Goal: Task Accomplishment & Management: Manage account settings

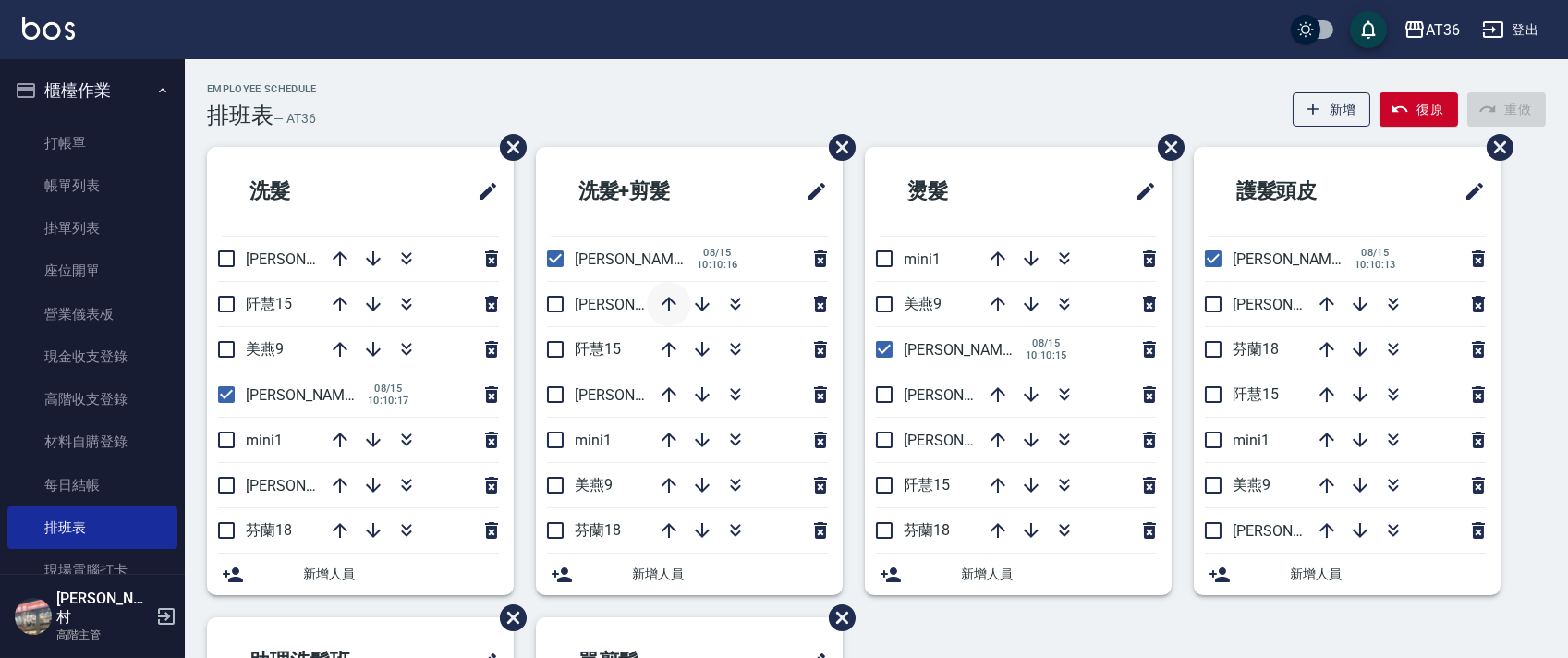
scroll to position [369, 0]
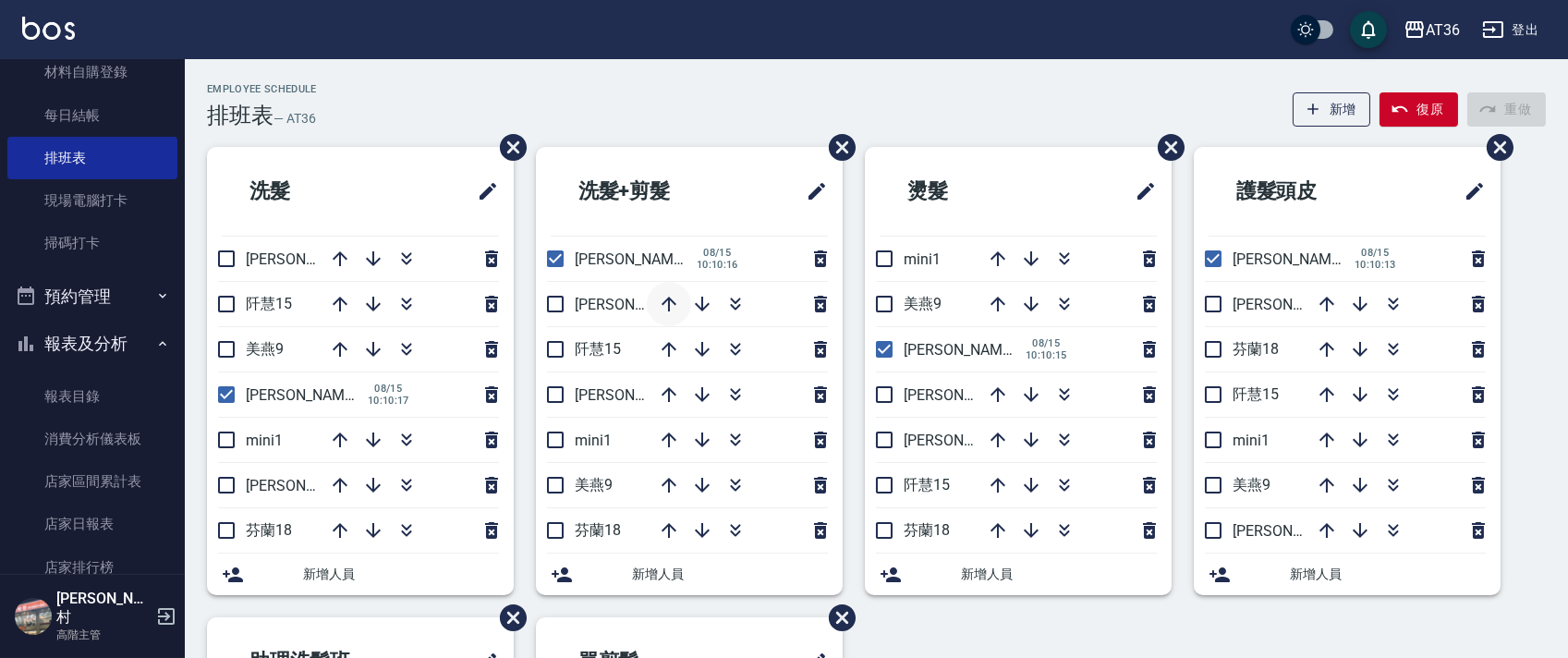
click at [666, 301] on icon "button" at bounding box center [668, 304] width 15 height 15
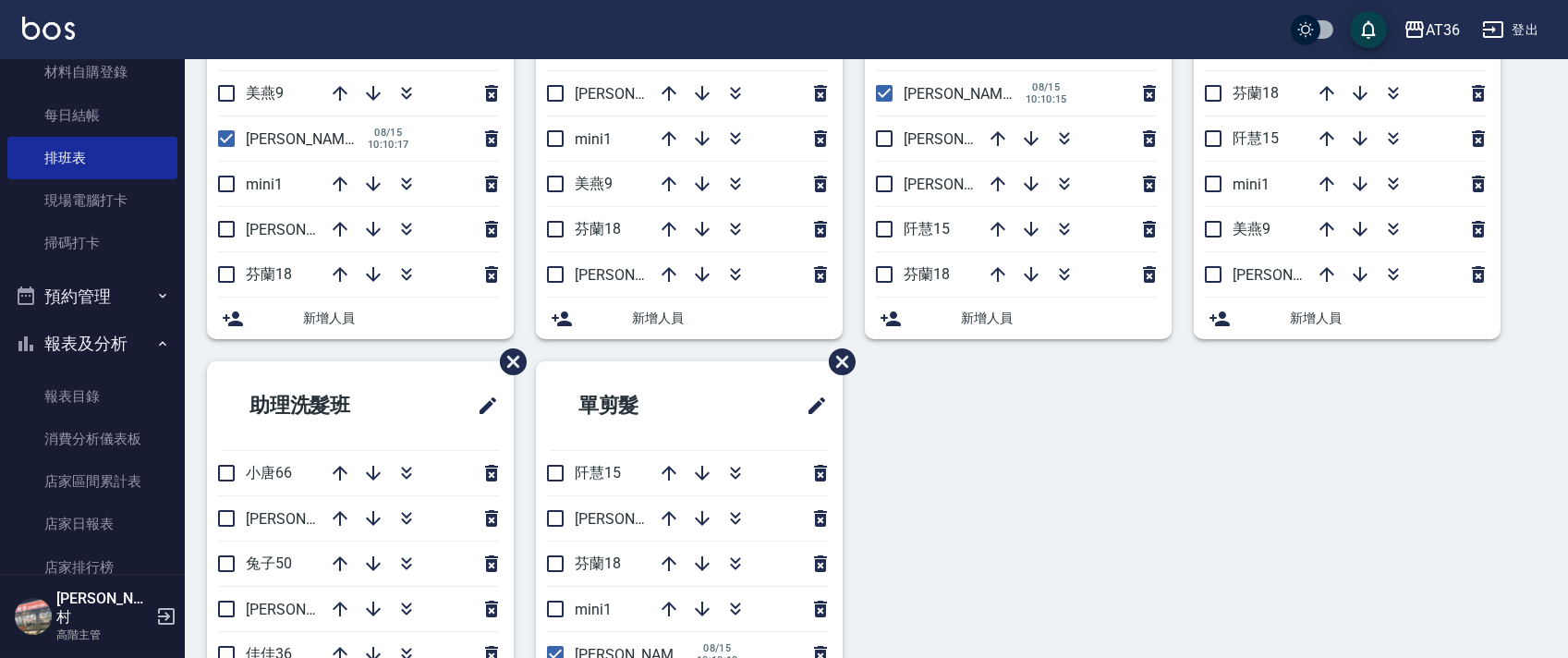
scroll to position [437, 0]
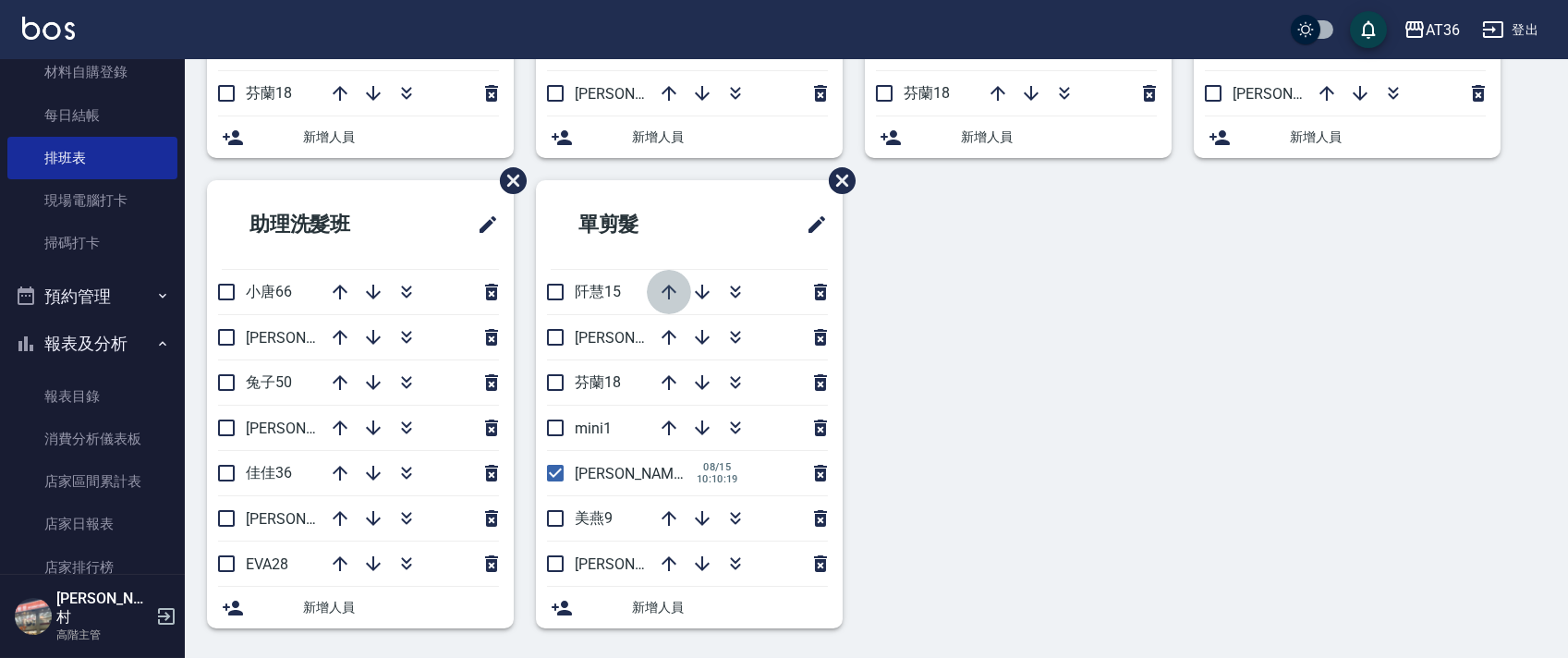
click at [661, 295] on icon "button" at bounding box center [669, 292] width 22 height 22
click at [667, 298] on icon "button" at bounding box center [669, 292] width 22 height 22
click at [560, 383] on input "checkbox" at bounding box center [555, 382] width 38 height 38
checkbox input "true"
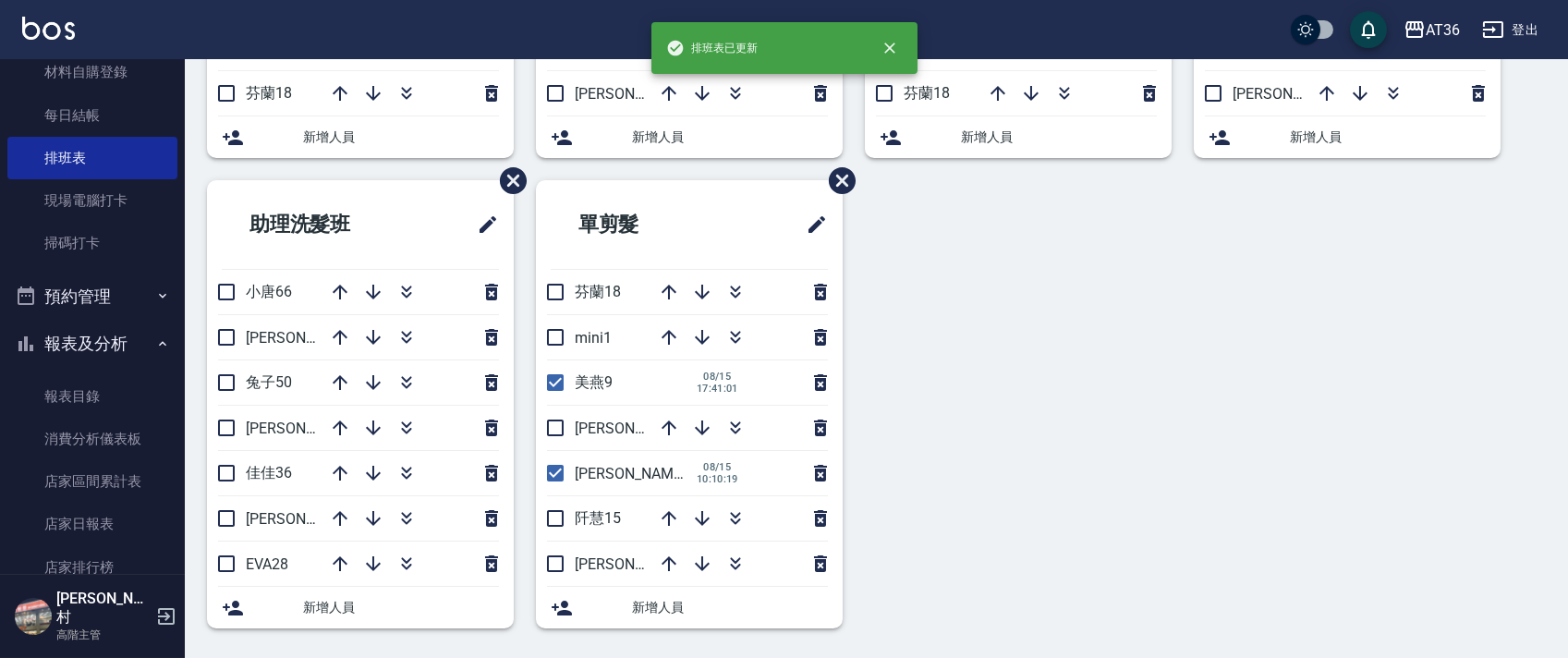
scroll to position [0, 0]
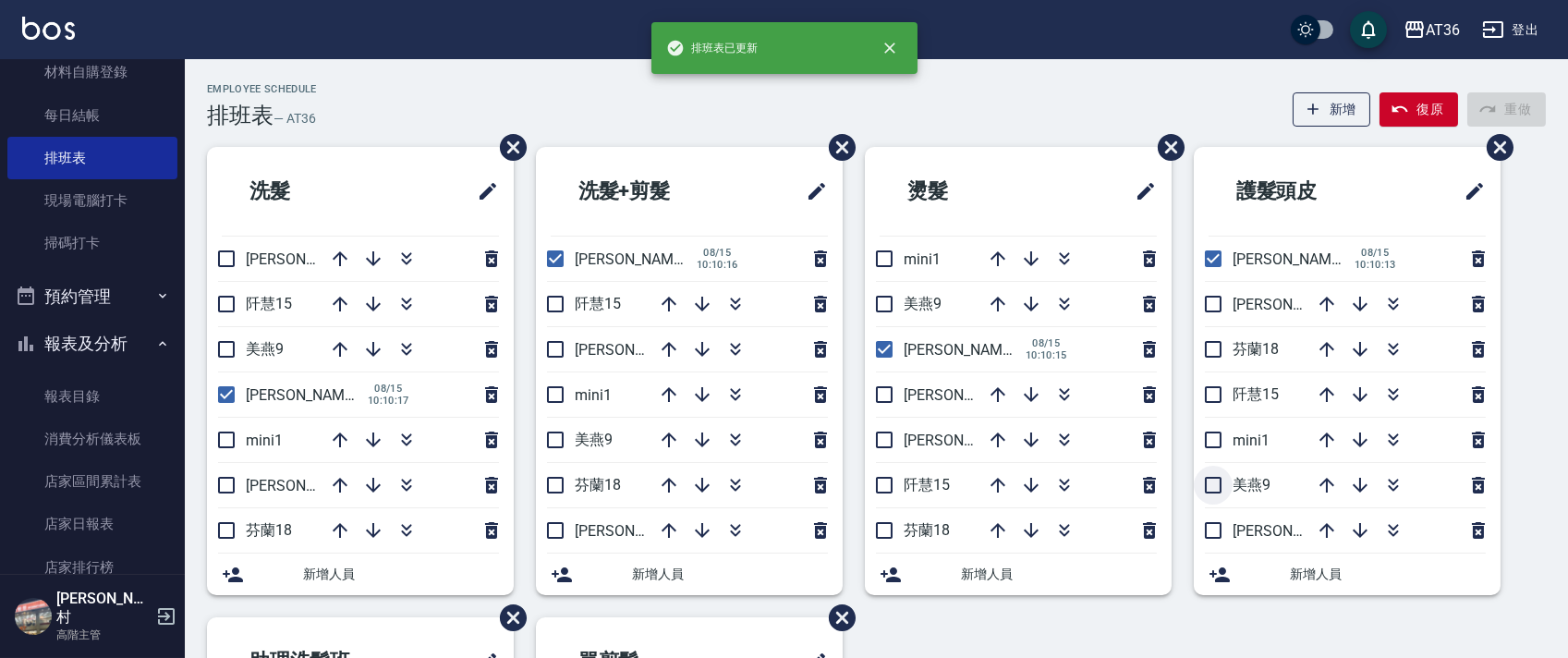
click at [1209, 490] on input "checkbox" at bounding box center [1213, 484] width 38 height 38
checkbox input "true"
click at [879, 304] on input "checkbox" at bounding box center [883, 303] width 38 height 38
checkbox input "true"
click at [553, 433] on input "checkbox" at bounding box center [555, 439] width 38 height 38
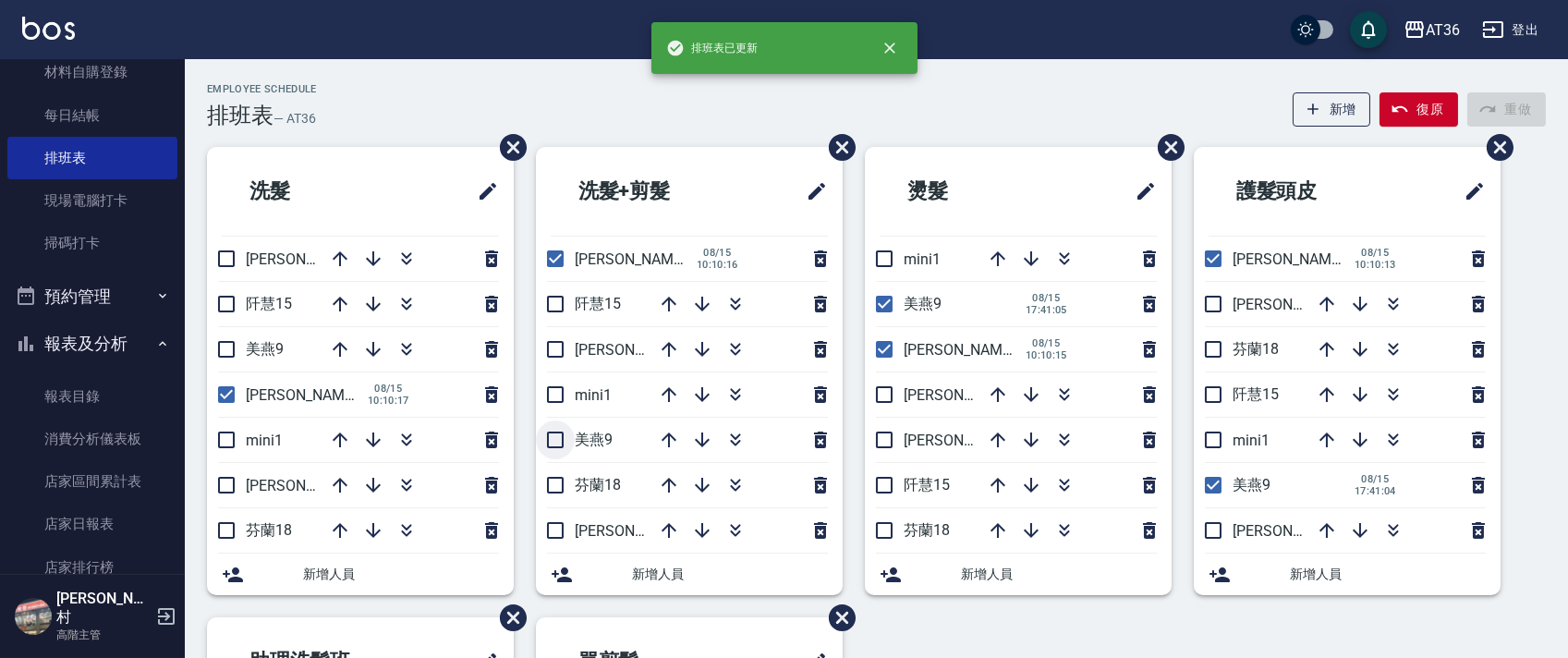
checkbox input "true"
click at [226, 356] on input "checkbox" at bounding box center [226, 348] width 38 height 38
checkbox input "true"
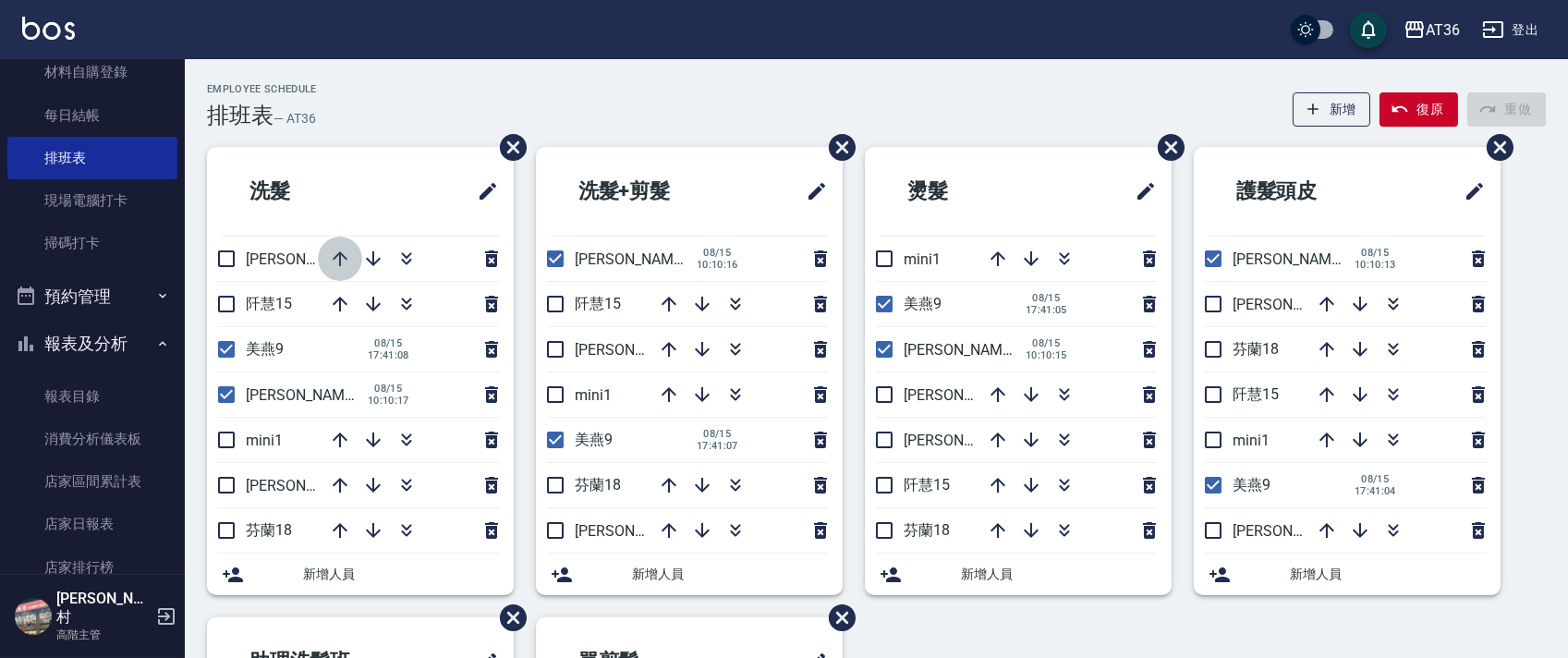
click at [335, 257] on icon "button" at bounding box center [339, 258] width 15 height 15
click at [1001, 260] on icon "button" at bounding box center [998, 258] width 22 height 22
click at [1224, 391] on input "checkbox" at bounding box center [1213, 394] width 38 height 38
checkbox input "true"
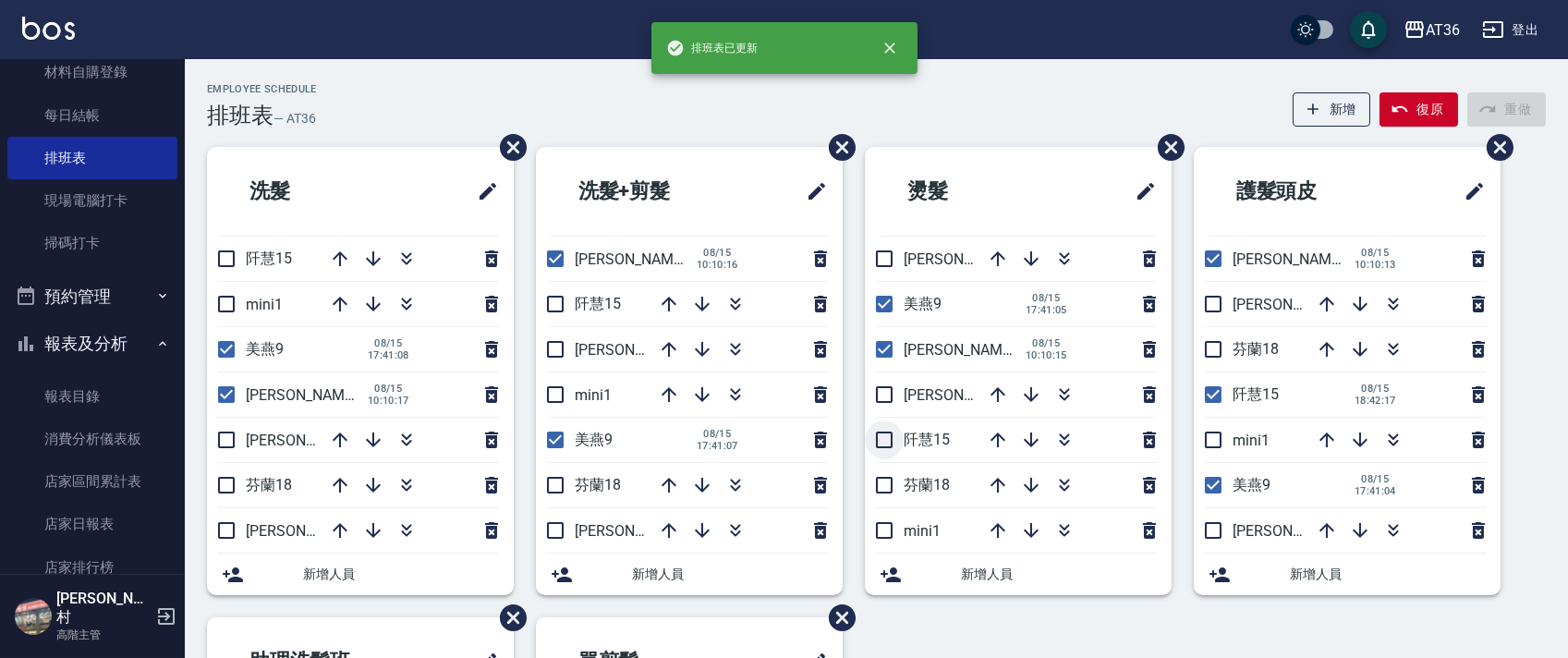
click at [894, 442] on input "checkbox" at bounding box center [883, 439] width 38 height 38
checkbox input "true"
click at [548, 301] on input "checkbox" at bounding box center [555, 303] width 38 height 38
checkbox input "true"
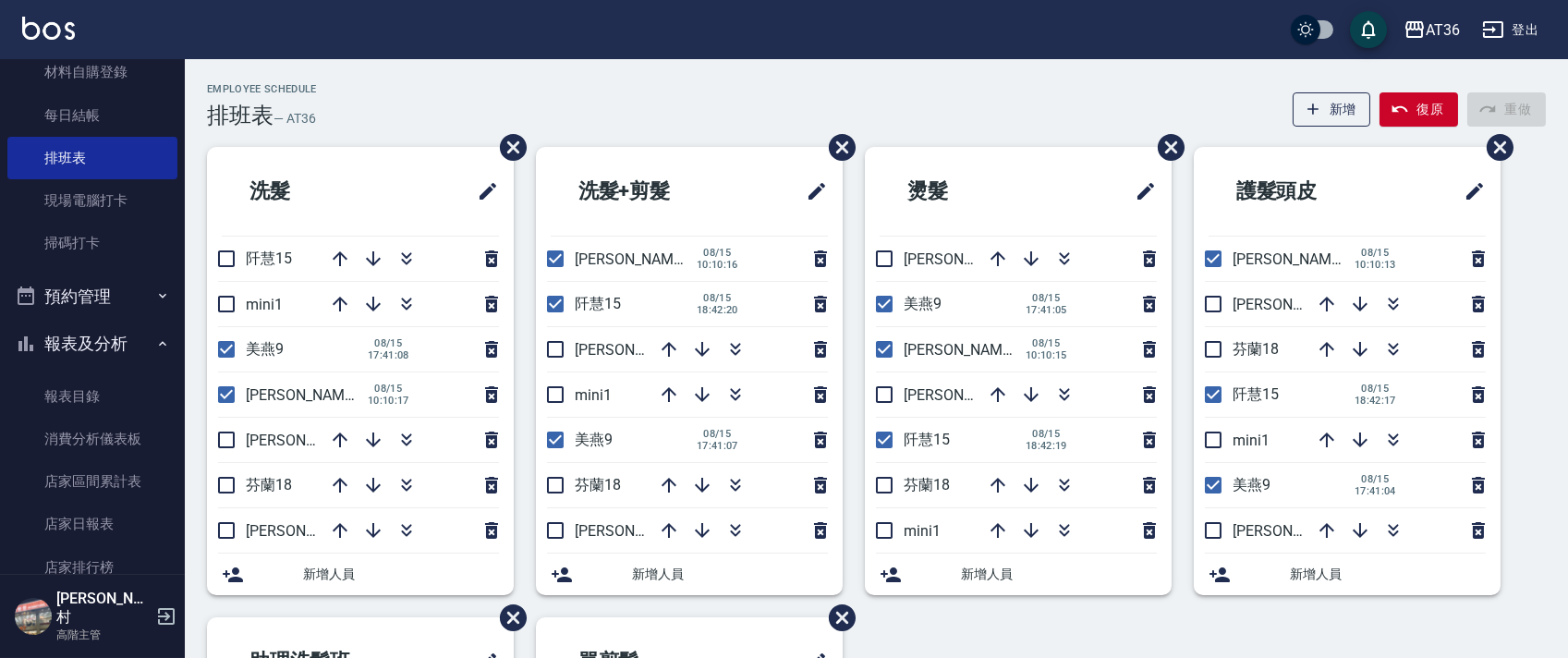
click at [217, 257] on input "checkbox" at bounding box center [226, 257] width 38 height 38
checkbox input "true"
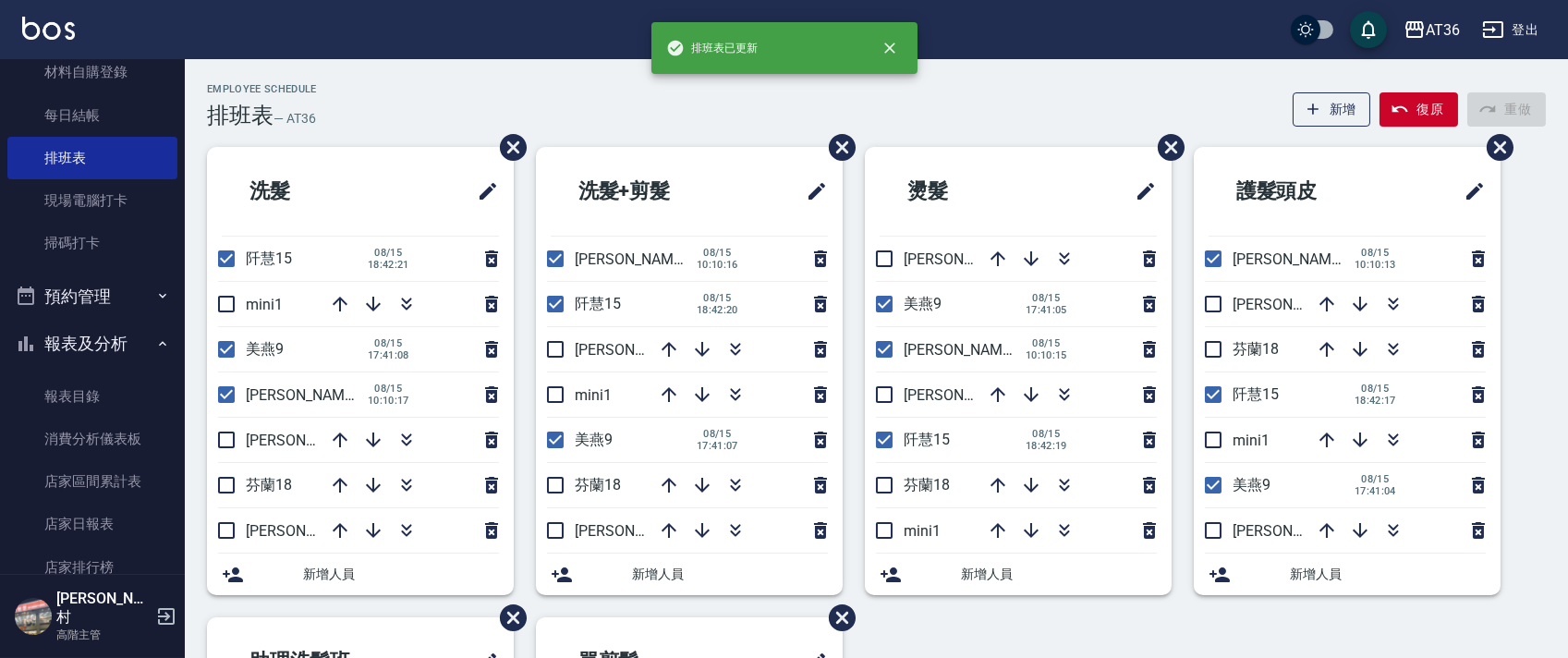
scroll to position [437, 0]
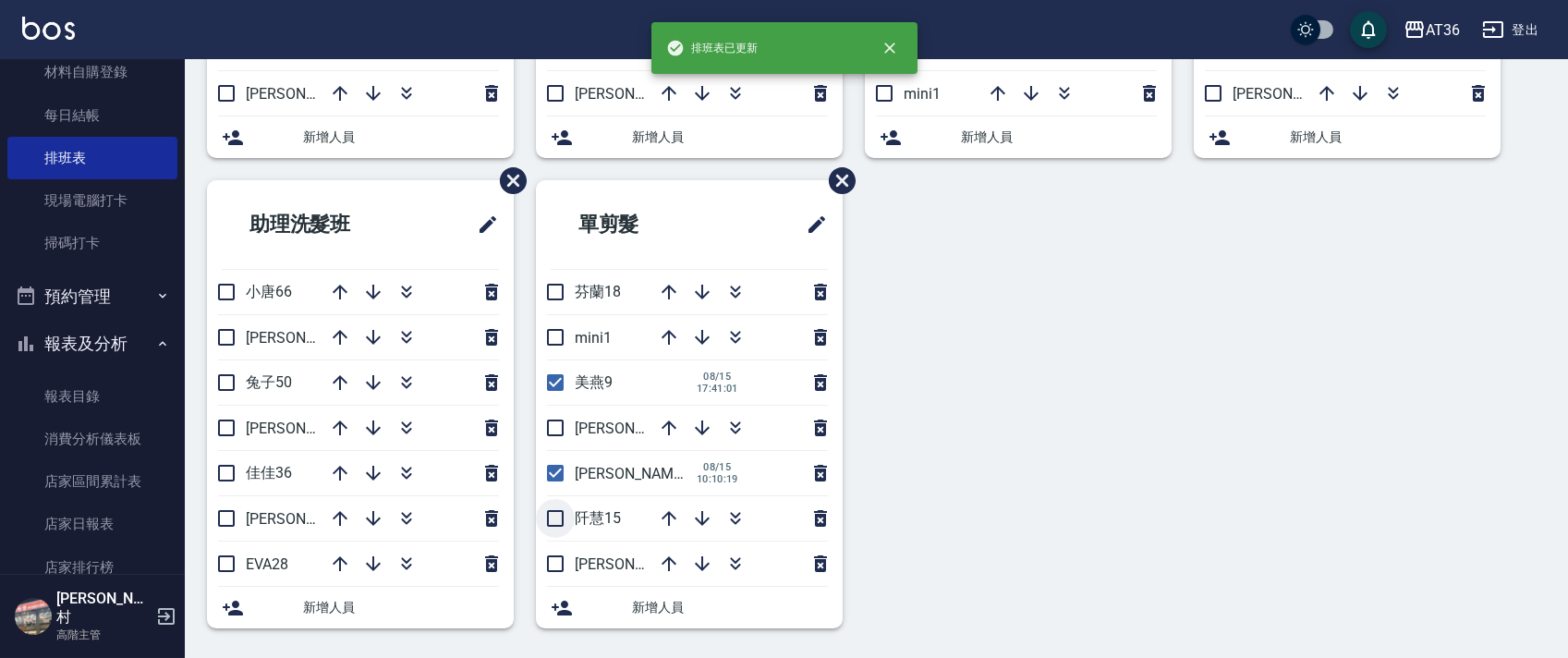
click at [551, 514] on input "checkbox" at bounding box center [555, 518] width 38 height 38
checkbox input "true"
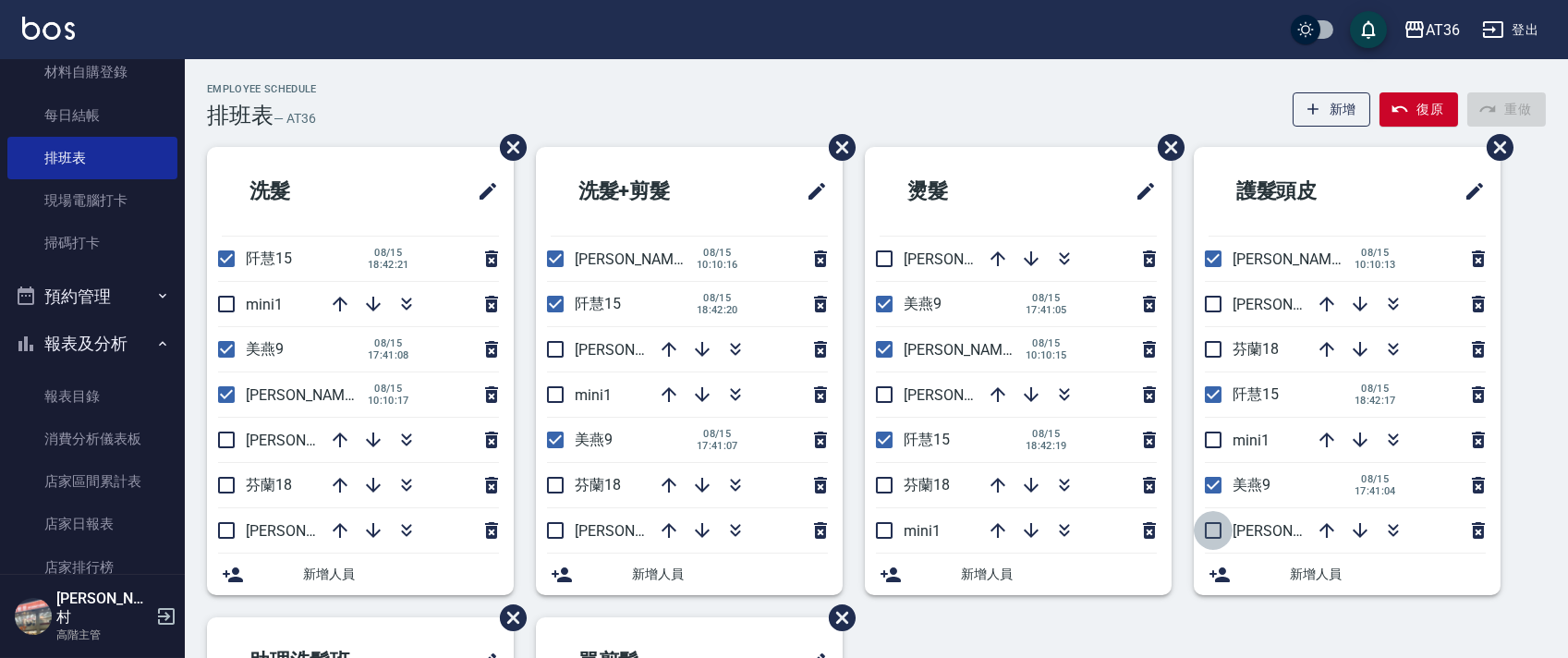
click at [1208, 527] on input "checkbox" at bounding box center [1213, 530] width 38 height 38
checkbox input "true"
click at [879, 256] on input "checkbox" at bounding box center [883, 257] width 38 height 38
checkbox input "true"
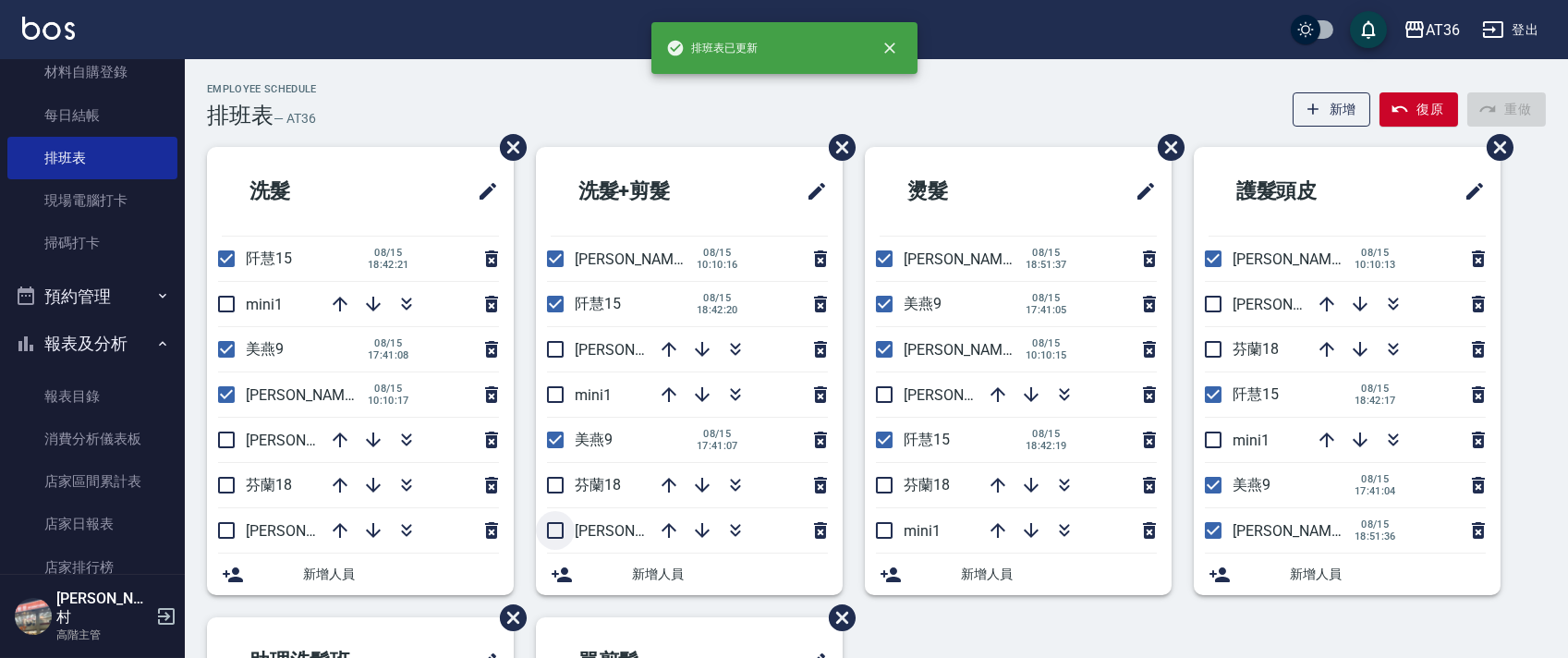
click at [553, 527] on input "checkbox" at bounding box center [555, 530] width 38 height 38
checkbox input "true"
click at [225, 438] on input "checkbox" at bounding box center [226, 439] width 38 height 38
checkbox input "true"
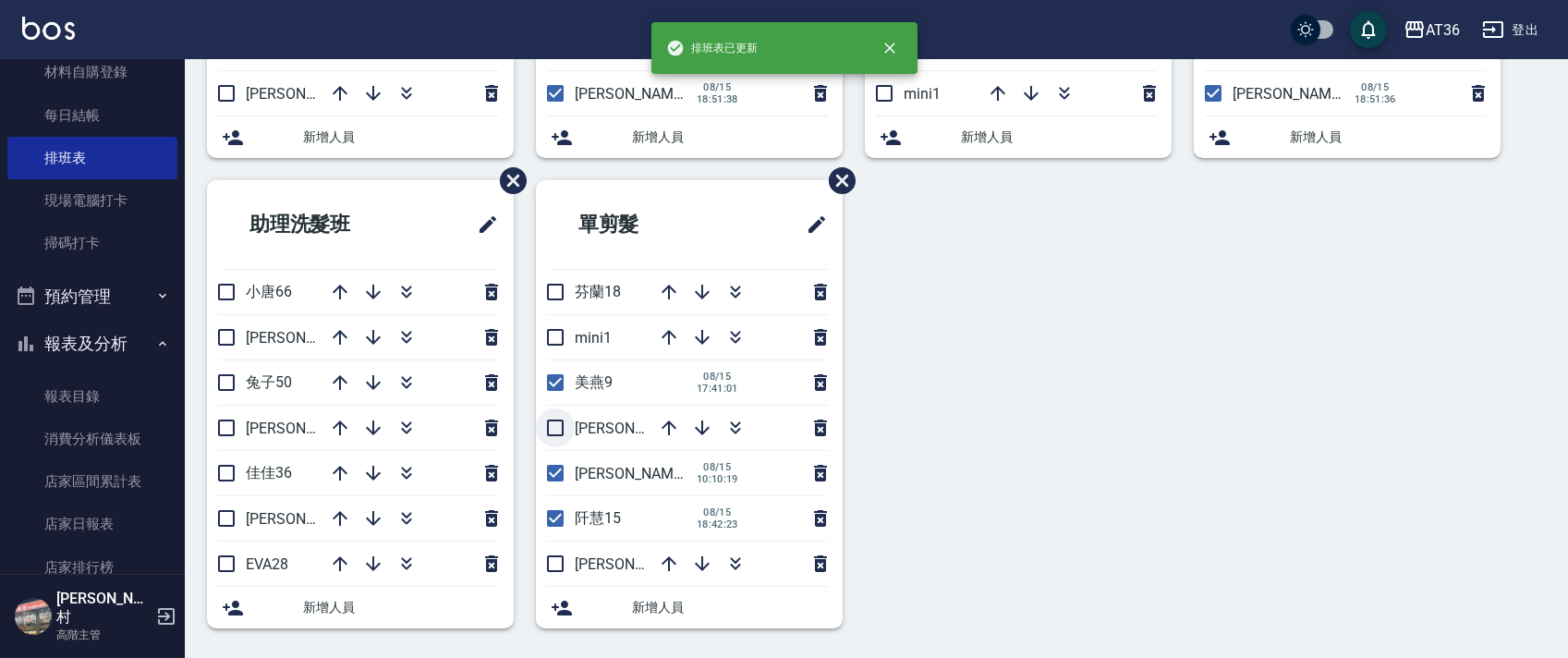
click at [557, 427] on input "checkbox" at bounding box center [555, 427] width 38 height 38
checkbox input "true"
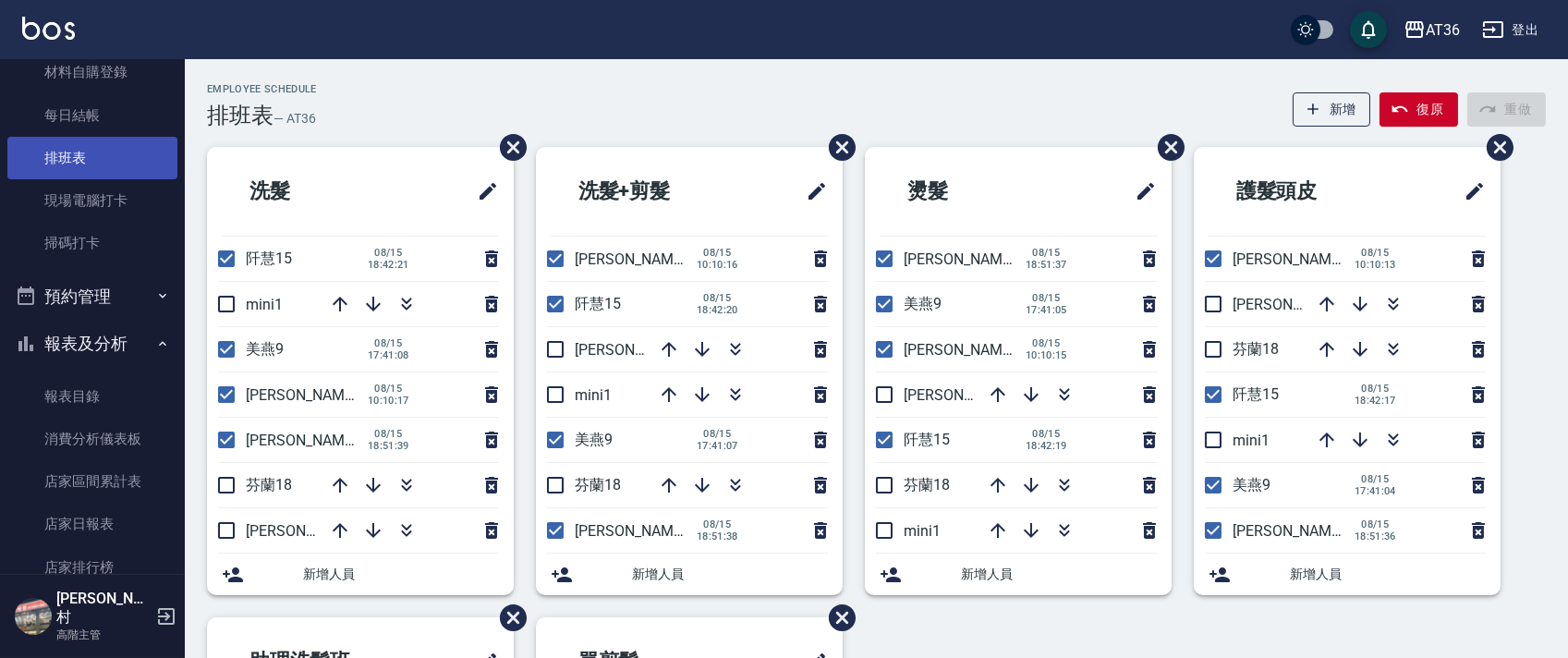
scroll to position [0, 0]
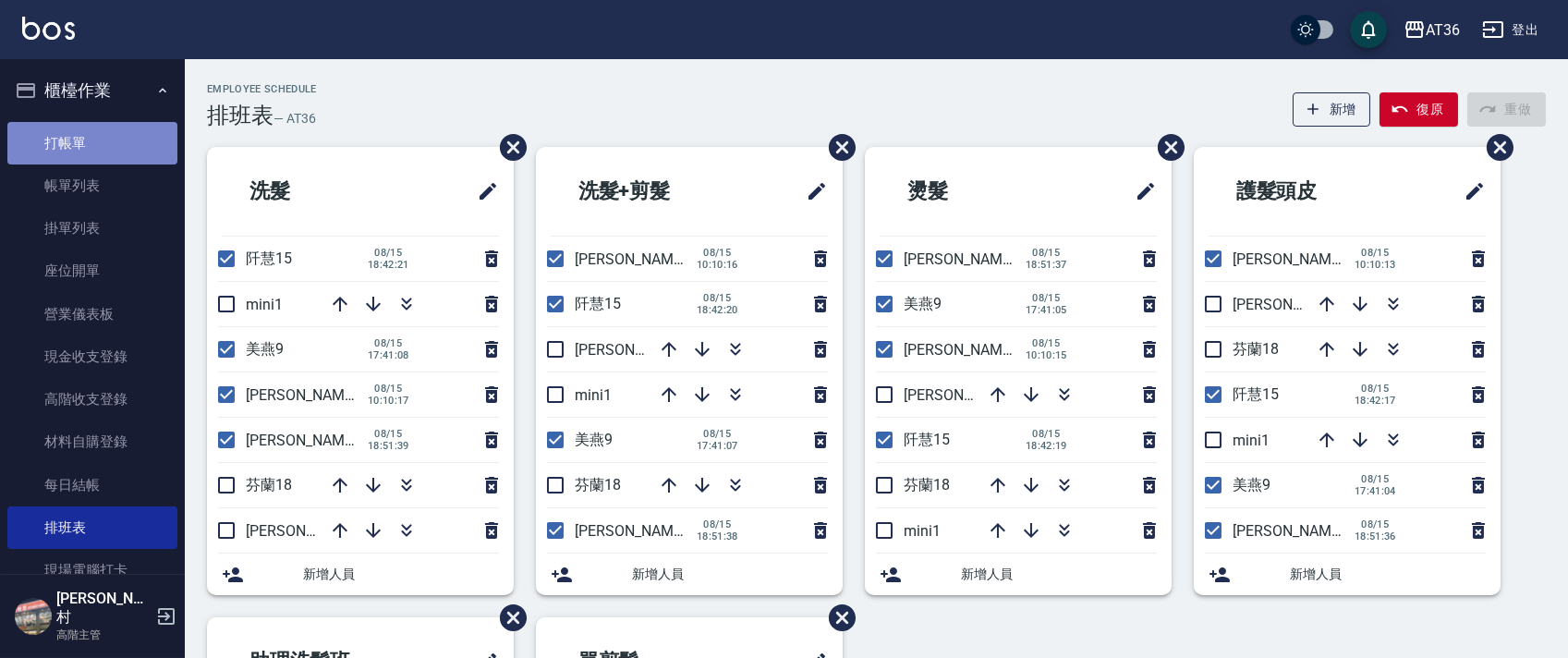
click at [123, 142] on link "打帳單" at bounding box center [92, 143] width 170 height 42
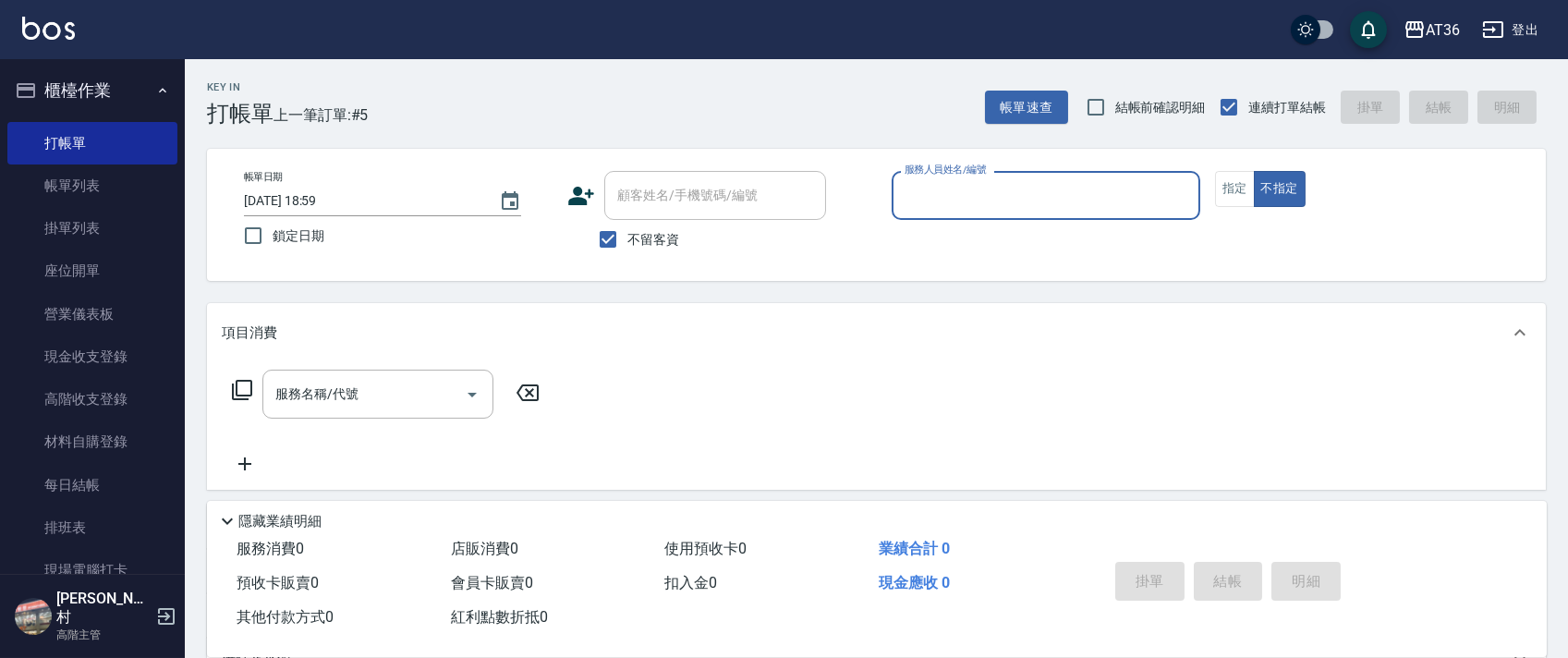
drag, startPoint x: 918, startPoint y: 200, endPoint x: 971, endPoint y: 213, distance: 54.6
click at [917, 200] on input "服務人員姓名/編號" at bounding box center [1046, 195] width 292 height 33
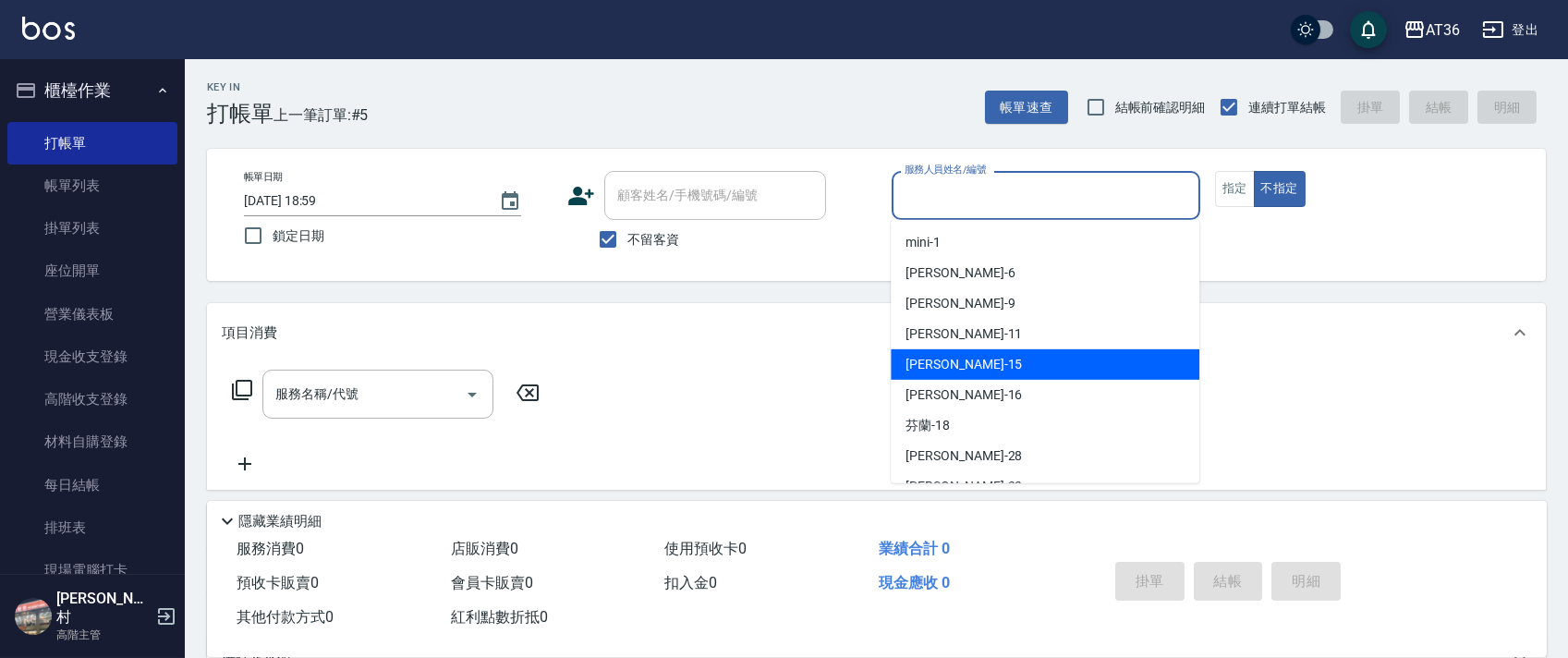
click at [930, 360] on span "[PERSON_NAME] -15" at bounding box center [963, 365] width 116 height 20
type input "[PERSON_NAME]-15"
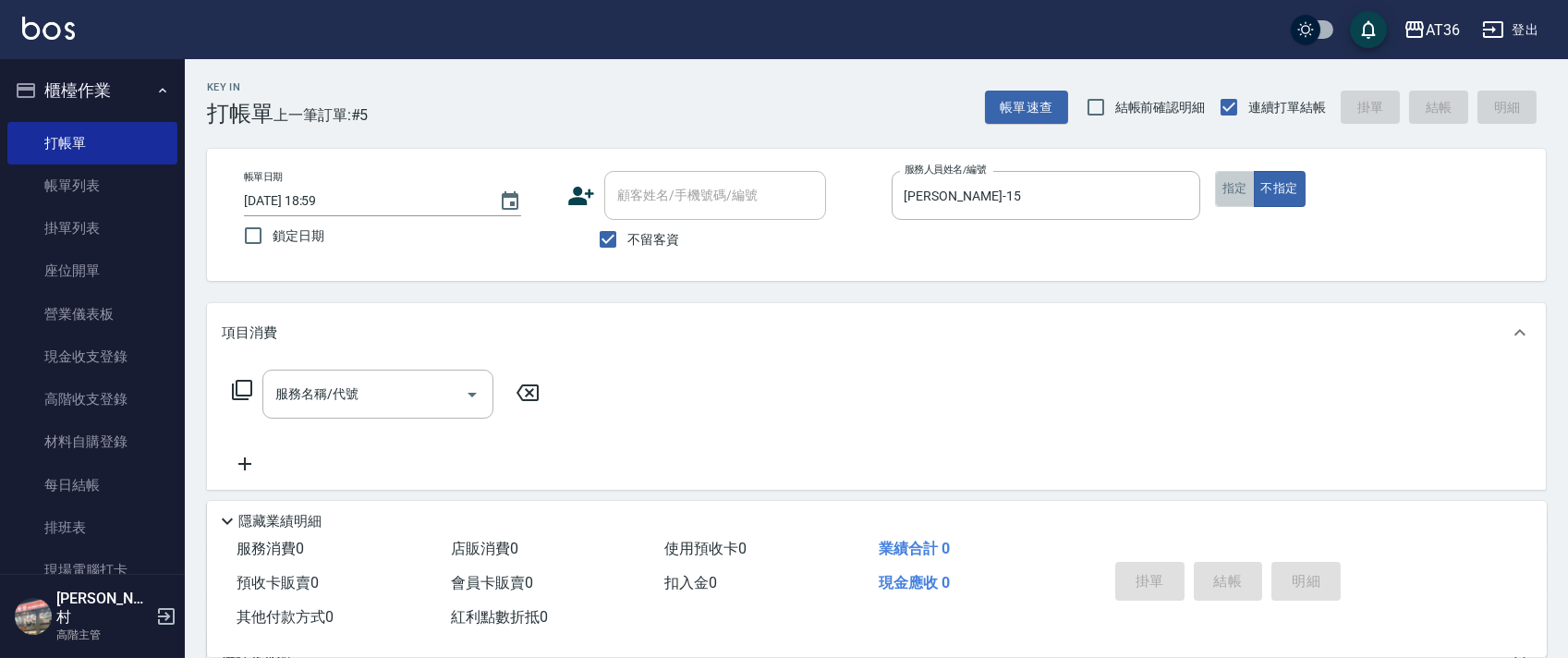
click at [1238, 183] on button "指定" at bounding box center [1234, 188] width 39 height 37
click at [241, 385] on icon at bounding box center [242, 390] width 22 height 22
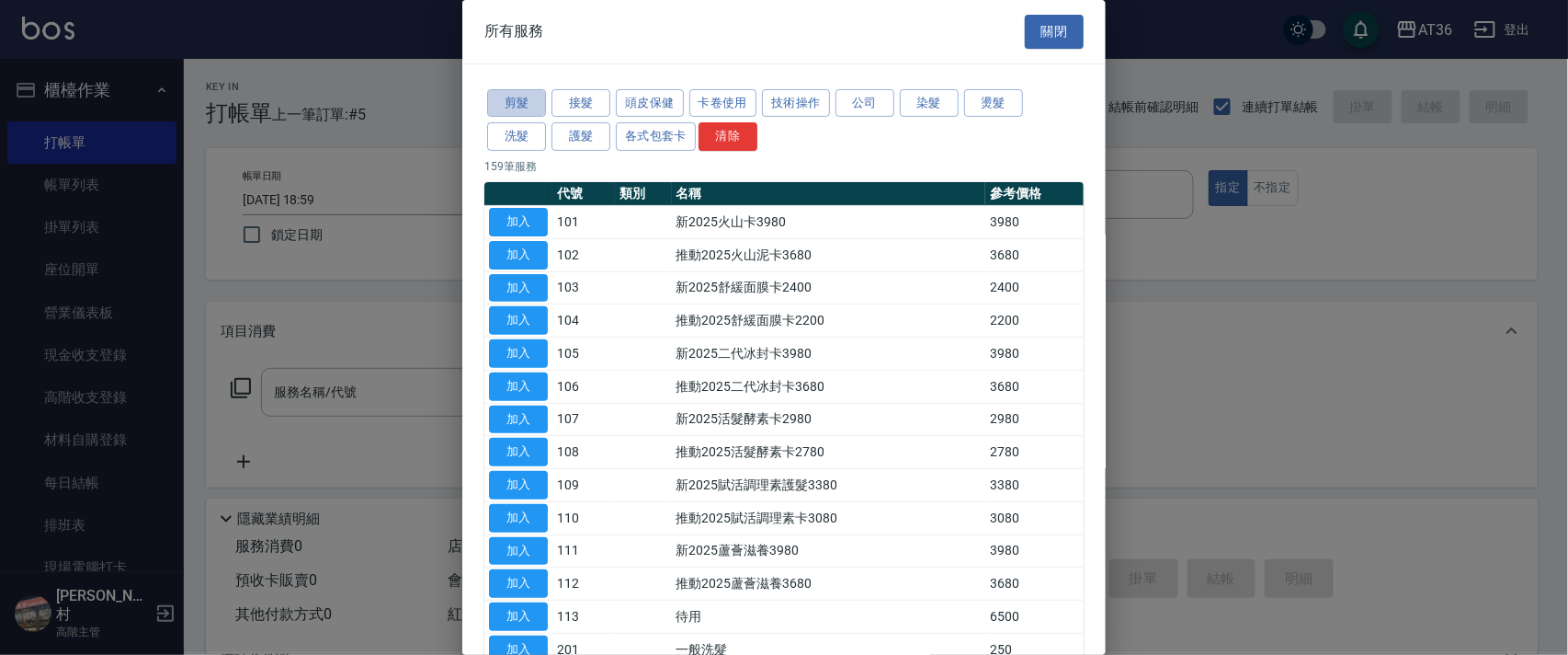
drag, startPoint x: 512, startPoint y: 111, endPoint x: 708, endPoint y: 232, distance: 230.3
click at [512, 112] on button "剪髮" at bounding box center [516, 103] width 59 height 28
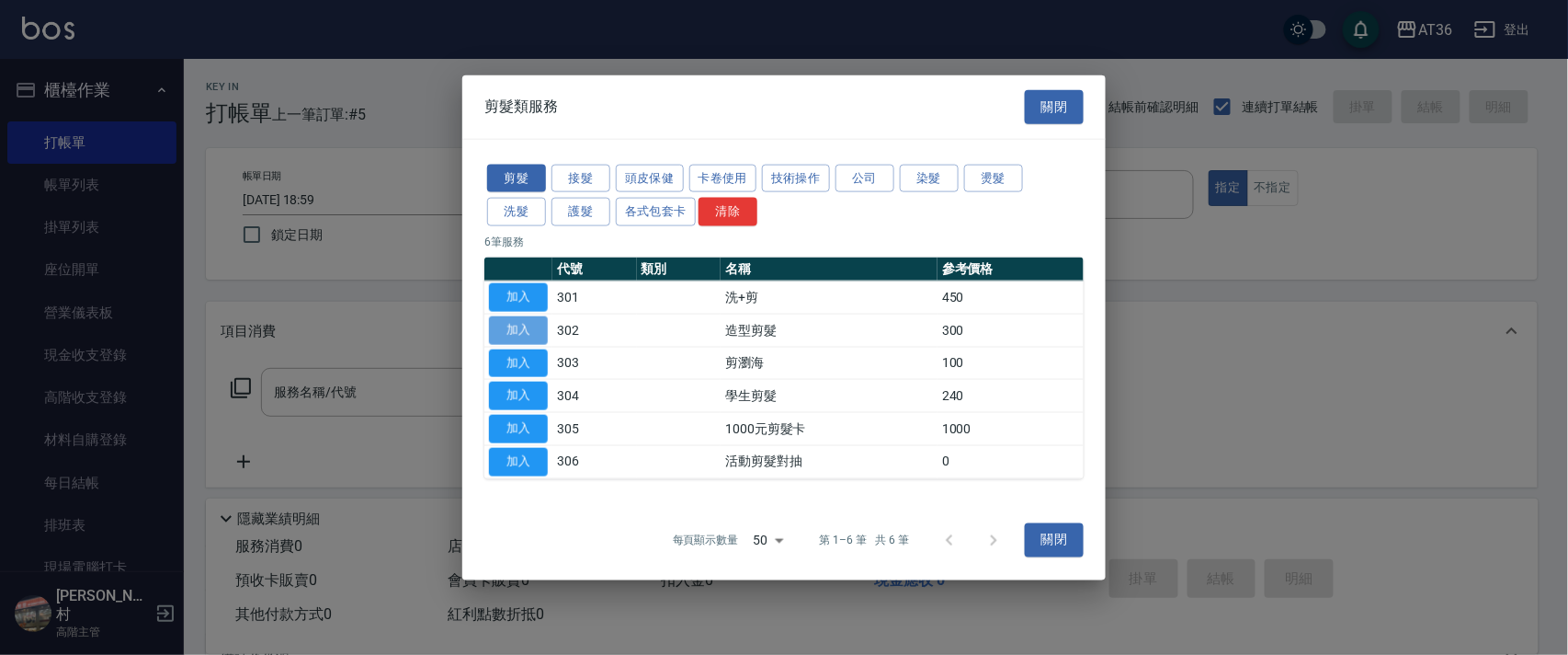
click at [521, 325] on button "加入" at bounding box center [518, 329] width 59 height 28
type input "造型剪髮(302)"
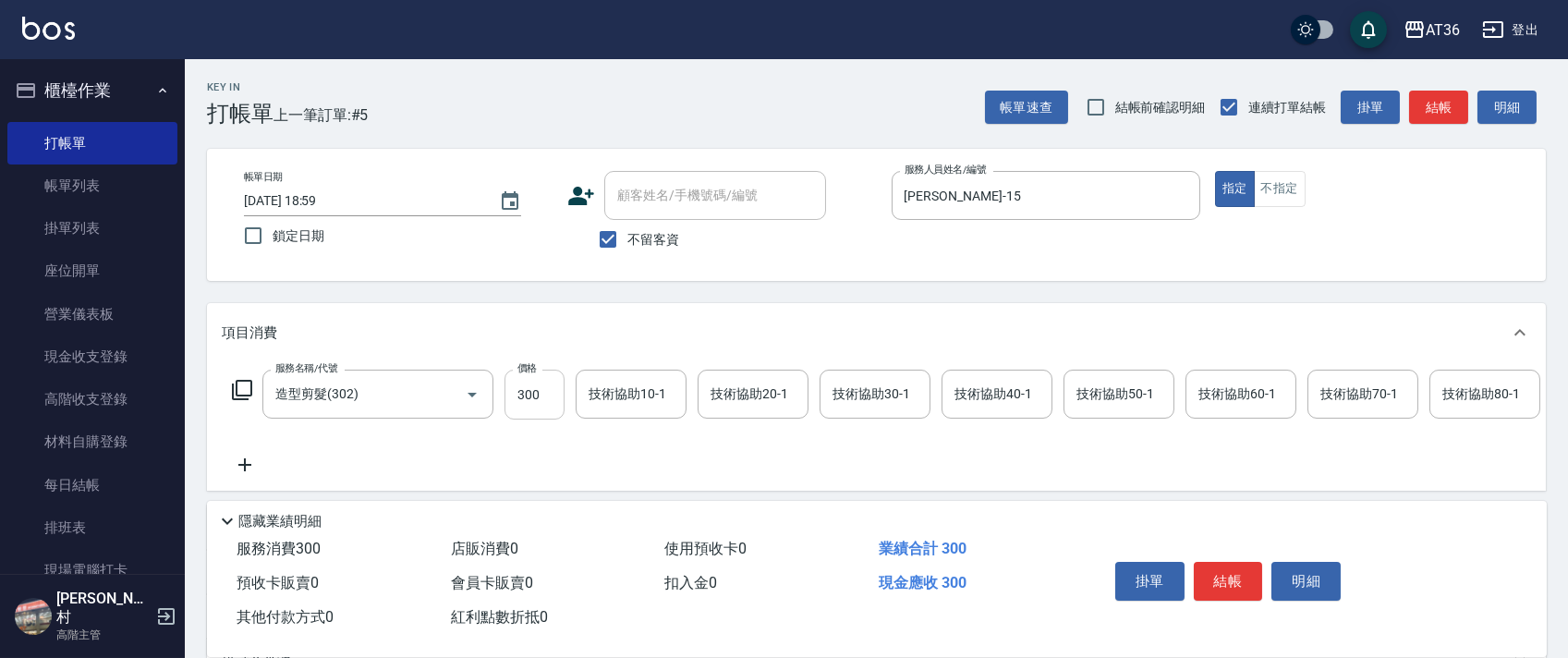
click at [521, 399] on input "300" at bounding box center [534, 394] width 60 height 50
type input "280"
click at [1236, 579] on button "結帳" at bounding box center [1229, 580] width 69 height 38
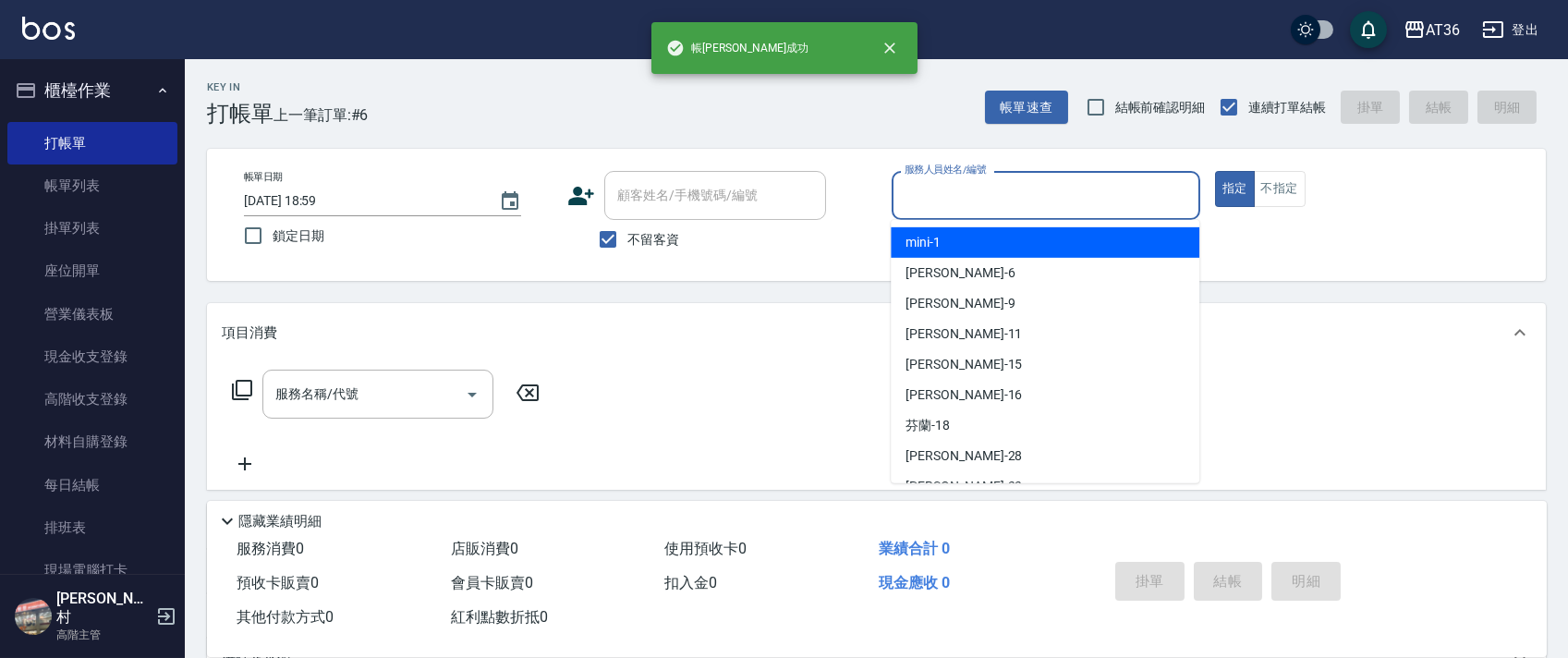
drag, startPoint x: 915, startPoint y: 192, endPoint x: 923, endPoint y: 329, distance: 137.2
click at [914, 201] on input "服務人員姓名/編號" at bounding box center [1046, 195] width 292 height 33
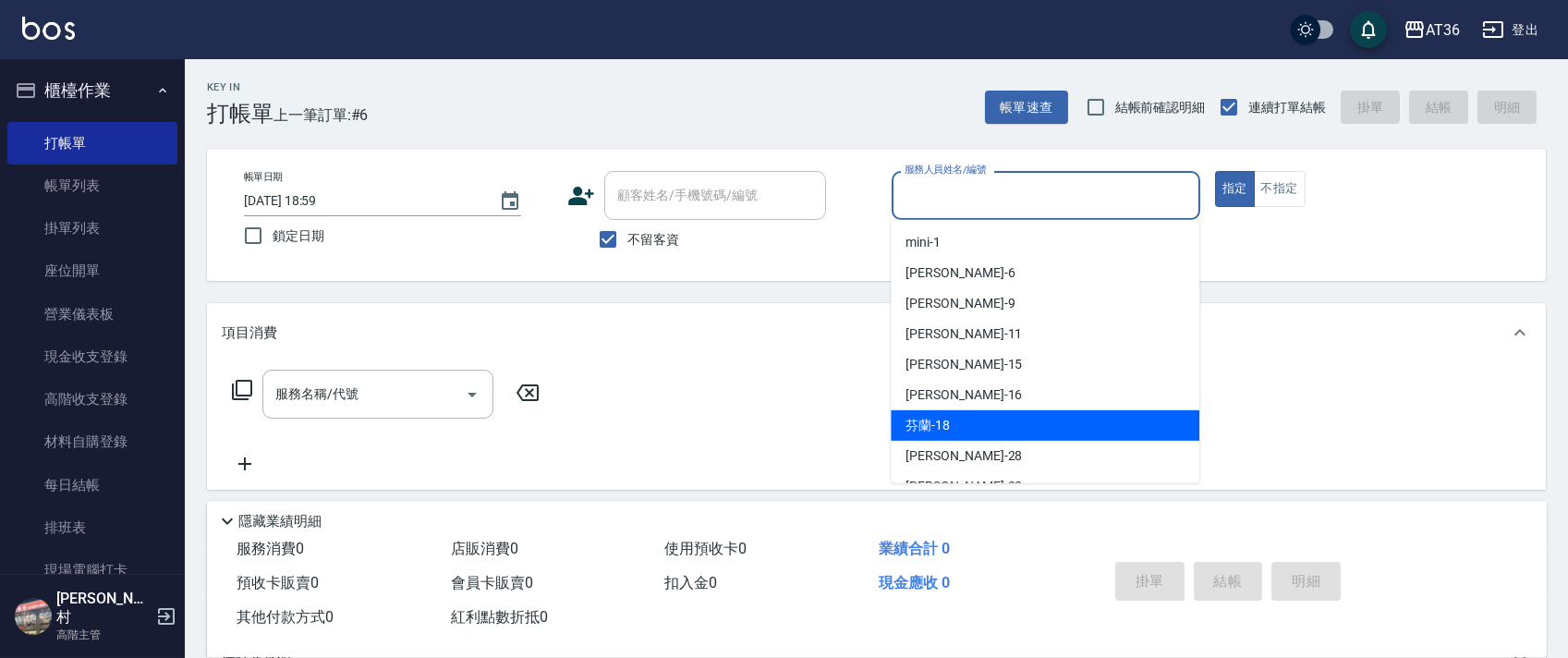
click at [906, 426] on span "芬蘭 -18" at bounding box center [927, 425] width 44 height 20
type input "芬蘭-18"
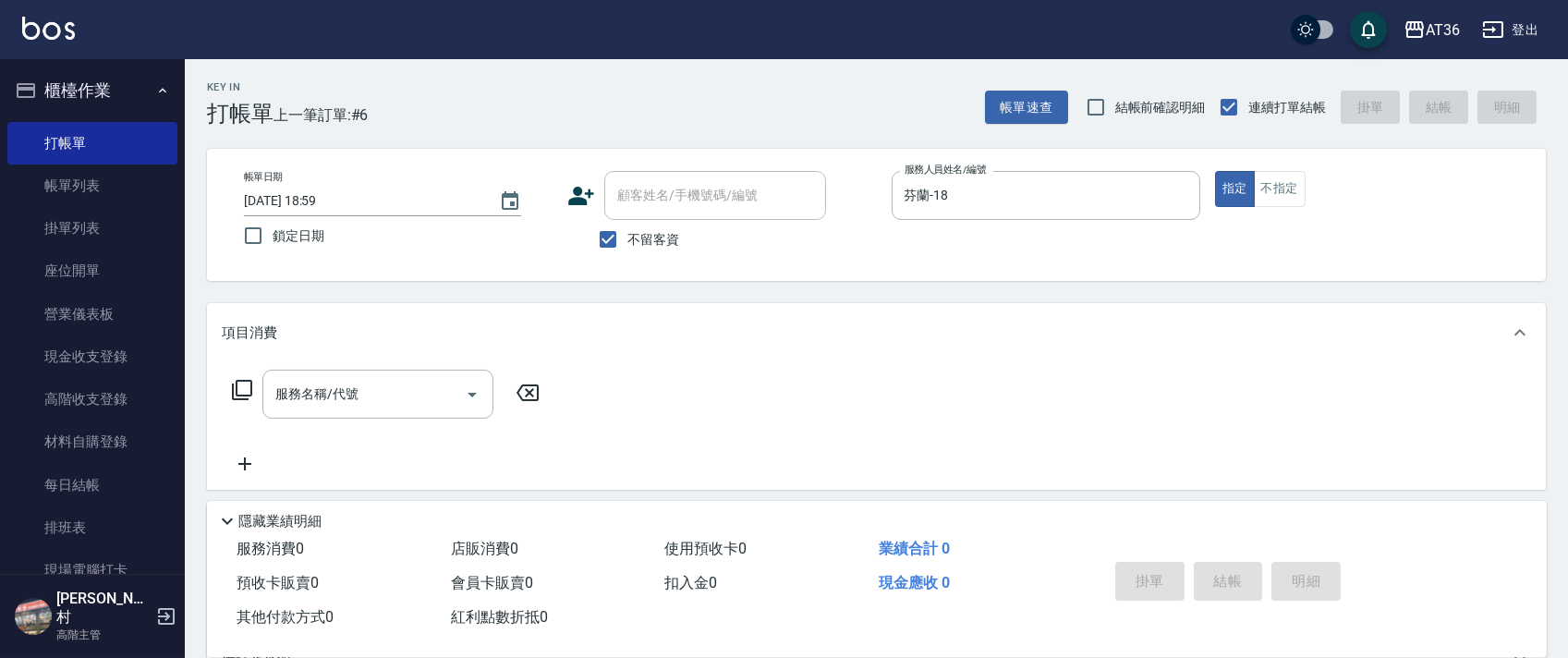
click at [245, 384] on icon at bounding box center [242, 390] width 22 height 22
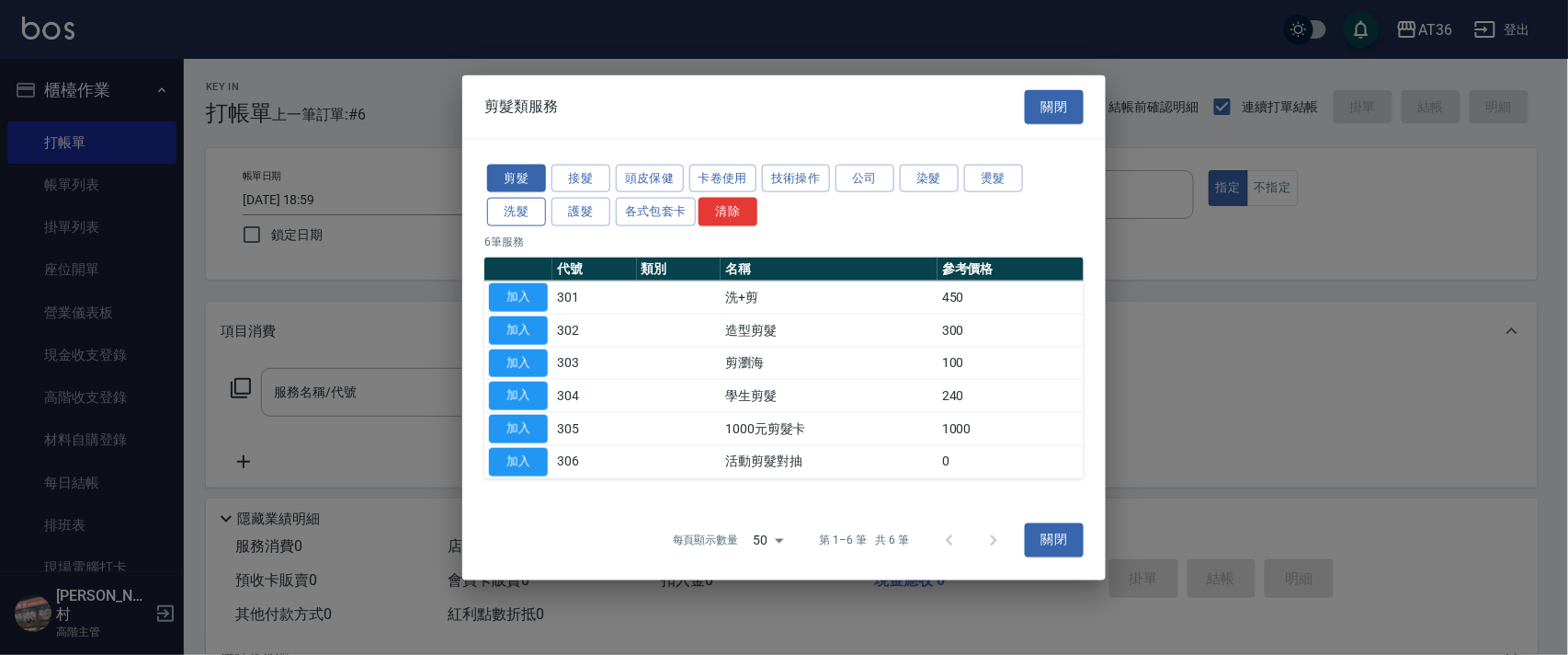
click at [501, 220] on button "洗髮" at bounding box center [516, 211] width 59 height 28
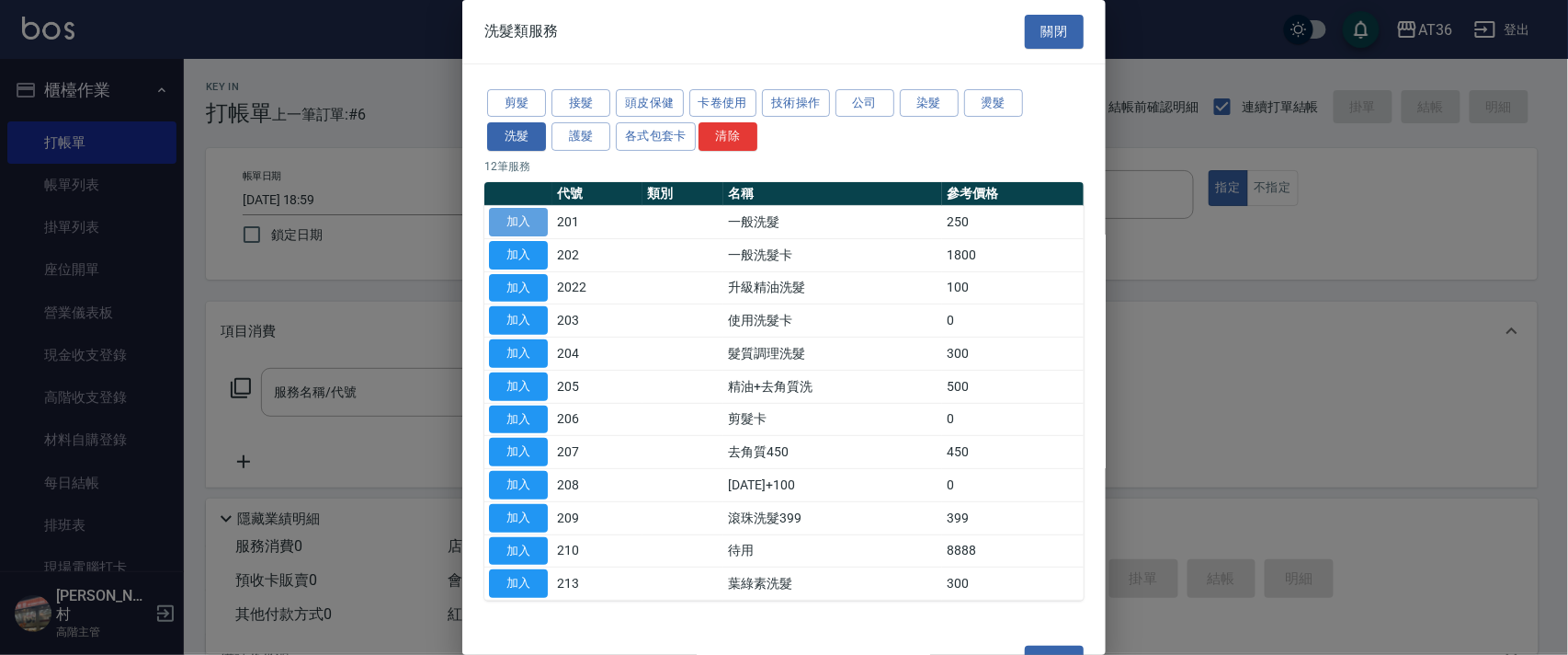
click at [529, 226] on button "加入" at bounding box center [518, 222] width 59 height 28
type input "一般洗髮(201)"
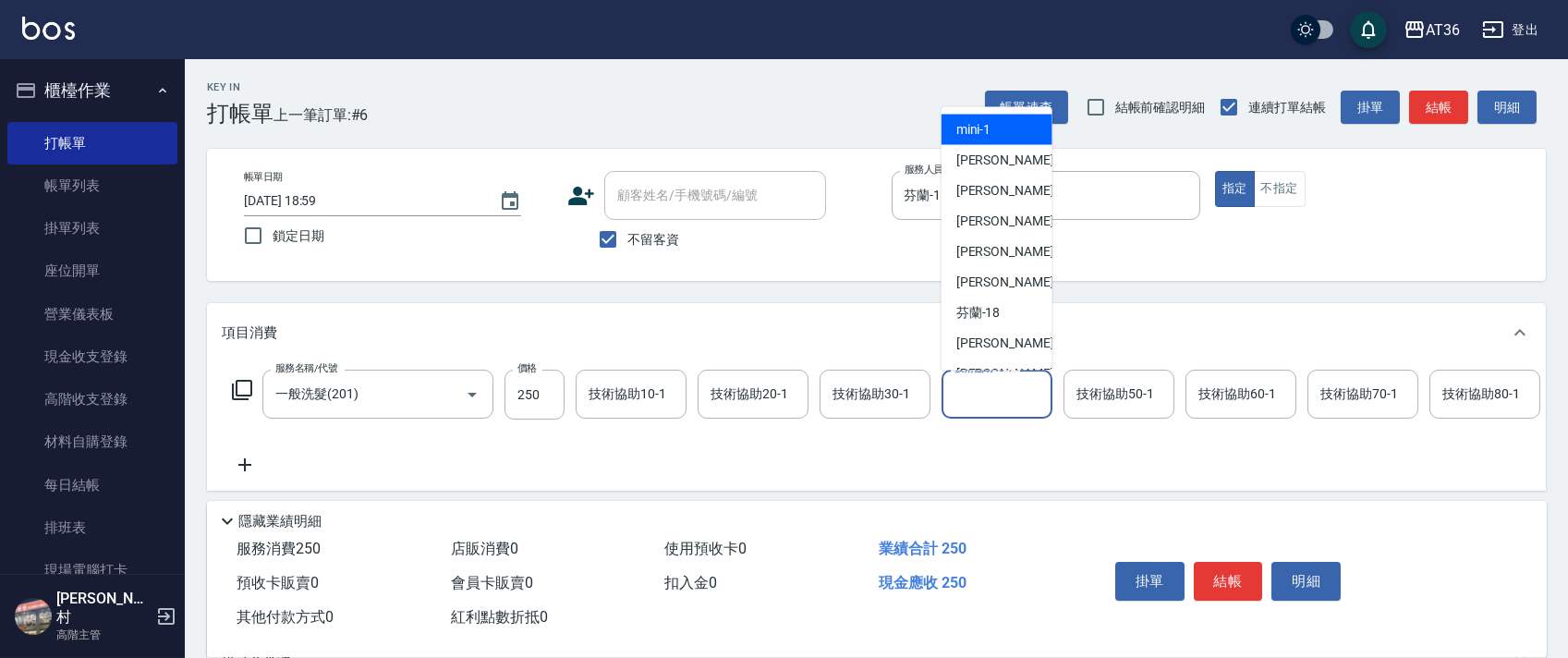
drag, startPoint x: 976, startPoint y: 387, endPoint x: 1014, endPoint y: 220, distance: 171.3
click at [974, 387] on div "技術協助40-1 技術協助40-1" at bounding box center [997, 394] width 111 height 49
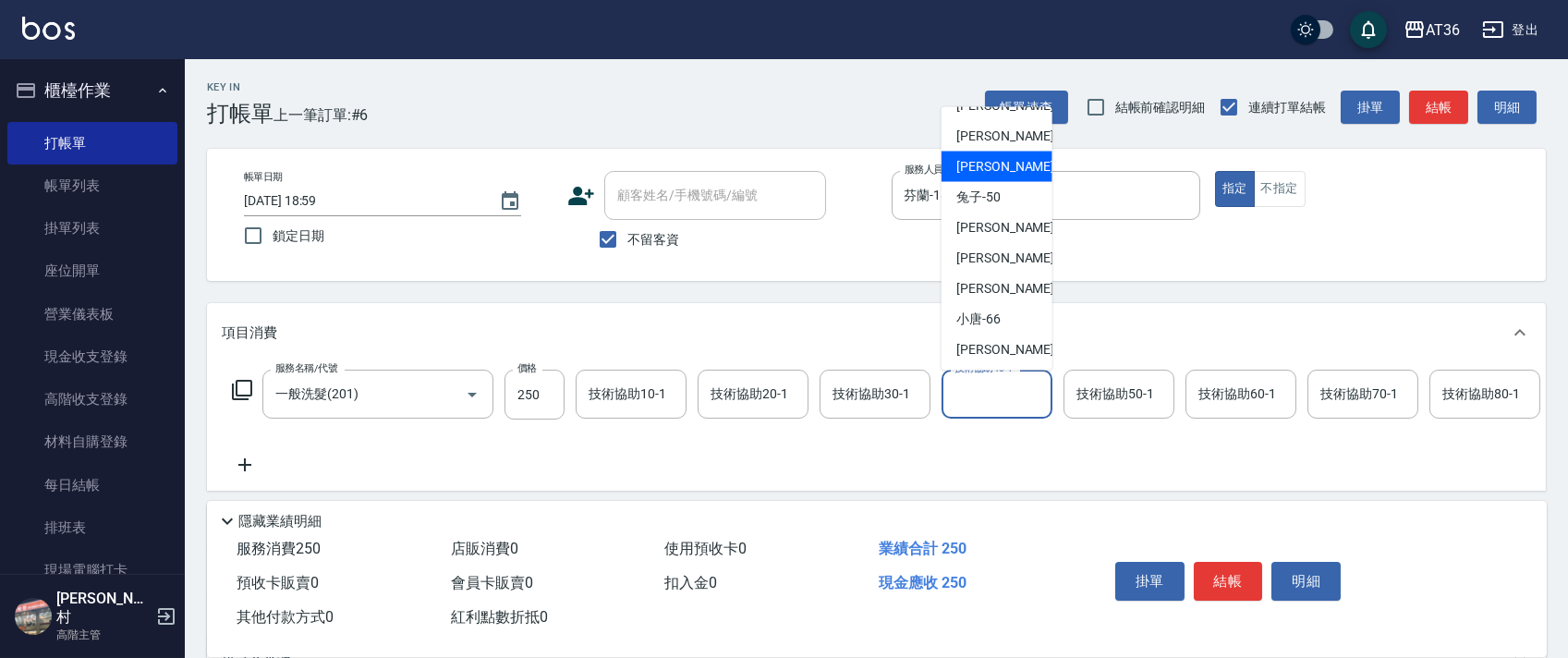
scroll to position [239, 0]
click at [989, 280] on span "[PERSON_NAME] -59" at bounding box center [1014, 287] width 116 height 20
type input "[PERSON_NAME]-59"
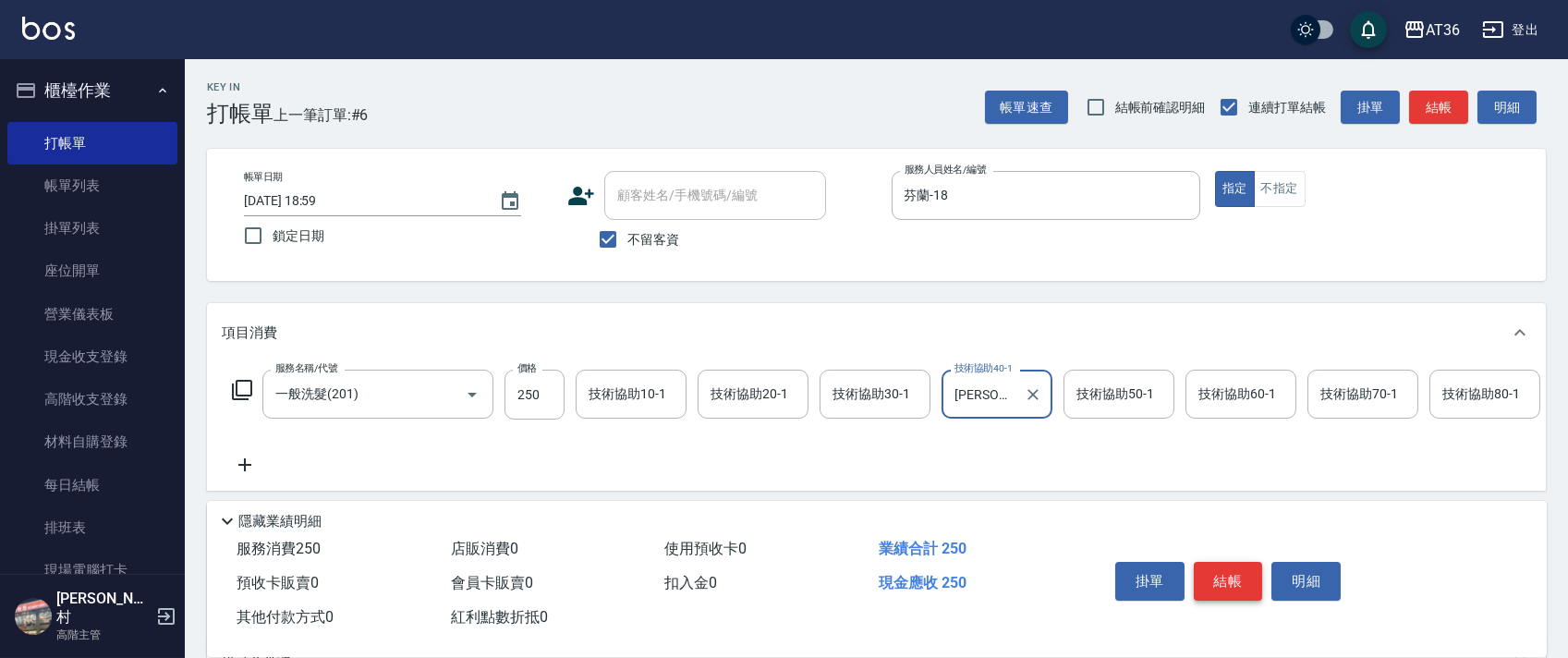
click at [1238, 585] on button "結帳" at bounding box center [1229, 580] width 69 height 38
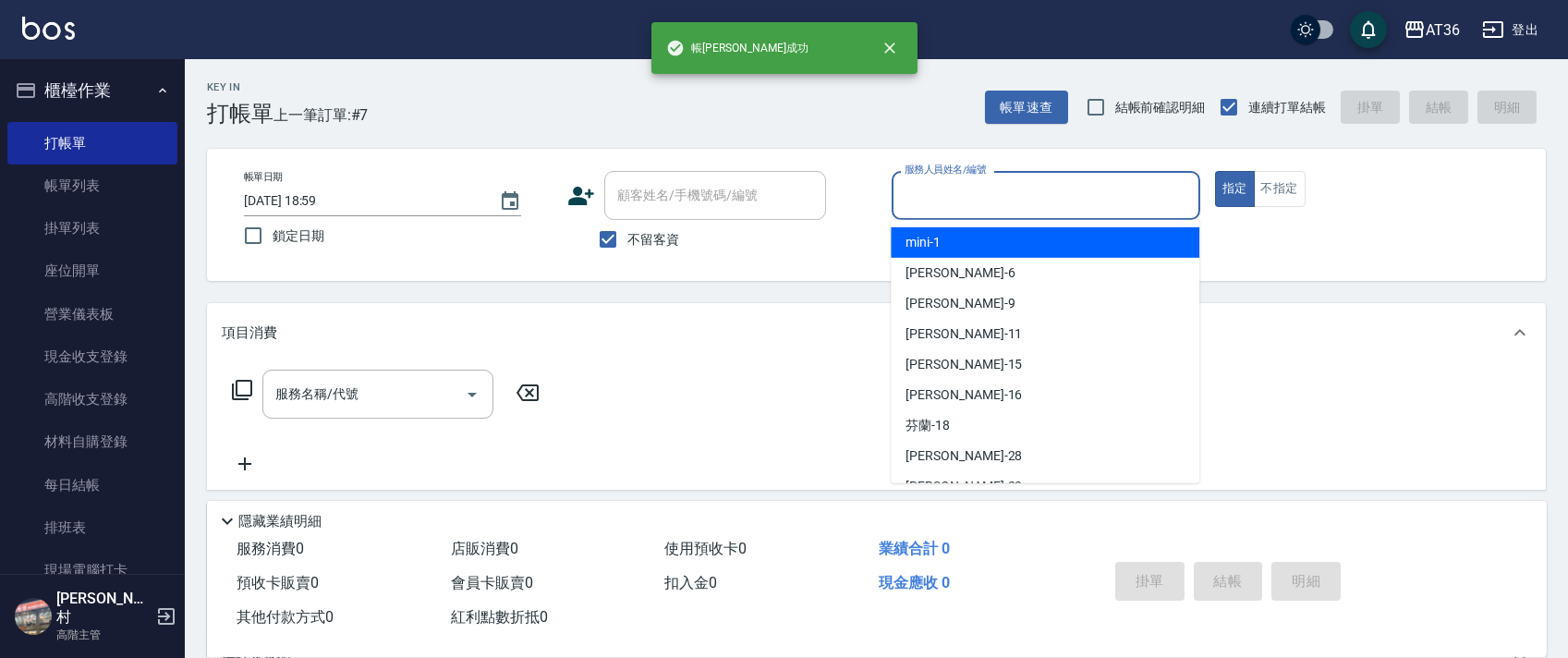
click at [900, 192] on input "服務人員姓名/編號" at bounding box center [1046, 195] width 292 height 33
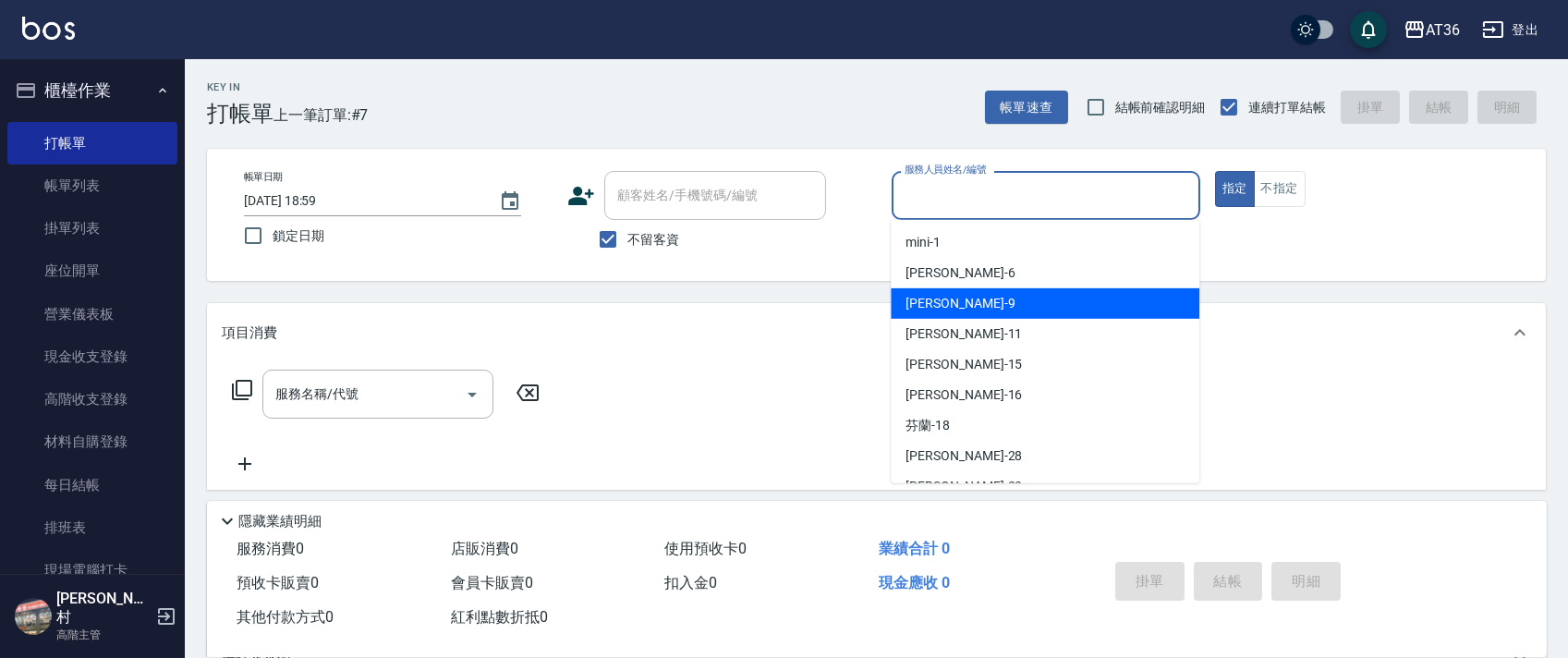
click at [947, 297] on div "美燕 -9" at bounding box center [1044, 303] width 309 height 31
type input "美燕-9"
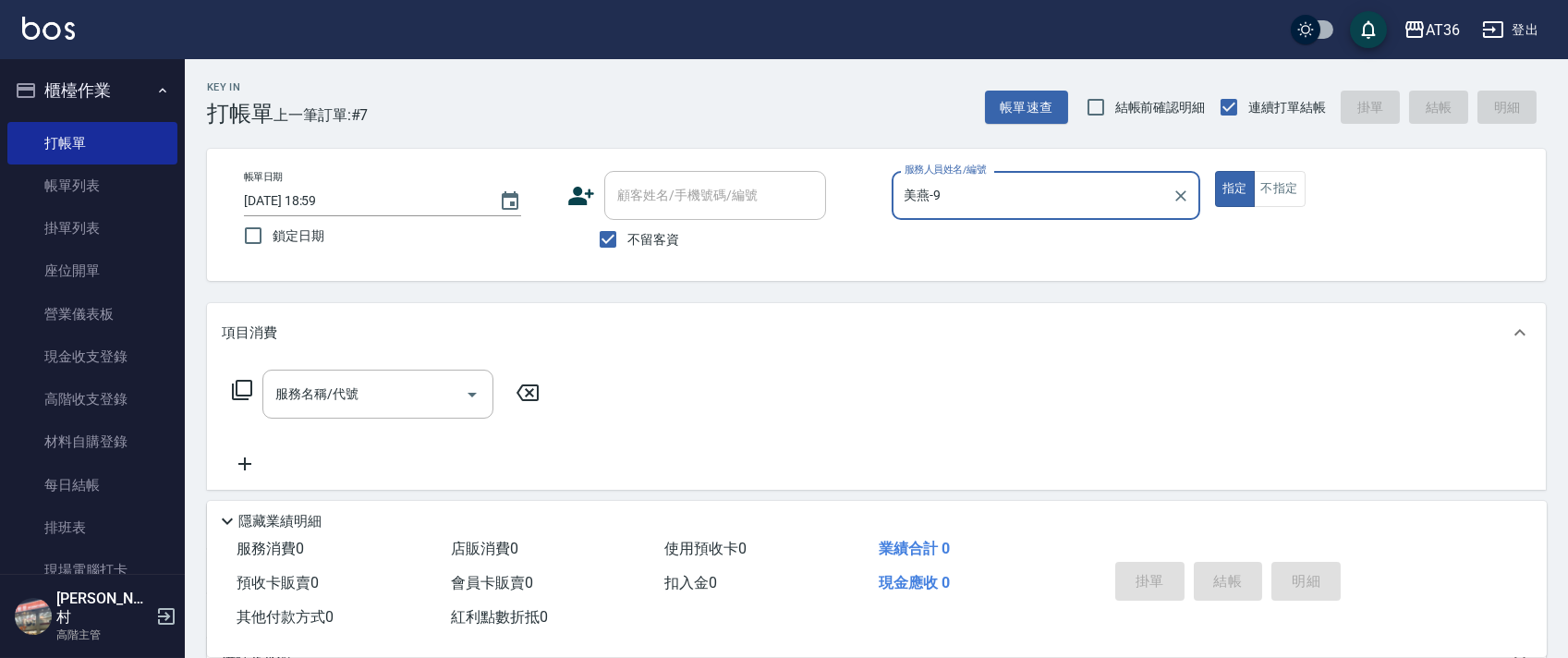
click at [248, 393] on icon at bounding box center [242, 390] width 22 height 22
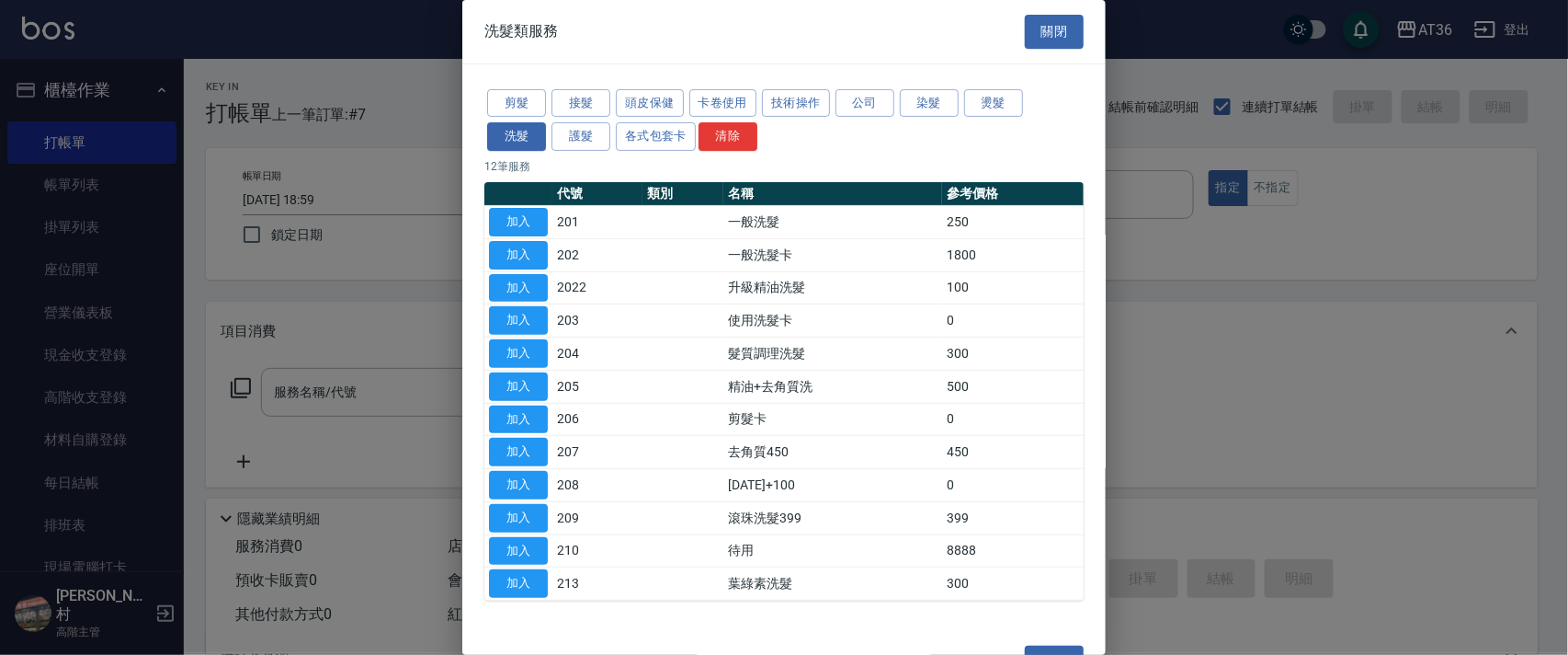
click at [518, 221] on button "加入" at bounding box center [518, 222] width 59 height 28
type input "一般洗髮(201)"
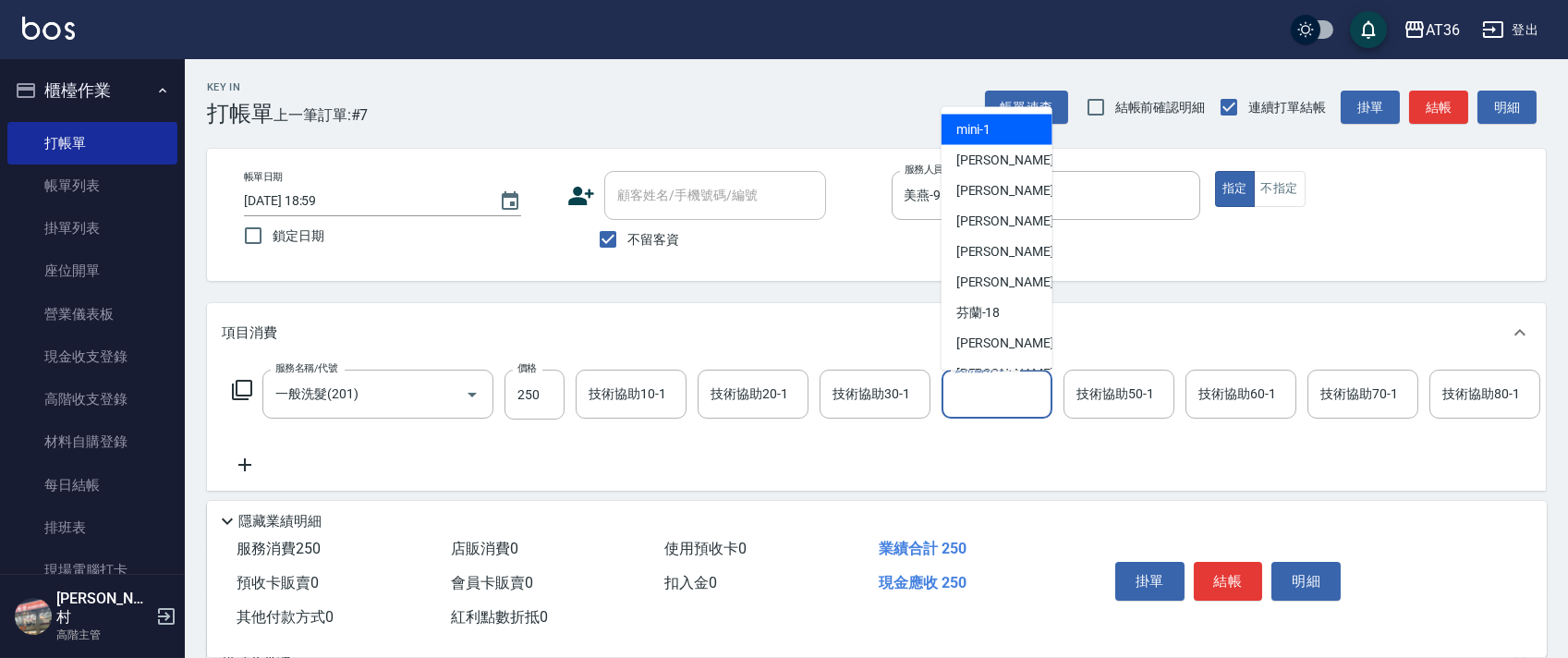
click at [977, 388] on div "技術協助40-1 技術協助40-1" at bounding box center [997, 394] width 111 height 49
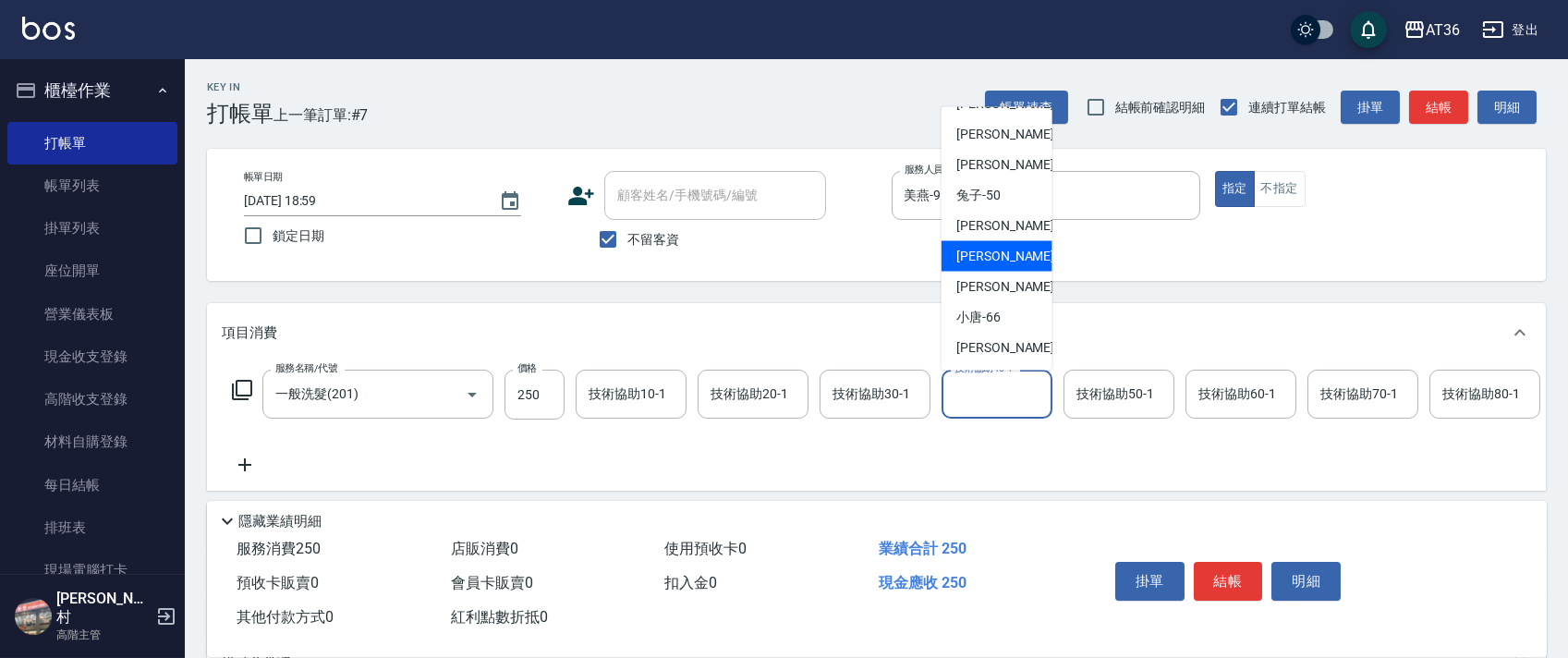
click at [1006, 257] on div "[PERSON_NAME] -58" at bounding box center [997, 256] width 111 height 31
type input "[PERSON_NAME]-58"
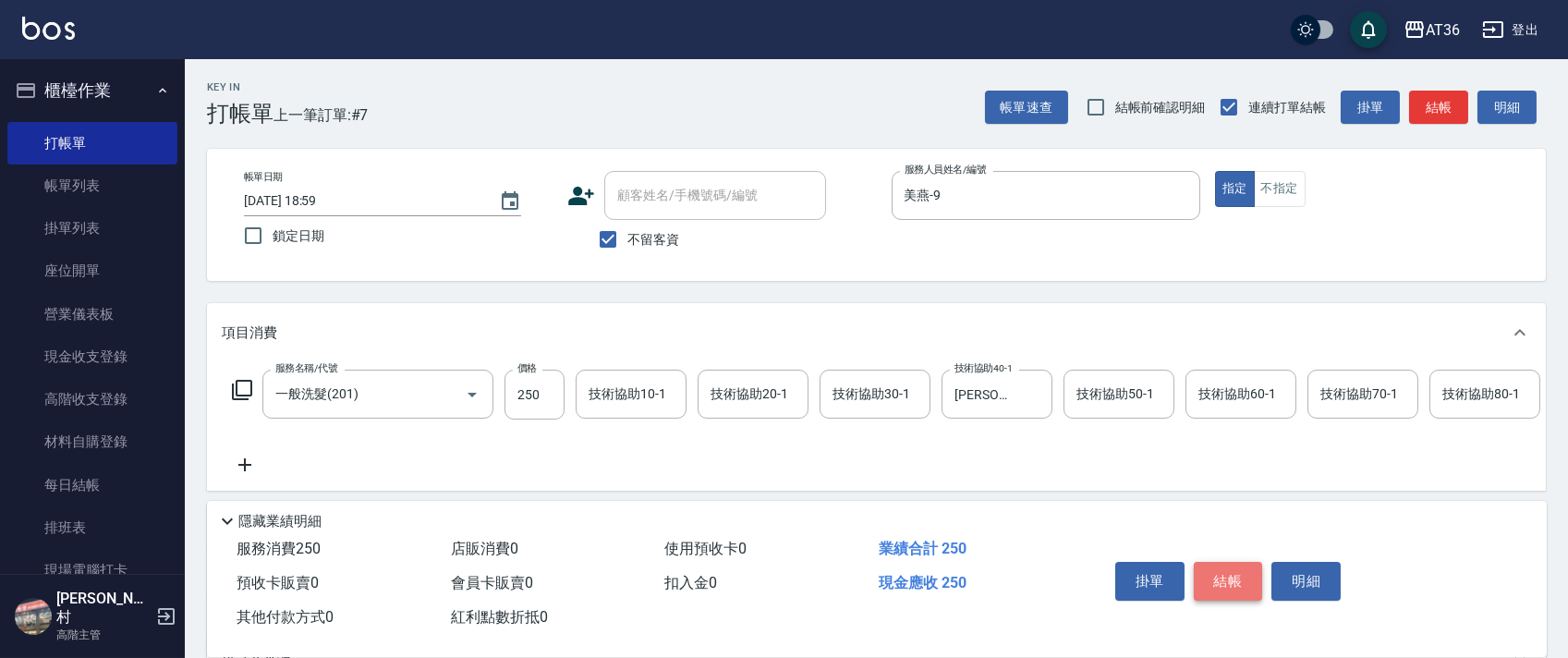
click at [1228, 578] on button "結帳" at bounding box center [1229, 580] width 69 height 38
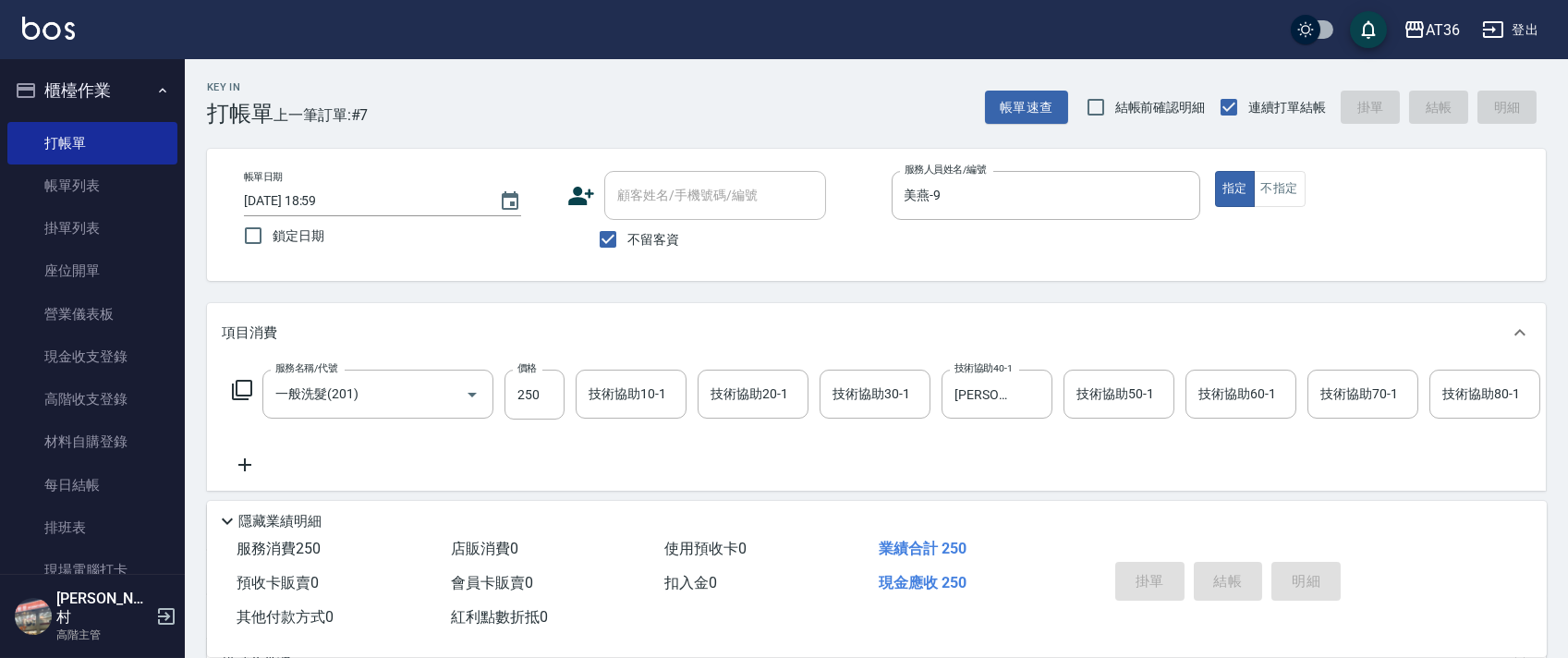
type input "2025/08/15 19:00"
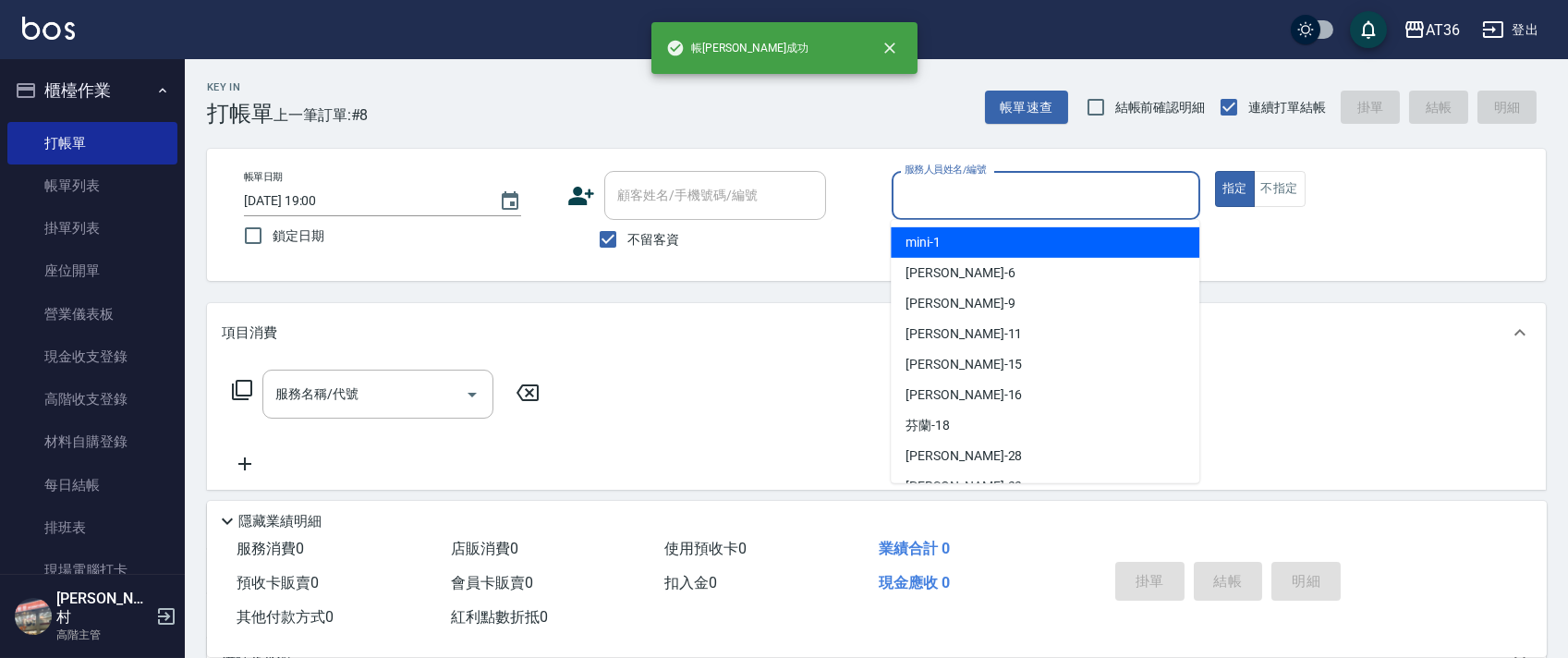
drag, startPoint x: 914, startPoint y: 195, endPoint x: 1009, endPoint y: 250, distance: 109.8
click at [914, 196] on input "服務人員姓名/編號" at bounding box center [1046, 195] width 292 height 33
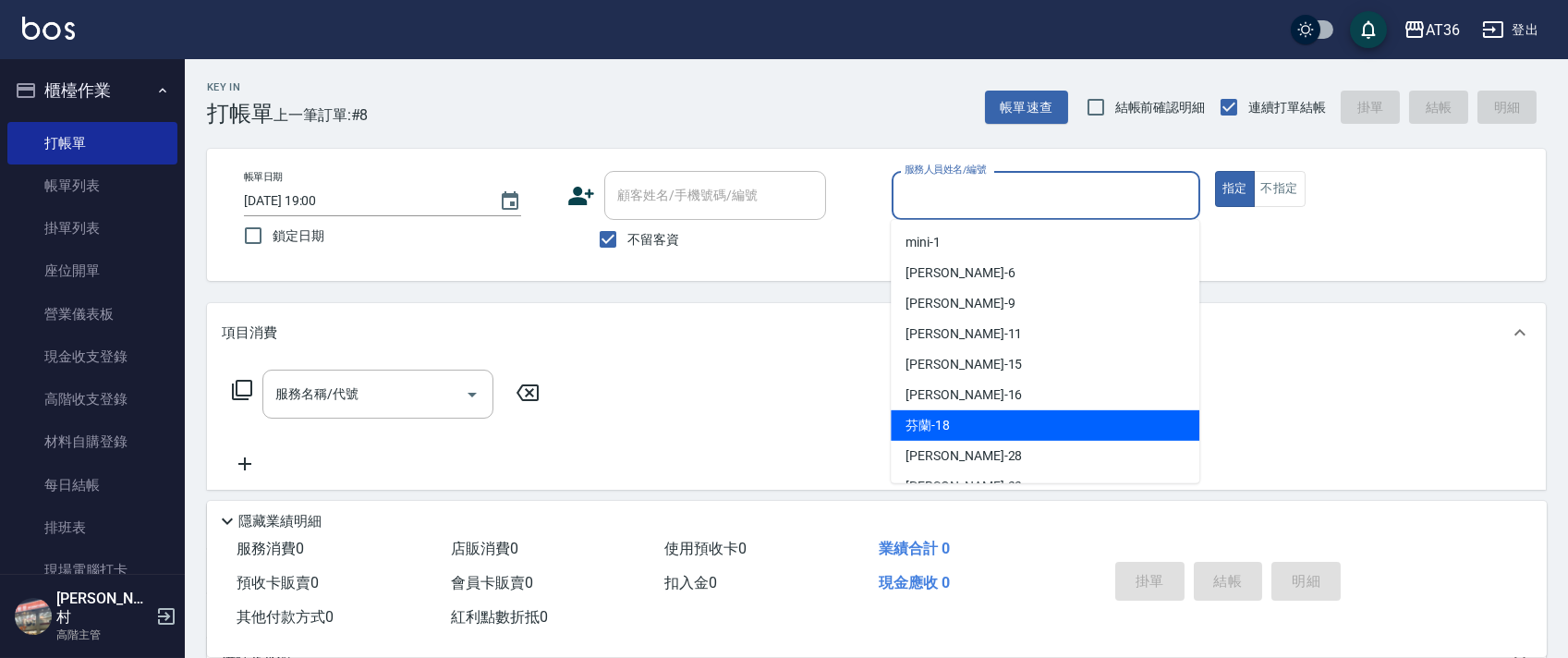
click at [982, 412] on div "芬蘭 -18" at bounding box center [1044, 425] width 309 height 31
type input "芬蘭-18"
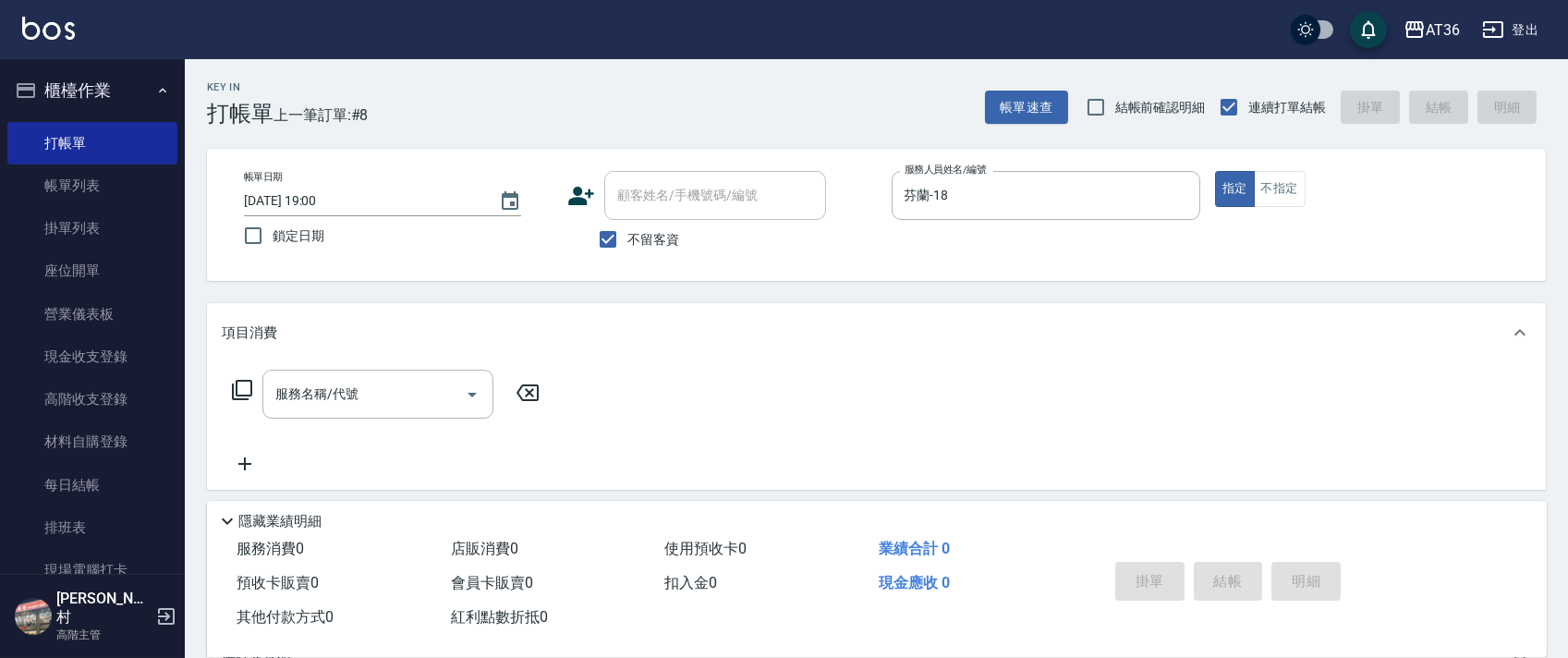
click at [245, 391] on icon at bounding box center [242, 390] width 22 height 22
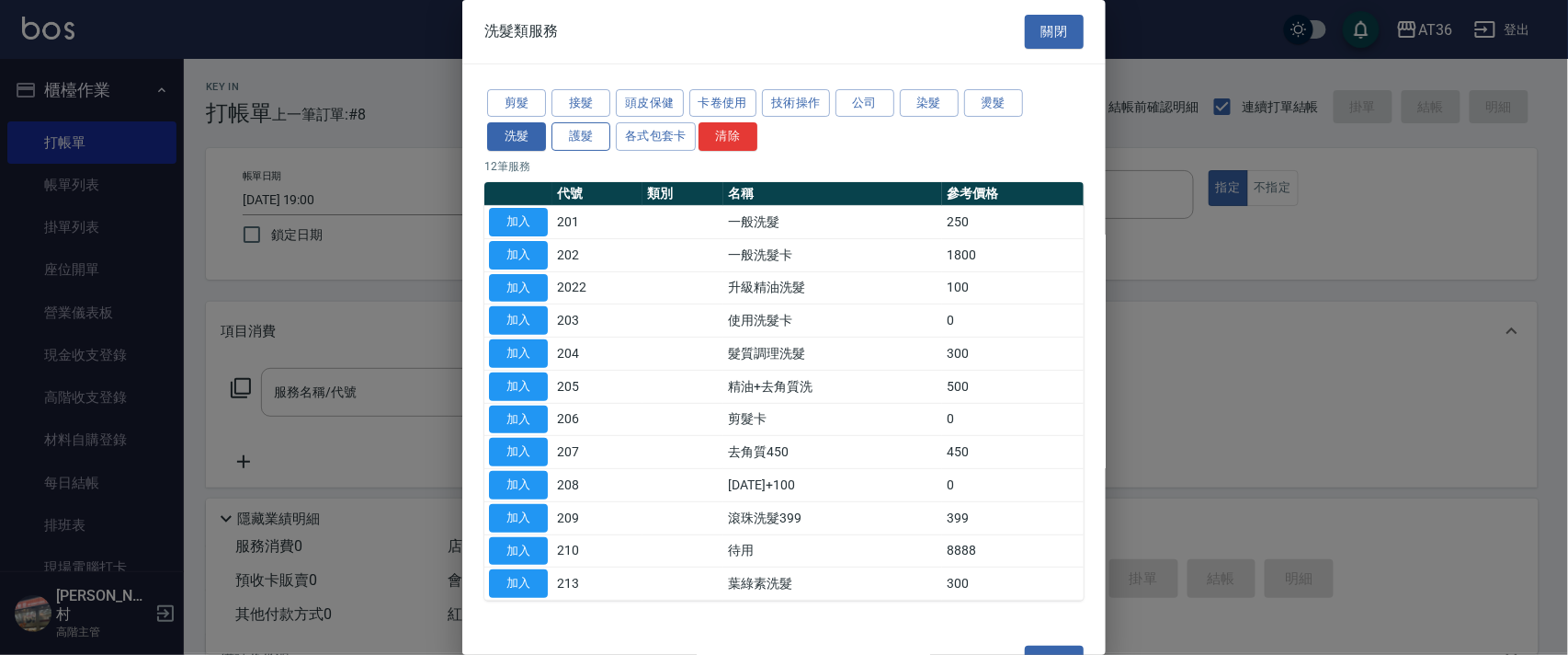
drag, startPoint x: 495, startPoint y: 108, endPoint x: 567, endPoint y: 135, distance: 76.9
click at [495, 111] on button "剪髮" at bounding box center [516, 103] width 59 height 28
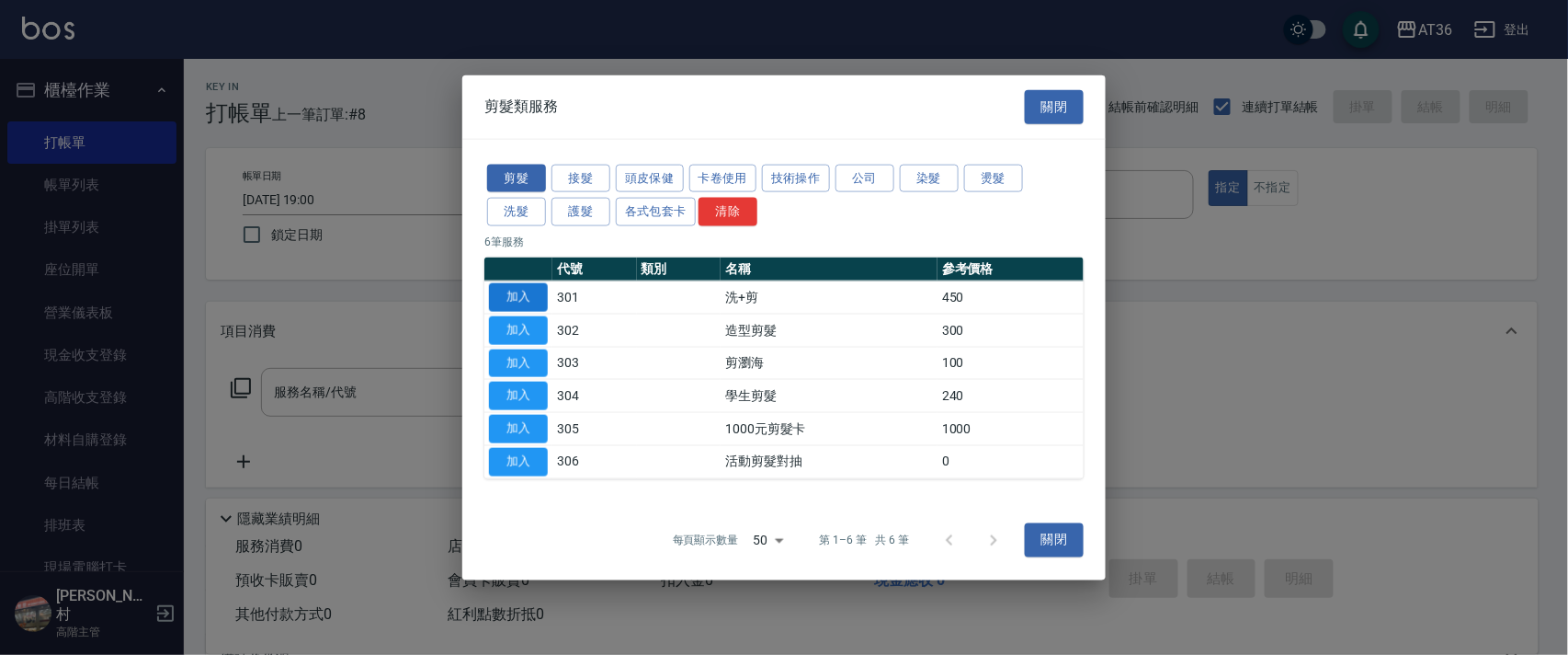
click at [521, 296] on button "加入" at bounding box center [518, 297] width 59 height 28
type input "洗+剪(301)"
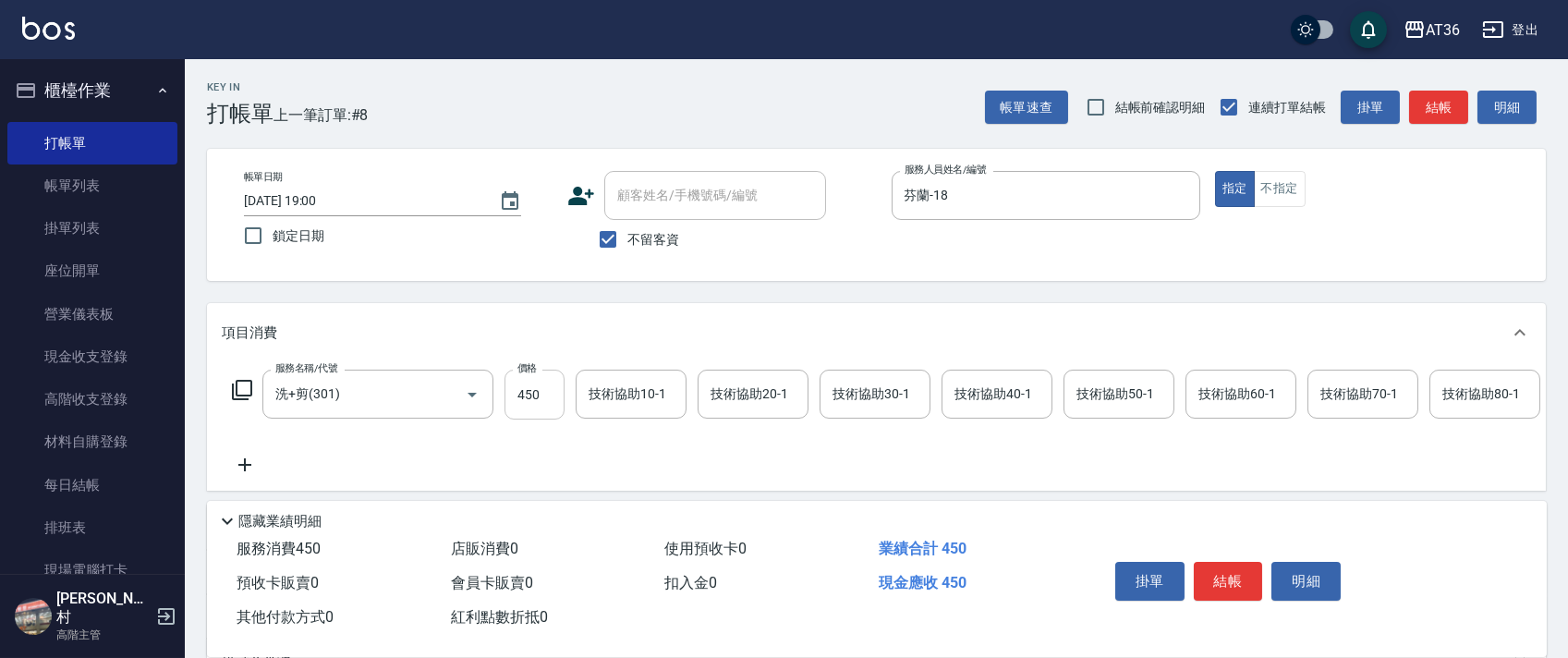
click at [513, 391] on input "450" at bounding box center [534, 394] width 60 height 50
type input "500"
click at [1224, 573] on button "結帳" at bounding box center [1229, 580] width 69 height 38
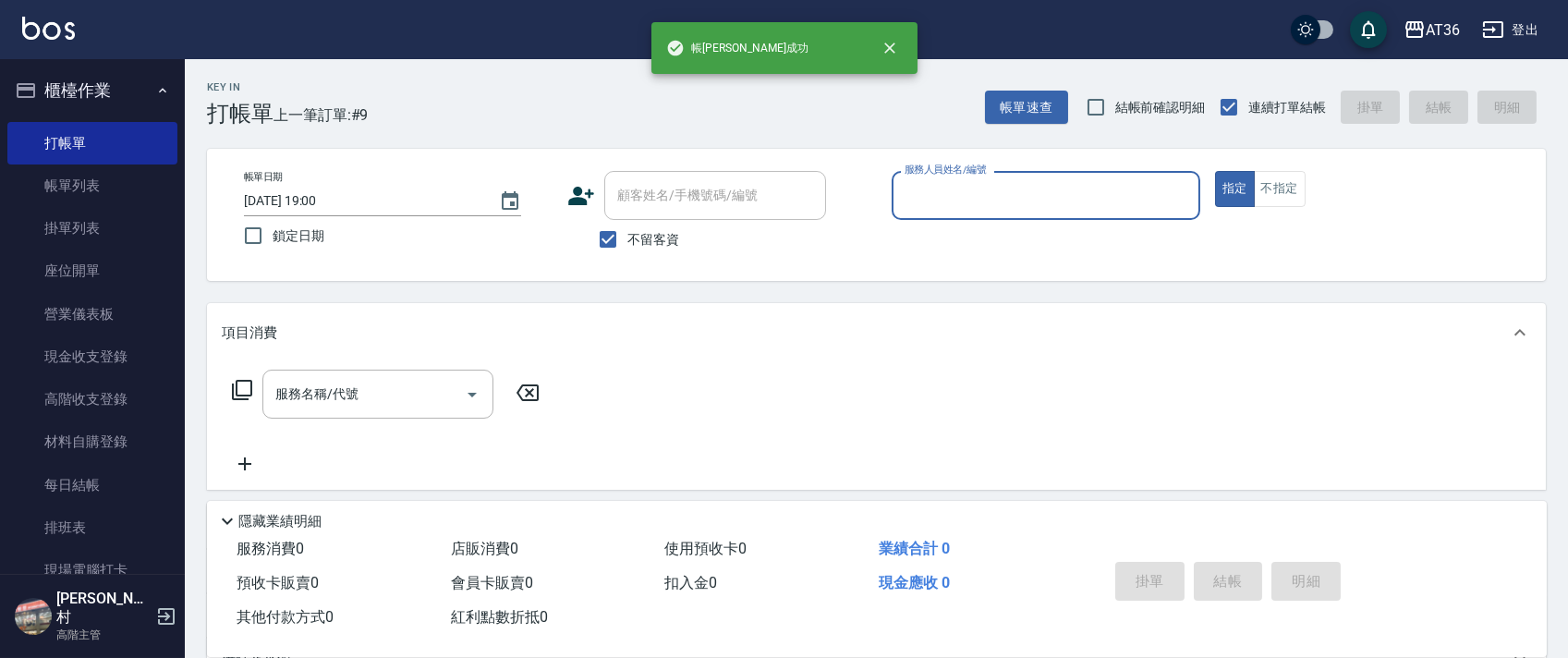
drag, startPoint x: 925, startPoint y: 207, endPoint x: 943, endPoint y: 212, distance: 18.7
click at [925, 209] on input "服務人員姓名/編號" at bounding box center [1046, 195] width 292 height 33
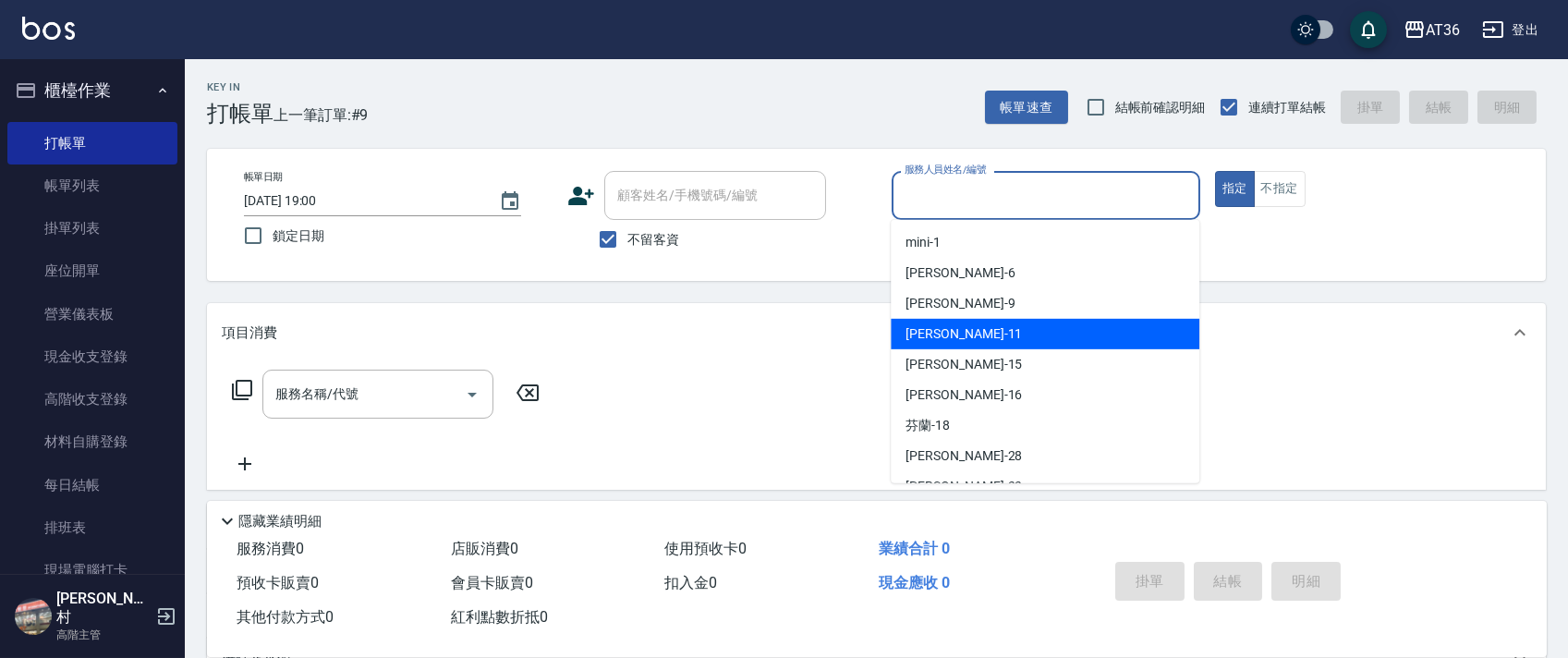
click at [940, 346] on div "[PERSON_NAME] -11" at bounding box center [1044, 333] width 309 height 31
type input "[PERSON_NAME]-11"
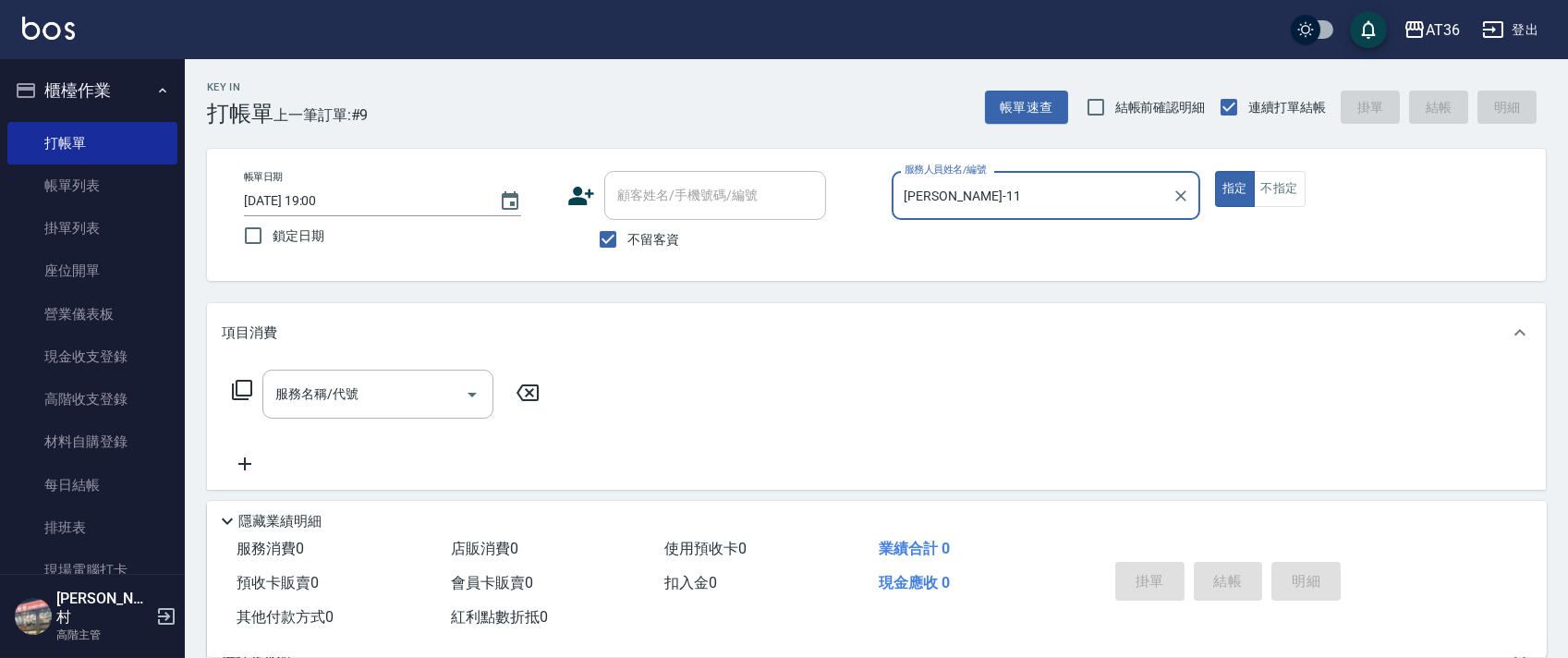
click at [232, 397] on icon at bounding box center [242, 390] width 21 height 21
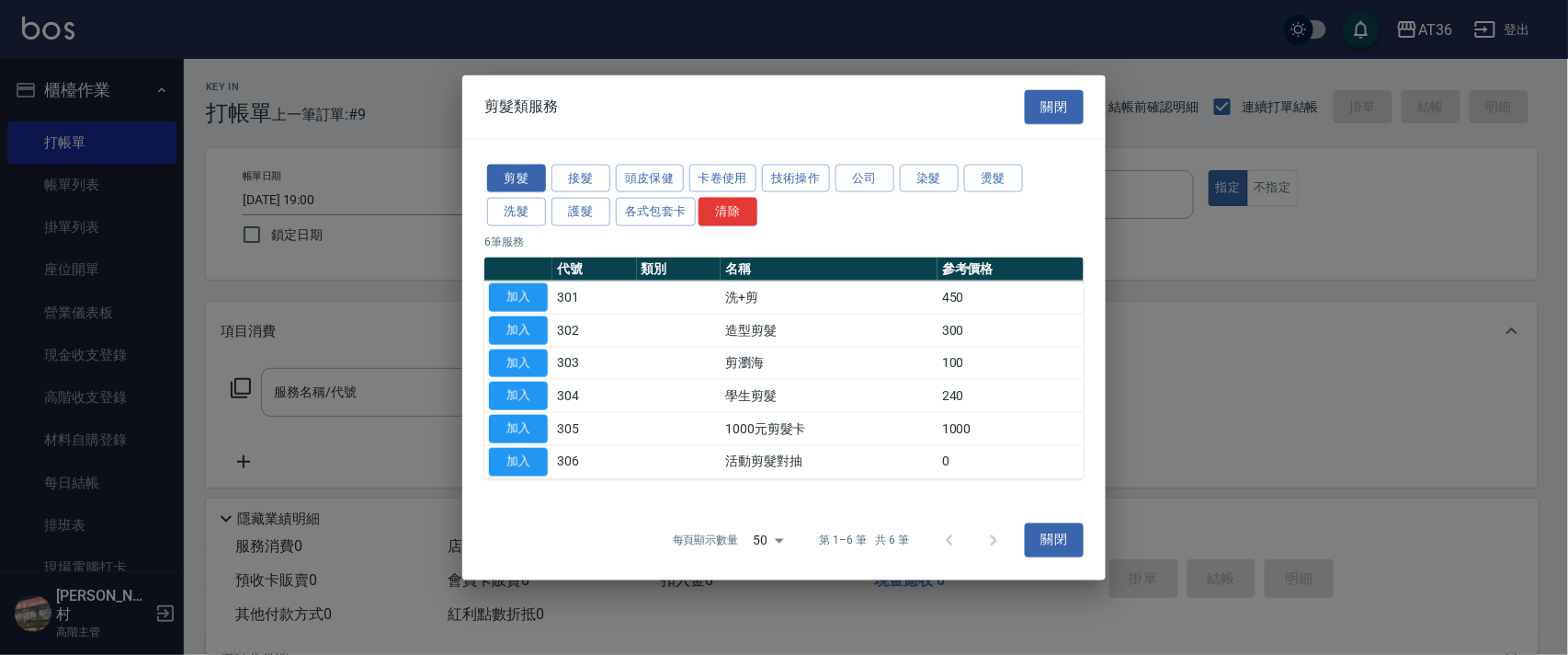
drag, startPoint x: 522, startPoint y: 287, endPoint x: 620, endPoint y: 309, distance: 100.4
click at [519, 284] on button "加入" at bounding box center [518, 297] width 59 height 28
type input "洗+剪(301)"
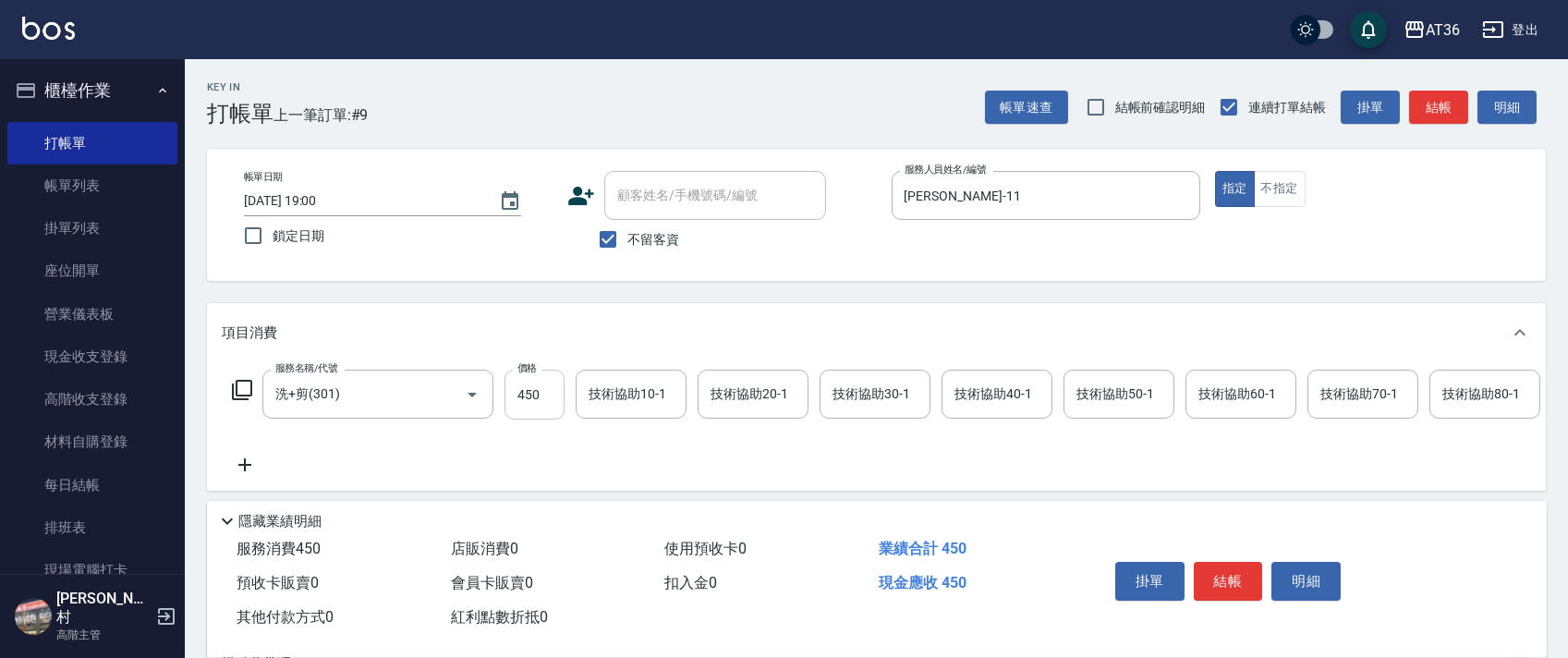
click at [506, 389] on input "450" at bounding box center [534, 394] width 60 height 50
type input "430"
drag, startPoint x: 1213, startPoint y: 572, endPoint x: 1210, endPoint y: 535, distance: 37.1
click at [1212, 568] on button "結帳" at bounding box center [1229, 580] width 69 height 38
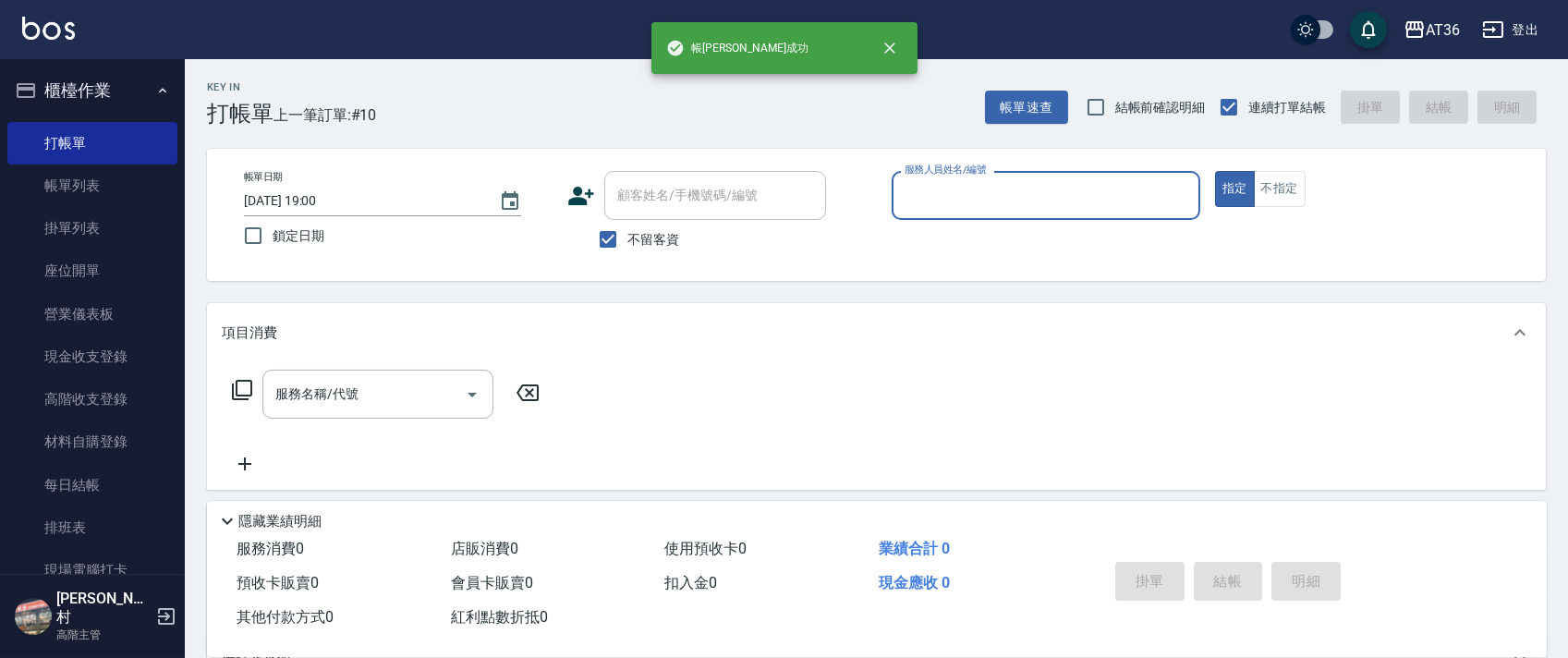
click at [941, 192] on input "服務人員姓名/編號" at bounding box center [1046, 195] width 292 height 33
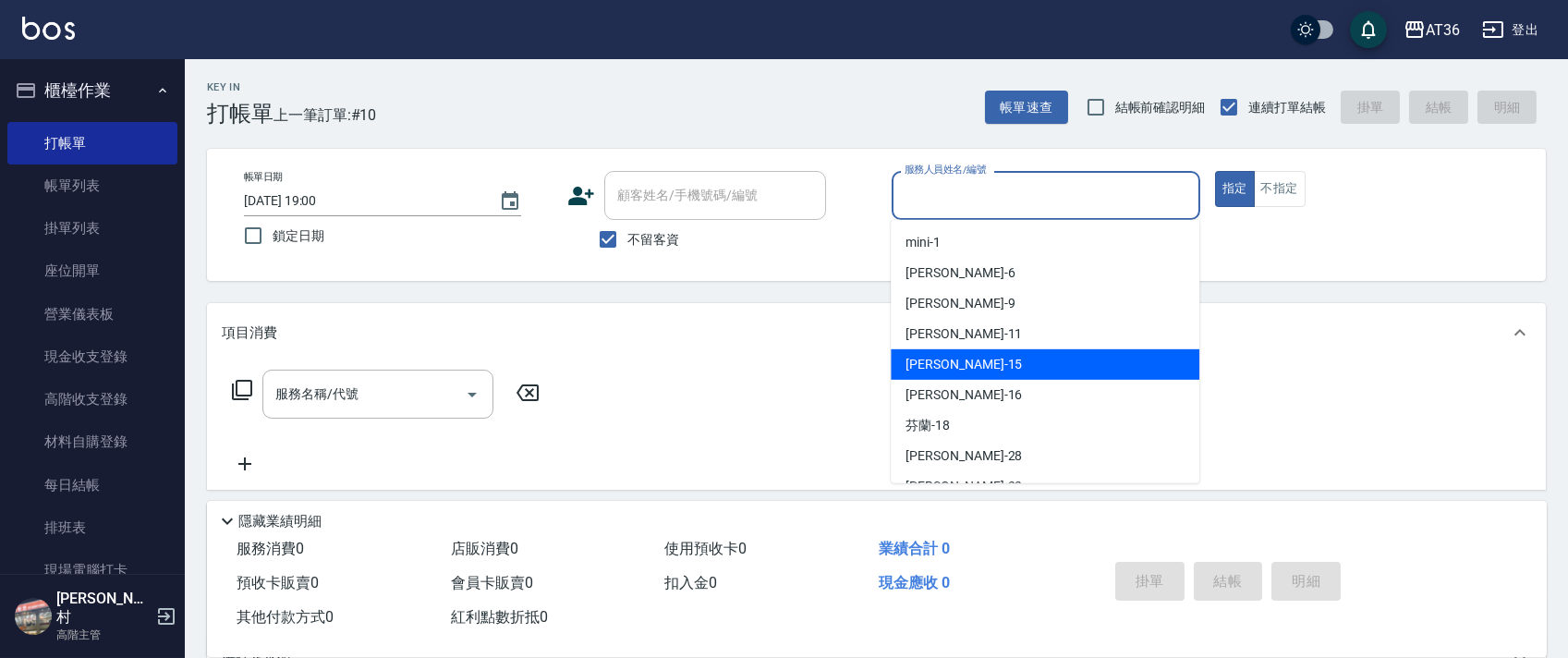
click at [976, 368] on div "[PERSON_NAME] -15" at bounding box center [1044, 364] width 309 height 31
type input "[PERSON_NAME]-15"
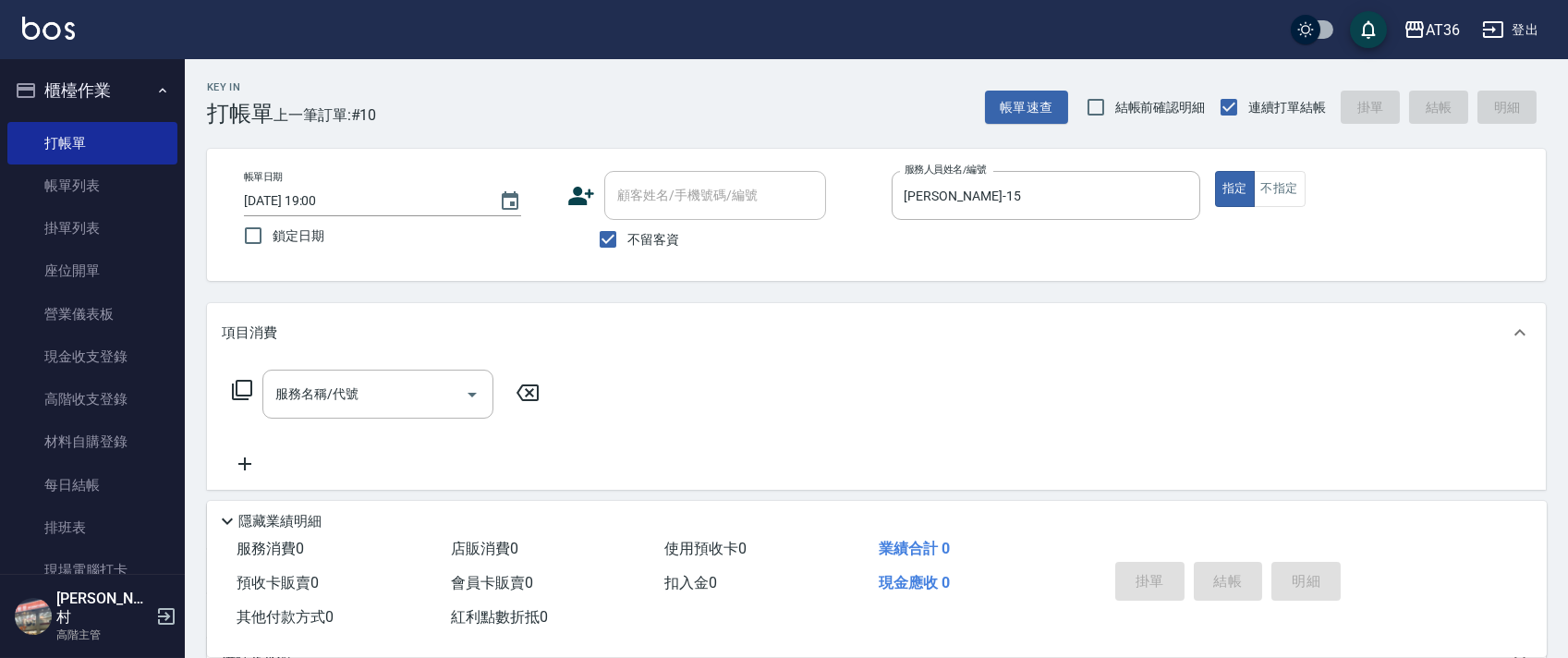
click at [239, 390] on icon at bounding box center [242, 390] width 22 height 22
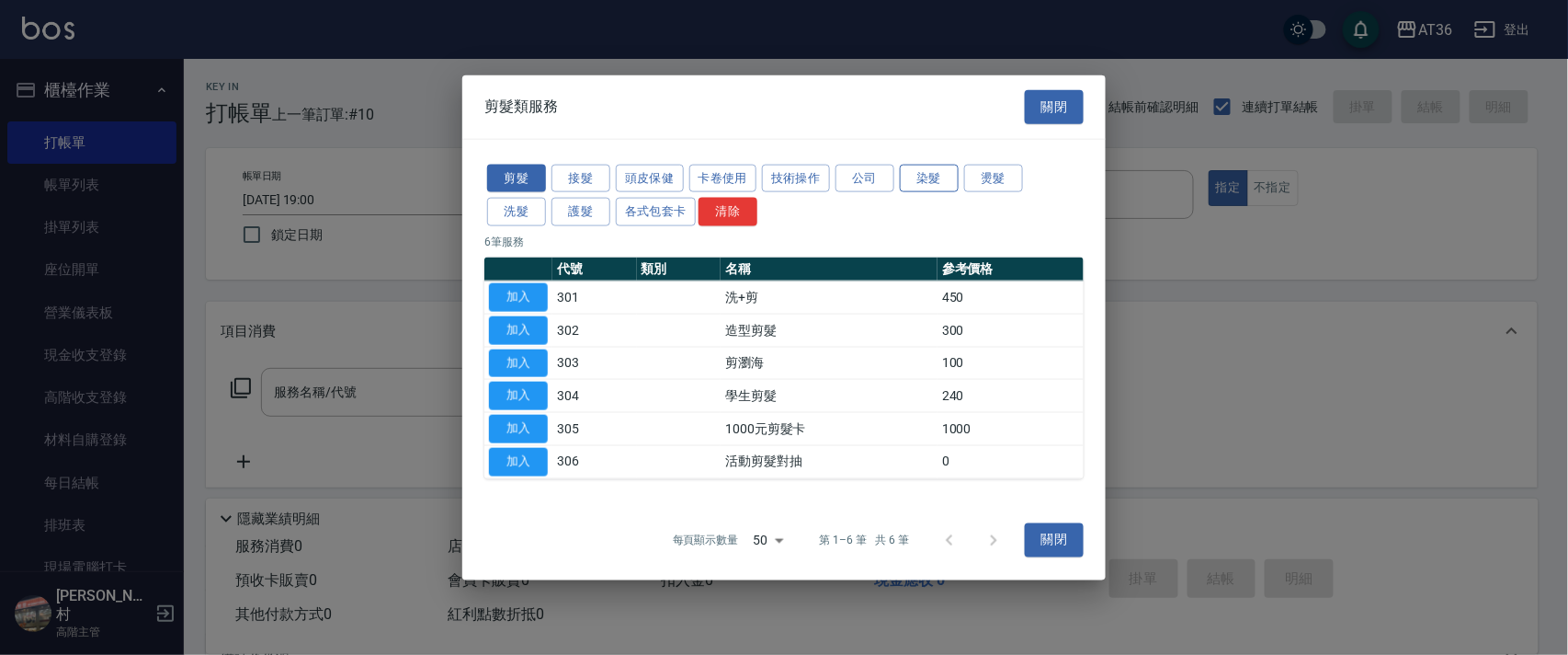
click at [921, 179] on button "染髮" at bounding box center [930, 178] width 59 height 28
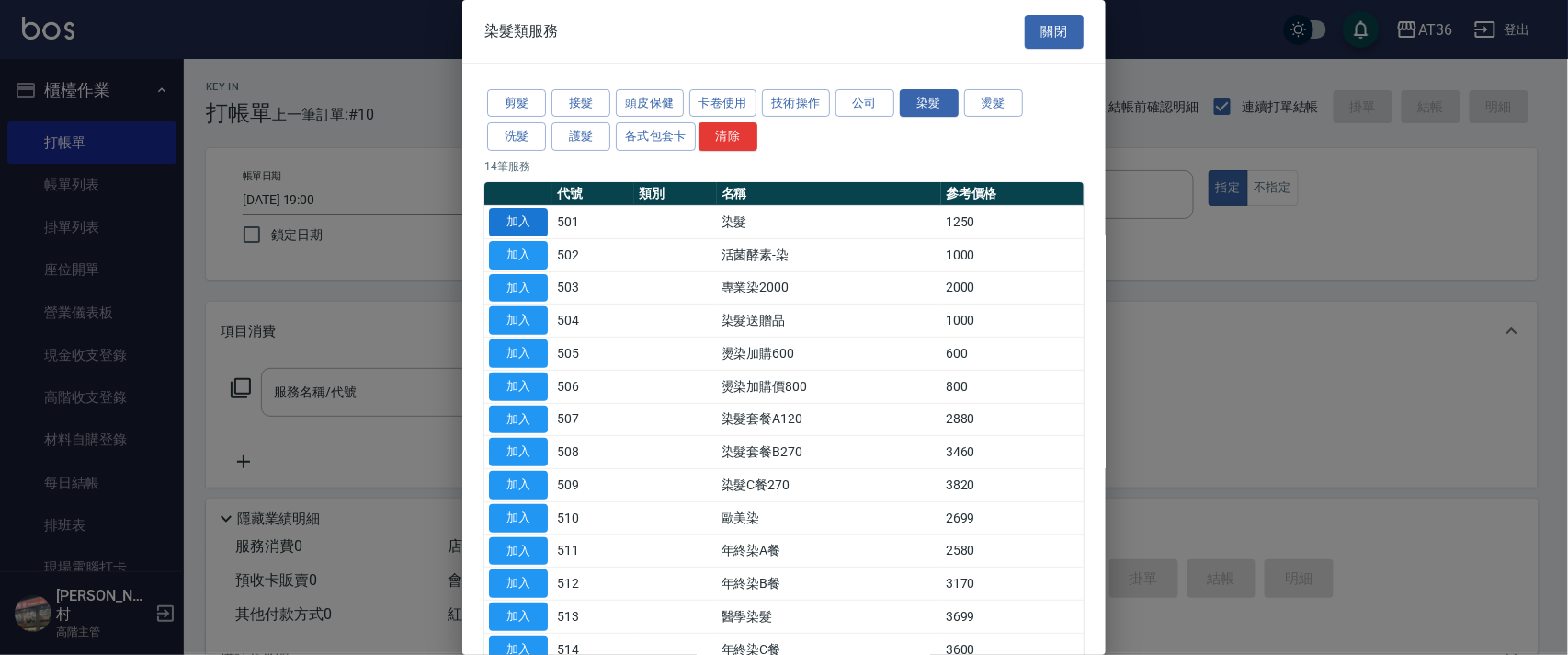
click at [524, 220] on button "加入" at bounding box center [518, 222] width 59 height 28
type input "染髮(501)"
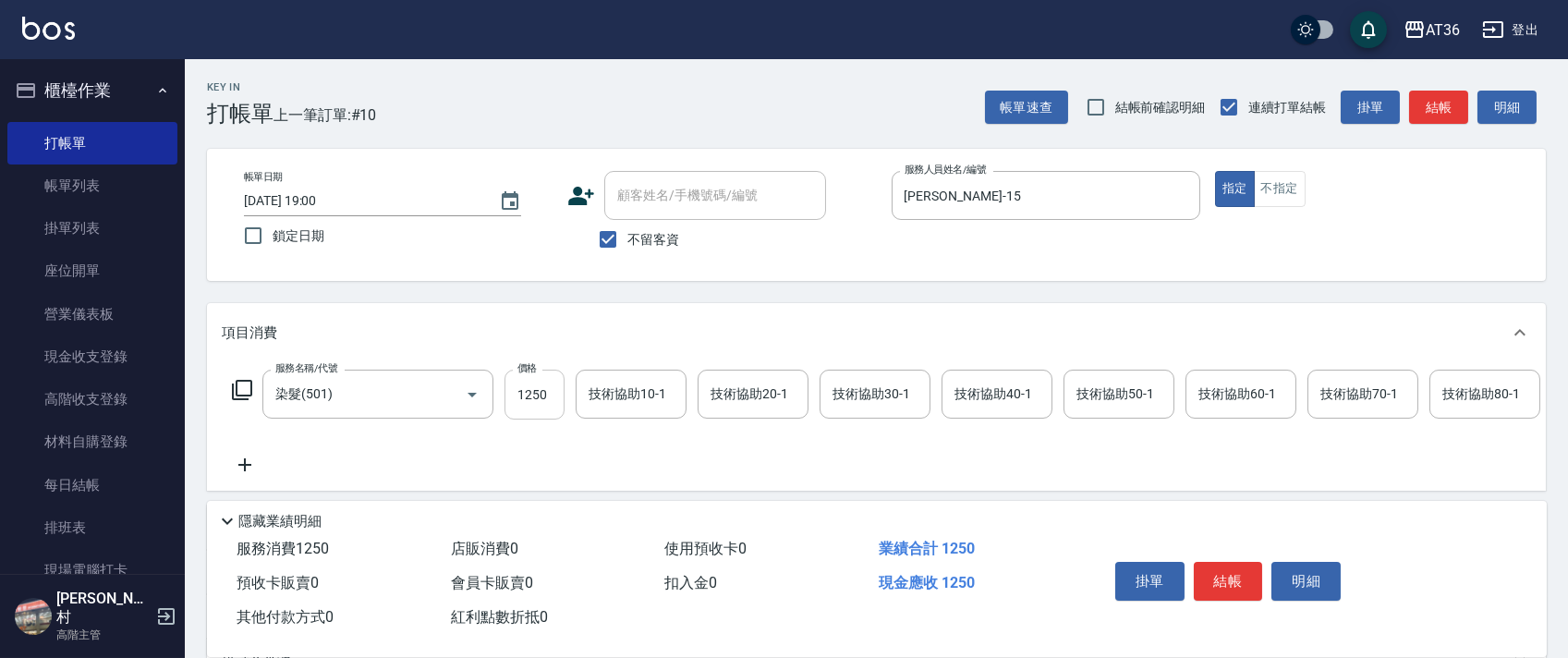
click at [529, 391] on input "1250" at bounding box center [534, 394] width 60 height 50
type input "1500"
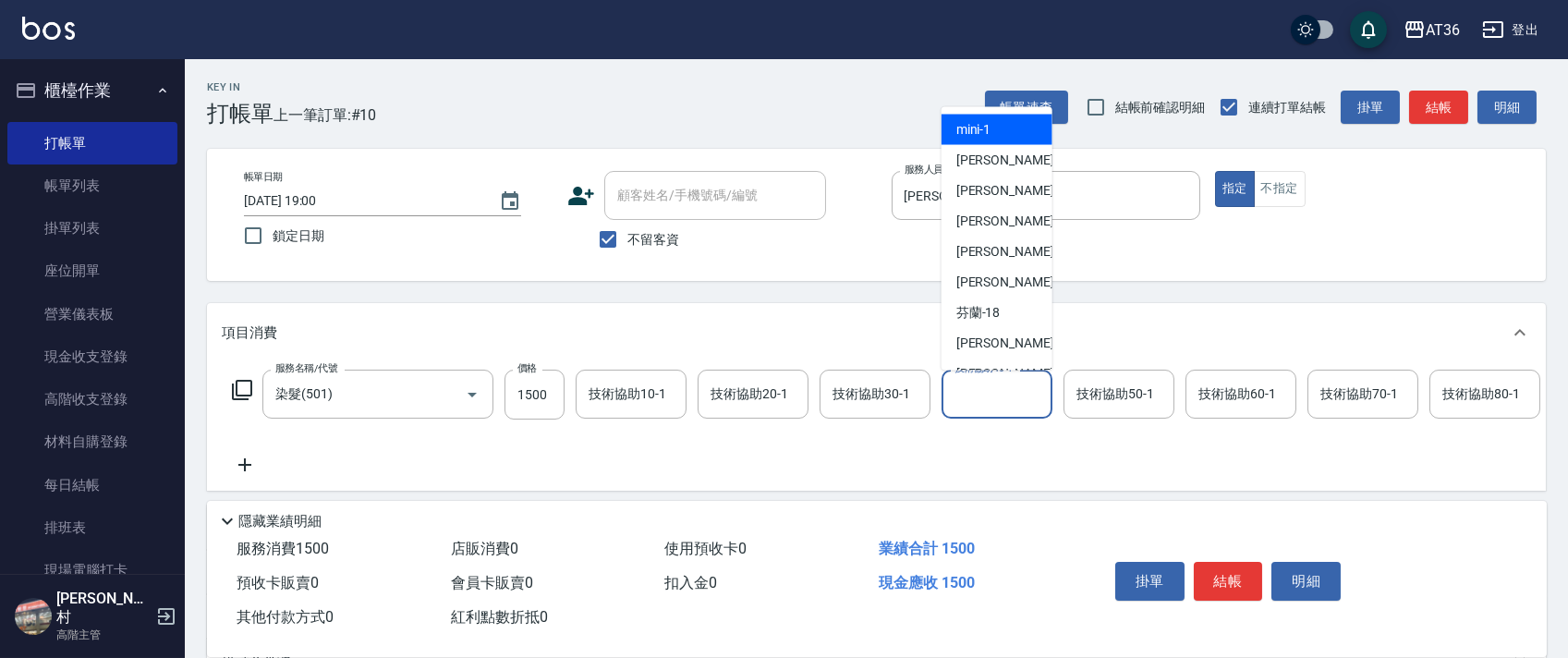
click at [968, 386] on div "技術協助40-1 技術協助40-1" at bounding box center [997, 394] width 111 height 49
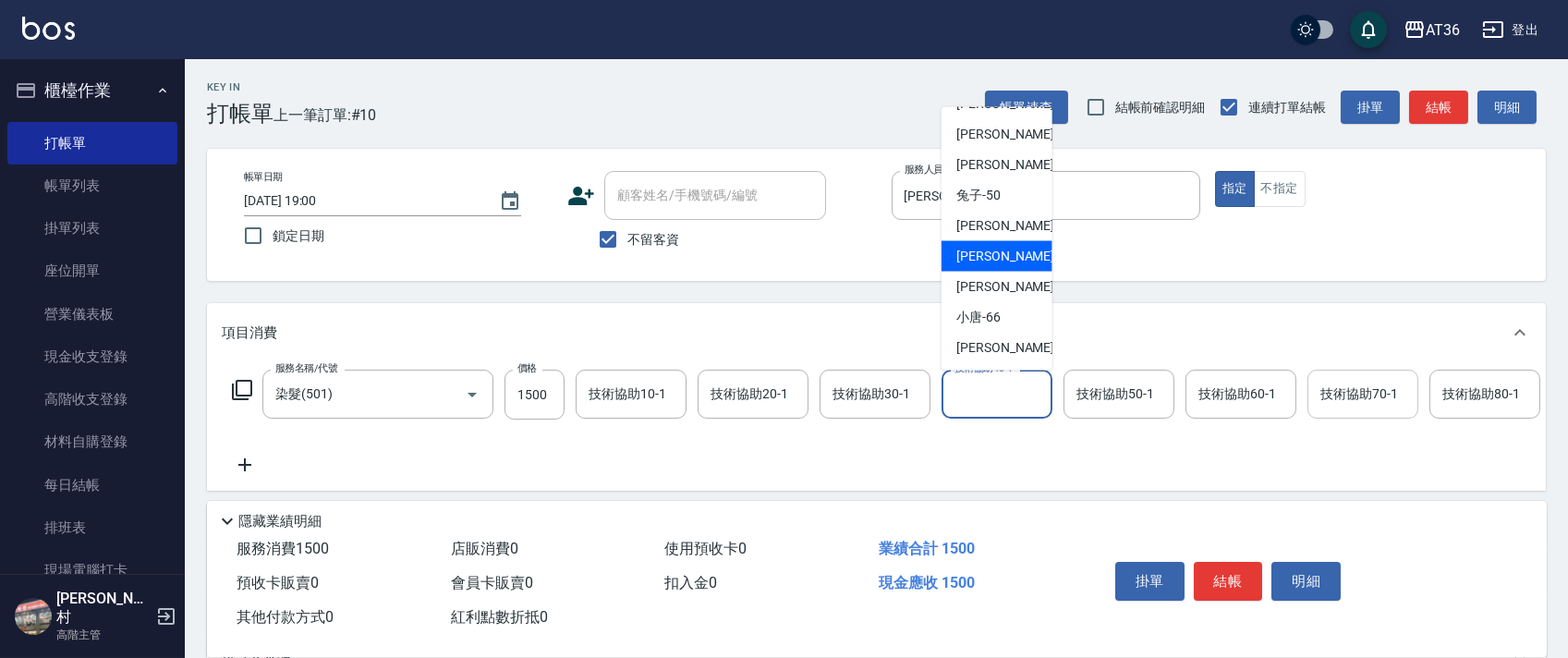
drag, startPoint x: 991, startPoint y: 256, endPoint x: 1319, endPoint y: 413, distance: 363.6
click at [1007, 256] on div "[PERSON_NAME] -58" at bounding box center [997, 256] width 111 height 31
type input "[PERSON_NAME]-58"
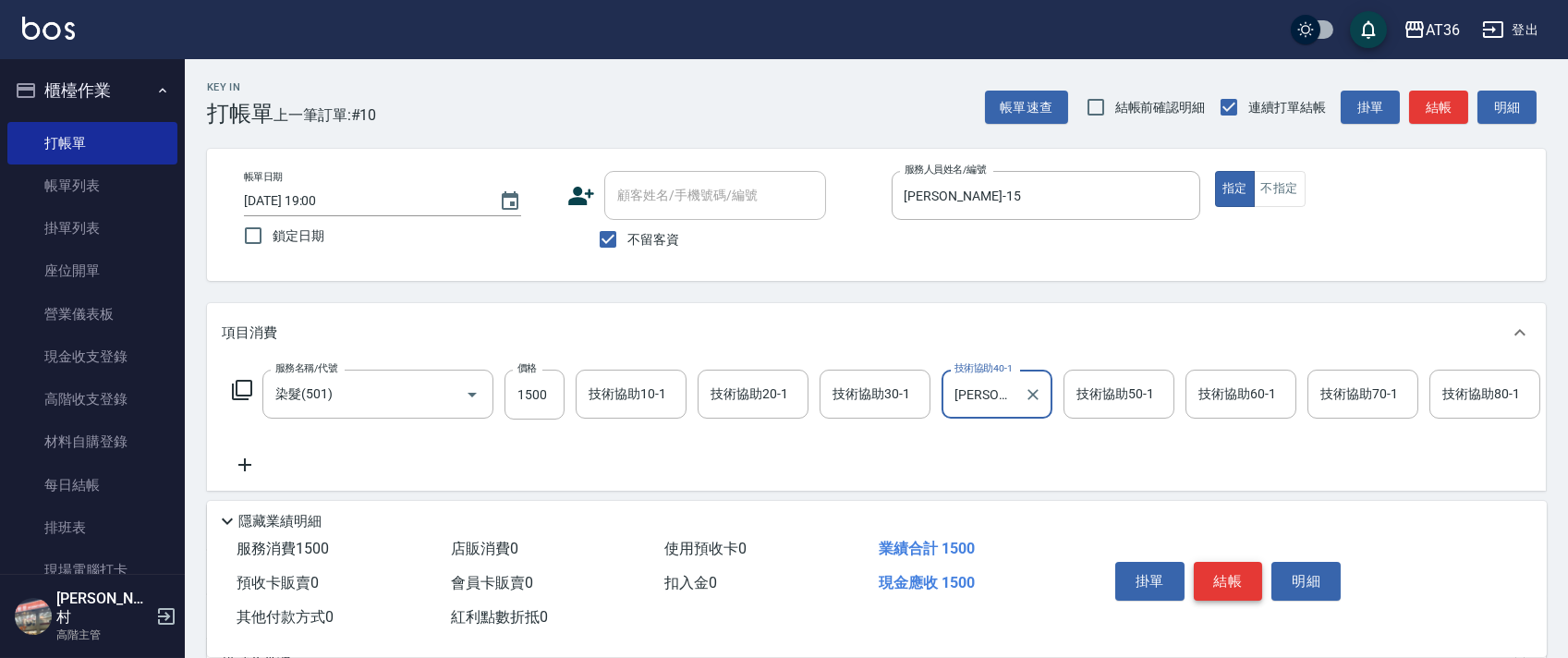
click at [1216, 570] on button "結帳" at bounding box center [1229, 580] width 69 height 38
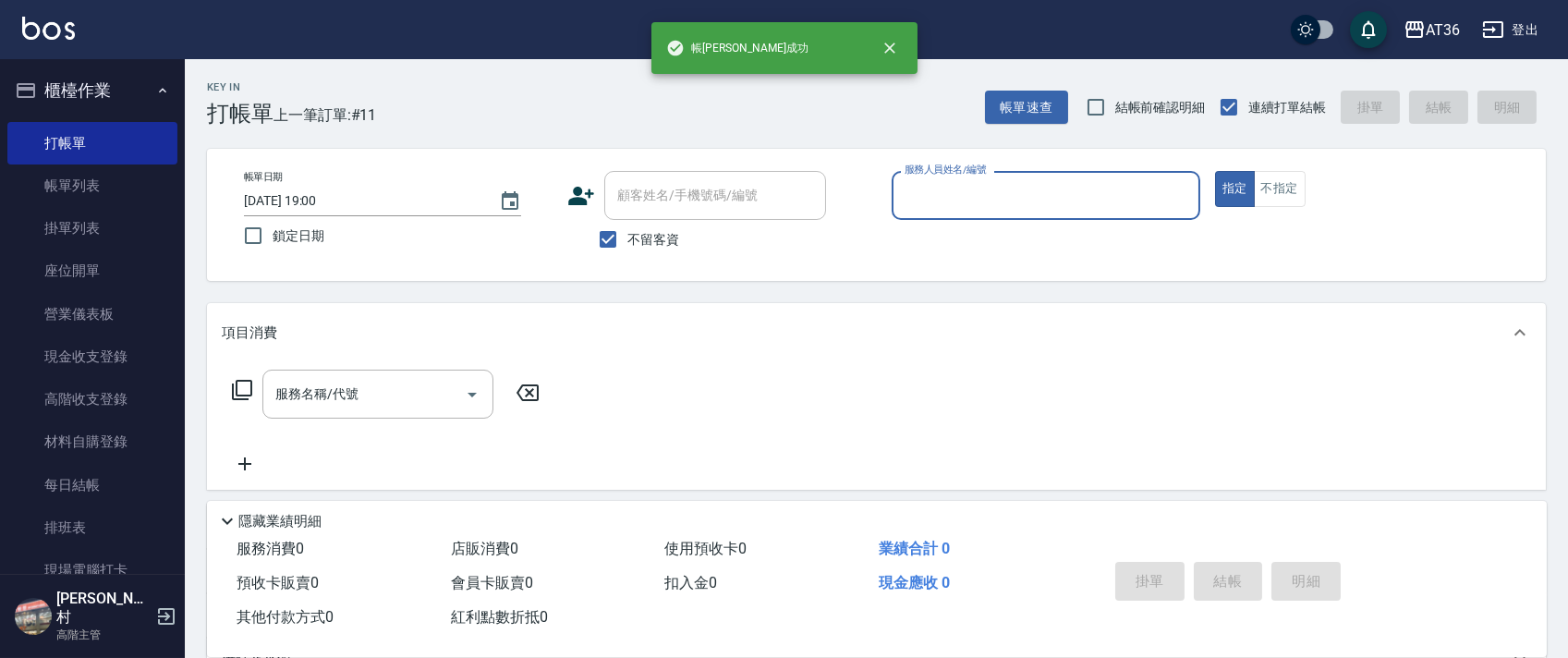
click at [909, 191] on input "服務人員姓名/編號" at bounding box center [1046, 195] width 292 height 33
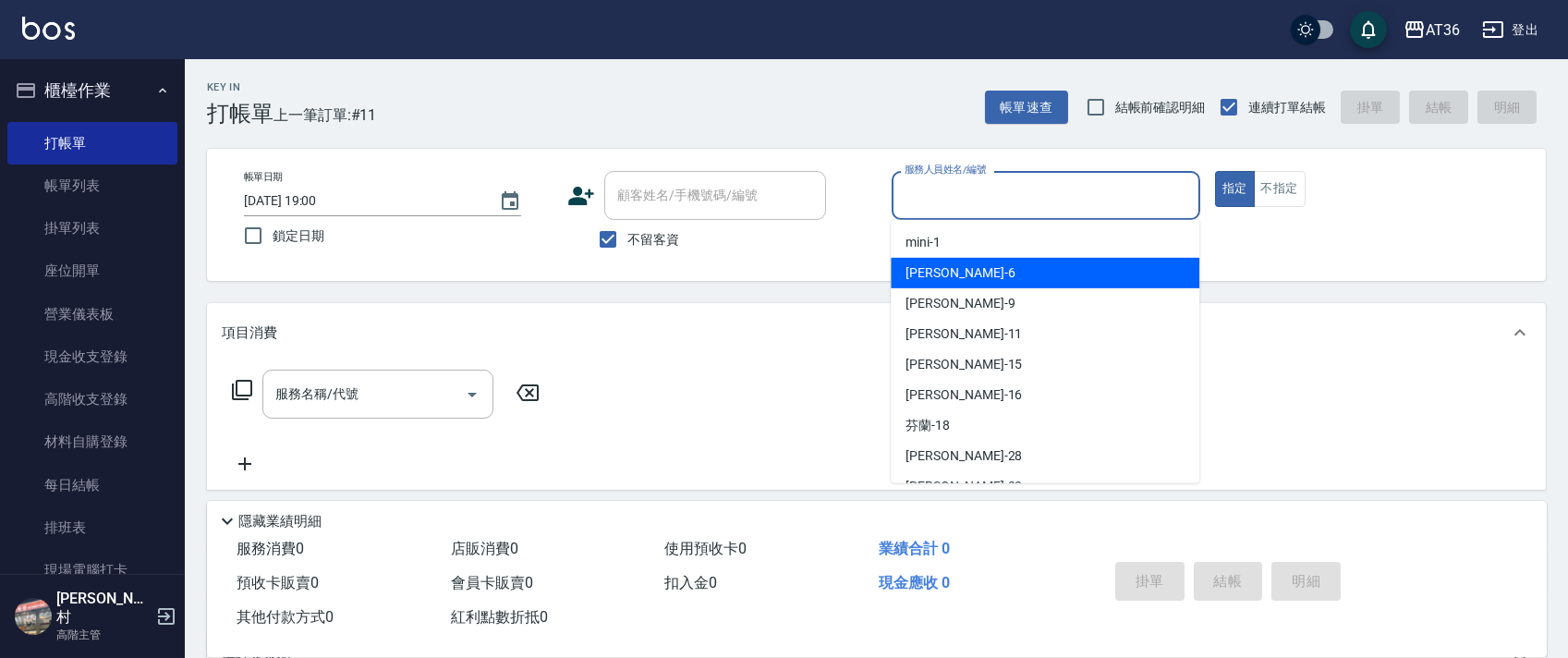
click at [946, 273] on div "[PERSON_NAME] -6" at bounding box center [1044, 272] width 309 height 31
type input "[PERSON_NAME]-6"
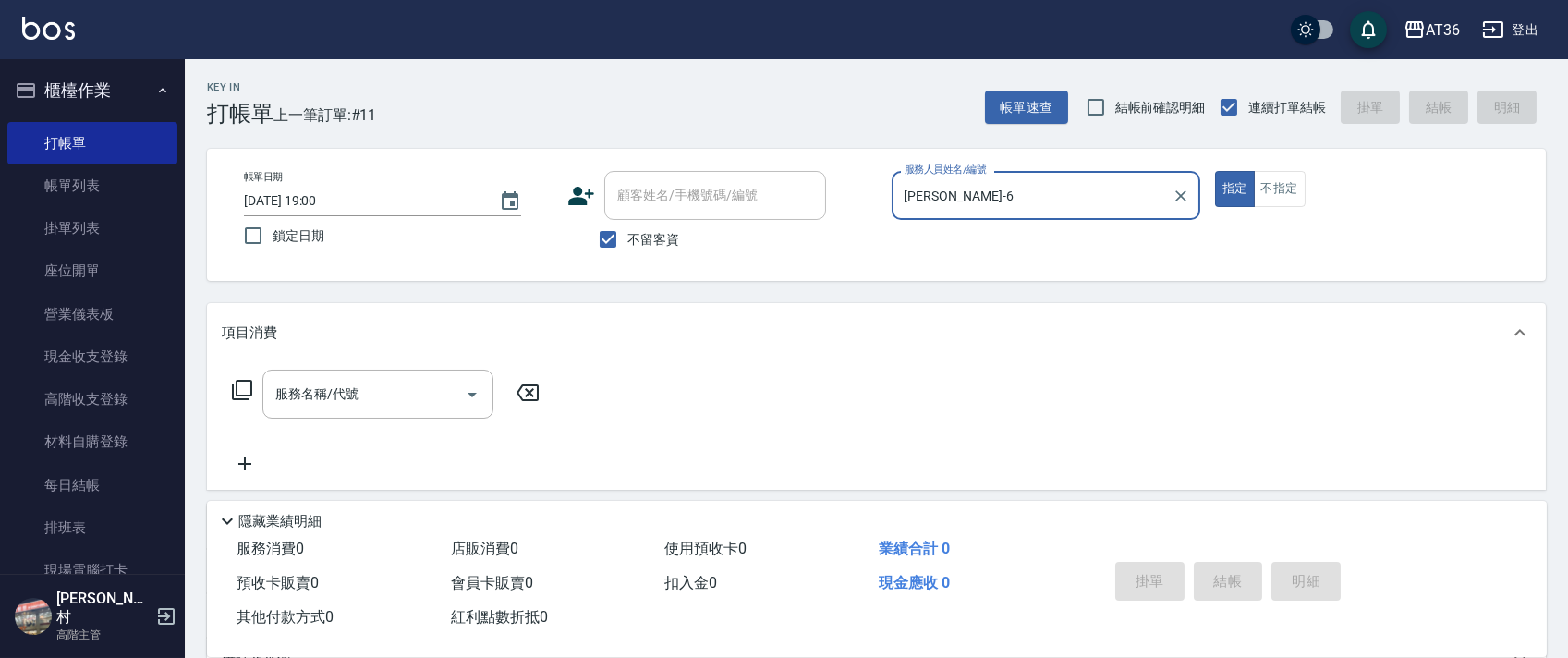
click at [252, 419] on div "服務名稱/代號 服務名稱/代號" at bounding box center [386, 421] width 329 height 106
click at [246, 390] on icon at bounding box center [242, 390] width 22 height 22
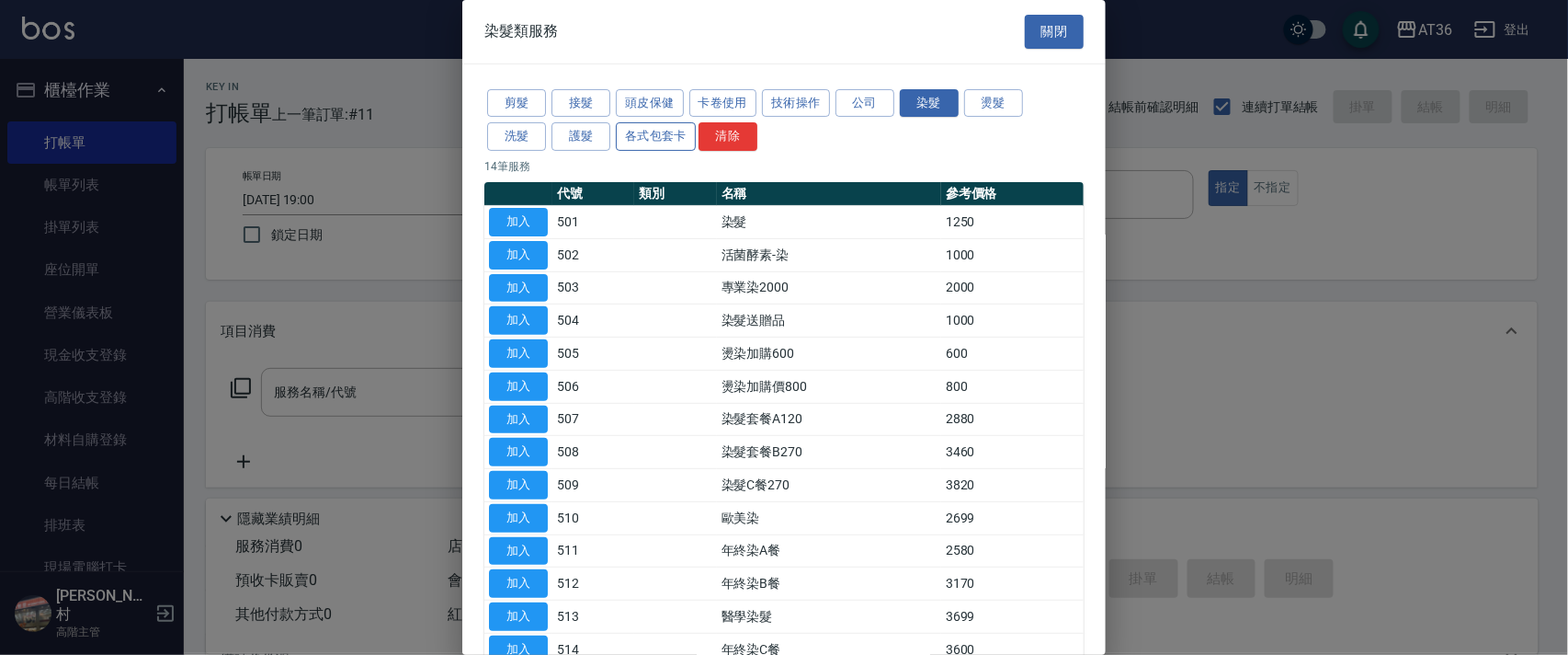
click at [524, 107] on button "剪髮" at bounding box center [516, 103] width 59 height 28
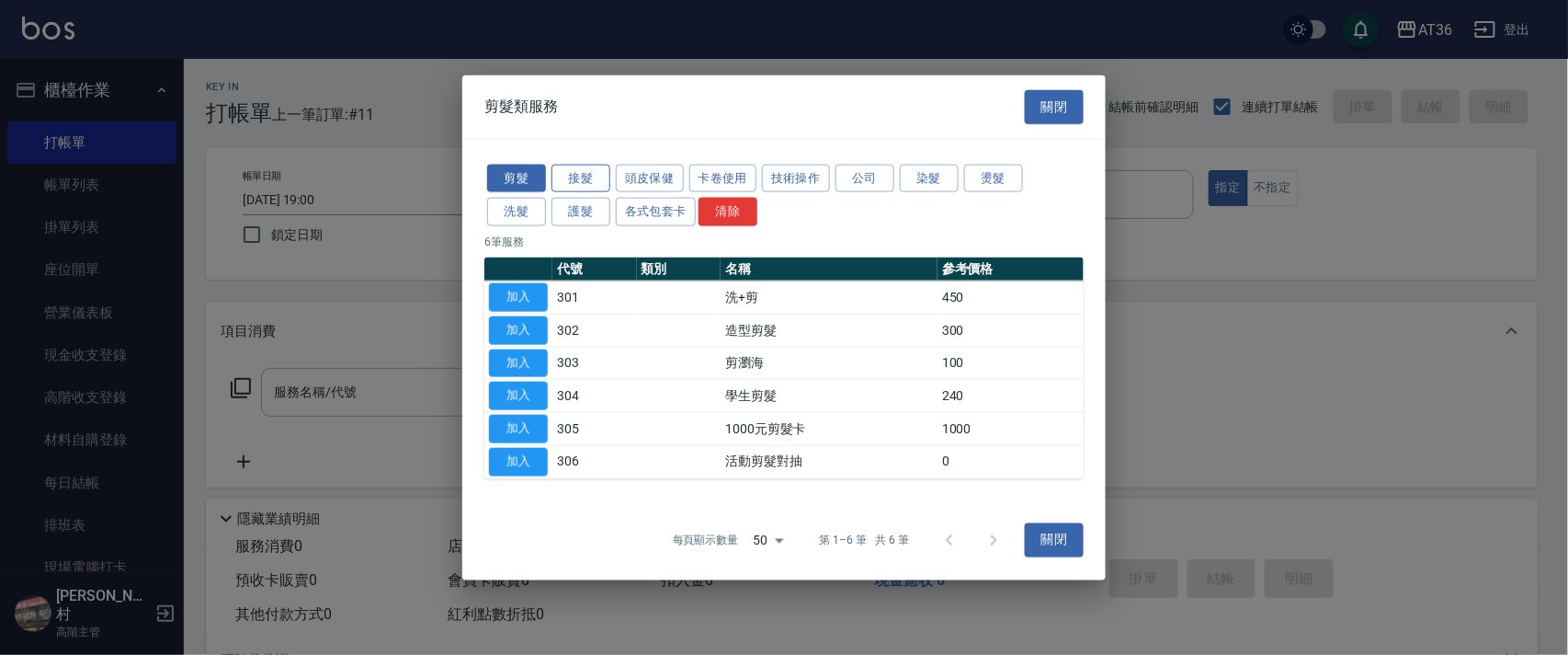
drag, startPoint x: 514, startPoint y: 200, endPoint x: 597, endPoint y: 166, distance: 89.7
click at [515, 200] on button "洗髮" at bounding box center [516, 211] width 59 height 28
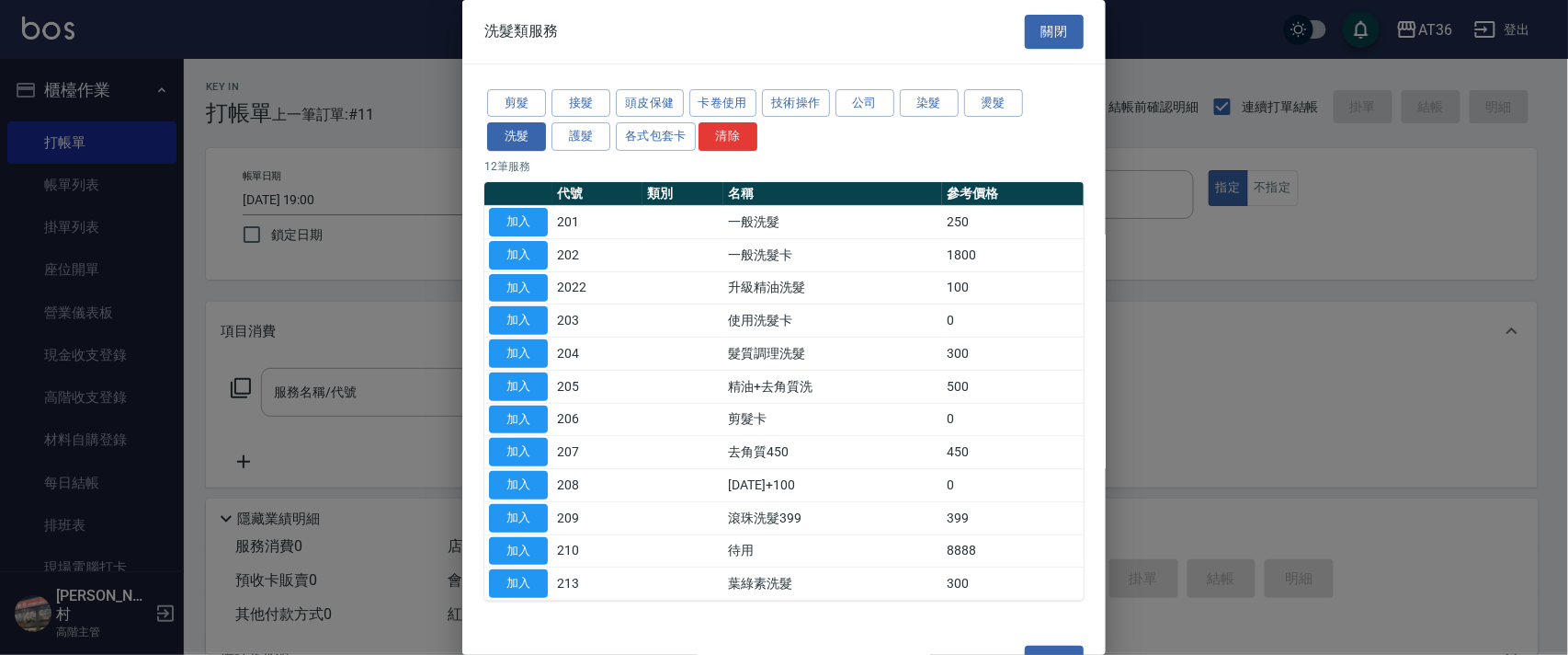
drag, startPoint x: 525, startPoint y: 220, endPoint x: 539, endPoint y: 489, distance: 269.4
click at [524, 220] on button "加入" at bounding box center [518, 222] width 59 height 28
type input "一般洗髮(201)"
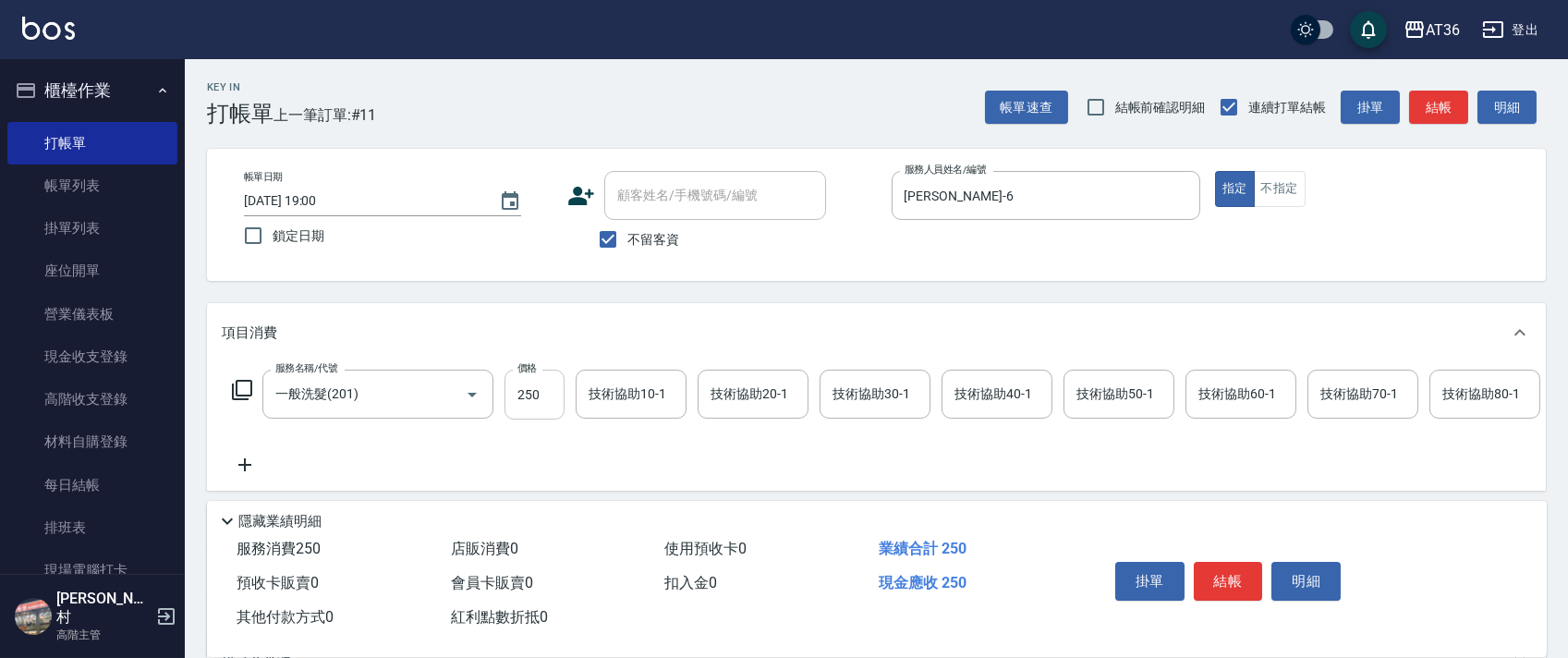
click at [519, 391] on input "250" at bounding box center [534, 394] width 60 height 50
type input "199"
click at [1225, 589] on button "結帳" at bounding box center [1229, 580] width 69 height 38
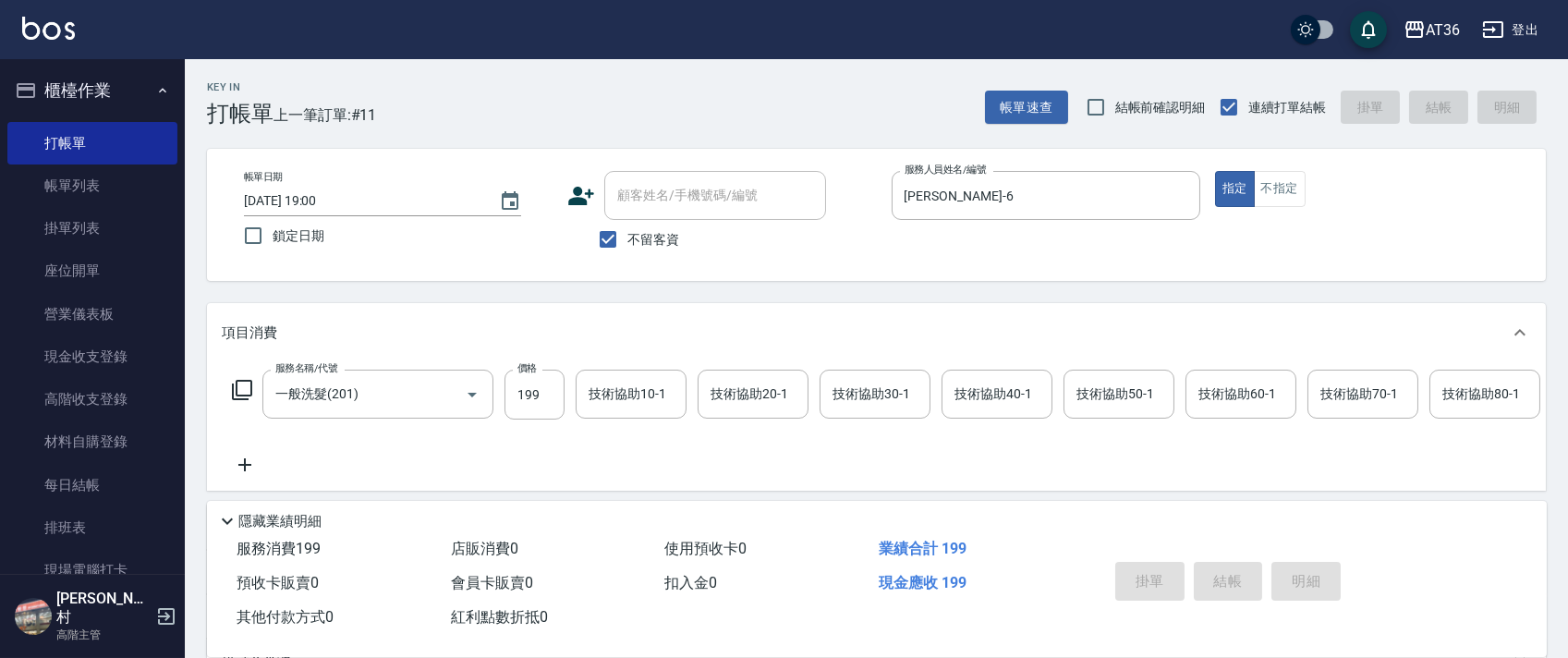
type input "2025/08/15 19:01"
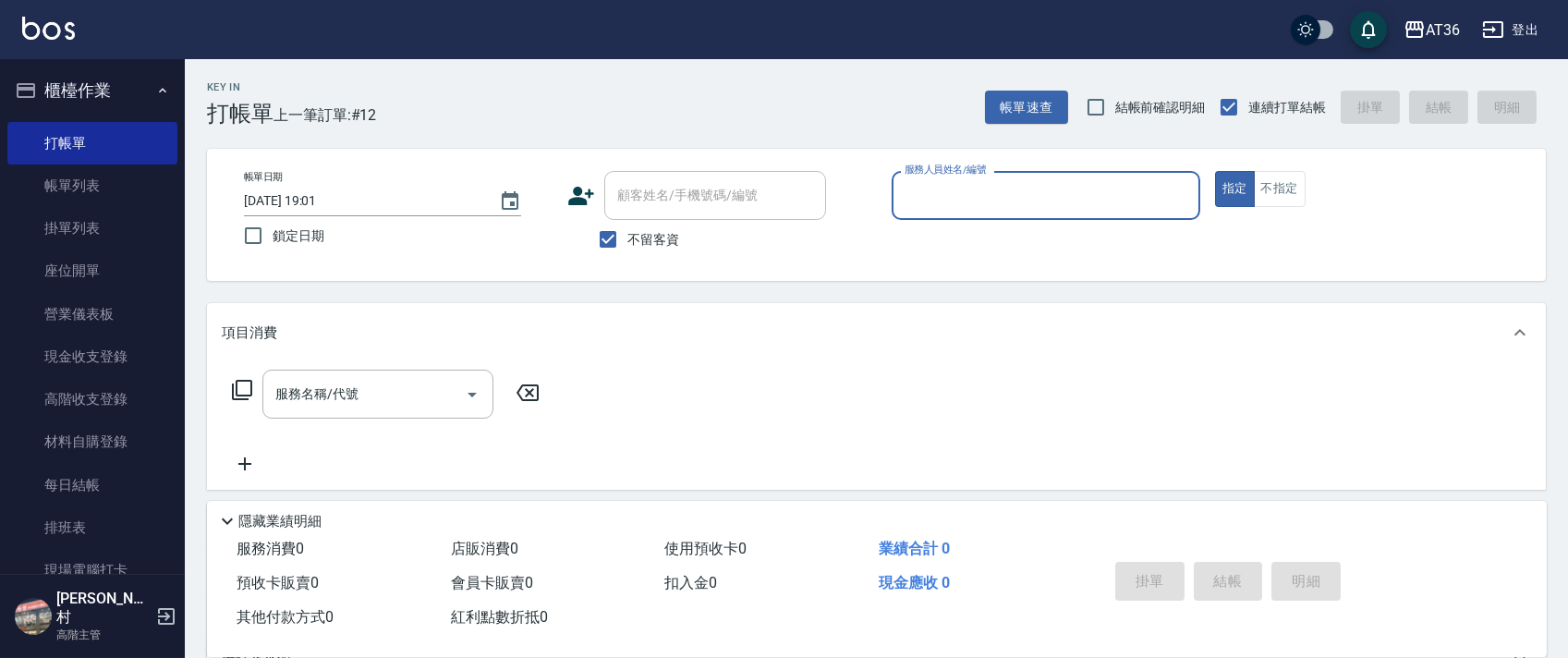
drag, startPoint x: 912, startPoint y: 201, endPoint x: 949, endPoint y: 214, distance: 39.2
click at [917, 208] on input "服務人員姓名/編號" at bounding box center [1046, 195] width 292 height 33
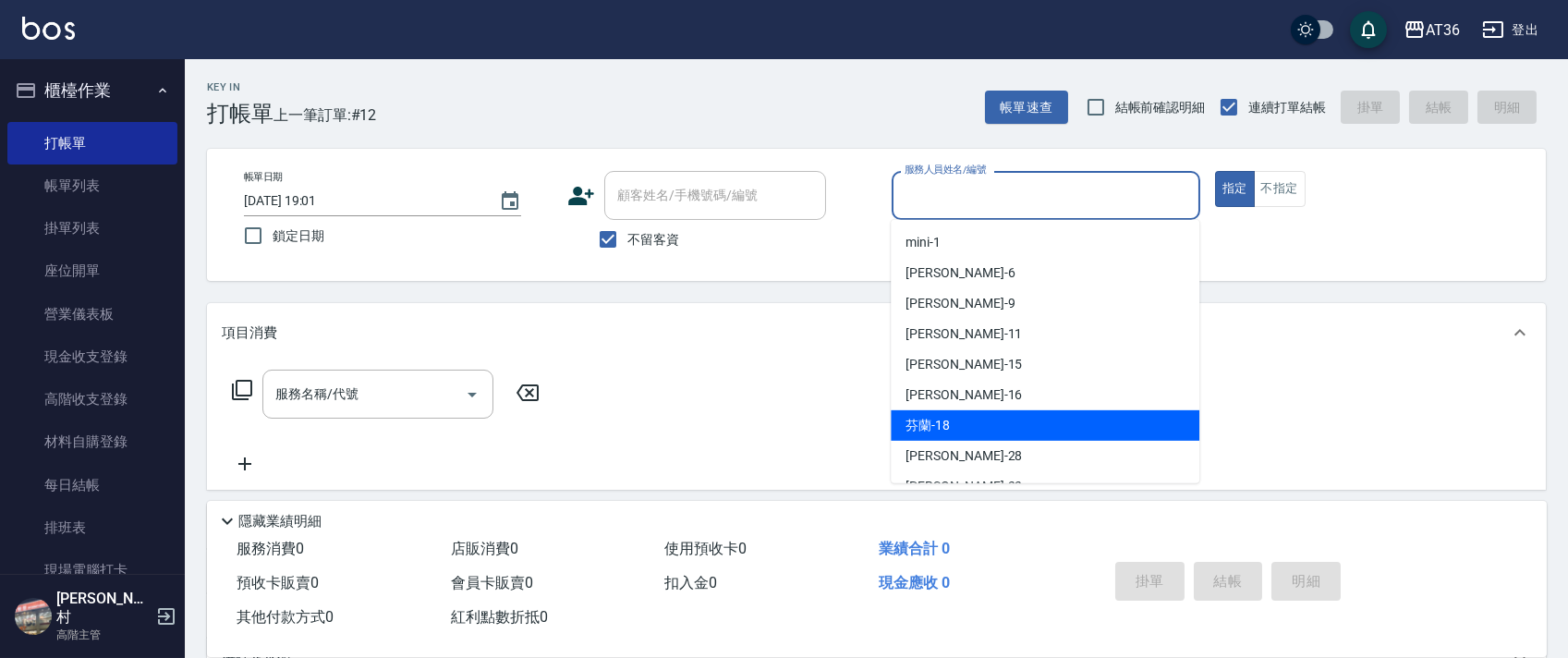
click at [938, 418] on span "芬蘭 -18" at bounding box center [927, 425] width 44 height 20
type input "芬蘭-18"
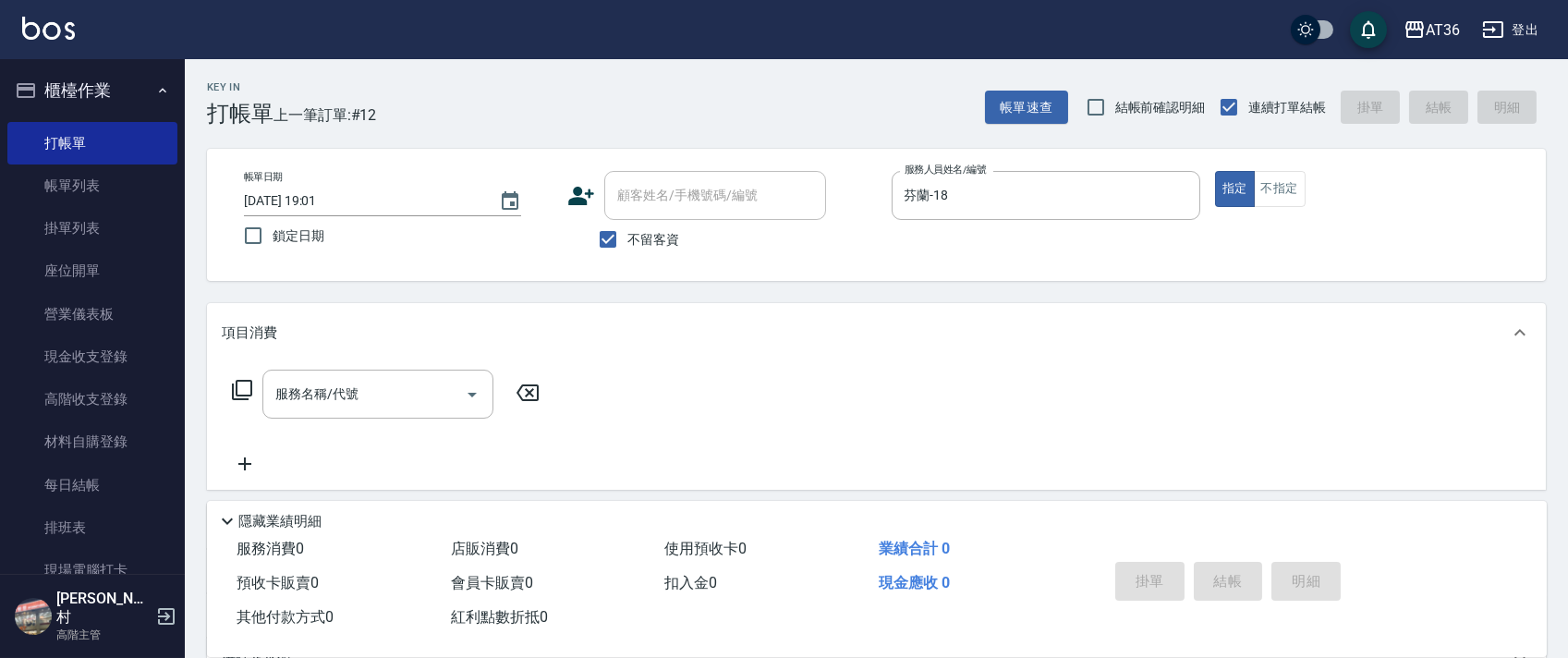
click at [244, 388] on icon at bounding box center [242, 390] width 22 height 22
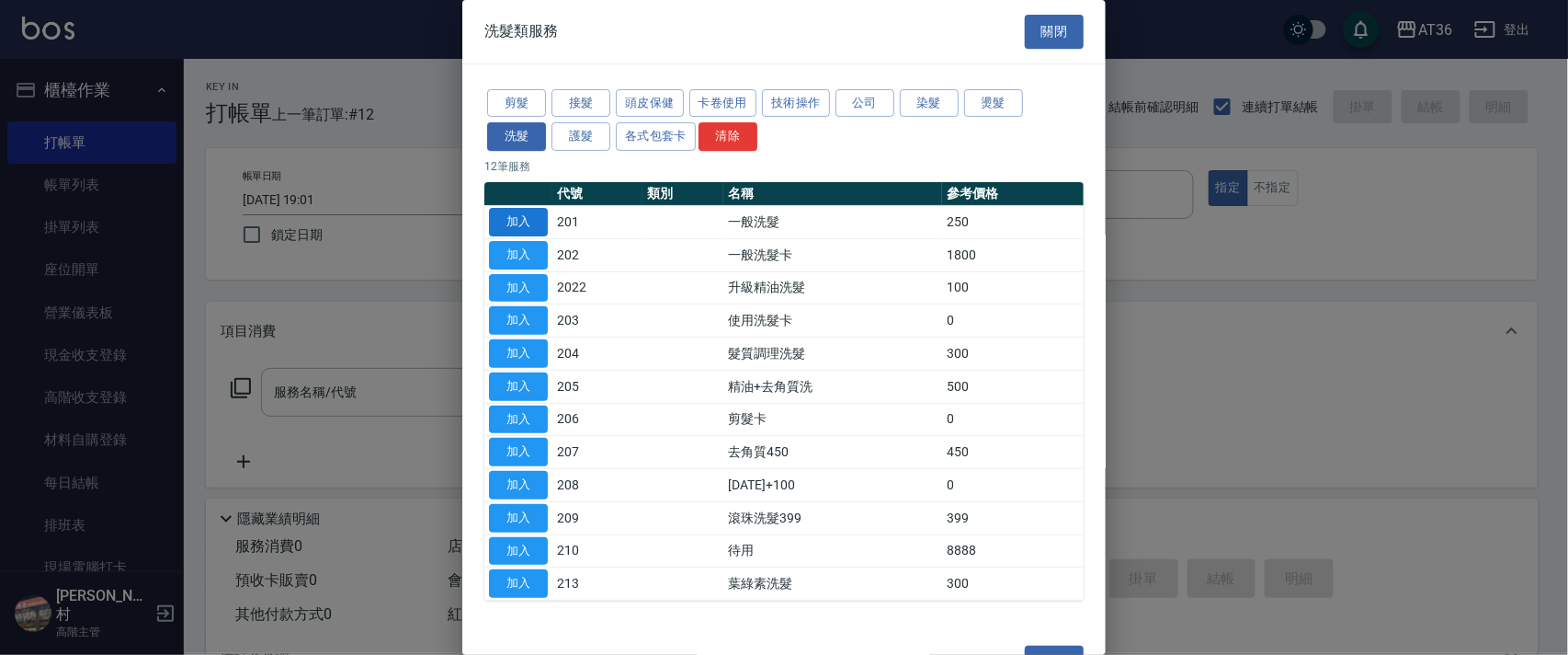
click at [520, 223] on button "加入" at bounding box center [518, 222] width 59 height 28
type input "一般洗髮(201)"
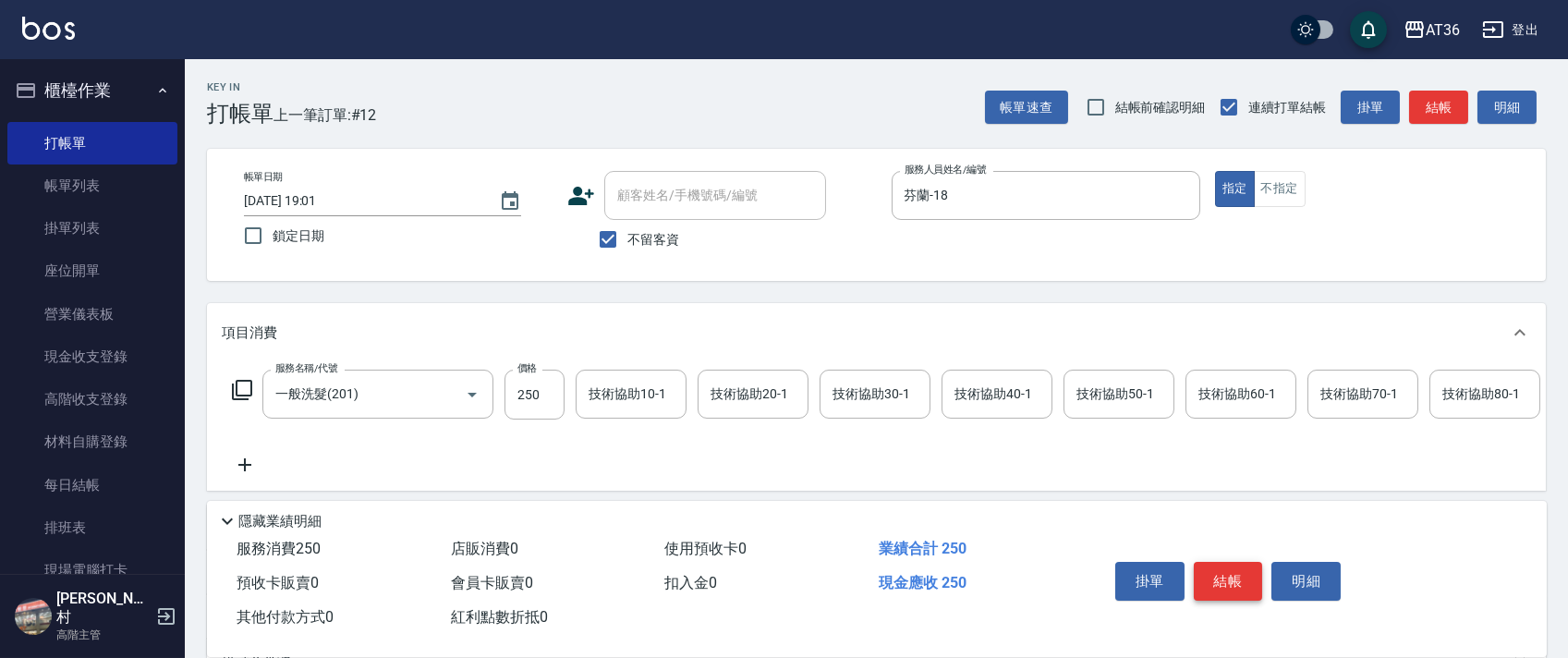
click at [1229, 572] on button "結帳" at bounding box center [1229, 580] width 69 height 38
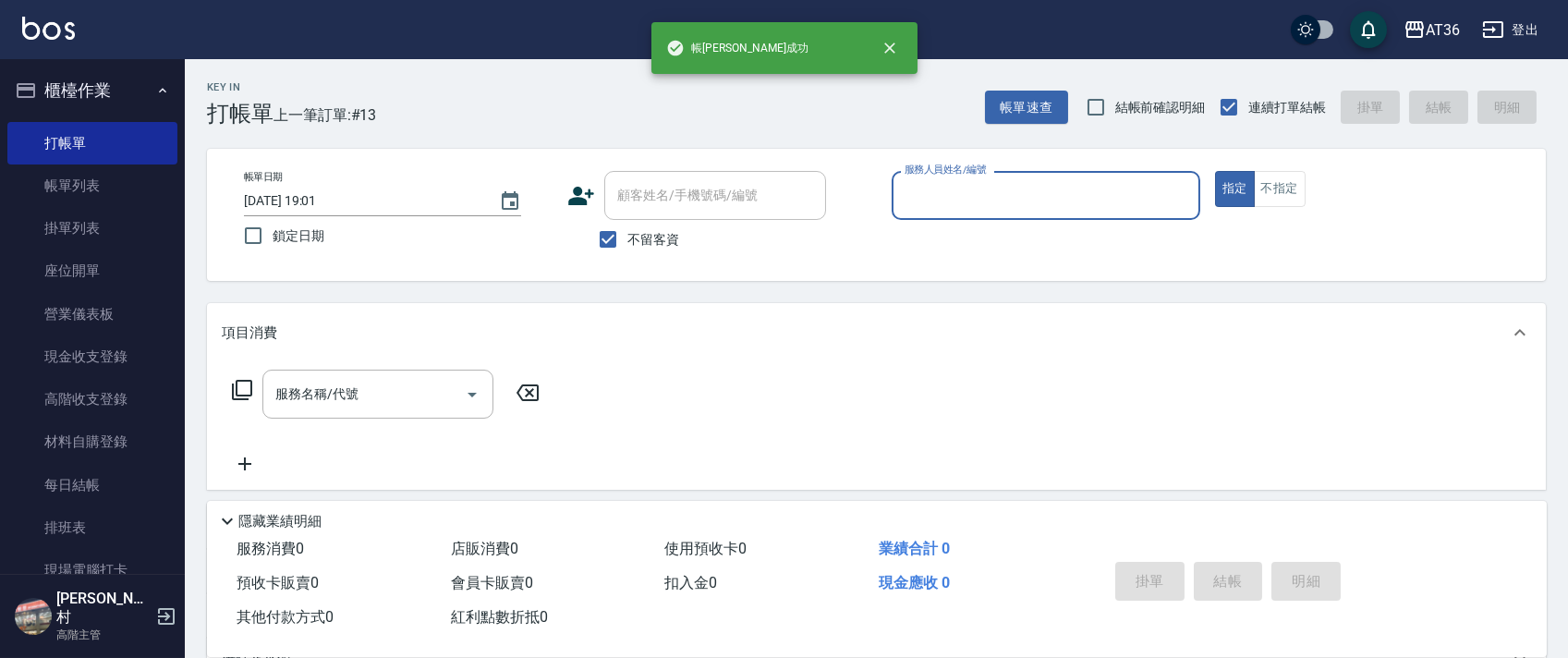
drag, startPoint x: 915, startPoint y: 189, endPoint x: 919, endPoint y: 215, distance: 26.3
click at [915, 190] on input "服務人員姓名/編號" at bounding box center [1046, 195] width 292 height 33
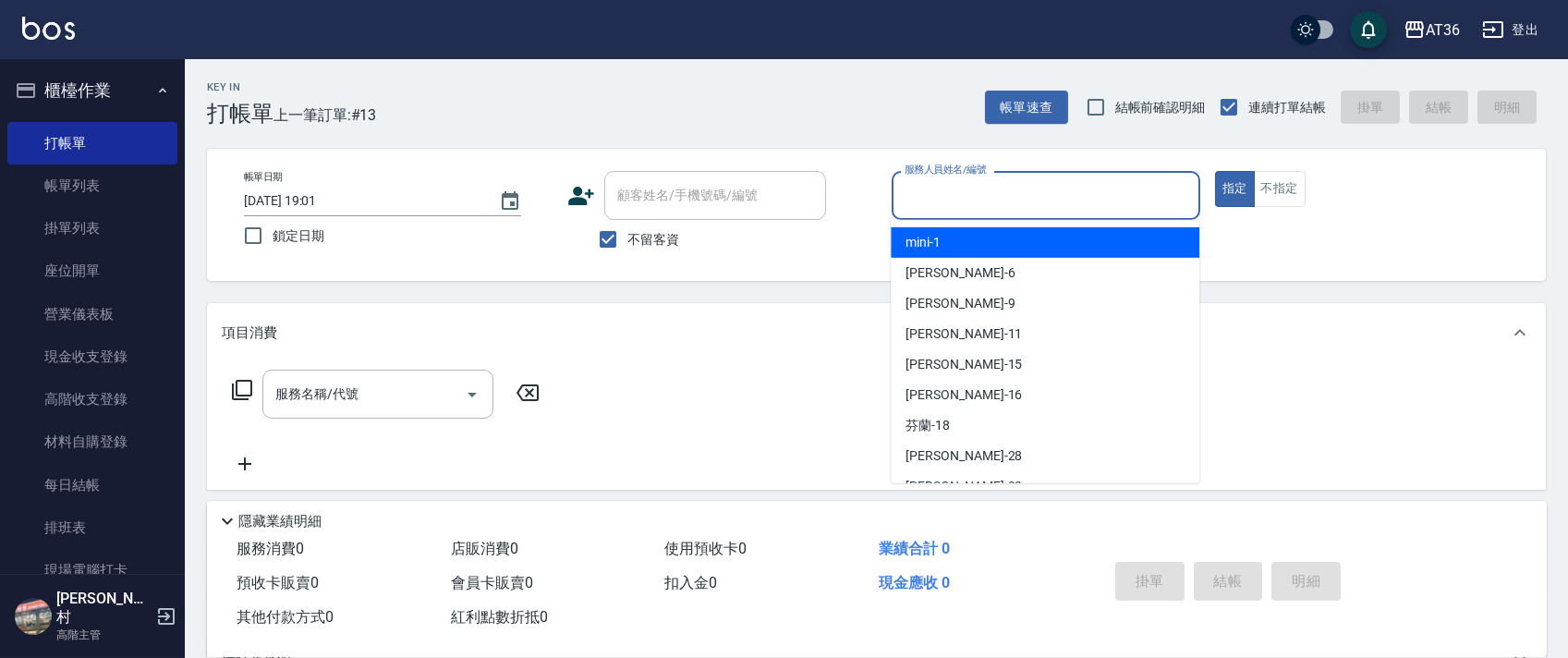
click at [919, 236] on span "mini -1" at bounding box center [923, 243] width 36 height 20
type input "mini-1"
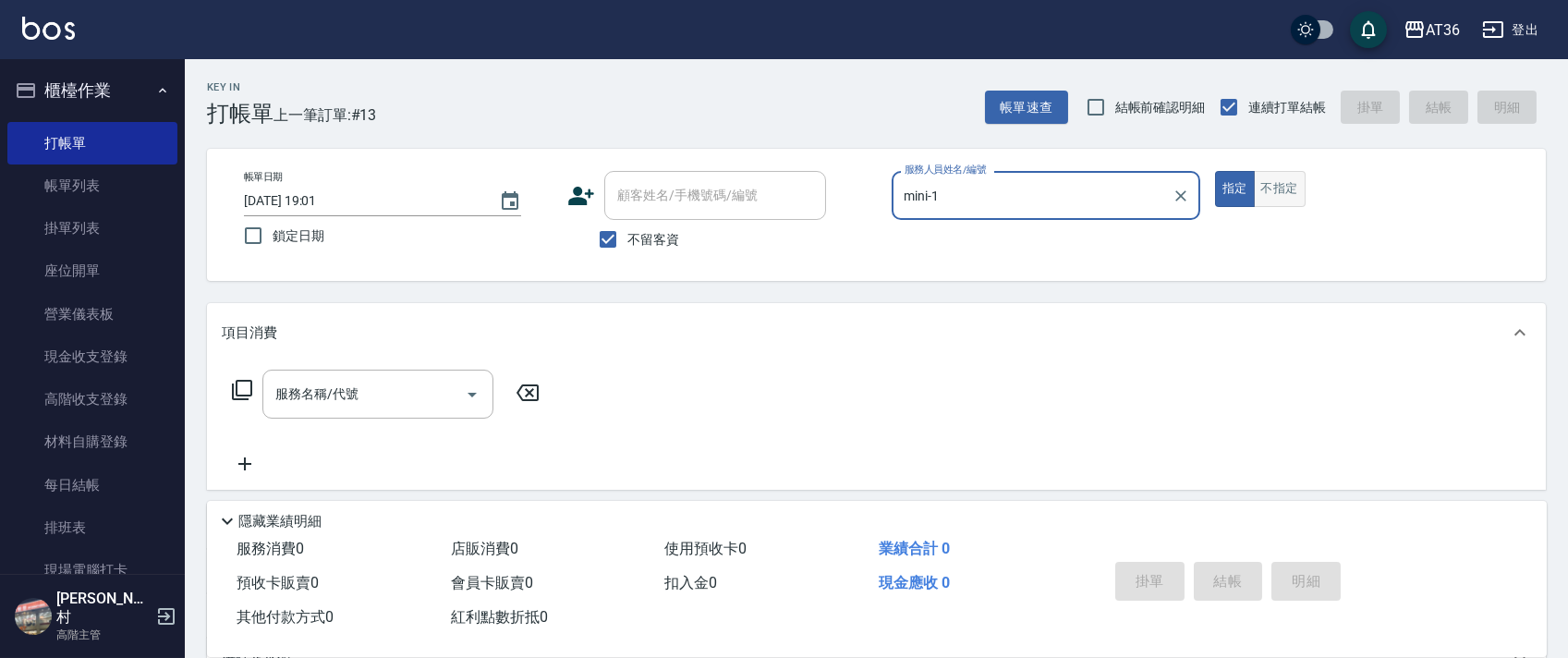
click at [1279, 196] on button "不指定" at bounding box center [1279, 188] width 51 height 37
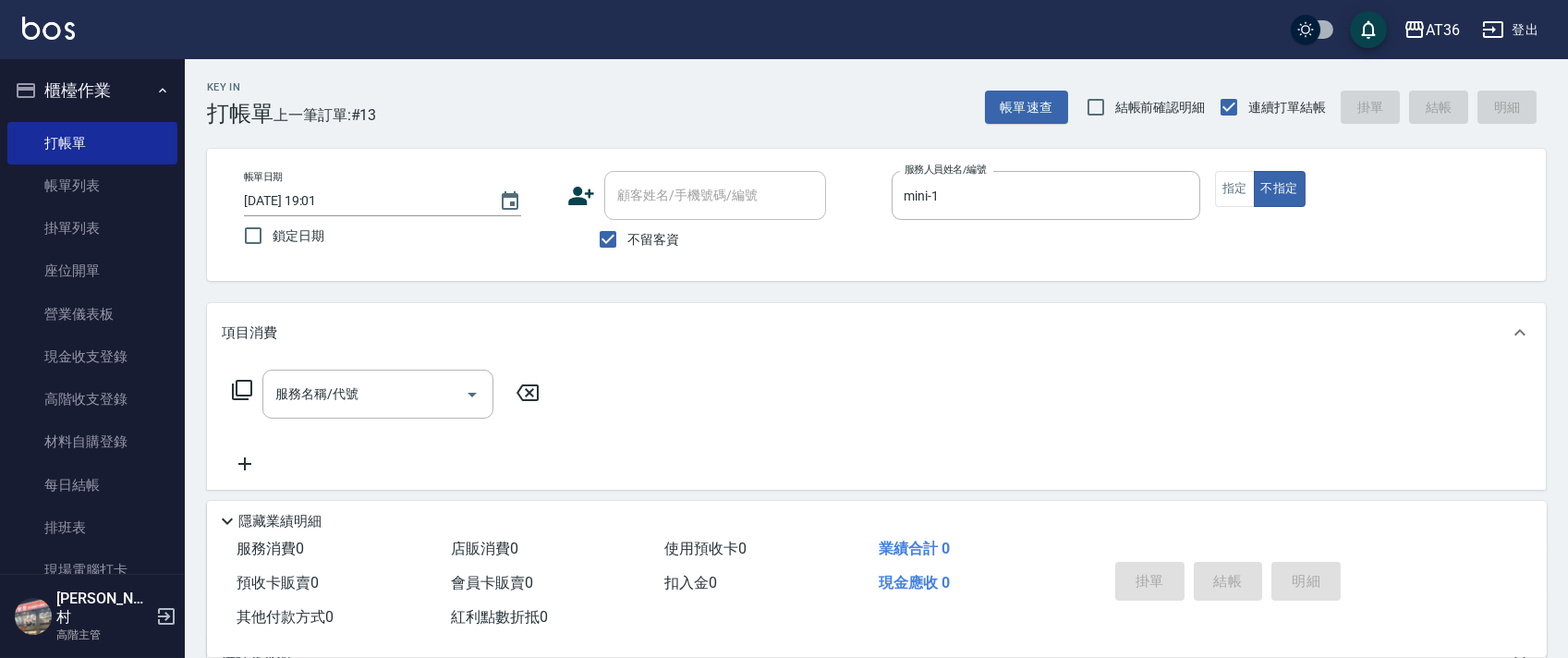
click at [240, 389] on icon at bounding box center [242, 390] width 22 height 22
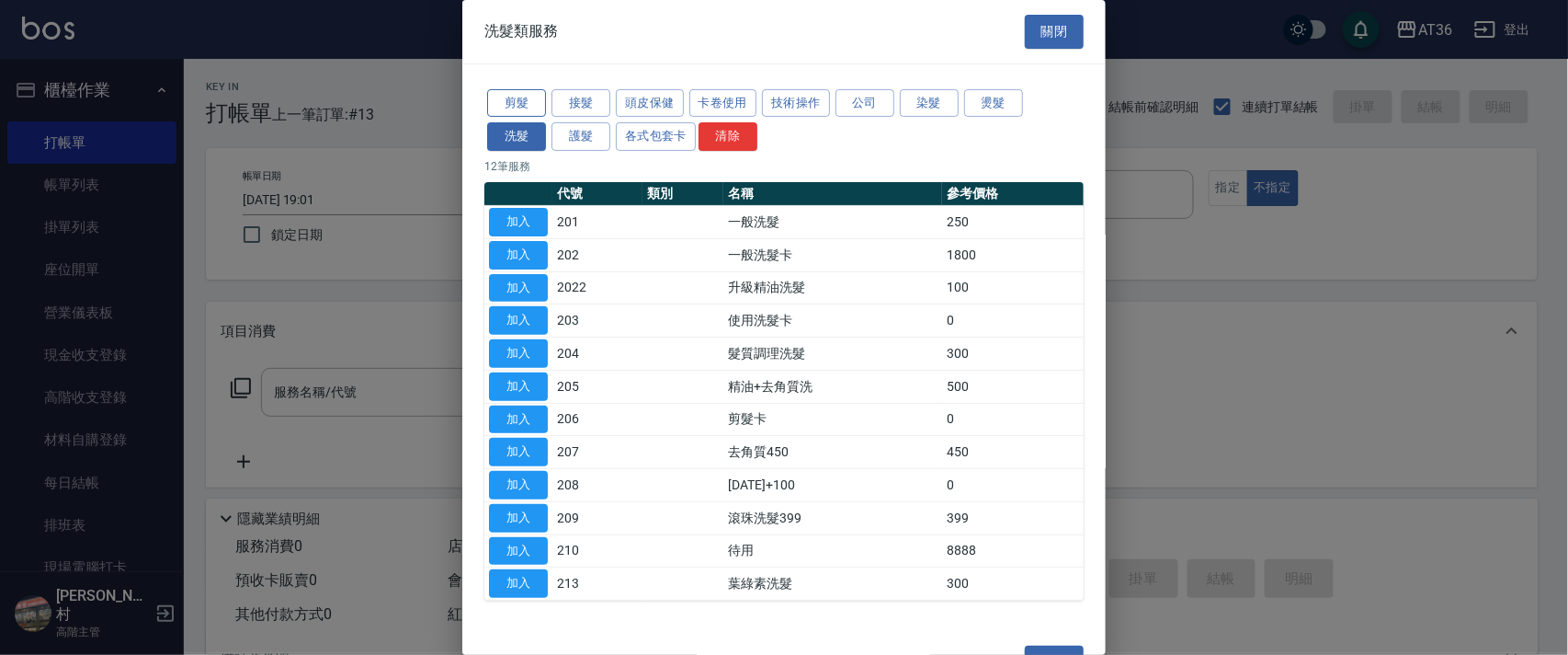
click at [529, 97] on button "剪髮" at bounding box center [516, 103] width 59 height 28
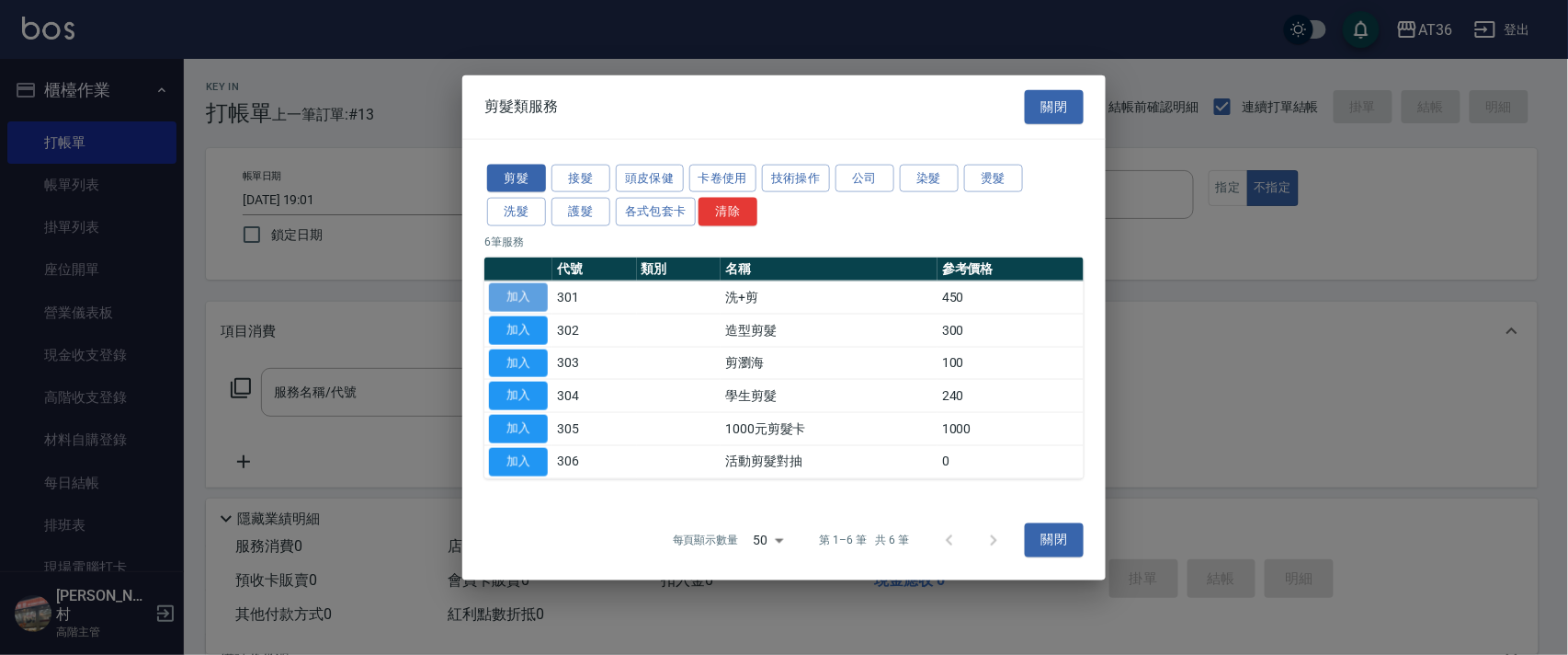
click at [527, 292] on button "加入" at bounding box center [518, 297] width 59 height 28
type input "洗+剪(301)"
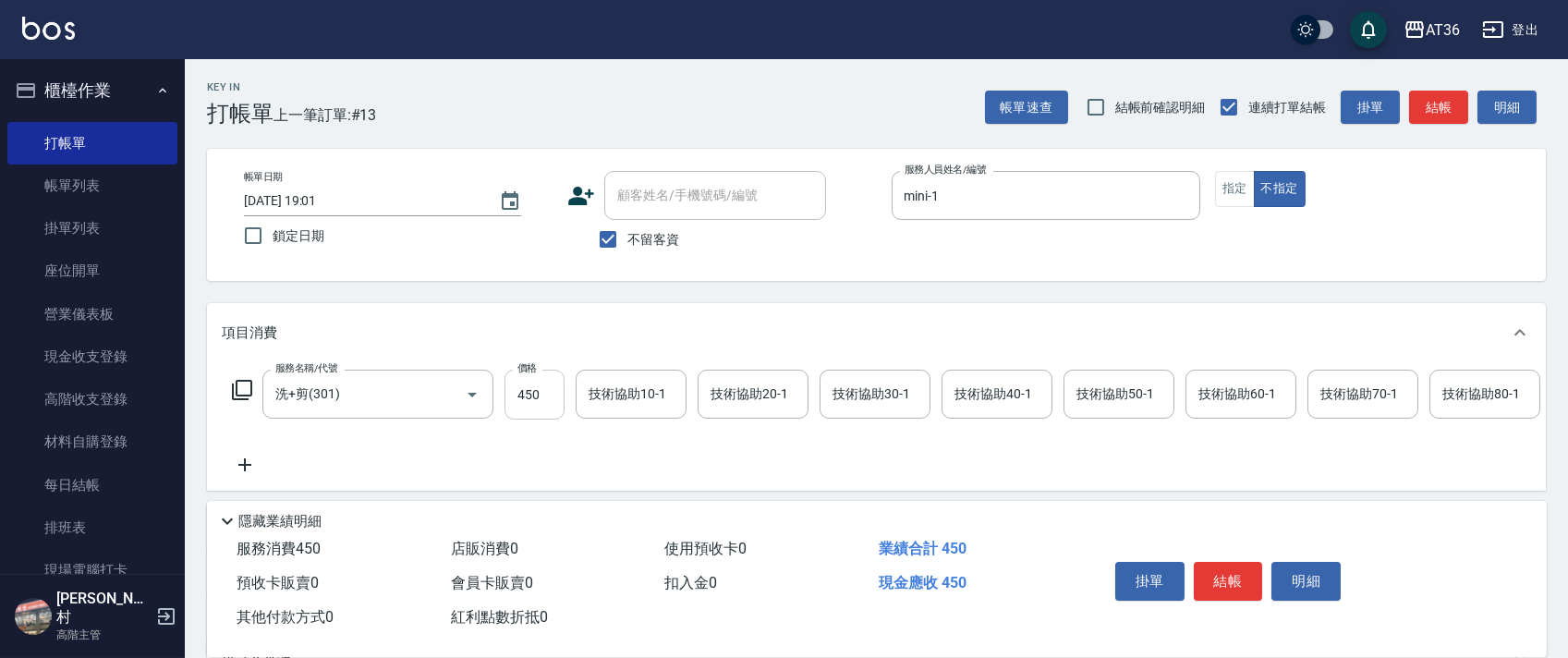
click at [529, 402] on input "450" at bounding box center [534, 394] width 60 height 50
type input "468"
click at [985, 385] on div "技術協助40-1 技術協助40-1" at bounding box center [997, 394] width 111 height 49
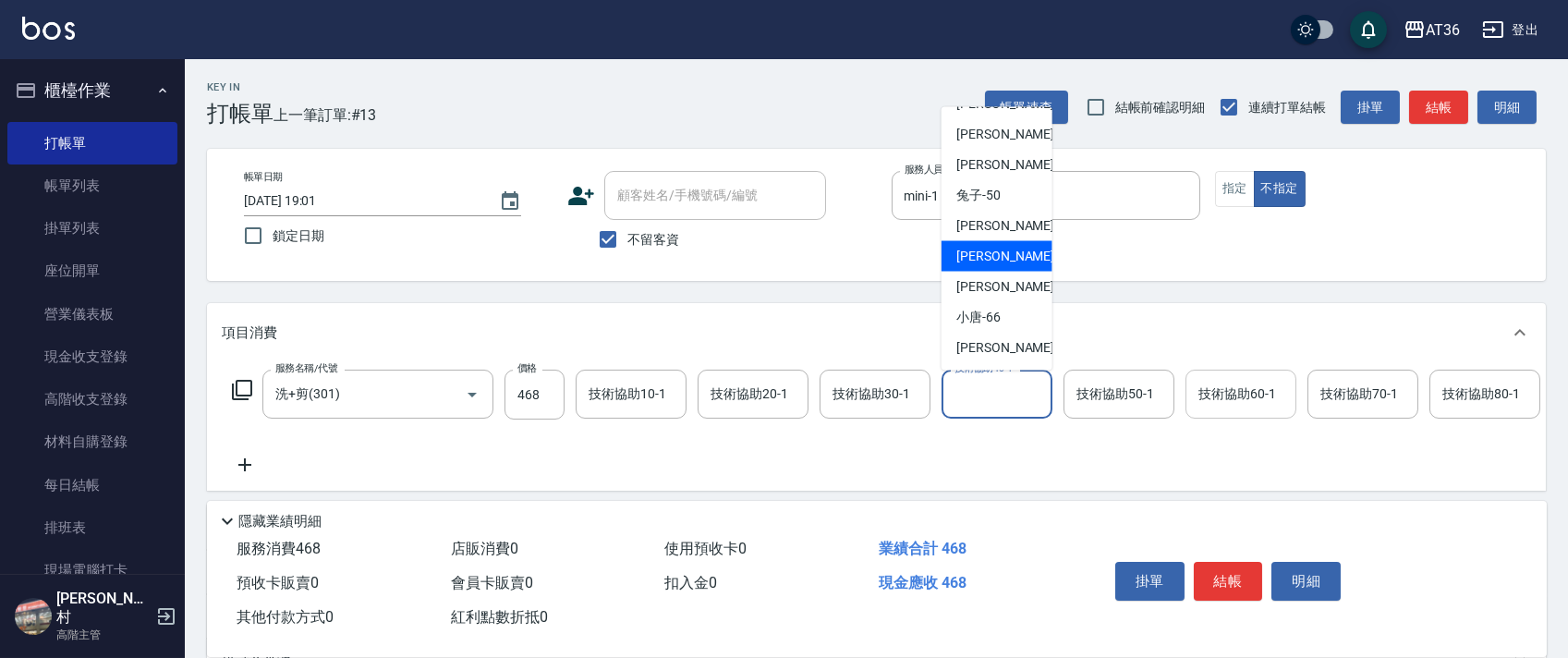
drag, startPoint x: 984, startPoint y: 250, endPoint x: 1262, endPoint y: 381, distance: 307.3
click at [983, 250] on span "[PERSON_NAME] -58" at bounding box center [1014, 256] width 116 height 20
type input "[PERSON_NAME]-58"
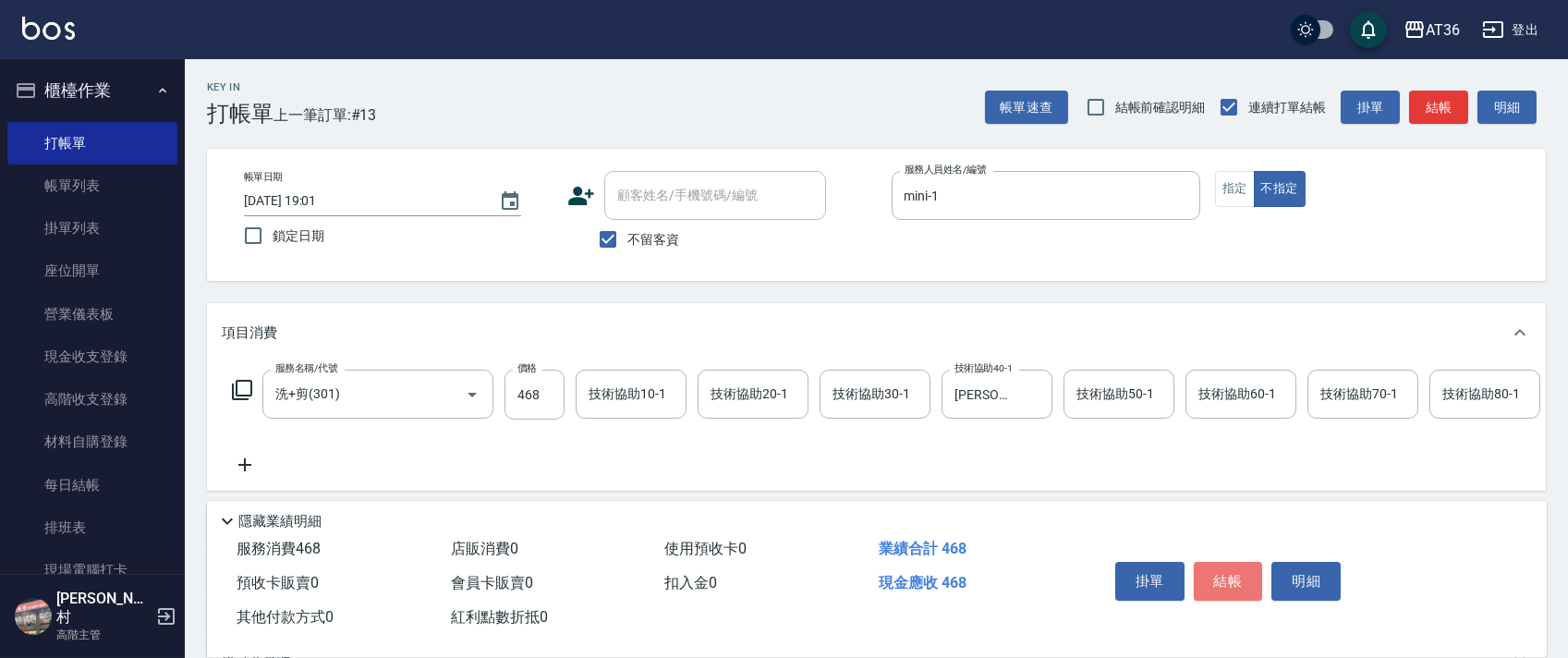
drag, startPoint x: 1225, startPoint y: 567, endPoint x: 1222, endPoint y: 544, distance: 23.2
click at [1223, 565] on button "結帳" at bounding box center [1229, 580] width 69 height 38
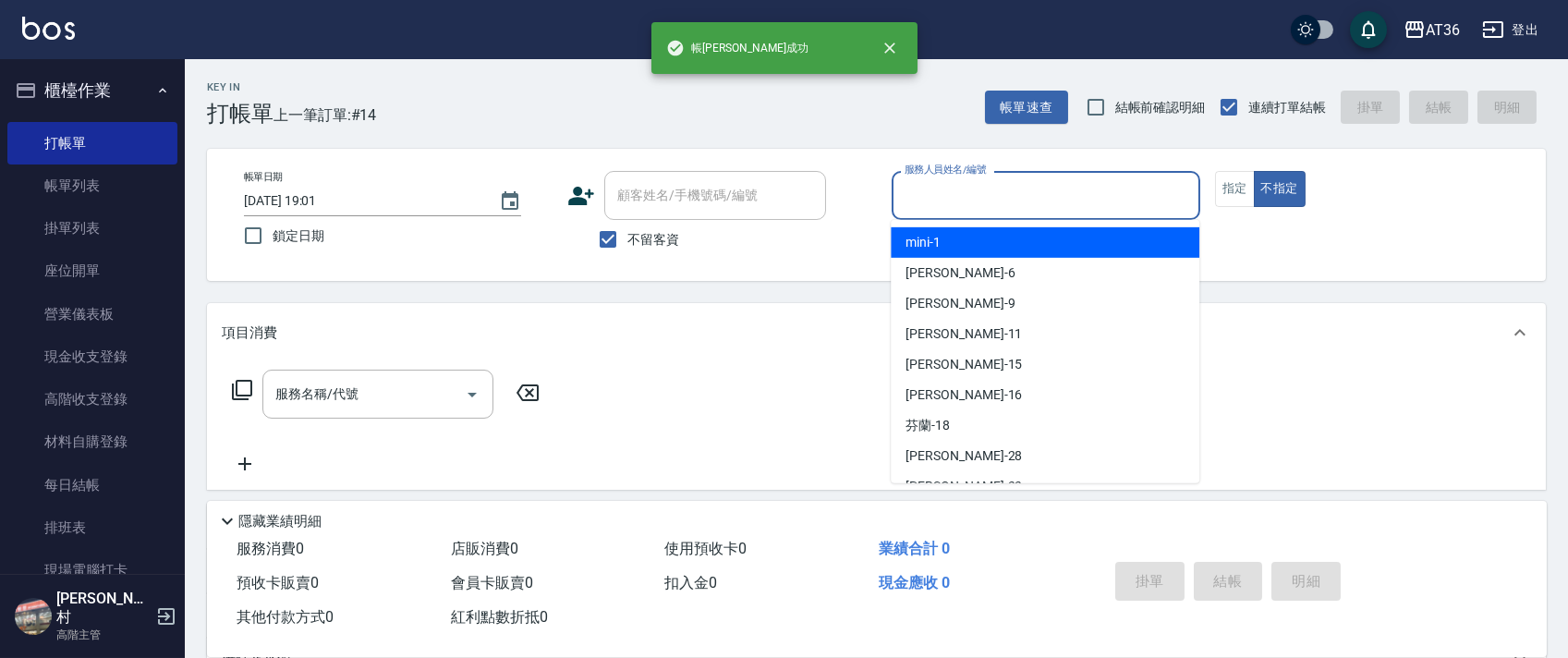
click at [905, 194] on input "服務人員姓名/編號" at bounding box center [1046, 195] width 292 height 33
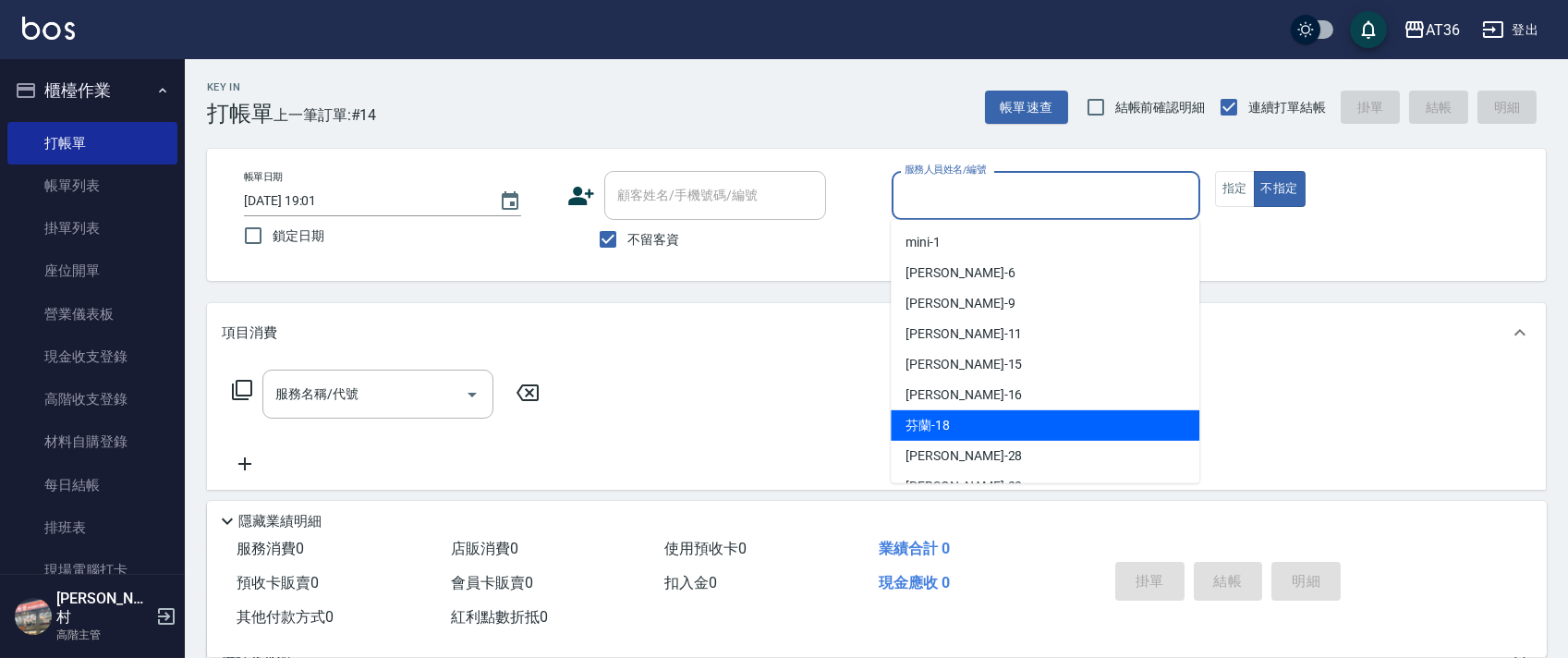
click at [922, 422] on span "芬蘭 -18" at bounding box center [927, 425] width 44 height 20
type input "芬蘭-18"
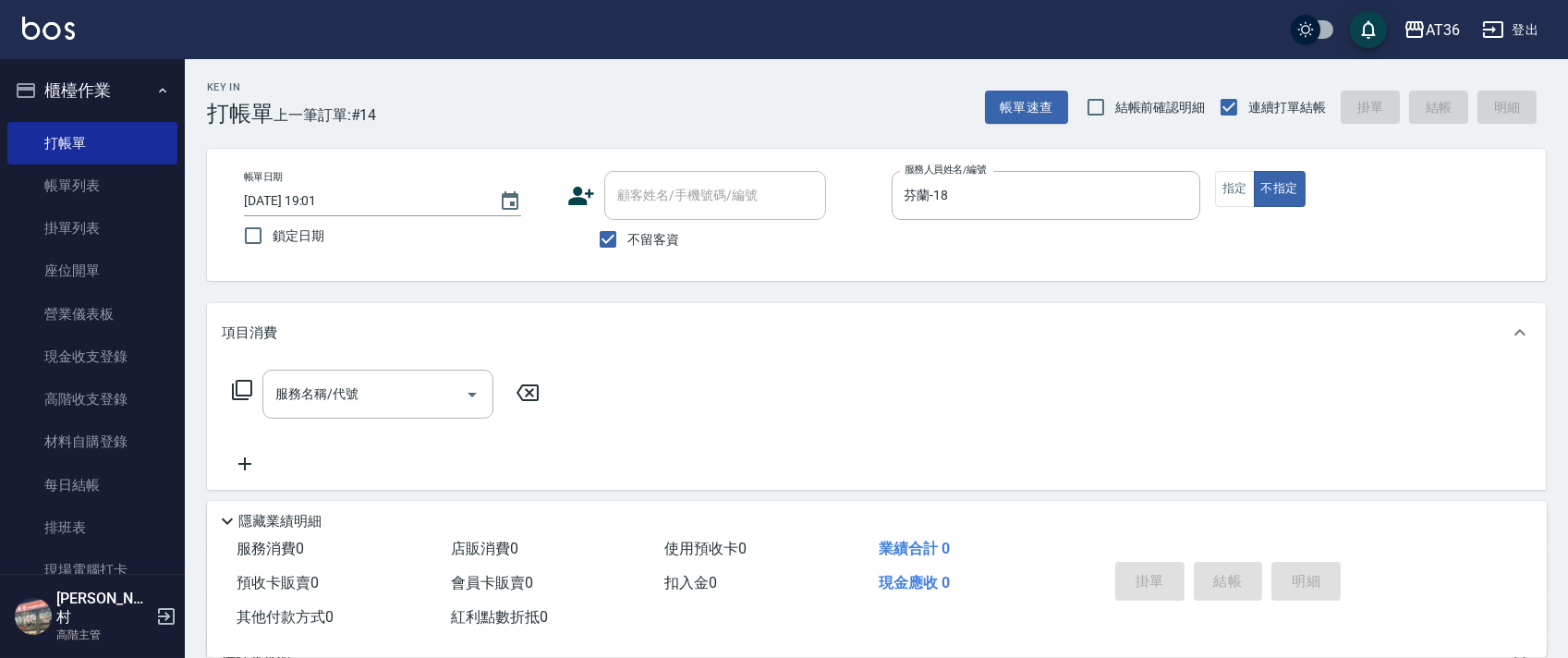
click at [240, 390] on icon at bounding box center [242, 390] width 22 height 22
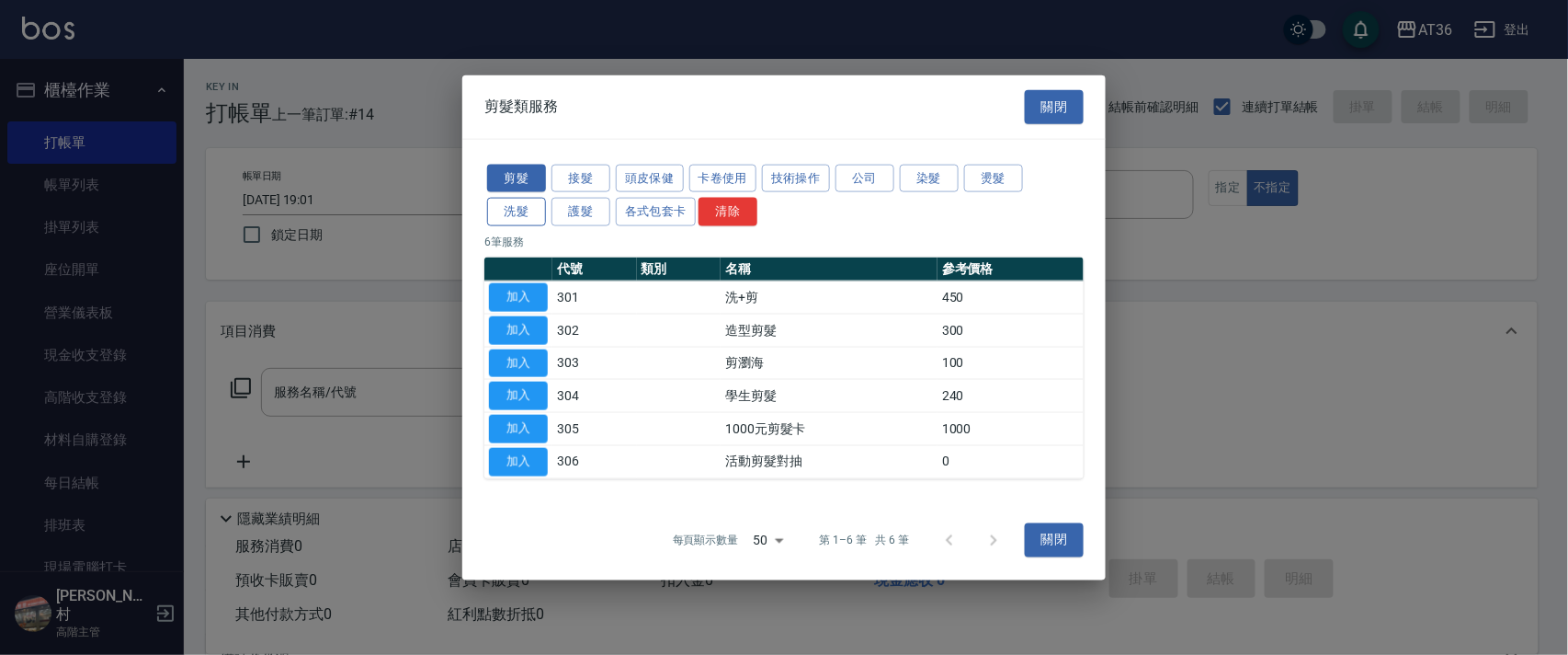
click at [504, 215] on button "洗髮" at bounding box center [516, 211] width 59 height 28
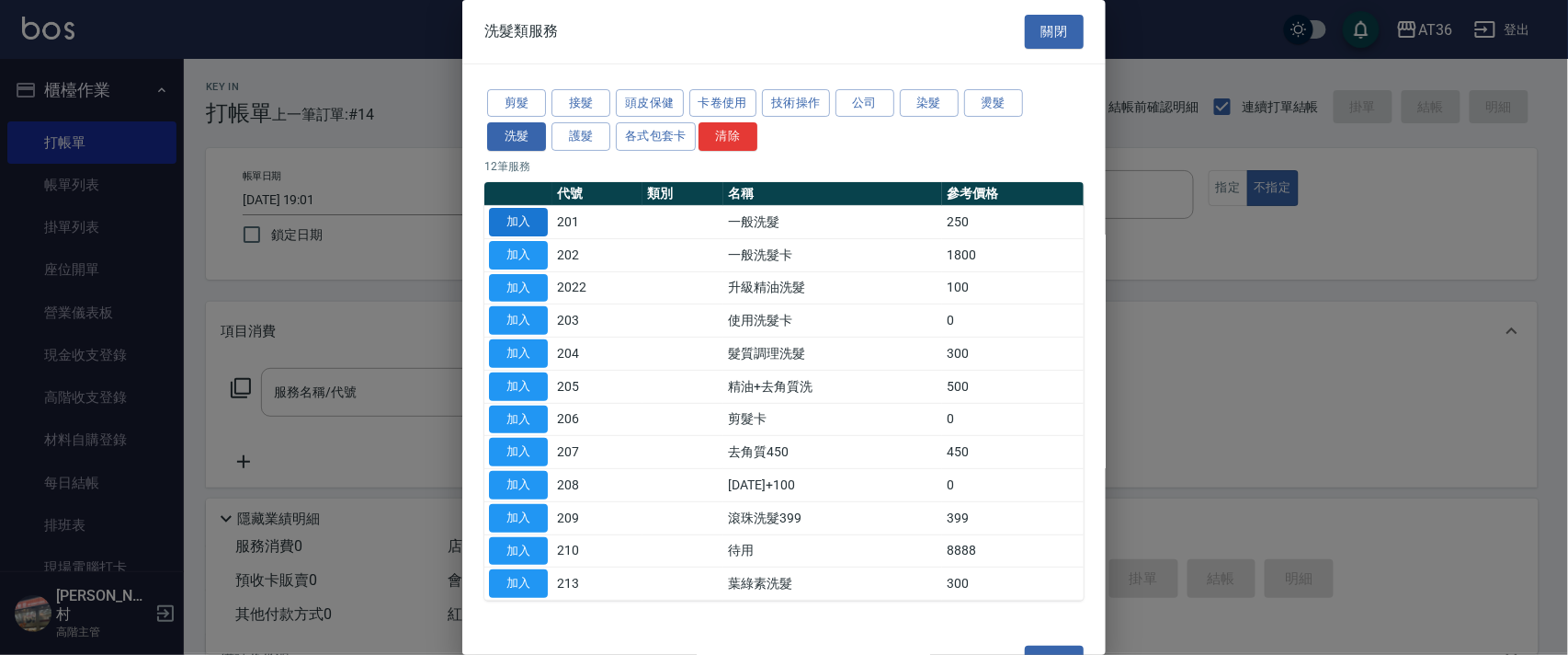
click at [516, 212] on button "加入" at bounding box center [518, 222] width 59 height 28
type input "一般洗髮(201)"
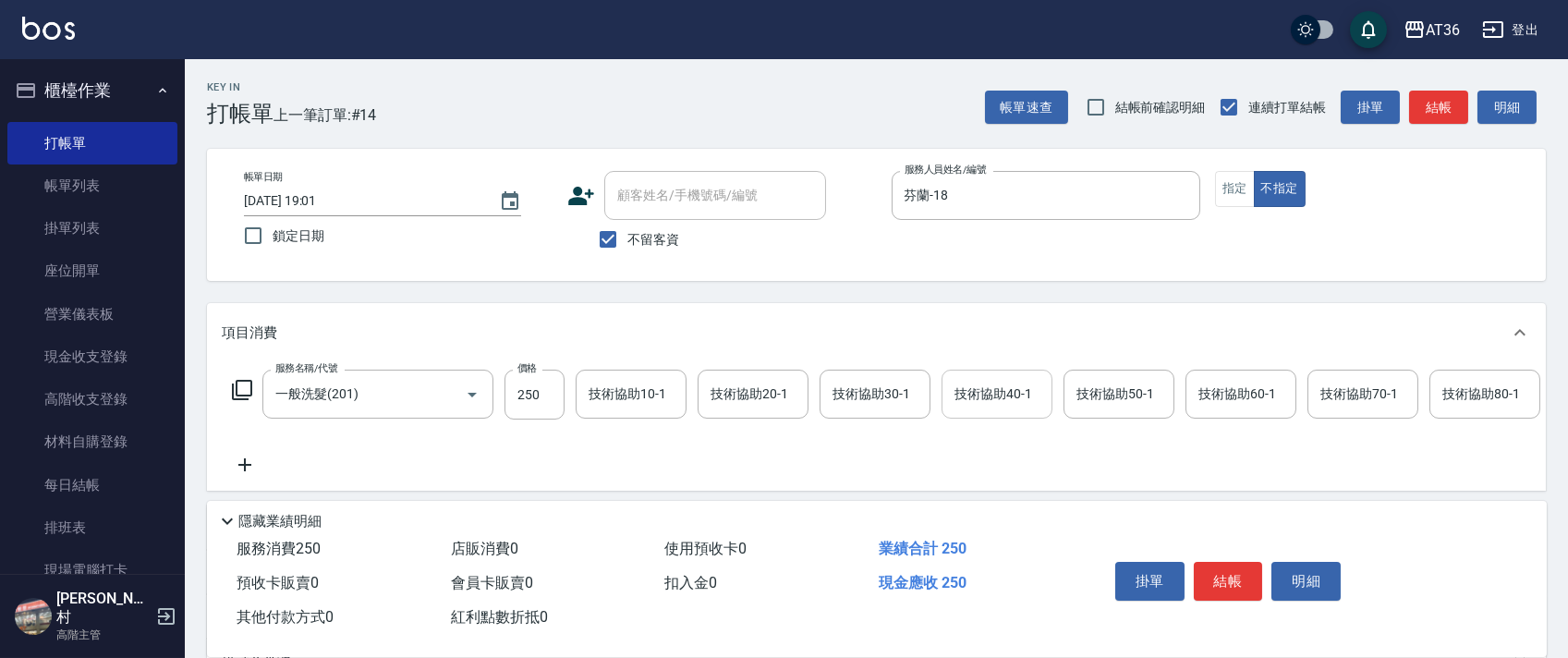
click at [984, 398] on div "技術協助40-1 技術協助40-1" at bounding box center [997, 394] width 111 height 49
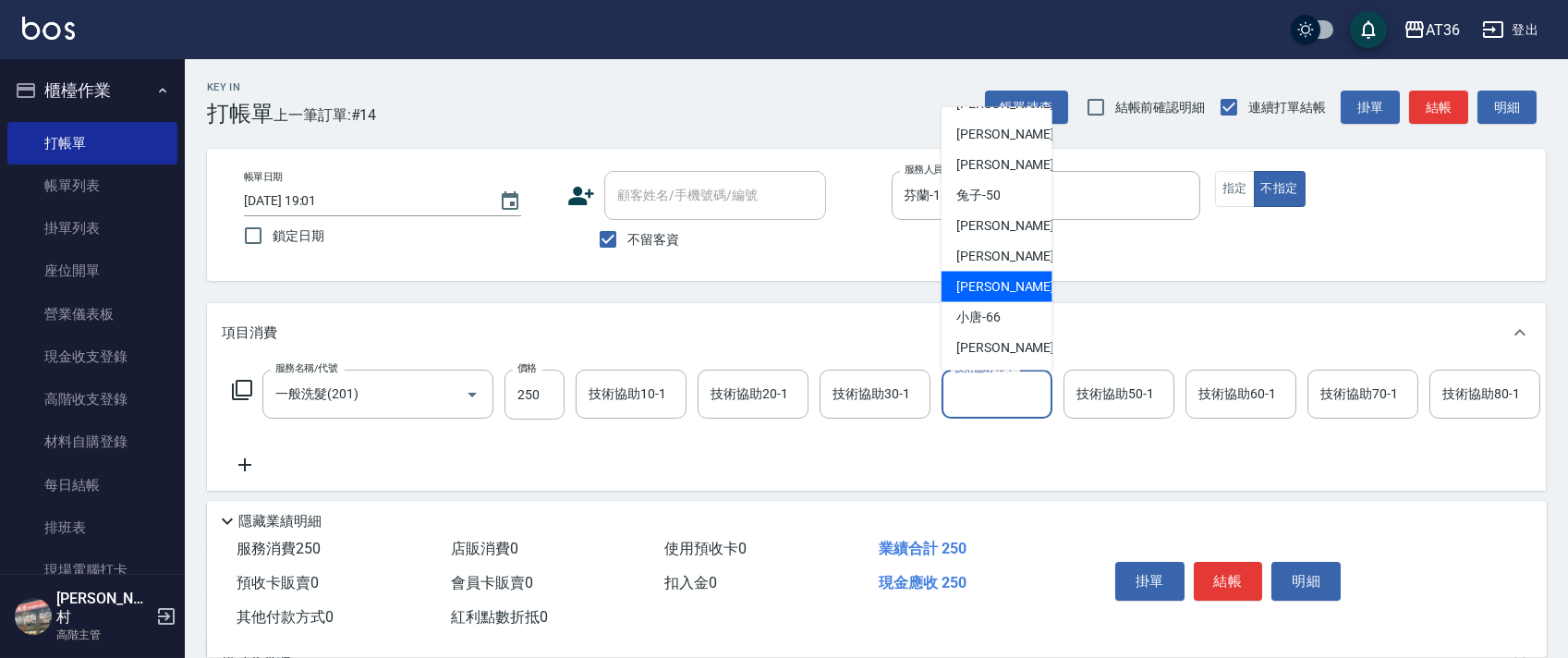
click at [998, 290] on span "[PERSON_NAME] -59" at bounding box center [1014, 287] width 116 height 20
type input "[PERSON_NAME]-59"
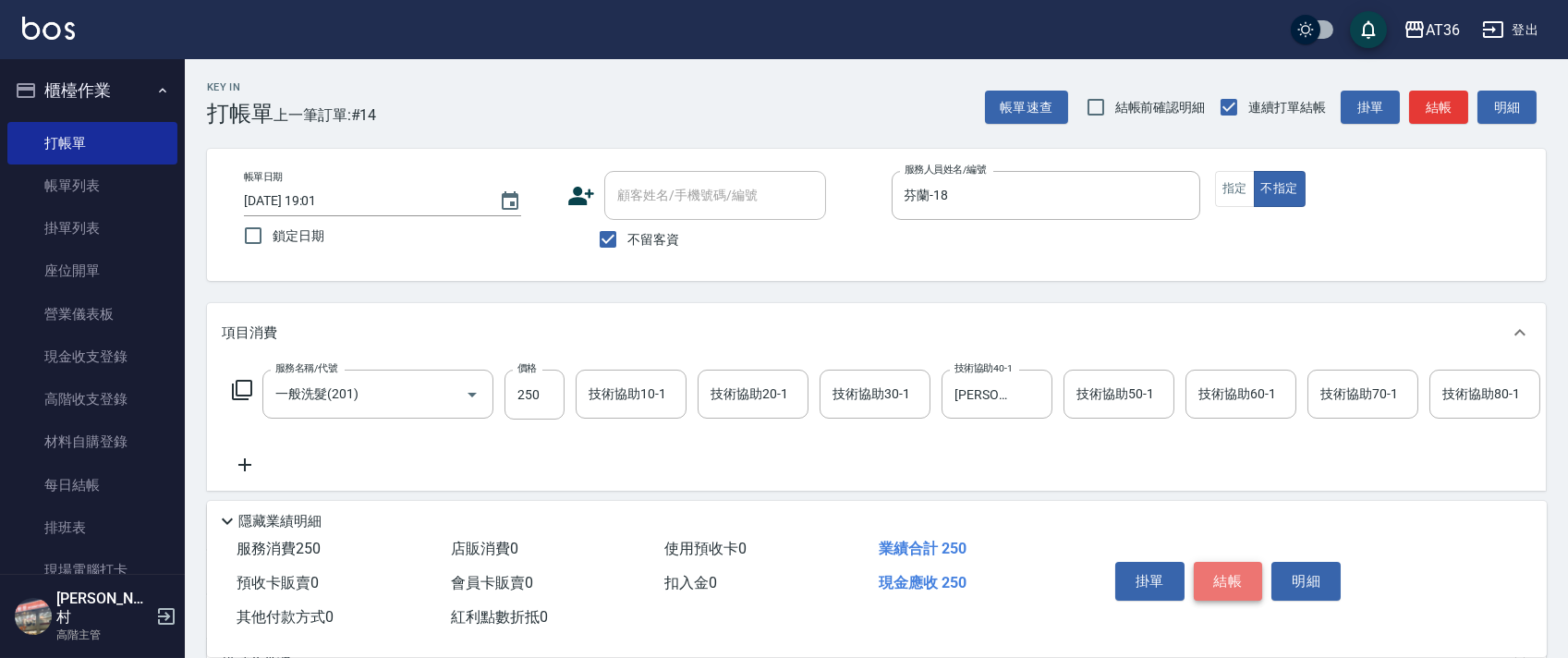
click at [1227, 582] on button "結帳" at bounding box center [1229, 580] width 69 height 38
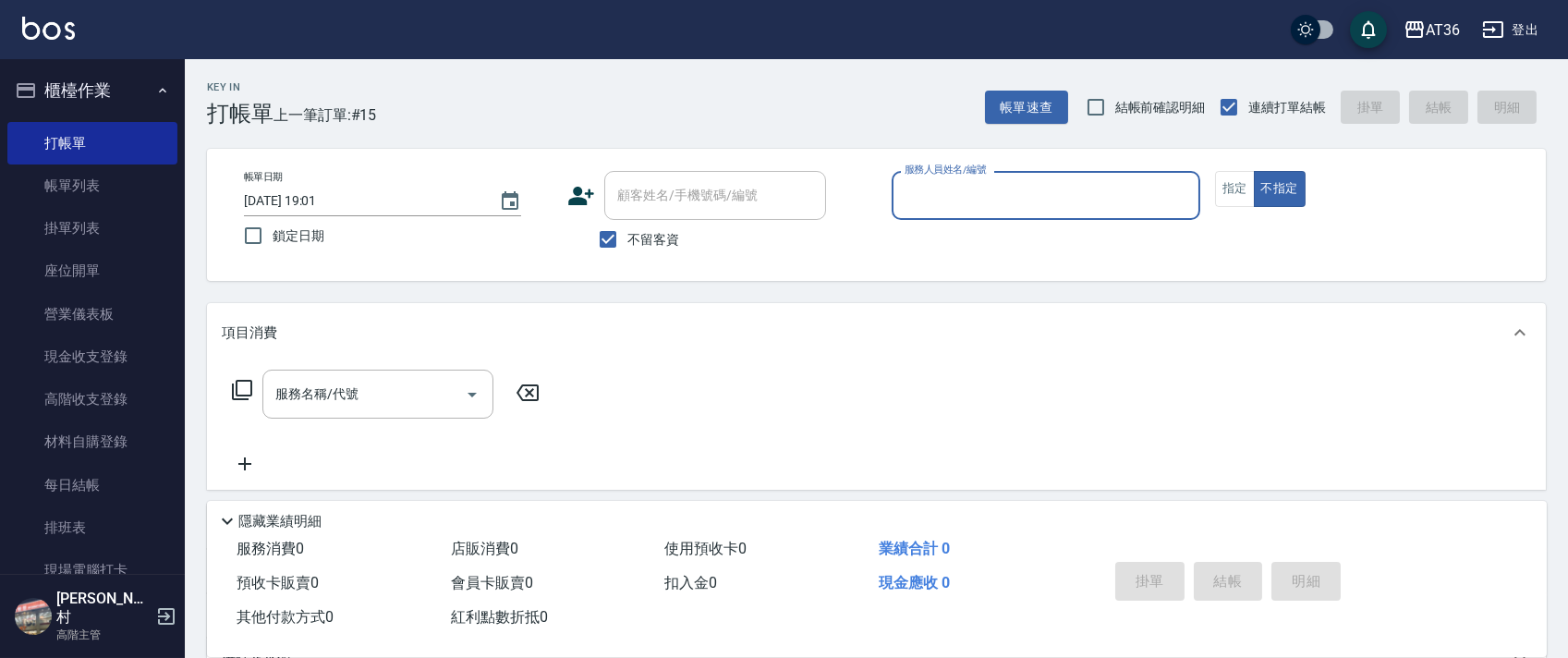
drag, startPoint x: 918, startPoint y: 196, endPoint x: 978, endPoint y: 218, distance: 63.9
click at [921, 198] on input "服務人員姓名/編號" at bounding box center [1046, 195] width 292 height 33
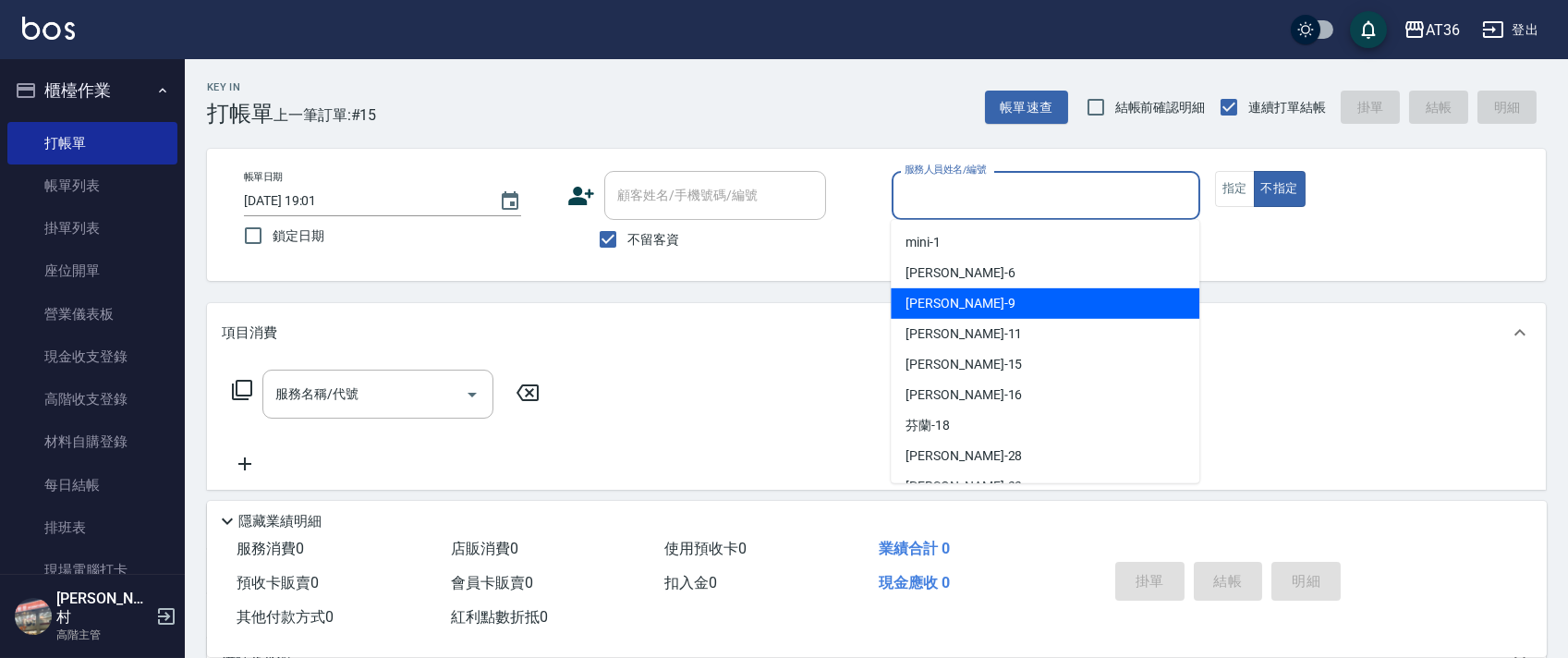
click at [954, 302] on div "美燕 -9" at bounding box center [1044, 303] width 309 height 31
type input "美燕-9"
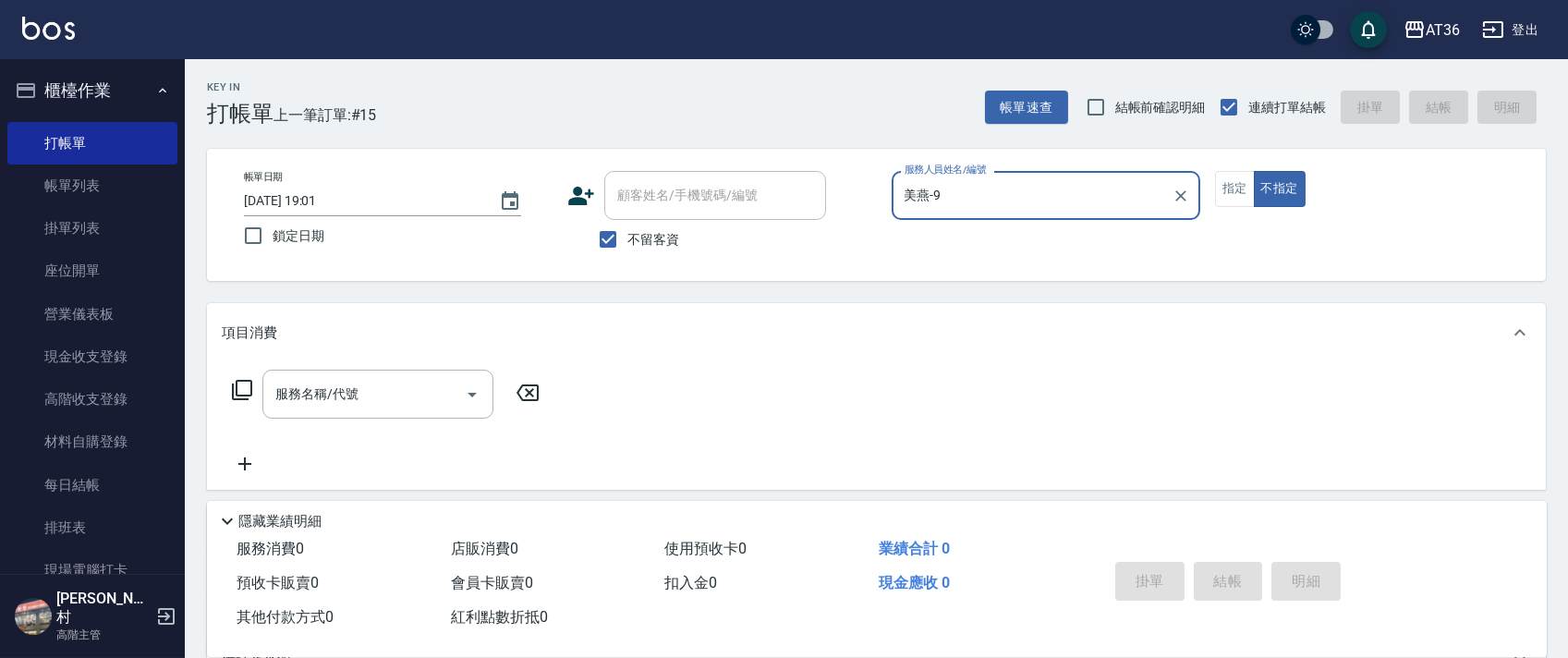
click at [244, 390] on icon at bounding box center [242, 390] width 22 height 22
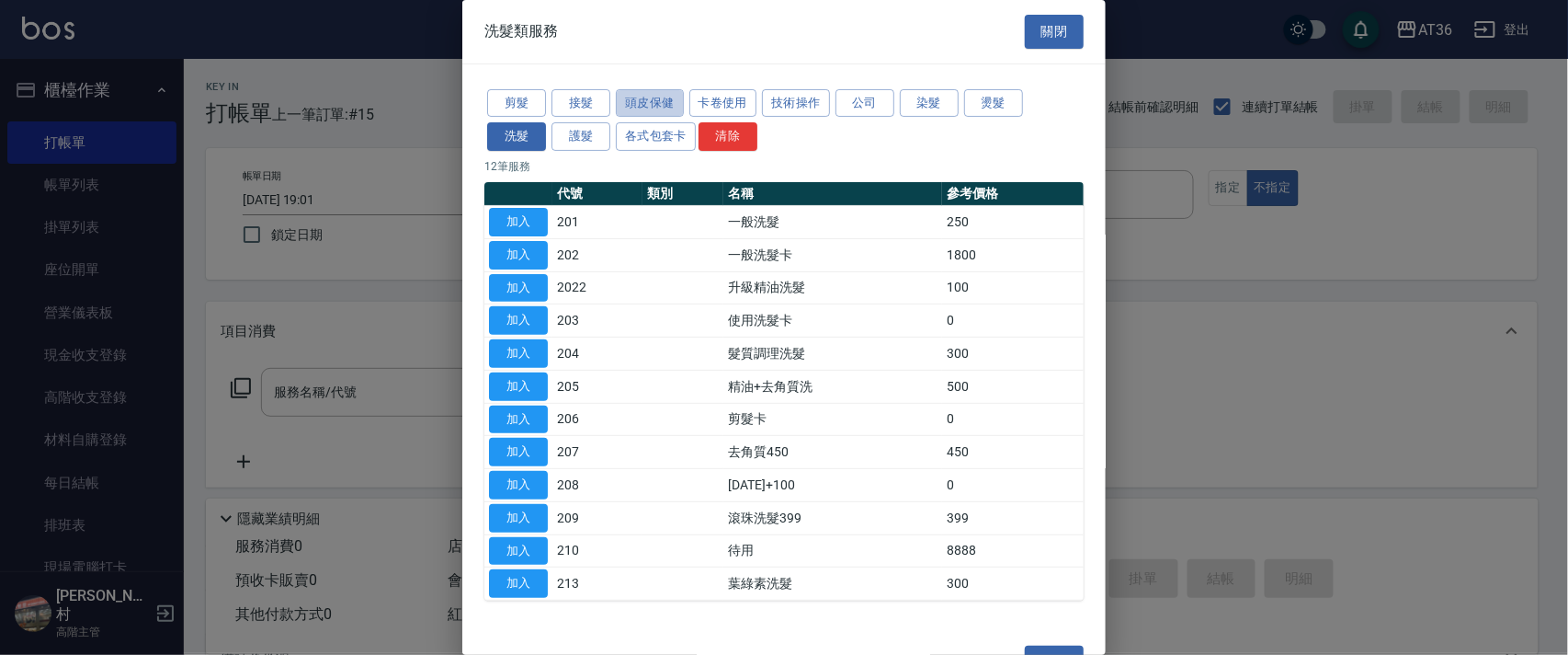
drag, startPoint x: 649, startPoint y: 101, endPoint x: 700, endPoint y: 279, distance: 185.2
click at [649, 103] on button "頭皮保健" at bounding box center [649, 103] width 68 height 28
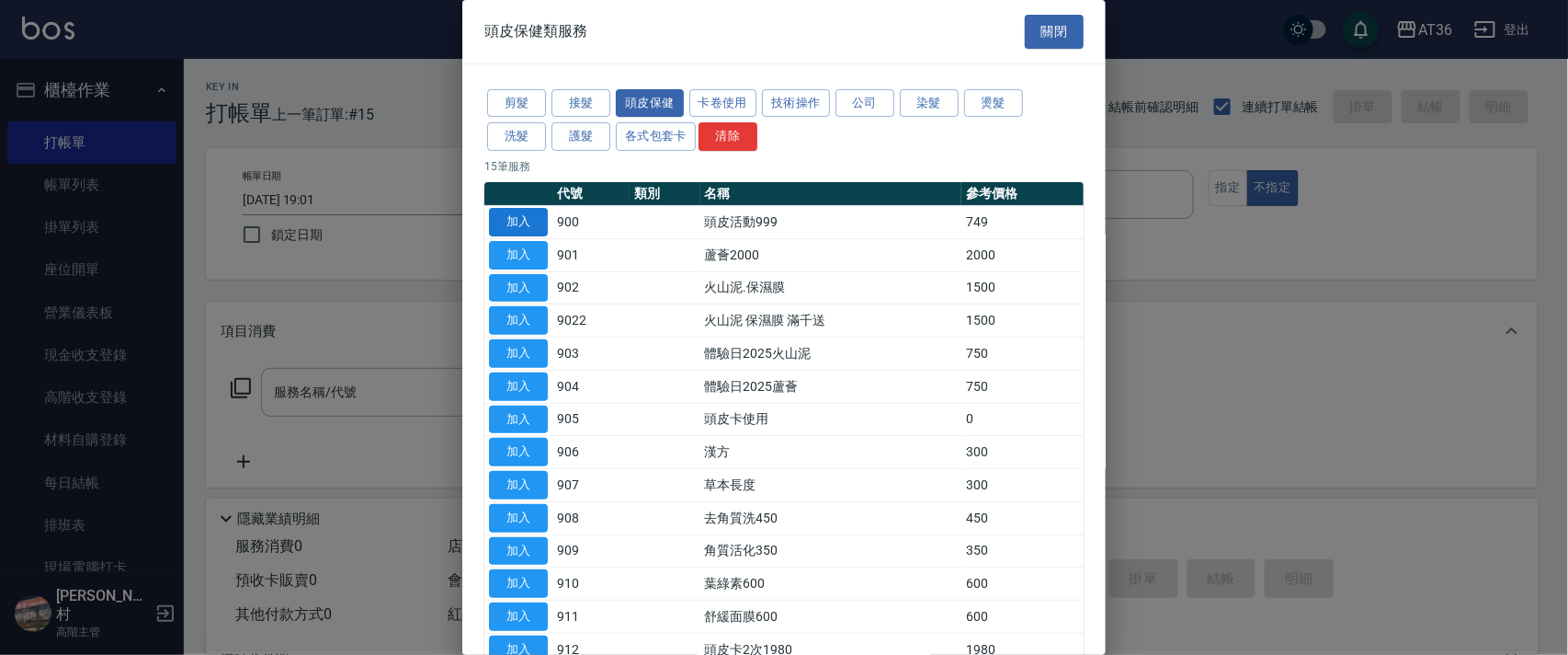
click at [526, 223] on button "加入" at bounding box center [518, 222] width 59 height 28
type input "頭皮活動999(900)"
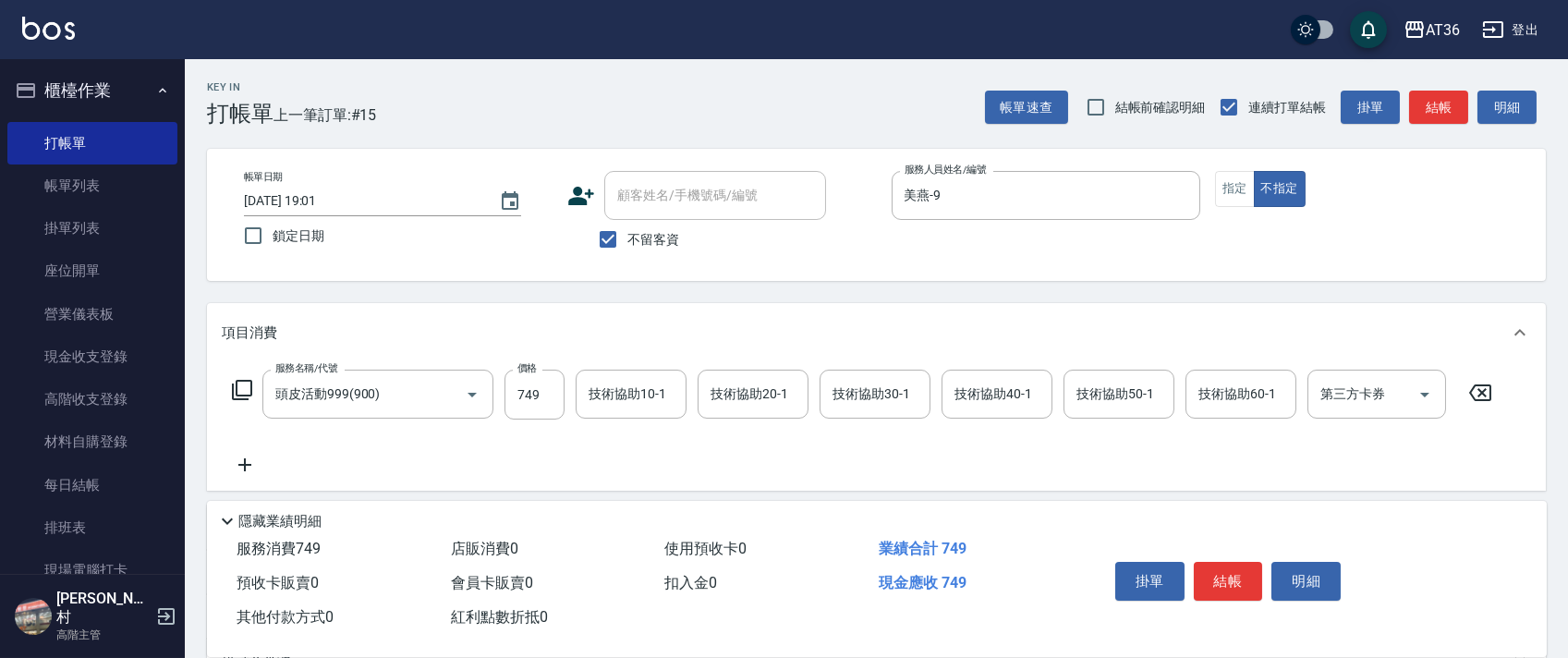
click at [240, 390] on icon at bounding box center [242, 390] width 22 height 22
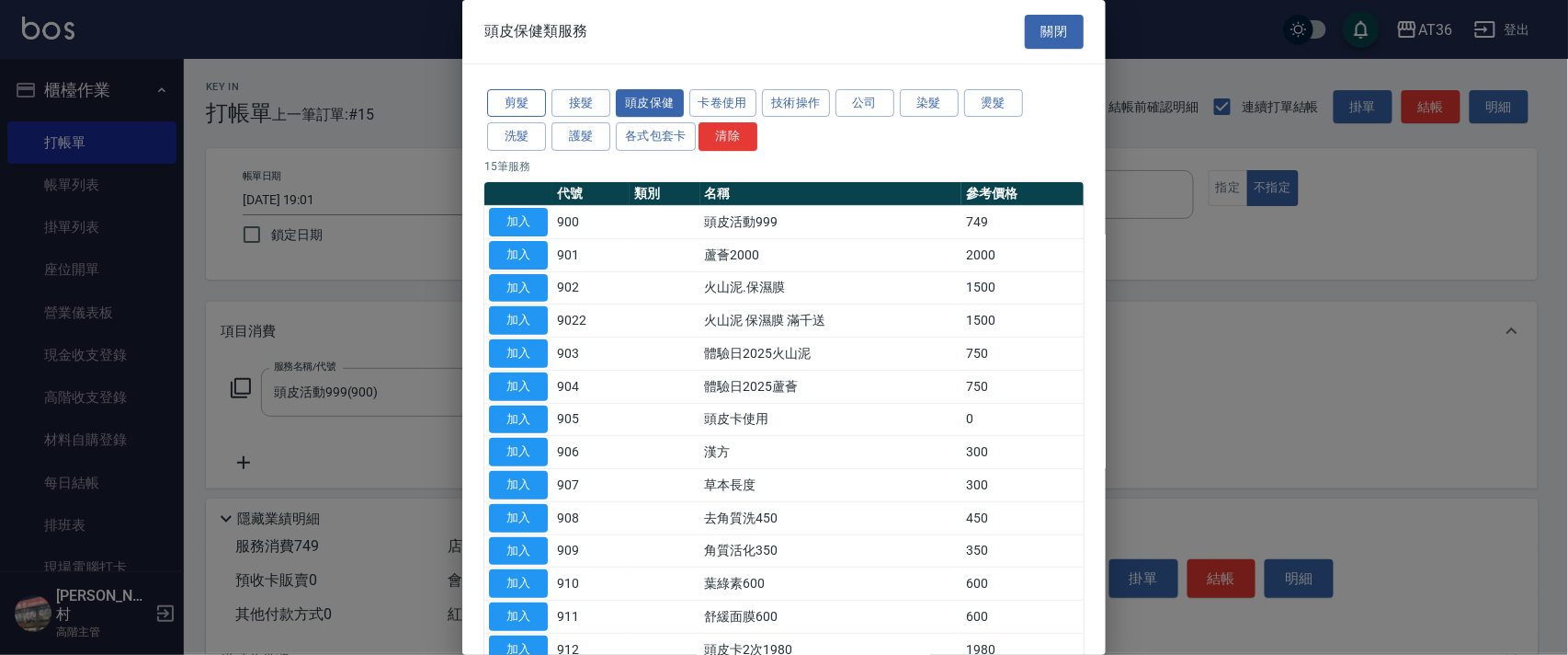
click at [518, 90] on button "剪髮" at bounding box center [516, 103] width 59 height 28
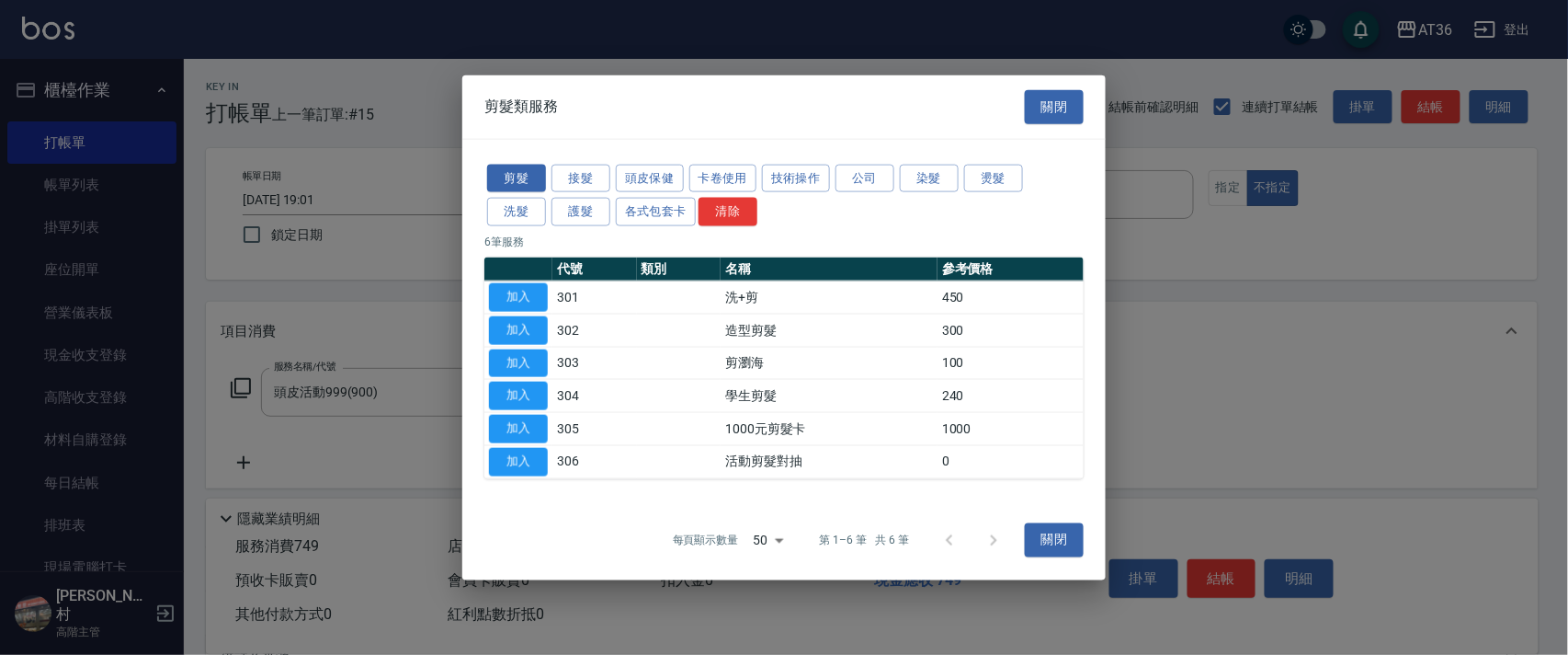
click at [515, 336] on button "加入" at bounding box center [518, 329] width 59 height 28
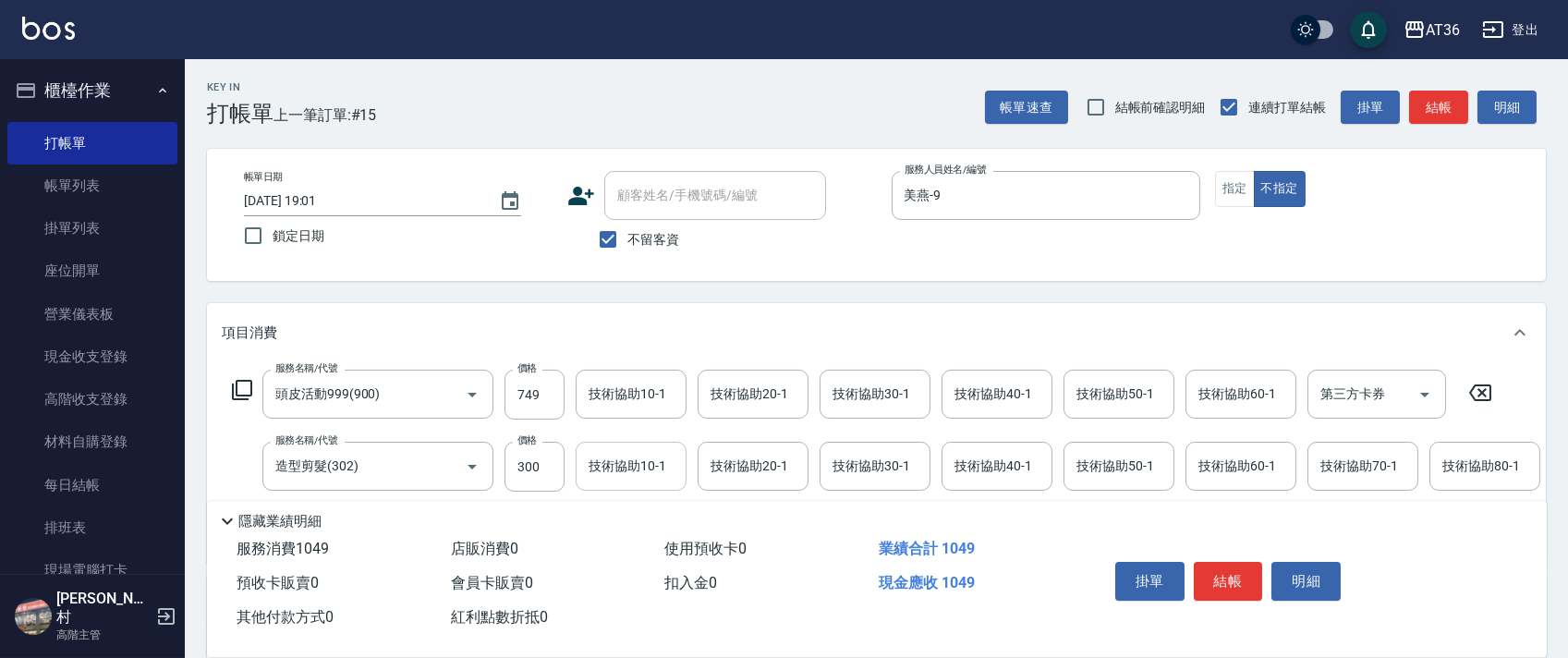
click at [522, 473] on input "300" at bounding box center [534, 467] width 60 height 50
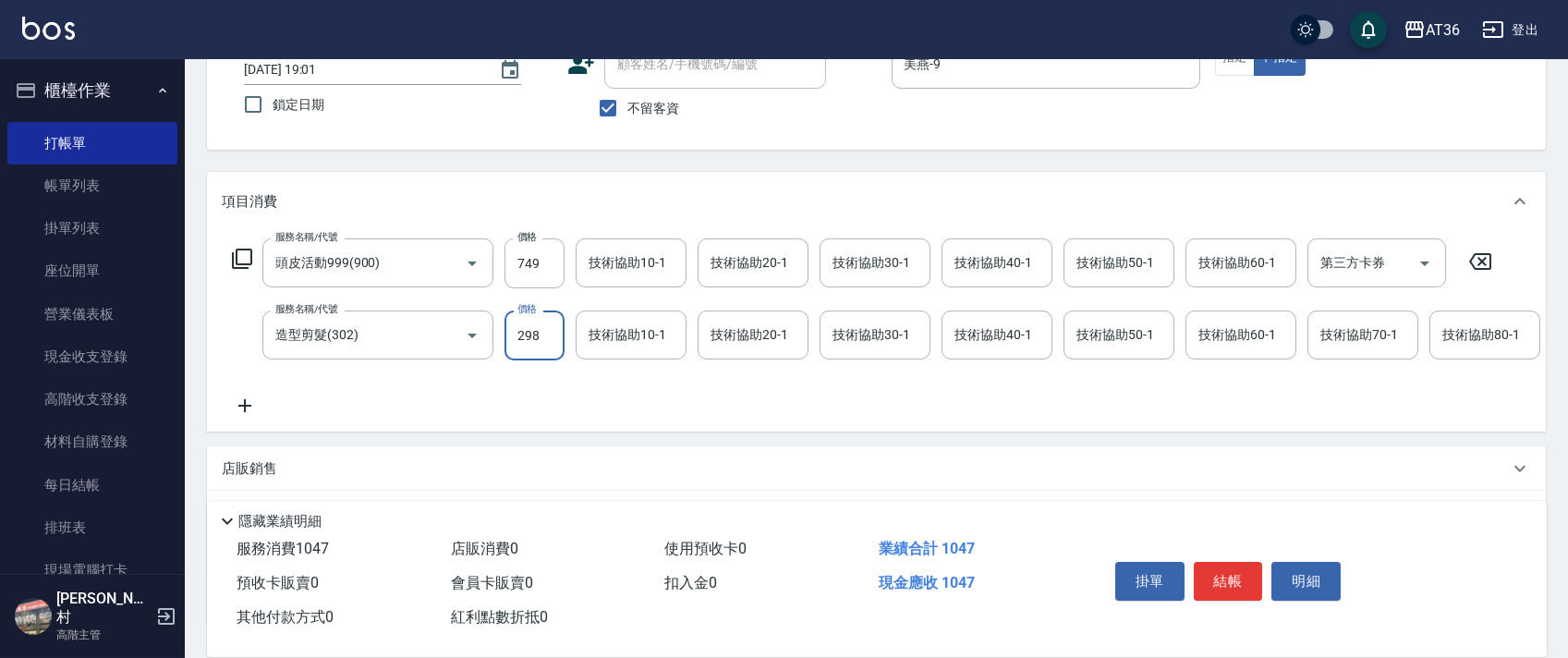
scroll to position [290, 0]
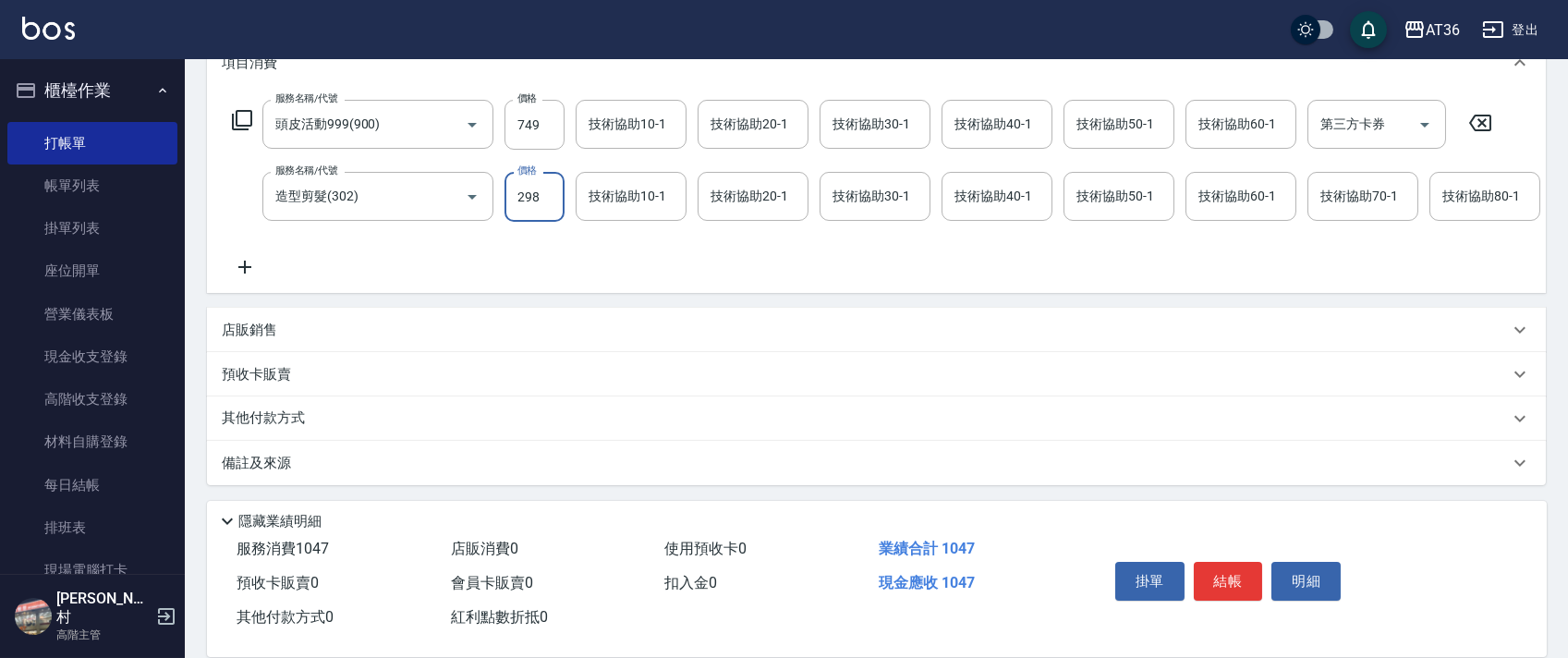
type input "298"
click at [305, 417] on p "其他付款方式" at bounding box center [268, 418] width 93 height 21
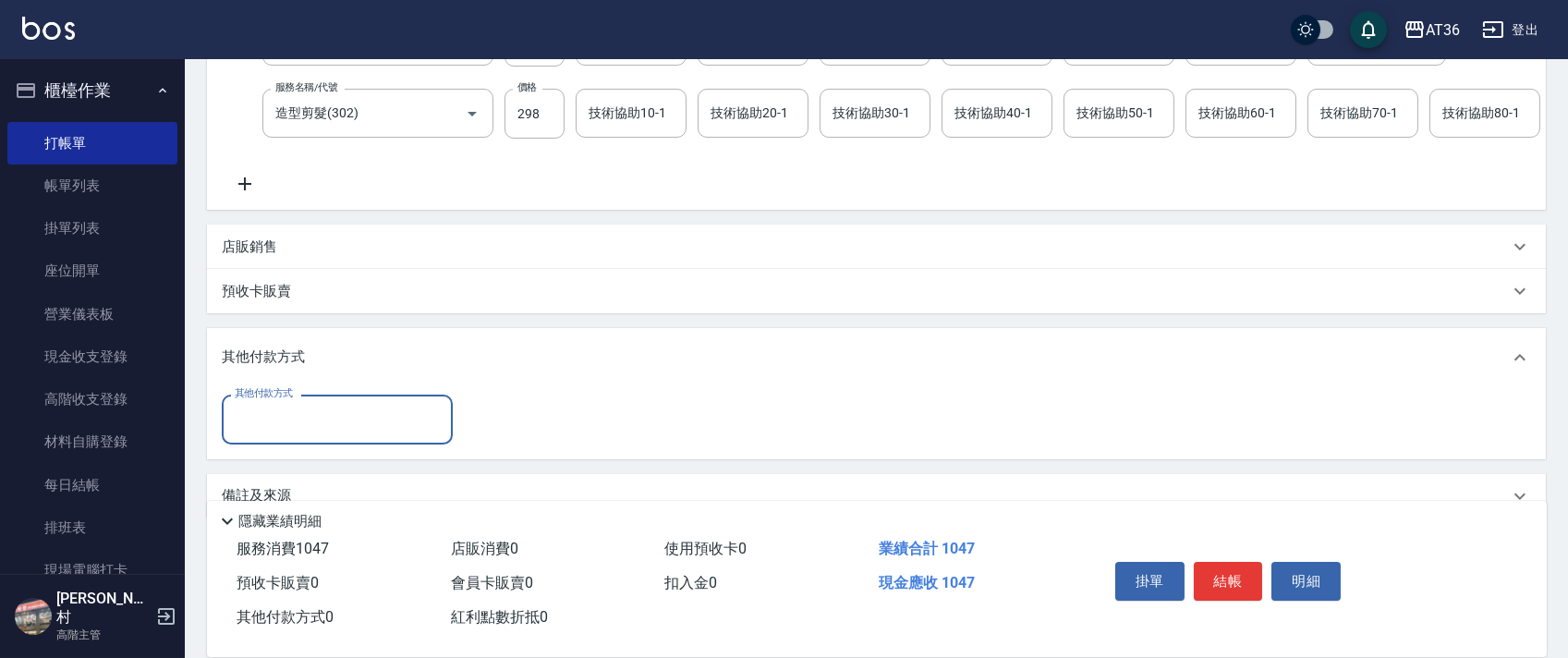
scroll to position [405, 0]
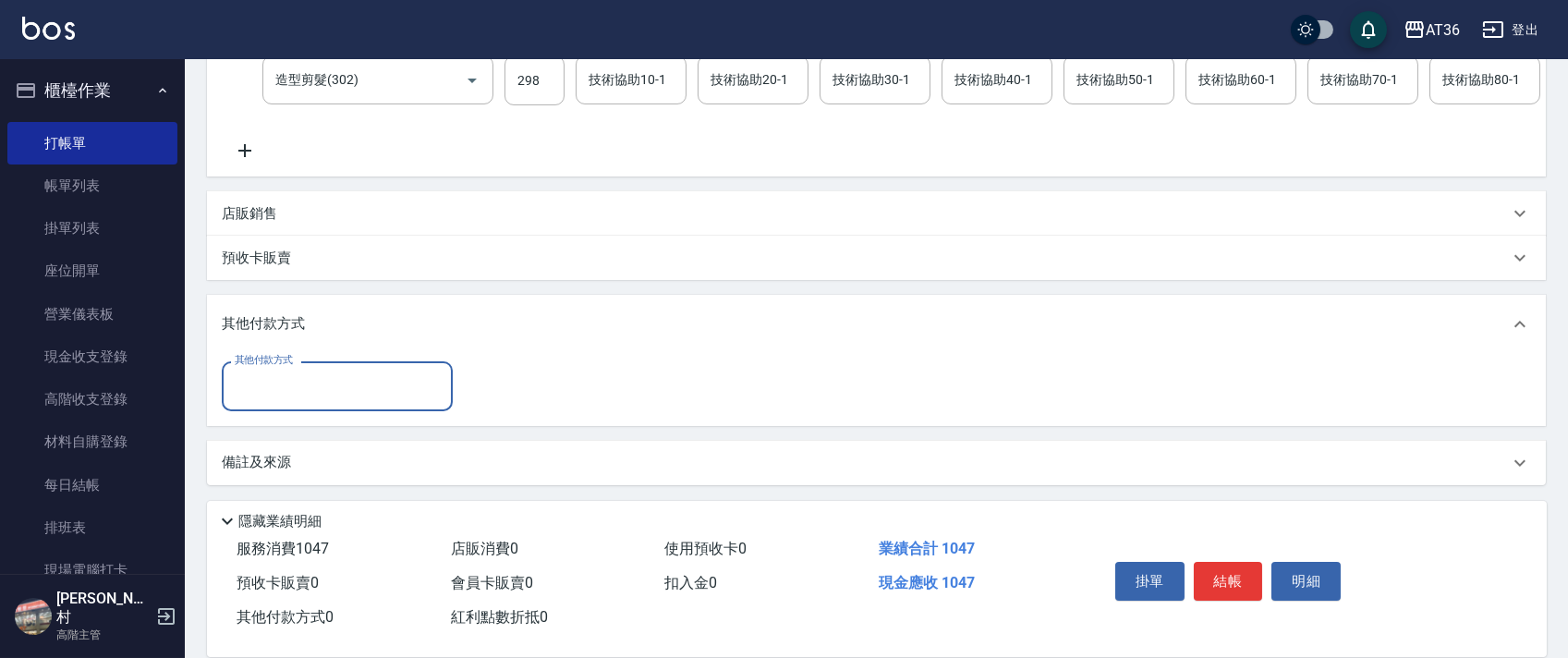
click at [320, 399] on input "其他付款方式" at bounding box center [336, 385] width 214 height 33
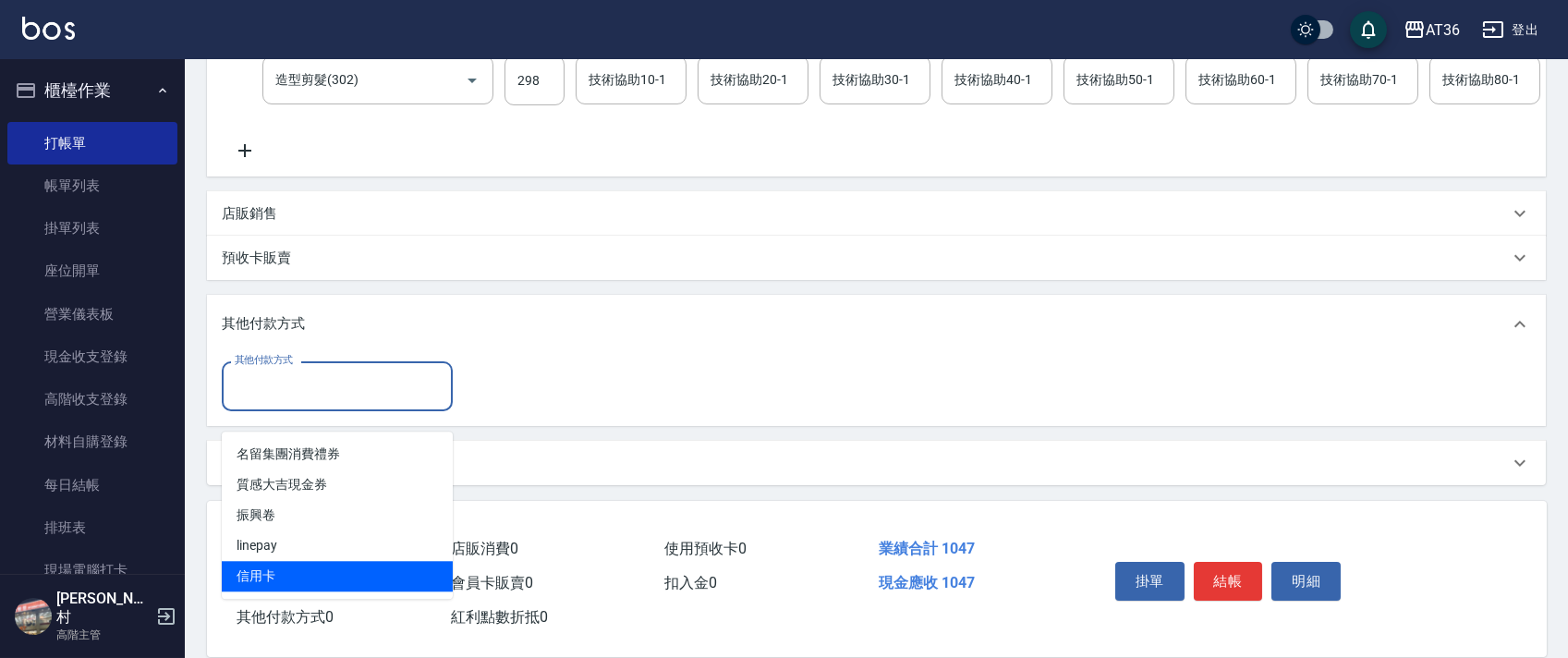
drag, startPoint x: 278, startPoint y: 550, endPoint x: 509, endPoint y: 344, distance: 309.5
click at [282, 560] on span "信用卡" at bounding box center [337, 575] width 231 height 31
type input "信用卡"
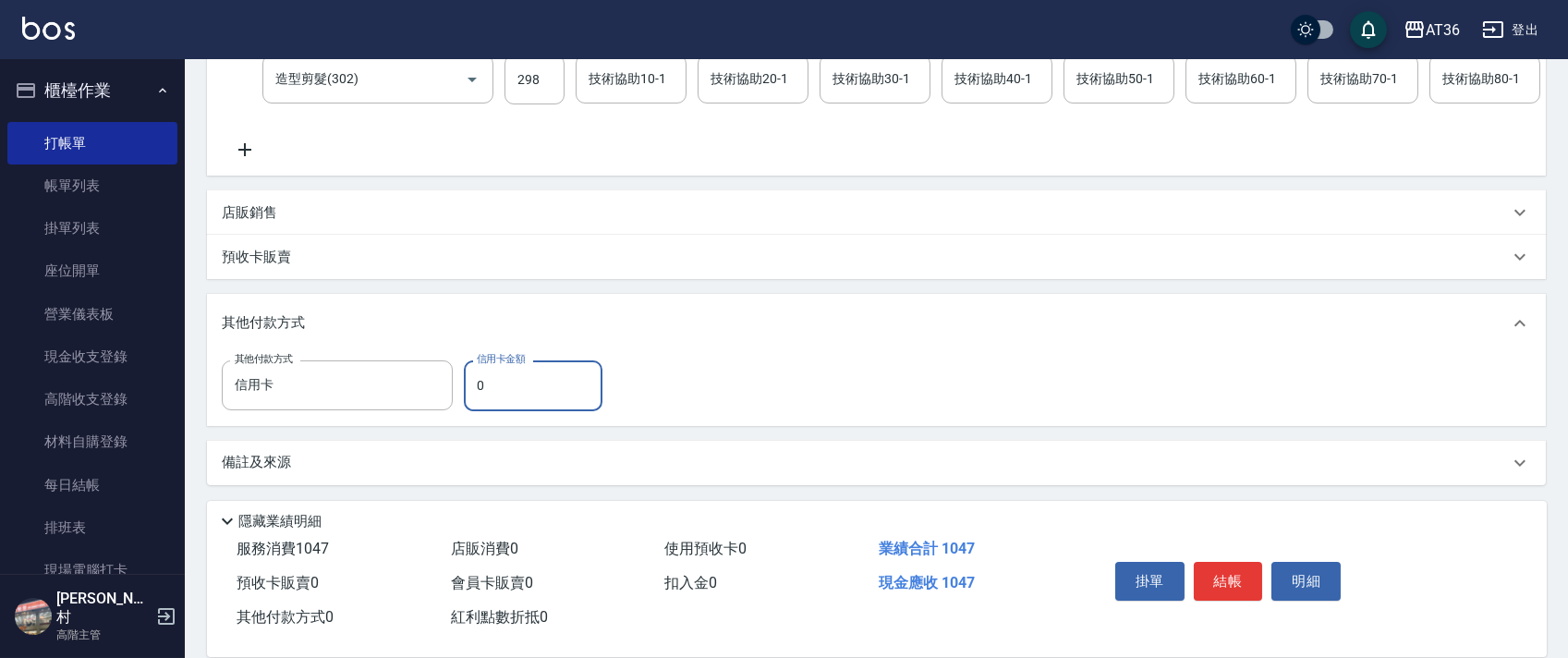
drag, startPoint x: 469, startPoint y: 389, endPoint x: 479, endPoint y: 388, distance: 10.0
click at [470, 390] on input "0" at bounding box center [533, 385] width 138 height 50
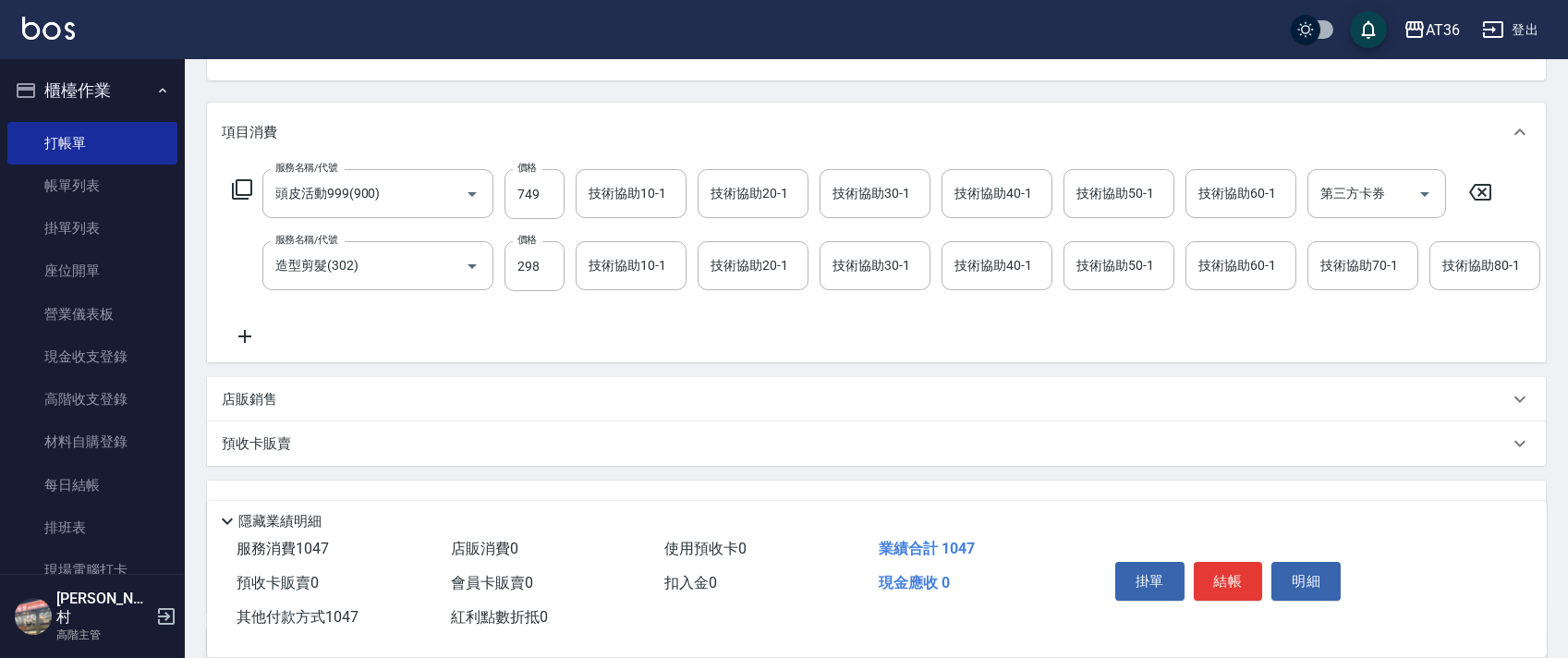
scroll to position [0, 0]
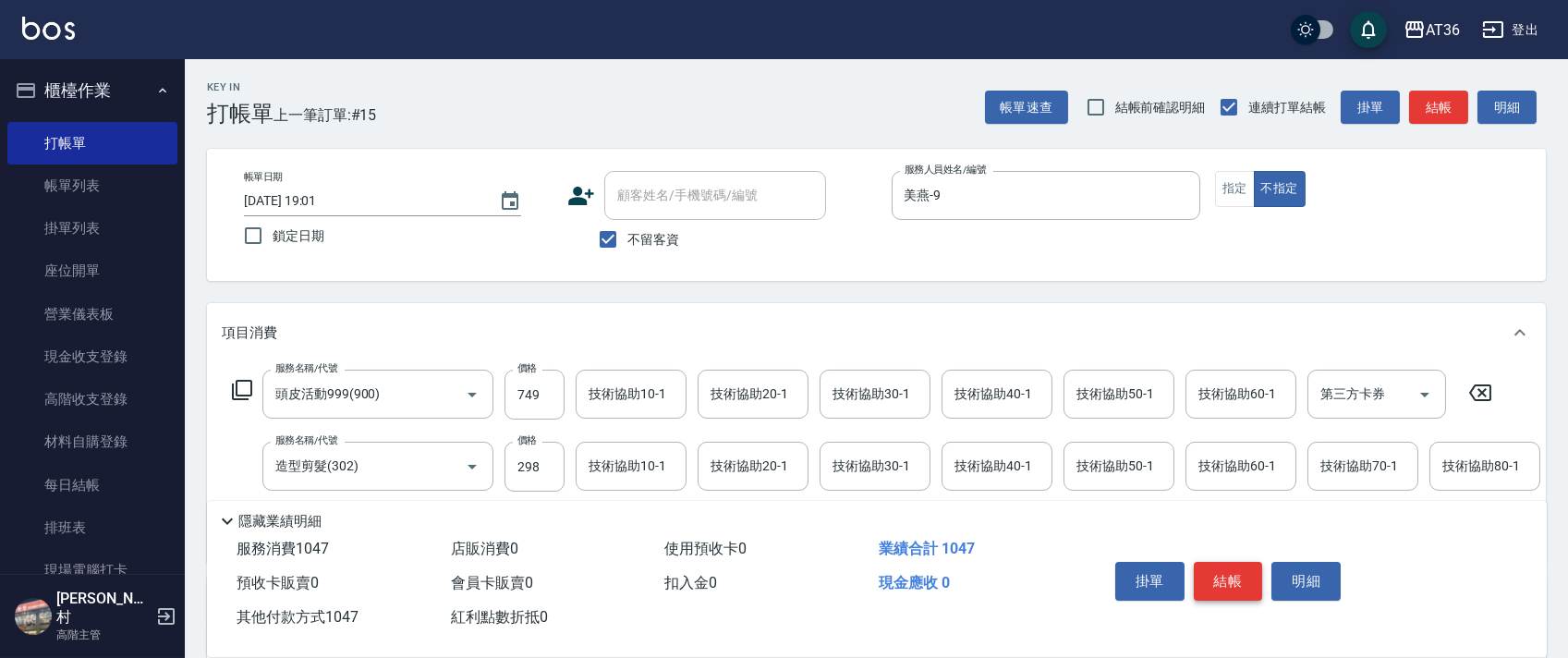
type input "1047"
click at [1217, 577] on button "結帳" at bounding box center [1229, 580] width 69 height 38
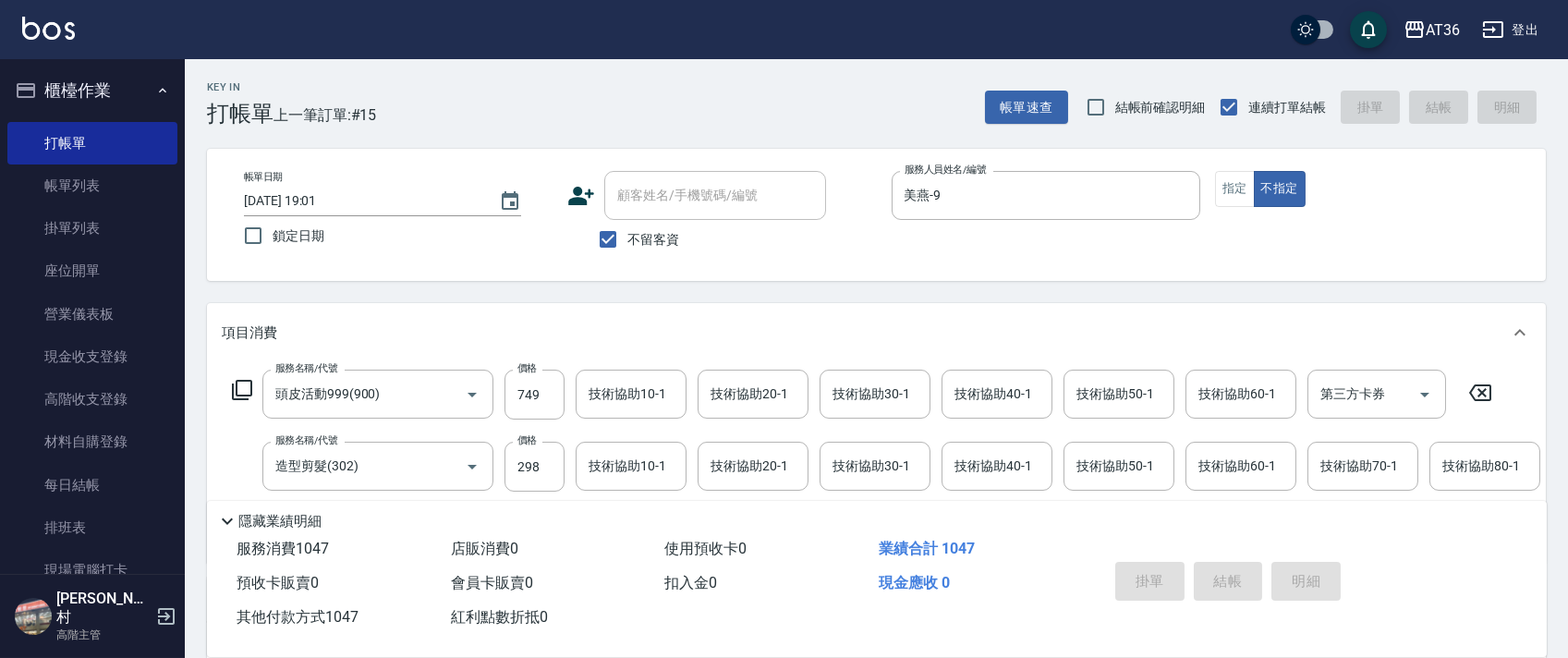
type input "2025/08/15 19:02"
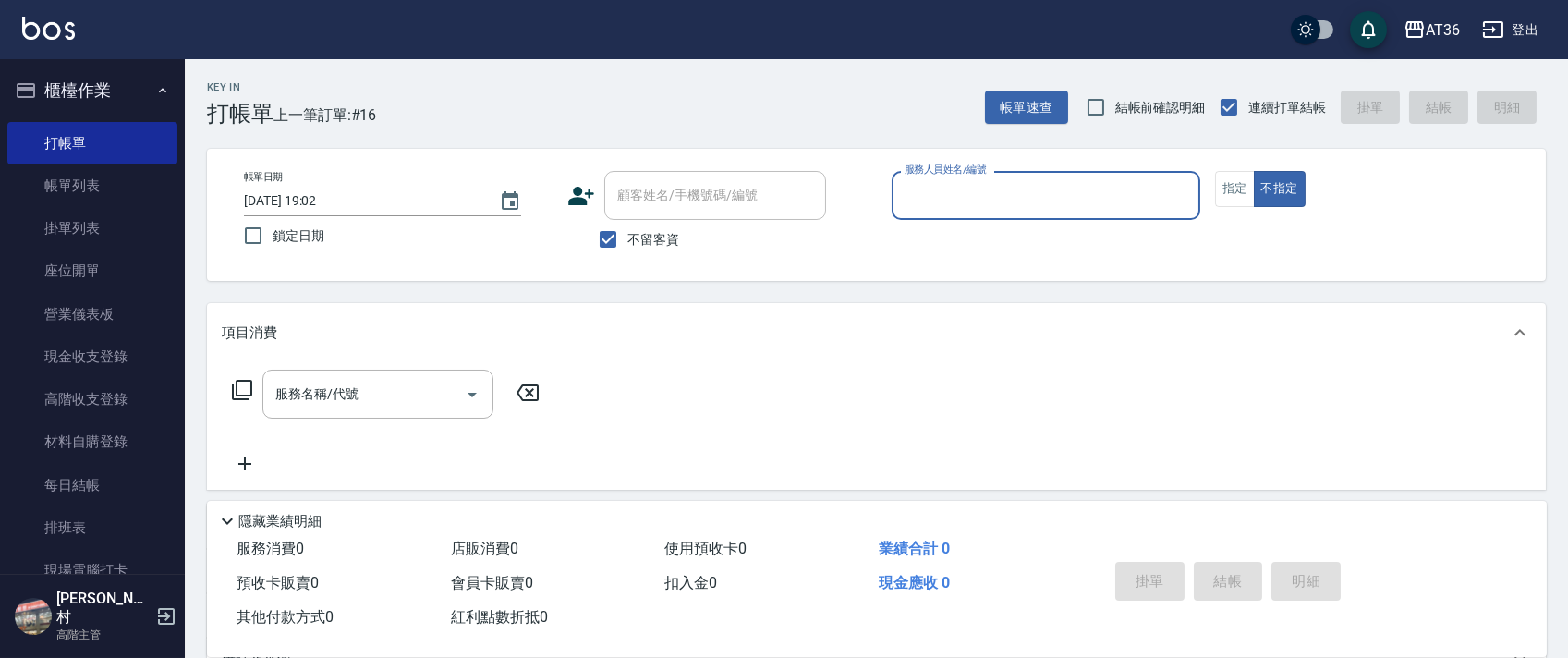
drag, startPoint x: 912, startPoint y: 191, endPoint x: 940, endPoint y: 213, distance: 35.6
click at [910, 191] on input "服務人員姓名/編號" at bounding box center [1046, 195] width 292 height 33
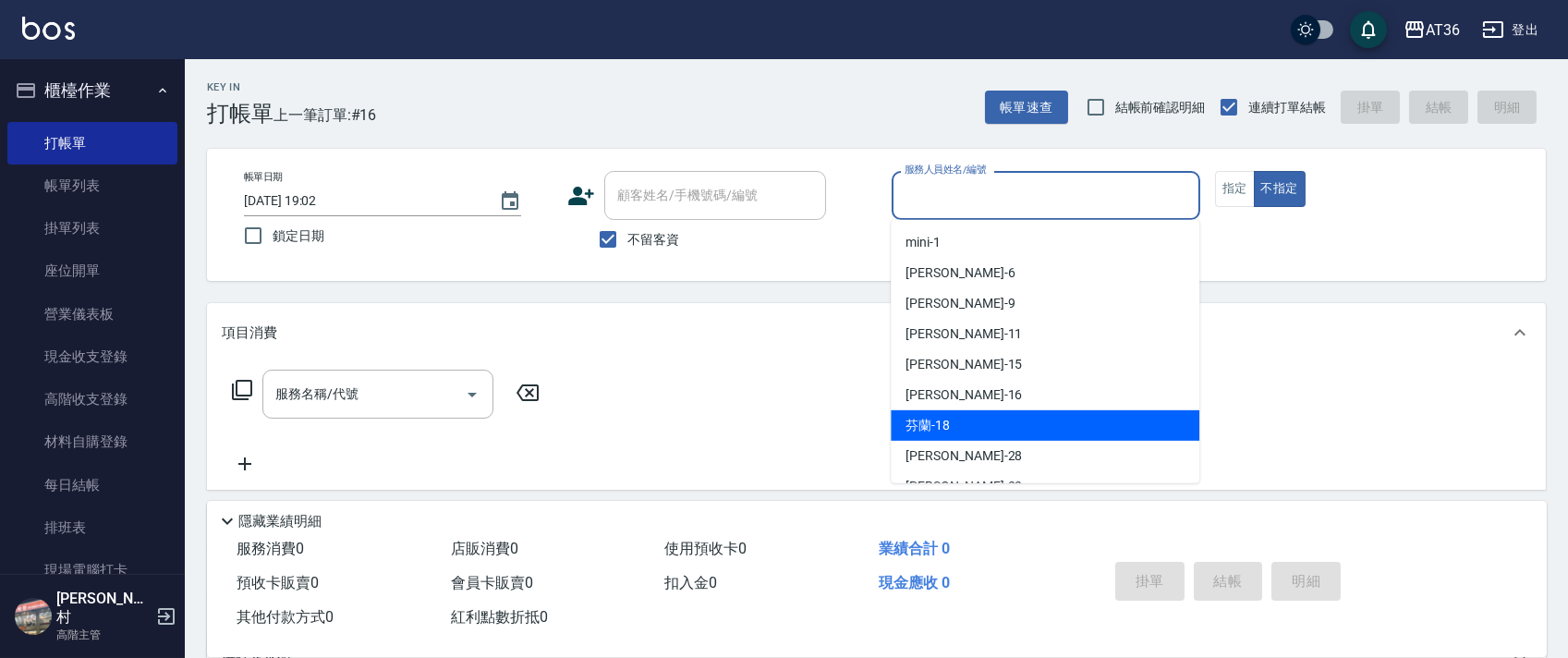
drag, startPoint x: 949, startPoint y: 419, endPoint x: 1025, endPoint y: 339, distance: 110.3
click at [948, 419] on div "芬蘭 -18" at bounding box center [1044, 425] width 309 height 31
type input "芬蘭-18"
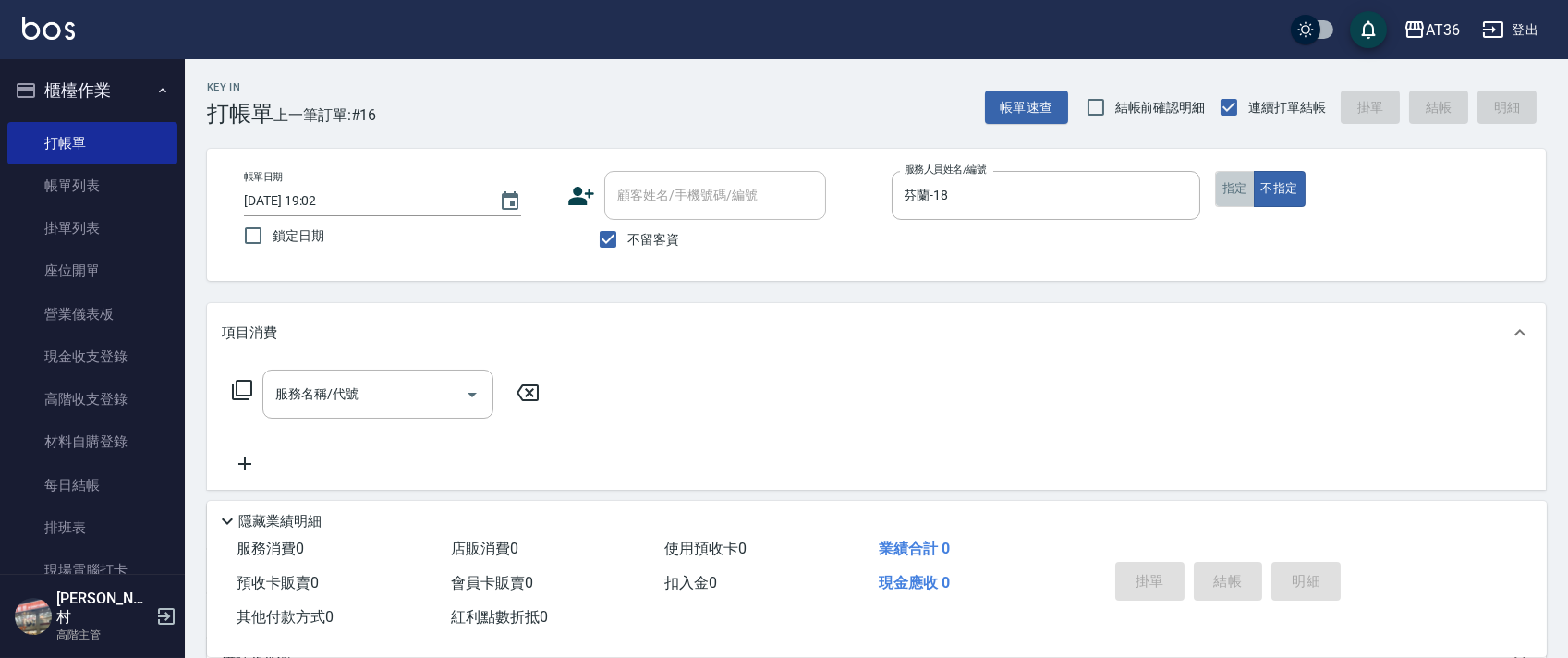
click at [1245, 188] on button "指定" at bounding box center [1234, 188] width 39 height 37
click at [248, 392] on icon at bounding box center [242, 390] width 22 height 22
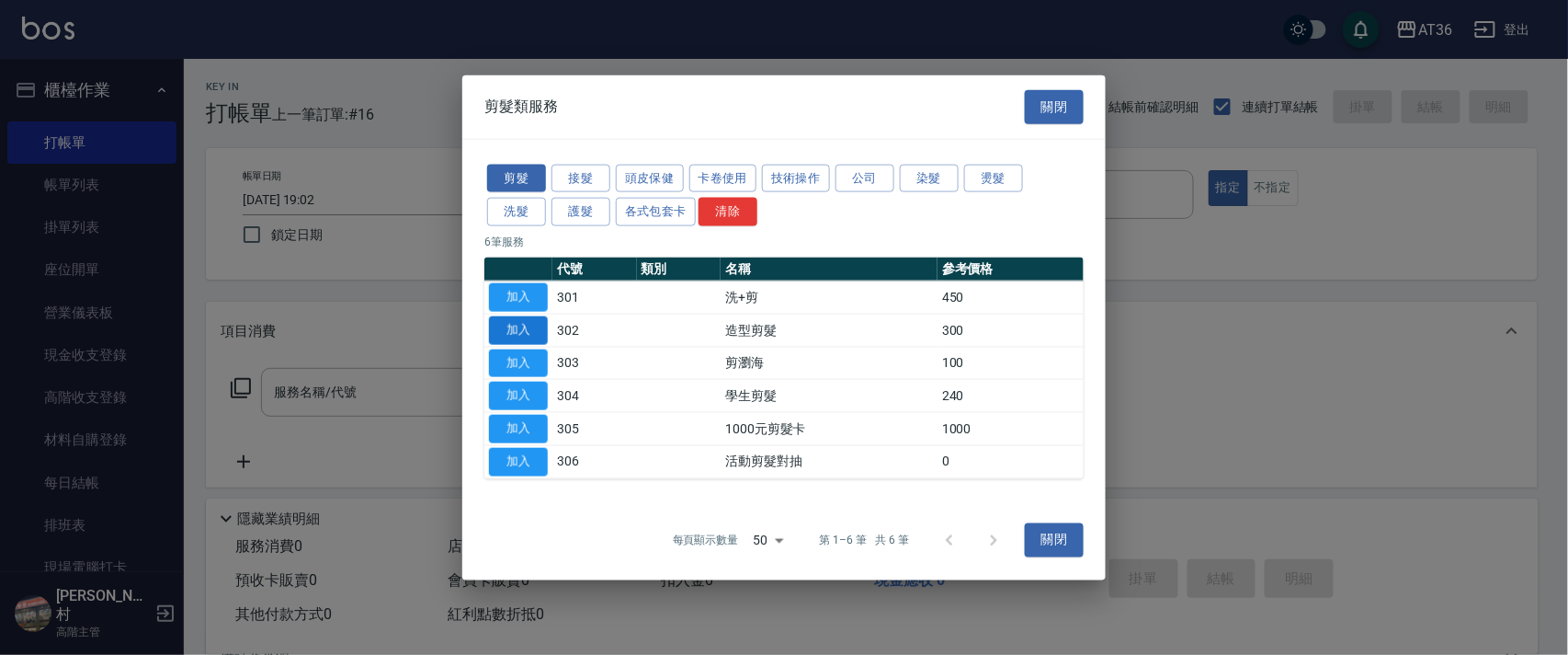
click at [515, 323] on button "加入" at bounding box center [518, 329] width 59 height 28
type input "造型剪髮(302)"
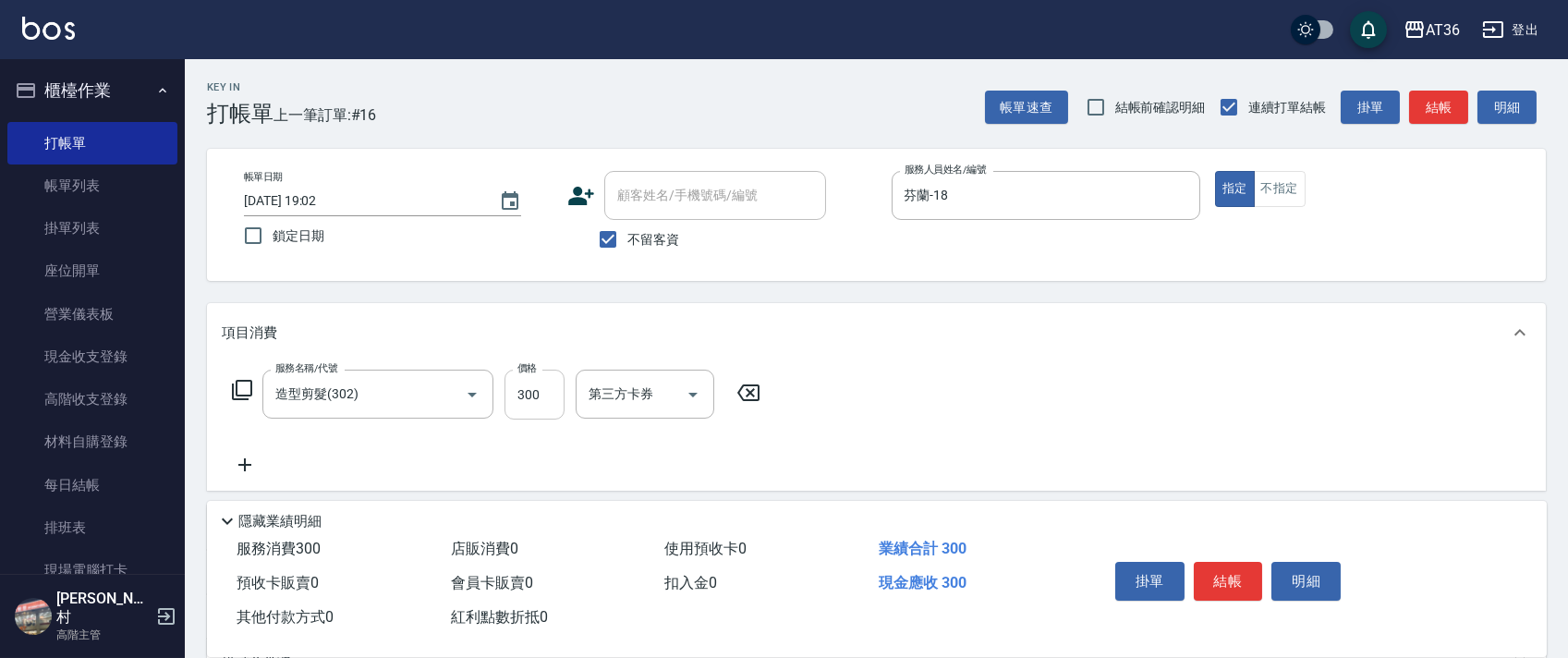
click at [526, 385] on input "300" at bounding box center [534, 394] width 60 height 50
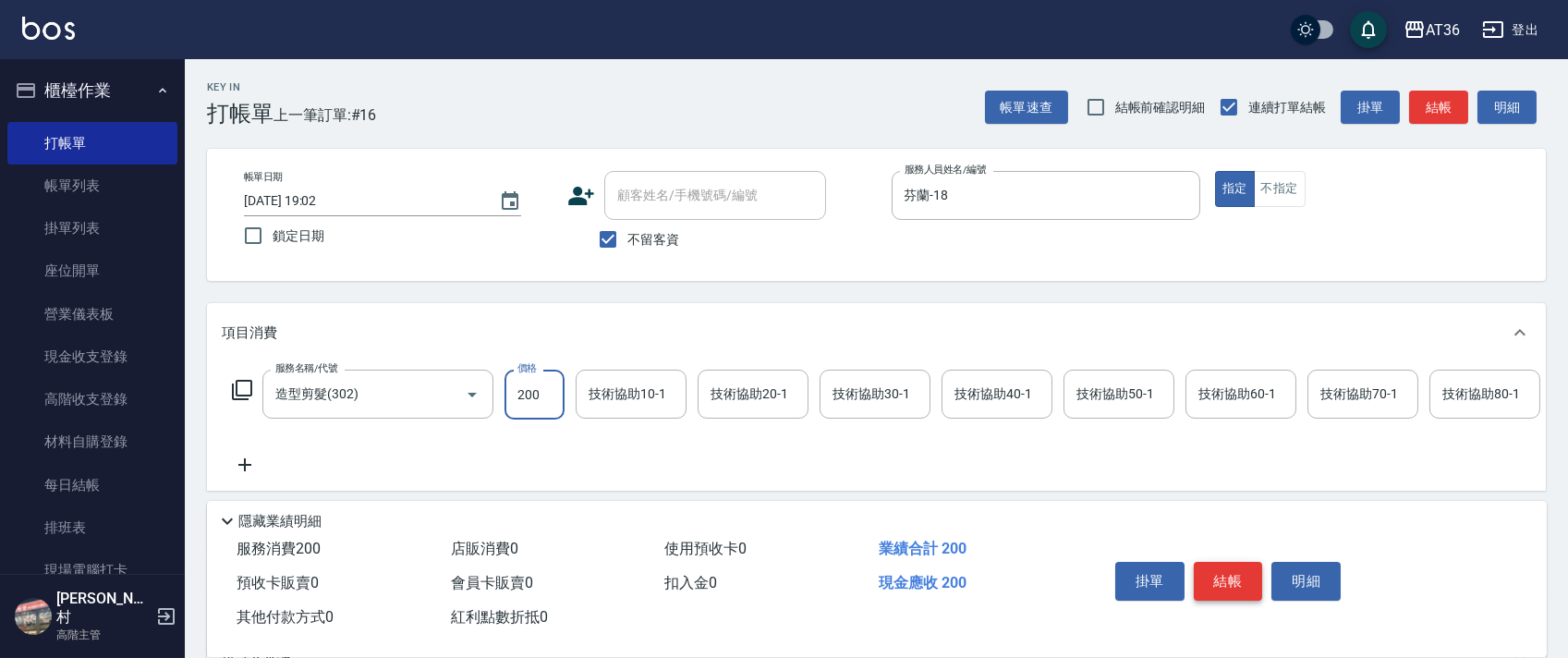
type input "200"
click at [1216, 566] on button "結帳" at bounding box center [1229, 580] width 69 height 38
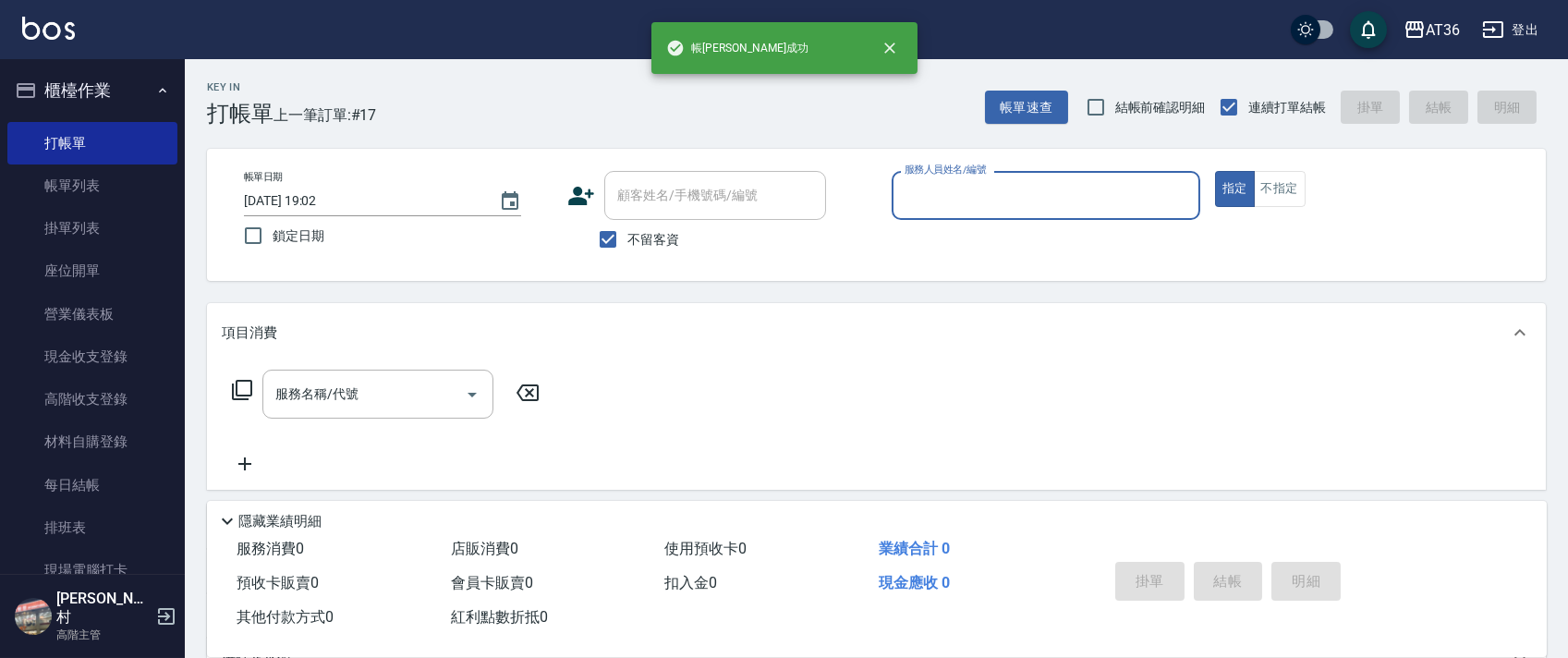
click at [908, 191] on input "服務人員姓名/編號" at bounding box center [1046, 195] width 292 height 33
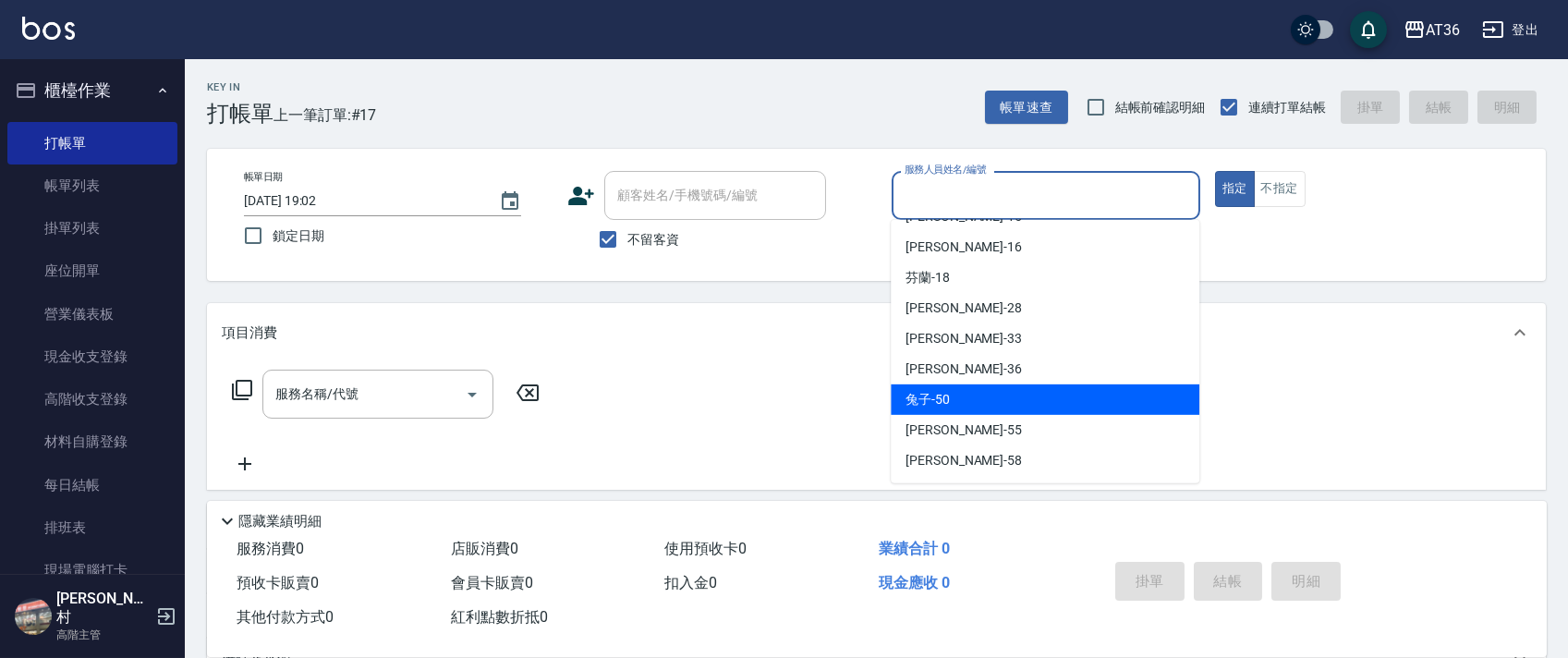
scroll to position [239, 0]
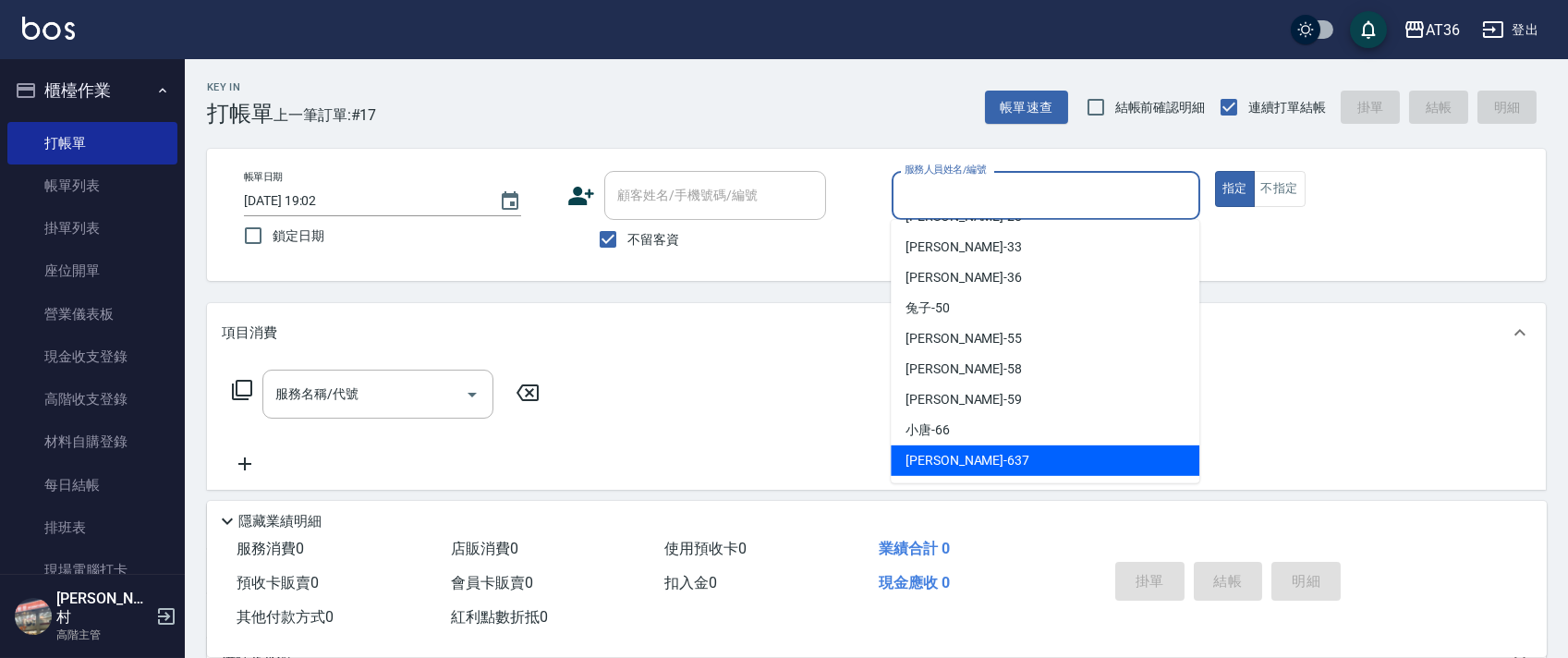
drag, startPoint x: 939, startPoint y: 459, endPoint x: 788, endPoint y: 412, distance: 158.1
click at [938, 459] on span "憶琳 -637" at bounding box center [966, 461] width 123 height 20
type input "憶琳-637"
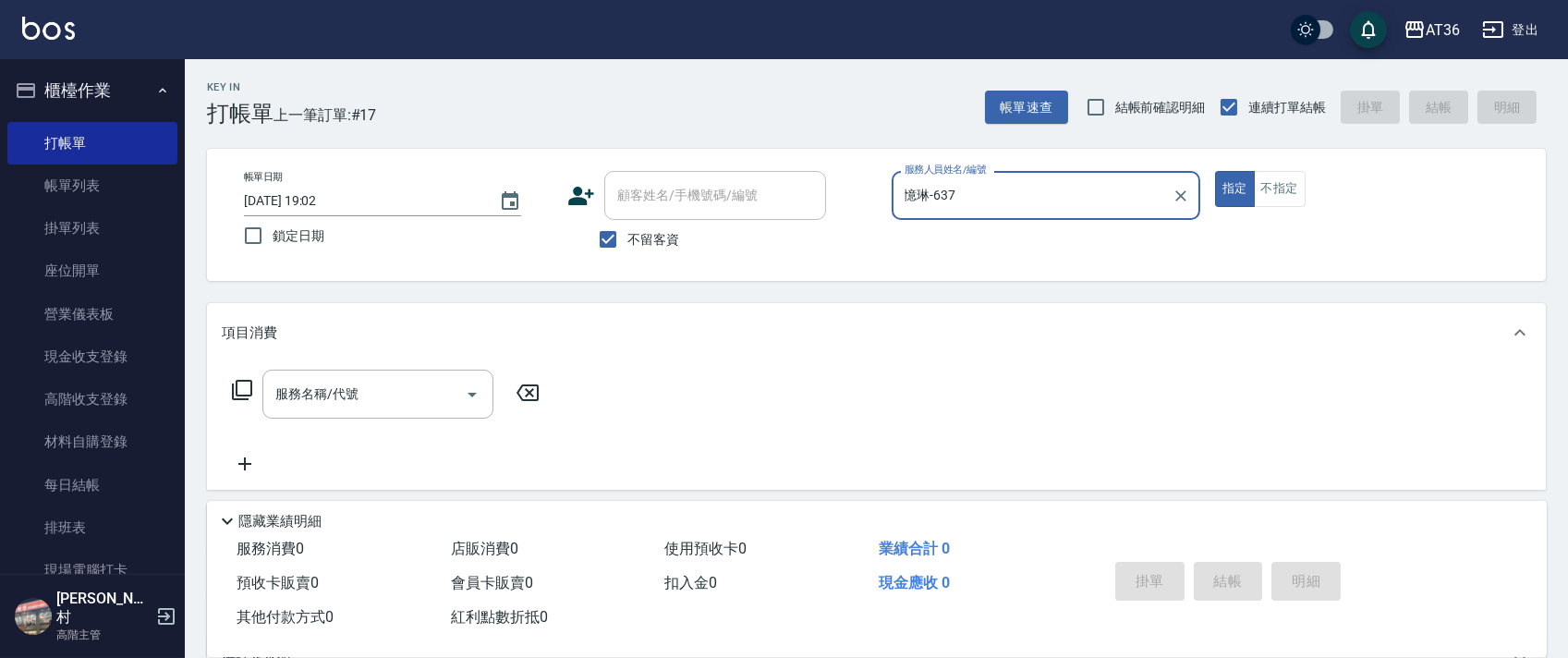
click at [239, 394] on icon at bounding box center [242, 390] width 22 height 22
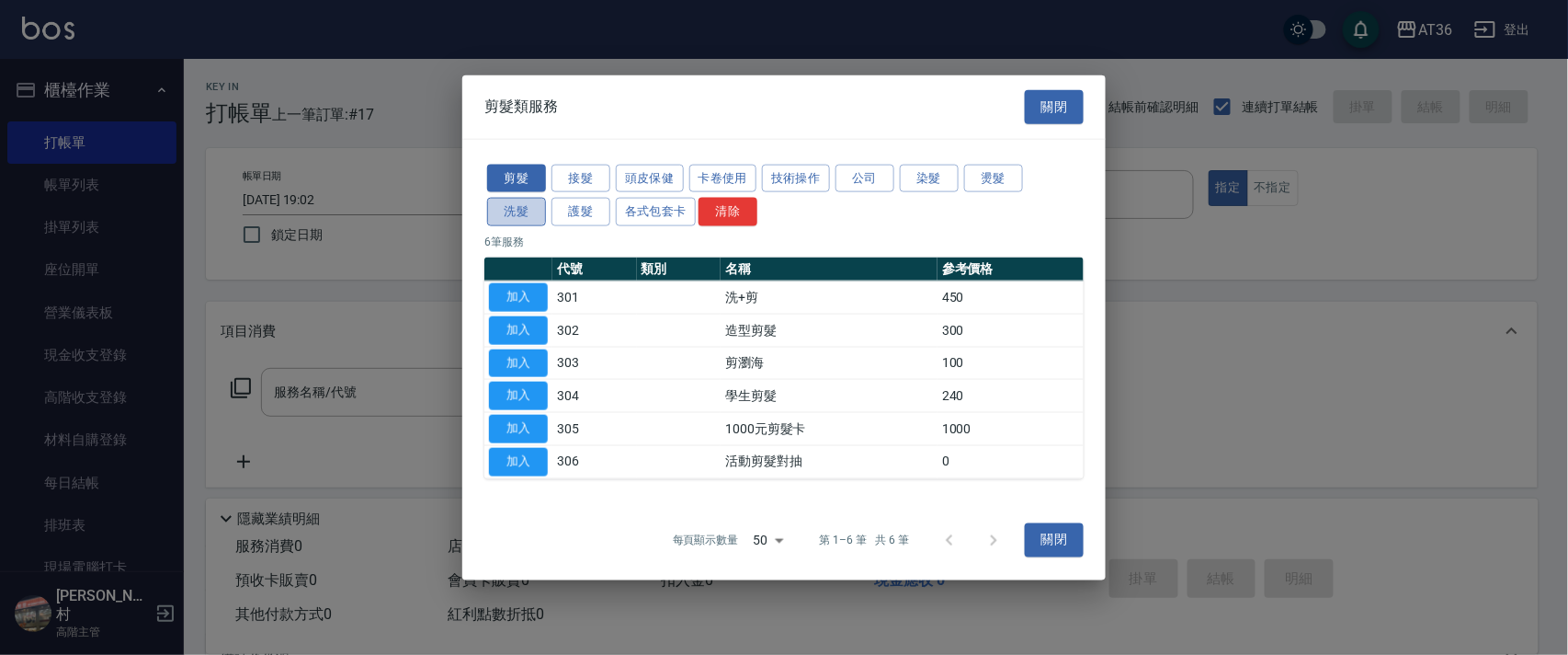
click at [531, 208] on button "洗髮" at bounding box center [516, 211] width 59 height 28
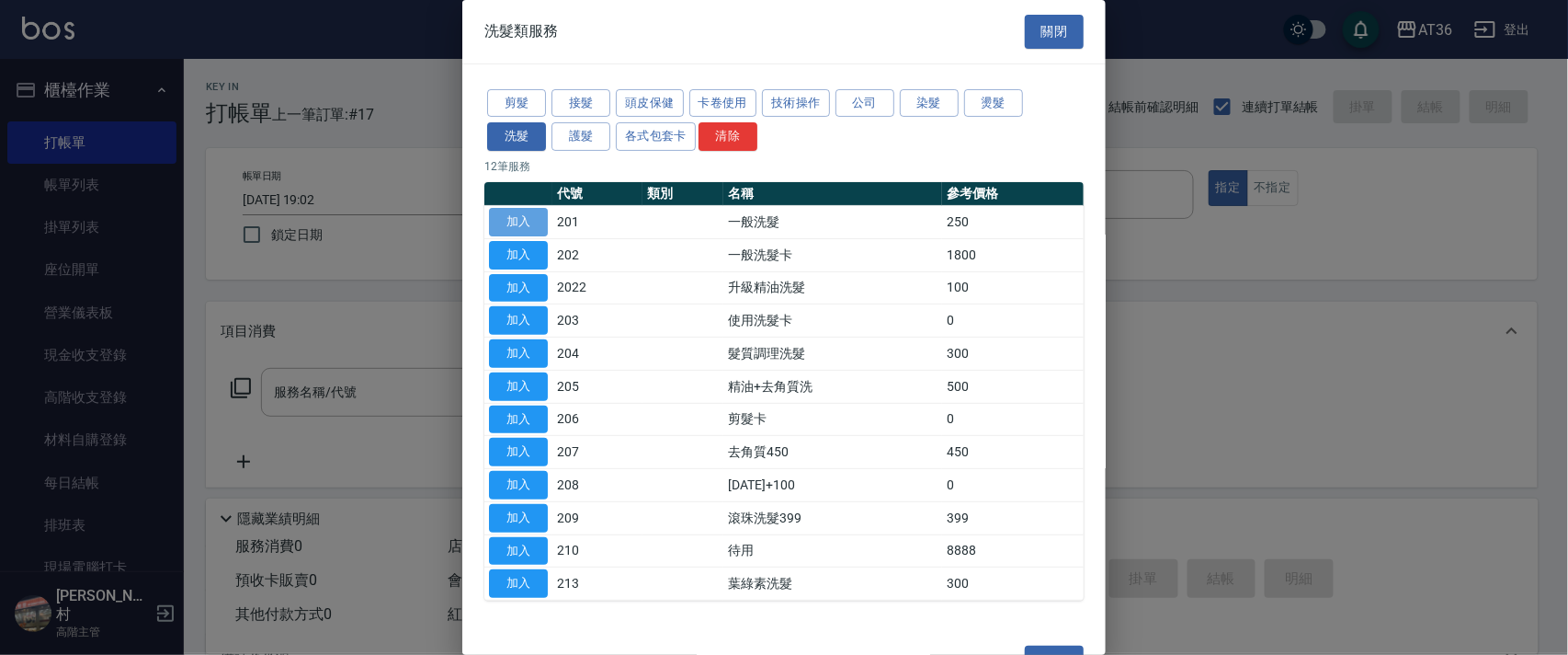
click at [524, 219] on button "加入" at bounding box center [518, 222] width 59 height 28
type input "一般洗髮(201)"
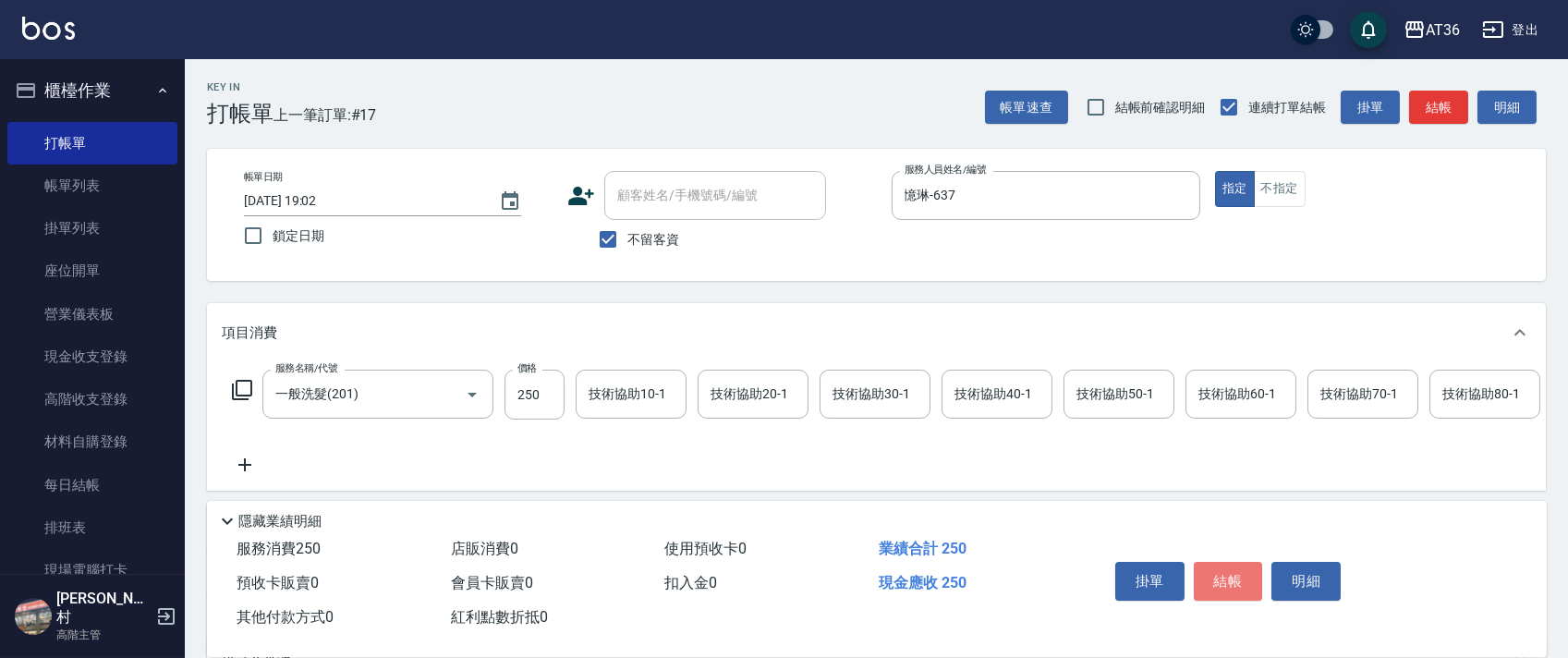
drag, startPoint x: 1222, startPoint y: 571, endPoint x: 1219, endPoint y: 540, distance: 31.1
click at [1222, 568] on button "結帳" at bounding box center [1229, 580] width 69 height 38
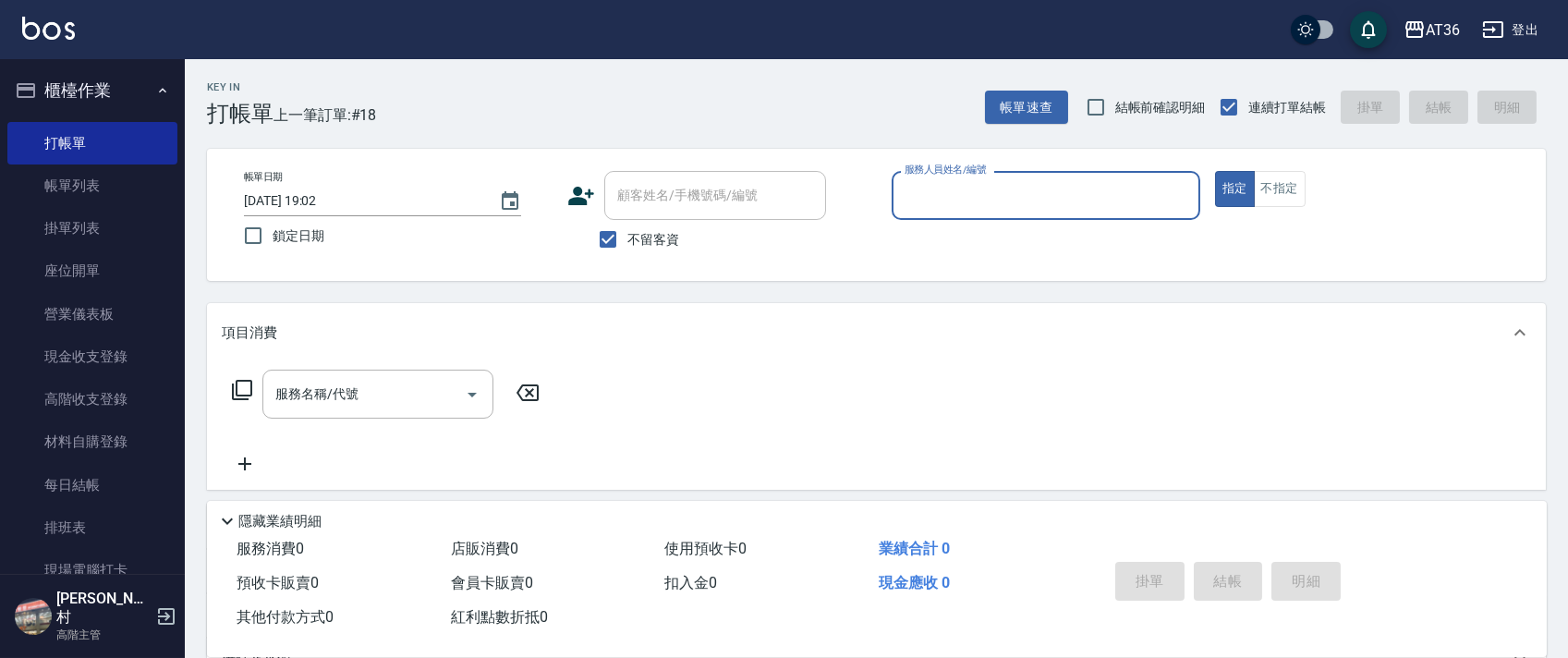
click at [907, 204] on input "服務人員姓名/編號" at bounding box center [1046, 195] width 292 height 33
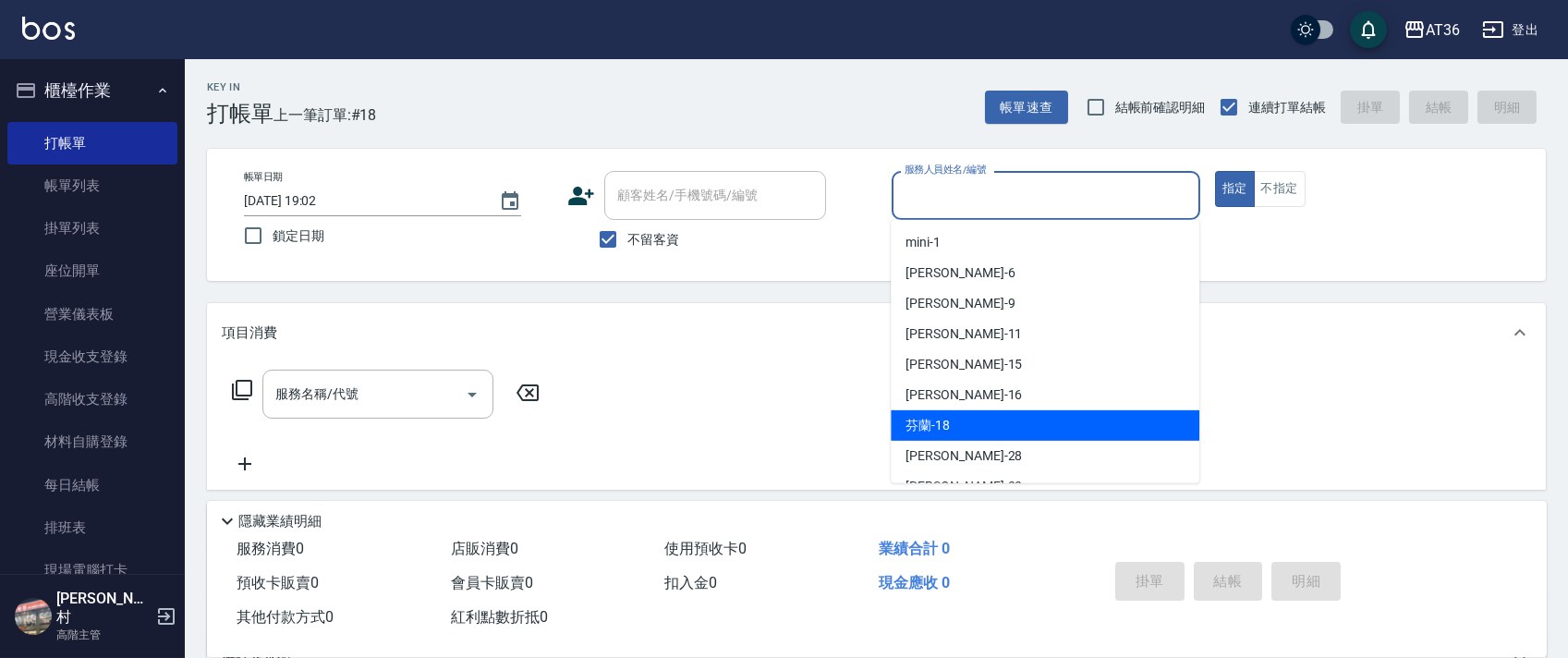
drag, startPoint x: 966, startPoint y: 414, endPoint x: 1036, endPoint y: 339, distance: 102.6
click at [969, 411] on div "芬蘭 -18" at bounding box center [1044, 425] width 309 height 31
type input "芬蘭-18"
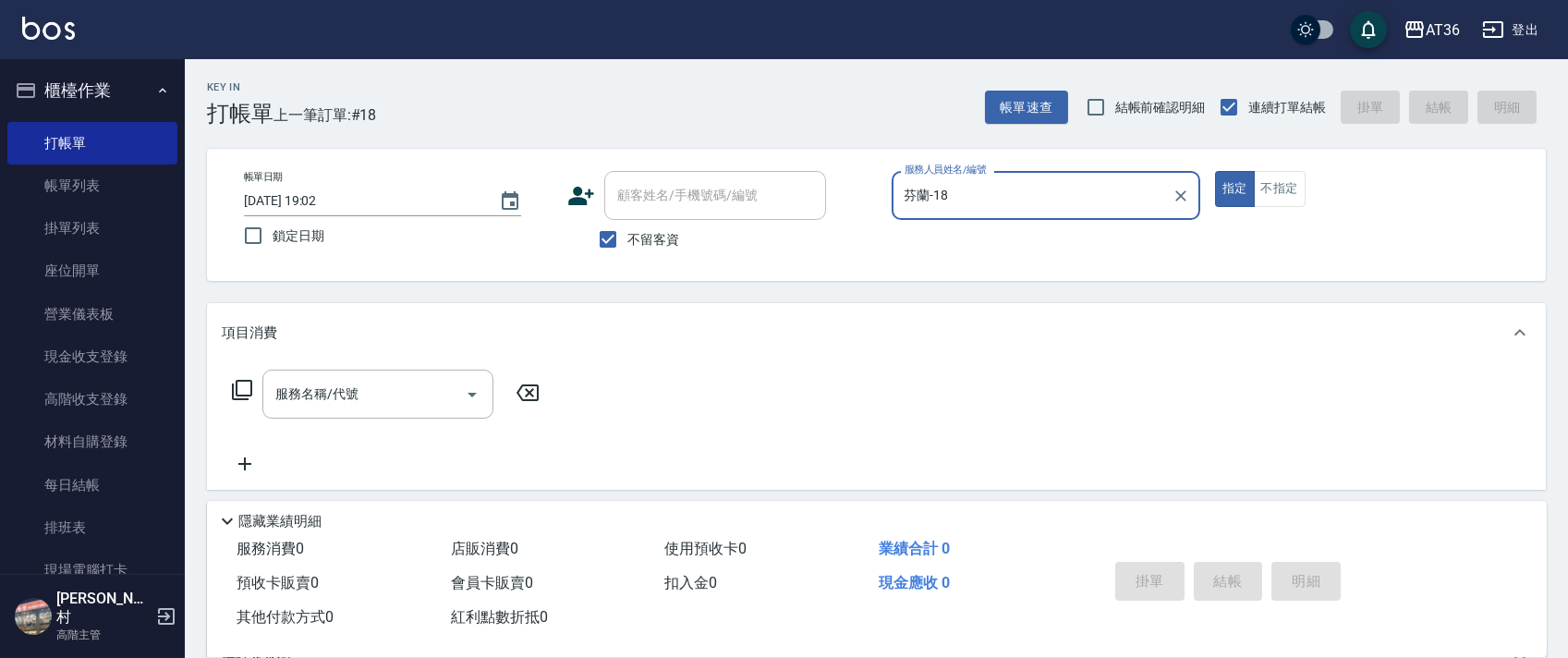
click at [1269, 193] on button "不指定" at bounding box center [1279, 188] width 51 height 37
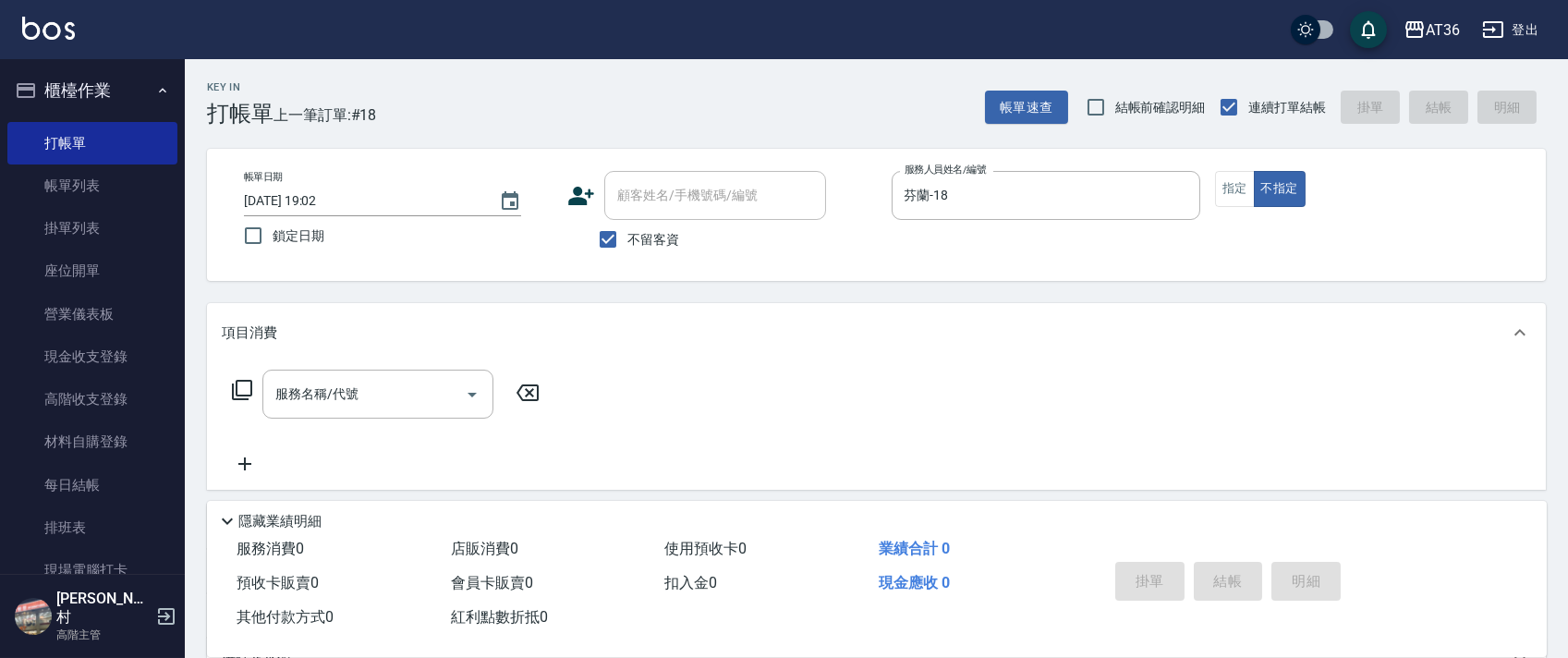
click at [243, 384] on icon at bounding box center [242, 390] width 22 height 22
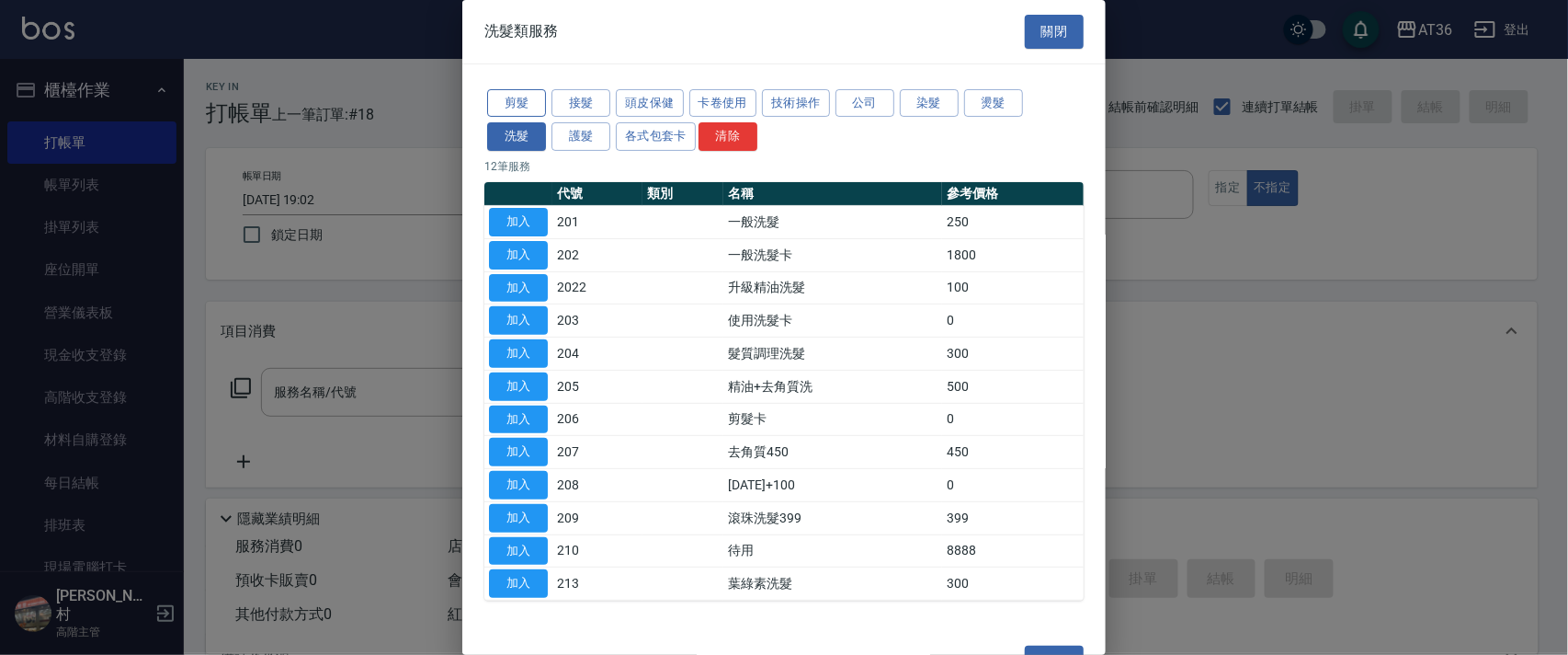
click at [515, 105] on button "剪髮" at bounding box center [516, 103] width 59 height 28
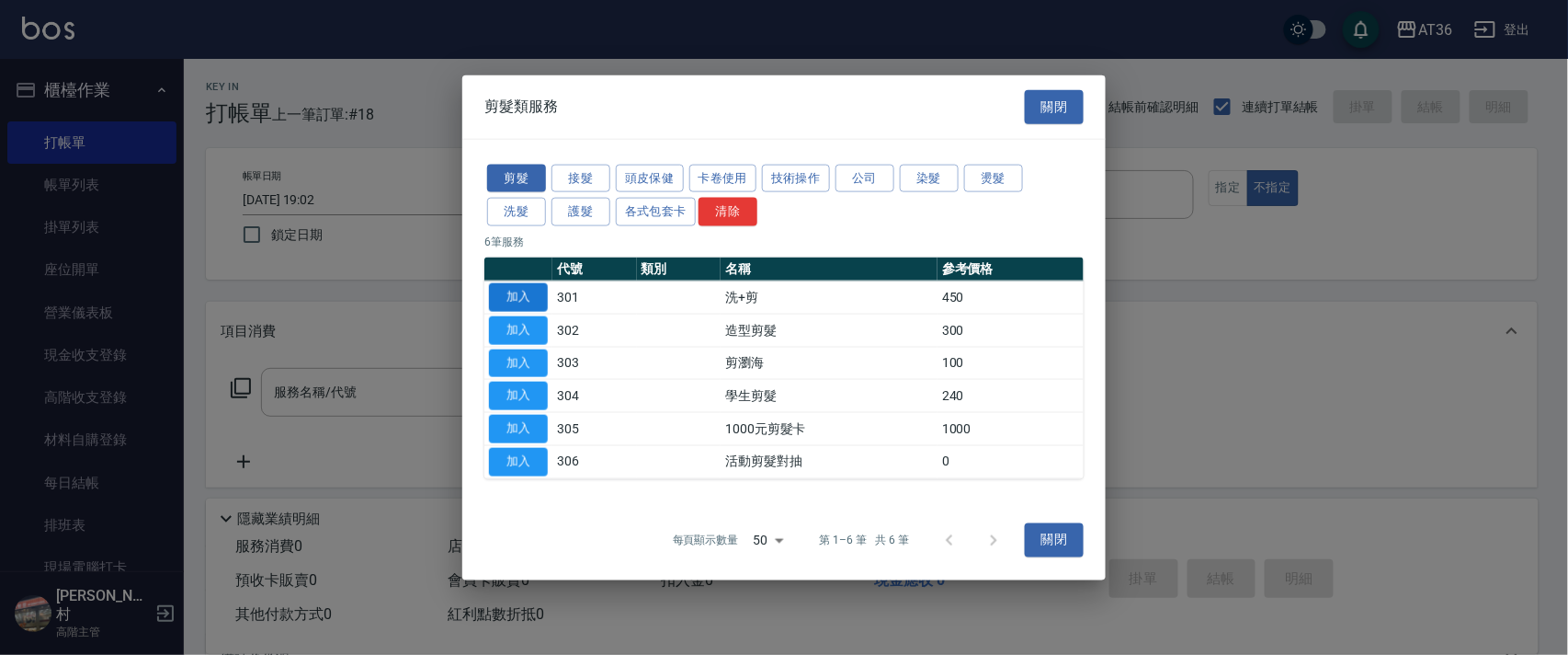
click at [515, 289] on button "加入" at bounding box center [518, 297] width 59 height 28
type input "洗+剪(301)"
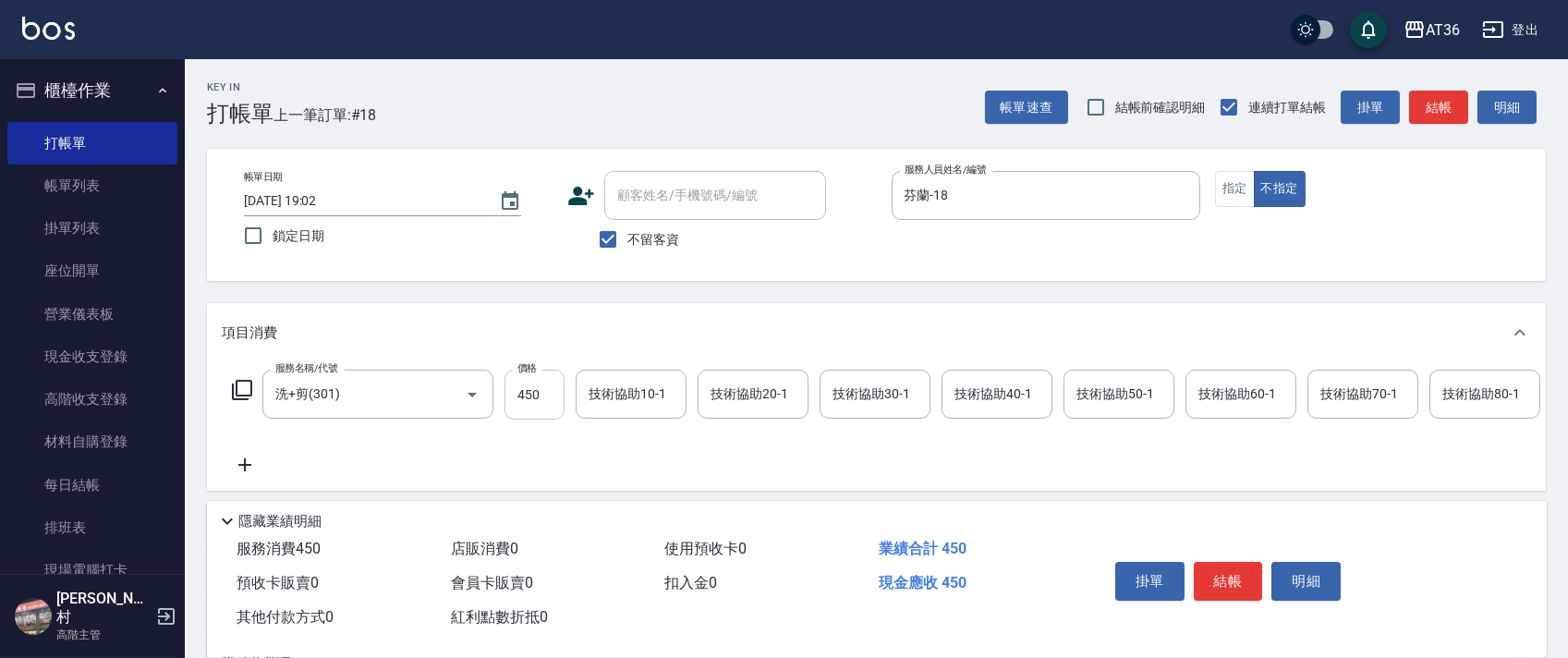
drag, startPoint x: 525, startPoint y: 400, endPoint x: 537, endPoint y: 390, distance: 15.6
click at [526, 399] on input "450" at bounding box center [534, 394] width 60 height 50
type input "448"
click at [1233, 583] on button "結帳" at bounding box center [1229, 580] width 69 height 38
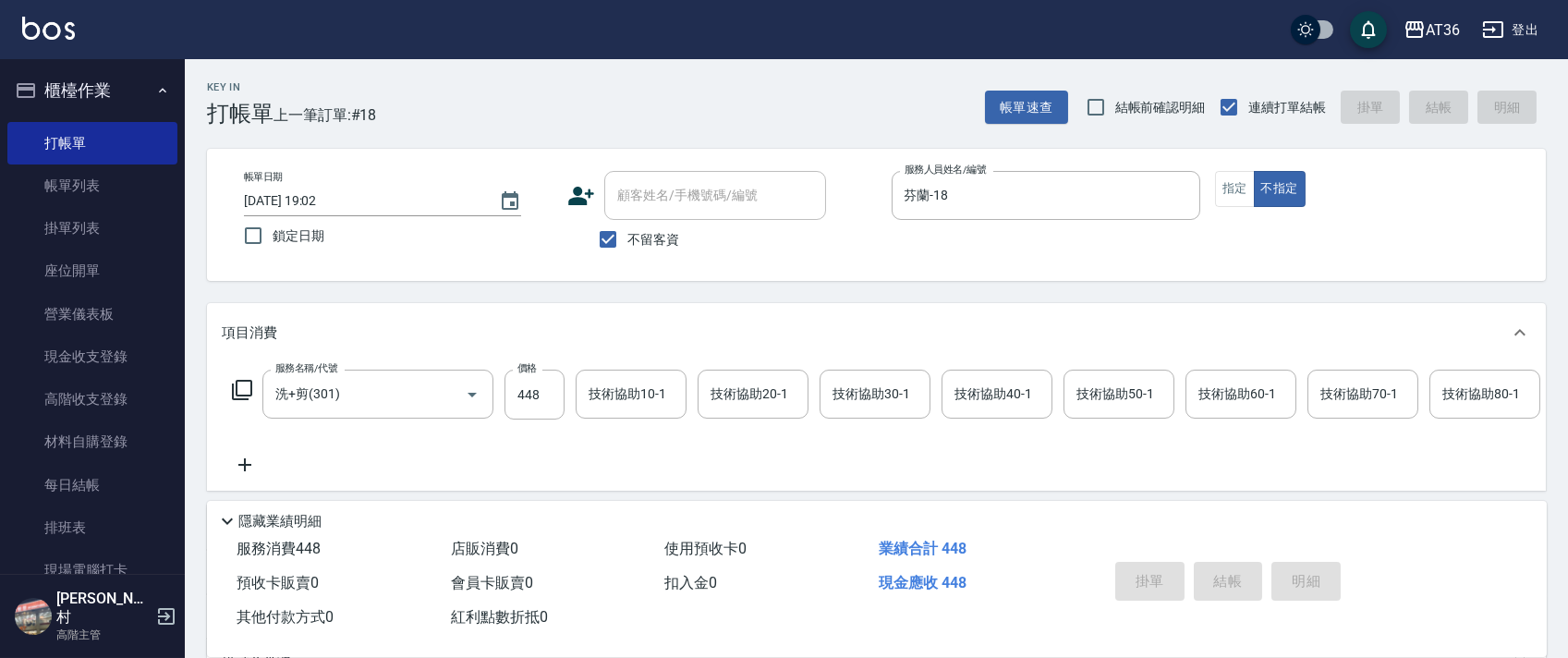
type input "2025/08/15 19:03"
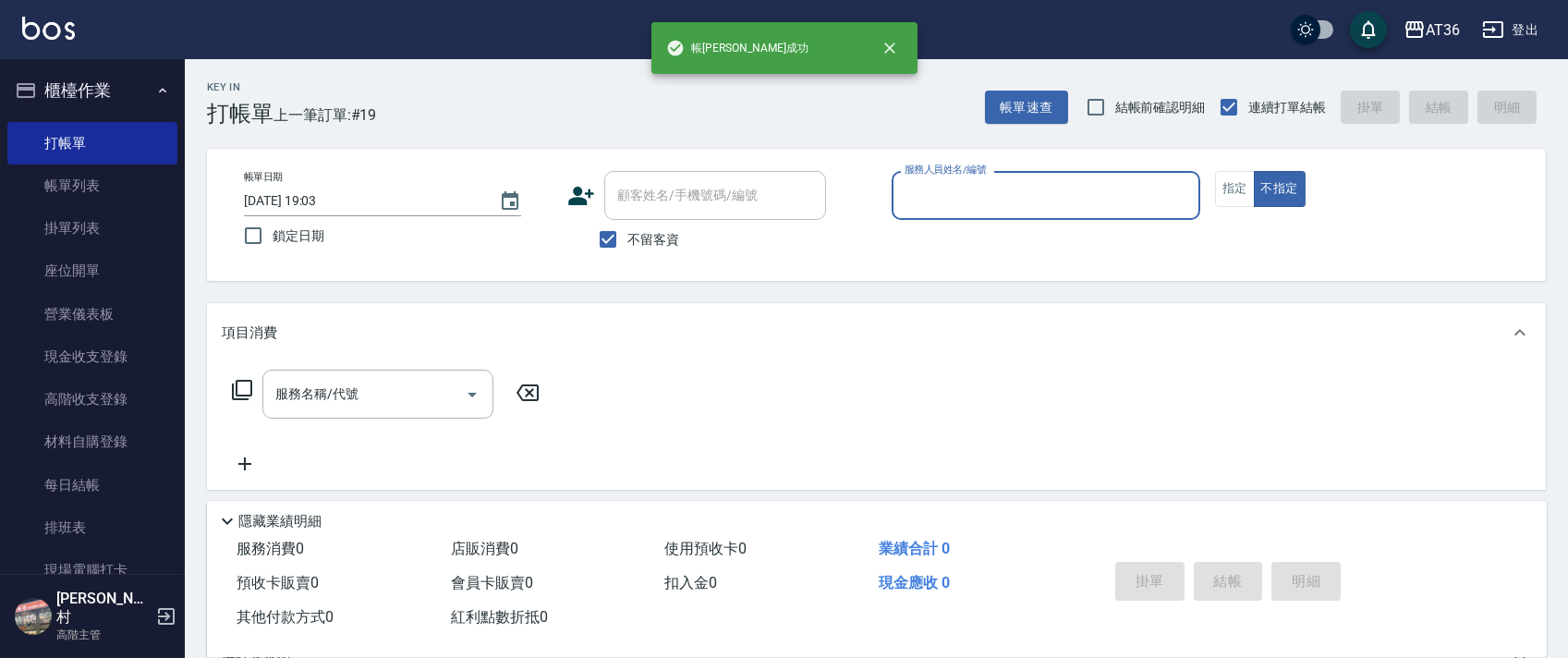
drag, startPoint x: 900, startPoint y: 201, endPoint x: 963, endPoint y: 211, distance: 63.8
click at [904, 206] on input "服務人員姓名/編號" at bounding box center [1046, 195] width 292 height 33
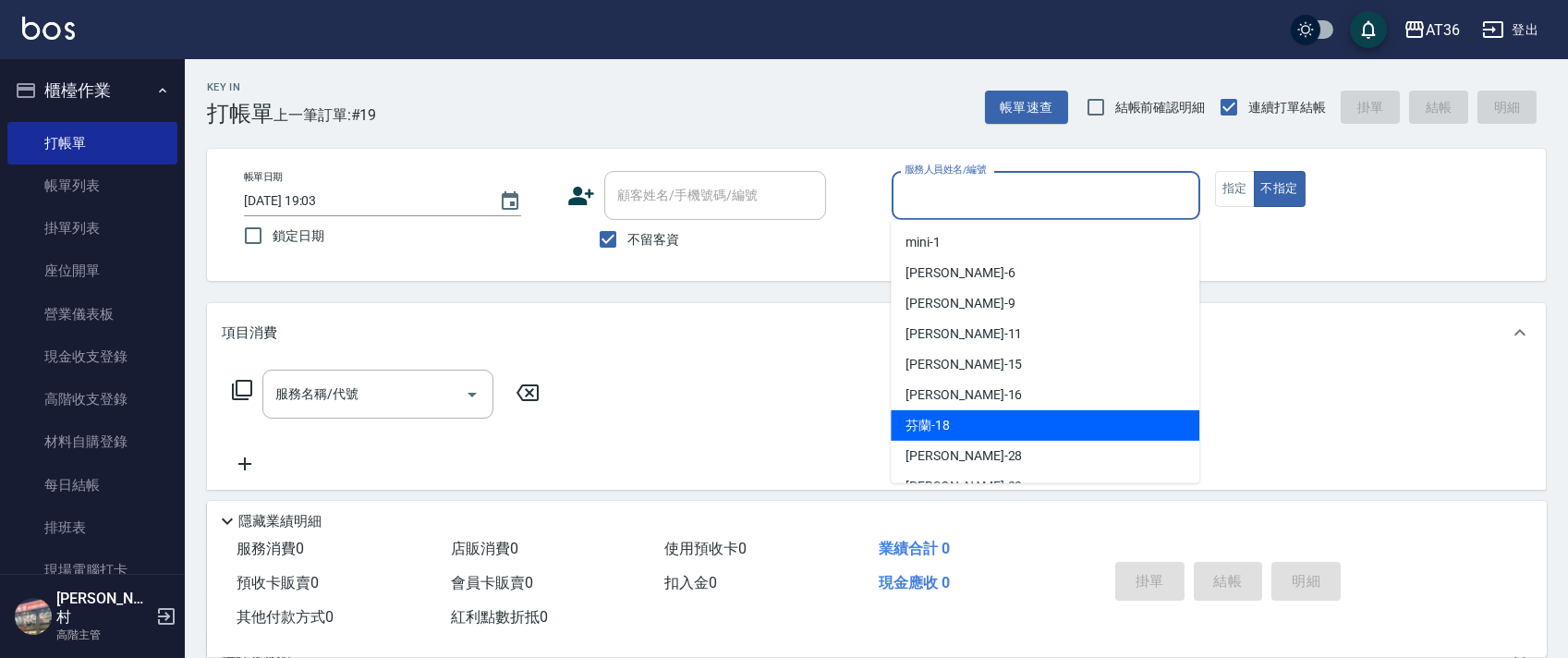
click at [909, 421] on span "芬蘭 -18" at bounding box center [927, 425] width 44 height 20
type input "芬蘭-18"
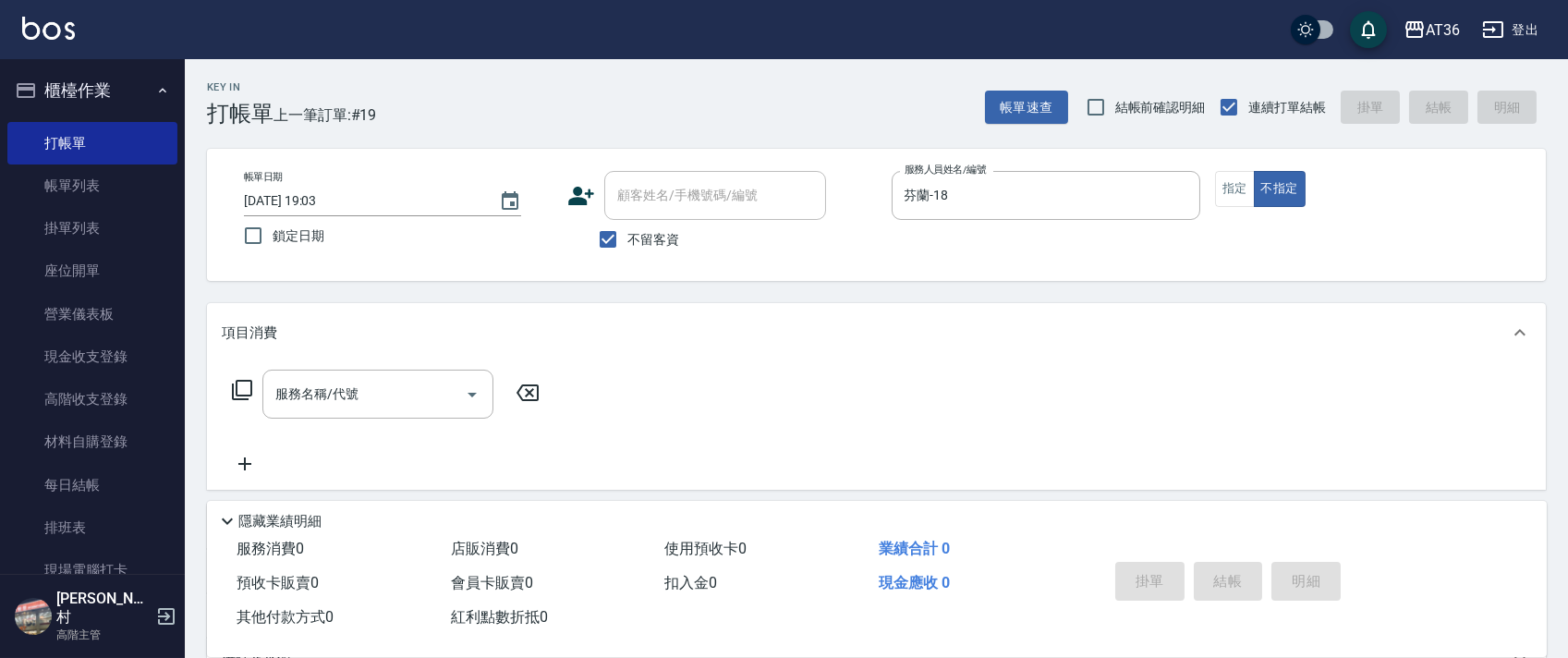
click at [242, 391] on icon at bounding box center [242, 390] width 22 height 22
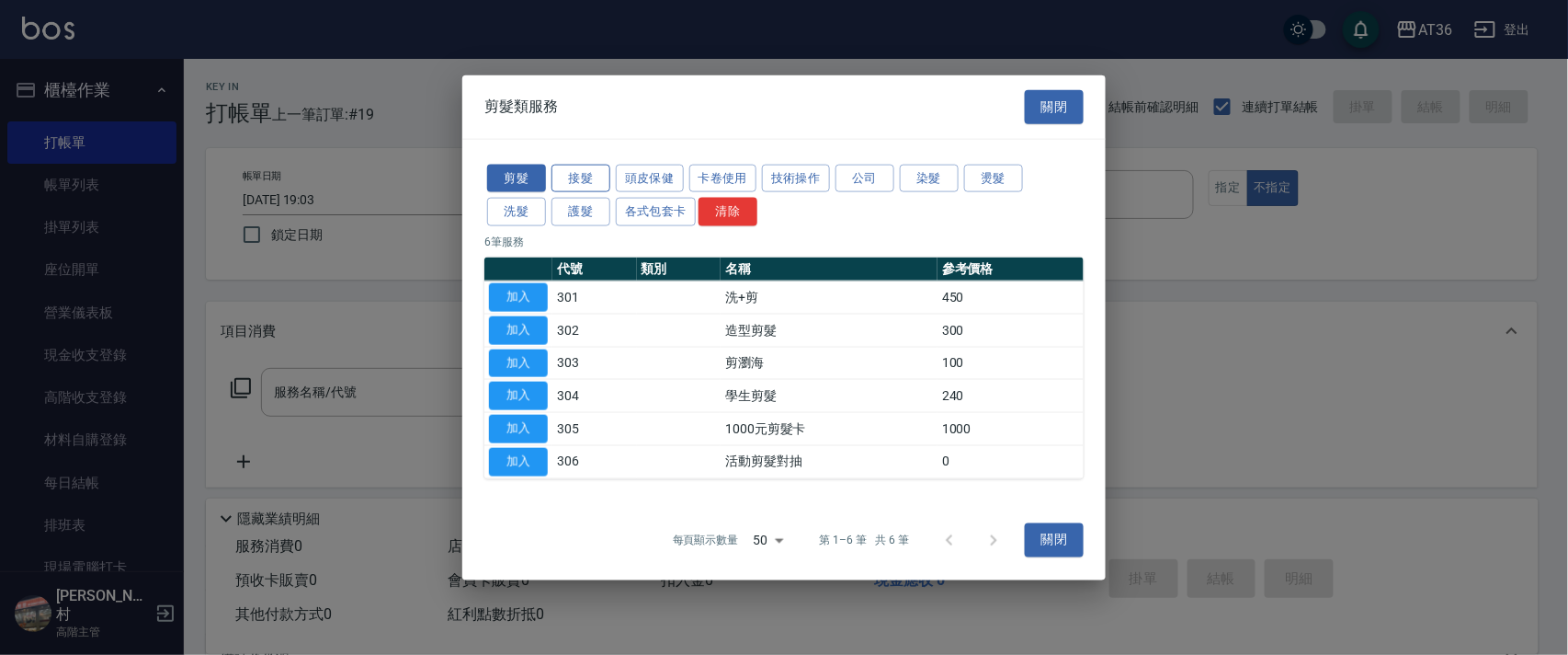
click at [597, 181] on button "接髮" at bounding box center [581, 178] width 59 height 28
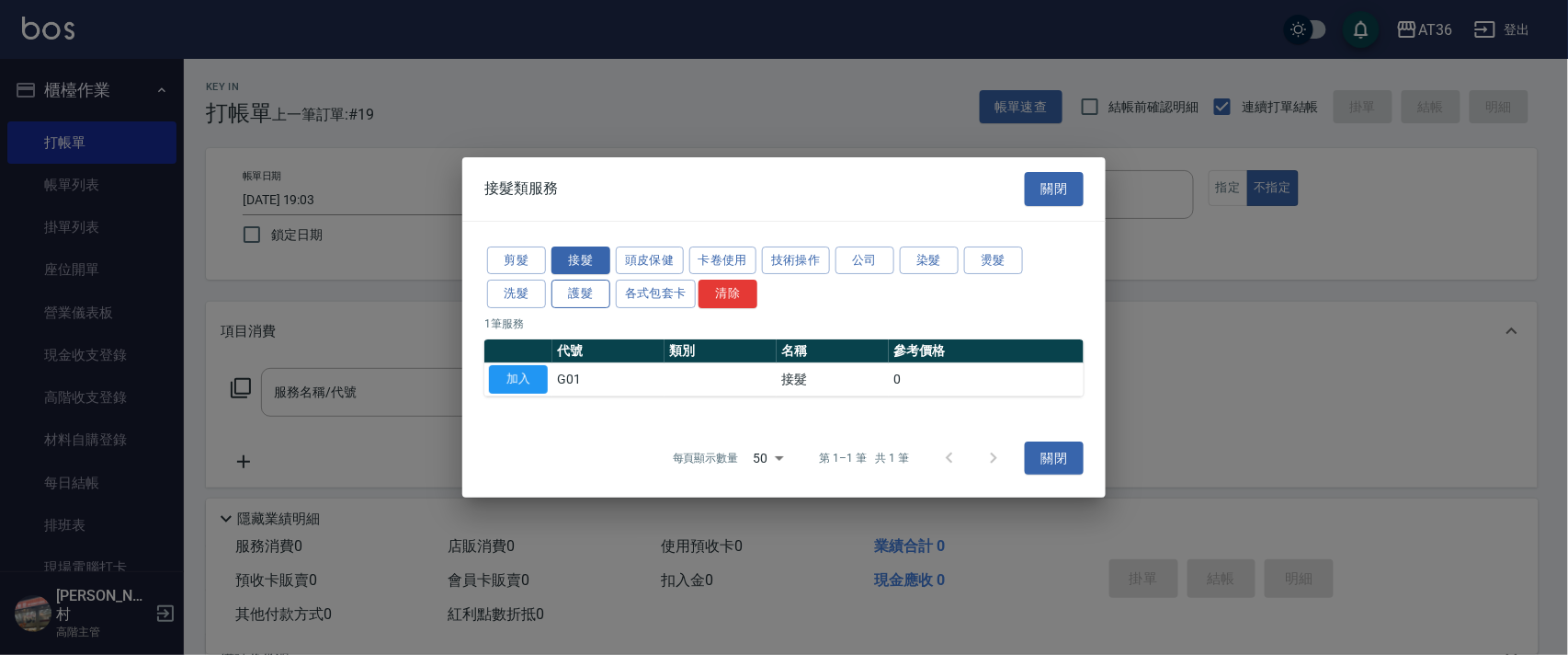
click at [584, 294] on button "護髮" at bounding box center [581, 294] width 59 height 28
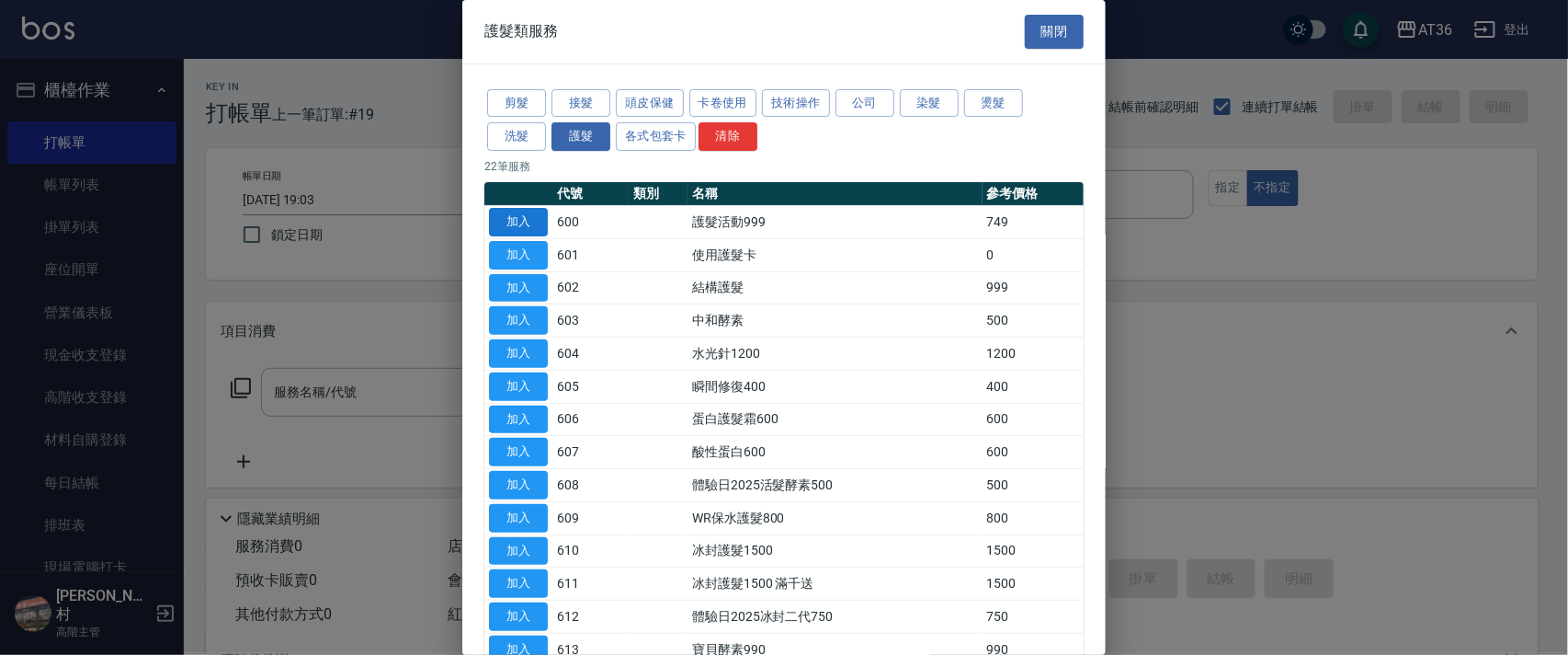
click at [530, 218] on button "加入" at bounding box center [518, 222] width 59 height 28
type input "護髮活動999(600)"
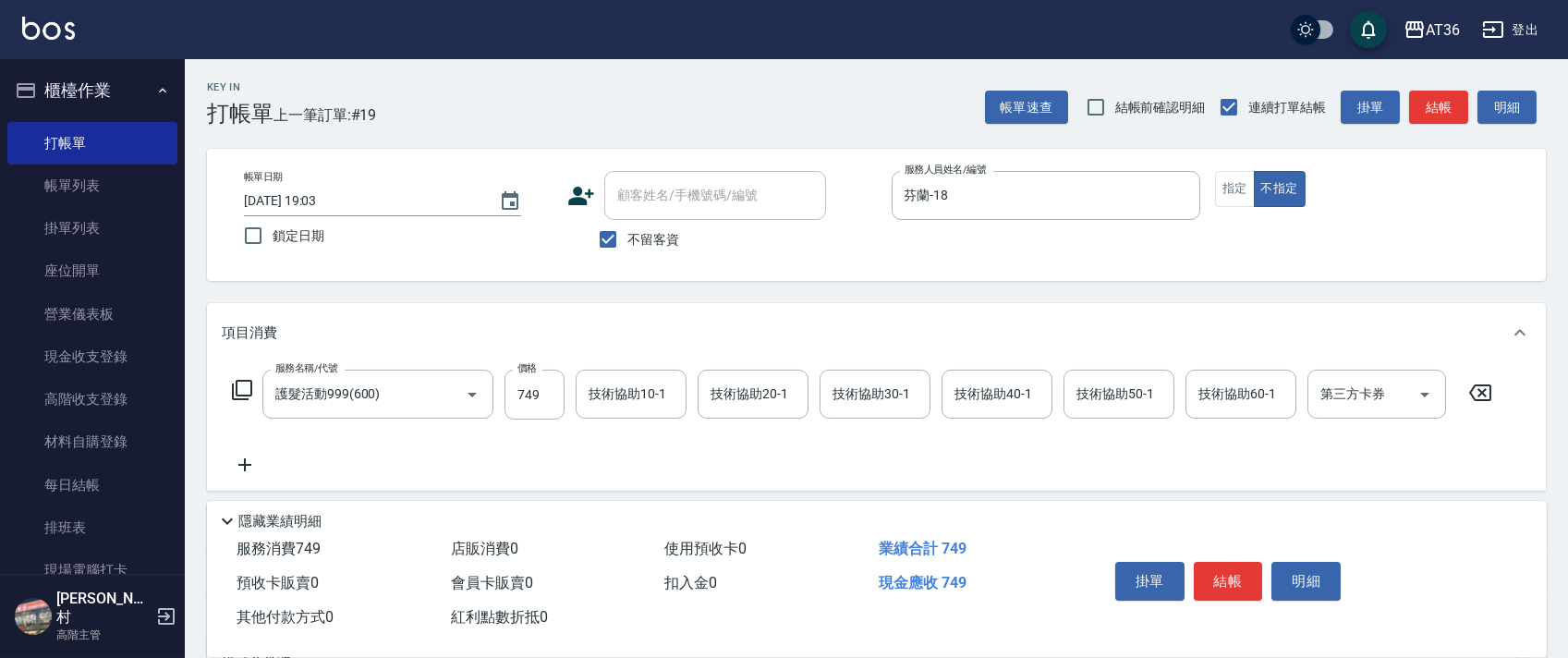
click at [244, 386] on icon at bounding box center [242, 390] width 22 height 22
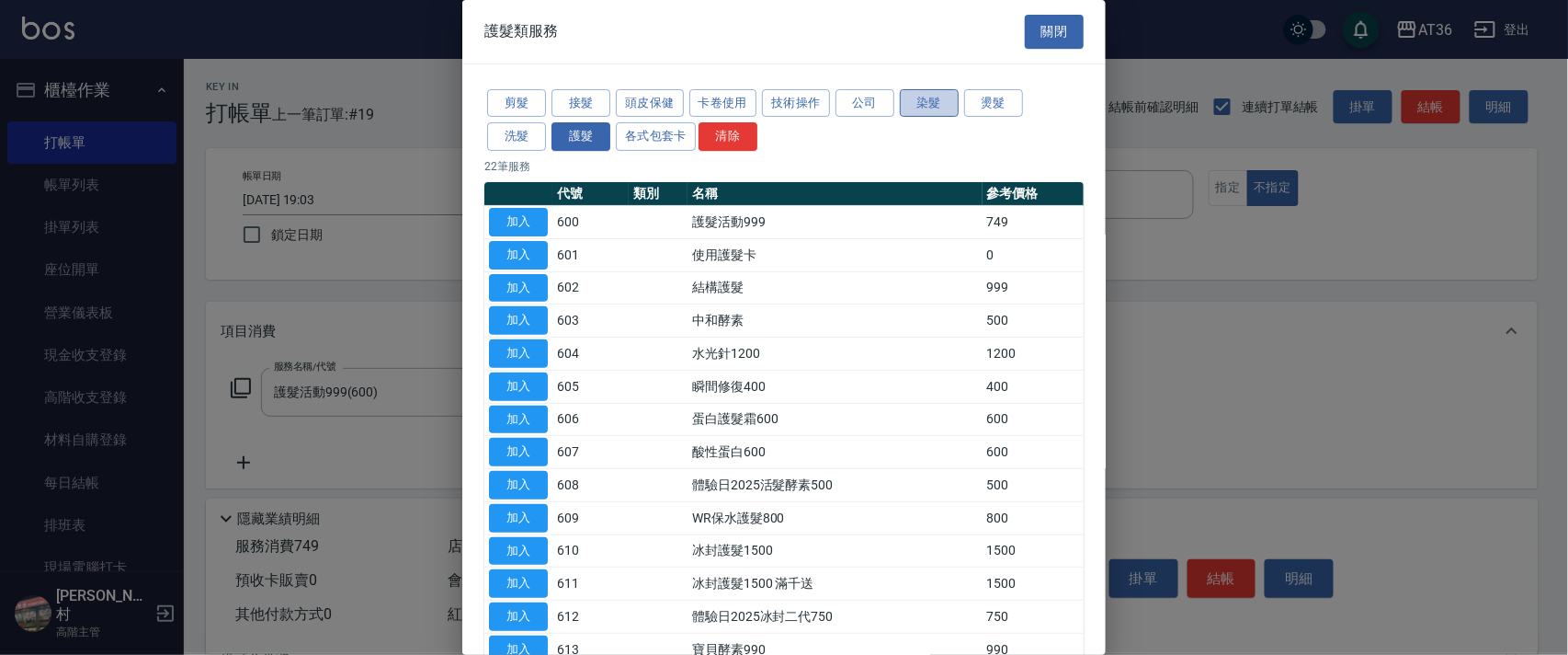
click at [928, 106] on button "染髮" at bounding box center [930, 103] width 59 height 28
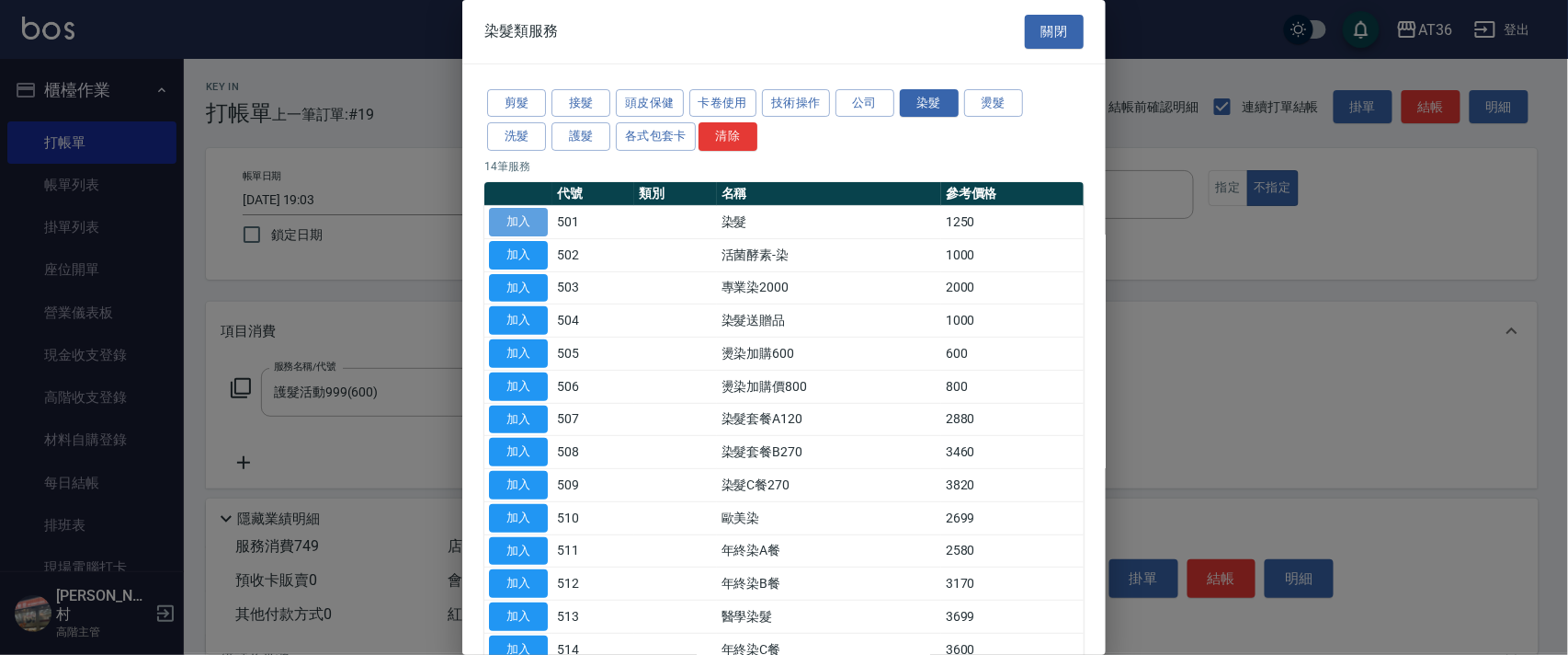
click at [531, 217] on button "加入" at bounding box center [518, 222] width 59 height 28
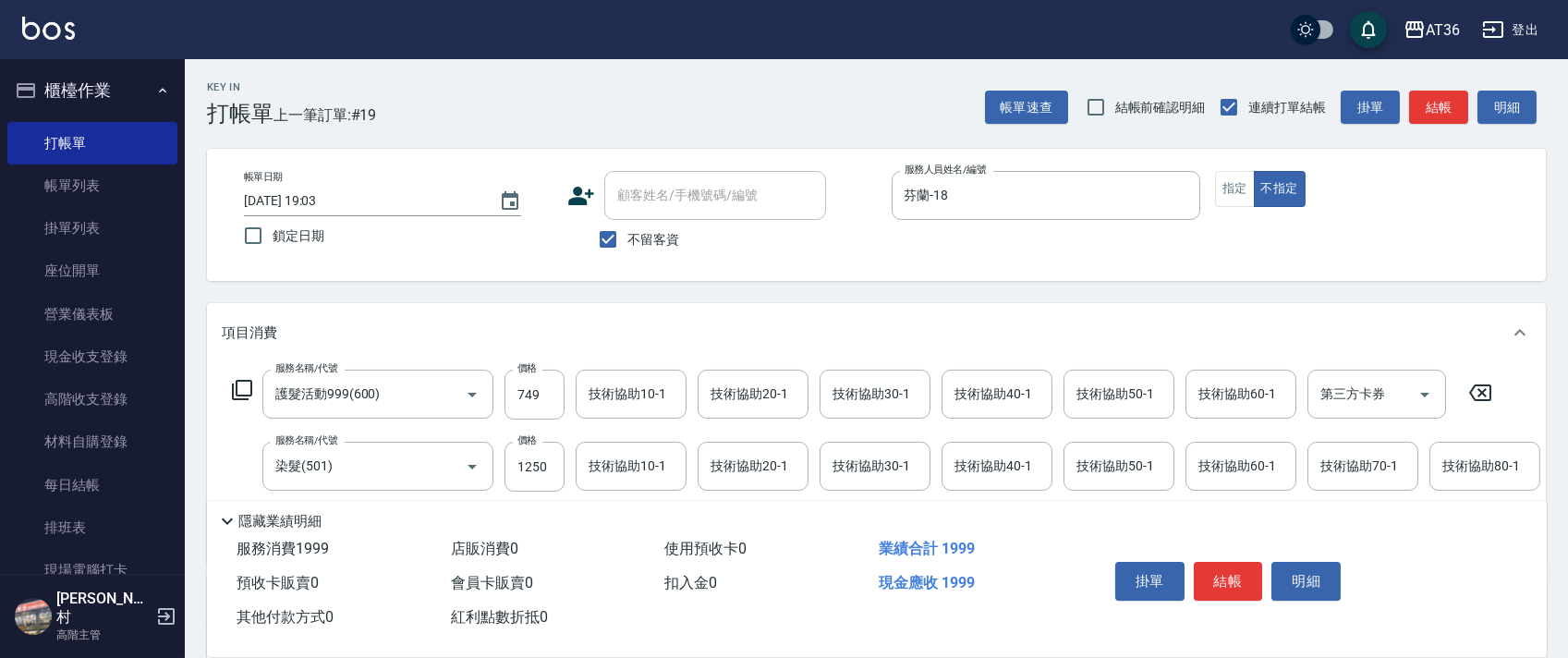
click at [538, 465] on input "1250" at bounding box center [534, 467] width 60 height 50
drag, startPoint x: 980, startPoint y: 375, endPoint x: 978, endPoint y: 384, distance: 9.2
click at [980, 379] on div "技術協助40-1" at bounding box center [997, 394] width 111 height 49
type input "3890"
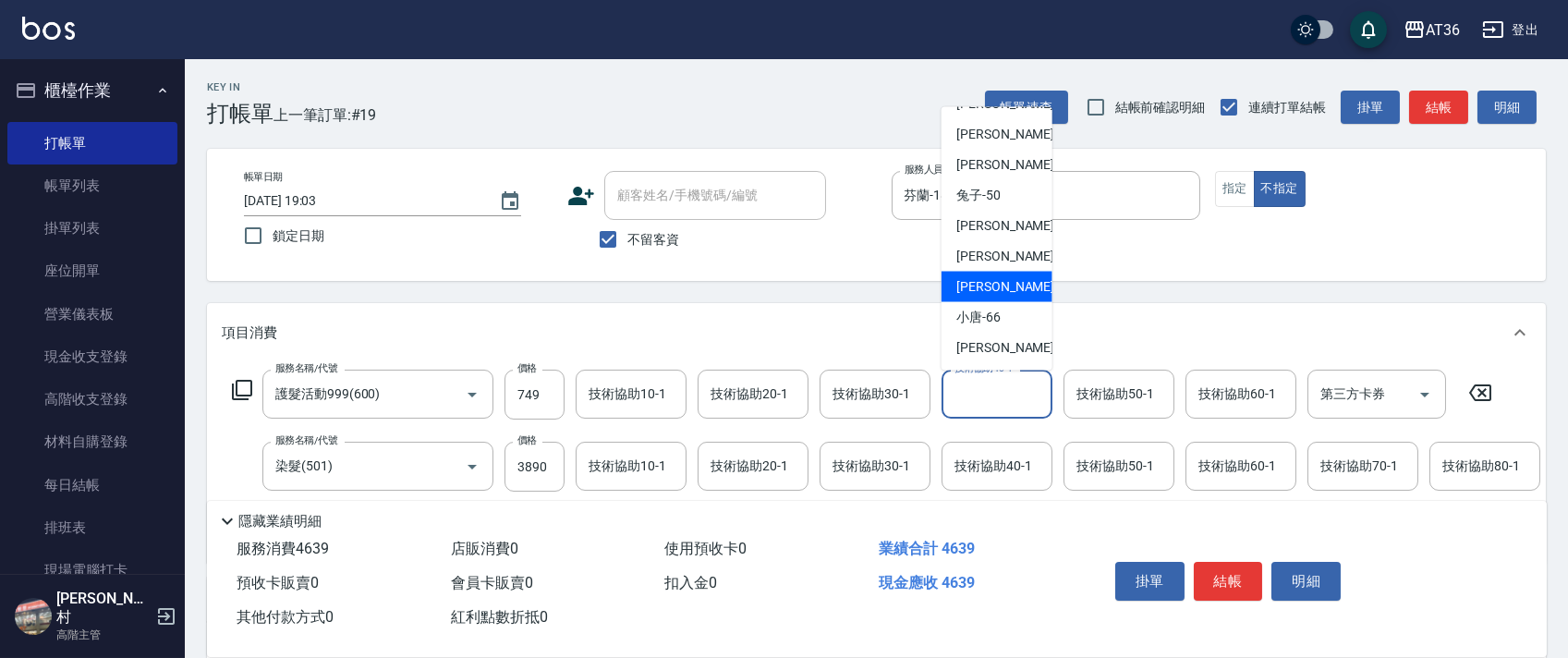
click at [1006, 282] on div "[PERSON_NAME] -59" at bounding box center [997, 286] width 111 height 31
type input "[PERSON_NAME]-59"
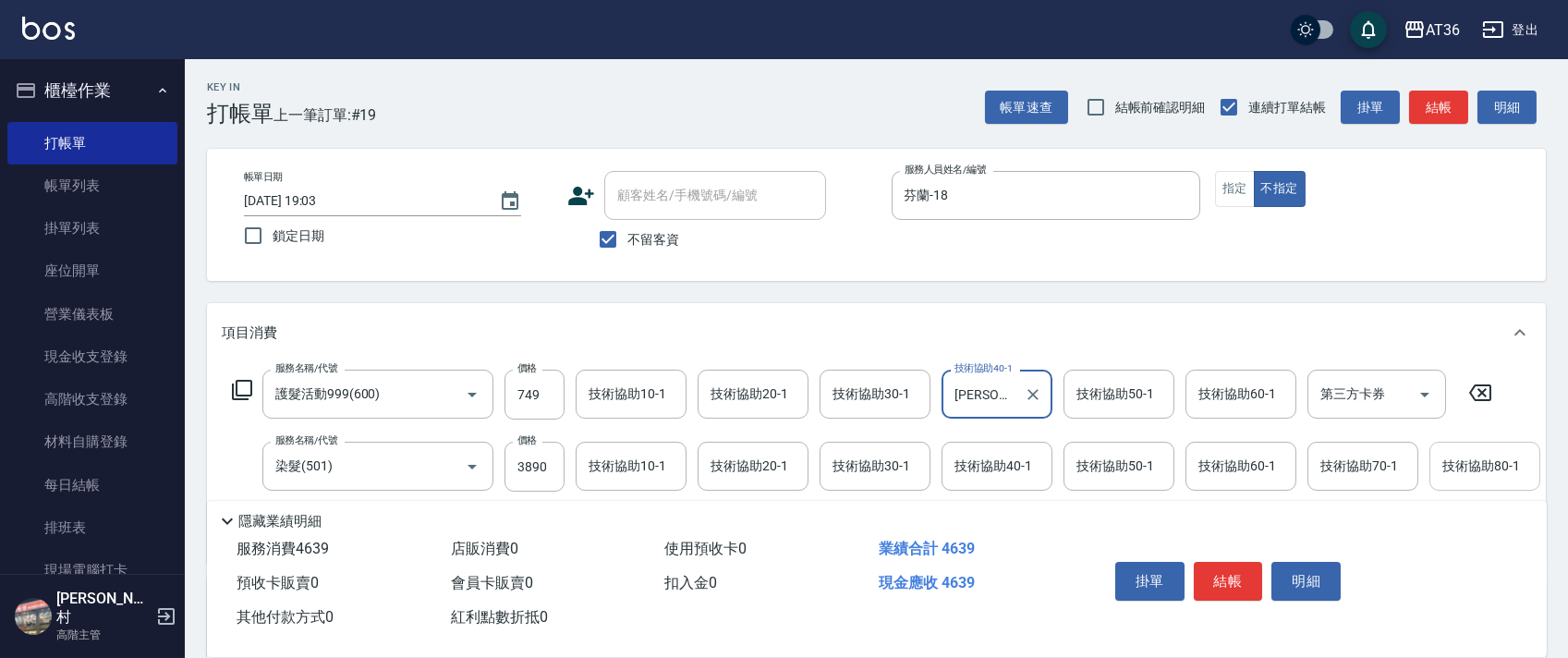
click at [1480, 471] on div "技術協助80-1 技術協助80-1" at bounding box center [1484, 467] width 111 height 49
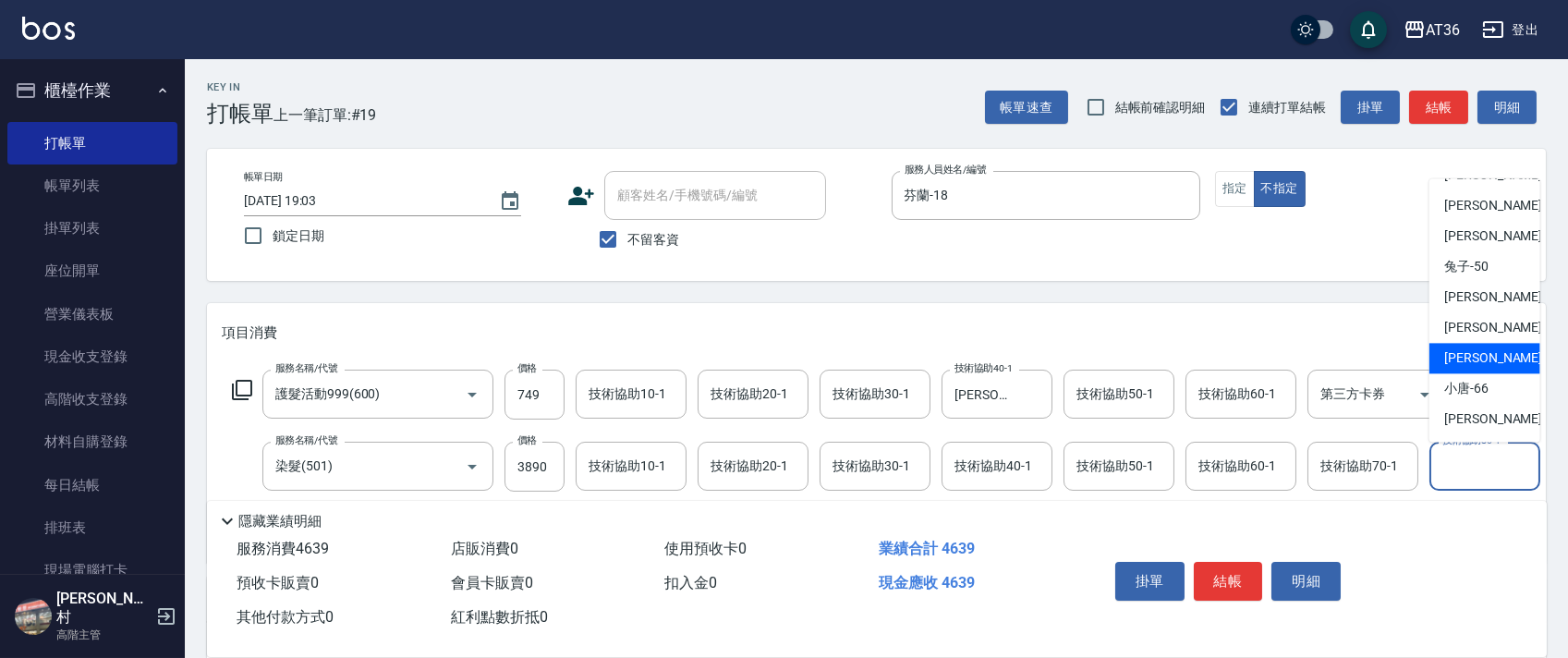
click at [1484, 363] on span "[PERSON_NAME] -59" at bounding box center [1502, 359] width 116 height 20
type input "[PERSON_NAME]-59"
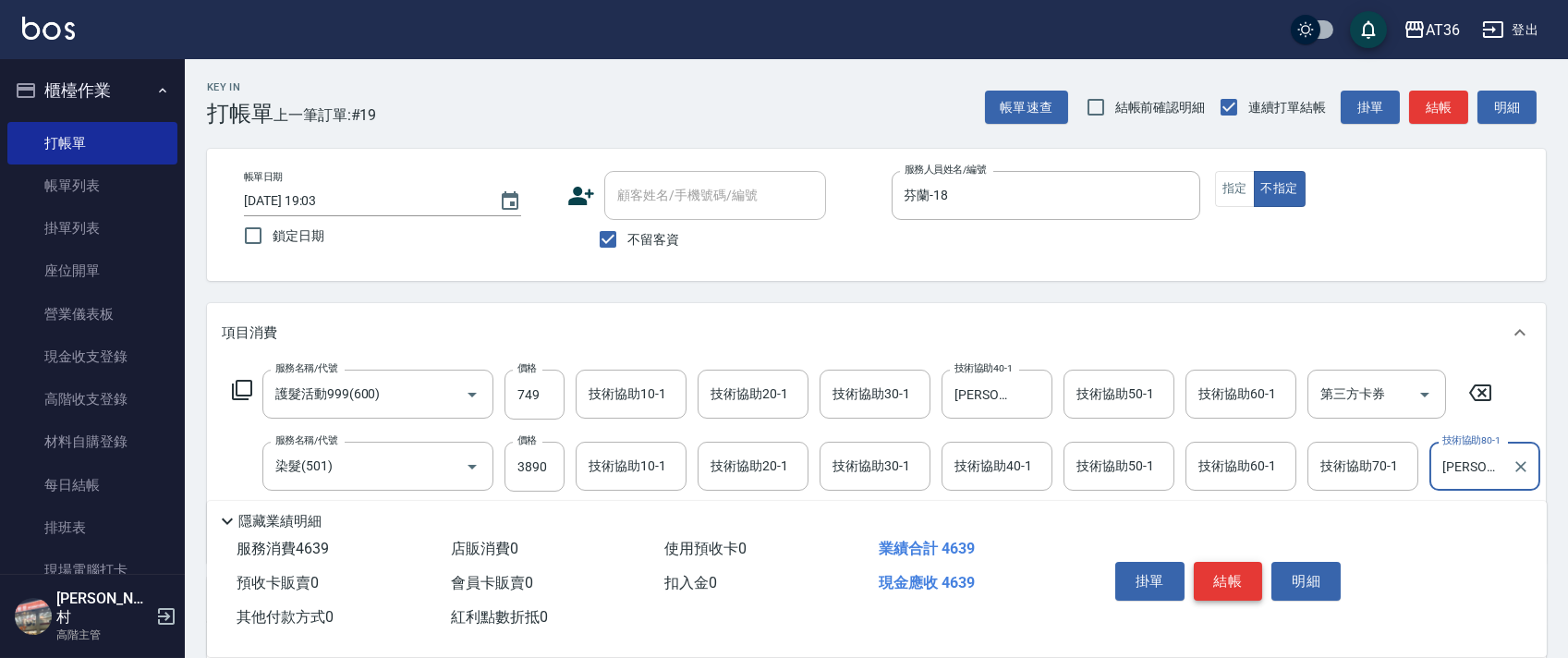
click at [1218, 579] on button "結帳" at bounding box center [1229, 580] width 69 height 38
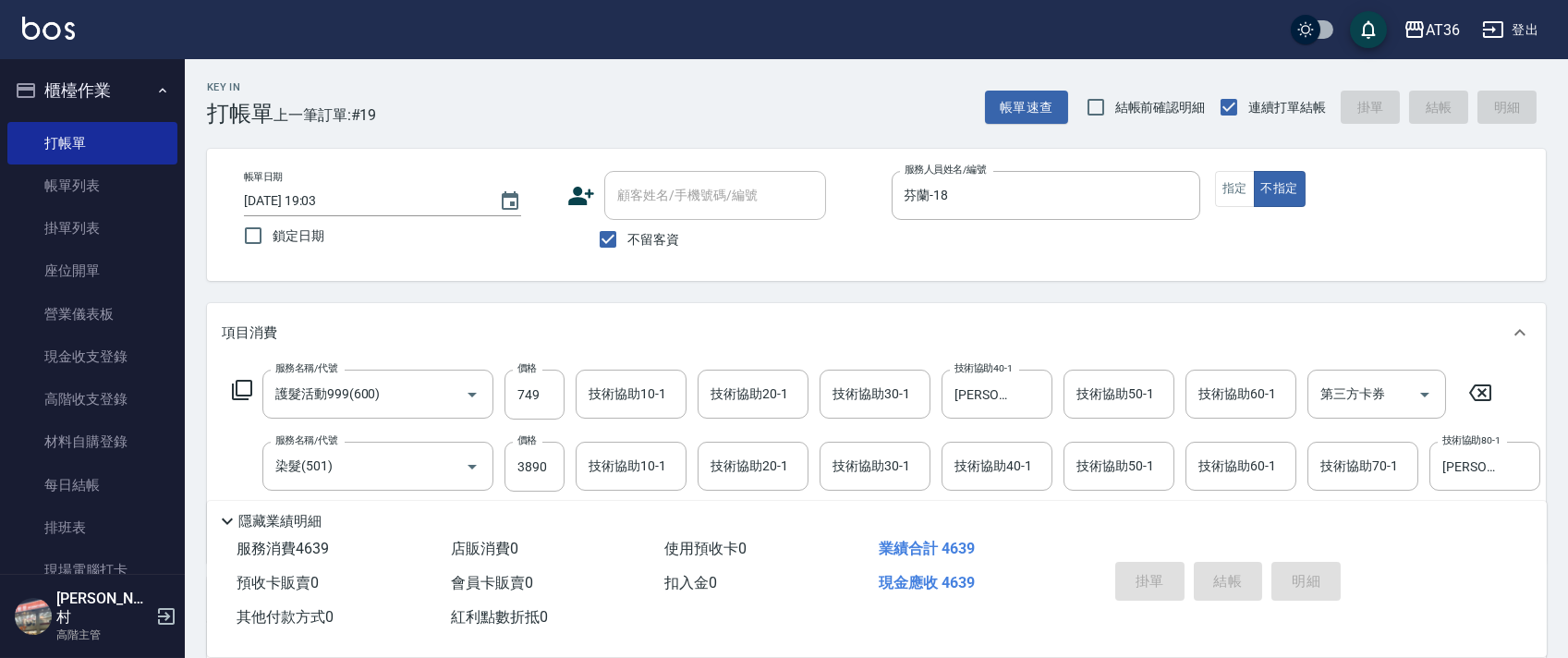
type input "[DATE] 19:04"
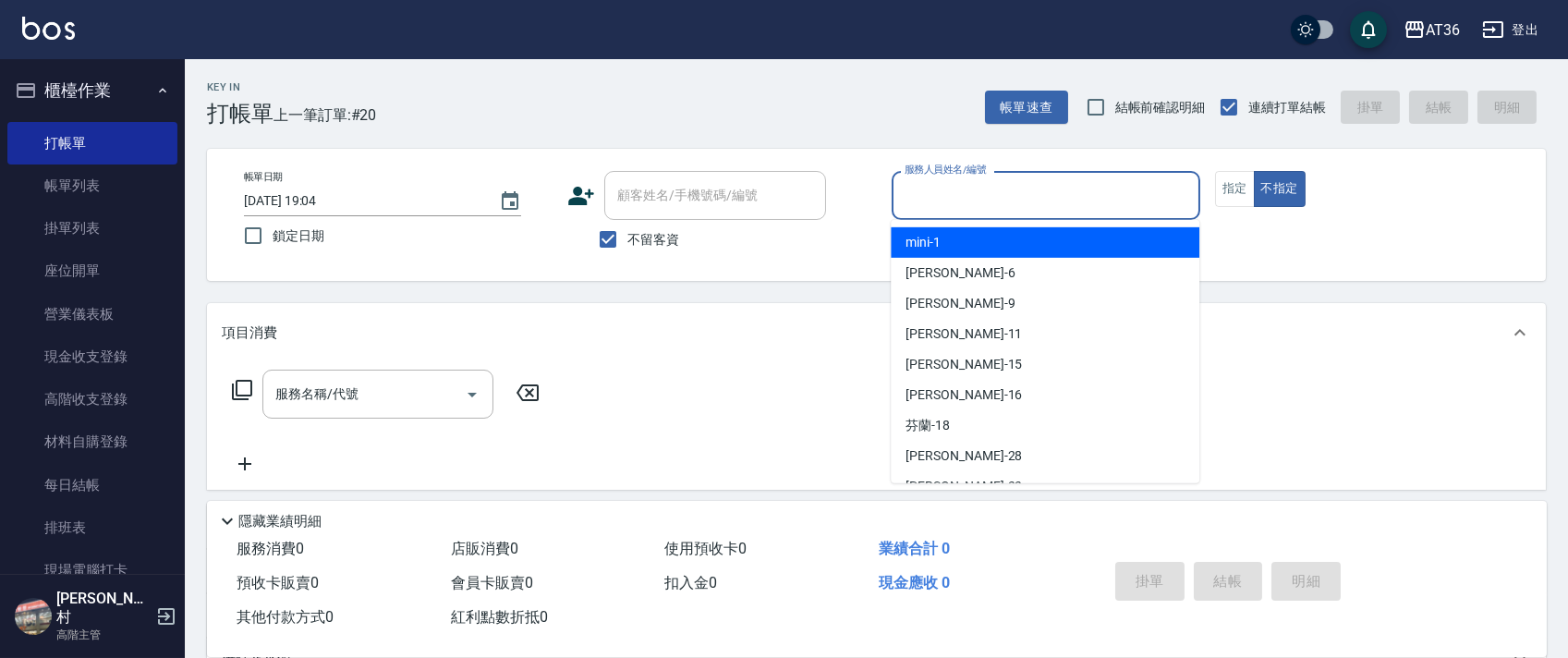
click at [918, 195] on input "服務人員姓名/編號" at bounding box center [1046, 195] width 292 height 33
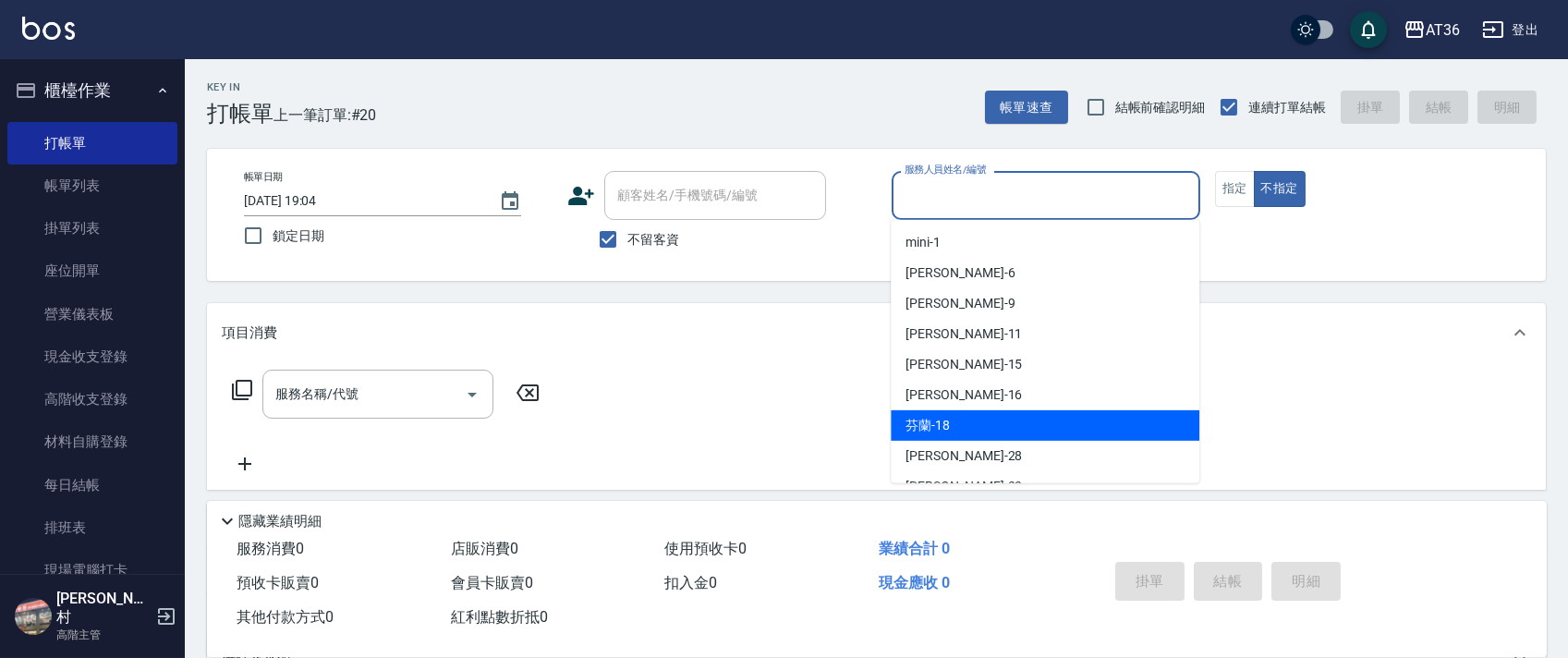
click at [942, 426] on span "芬蘭 -18" at bounding box center [927, 425] width 44 height 20
type input "芬蘭-18"
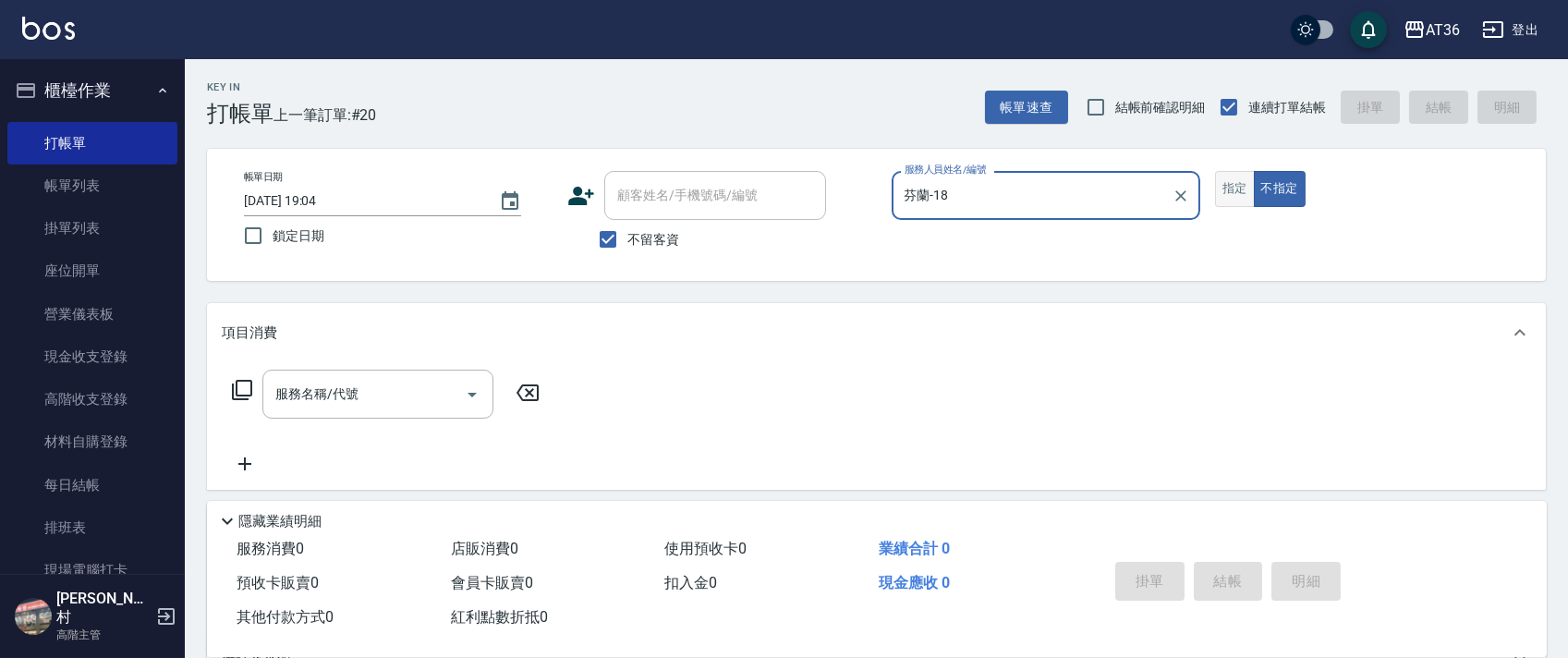
click at [1237, 195] on button "指定" at bounding box center [1234, 188] width 39 height 37
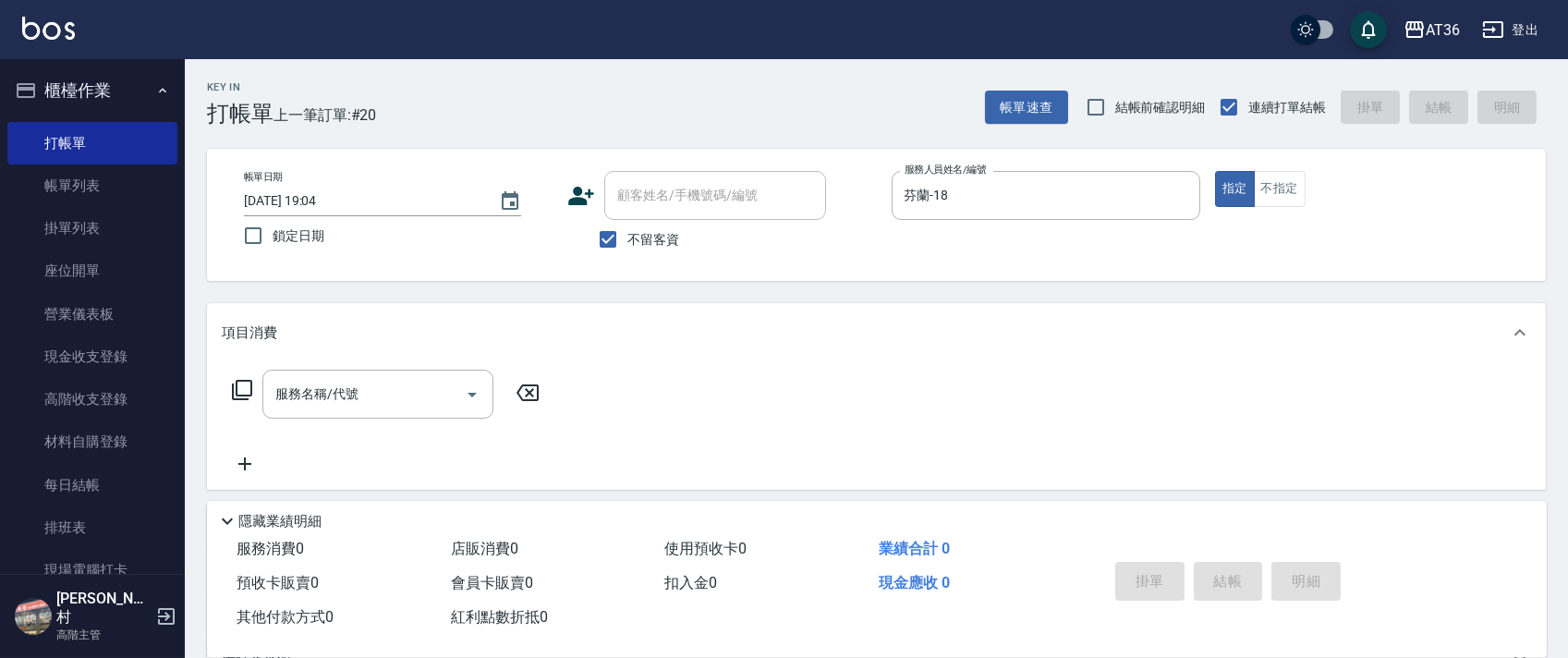
click at [239, 384] on icon at bounding box center [242, 390] width 22 height 22
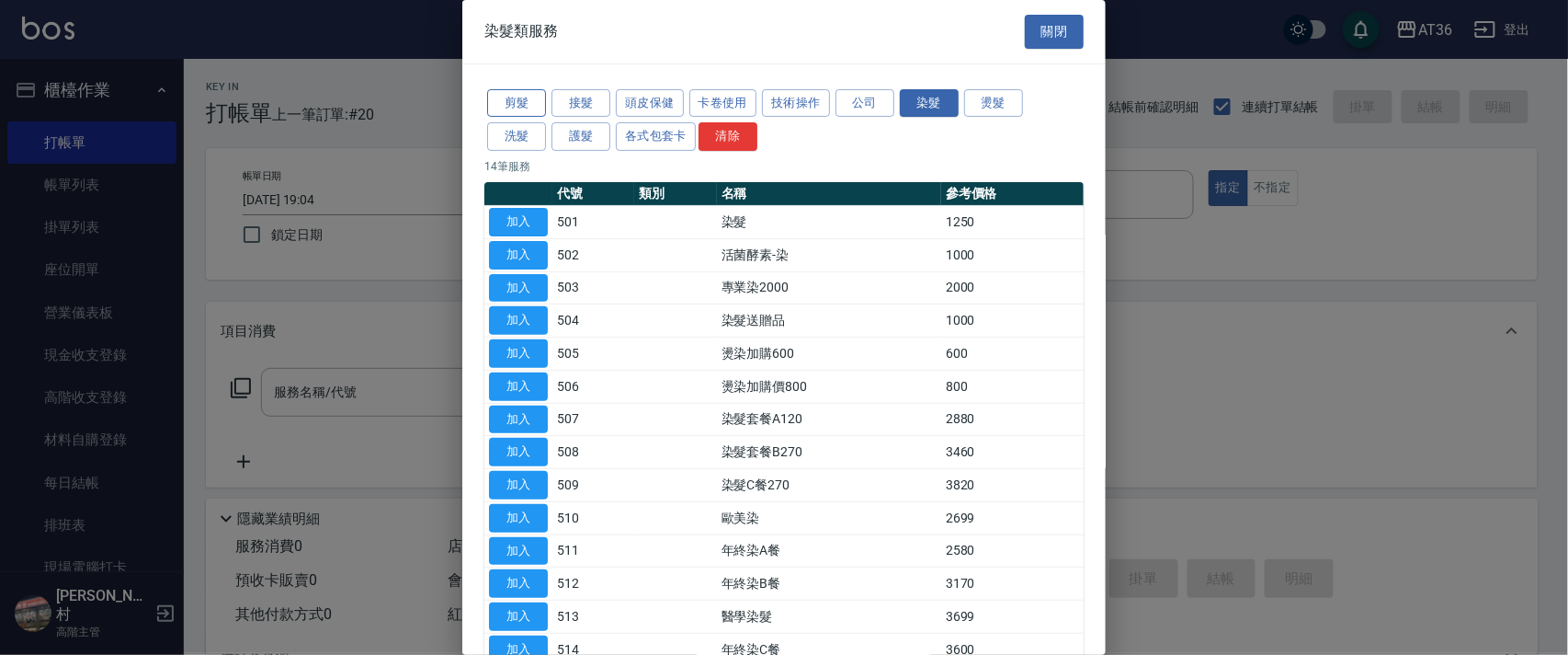
click at [517, 109] on button "剪髮" at bounding box center [516, 103] width 59 height 28
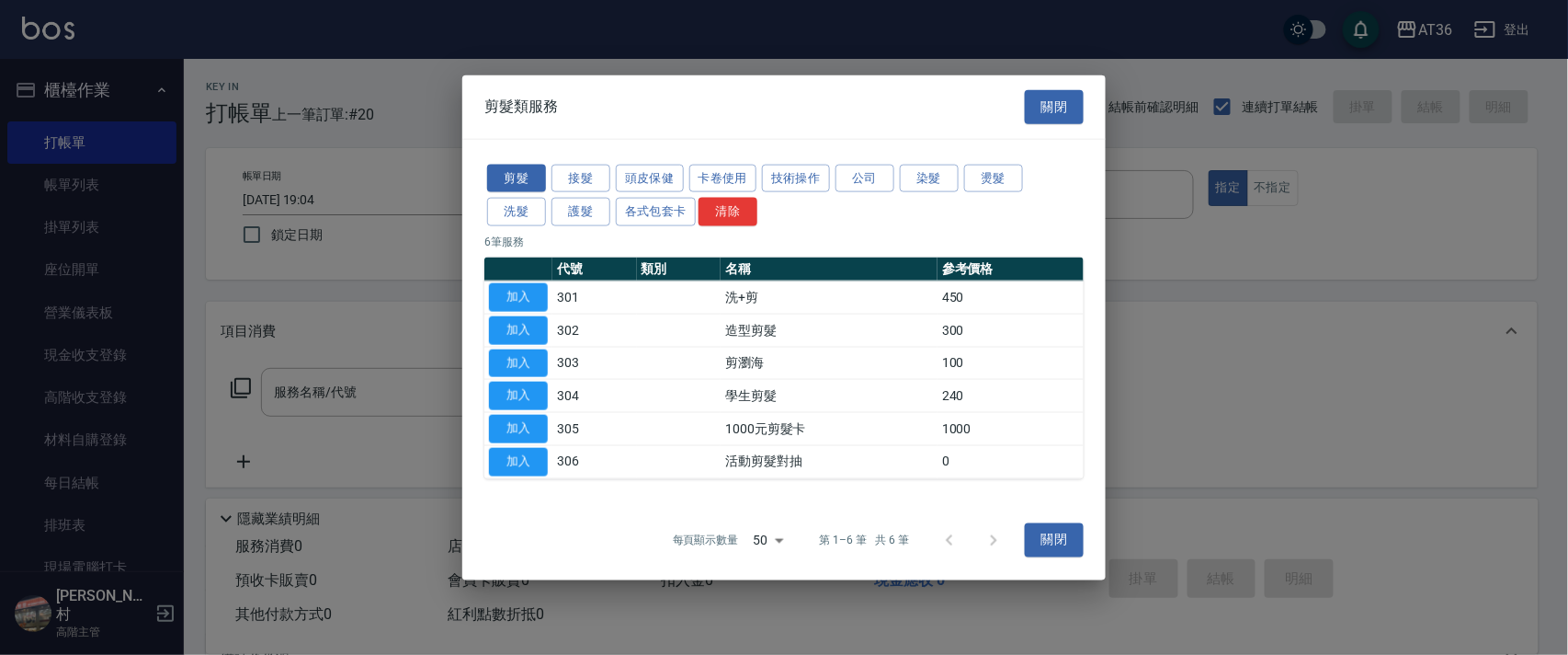
click at [513, 314] on td "加入" at bounding box center [517, 330] width 68 height 33
click at [513, 339] on button "加入" at bounding box center [518, 329] width 59 height 28
type input "造型剪髮(302)"
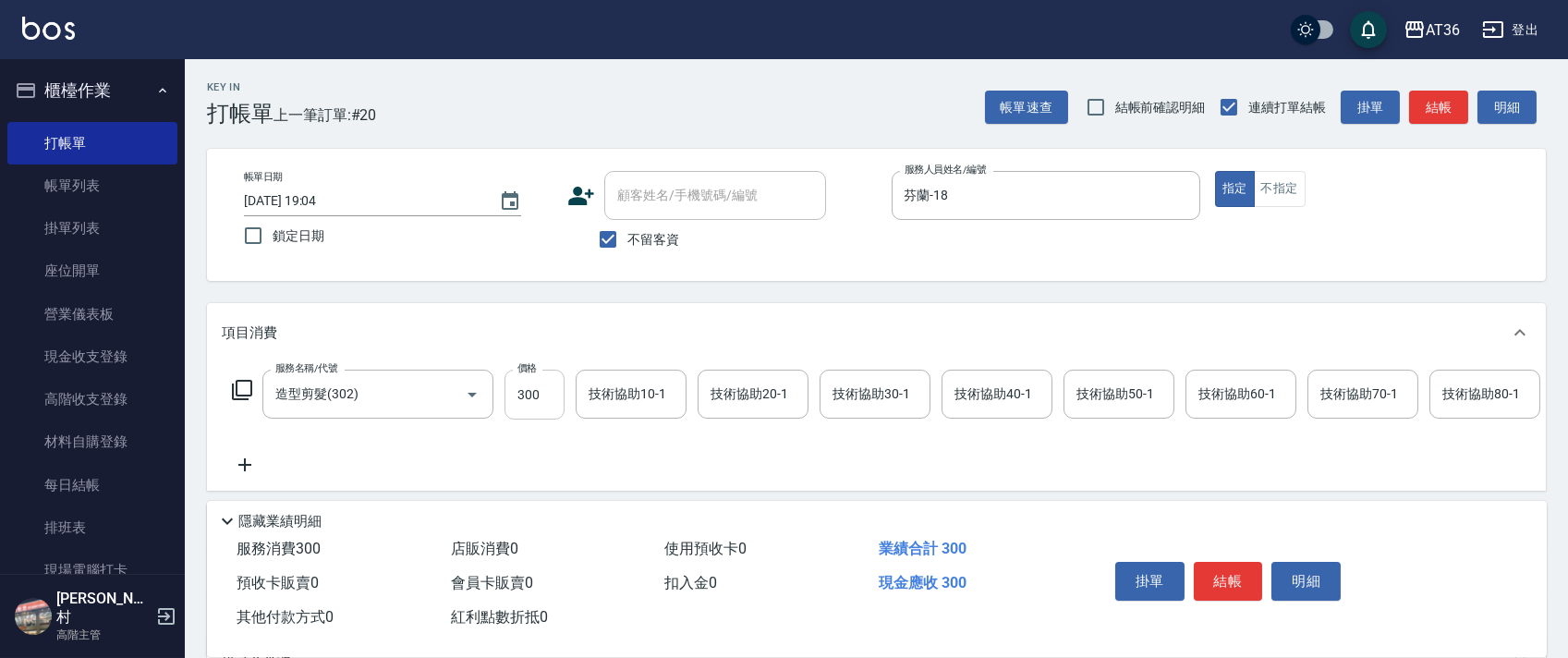
click at [528, 388] on input "300" at bounding box center [534, 394] width 60 height 50
type input "280"
click at [1228, 579] on button "結帳" at bounding box center [1229, 580] width 69 height 38
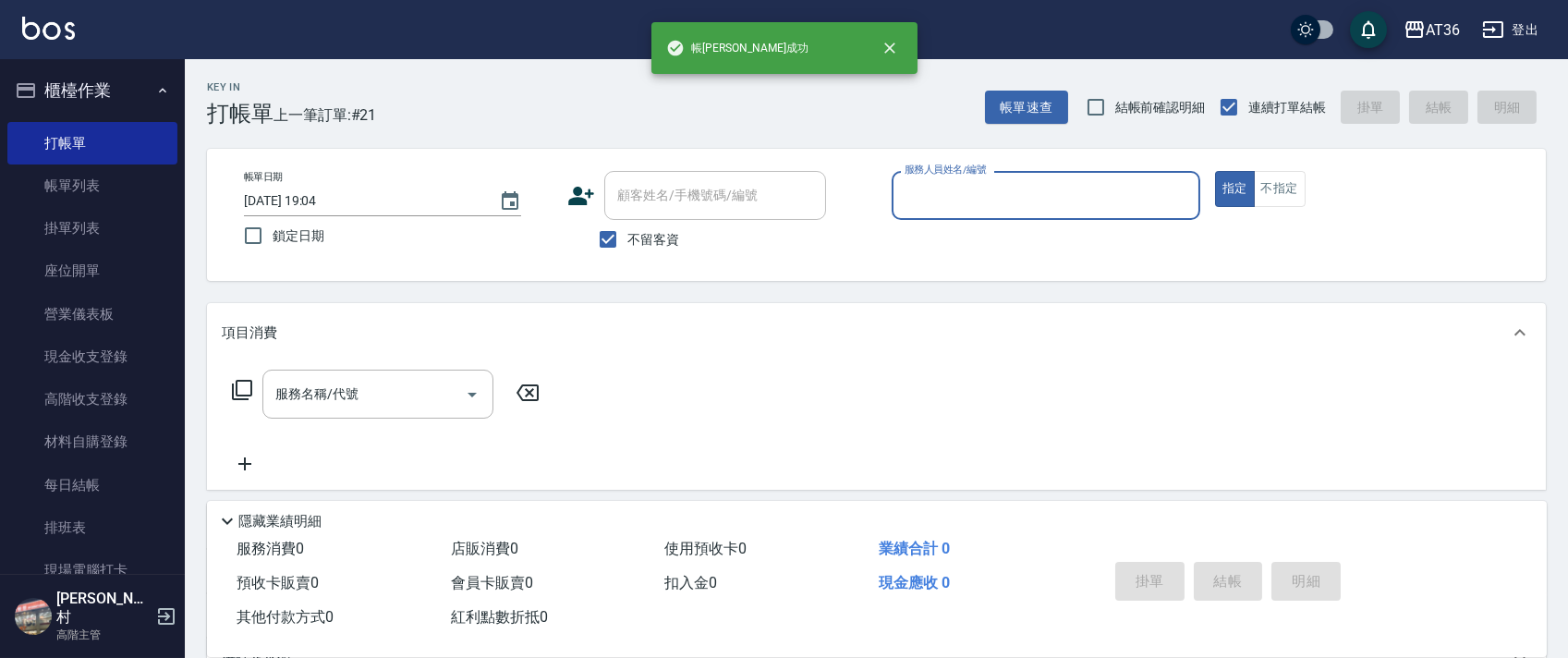
drag, startPoint x: 912, startPoint y: 195, endPoint x: 949, endPoint y: 210, distance: 39.9
click at [911, 195] on input "服務人員姓名/編號" at bounding box center [1046, 195] width 292 height 33
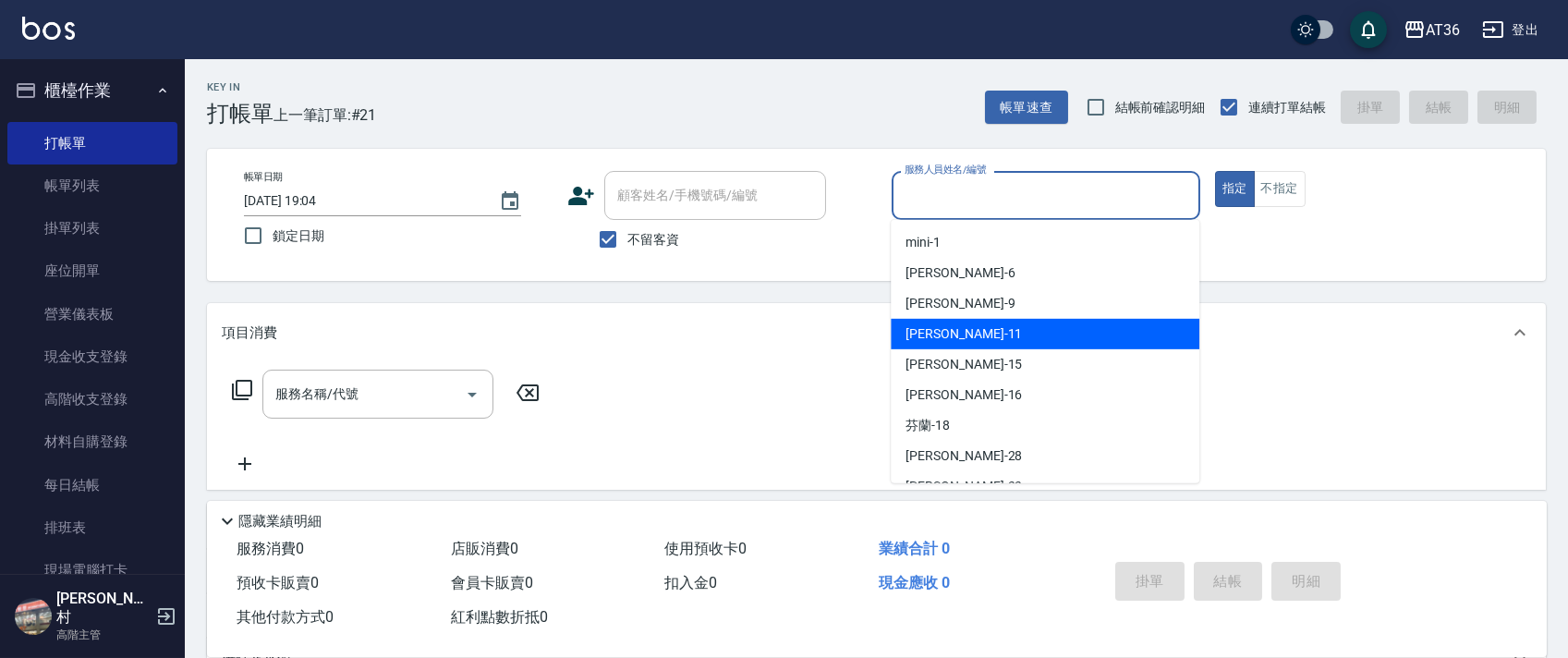
click at [976, 331] on div "[PERSON_NAME] -11" at bounding box center [1044, 333] width 309 height 31
type input "[PERSON_NAME]-11"
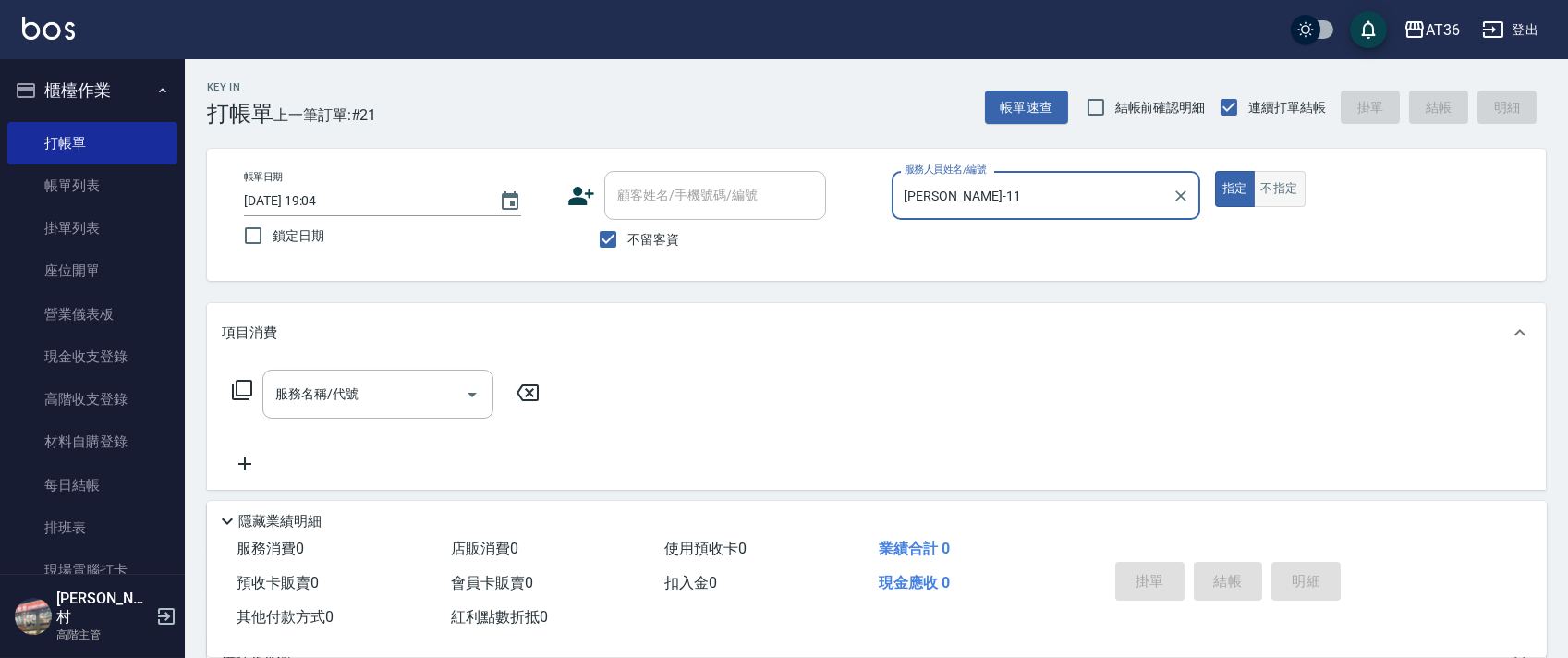
click at [1273, 192] on button "不指定" at bounding box center [1279, 188] width 51 height 37
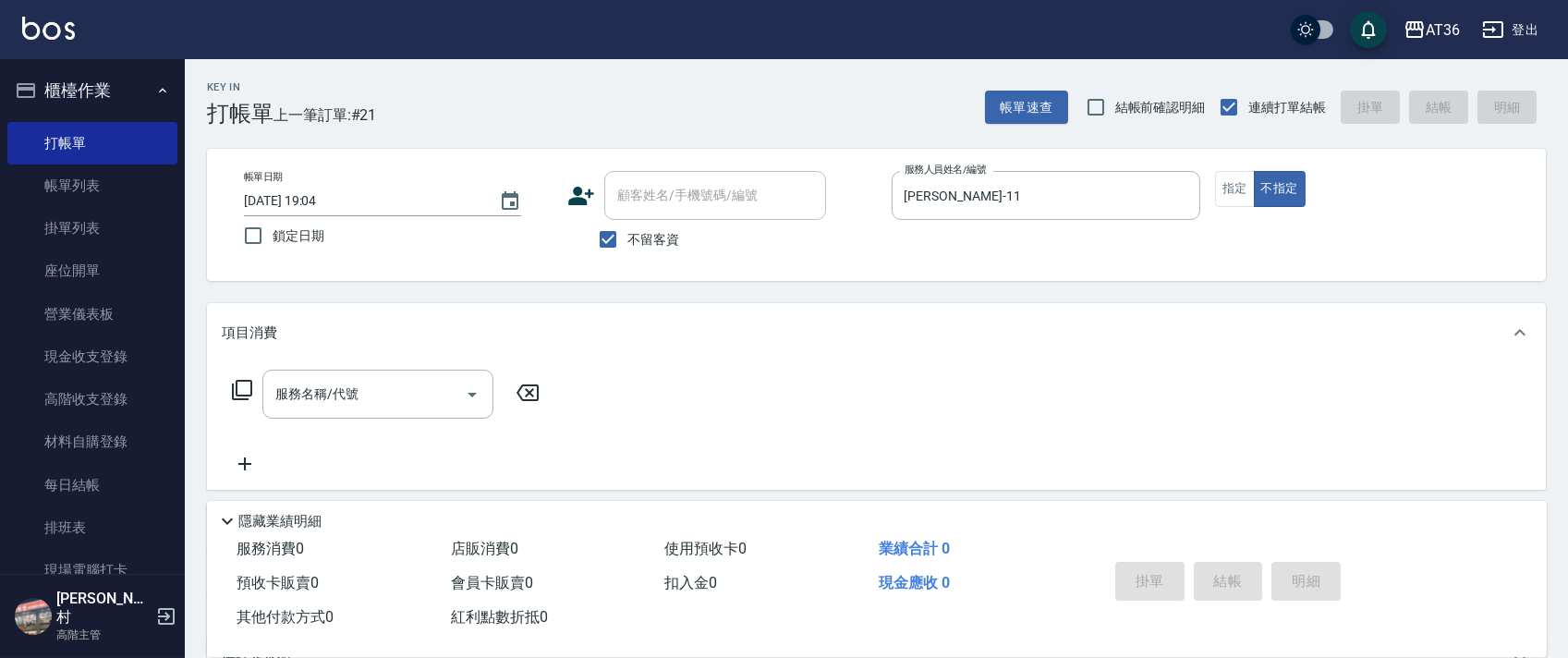
click at [241, 385] on icon at bounding box center [242, 390] width 22 height 22
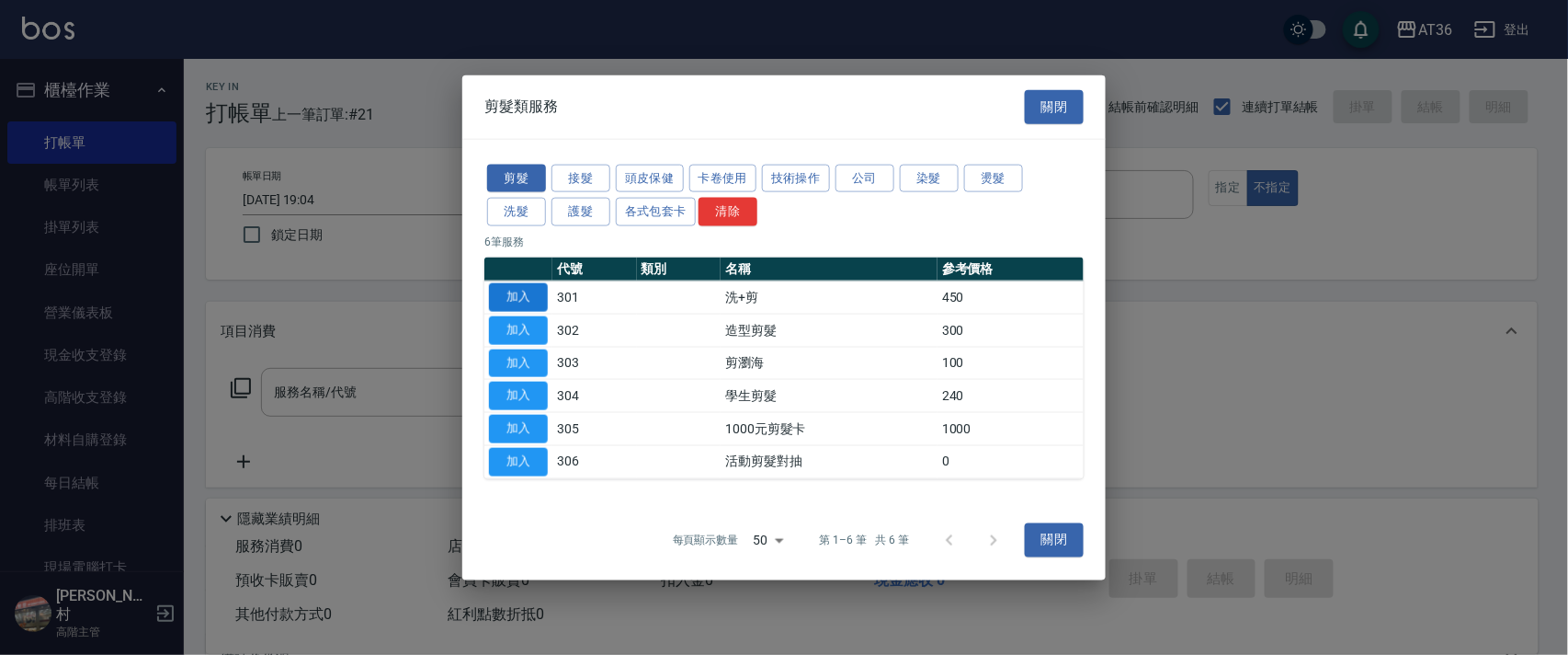
click at [516, 293] on button "加入" at bounding box center [518, 297] width 59 height 28
type input "洗+剪(301)"
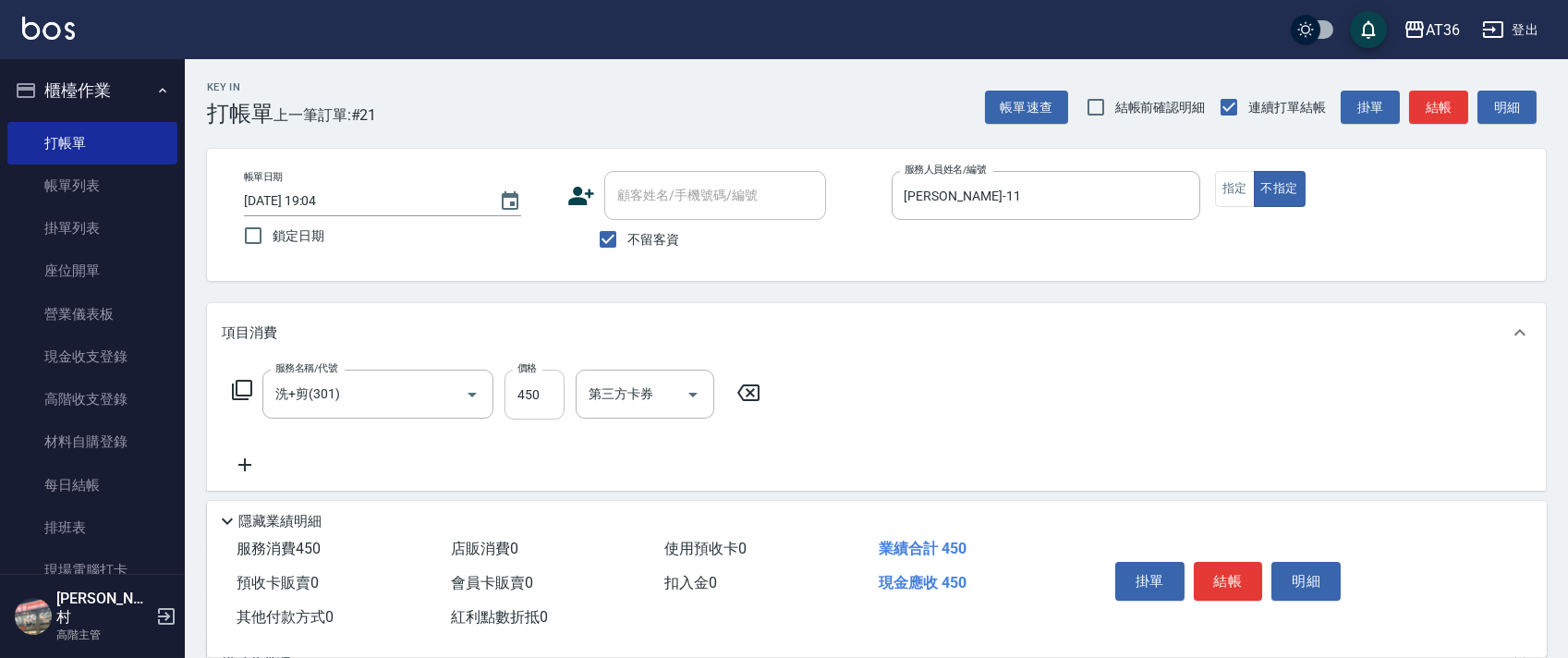
click at [529, 404] on input "450" at bounding box center [534, 394] width 60 height 50
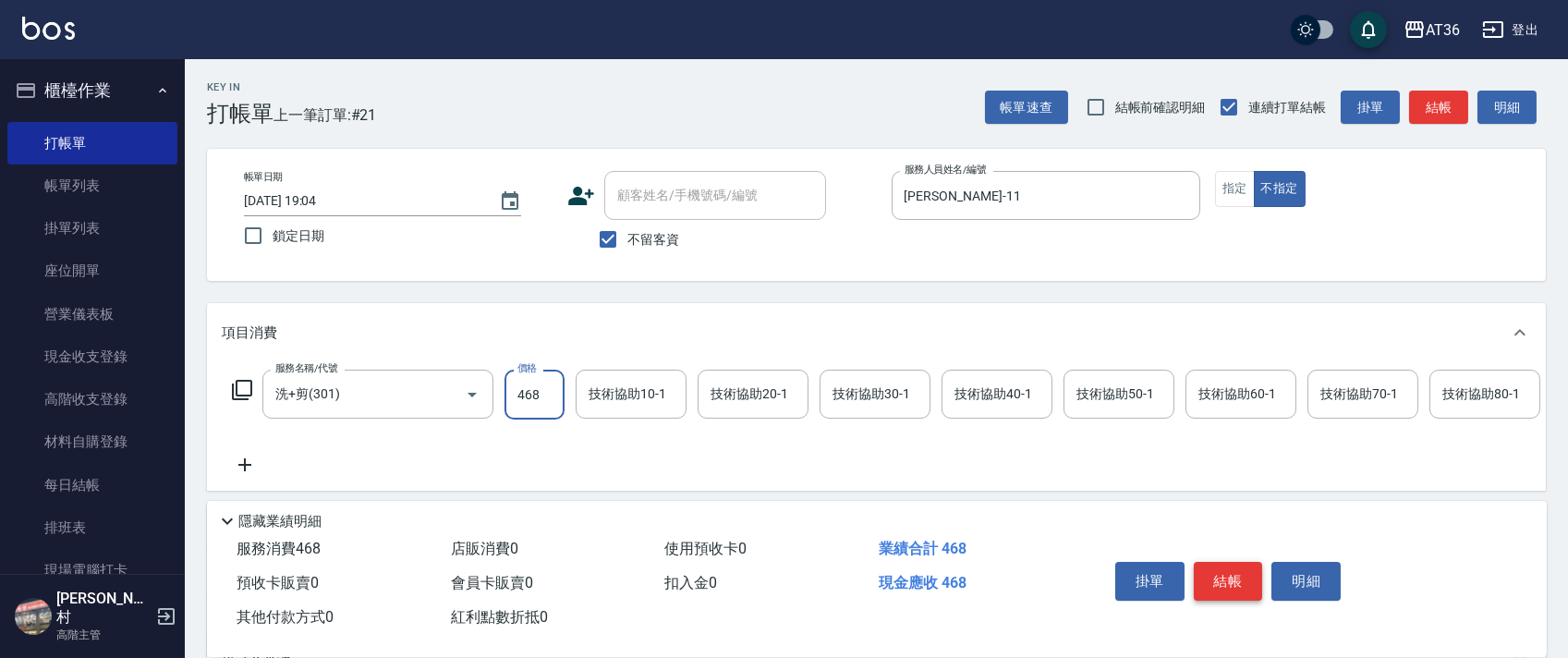
type input "468"
click at [1218, 584] on button "結帳" at bounding box center [1229, 580] width 69 height 38
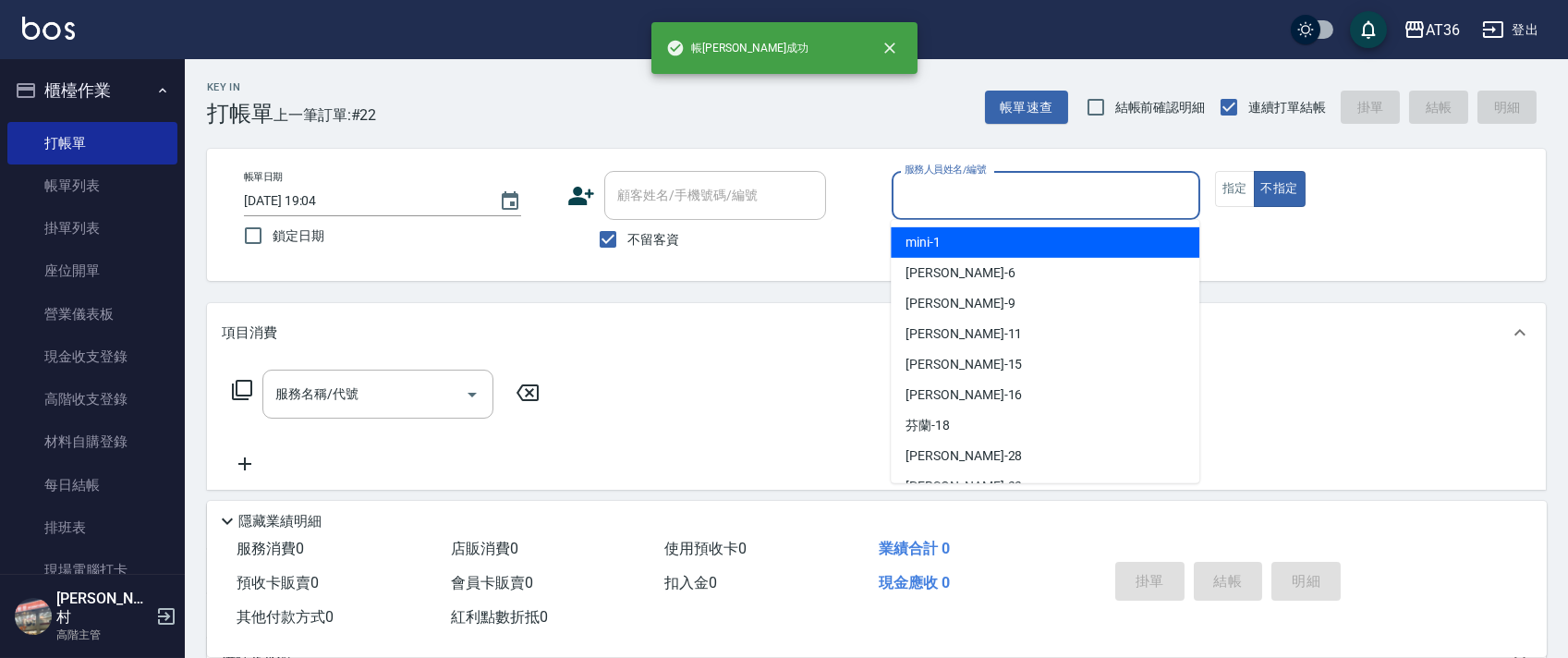
click at [929, 198] on input "服務人員姓名/編號" at bounding box center [1046, 195] width 292 height 33
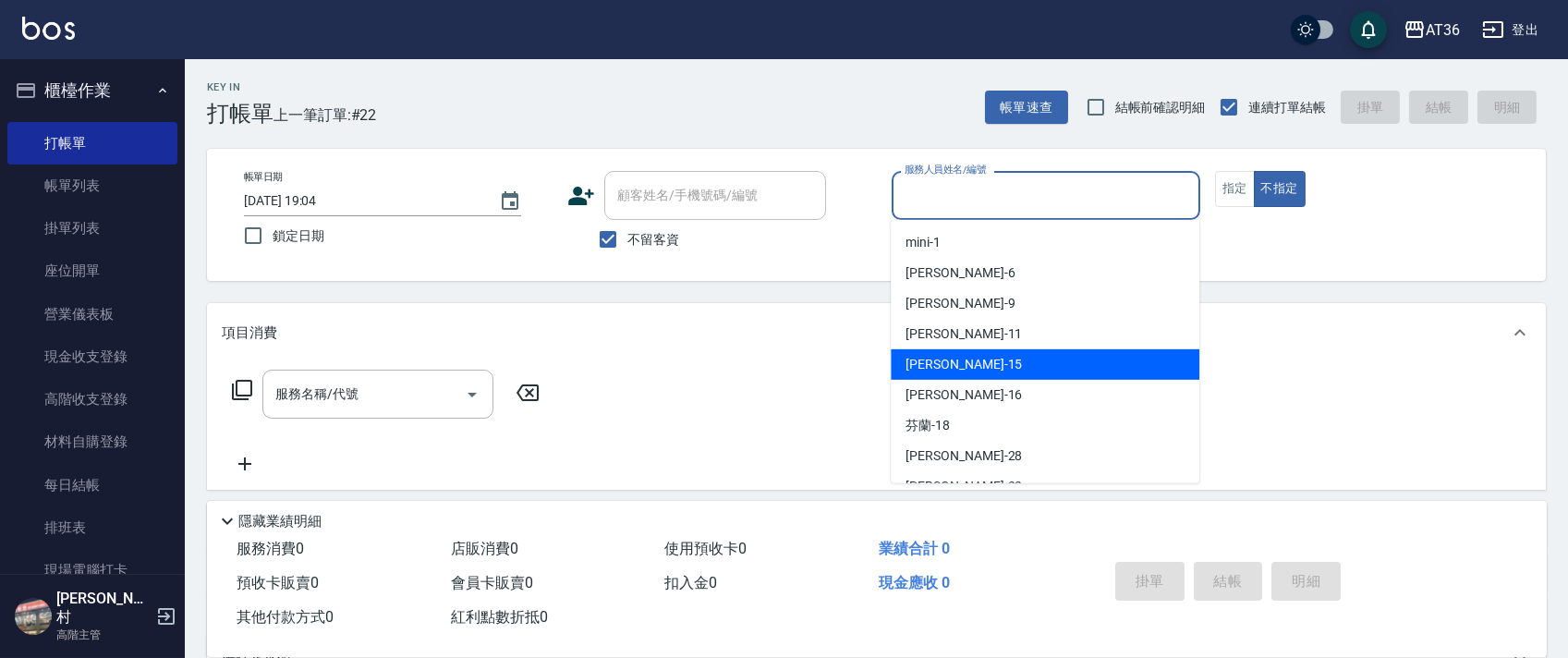
click at [958, 357] on div "[PERSON_NAME] -15" at bounding box center [1044, 364] width 309 height 31
type input "[PERSON_NAME]-15"
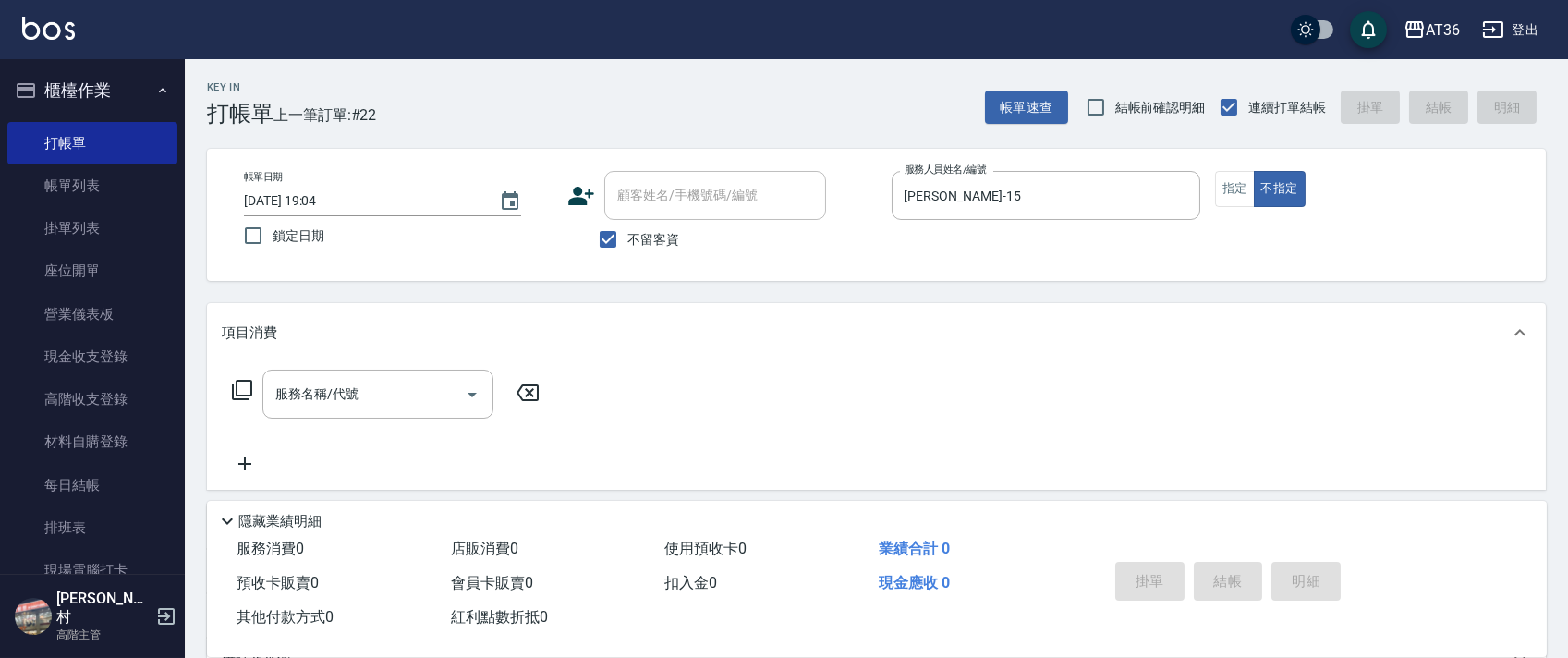
click at [246, 393] on icon at bounding box center [242, 390] width 22 height 22
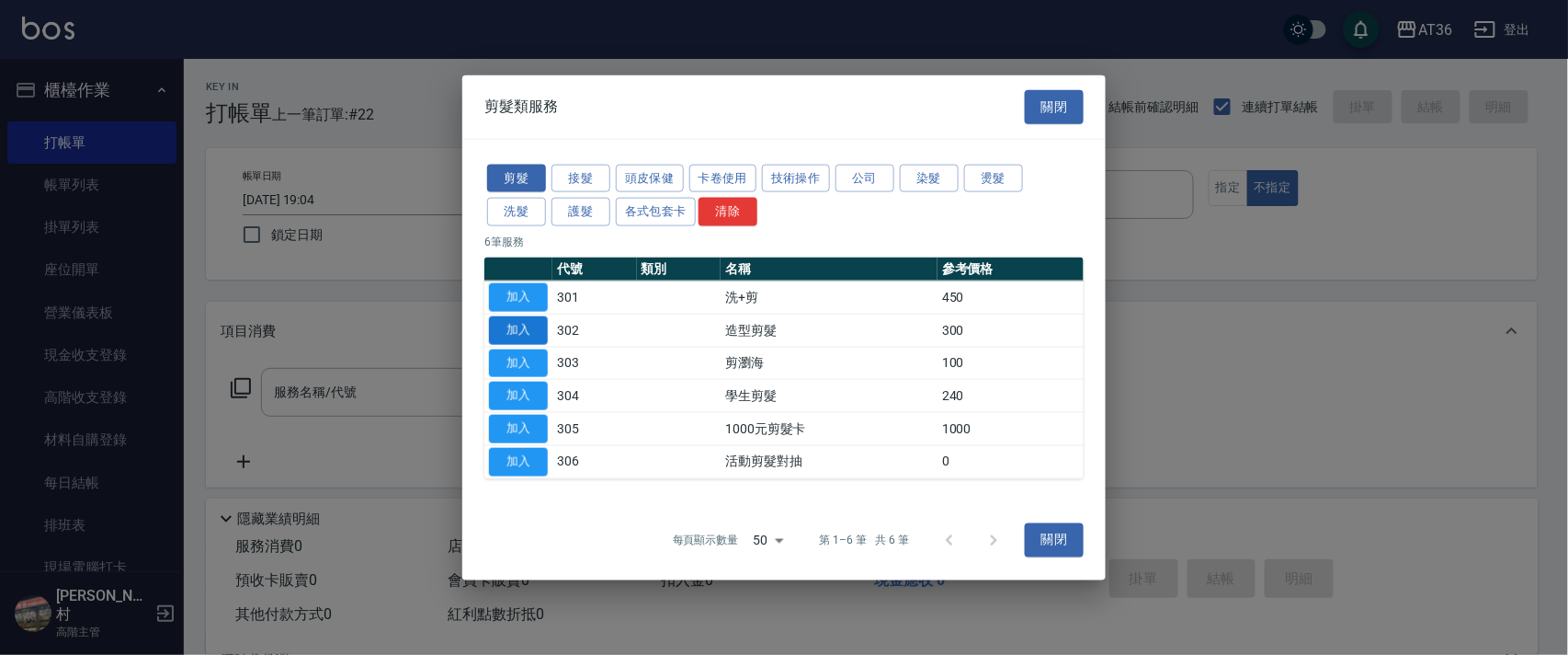
click at [526, 324] on button "加入" at bounding box center [518, 329] width 59 height 28
type input "造型剪髮(302)"
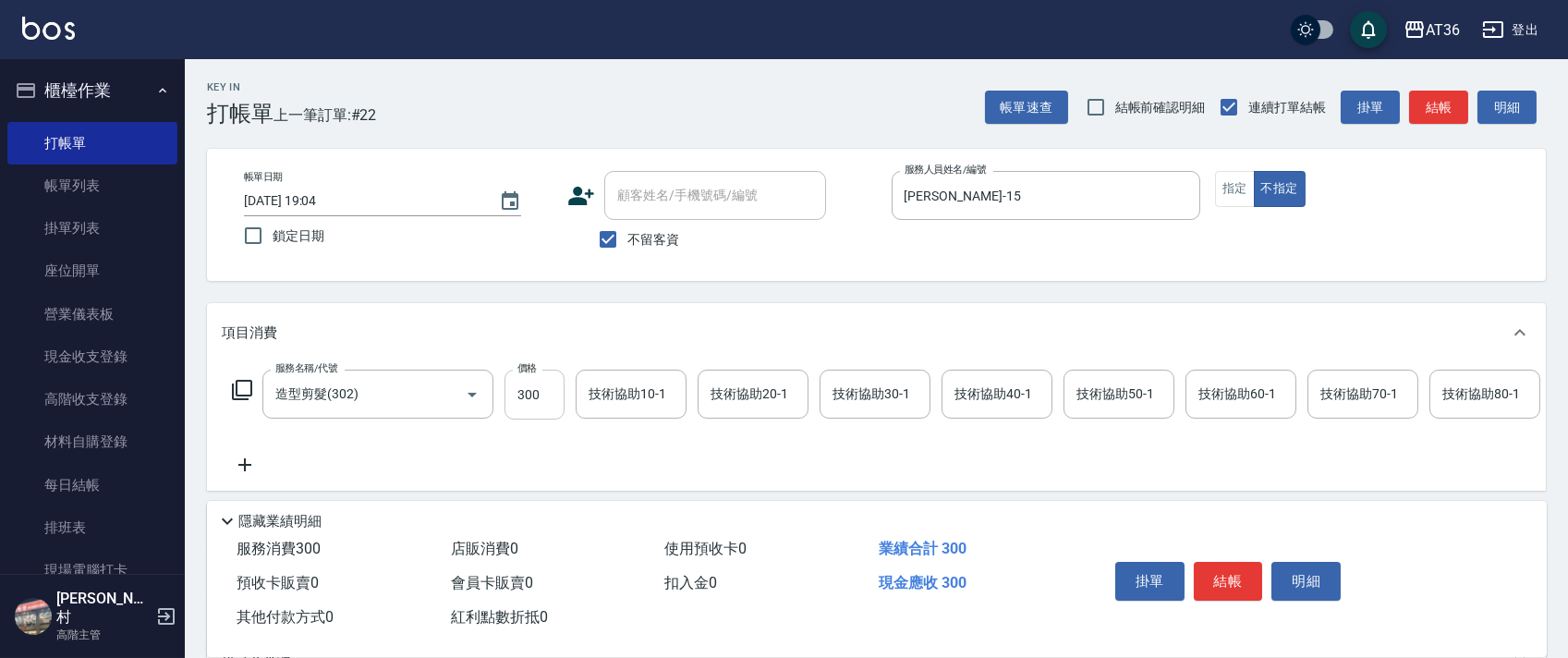
click at [529, 410] on input "300" at bounding box center [534, 394] width 60 height 50
type input "298"
click at [1225, 581] on button "結帳" at bounding box center [1229, 580] width 69 height 38
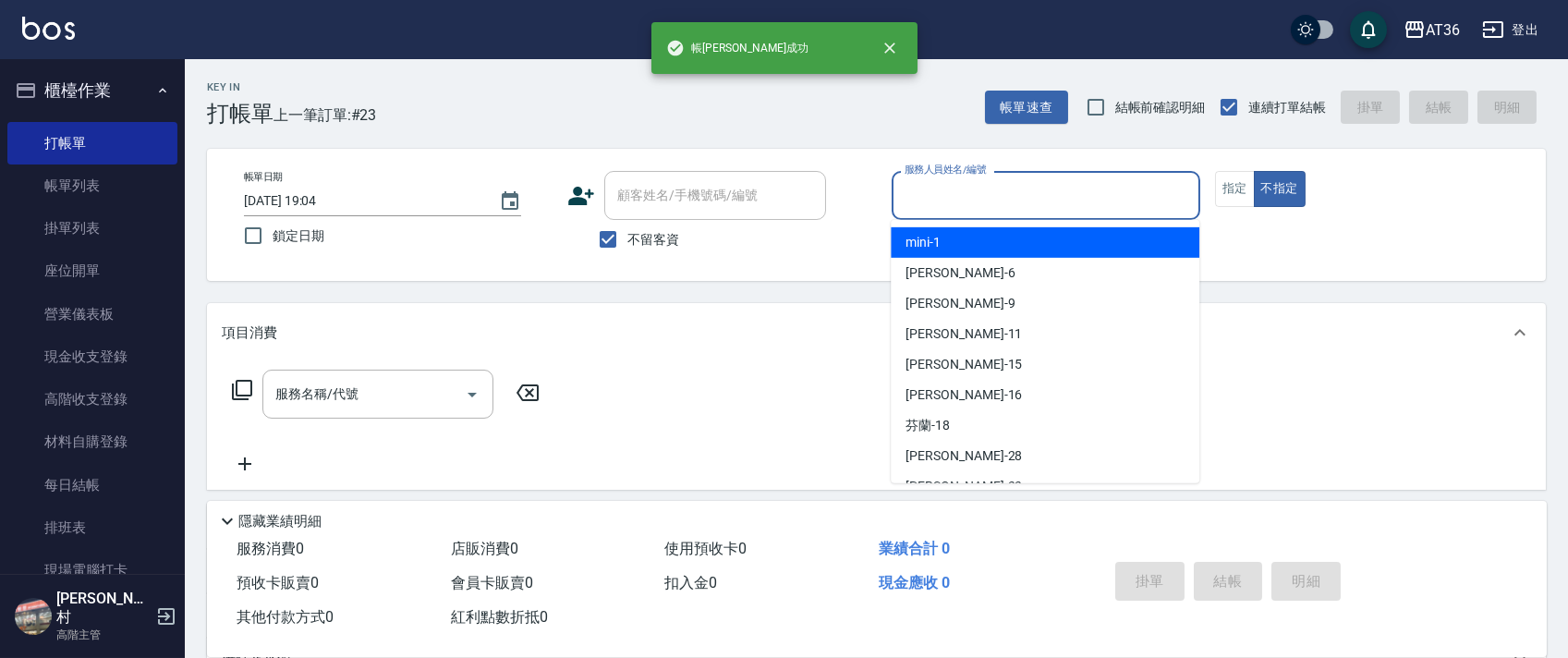
drag, startPoint x: 930, startPoint y: 200, endPoint x: 982, endPoint y: 251, distance: 72.8
click at [929, 204] on input "服務人員姓名/編號" at bounding box center [1046, 195] width 292 height 33
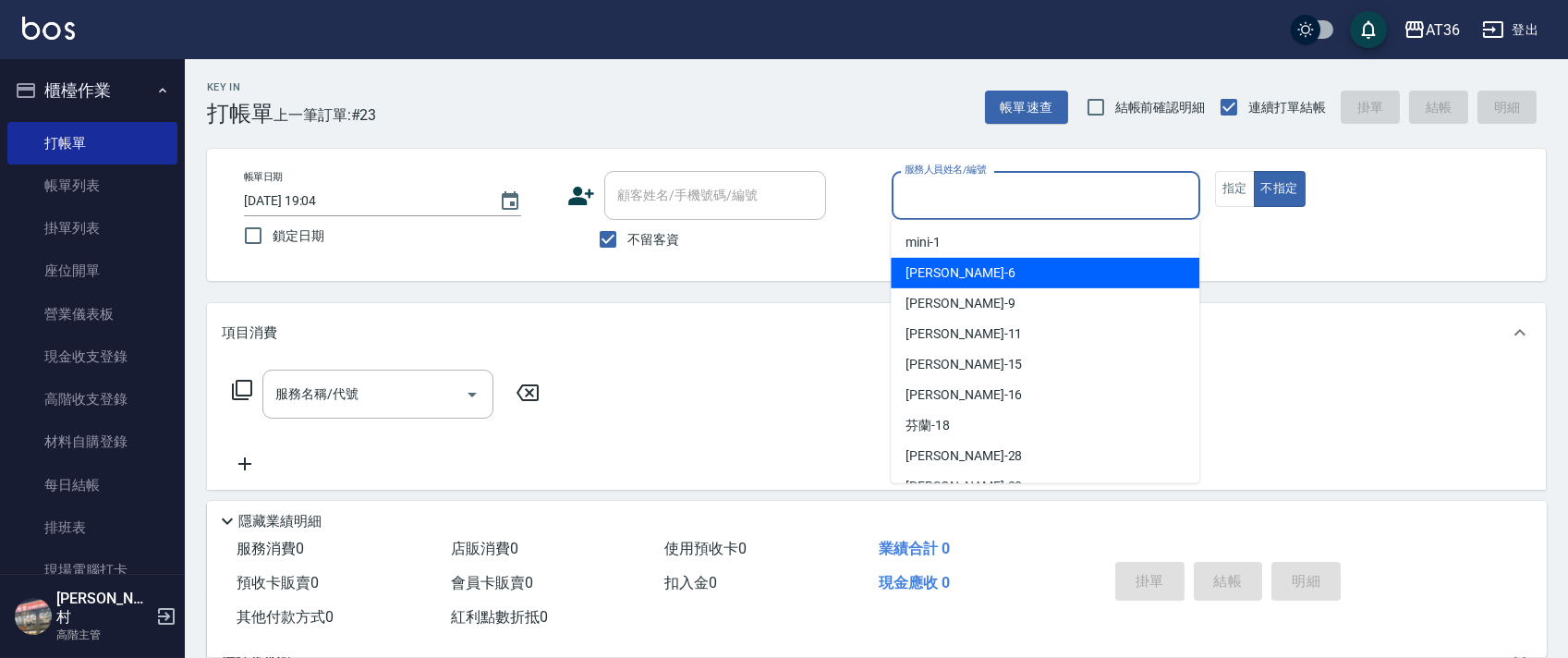
click at [964, 272] on div "[PERSON_NAME] -6" at bounding box center [1044, 272] width 309 height 31
type input "[PERSON_NAME]-6"
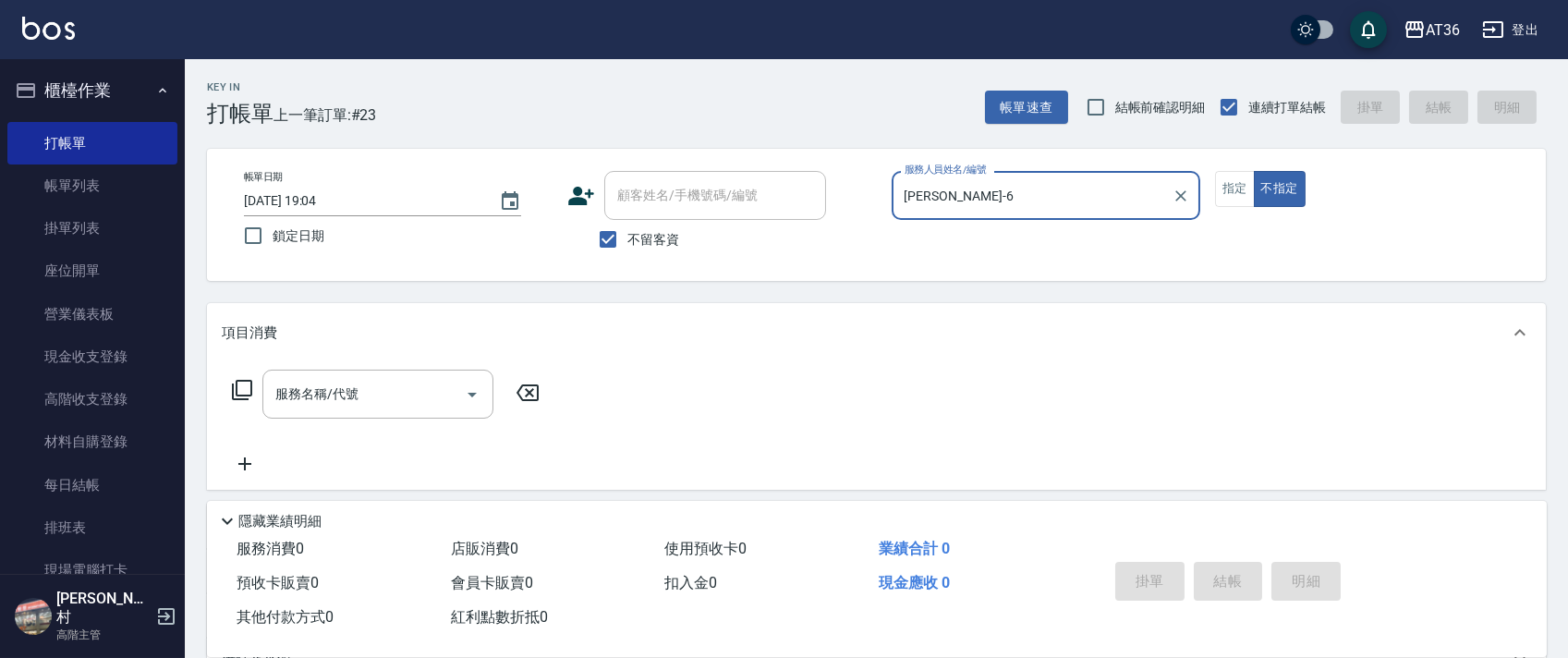
click at [242, 388] on icon at bounding box center [242, 390] width 22 height 22
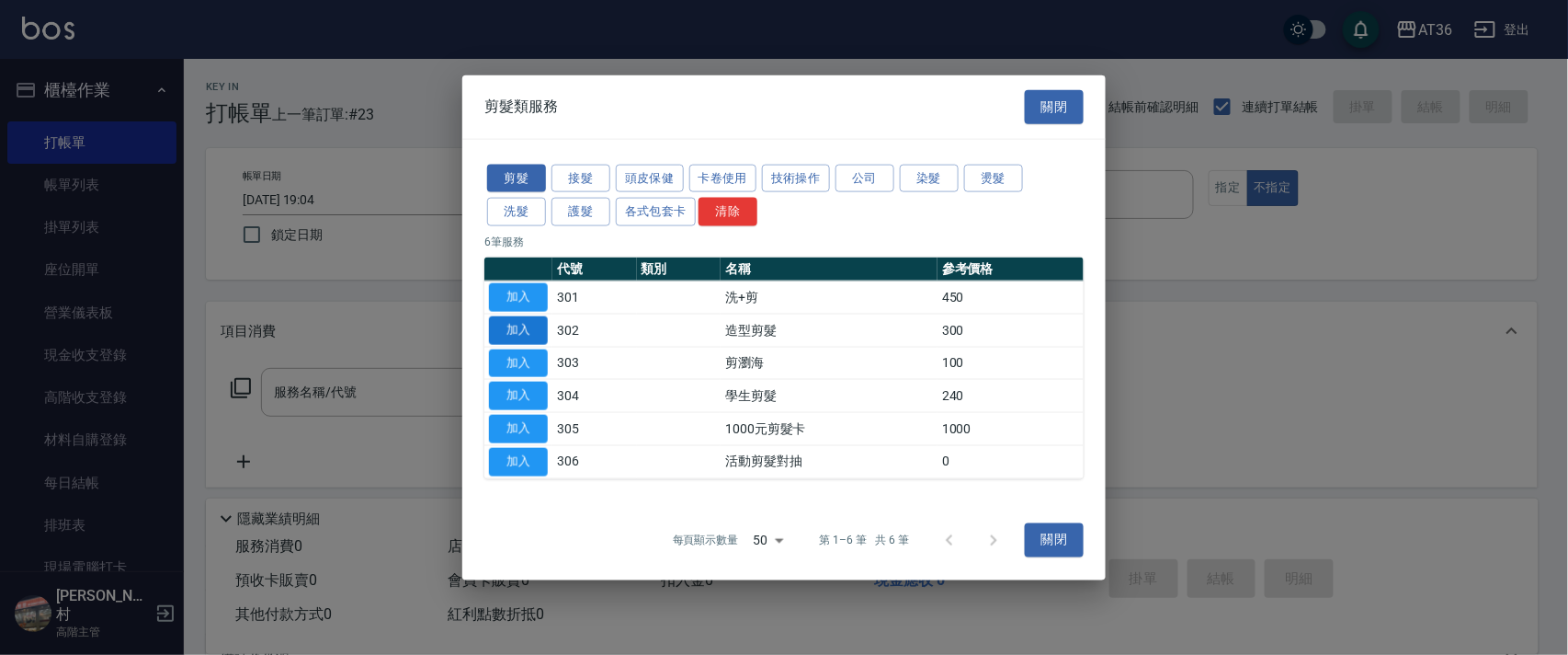
click at [517, 324] on button "加入" at bounding box center [518, 329] width 59 height 28
type input "造型剪髮(302)"
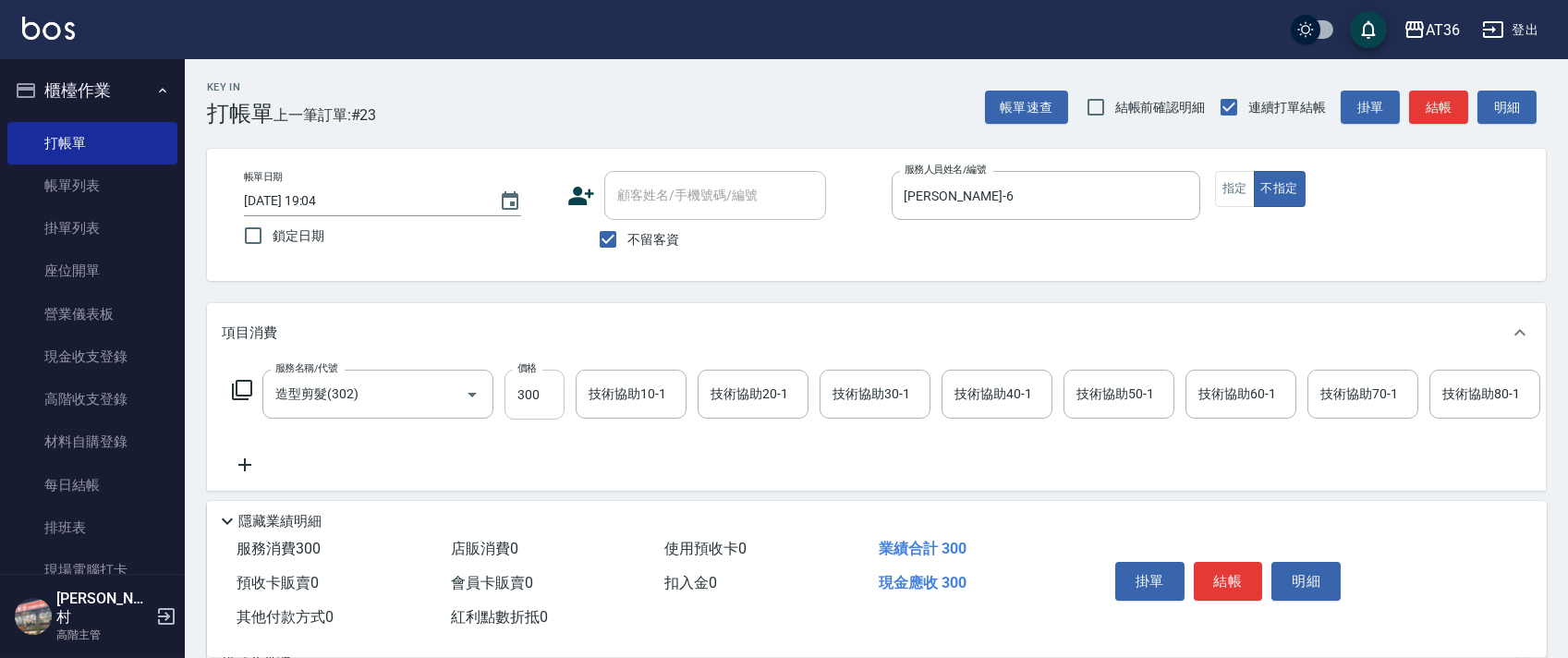
click at [523, 408] on input "300" at bounding box center [534, 394] width 60 height 50
type input "298"
click at [1233, 586] on button "結帳" at bounding box center [1229, 580] width 69 height 38
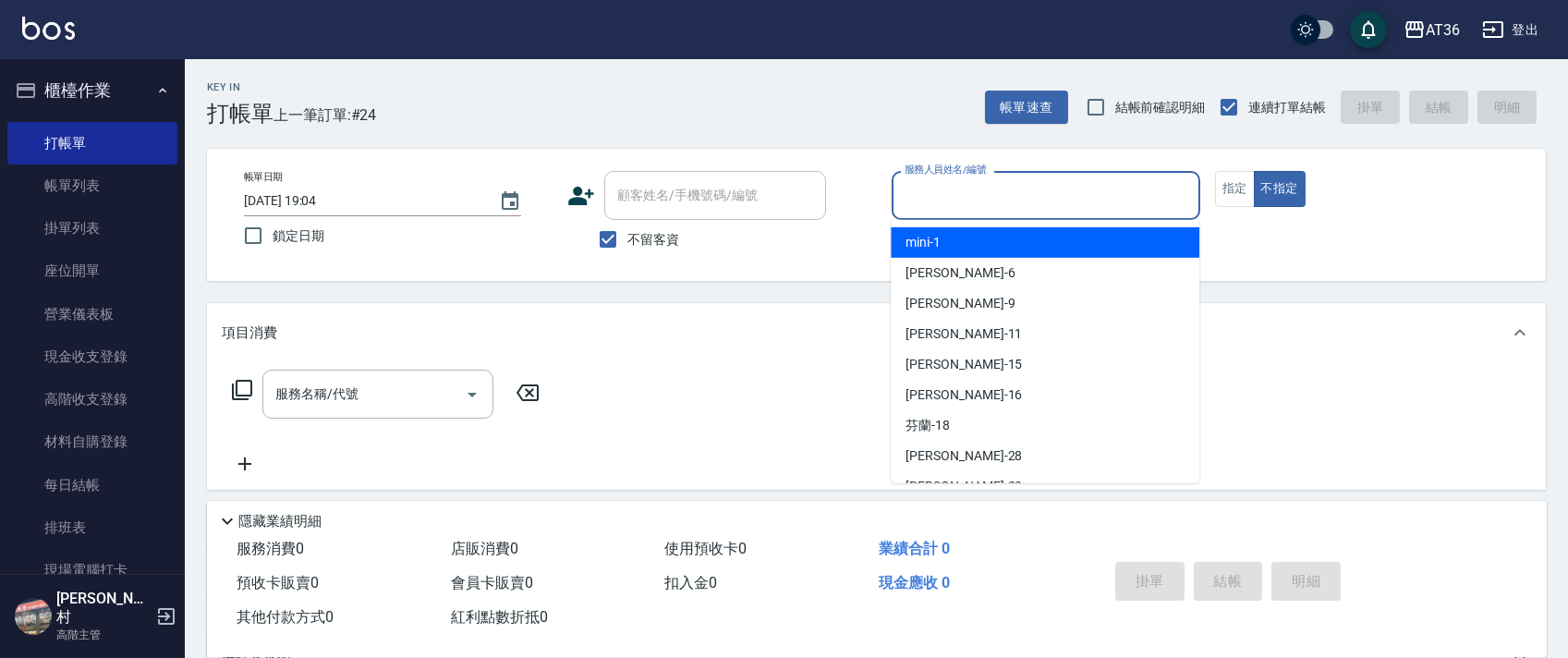
click at [910, 192] on input "服務人員姓名/編號" at bounding box center [1046, 195] width 292 height 33
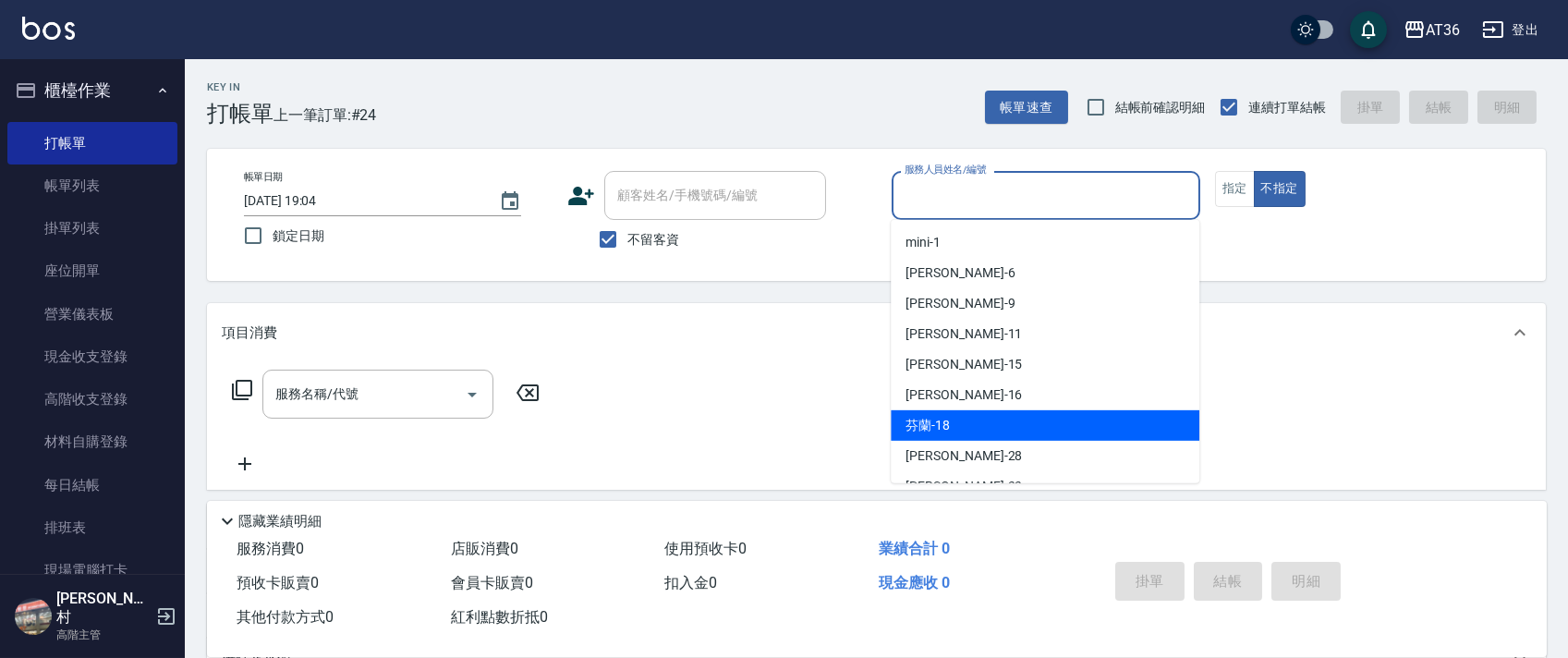
click at [950, 421] on div "芬蘭 -18" at bounding box center [1044, 425] width 309 height 31
type input "芬蘭-18"
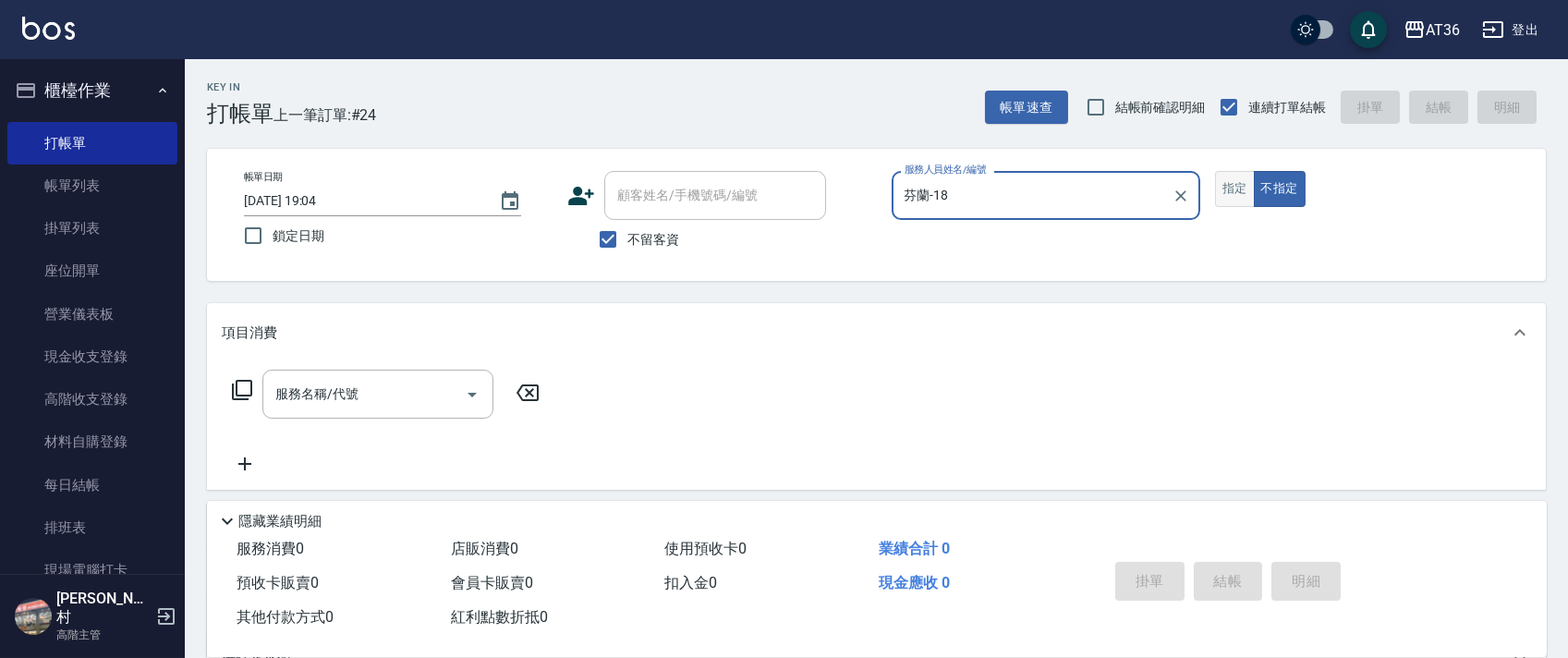
click at [1248, 194] on button "指定" at bounding box center [1234, 188] width 39 height 37
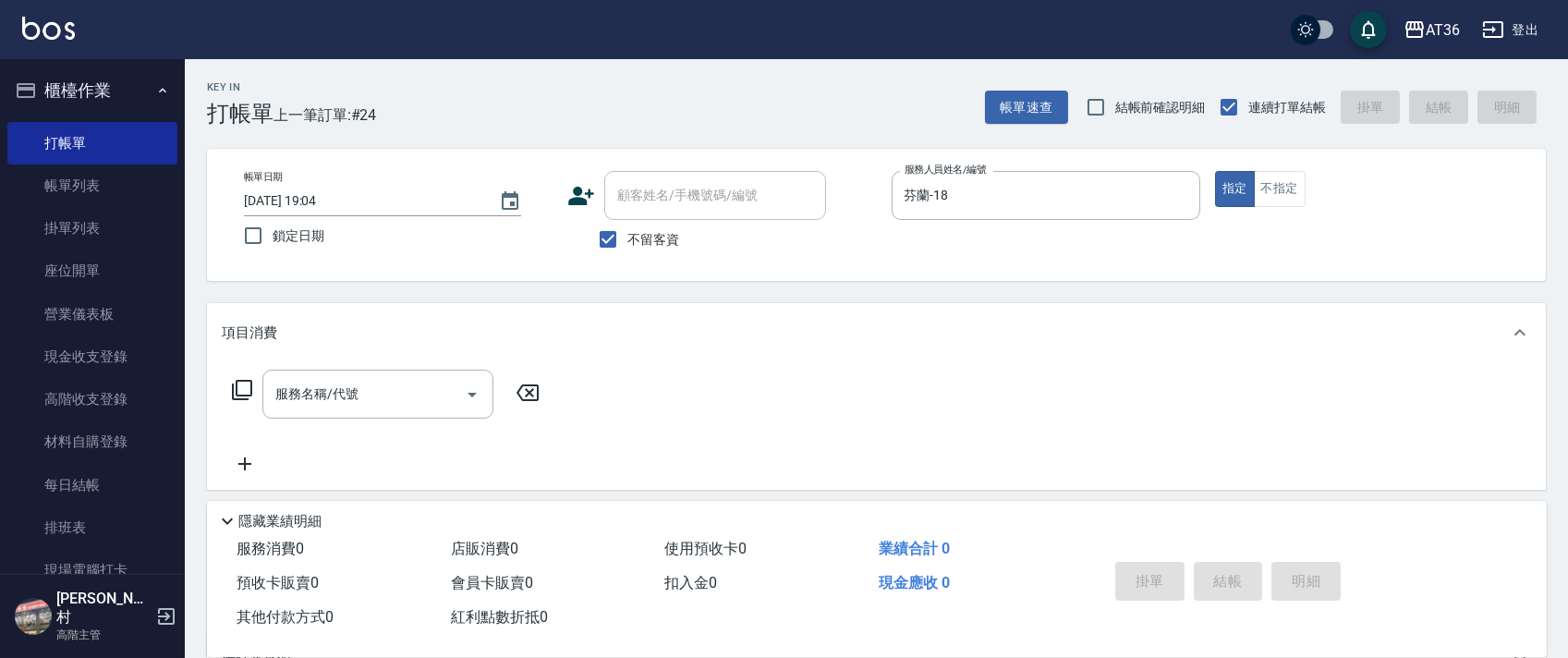
click at [234, 394] on icon at bounding box center [242, 390] width 22 height 22
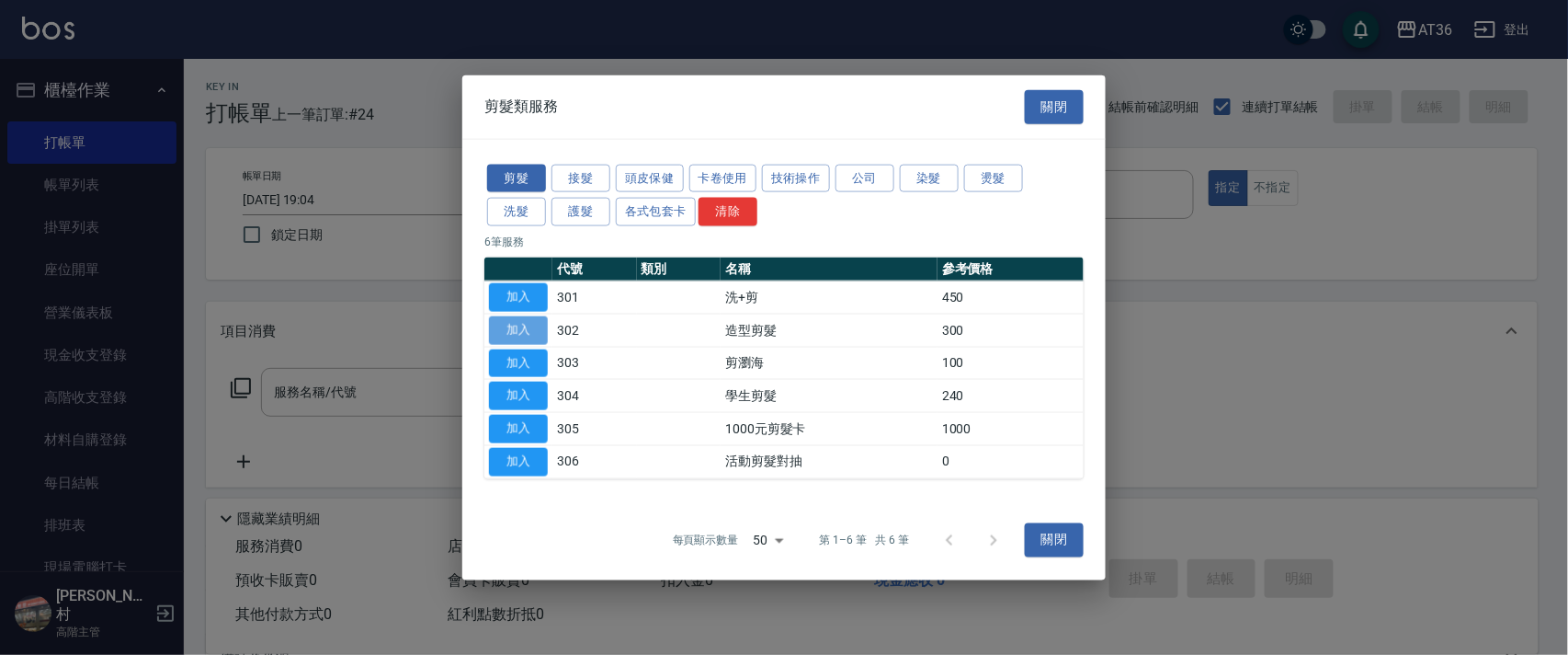
click at [526, 325] on button "加入" at bounding box center [518, 329] width 59 height 28
type input "造型剪髮(302)"
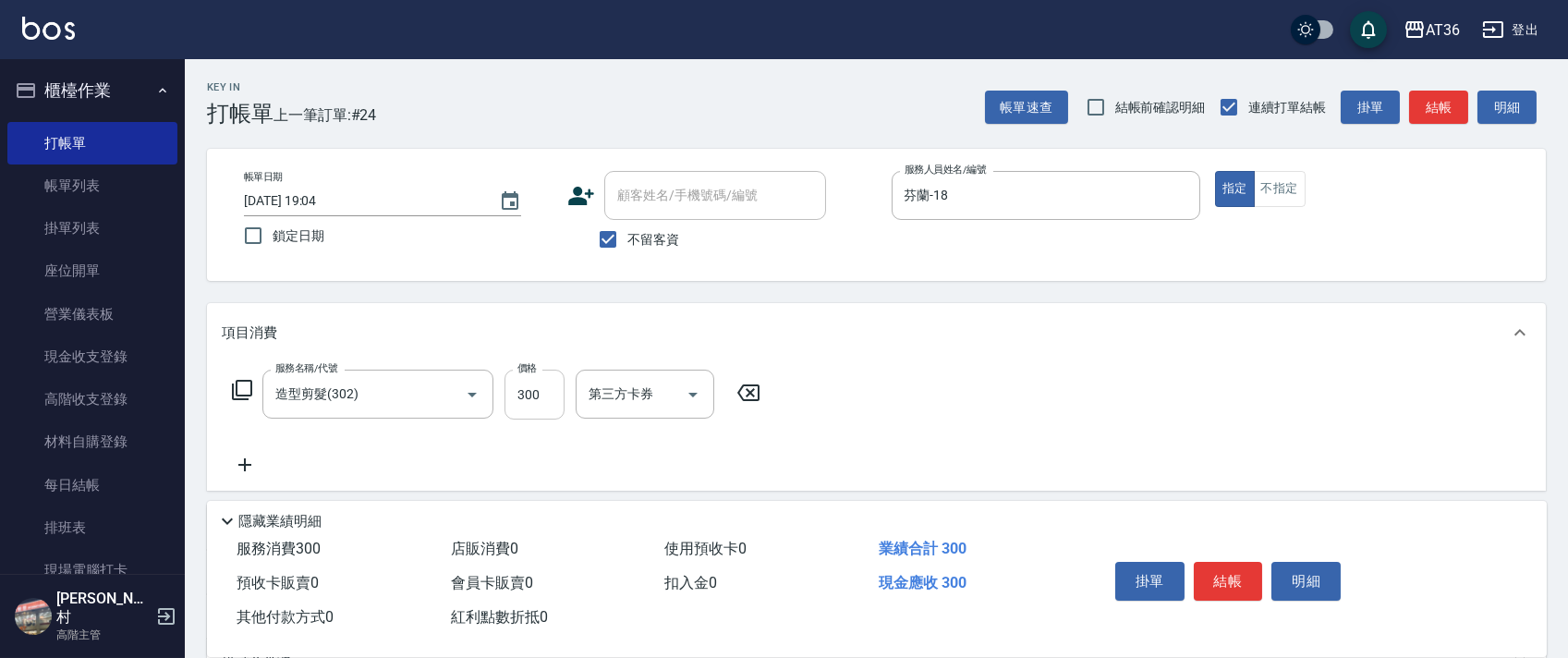
click at [528, 393] on input "300" at bounding box center [534, 394] width 60 height 50
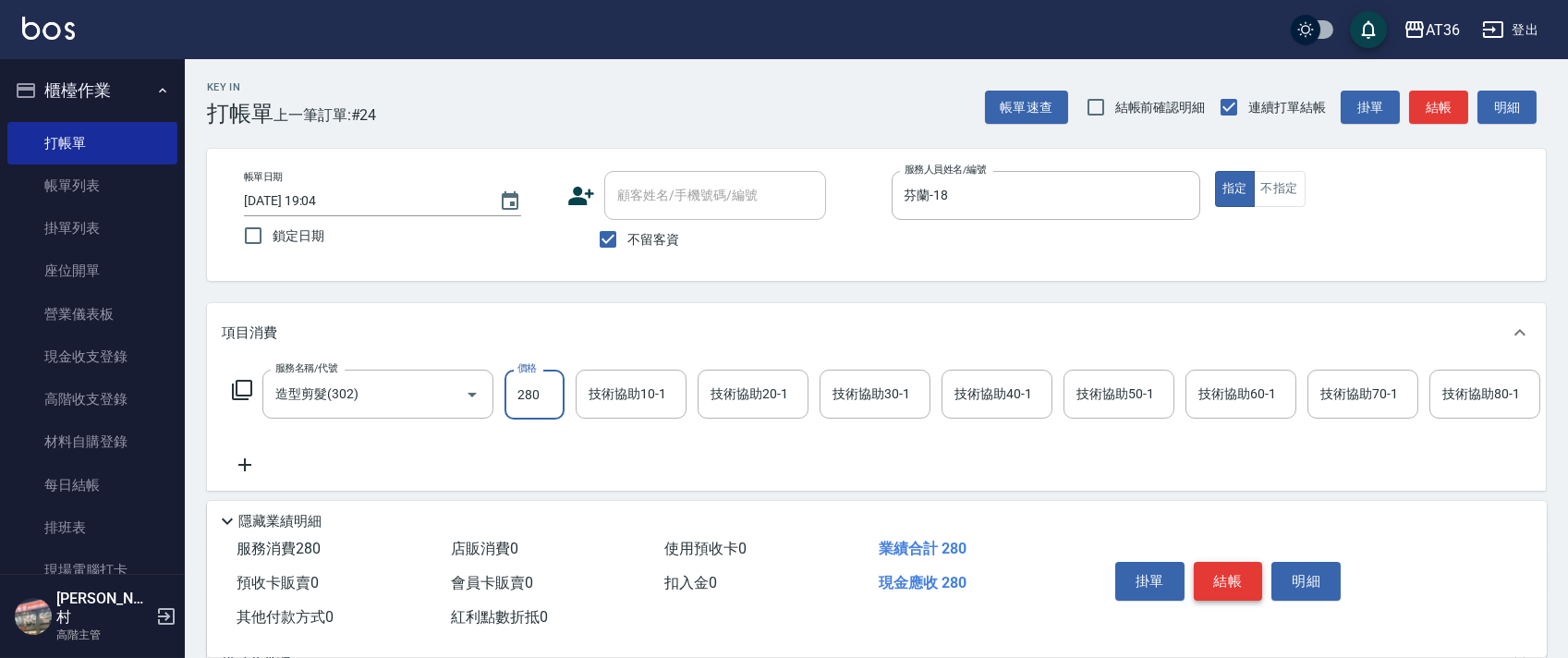
type input "280"
click at [1236, 575] on button "結帳" at bounding box center [1229, 580] width 69 height 38
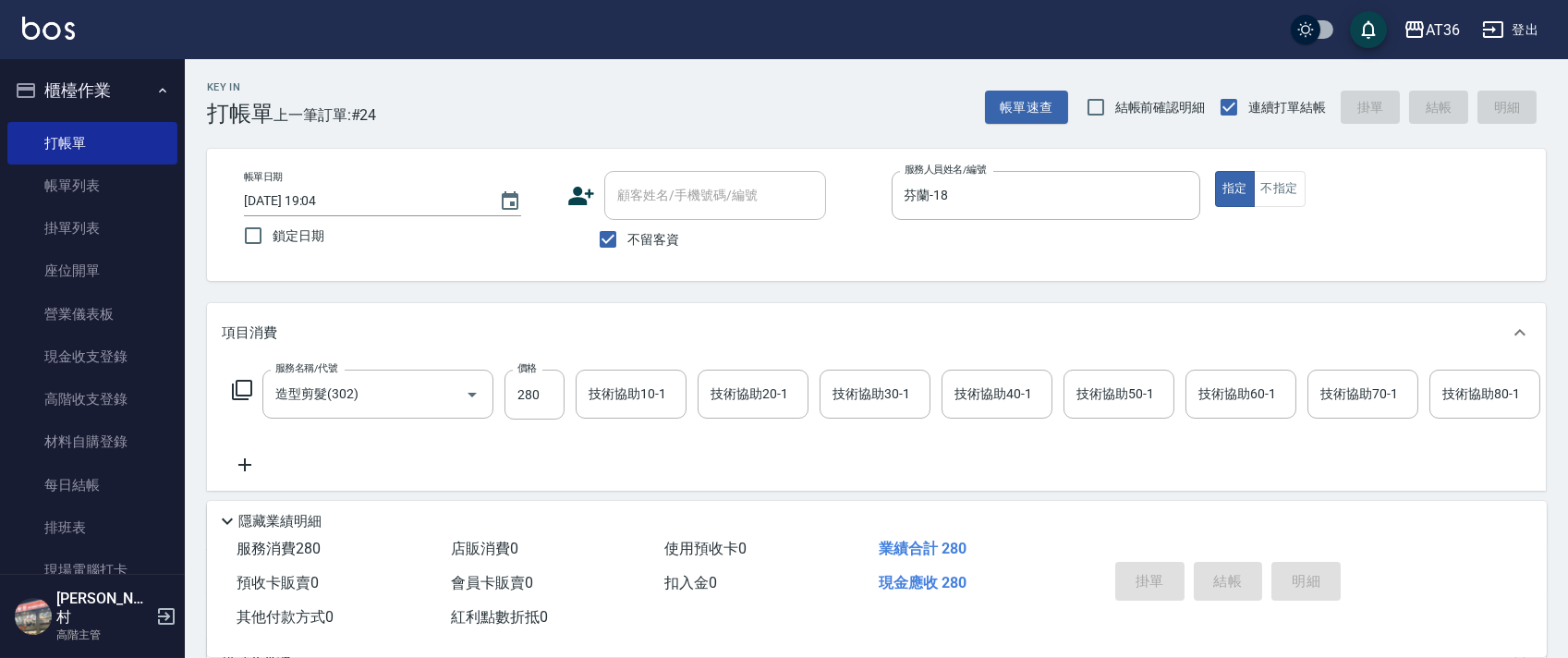
type input "[DATE] 19:05"
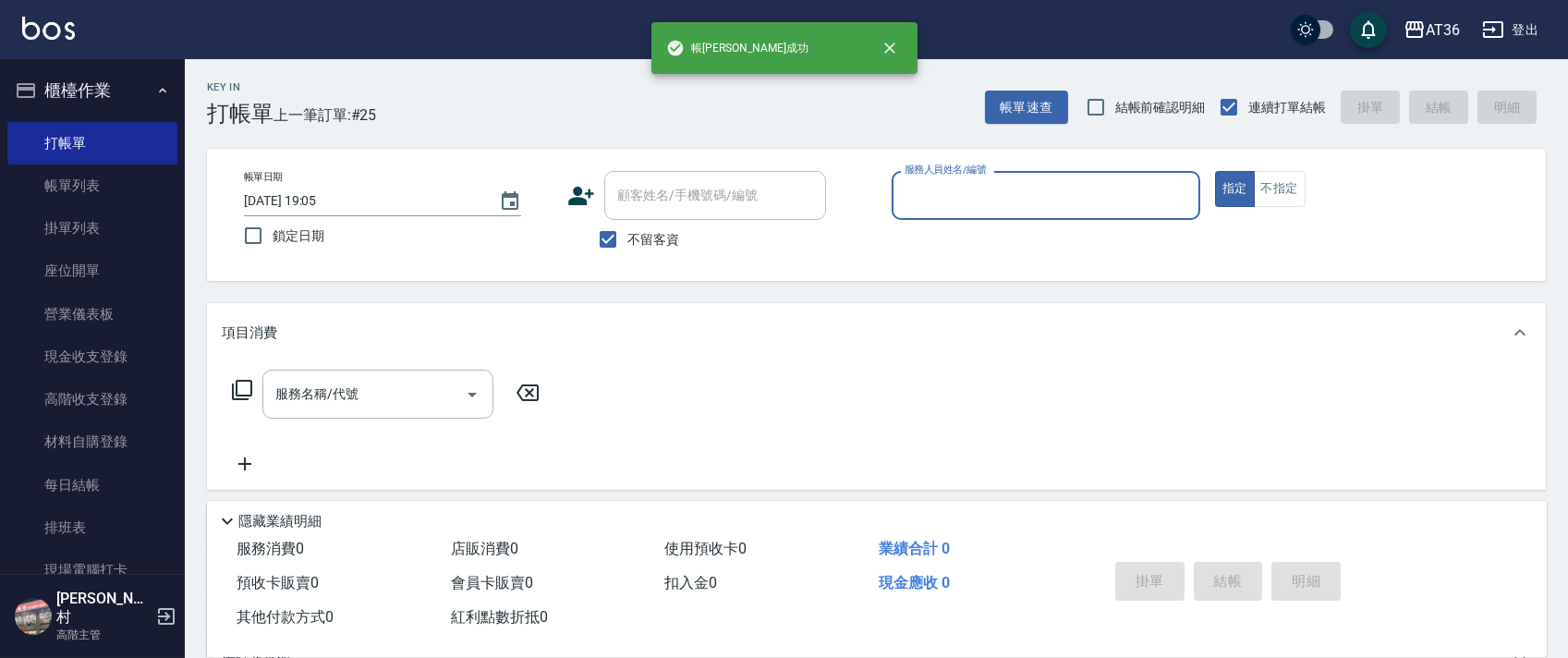
click at [910, 195] on input "服務人員姓名/編號" at bounding box center [1046, 195] width 292 height 33
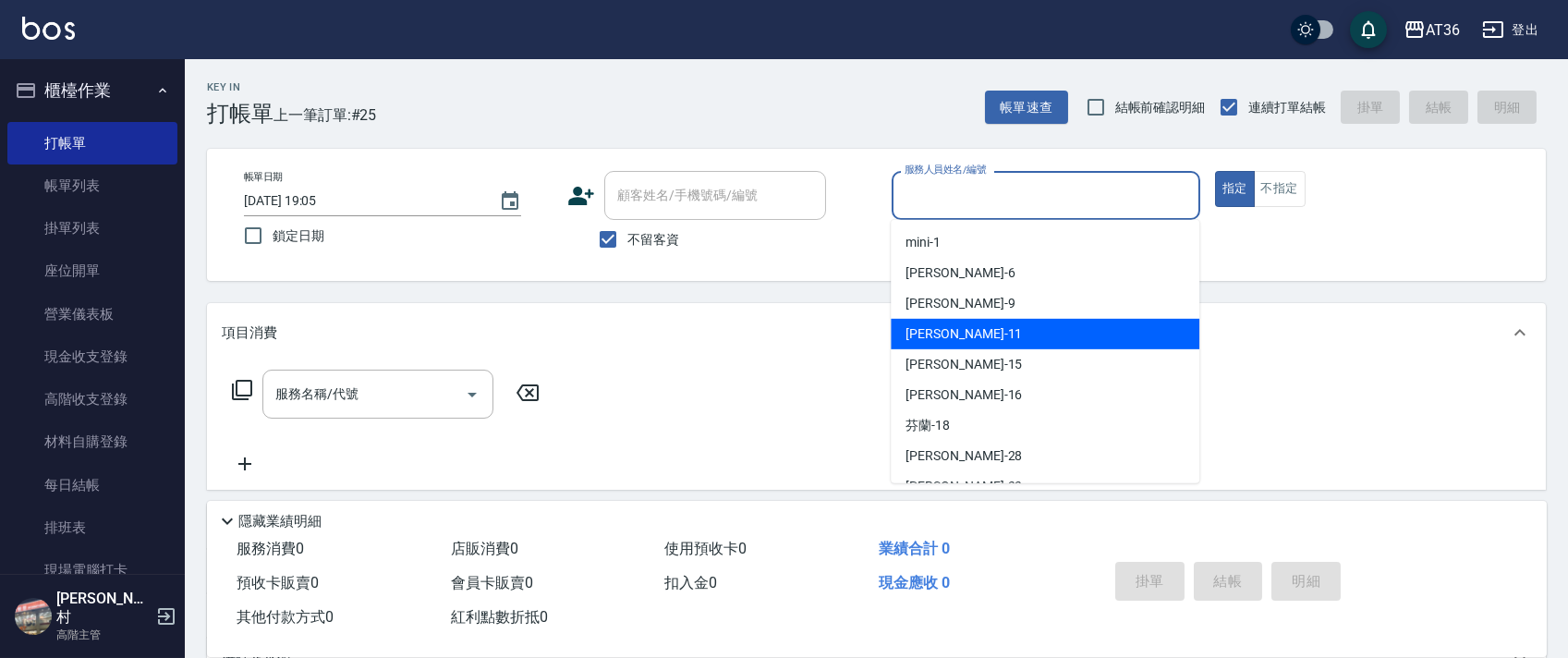
drag, startPoint x: 930, startPoint y: 337, endPoint x: 589, endPoint y: 287, distance: 344.6
click at [930, 336] on span "[PERSON_NAME] -11" at bounding box center [963, 334] width 116 height 20
type input "[PERSON_NAME]-11"
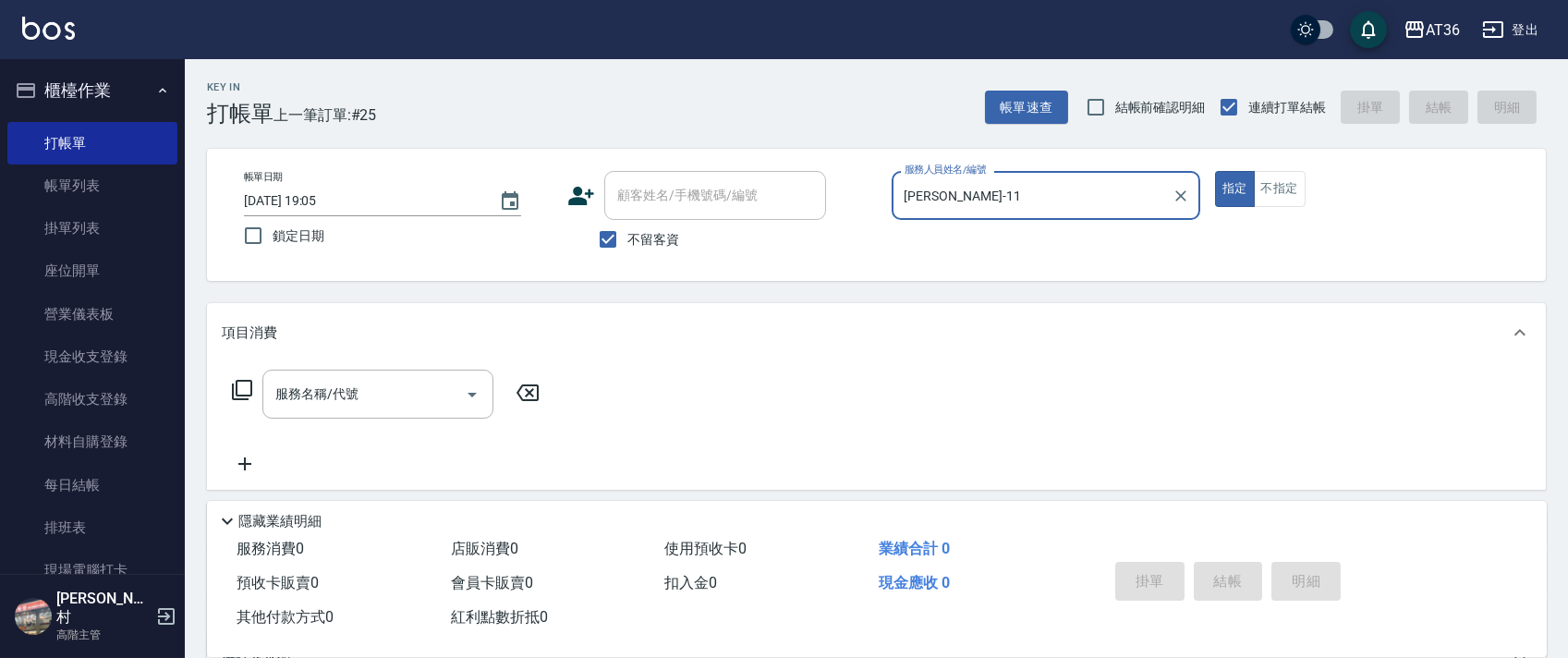
click at [235, 392] on icon at bounding box center [242, 390] width 22 height 22
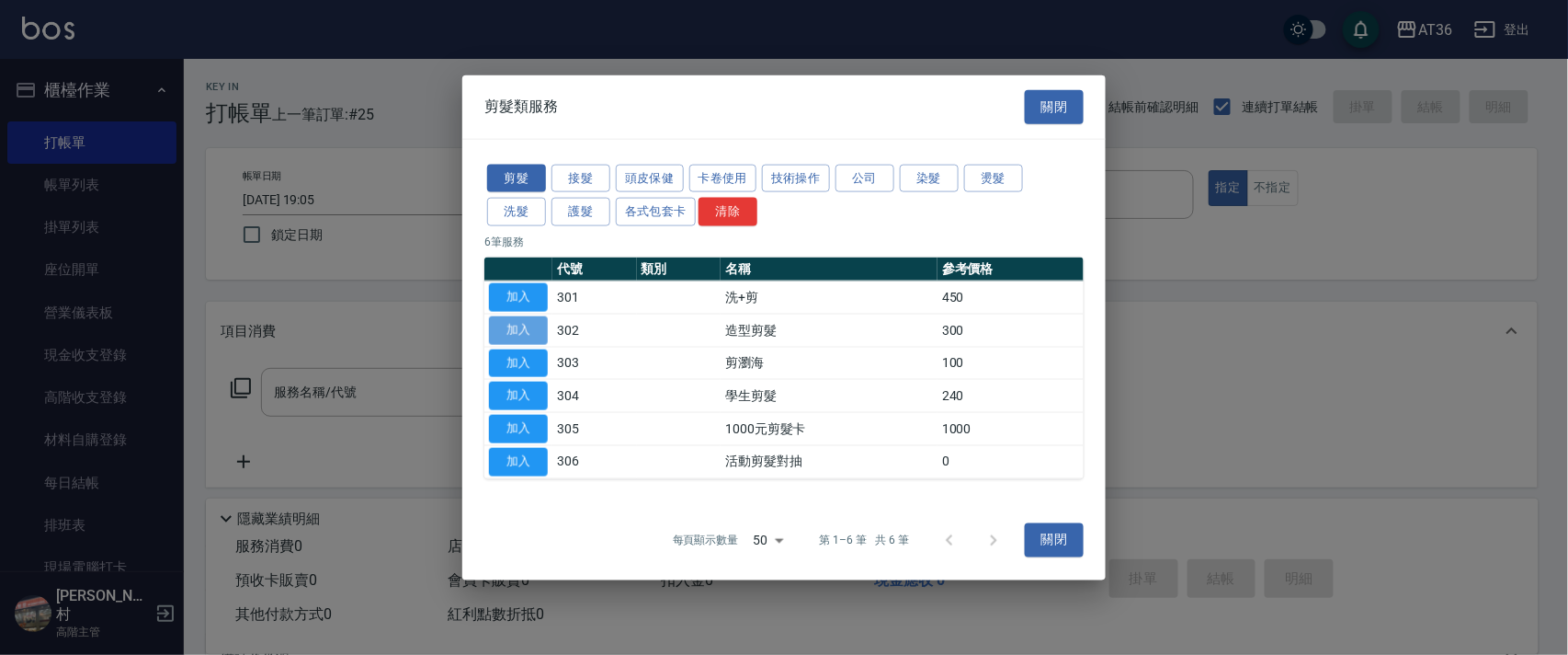
click at [517, 322] on button "加入" at bounding box center [518, 329] width 59 height 28
type input "造型剪髮(302)"
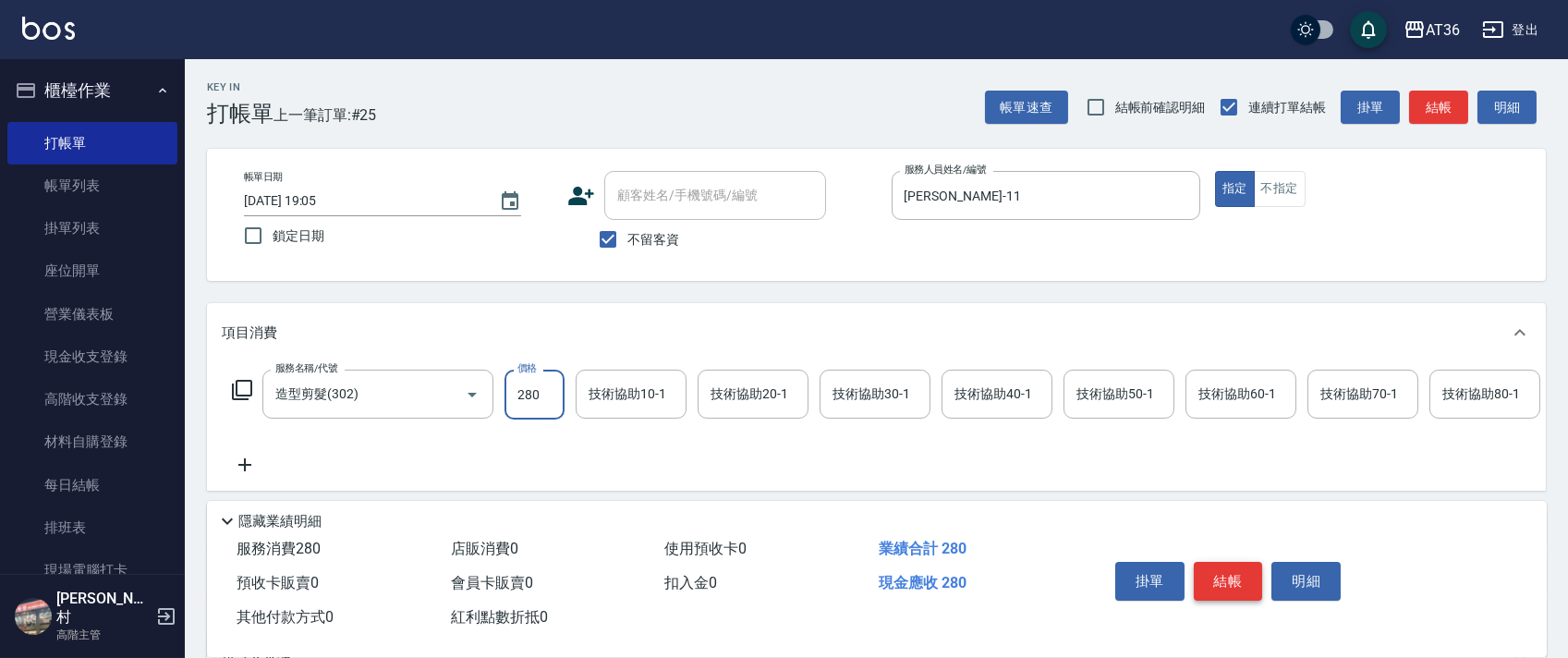
type input "280"
click at [1237, 584] on button "結帳" at bounding box center [1229, 580] width 69 height 38
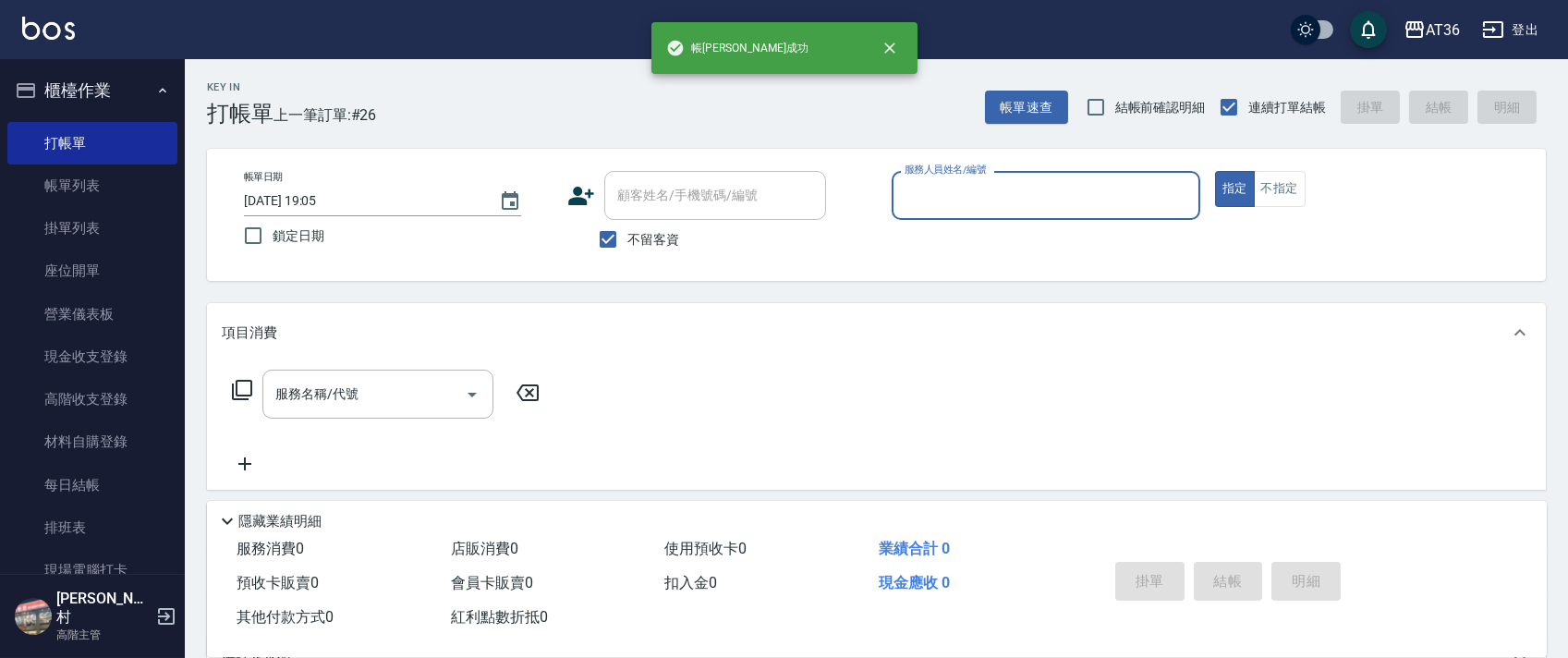
click at [900, 197] on input "服務人員姓名/編號" at bounding box center [1046, 195] width 292 height 33
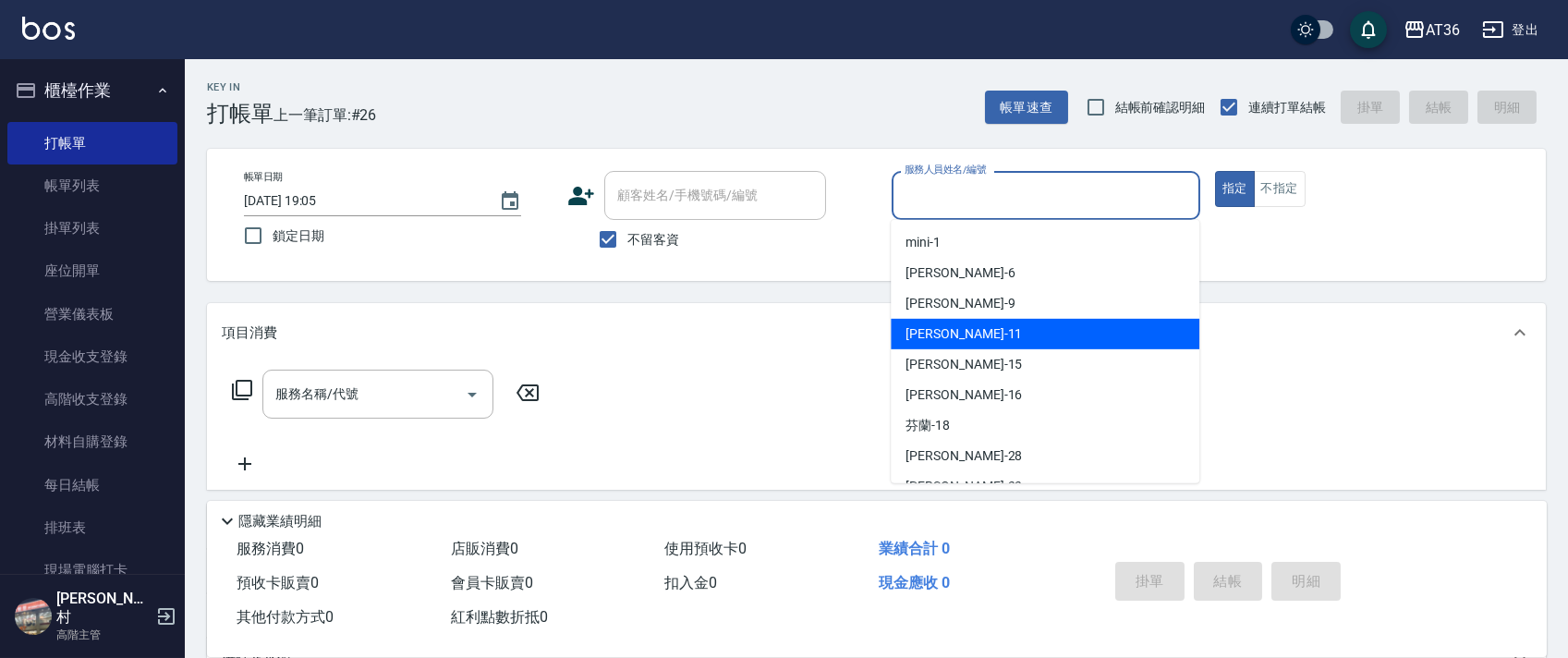
click at [932, 330] on span "[PERSON_NAME] -11" at bounding box center [963, 334] width 116 height 20
type input "[PERSON_NAME]-11"
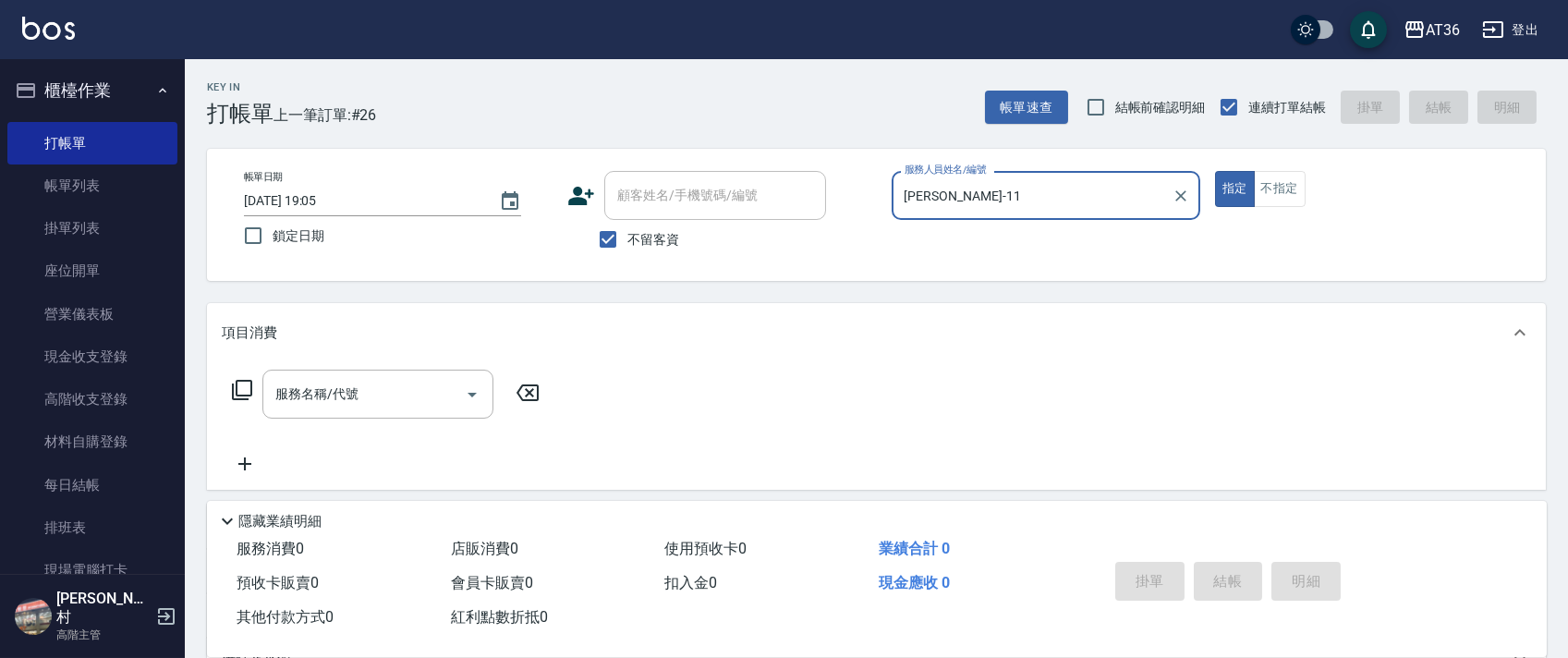
click at [242, 384] on icon at bounding box center [242, 390] width 22 height 22
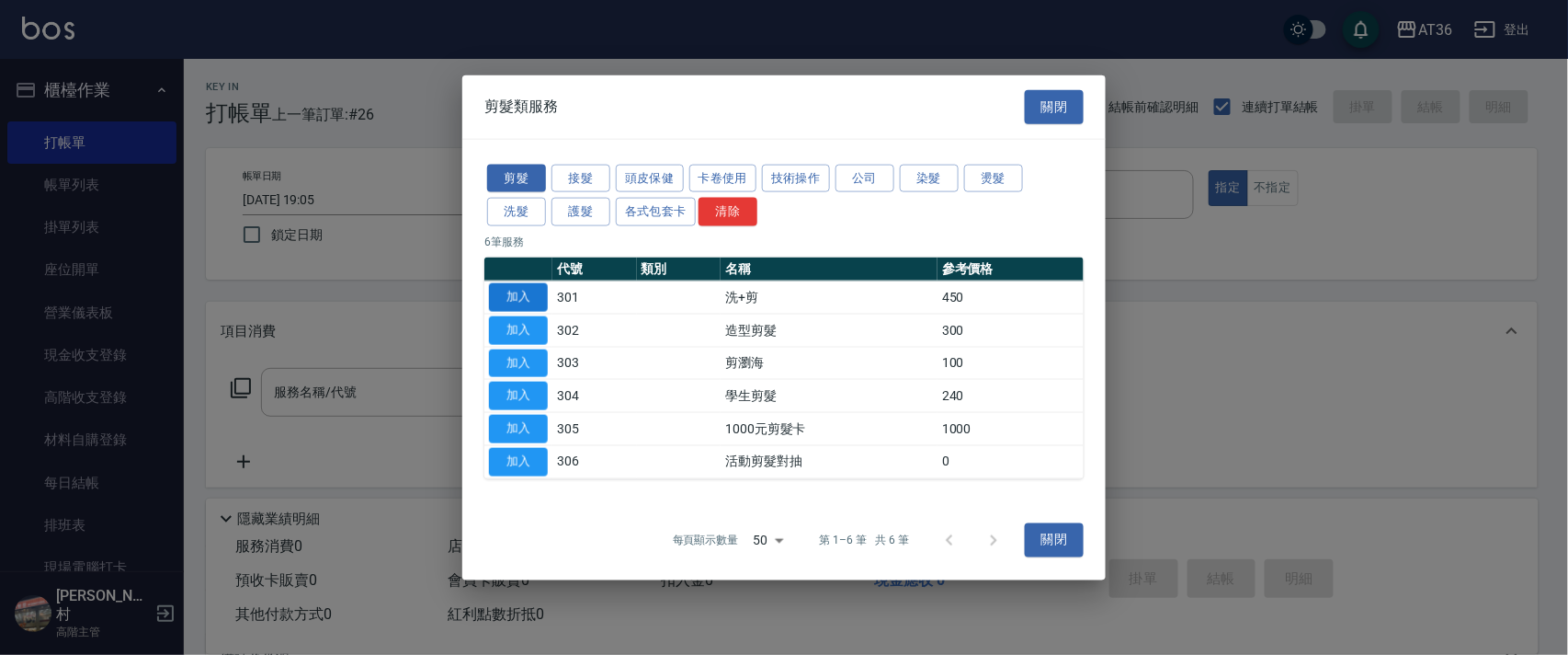
click at [512, 284] on button "加入" at bounding box center [518, 297] width 59 height 28
type input "洗+剪(301)"
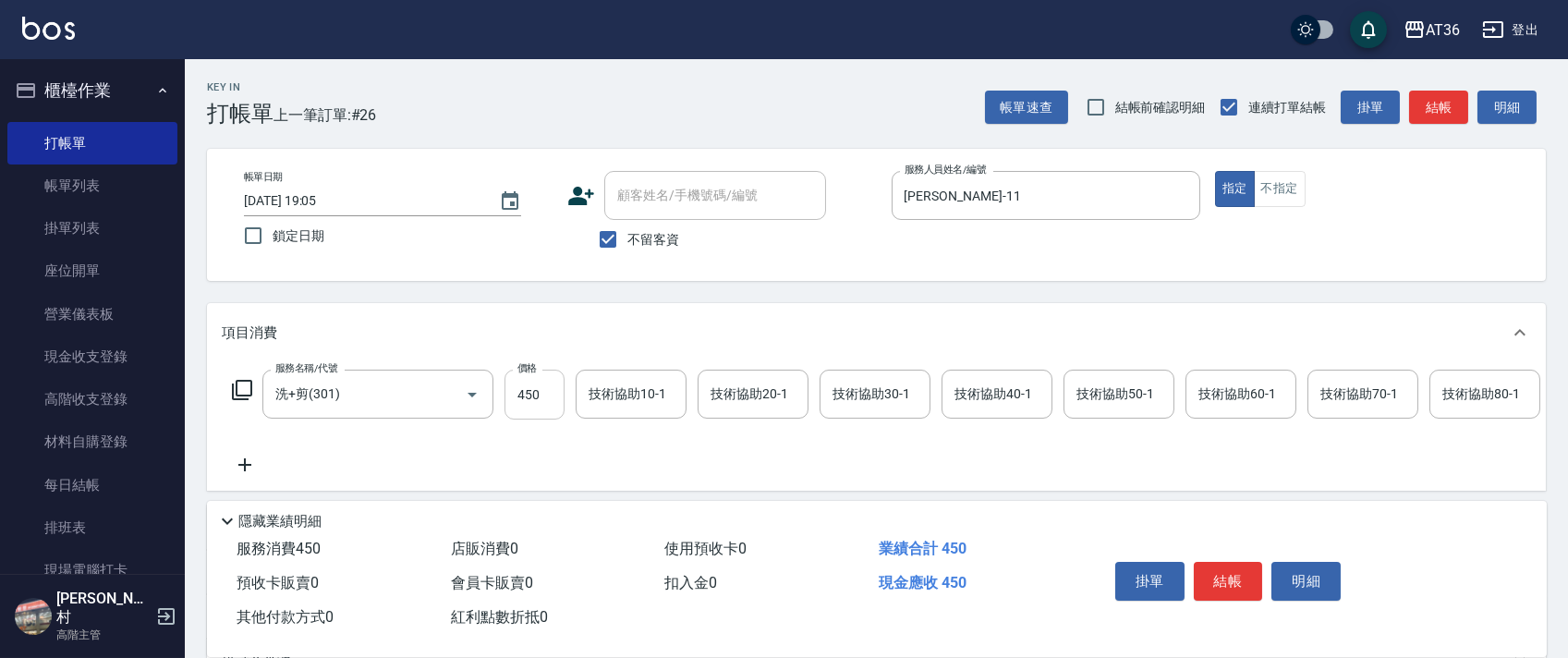
click at [536, 386] on input "450" at bounding box center [534, 394] width 60 height 50
type input "830"
click at [955, 399] on div "技術協助40-1 技術協助40-1" at bounding box center [997, 394] width 111 height 49
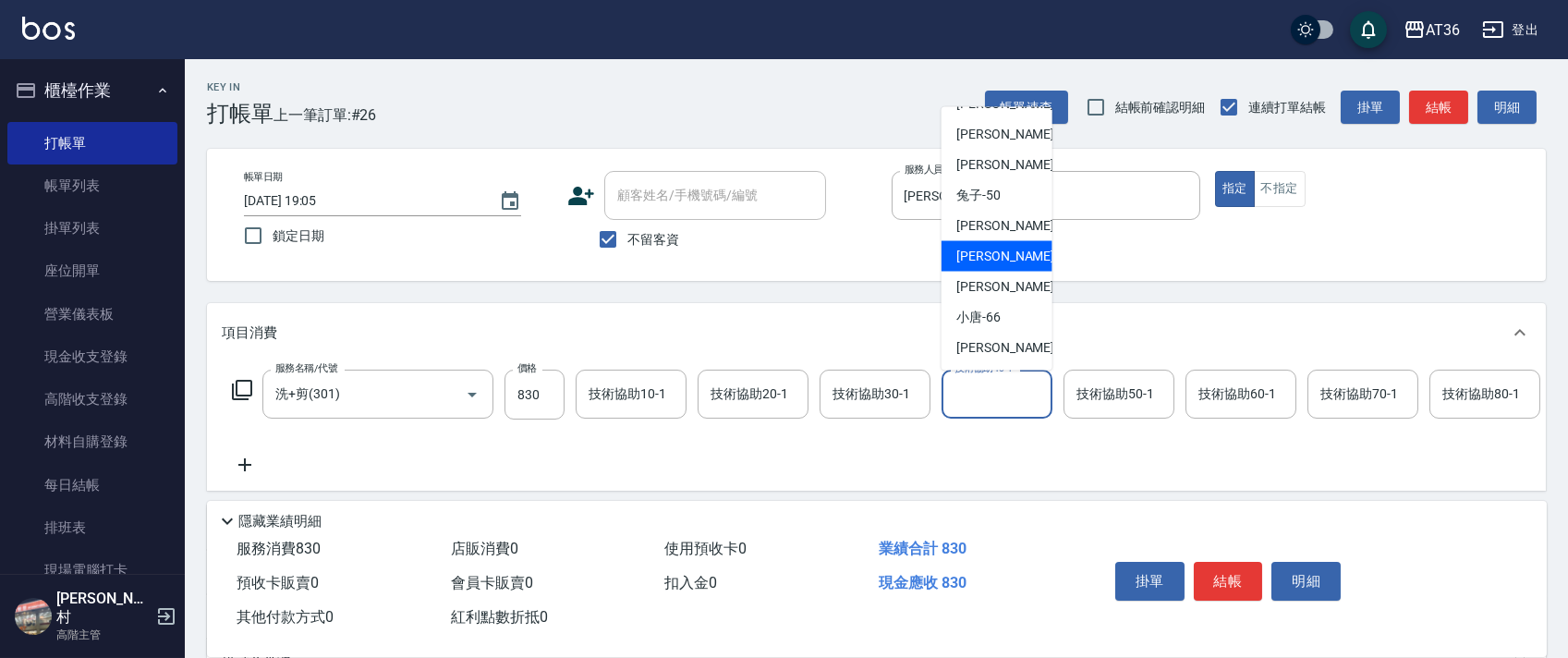
click at [998, 253] on span "[PERSON_NAME] -58" at bounding box center [1014, 256] width 116 height 20
type input "[PERSON_NAME]-58"
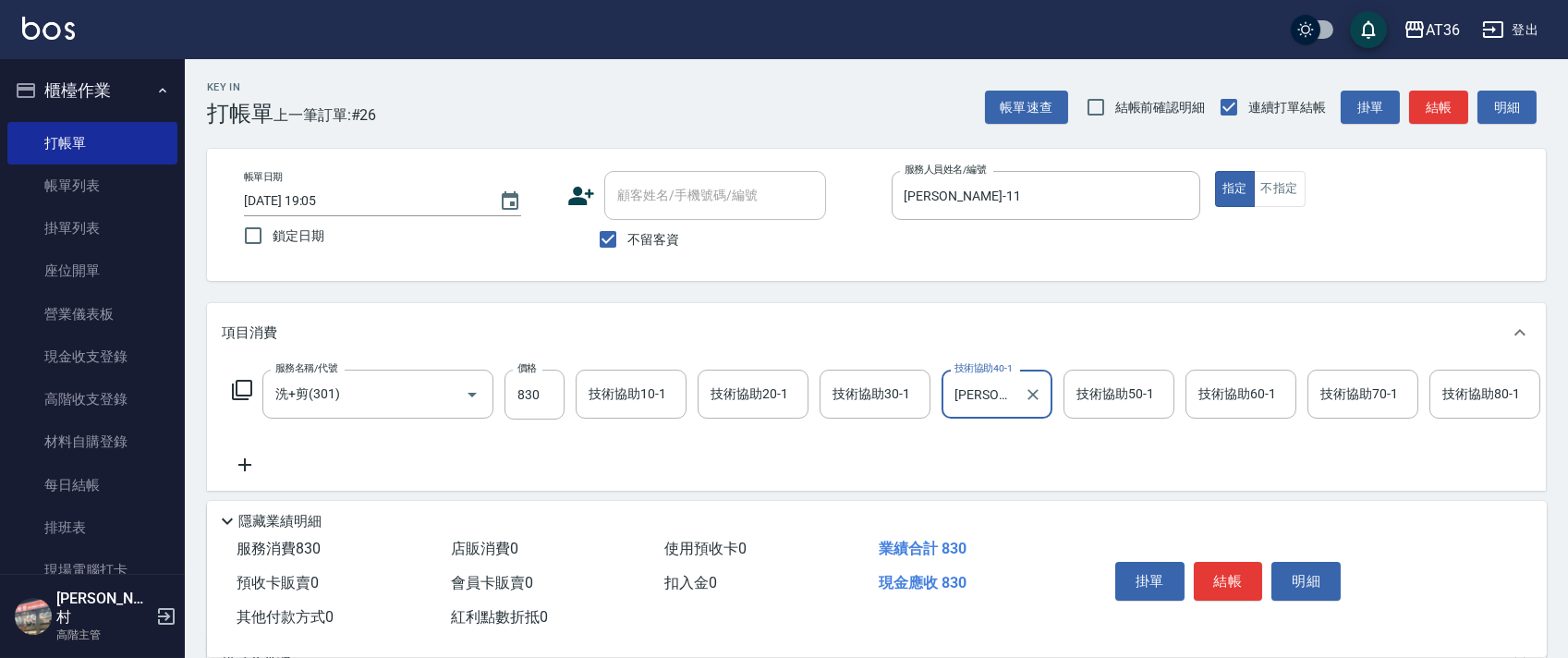
drag, startPoint x: 1216, startPoint y: 572, endPoint x: 1209, endPoint y: 551, distance: 22.1
click at [1214, 572] on button "結帳" at bounding box center [1229, 580] width 69 height 38
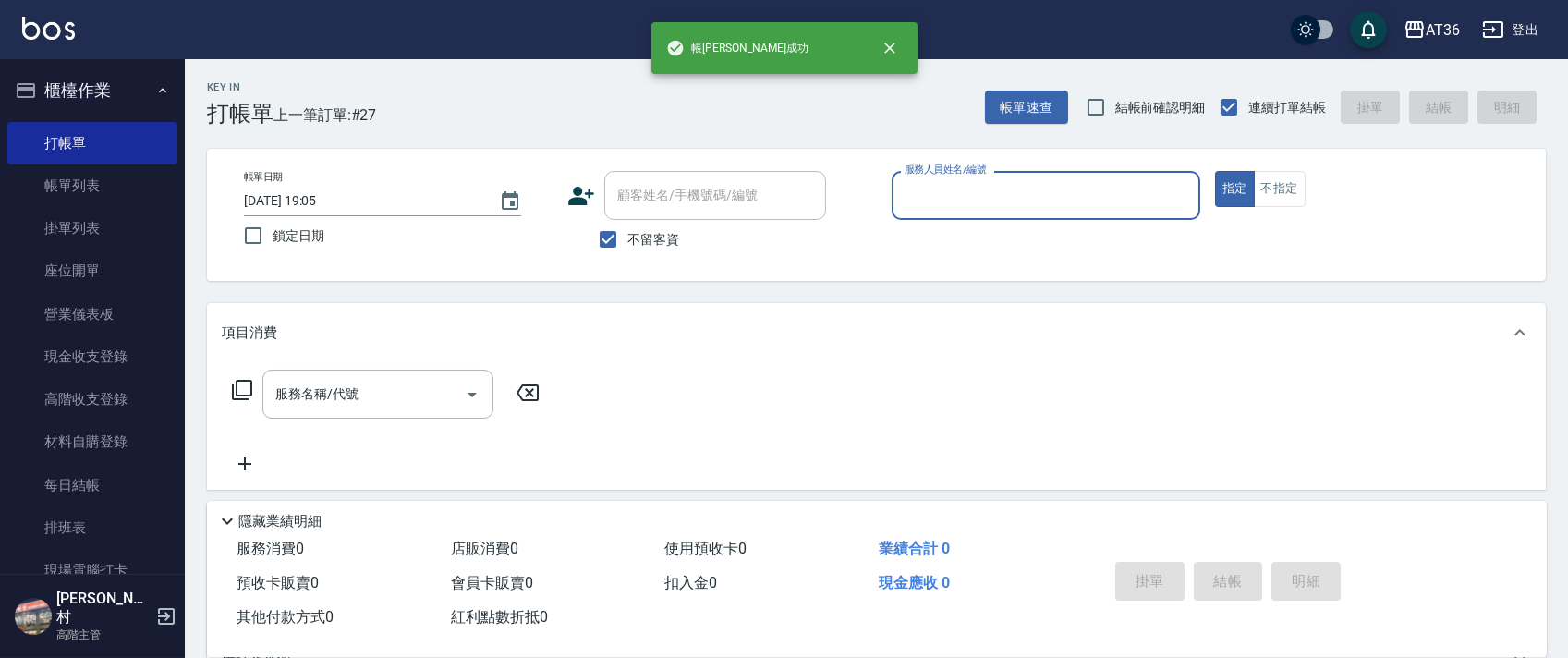
drag, startPoint x: 913, startPoint y: 183, endPoint x: 927, endPoint y: 209, distance: 29.5
click at [913, 184] on input "服務人員姓名/編號" at bounding box center [1046, 195] width 292 height 33
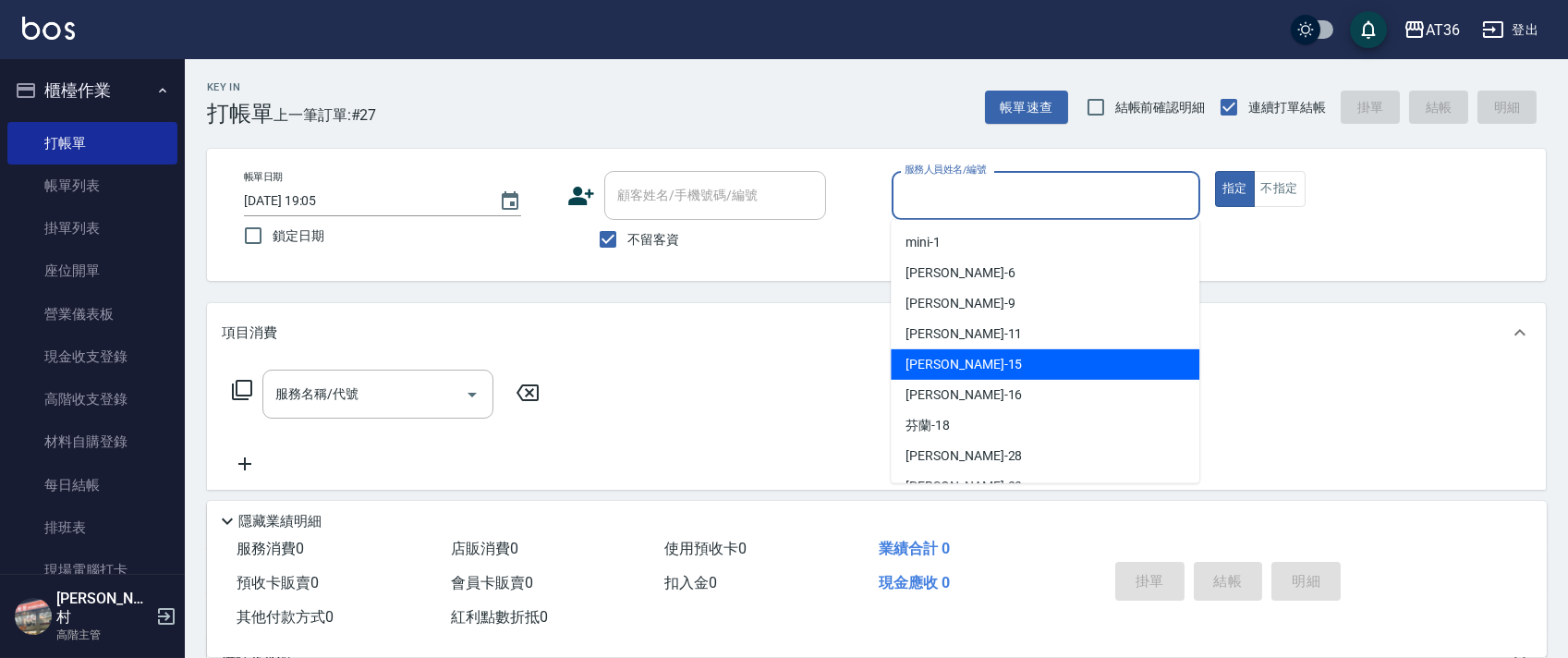
click at [929, 362] on span "[PERSON_NAME] -15" at bounding box center [963, 365] width 116 height 20
type input "[PERSON_NAME]-15"
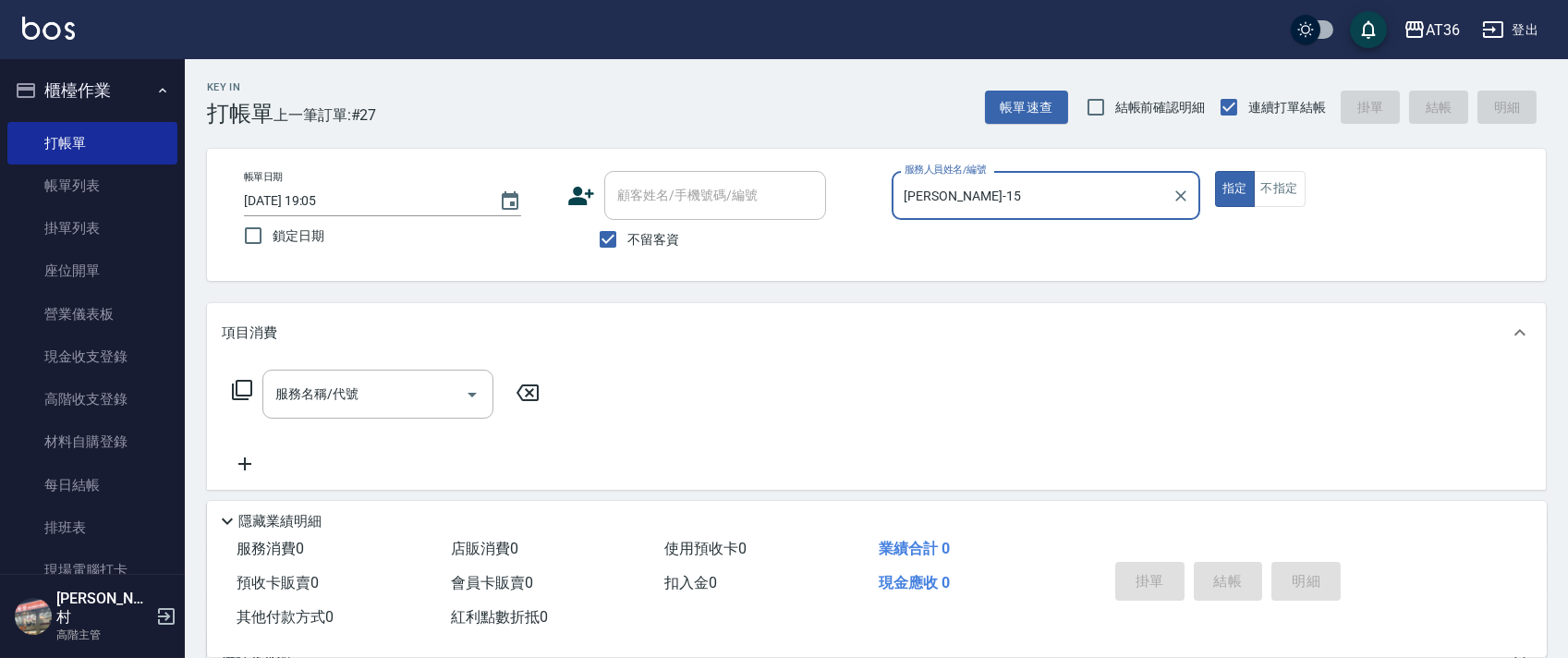
click at [248, 390] on icon at bounding box center [242, 390] width 22 height 22
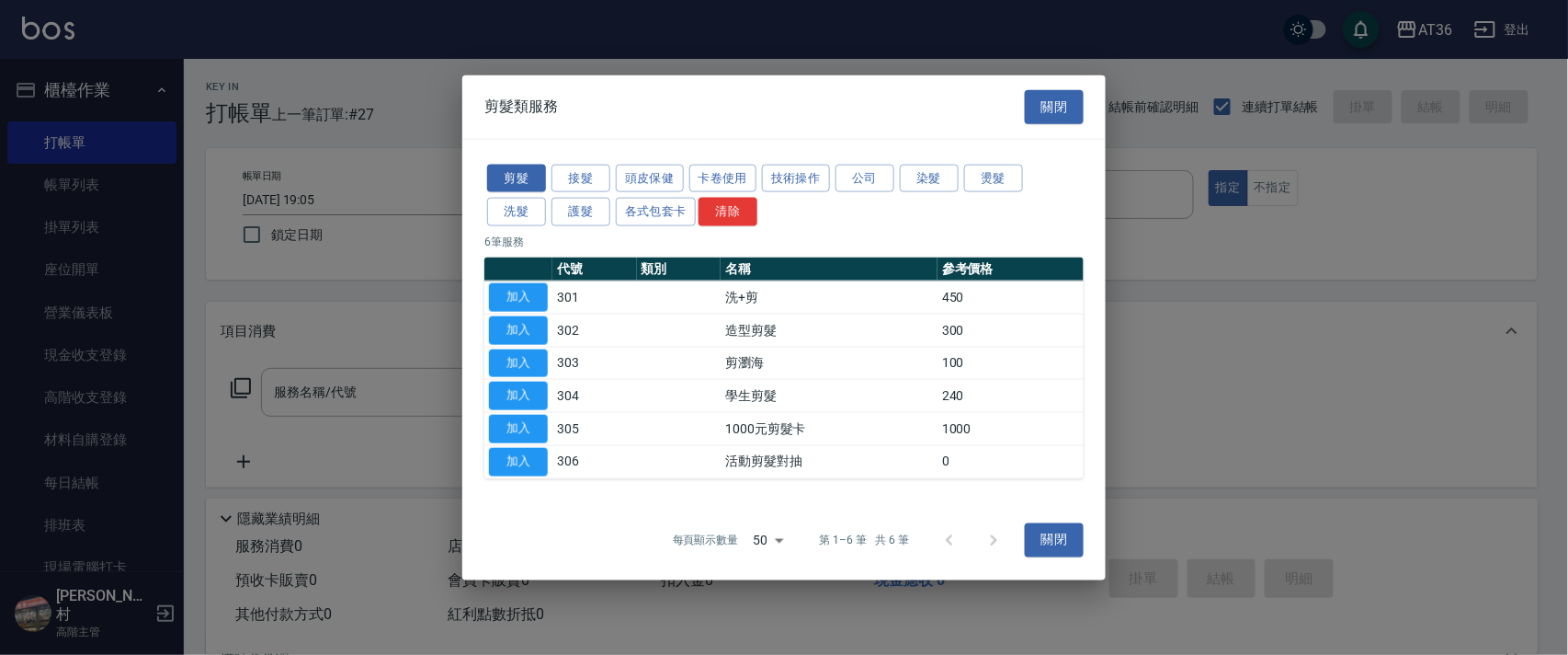
drag, startPoint x: 656, startPoint y: 169, endPoint x: 729, endPoint y: 245, distance: 105.4
click at [656, 170] on button "頭皮保健" at bounding box center [649, 178] width 68 height 28
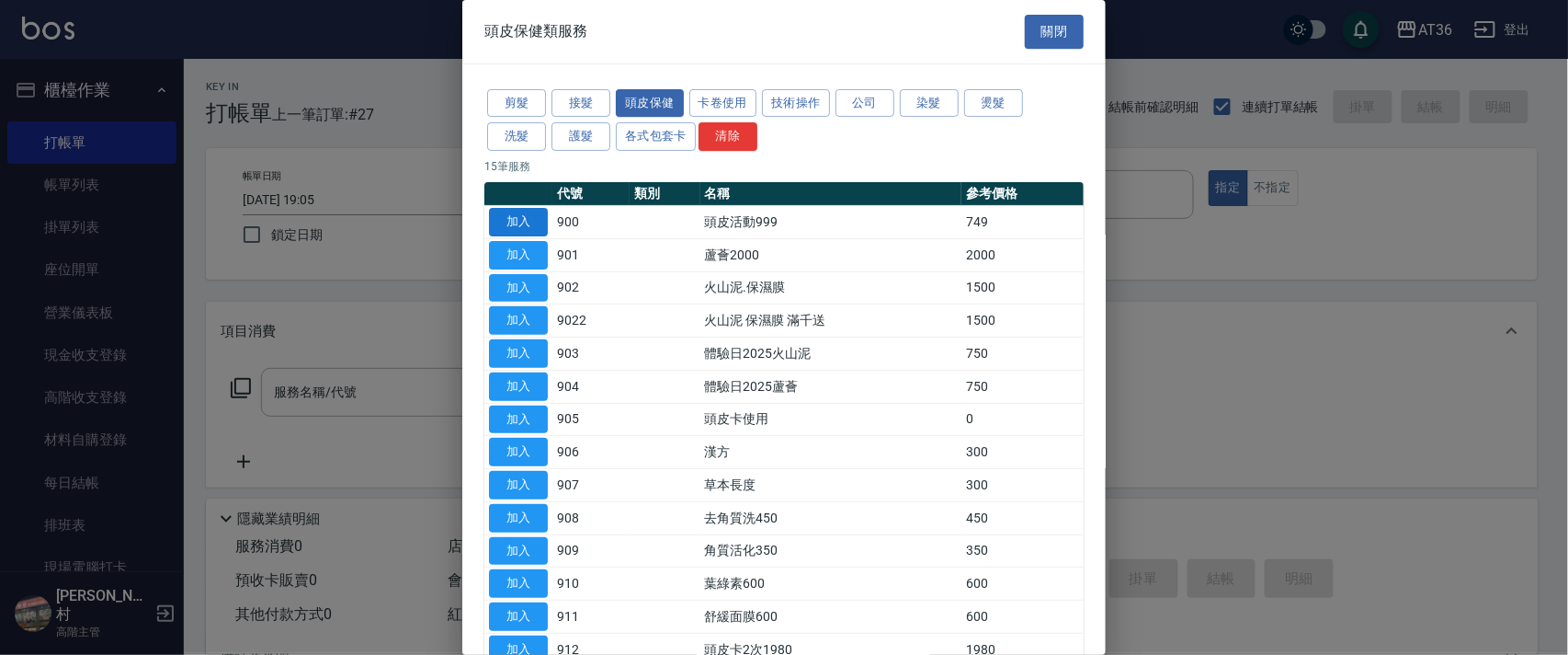
click at [525, 217] on button "加入" at bounding box center [518, 222] width 59 height 28
type input "頭皮活動999(900)"
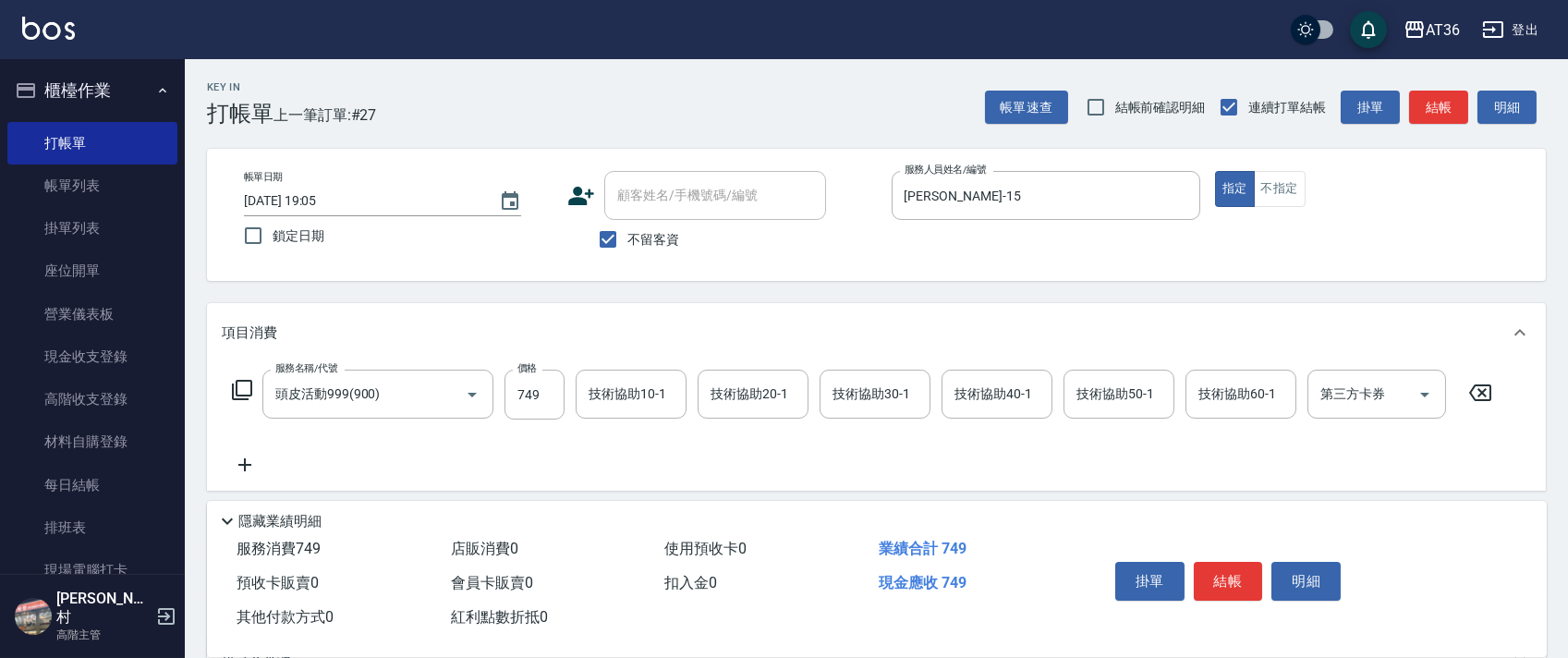
click at [232, 386] on icon at bounding box center [242, 390] width 21 height 21
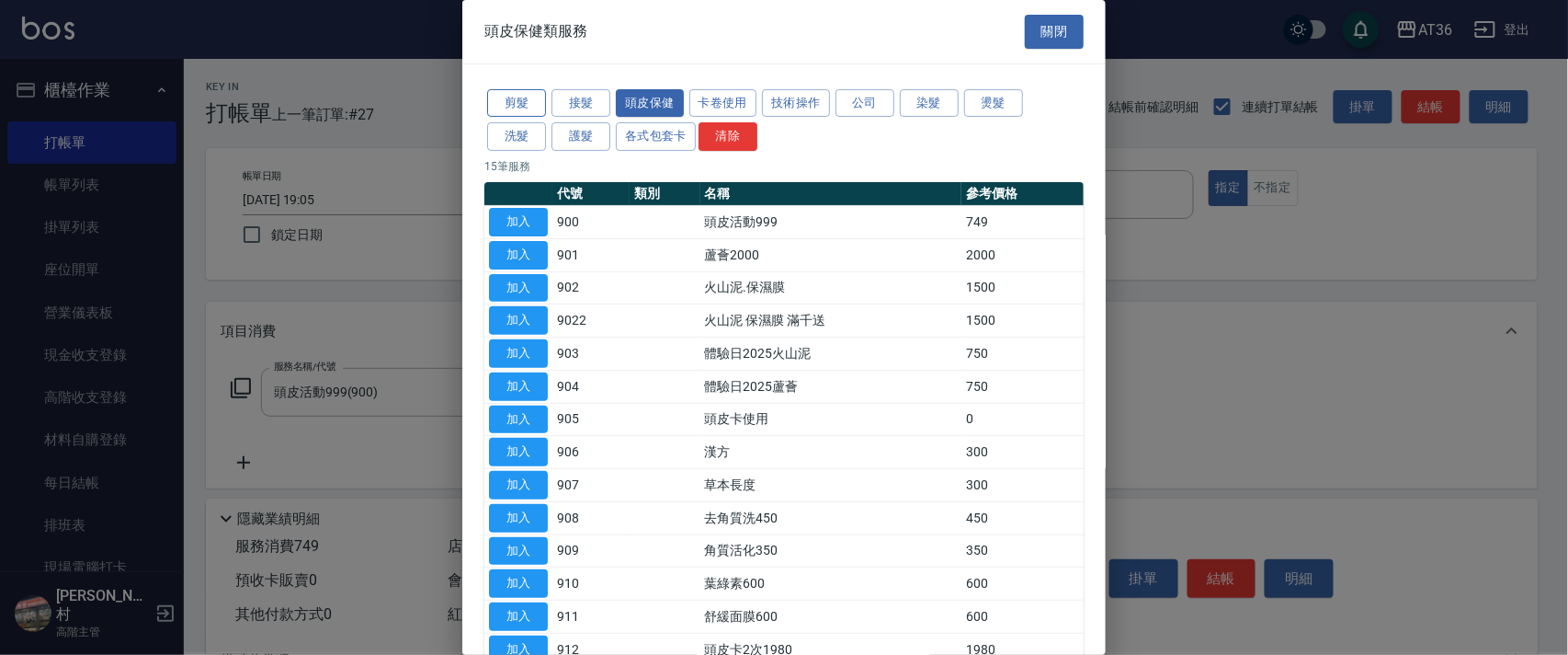
click at [524, 107] on button "剪髮" at bounding box center [516, 103] width 59 height 28
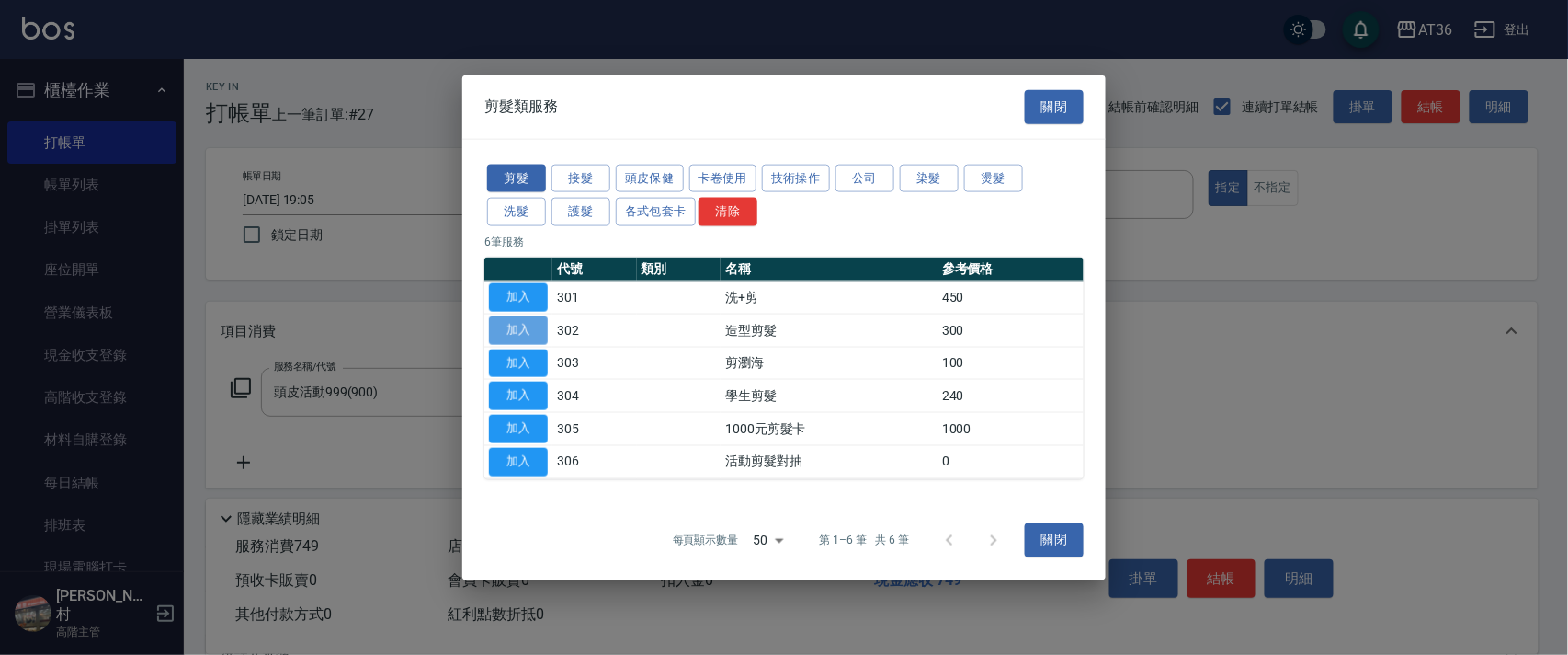
click at [526, 329] on button "加入" at bounding box center [518, 329] width 59 height 28
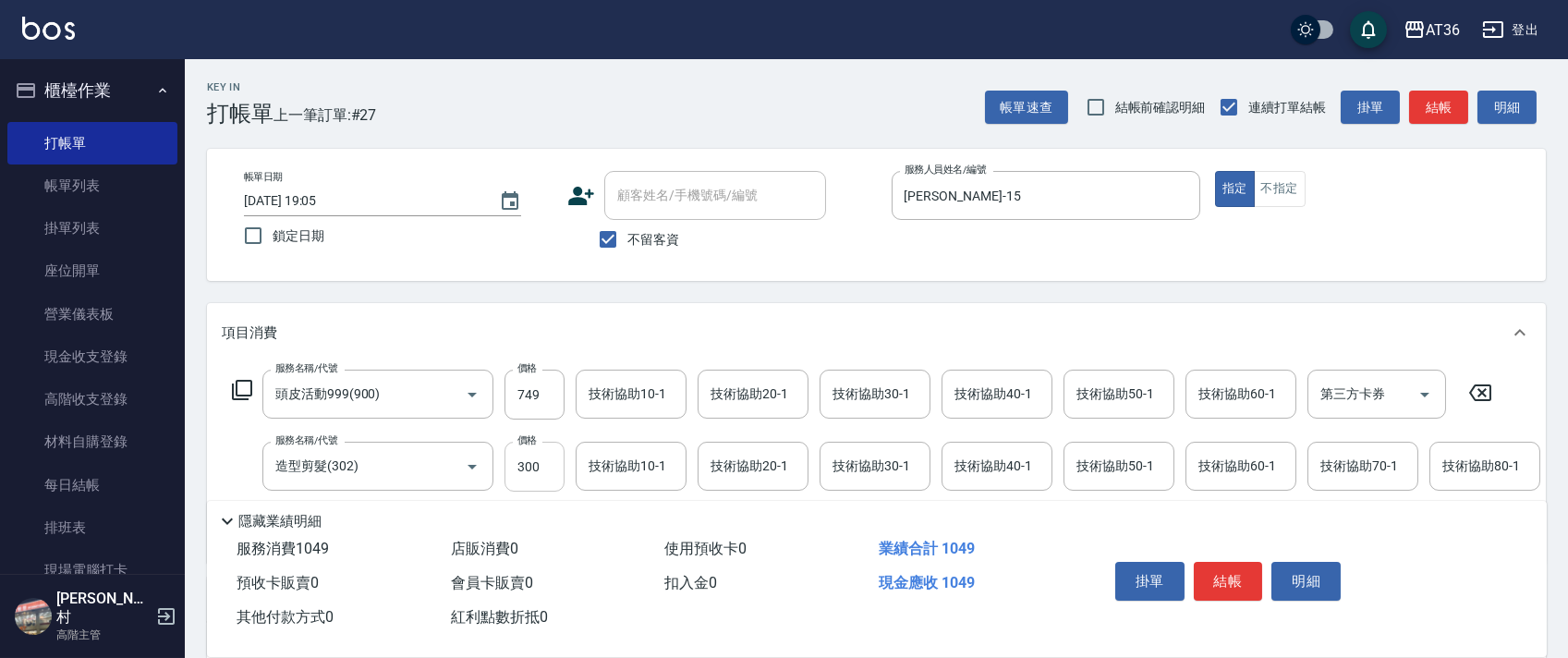
click at [526, 467] on input "300" at bounding box center [534, 467] width 60 height 50
type input "280"
click at [964, 391] on div "技術協助40-1 技術協助40-1" at bounding box center [997, 394] width 111 height 49
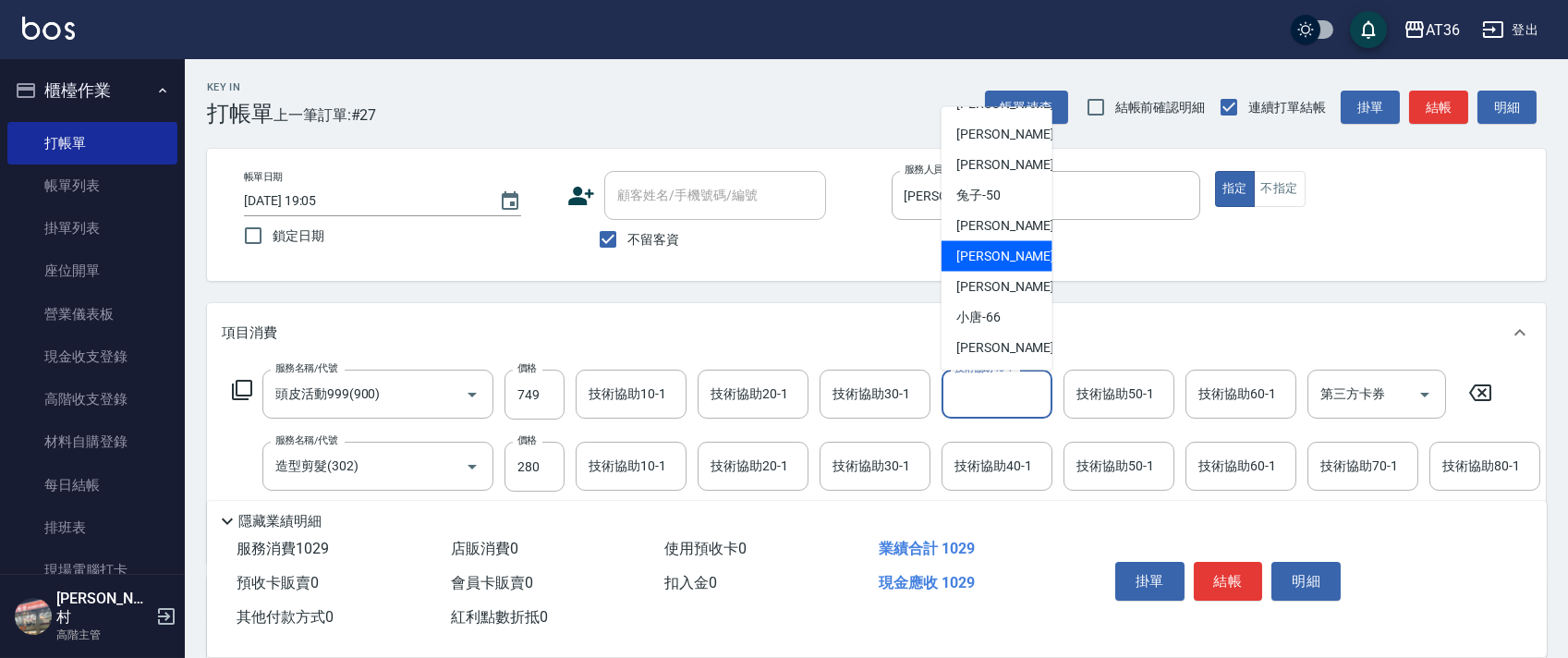
click at [1015, 252] on div "[PERSON_NAME] -58" at bounding box center [997, 256] width 111 height 31
type input "[PERSON_NAME]-58"
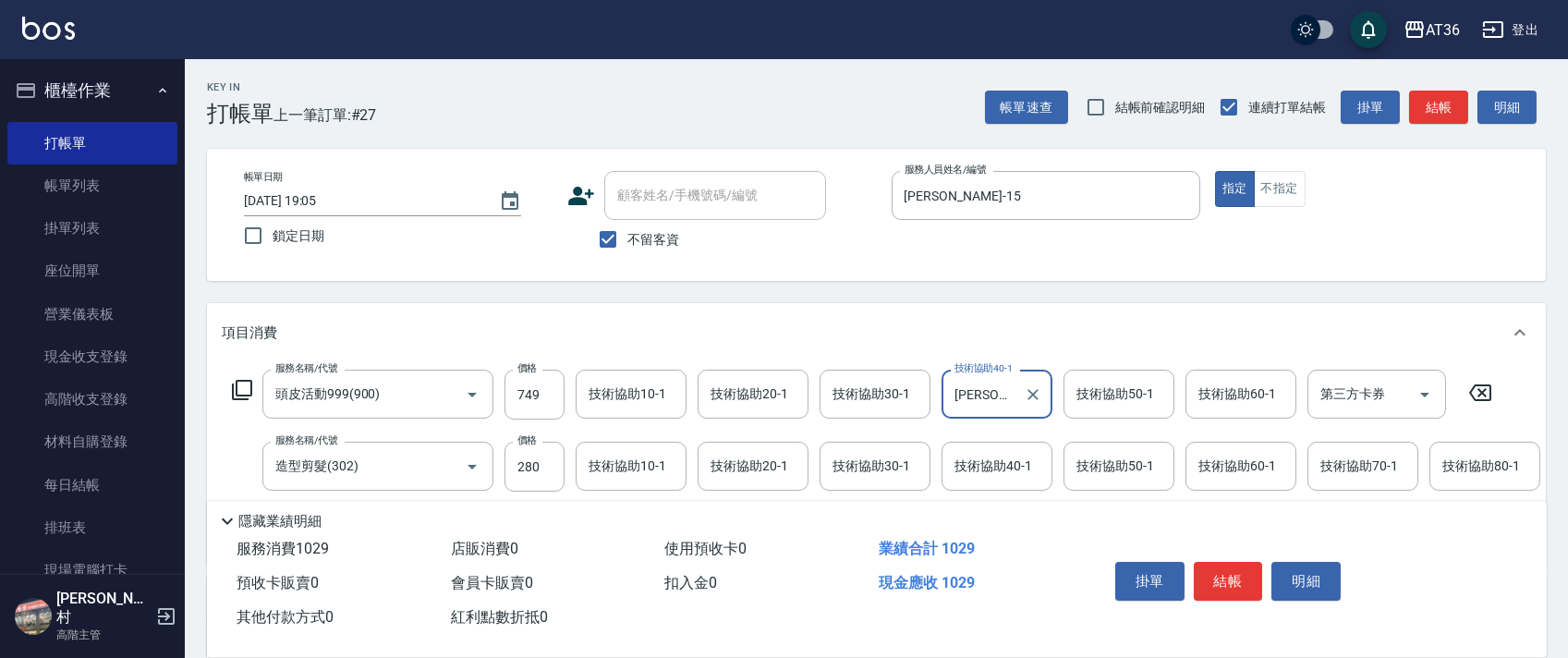
click at [729, 398] on div "技術協助20-1 技術協助20-1" at bounding box center [753, 394] width 111 height 49
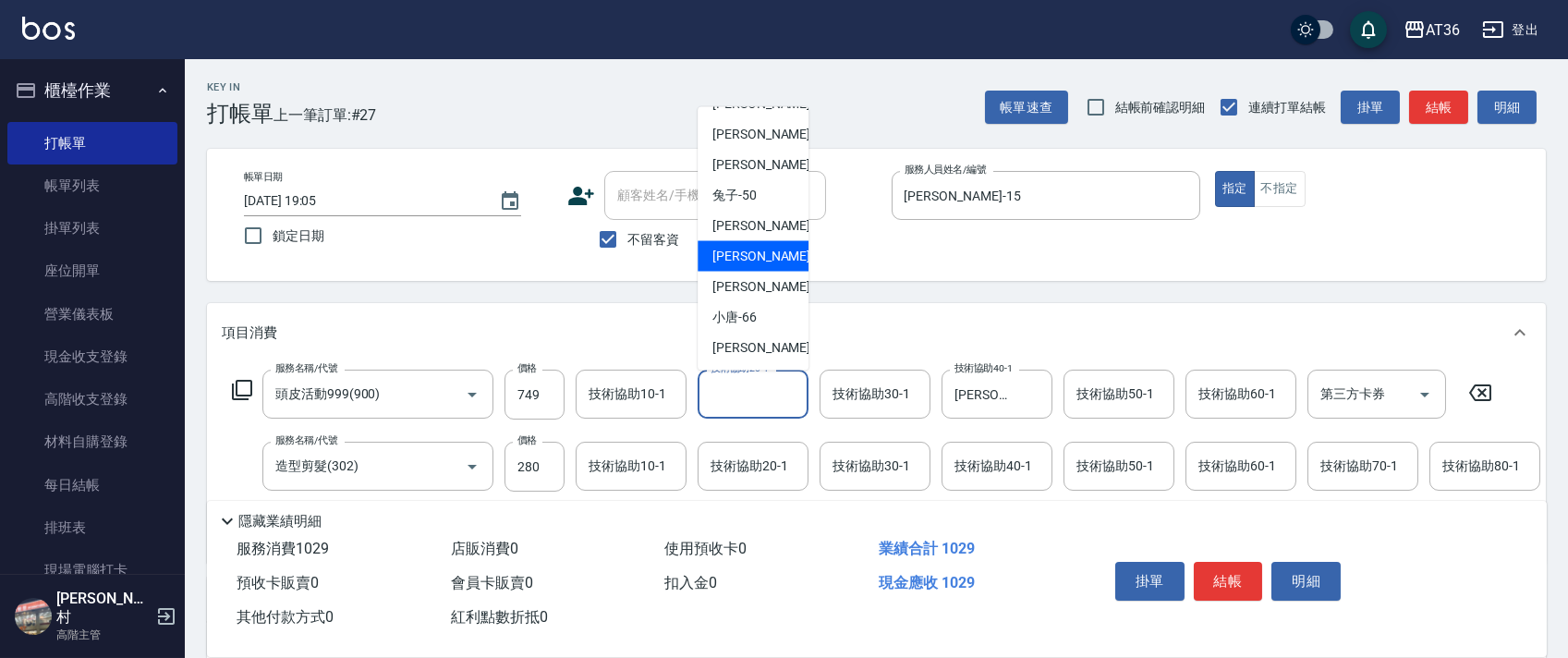
click at [756, 262] on div "[PERSON_NAME] -58" at bounding box center [753, 256] width 111 height 31
type input "[PERSON_NAME]-58"
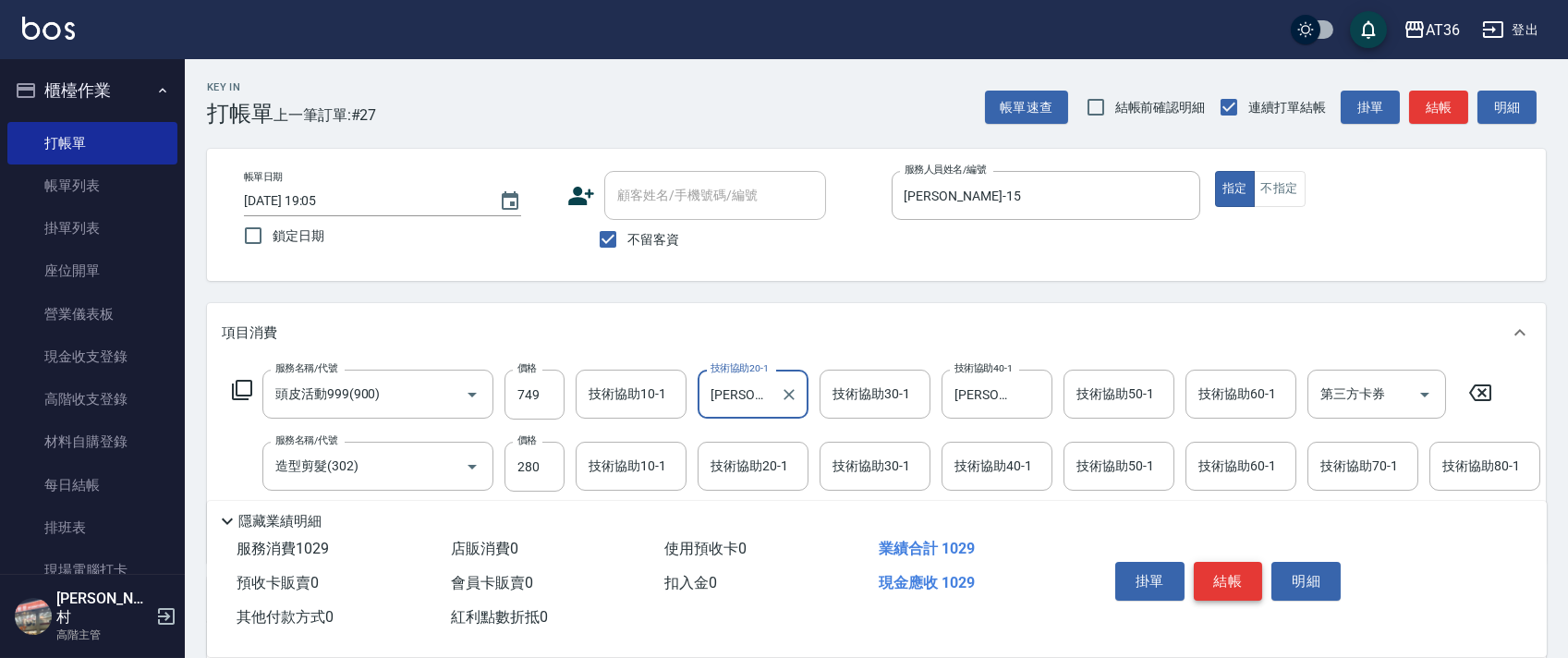
click at [1224, 583] on button "結帳" at bounding box center [1229, 580] width 69 height 38
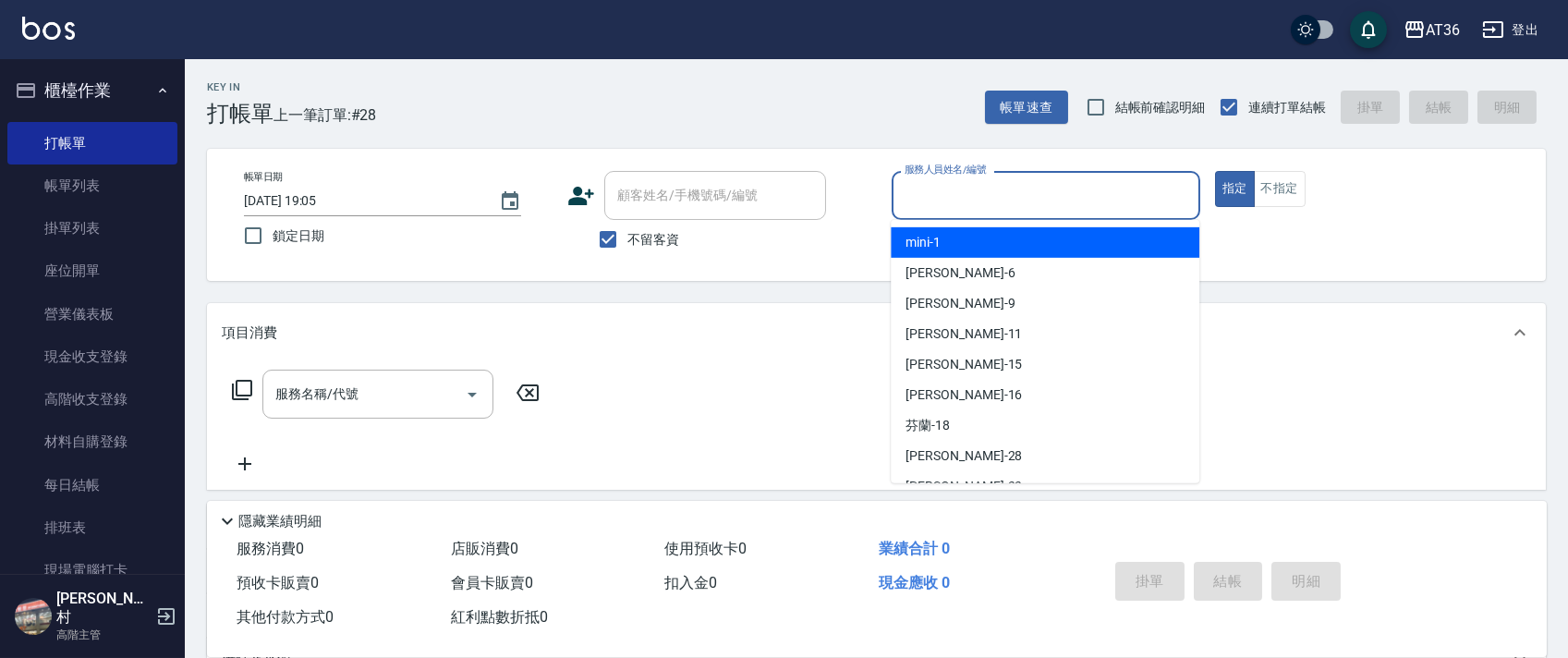
click at [915, 201] on input "服務人員姓名/編號" at bounding box center [1046, 195] width 292 height 33
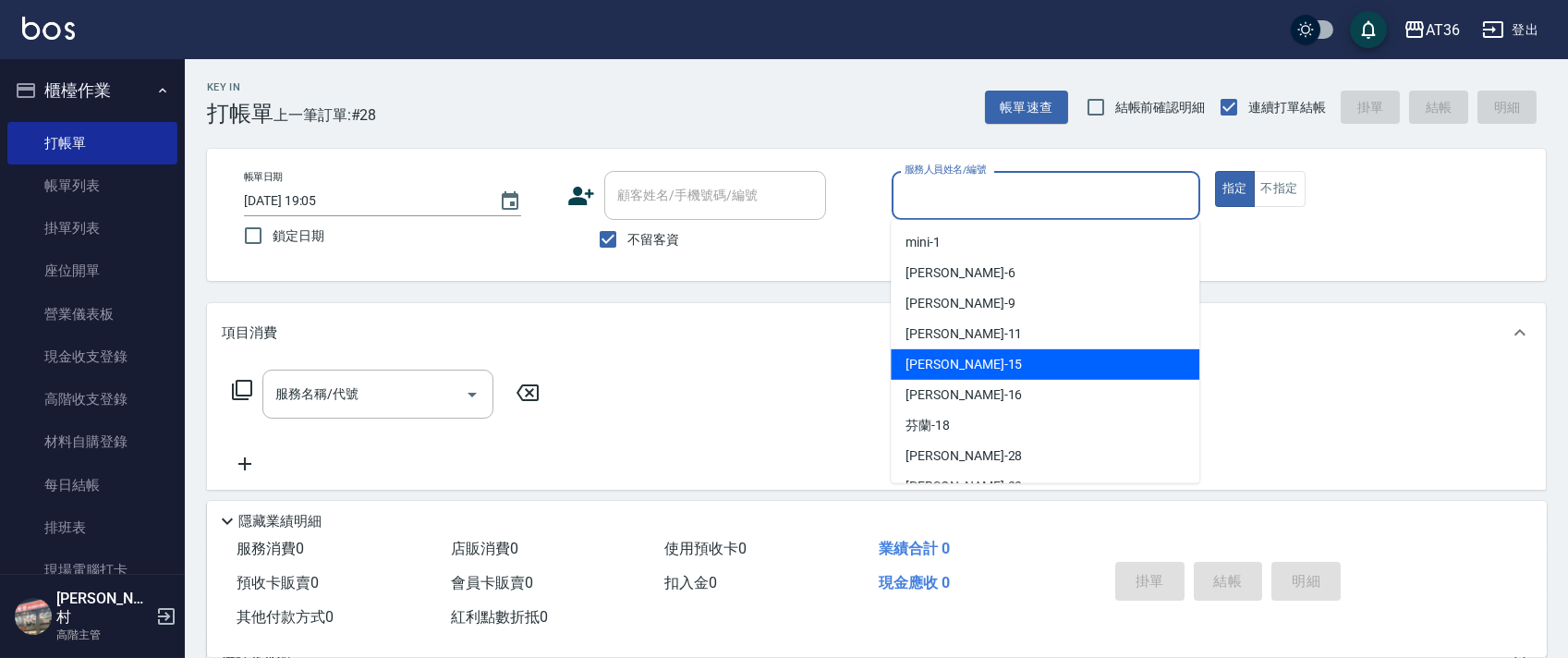
drag, startPoint x: 980, startPoint y: 360, endPoint x: 522, endPoint y: 280, distance: 464.9
click at [980, 359] on div "[PERSON_NAME] -15" at bounding box center [1044, 364] width 309 height 31
type input "[PERSON_NAME]-15"
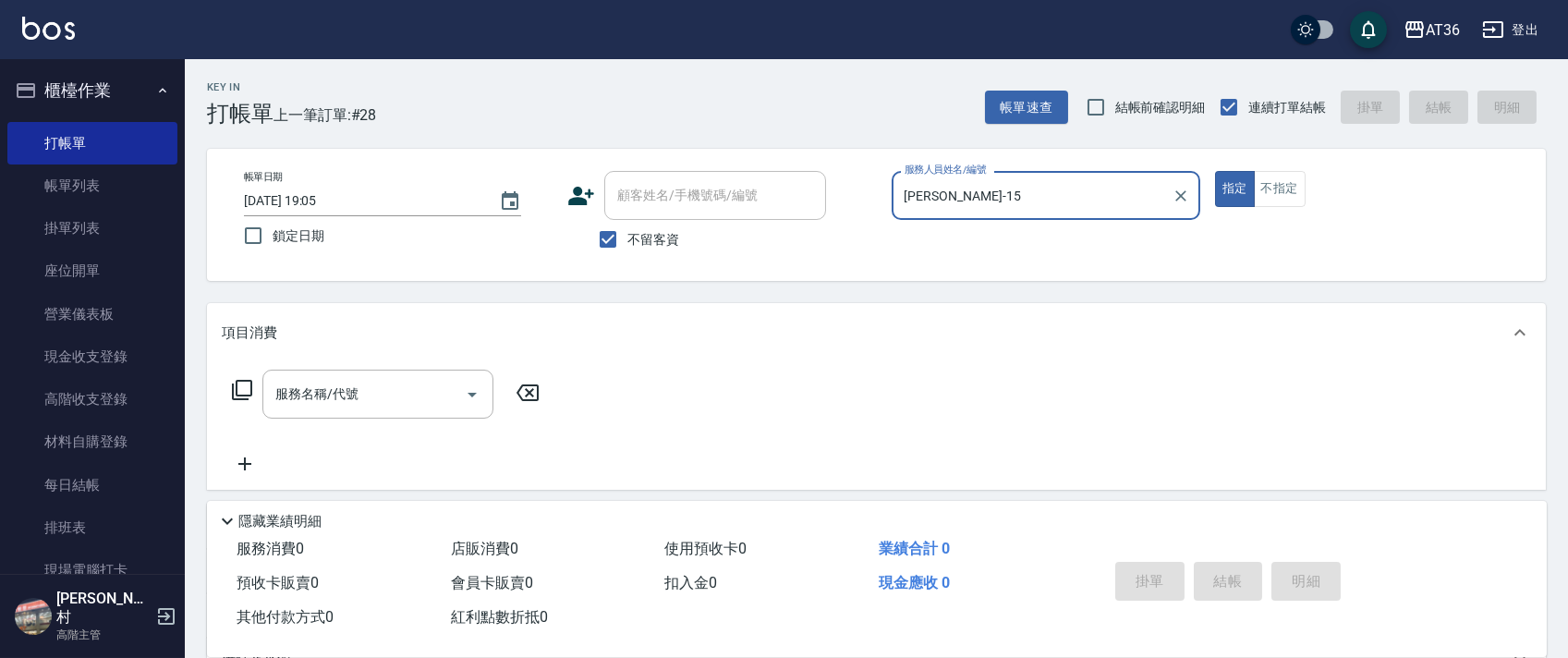
click at [240, 383] on icon at bounding box center [242, 390] width 22 height 22
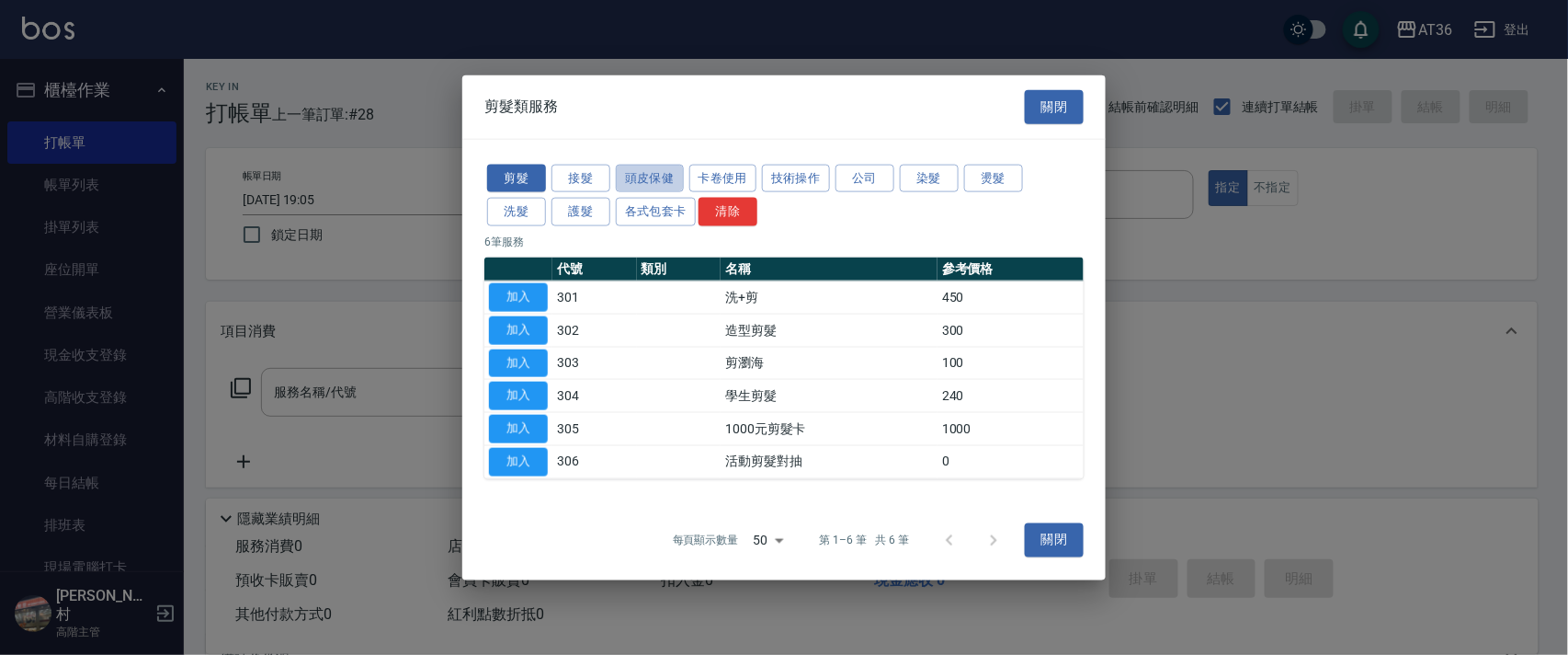
drag, startPoint x: 641, startPoint y: 180, endPoint x: 871, endPoint y: 266, distance: 245.6
click at [641, 182] on button "頭皮保健" at bounding box center [649, 178] width 68 height 28
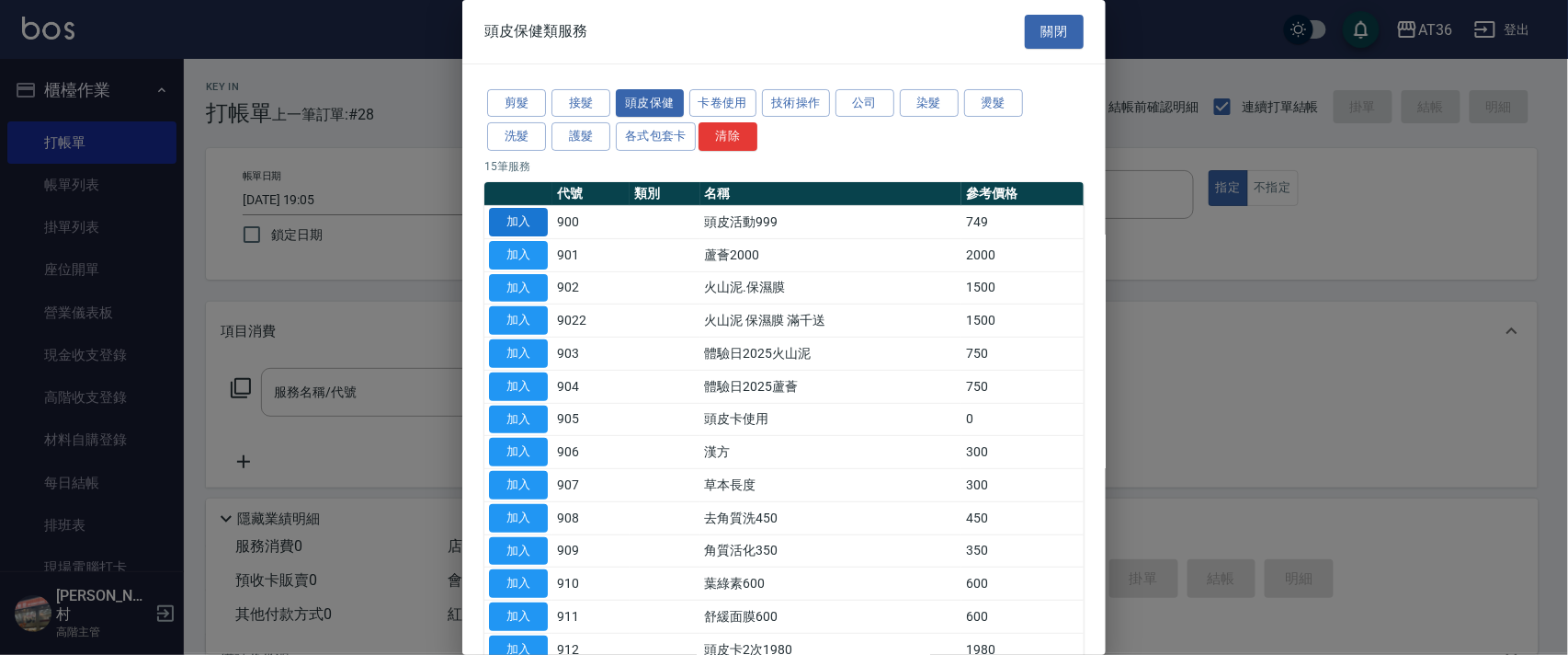
click at [515, 224] on button "加入" at bounding box center [518, 222] width 59 height 28
type input "頭皮活動999(900)"
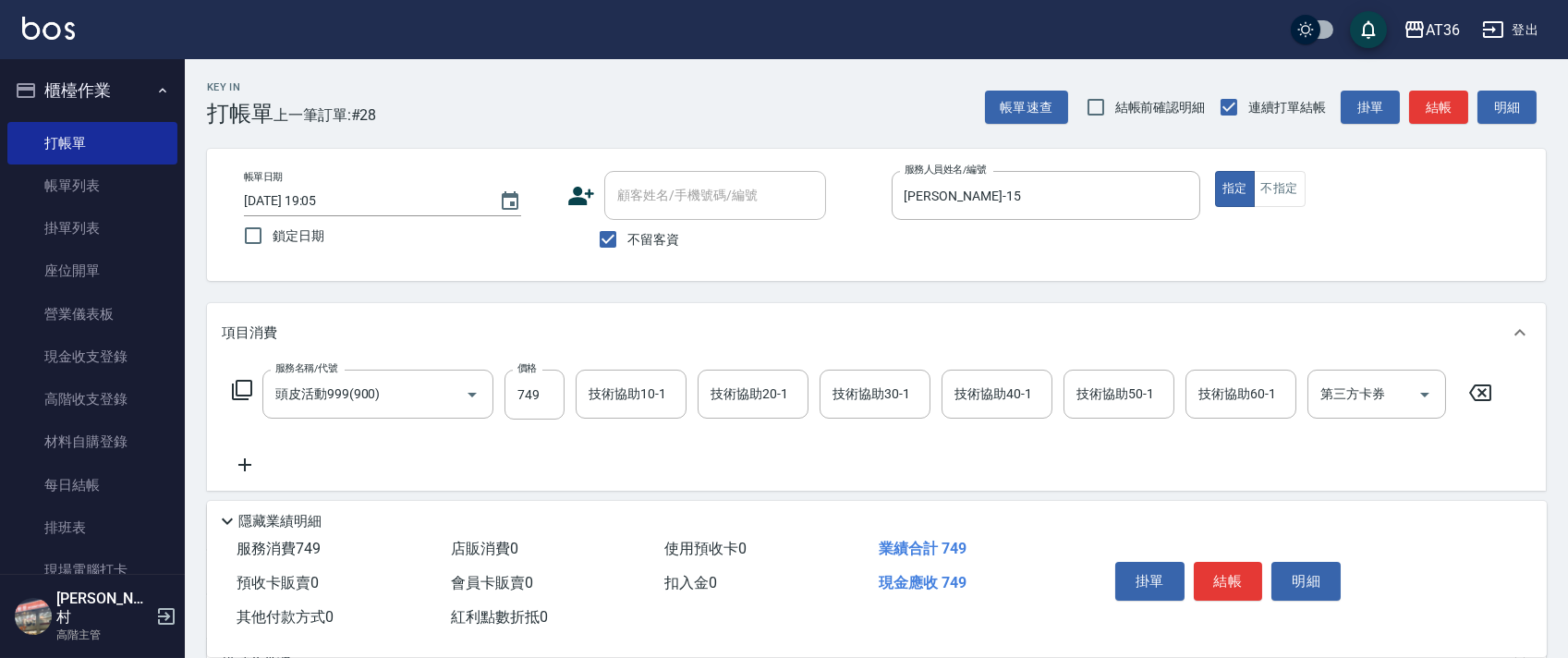
click at [246, 385] on icon at bounding box center [242, 390] width 22 height 22
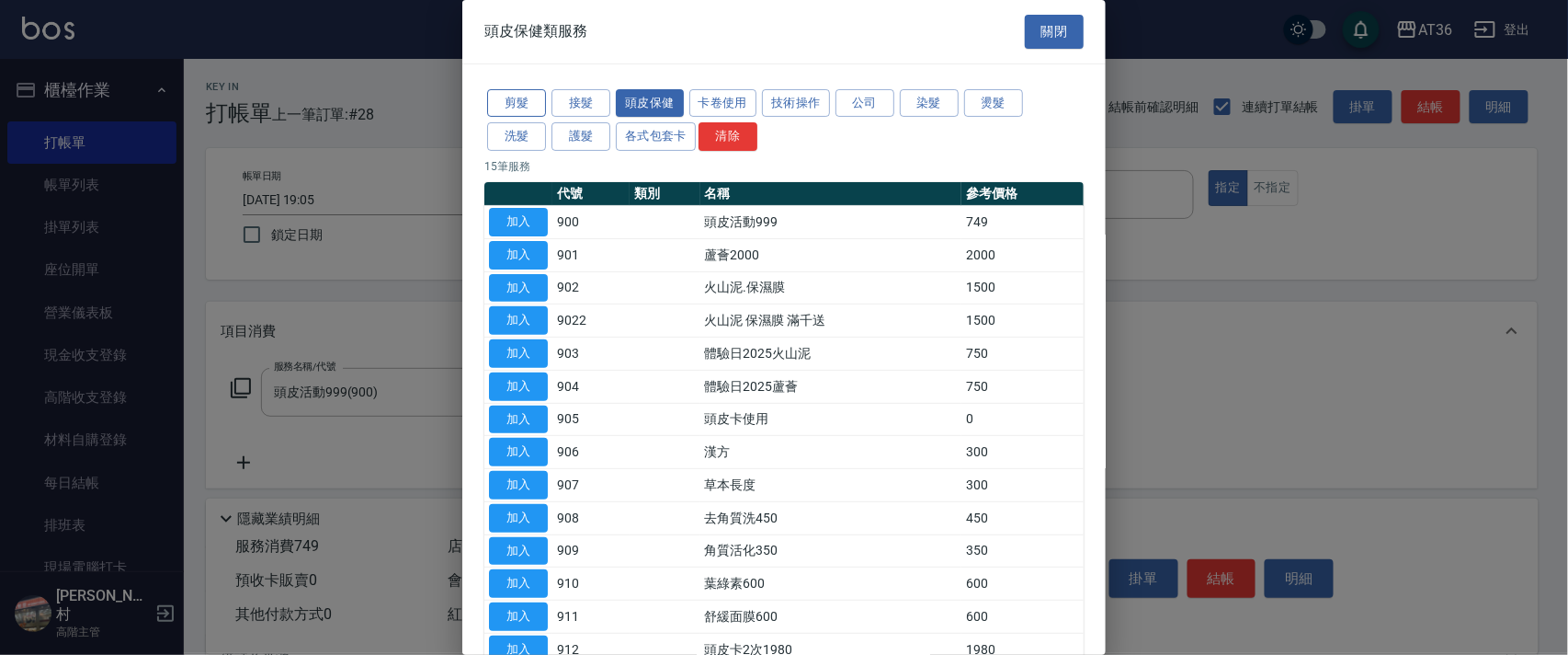
click at [527, 108] on button "剪髮" at bounding box center [516, 103] width 59 height 28
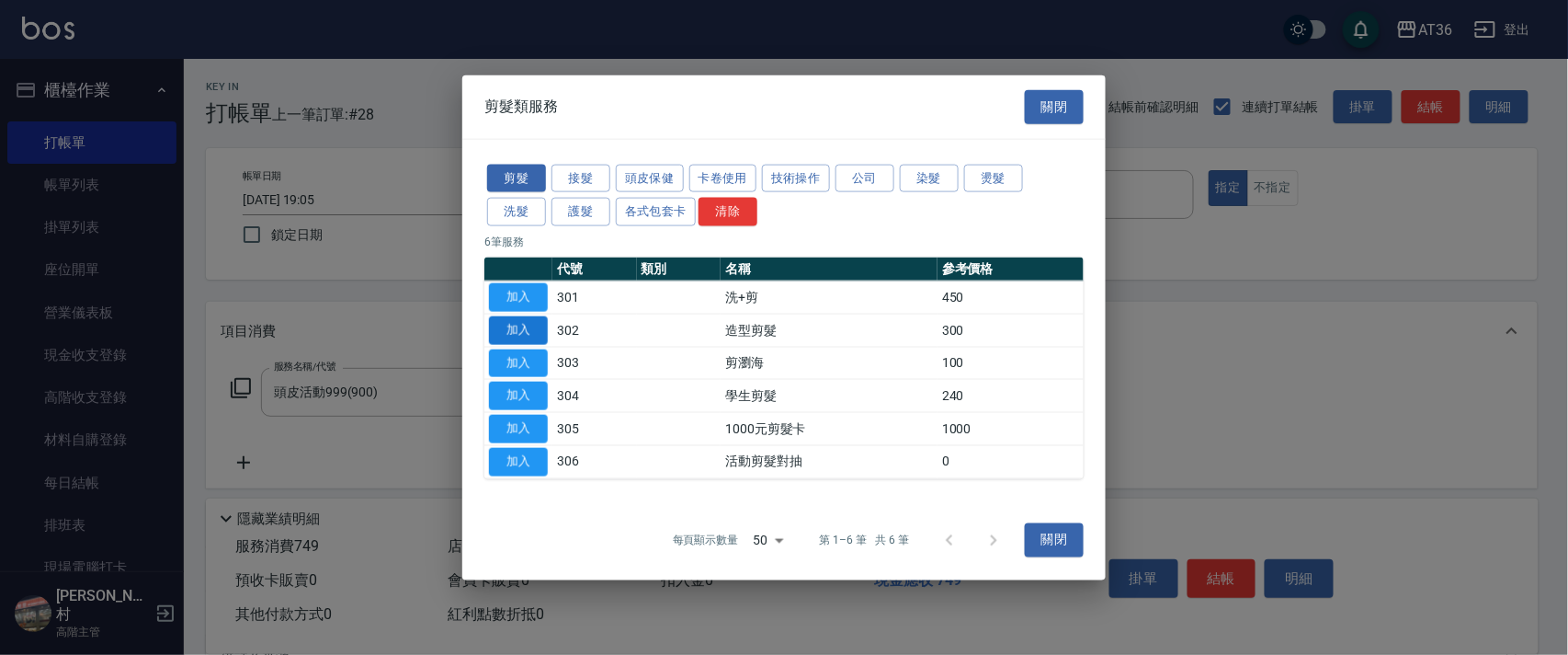
click at [522, 324] on button "加入" at bounding box center [518, 329] width 59 height 28
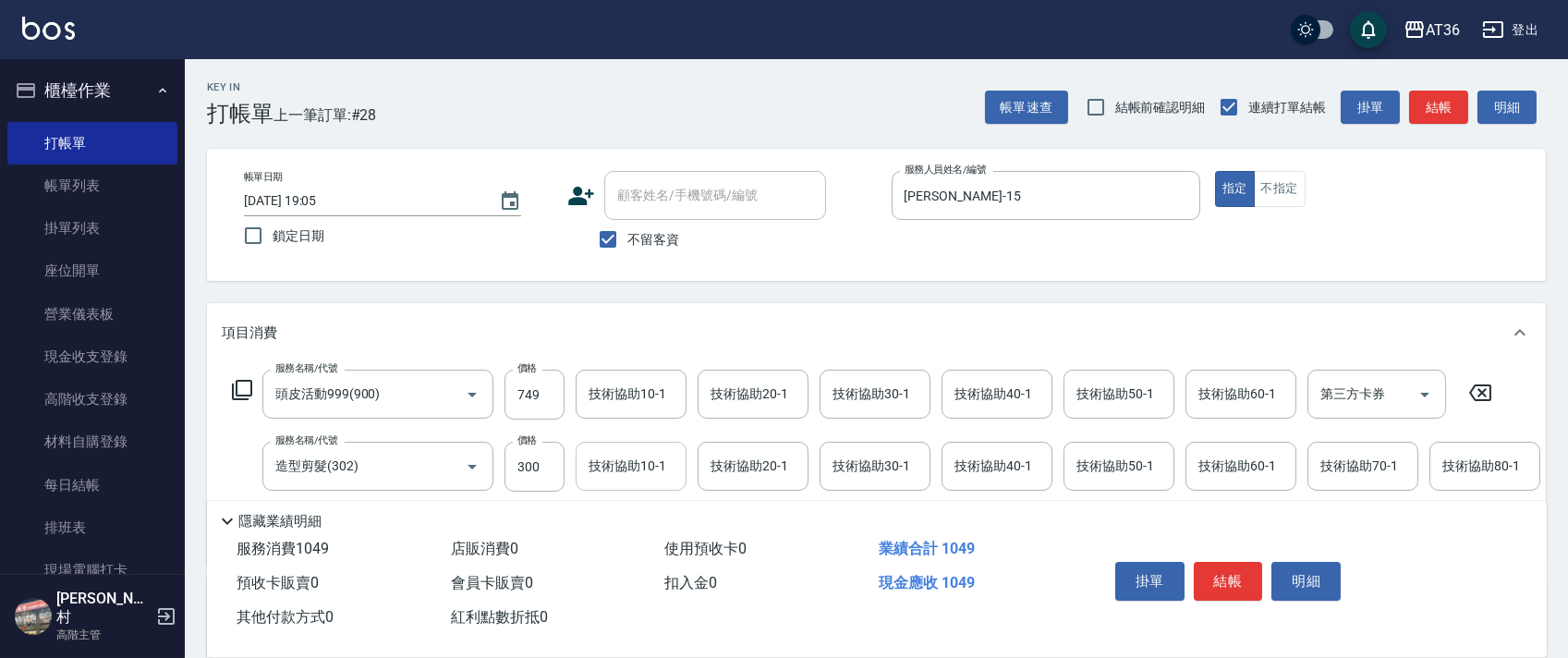
click at [543, 476] on input "300" at bounding box center [534, 467] width 60 height 50
type input "280"
click at [968, 394] on div "技術協助40-1 技術協助40-1" at bounding box center [997, 394] width 111 height 49
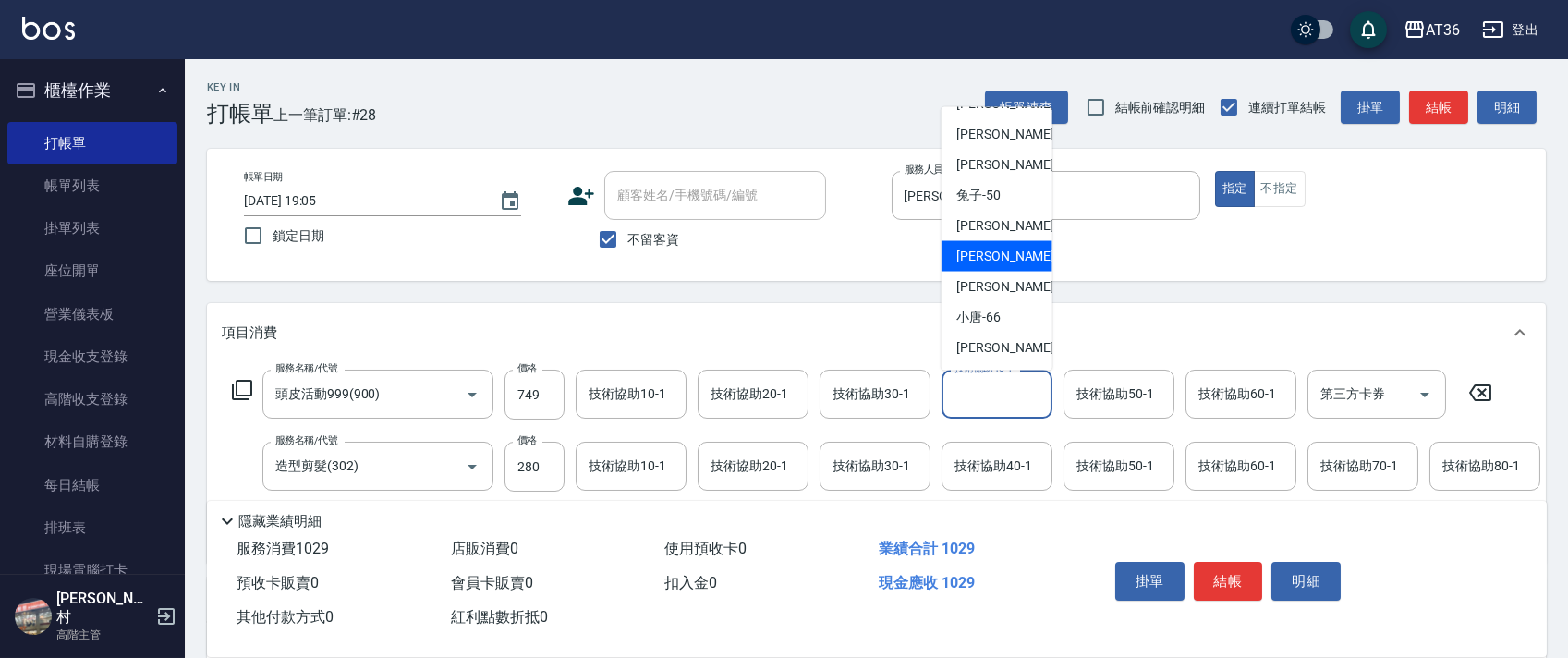
click at [1006, 254] on div "[PERSON_NAME] -58" at bounding box center [997, 256] width 111 height 31
type input "[PERSON_NAME]-58"
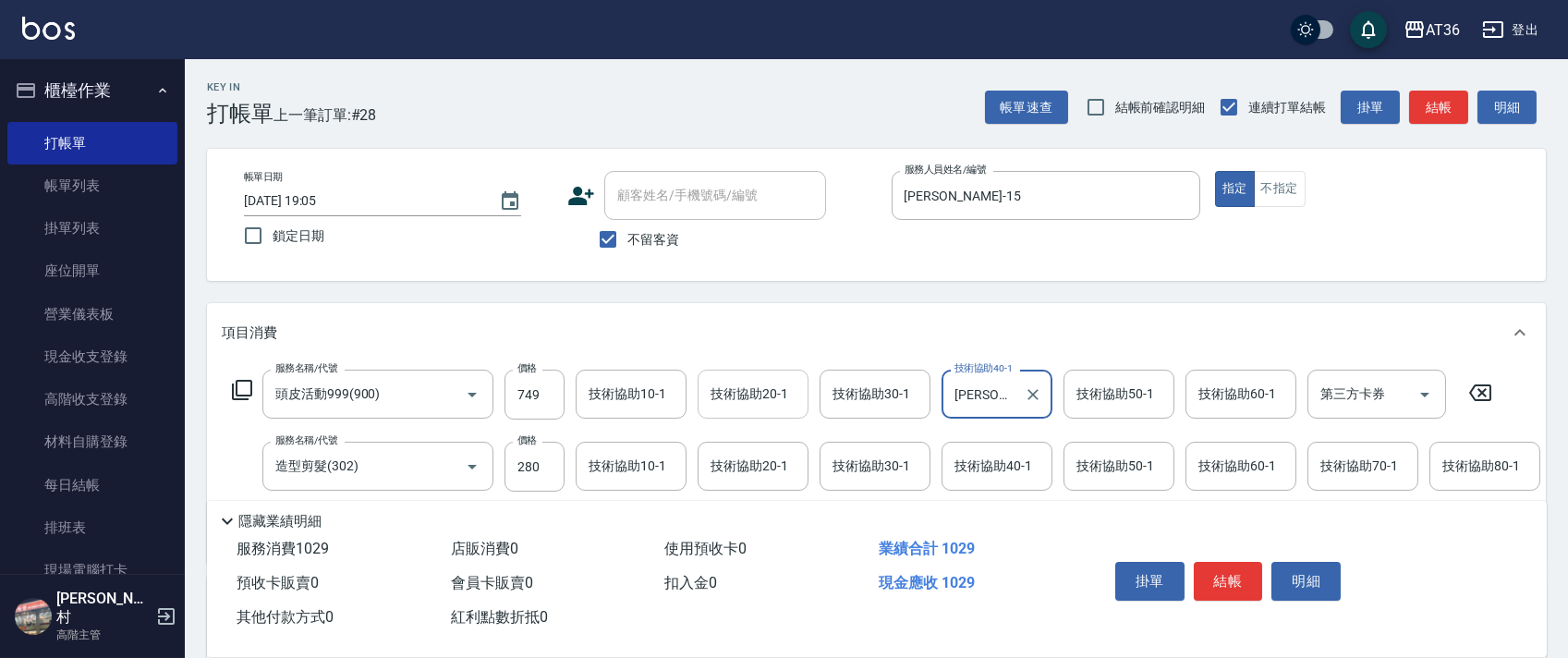
click at [722, 385] on div "技術協助20-1 技術協助20-1" at bounding box center [753, 394] width 111 height 49
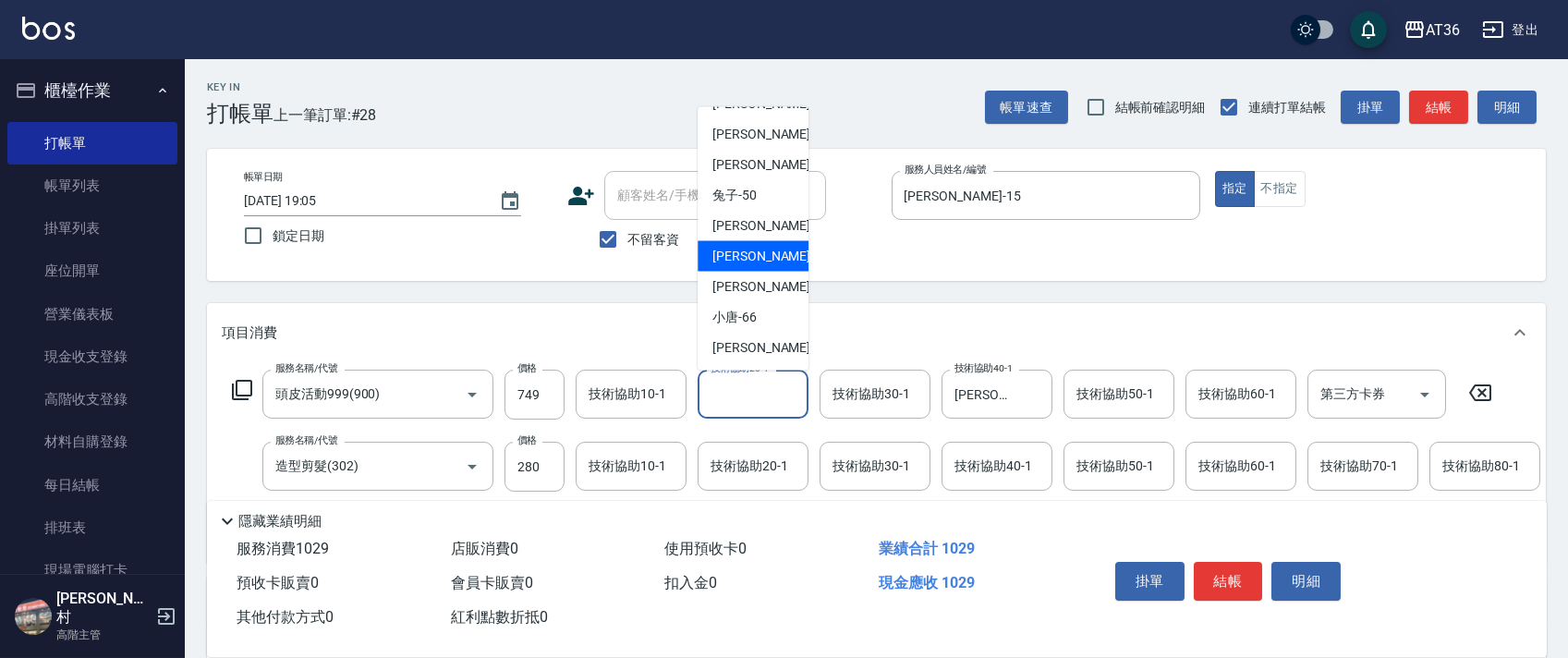
click at [772, 267] on div "[PERSON_NAME] -58" at bounding box center [753, 256] width 111 height 31
type input "[PERSON_NAME]-58"
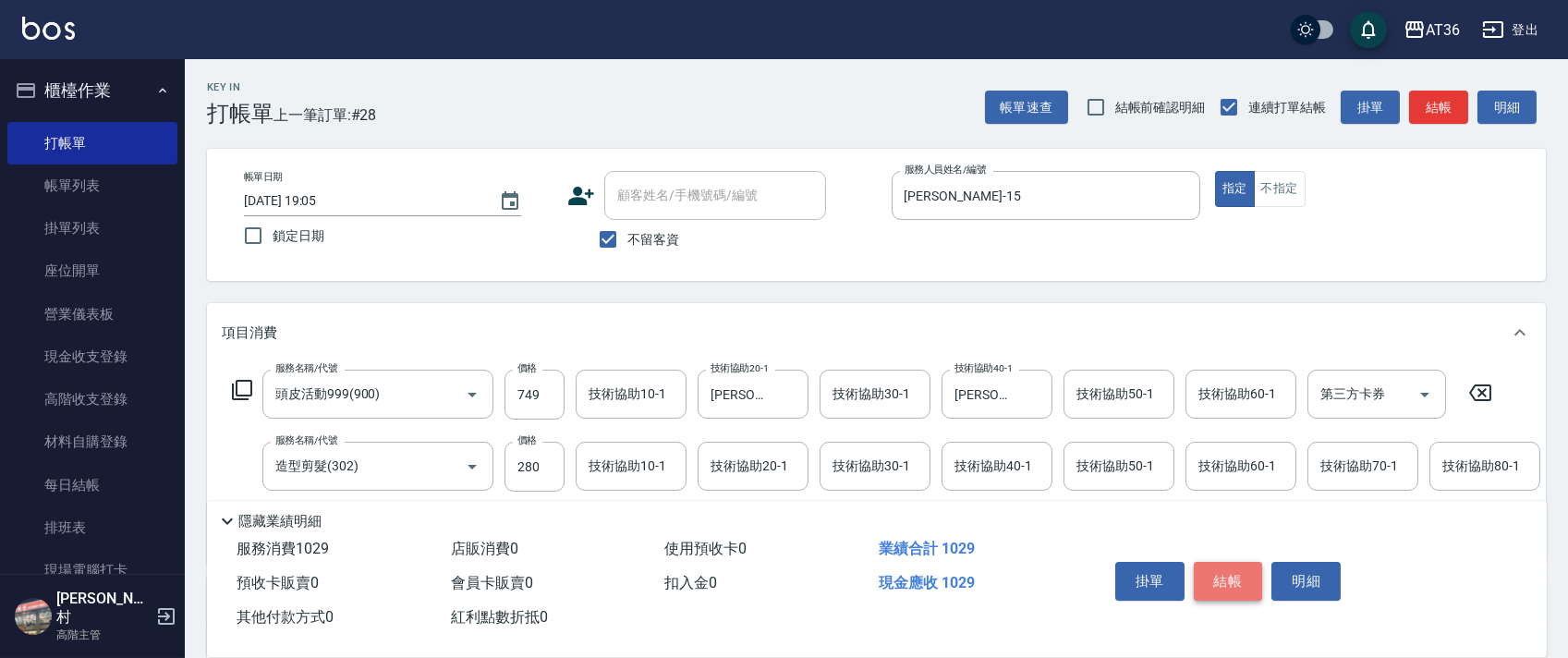
click at [1219, 585] on button "結帳" at bounding box center [1229, 580] width 69 height 38
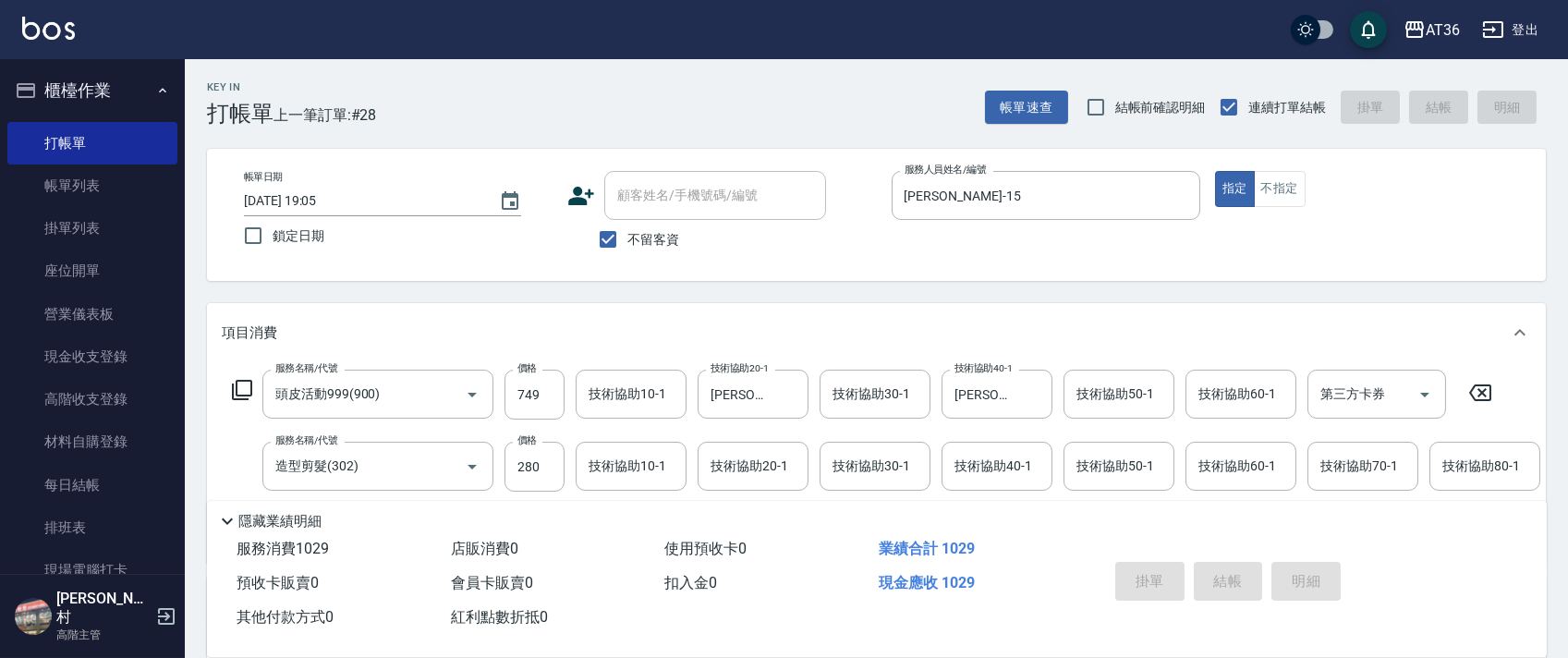
type input "[DATE] 19:06"
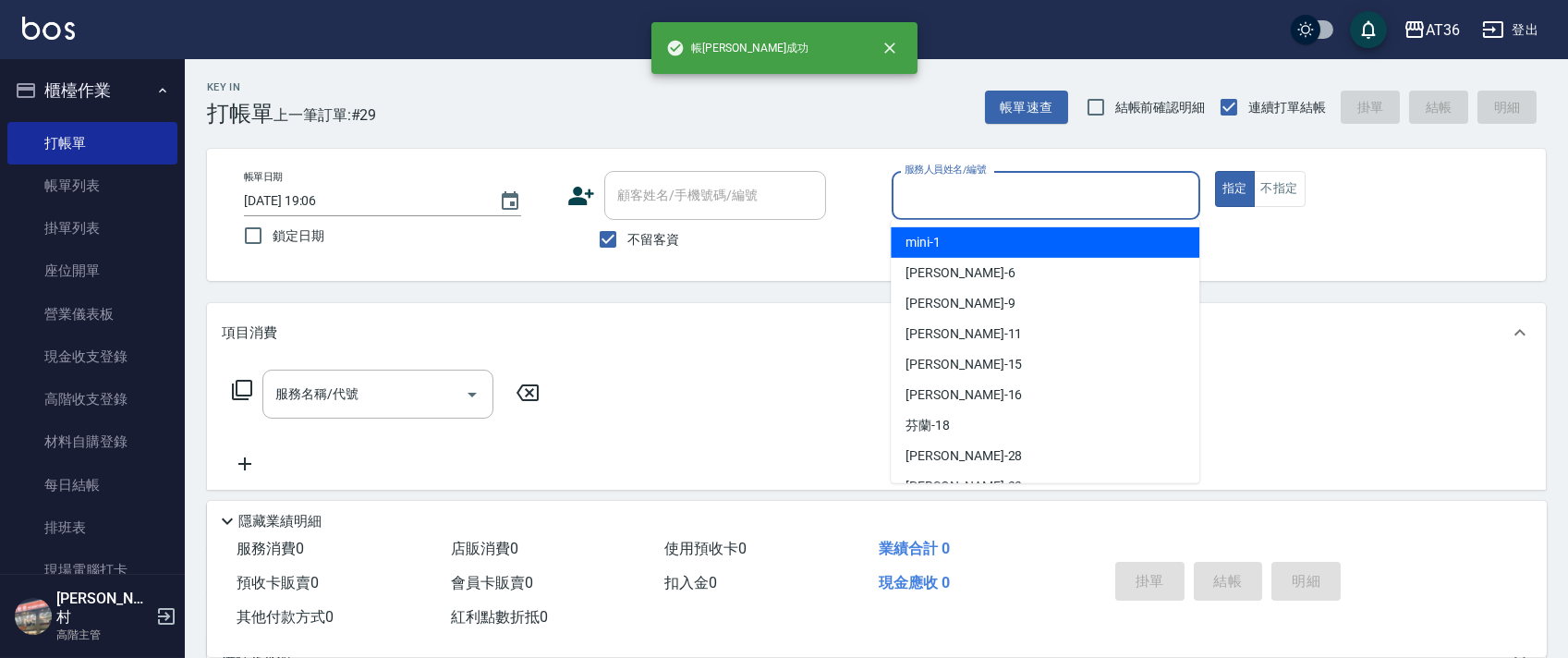
click at [910, 194] on input "服務人員姓名/編號" at bounding box center [1046, 195] width 292 height 33
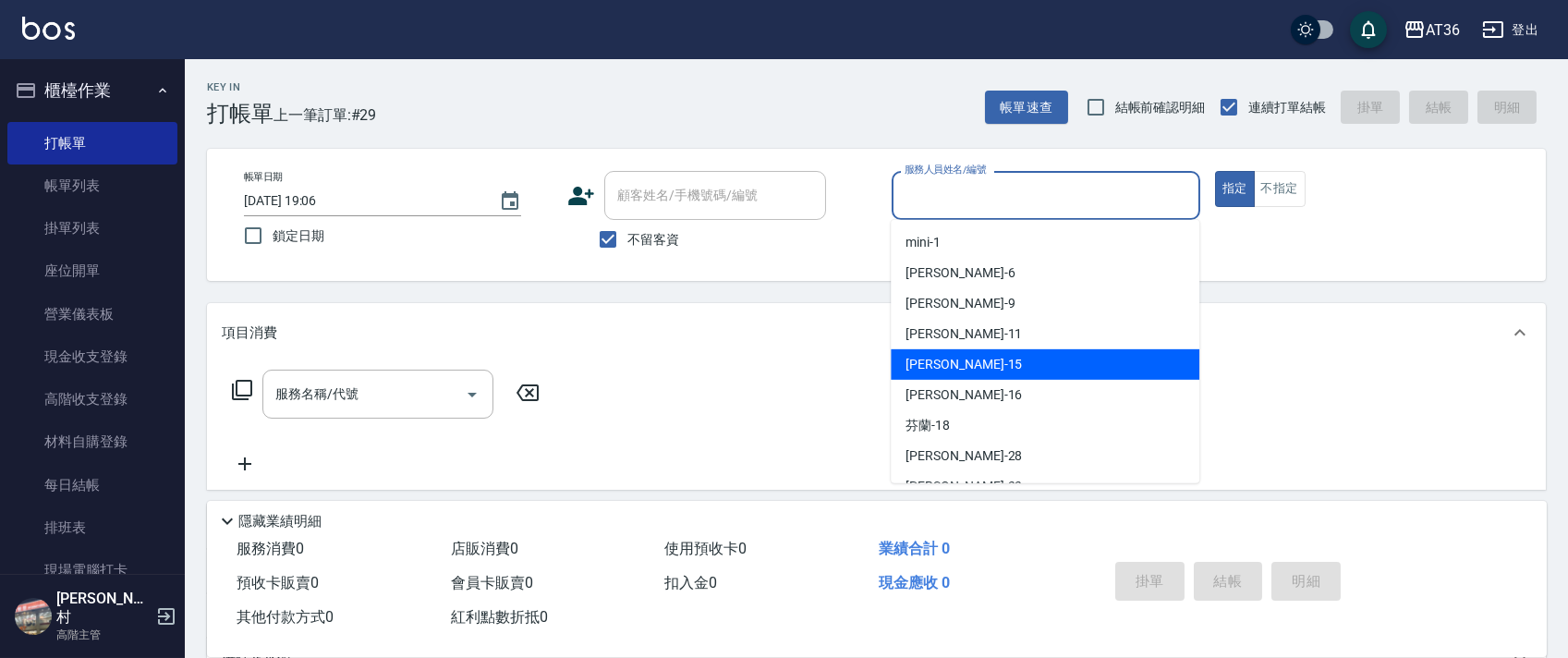
click at [967, 369] on div "[PERSON_NAME] -15" at bounding box center [1044, 364] width 309 height 31
type input "[PERSON_NAME]-15"
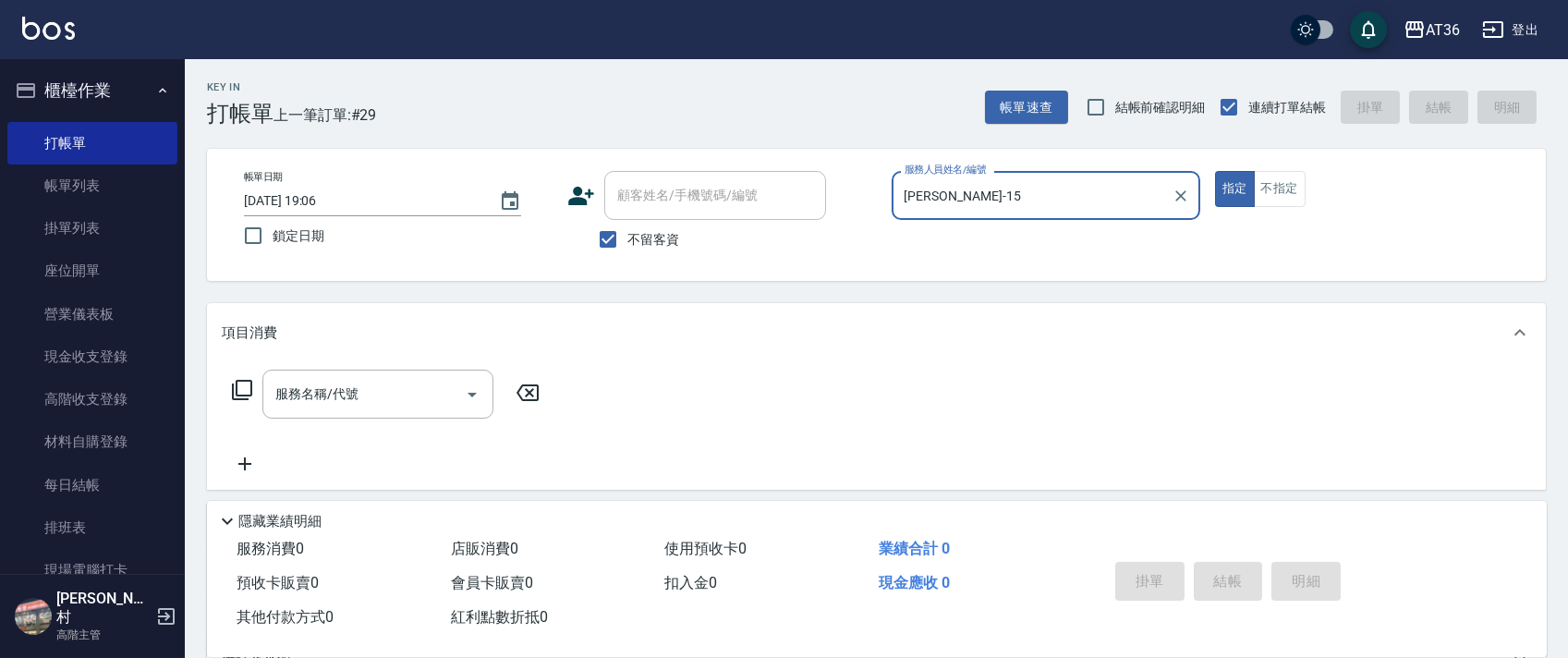
click at [243, 386] on icon at bounding box center [242, 390] width 22 height 22
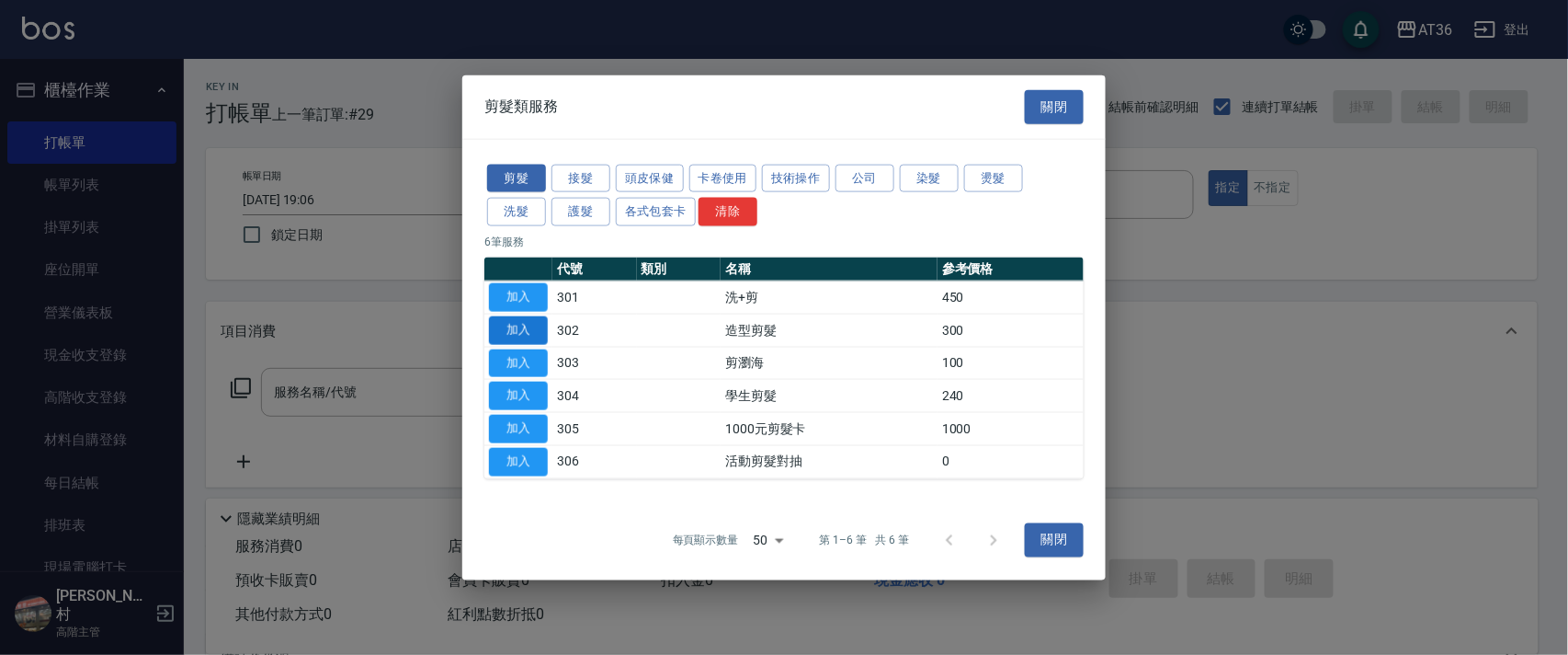
click at [511, 323] on button "加入" at bounding box center [518, 329] width 59 height 28
type input "造型剪髮(302)"
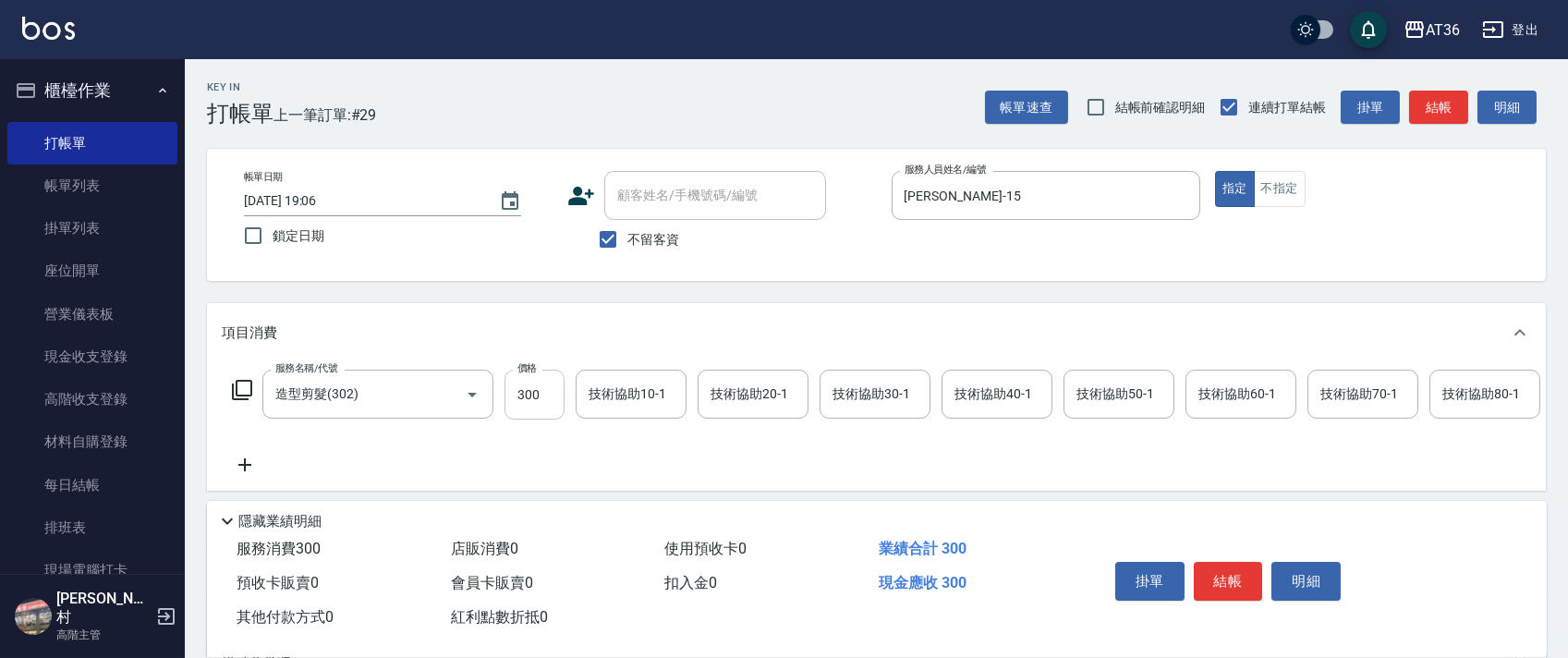
click at [535, 407] on input "300" at bounding box center [534, 394] width 60 height 50
type input "200"
click at [1225, 580] on button "結帳" at bounding box center [1229, 580] width 69 height 38
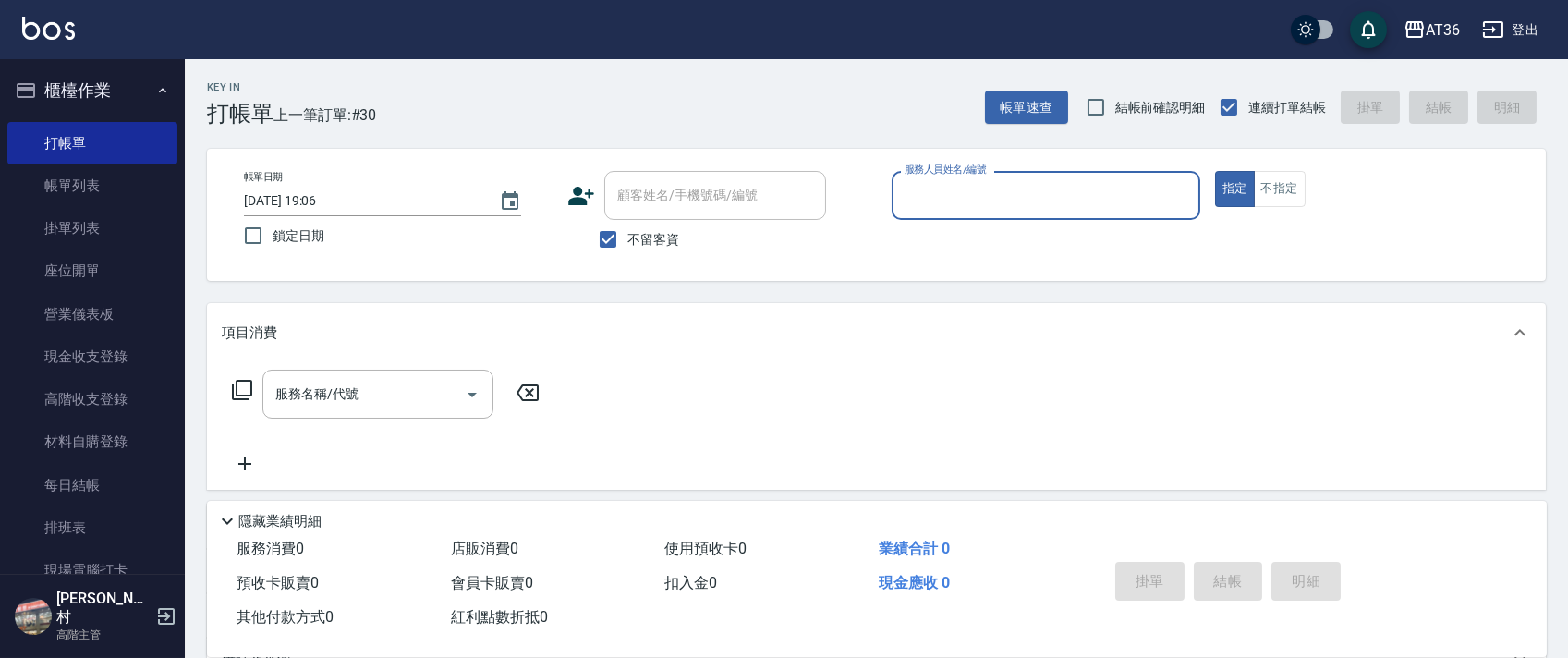
drag, startPoint x: 913, startPoint y: 195, endPoint x: 963, endPoint y: 216, distance: 54.2
click at [913, 195] on input "服務人員姓名/編號" at bounding box center [1046, 195] width 292 height 33
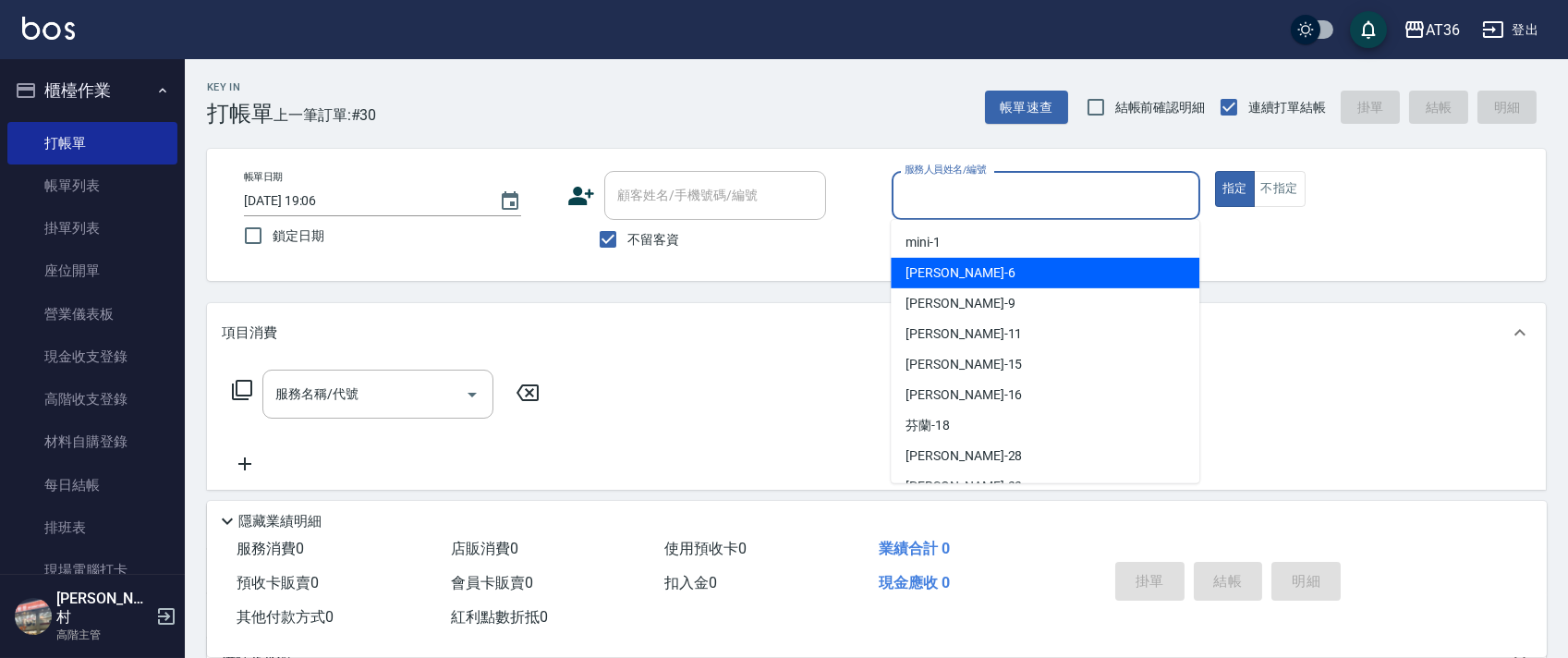
click at [954, 275] on div "[PERSON_NAME] -6" at bounding box center [1044, 272] width 309 height 31
type input "[PERSON_NAME]-6"
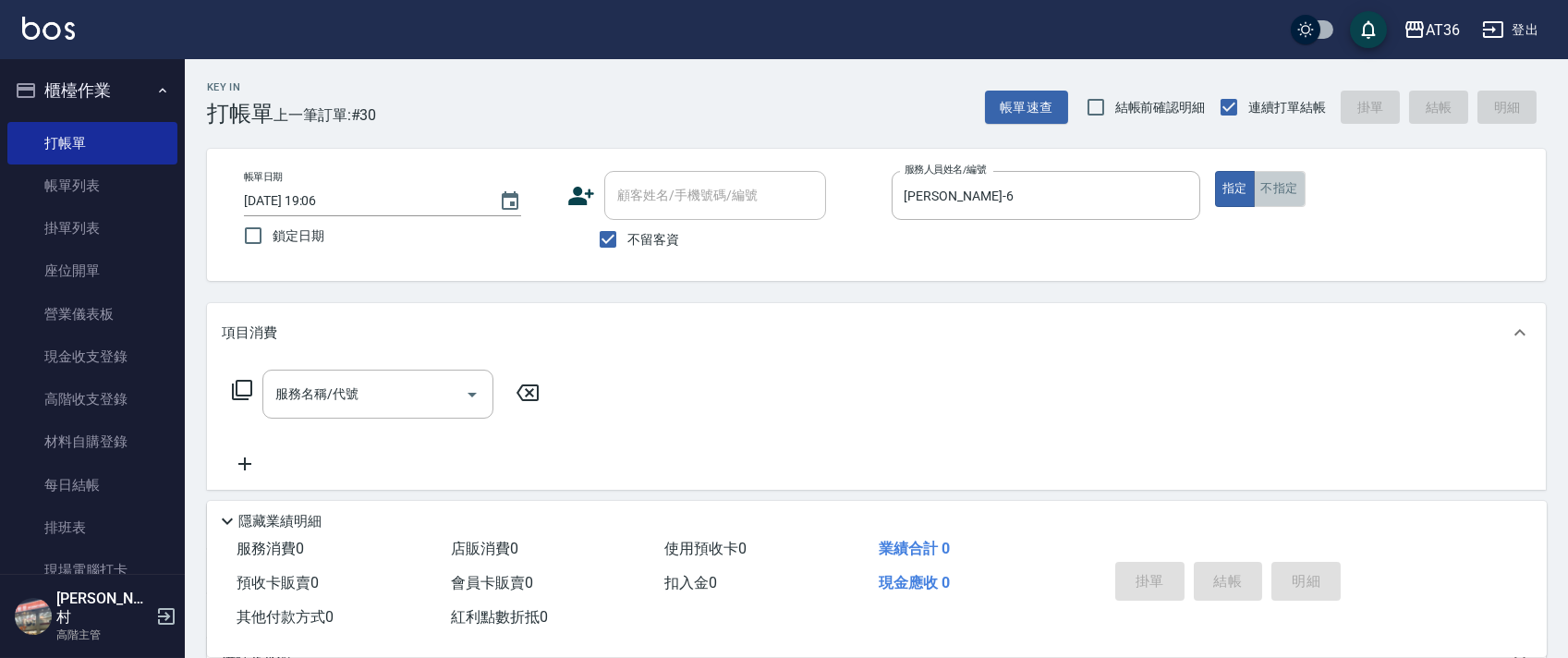
click at [1297, 186] on button "不指定" at bounding box center [1279, 188] width 51 height 37
click at [253, 389] on icon at bounding box center [242, 390] width 22 height 22
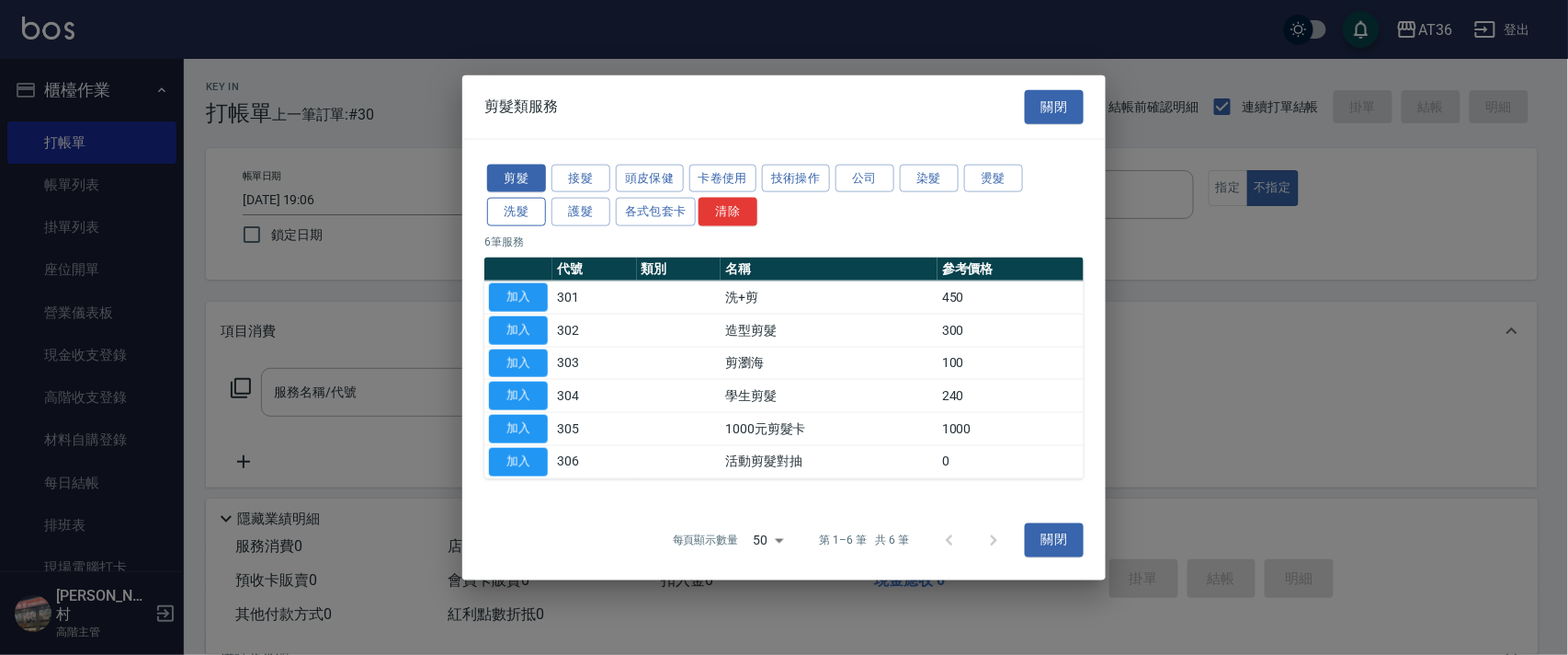
click at [523, 220] on button "洗髮" at bounding box center [516, 211] width 59 height 28
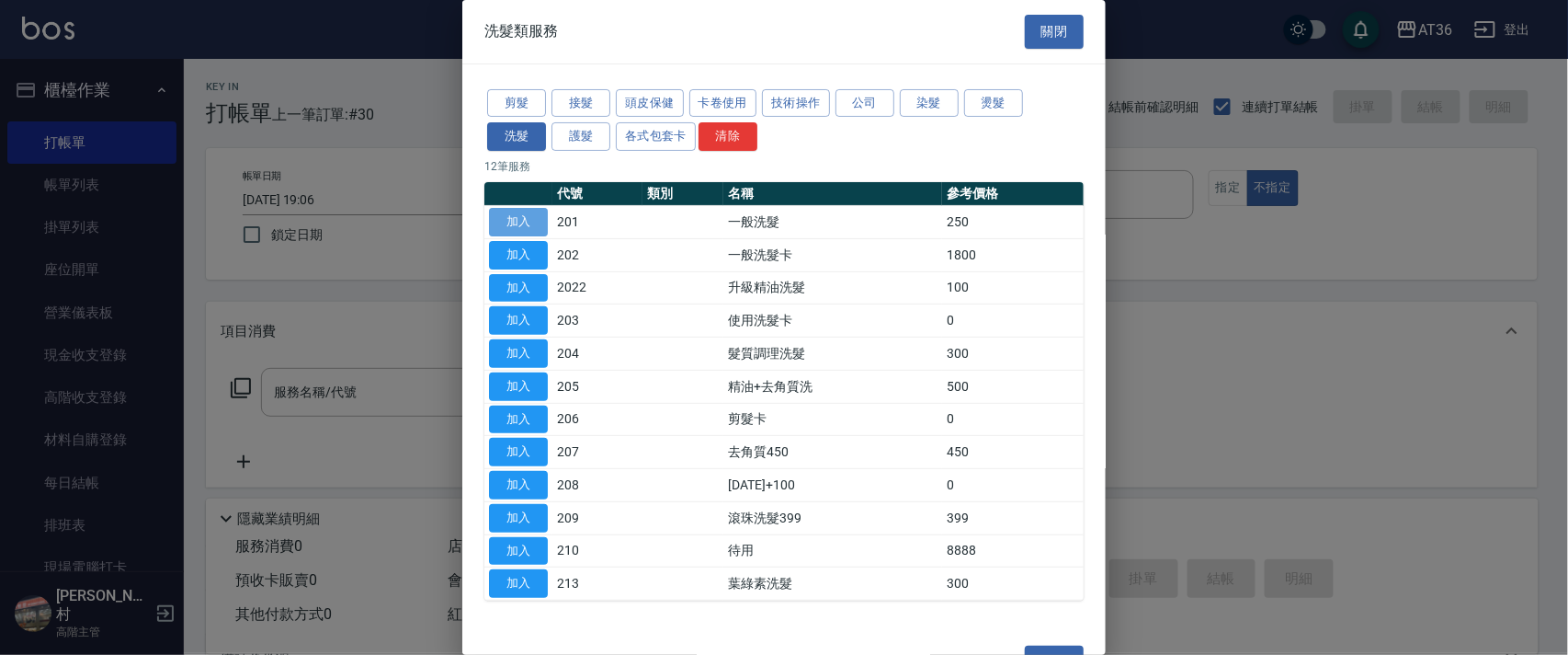
click at [529, 220] on button "加入" at bounding box center [518, 222] width 59 height 28
type input "一般洗髮(201)"
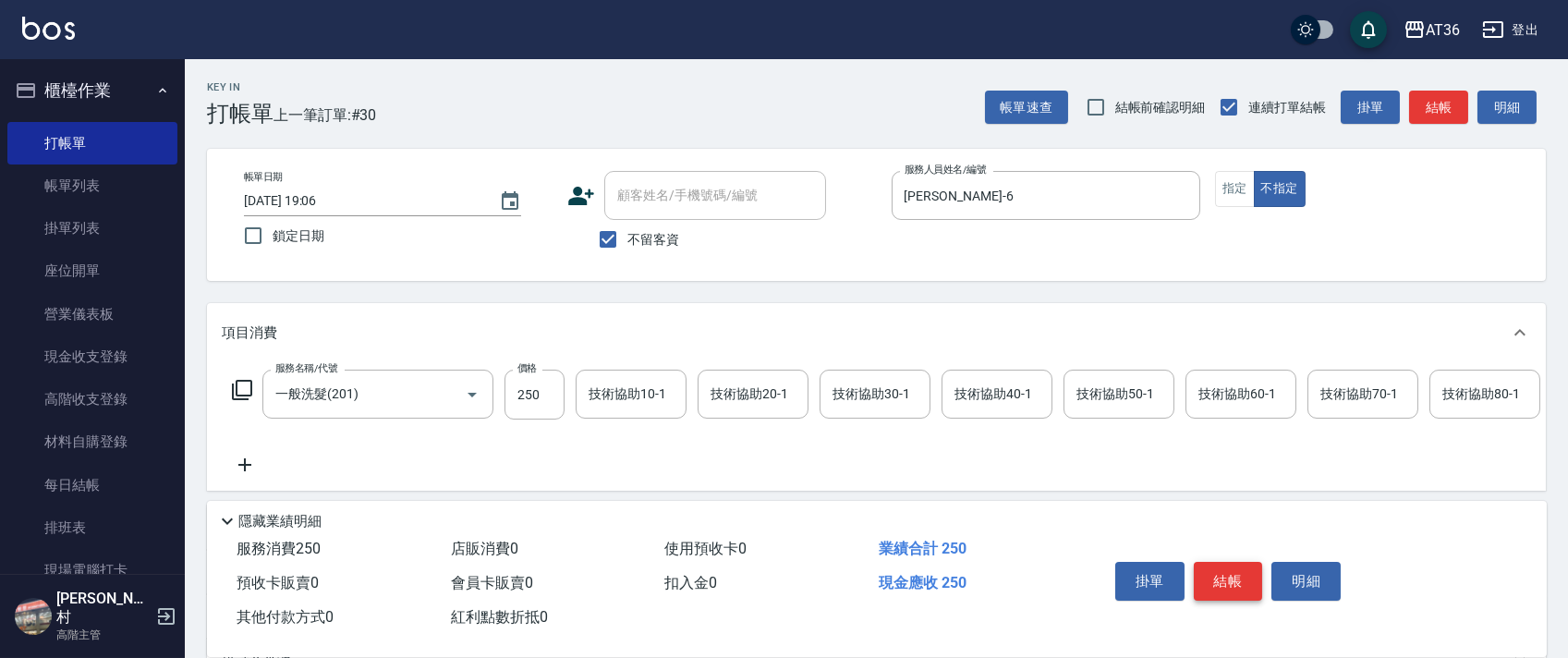
click at [1238, 575] on button "結帳" at bounding box center [1229, 580] width 69 height 38
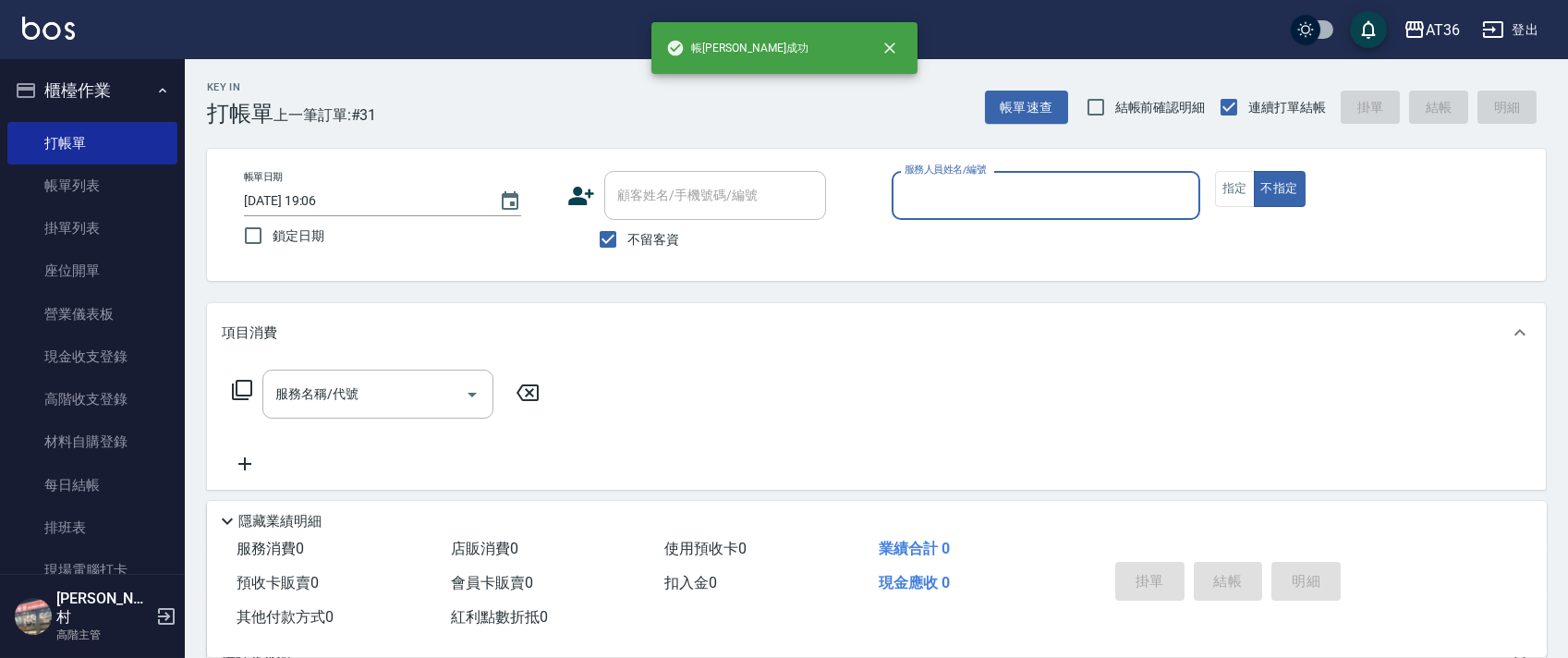
click at [925, 205] on input "服務人員姓名/編號" at bounding box center [1046, 195] width 292 height 33
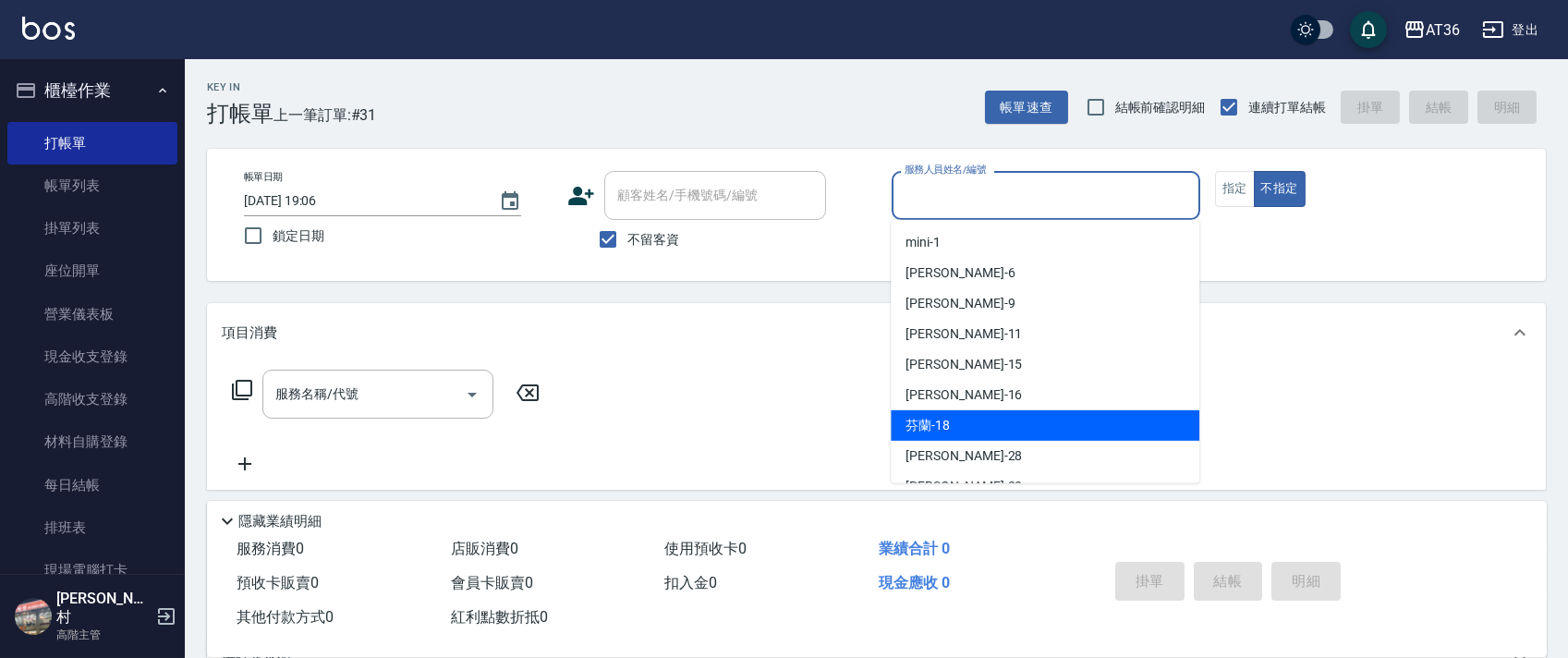
click at [921, 427] on span "芬蘭 -18" at bounding box center [927, 425] width 44 height 20
type input "芬蘭-18"
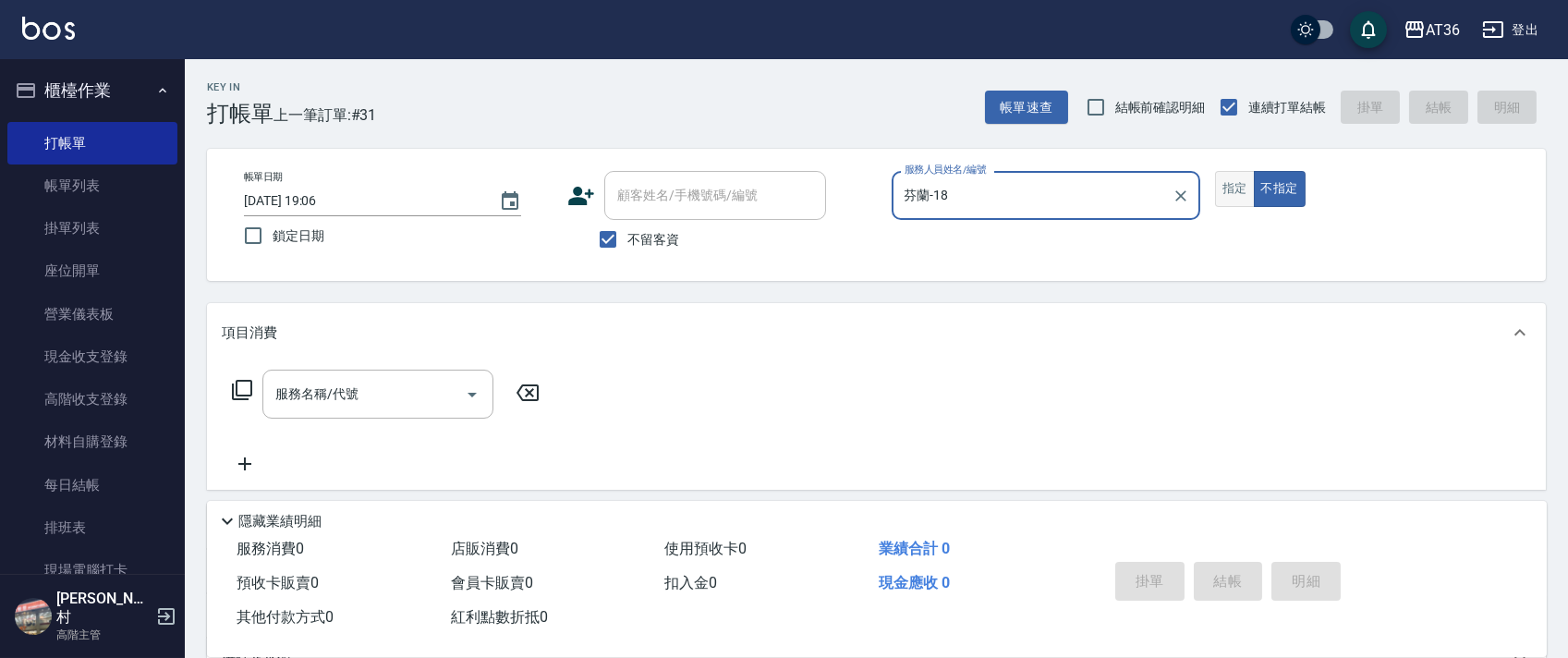
click at [1237, 190] on button "指定" at bounding box center [1234, 188] width 39 height 37
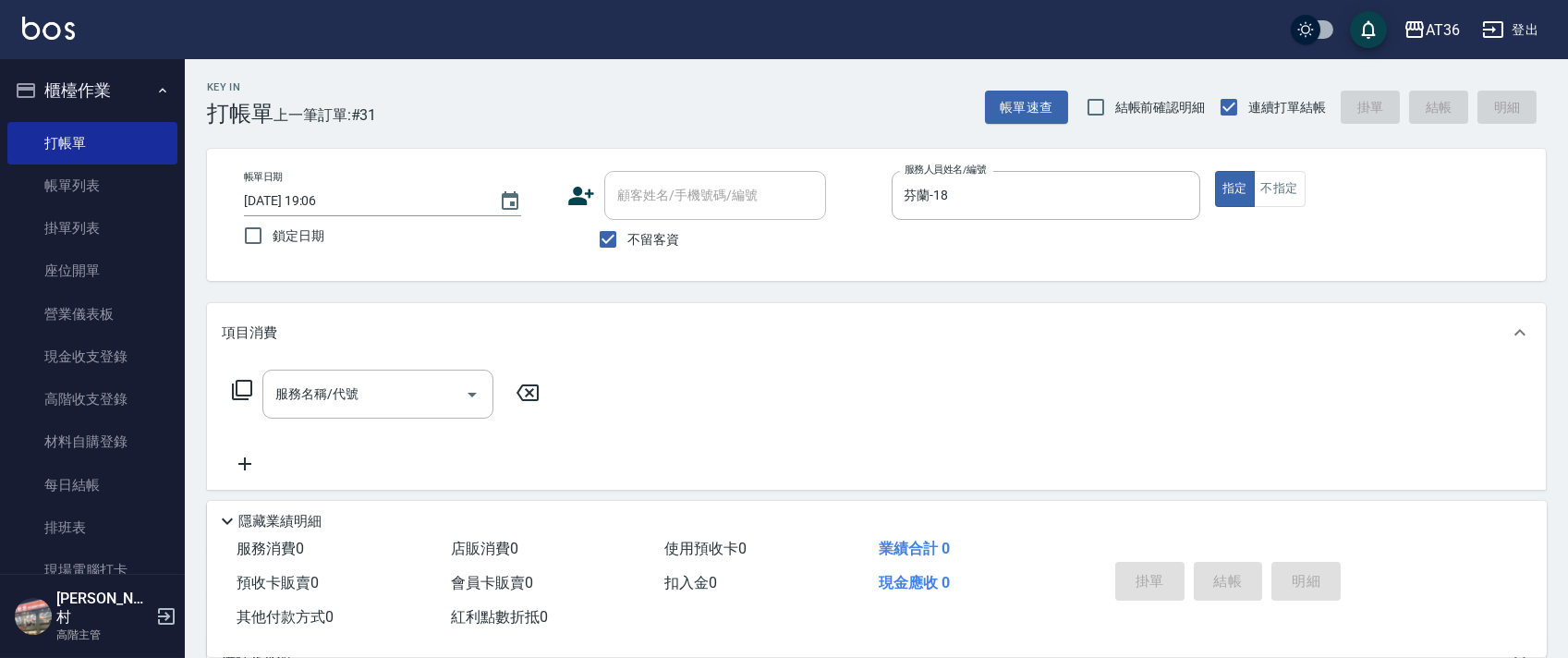
click at [240, 392] on icon at bounding box center [242, 390] width 22 height 22
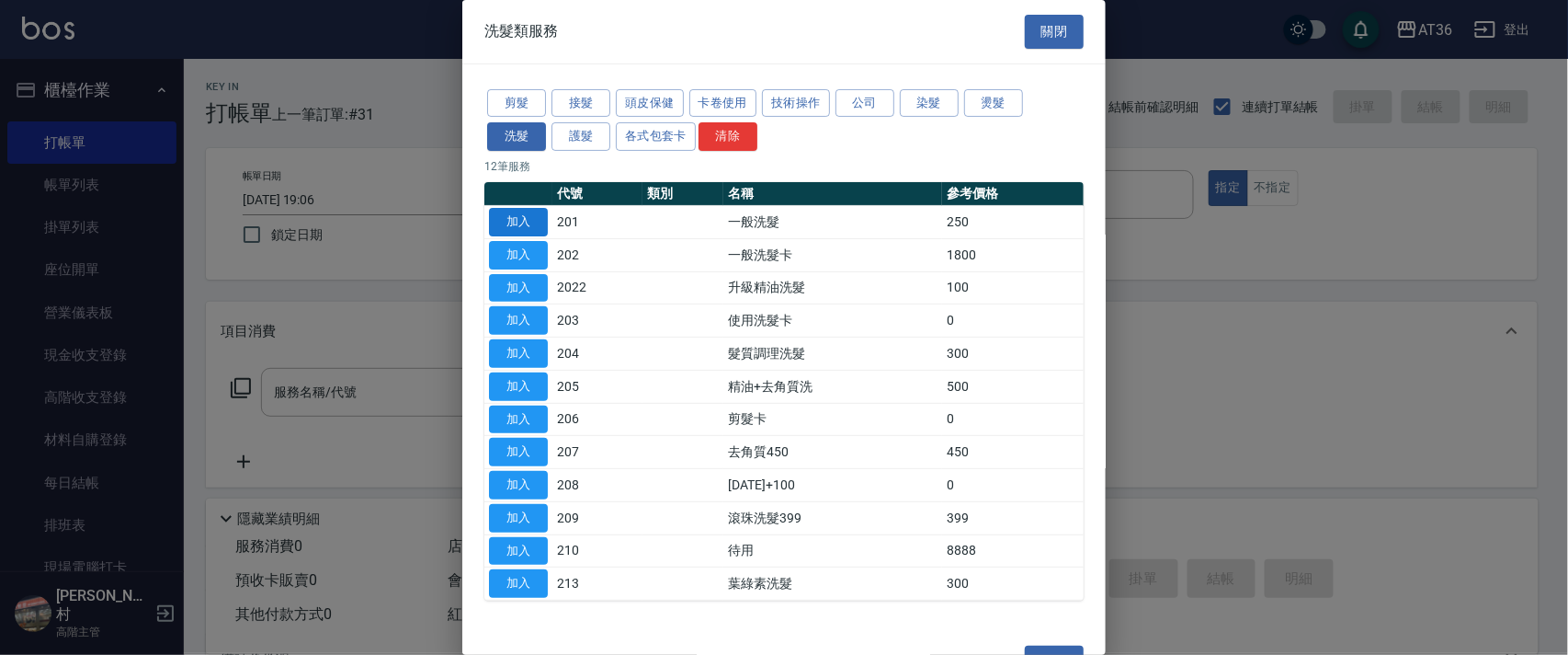
click at [526, 215] on button "加入" at bounding box center [518, 222] width 59 height 28
type input "一般洗髮(201)"
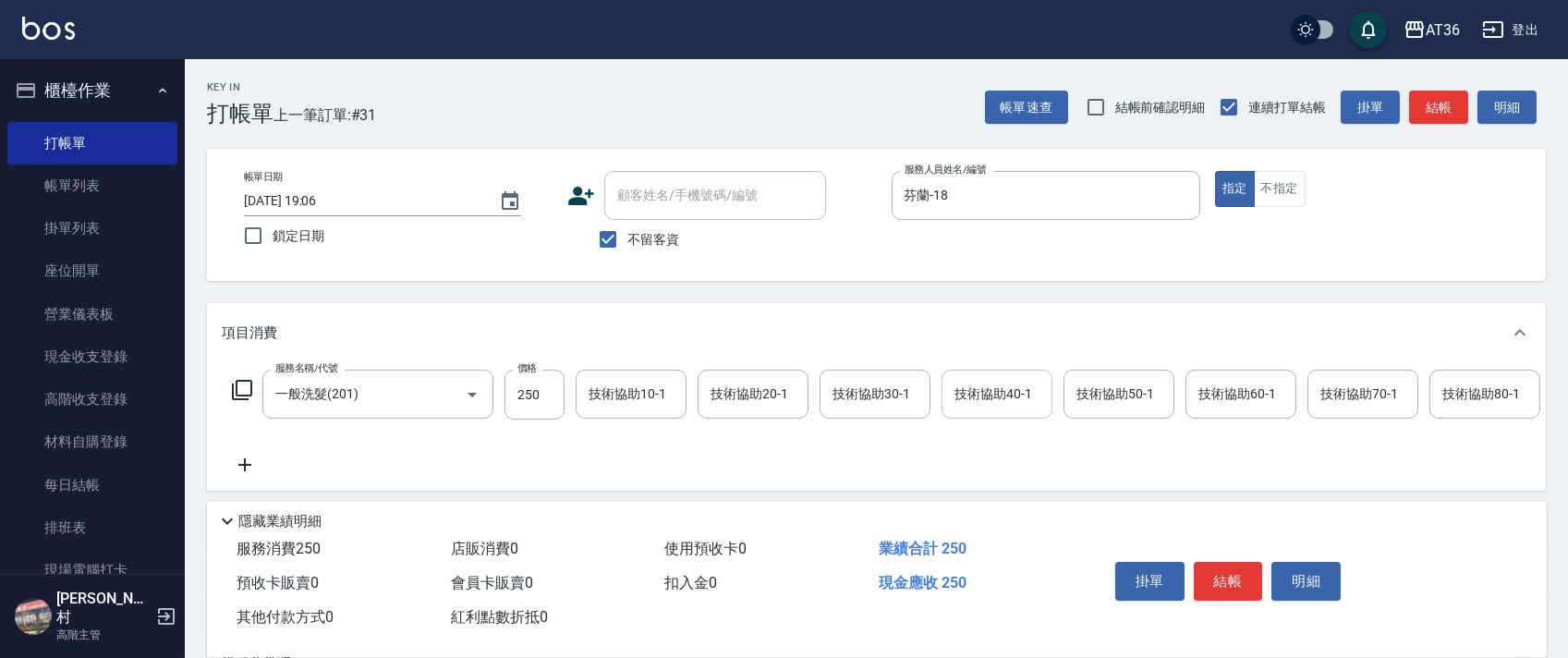
click at [987, 398] on div "技術協助40-1 技術協助40-1" at bounding box center [997, 394] width 111 height 49
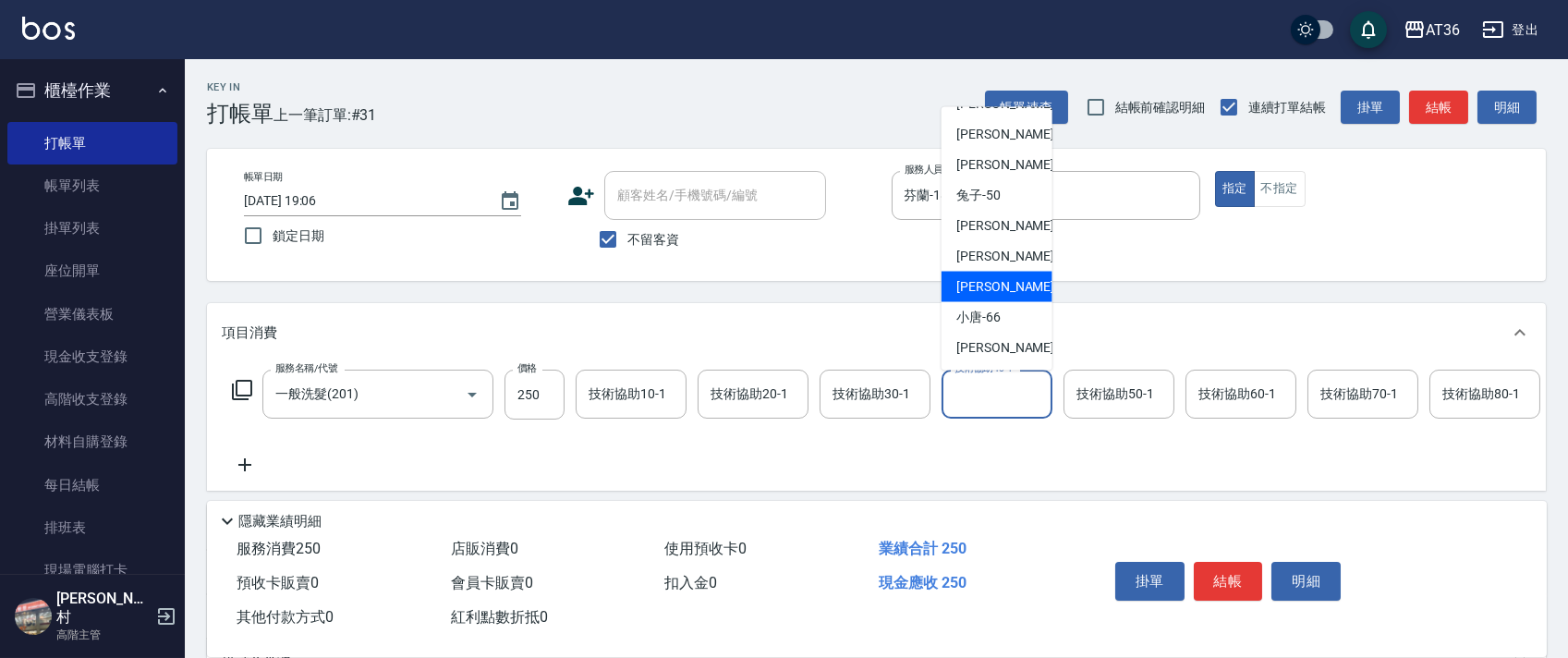
click at [1004, 283] on div "[PERSON_NAME] -59" at bounding box center [997, 286] width 111 height 31
type input "[PERSON_NAME]-59"
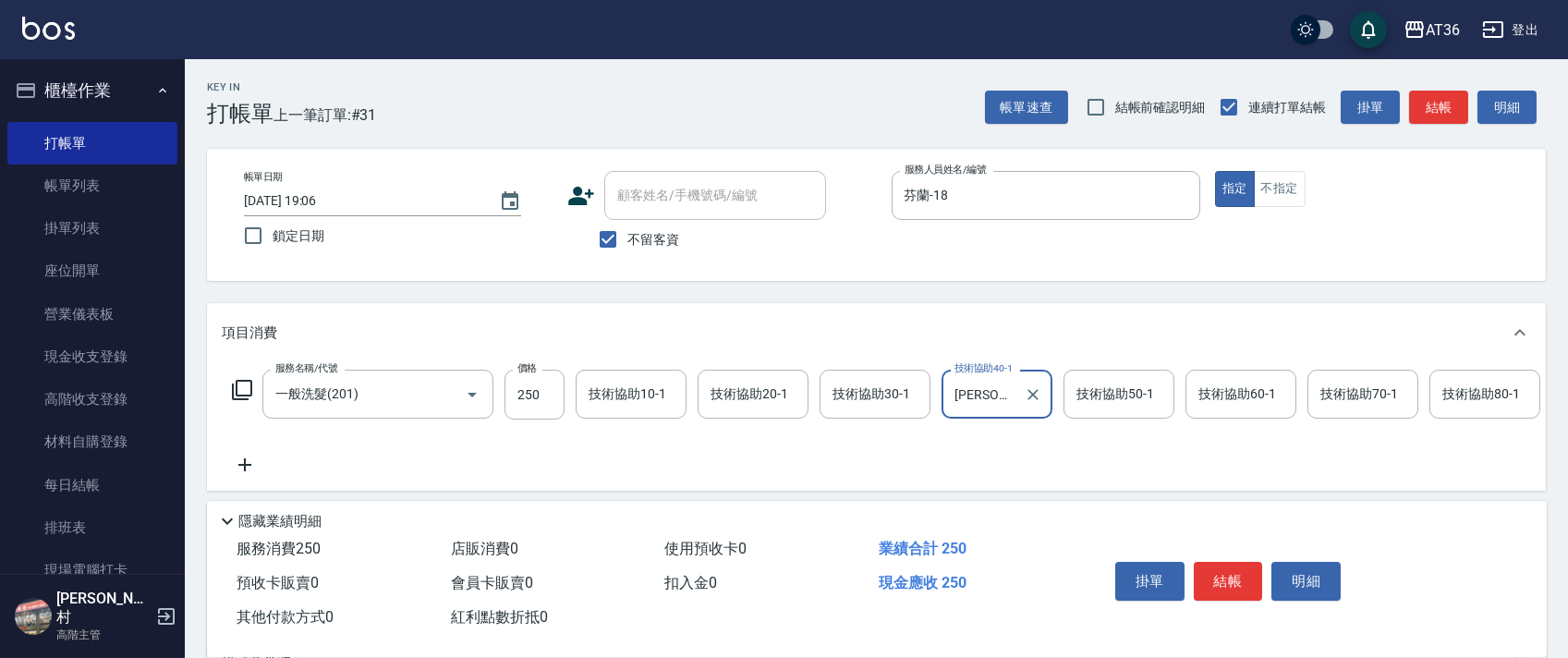
drag, startPoint x: 1221, startPoint y: 580, endPoint x: 1220, endPoint y: 566, distance: 14.0
click at [1220, 580] on button "結帳" at bounding box center [1229, 580] width 69 height 38
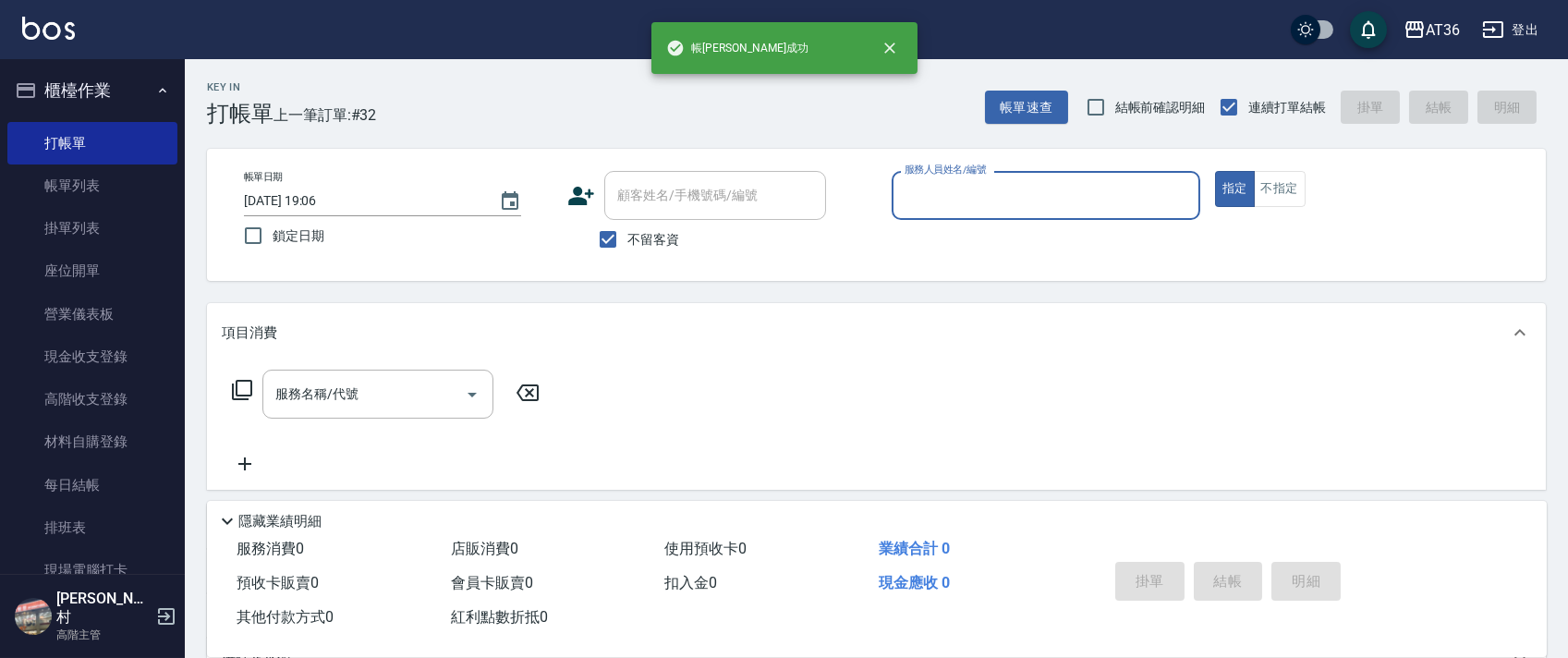
click at [917, 195] on input "服務人員姓名/編號" at bounding box center [1046, 195] width 292 height 33
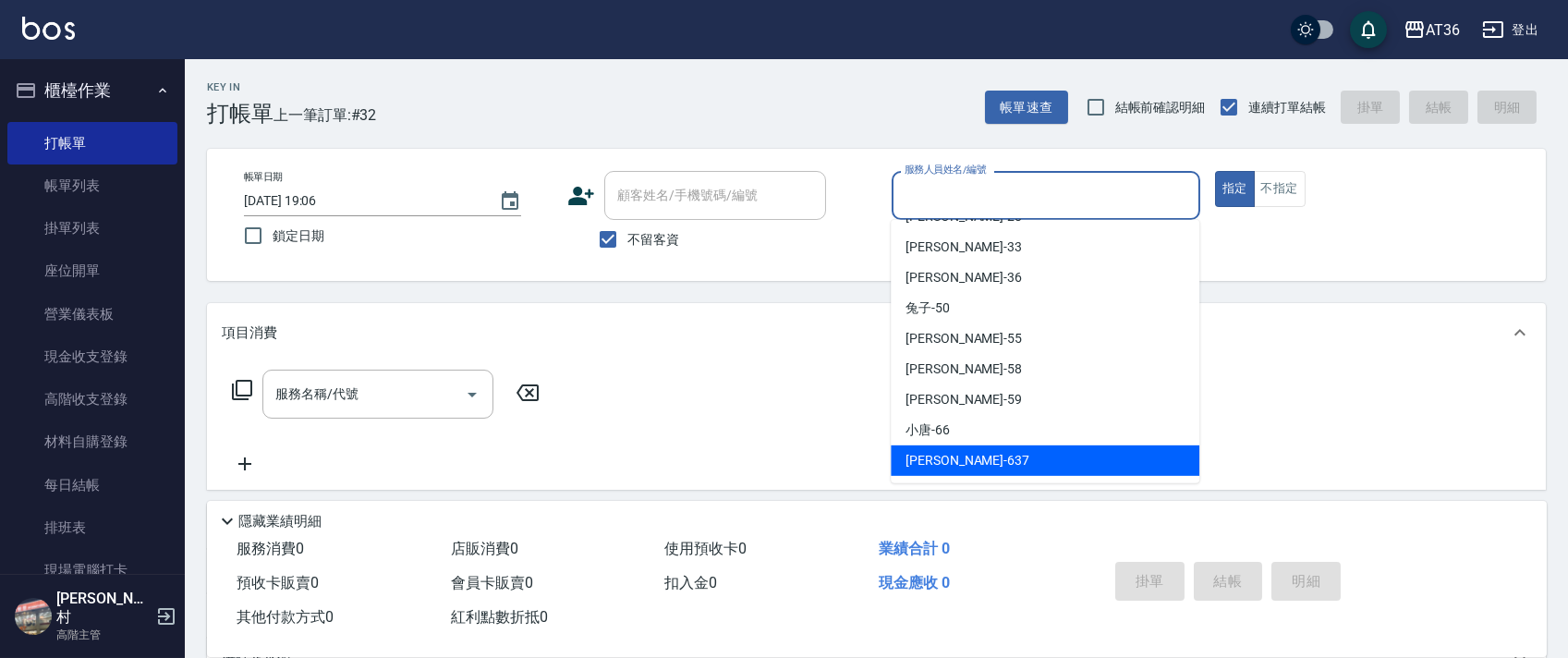
drag, startPoint x: 933, startPoint y: 458, endPoint x: 441, endPoint y: 364, distance: 500.9
click at [933, 456] on span "憶琳 -637" at bounding box center [966, 461] width 123 height 20
type input "憶琳-637"
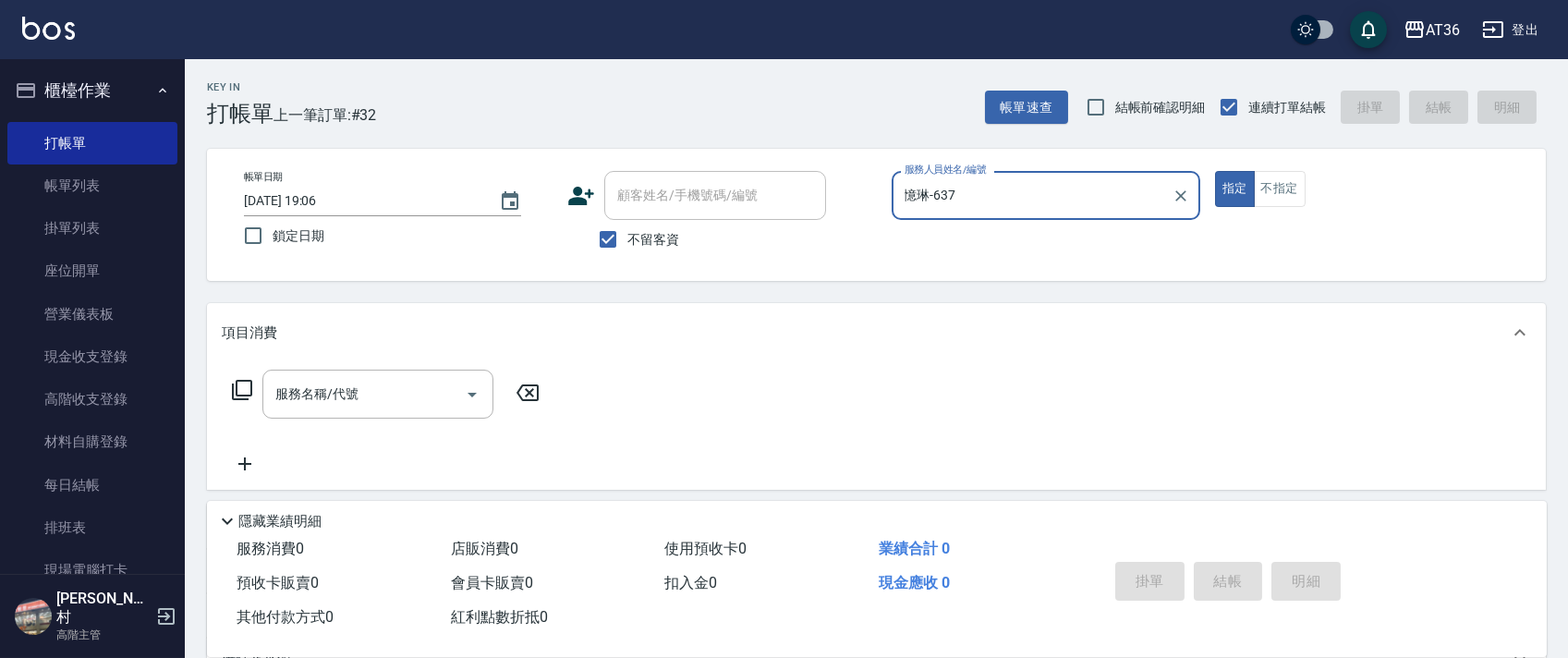
click at [239, 389] on icon at bounding box center [242, 390] width 22 height 22
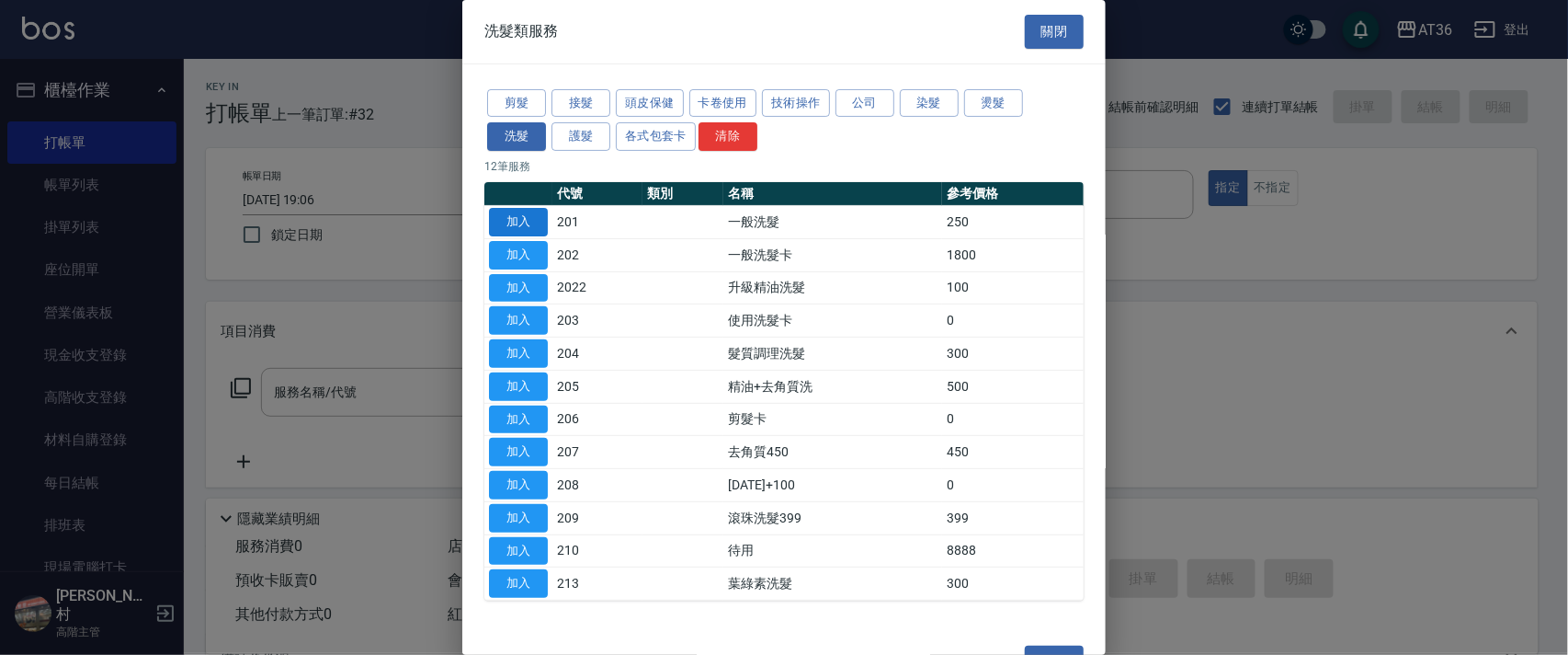
click at [523, 215] on button "加入" at bounding box center [518, 222] width 59 height 28
type input "一般洗髮(201)"
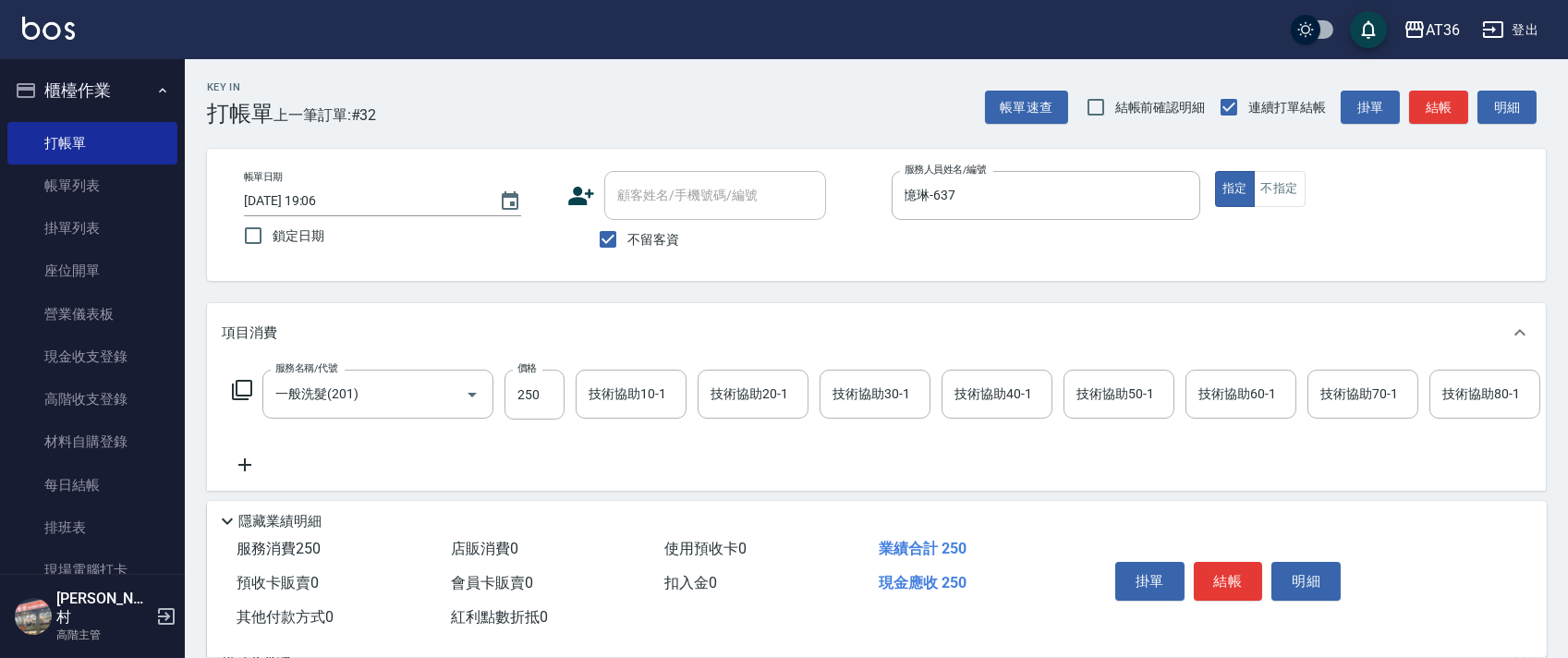
click at [240, 388] on icon at bounding box center [242, 390] width 22 height 22
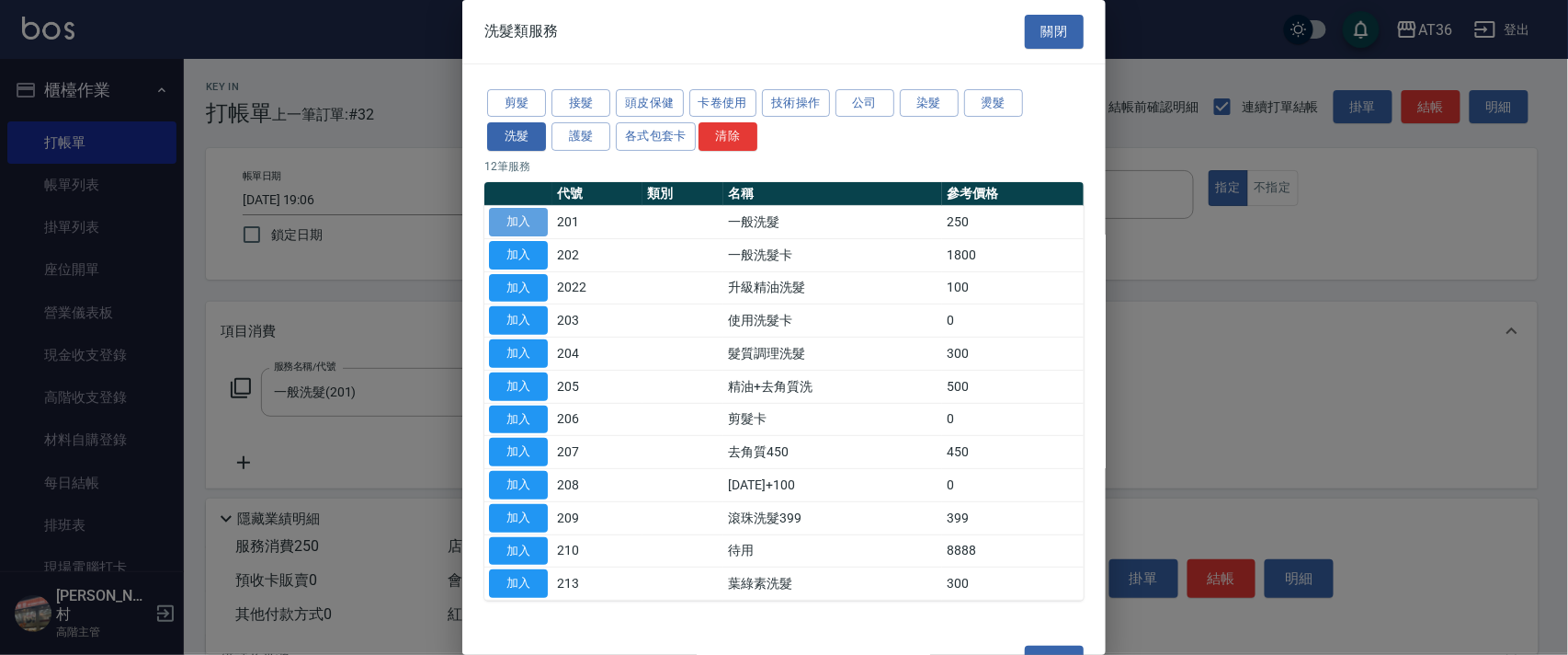
click at [526, 225] on button "加入" at bounding box center [518, 222] width 59 height 28
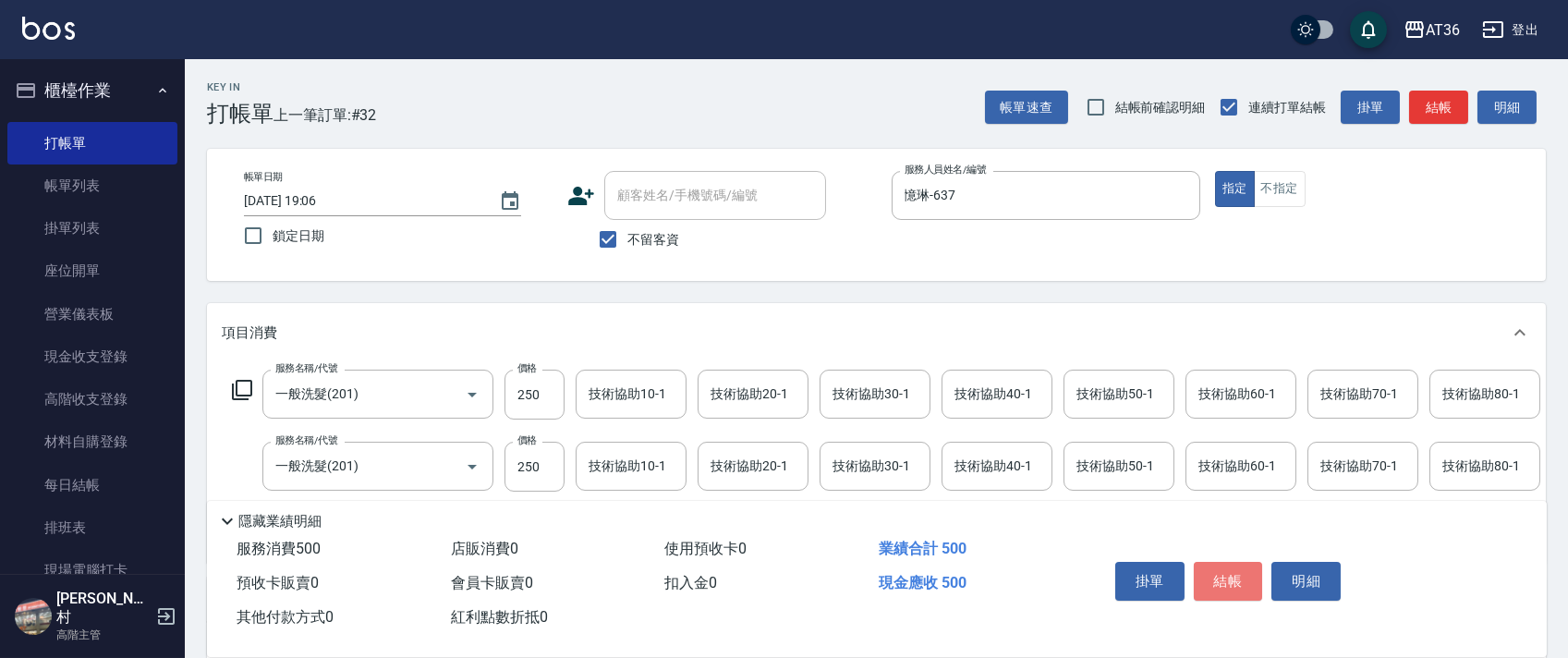
drag, startPoint x: 1238, startPoint y: 581, endPoint x: 1238, endPoint y: 563, distance: 18.0
click at [1238, 575] on button "結帳" at bounding box center [1229, 580] width 69 height 38
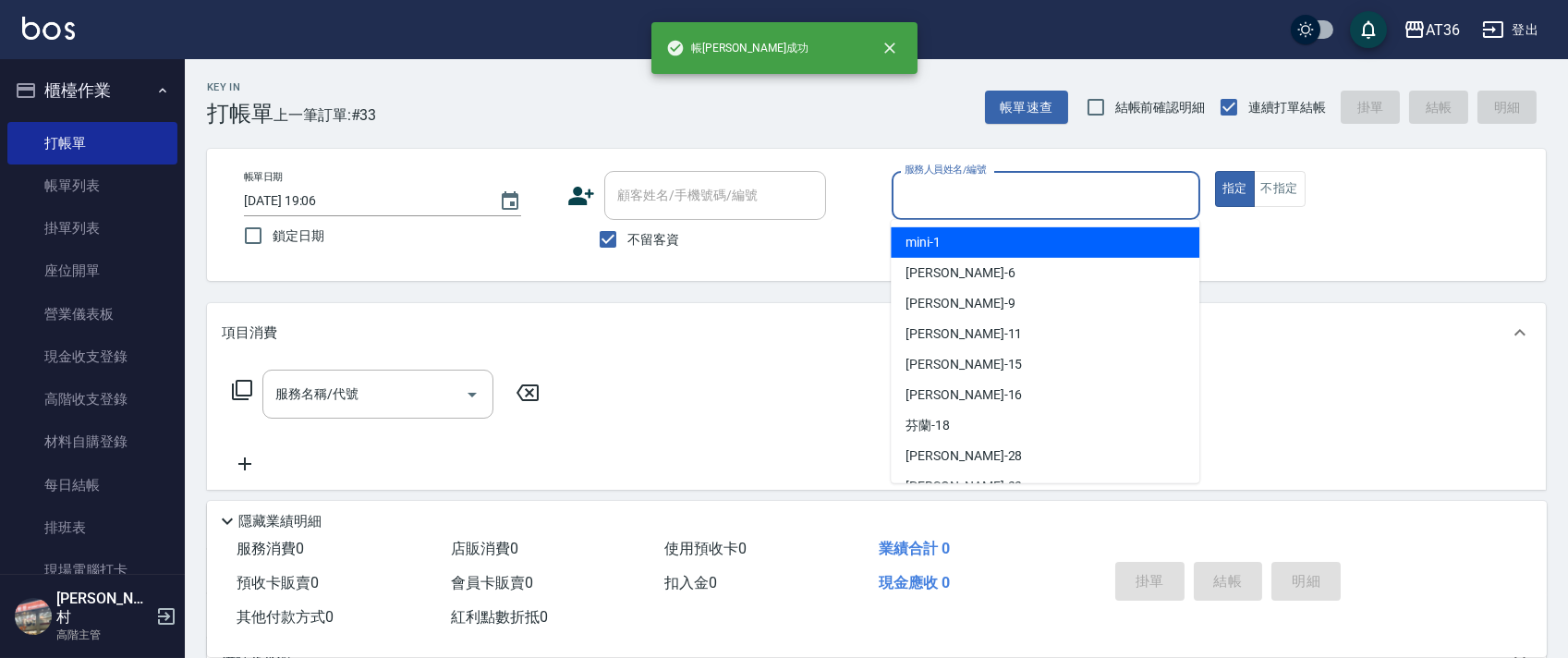
drag, startPoint x: 936, startPoint y: 199, endPoint x: 998, endPoint y: 251, distance: 80.9
click at [940, 206] on input "服務人員姓名/編號" at bounding box center [1046, 195] width 292 height 33
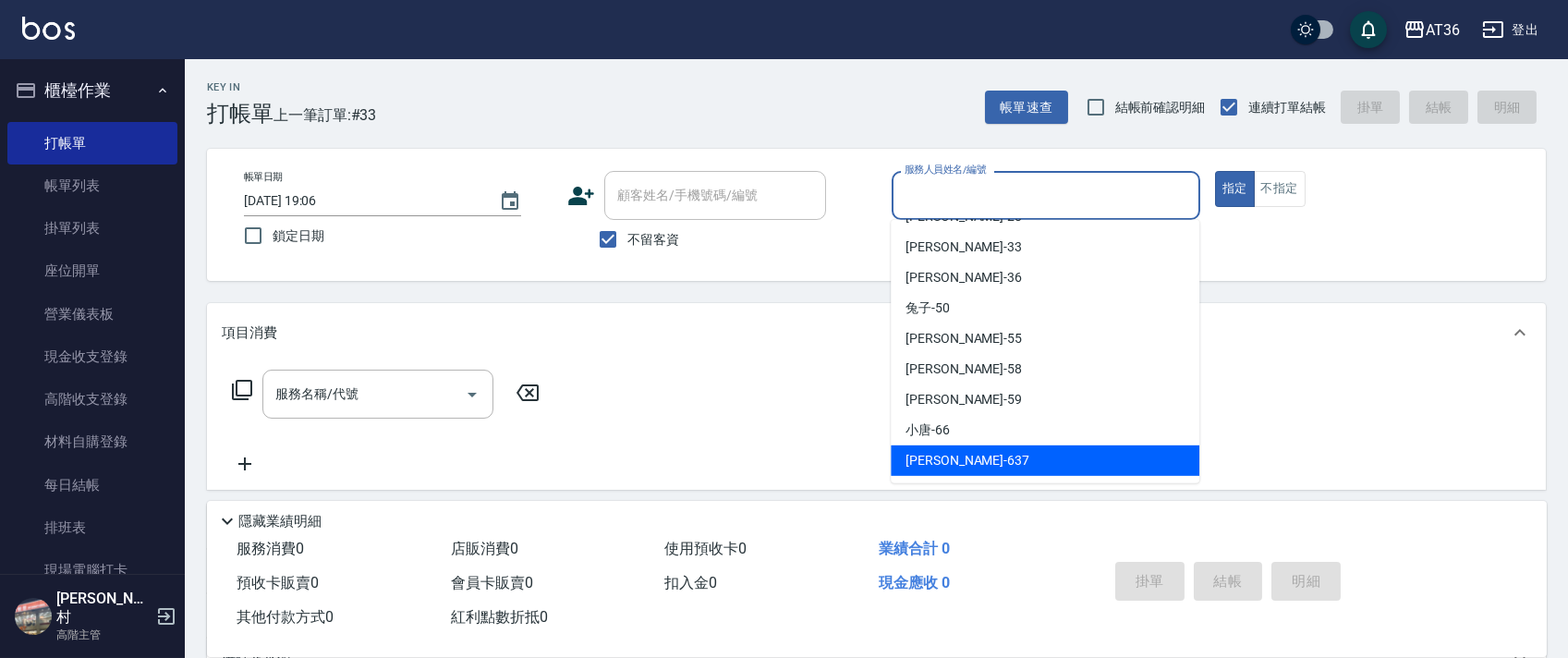
click at [956, 451] on div "憶琳 -637" at bounding box center [1044, 460] width 309 height 31
type input "憶琳-637"
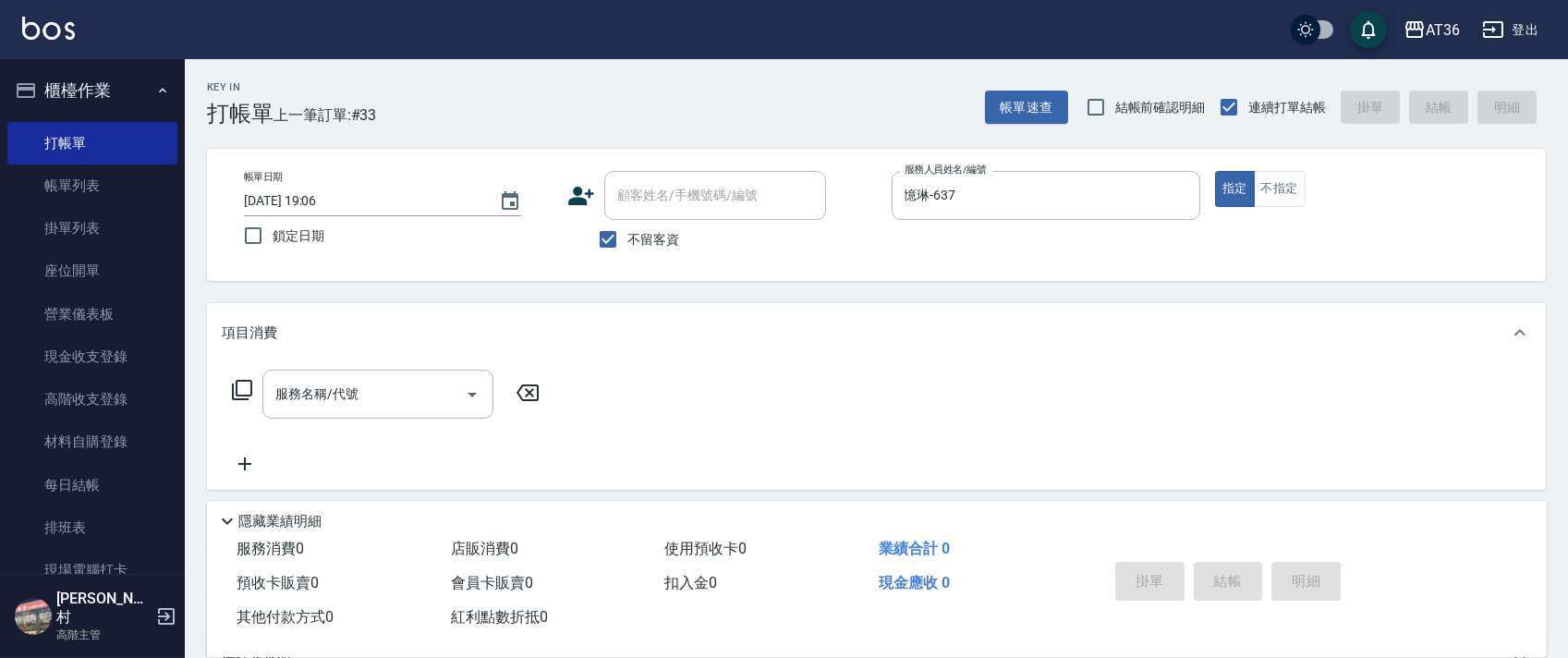
click at [240, 386] on icon at bounding box center [242, 390] width 22 height 22
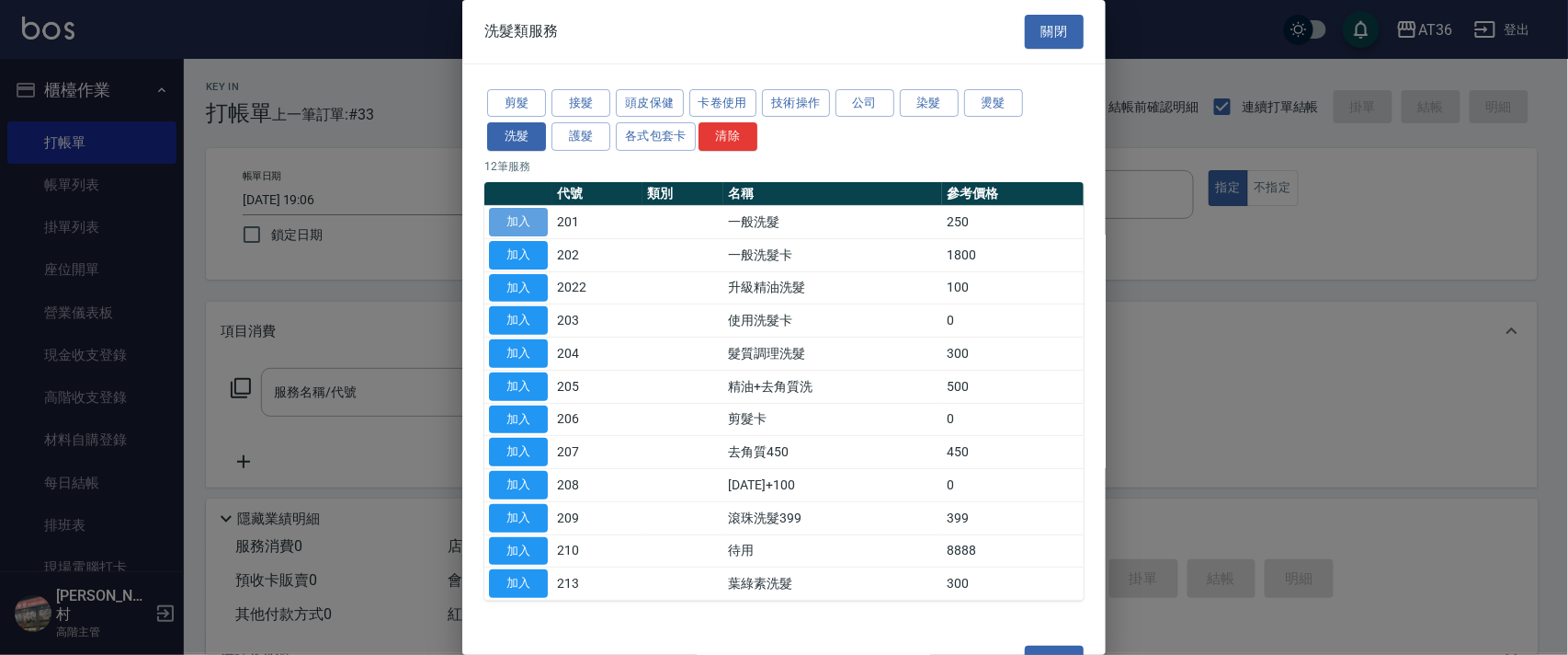
click at [523, 215] on button "加入" at bounding box center [518, 222] width 59 height 28
type input "一般洗髮(201)"
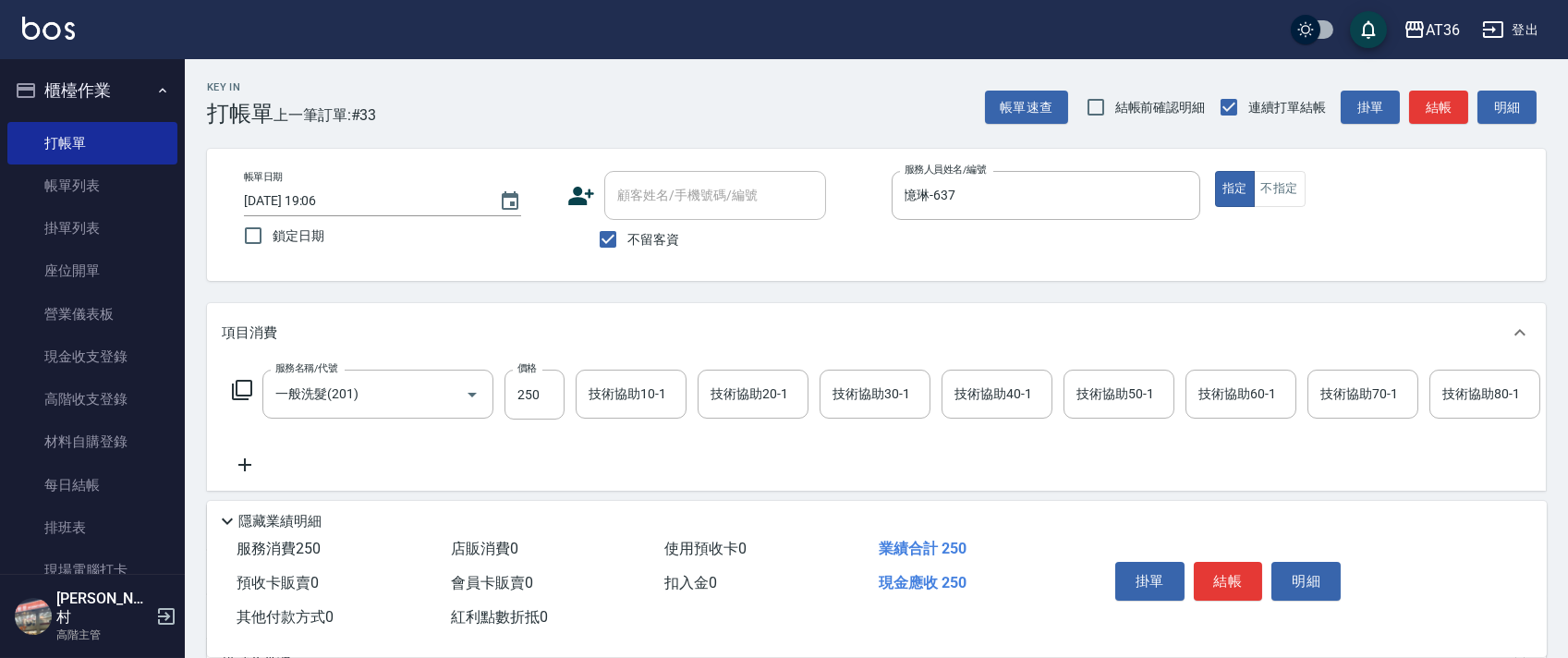
drag, startPoint x: 1231, startPoint y: 571, endPoint x: 1233, endPoint y: 534, distance: 37.1
click at [1225, 569] on button "結帳" at bounding box center [1229, 580] width 69 height 38
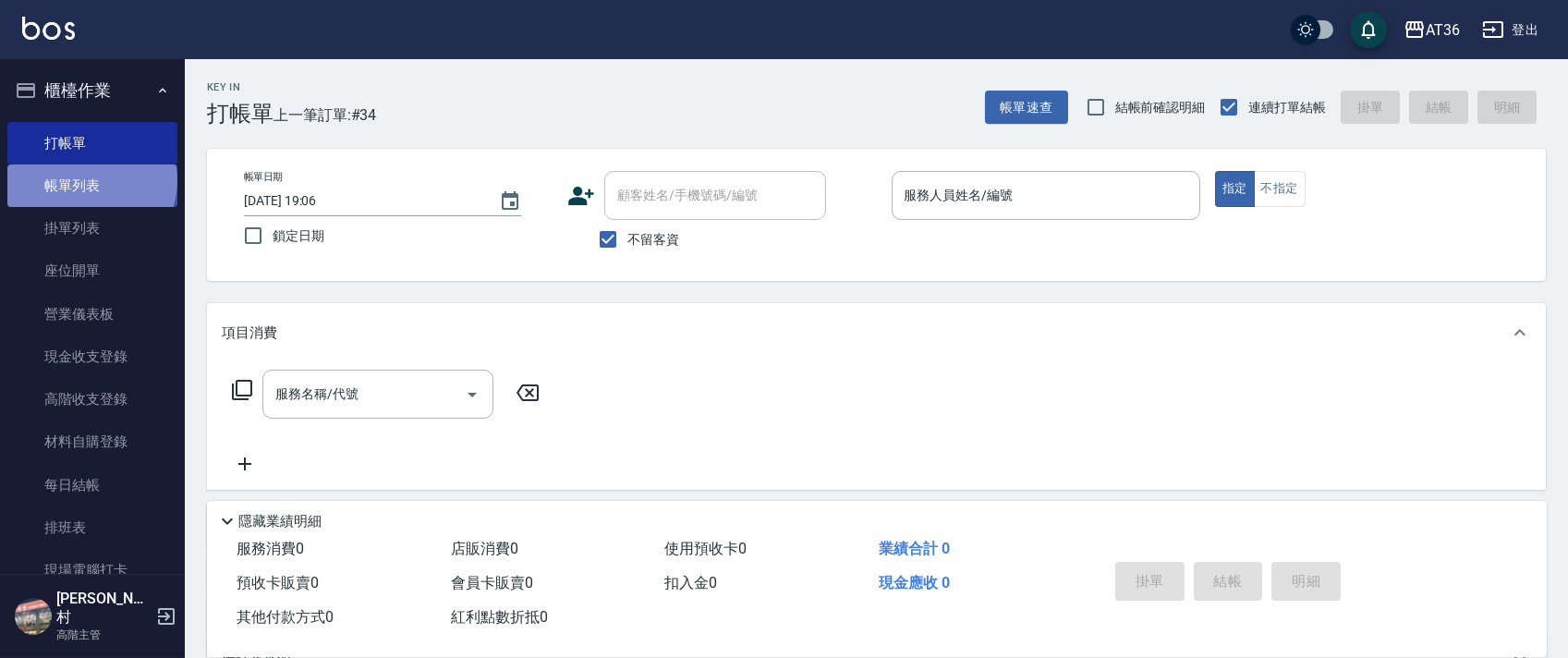
click at [90, 181] on link "帳單列表" at bounding box center [92, 185] width 170 height 42
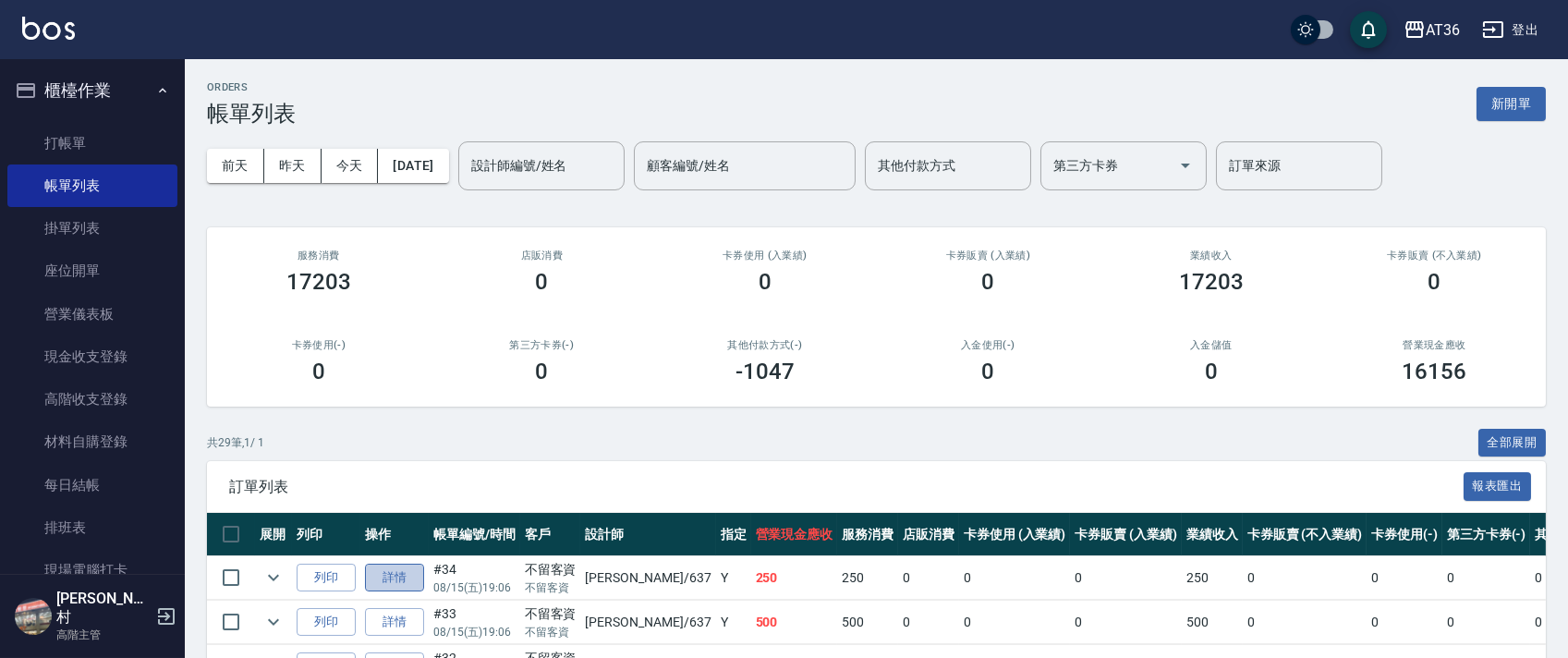
click at [401, 576] on link "詳情" at bounding box center [395, 577] width 59 height 29
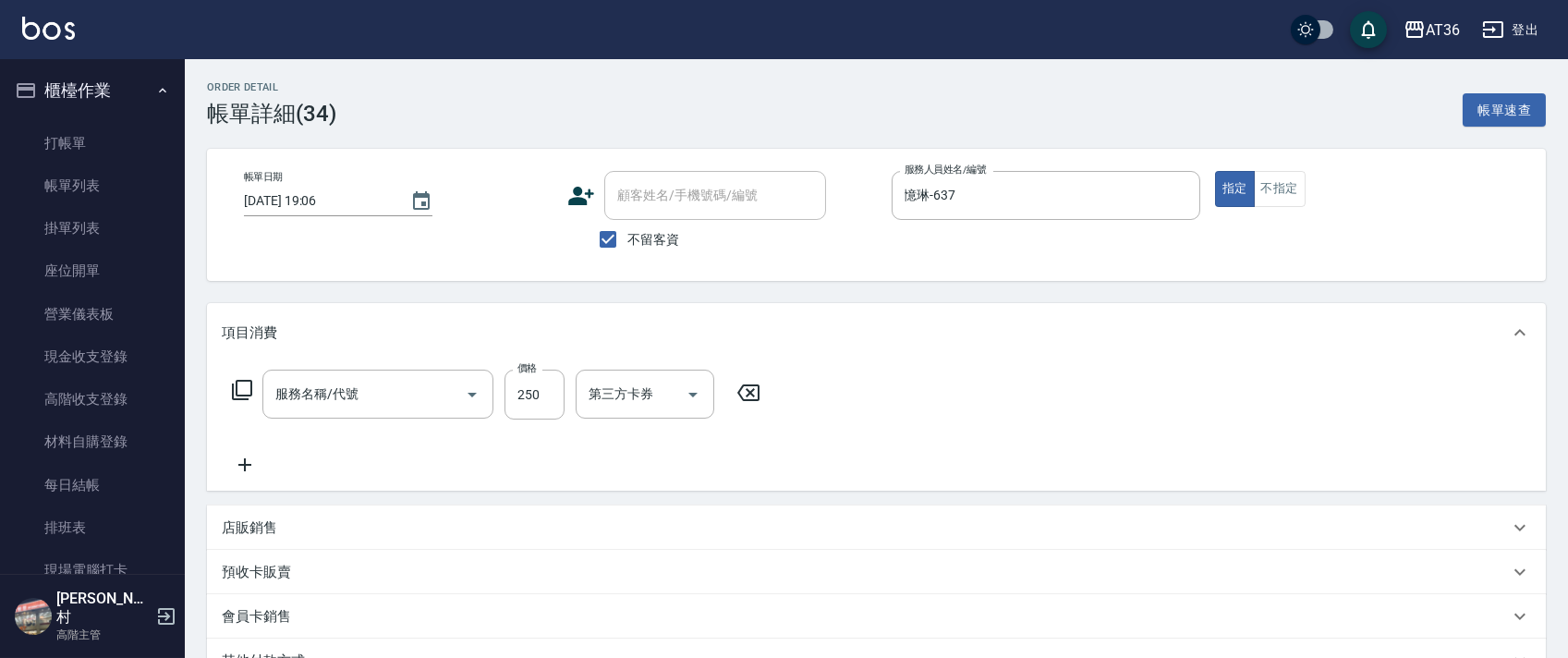
type input "[DATE] 19:06"
checkbox input "true"
type input "憶琳-637"
type input "一般洗髮(201)"
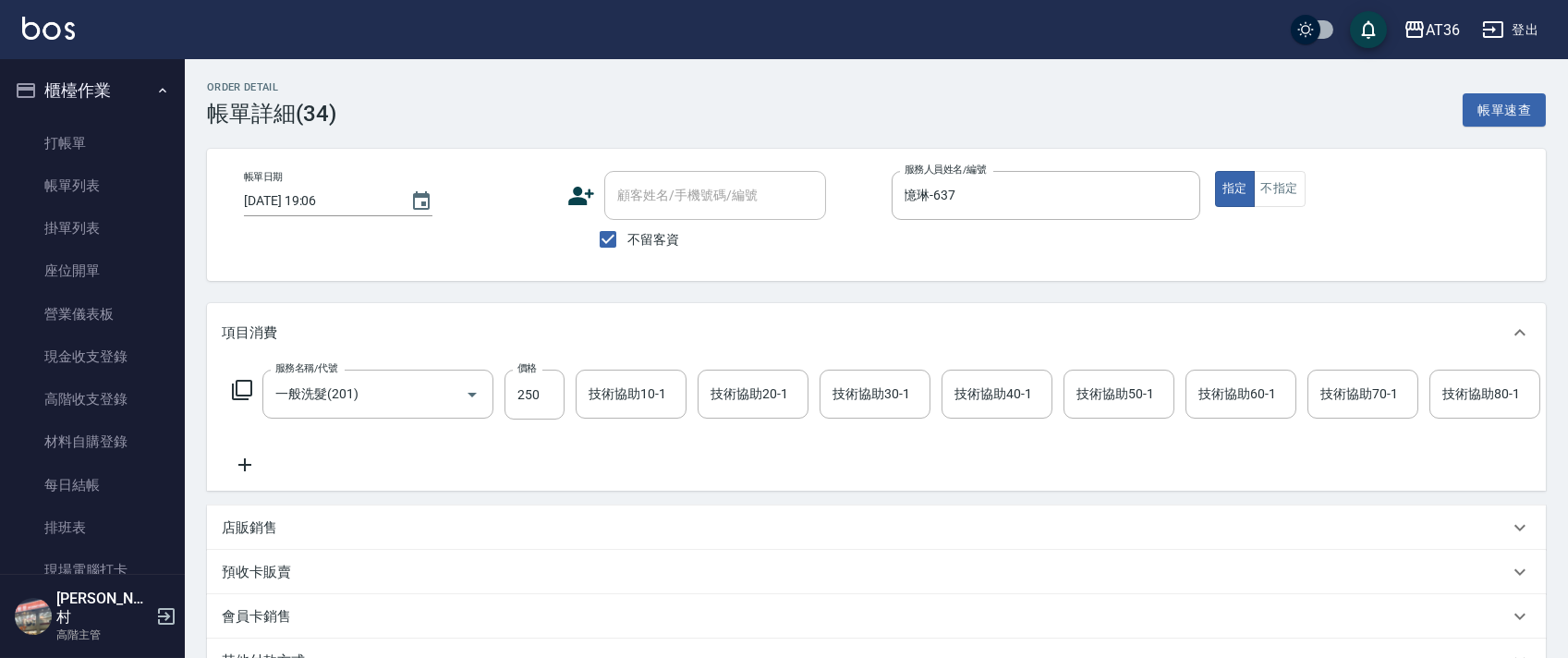
drag, startPoint x: 133, startPoint y: 180, endPoint x: 779, endPoint y: 419, distance: 688.8
click at [133, 181] on link "帳單列表" at bounding box center [92, 185] width 170 height 42
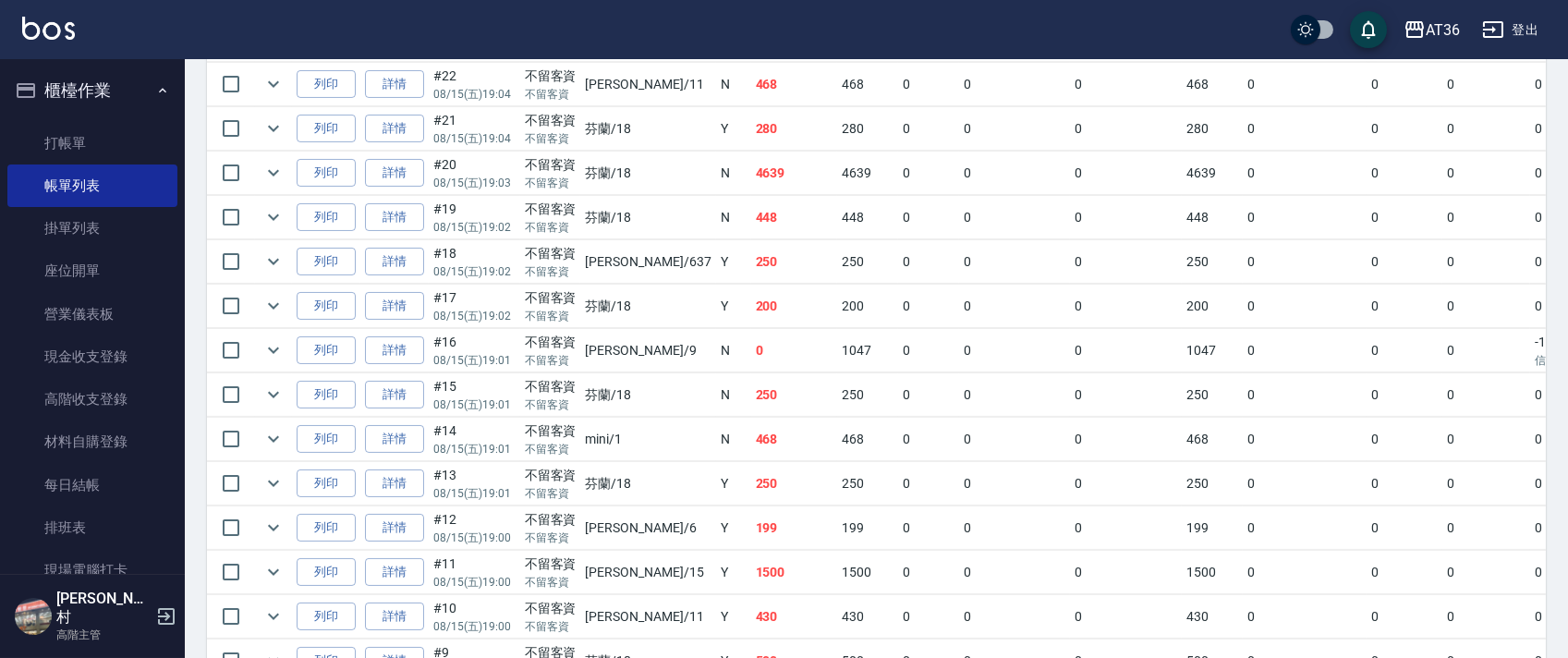
scroll to position [1156, 0]
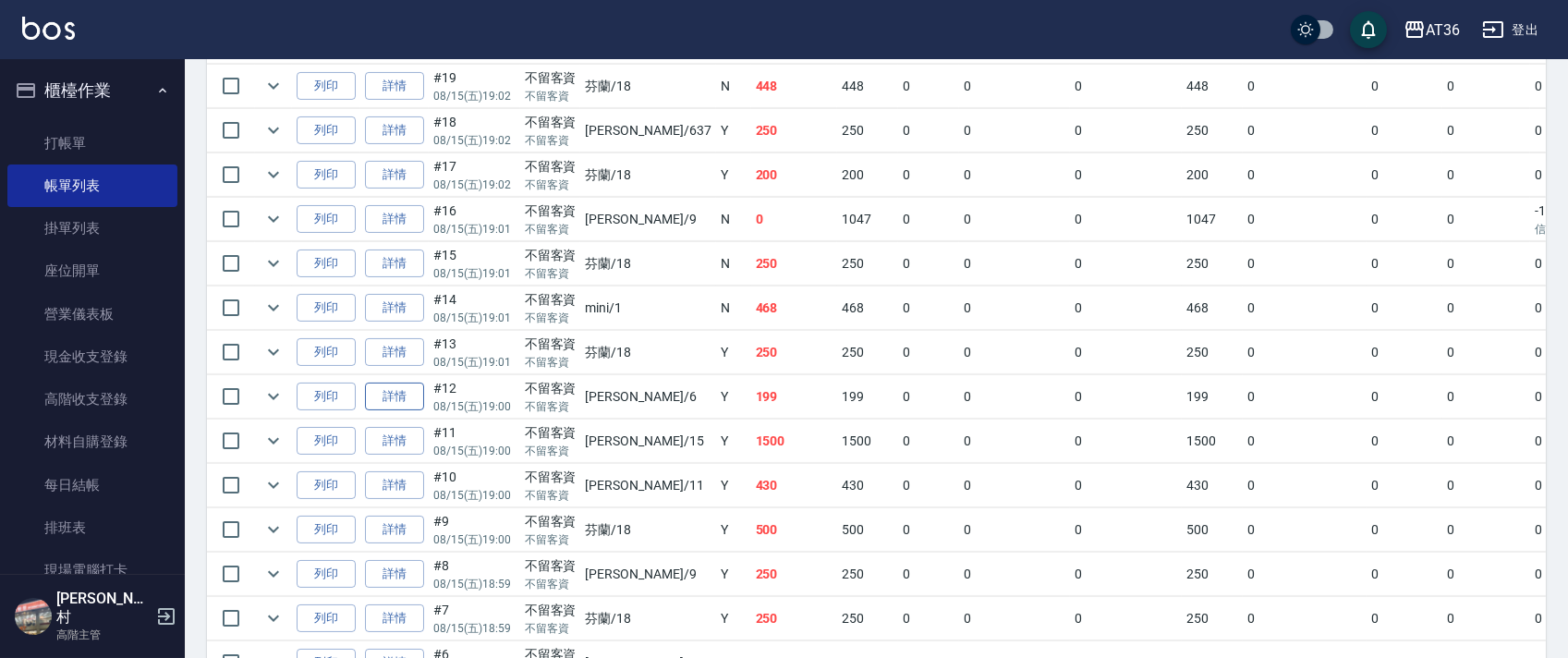
click at [409, 393] on link "詳情" at bounding box center [395, 397] width 59 height 29
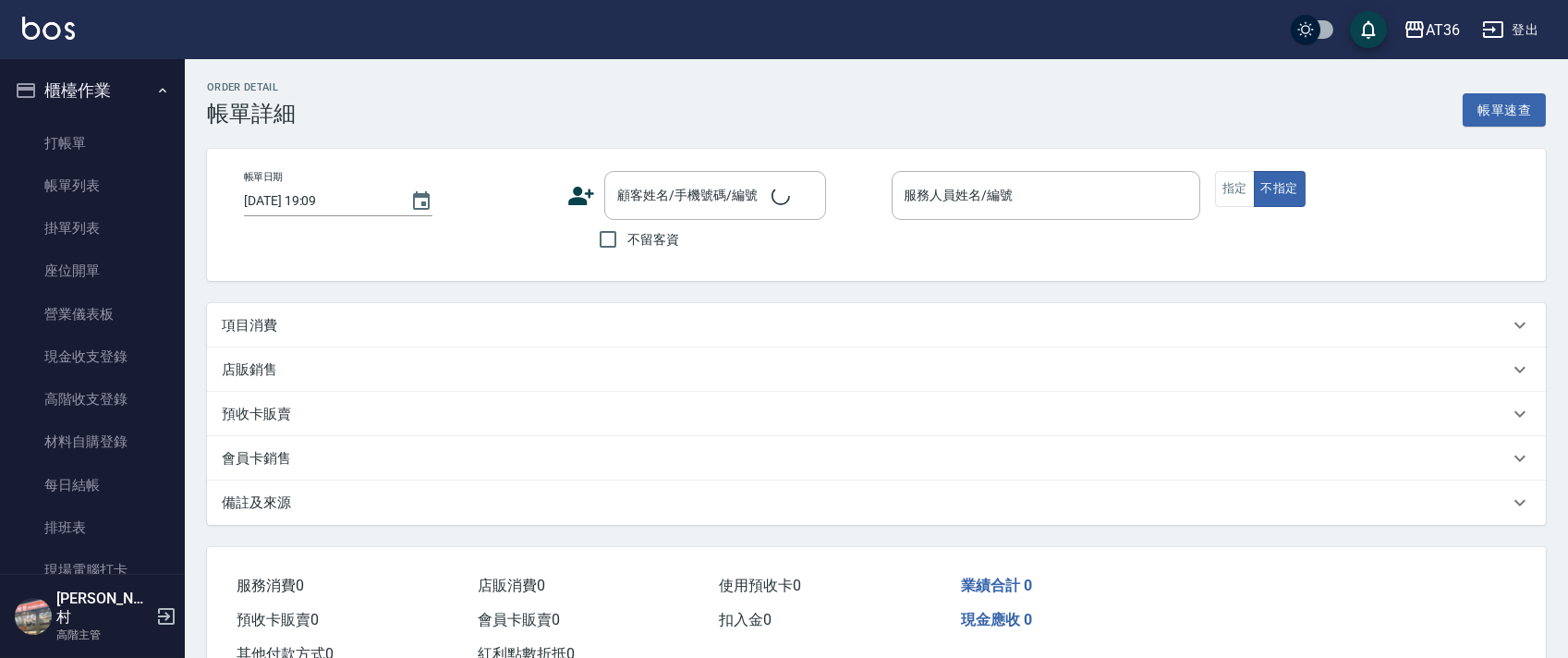
type input "2025/08/15 19:00"
checkbox input "true"
type input "[PERSON_NAME]-6"
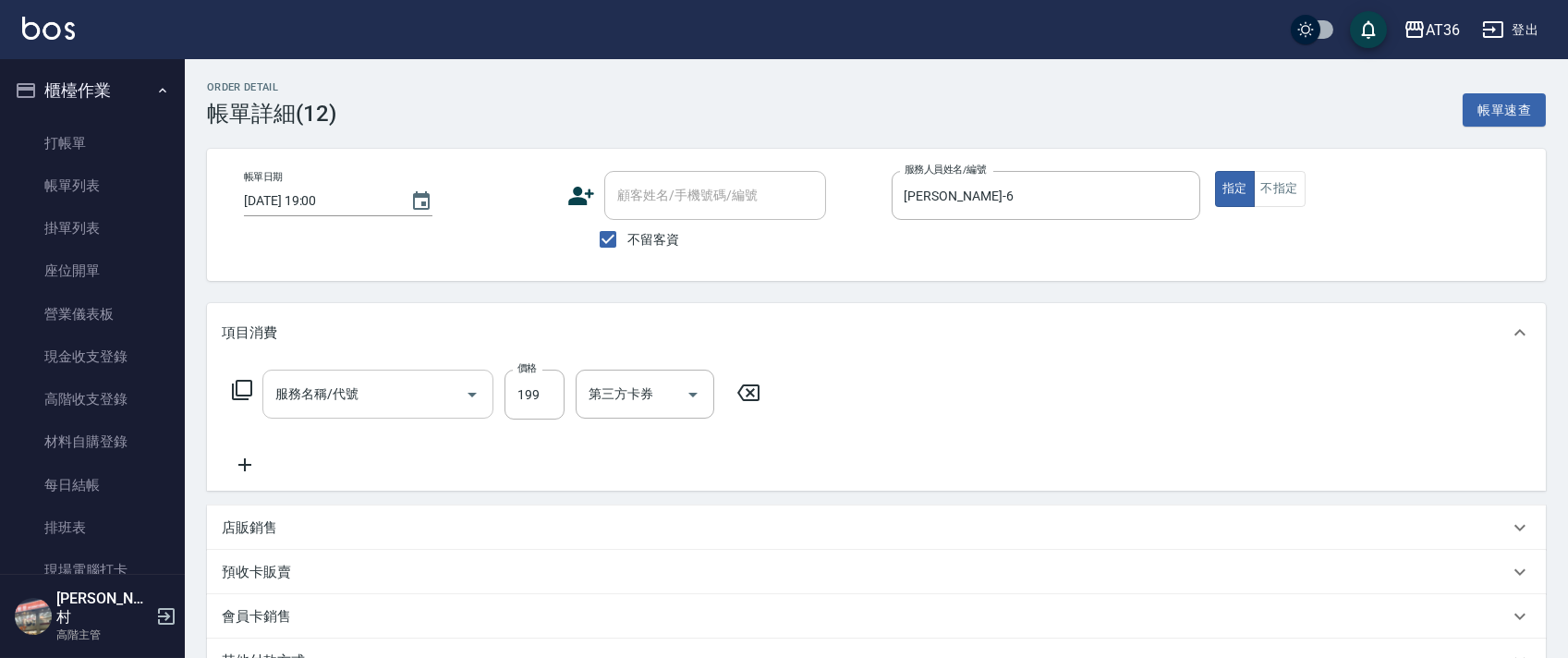
type input "一般洗髮(201)"
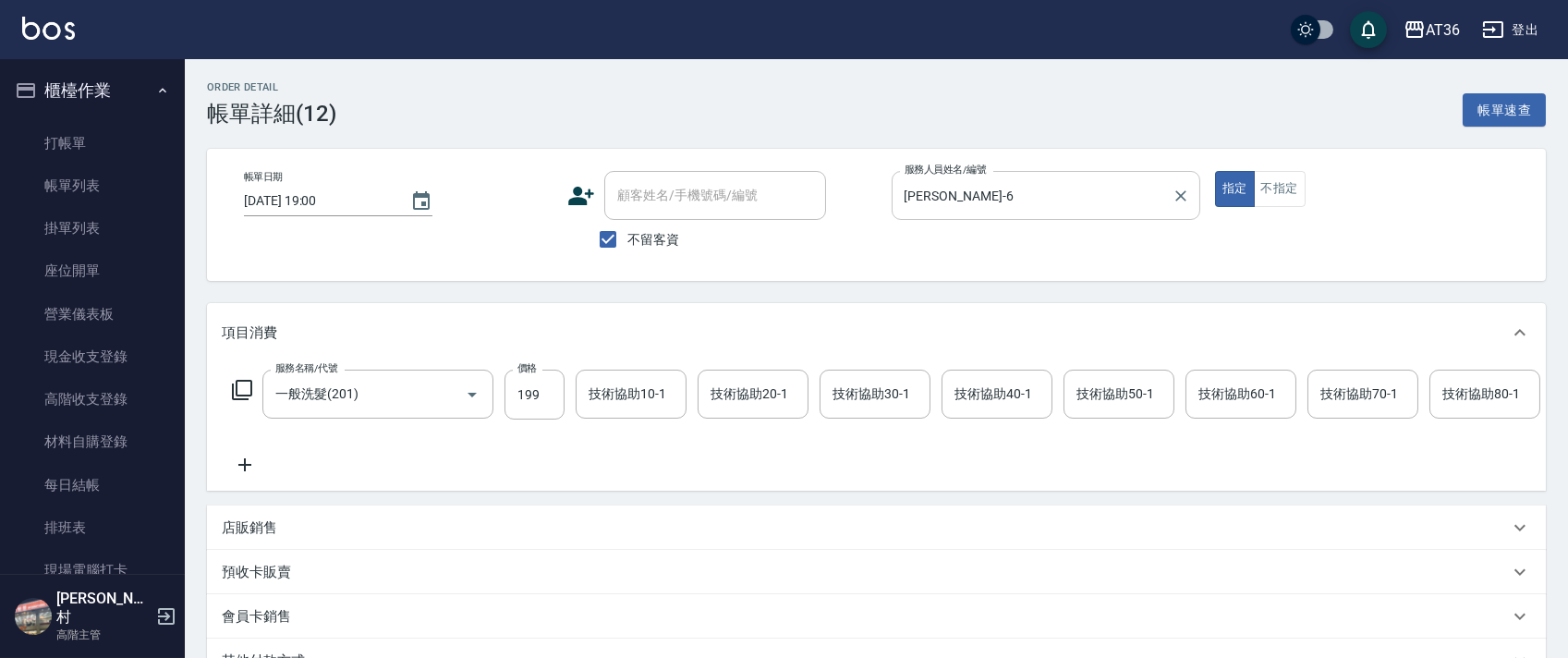
drag, startPoint x: 942, startPoint y: 189, endPoint x: 949, endPoint y: 200, distance: 13.0
click at [942, 194] on input "[PERSON_NAME]-6" at bounding box center [1032, 195] width 264 height 33
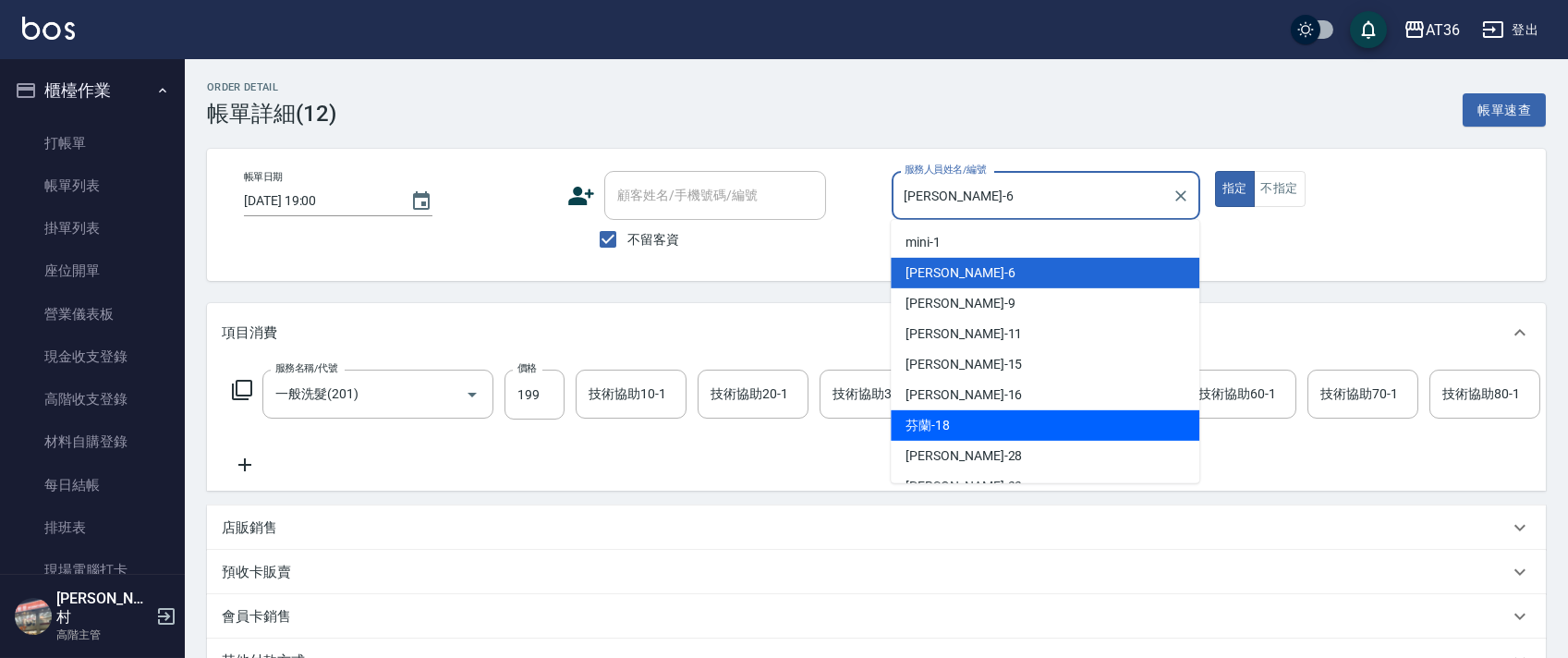
click at [963, 422] on div "芬蘭 -18" at bounding box center [1044, 425] width 309 height 31
type input "芬蘭-18"
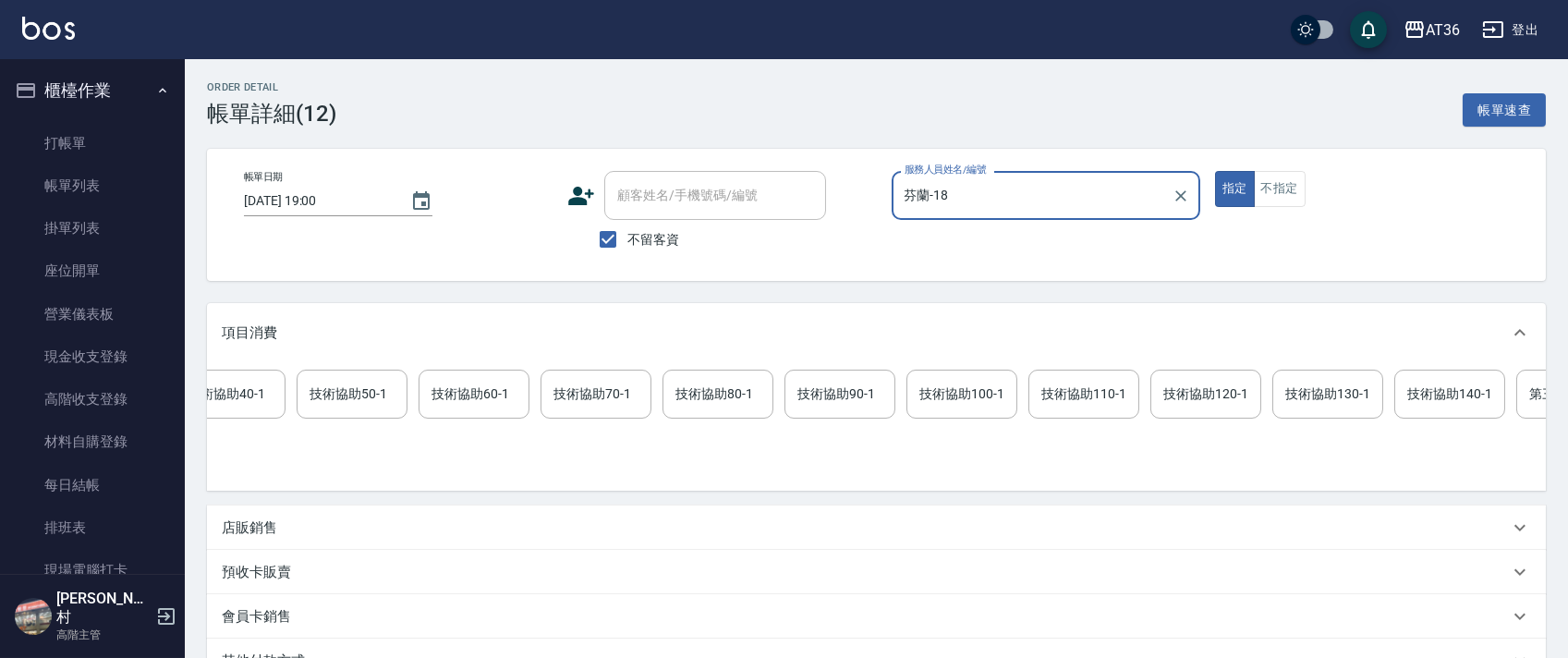
scroll to position [0, 947]
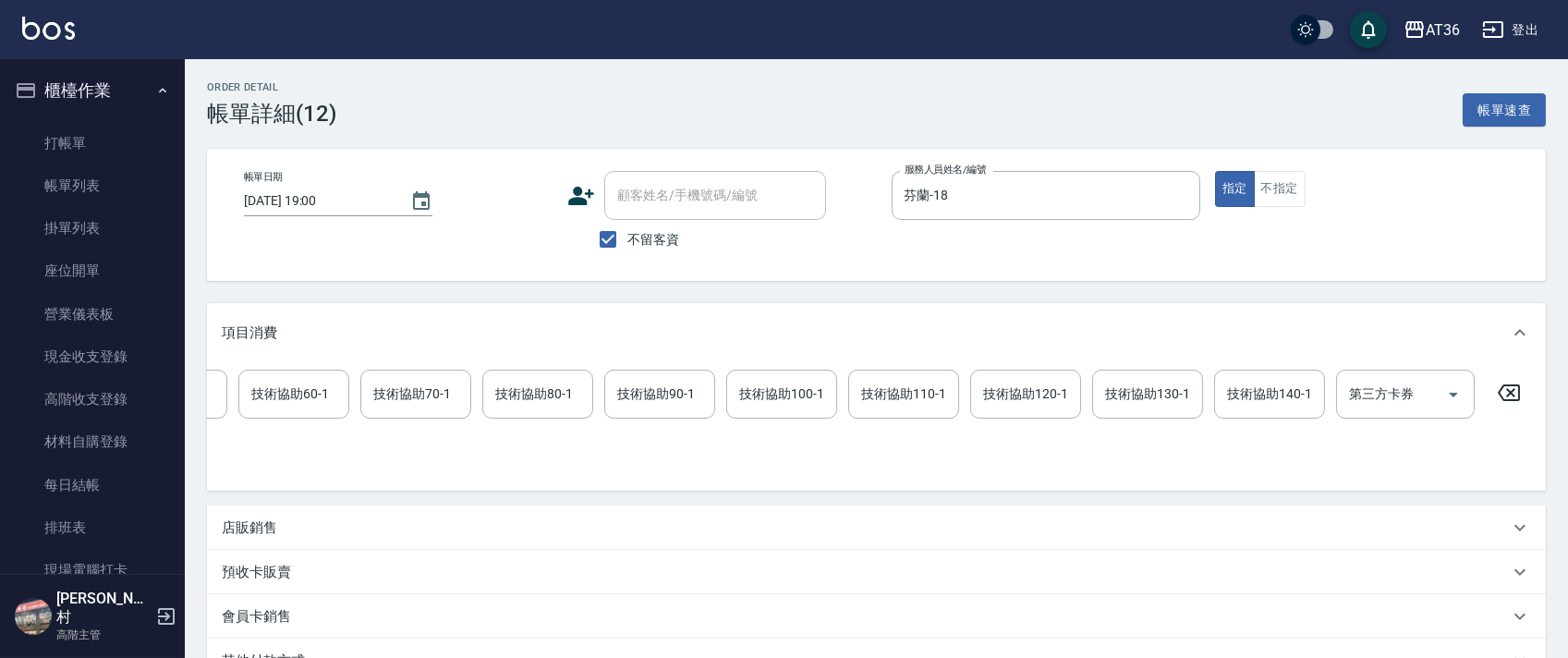
click at [1510, 393] on icon at bounding box center [1509, 392] width 22 height 17
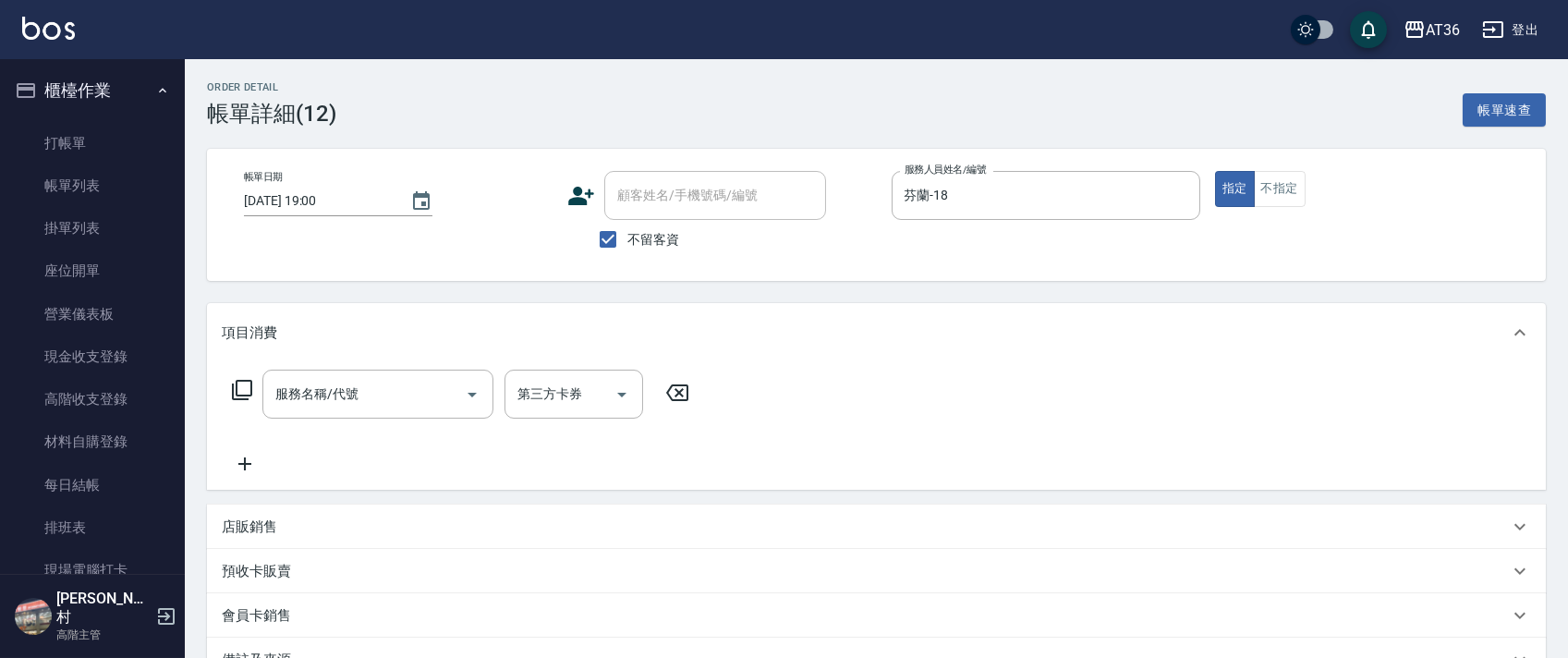
click at [241, 384] on icon at bounding box center [242, 390] width 22 height 22
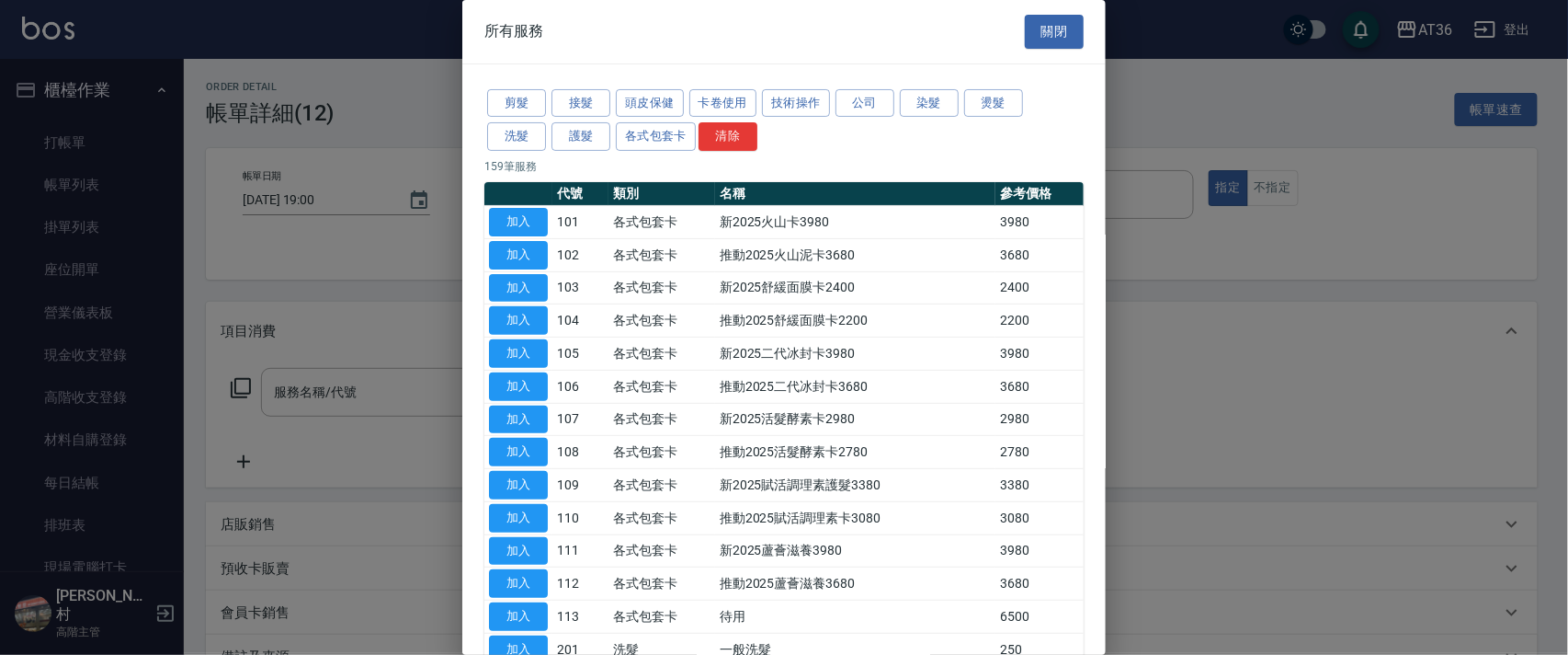
click at [531, 99] on button "剪髮" at bounding box center [516, 103] width 59 height 28
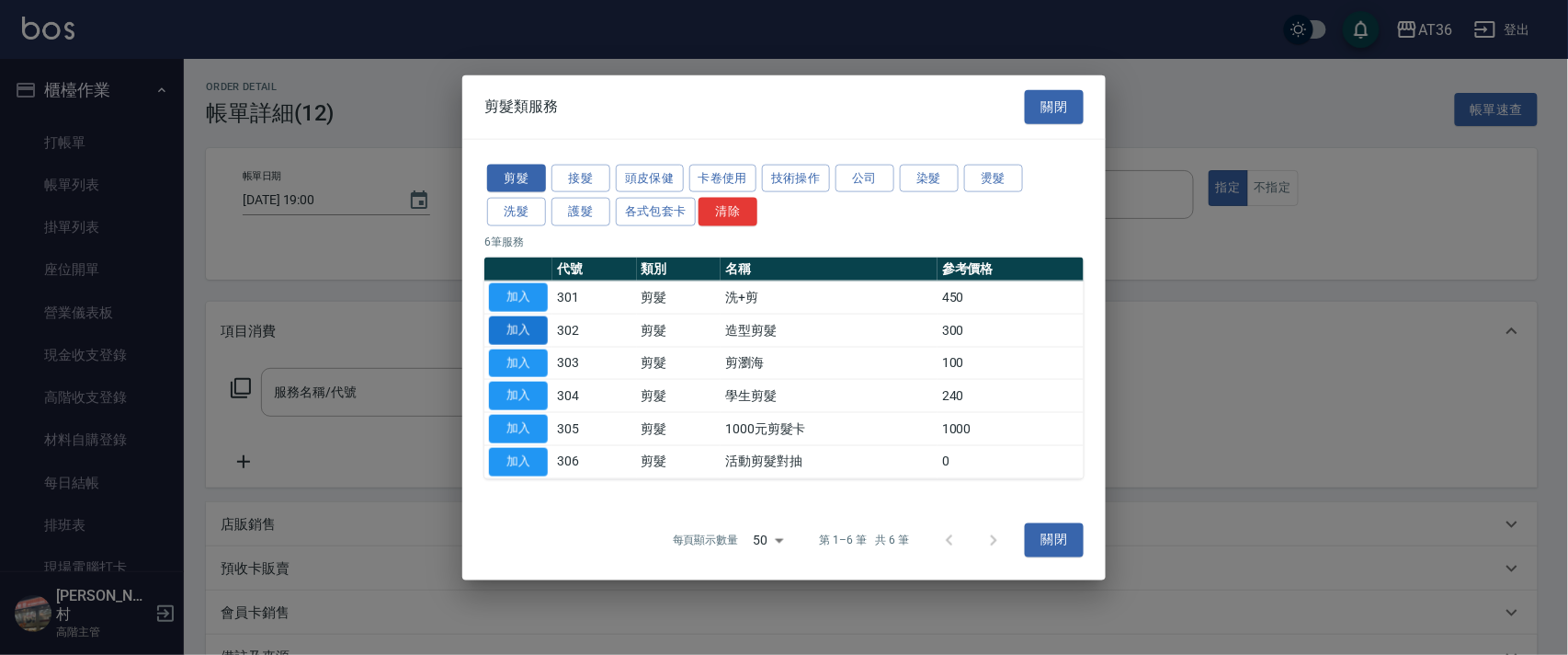
click at [526, 326] on button "加入" at bounding box center [518, 329] width 59 height 28
type input "造型剪髮(302)"
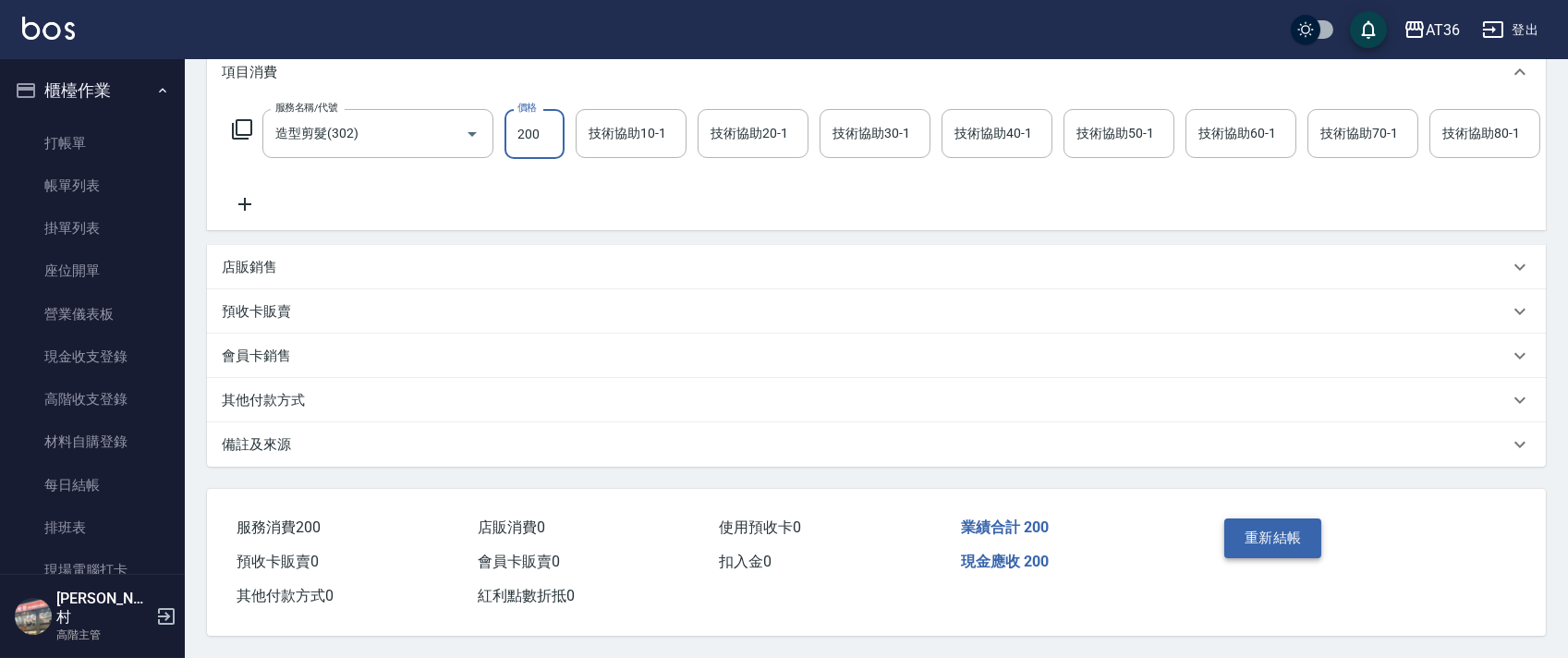
scroll to position [284, 0]
type input "200"
click at [1253, 536] on button "重新結帳" at bounding box center [1272, 537] width 98 height 38
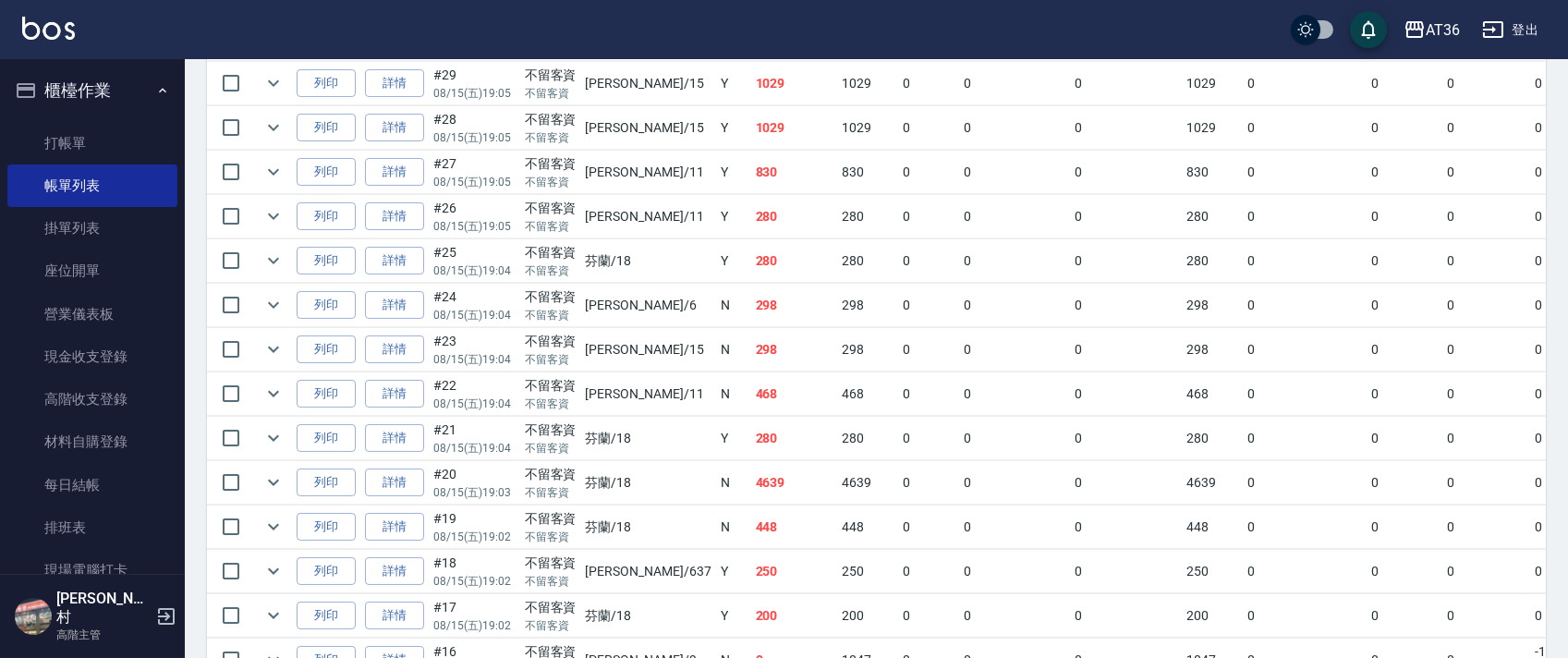
scroll to position [1108, 0]
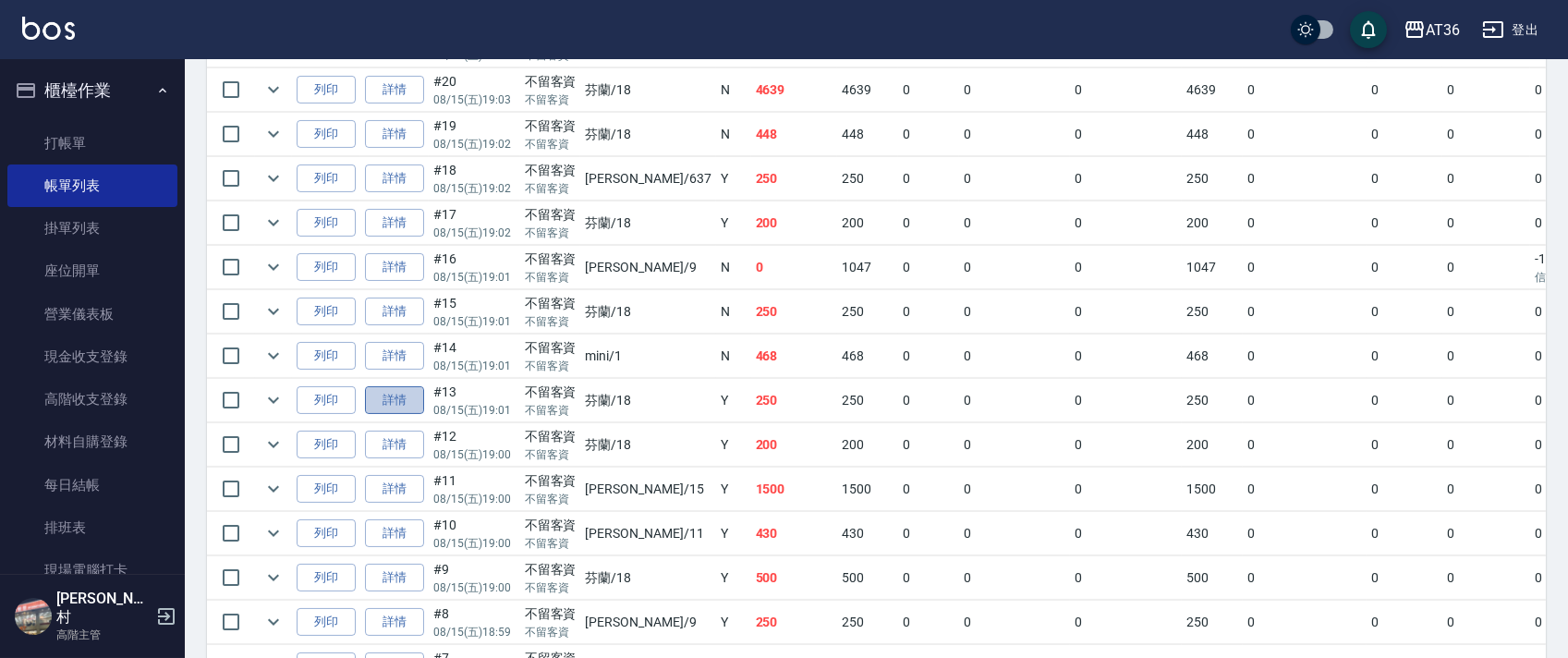
click at [409, 390] on link "詳情" at bounding box center [395, 400] width 59 height 29
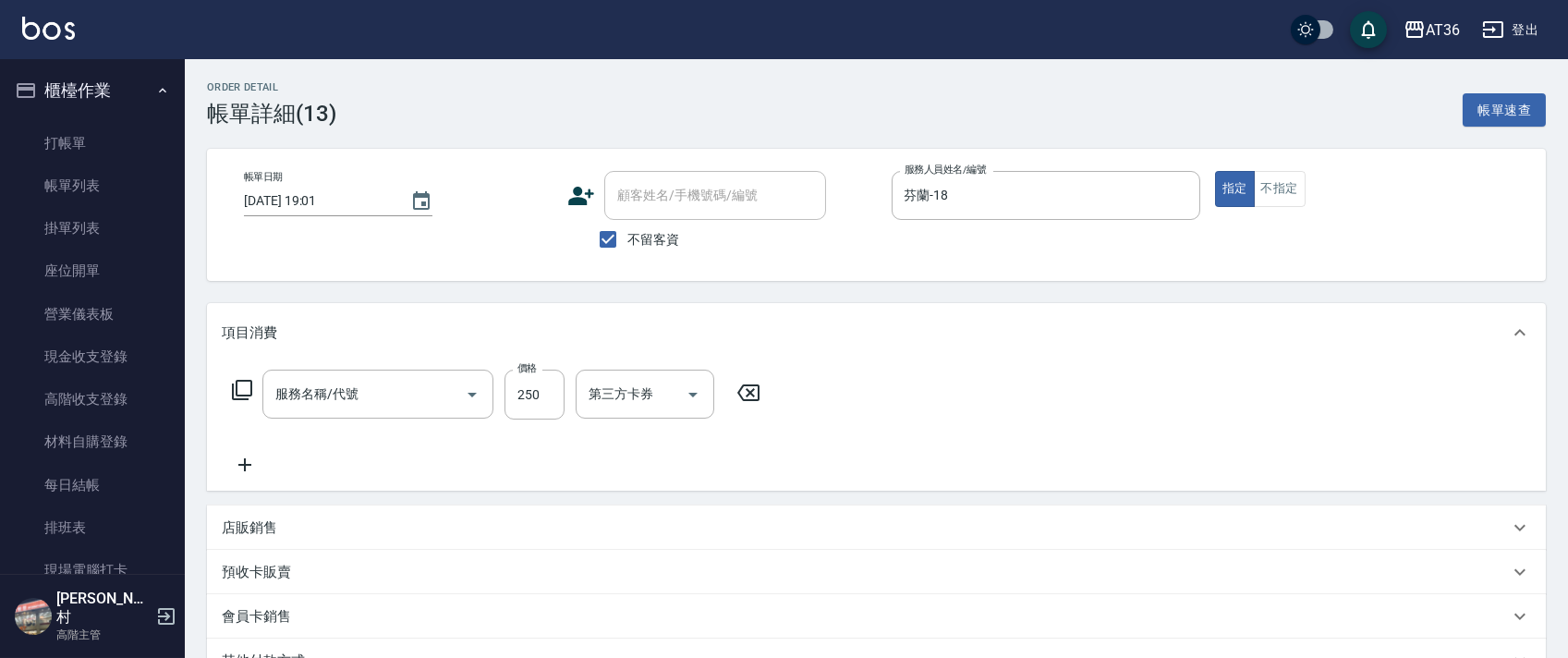
type input "2025/08/15 19:01"
checkbox input "true"
type input "芬蘭-18"
type input "一般洗髮(201)"
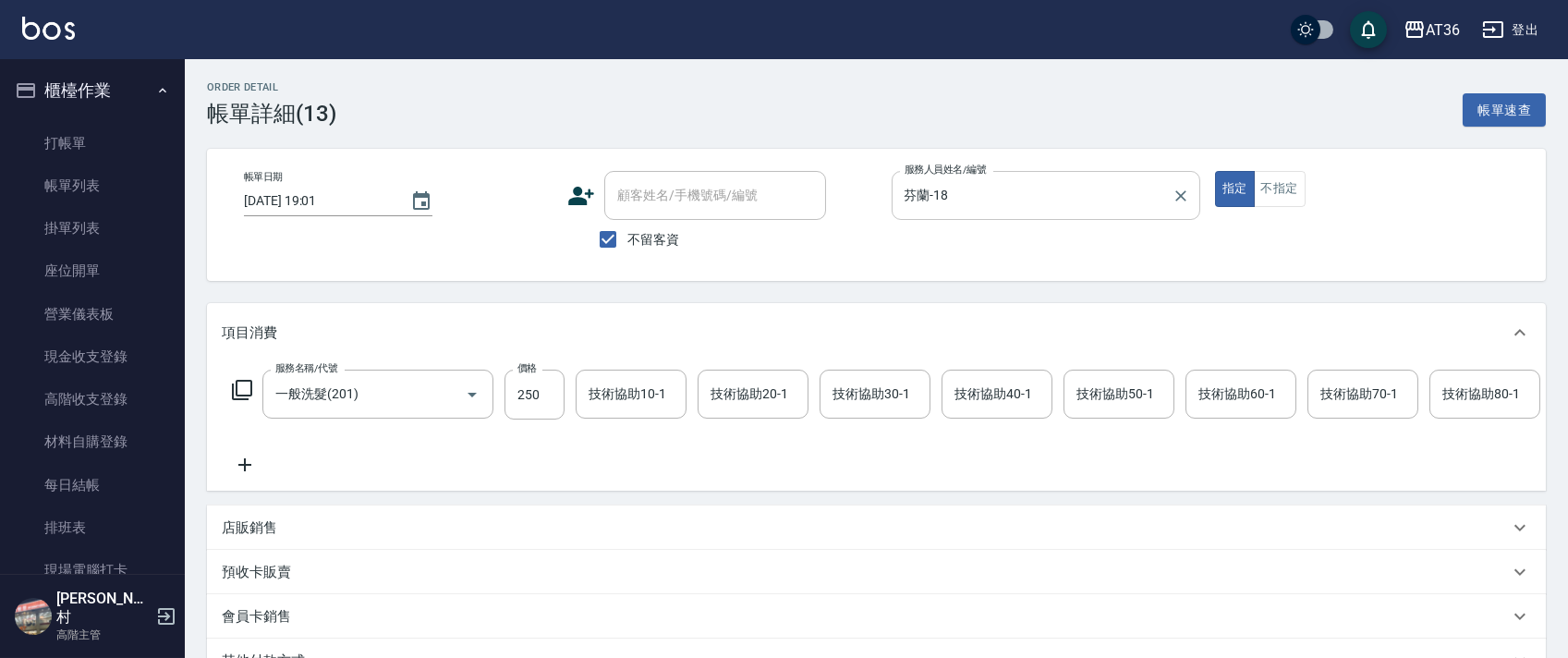
click at [924, 199] on input "芬蘭-18" at bounding box center [1032, 195] width 264 height 33
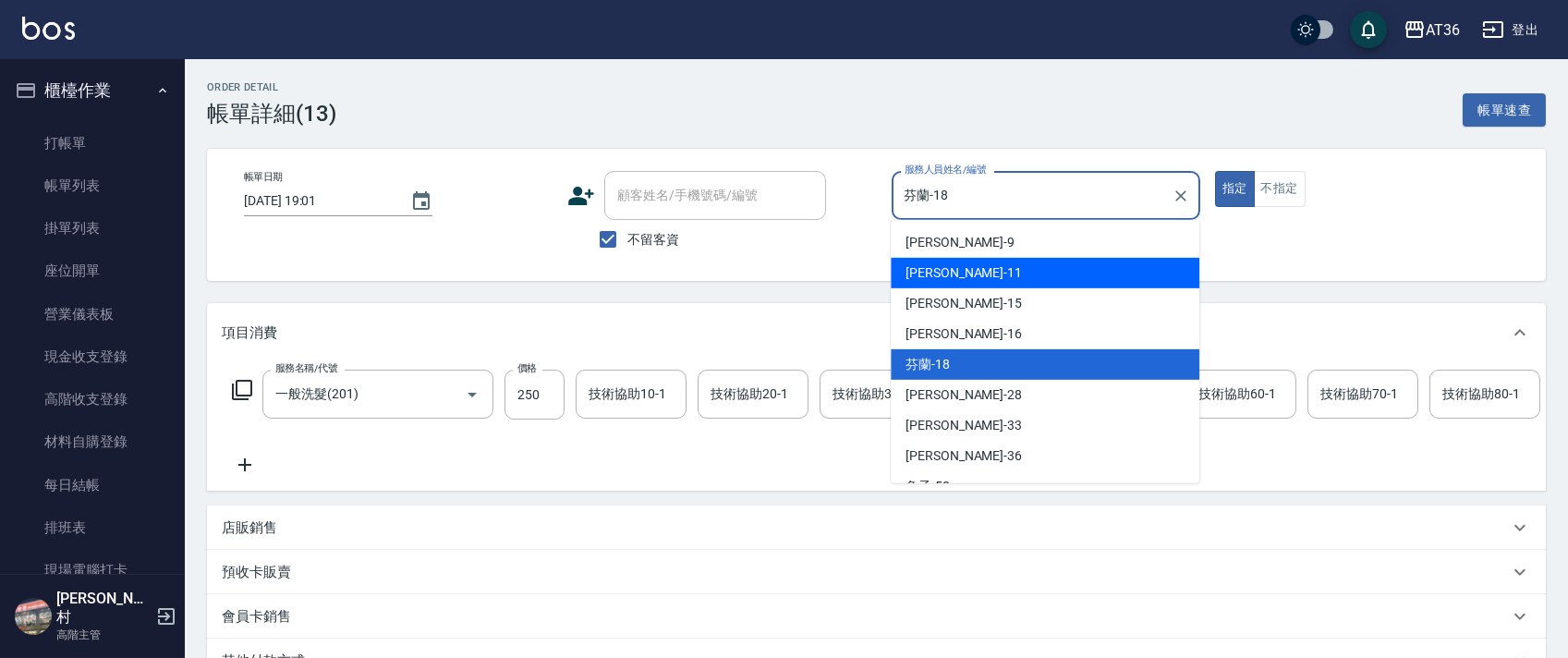
scroll to position [239, 0]
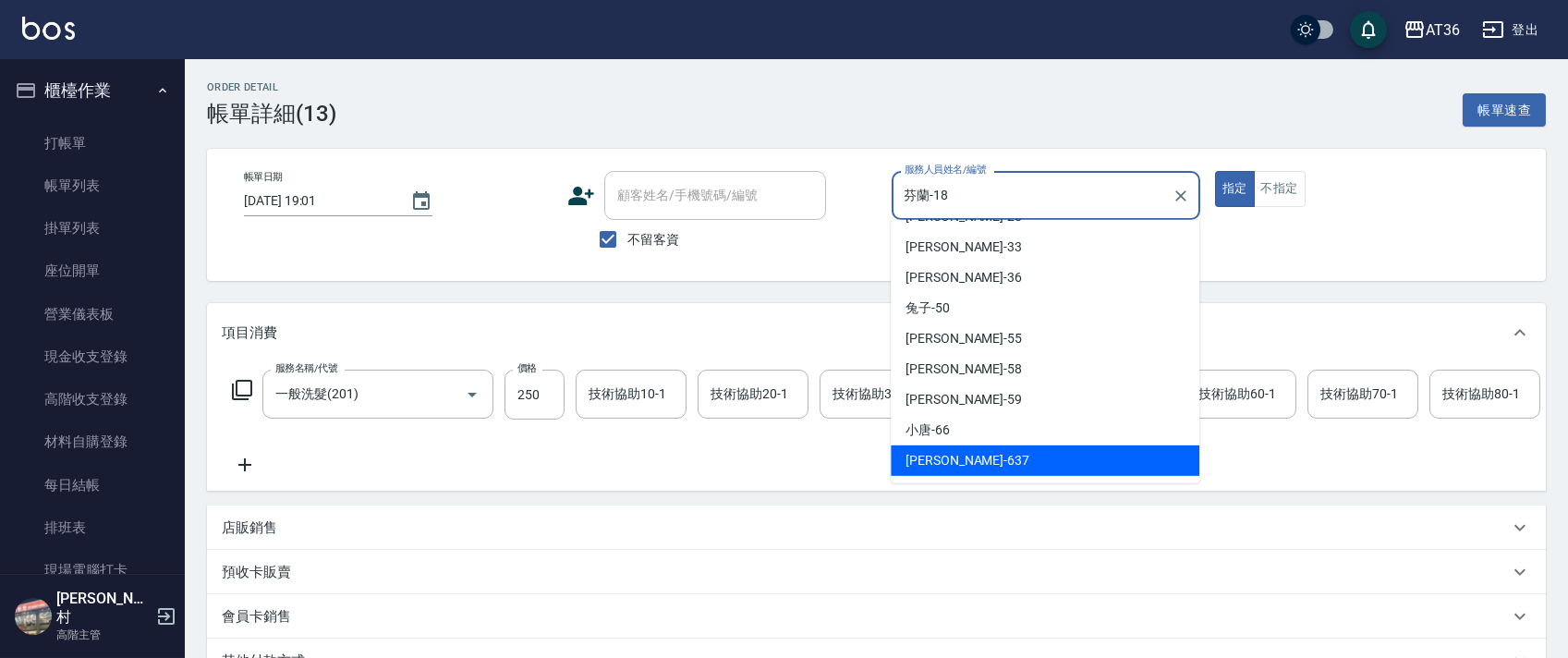
click at [948, 453] on span "憶琳 -637" at bounding box center [966, 461] width 123 height 20
type input "憶琳-637"
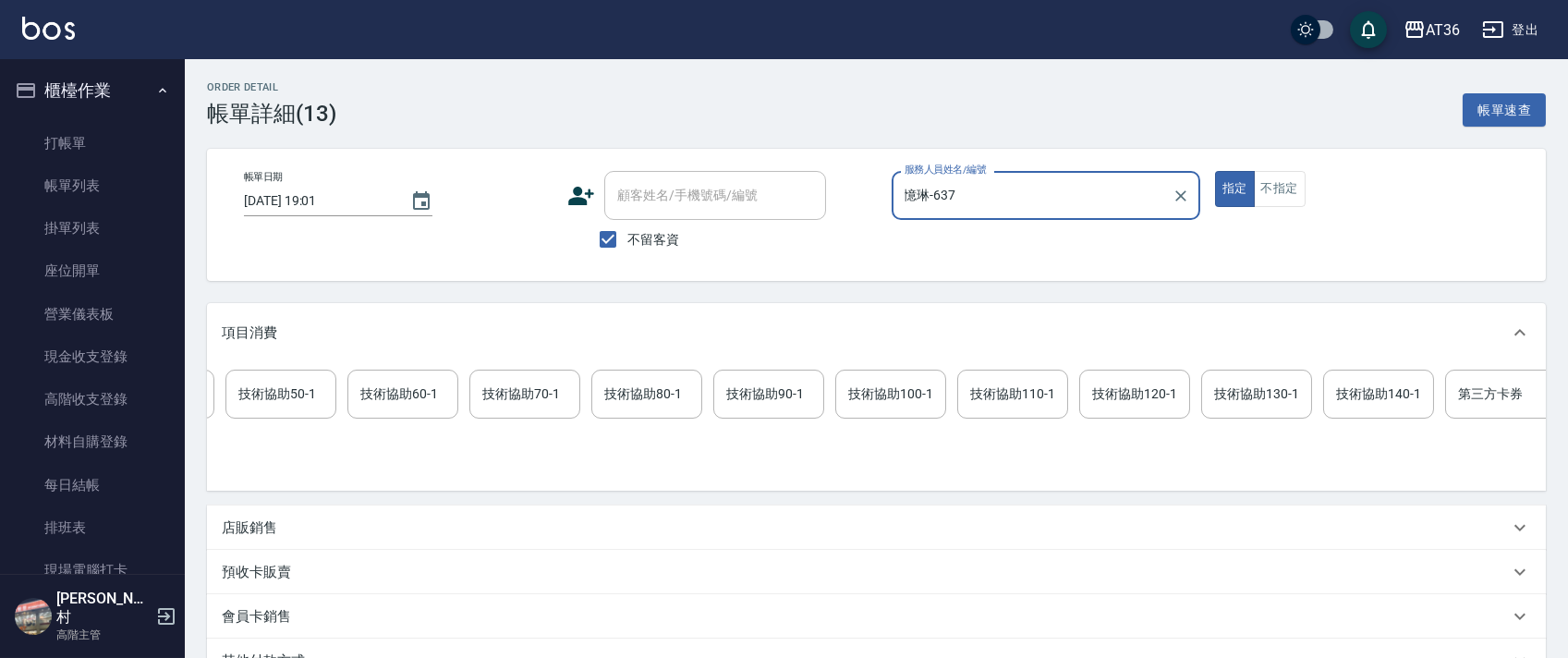
scroll to position [0, 947]
click at [1501, 392] on icon at bounding box center [1508, 393] width 46 height 22
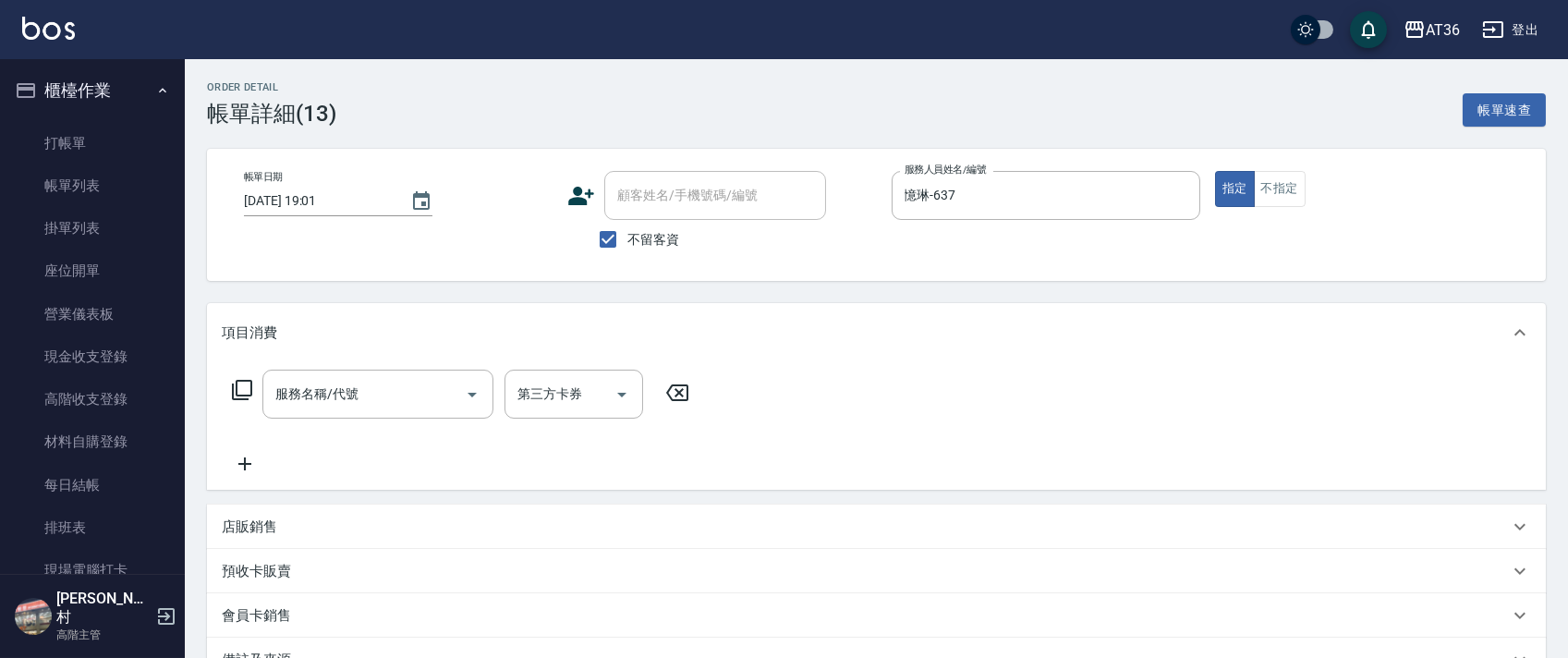
scroll to position [0, 0]
click at [243, 390] on icon at bounding box center [242, 390] width 22 height 22
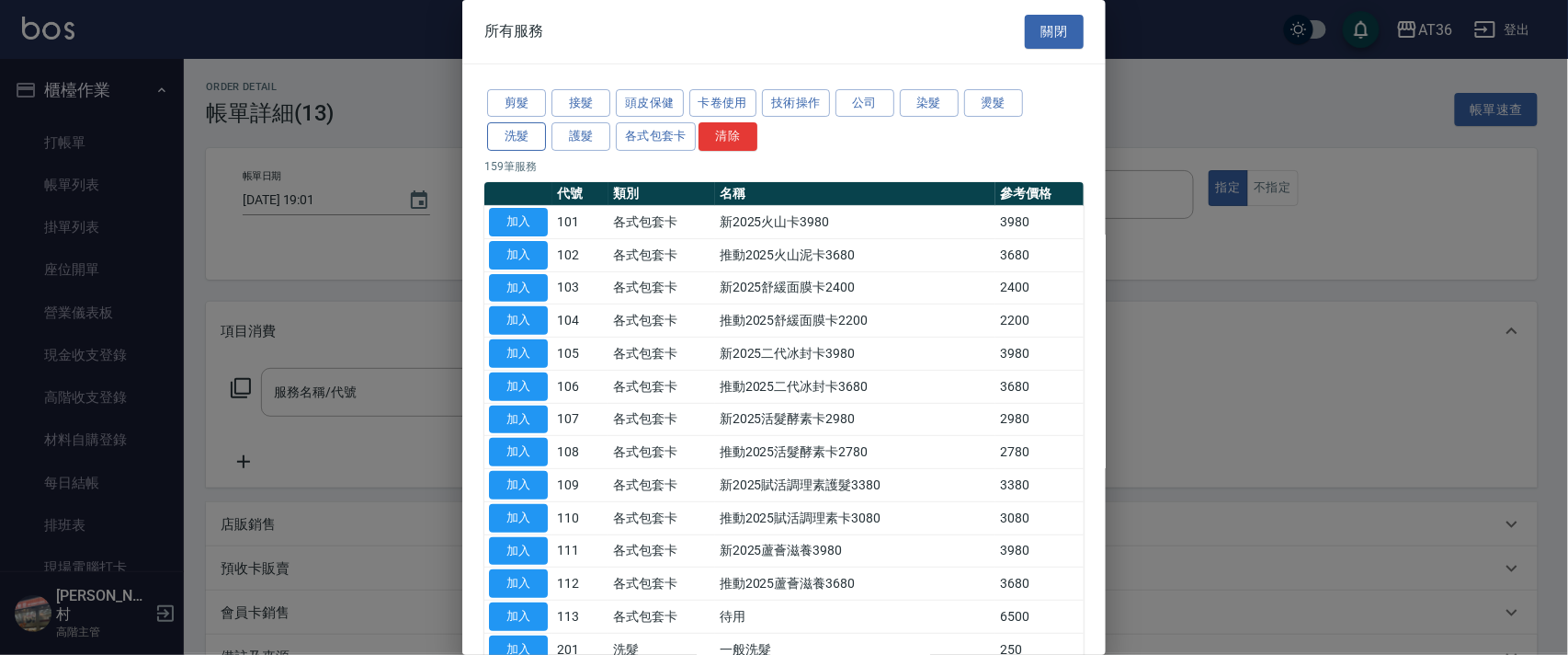
click at [525, 129] on button "洗髮" at bounding box center [516, 136] width 59 height 28
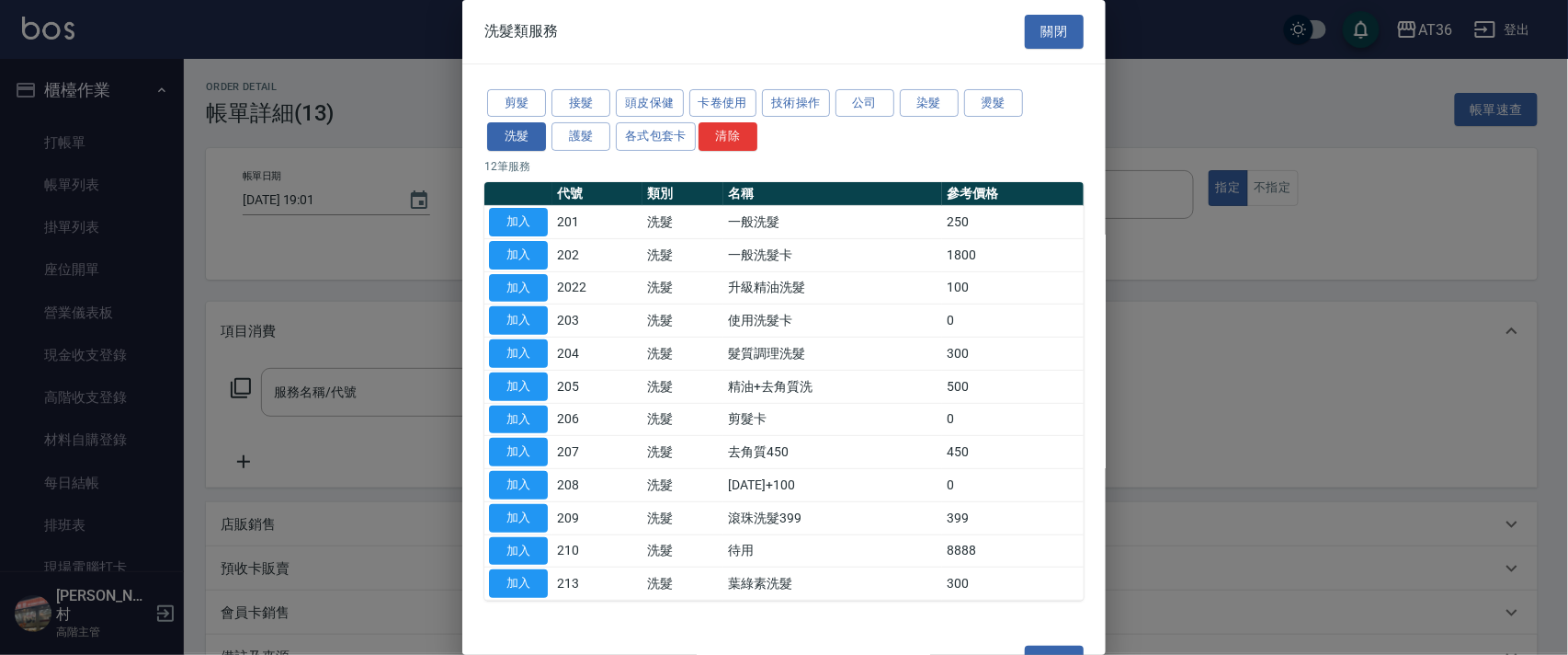
drag, startPoint x: 526, startPoint y: 214, endPoint x: 958, endPoint y: 375, distance: 461.0
click at [526, 217] on button "加入" at bounding box center [518, 222] width 59 height 28
type input "一般洗髮(201)"
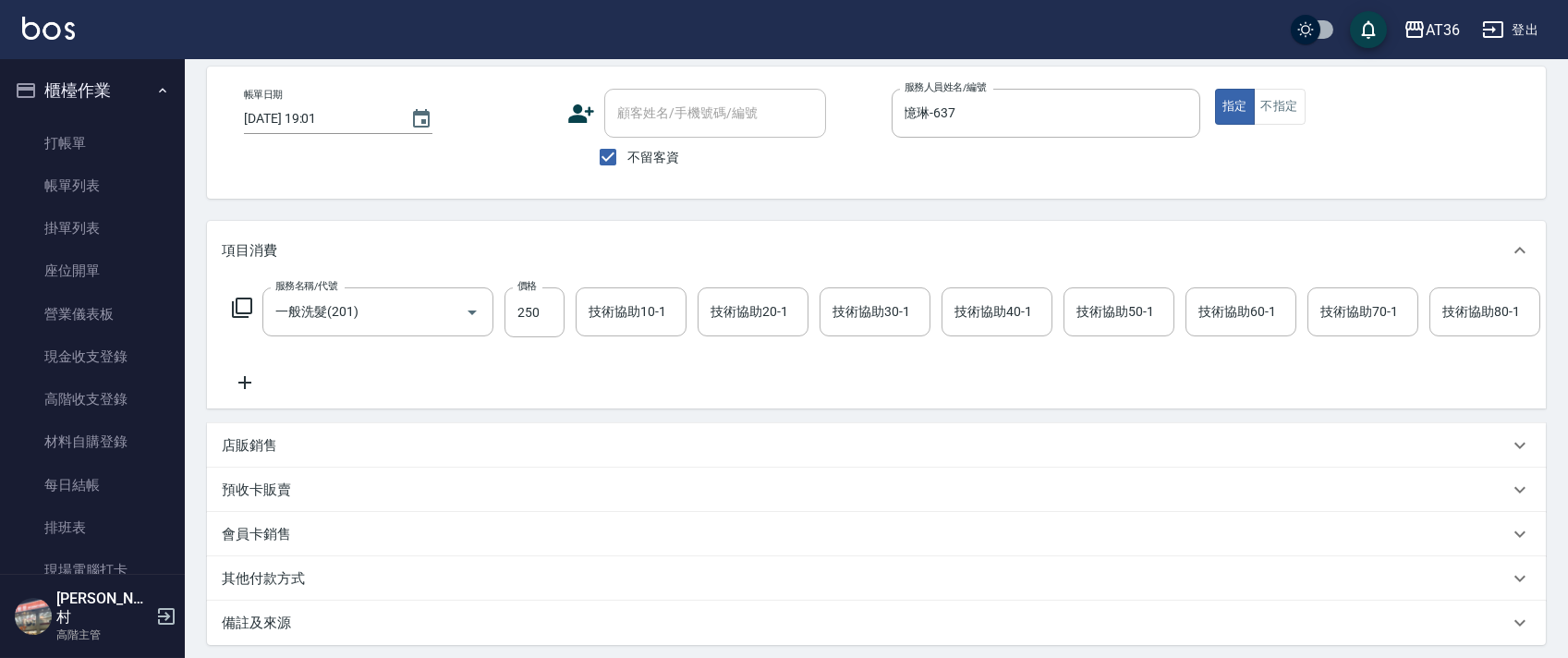
scroll to position [284, 0]
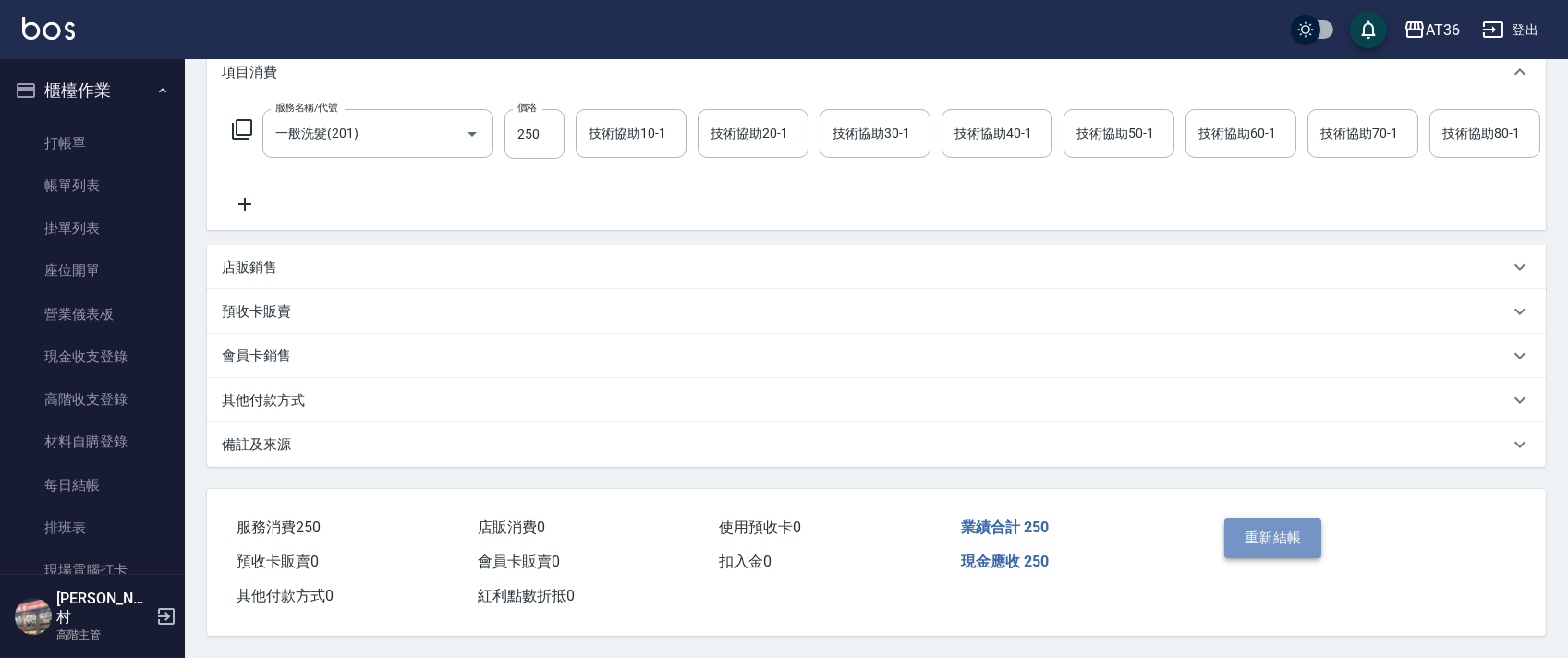
click at [1253, 529] on button "重新結帳" at bounding box center [1272, 537] width 98 height 38
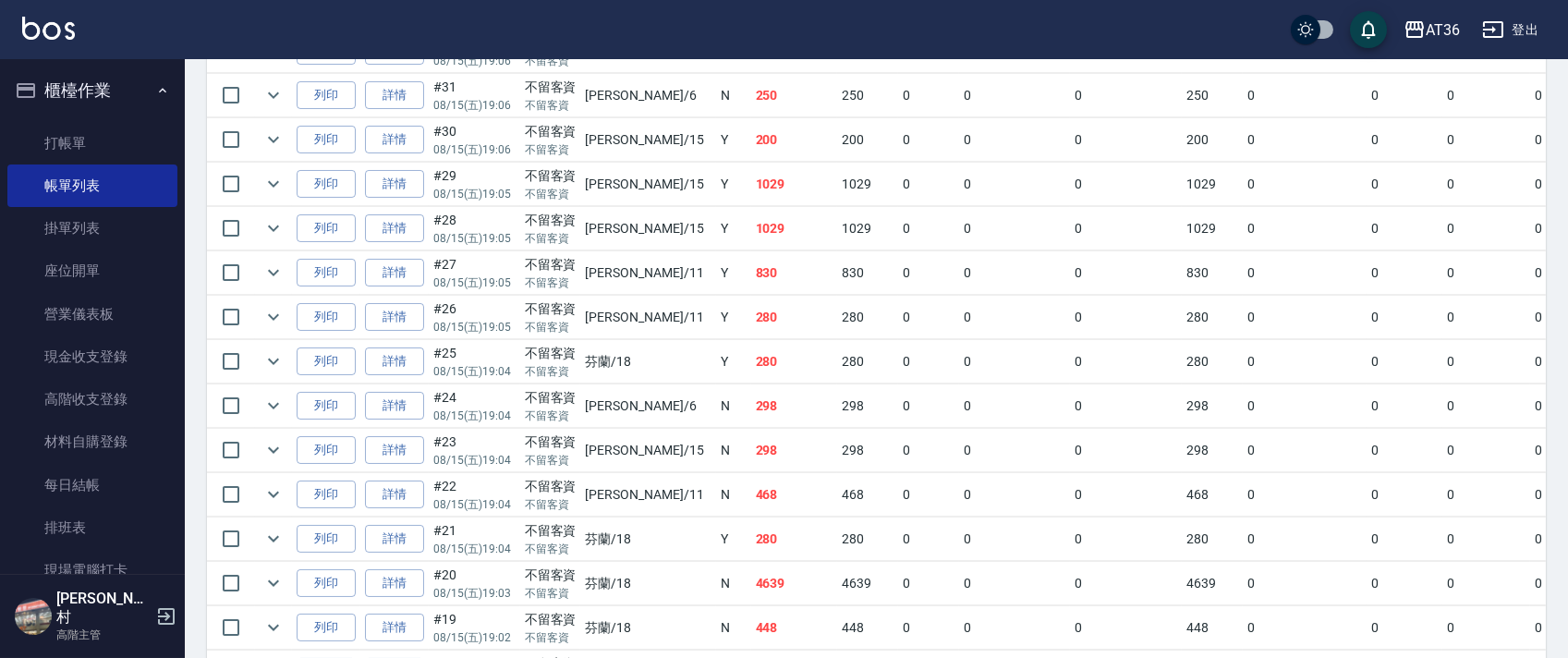
scroll to position [861, 0]
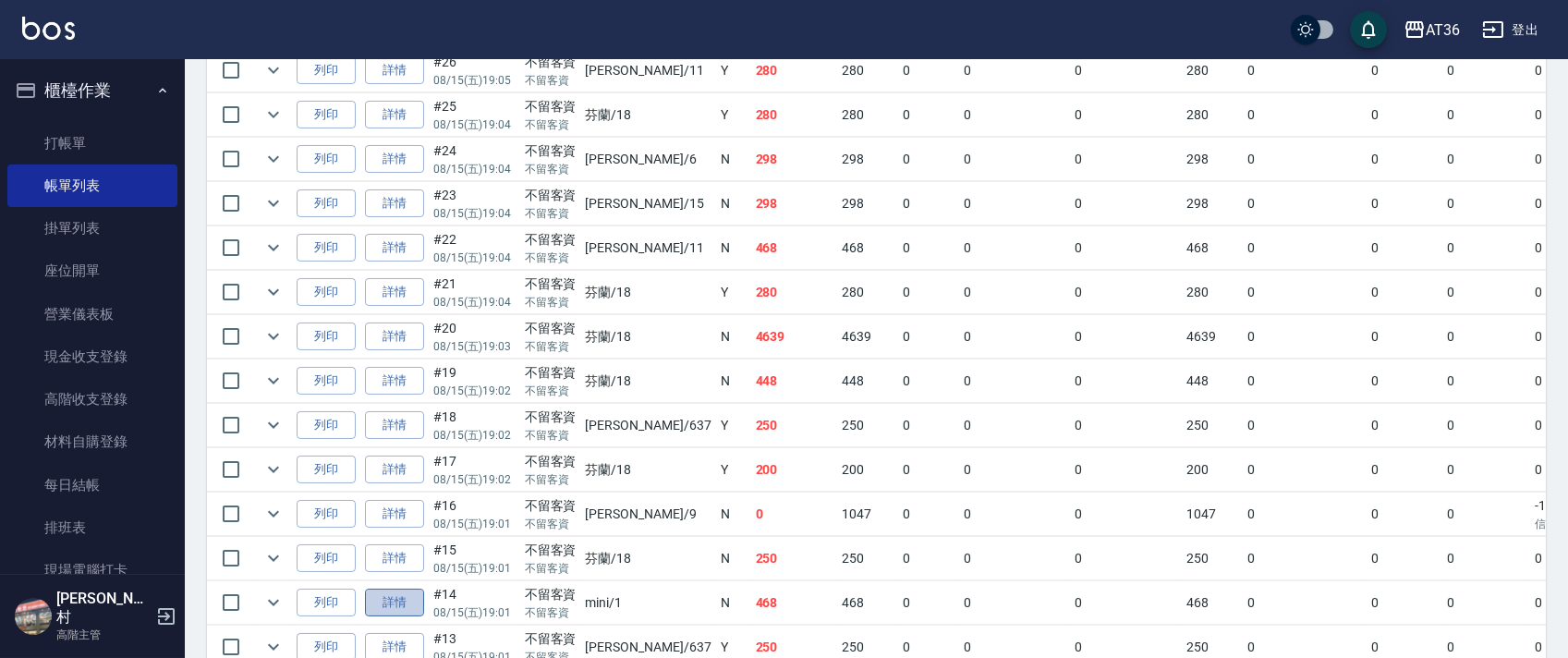
click at [404, 596] on link "詳情" at bounding box center [395, 602] width 59 height 29
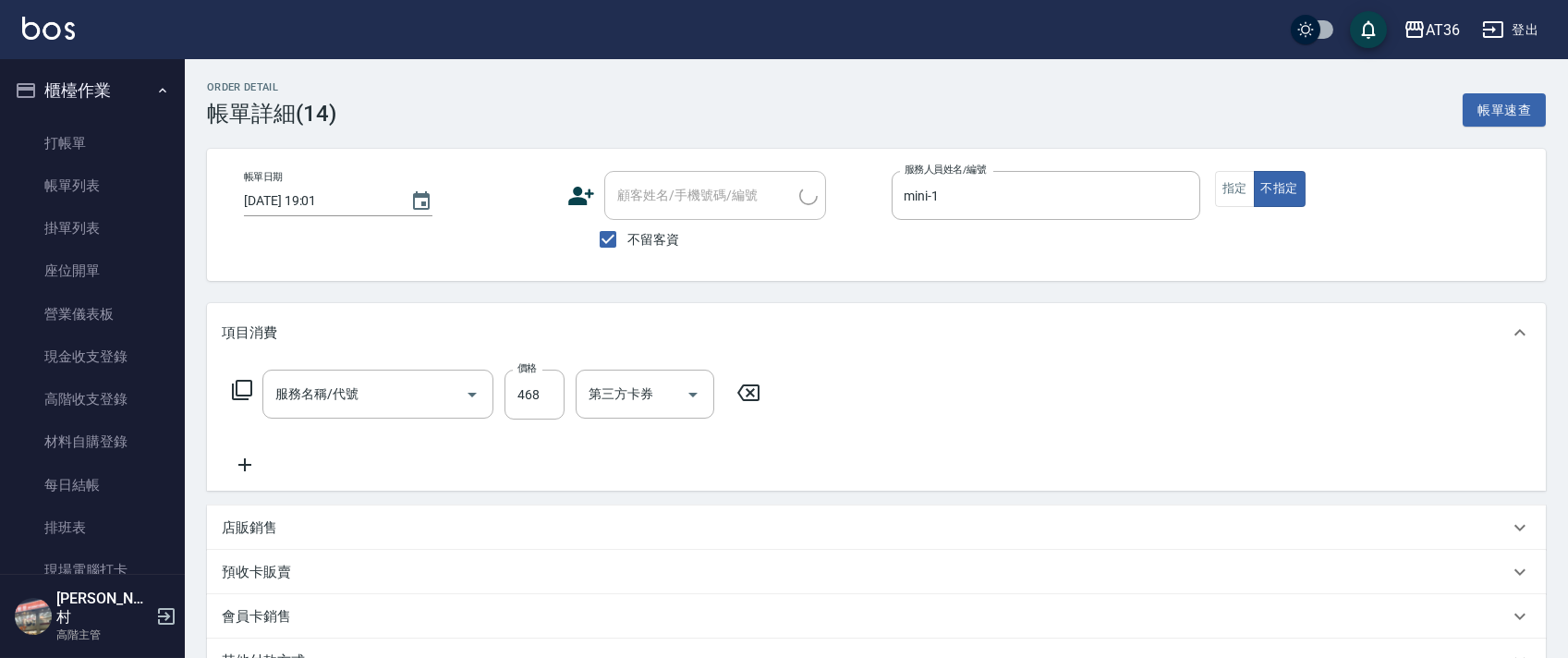
type input "2025/08/15 19:01"
checkbox input "true"
type input "mini-1"
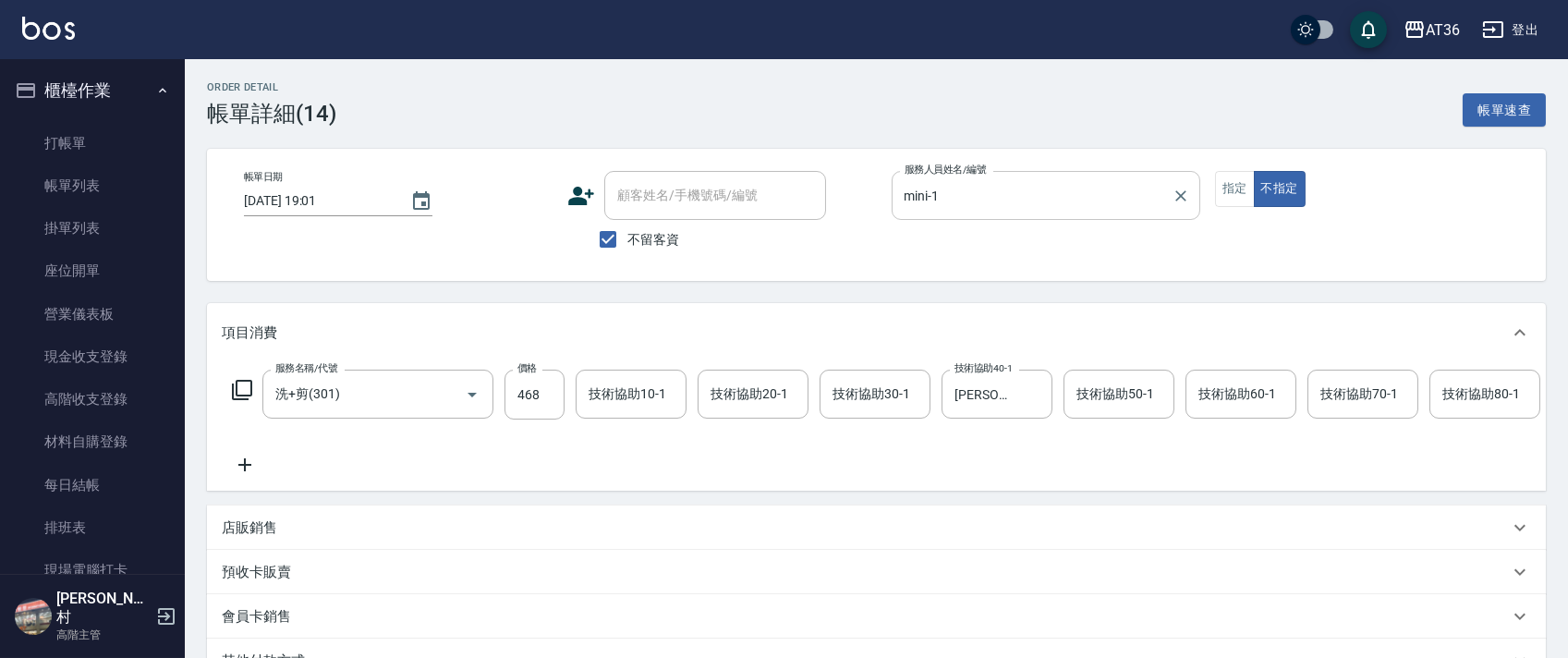
type input "洗+剪(301)"
drag, startPoint x: 971, startPoint y: 193, endPoint x: 977, endPoint y: 203, distance: 11.7
click at [970, 195] on input "mini-1" at bounding box center [1032, 195] width 264 height 33
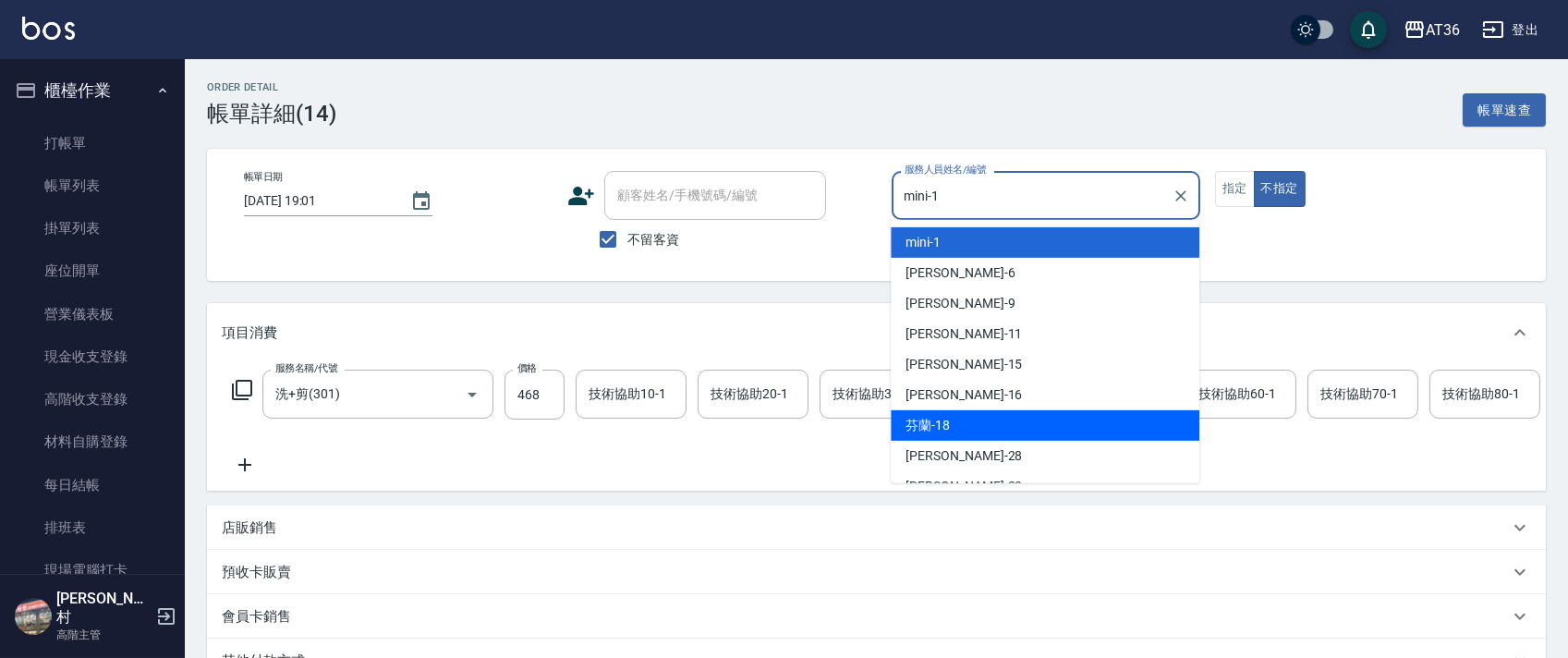
click at [970, 416] on div "芬蘭 -18" at bounding box center [1044, 425] width 309 height 31
type input "芬蘭-18"
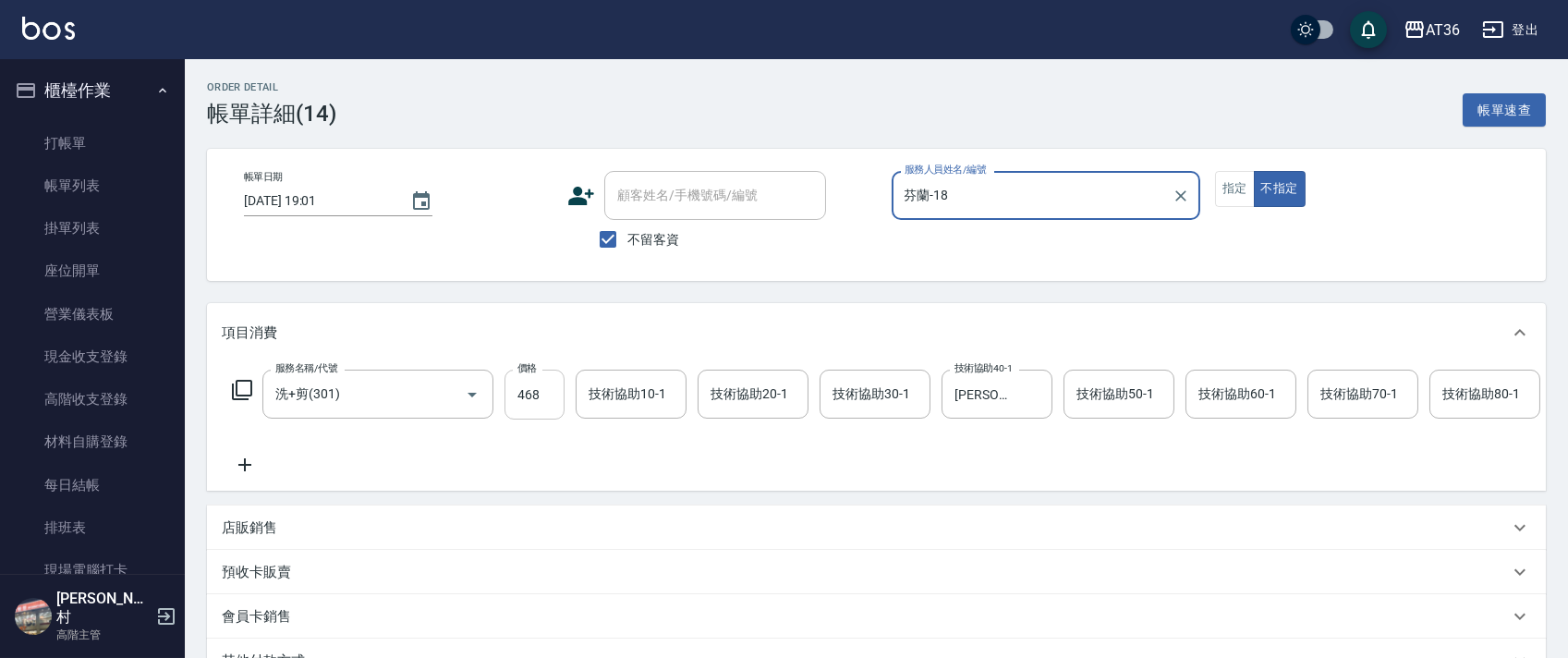
click at [518, 403] on input "468" at bounding box center [534, 394] width 60 height 50
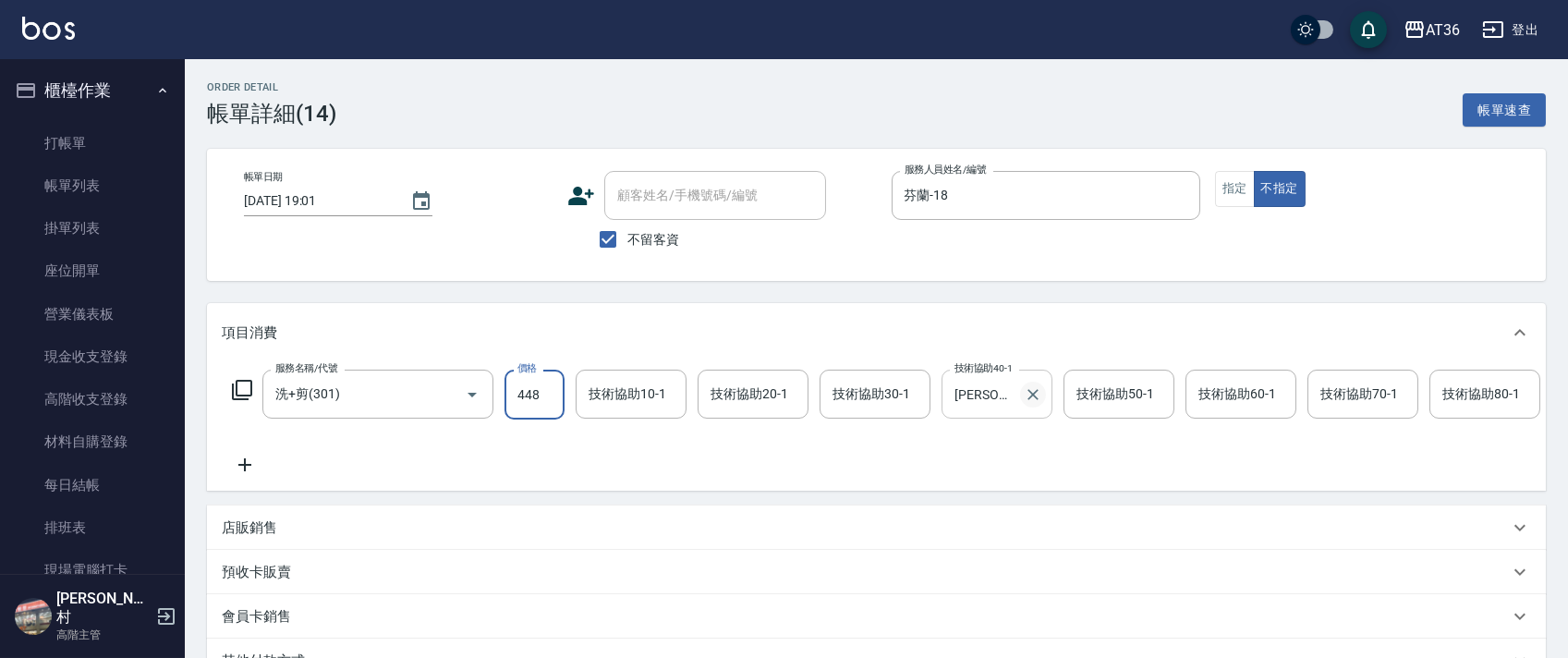
click at [1027, 397] on icon "Clear" at bounding box center [1032, 394] width 19 height 19
type input "448"
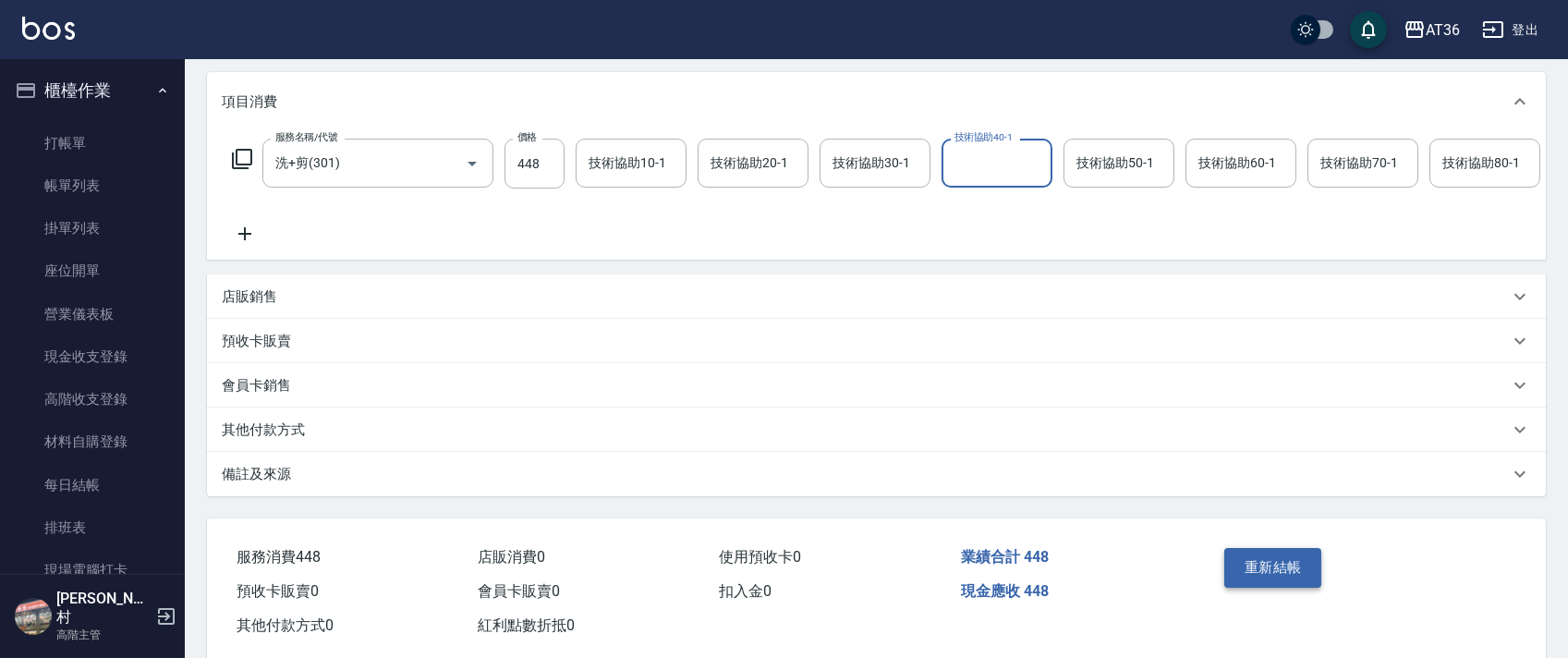
scroll to position [284, 0]
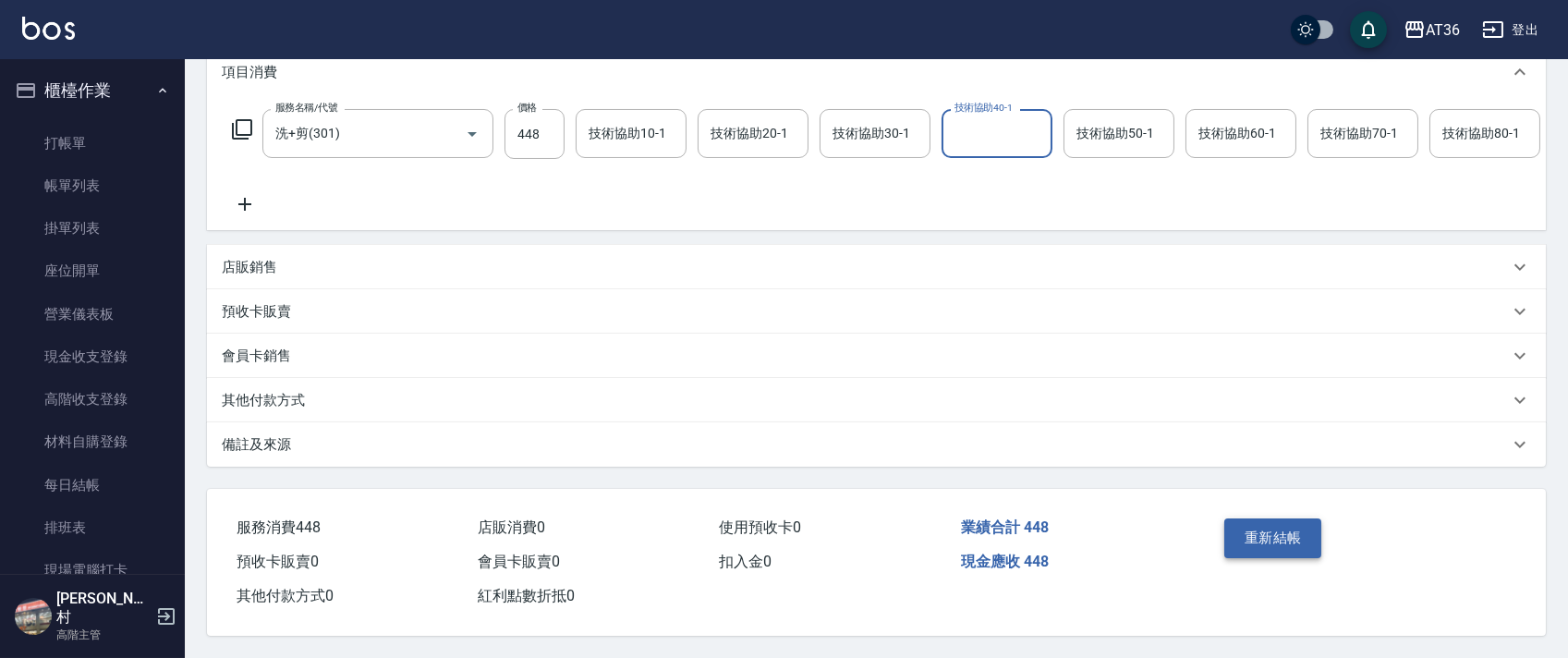
click at [1292, 536] on button "重新結帳" at bounding box center [1272, 537] width 98 height 38
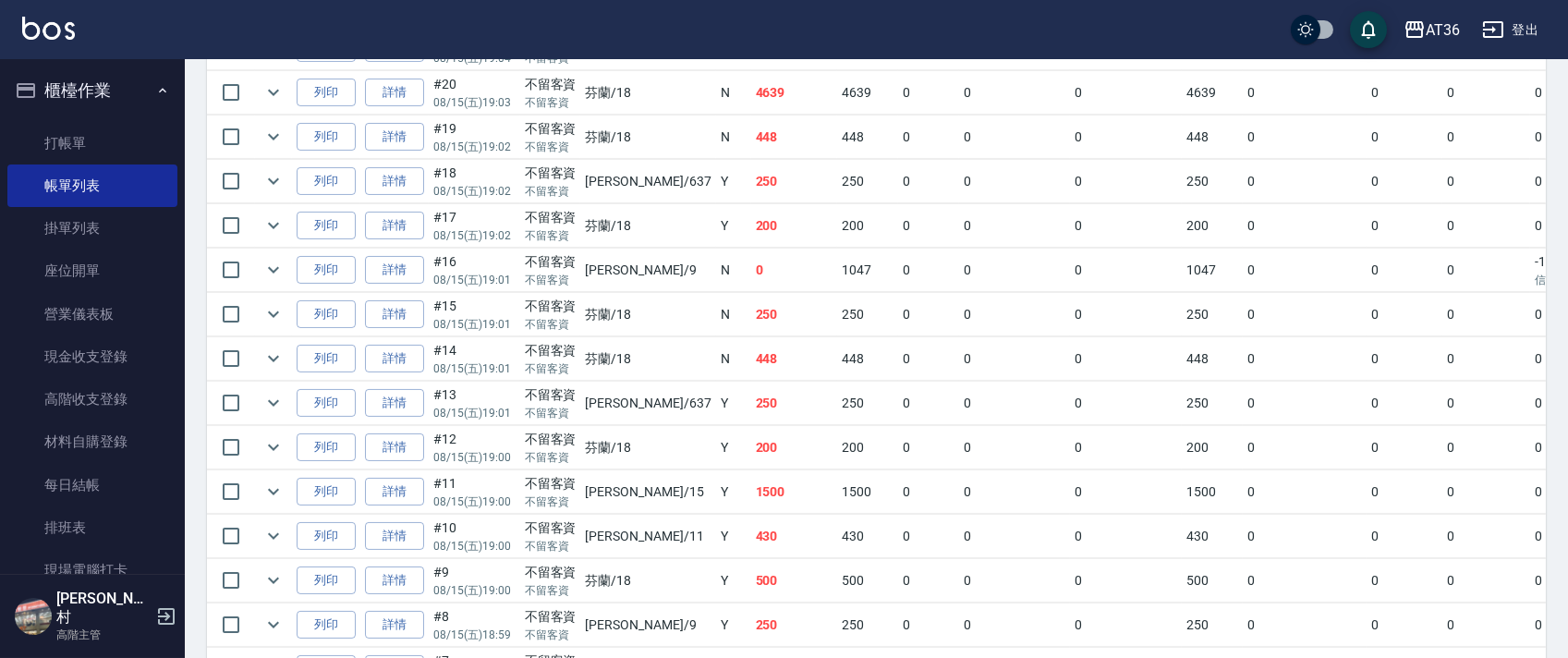
scroll to position [1108, 0]
click at [392, 308] on link "詳情" at bounding box center [395, 311] width 59 height 29
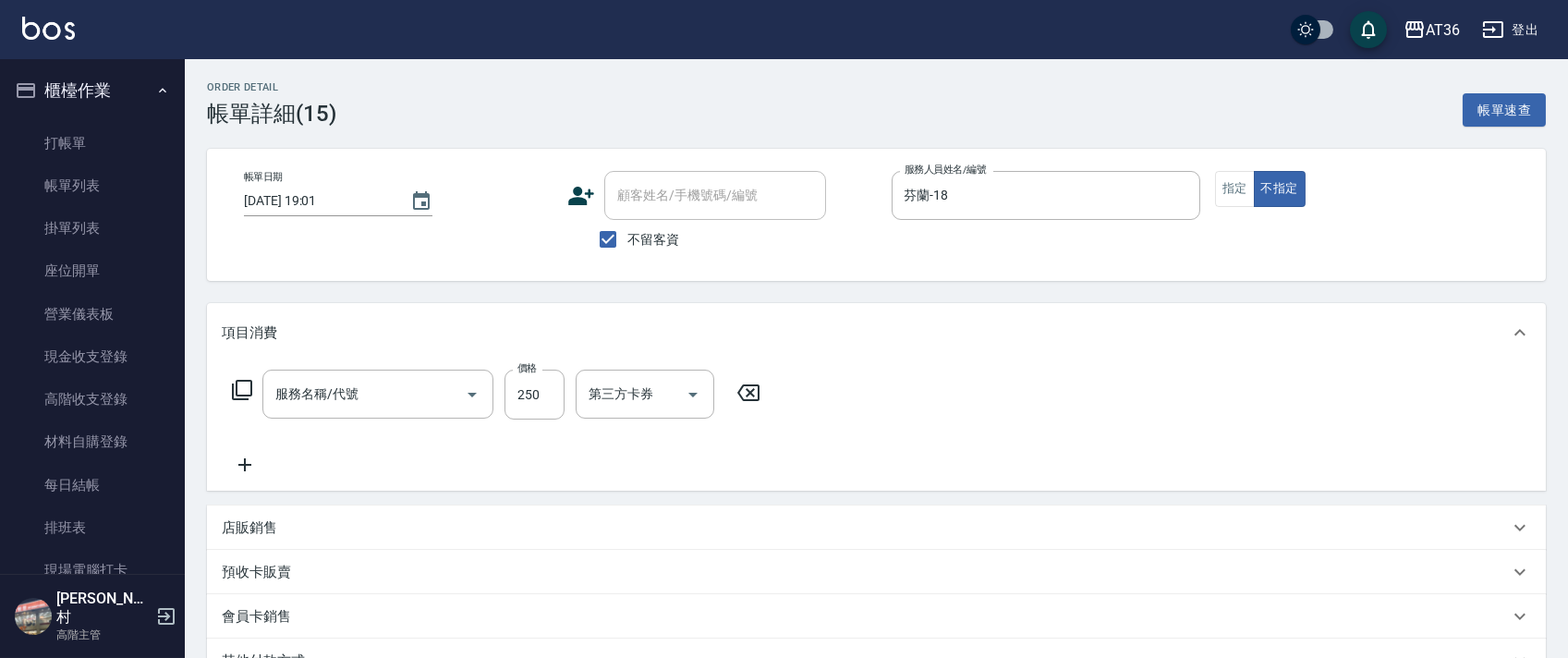
type input "2025/08/15 19:01"
checkbox input "true"
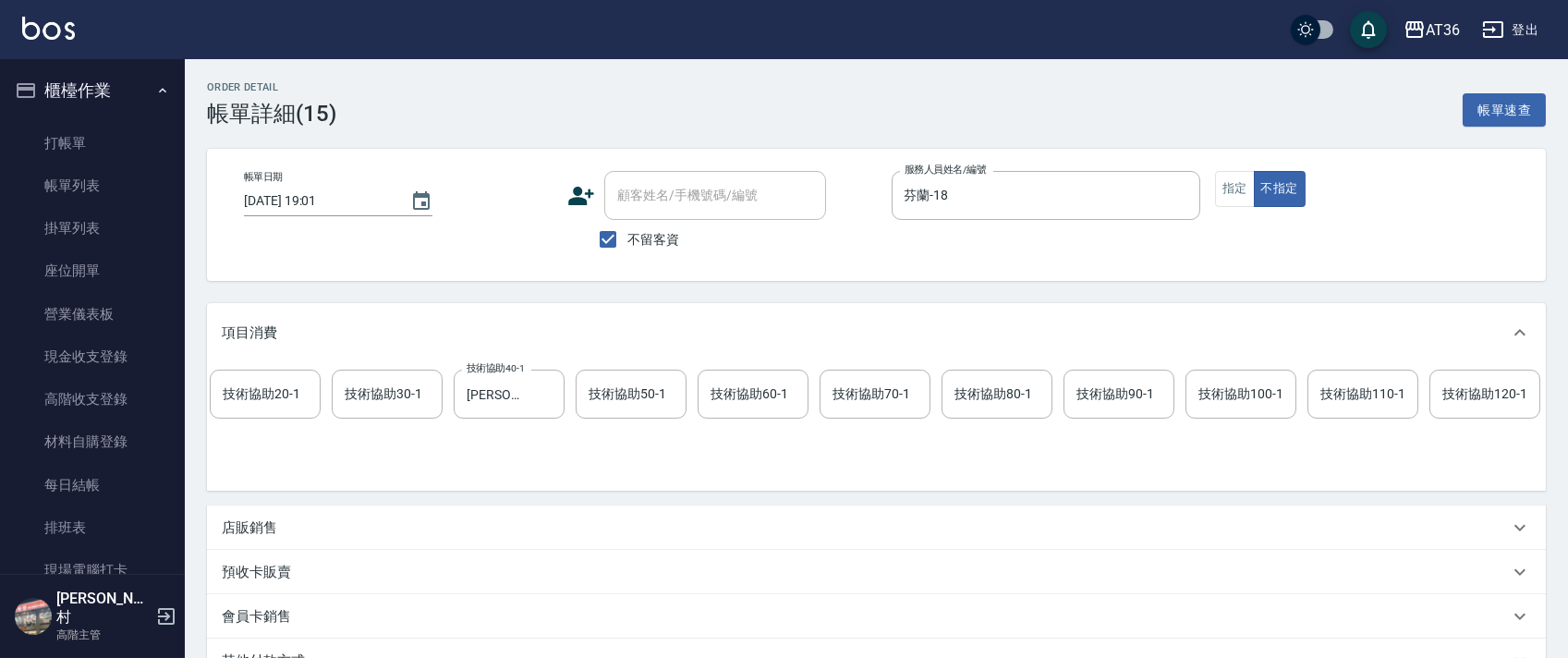
scroll to position [0, 947]
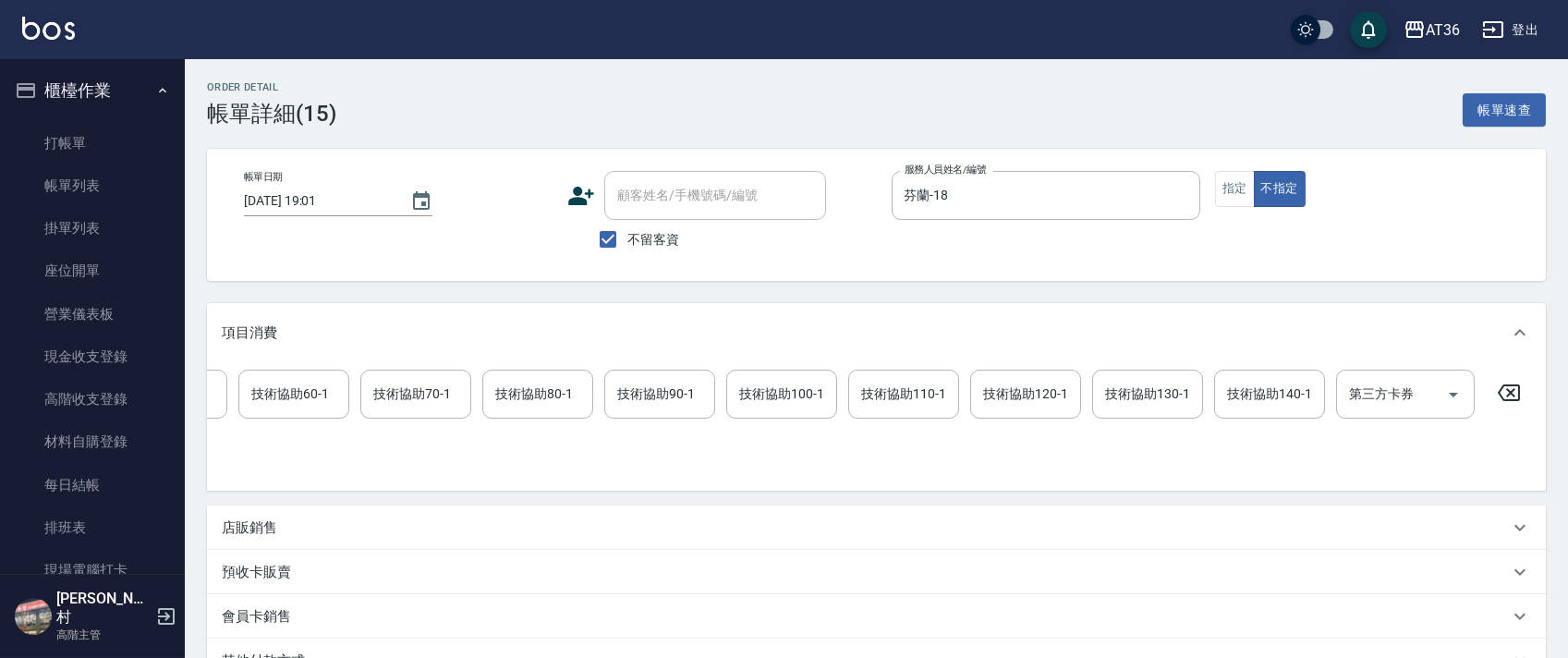
click at [1508, 393] on icon at bounding box center [1508, 393] width 46 height 22
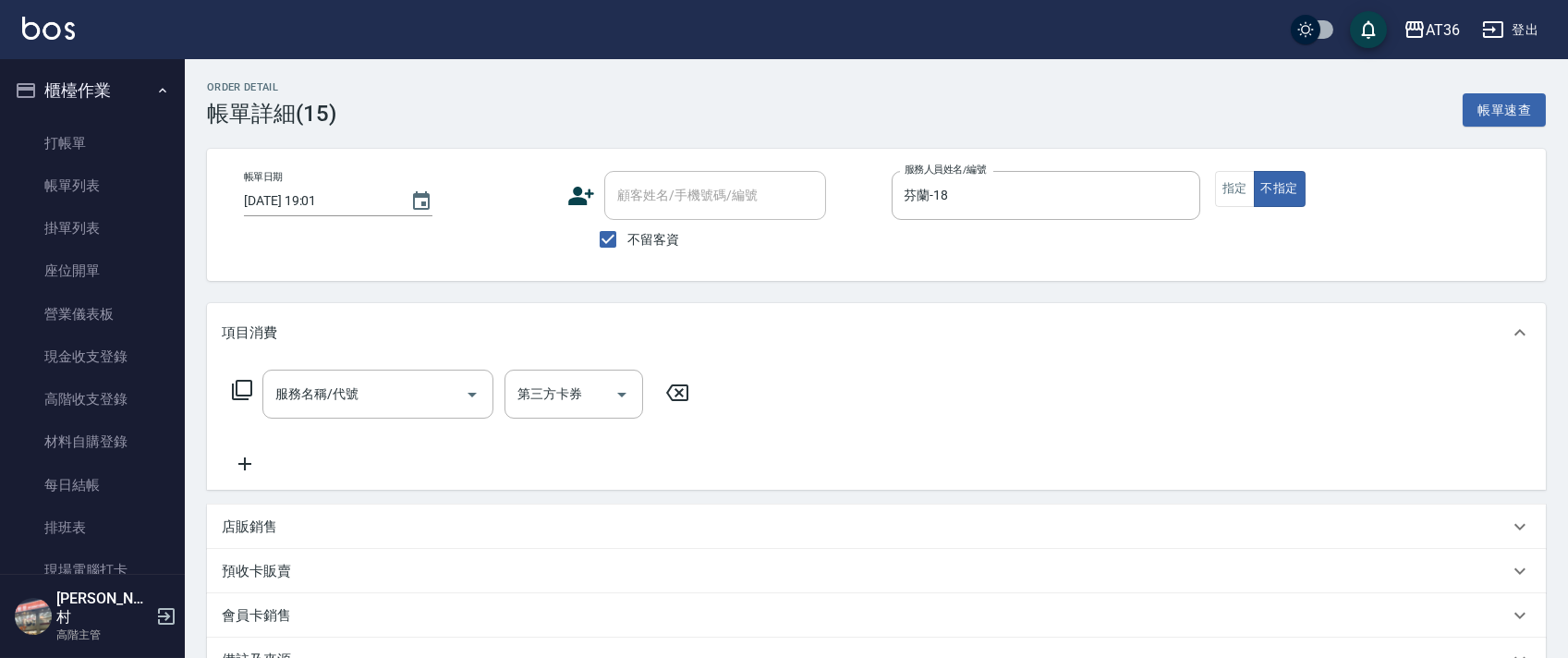
click at [242, 385] on icon at bounding box center [242, 390] width 22 height 22
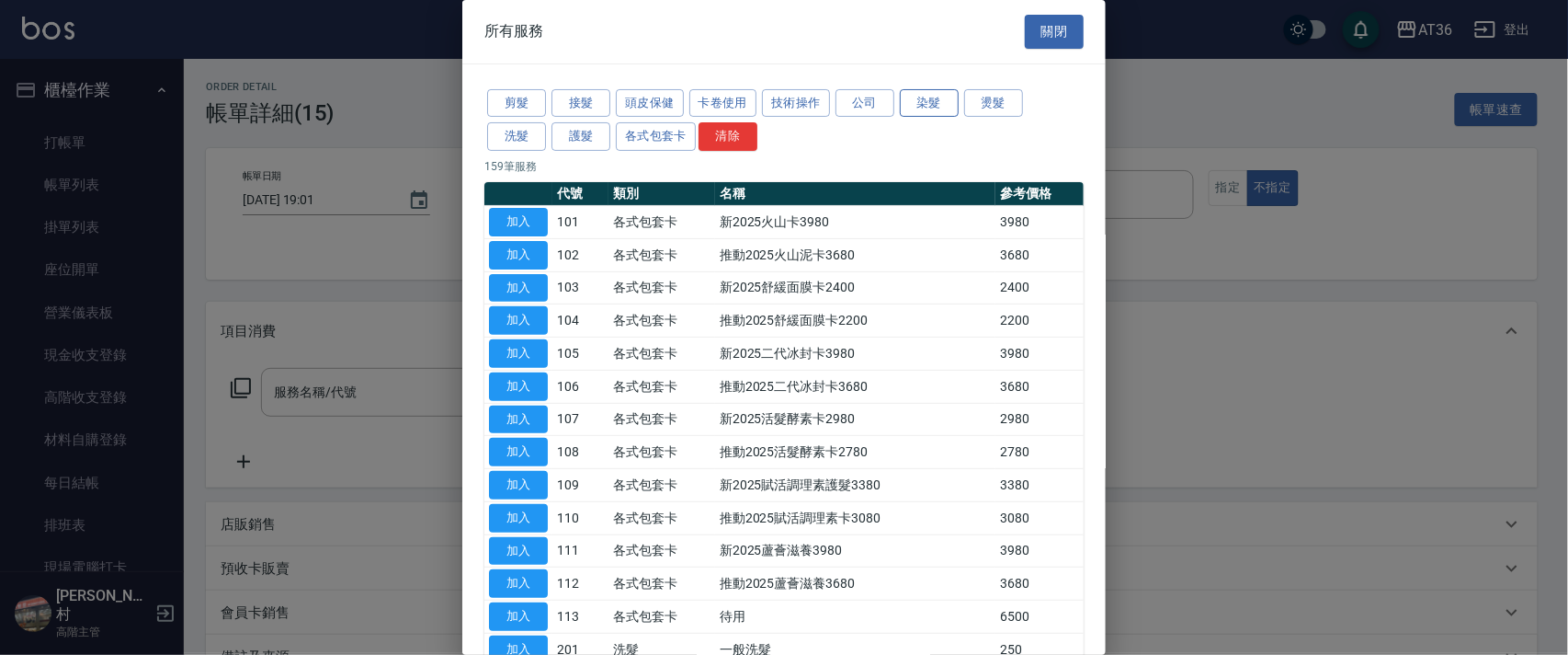
click at [933, 105] on button "染髮" at bounding box center [930, 103] width 59 height 28
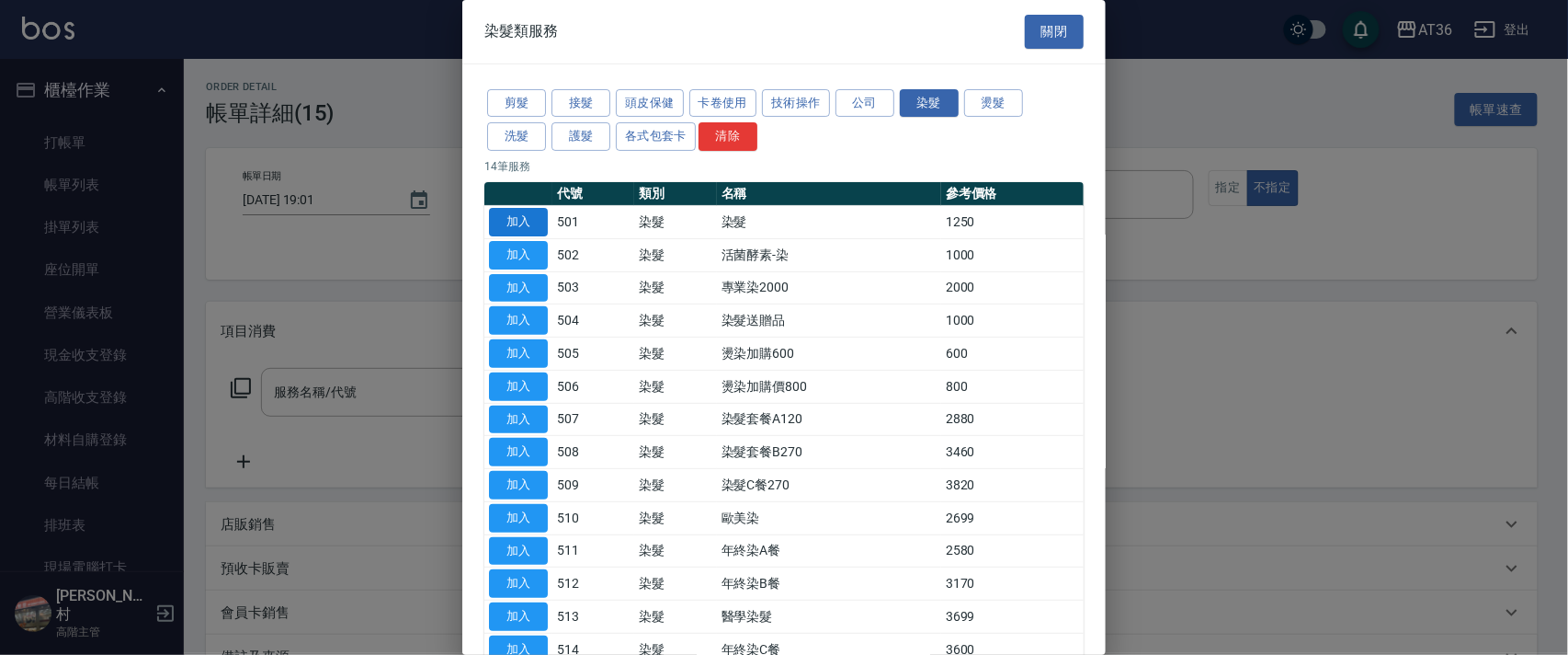
click at [527, 213] on button "加入" at bounding box center [518, 222] width 59 height 28
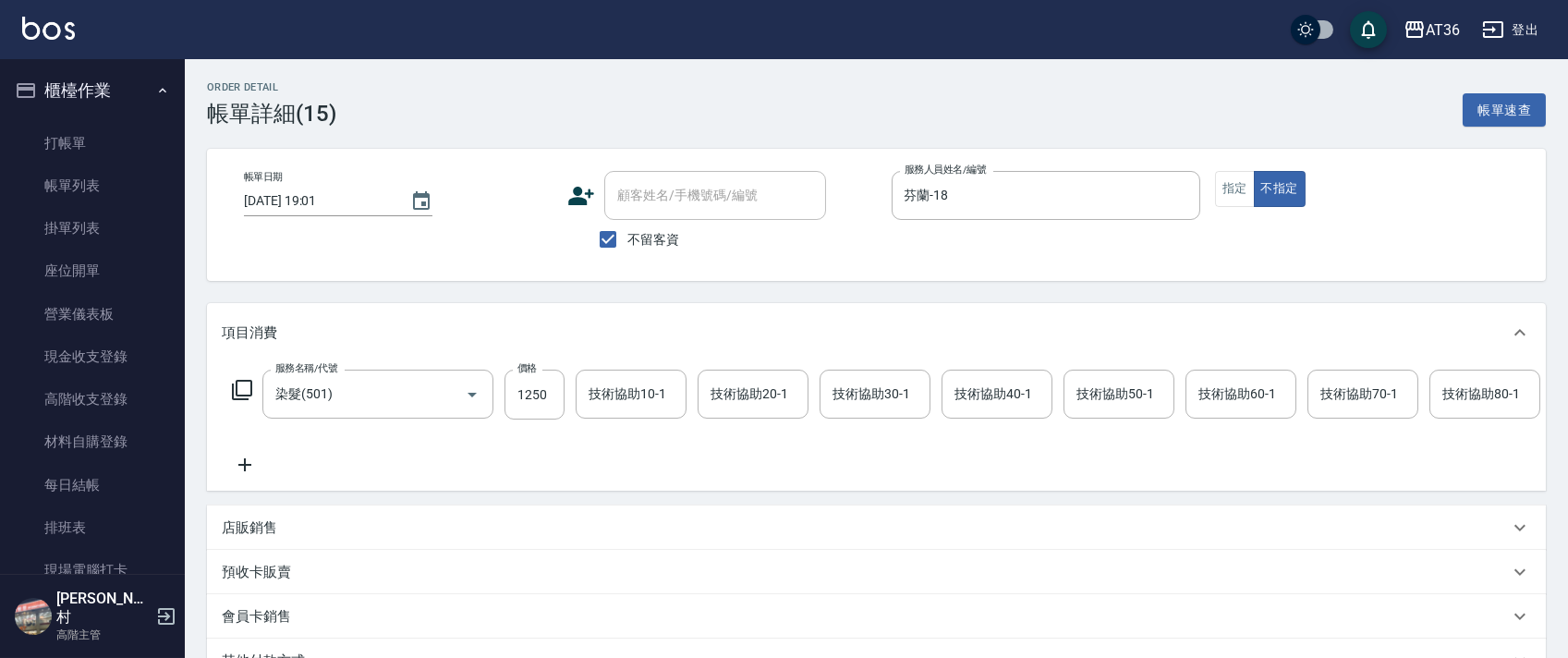
click at [246, 385] on icon at bounding box center [242, 390] width 22 height 22
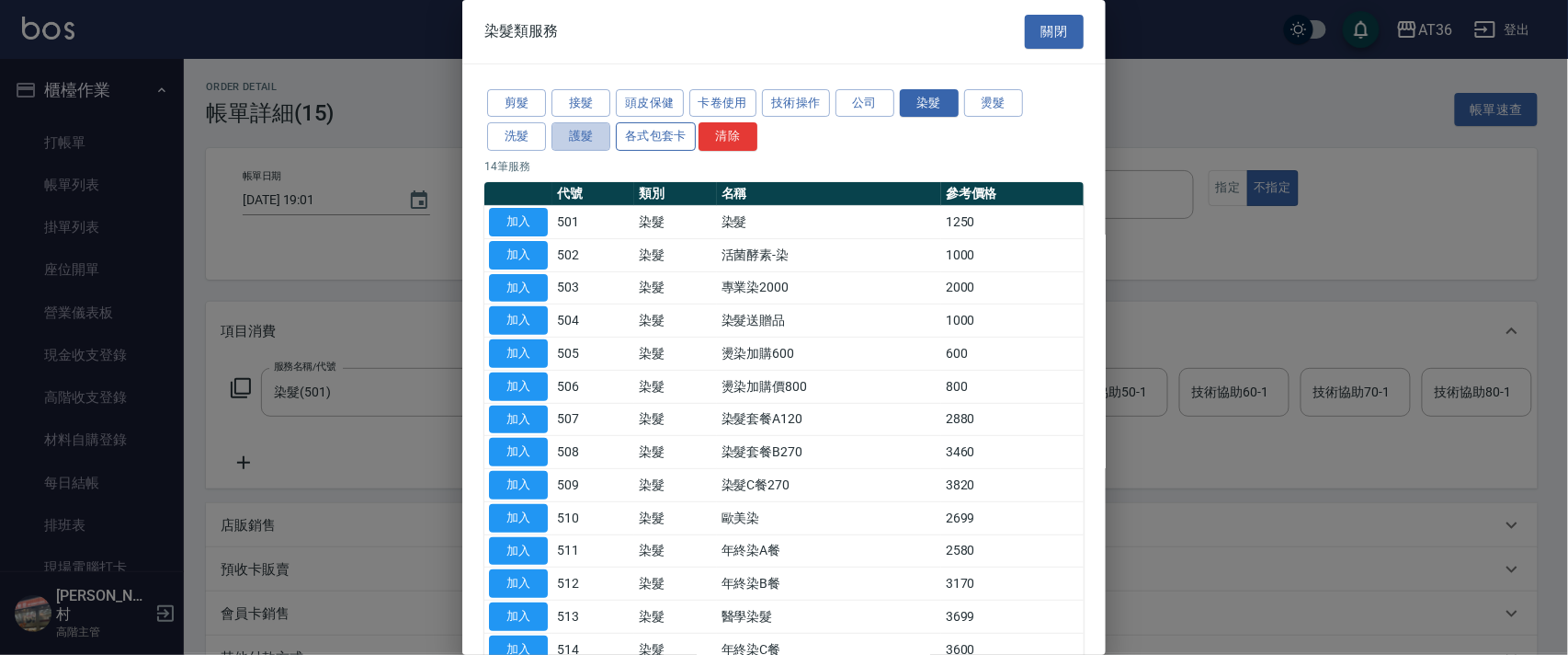
drag, startPoint x: 598, startPoint y: 136, endPoint x: 642, endPoint y: 149, distance: 45.9
click at [598, 136] on button "護髮" at bounding box center [581, 136] width 59 height 28
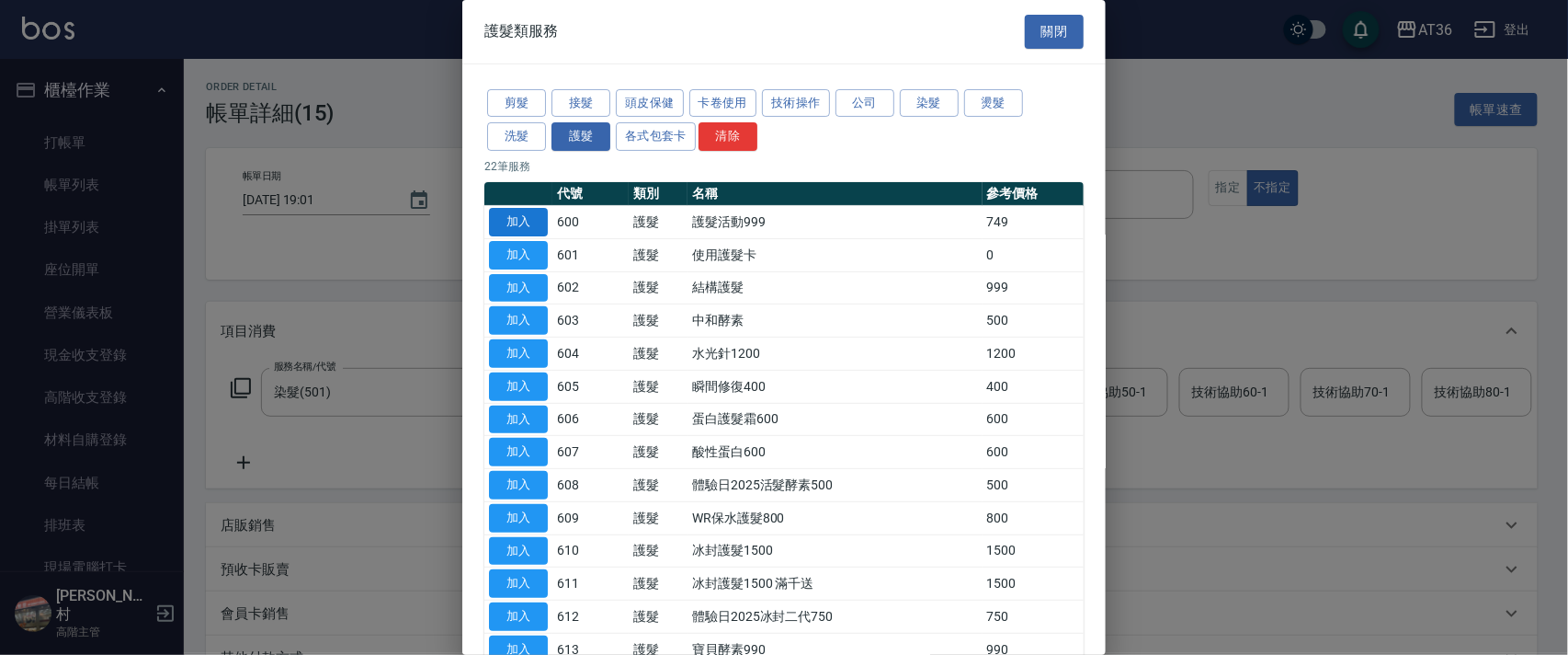
click at [534, 225] on button "加入" at bounding box center [518, 222] width 59 height 28
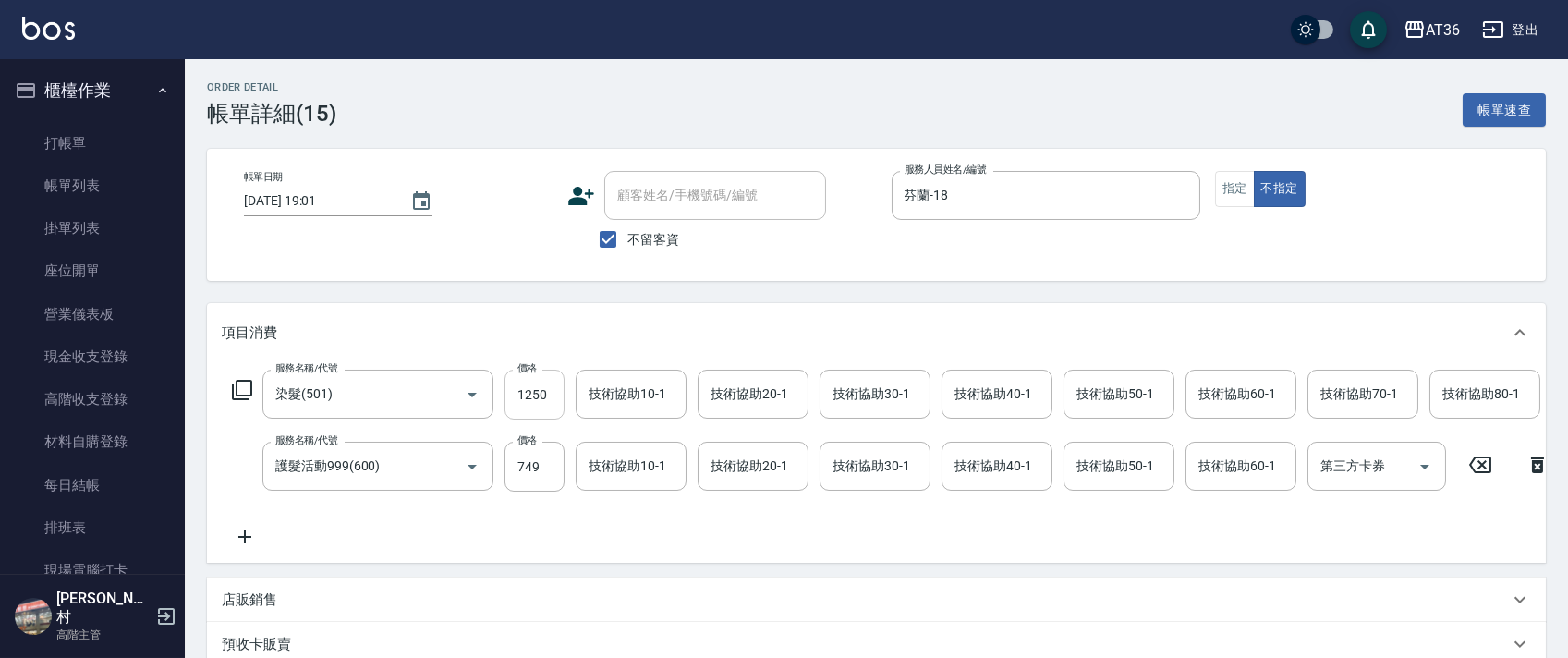
click at [520, 389] on input "1250" at bounding box center [534, 394] width 60 height 50
click at [970, 393] on div "技術協助40-1 技術協助40-1" at bounding box center [997, 394] width 111 height 49
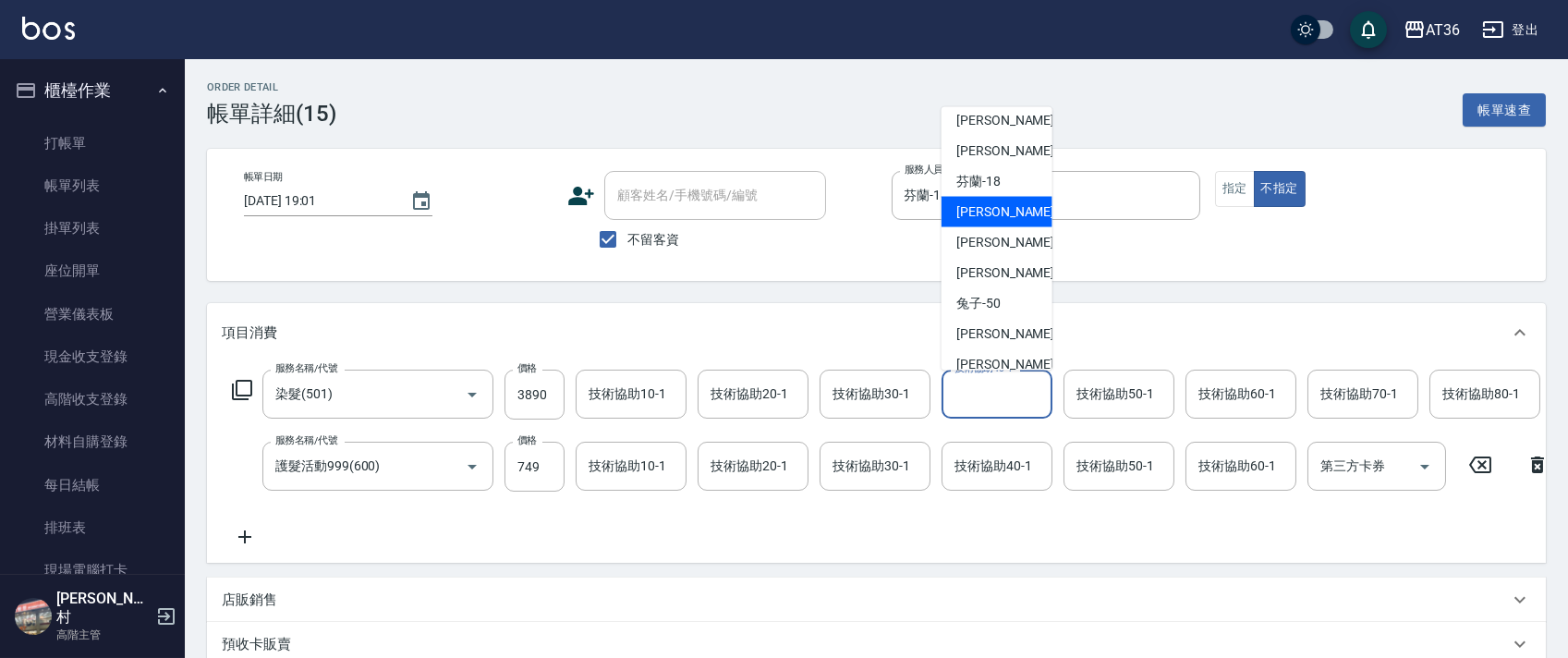
scroll to position [239, 0]
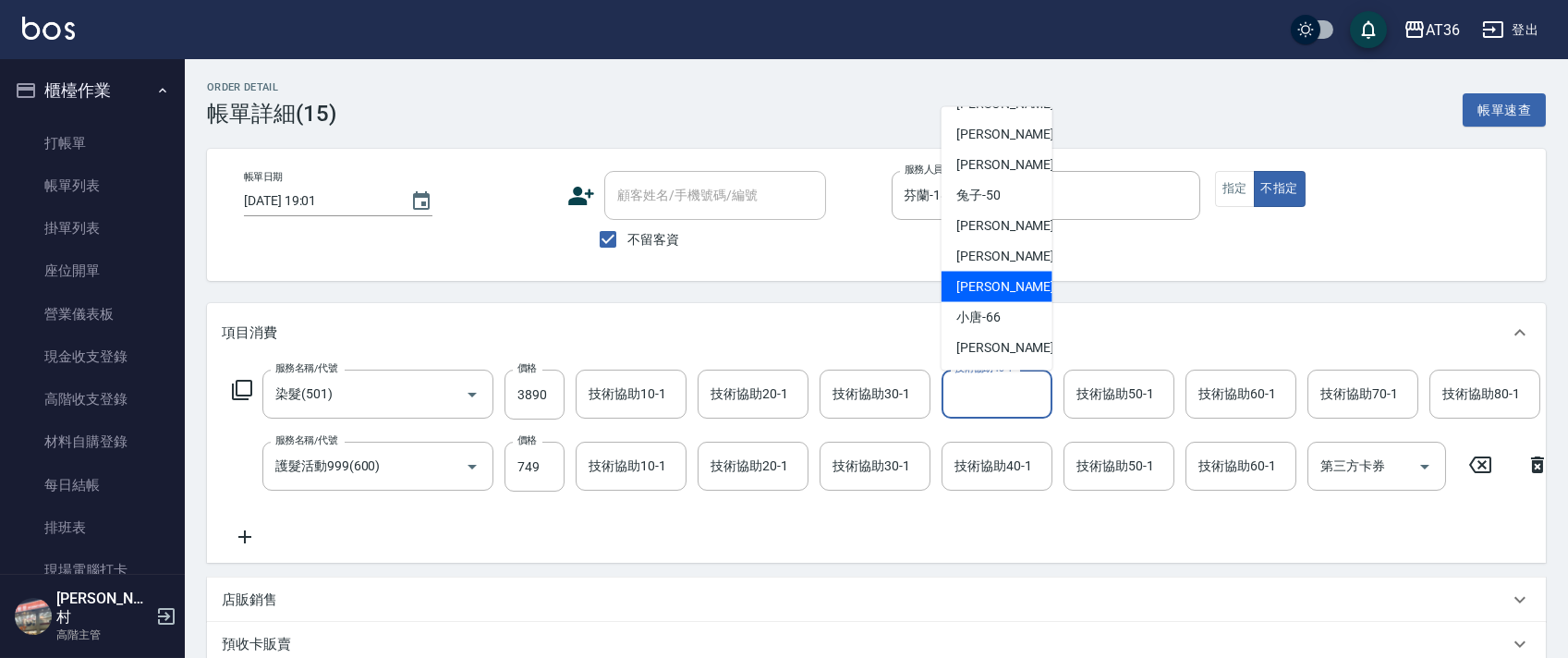
click at [1009, 277] on div "[PERSON_NAME] -59" at bounding box center [997, 286] width 111 height 31
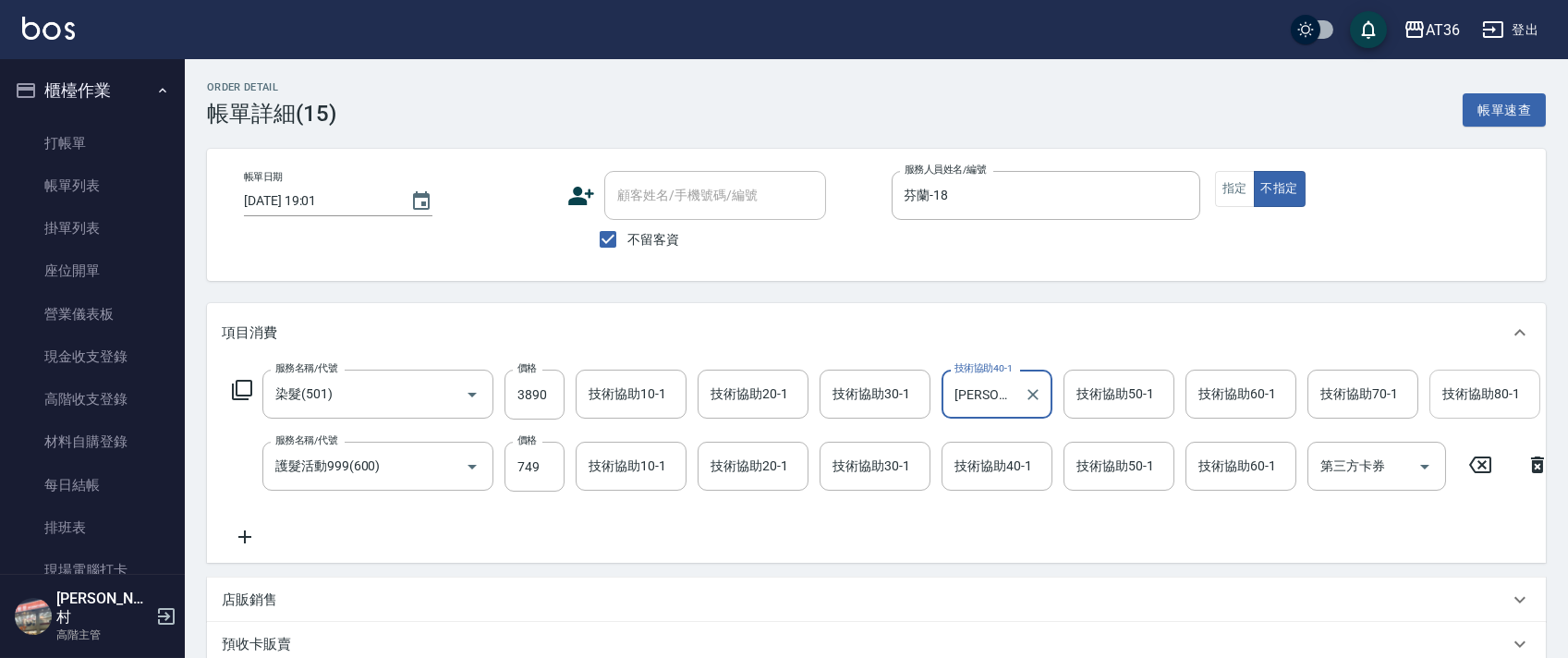
click at [1456, 387] on div "技術協助80-1 技術協助80-1" at bounding box center [1484, 394] width 111 height 49
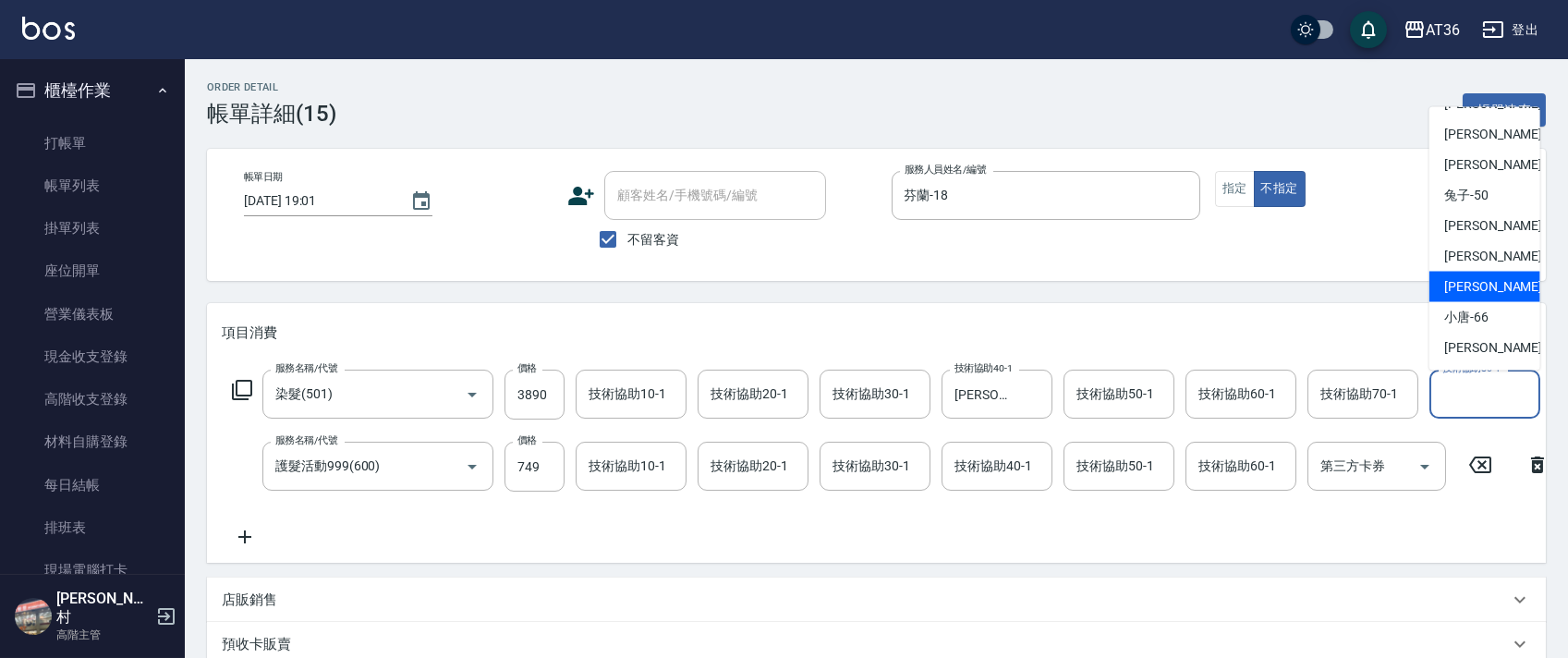
click at [1481, 288] on span "[PERSON_NAME] -59" at bounding box center [1502, 287] width 116 height 20
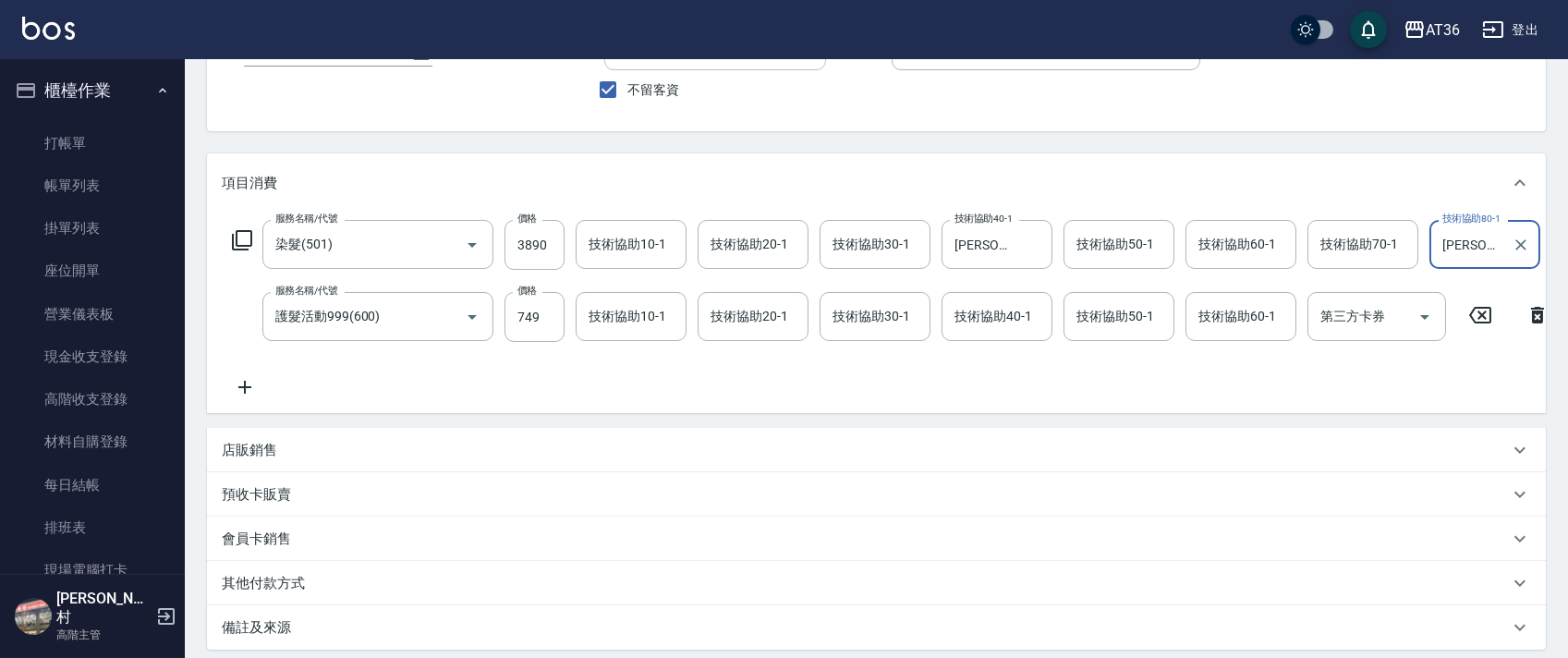
scroll to position [356, 0]
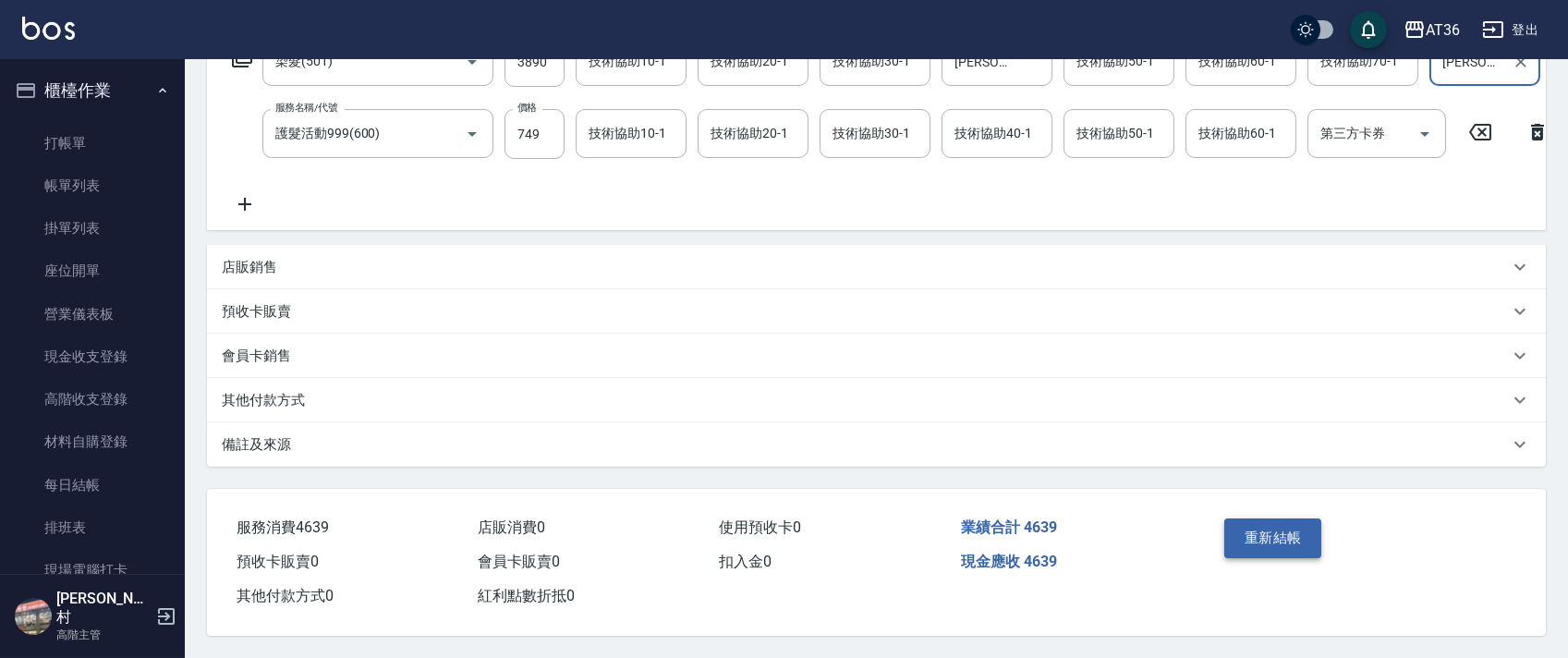
click at [1238, 526] on button "重新結帳" at bounding box center [1272, 537] width 98 height 38
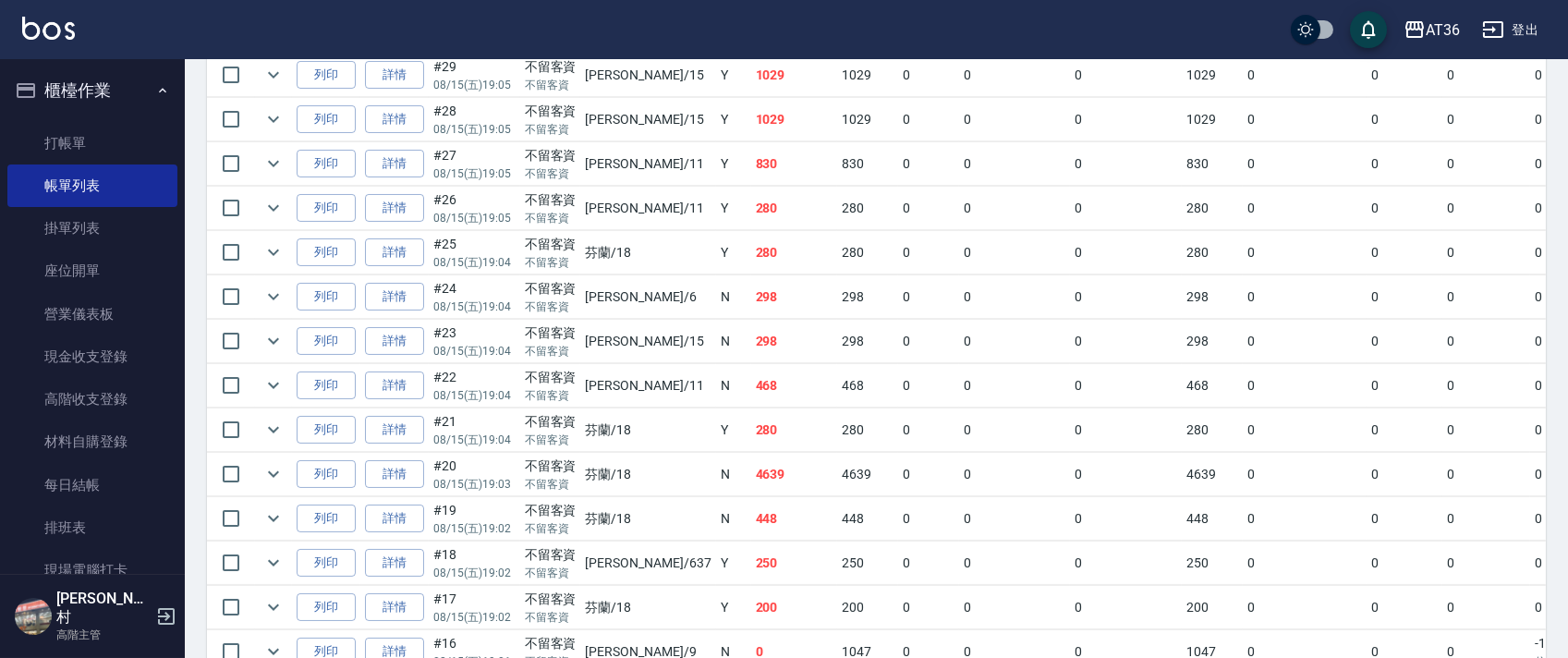
scroll to position [985, 0]
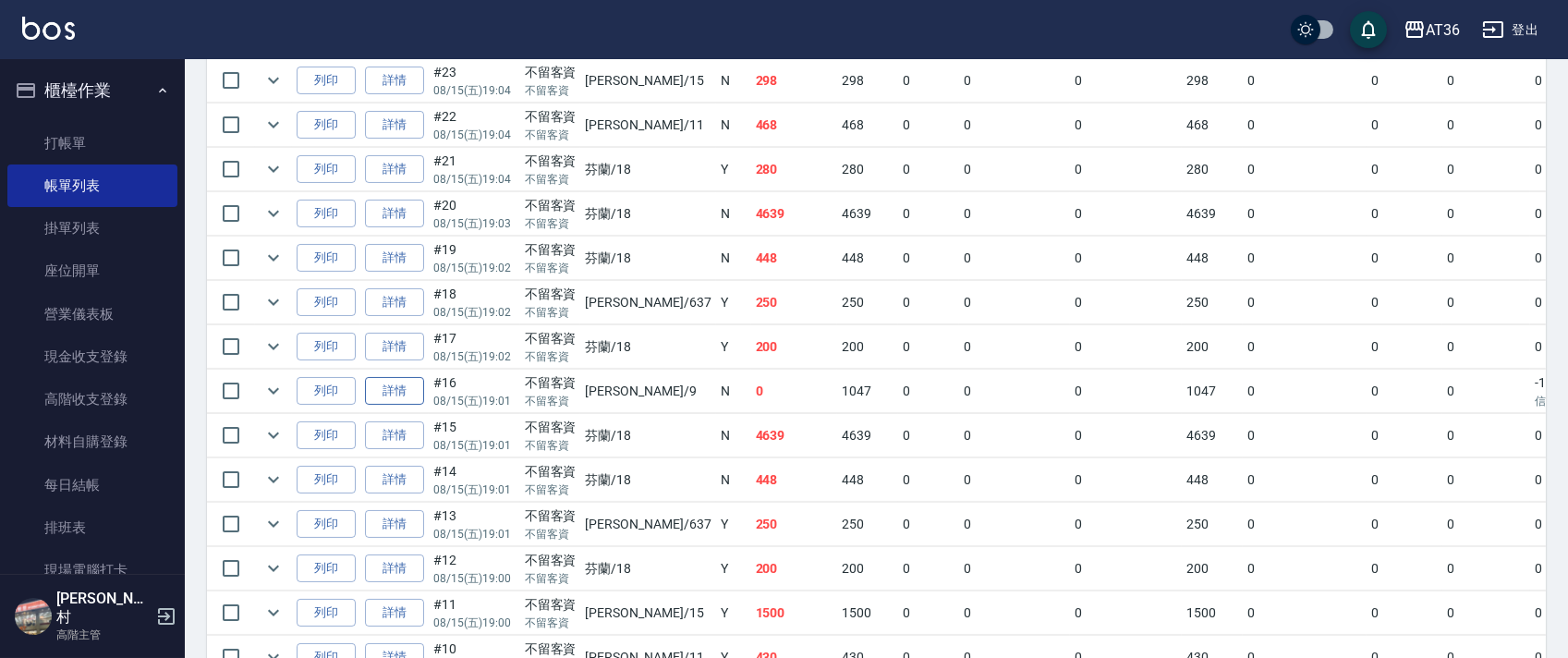
click at [395, 396] on link "詳情" at bounding box center [395, 391] width 59 height 29
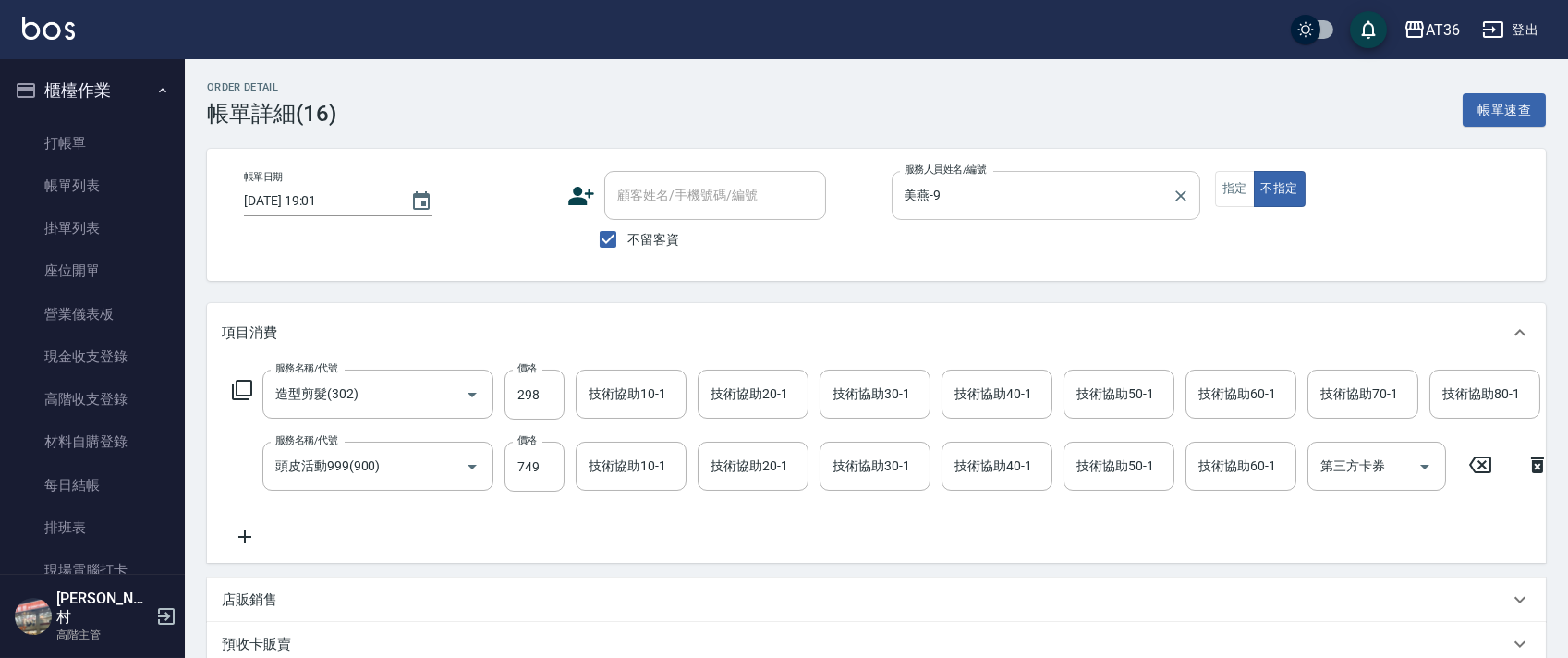
drag, startPoint x: 972, startPoint y: 198, endPoint x: 995, endPoint y: 211, distance: 26.4
click at [995, 211] on div "美燕-9 服務人員姓名/編號" at bounding box center [1045, 195] width 309 height 49
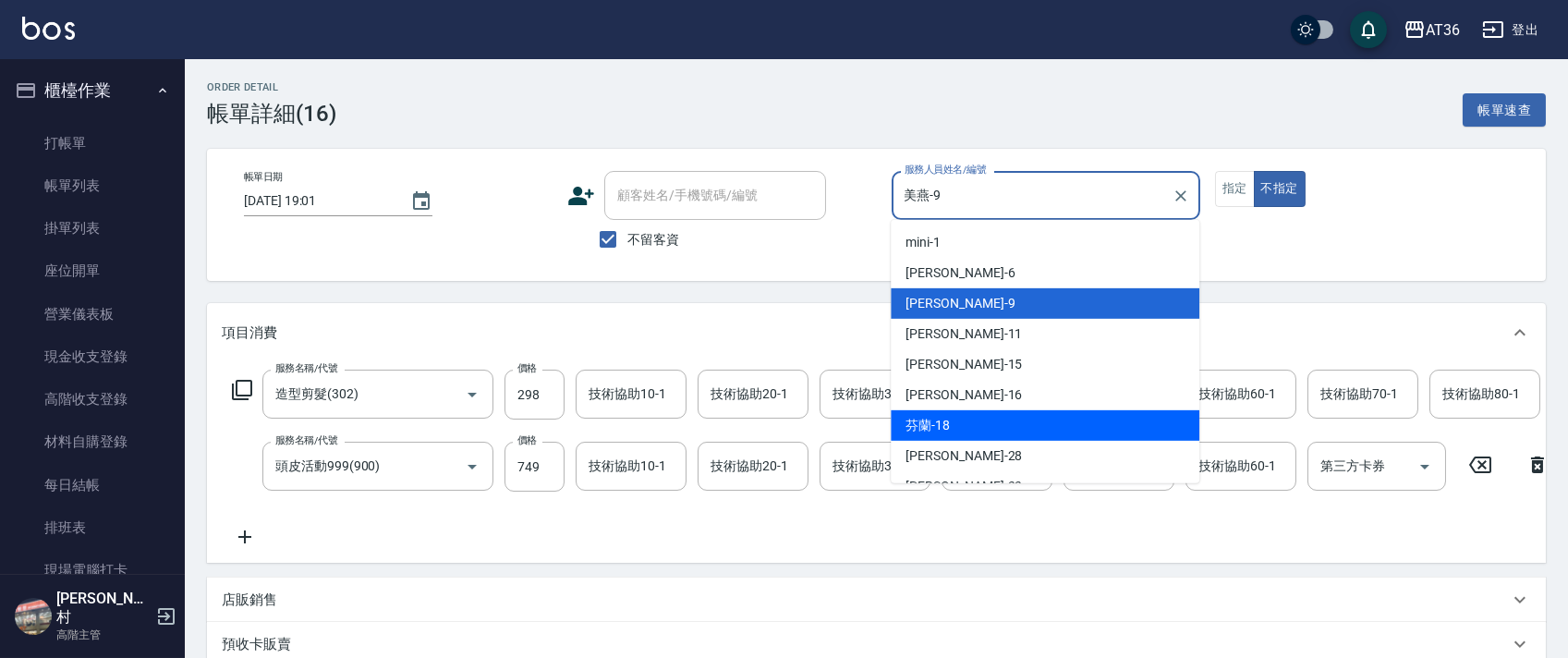
drag, startPoint x: 976, startPoint y: 425, endPoint x: 1201, endPoint y: 210, distance: 311.2
click at [978, 423] on div "芬蘭 -18" at bounding box center [1044, 425] width 309 height 31
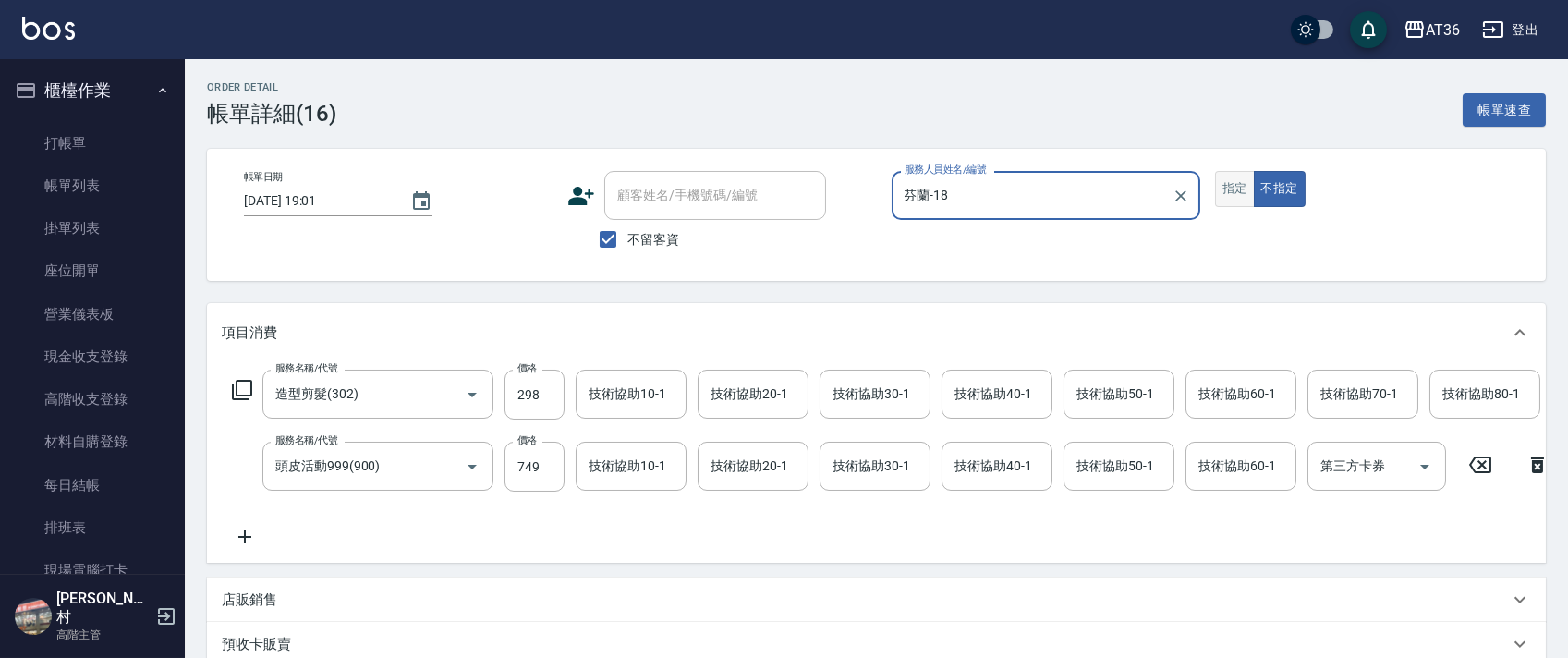
click at [1243, 188] on button "指定" at bounding box center [1234, 188] width 39 height 37
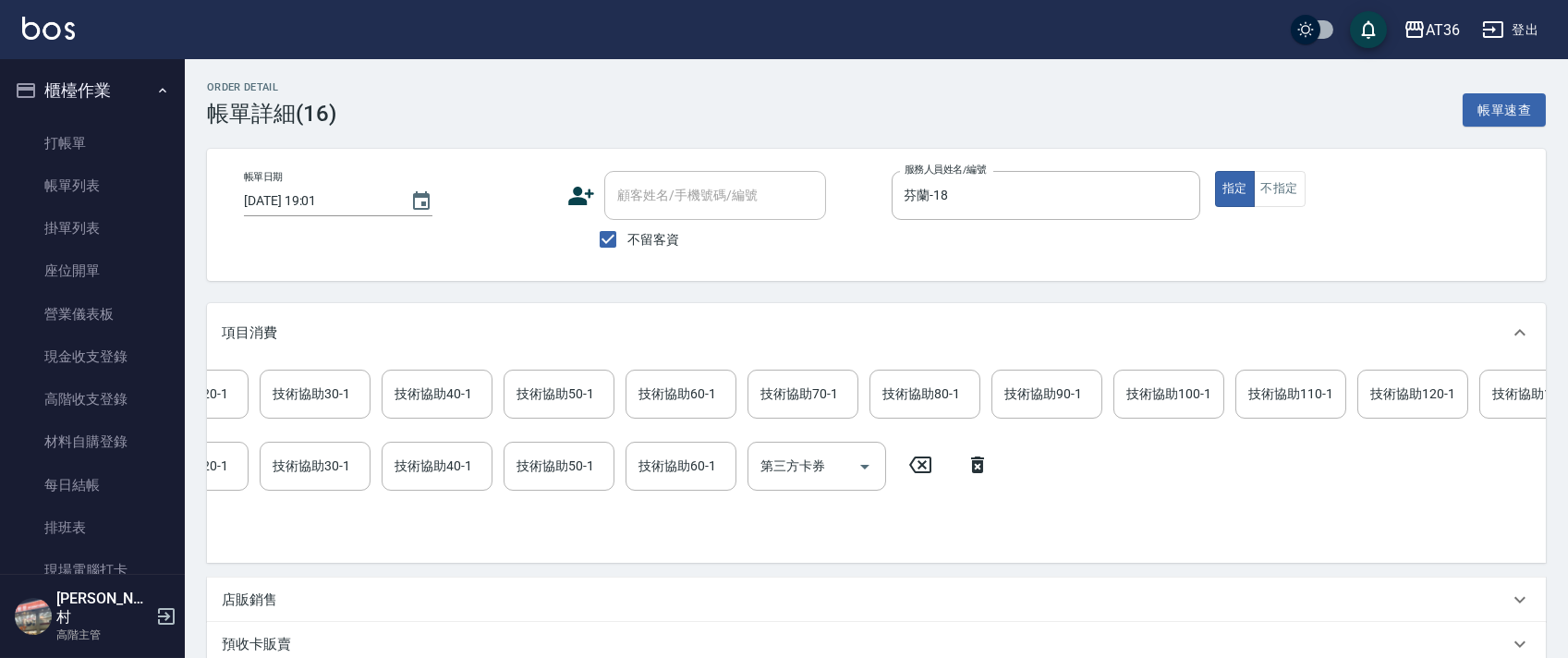
scroll to position [0, 947]
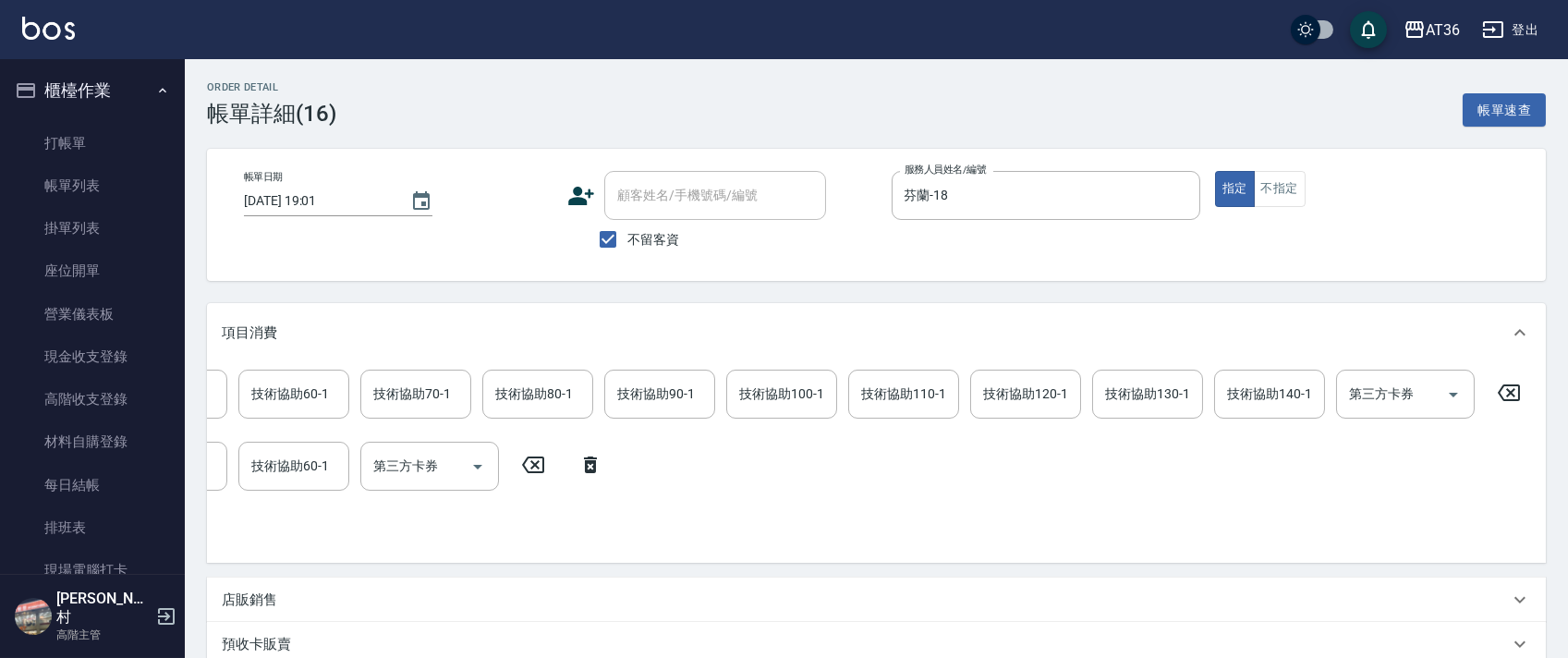
drag, startPoint x: 1505, startPoint y: 393, endPoint x: 961, endPoint y: 368, distance: 544.6
click at [1504, 393] on icon at bounding box center [1508, 393] width 46 height 22
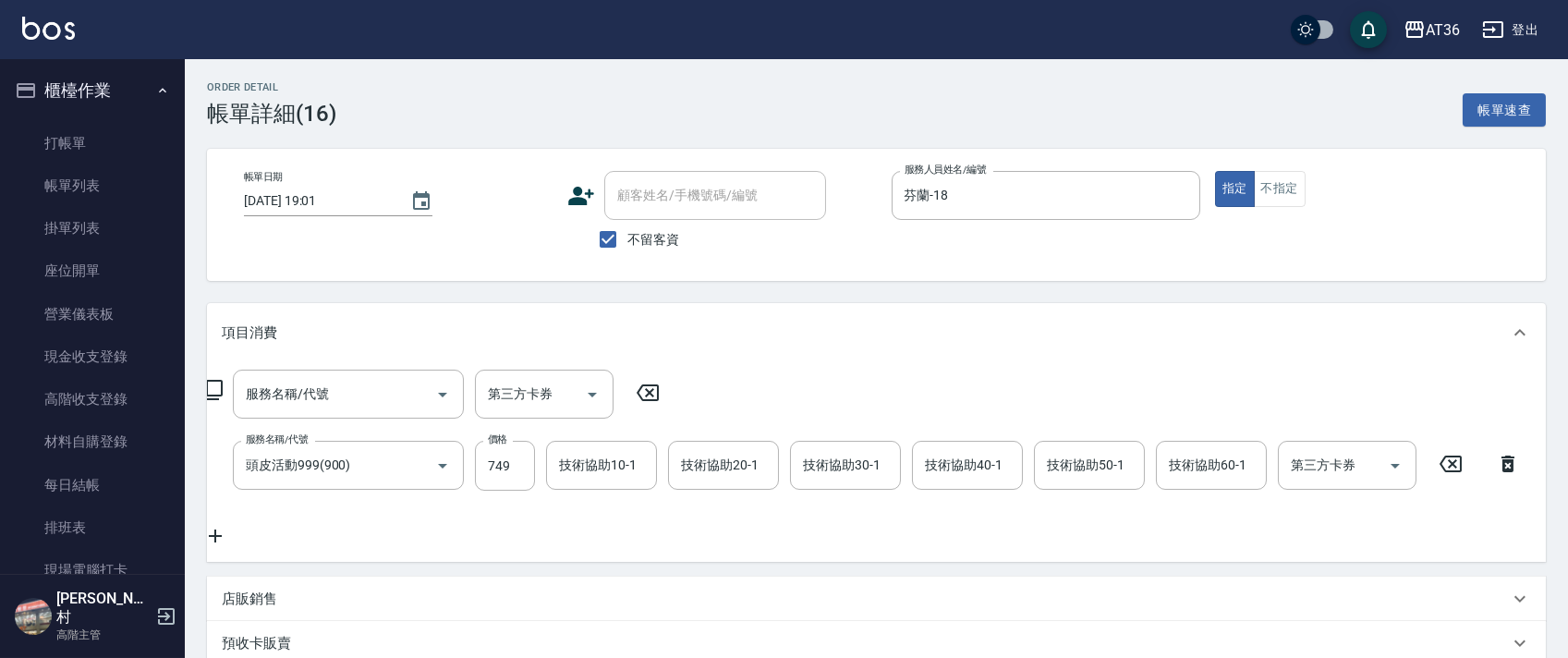
scroll to position [0, 28]
drag, startPoint x: 1446, startPoint y: 453, endPoint x: 1162, endPoint y: 411, distance: 287.1
click at [1445, 453] on icon at bounding box center [1452, 464] width 46 height 22
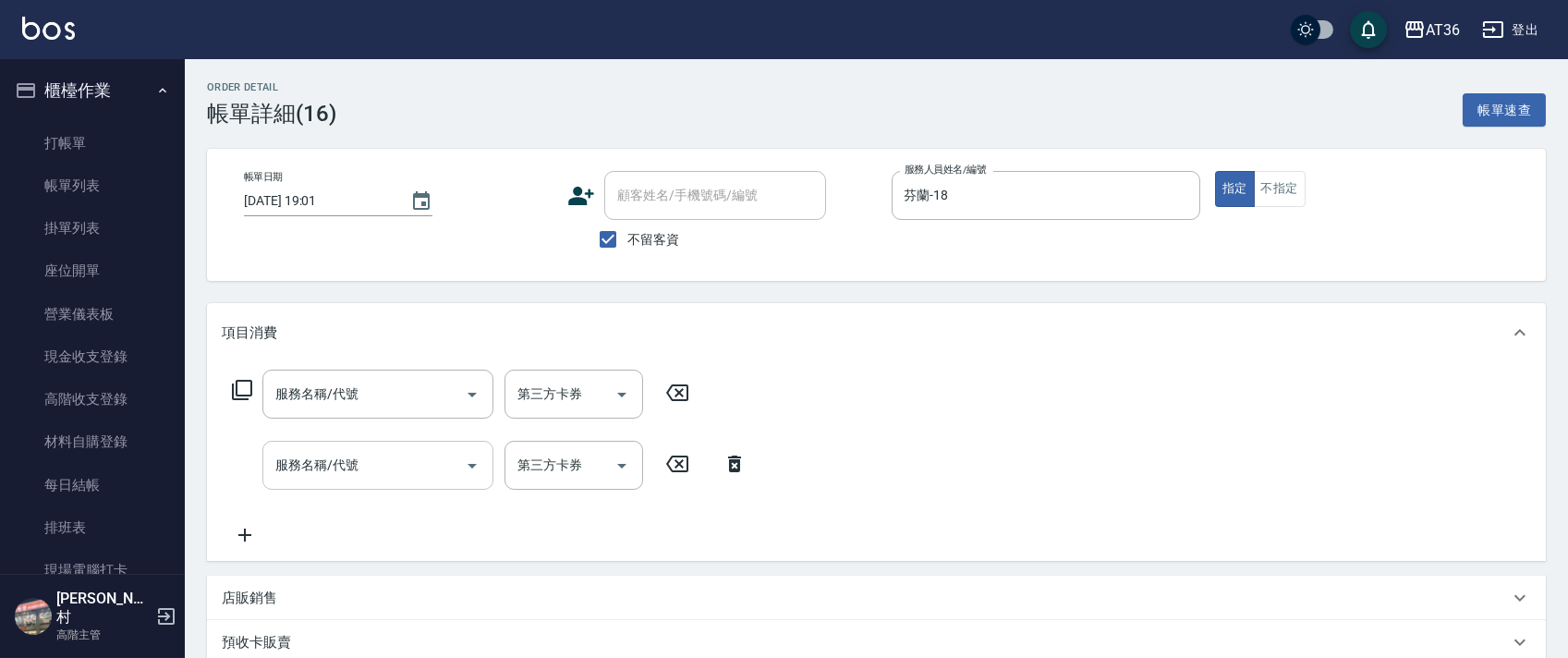
scroll to position [0, 0]
click at [234, 386] on icon at bounding box center [242, 390] width 22 height 22
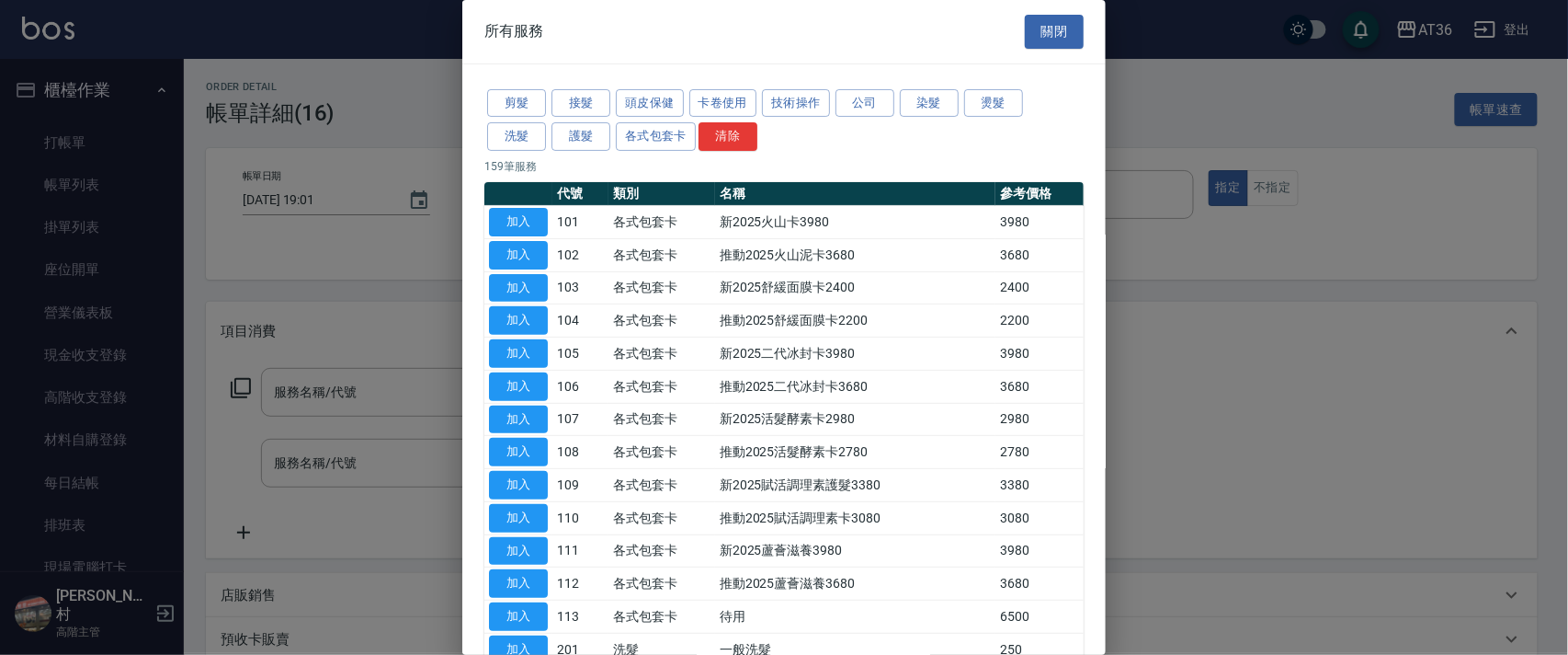
drag, startPoint x: 516, startPoint y: 99, endPoint x: 599, endPoint y: 193, distance: 125.4
click at [518, 103] on button "剪髮" at bounding box center [516, 103] width 59 height 28
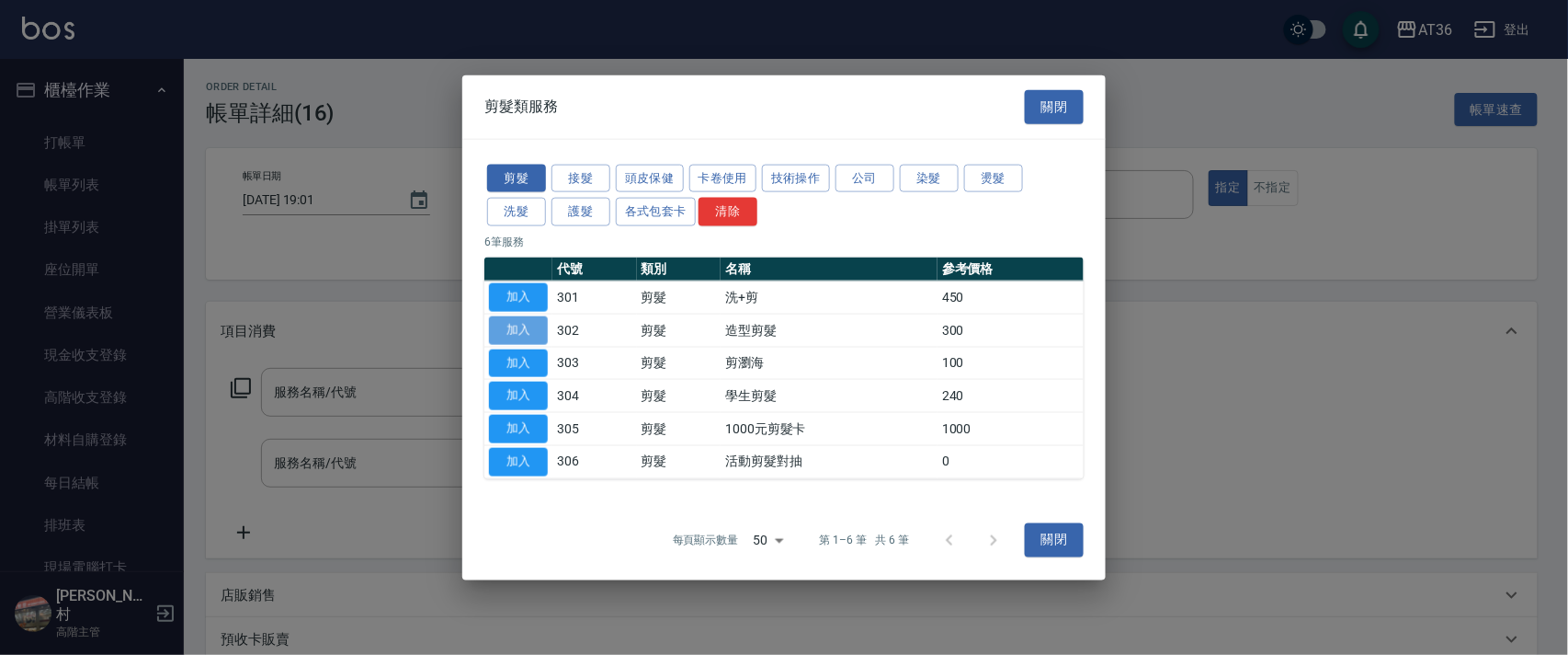
click at [517, 329] on button "加入" at bounding box center [518, 329] width 59 height 28
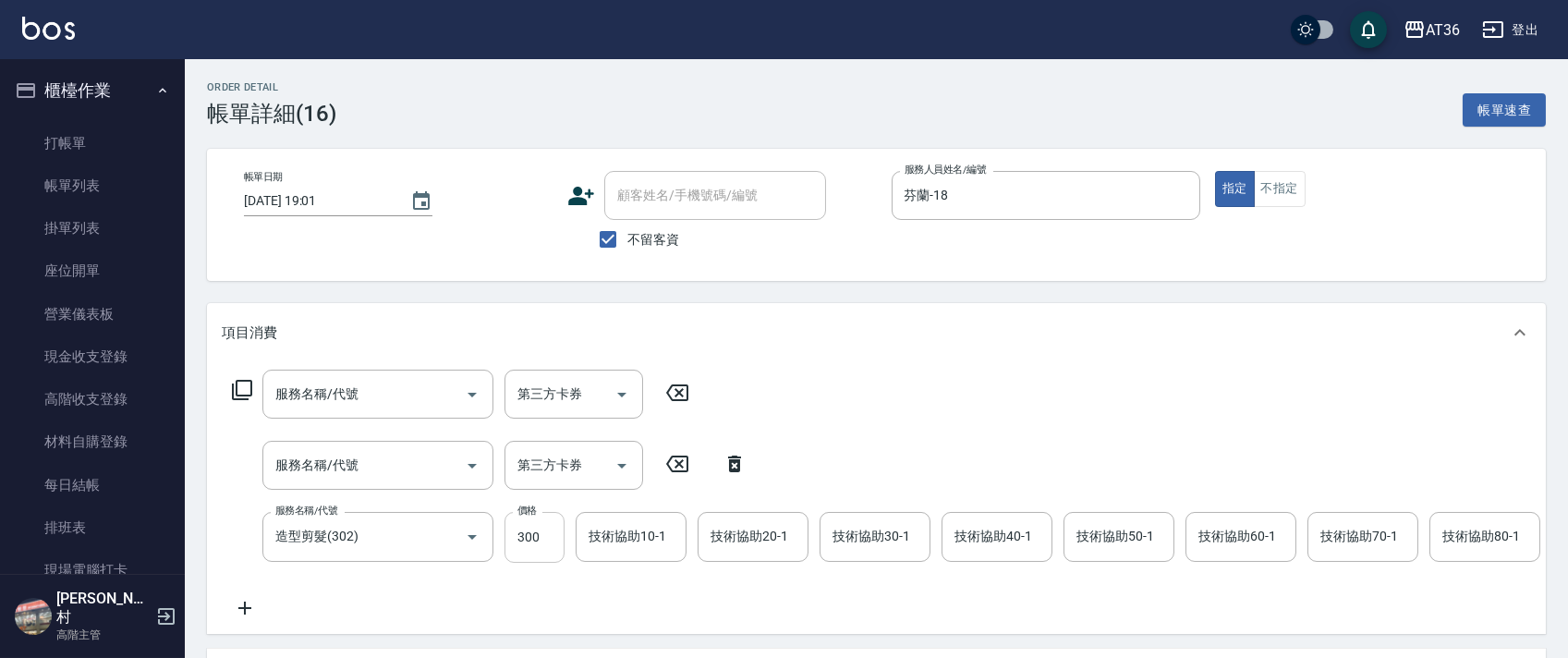
click at [519, 545] on input "300" at bounding box center [534, 537] width 60 height 50
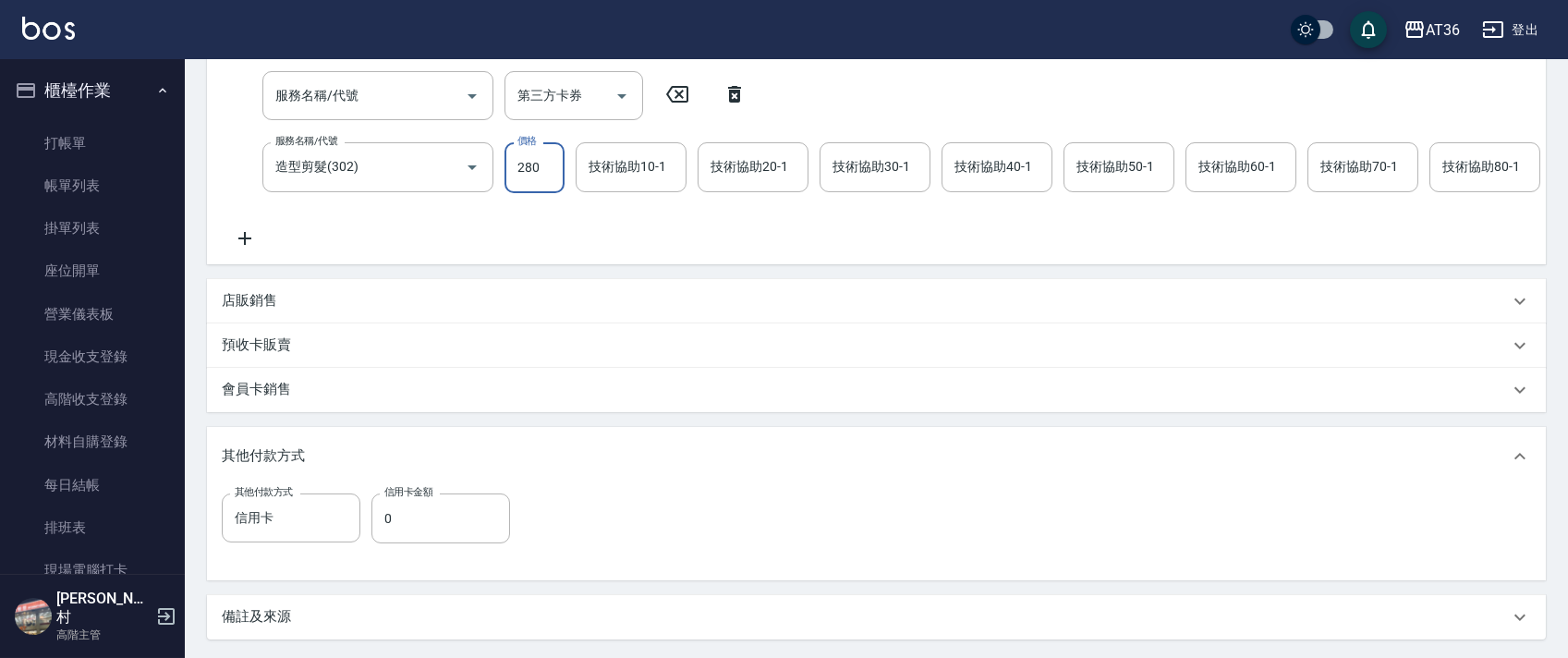
scroll to position [565, 0]
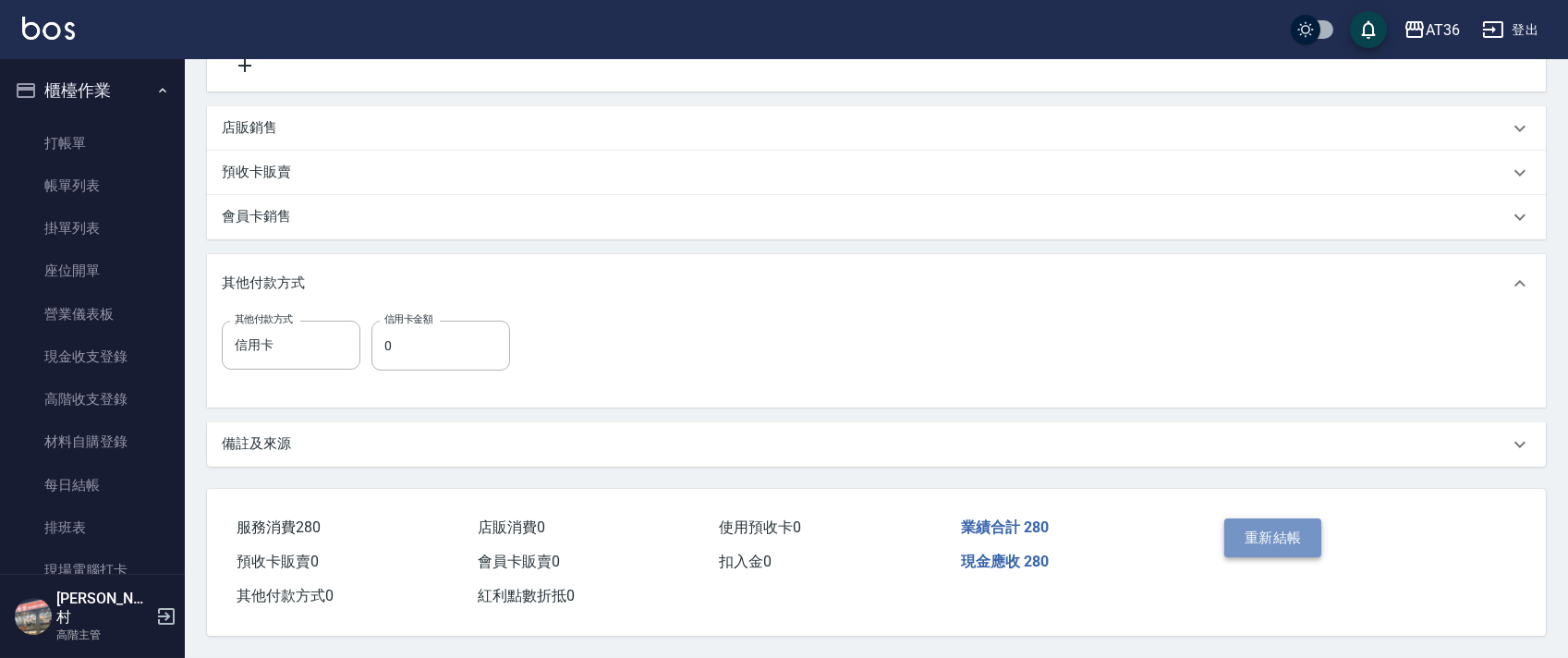
click at [1281, 529] on button "重新結帳" at bounding box center [1272, 537] width 98 height 38
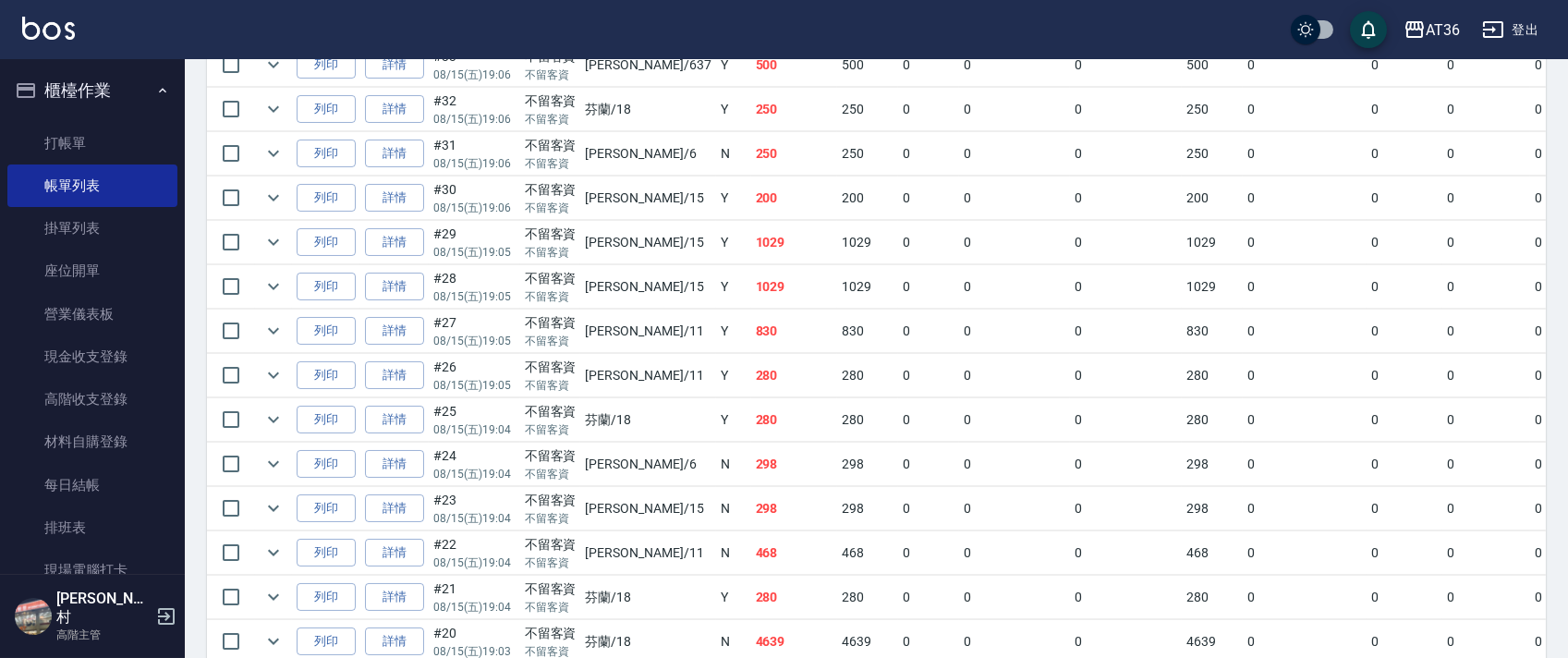
scroll to position [739, 0]
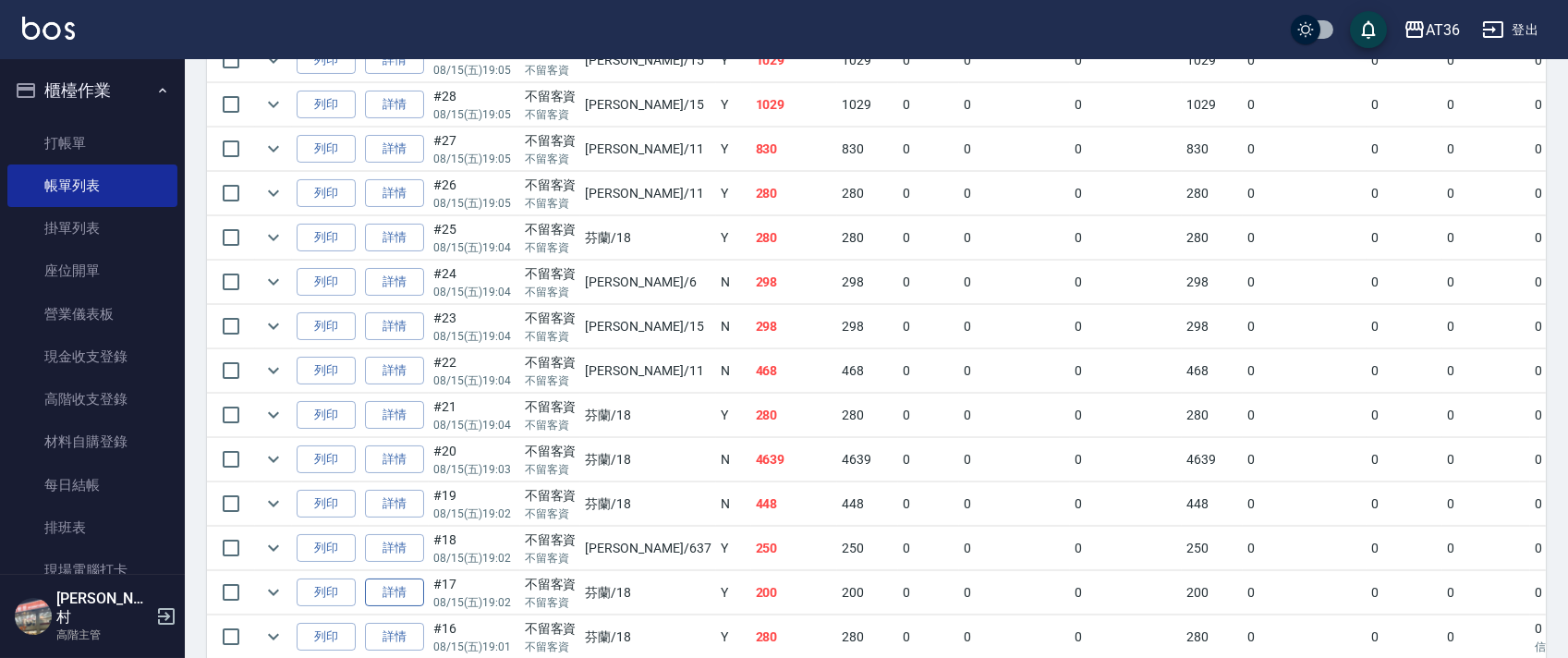
click at [388, 590] on link "詳情" at bounding box center [395, 592] width 59 height 29
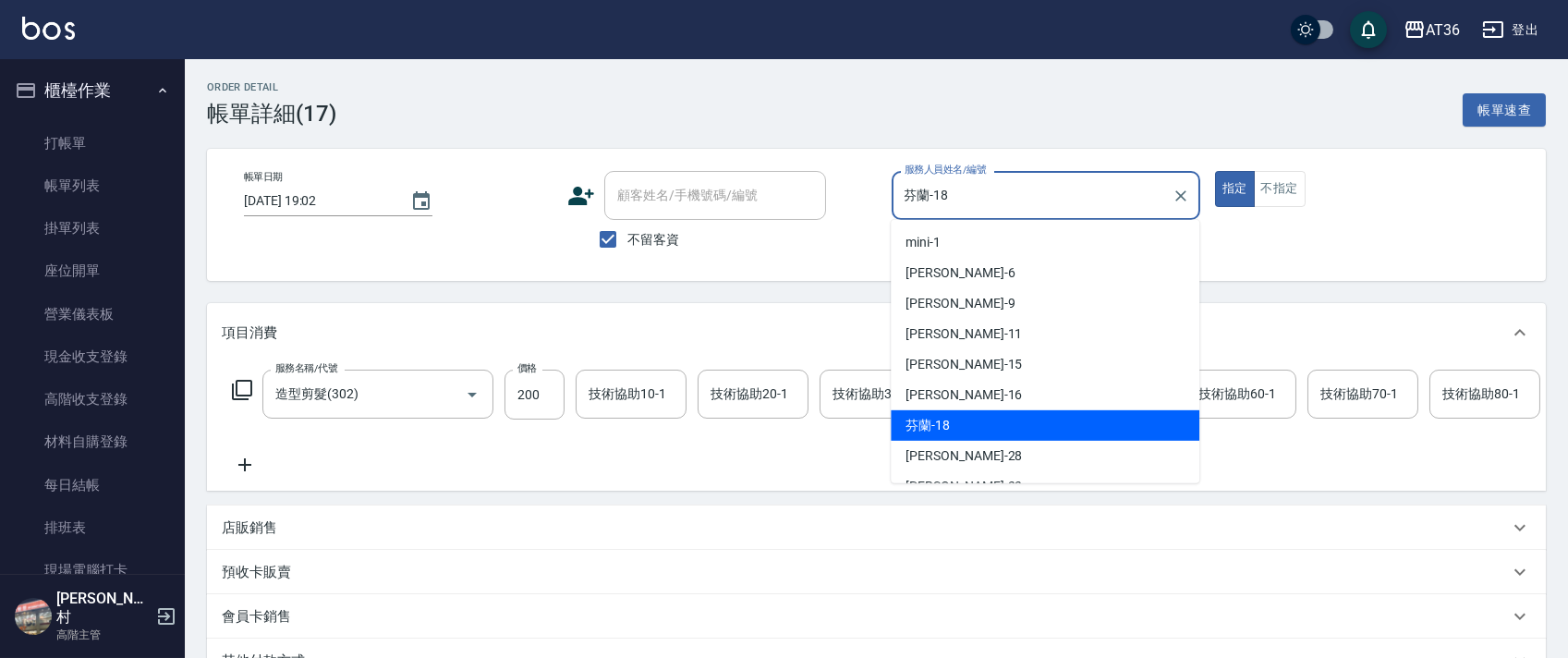
click at [951, 196] on input "芬蘭-18" at bounding box center [1032, 195] width 264 height 33
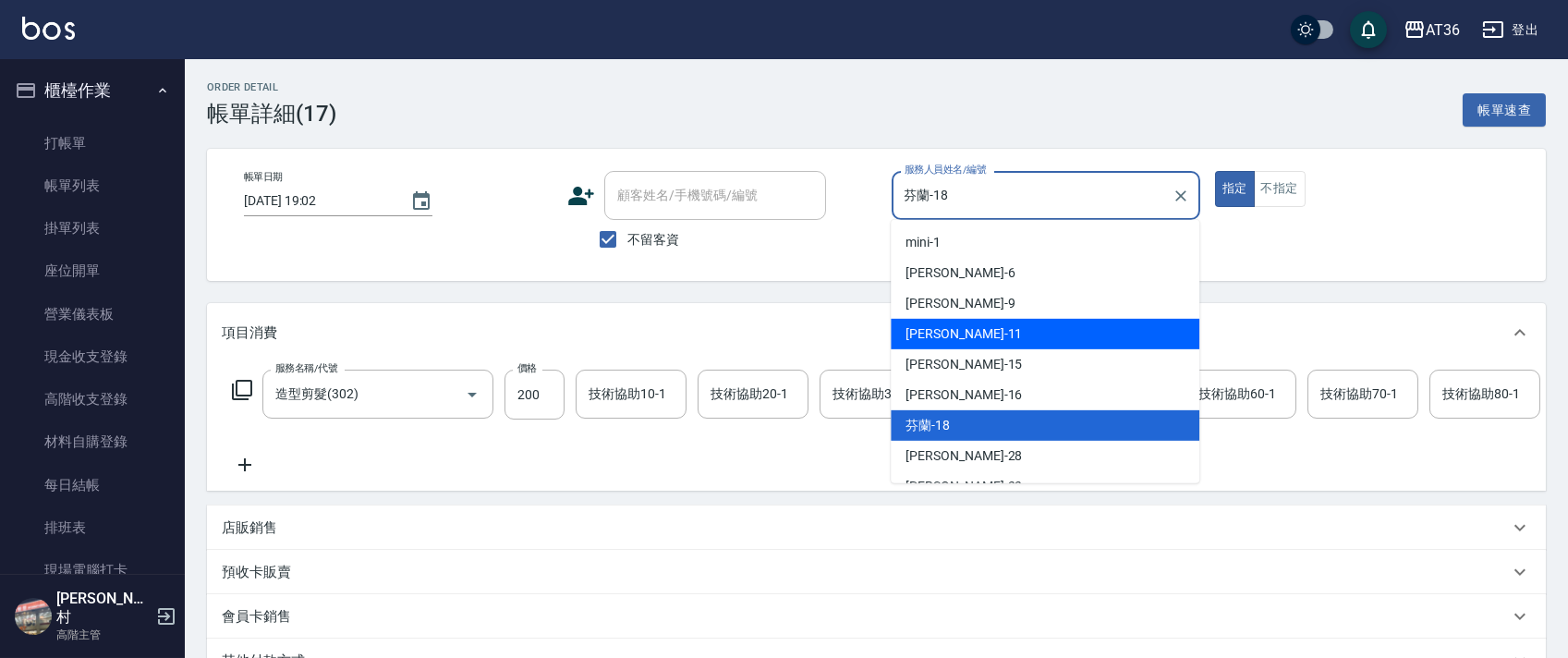
drag, startPoint x: 964, startPoint y: 325, endPoint x: 1222, endPoint y: 166, distance: 303.1
click at [963, 326] on div "[PERSON_NAME] -11" at bounding box center [1044, 333] width 309 height 31
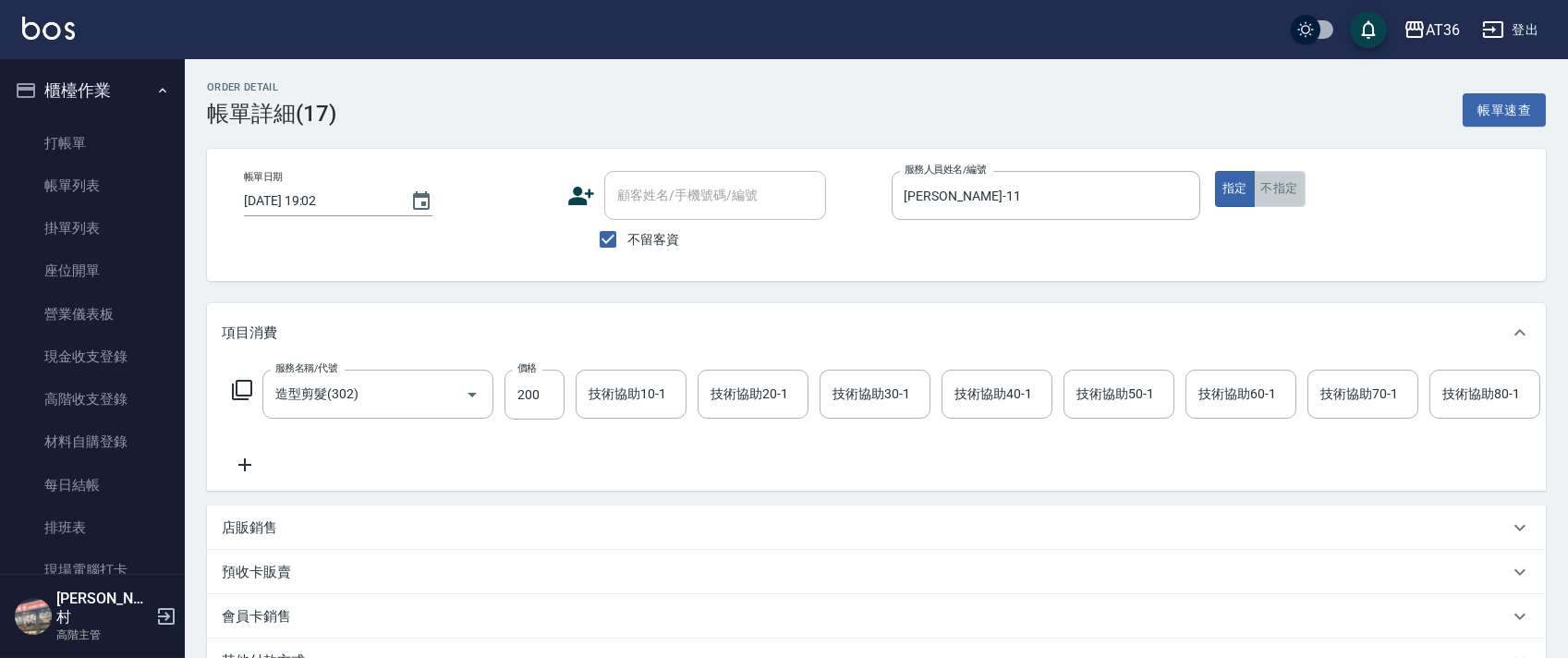
click at [1281, 186] on button "不指定" at bounding box center [1279, 188] width 51 height 37
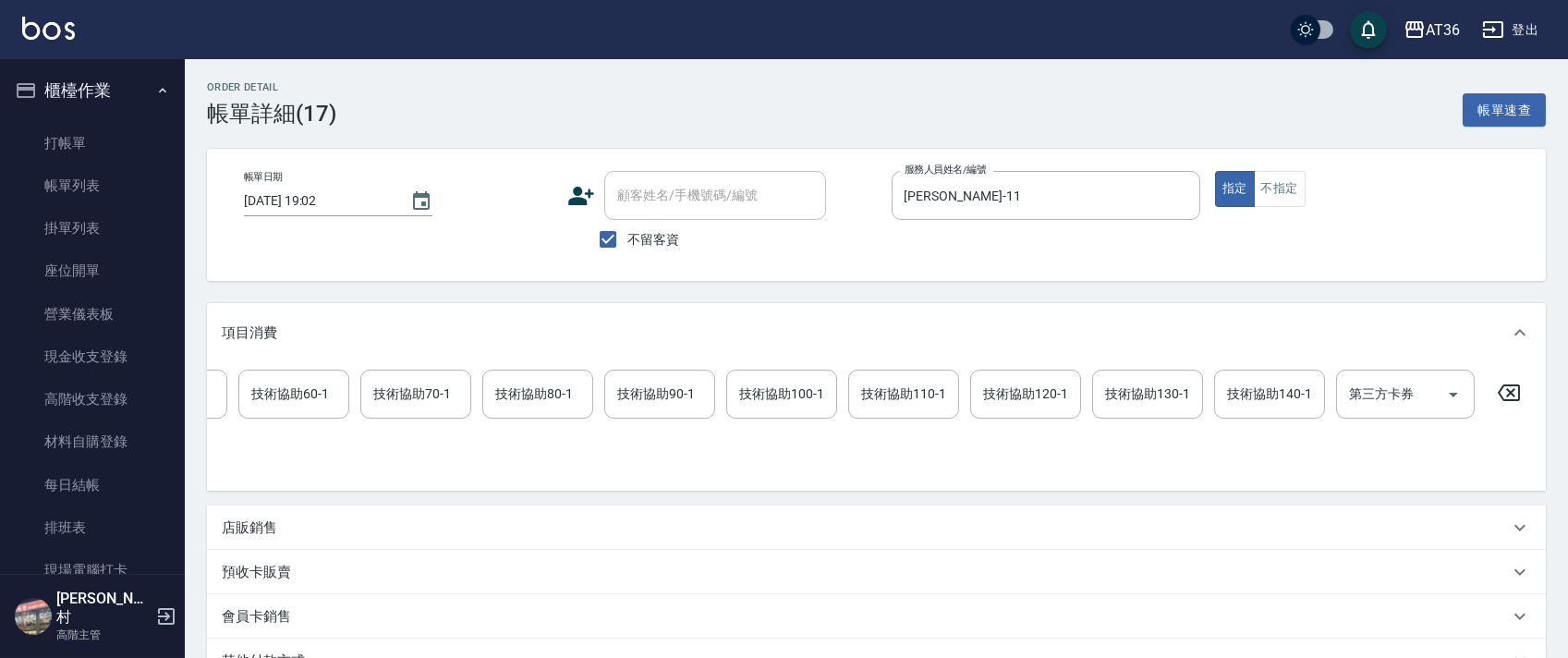
click at [1508, 386] on icon at bounding box center [1508, 393] width 46 height 22
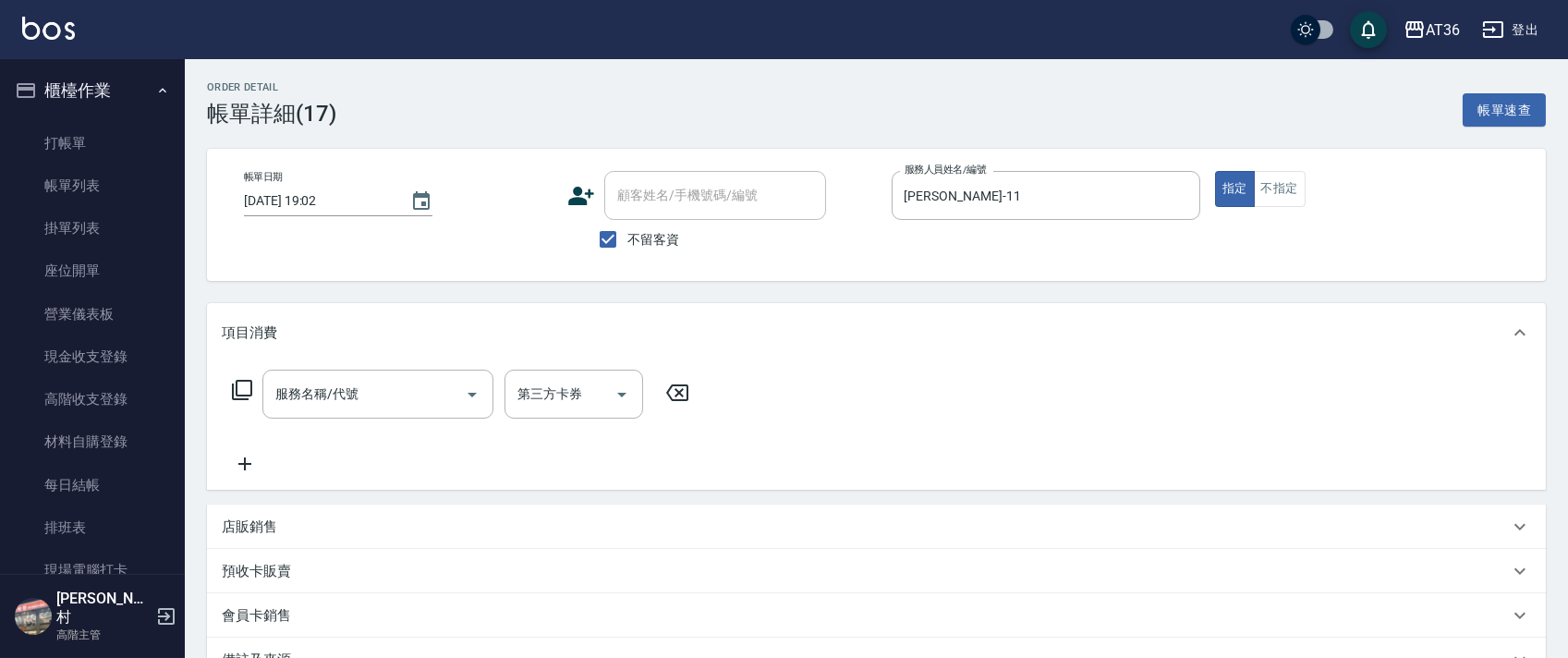
click at [239, 388] on icon at bounding box center [242, 390] width 22 height 22
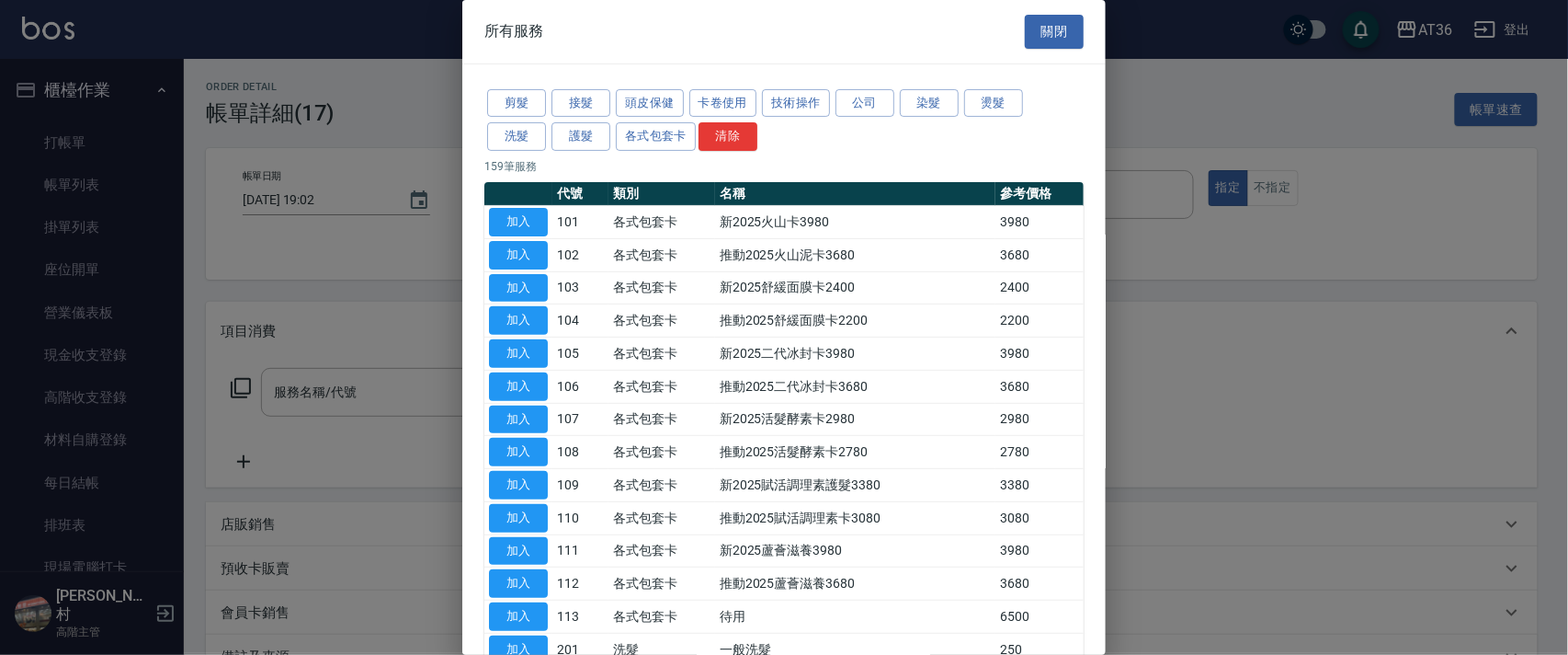
drag, startPoint x: 526, startPoint y: 110, endPoint x: 634, endPoint y: 202, distance: 141.9
click at [526, 111] on button "剪髮" at bounding box center [516, 103] width 59 height 28
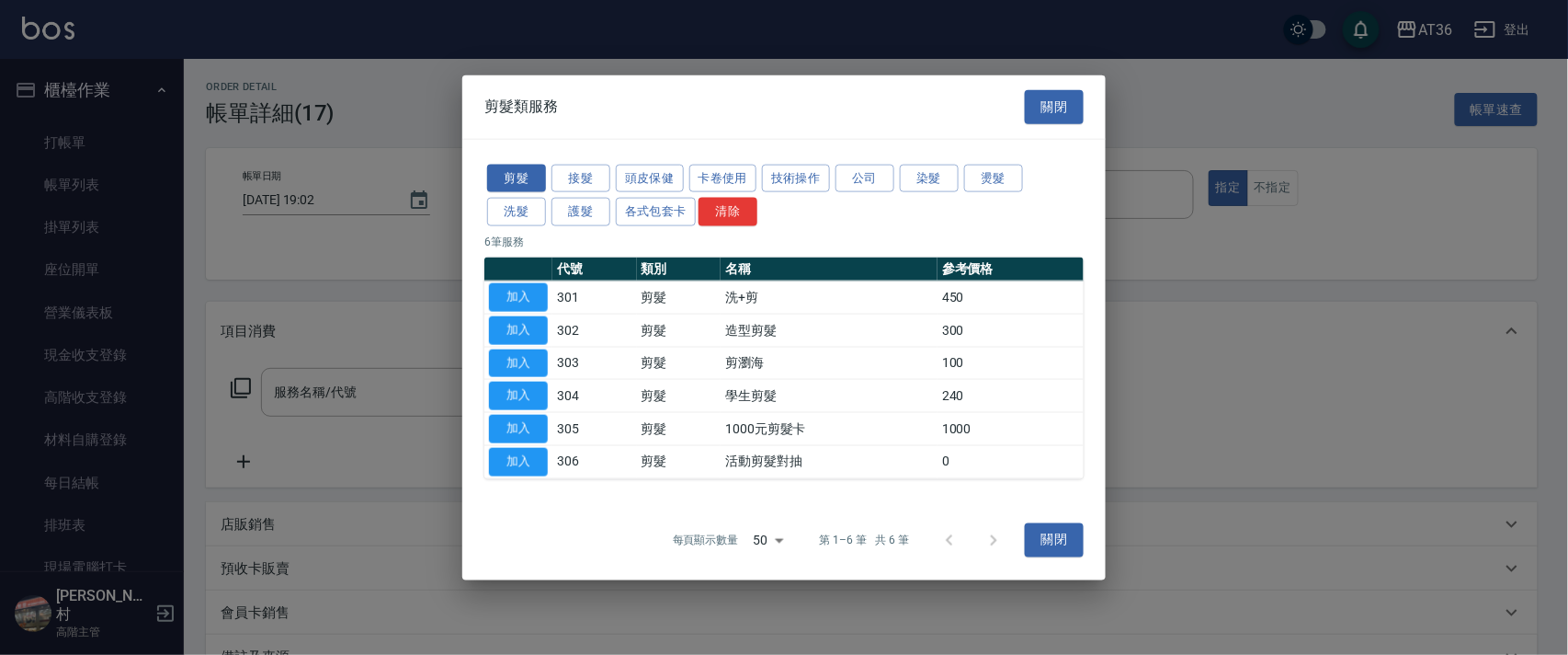
drag, startPoint x: 525, startPoint y: 294, endPoint x: 583, endPoint y: 458, distance: 174.0
click at [524, 295] on button "加入" at bounding box center [518, 297] width 59 height 28
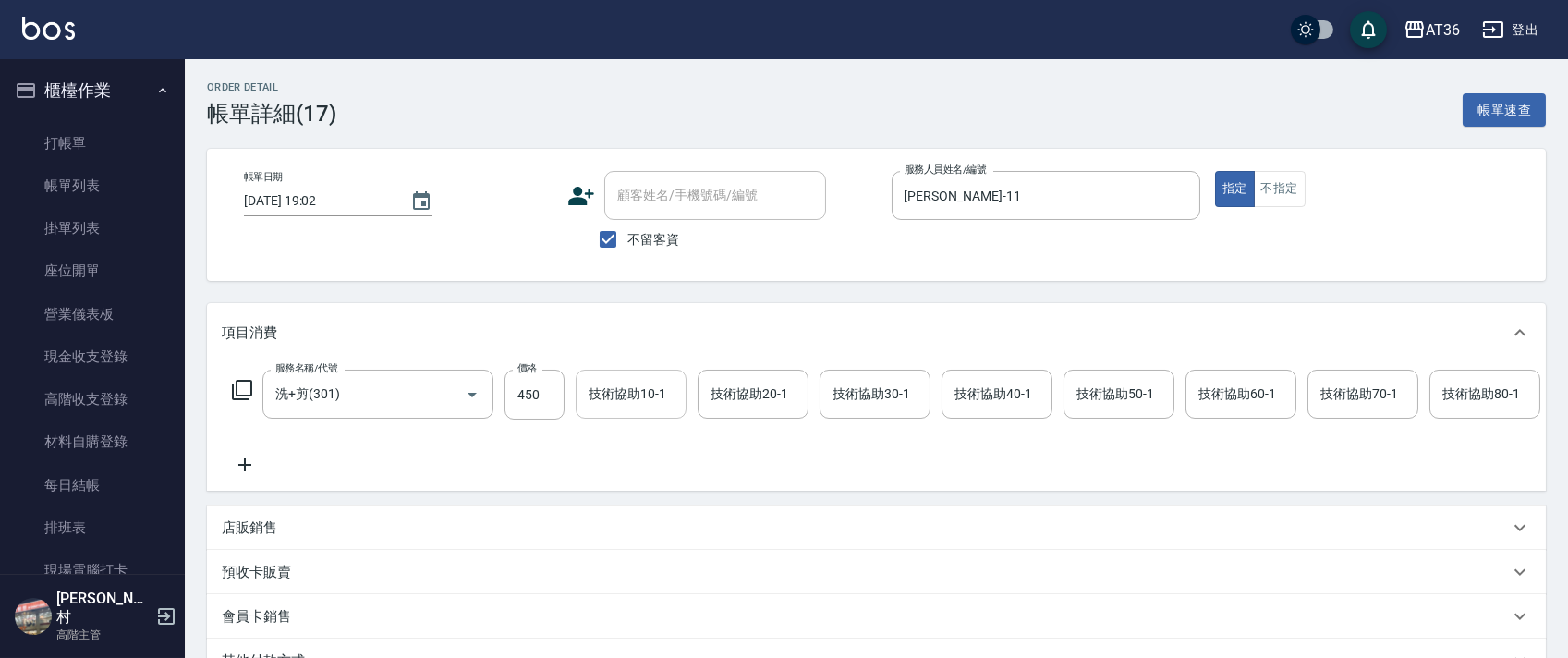
click at [525, 393] on input "450" at bounding box center [534, 394] width 60 height 50
drag, startPoint x: 1287, startPoint y: 191, endPoint x: 1389, endPoint y: 298, distance: 147.8
click at [1287, 193] on button "不指定" at bounding box center [1279, 188] width 51 height 37
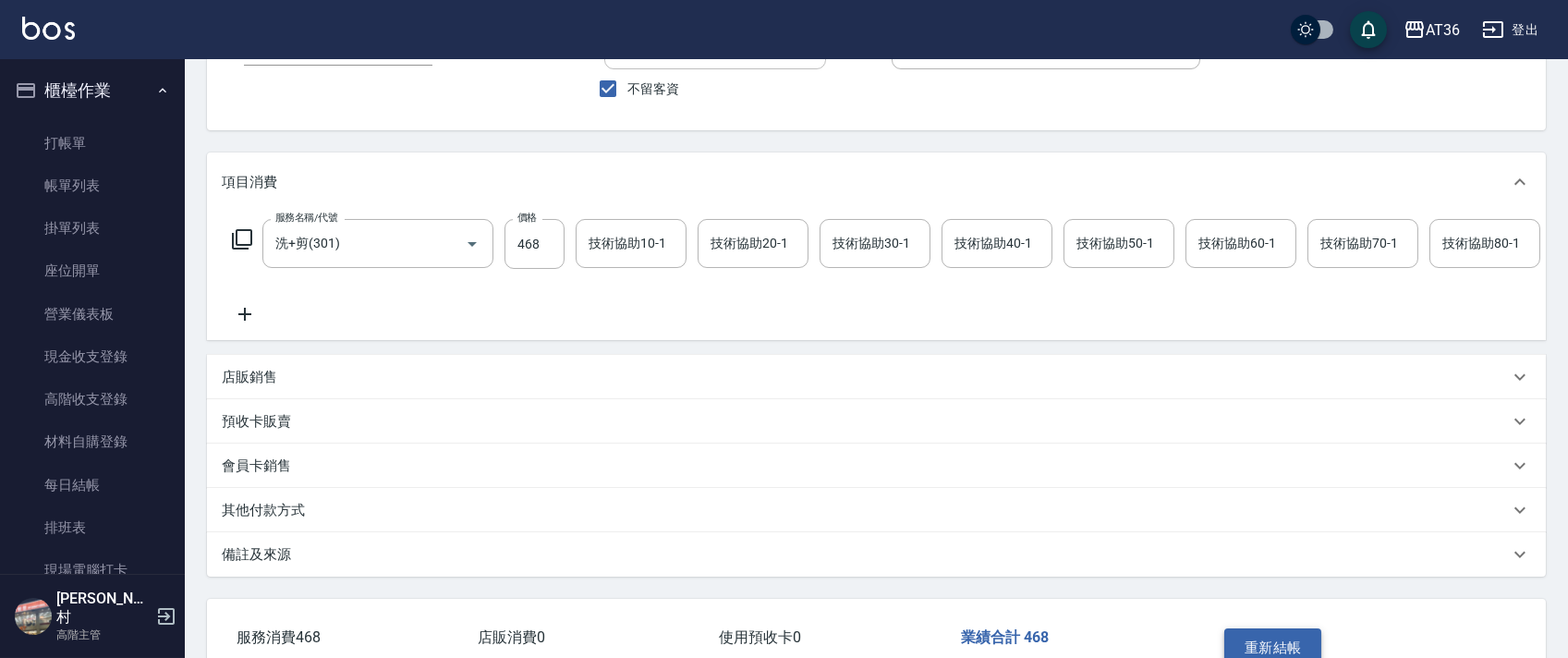
scroll to position [284, 0]
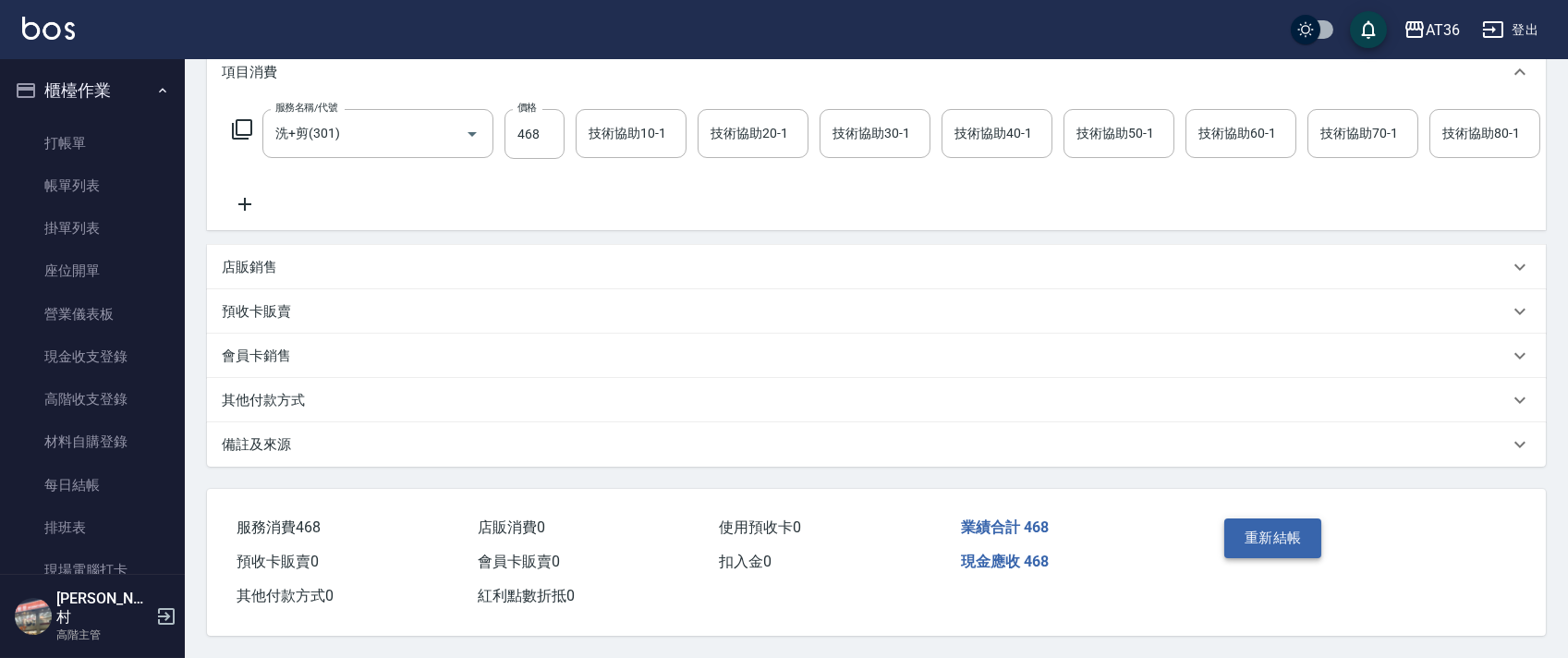
click at [1286, 537] on button "重新結帳" at bounding box center [1272, 537] width 98 height 38
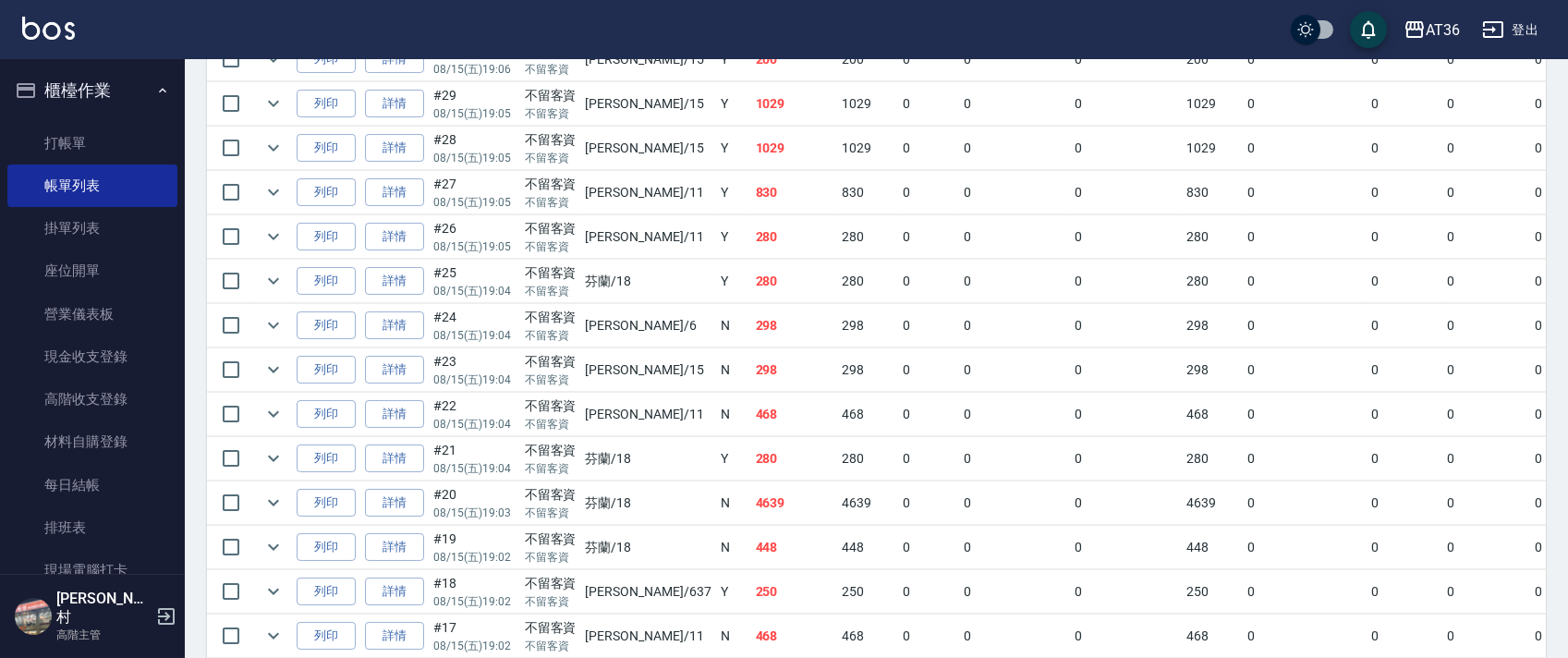
scroll to position [739, 0]
click at [407, 543] on link "詳情" at bounding box center [395, 548] width 59 height 29
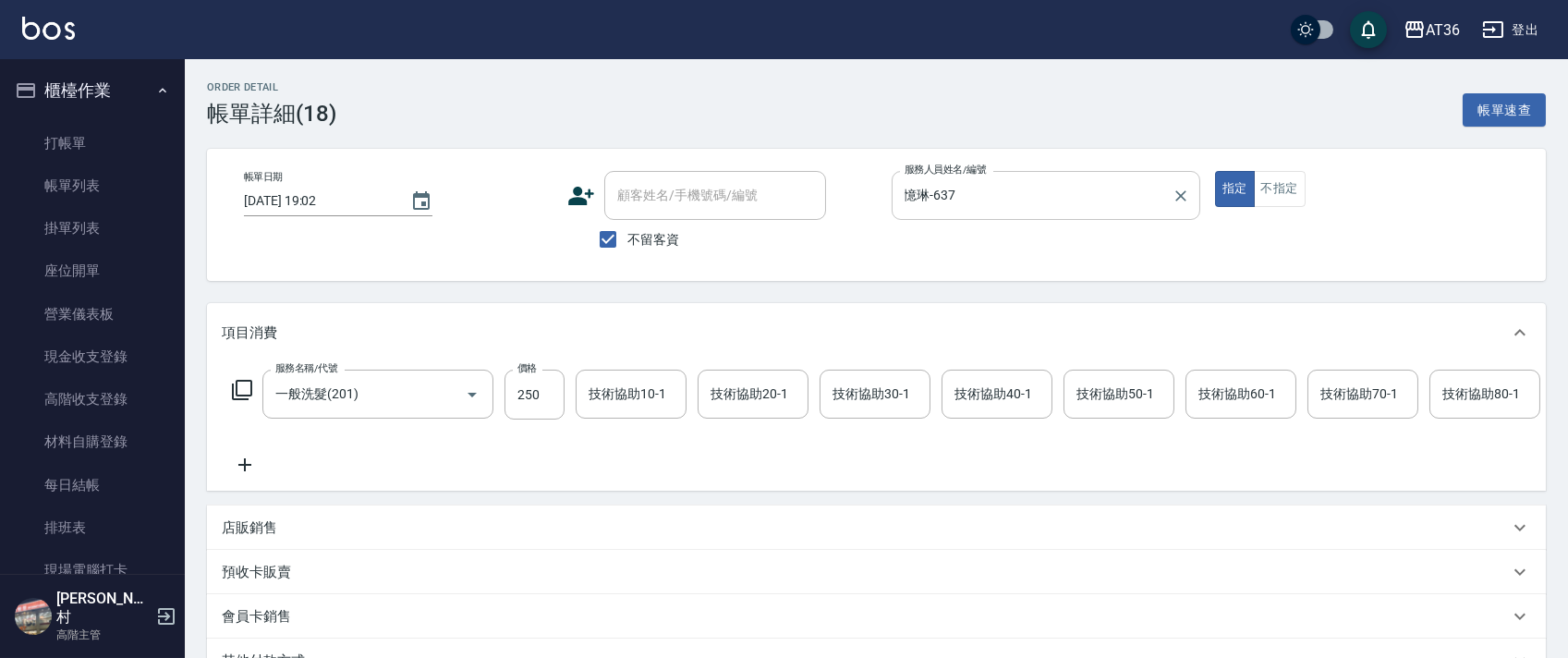
click at [943, 195] on input "憶琳-637" at bounding box center [1032, 195] width 264 height 33
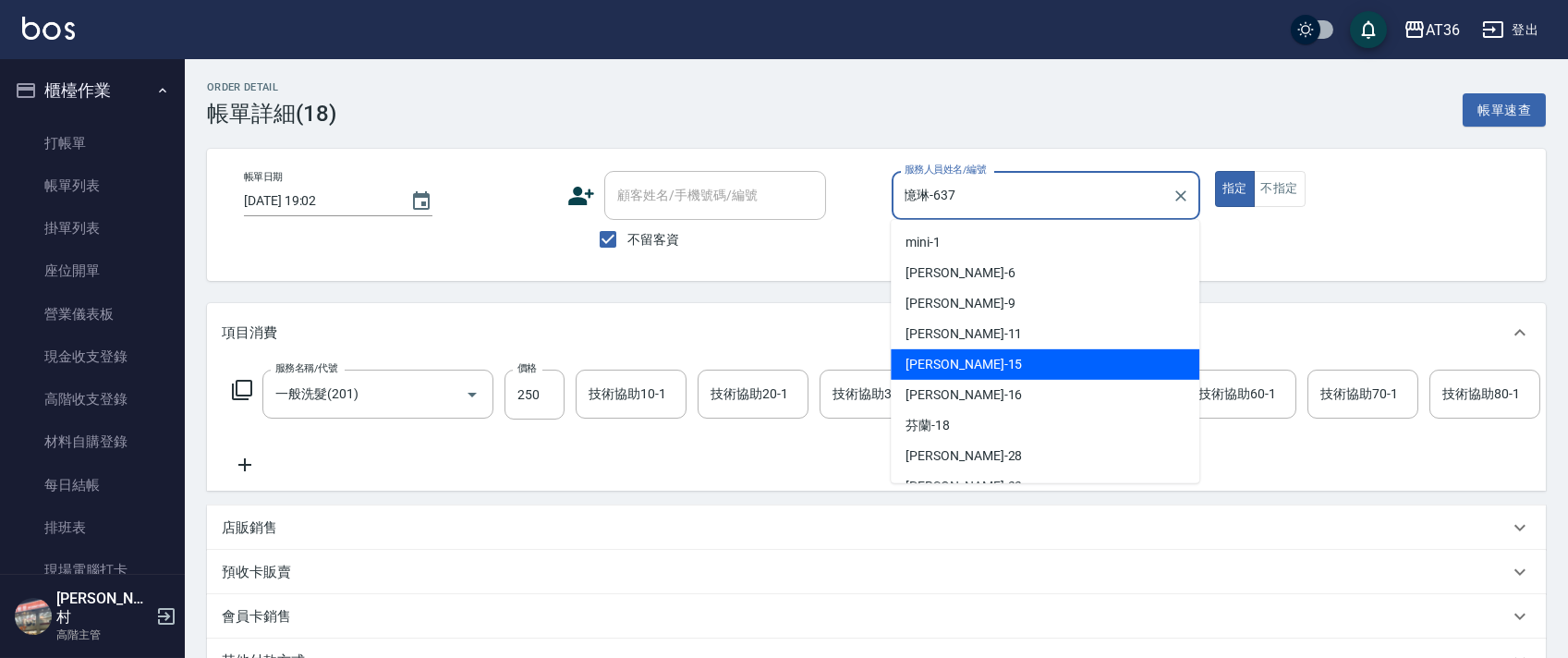
click at [954, 369] on div "[PERSON_NAME] -15" at bounding box center [1044, 364] width 309 height 31
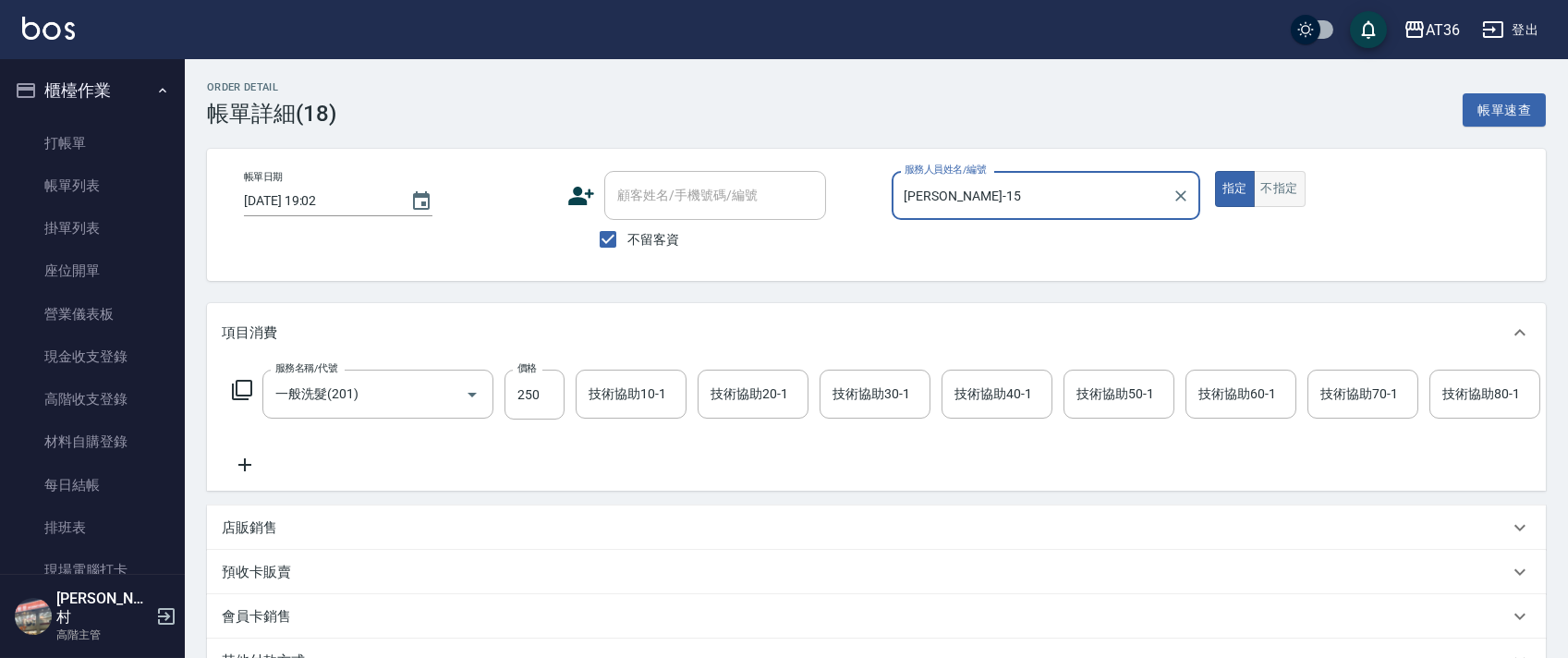
click at [1262, 196] on button "不指定" at bounding box center [1279, 188] width 51 height 37
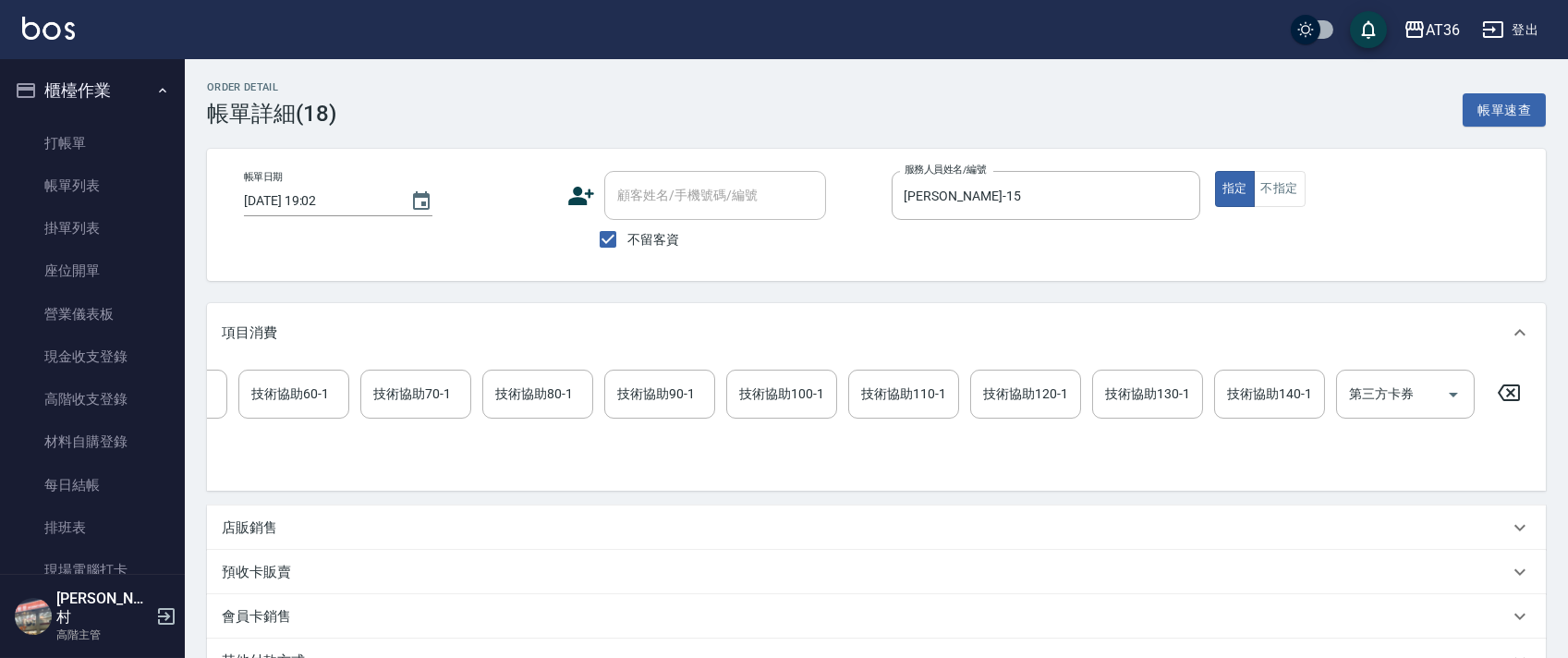
click at [1510, 393] on icon at bounding box center [1509, 392] width 22 height 17
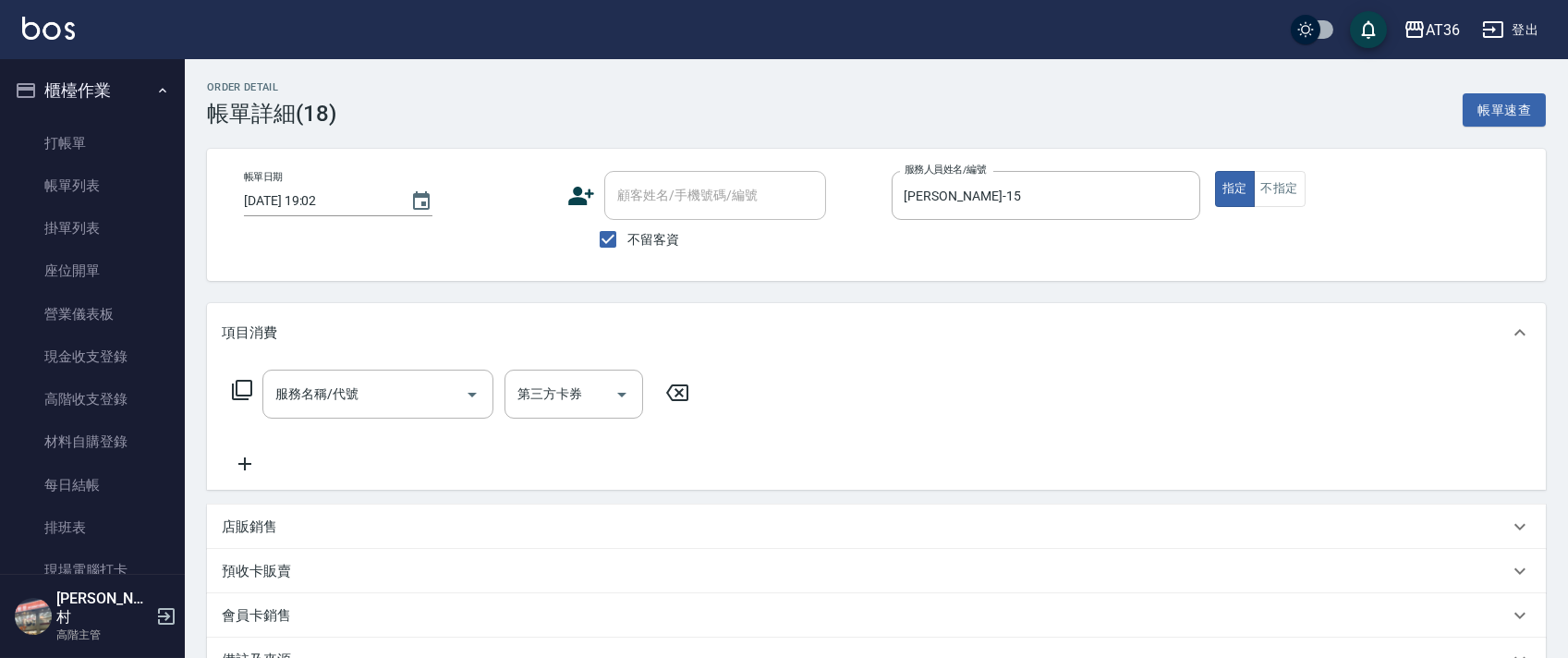
scroll to position [0, 0]
click at [247, 384] on icon at bounding box center [242, 390] width 22 height 22
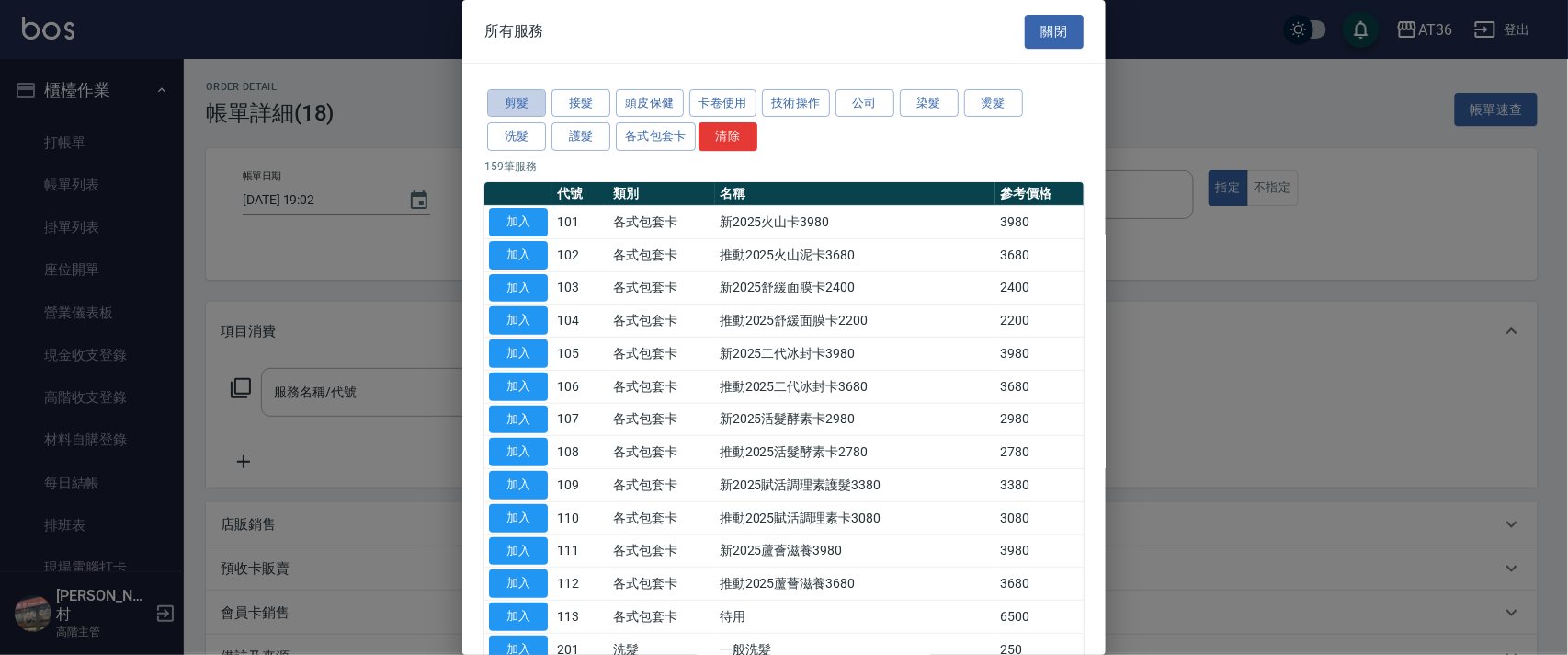
drag, startPoint x: 536, startPoint y: 109, endPoint x: 594, endPoint y: 272, distance: 173.0
click at [536, 109] on button "剪髮" at bounding box center [516, 103] width 59 height 28
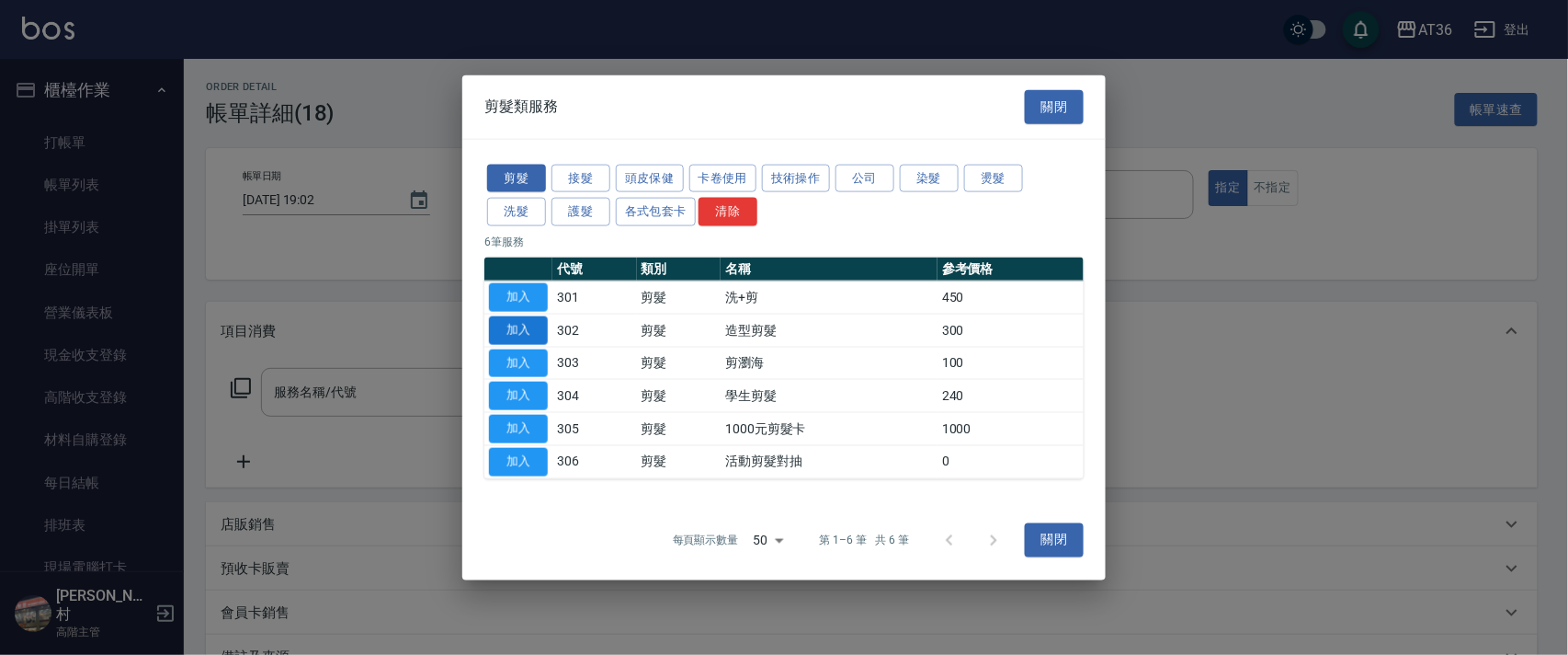
click at [534, 336] on button "加入" at bounding box center [518, 329] width 59 height 28
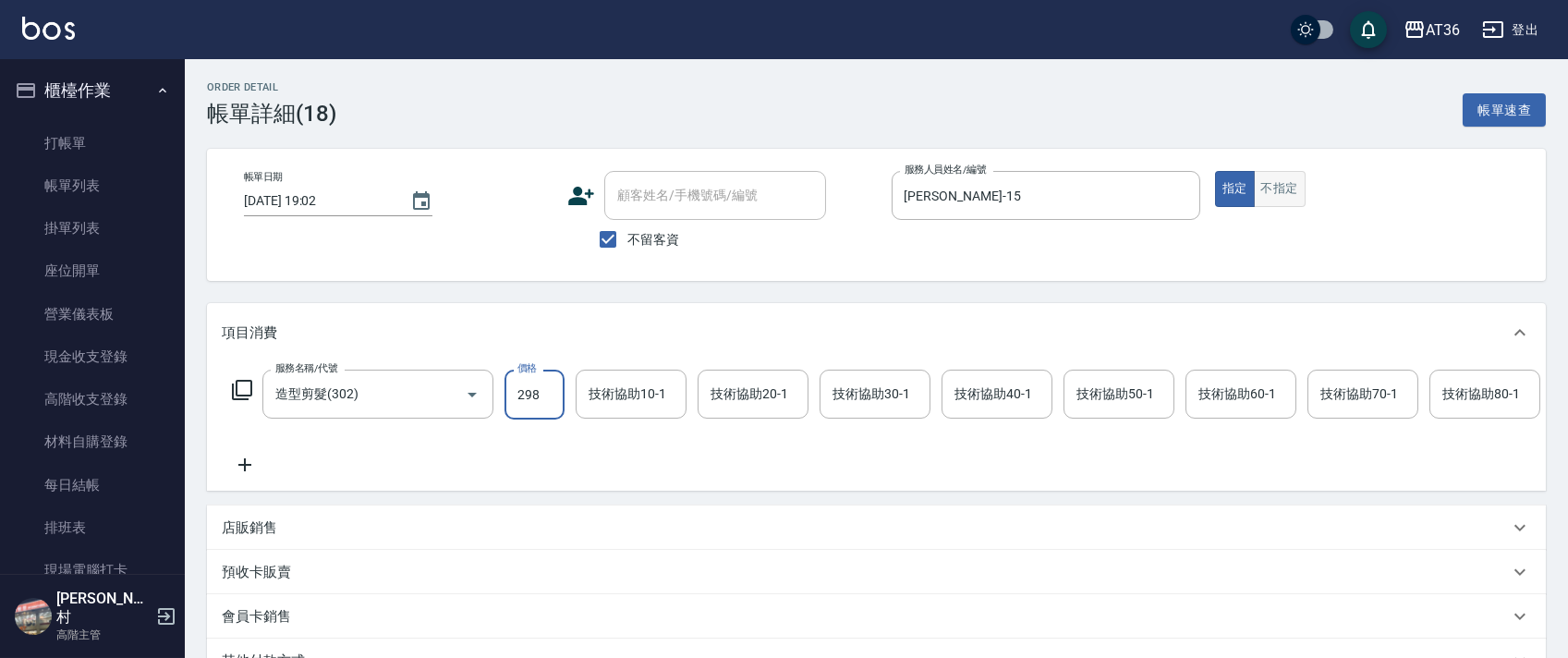
click at [1297, 185] on button "不指定" at bounding box center [1279, 188] width 51 height 37
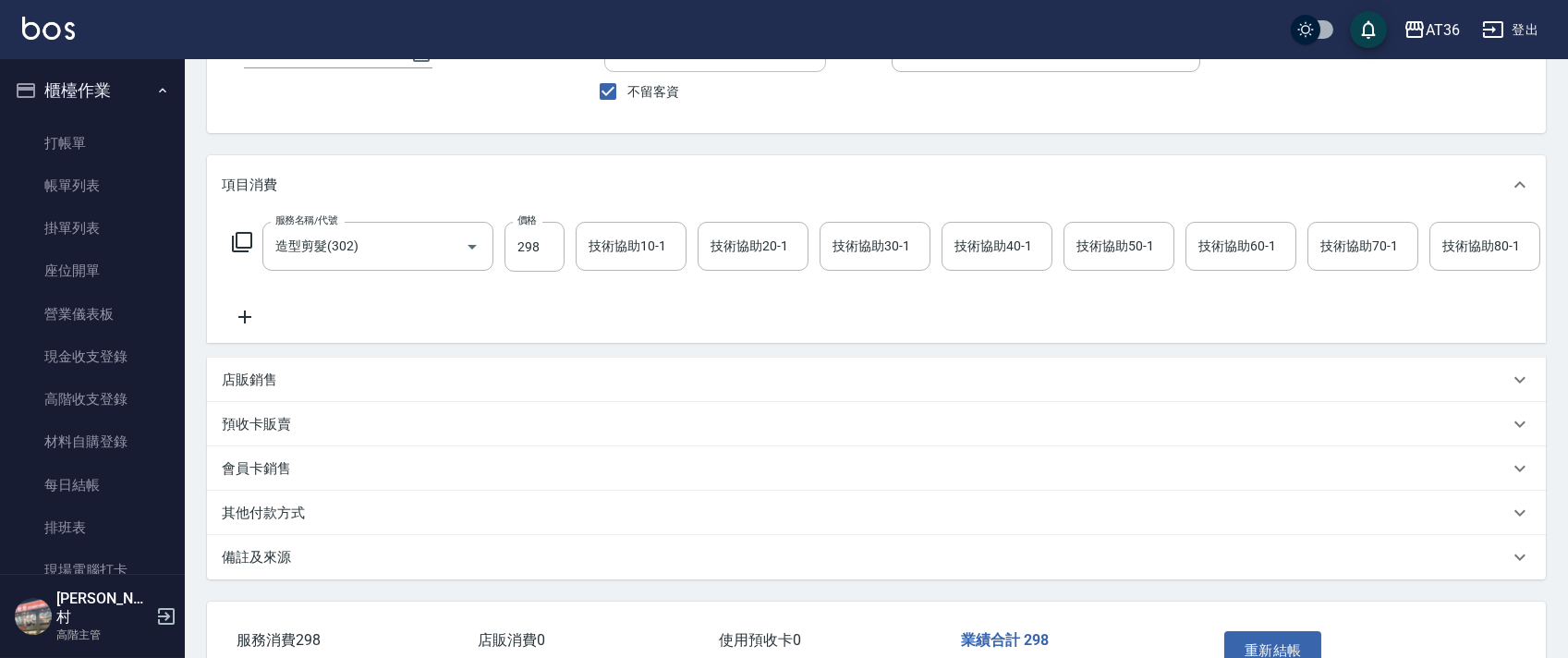
scroll to position [284, 0]
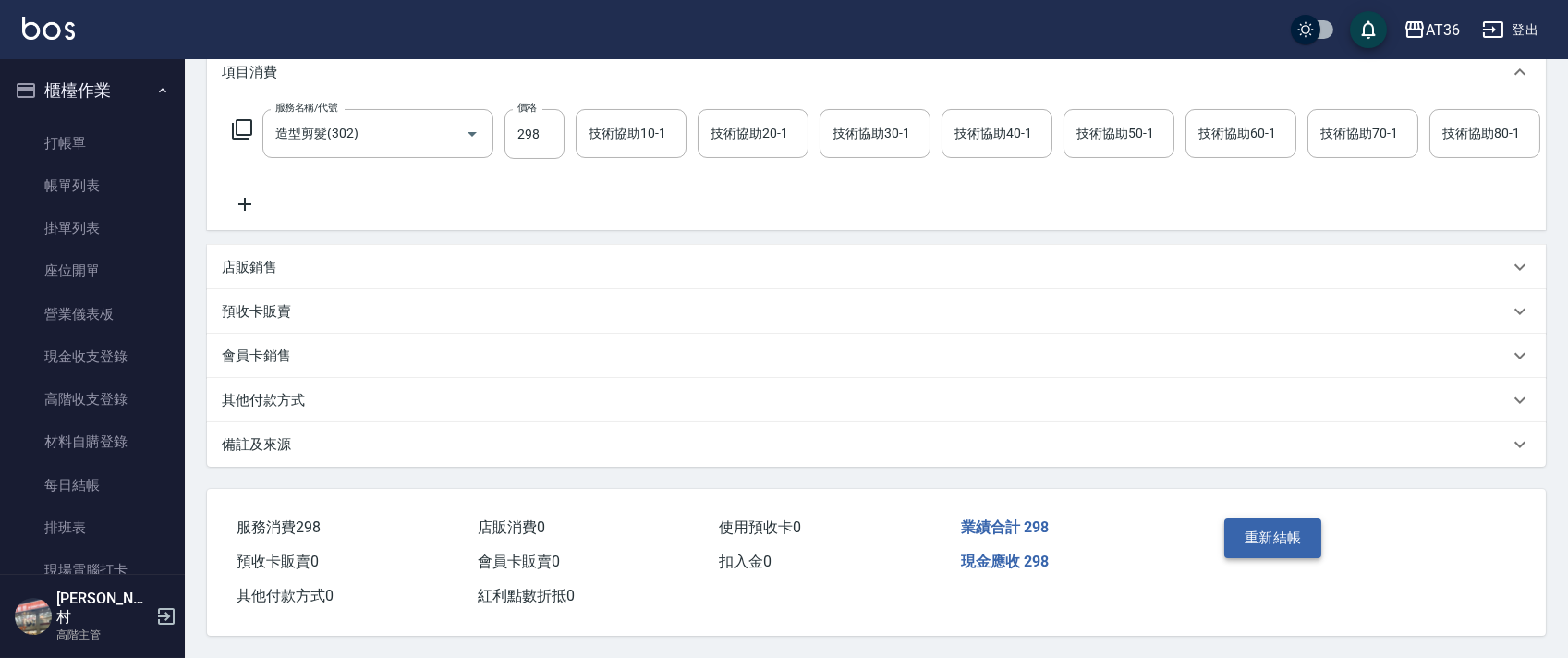
click at [1277, 547] on button "重新結帳" at bounding box center [1272, 537] width 98 height 38
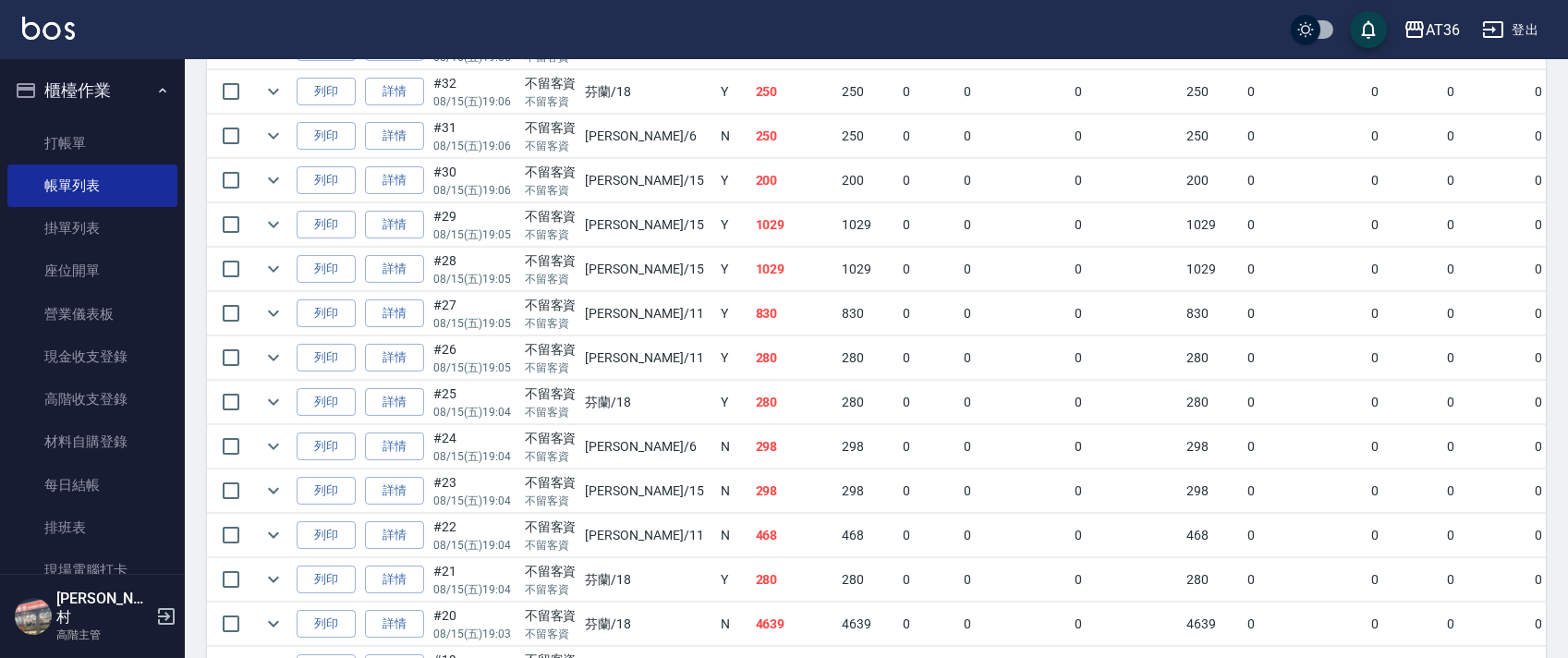
scroll to position [616, 0]
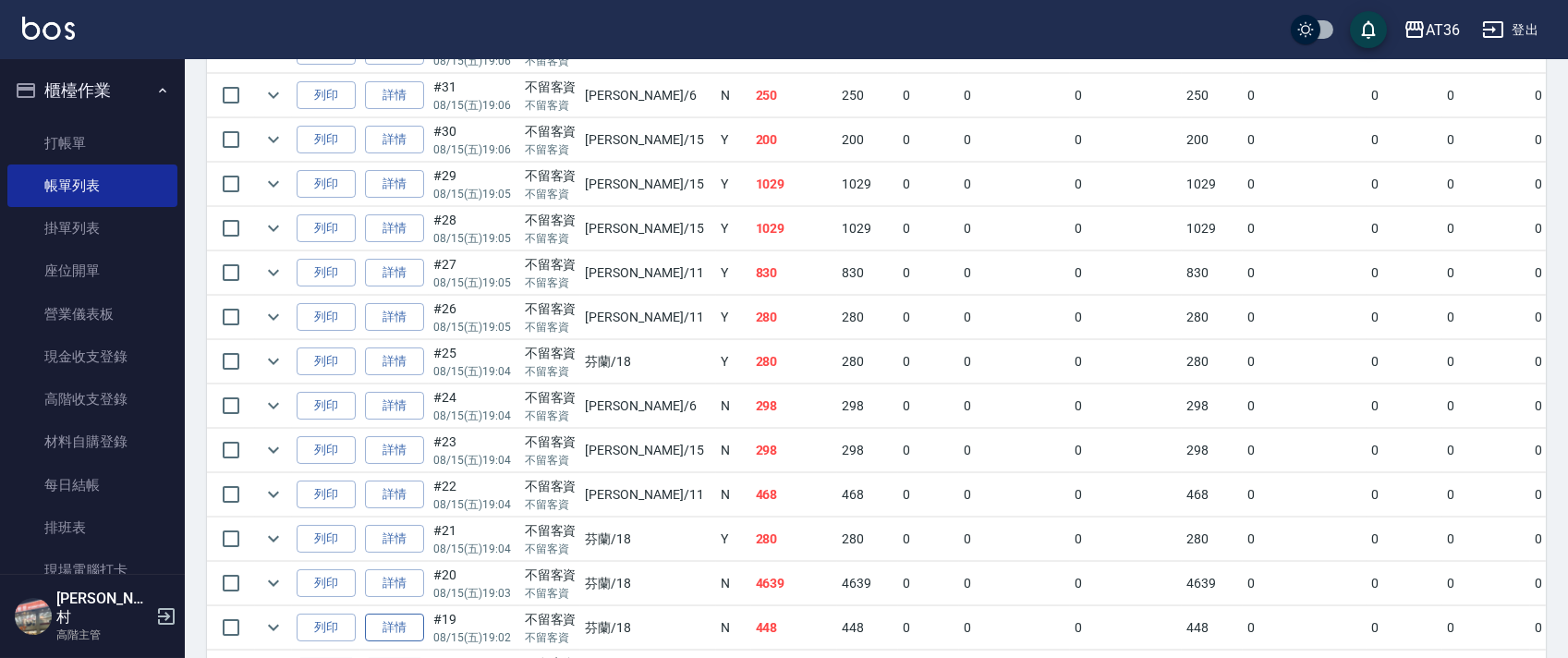
click at [410, 629] on link "詳情" at bounding box center [395, 627] width 59 height 29
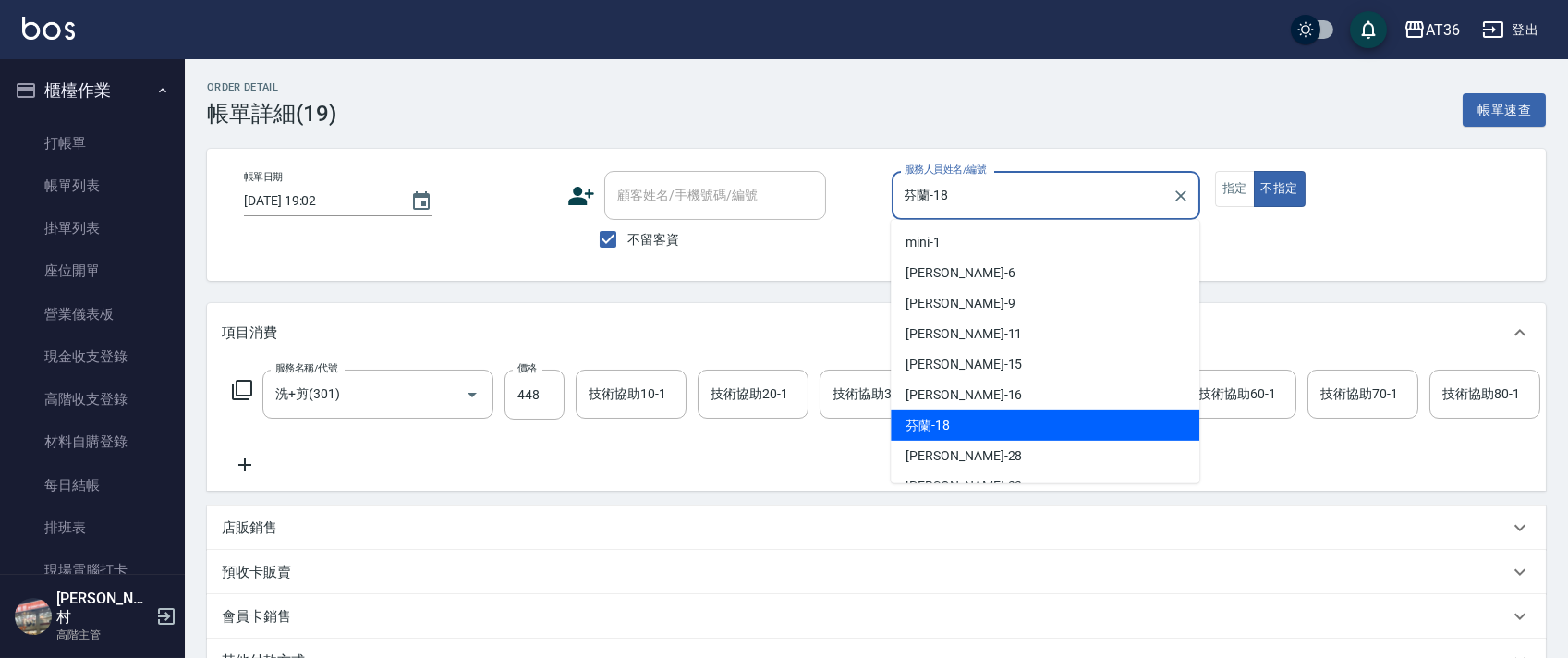
drag, startPoint x: 973, startPoint y: 181, endPoint x: 1048, endPoint y: 218, distance: 83.6
click at [973, 183] on input "芬蘭-18" at bounding box center [1032, 195] width 264 height 33
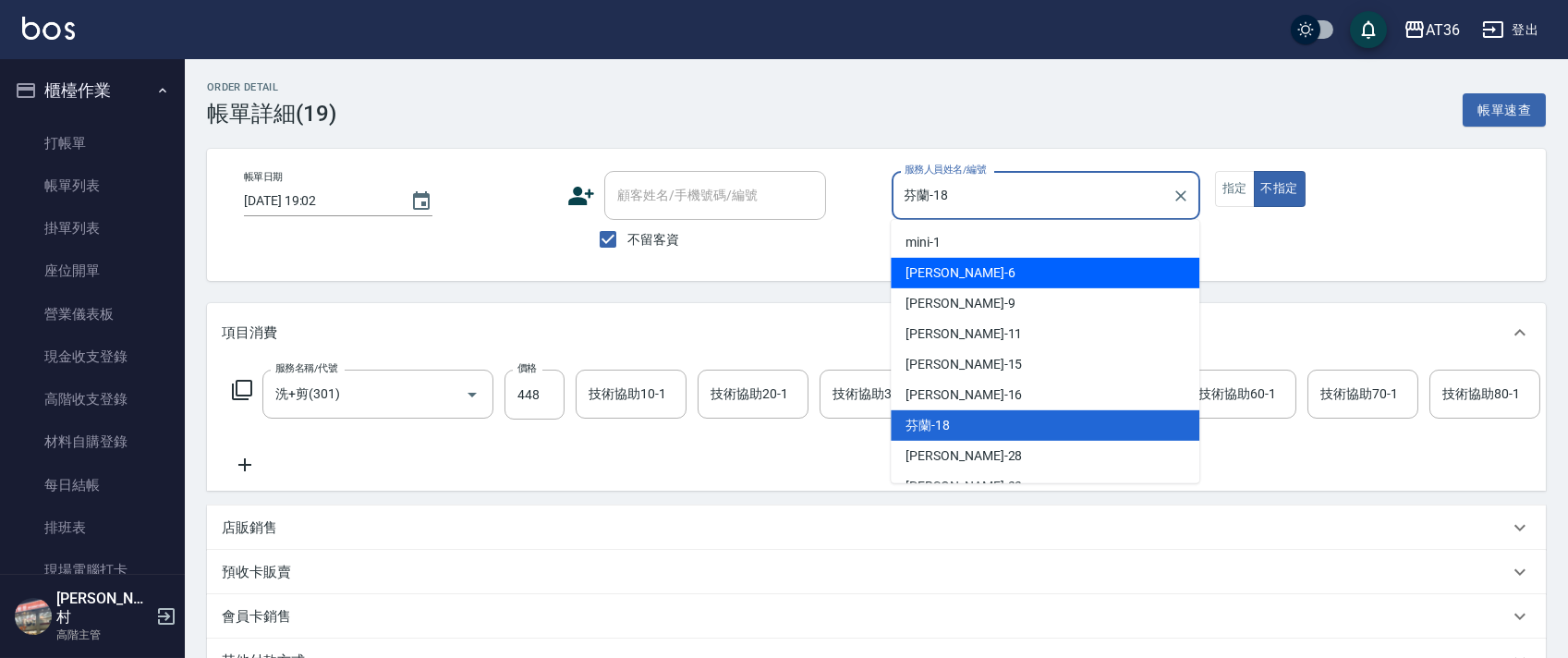
click at [981, 268] on div "[PERSON_NAME] -6" at bounding box center [1044, 272] width 309 height 31
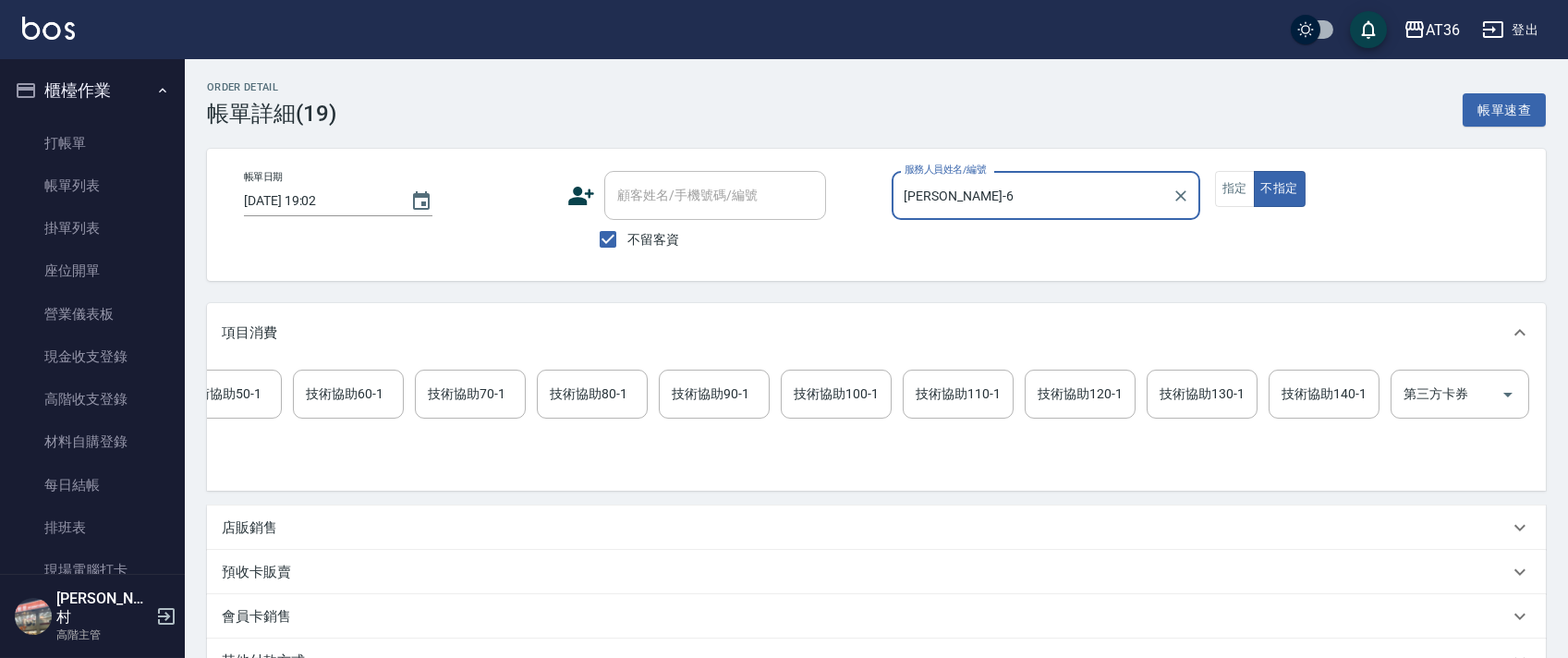
scroll to position [0, 947]
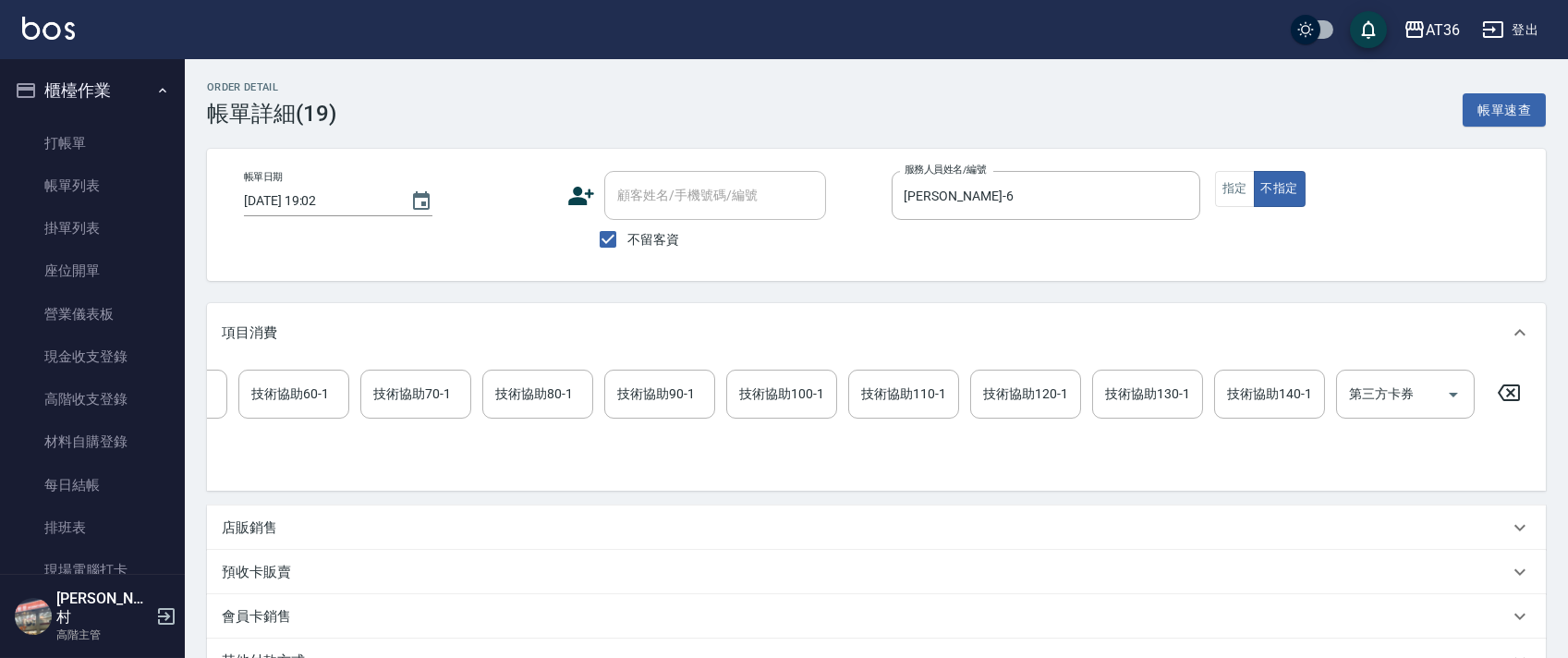
click at [1503, 397] on icon at bounding box center [1508, 393] width 46 height 22
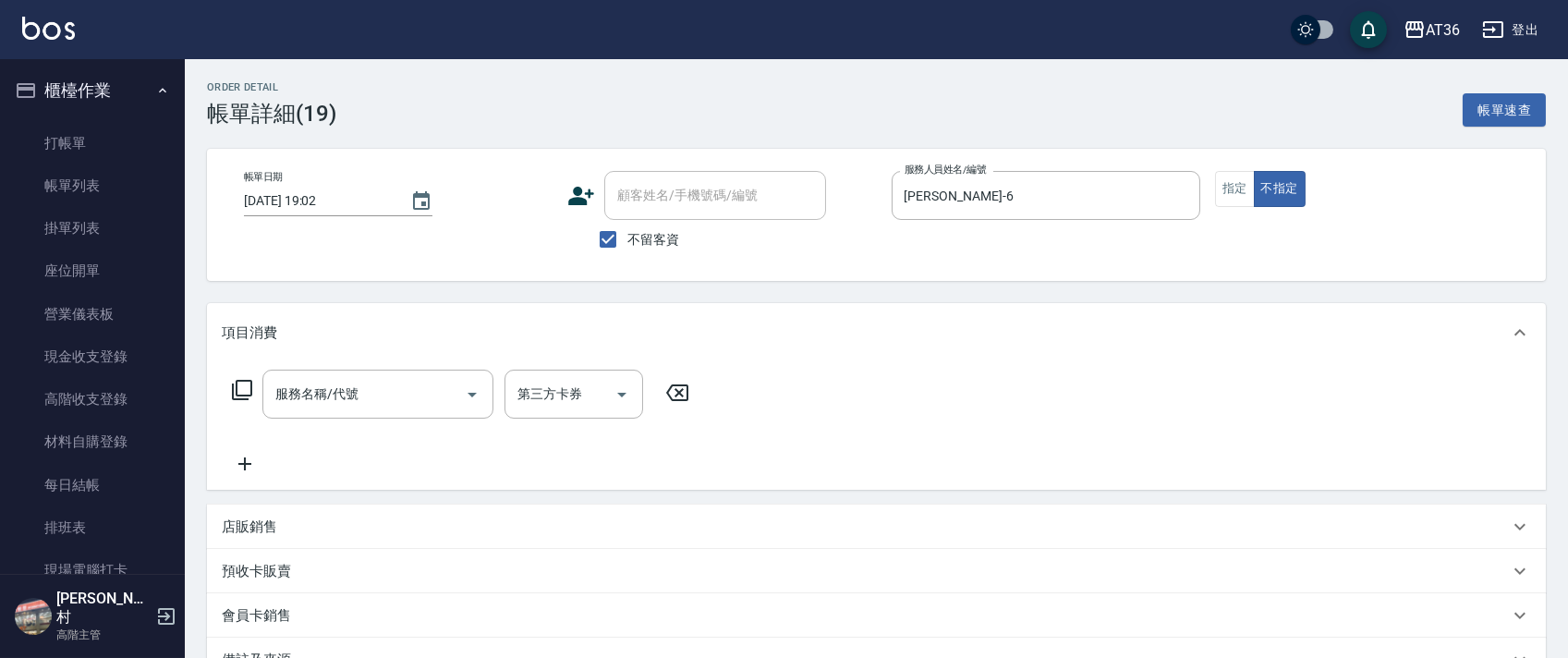
click at [244, 386] on icon at bounding box center [242, 390] width 22 height 22
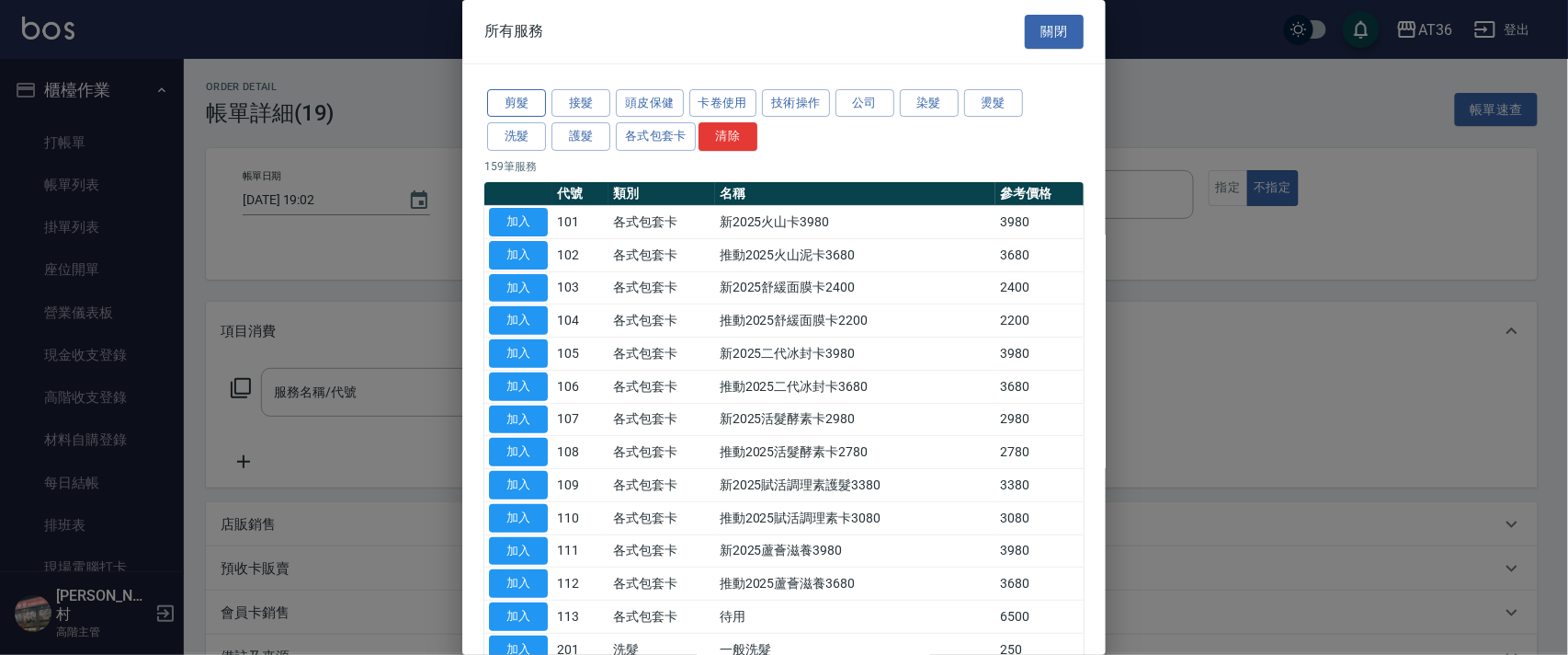
click at [510, 100] on button "剪髮" at bounding box center [516, 103] width 59 height 28
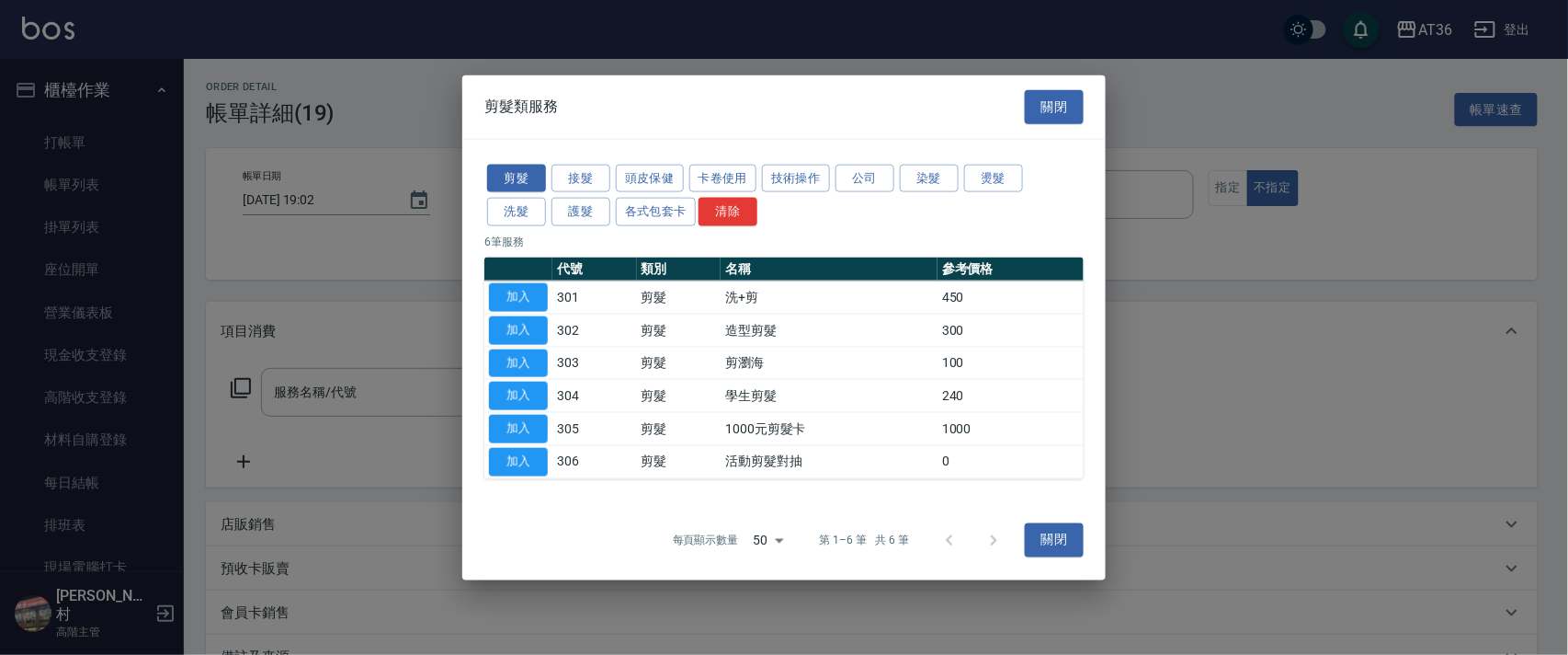
drag, startPoint x: 525, startPoint y: 328, endPoint x: 580, endPoint y: 453, distance: 136.6
click at [525, 329] on button "加入" at bounding box center [518, 329] width 59 height 28
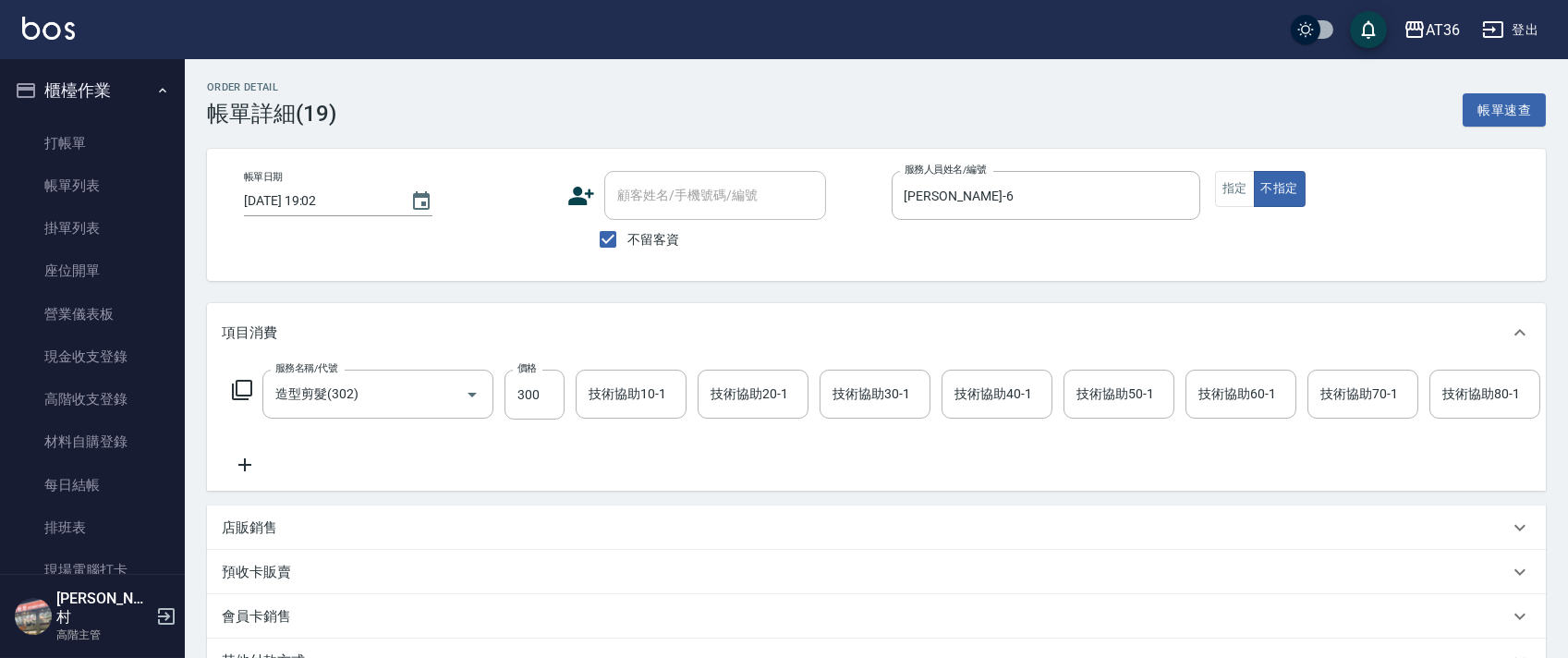
drag, startPoint x: 528, startPoint y: 383, endPoint x: 566, endPoint y: 387, distance: 38.2
click at [527, 384] on input "300" at bounding box center [534, 394] width 60 height 50
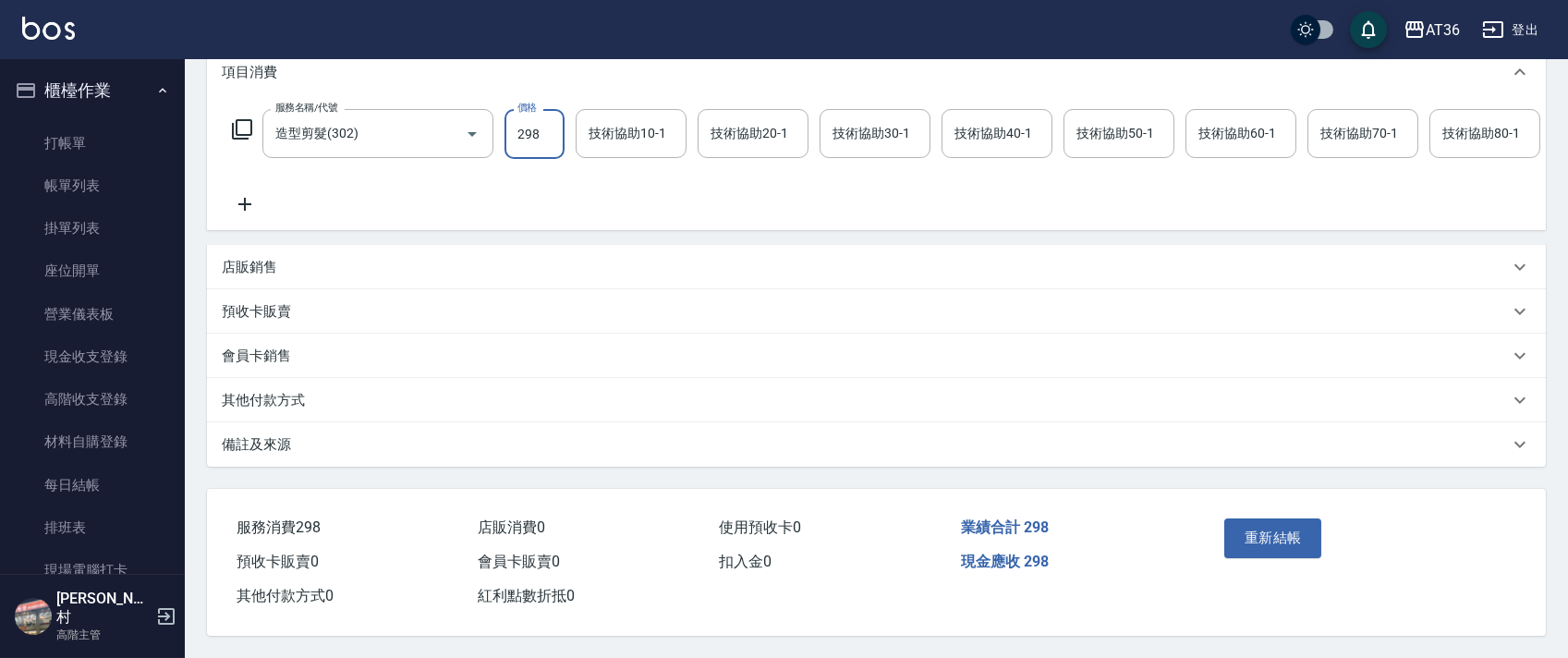
scroll to position [284, 0]
click at [1235, 529] on button "重新結帳" at bounding box center [1272, 537] width 98 height 38
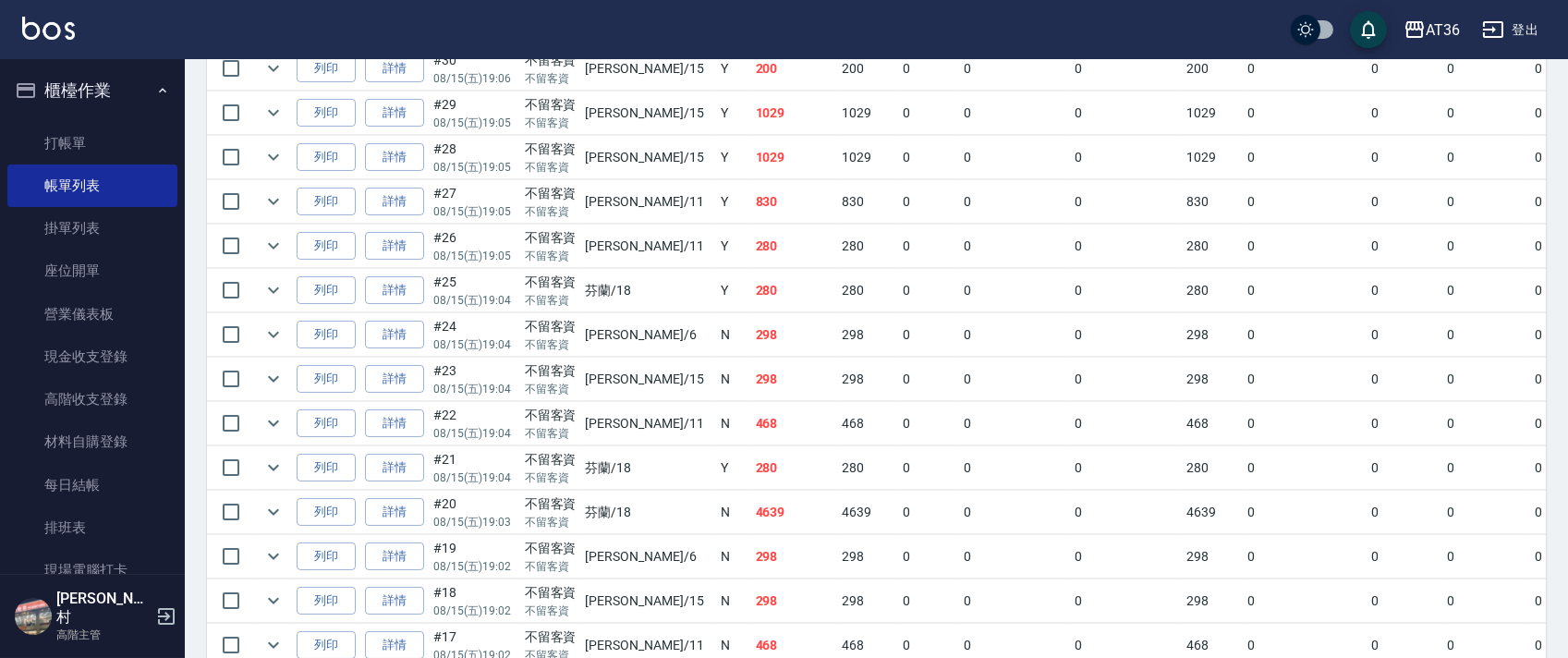
scroll to position [739, 0]
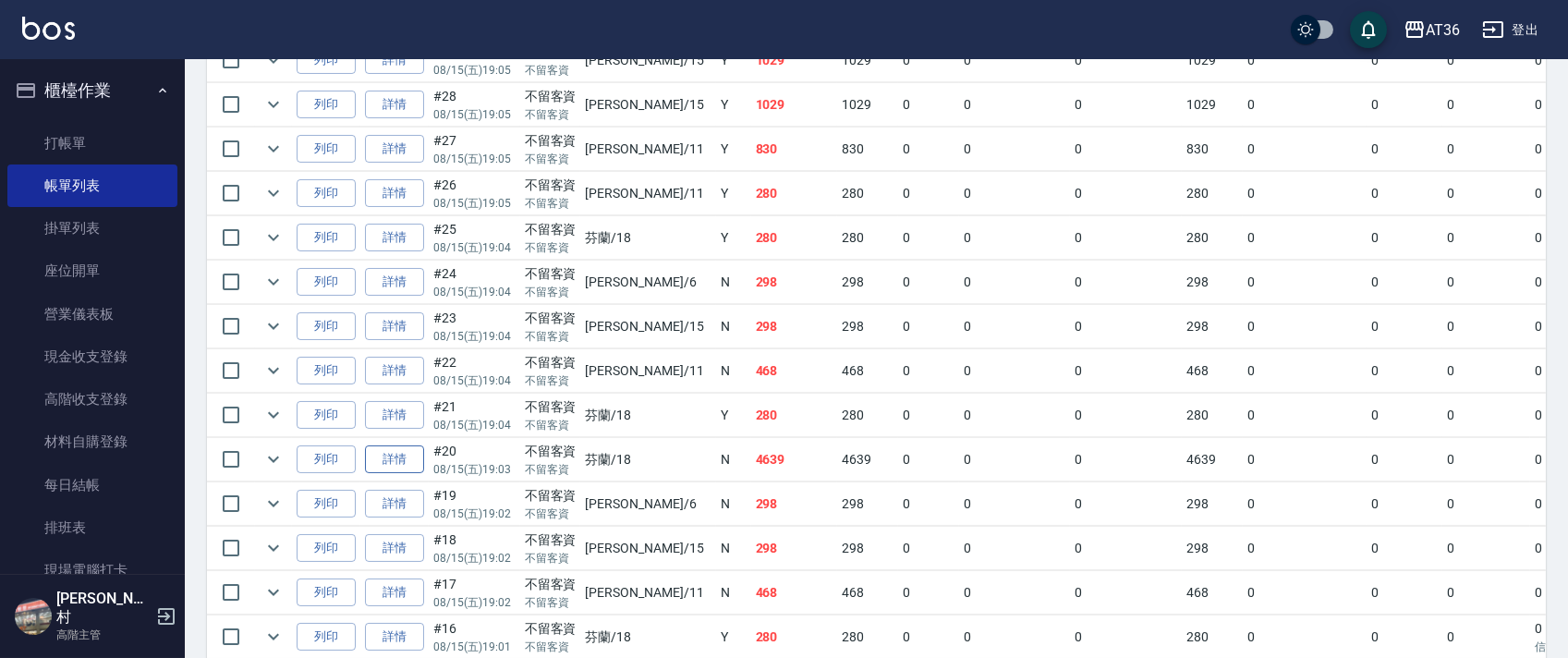
click at [392, 465] on link "詳情" at bounding box center [395, 459] width 59 height 29
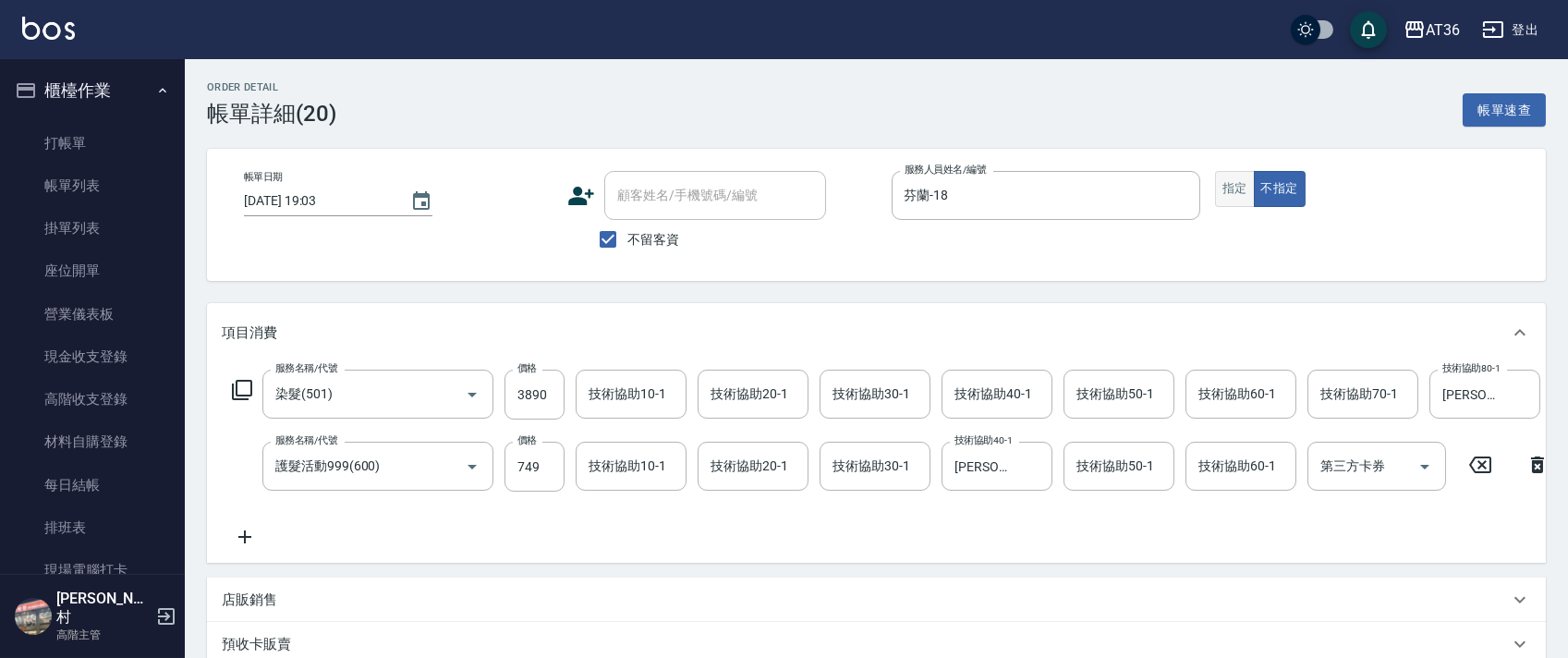
click at [1229, 194] on button "指定" at bounding box center [1234, 188] width 39 height 37
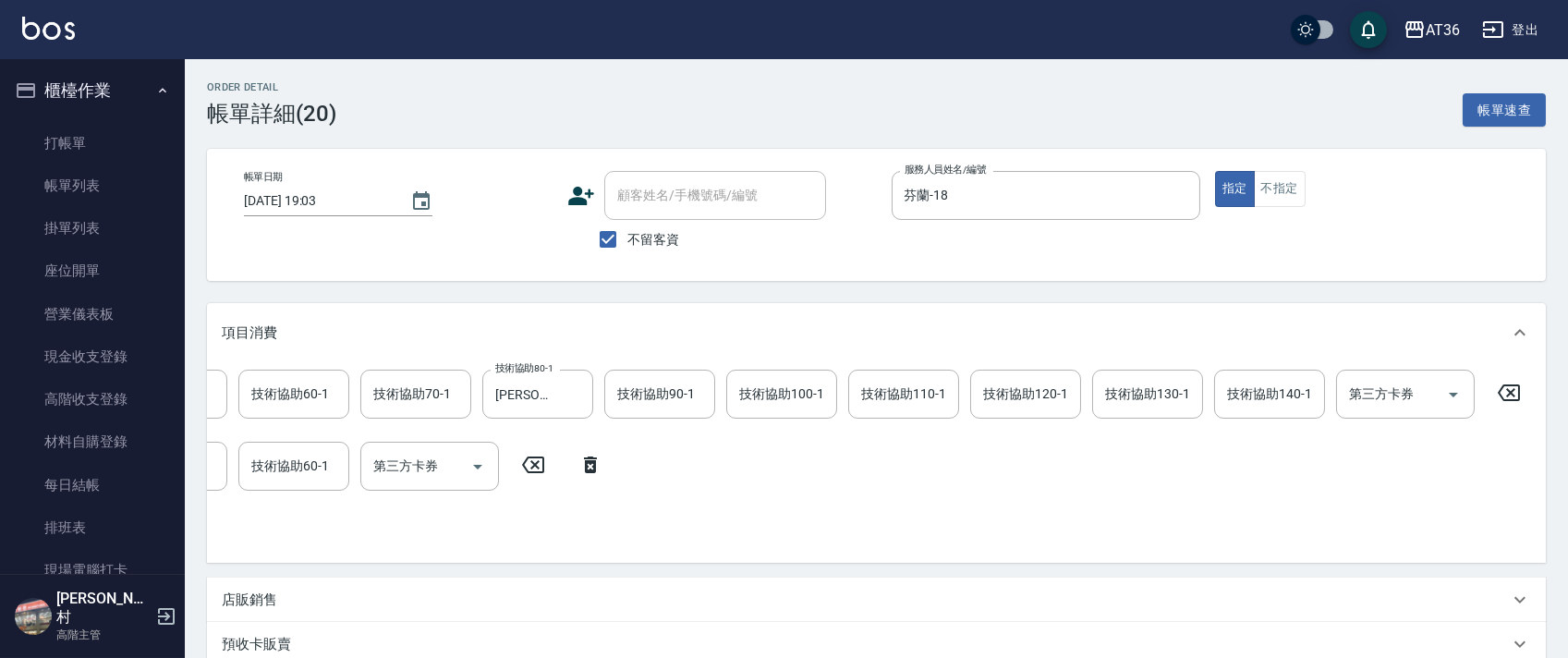
click at [1505, 390] on icon at bounding box center [1508, 393] width 46 height 22
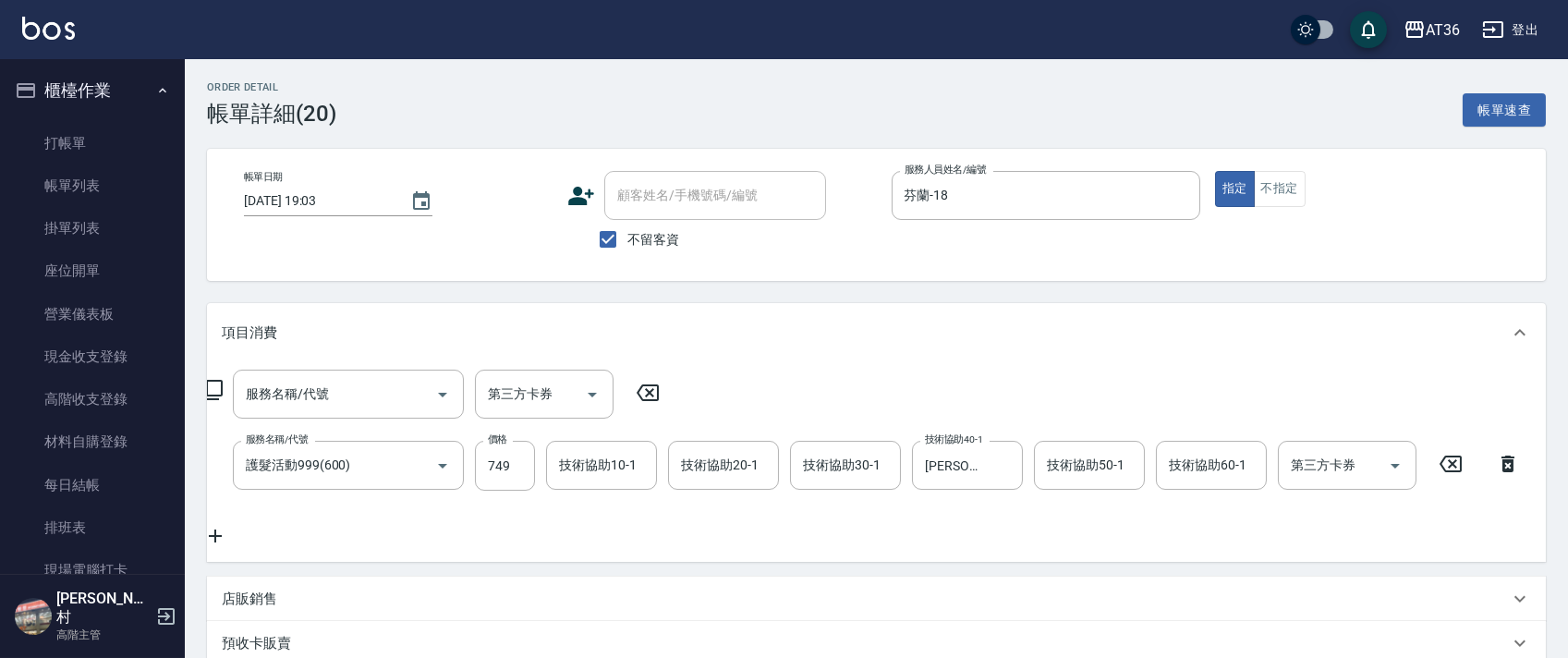
scroll to position [0, 28]
click at [1449, 467] on icon at bounding box center [1452, 464] width 46 height 22
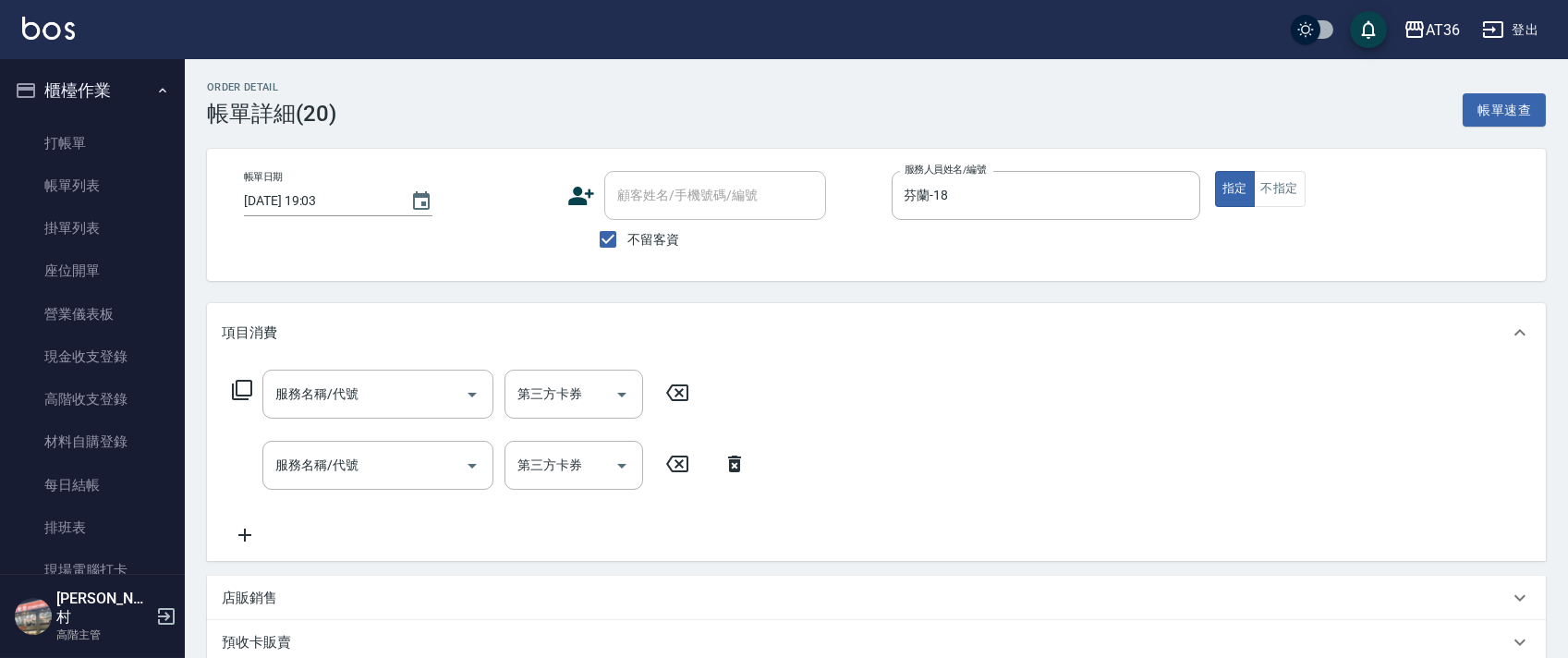
click at [241, 389] on icon at bounding box center [242, 390] width 22 height 22
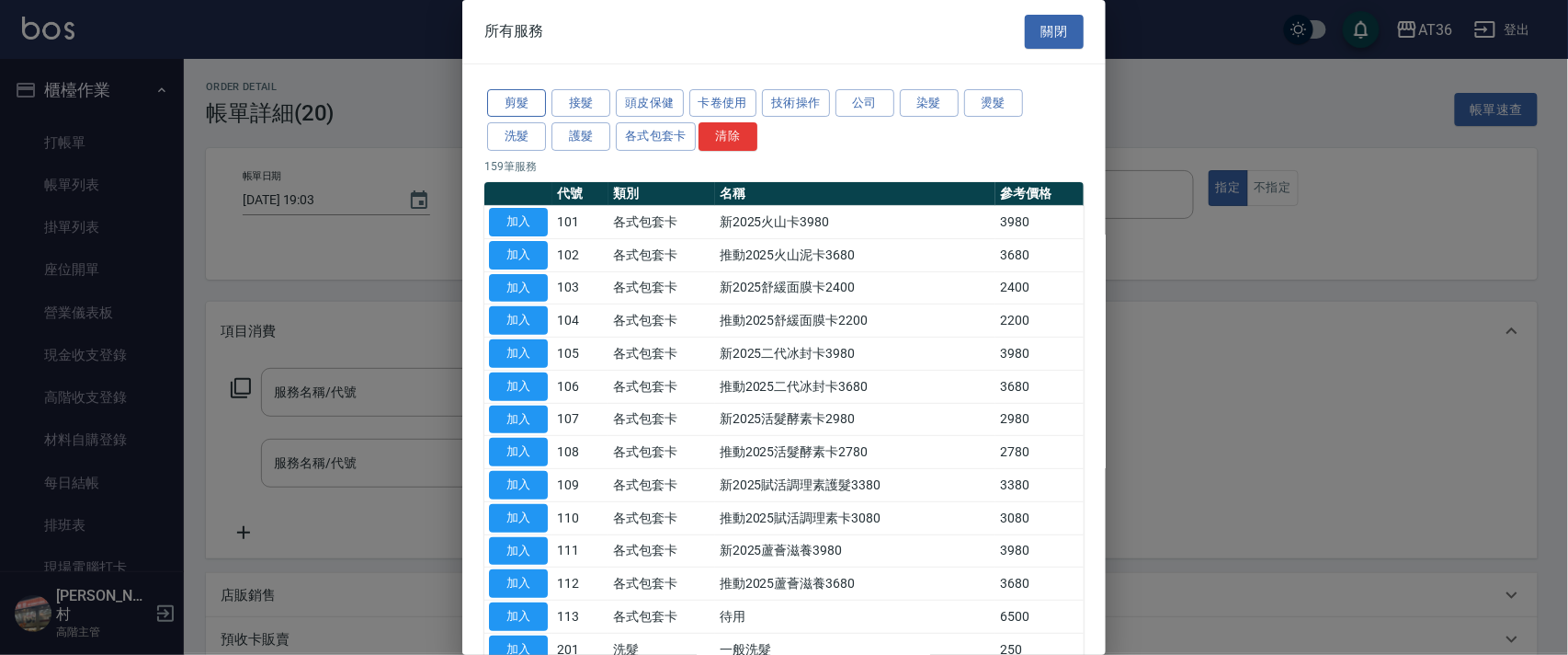
click at [525, 110] on button "剪髮" at bounding box center [516, 103] width 59 height 28
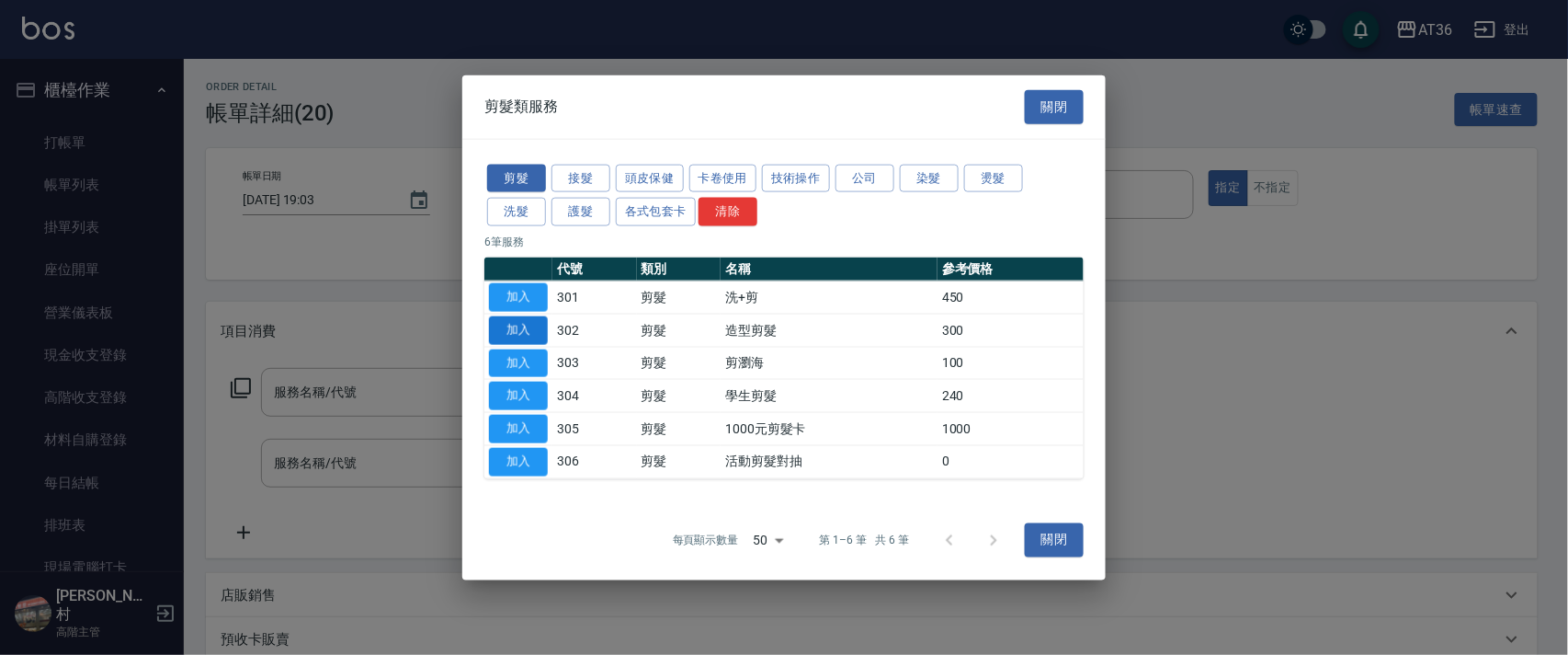
click at [526, 330] on button "加入" at bounding box center [518, 329] width 59 height 28
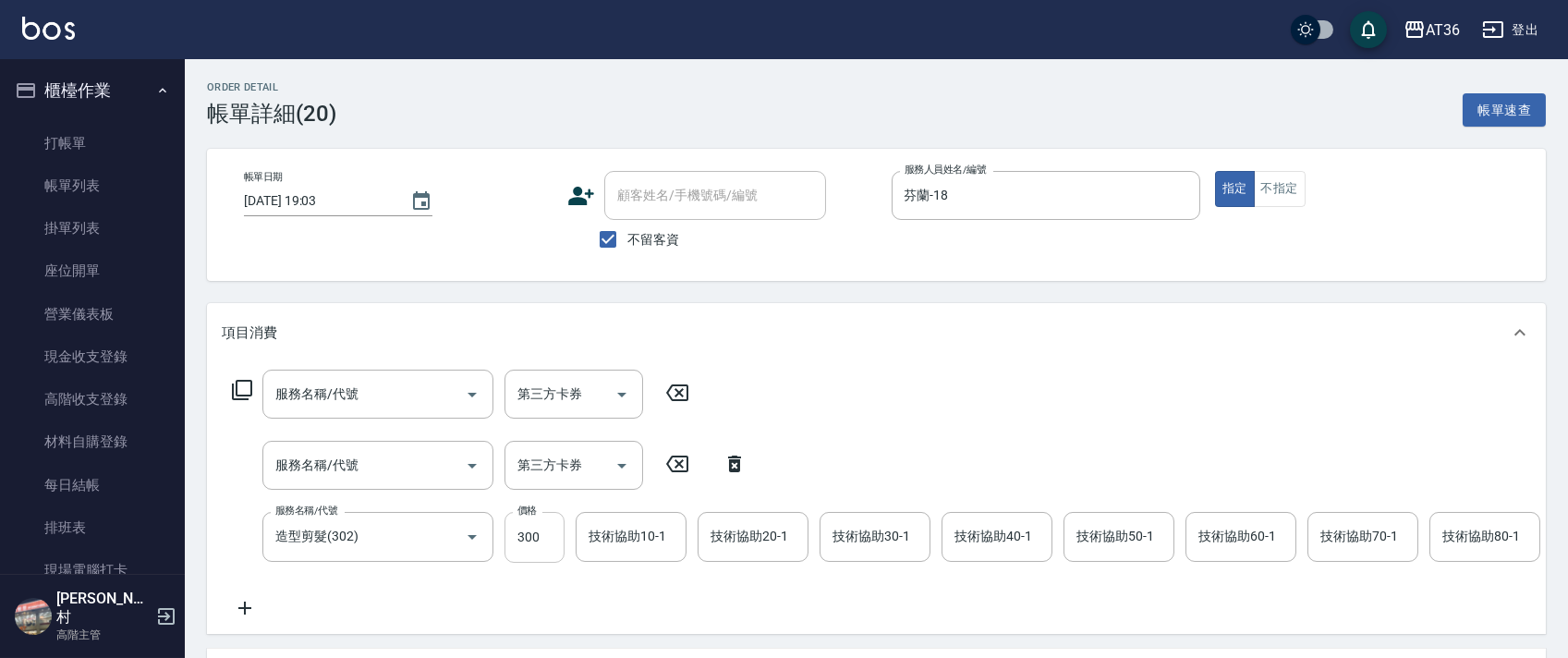
click at [519, 551] on input "300" at bounding box center [534, 537] width 60 height 50
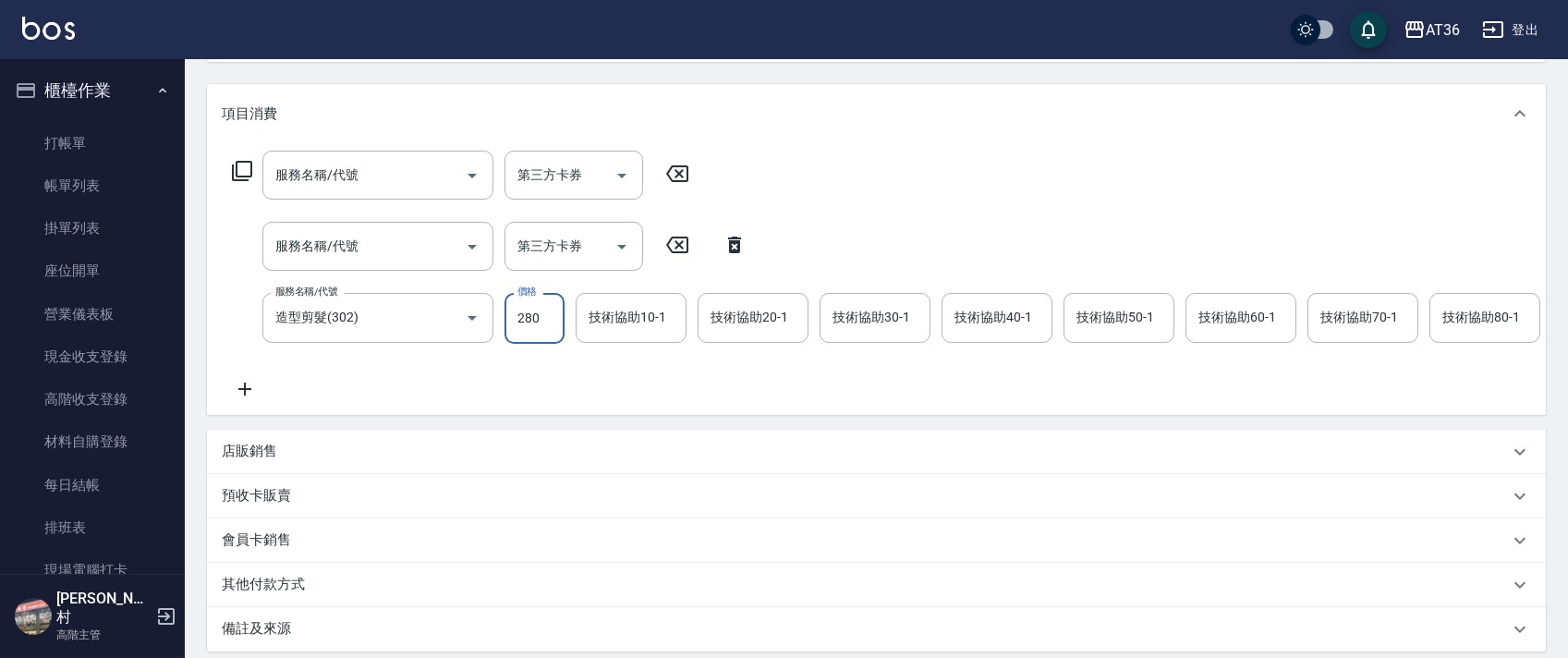
scroll to position [427, 0]
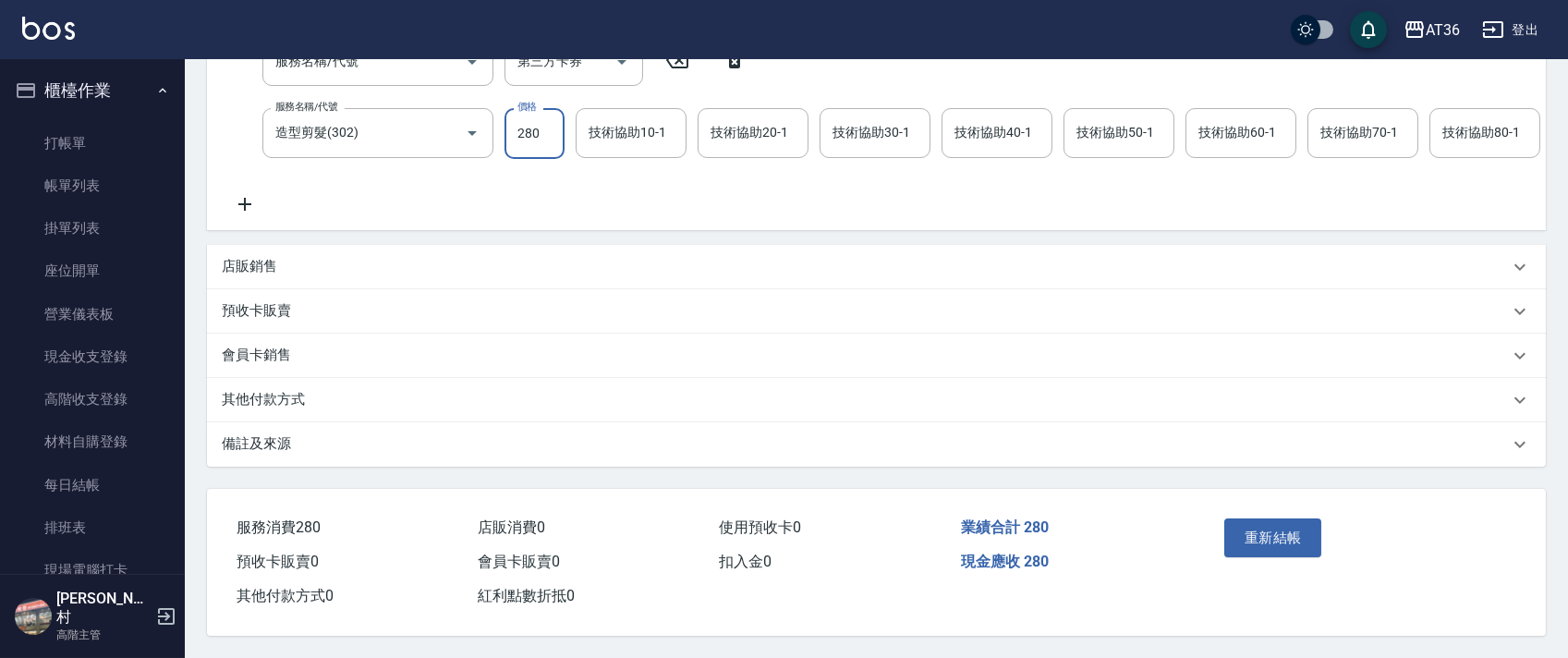
click at [1268, 535] on button "重新結帳" at bounding box center [1272, 537] width 98 height 38
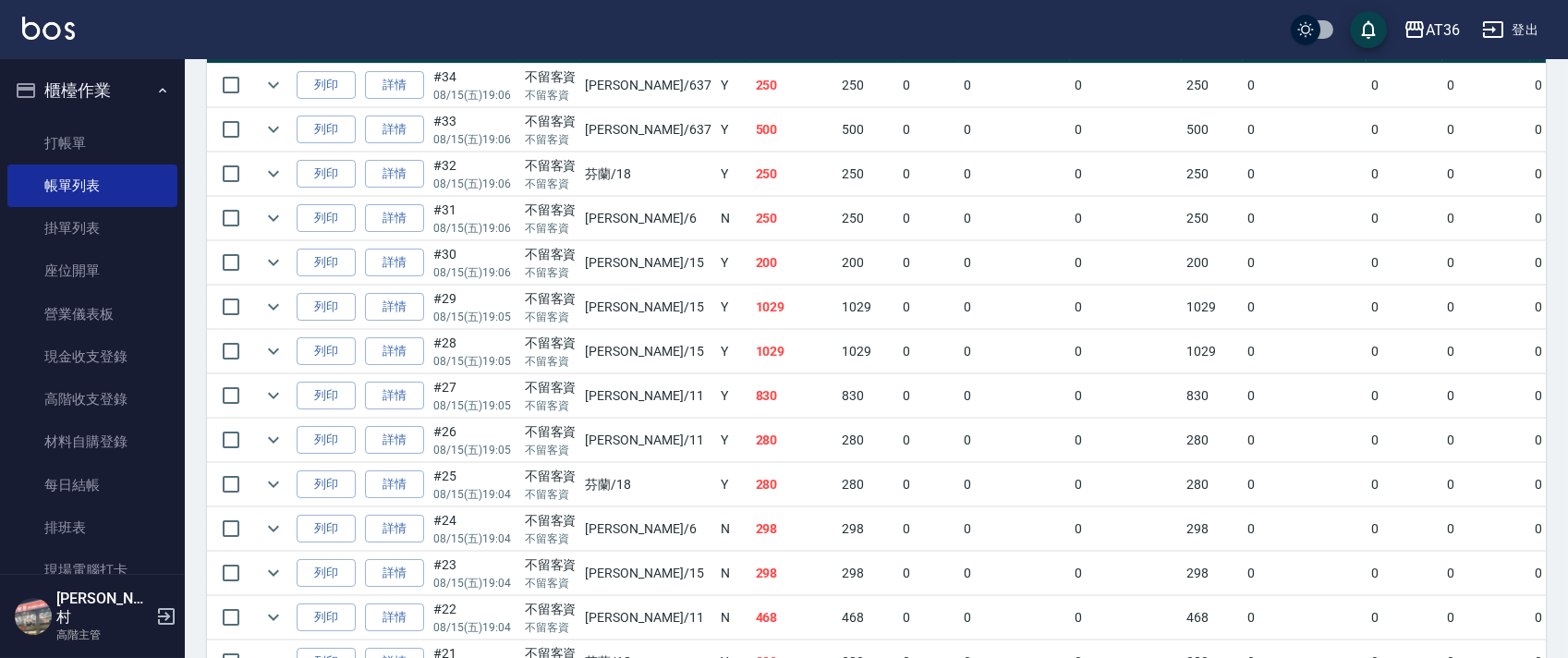
scroll to position [616, 0]
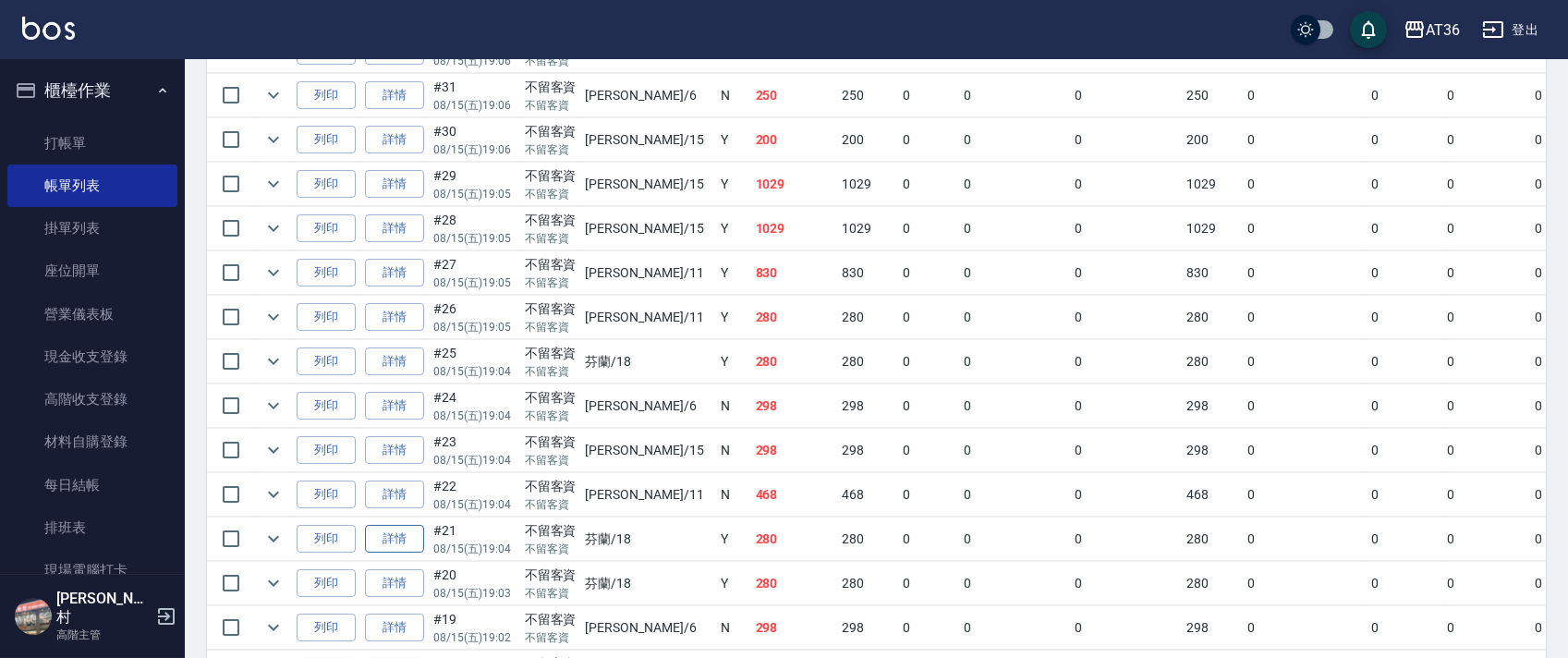
click at [395, 542] on link "詳情" at bounding box center [395, 539] width 59 height 29
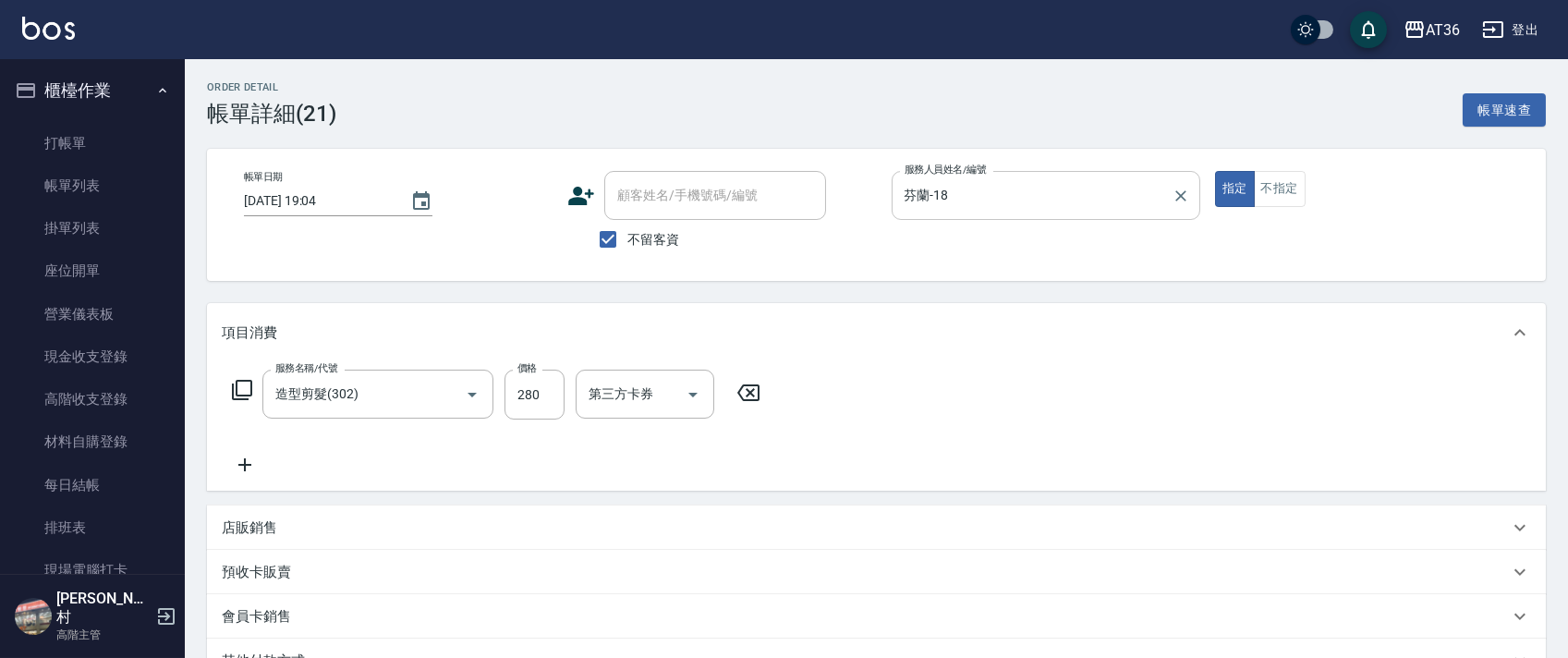
click at [952, 197] on input "芬蘭-18" at bounding box center [1032, 195] width 264 height 33
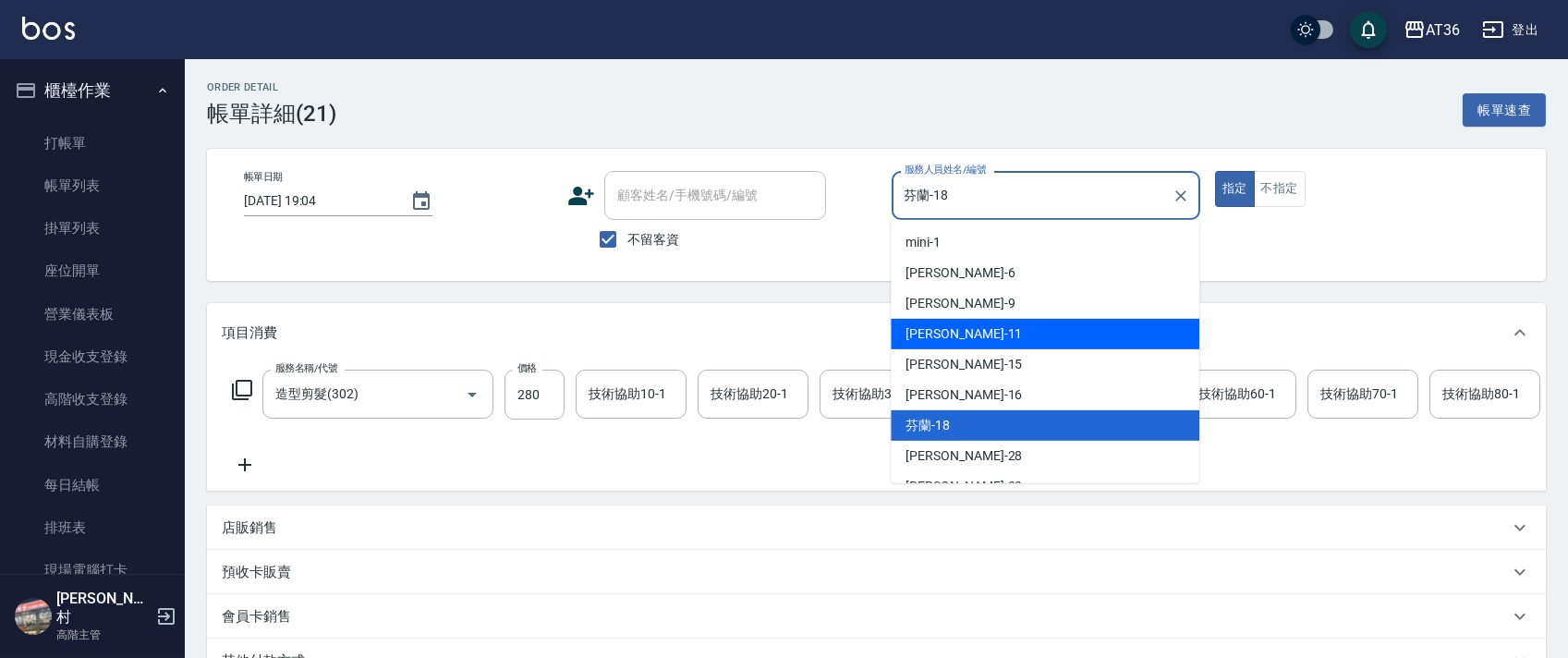
drag, startPoint x: 977, startPoint y: 339, endPoint x: 1194, endPoint y: 190, distance: 263.2
click at [978, 339] on div "[PERSON_NAME] -11" at bounding box center [1044, 333] width 309 height 31
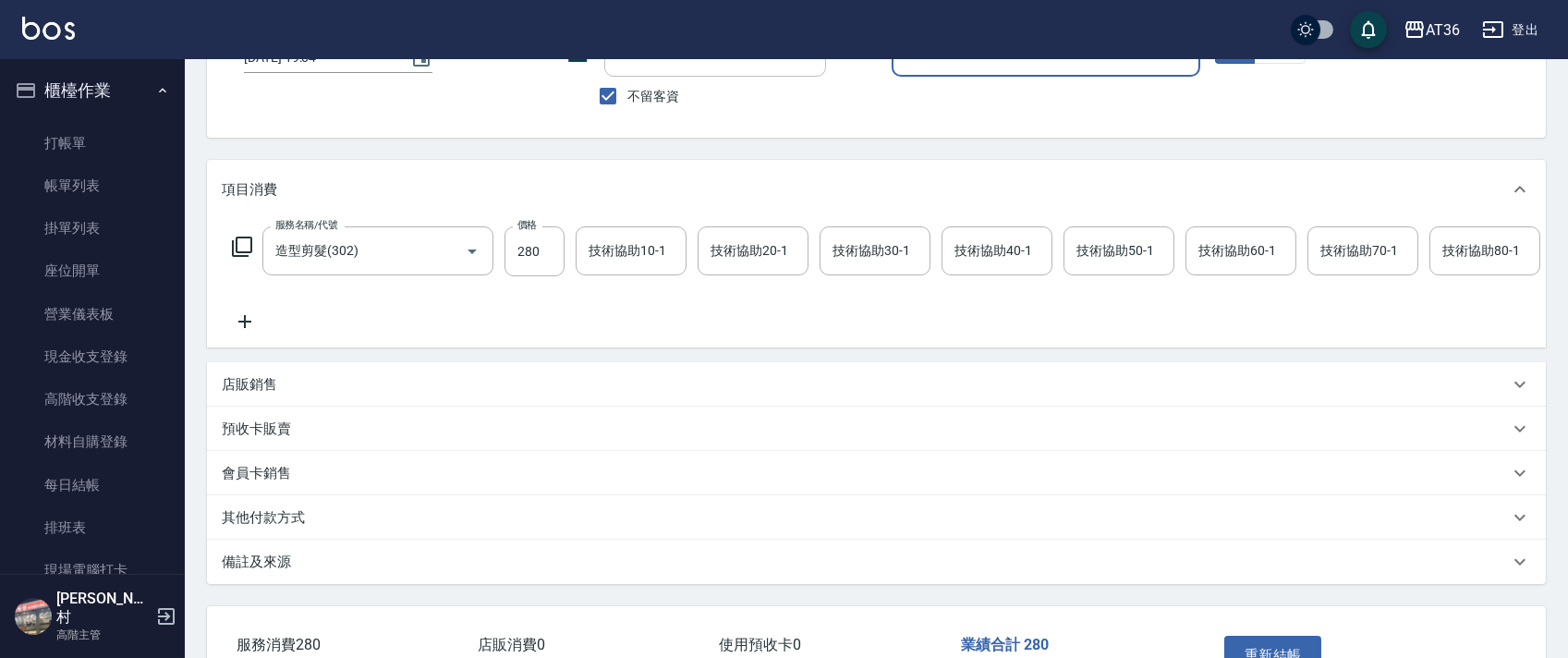
scroll to position [284, 0]
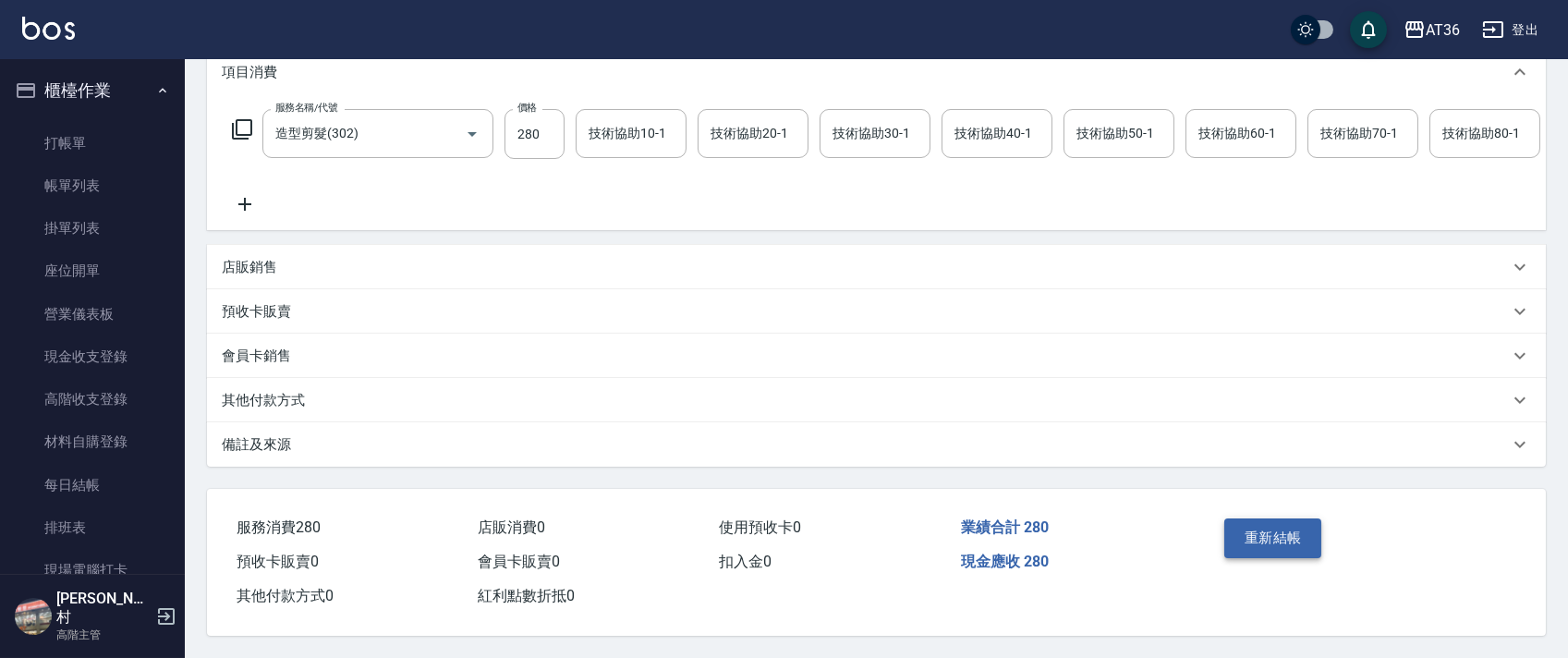
click at [1288, 545] on button "重新結帳" at bounding box center [1272, 537] width 98 height 38
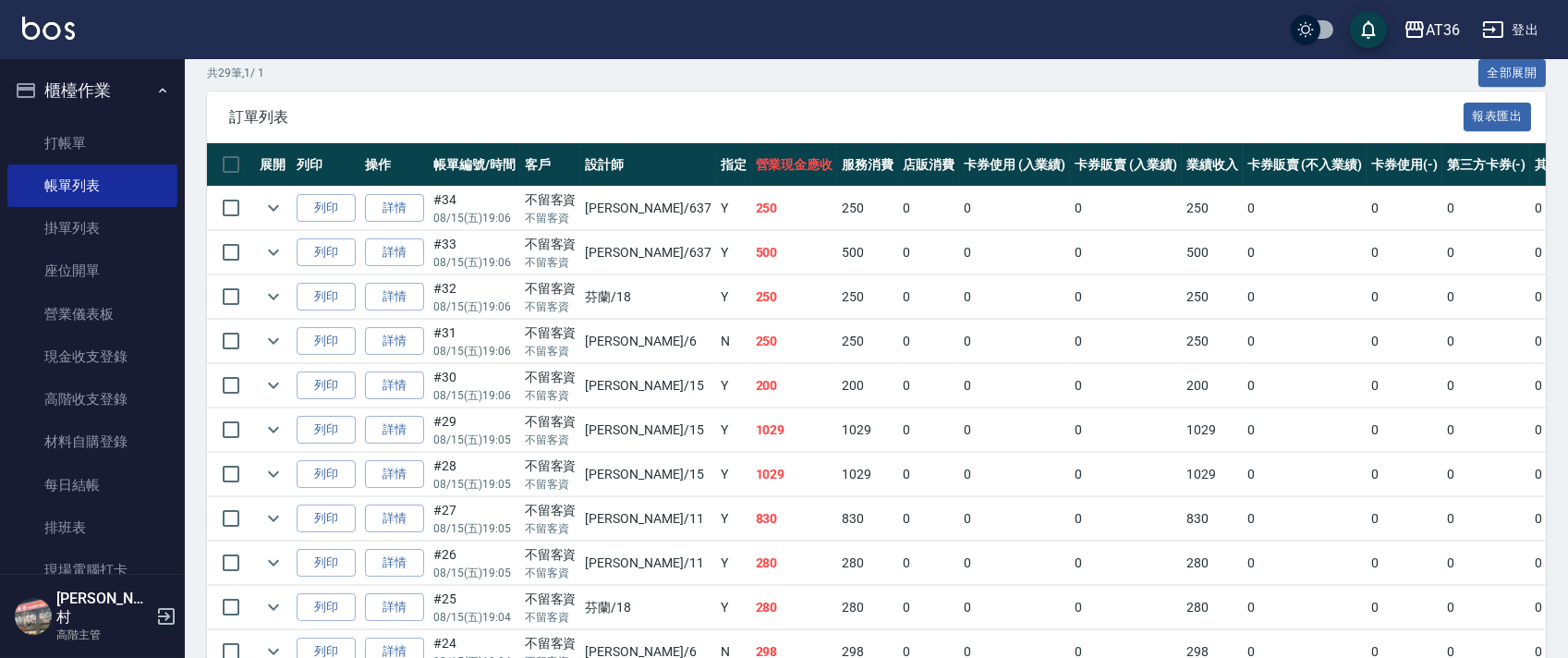
scroll to position [492, 0]
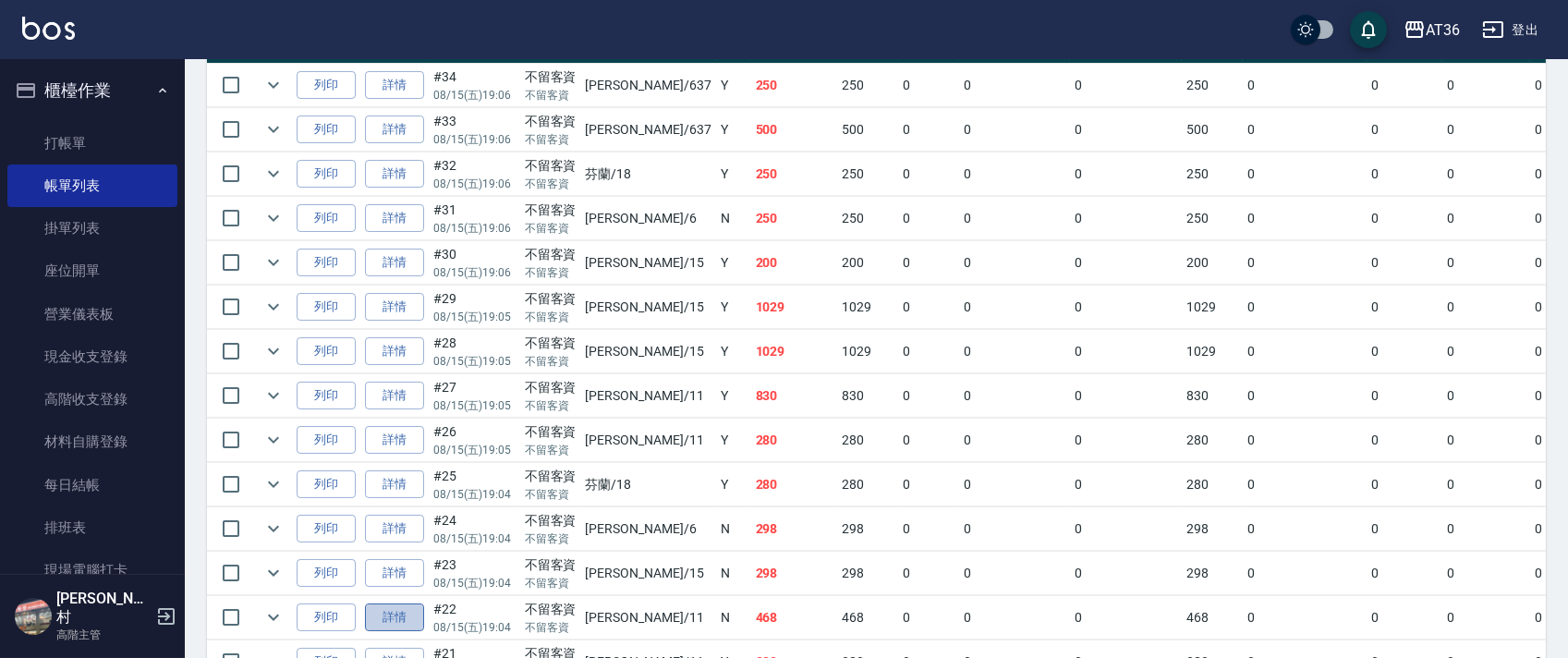
click at [408, 617] on link "詳情" at bounding box center [395, 617] width 59 height 29
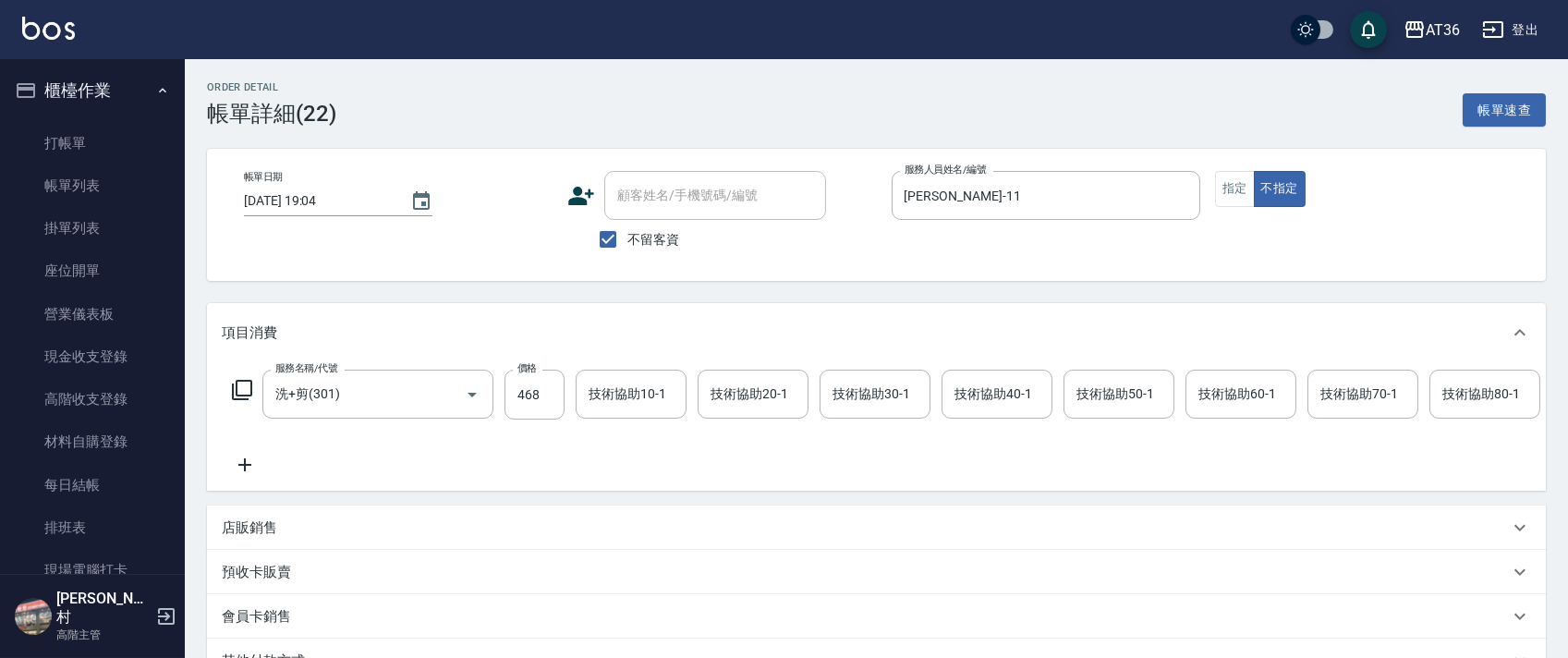
click at [529, 397] on input "468" at bounding box center [534, 394] width 60 height 50
click at [993, 400] on div "技術協助40-1 技術協助40-1" at bounding box center [997, 394] width 111 height 49
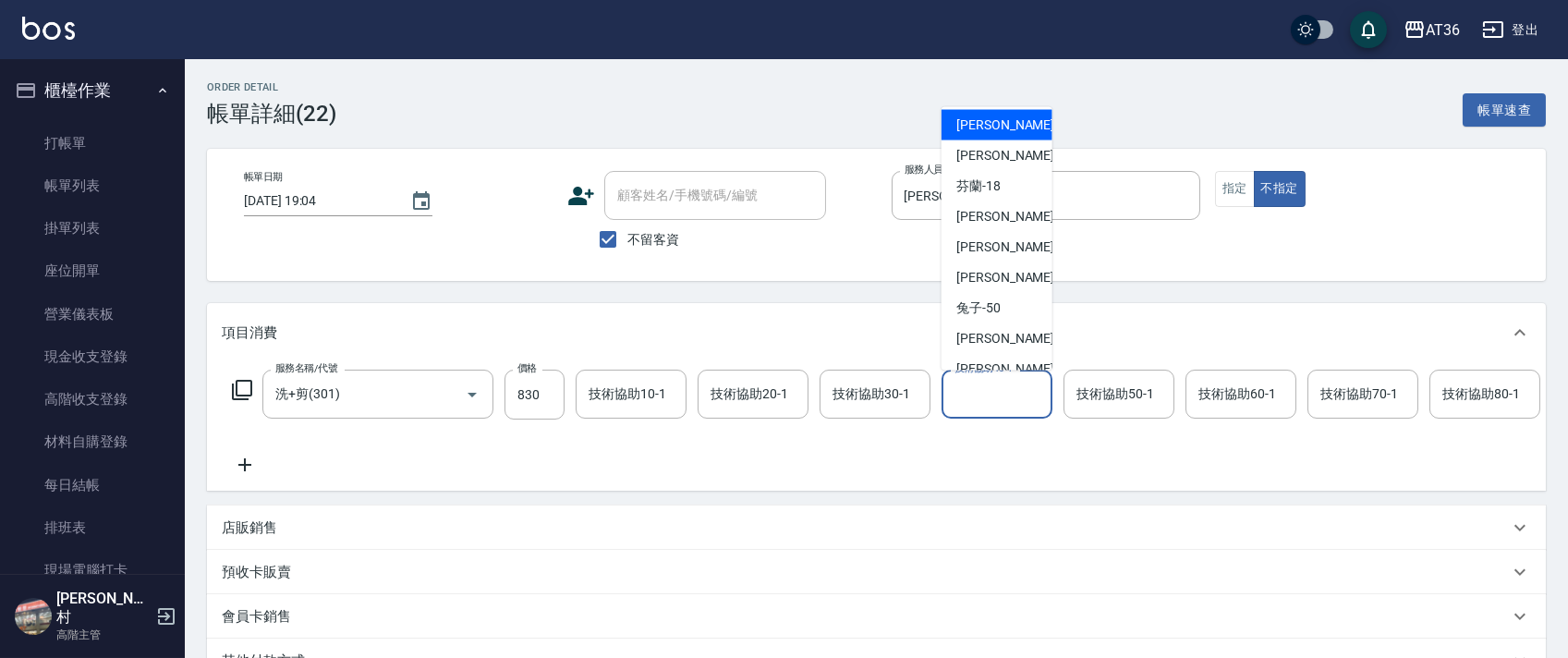
scroll to position [239, 0]
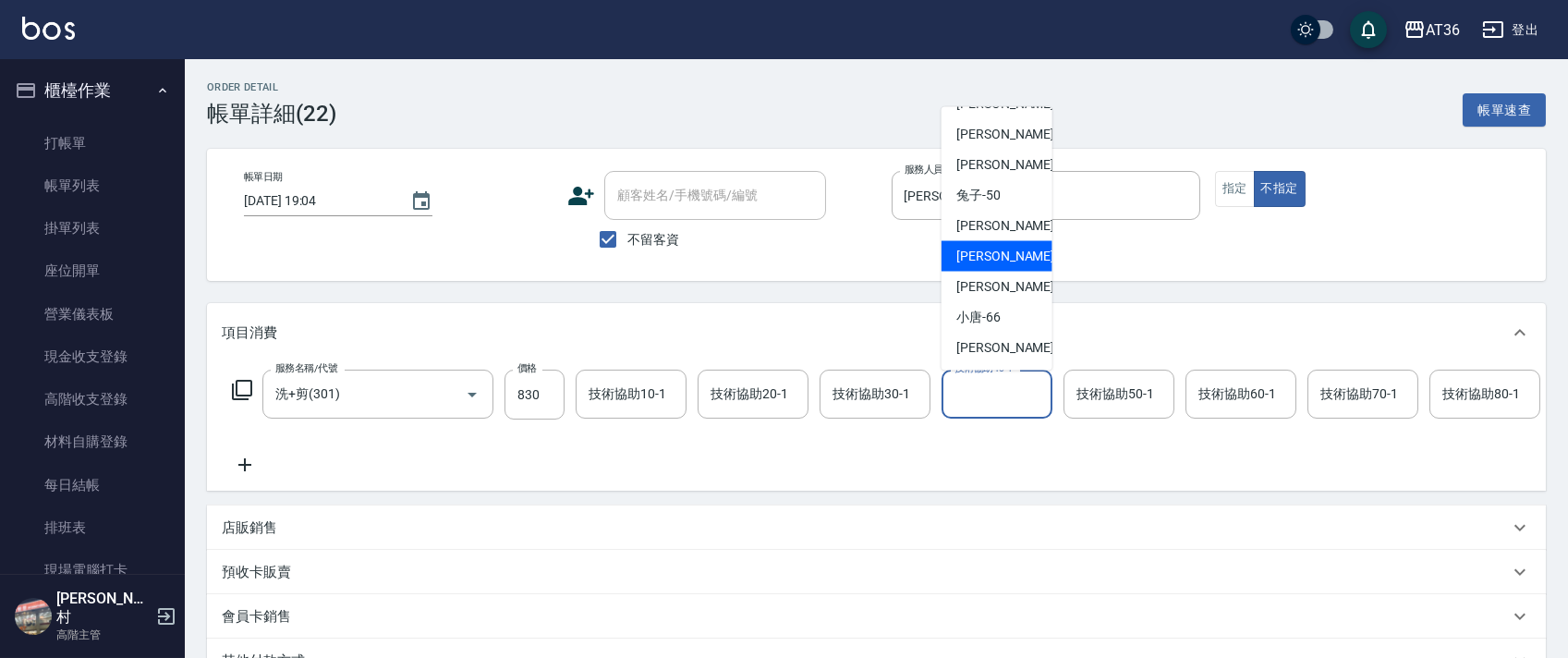
drag, startPoint x: 996, startPoint y: 263, endPoint x: 1327, endPoint y: 354, distance: 343.3
click at [996, 262] on span "[PERSON_NAME] -58" at bounding box center [1014, 256] width 116 height 20
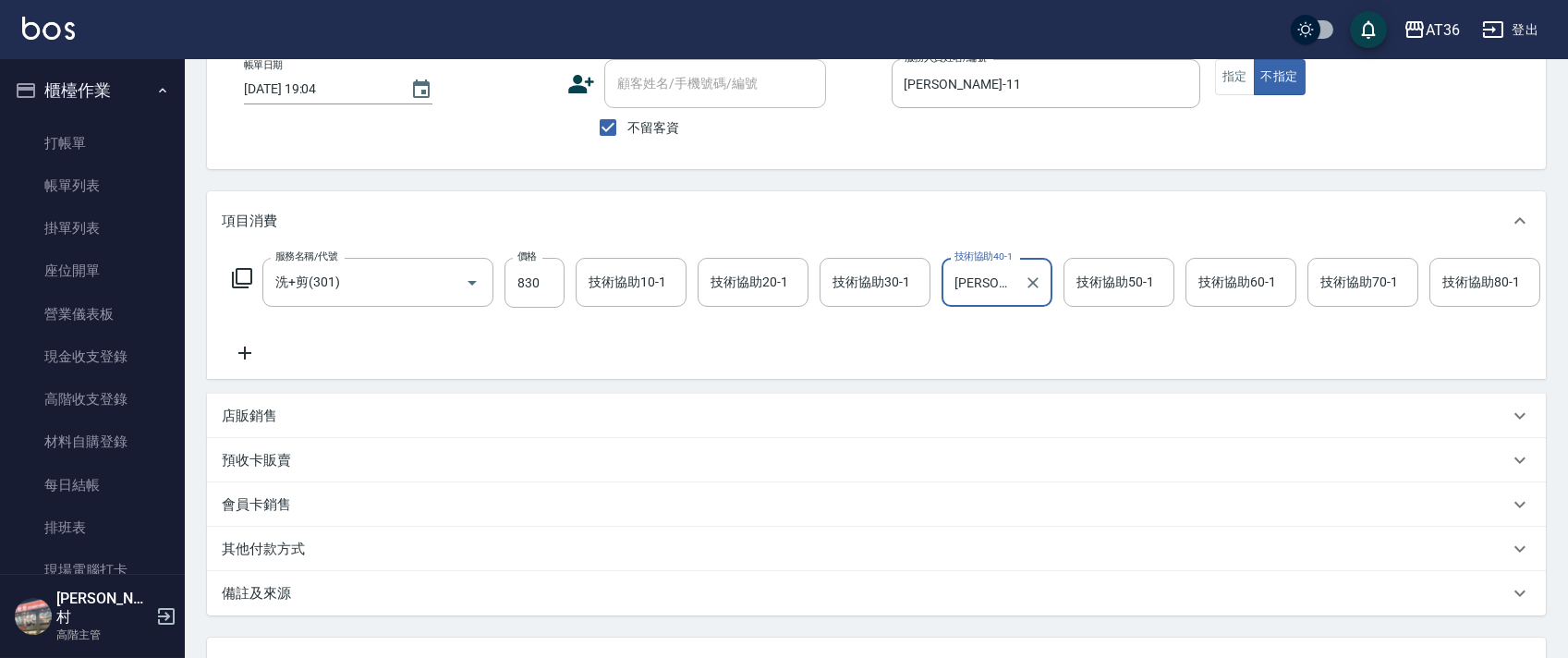
scroll to position [0, 0]
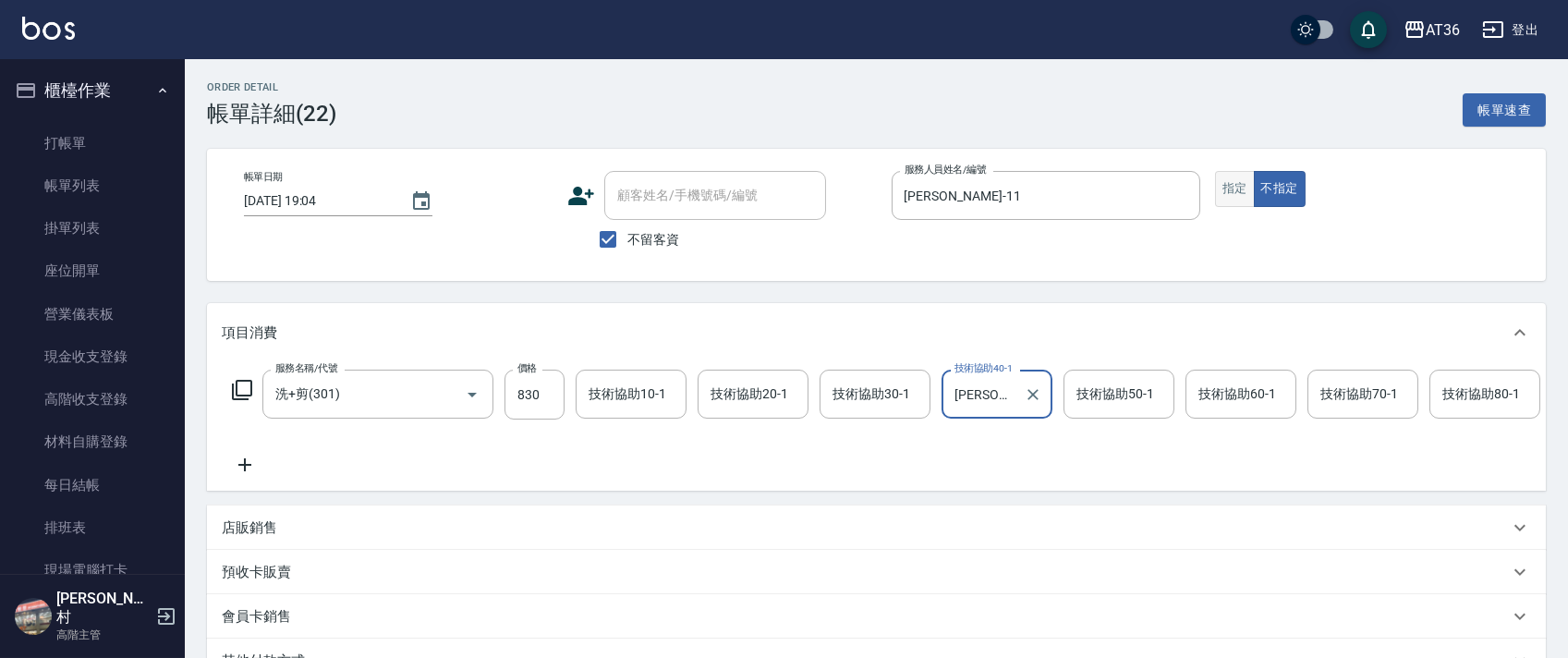
click at [1222, 188] on button "指定" at bounding box center [1234, 188] width 39 height 37
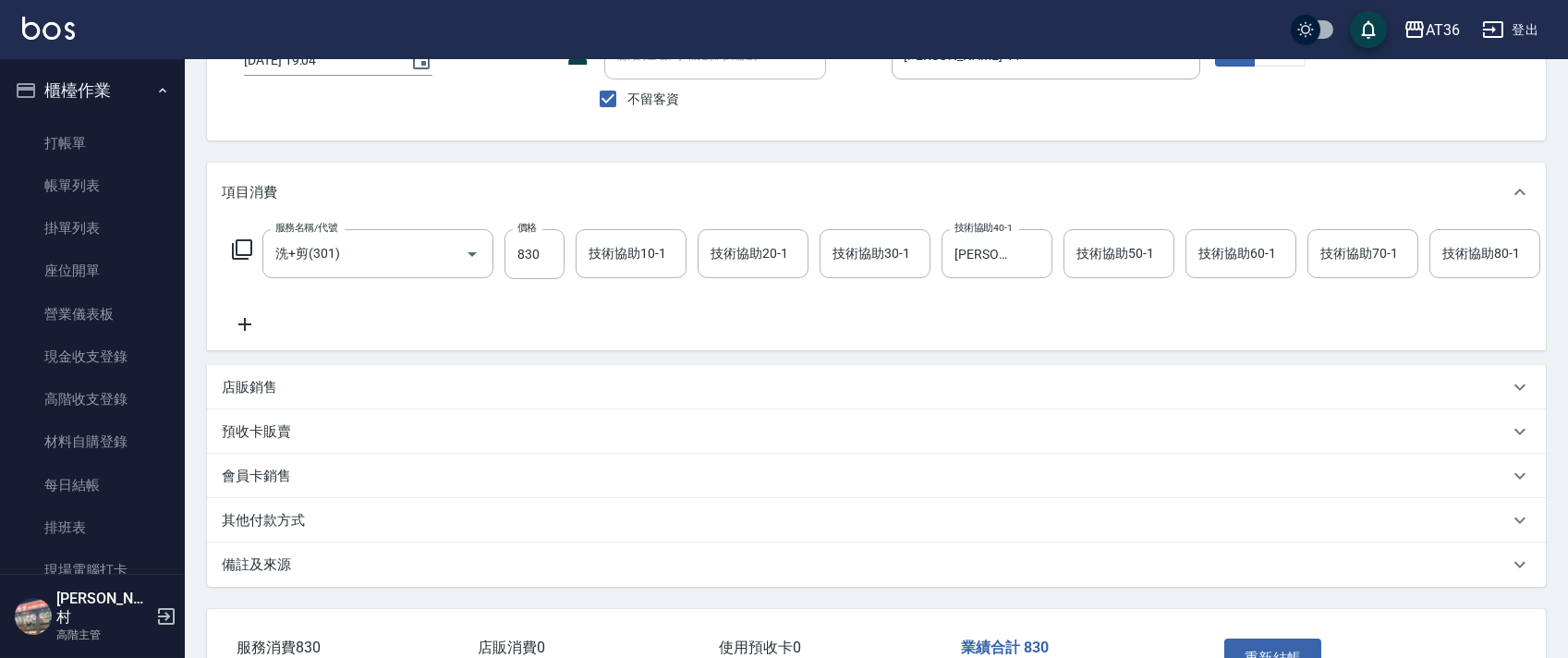
scroll to position [284, 0]
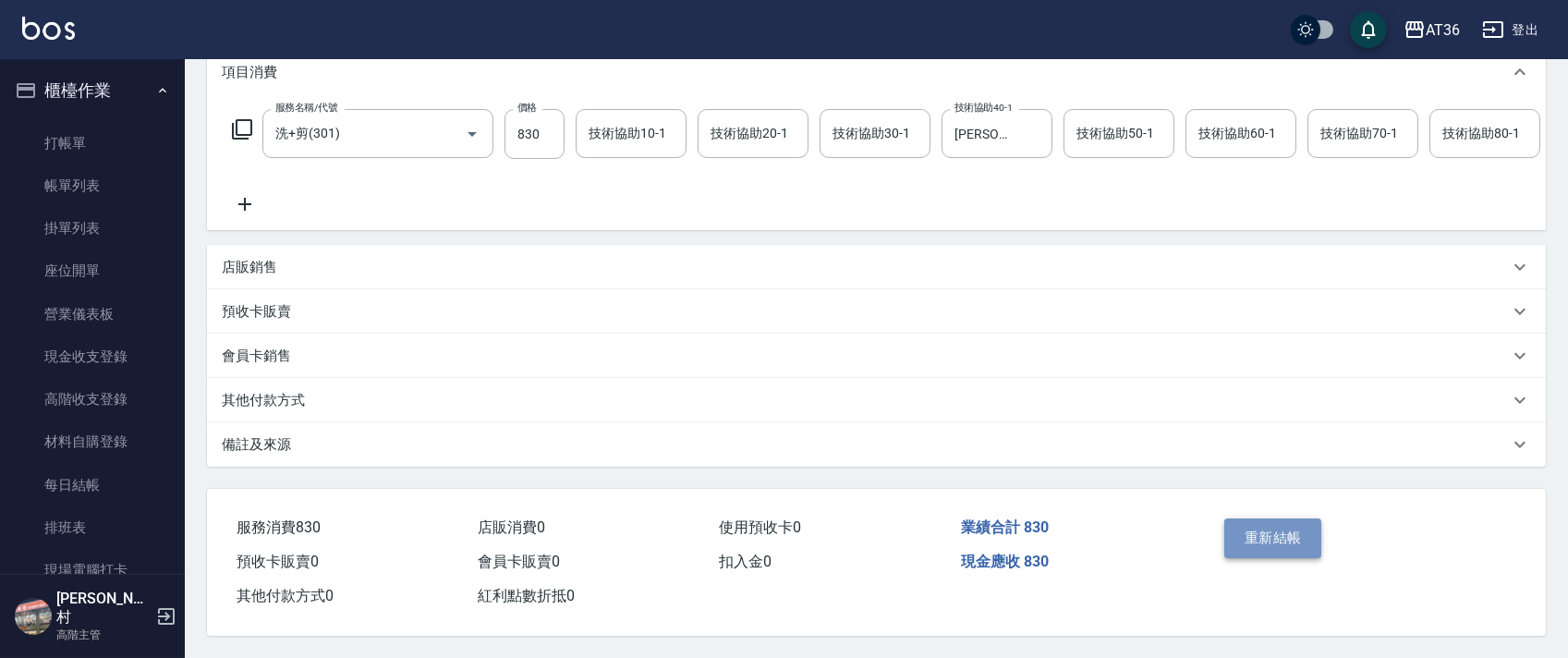
click at [1266, 543] on button "重新結帳" at bounding box center [1272, 537] width 98 height 38
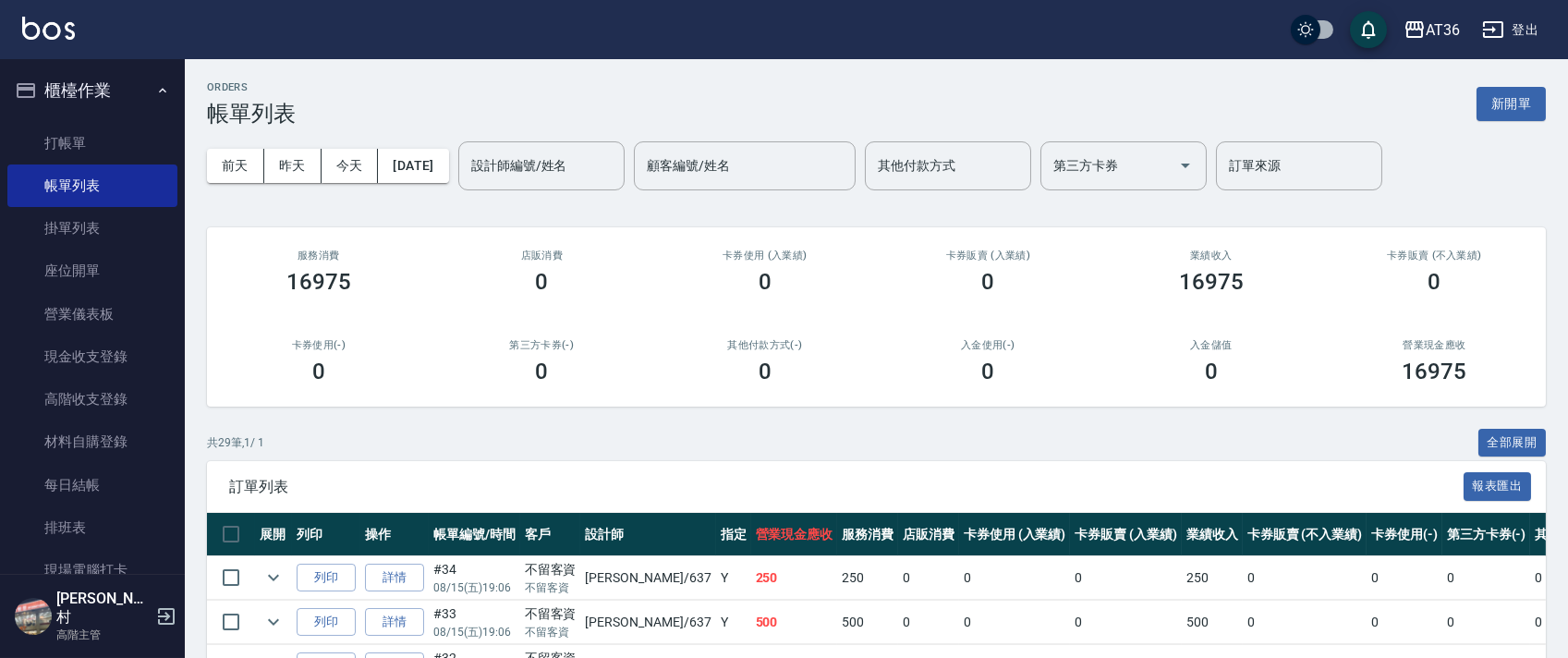
scroll to position [492, 0]
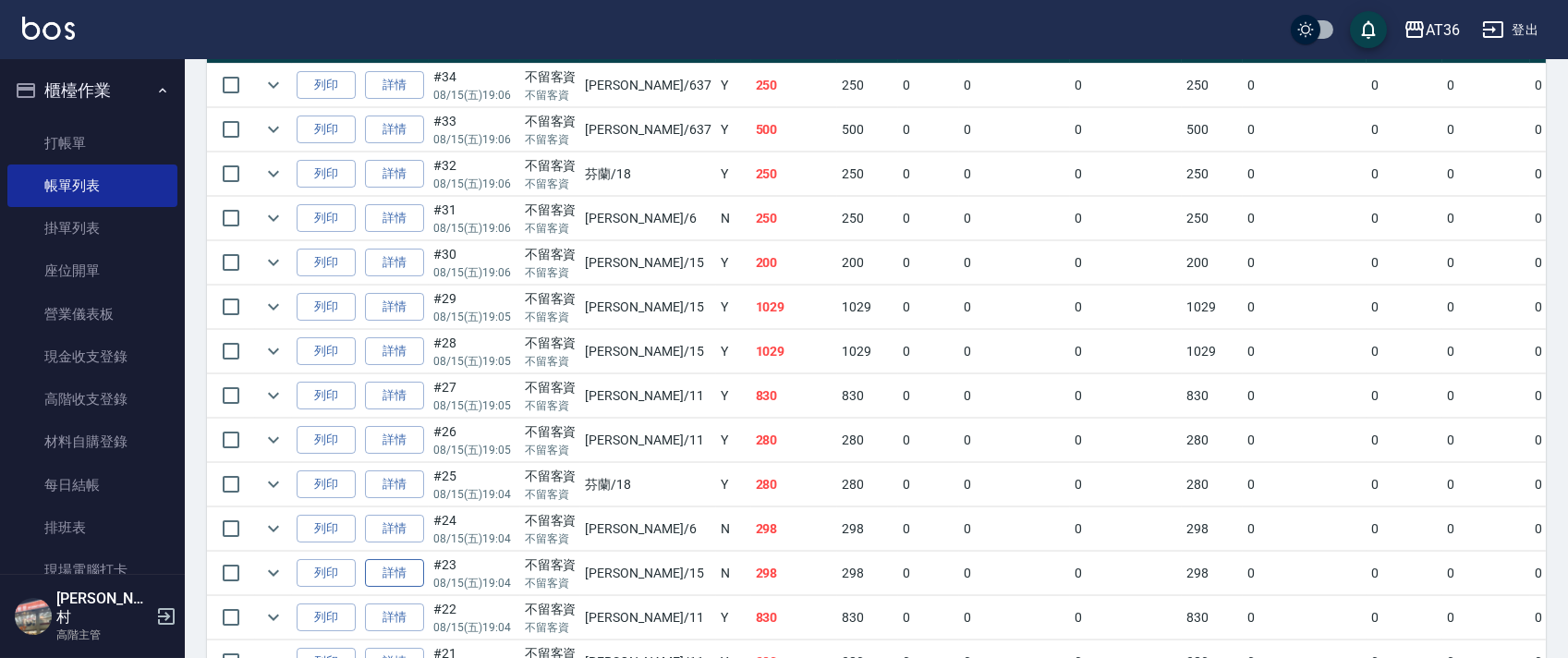
click at [404, 574] on link "詳情" at bounding box center [395, 572] width 59 height 29
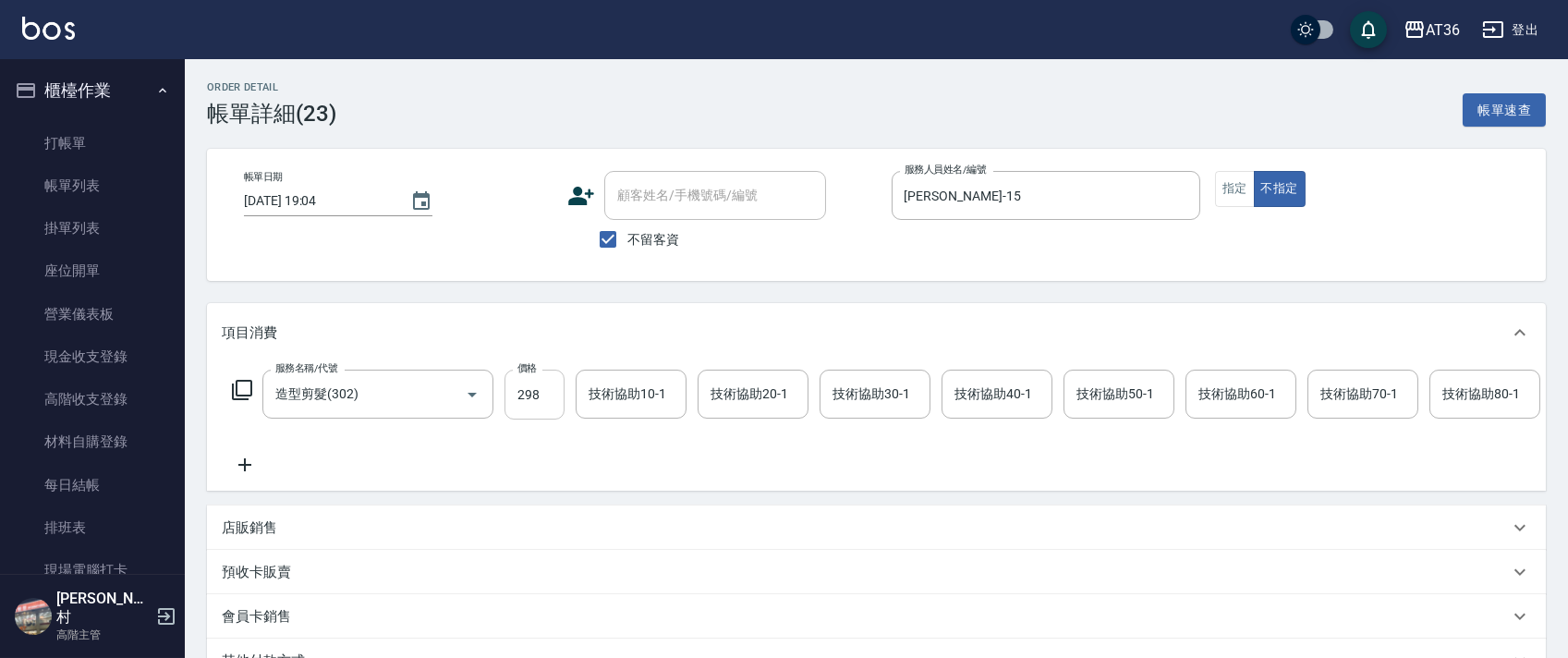
click at [508, 401] on input "298" at bounding box center [534, 394] width 60 height 50
click at [245, 388] on icon at bounding box center [242, 390] width 22 height 22
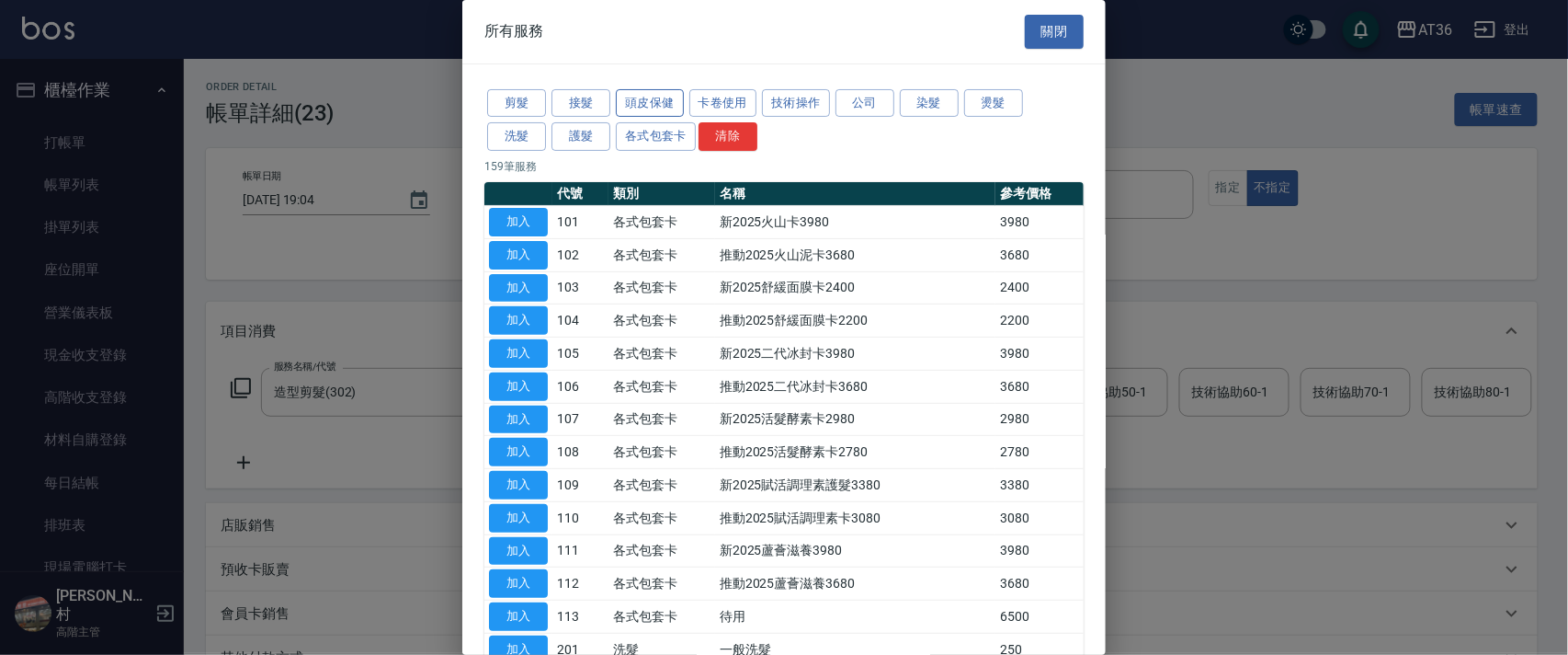
click at [657, 95] on button "頭皮保健" at bounding box center [649, 103] width 68 height 28
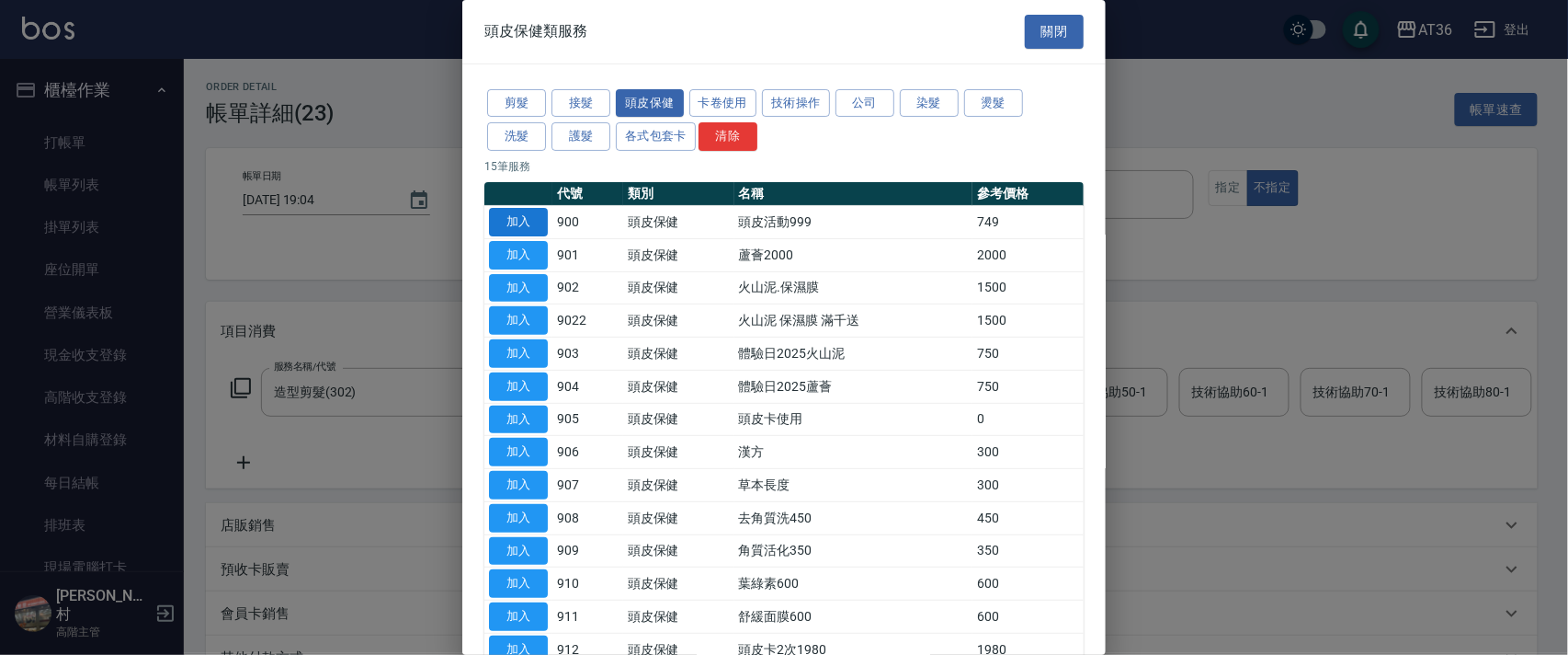
click at [521, 222] on button "加入" at bounding box center [518, 222] width 59 height 28
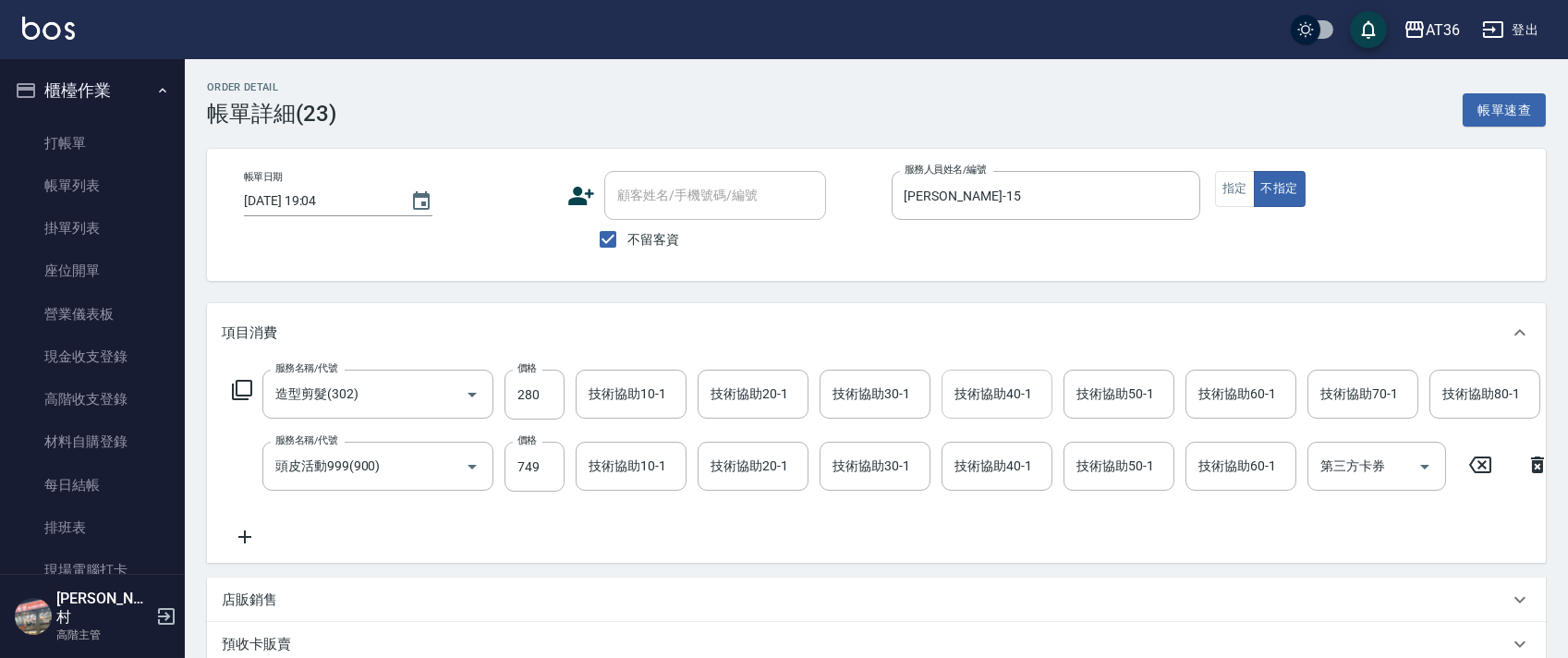
click at [969, 392] on div "技術協助40-1 技術協助40-1" at bounding box center [997, 394] width 111 height 49
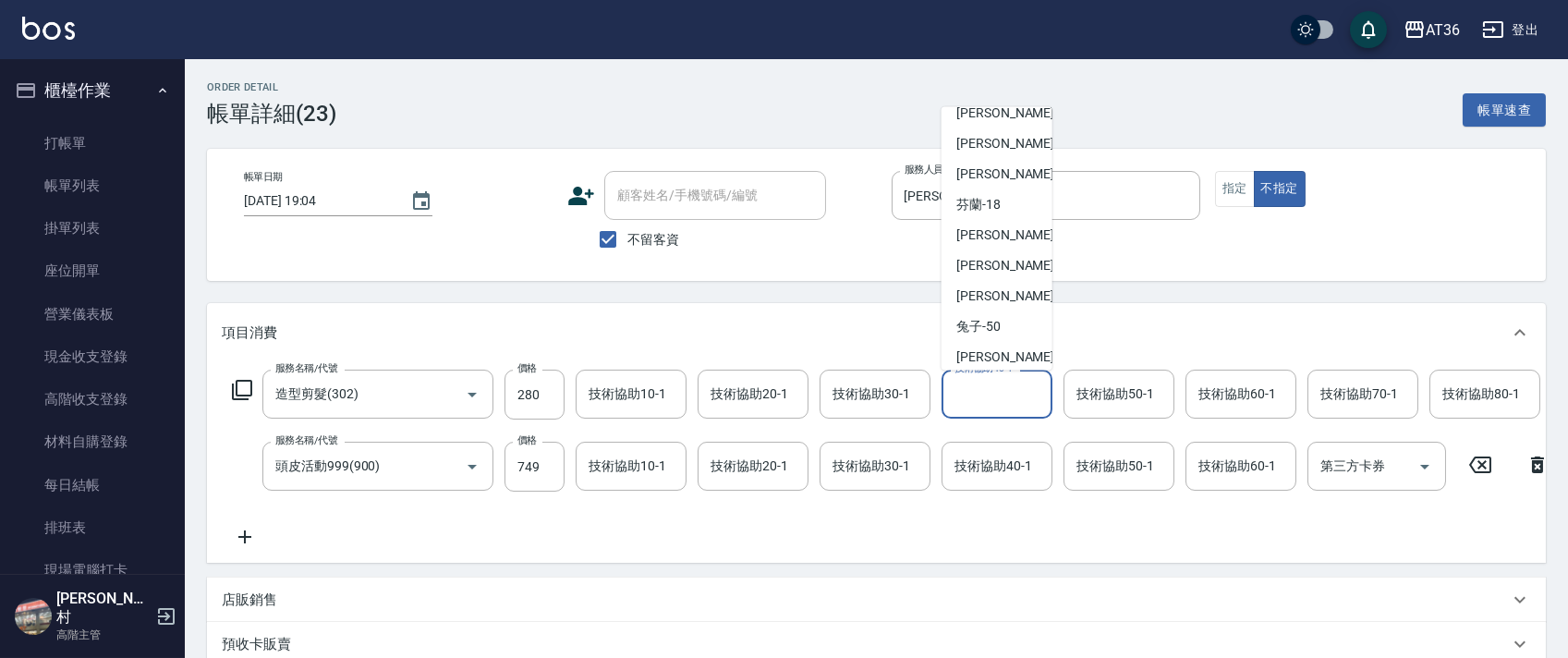
scroll to position [239, 0]
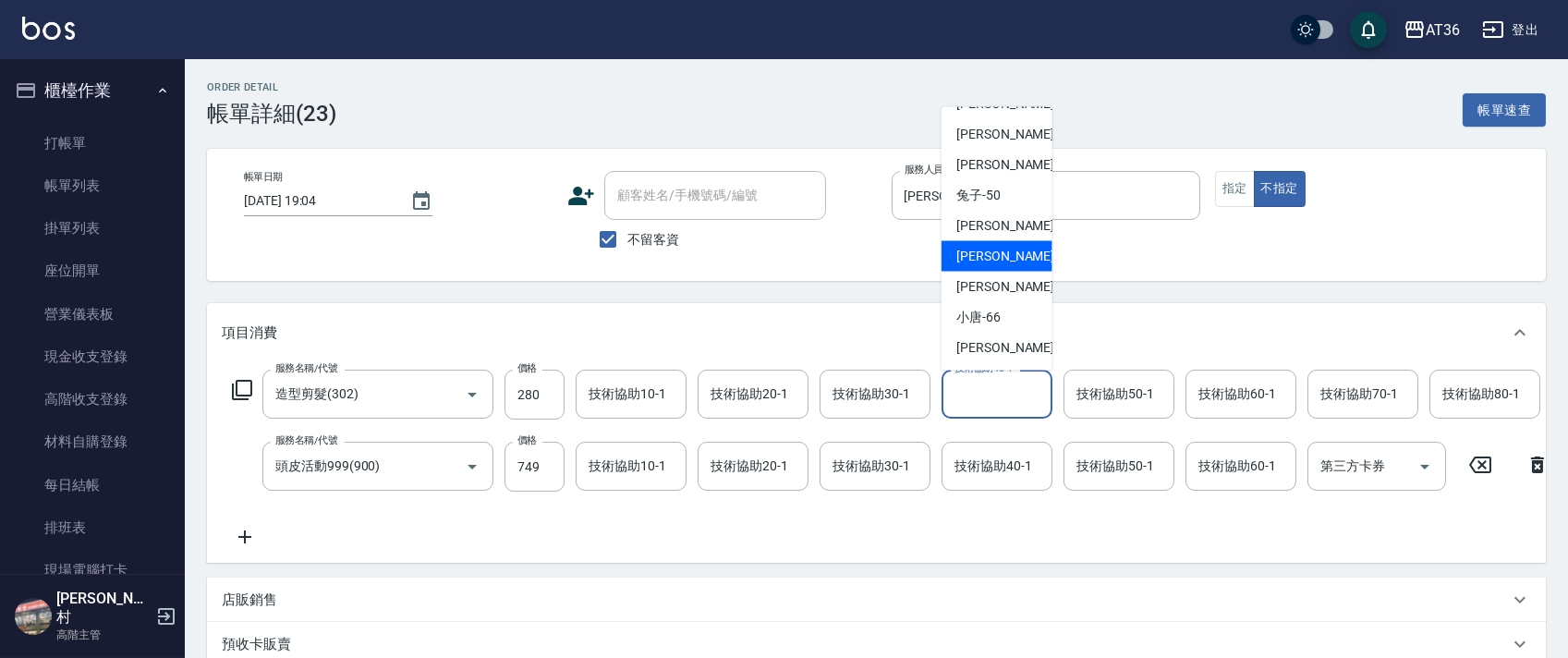
click at [1018, 254] on div "[PERSON_NAME] -58" at bounding box center [997, 256] width 111 height 31
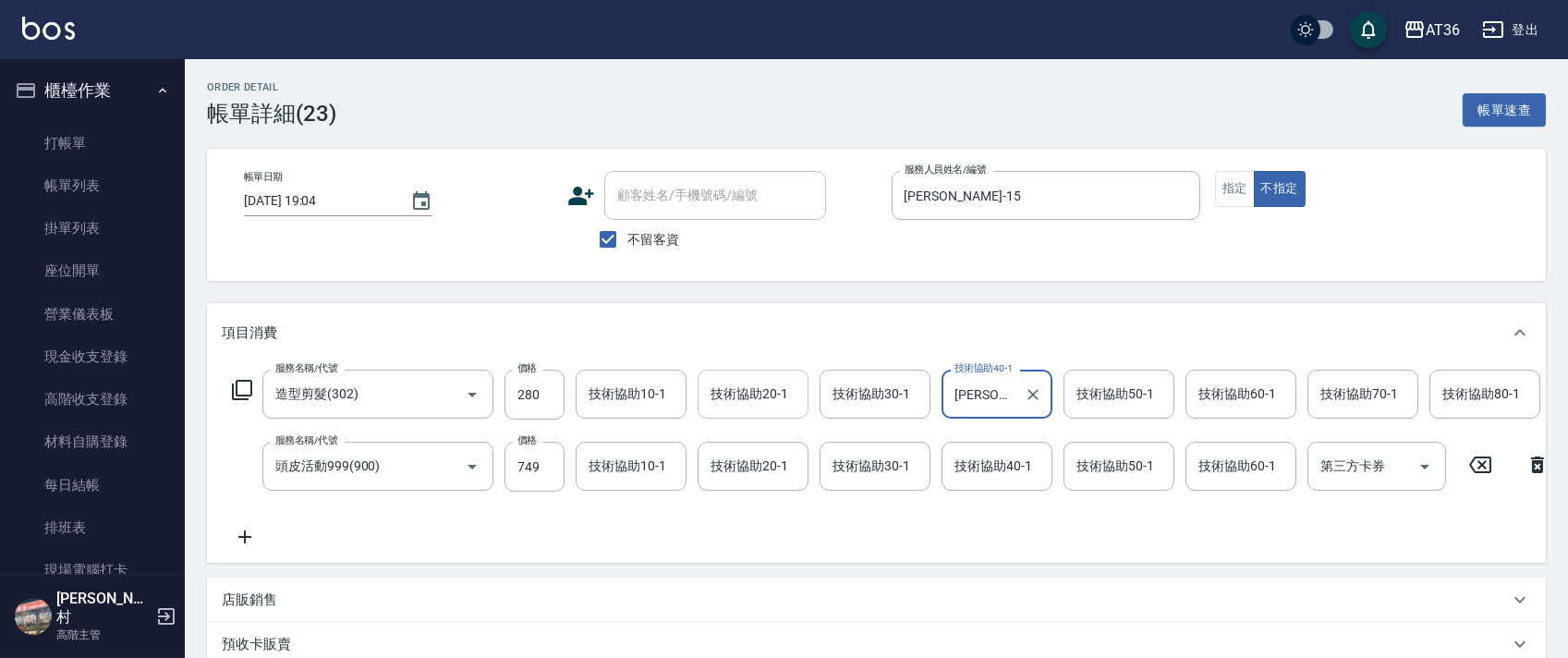
click at [725, 391] on div "技術協助20-1 技術協助20-1" at bounding box center [753, 394] width 111 height 49
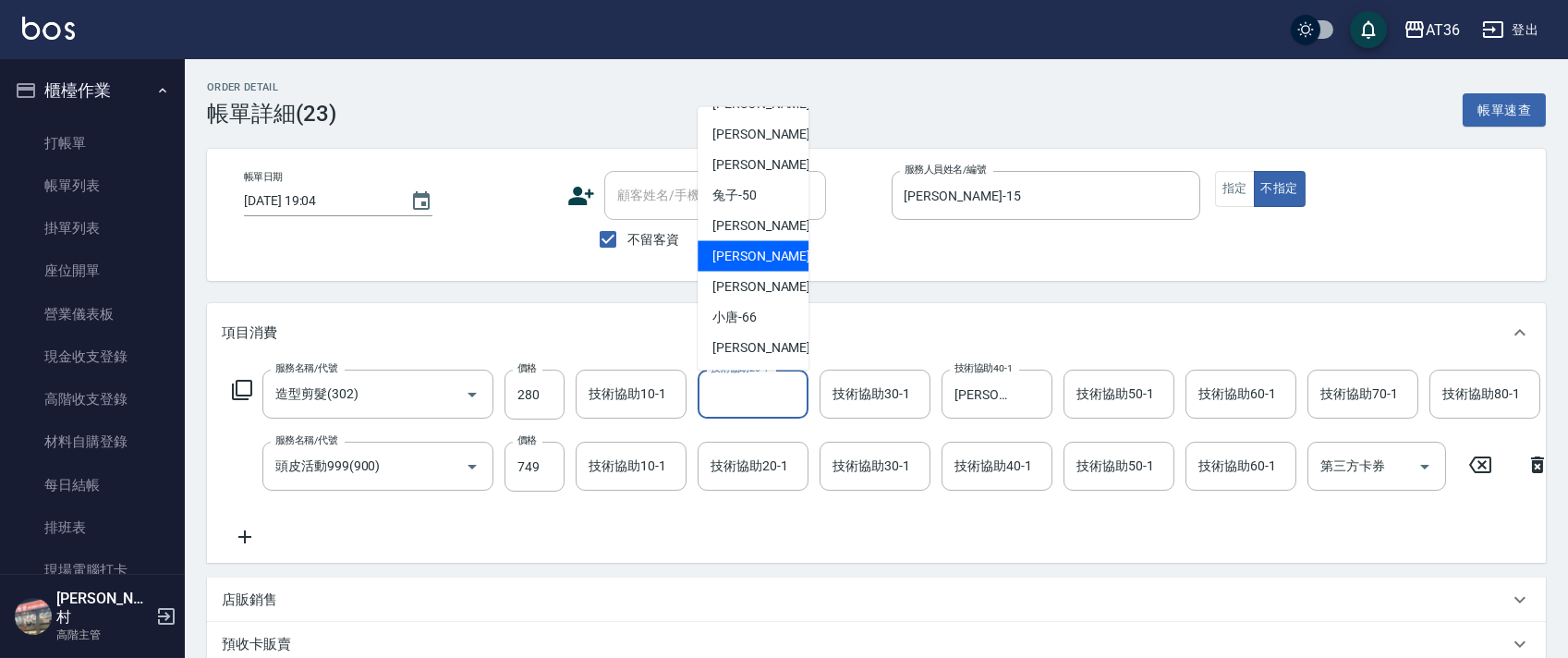
click at [757, 255] on div "[PERSON_NAME] -58" at bounding box center [753, 256] width 111 height 31
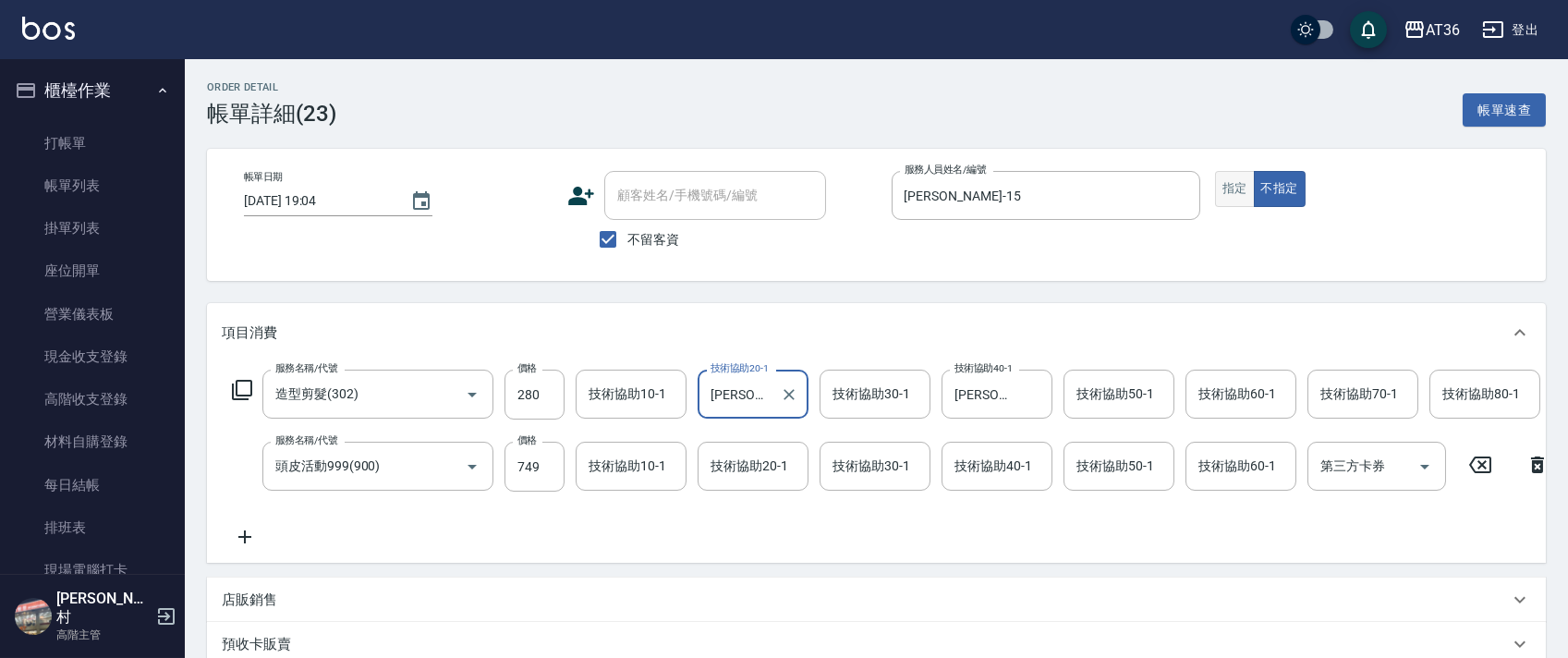
click at [1238, 188] on button "指定" at bounding box center [1234, 188] width 39 height 37
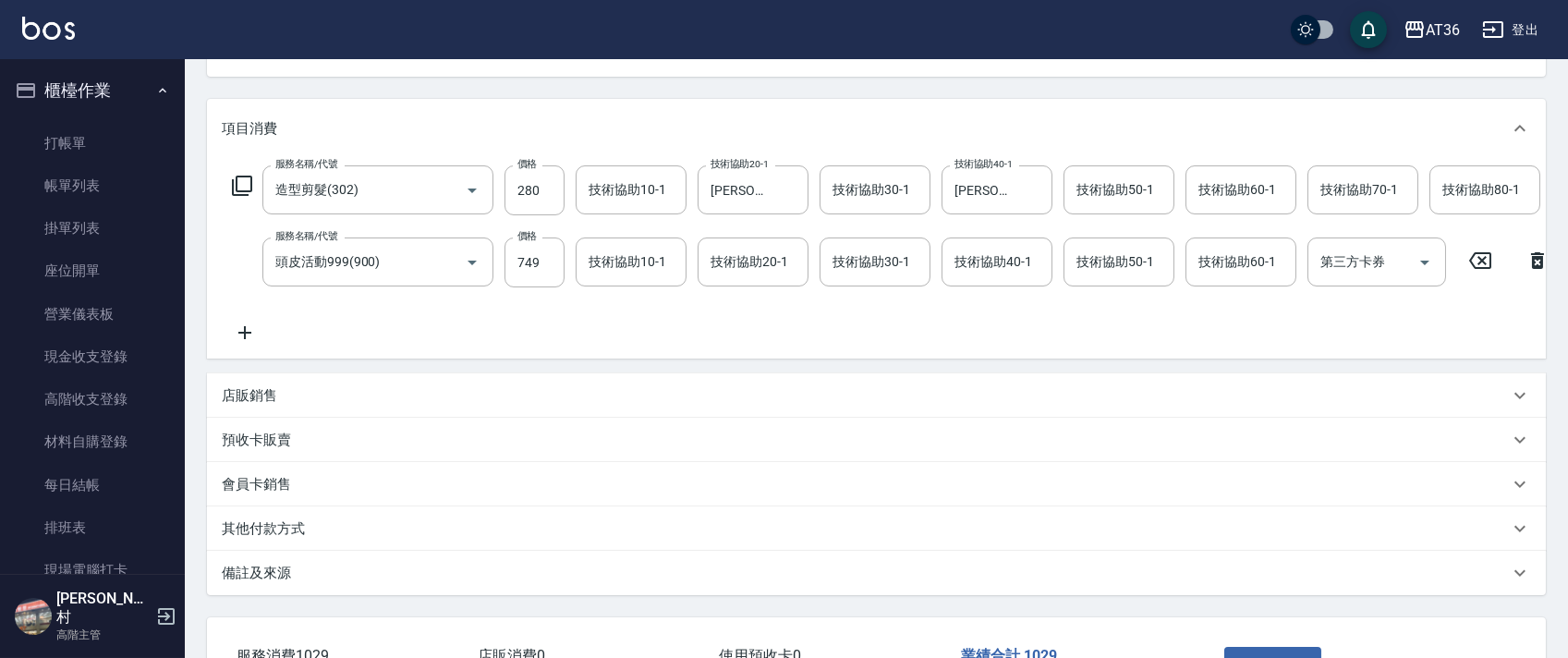
scroll to position [356, 0]
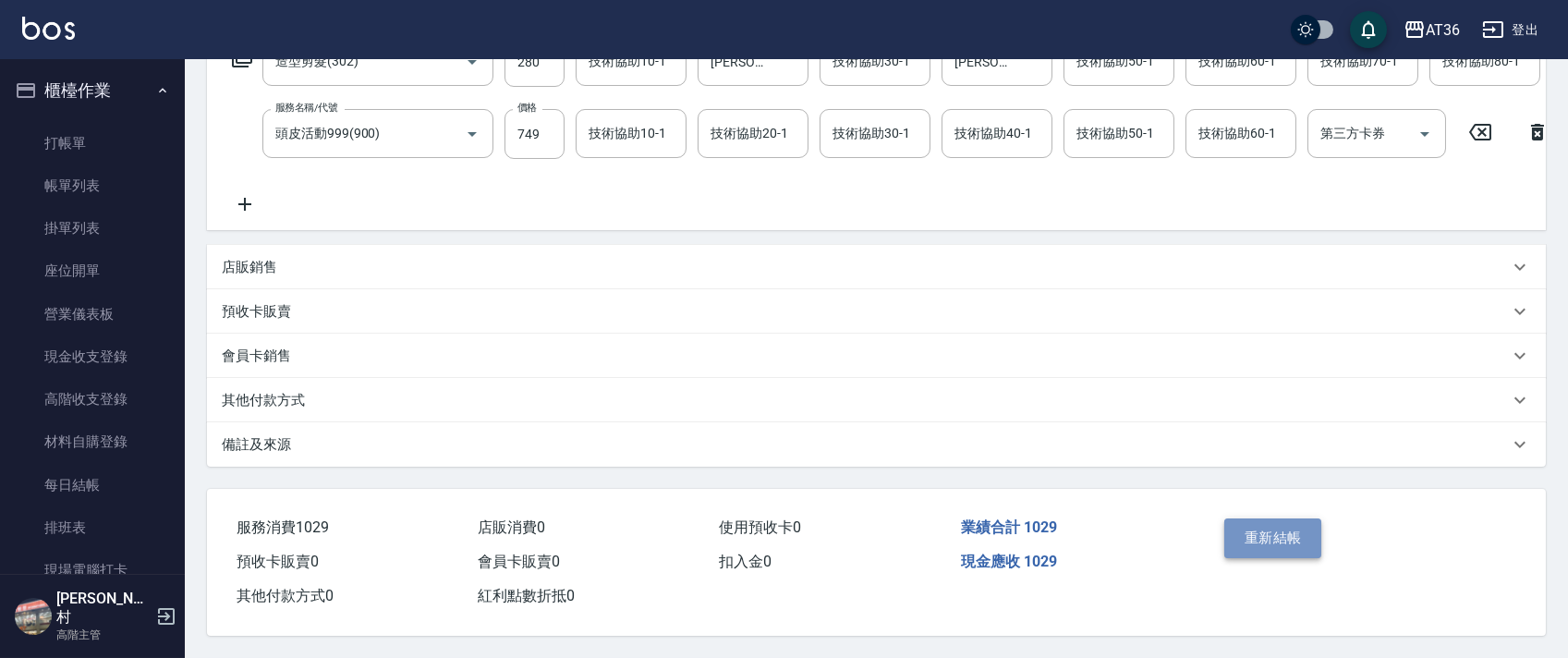
click at [1277, 536] on button "重新結帳" at bounding box center [1272, 537] width 98 height 38
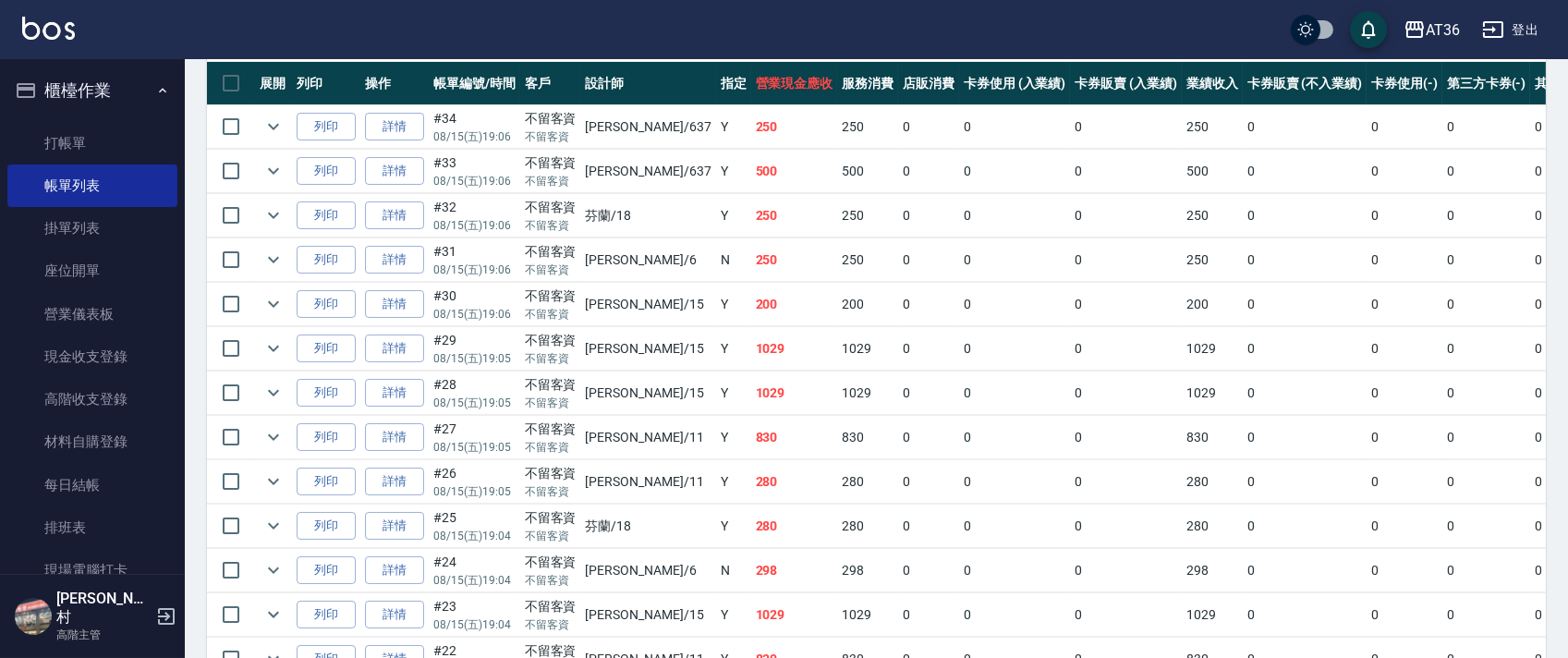
scroll to position [492, 0]
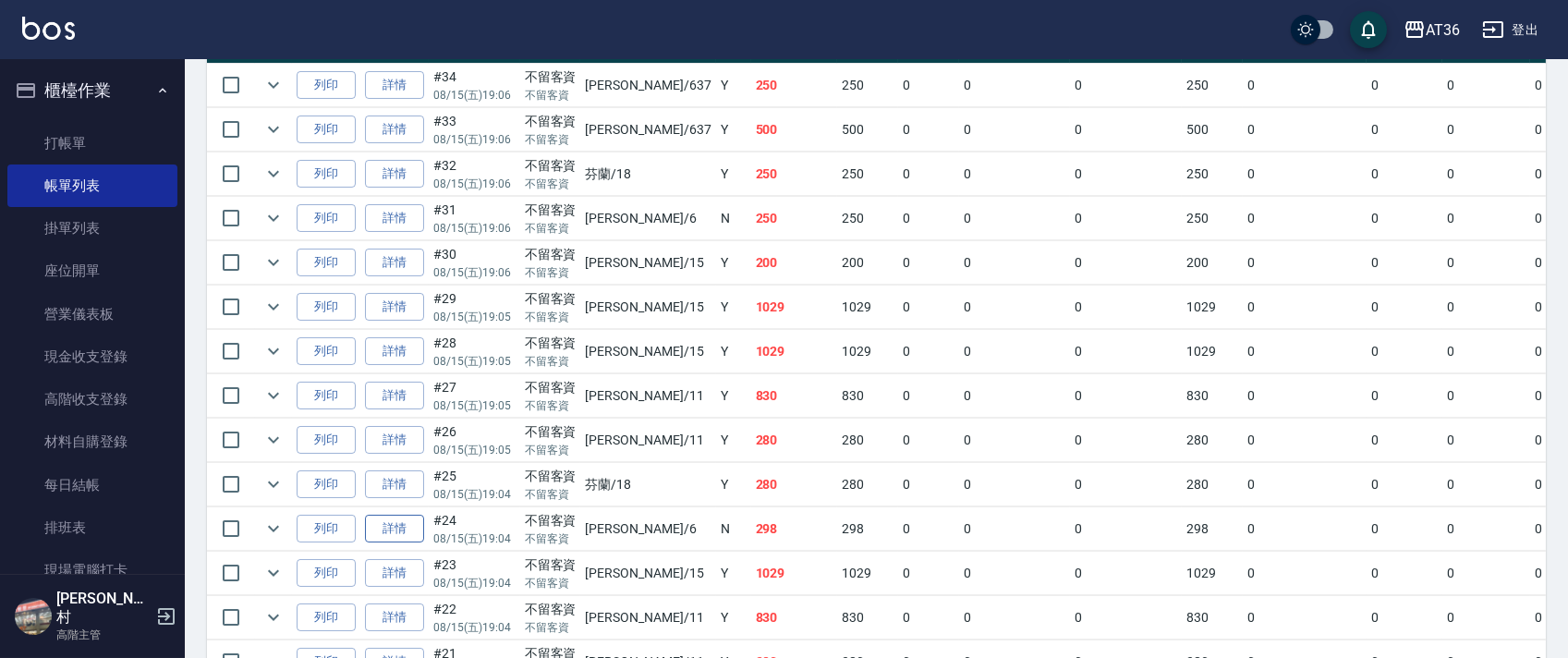
click at [400, 529] on link "詳情" at bounding box center [395, 528] width 59 height 29
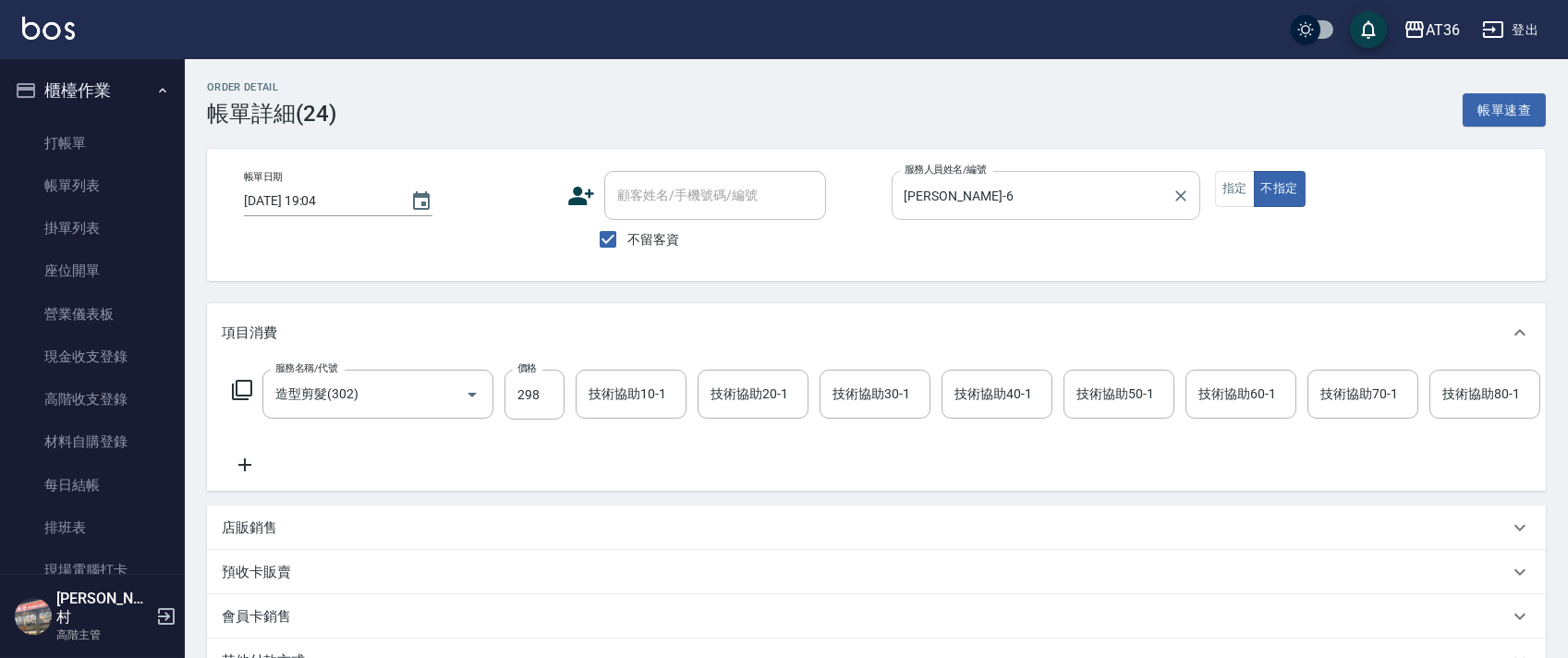
click at [948, 194] on input "[PERSON_NAME]-6" at bounding box center [1032, 195] width 264 height 33
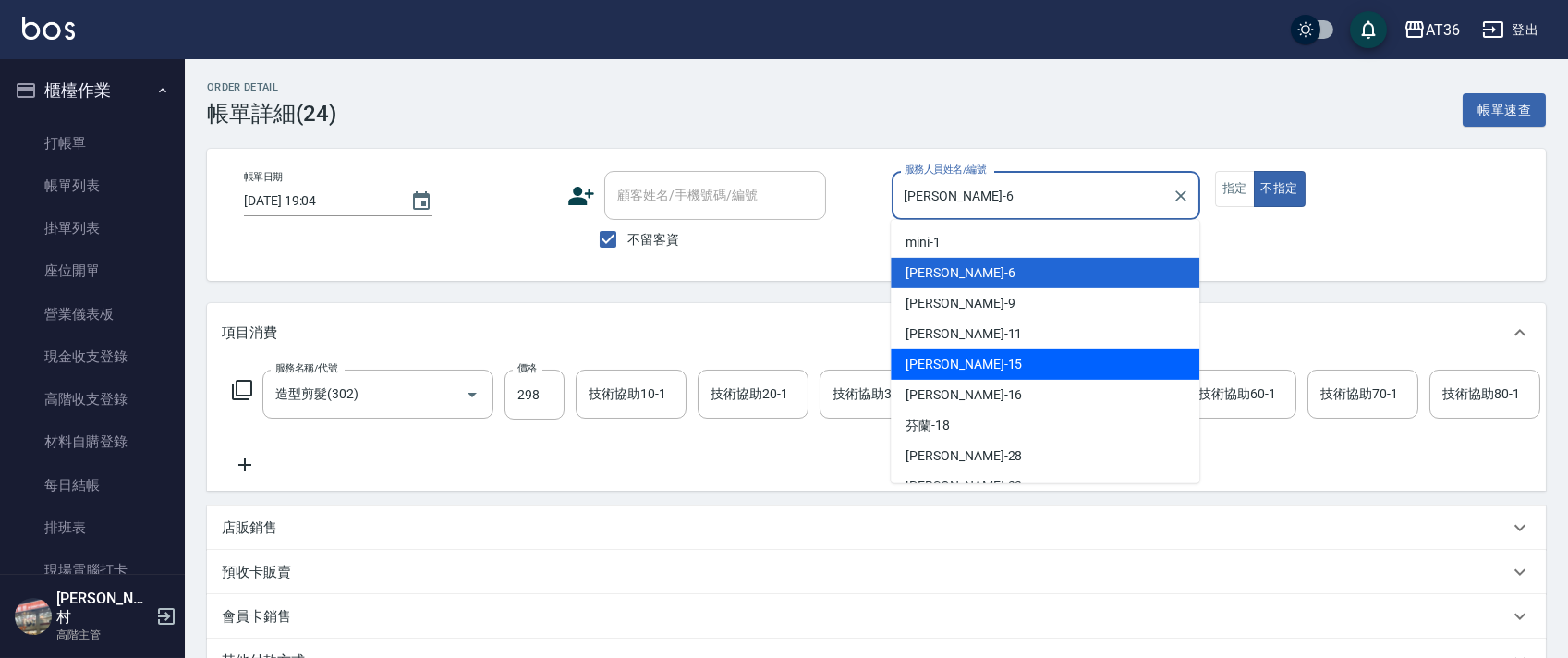
click at [961, 359] on div "[PERSON_NAME] -15" at bounding box center [1044, 364] width 309 height 31
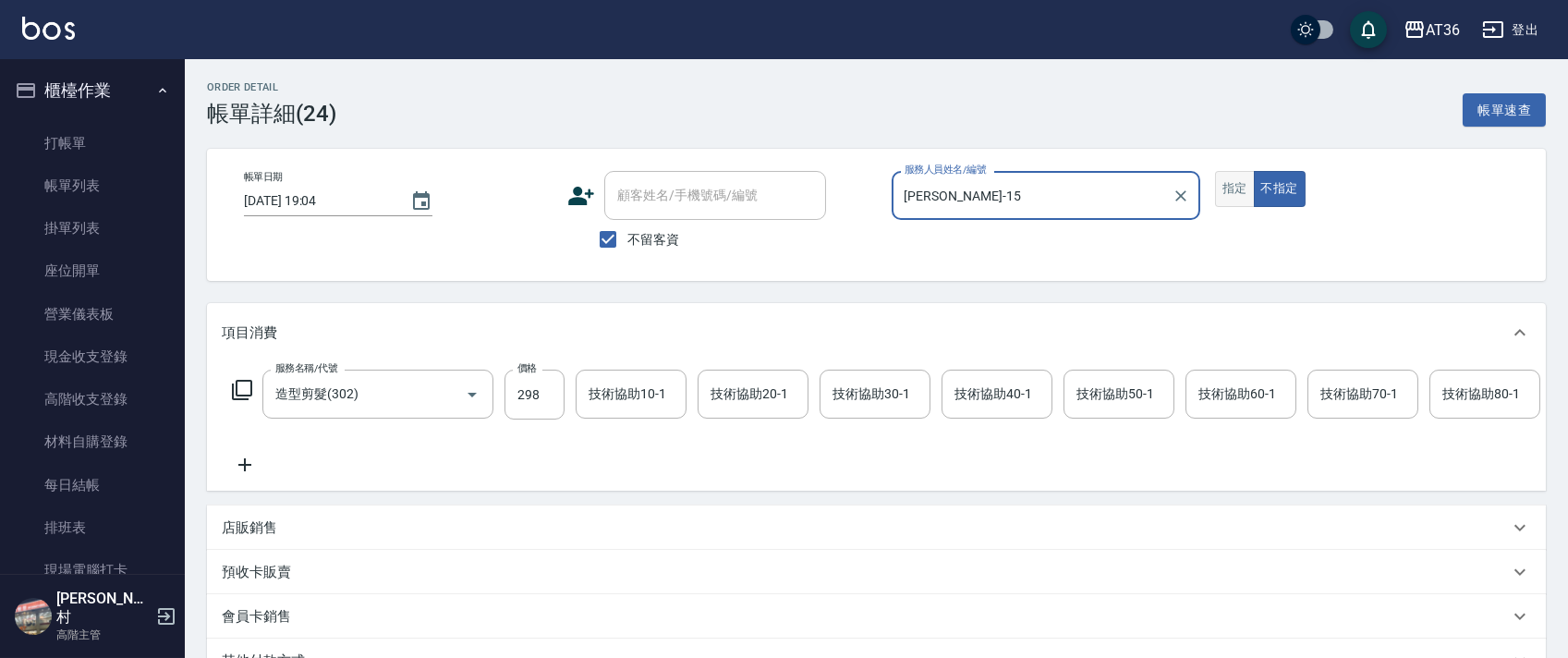
click at [1236, 181] on button "指定" at bounding box center [1234, 188] width 39 height 37
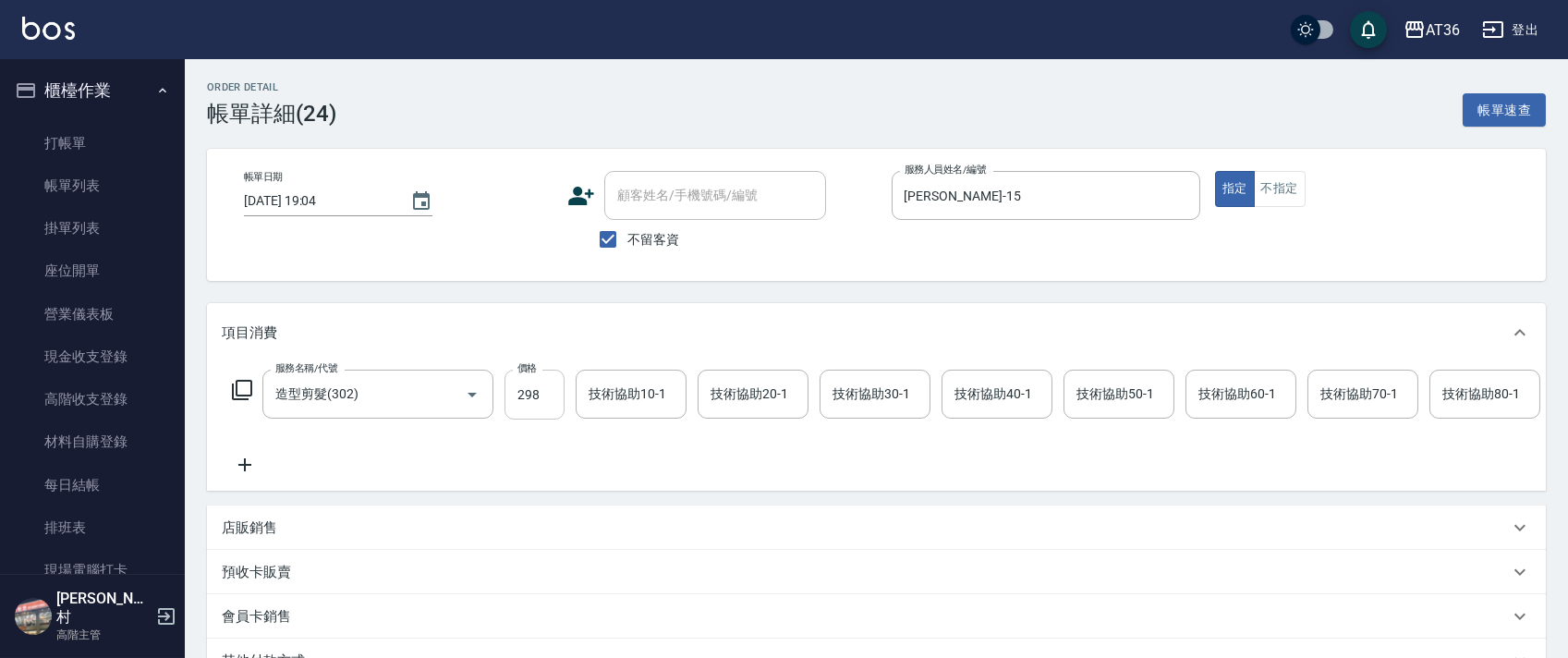
click at [514, 392] on input "298" at bounding box center [534, 394] width 60 height 50
click at [241, 393] on icon at bounding box center [242, 390] width 22 height 22
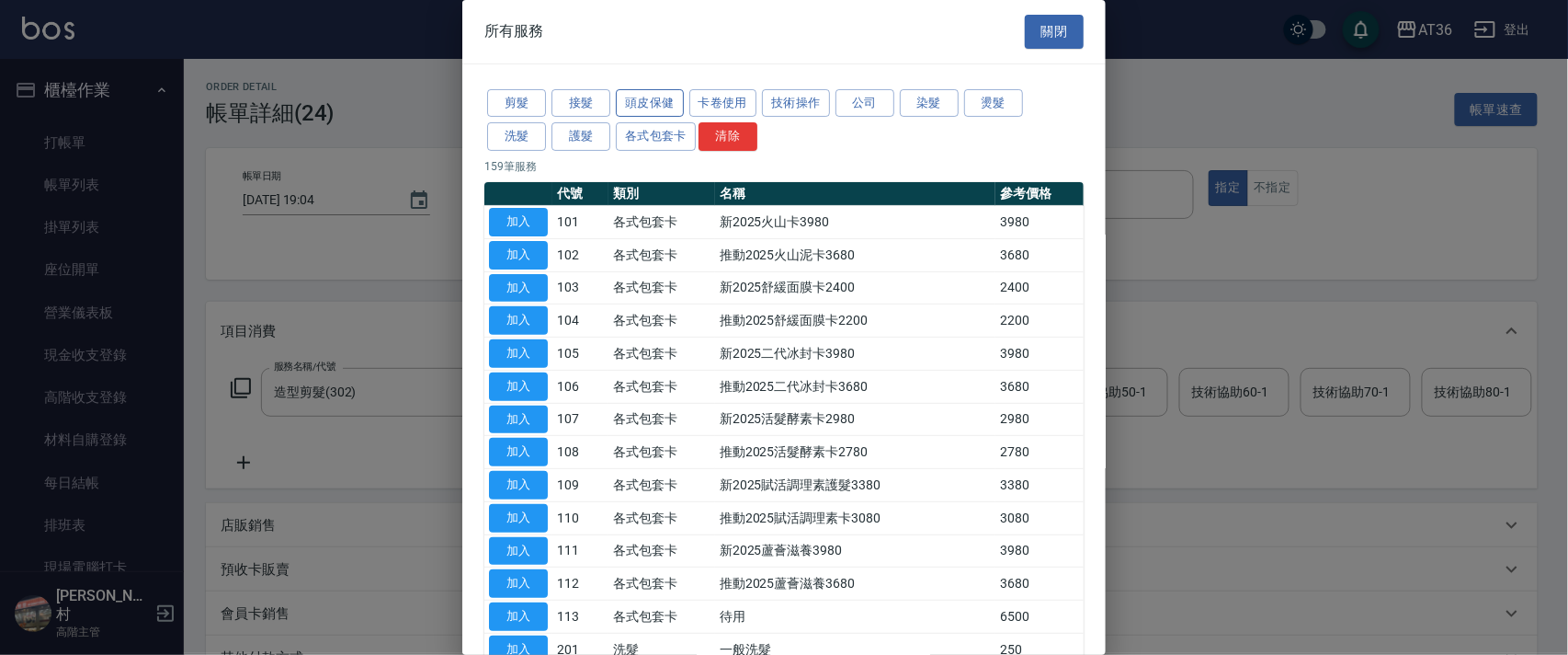
click at [634, 102] on button "頭皮保健" at bounding box center [649, 103] width 68 height 28
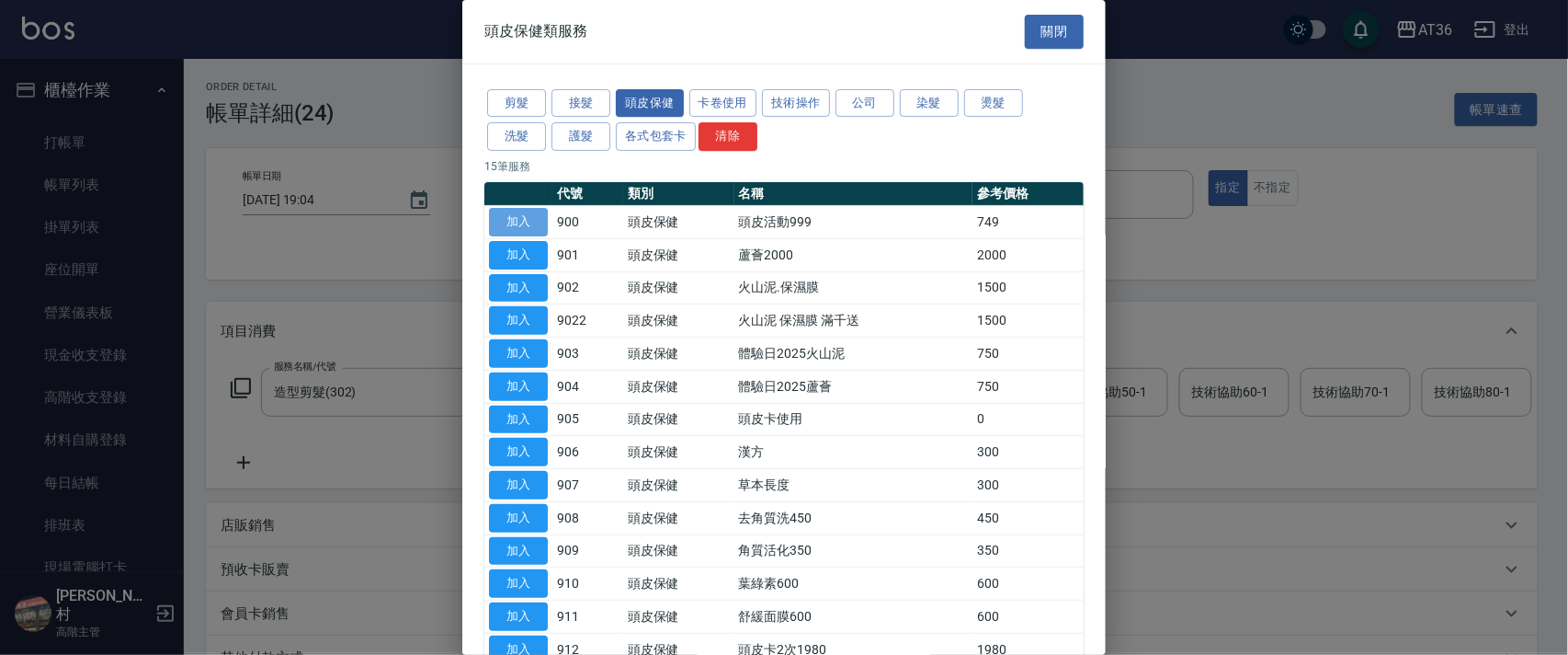
click at [532, 224] on button "加入" at bounding box center [518, 222] width 59 height 28
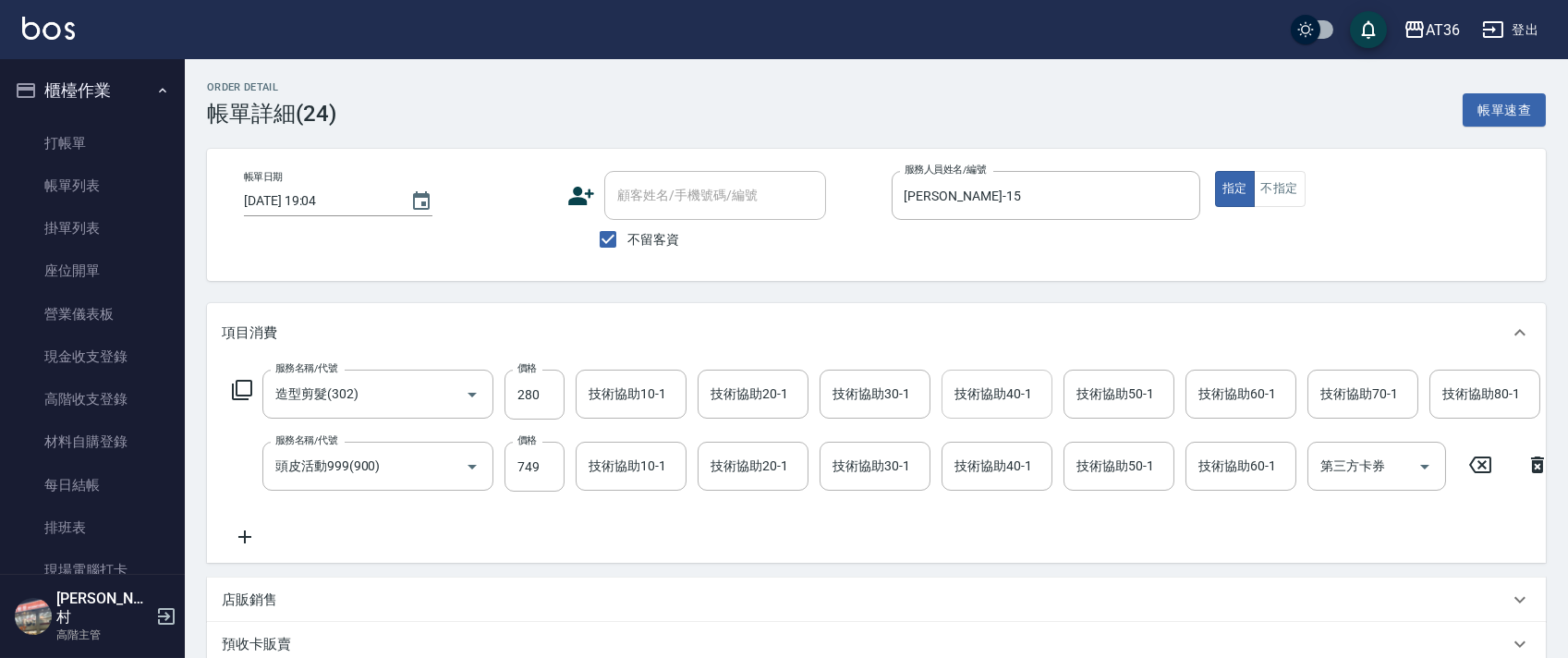
click at [977, 392] on div "技術協助40-1 技術協助40-1" at bounding box center [997, 394] width 111 height 49
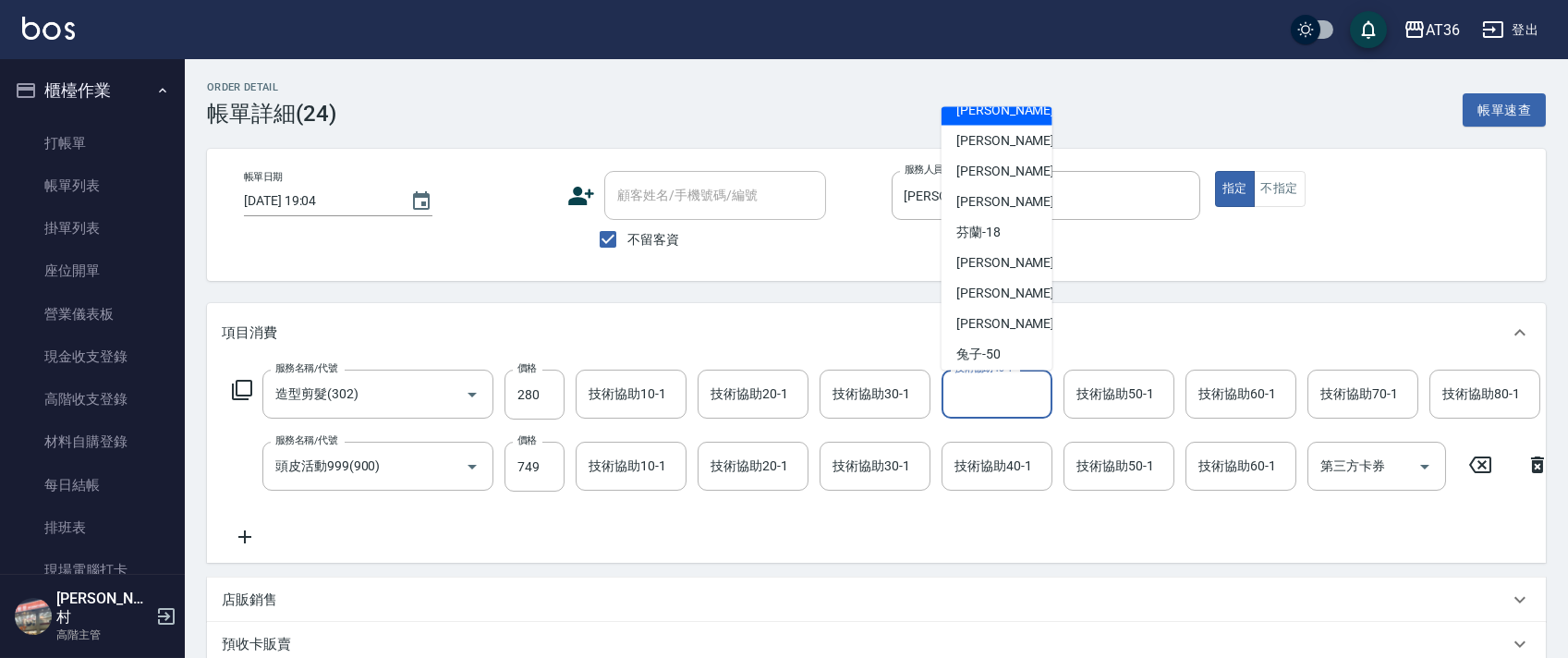
scroll to position [239, 0]
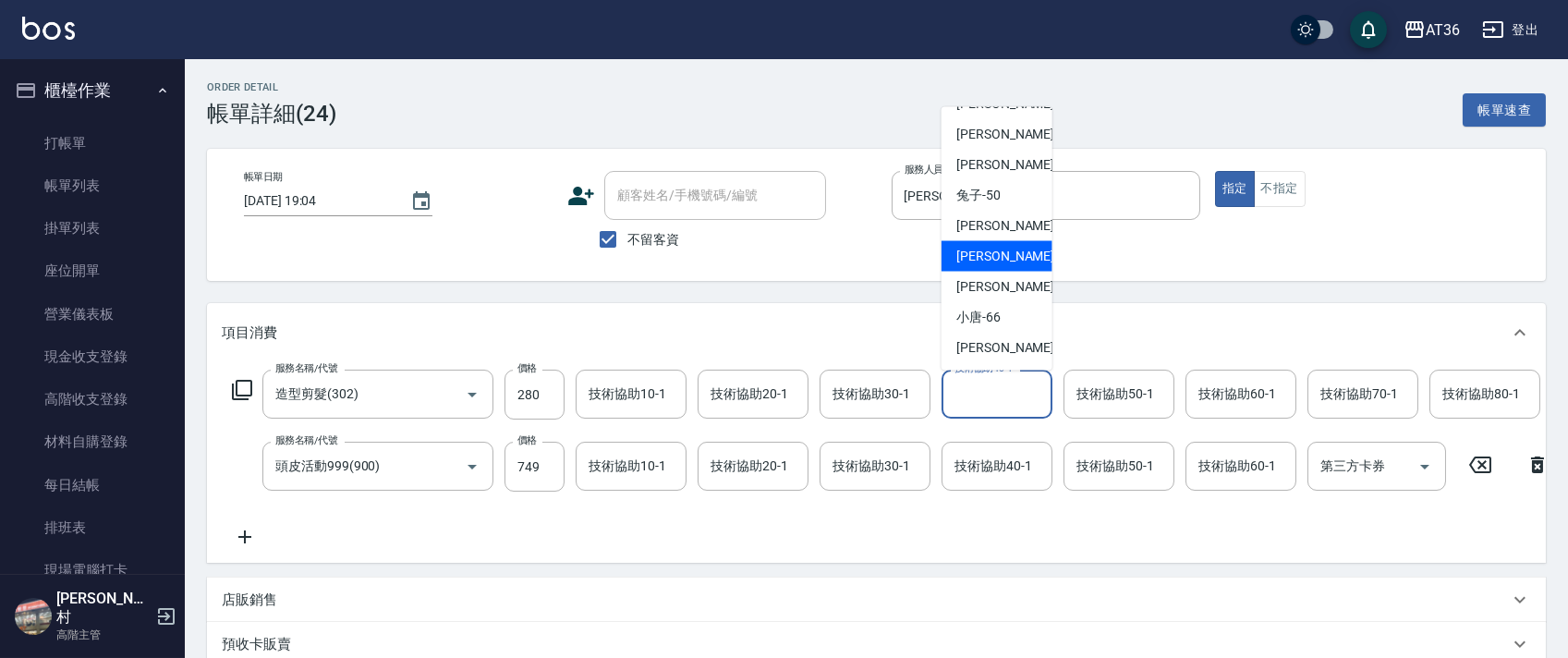
click at [1002, 249] on div "[PERSON_NAME] -58" at bounding box center [997, 256] width 111 height 31
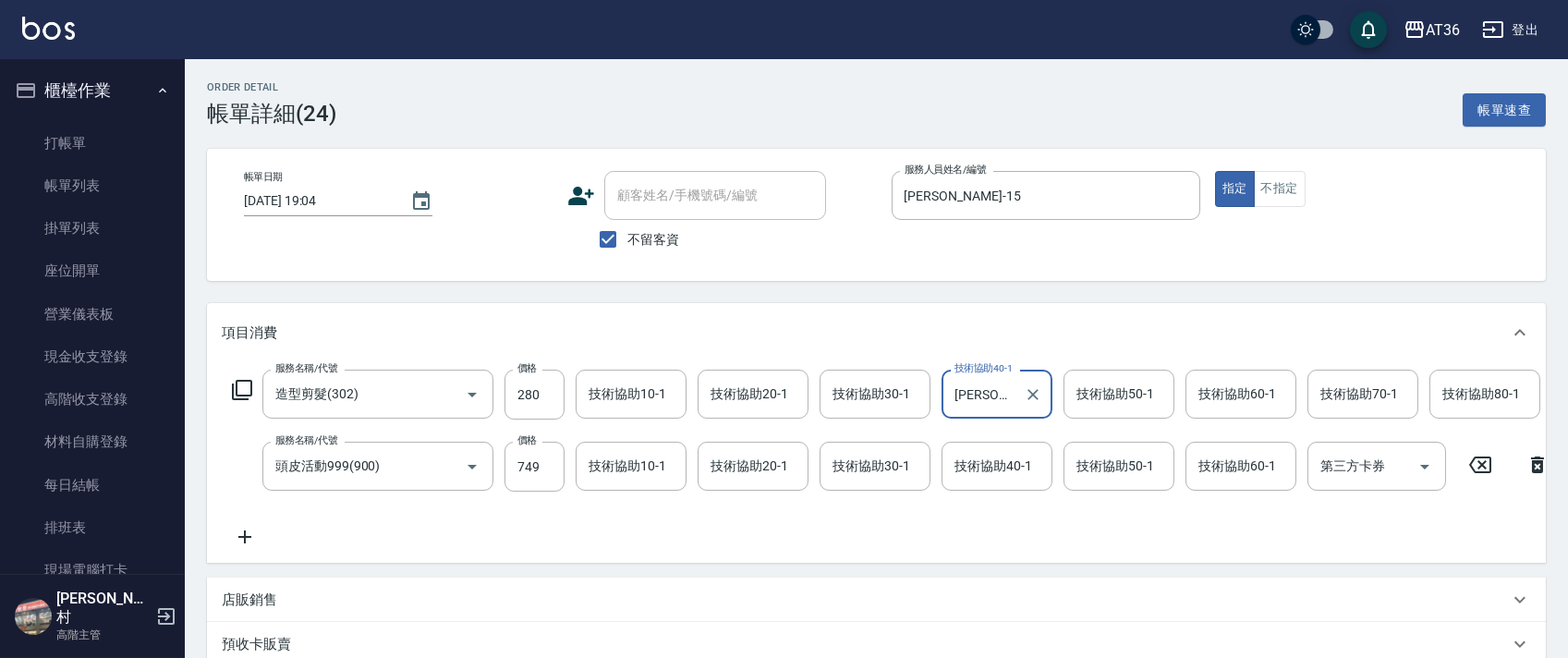
click at [739, 390] on div "技術協助20-1 技術協助20-1" at bounding box center [753, 394] width 111 height 49
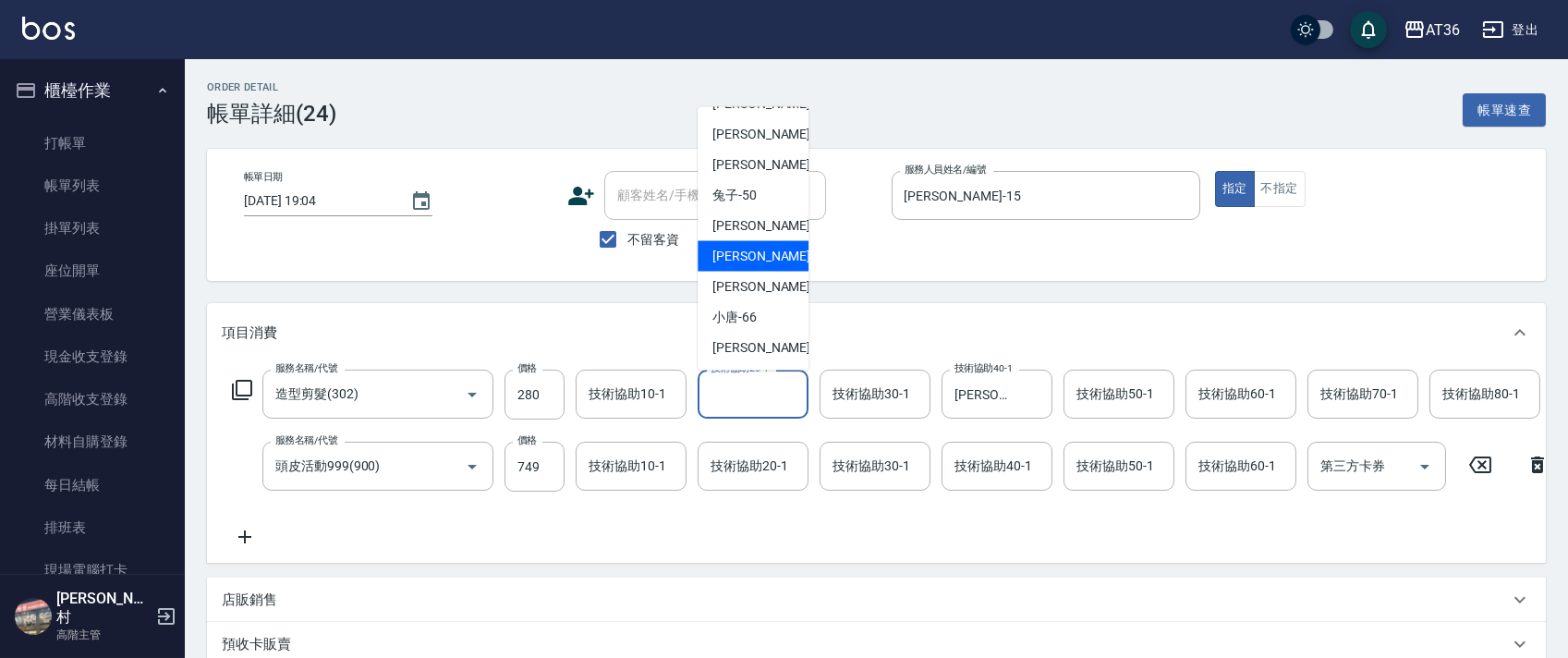
click at [757, 246] on div "[PERSON_NAME] -58" at bounding box center [753, 256] width 111 height 31
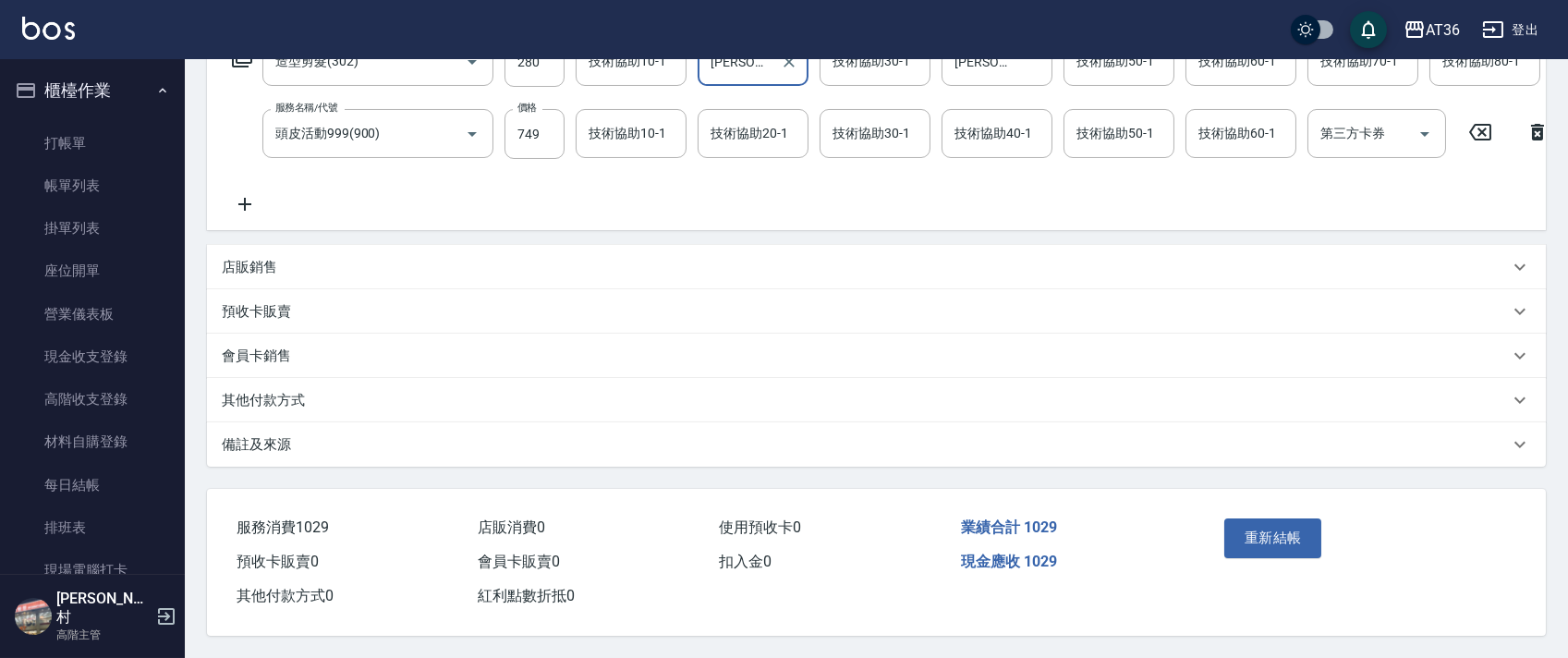
scroll to position [356, 0]
click at [1263, 529] on button "重新結帳" at bounding box center [1272, 537] width 98 height 38
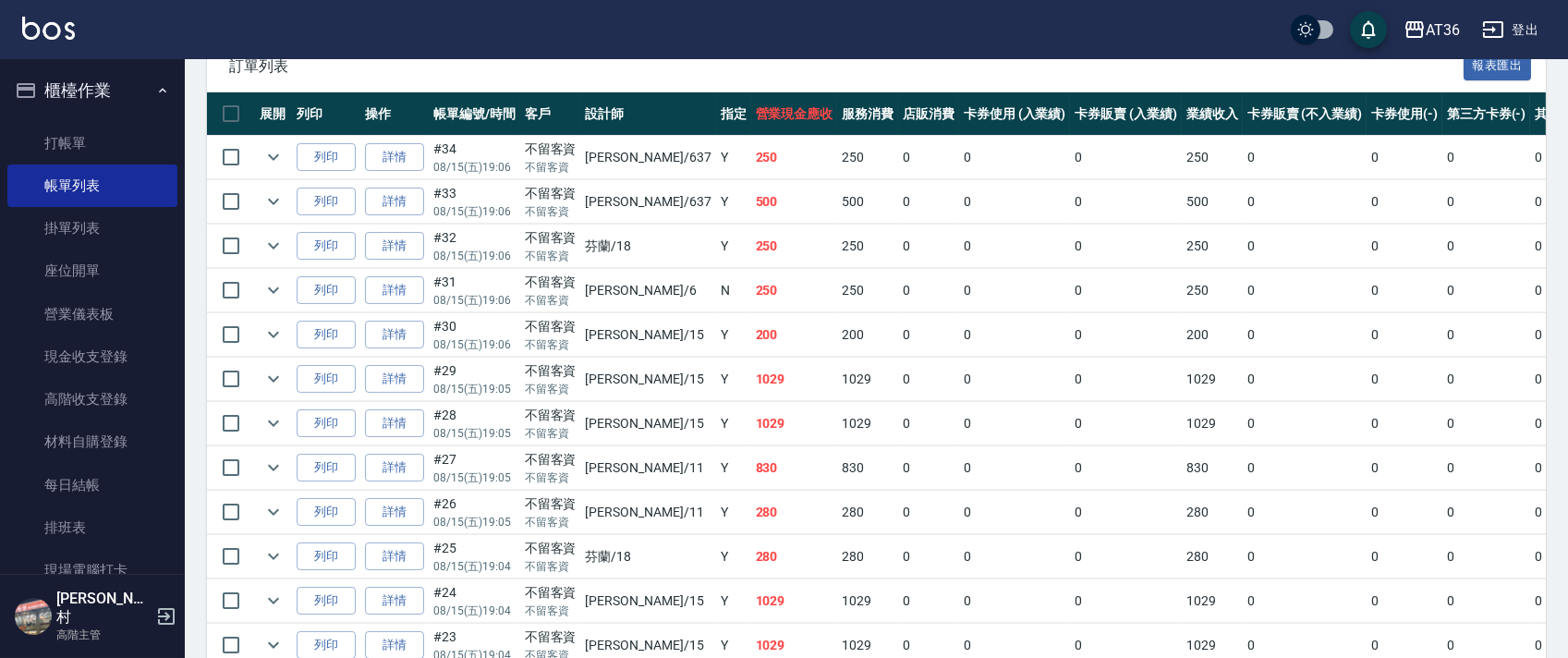
scroll to position [492, 0]
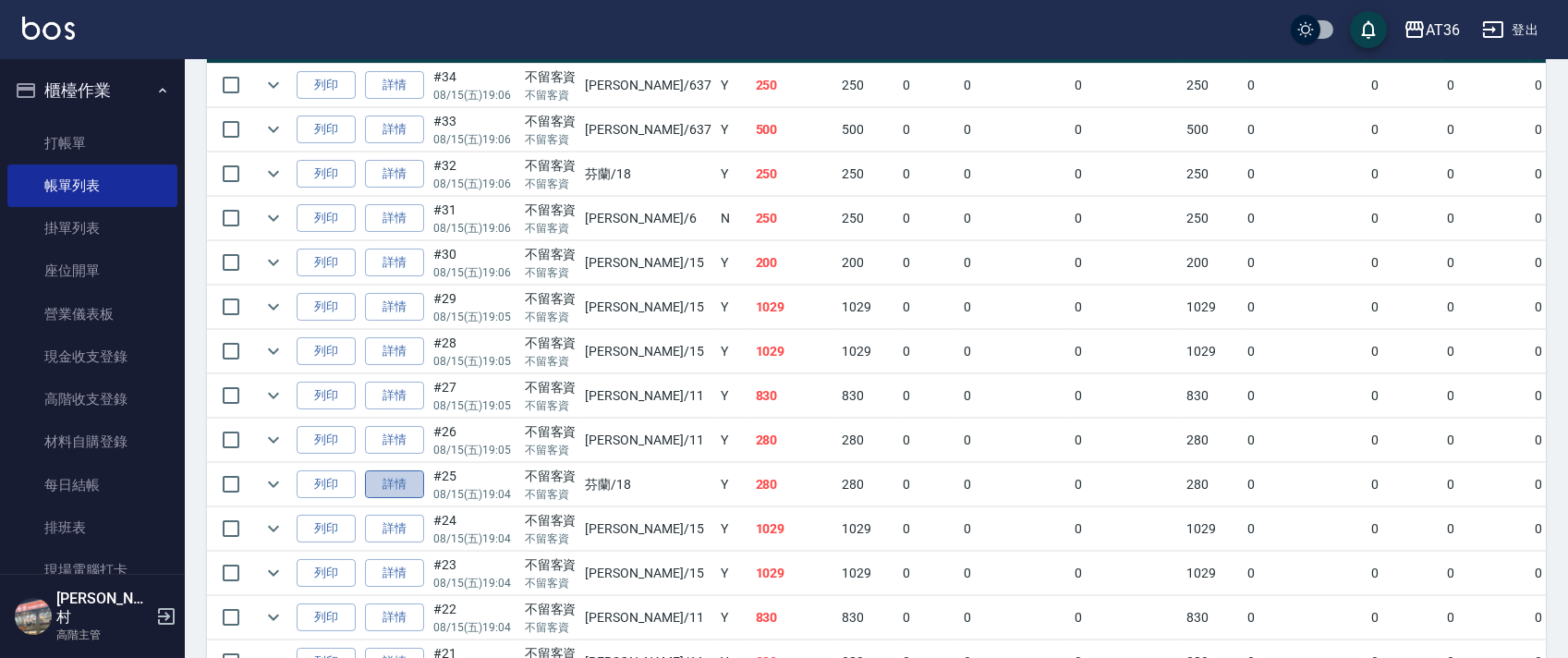
click at [382, 482] on link "詳情" at bounding box center [395, 484] width 59 height 29
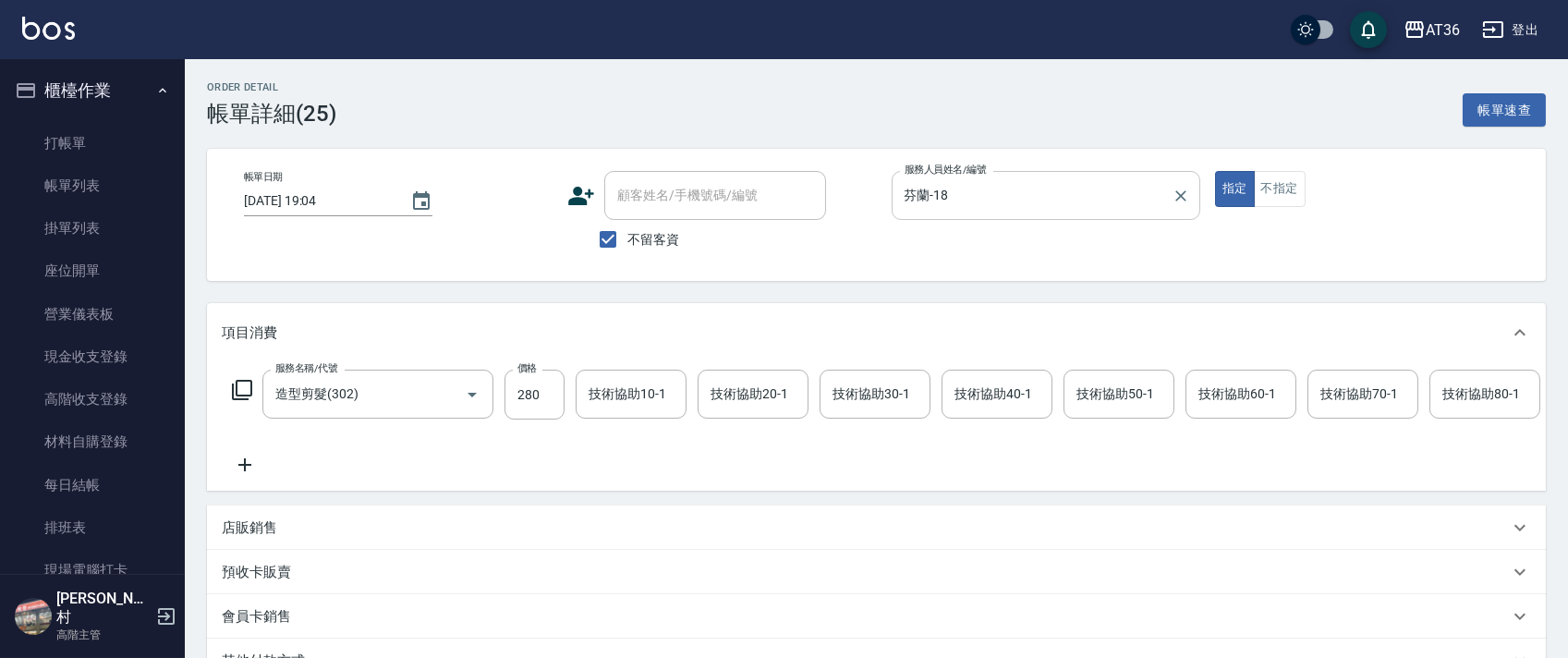
click at [942, 195] on input "芬蘭-18" at bounding box center [1032, 195] width 264 height 33
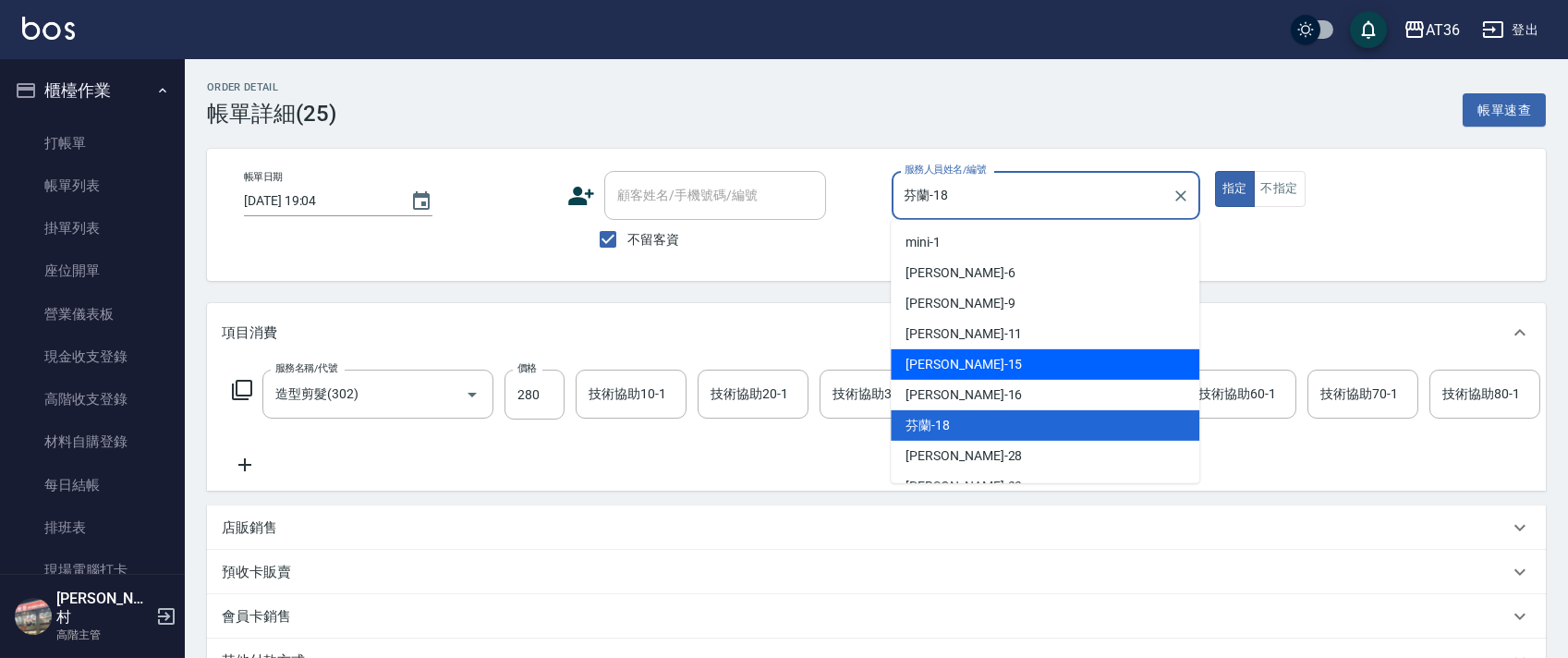
click at [956, 367] on div "[PERSON_NAME] -15" at bounding box center [1044, 364] width 309 height 31
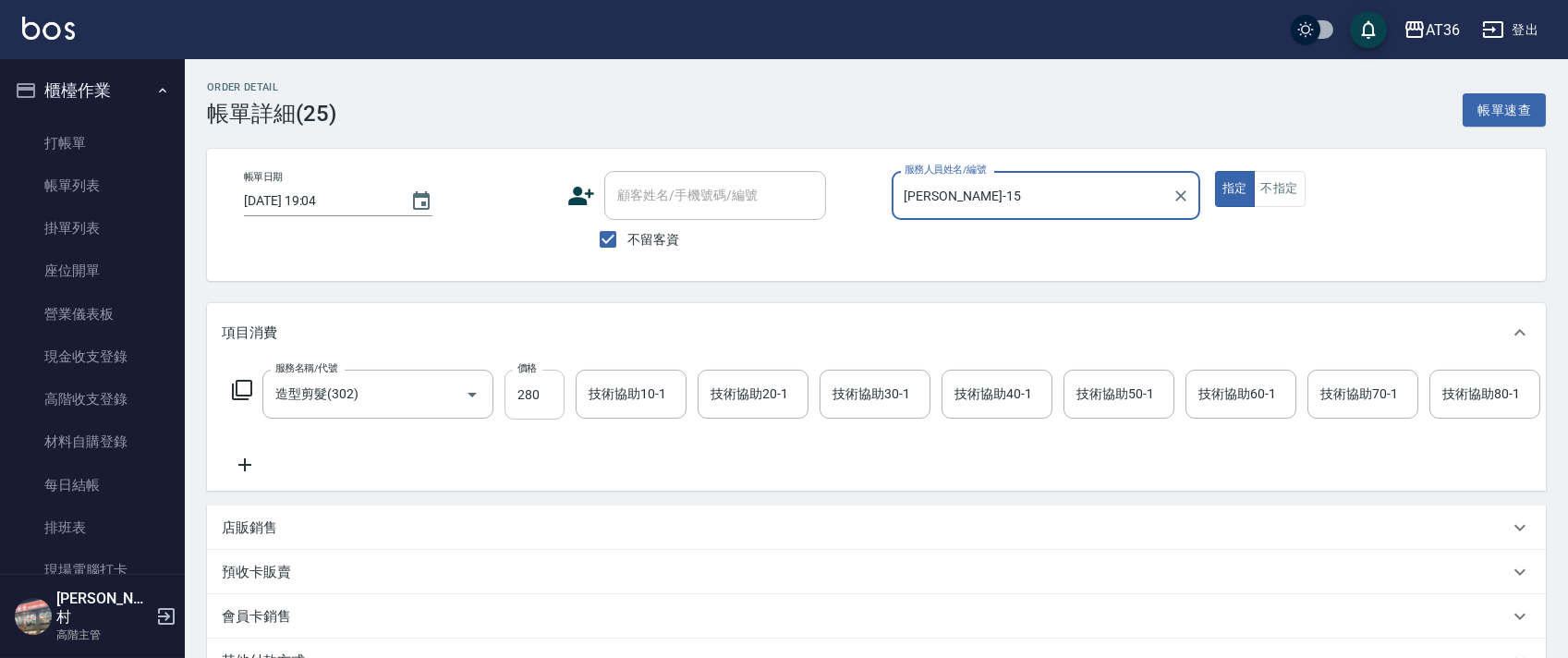
click at [518, 397] on input "280" at bounding box center [534, 394] width 60 height 50
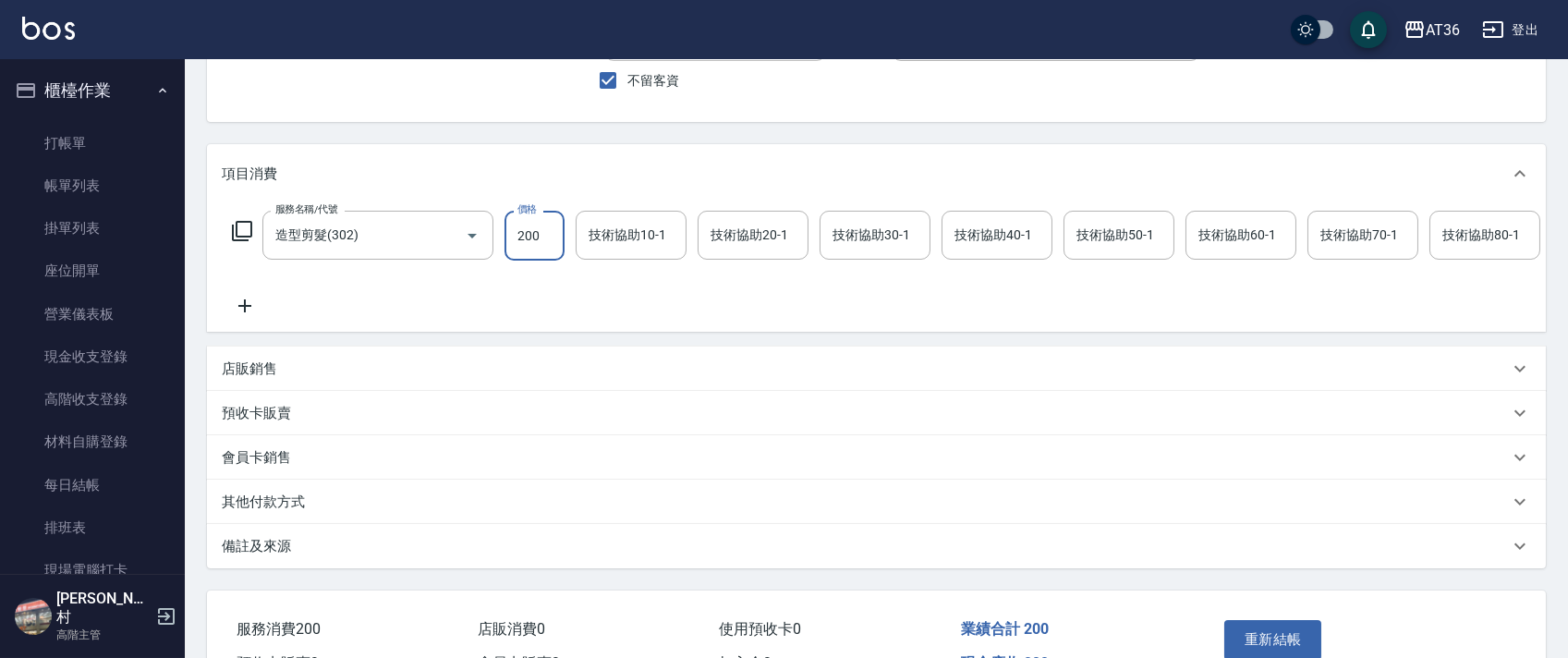
scroll to position [284, 0]
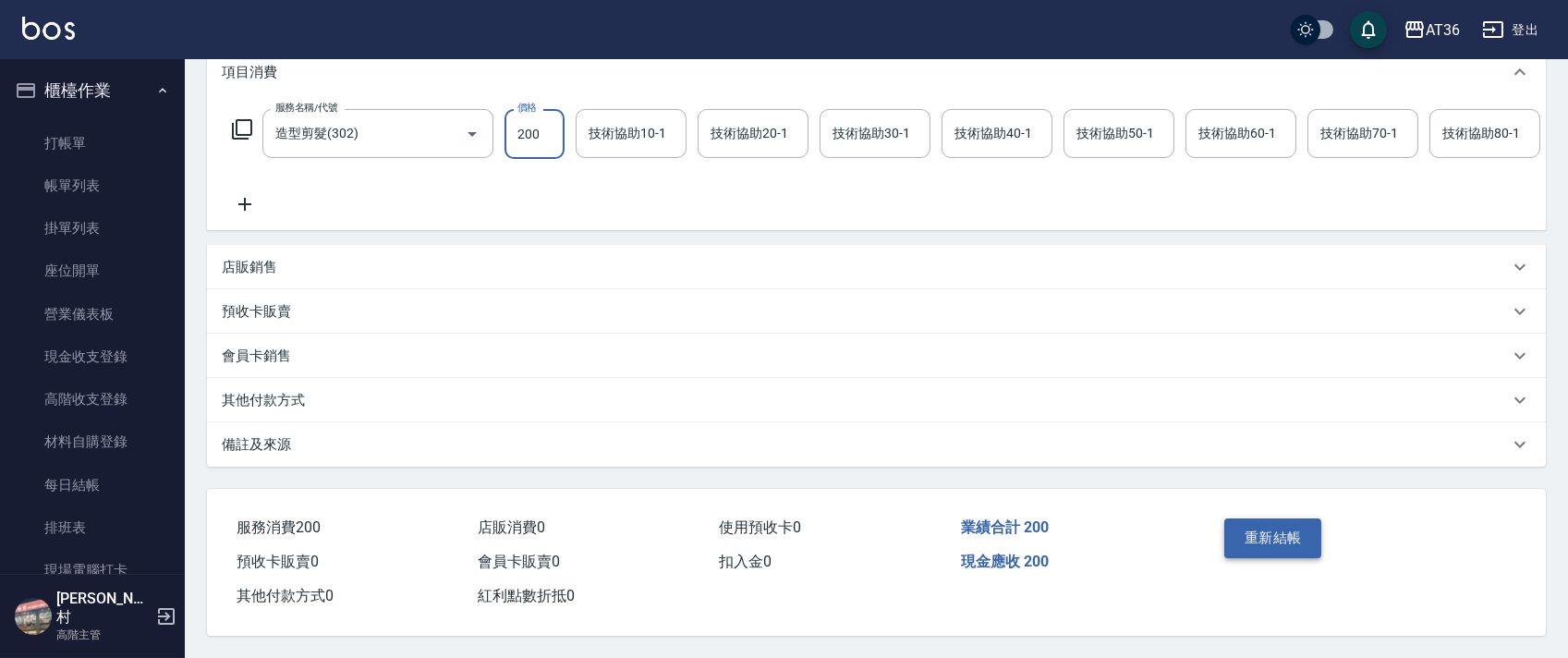
click at [1293, 534] on button "重新結帳" at bounding box center [1272, 537] width 98 height 38
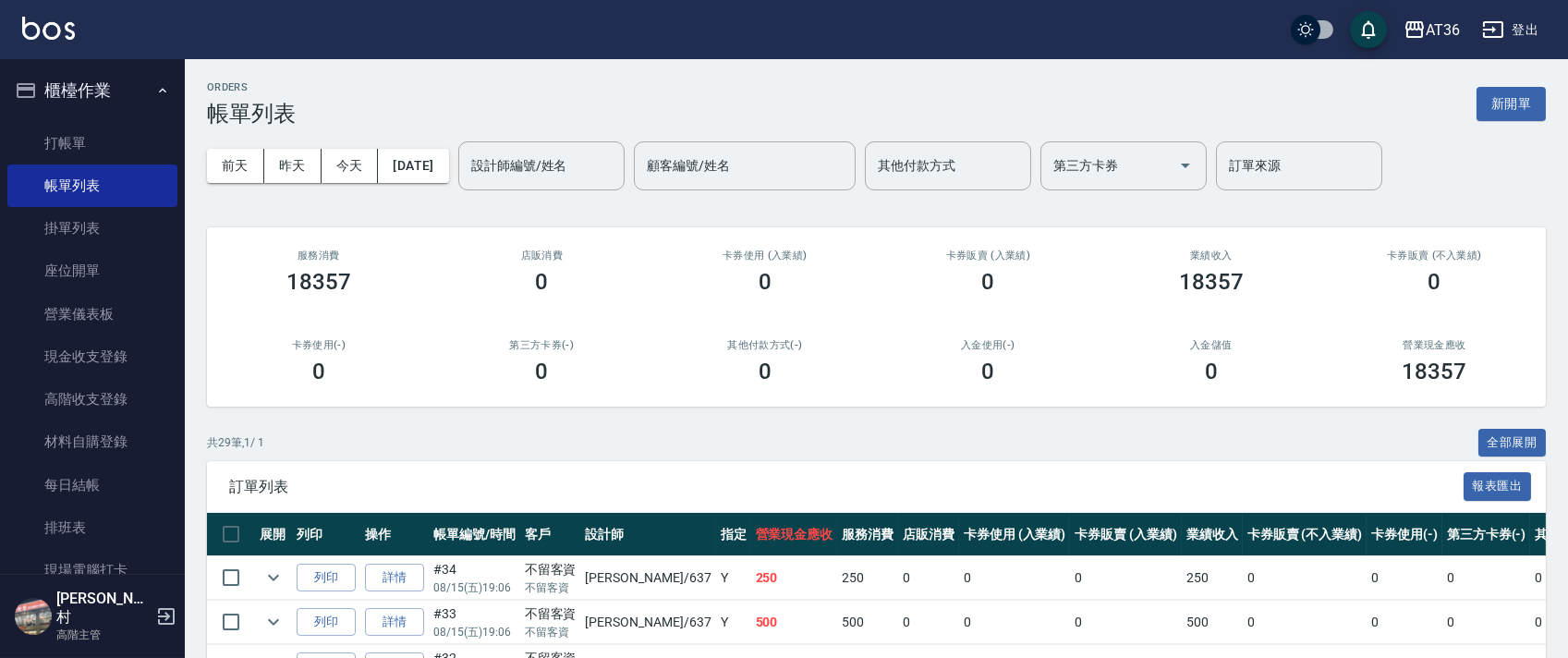
scroll to position [369, 0]
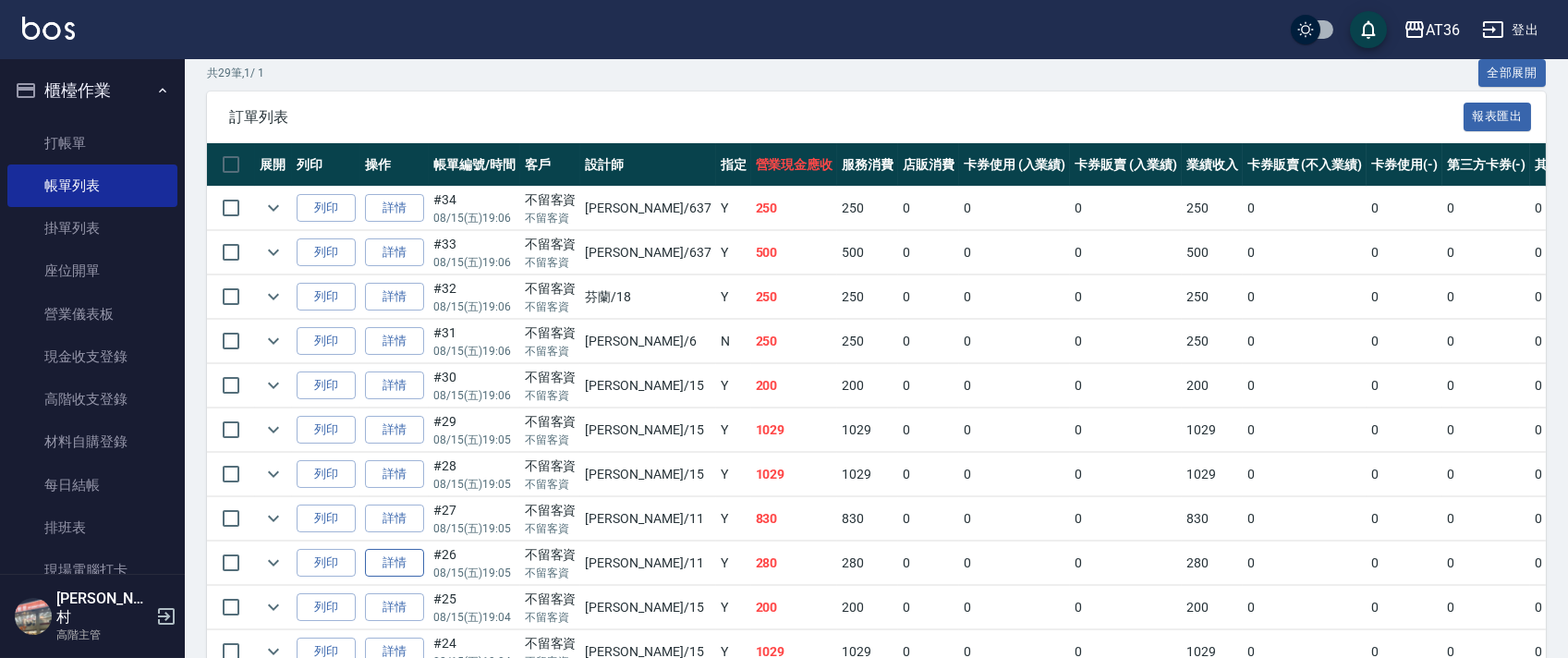
click at [386, 558] on link "詳情" at bounding box center [395, 562] width 59 height 29
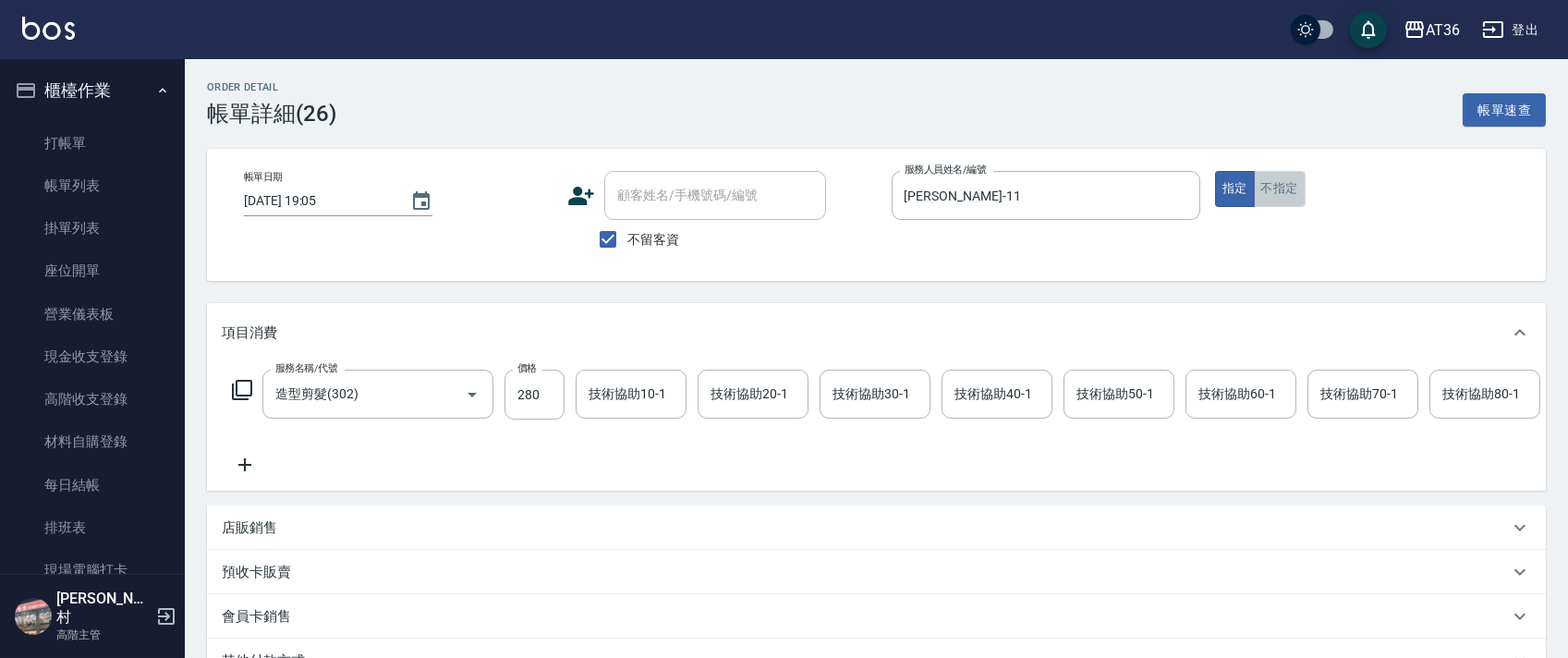
click at [1301, 182] on button "不指定" at bounding box center [1279, 188] width 51 height 37
click at [939, 195] on input "[PERSON_NAME]-11" at bounding box center [1032, 195] width 264 height 33
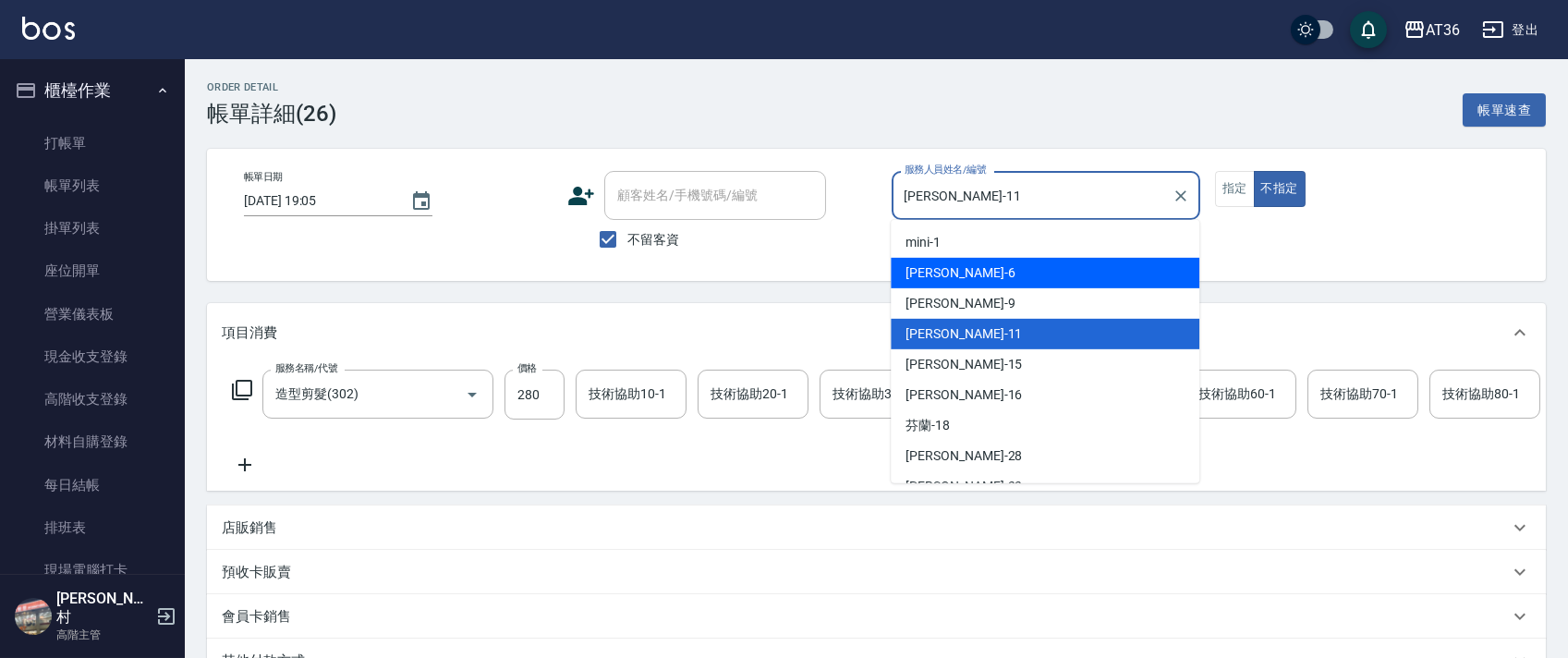
click at [974, 275] on div "[PERSON_NAME] -6" at bounding box center [1044, 272] width 309 height 31
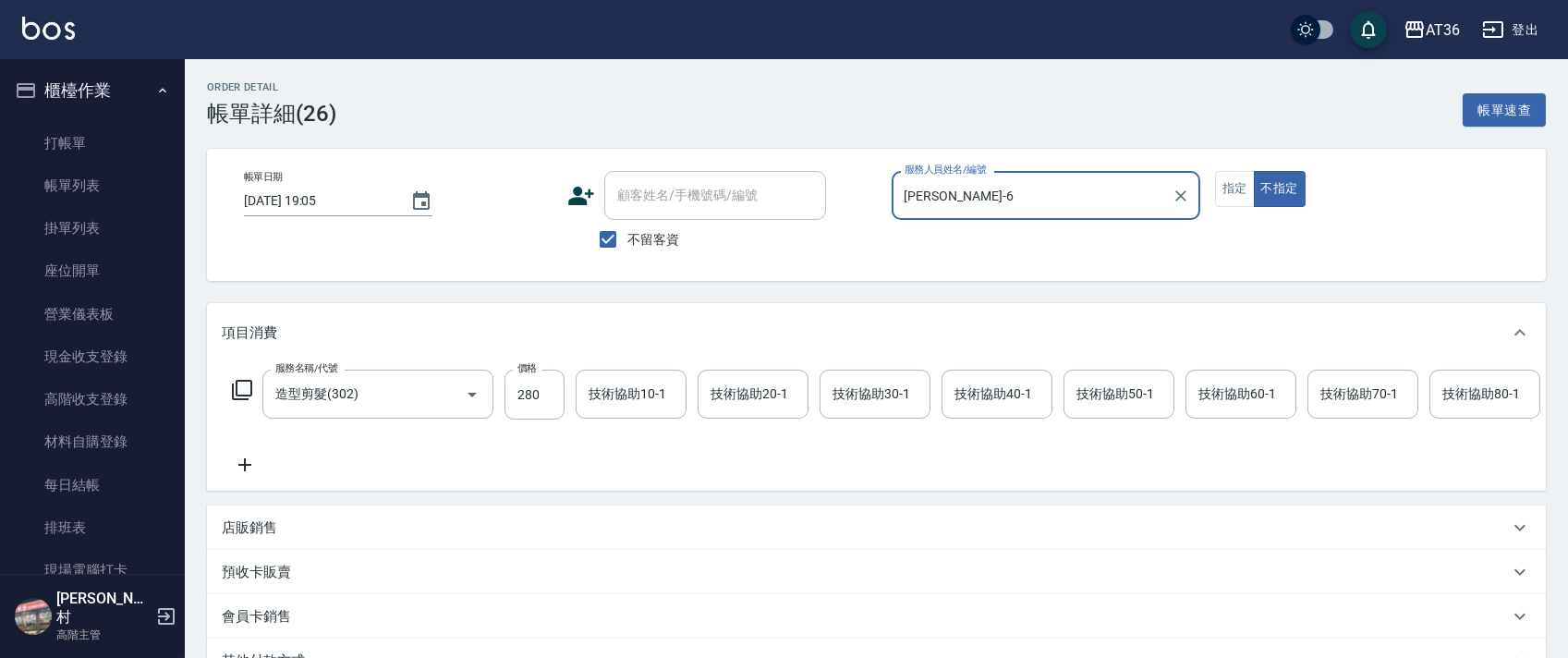
click at [242, 385] on icon at bounding box center [242, 390] width 22 height 22
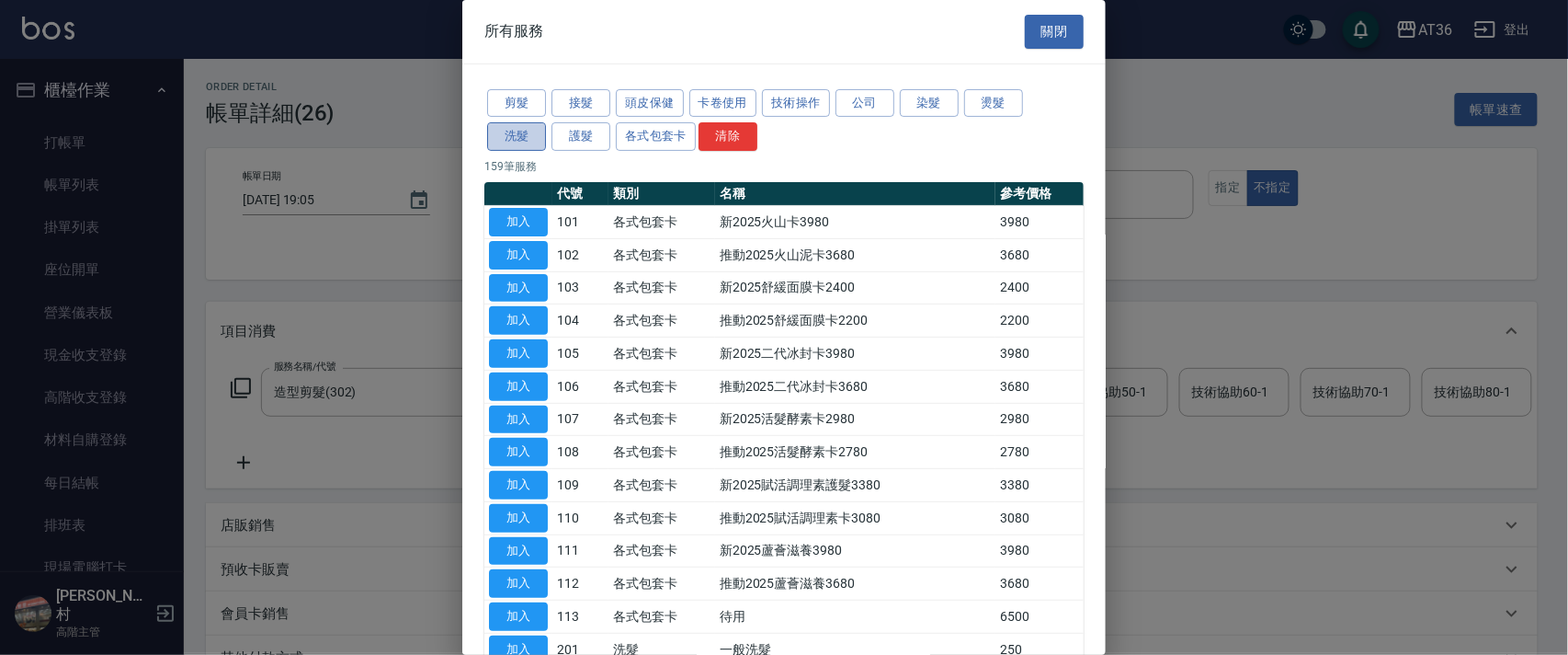
click at [520, 135] on button "洗髮" at bounding box center [516, 136] width 59 height 28
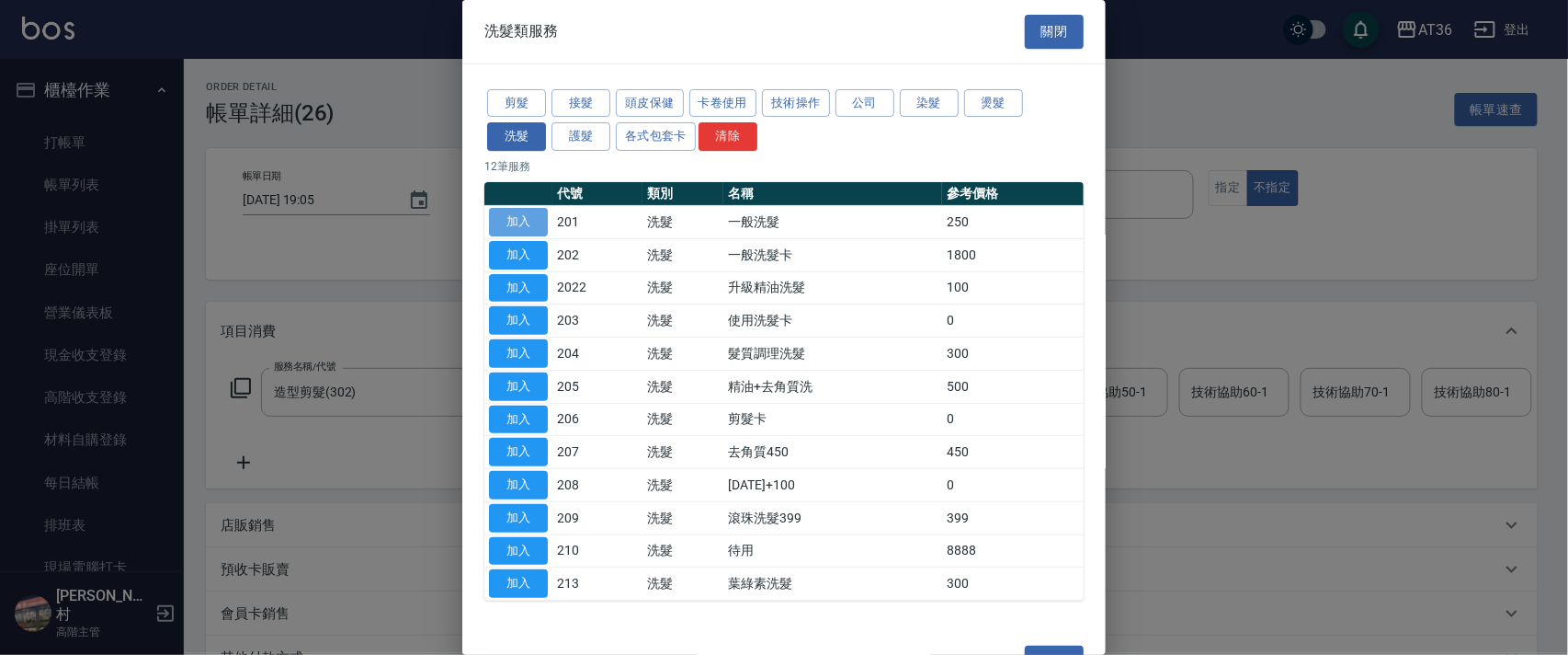
click at [523, 223] on button "加入" at bounding box center [518, 222] width 59 height 28
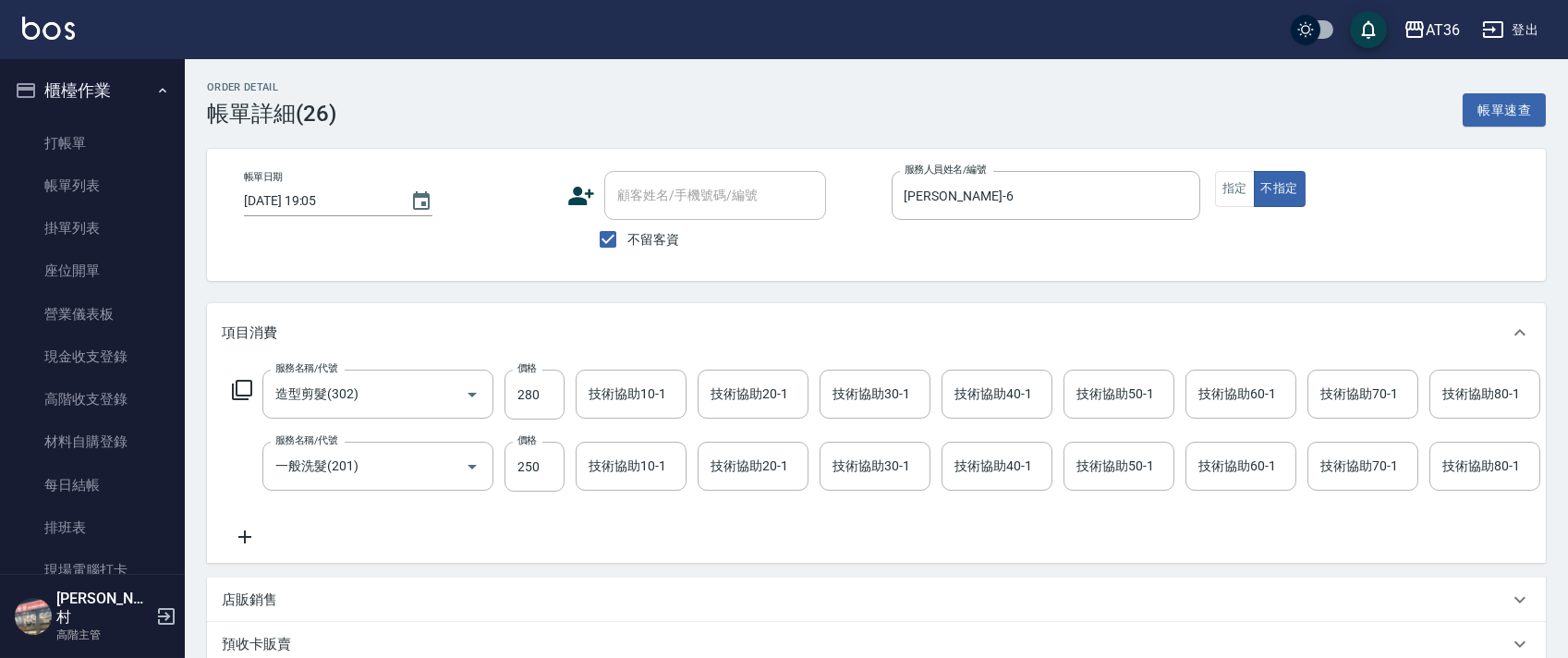
scroll to position [0, 1004]
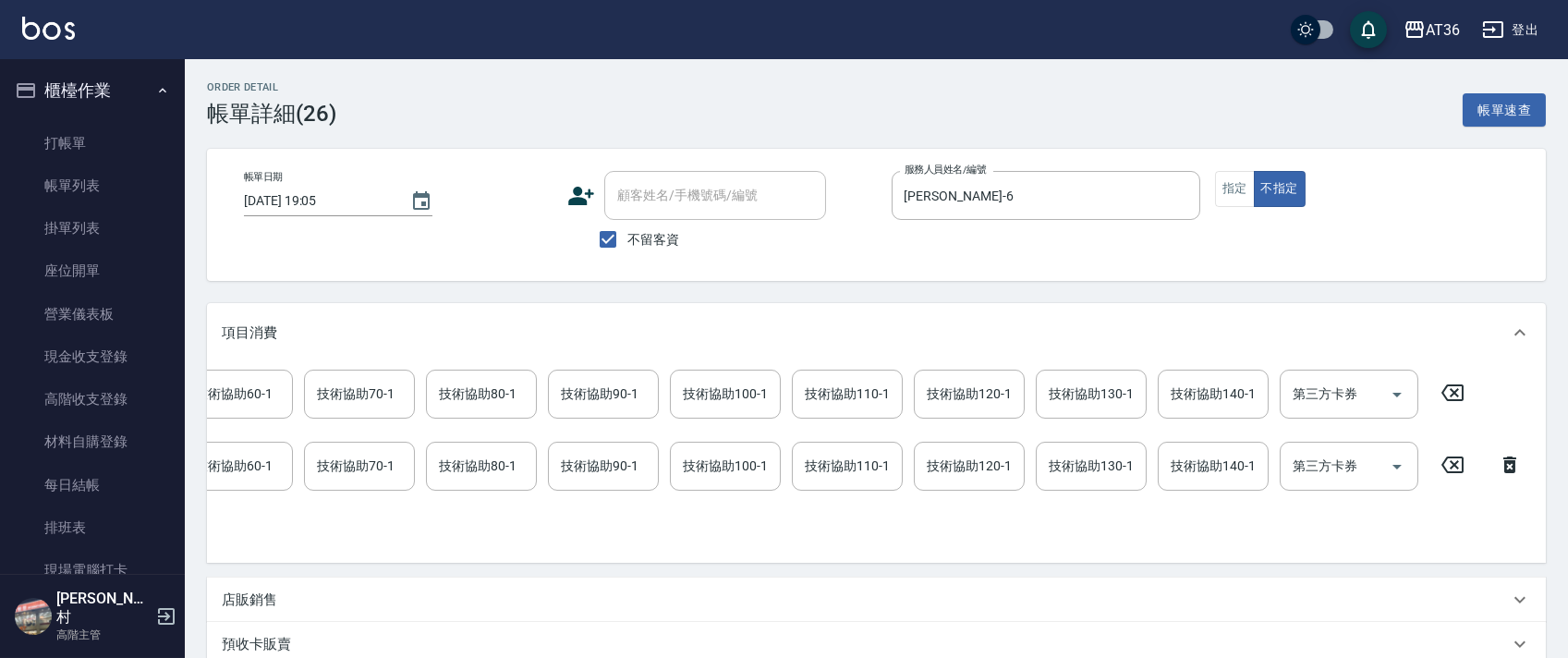
click at [1456, 396] on icon at bounding box center [1452, 393] width 46 height 22
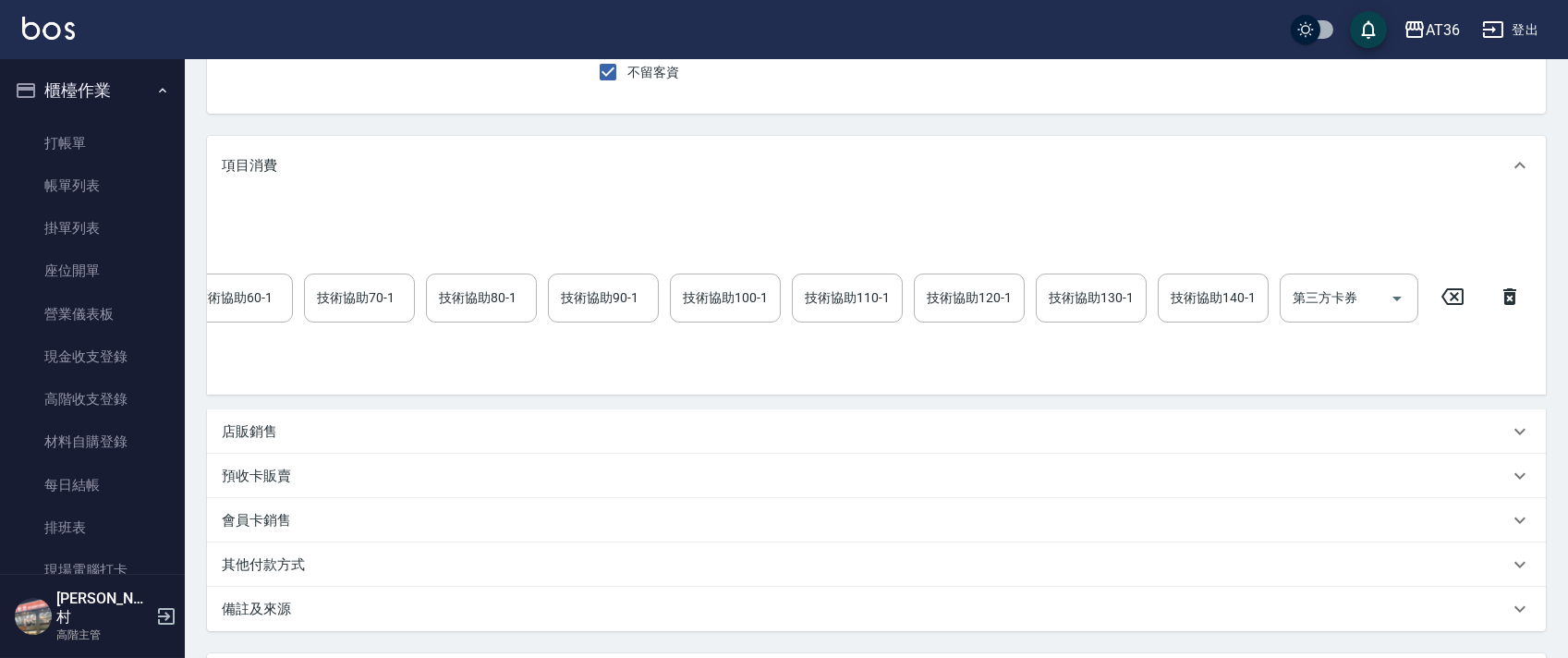
scroll to position [355, 0]
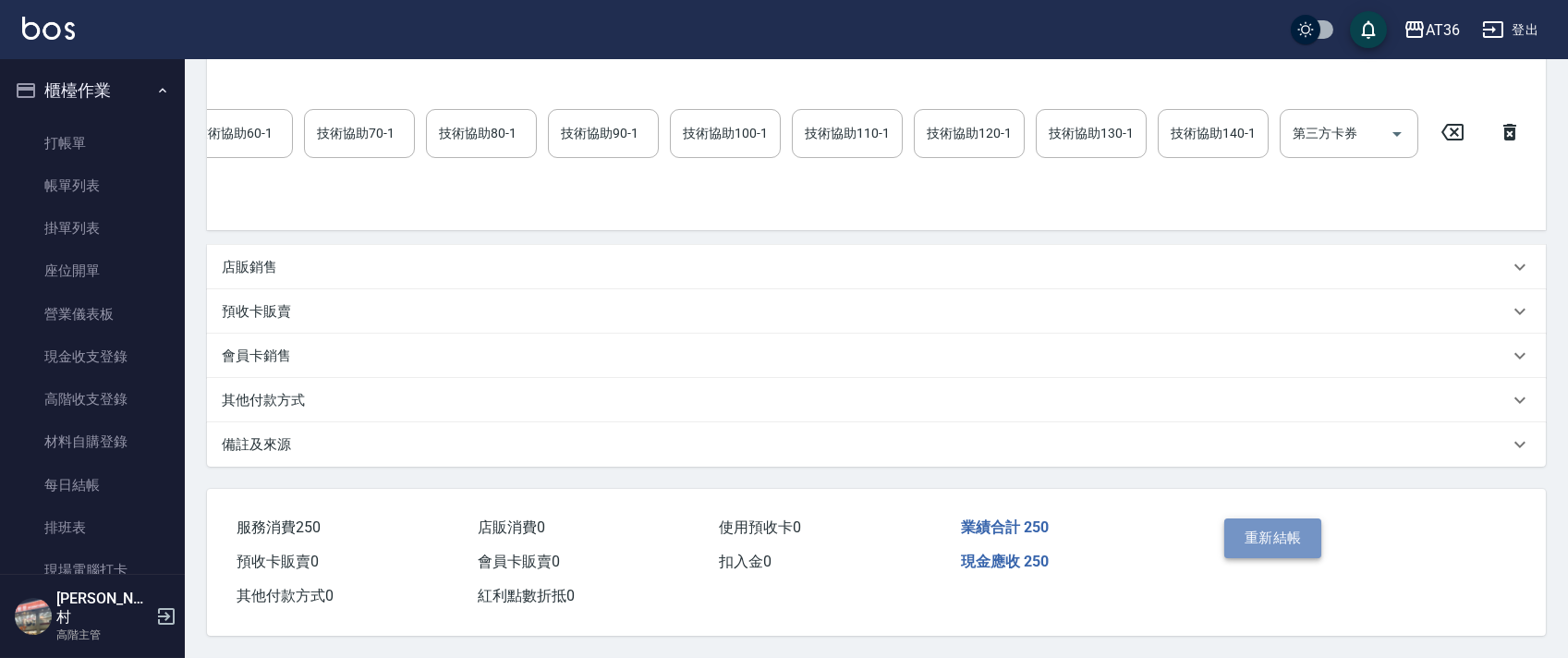
click at [1258, 537] on button "重新結帳" at bounding box center [1272, 537] width 98 height 38
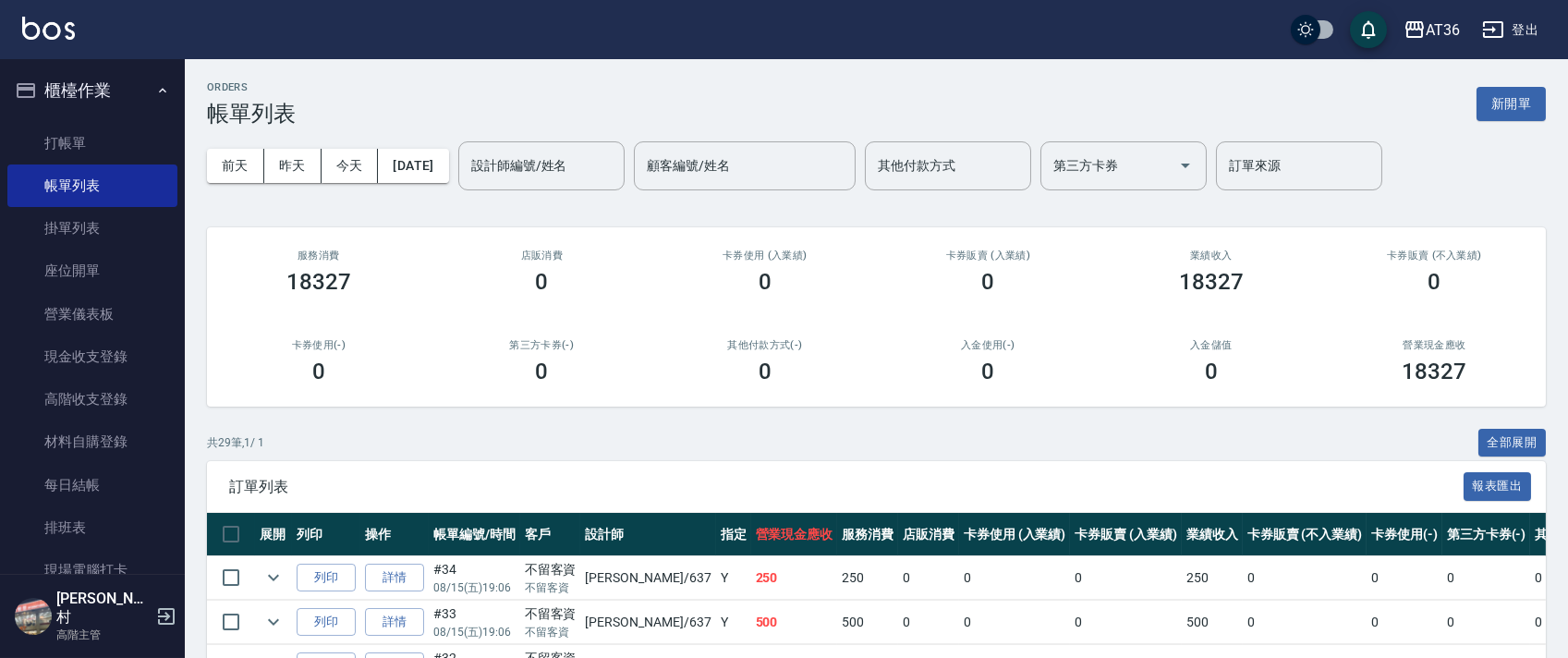
scroll to position [492, 0]
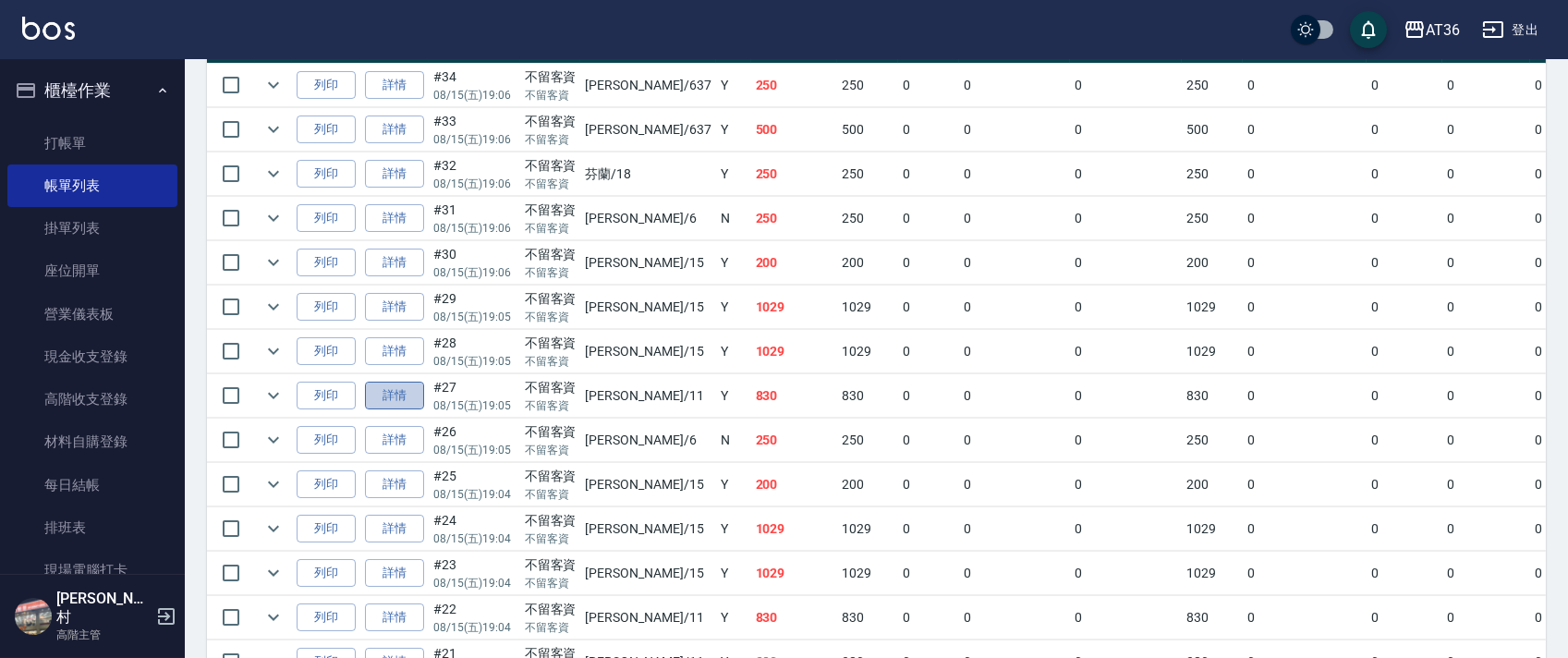
click at [397, 402] on link "詳情" at bounding box center [395, 396] width 59 height 29
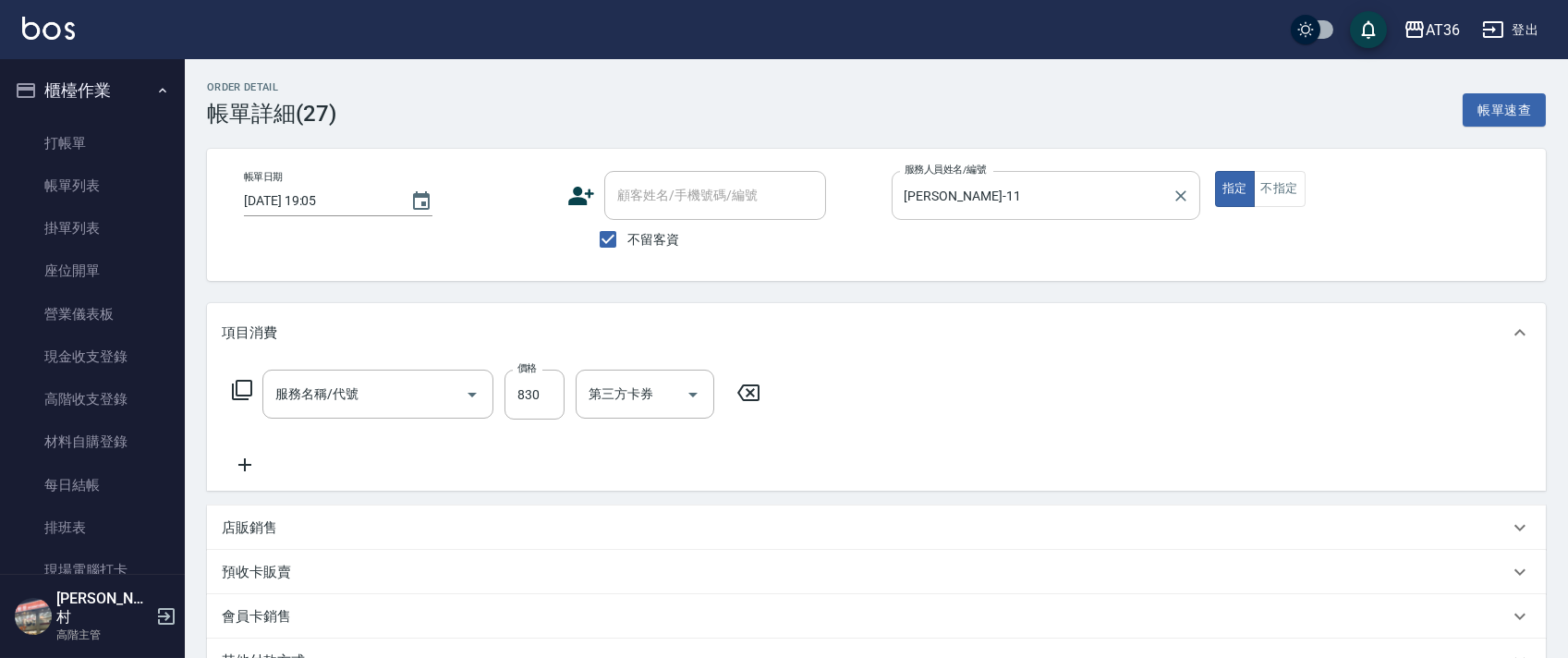
click at [924, 192] on input "[PERSON_NAME]-11" at bounding box center [1032, 195] width 264 height 33
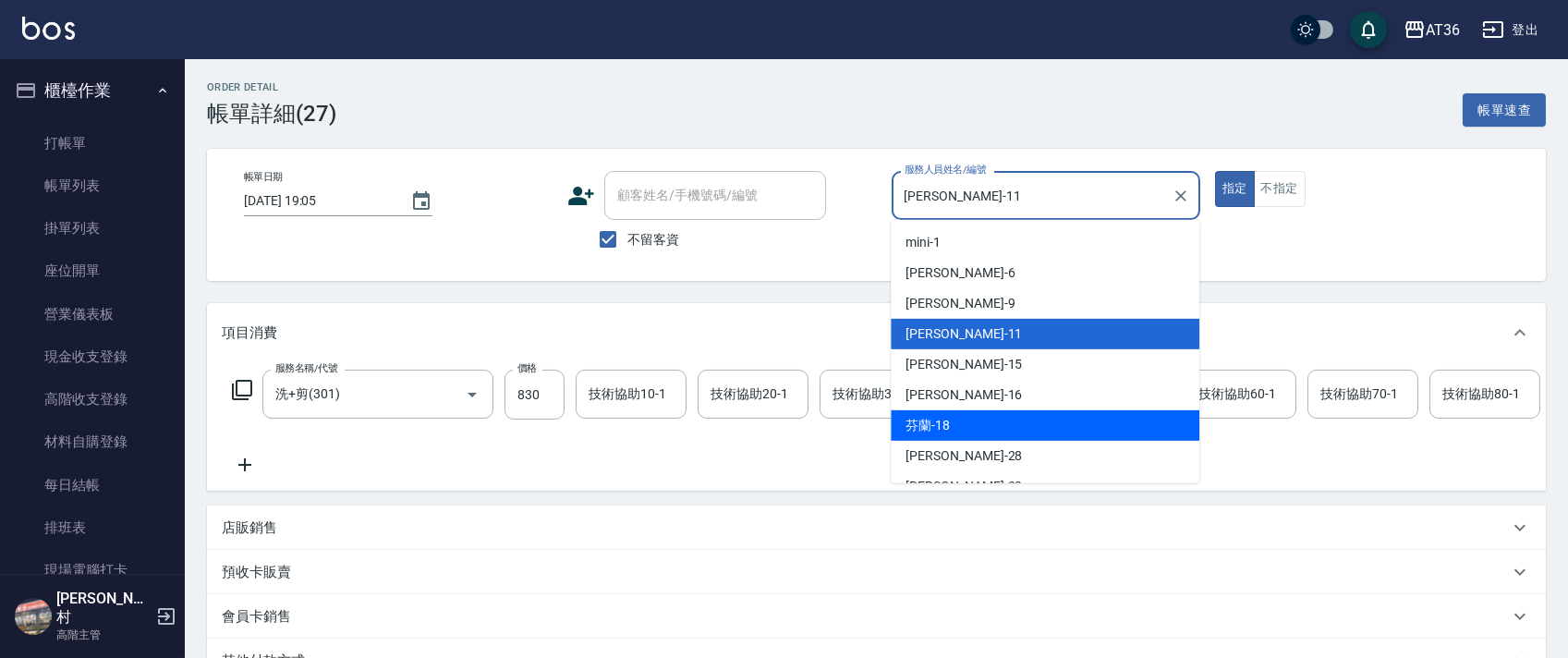
click at [963, 421] on div "芬蘭 -18" at bounding box center [1044, 425] width 309 height 31
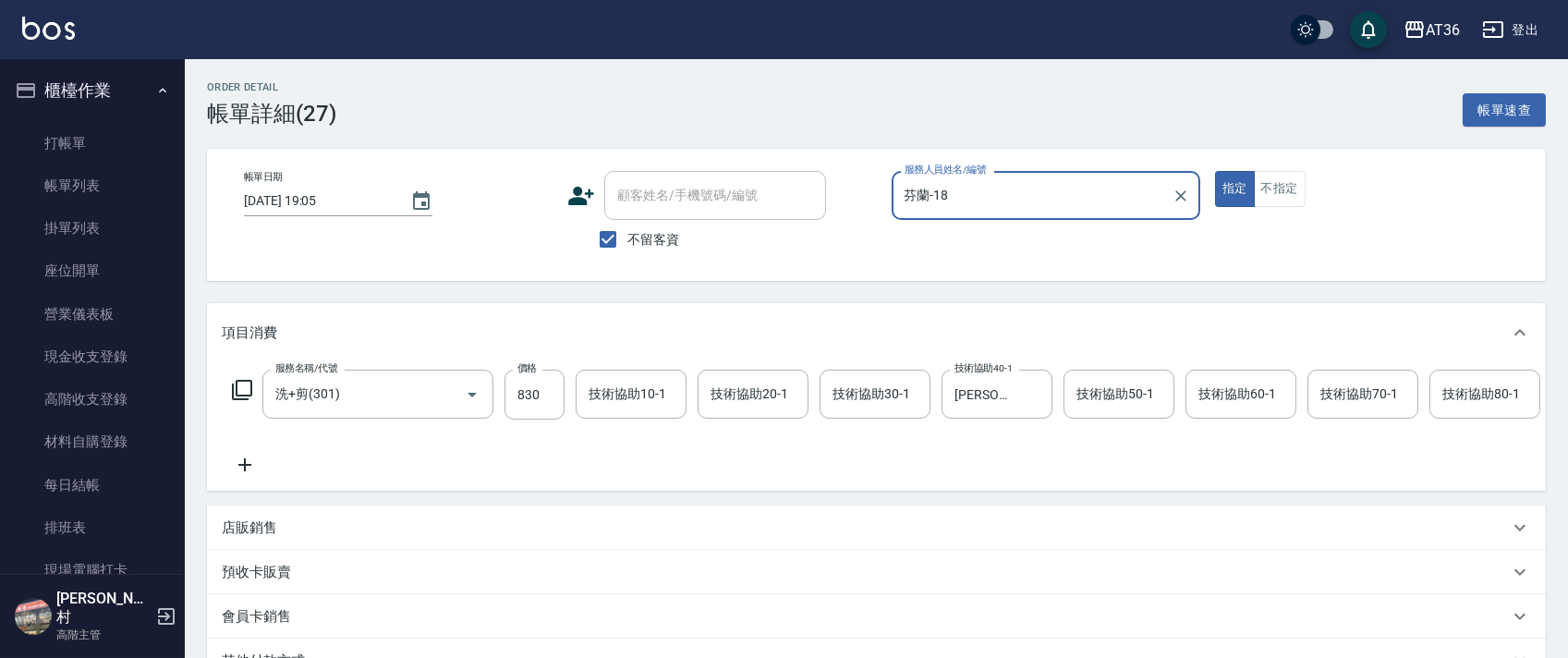
scroll to position [0, 947]
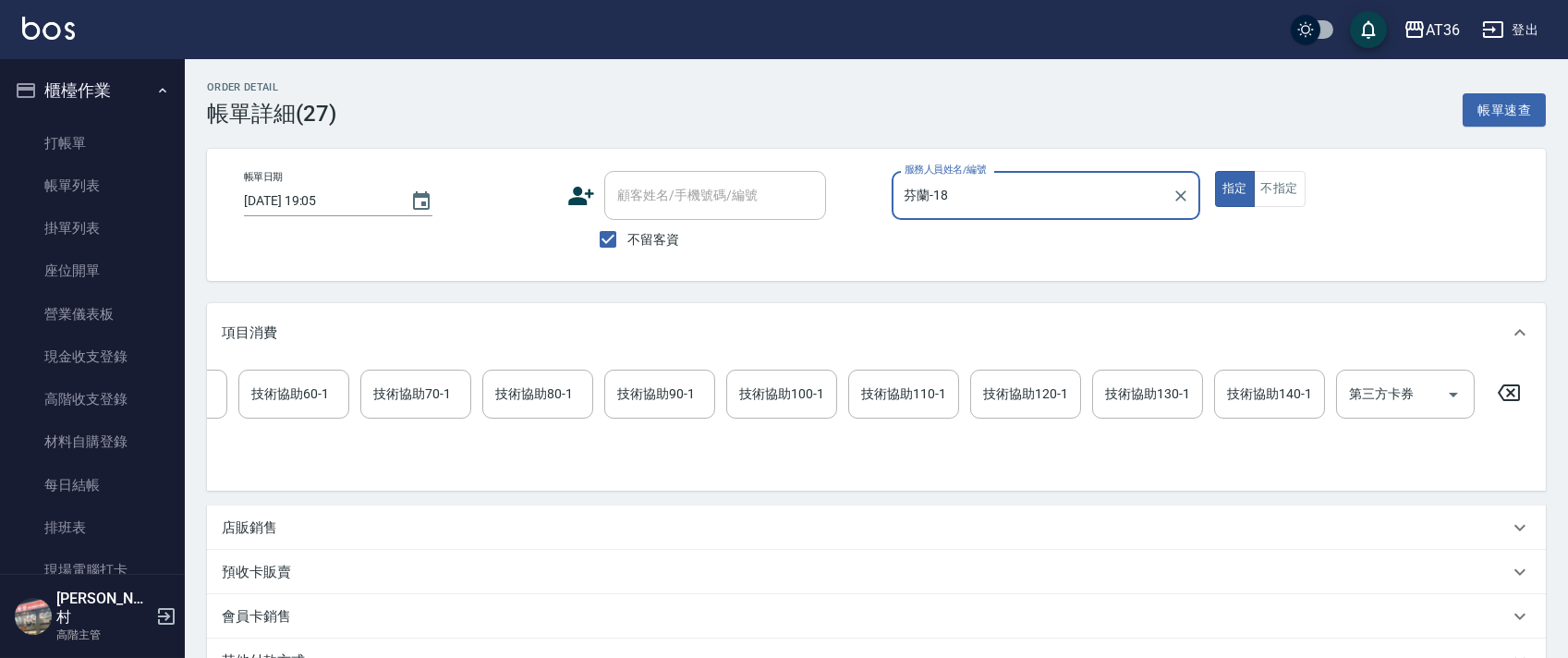
click at [1505, 384] on icon at bounding box center [1508, 393] width 46 height 22
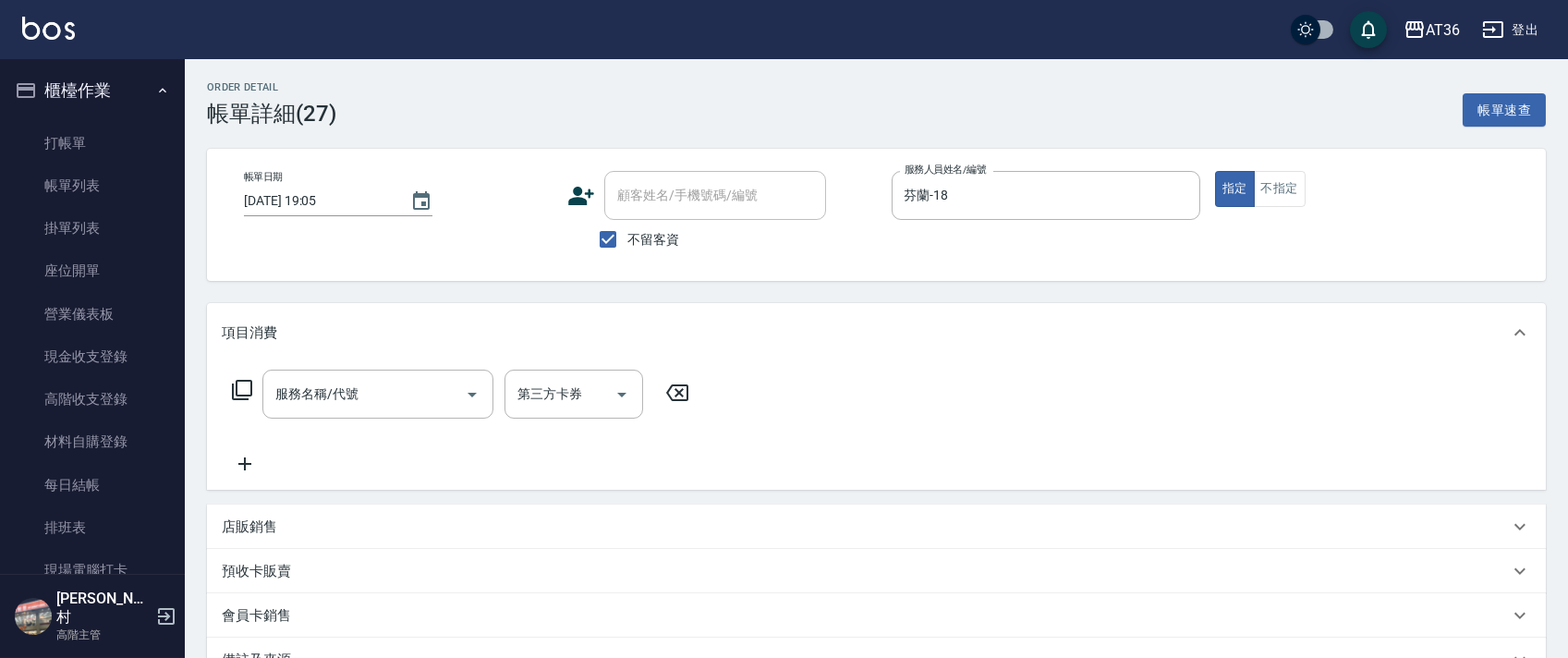
scroll to position [0, 0]
click at [245, 389] on icon at bounding box center [242, 390] width 22 height 22
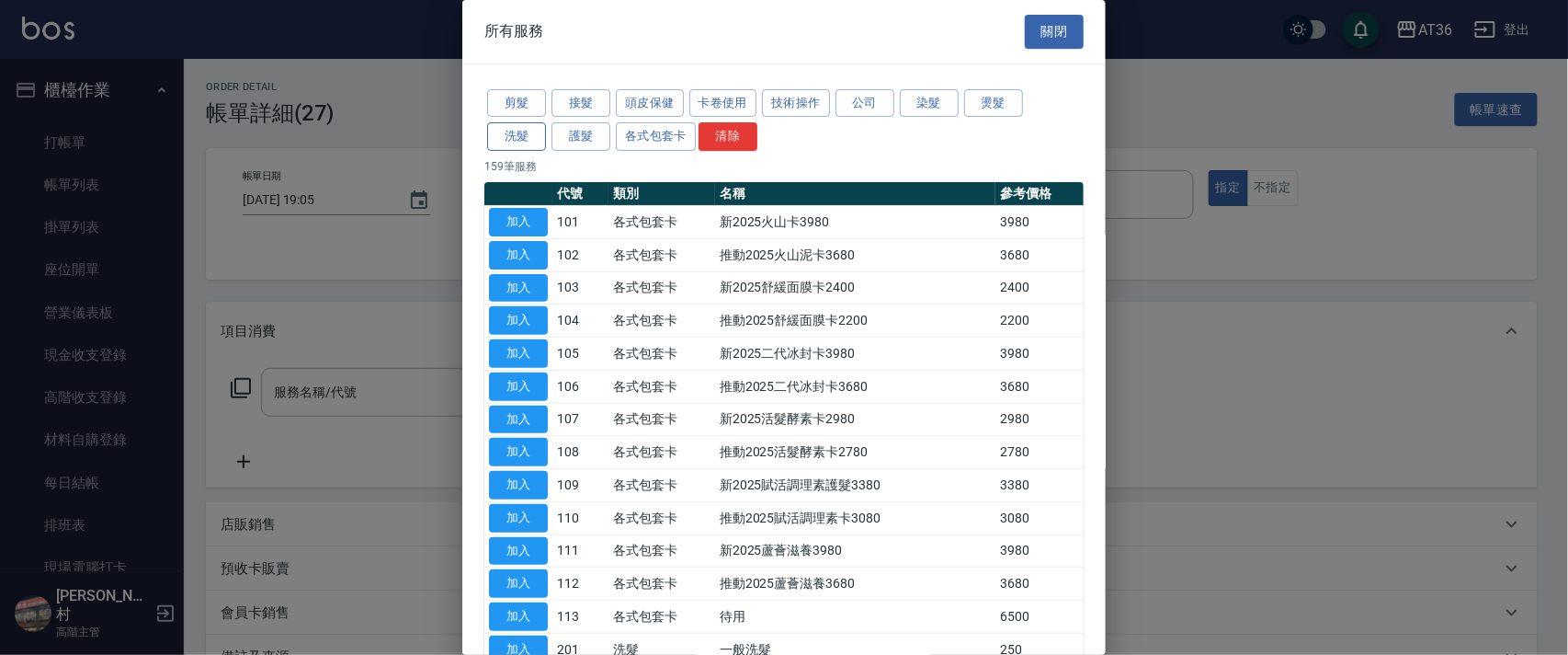
click at [530, 133] on button "洗髮" at bounding box center [516, 136] width 59 height 28
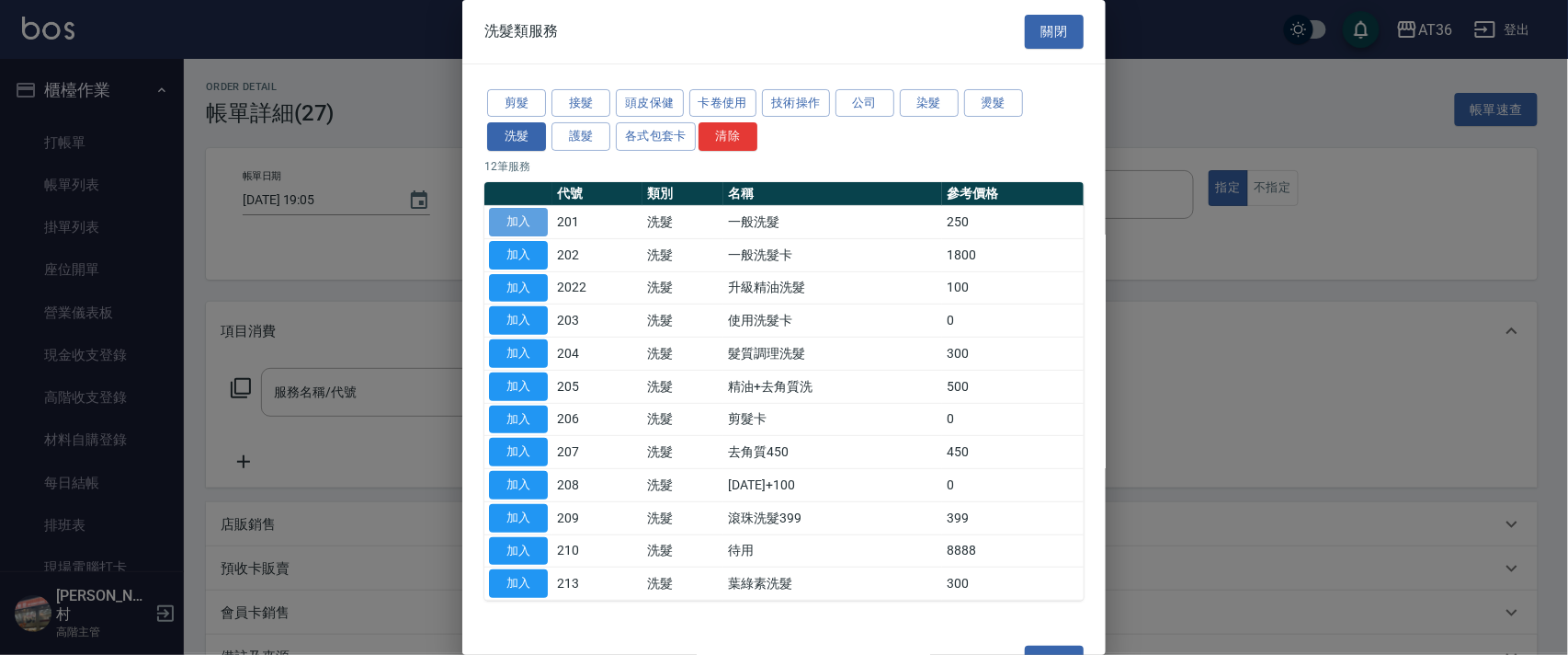
click at [542, 223] on button "加入" at bounding box center [518, 222] width 59 height 28
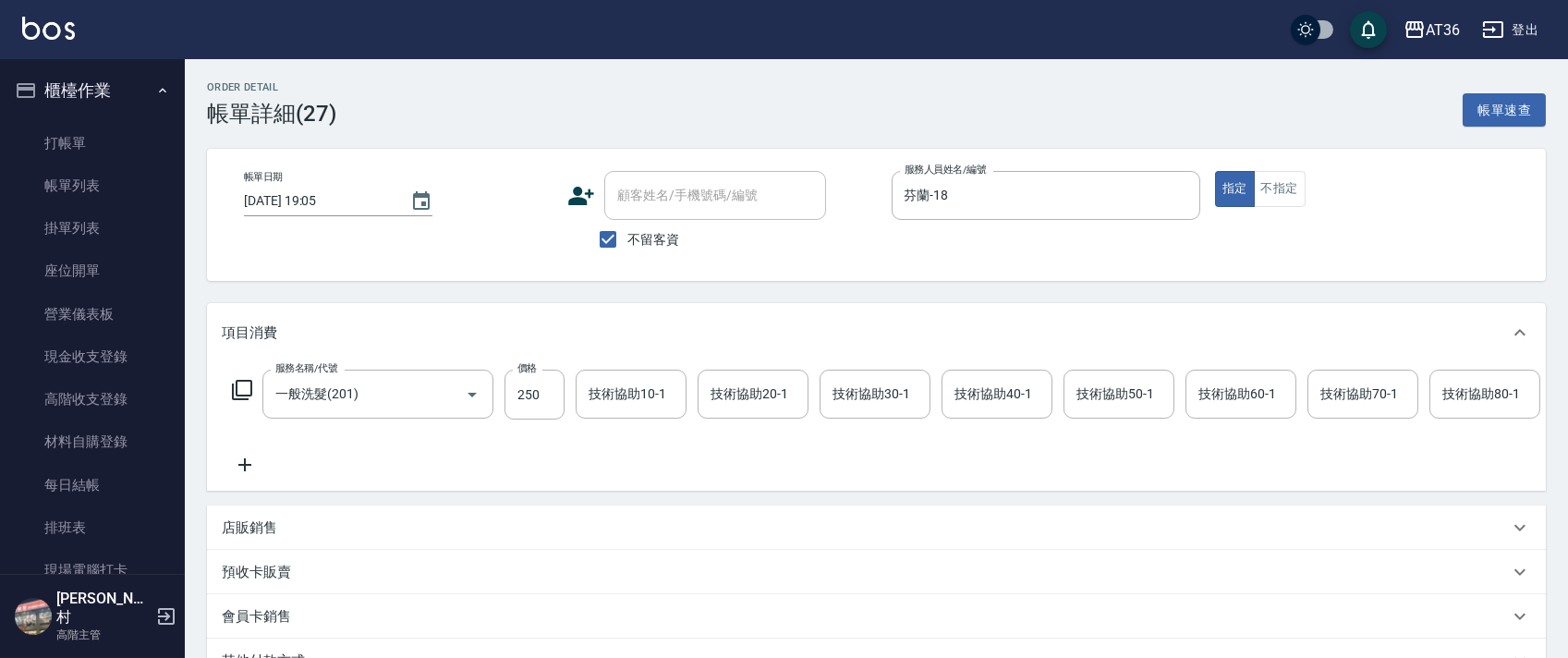
click at [992, 386] on div "技術協助40-1 技術協助40-1" at bounding box center [997, 394] width 111 height 49
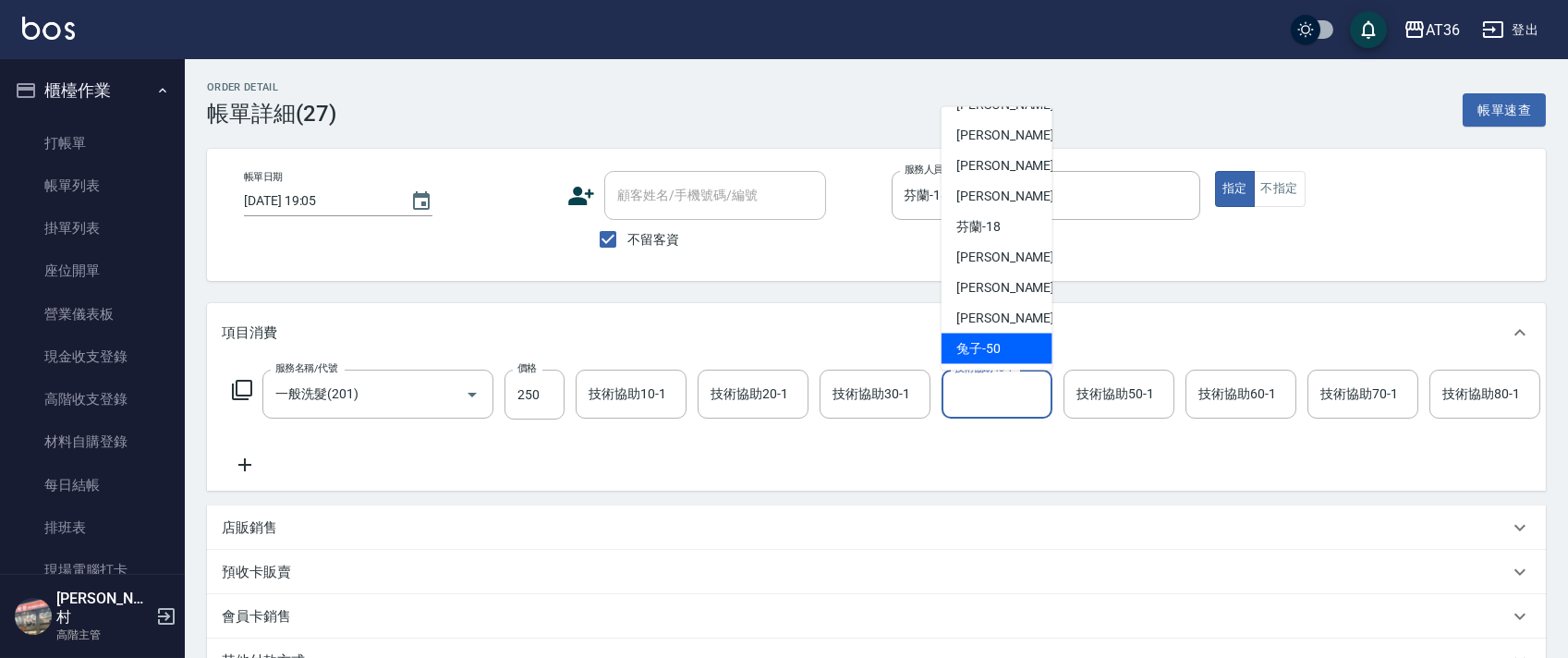
scroll to position [239, 0]
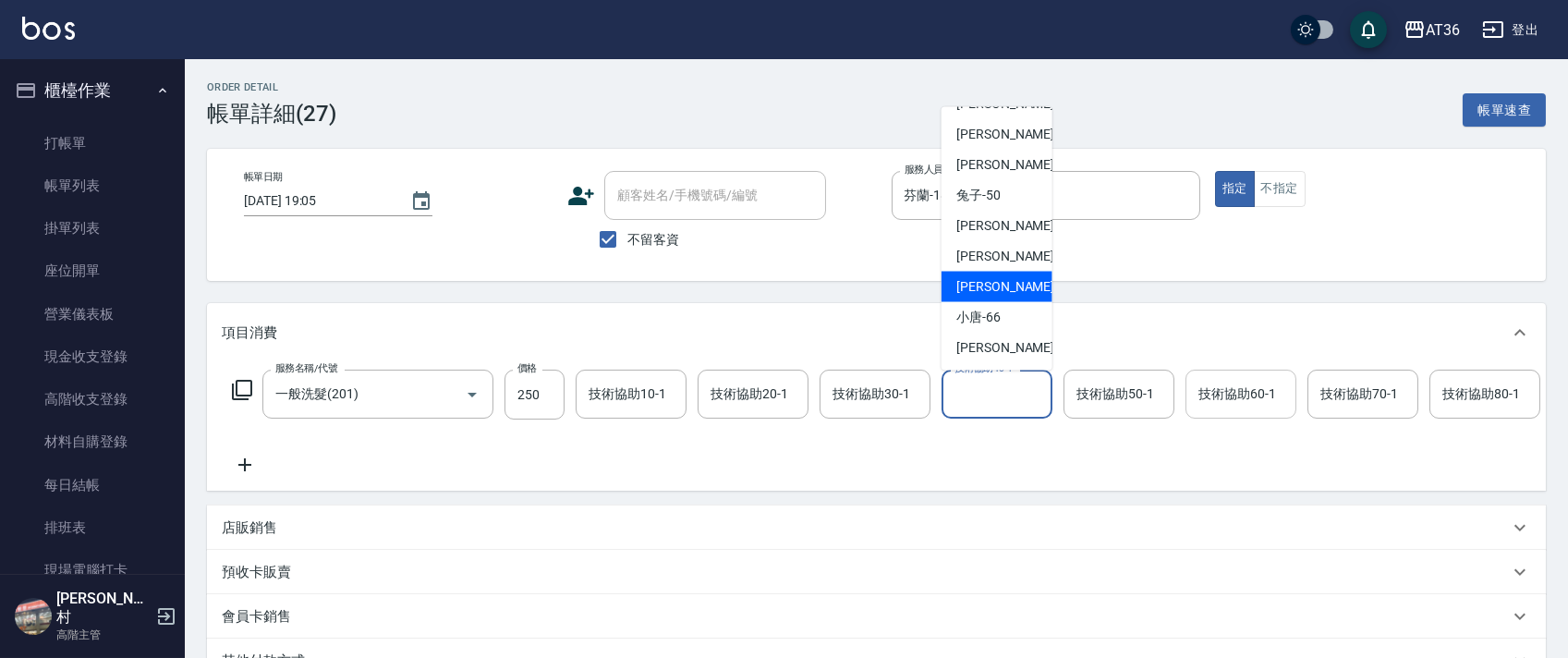
click at [1017, 287] on div "[PERSON_NAME] -59" at bounding box center [997, 286] width 111 height 31
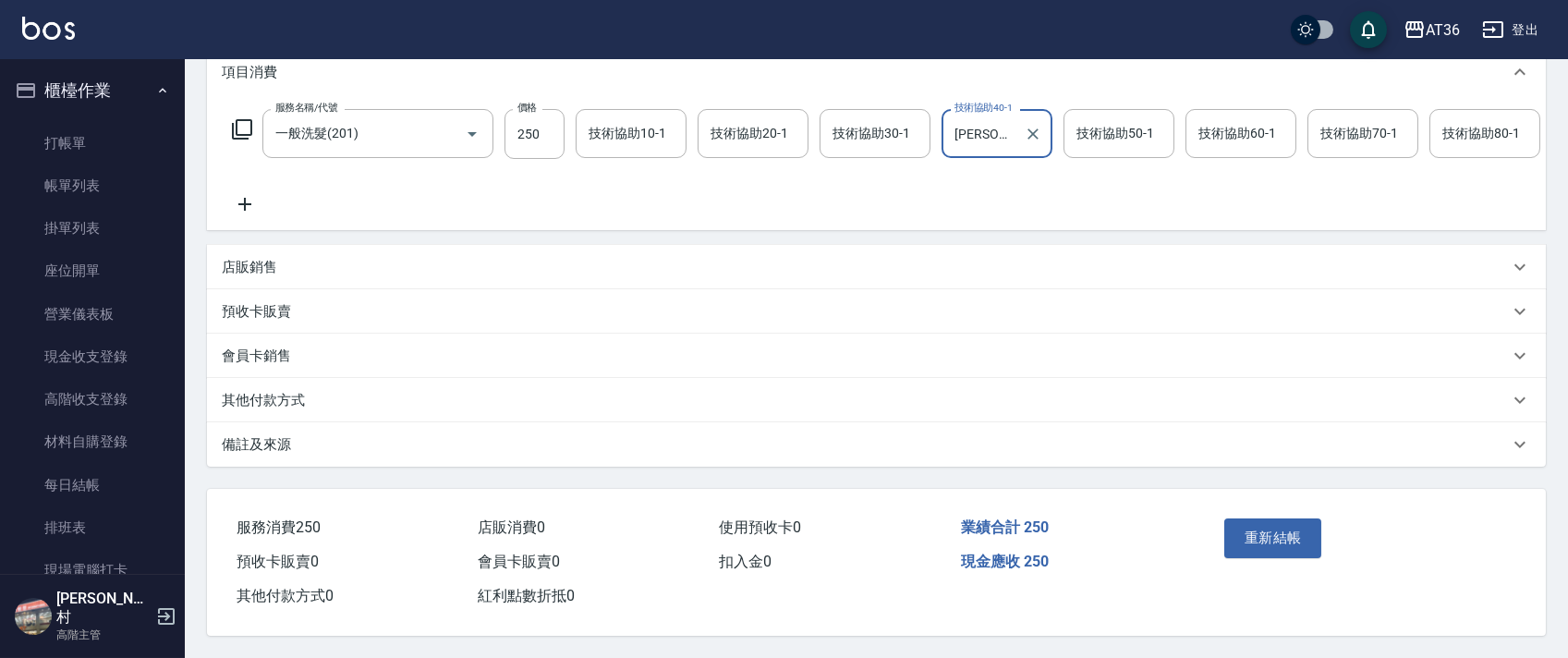
scroll to position [284, 0]
click at [1282, 536] on button "重新結帳" at bounding box center [1272, 537] width 98 height 38
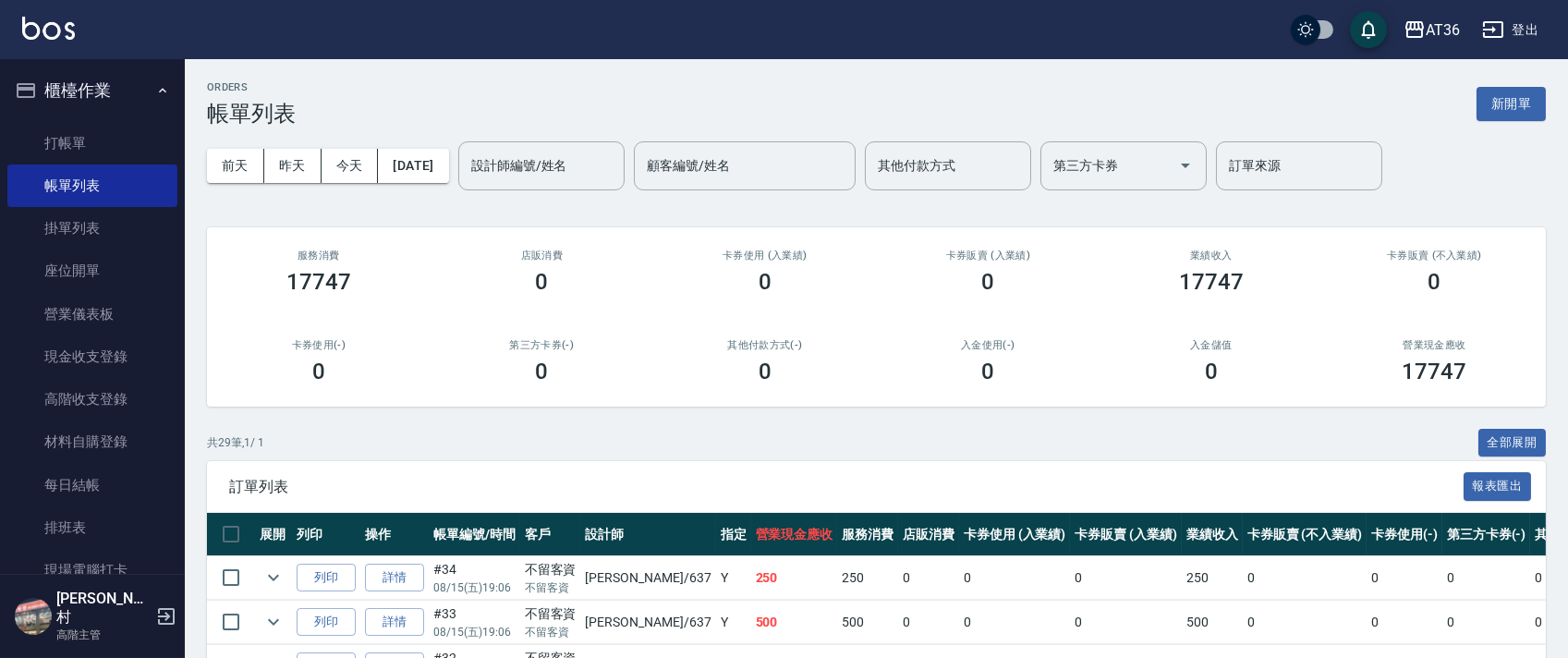
scroll to position [369, 0]
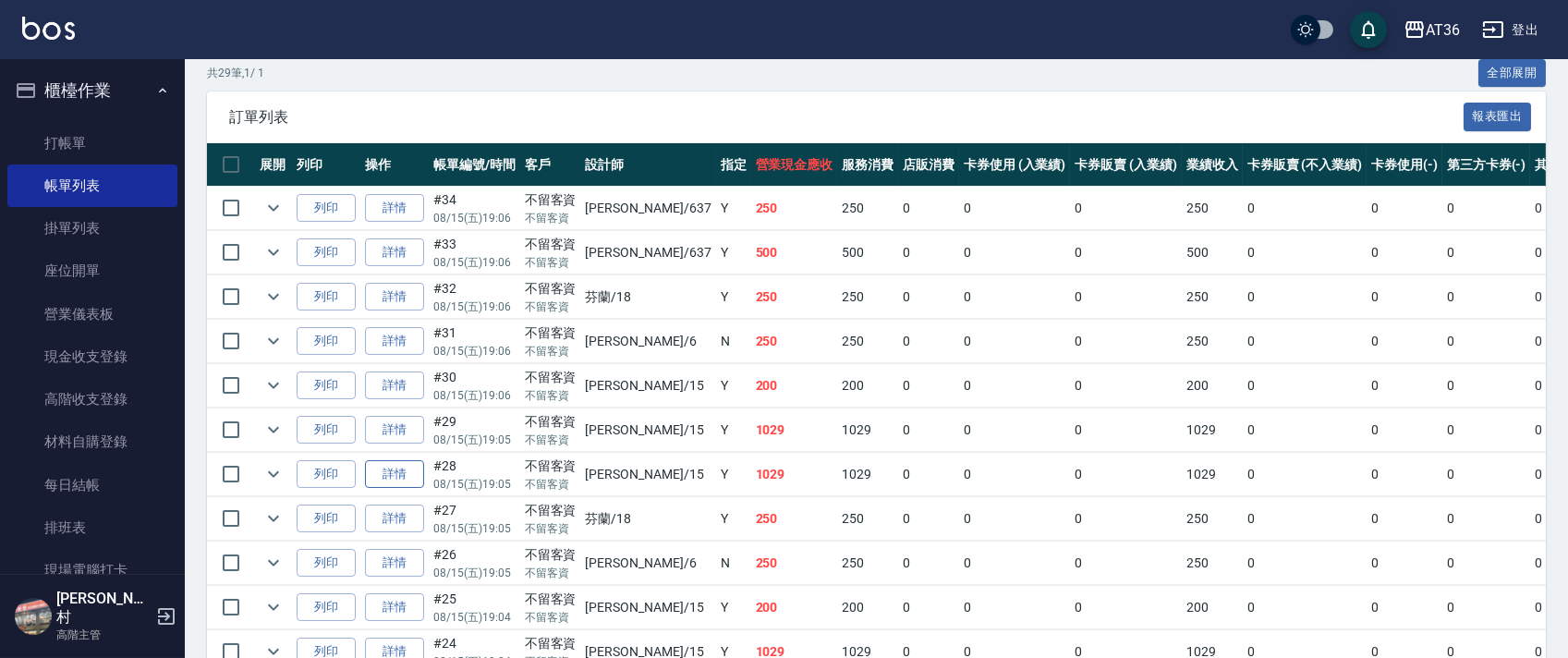
click at [412, 466] on link "詳情" at bounding box center [395, 474] width 59 height 29
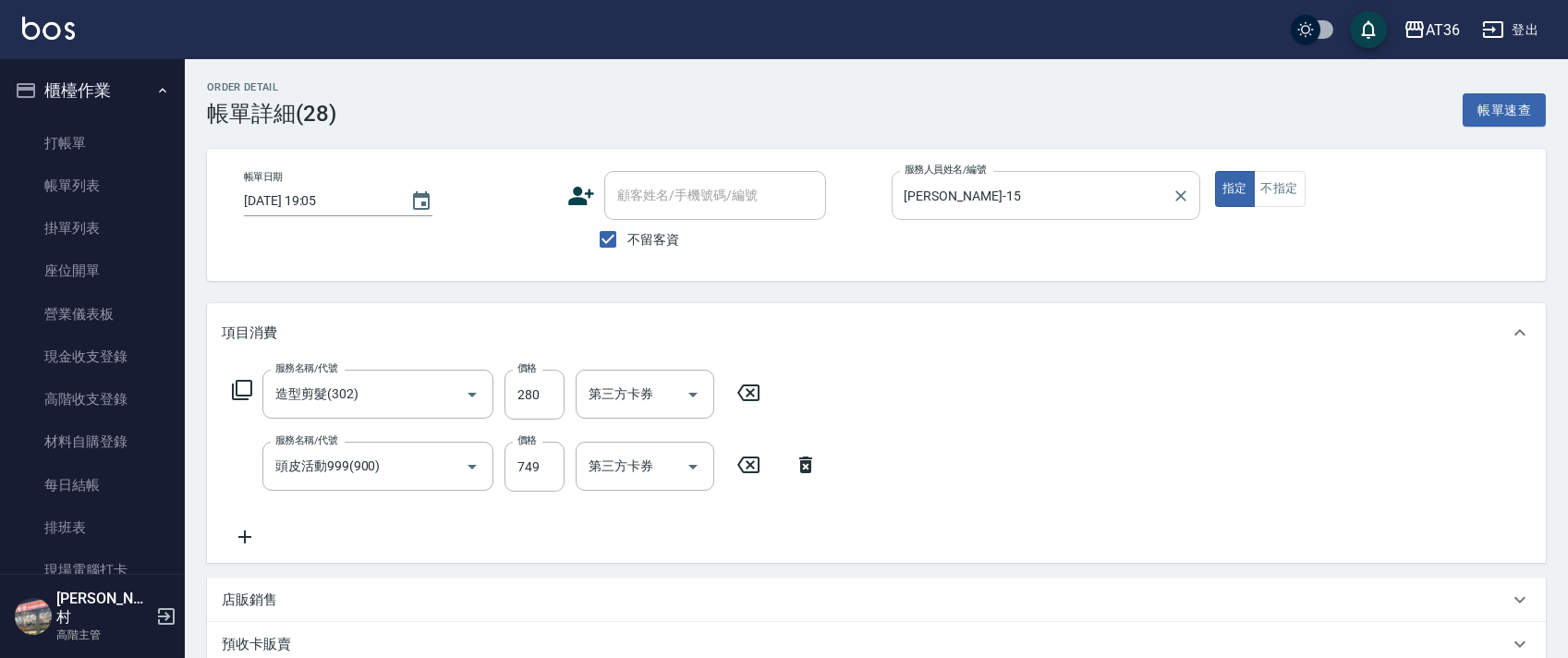
click at [925, 195] on input "[PERSON_NAME]-15" at bounding box center [1032, 195] width 264 height 33
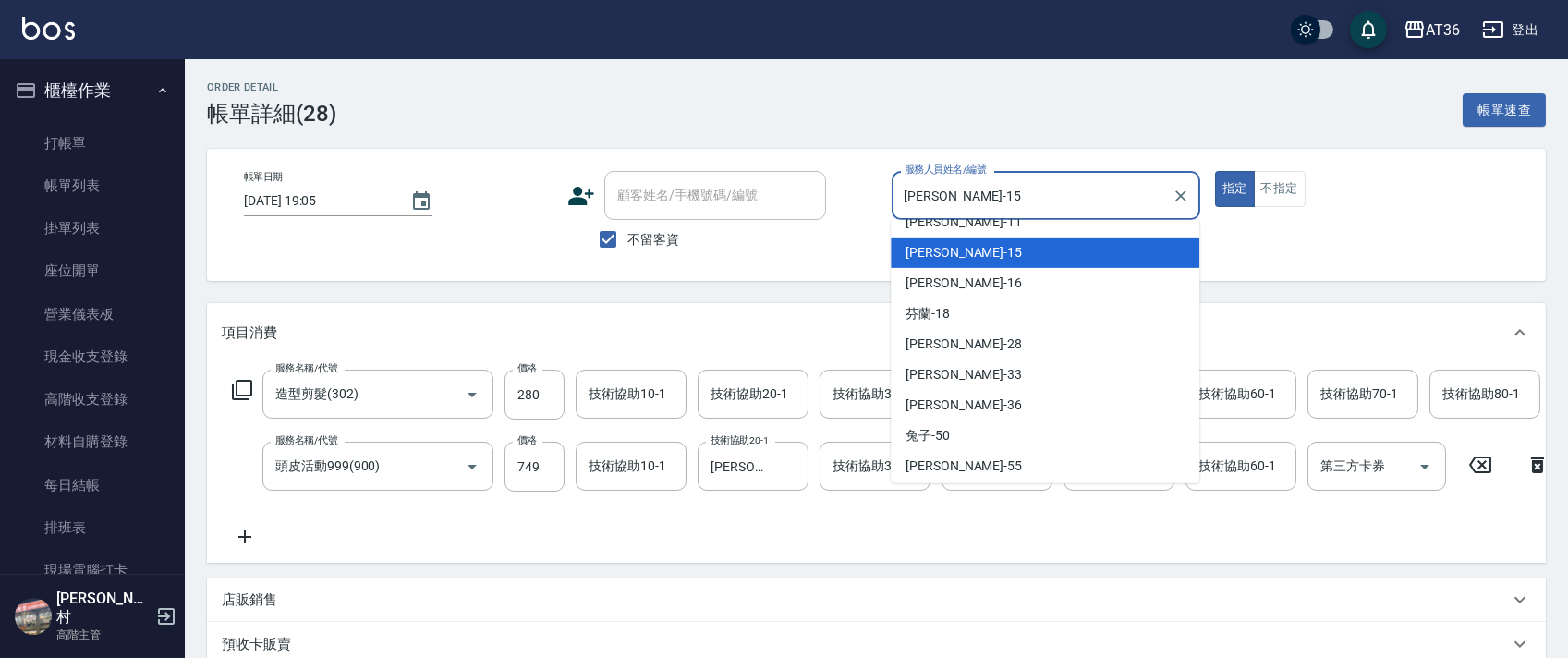
scroll to position [239, 0]
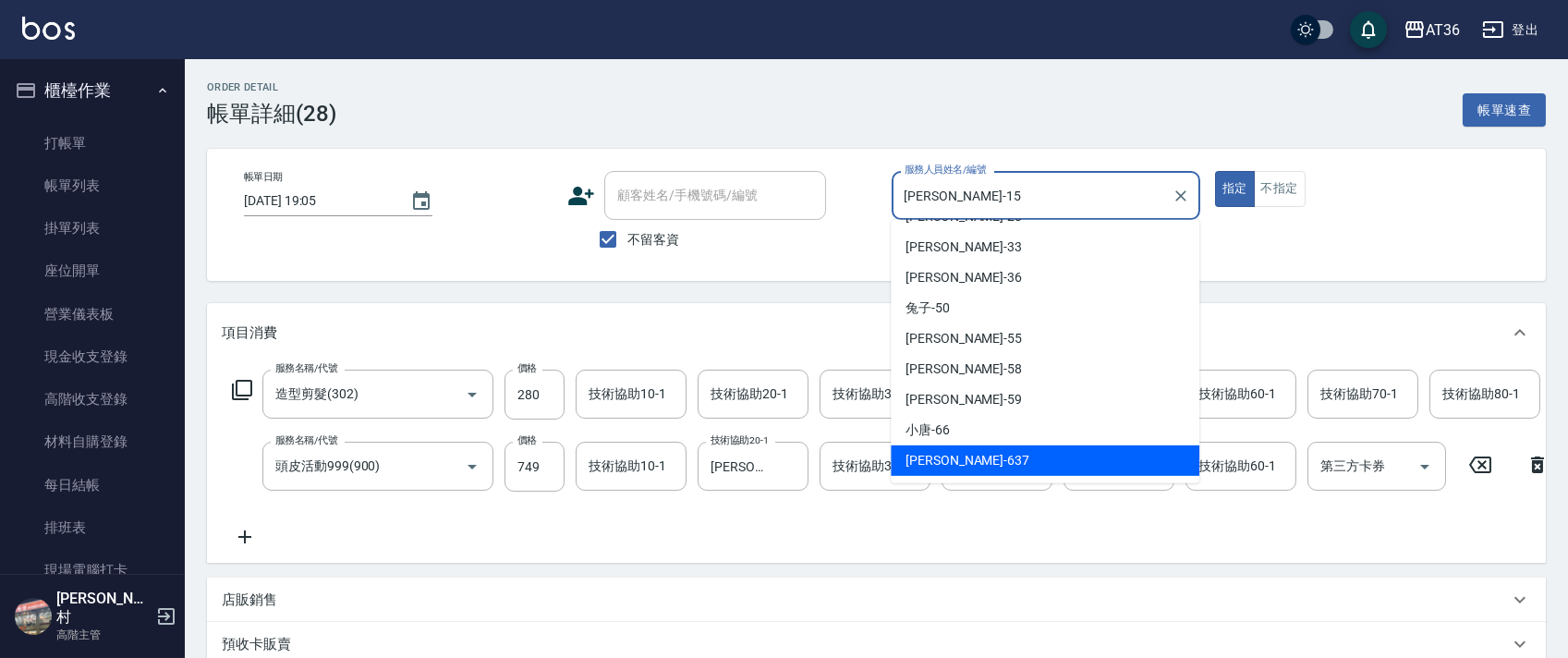
drag, startPoint x: 933, startPoint y: 465, endPoint x: 1073, endPoint y: 298, distance: 217.9
click at [933, 464] on span "憶琳 -637" at bounding box center [966, 461] width 123 height 20
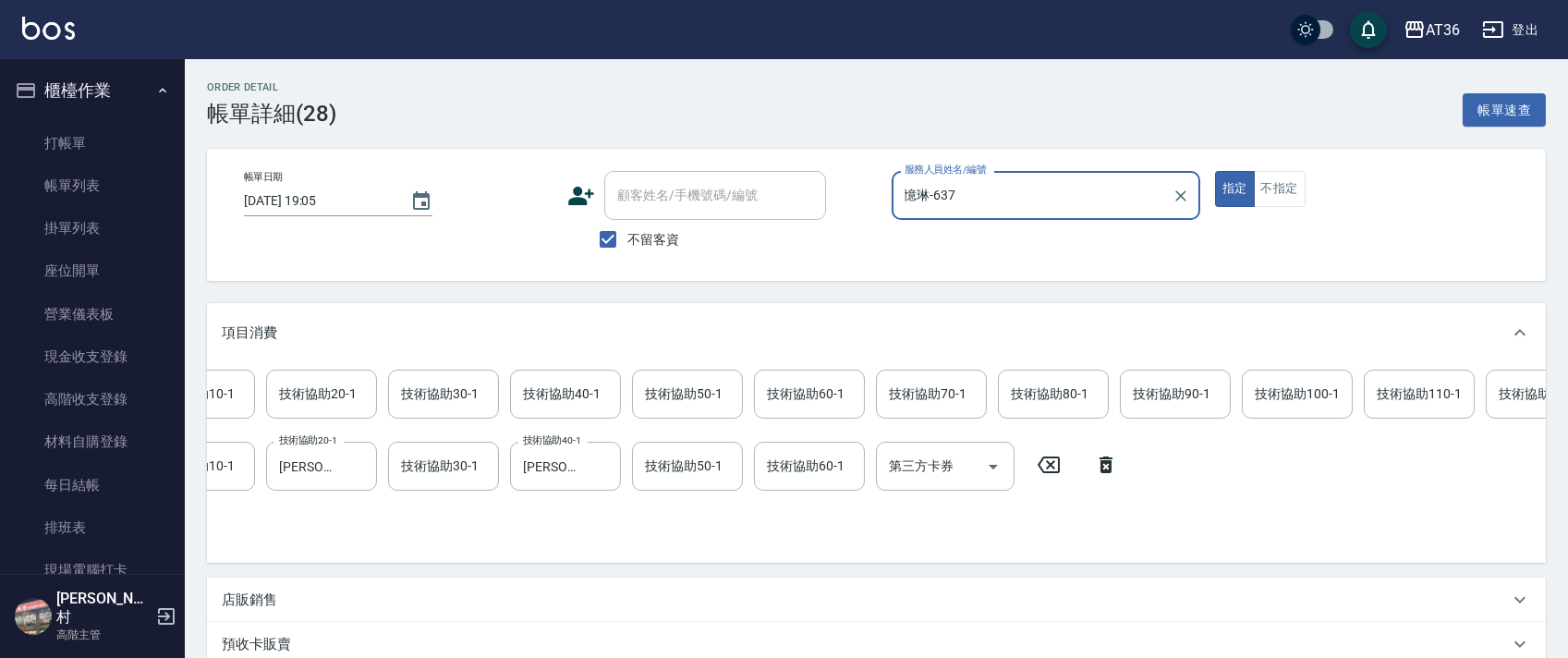
scroll to position [0, 947]
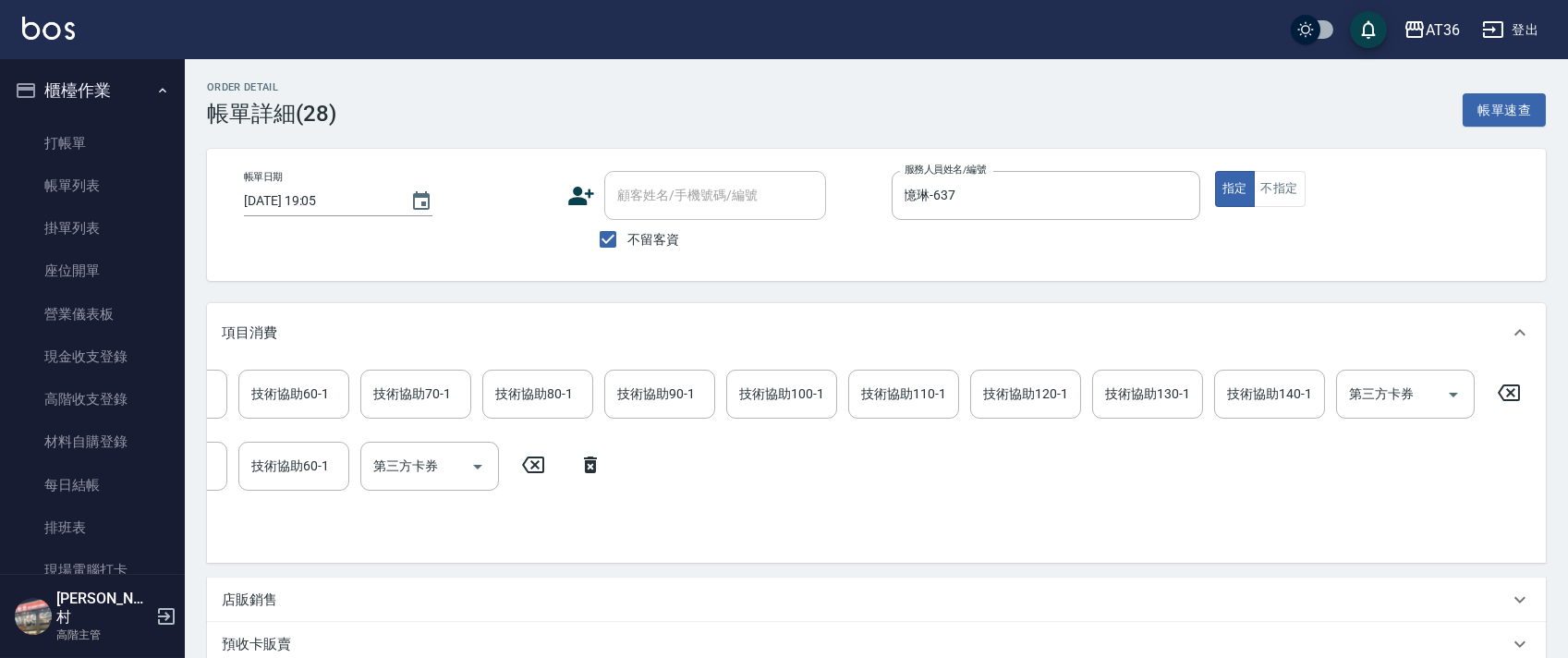
click at [1508, 393] on icon at bounding box center [1508, 393] width 46 height 22
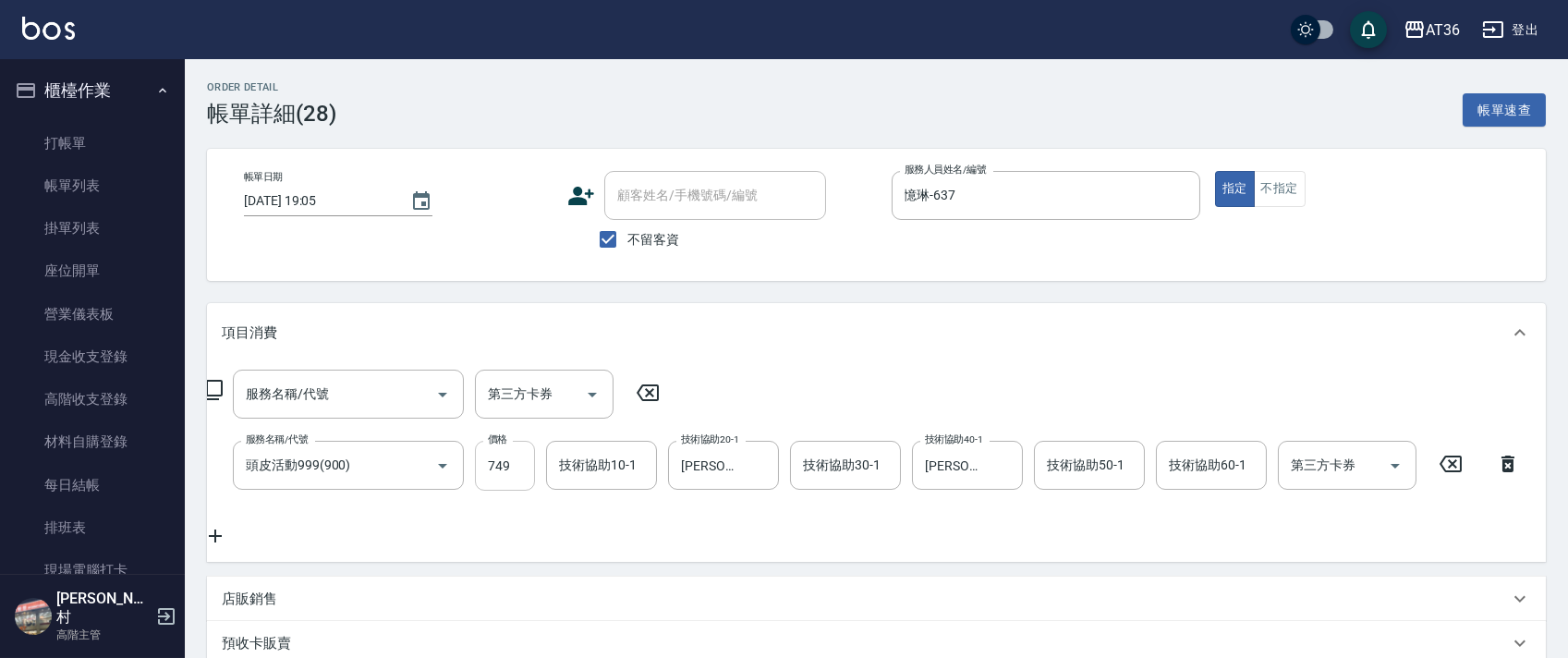
scroll to position [0, 28]
click at [1452, 463] on icon at bounding box center [1452, 464] width 22 height 17
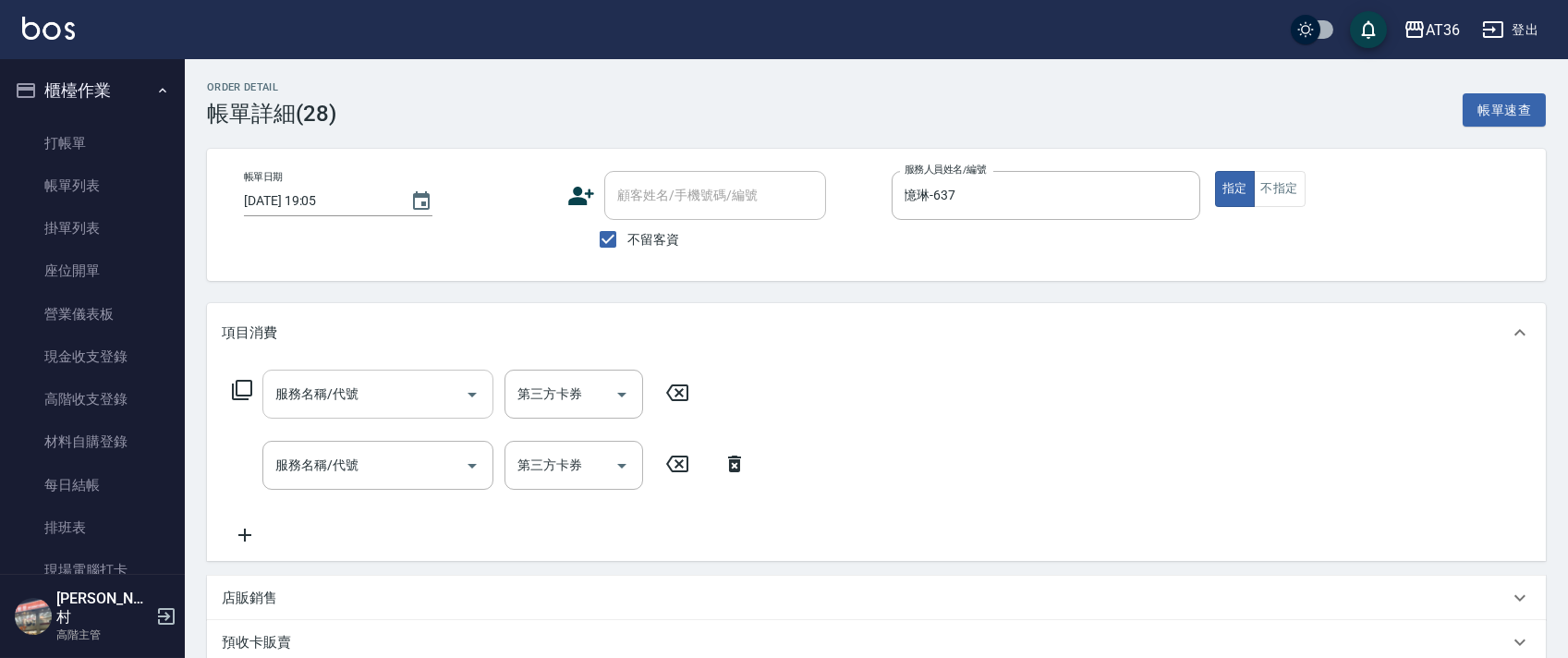
scroll to position [0, 0]
click at [247, 384] on icon at bounding box center [242, 390] width 22 height 22
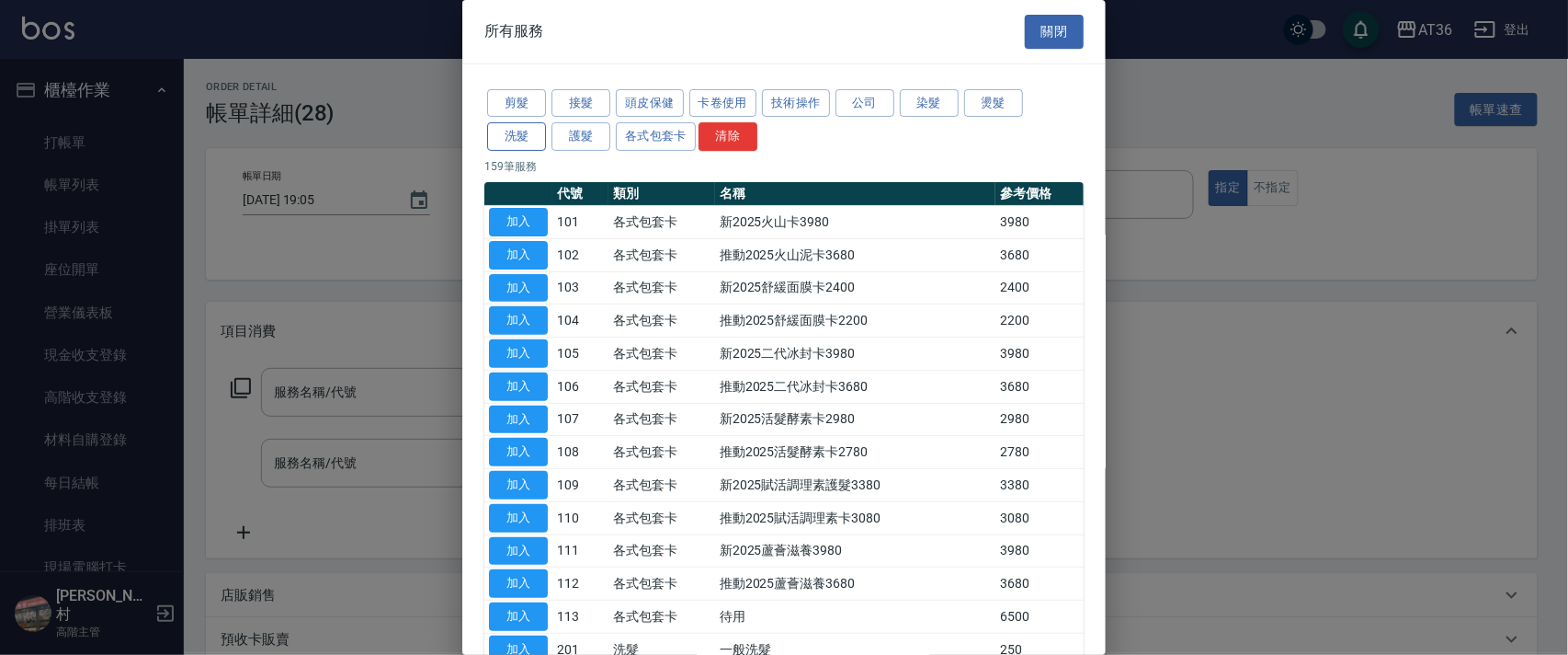
click at [524, 136] on button "洗髮" at bounding box center [516, 136] width 59 height 28
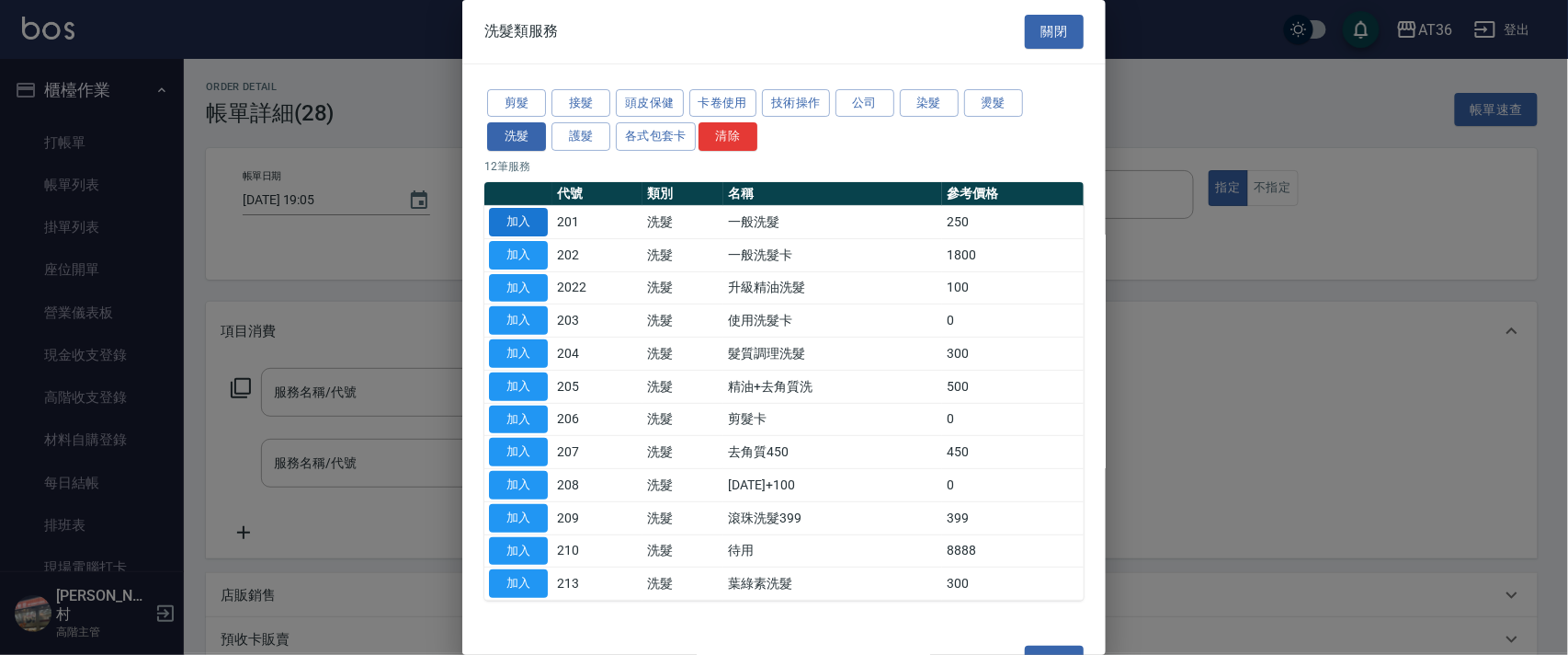
click at [529, 212] on button "加入" at bounding box center [518, 222] width 59 height 28
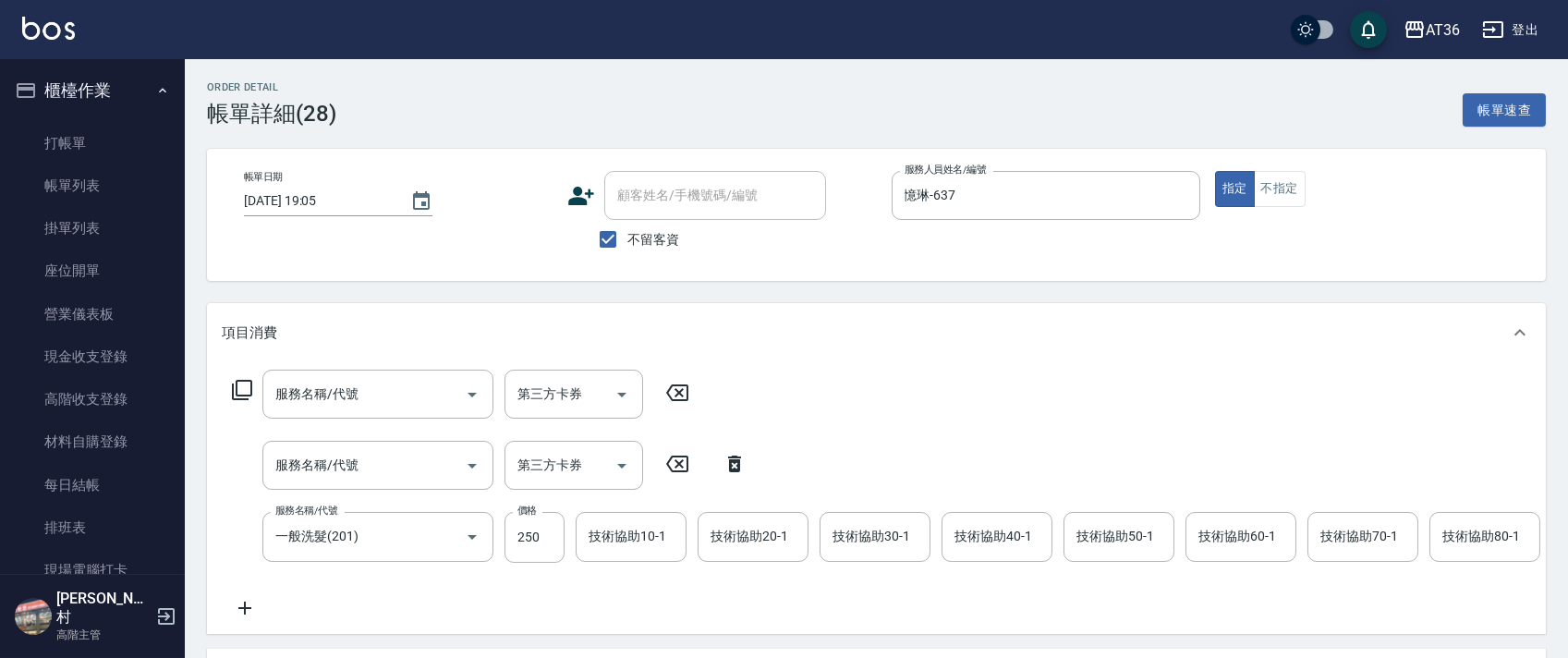
click at [246, 388] on icon at bounding box center [242, 390] width 22 height 22
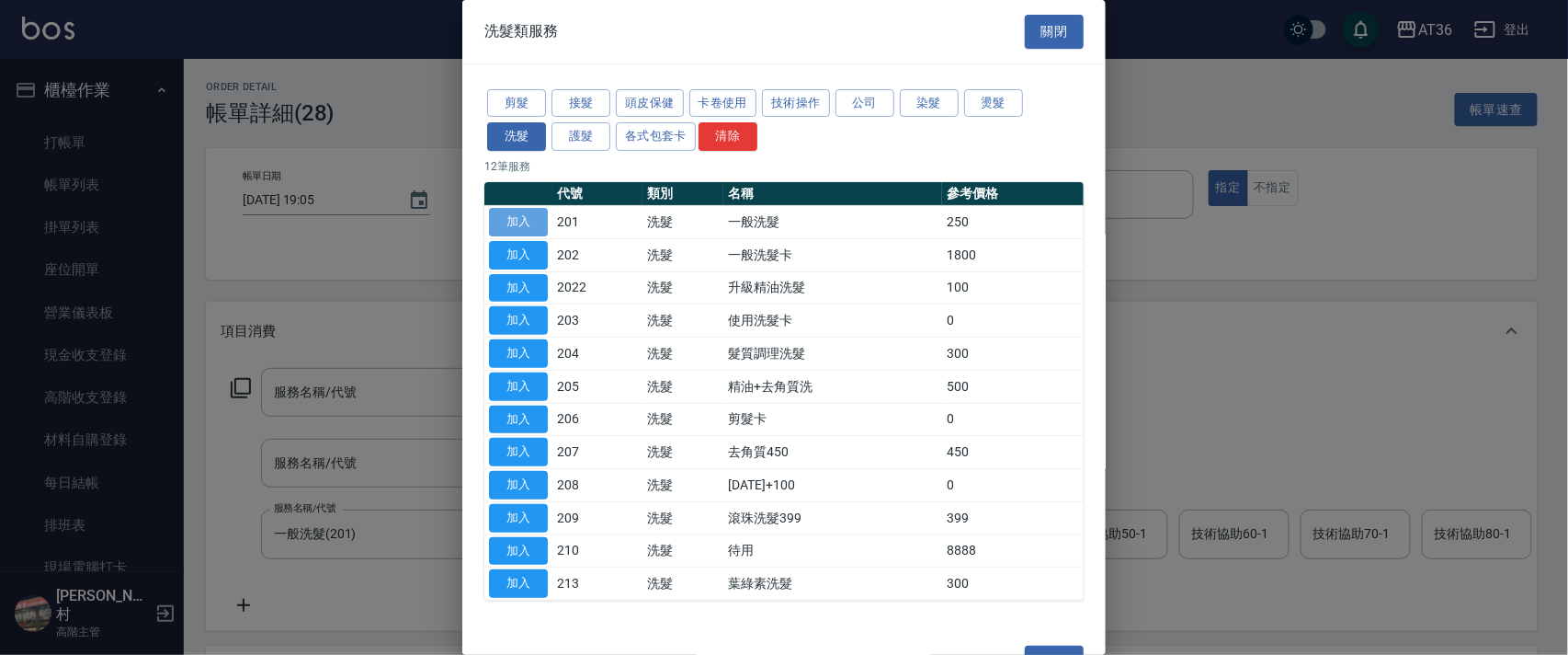
click at [516, 218] on button "加入" at bounding box center [518, 222] width 59 height 28
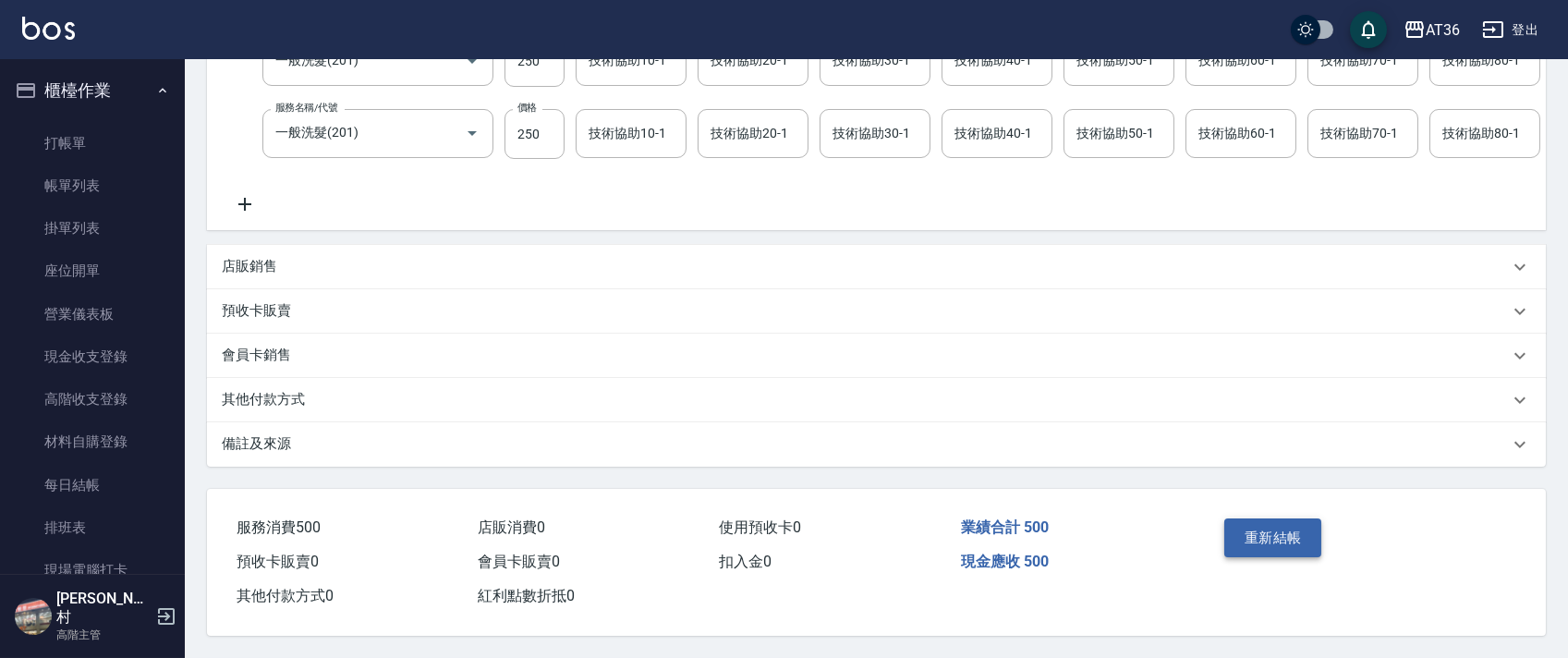
click at [1264, 539] on button "重新結帳" at bounding box center [1272, 537] width 98 height 38
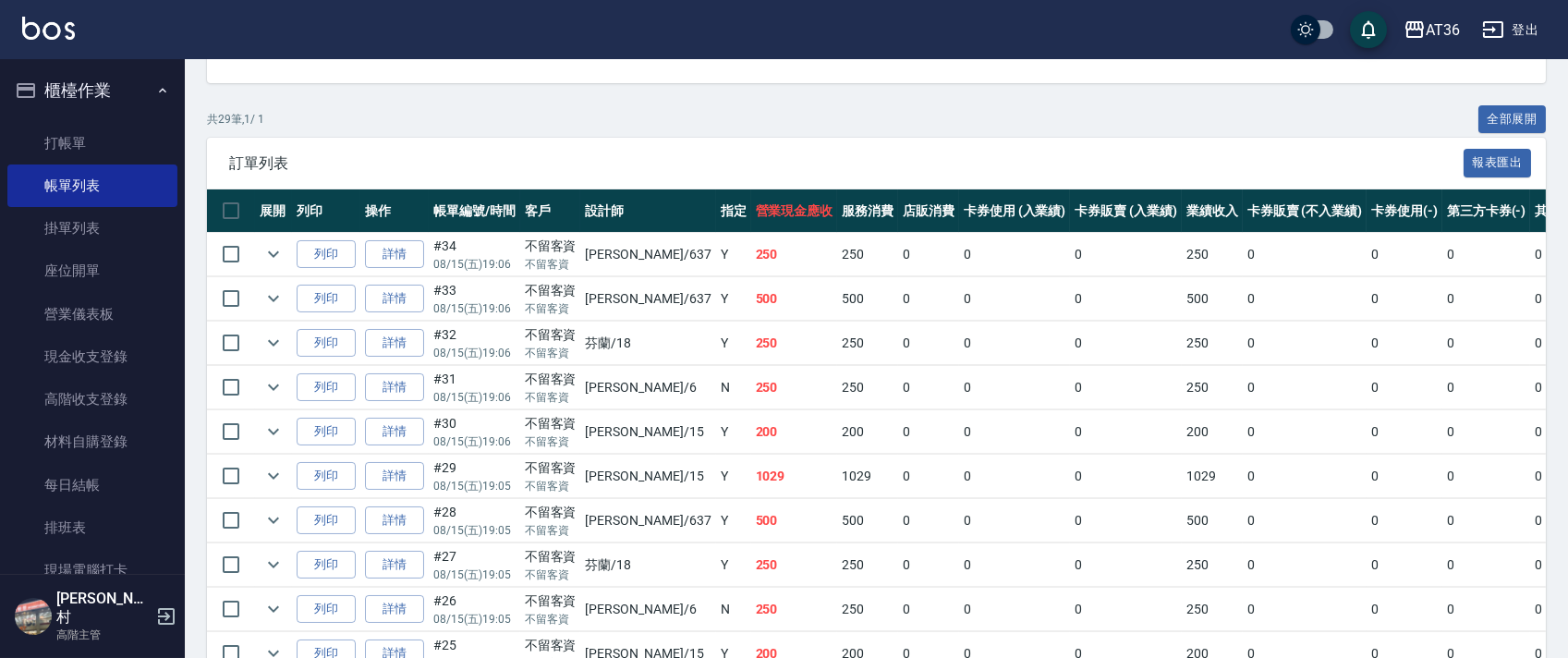
scroll to position [369, 0]
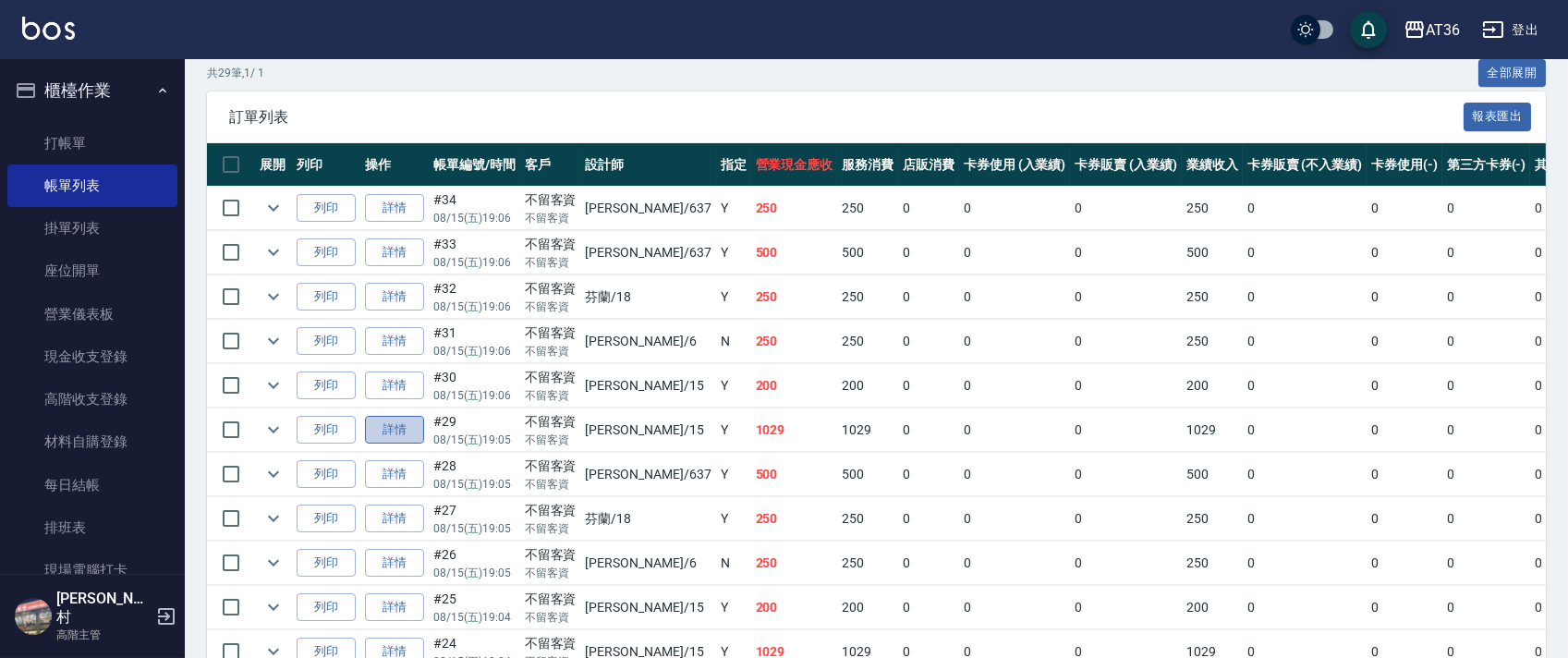
click at [393, 437] on link "詳情" at bounding box center [395, 429] width 59 height 29
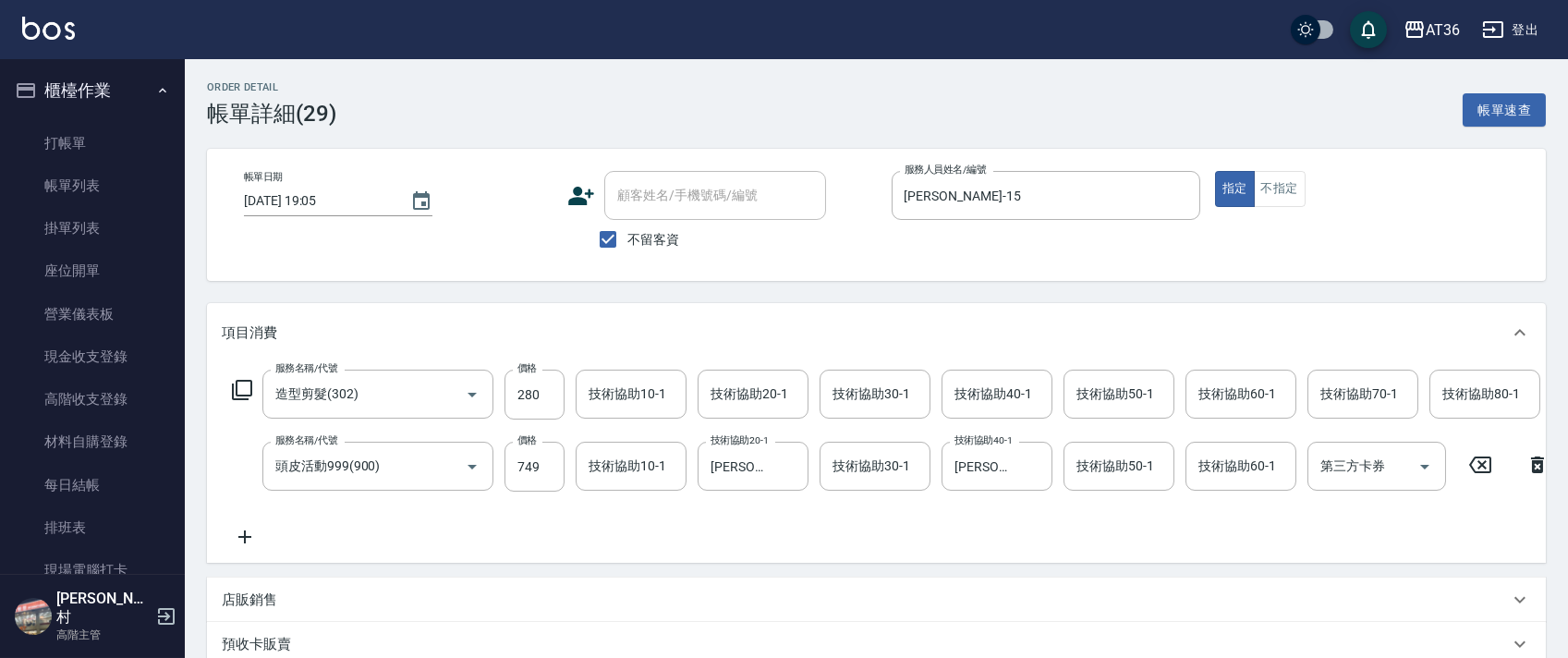
scroll to position [0, 947]
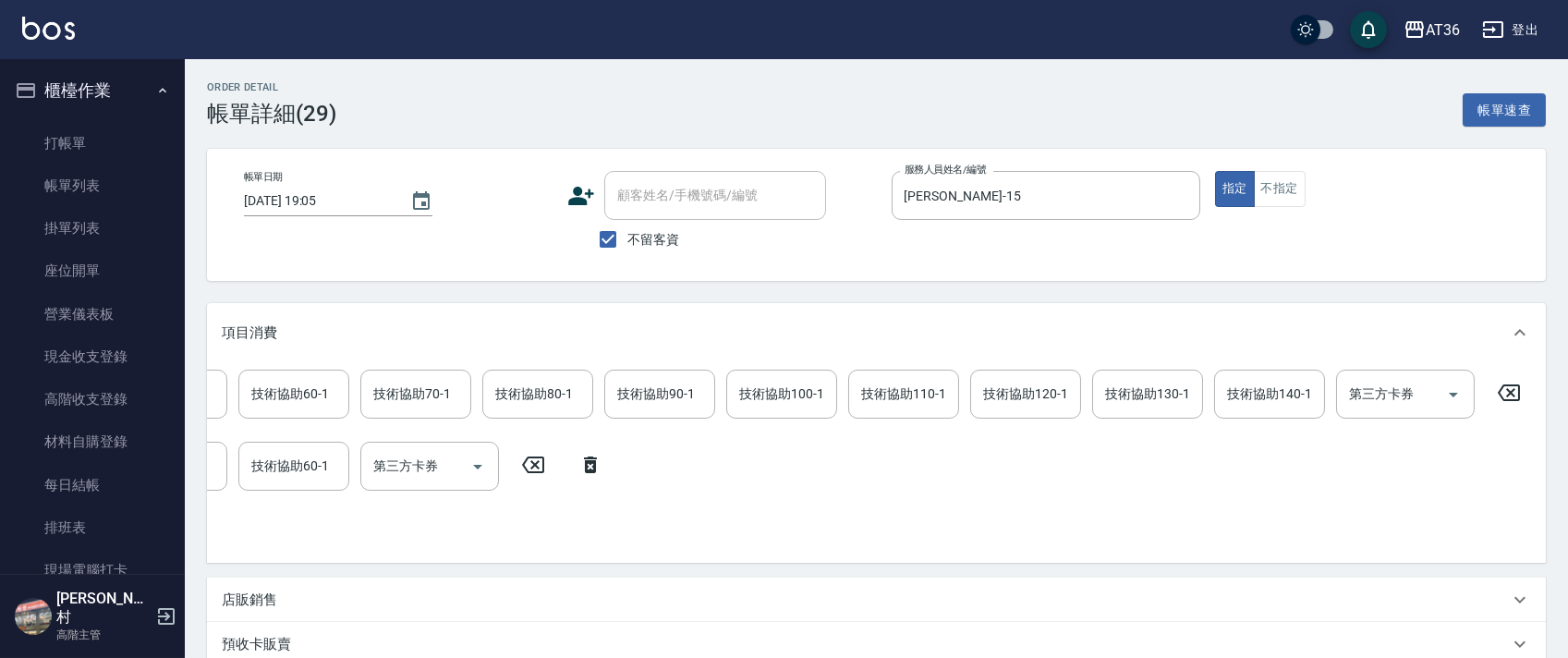
click at [1500, 392] on icon at bounding box center [1508, 393] width 46 height 22
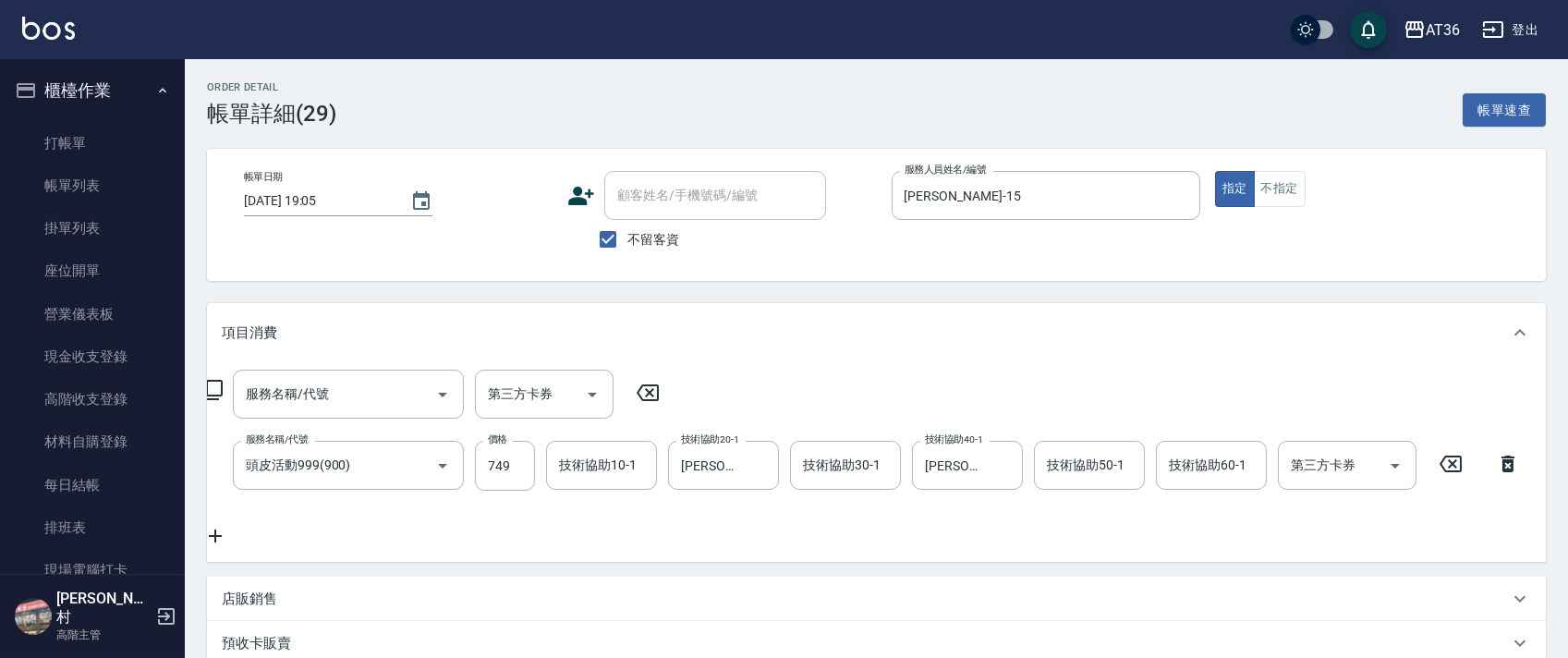
scroll to position [0, 28]
click at [1457, 462] on icon at bounding box center [1452, 464] width 46 height 22
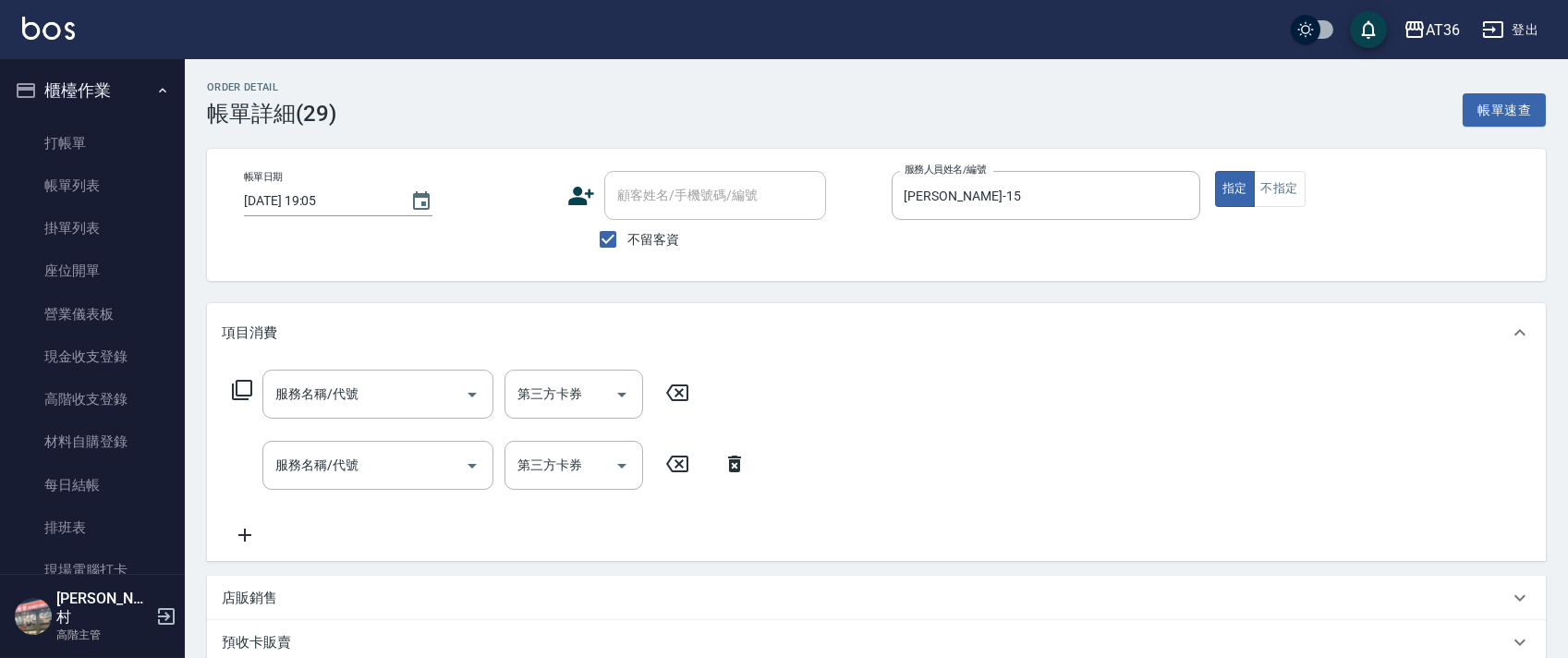
scroll to position [0, 0]
click at [245, 394] on icon at bounding box center [242, 390] width 22 height 22
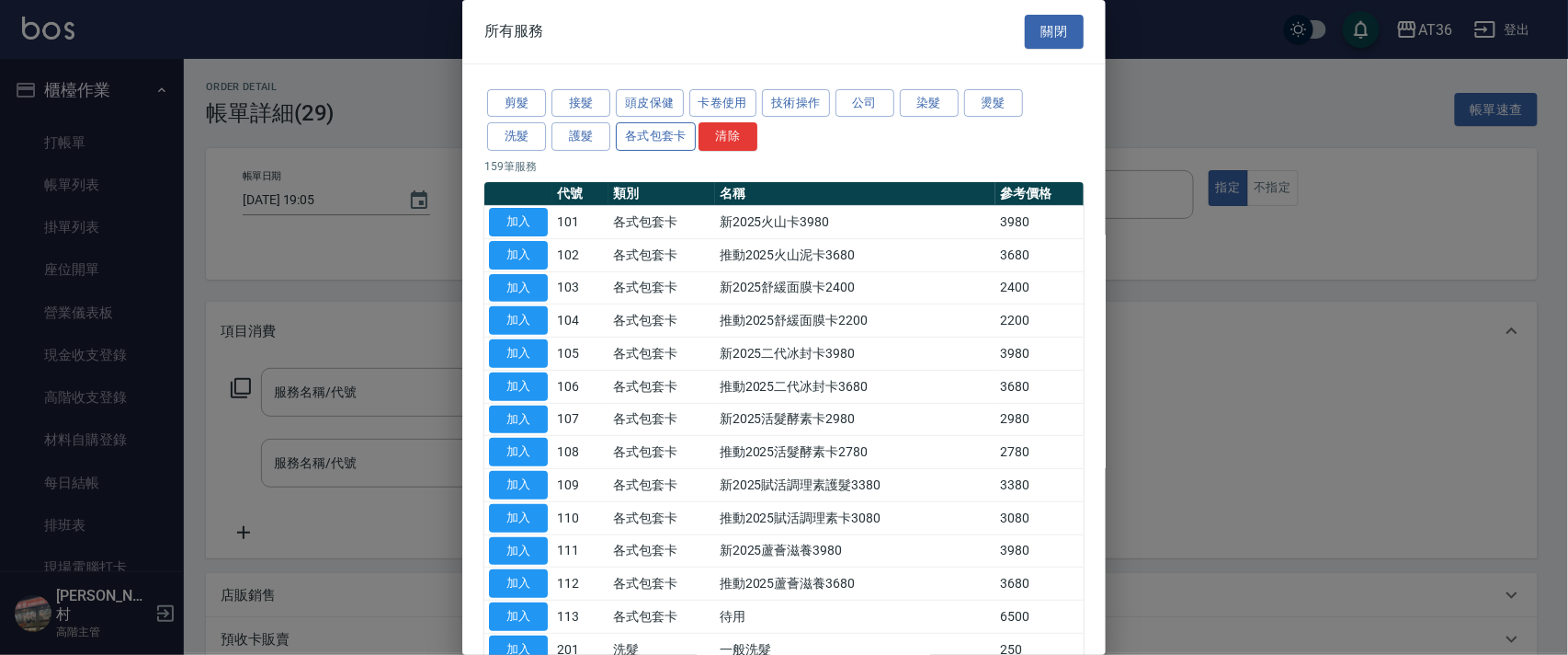
click at [523, 141] on button "洗髮" at bounding box center [516, 136] width 59 height 28
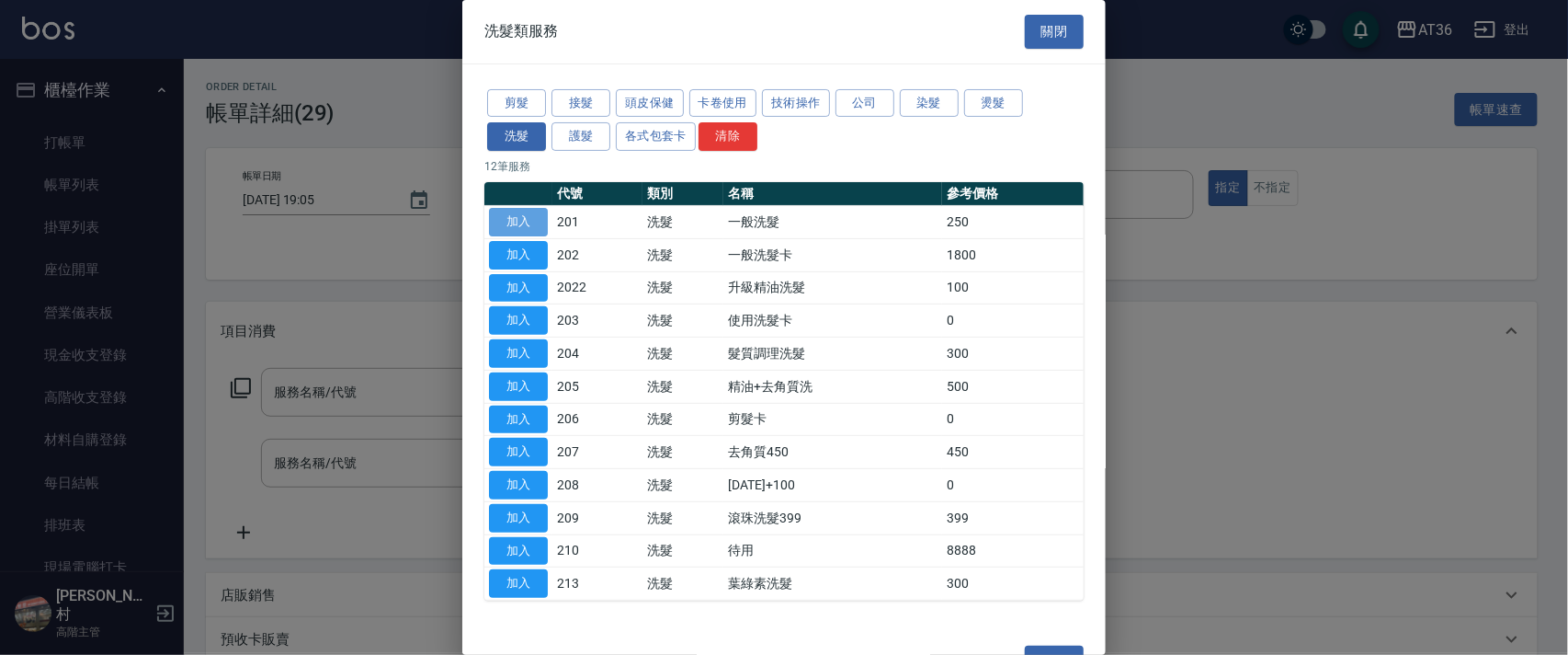
click at [523, 225] on button "加入" at bounding box center [518, 222] width 59 height 28
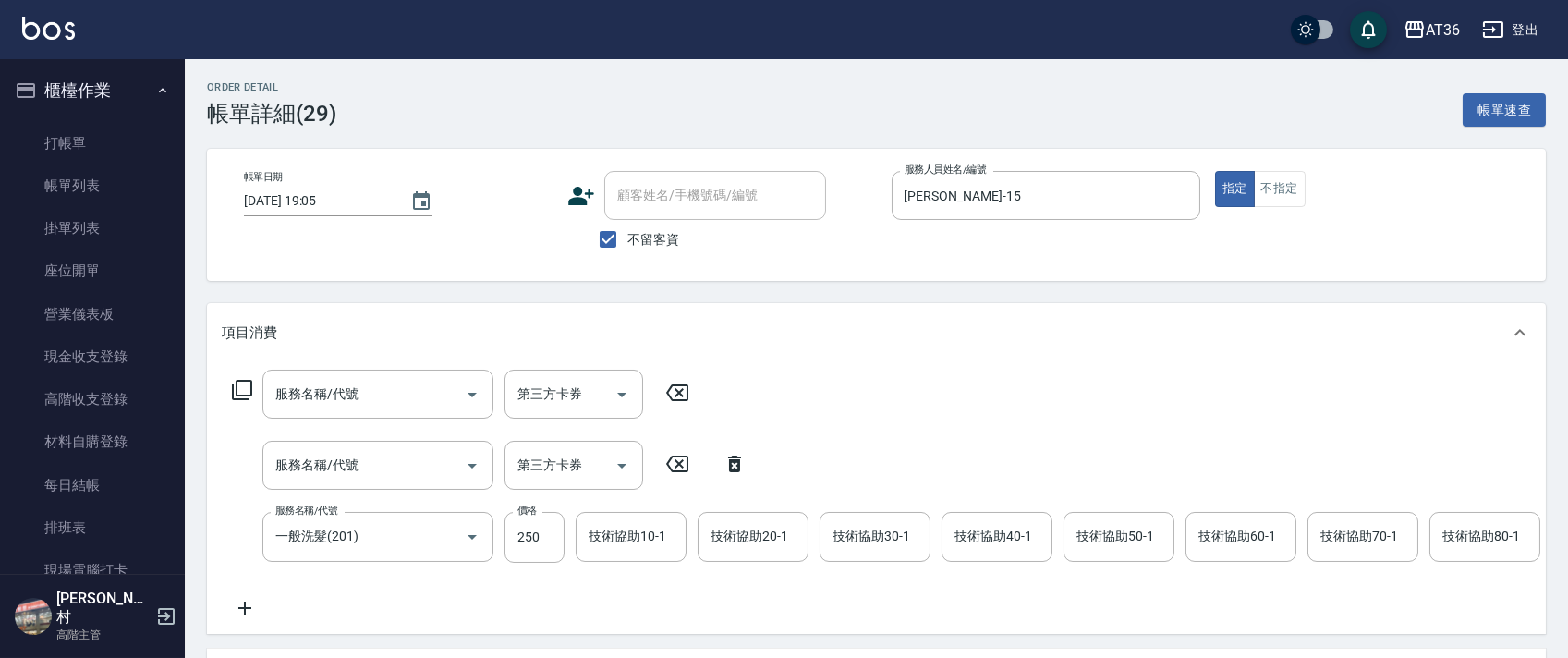
click at [246, 393] on icon at bounding box center [242, 390] width 22 height 22
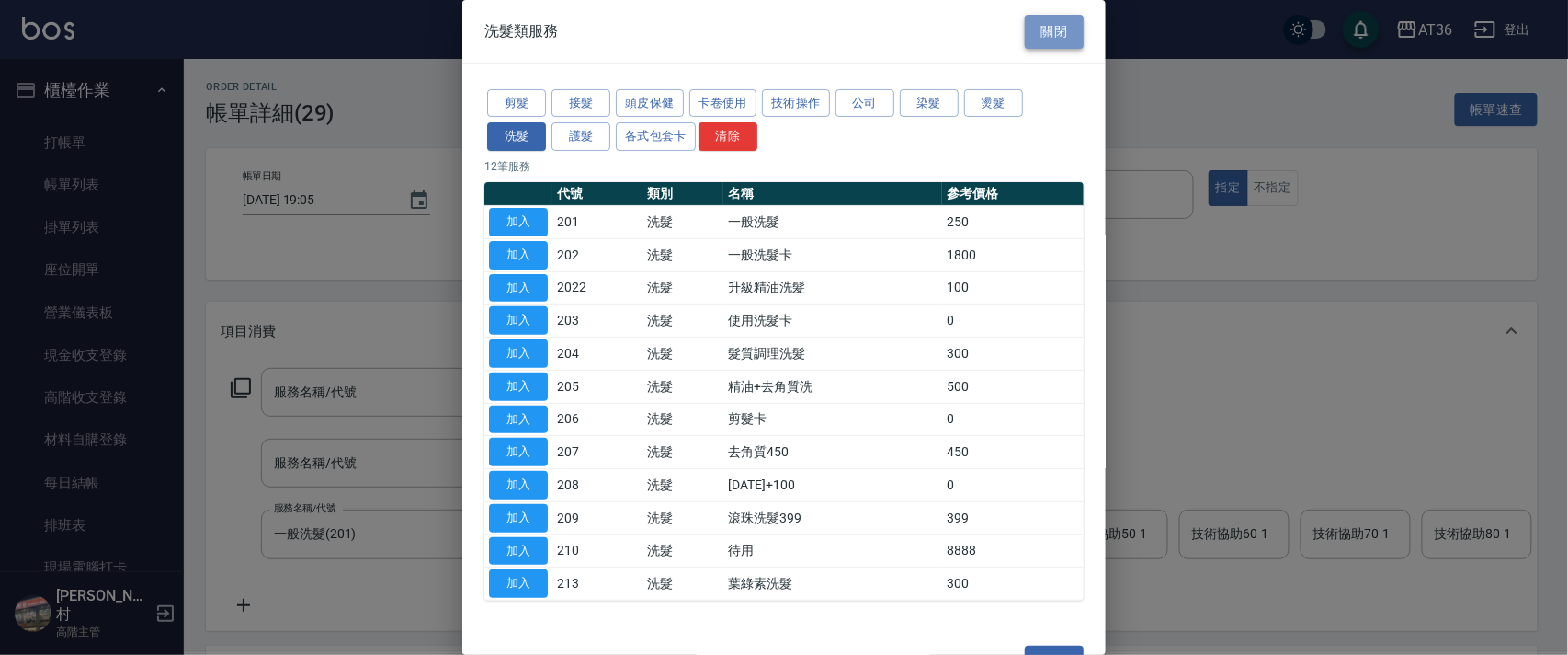
click at [1042, 32] on button "關閉" at bounding box center [1054, 31] width 59 height 34
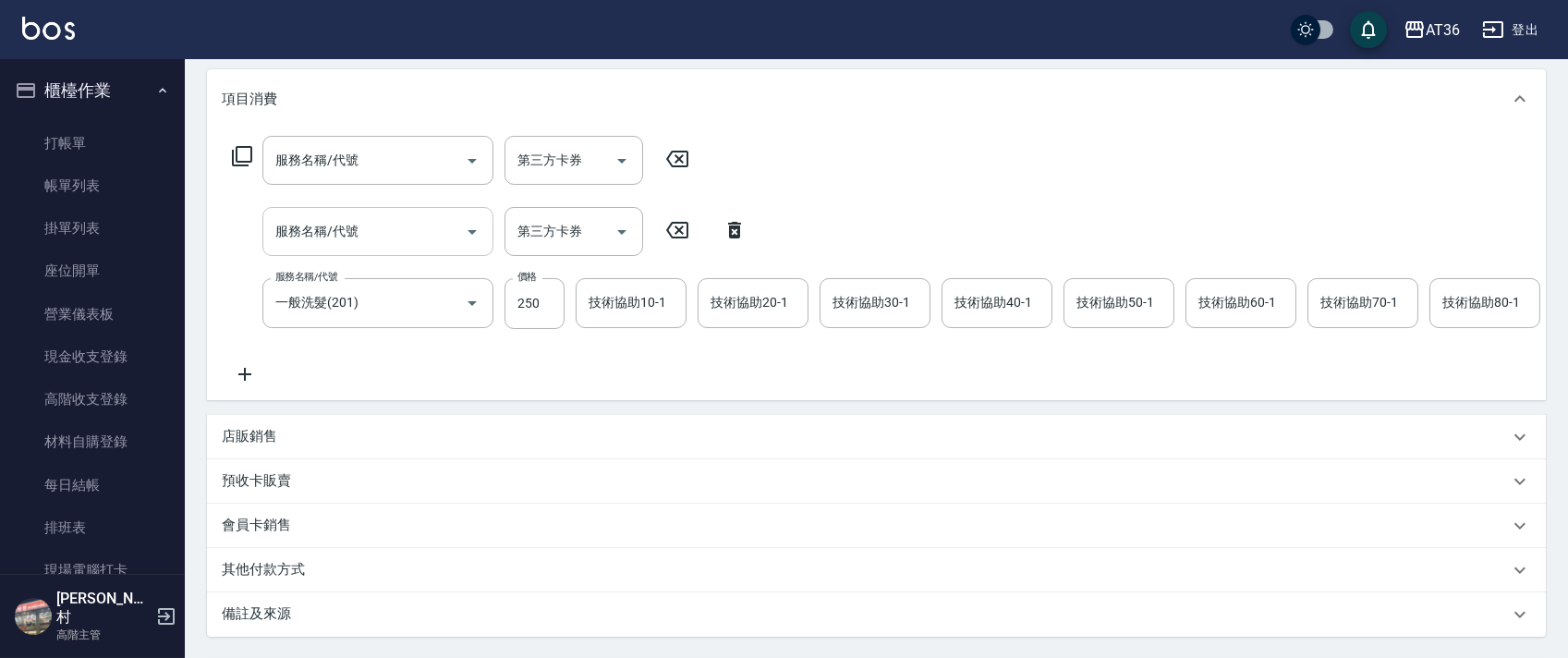
scroll to position [427, 0]
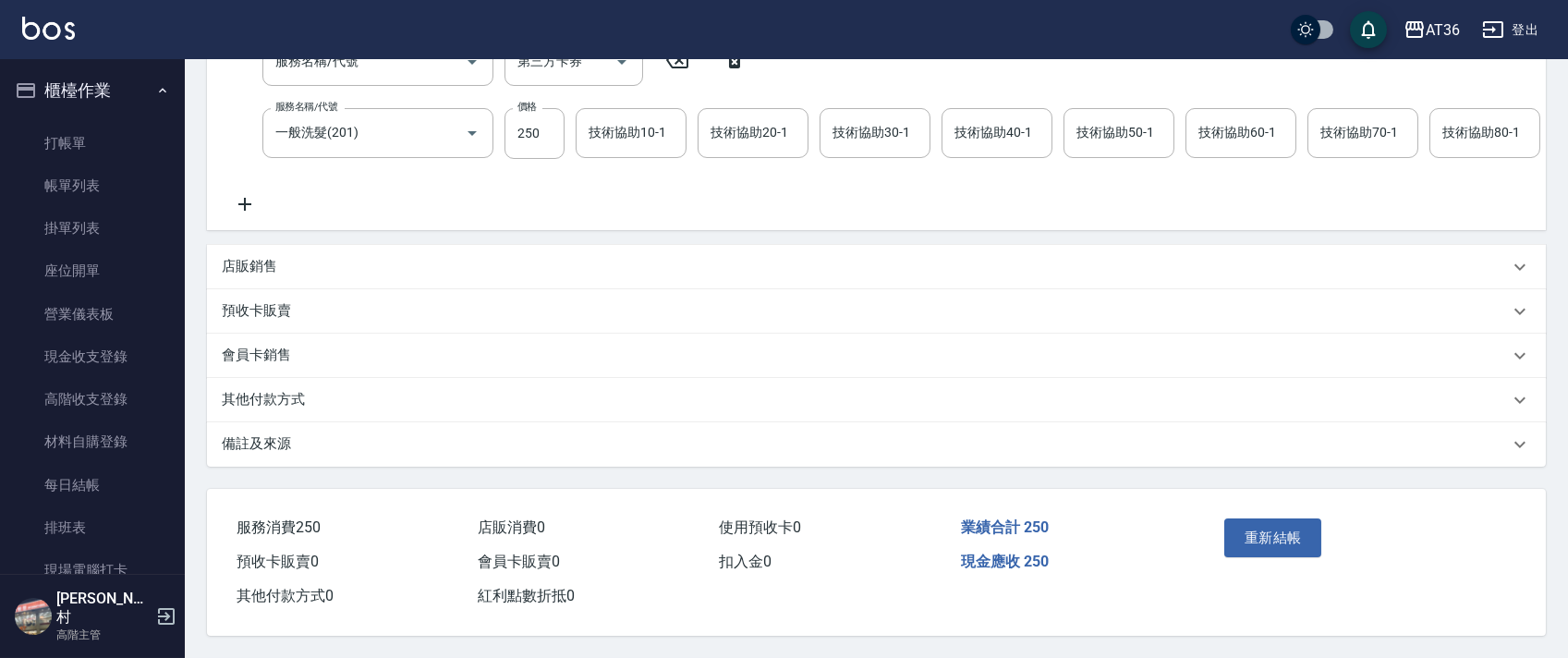
drag, startPoint x: 285, startPoint y: 266, endPoint x: 401, endPoint y: 285, distance: 117.5
click at [289, 268] on div "店販銷售" at bounding box center [865, 266] width 1287 height 20
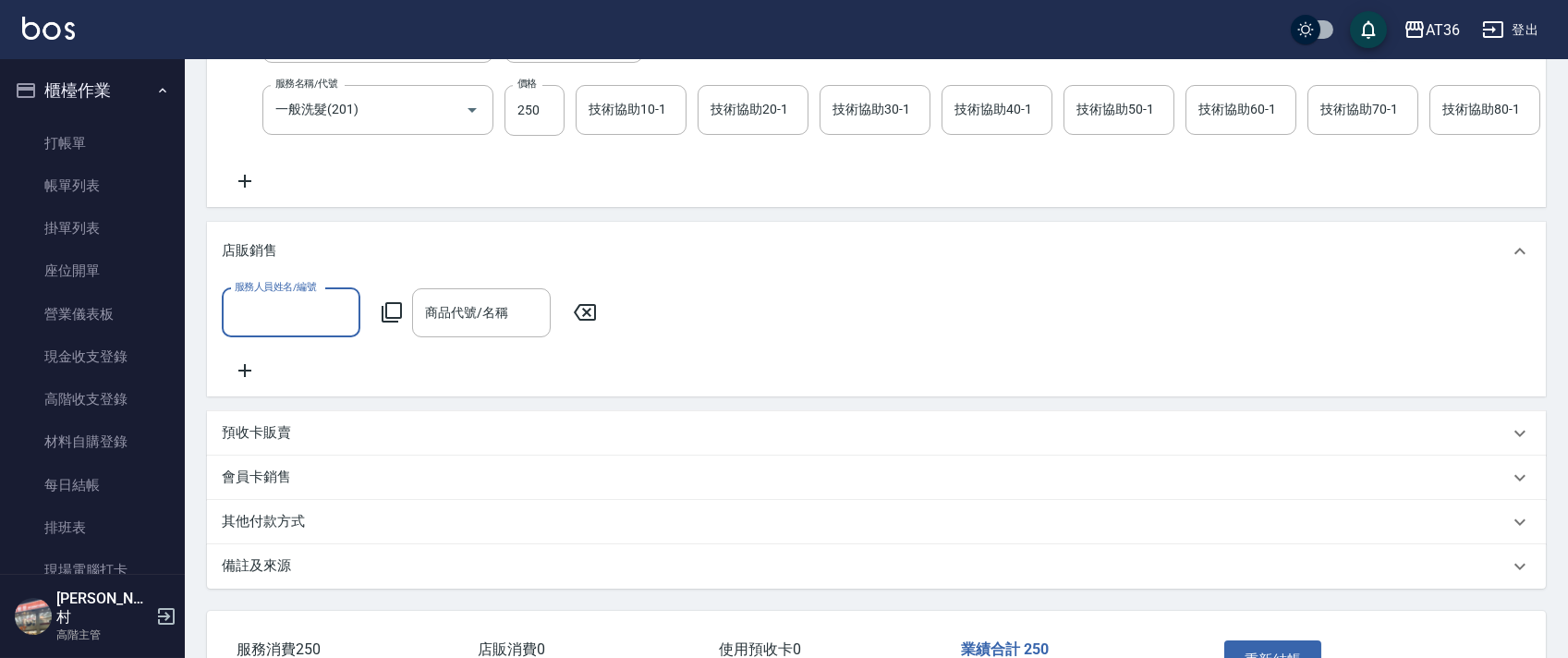
scroll to position [0, 0]
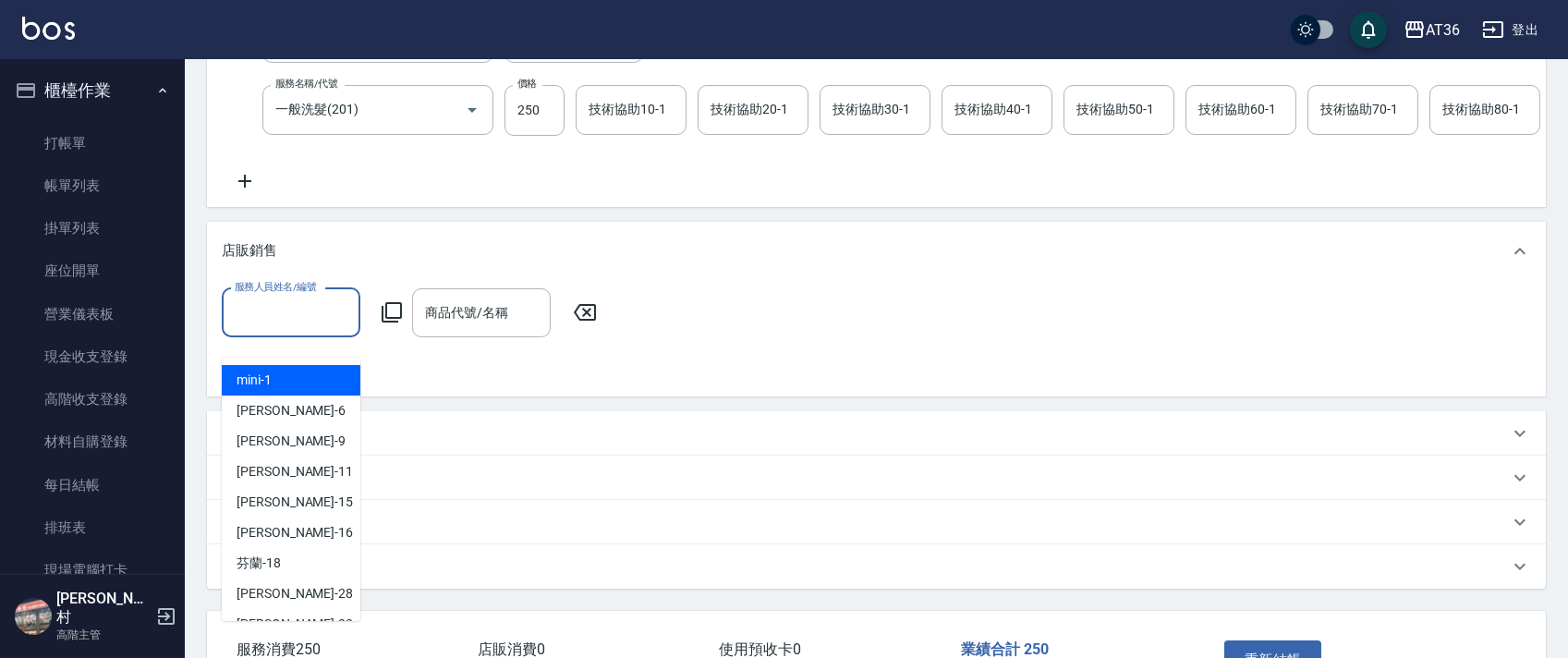
click at [256, 329] on input "服務人員姓名/編號" at bounding box center [291, 313] width 122 height 33
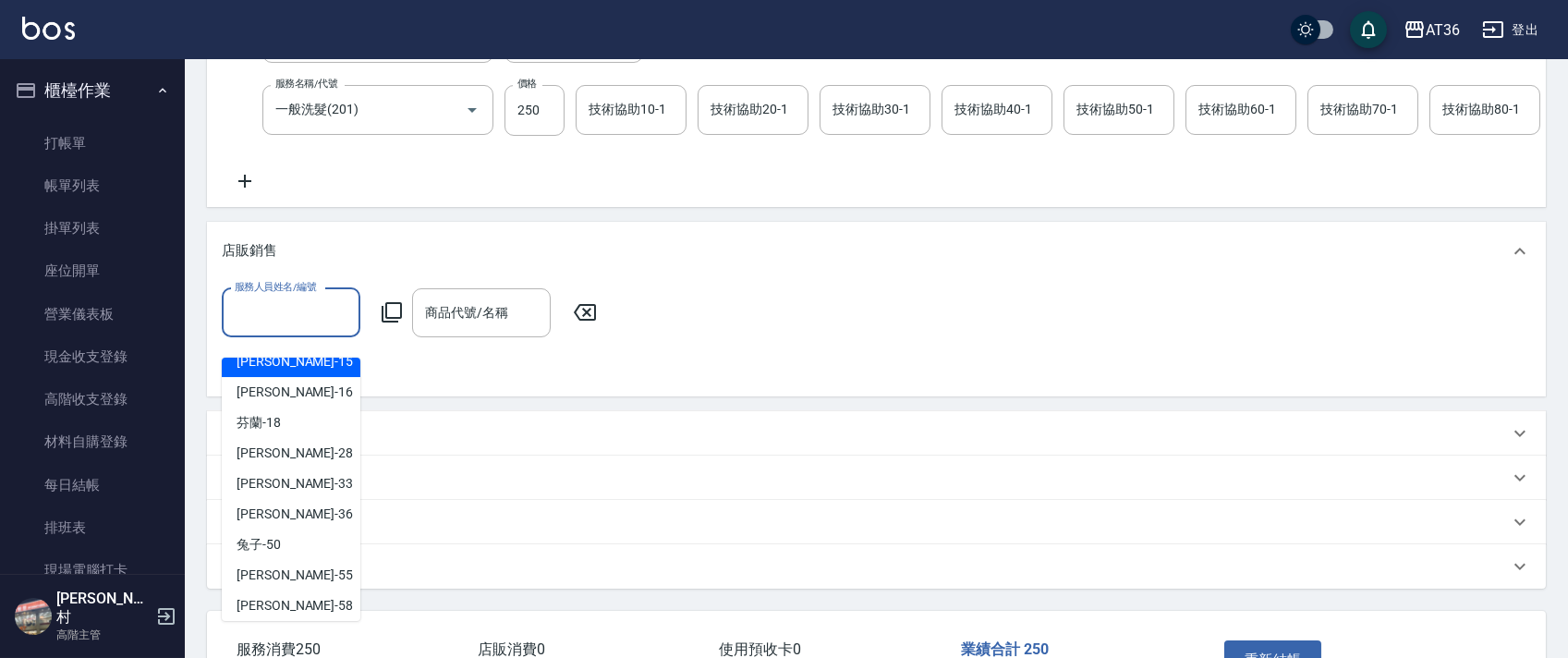
scroll to position [239, 0]
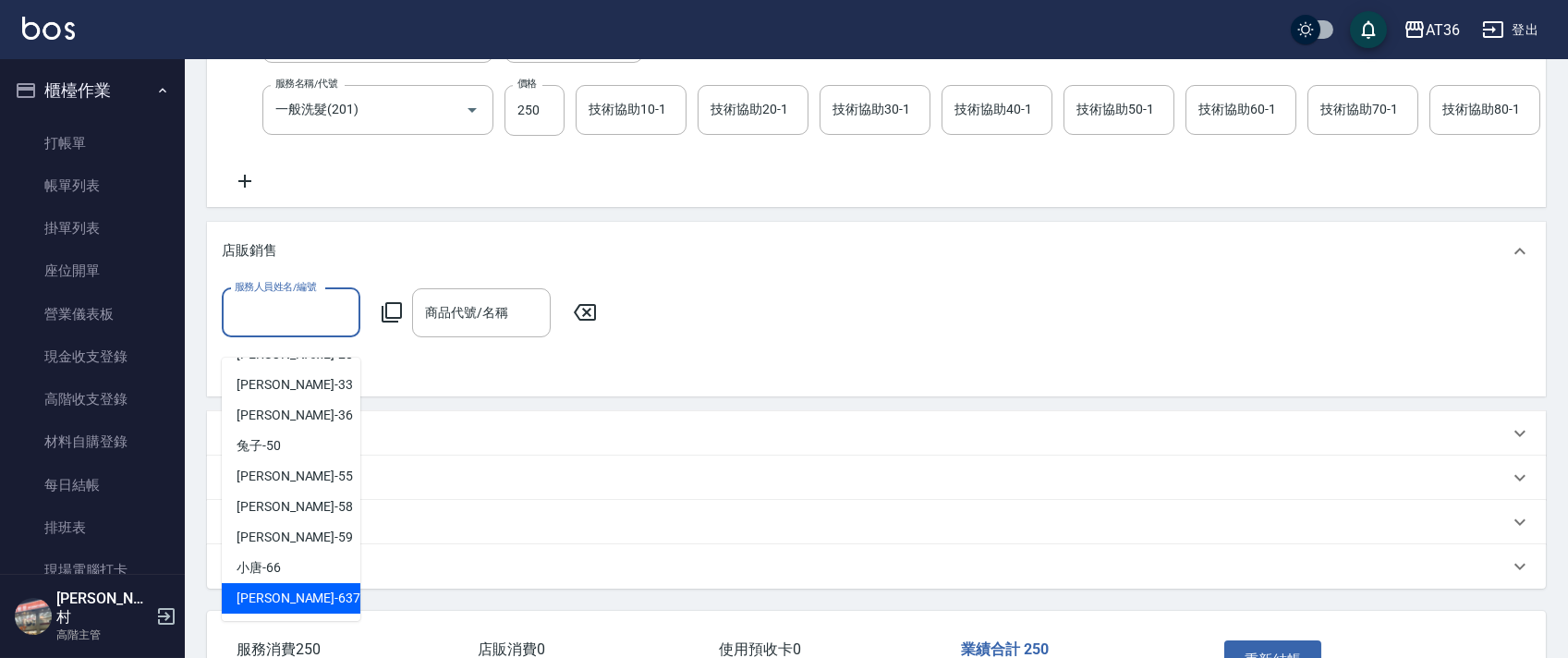
click at [257, 588] on span "憶琳 -637" at bounding box center [298, 598] width 123 height 20
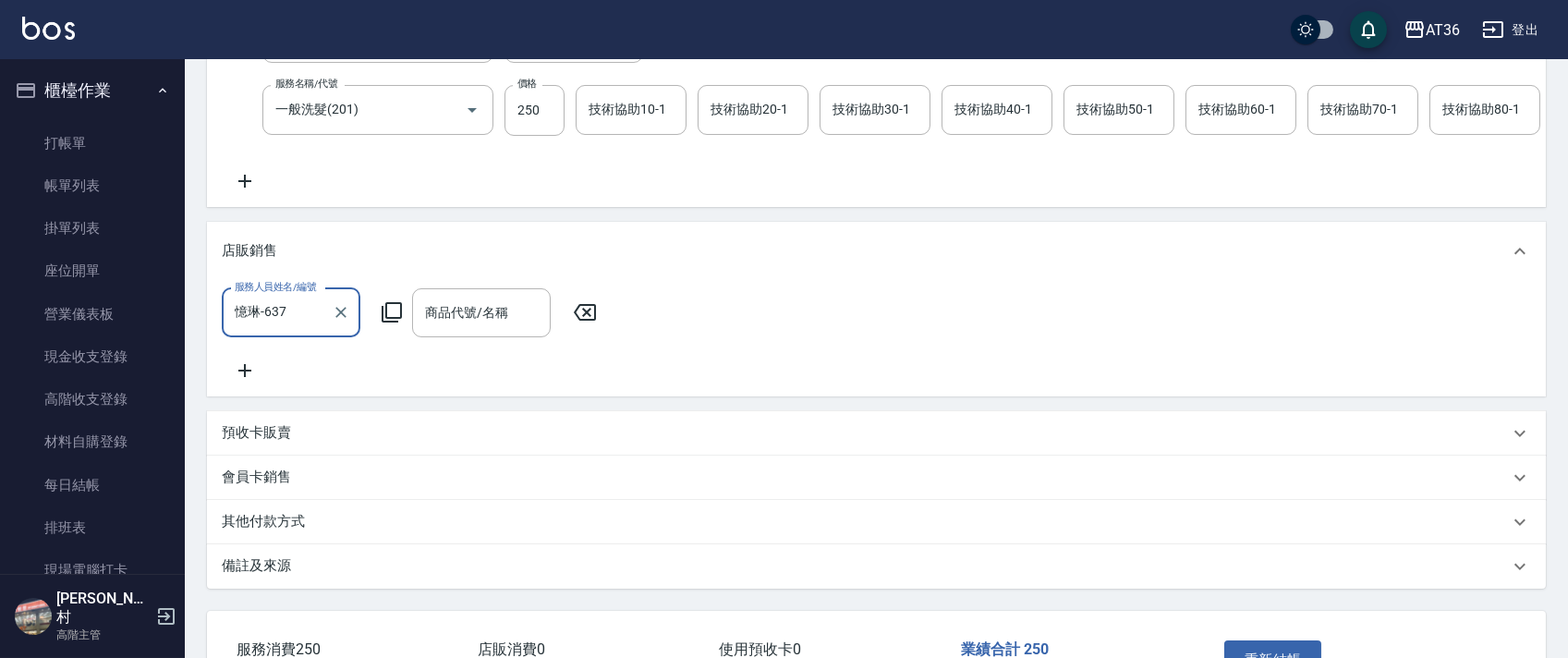
click at [384, 324] on icon at bounding box center [392, 312] width 22 height 22
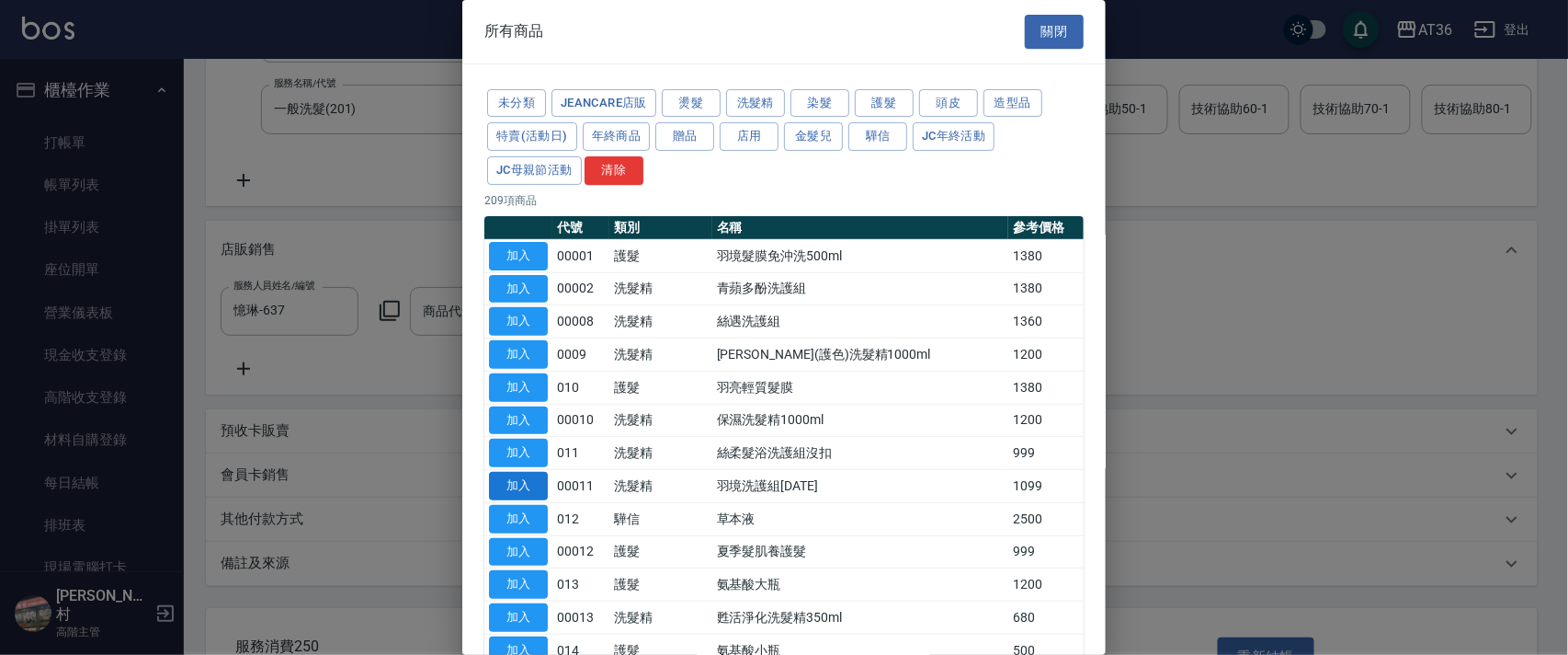
click at [535, 491] on button "加入" at bounding box center [518, 485] width 59 height 28
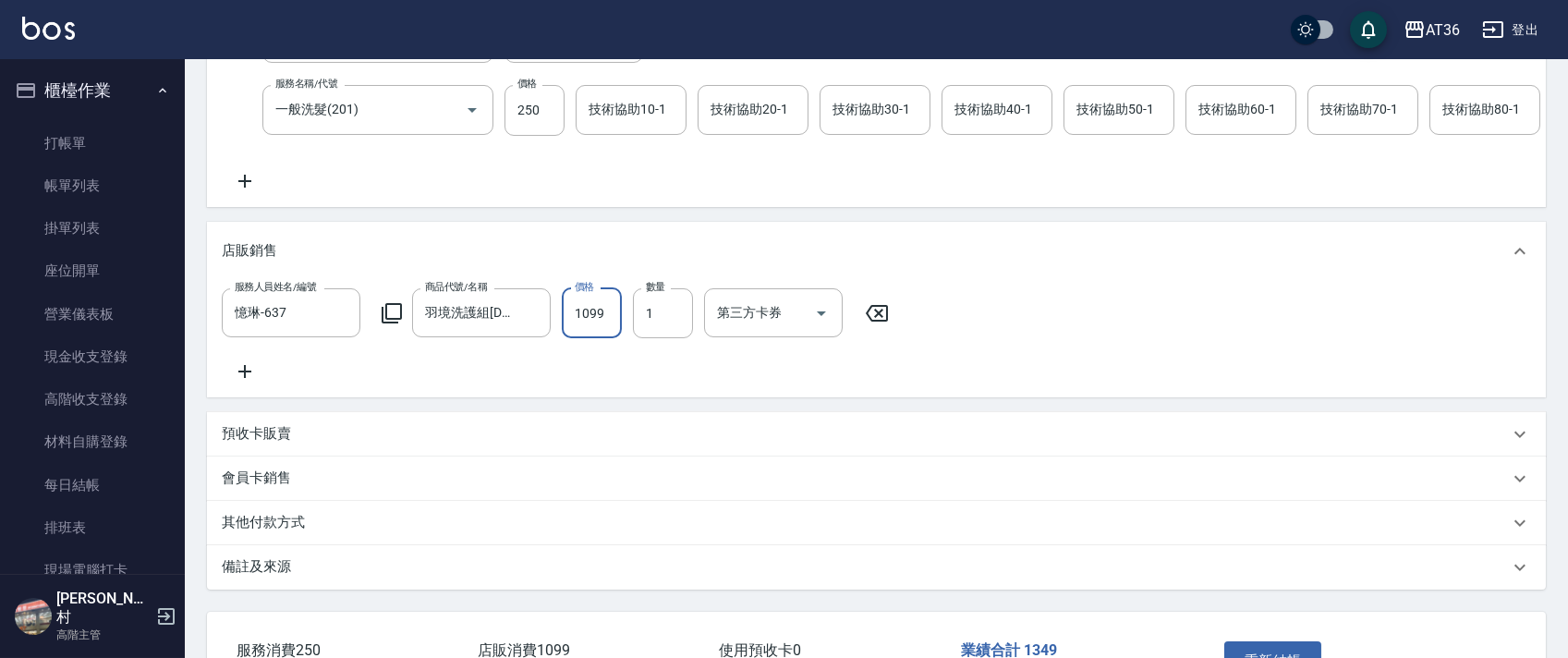
click at [601, 338] on input "1099" at bounding box center [591, 313] width 60 height 50
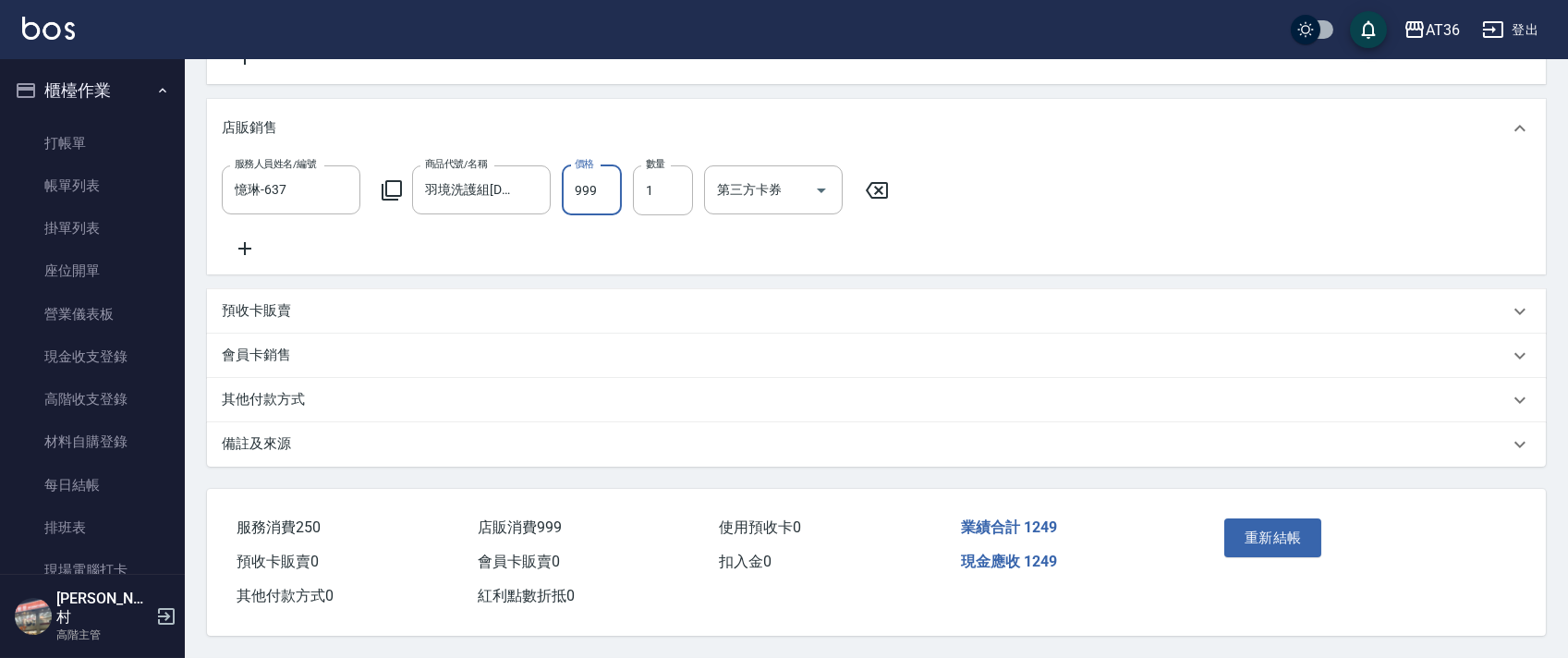
scroll to position [594, 0]
click at [1266, 530] on button "重新結帳" at bounding box center [1272, 537] width 98 height 38
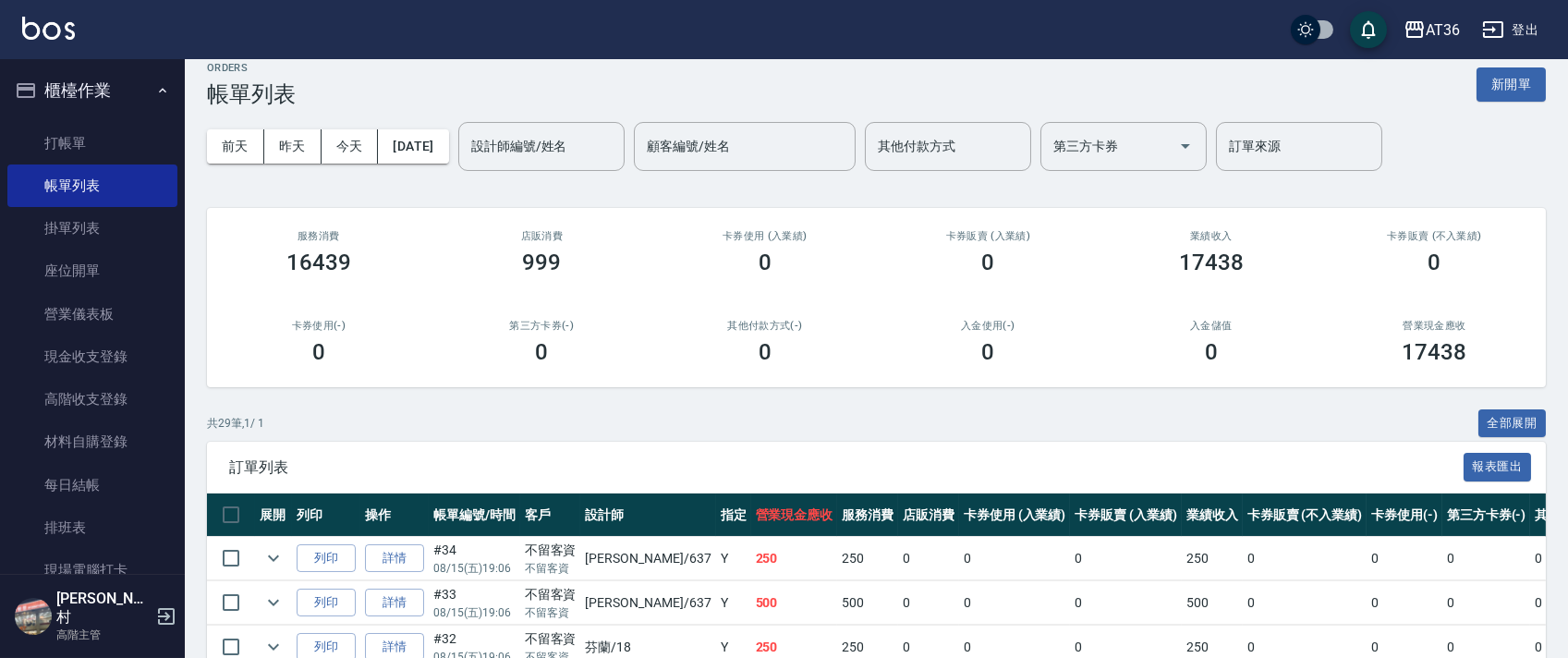
scroll to position [369, 0]
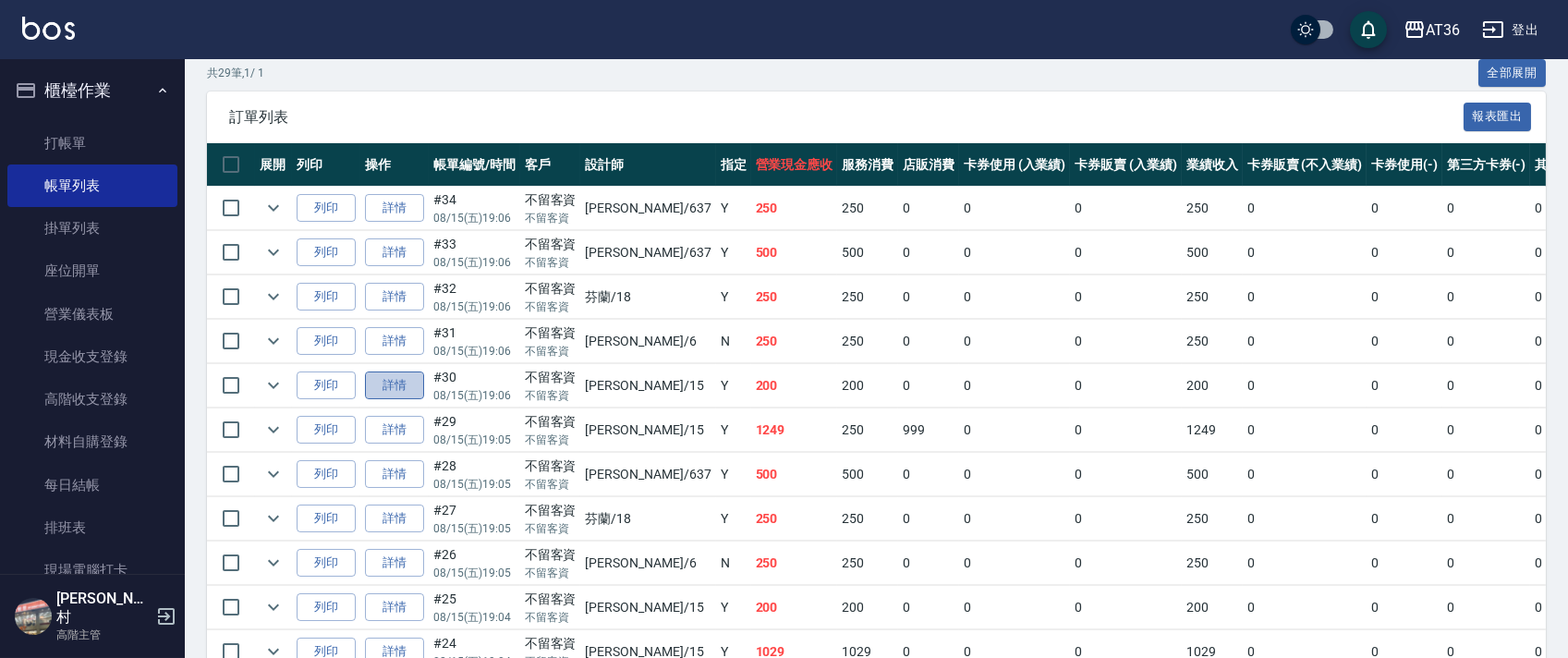
click at [408, 387] on link "詳情" at bounding box center [395, 385] width 59 height 29
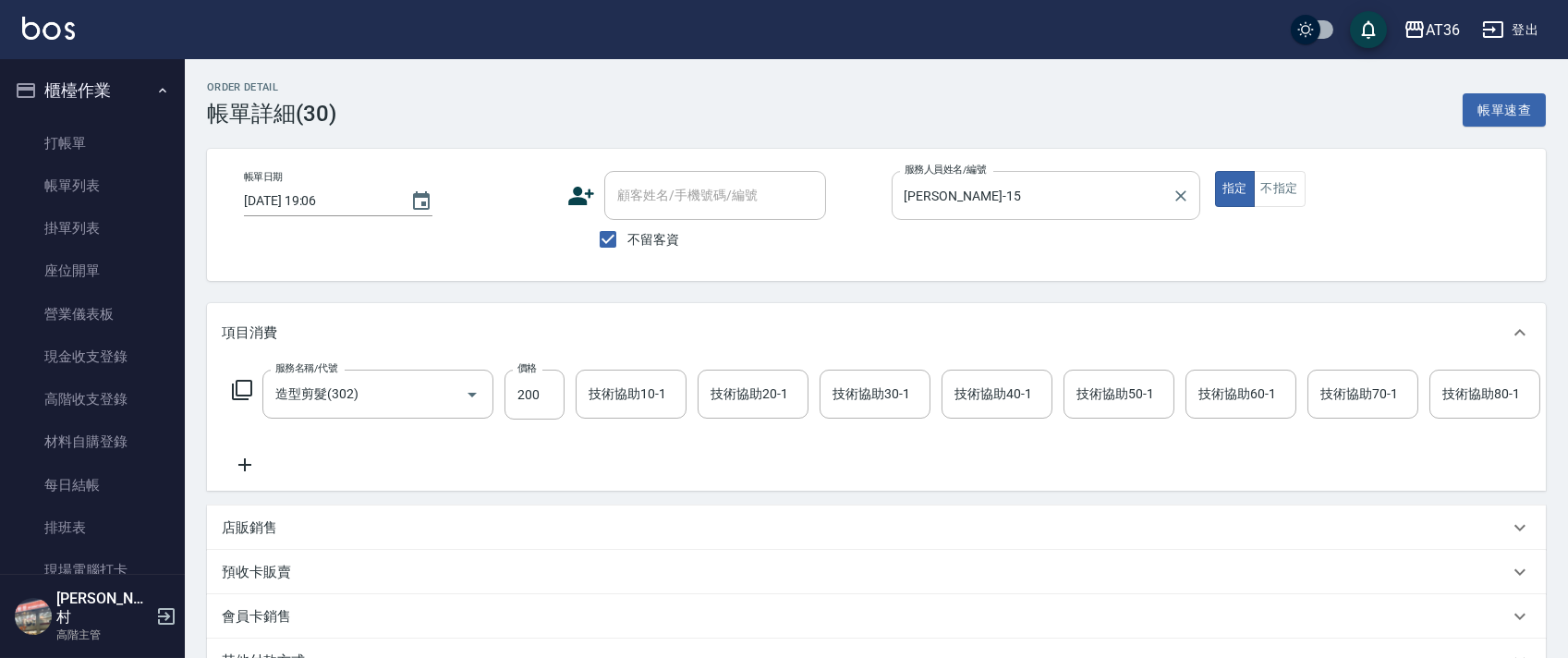
click at [923, 193] on input "[PERSON_NAME]-15" at bounding box center [1032, 195] width 264 height 33
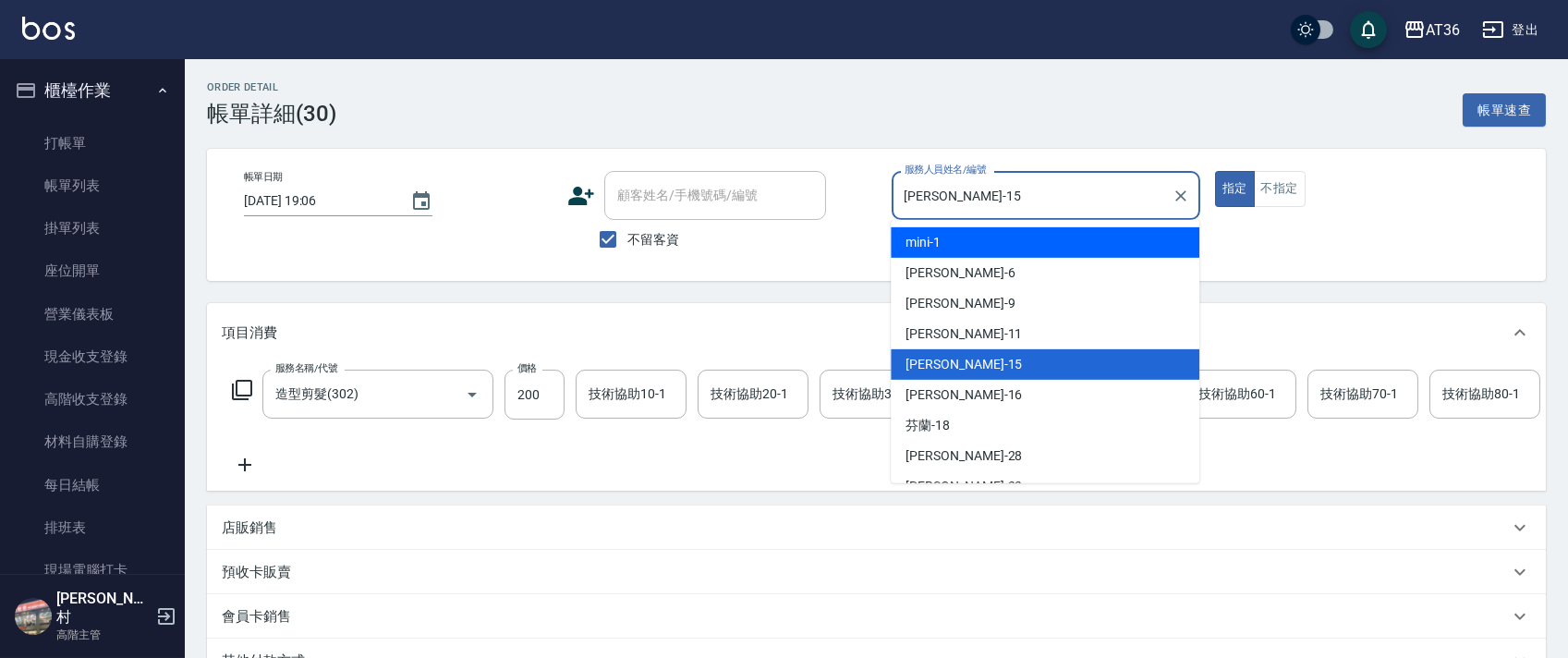
click at [952, 240] on div "mini -1" at bounding box center [1044, 242] width 309 height 31
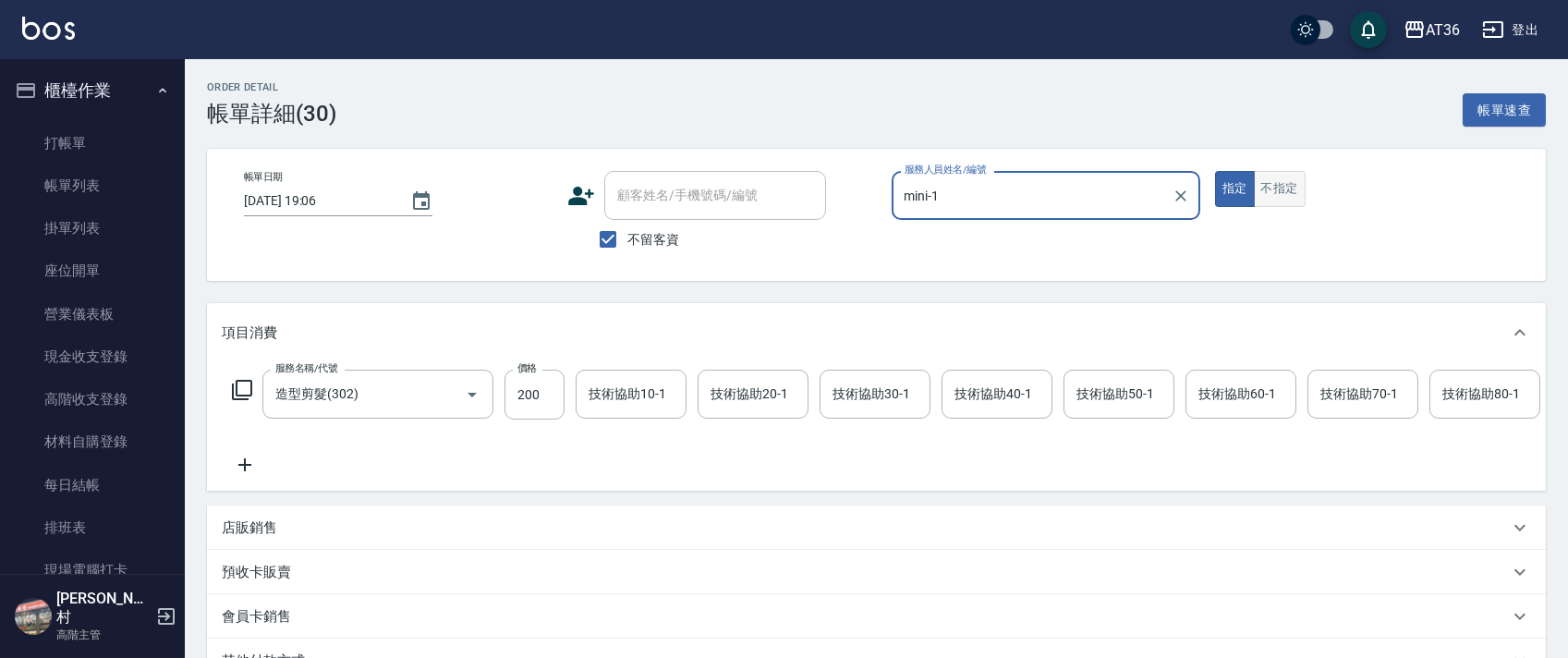
click at [1295, 194] on button "不指定" at bounding box center [1279, 188] width 51 height 37
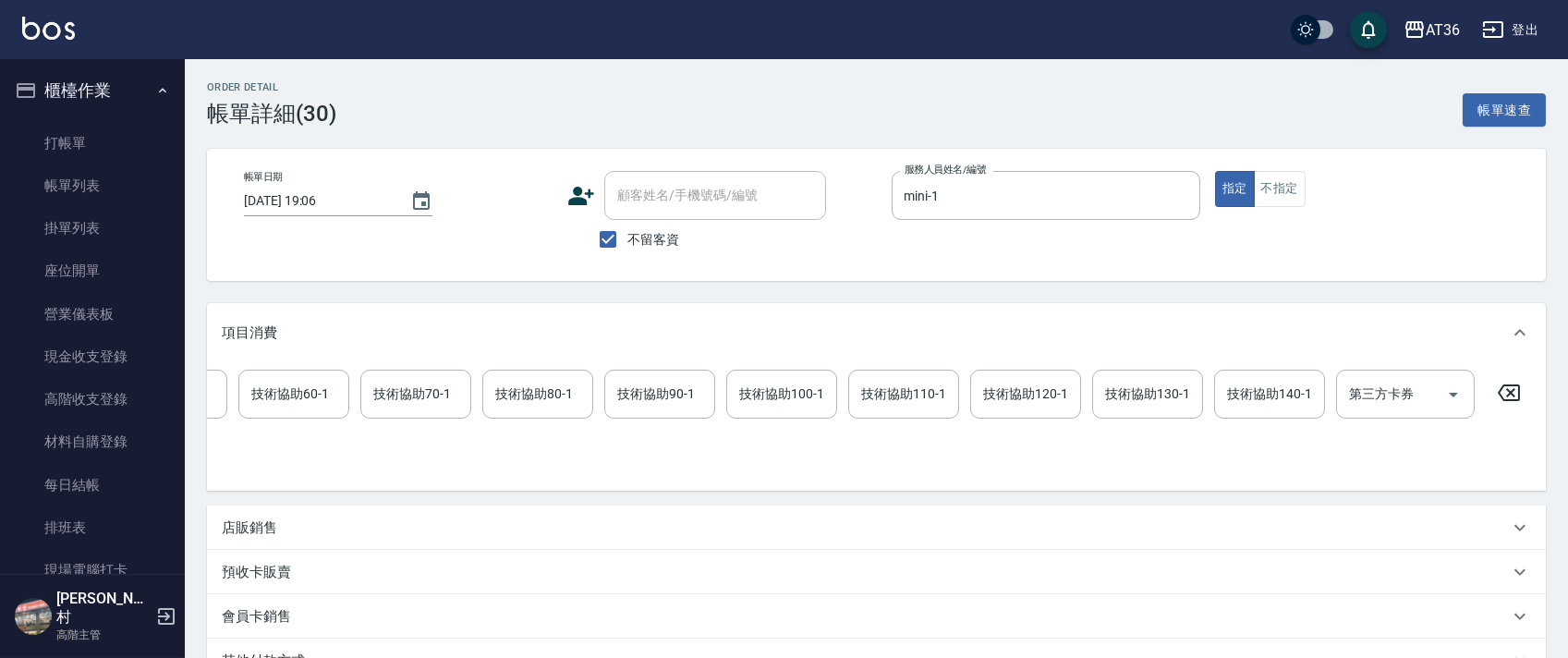
click at [1509, 390] on icon at bounding box center [1509, 392] width 22 height 17
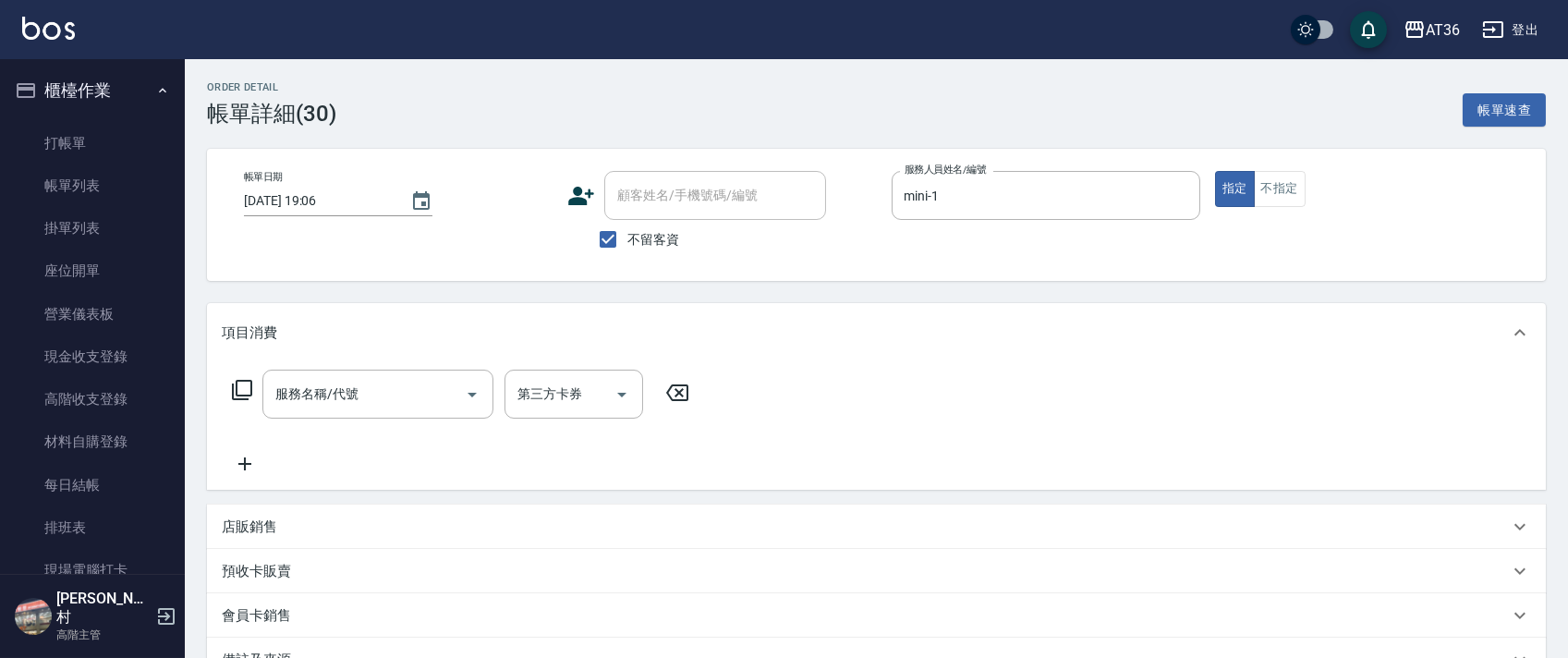
click at [247, 381] on icon at bounding box center [242, 390] width 22 height 22
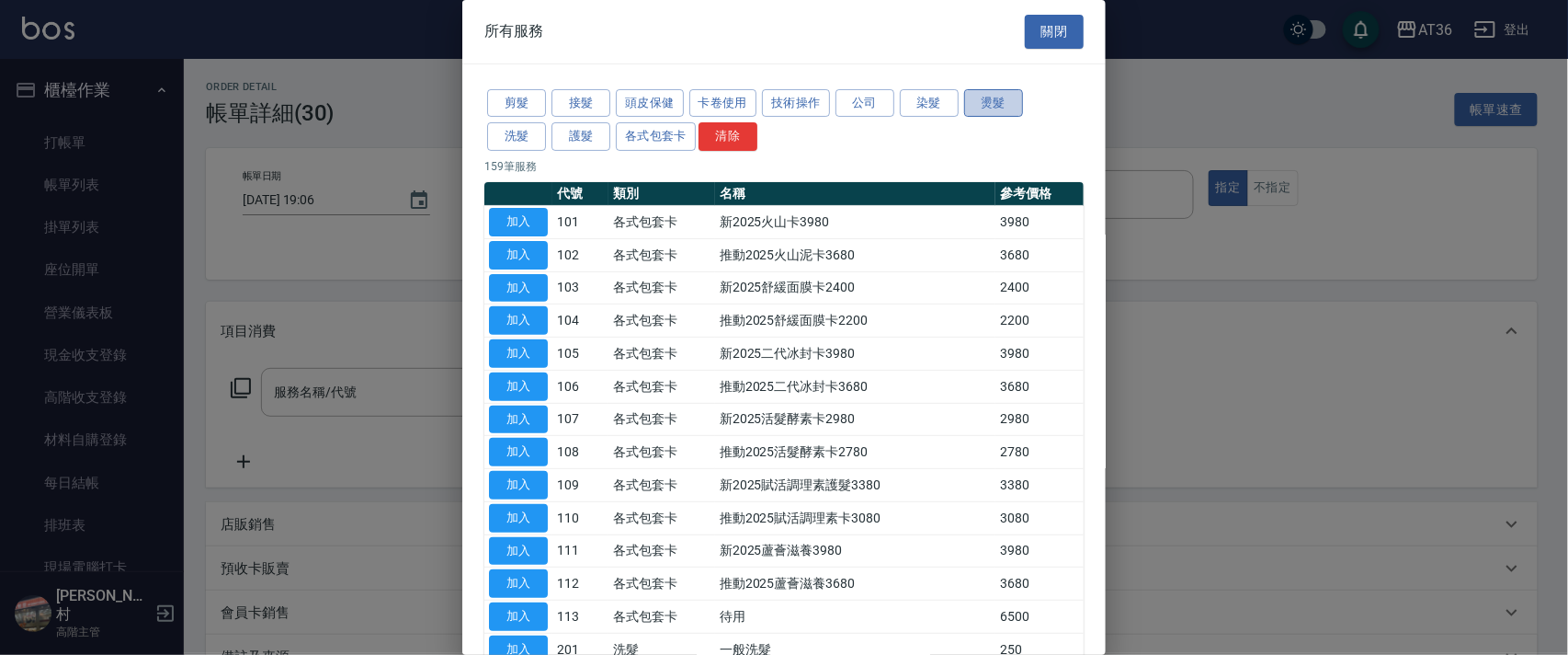
click at [987, 96] on button "燙髮" at bounding box center [994, 103] width 59 height 28
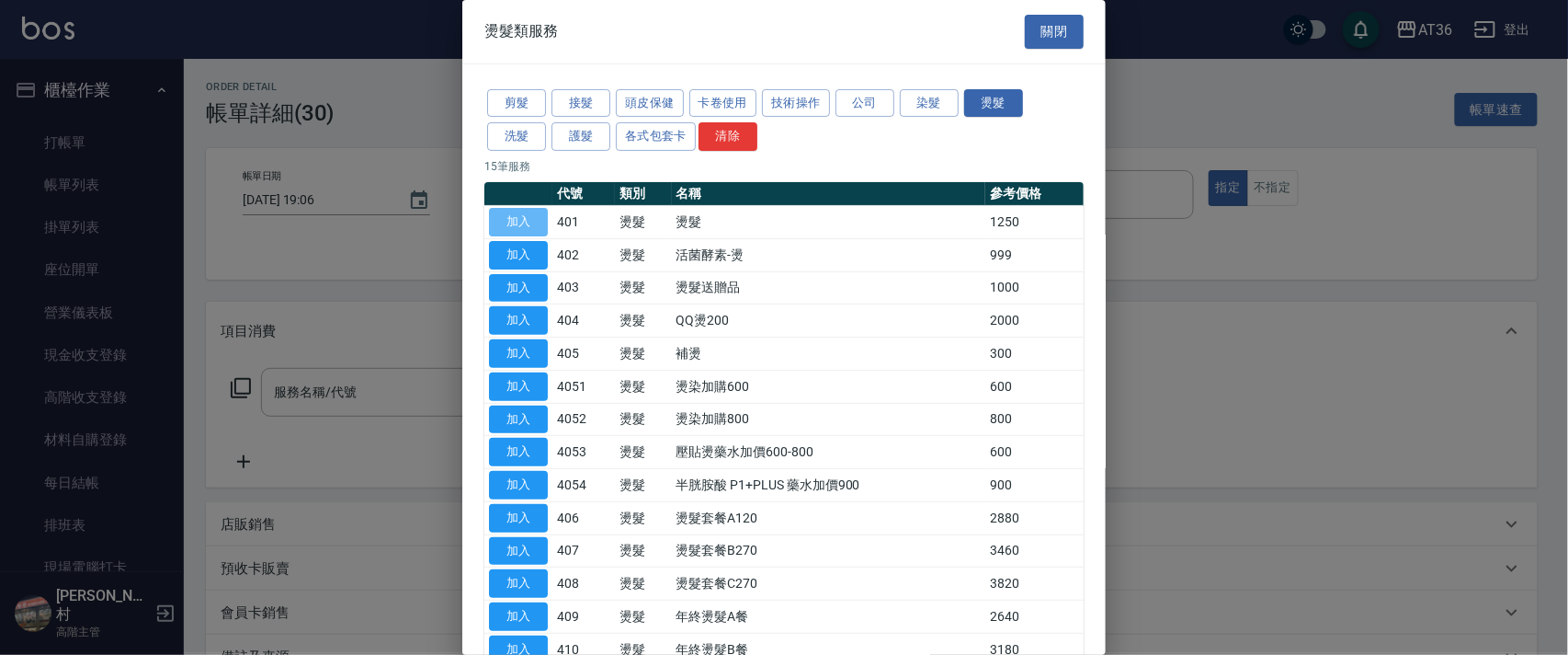
drag, startPoint x: 519, startPoint y: 214, endPoint x: 280, endPoint y: 397, distance: 301.0
click at [522, 214] on button "加入" at bounding box center [518, 222] width 59 height 28
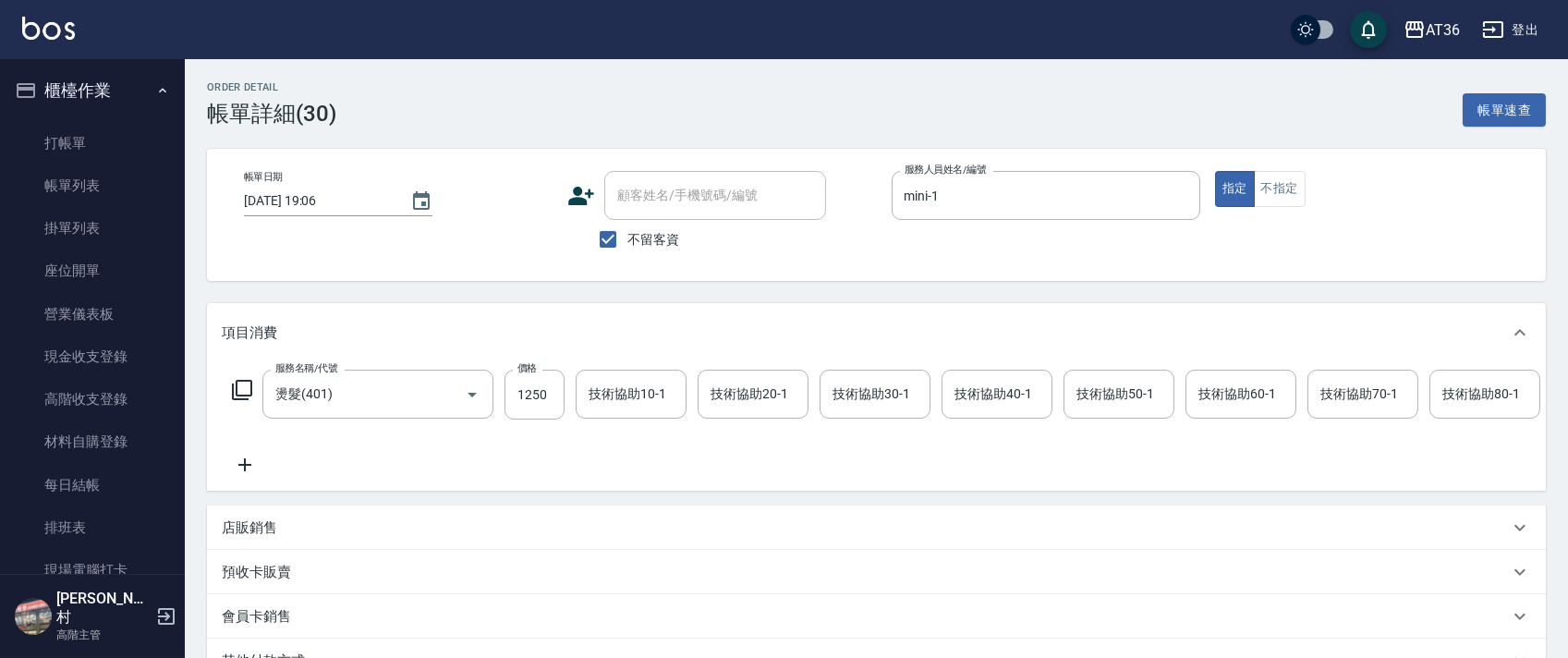
click at [243, 381] on icon at bounding box center [242, 390] width 21 height 21
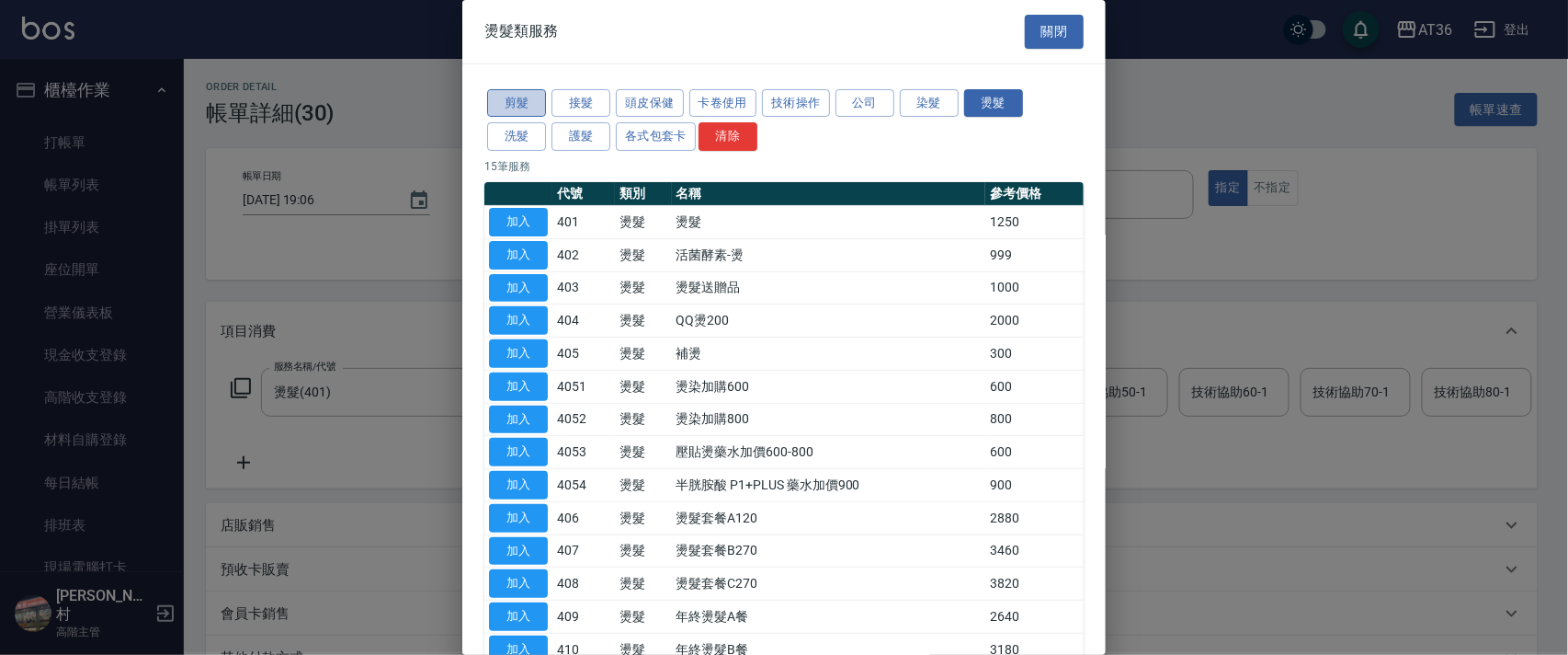
click at [506, 107] on button "剪髮" at bounding box center [516, 103] width 59 height 28
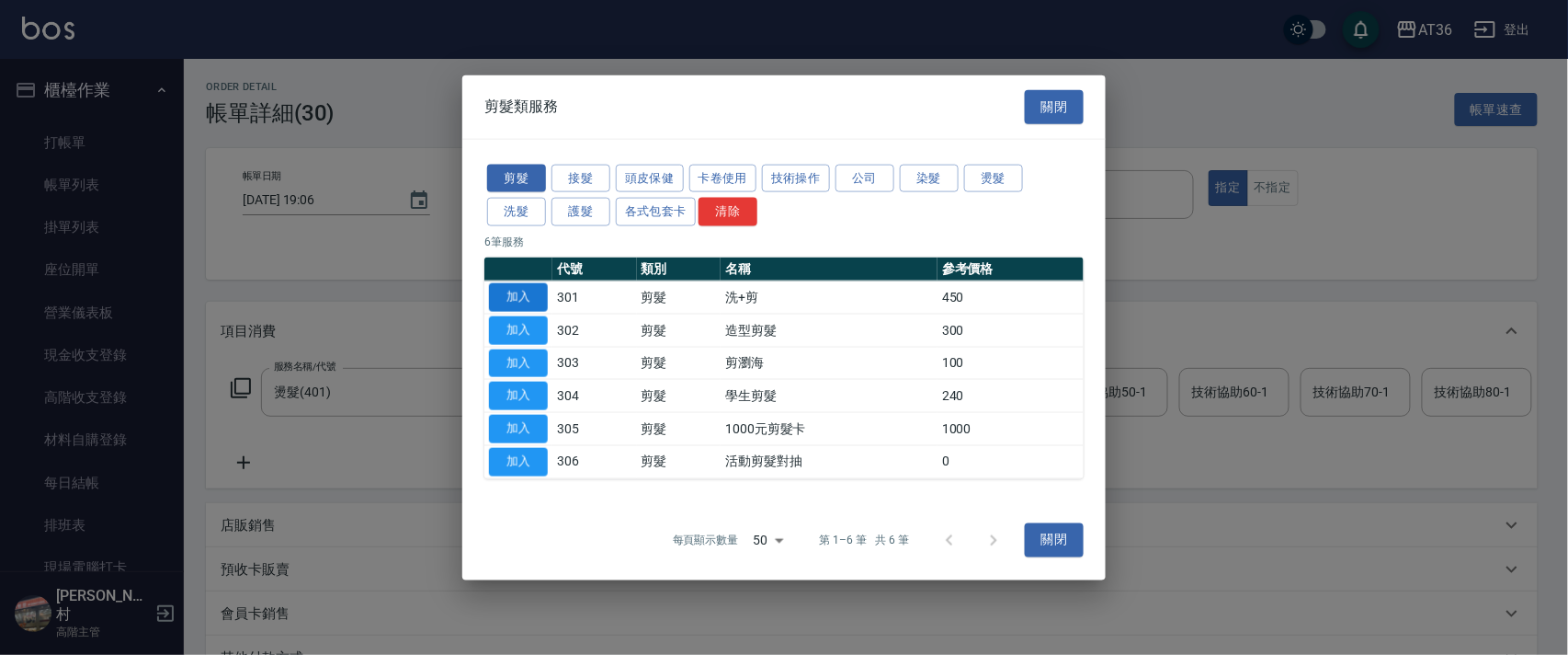
click at [531, 289] on button "加入" at bounding box center [518, 297] width 59 height 28
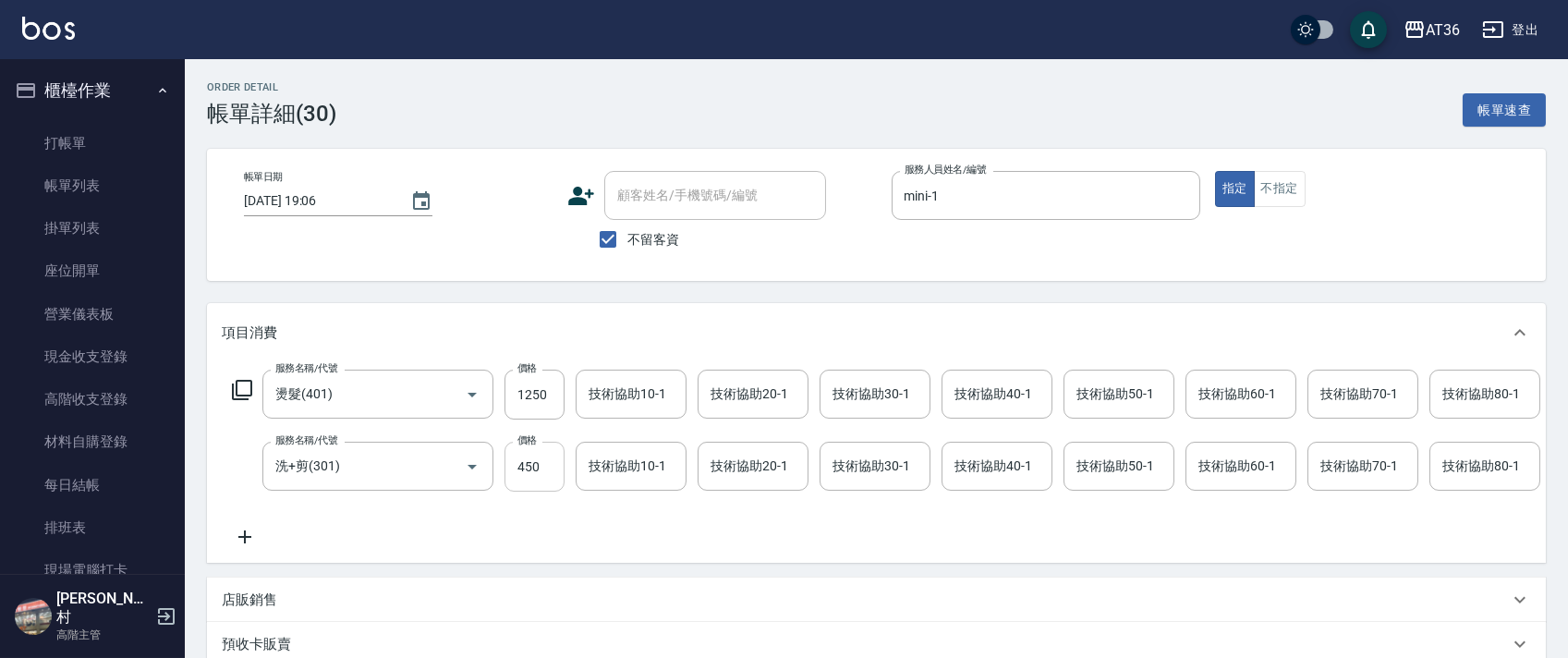
click at [525, 468] on input "450" at bounding box center [534, 467] width 60 height 50
click at [976, 471] on div "技術協助40-1 技術協助40-1" at bounding box center [997, 467] width 111 height 49
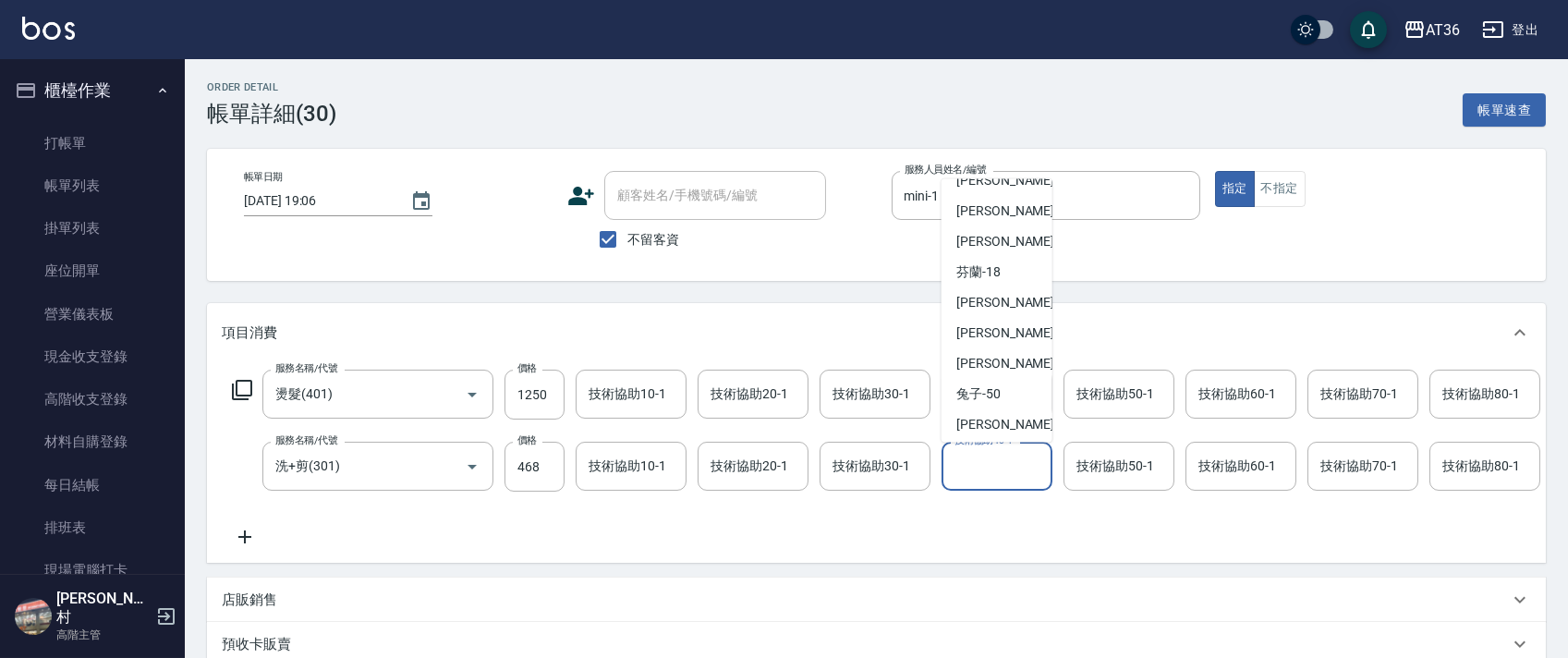
scroll to position [239, 0]
drag, startPoint x: 1016, startPoint y: 324, endPoint x: 1194, endPoint y: 416, distance: 200.4
click at [1017, 324] on div "[PERSON_NAME] -58" at bounding box center [997, 328] width 111 height 31
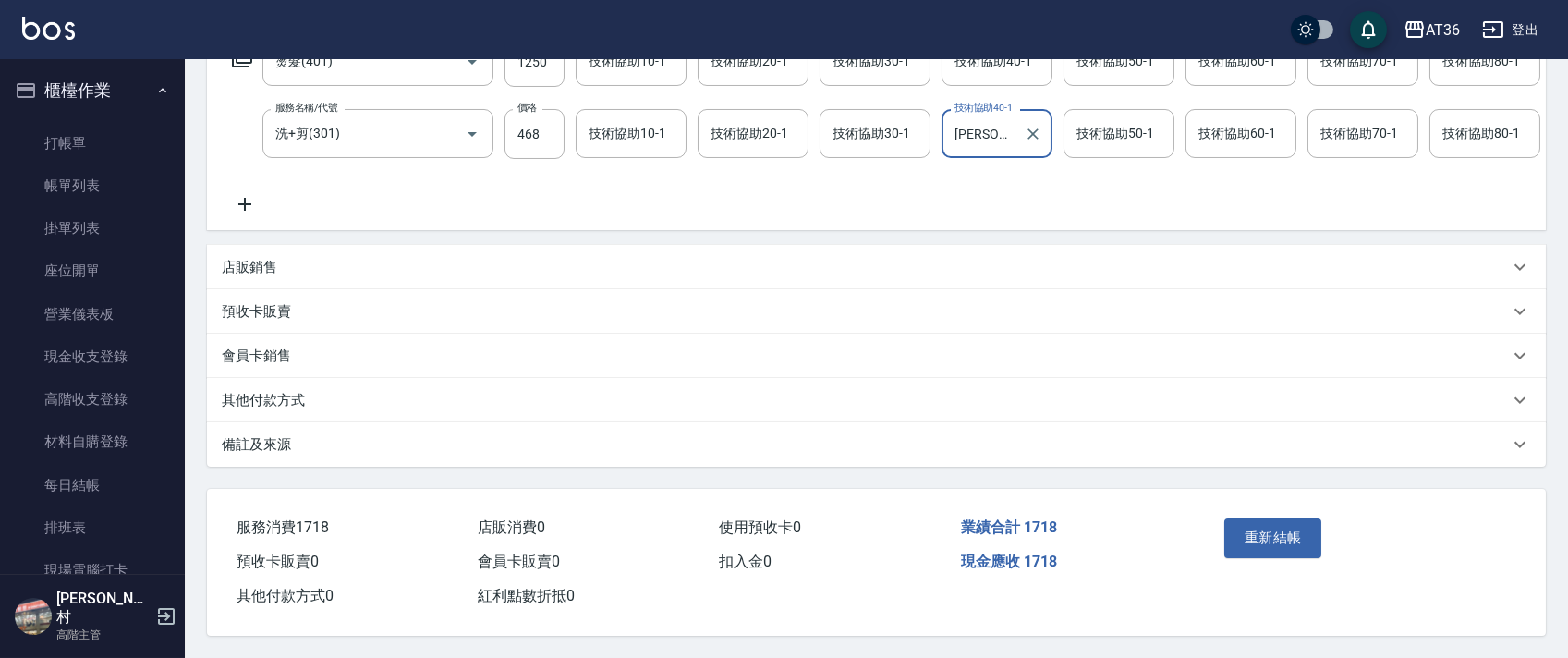
scroll to position [0, 0]
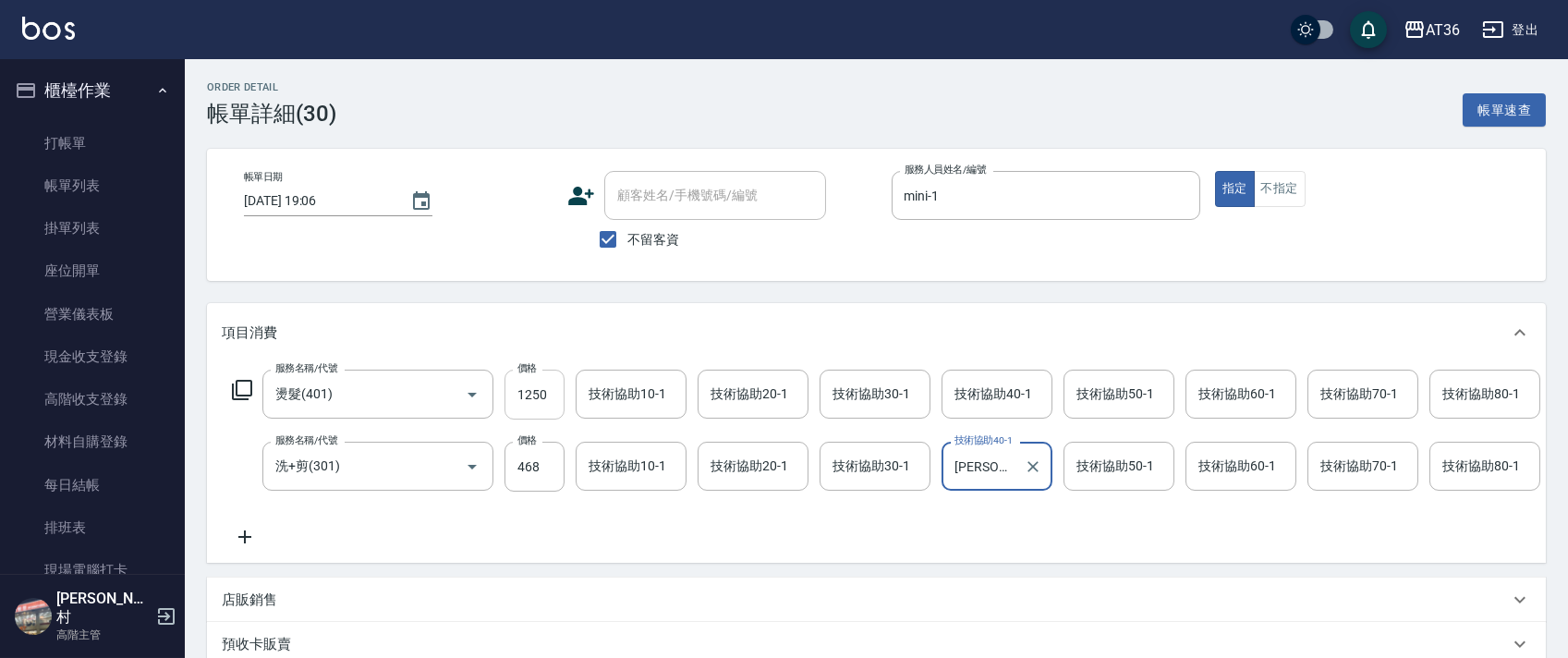
click at [513, 397] on input "1250" at bounding box center [534, 394] width 60 height 50
click at [1294, 198] on button "不指定" at bounding box center [1279, 188] width 51 height 37
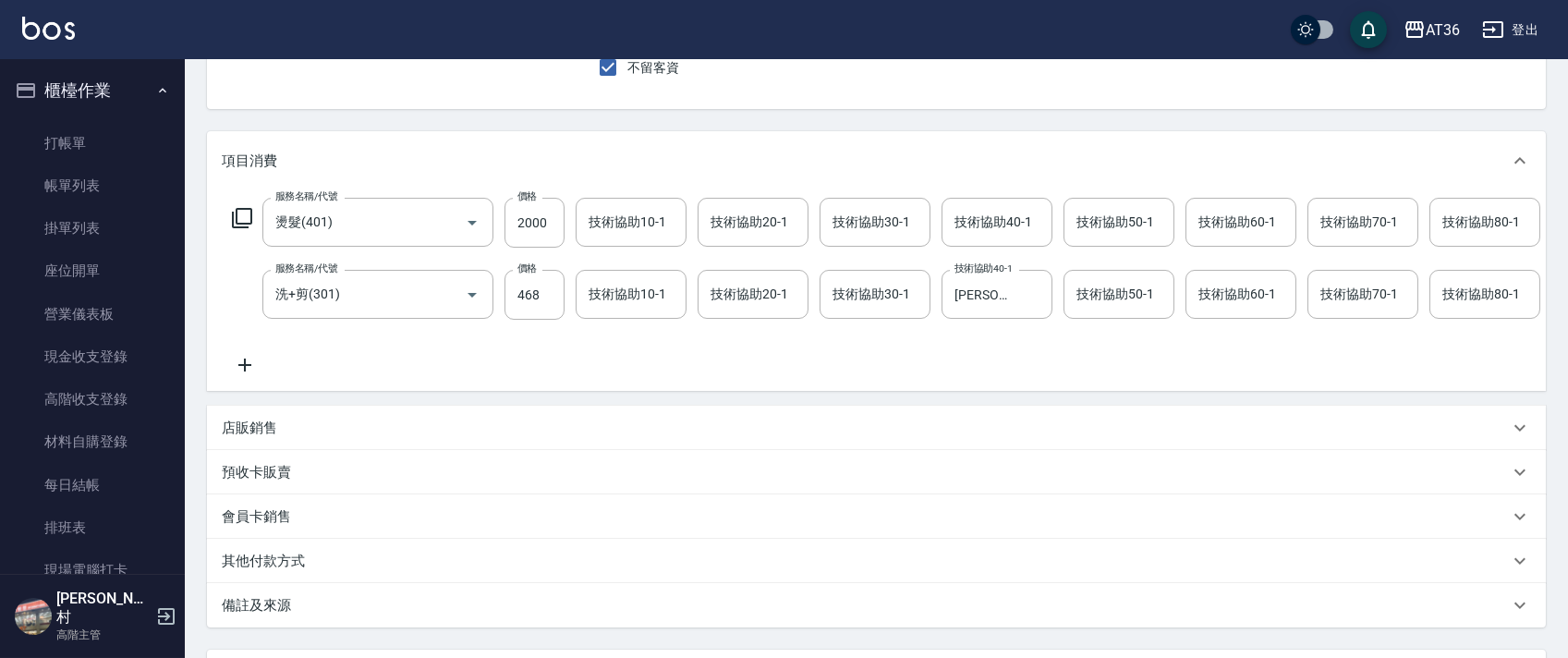
scroll to position [356, 0]
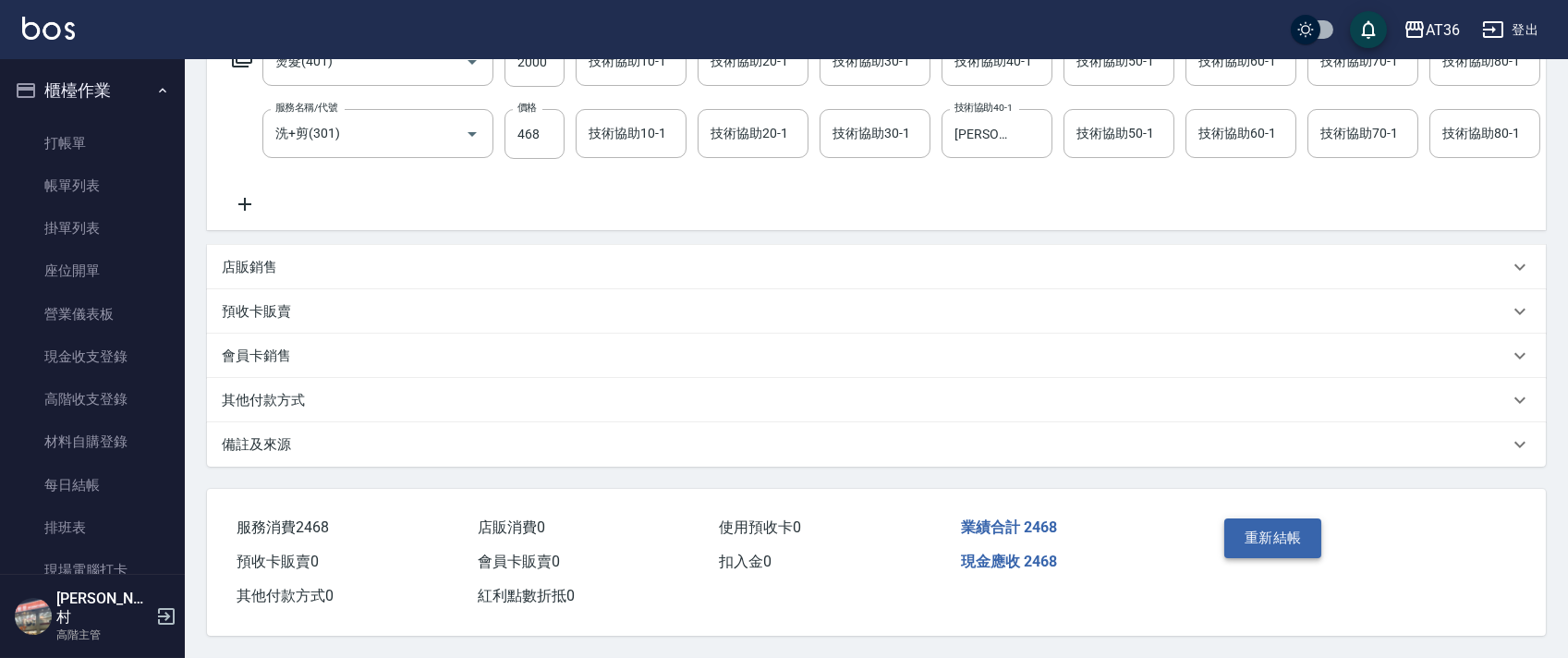
click at [1284, 537] on button "重新結帳" at bounding box center [1272, 537] width 98 height 38
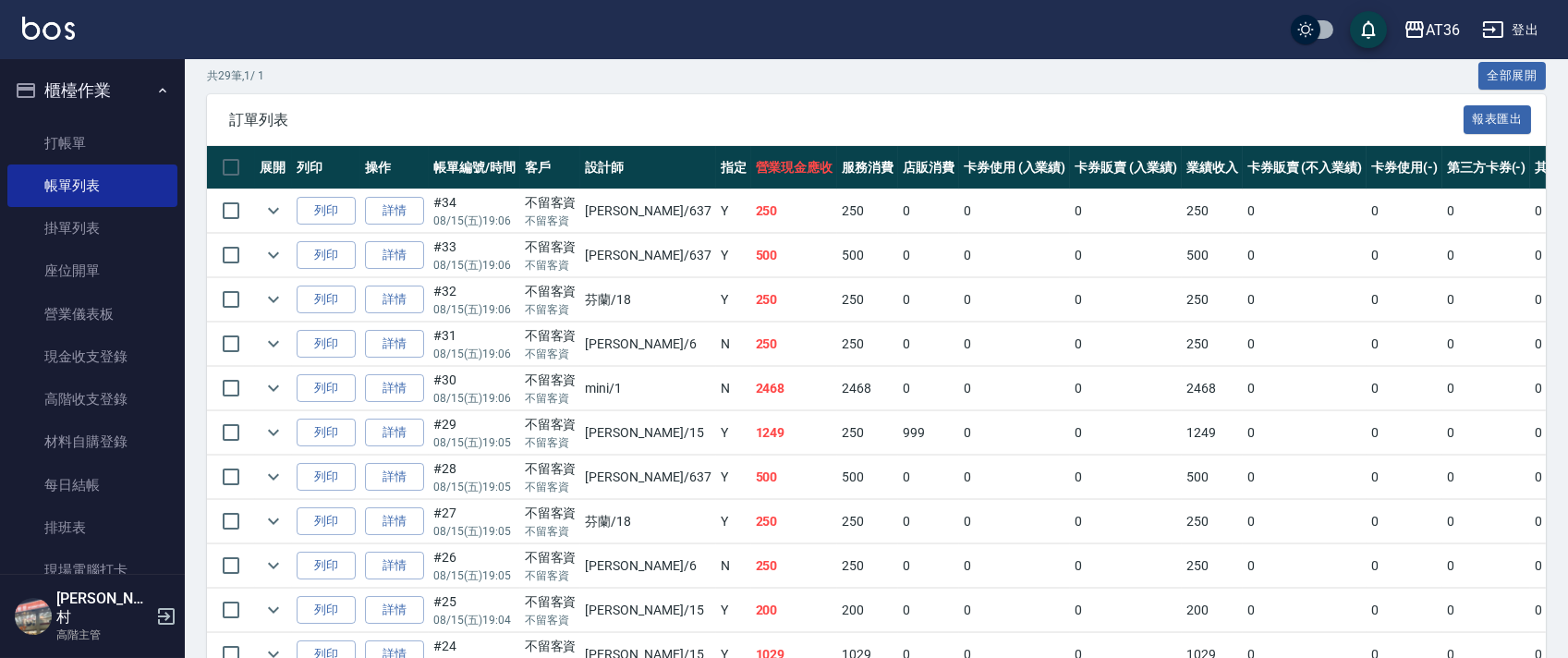
scroll to position [246, 0]
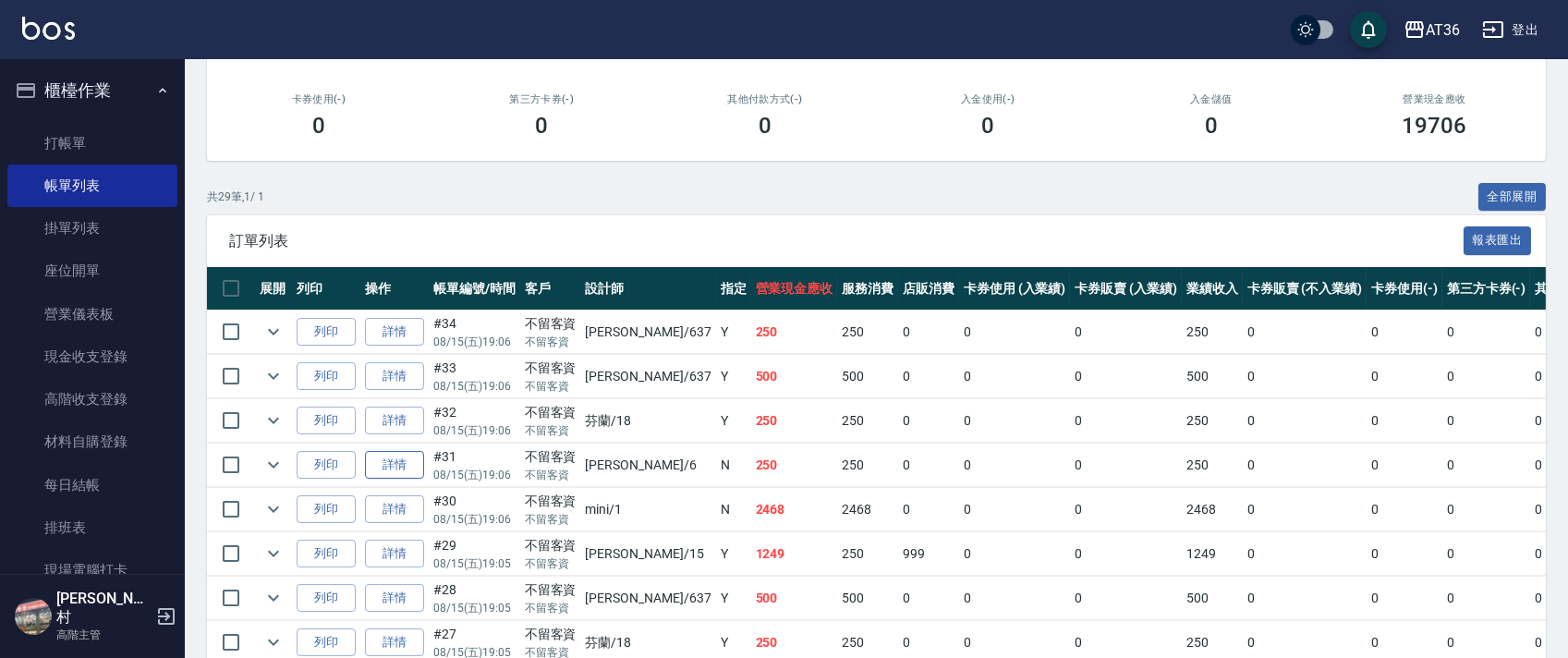
click at [403, 467] on link "詳情" at bounding box center [395, 465] width 59 height 29
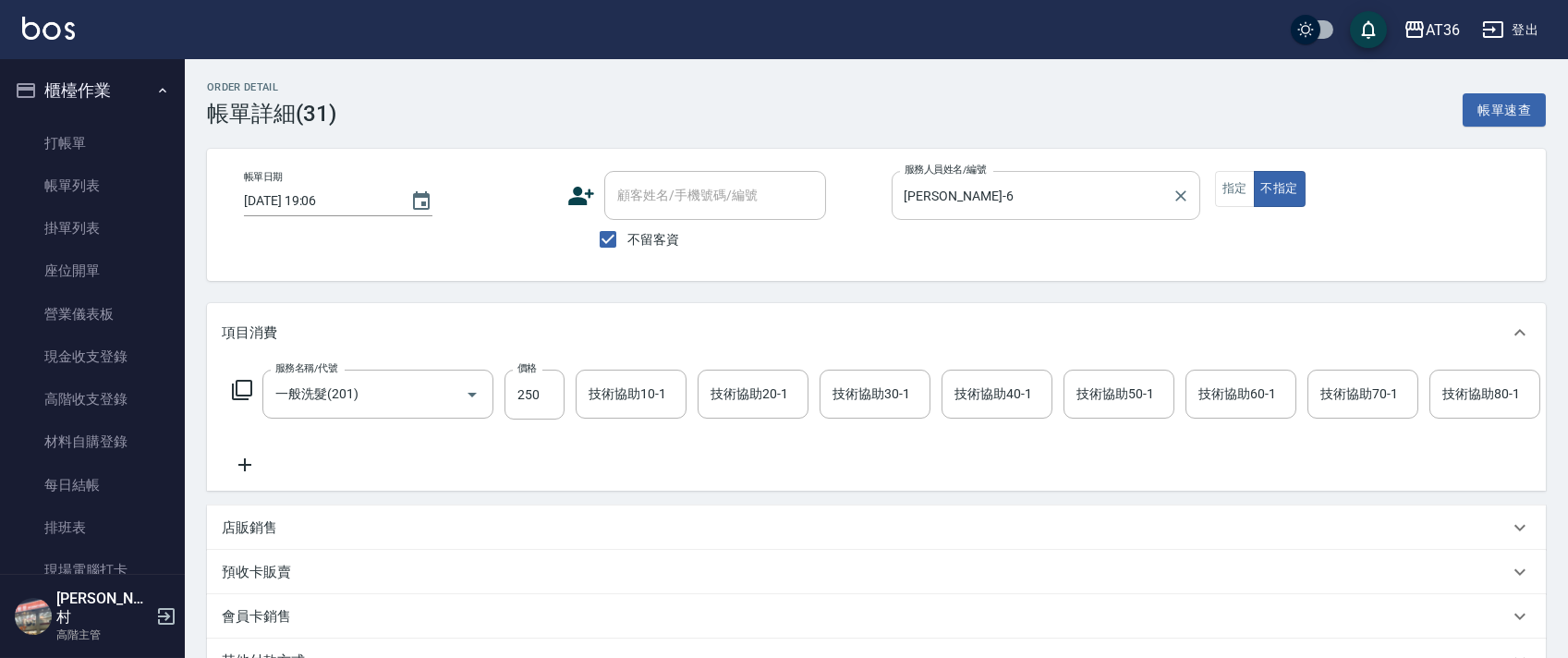
click at [933, 188] on input "[PERSON_NAME]-6" at bounding box center [1032, 195] width 264 height 33
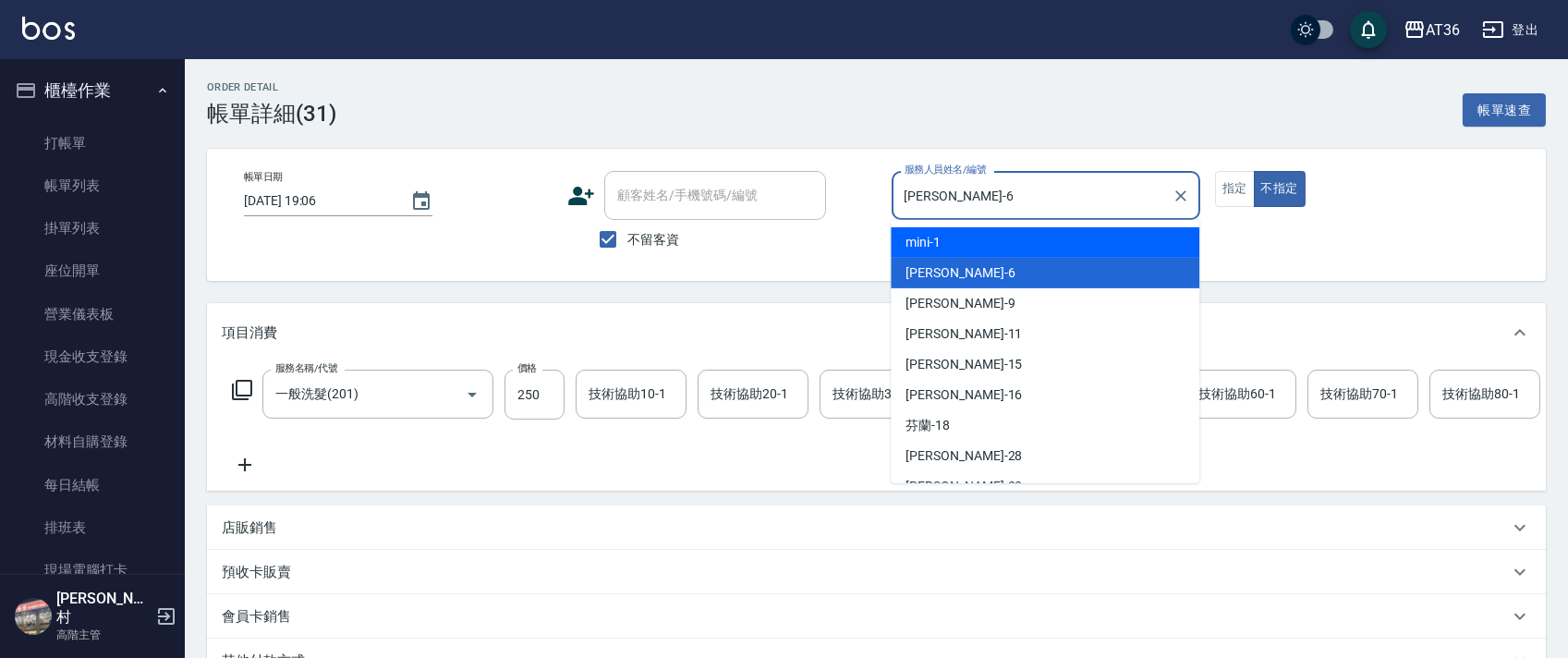
click at [951, 246] on div "mini -1" at bounding box center [1044, 242] width 309 height 31
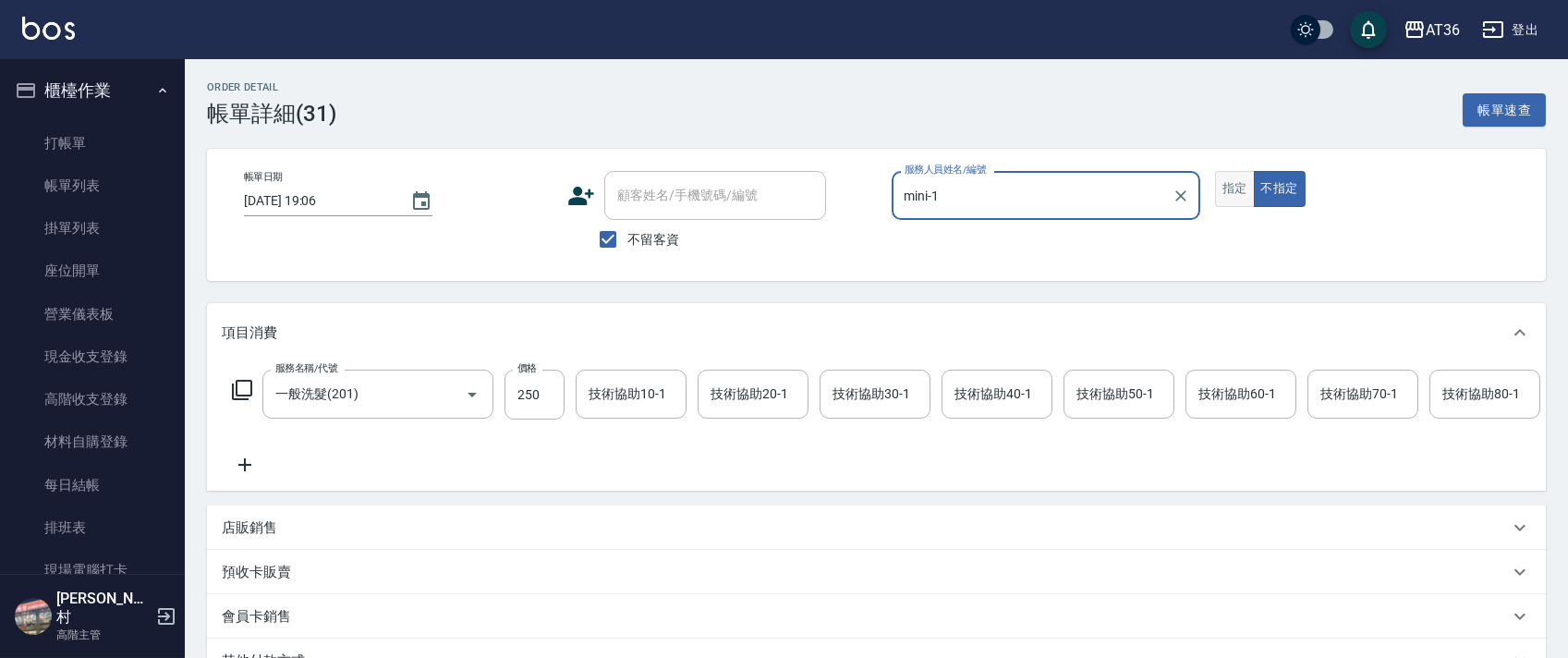
click at [1233, 185] on button "指定" at bounding box center [1234, 188] width 39 height 37
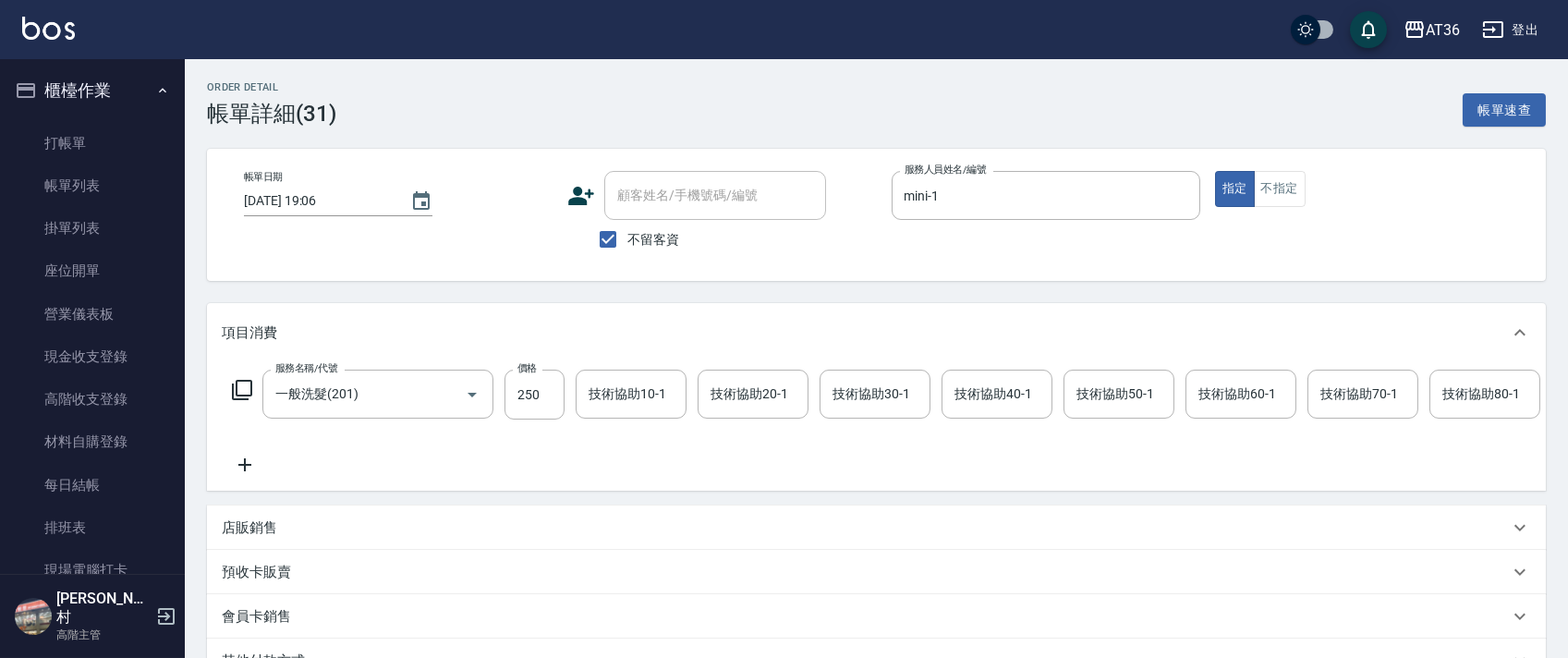
scroll to position [0, 947]
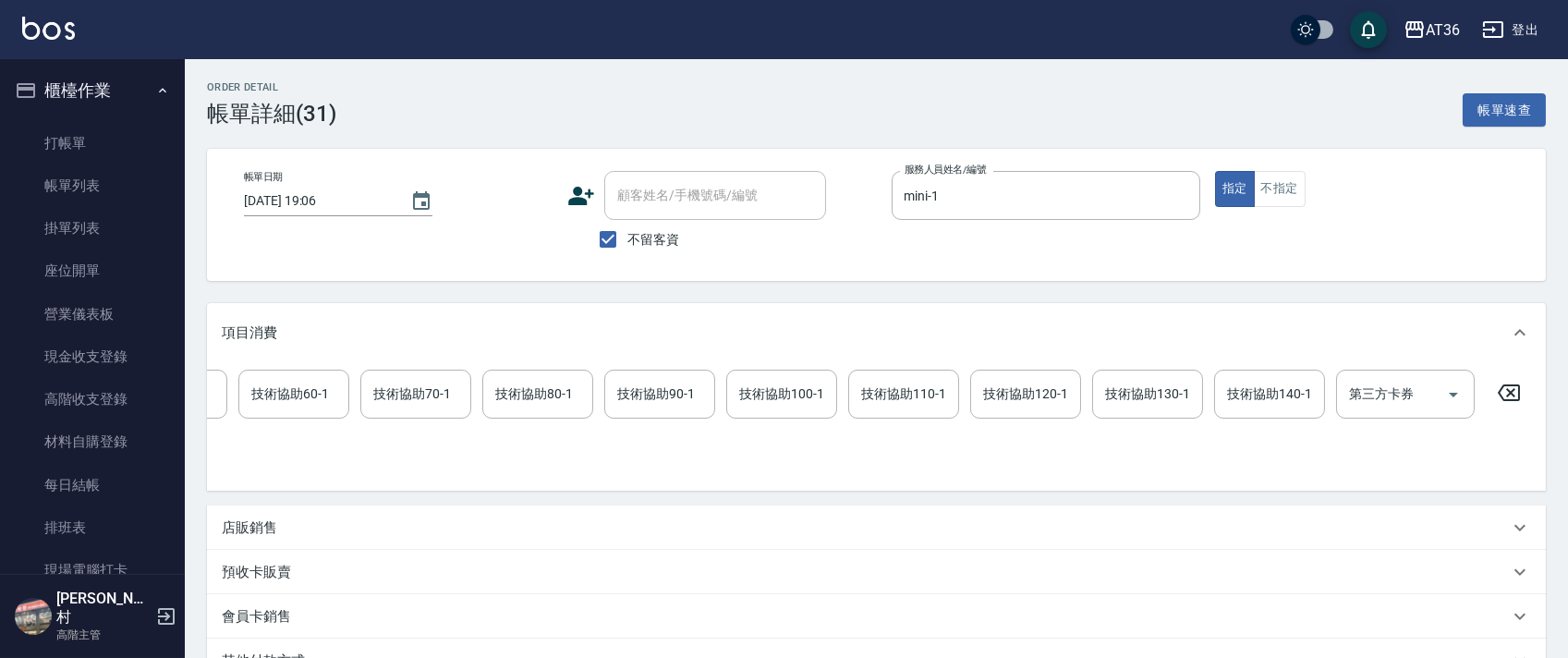
click at [1515, 398] on icon at bounding box center [1508, 393] width 46 height 22
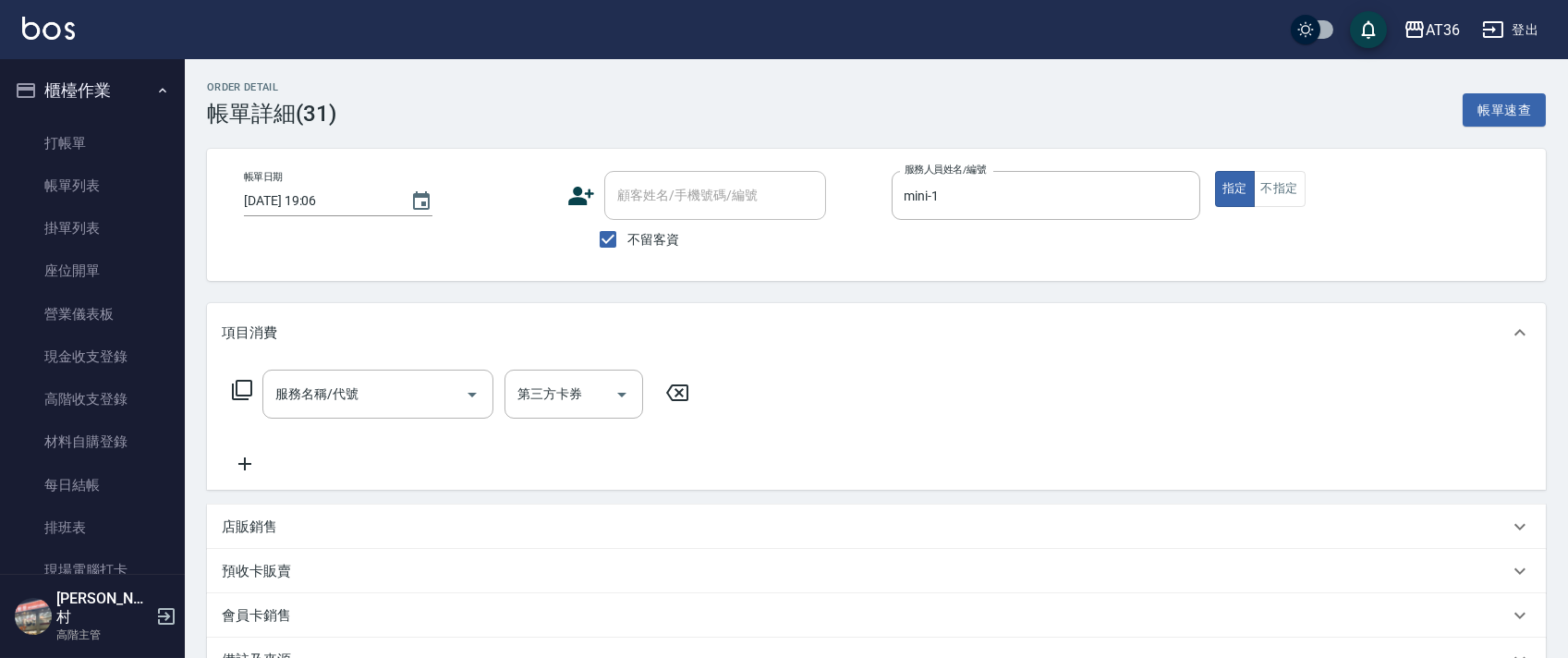
scroll to position [0, 0]
click at [239, 387] on icon at bounding box center [242, 390] width 22 height 22
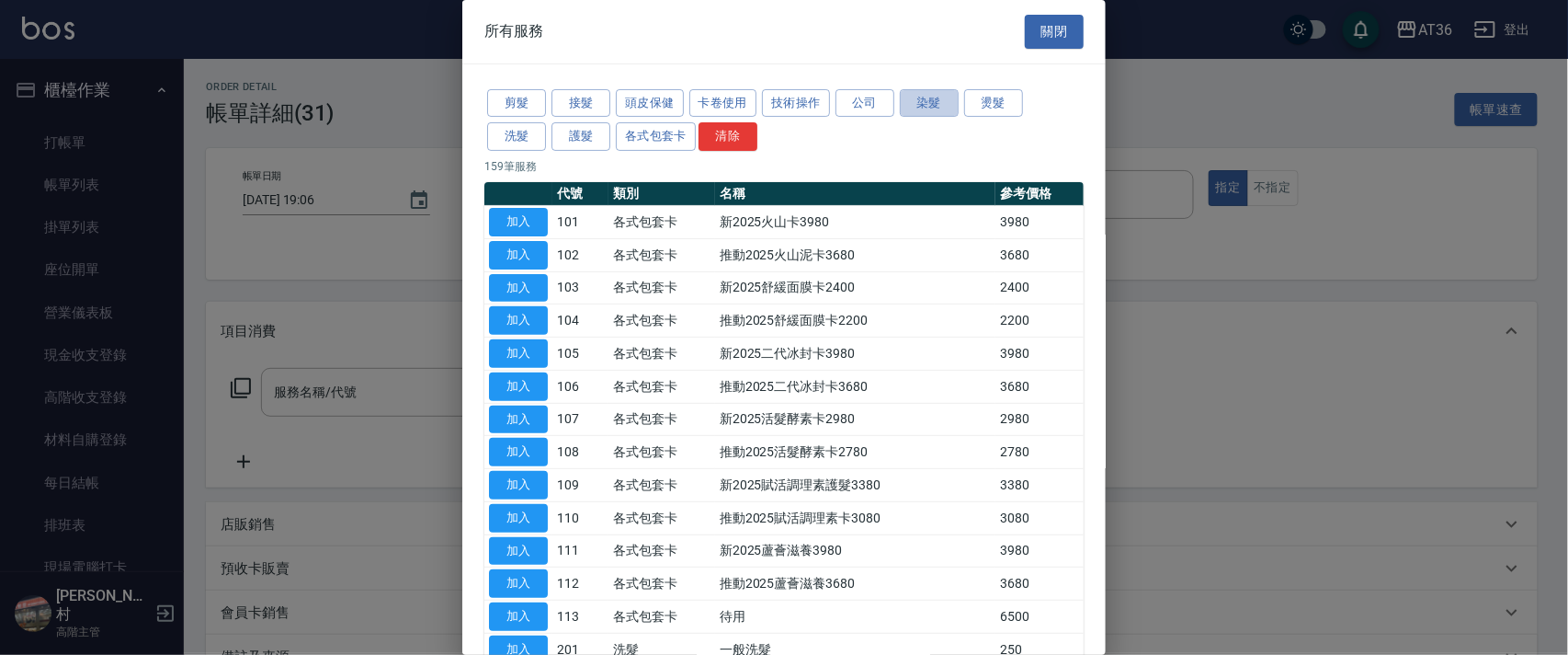
drag, startPoint x: 944, startPoint y: 97, endPoint x: 1004, endPoint y: 178, distance: 100.8
click at [944, 99] on button "染髮" at bounding box center [930, 103] width 59 height 28
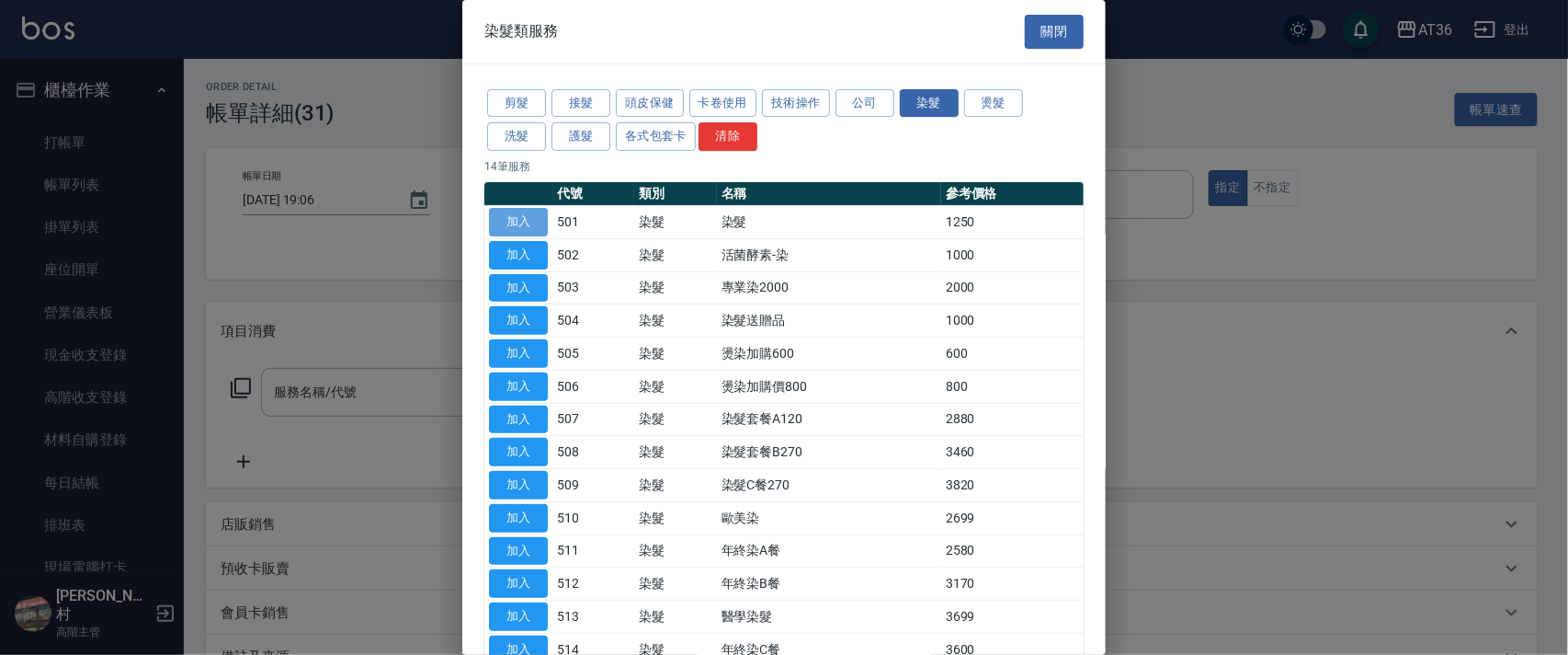
click at [510, 222] on button "加入" at bounding box center [518, 222] width 59 height 28
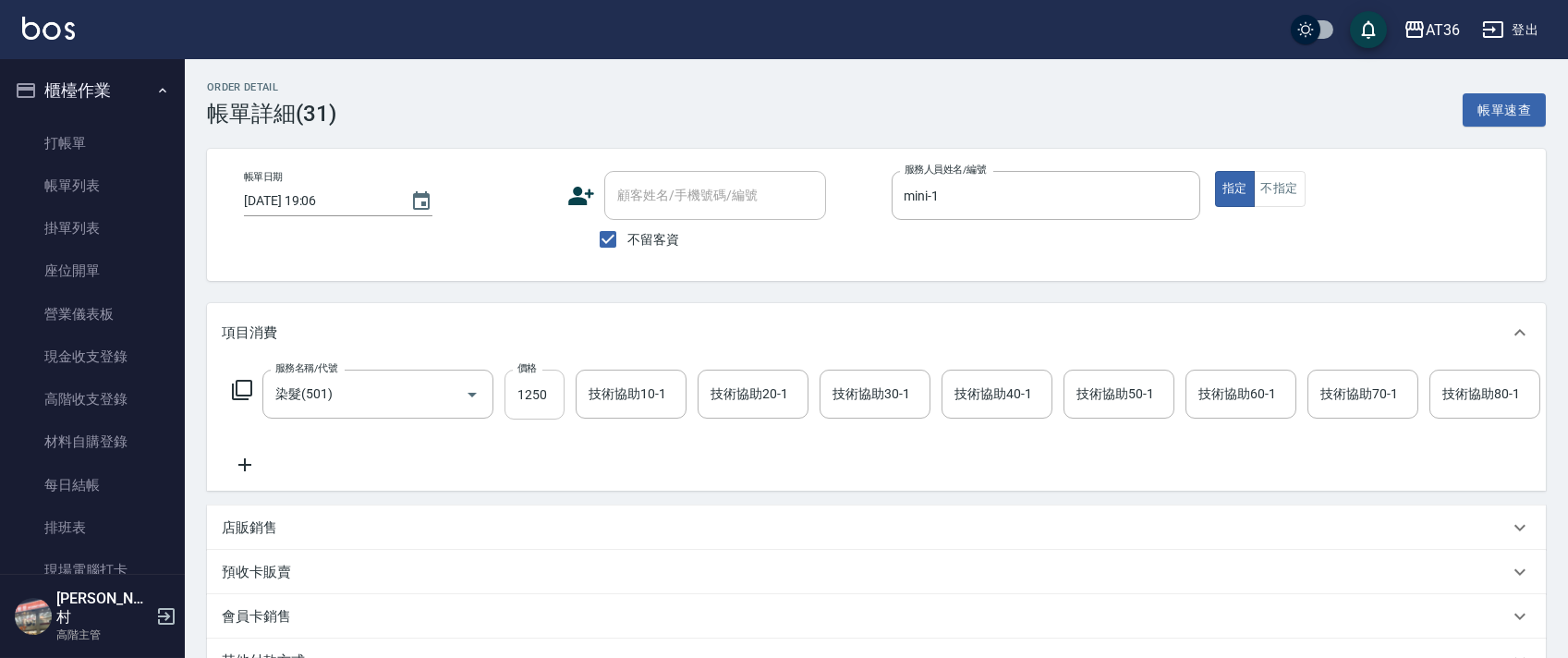
click at [514, 392] on input "1250" at bounding box center [534, 394] width 60 height 50
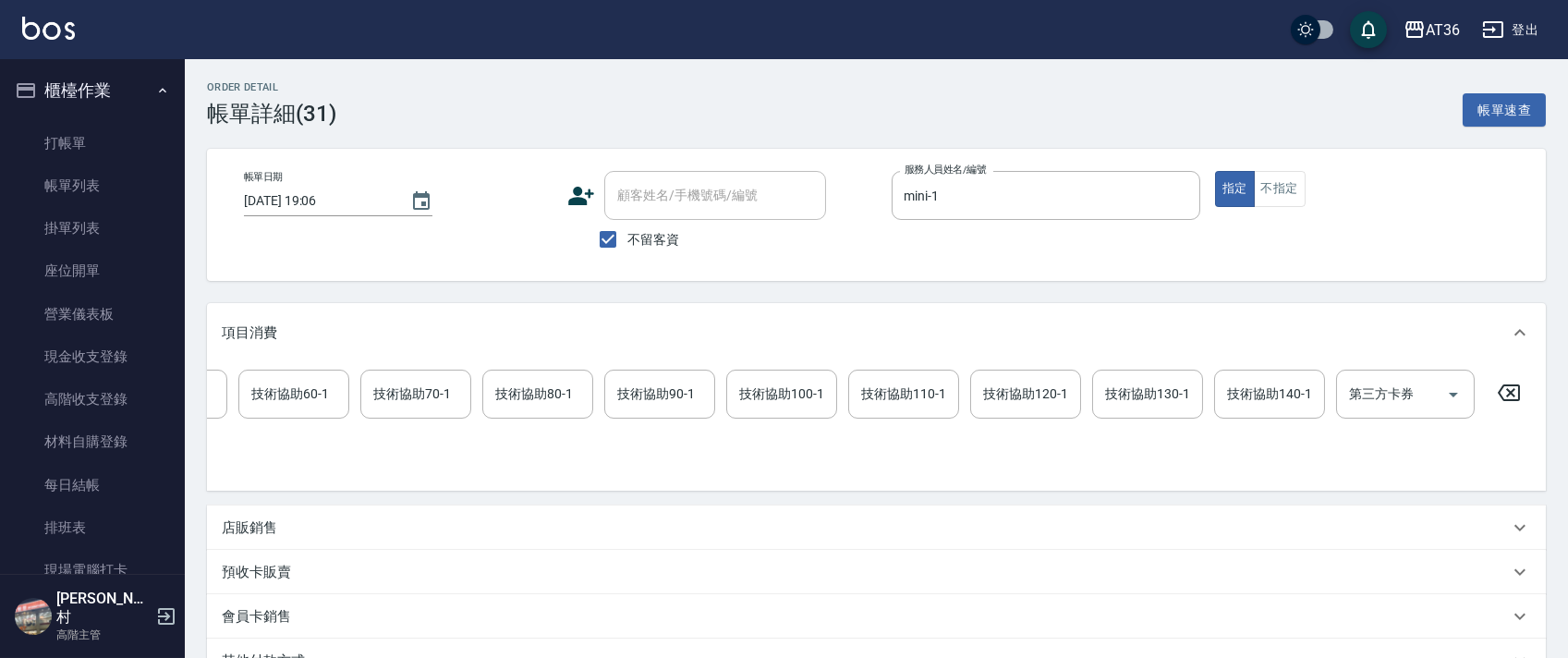
click at [1505, 396] on icon at bounding box center [1508, 393] width 46 height 22
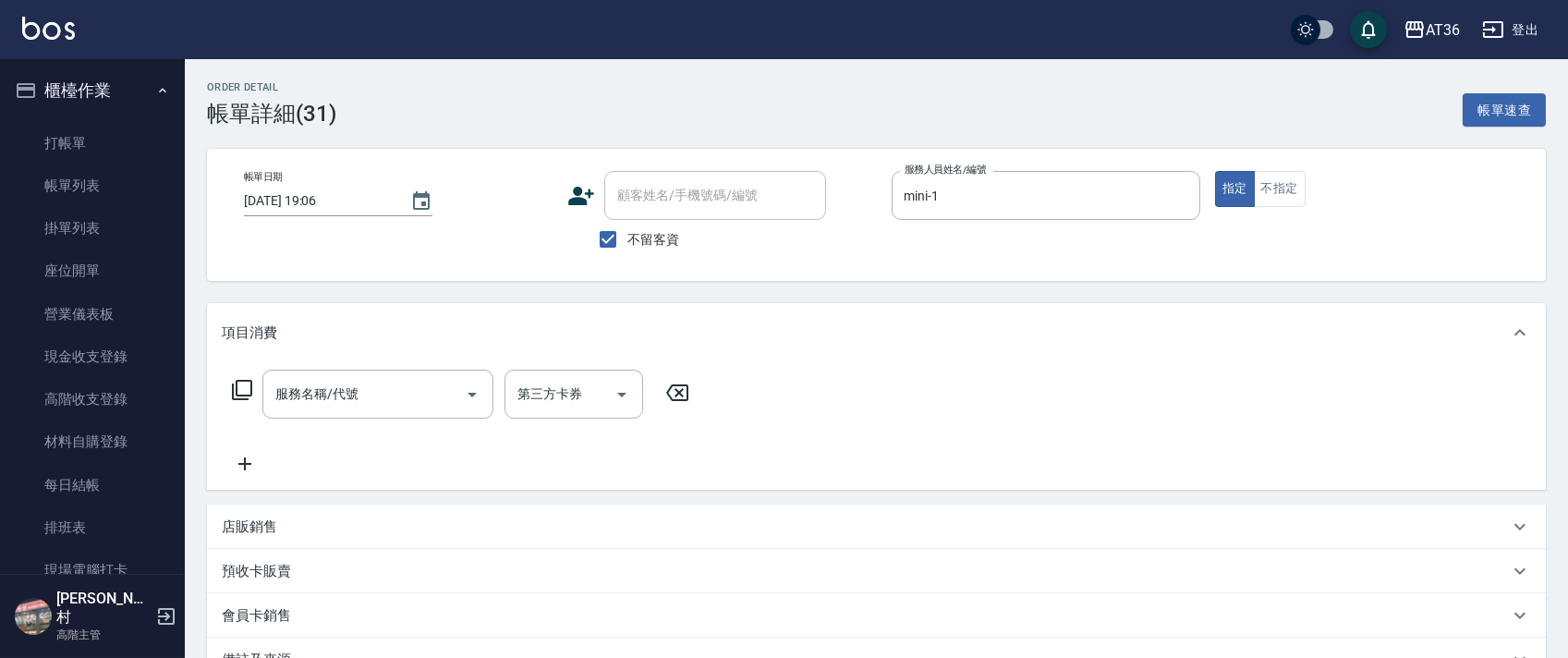
click at [242, 386] on icon at bounding box center [242, 390] width 22 height 22
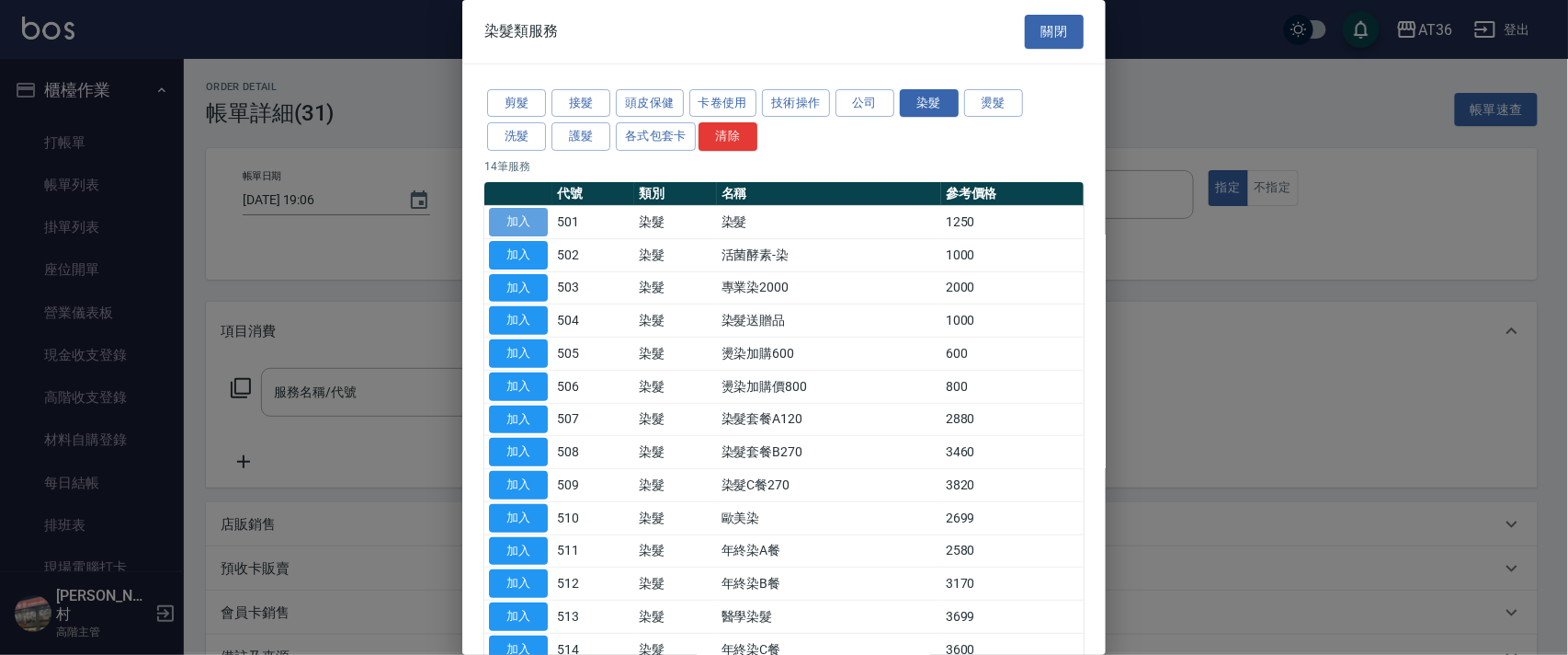
click at [536, 223] on button "加入" at bounding box center [518, 222] width 59 height 28
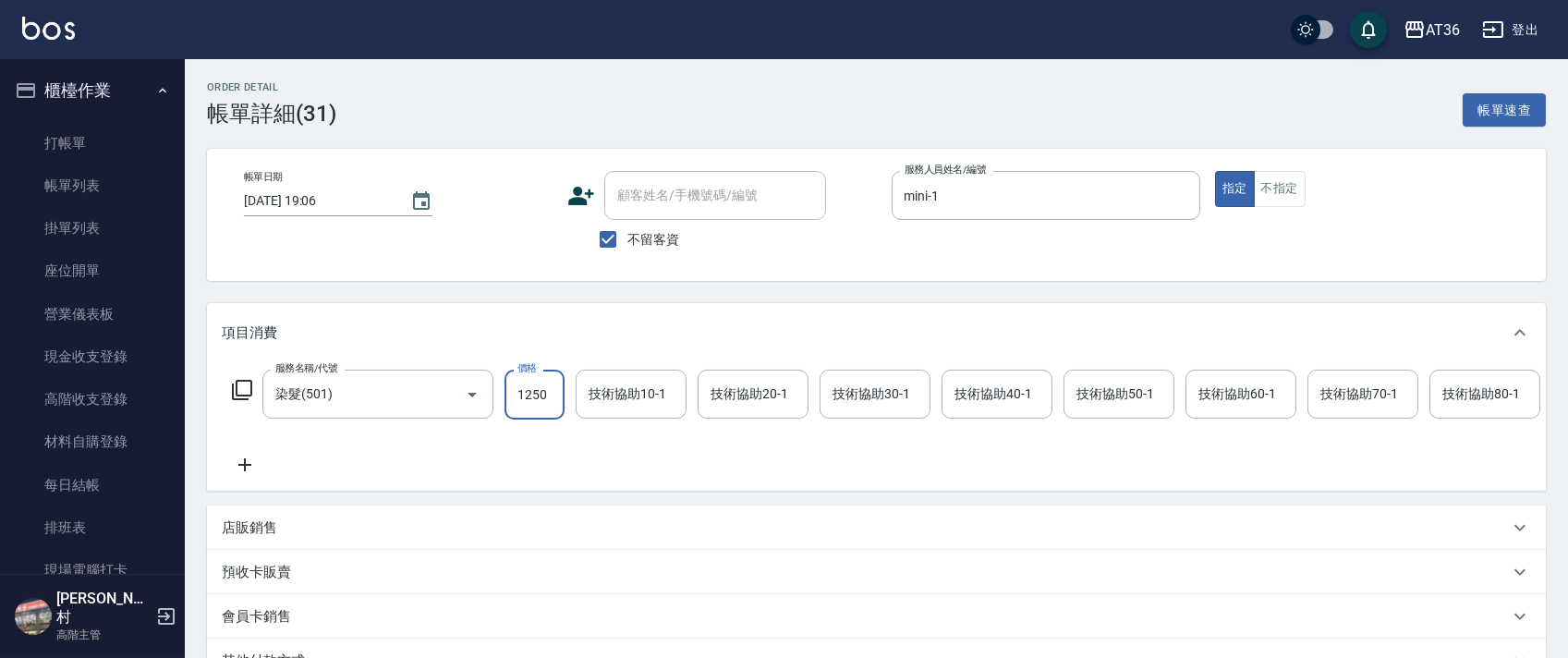
click at [514, 394] on input "1250" at bounding box center [534, 394] width 60 height 50
click at [234, 383] on icon at bounding box center [242, 390] width 22 height 22
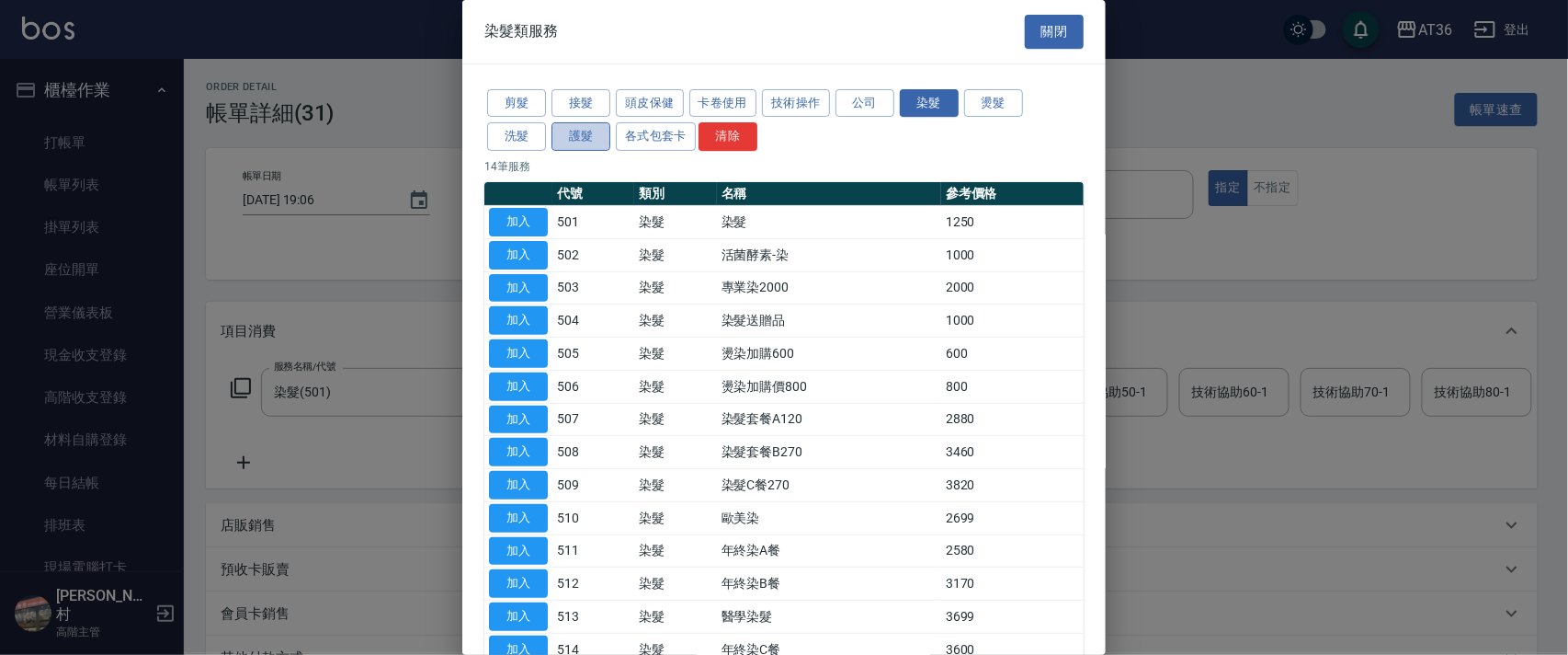
click at [590, 138] on button "護髮" at bounding box center [581, 136] width 59 height 28
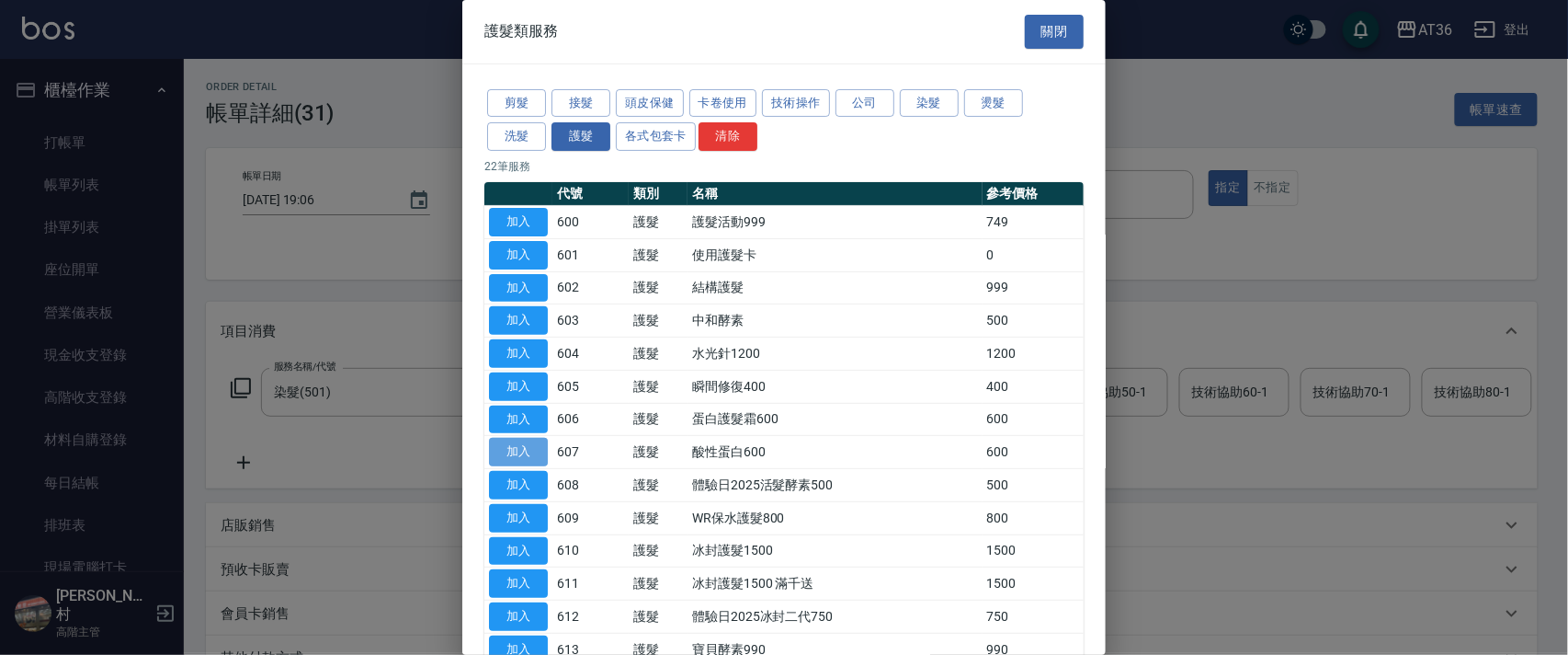
click at [533, 447] on button "加入" at bounding box center [518, 452] width 59 height 28
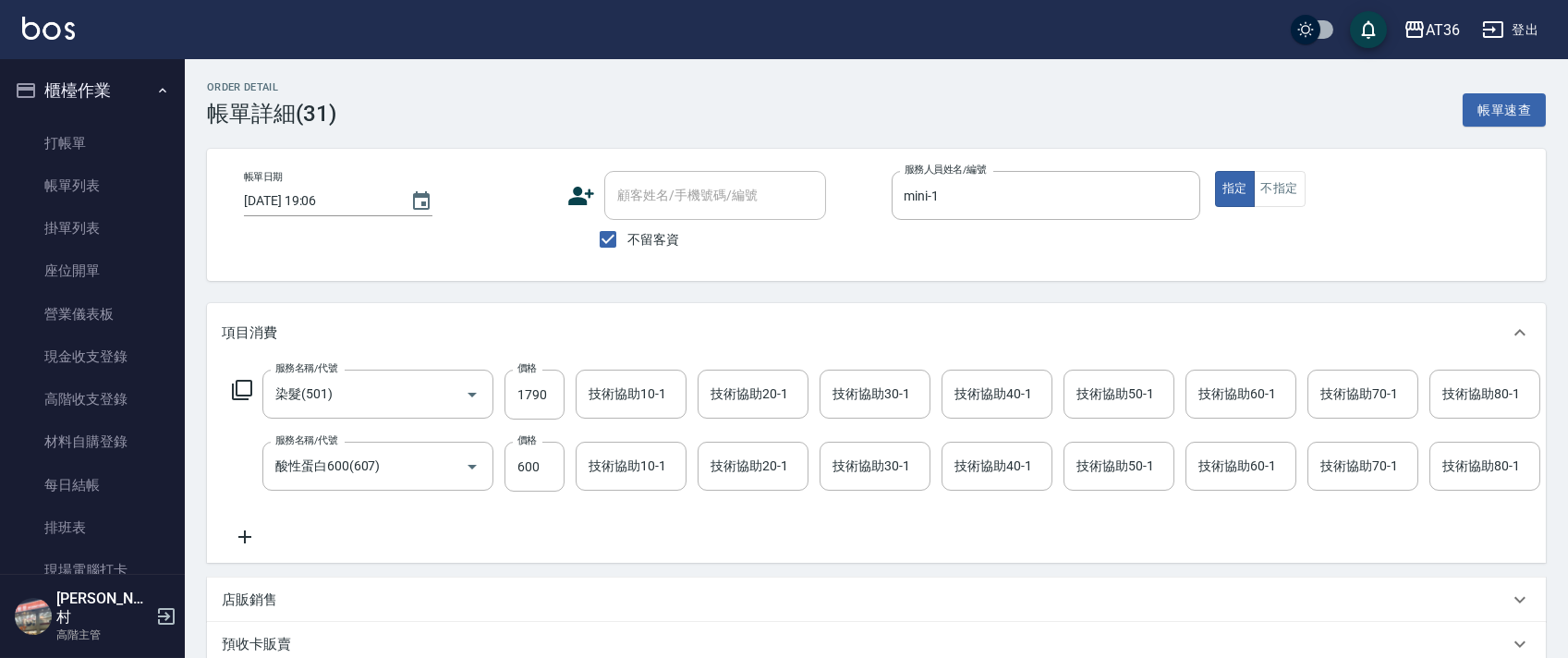
click at [968, 393] on div "技術協助40-1 技術協助40-1" at bounding box center [997, 394] width 111 height 49
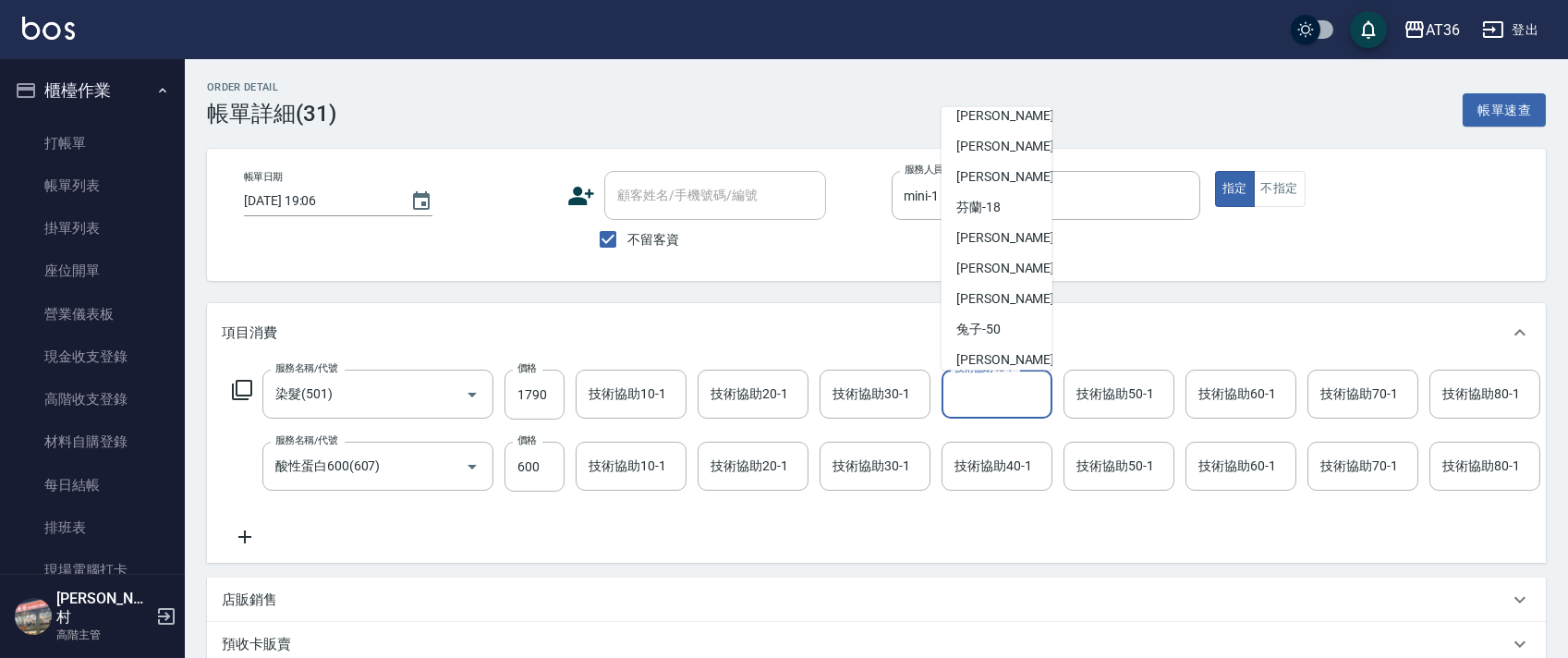
scroll to position [239, 0]
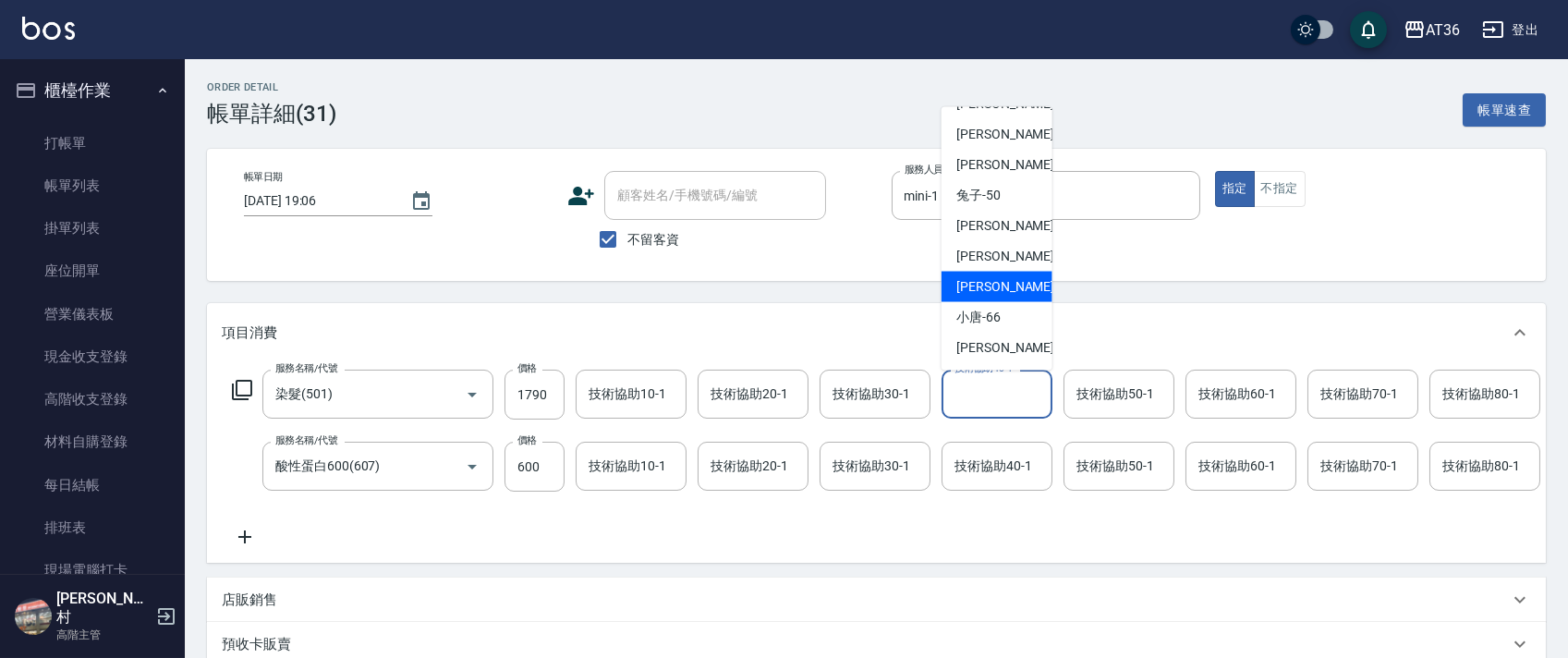
click at [1001, 281] on div "[PERSON_NAME] -59" at bounding box center [997, 286] width 111 height 31
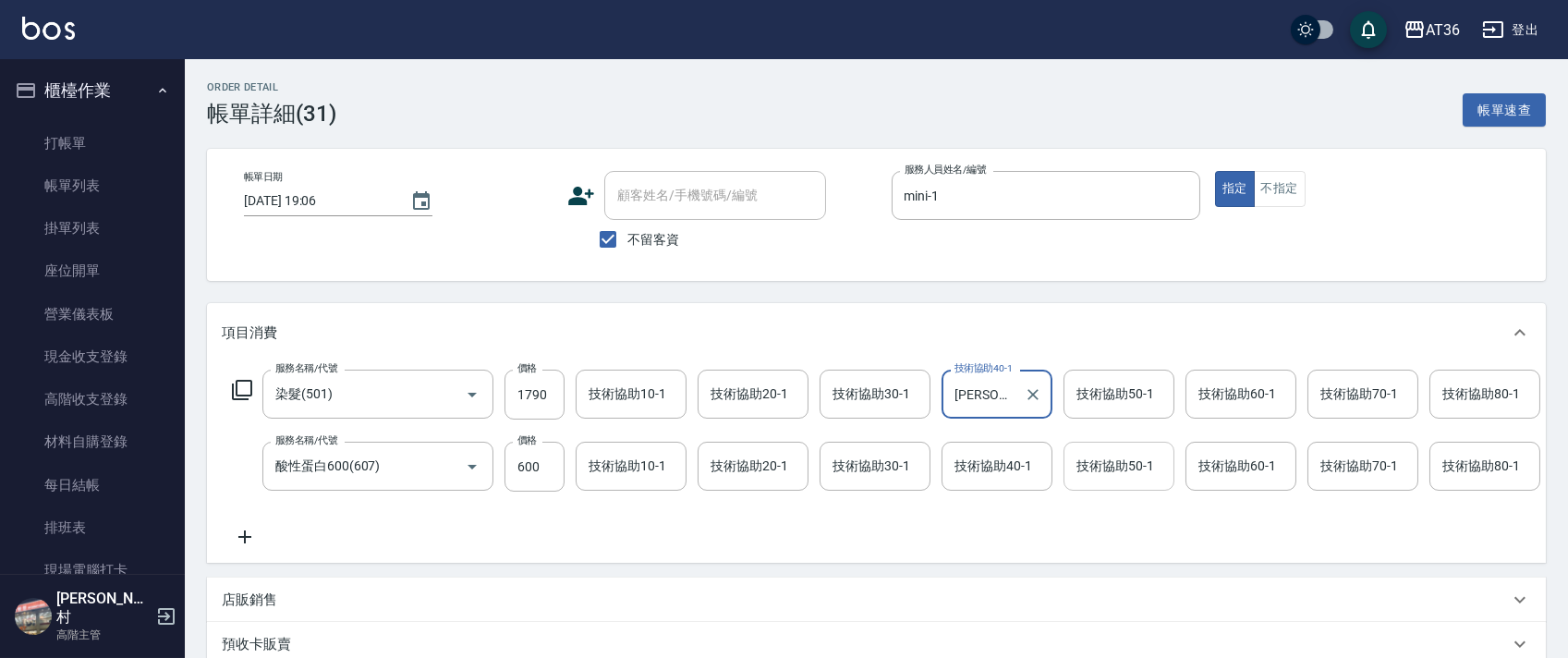
click at [1098, 465] on div "技術協助50-1 技術協助50-1" at bounding box center [1119, 467] width 111 height 49
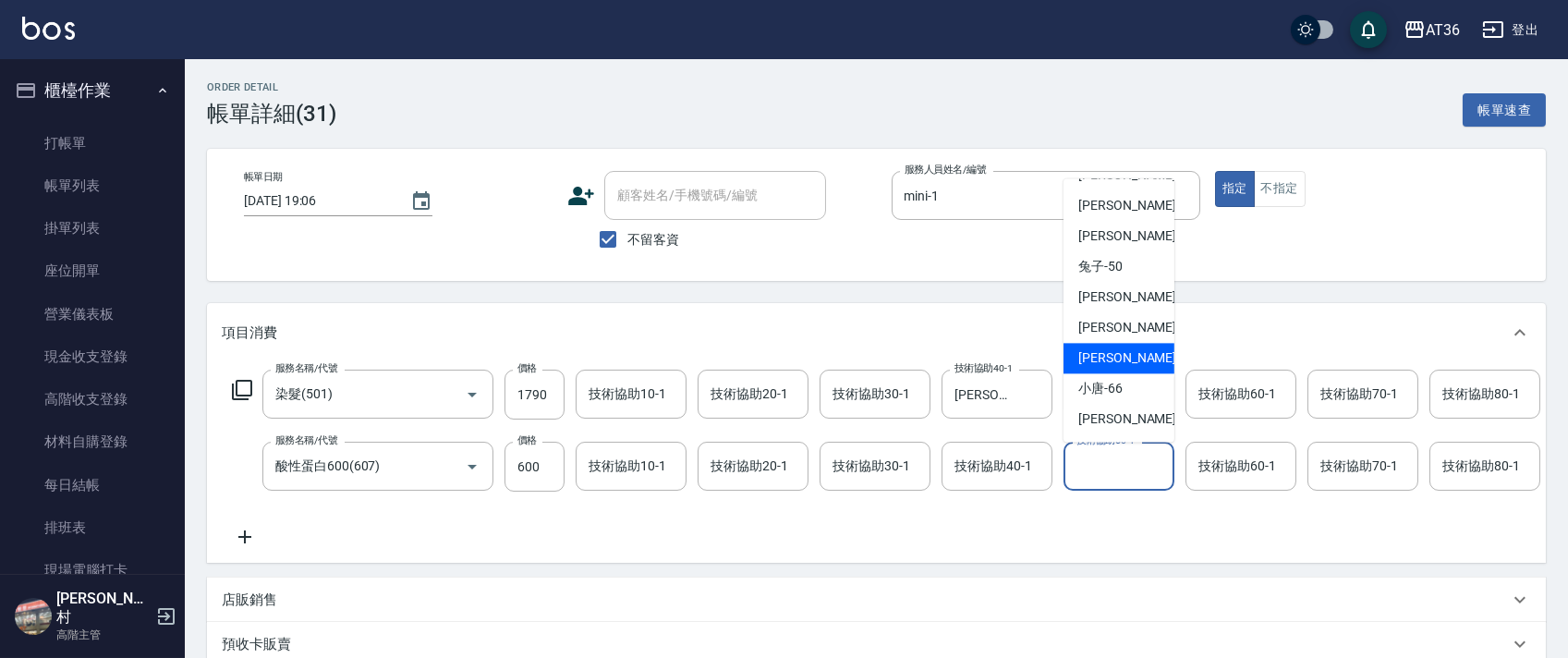
click at [1126, 355] on div "[PERSON_NAME] -59" at bounding box center [1119, 358] width 111 height 31
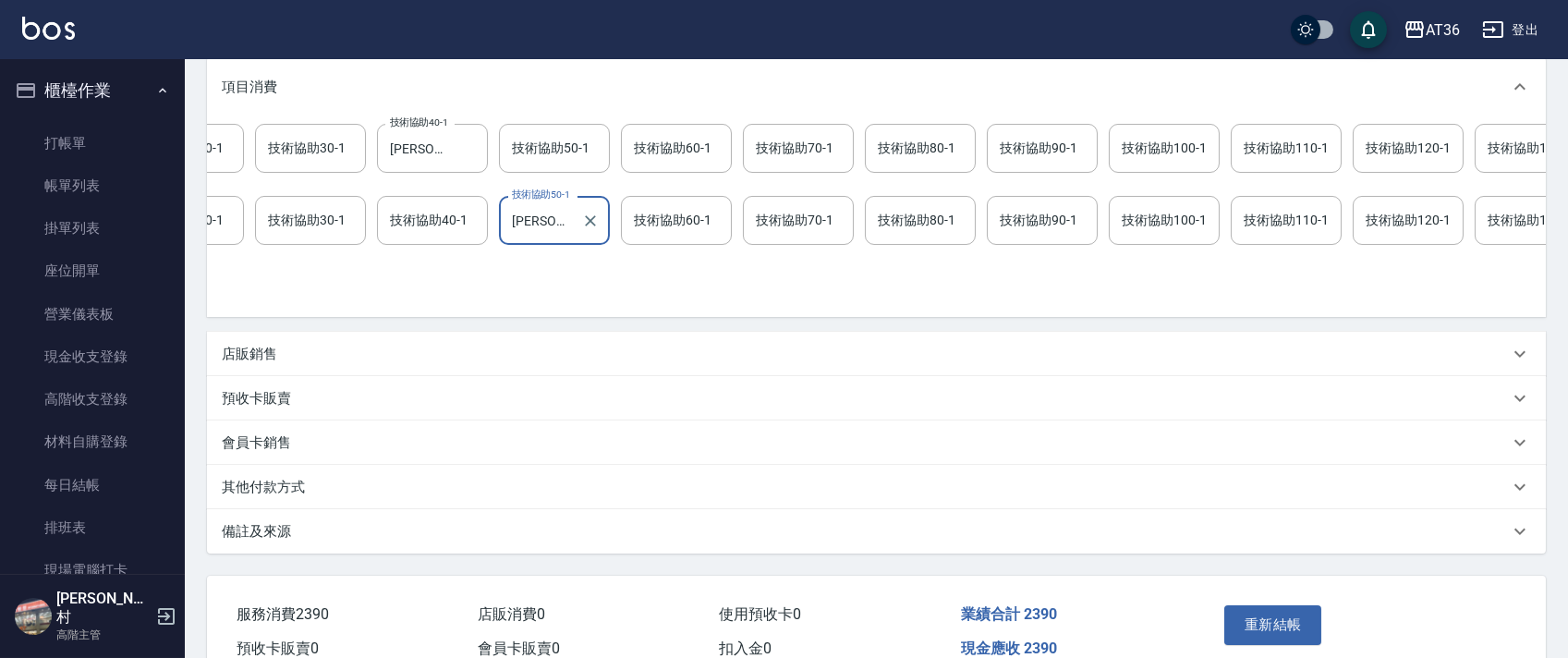
scroll to position [0, 905]
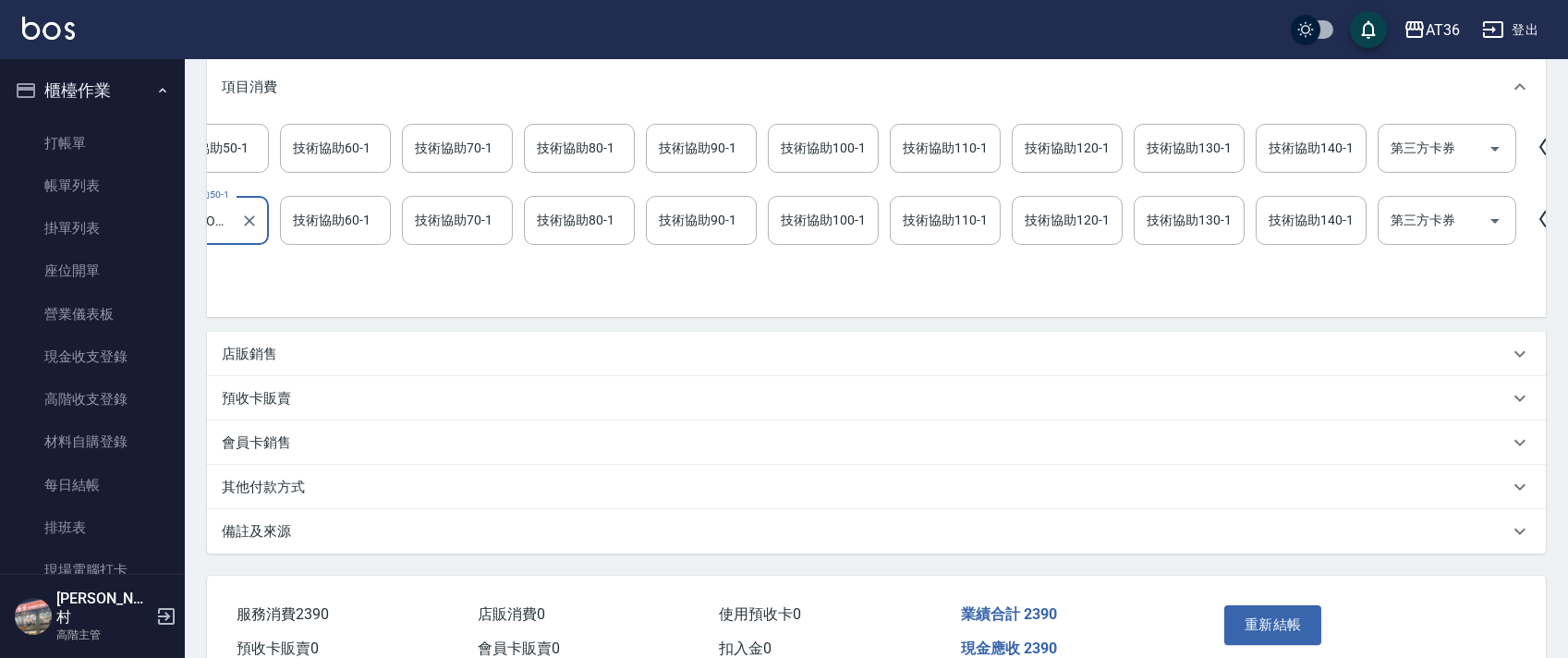
click at [791, 226] on div "技術協助100-1 技術協助100-1" at bounding box center [823, 220] width 111 height 49
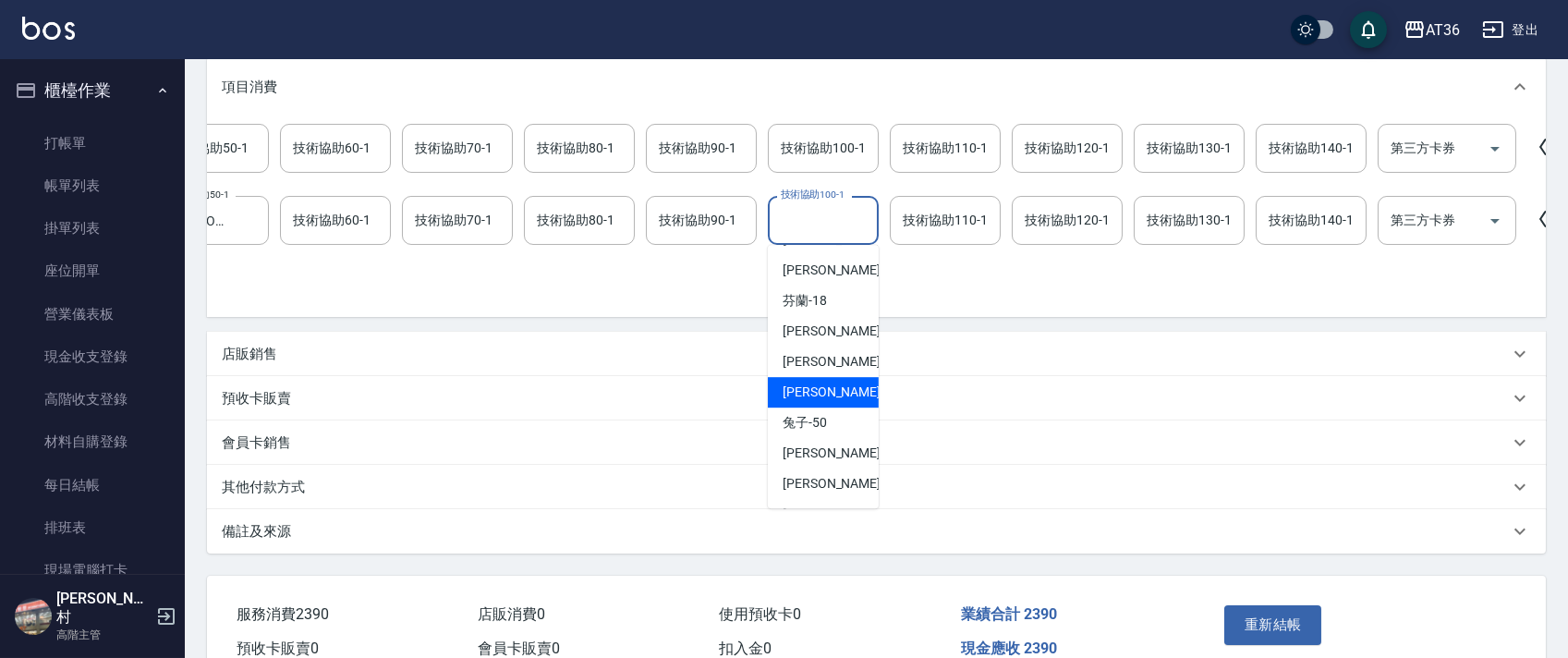
scroll to position [239, 0]
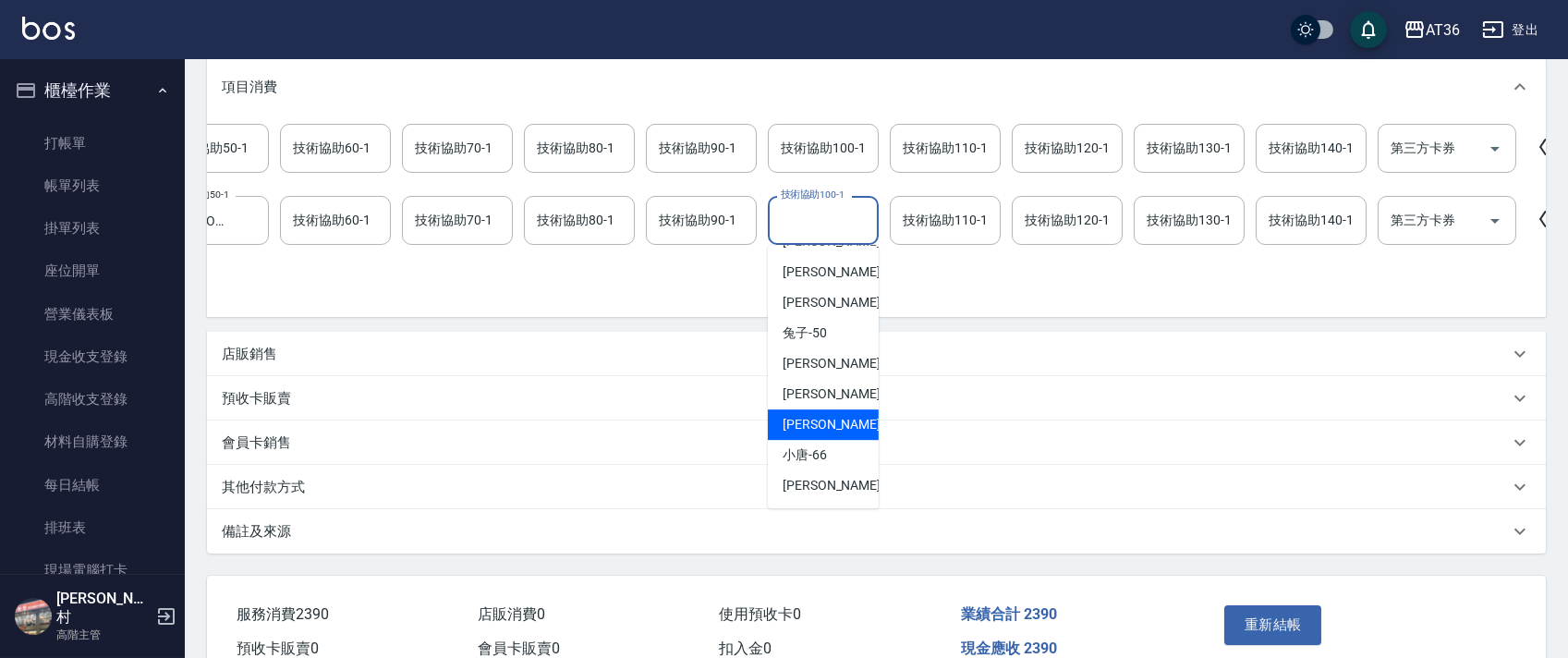
drag, startPoint x: 795, startPoint y: 427, endPoint x: 799, endPoint y: 397, distance: 30.3
click at [798, 427] on span "[PERSON_NAME] -59" at bounding box center [841, 424] width 116 height 20
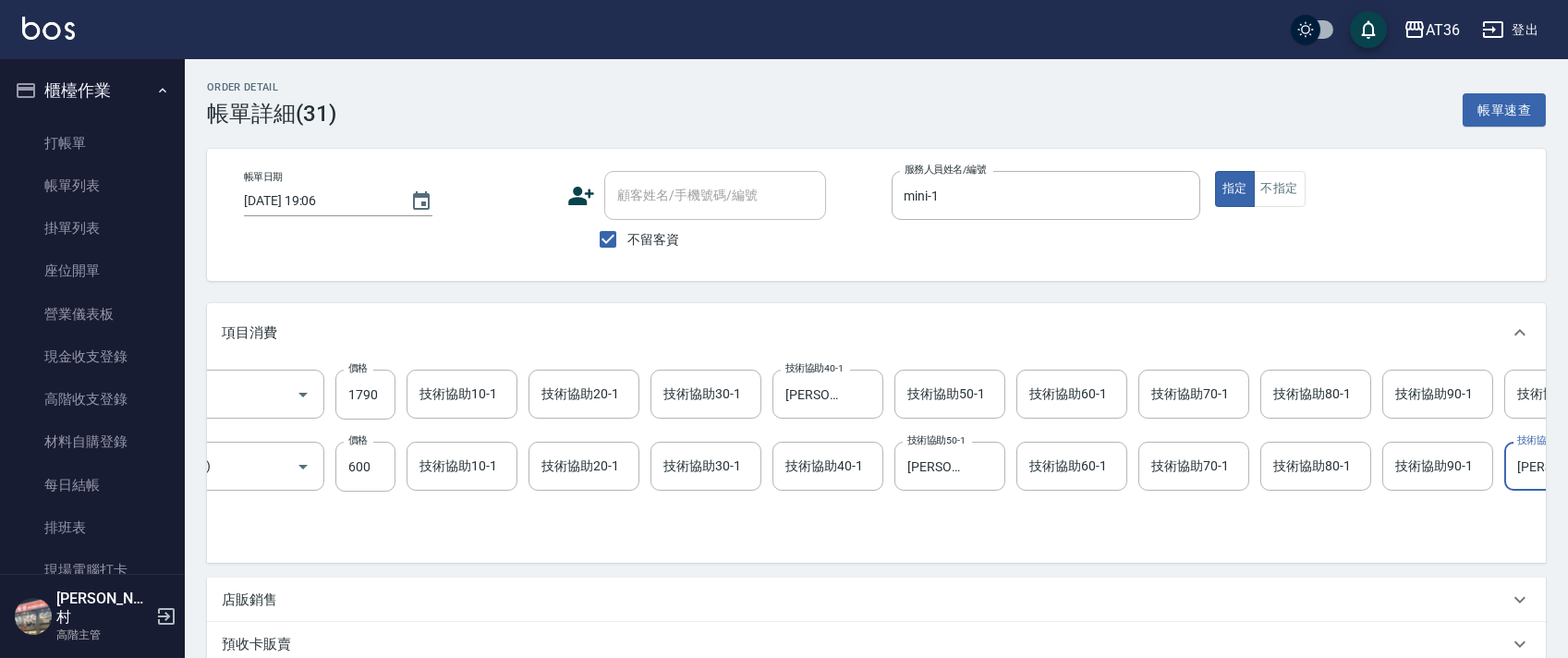
scroll to position [0, 0]
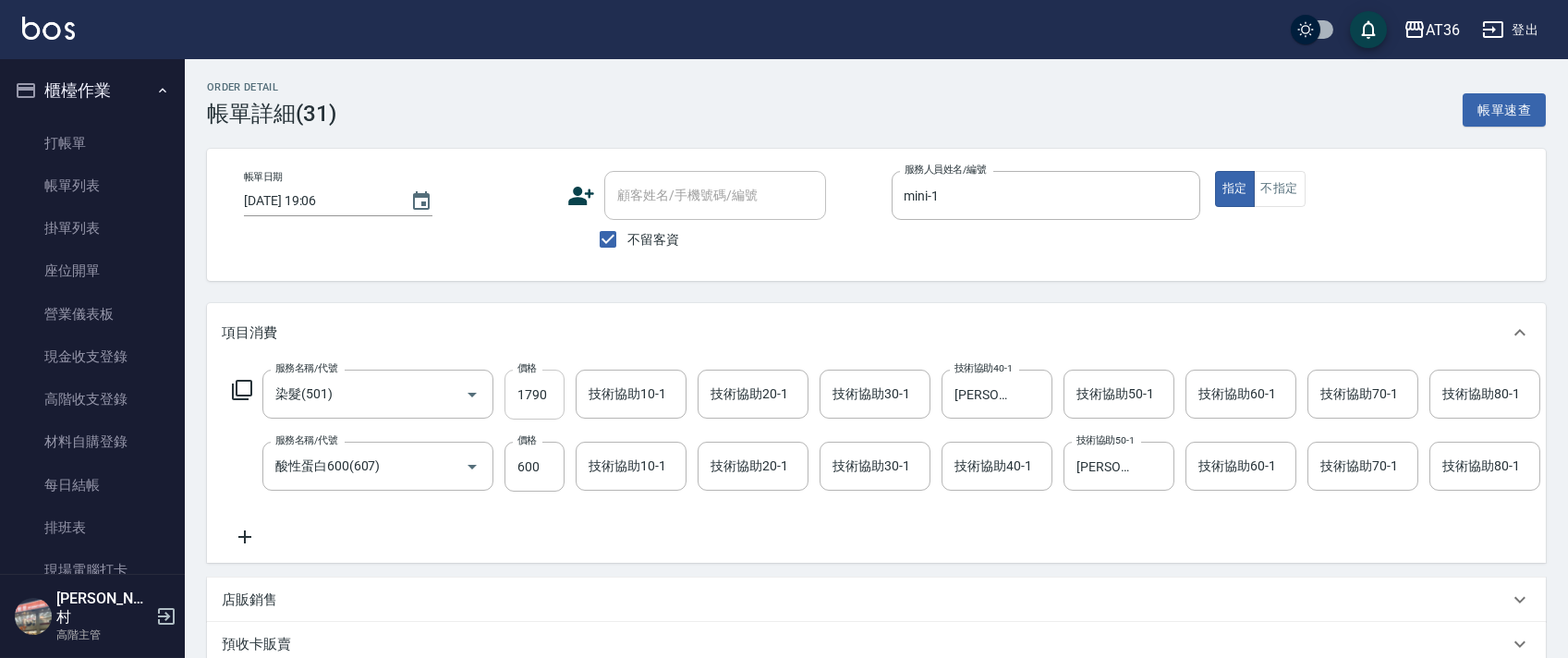
click at [510, 402] on input "1790" at bounding box center [534, 394] width 60 height 50
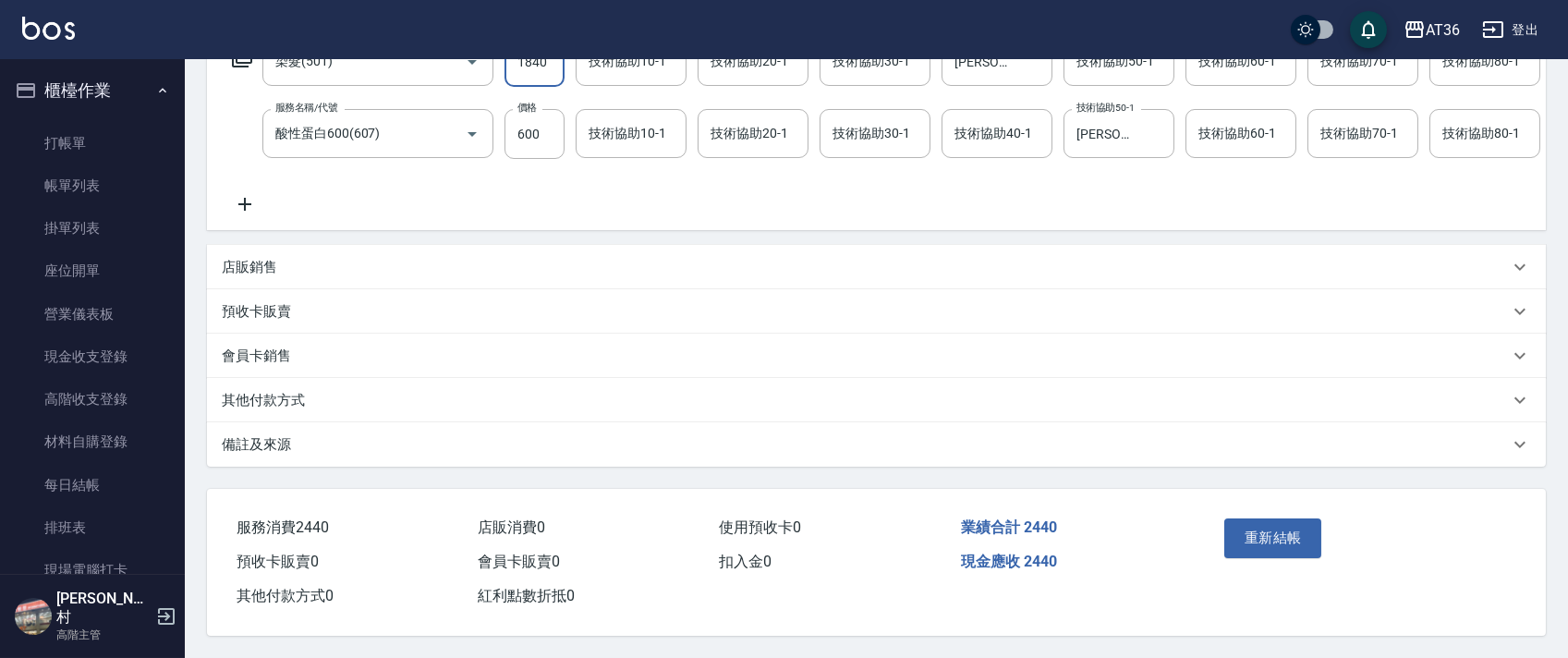
drag, startPoint x: 297, startPoint y: 398, endPoint x: 319, endPoint y: 399, distance: 22.0
click at [299, 399] on p "其他付款方式" at bounding box center [263, 401] width 83 height 20
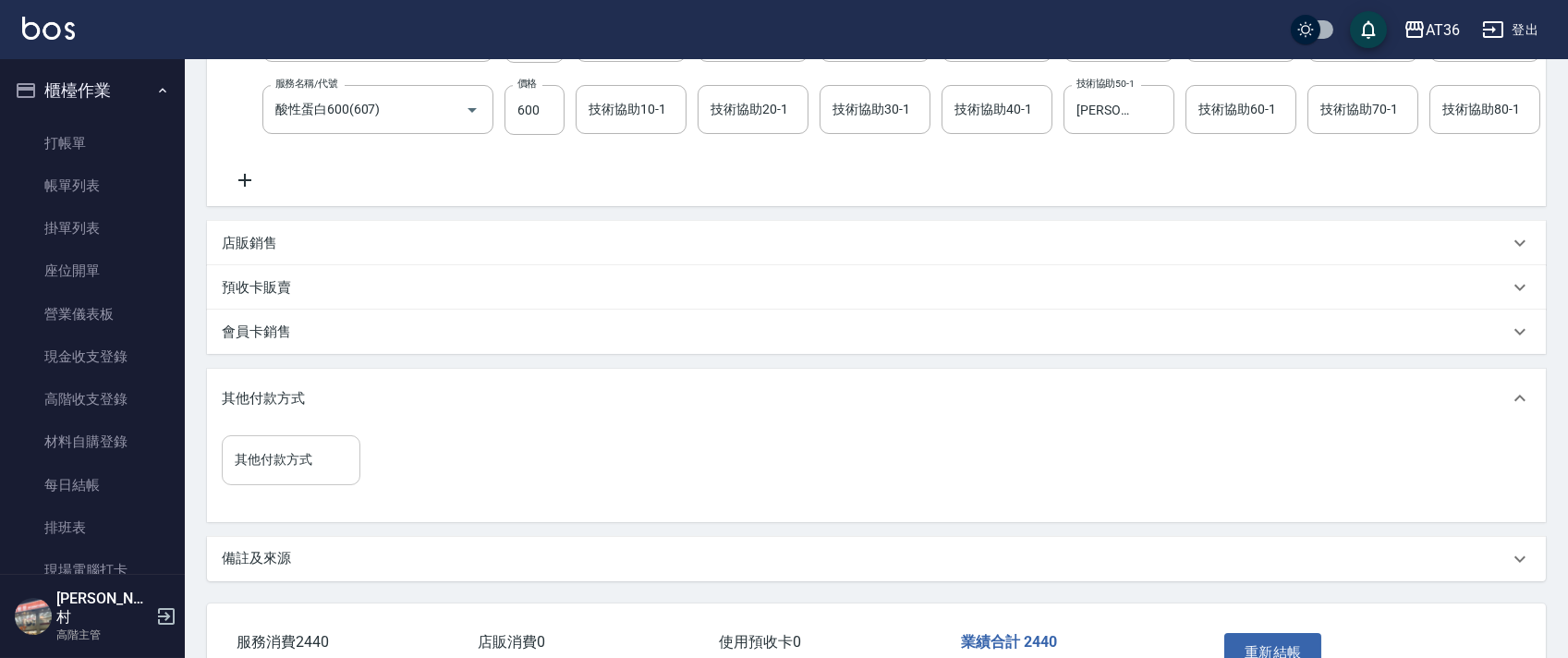
click at [278, 475] on input "其他付款方式" at bounding box center [291, 459] width 122 height 33
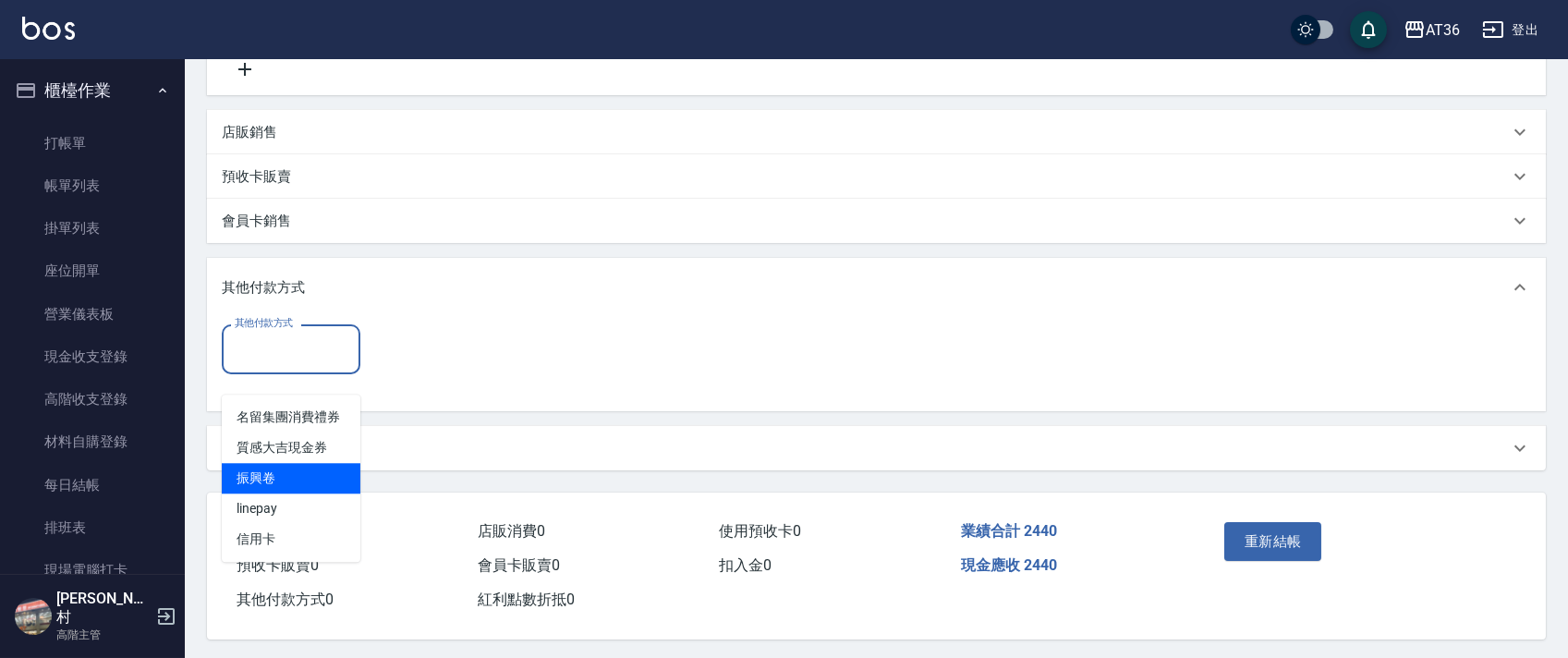
scroll to position [494, 0]
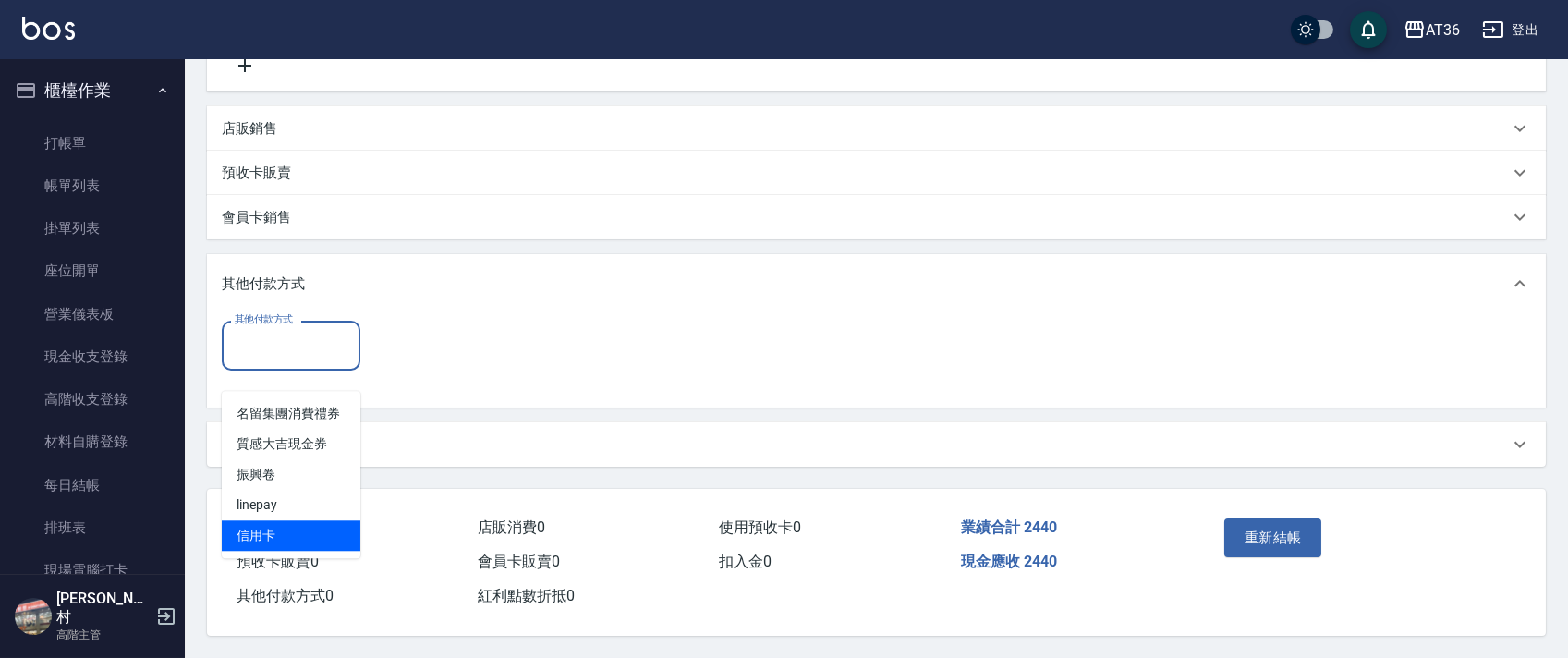
click at [258, 520] on span "信用卡" at bounding box center [291, 535] width 138 height 31
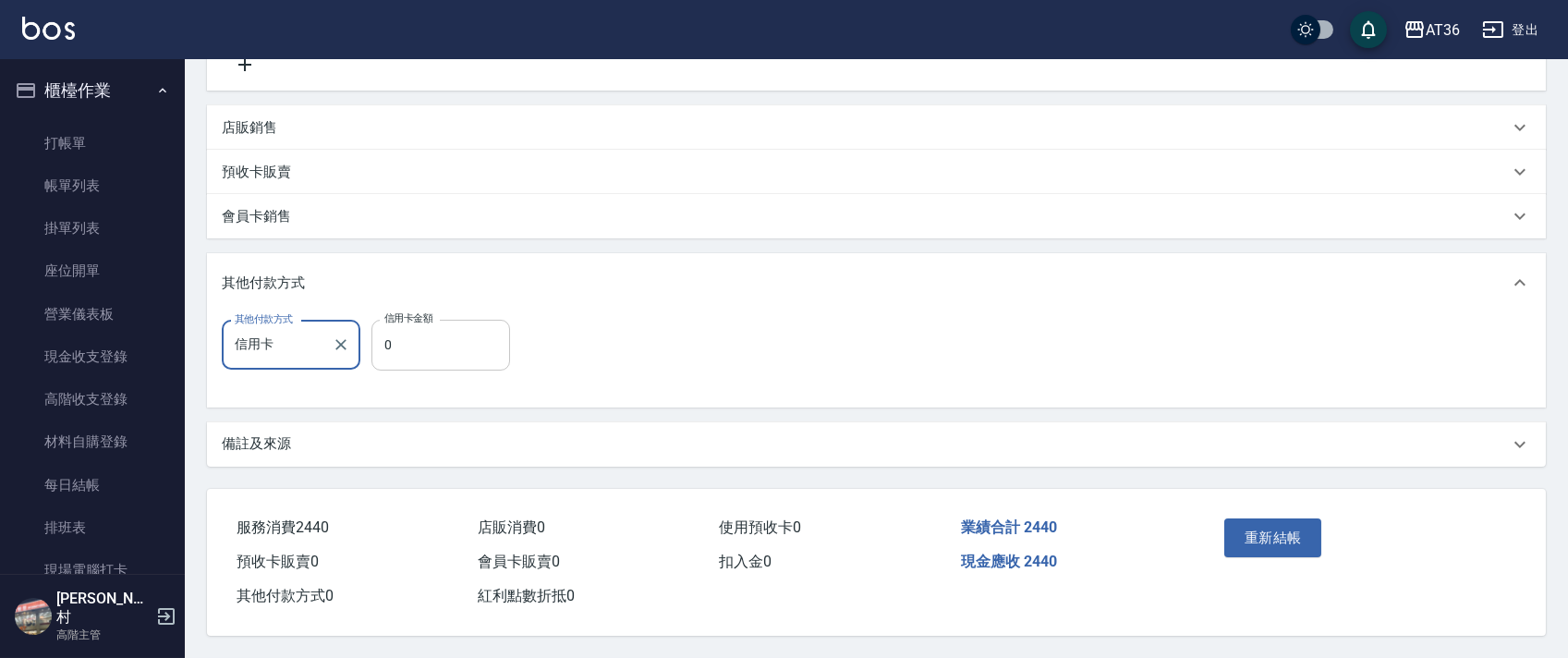
click at [379, 351] on input "0" at bounding box center [440, 344] width 138 height 50
click at [1281, 542] on button "重新結帳" at bounding box center [1272, 537] width 98 height 38
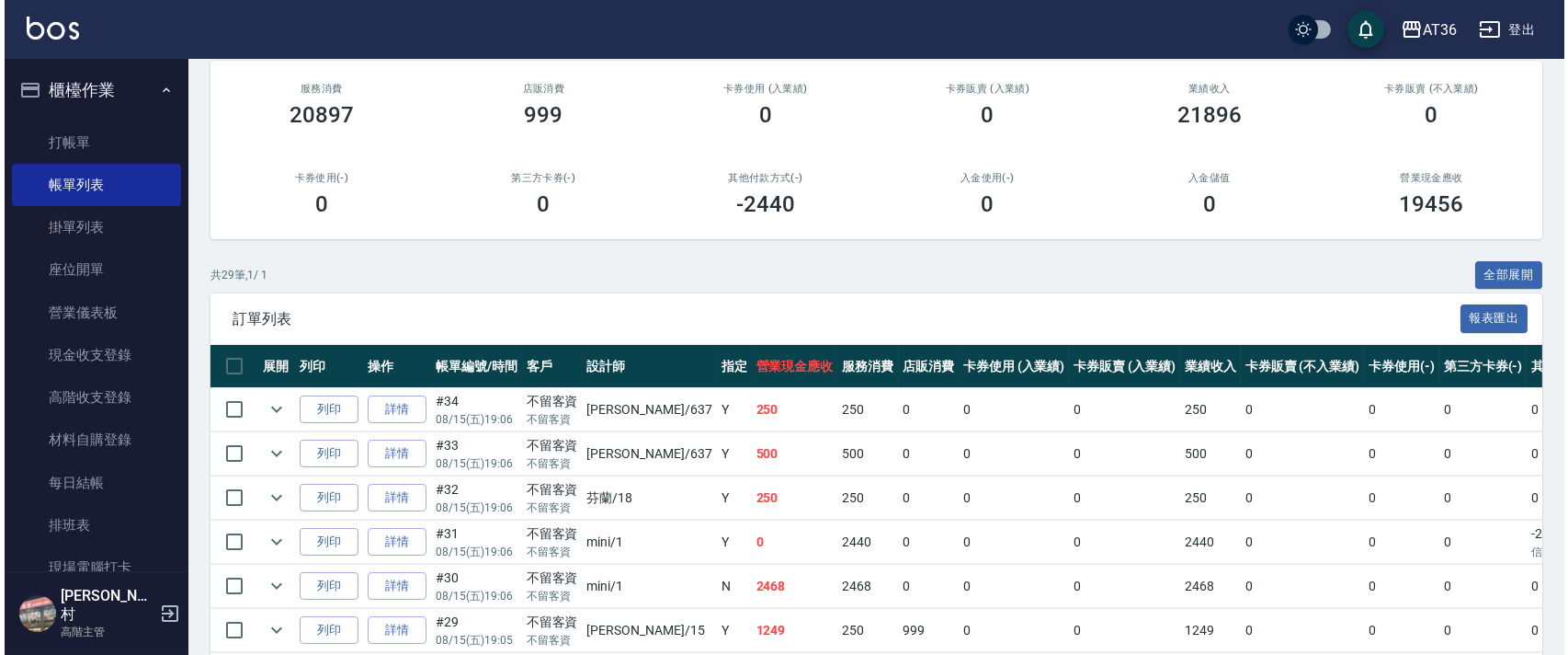
scroll to position [367, 0]
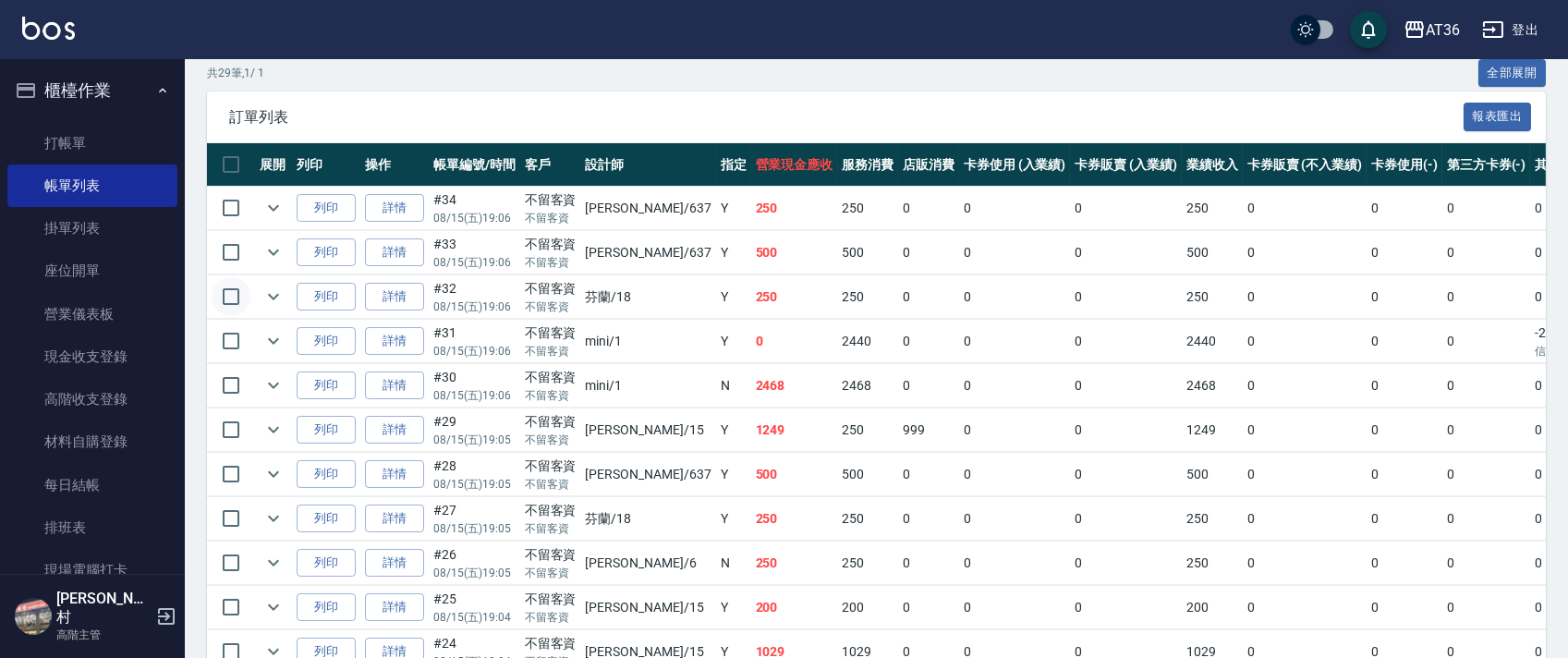
click at [232, 296] on input "checkbox" at bounding box center [230, 296] width 38 height 38
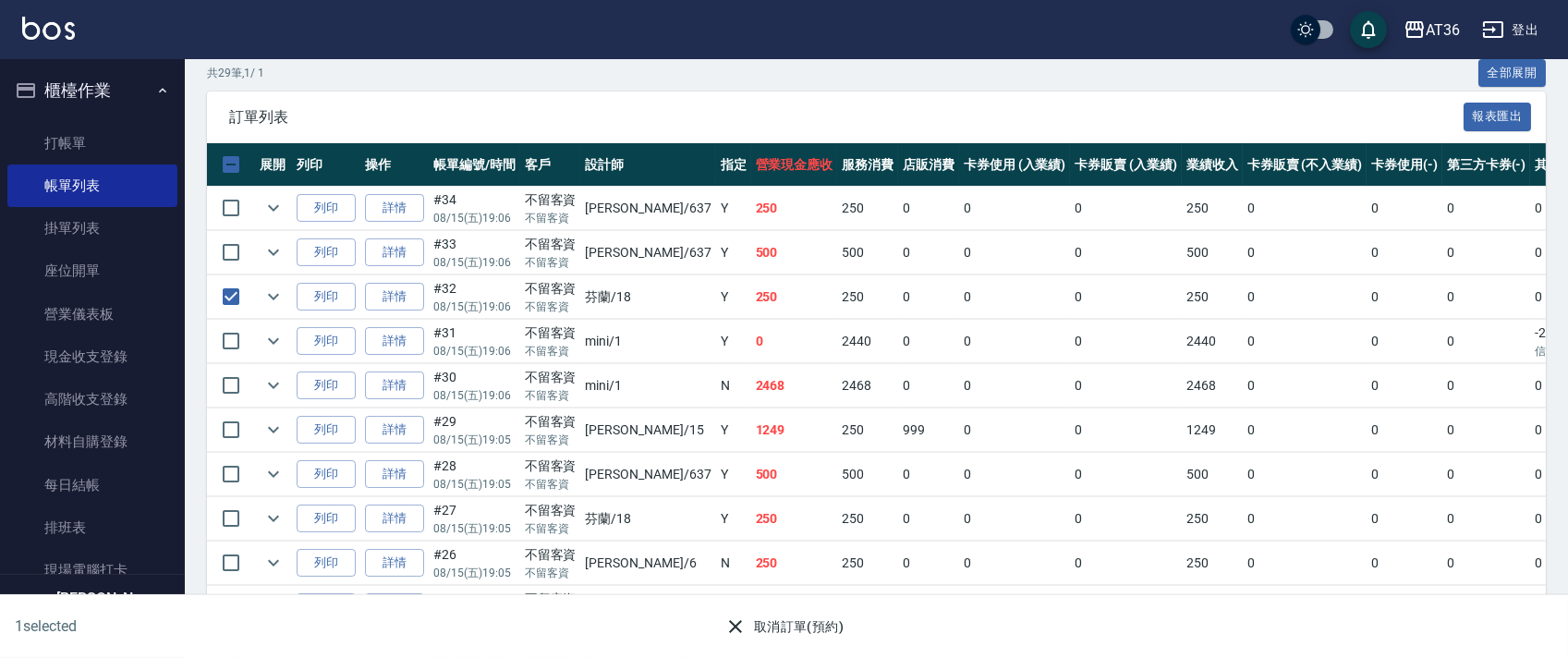
click at [746, 626] on button "取消訂單(預約)" at bounding box center [784, 626] width 134 height 35
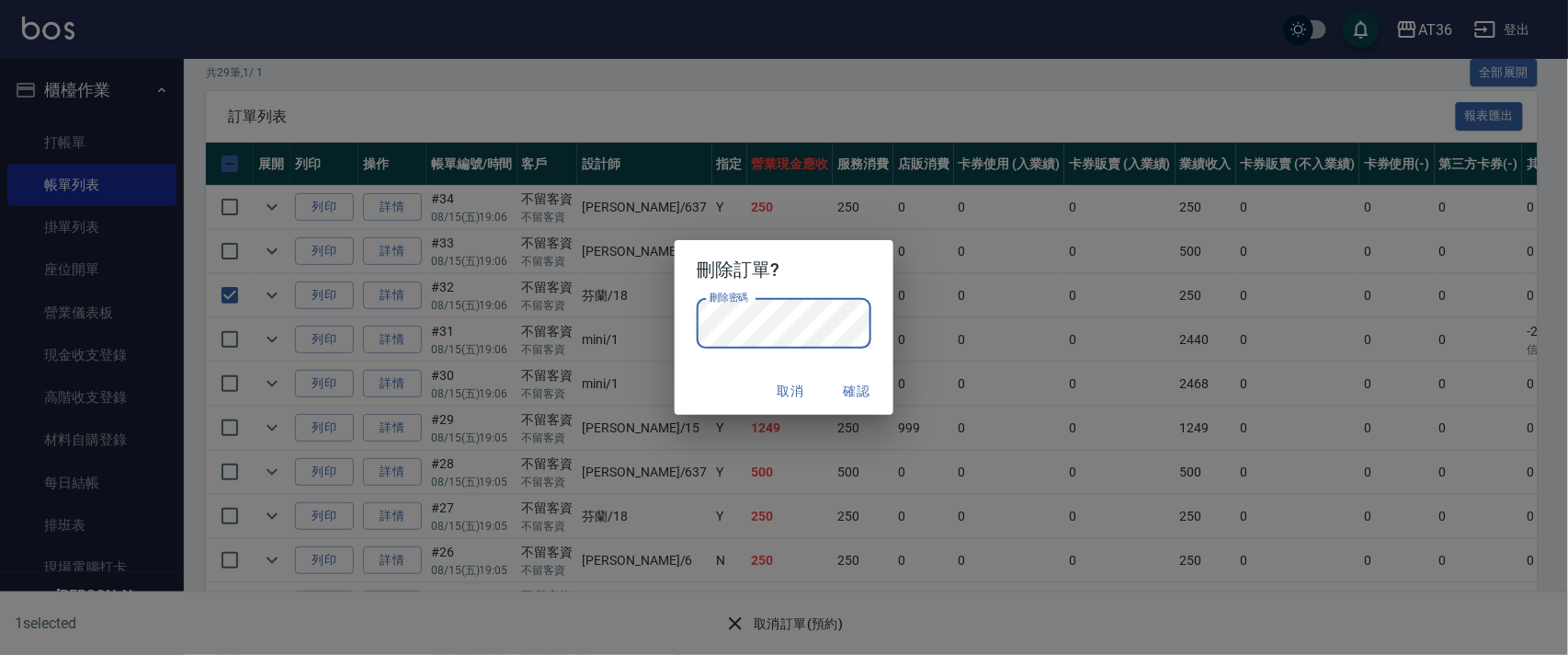
click at [853, 394] on button "確認" at bounding box center [857, 391] width 59 height 34
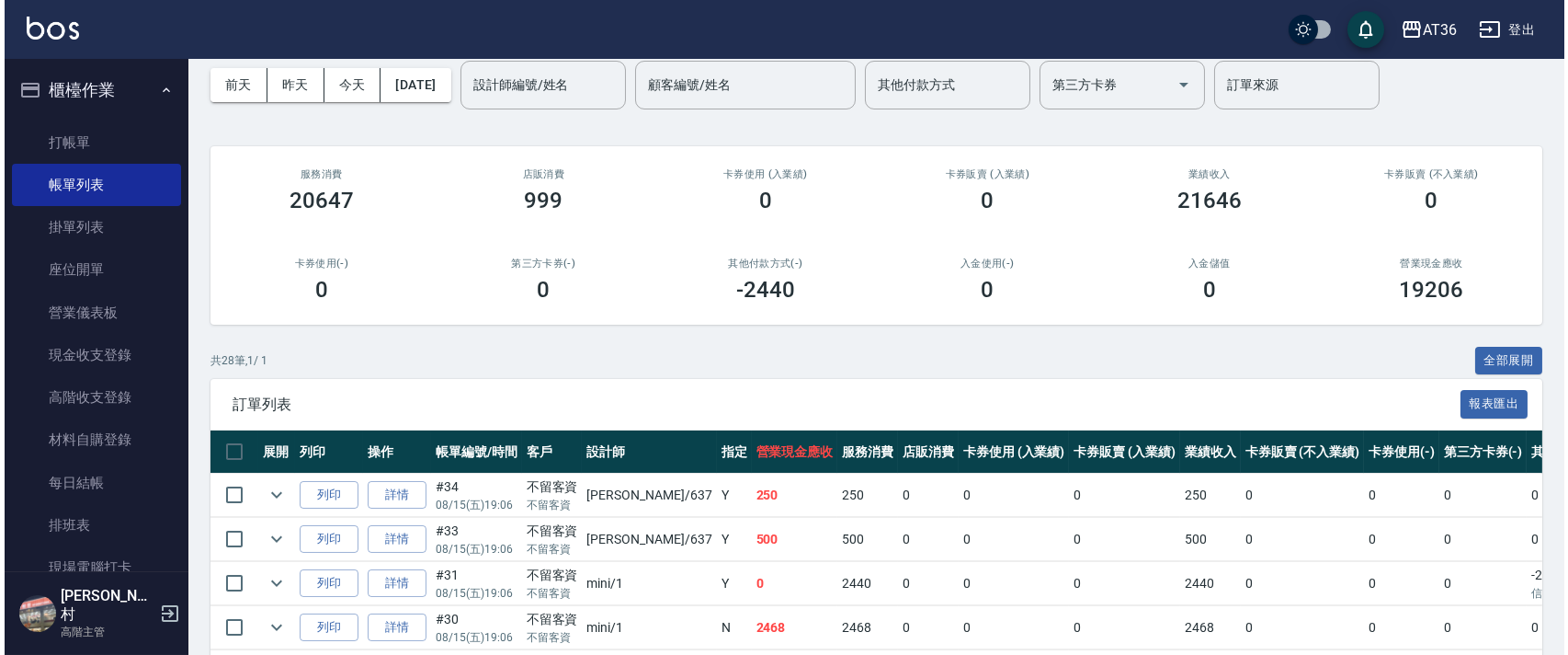
scroll to position [123, 0]
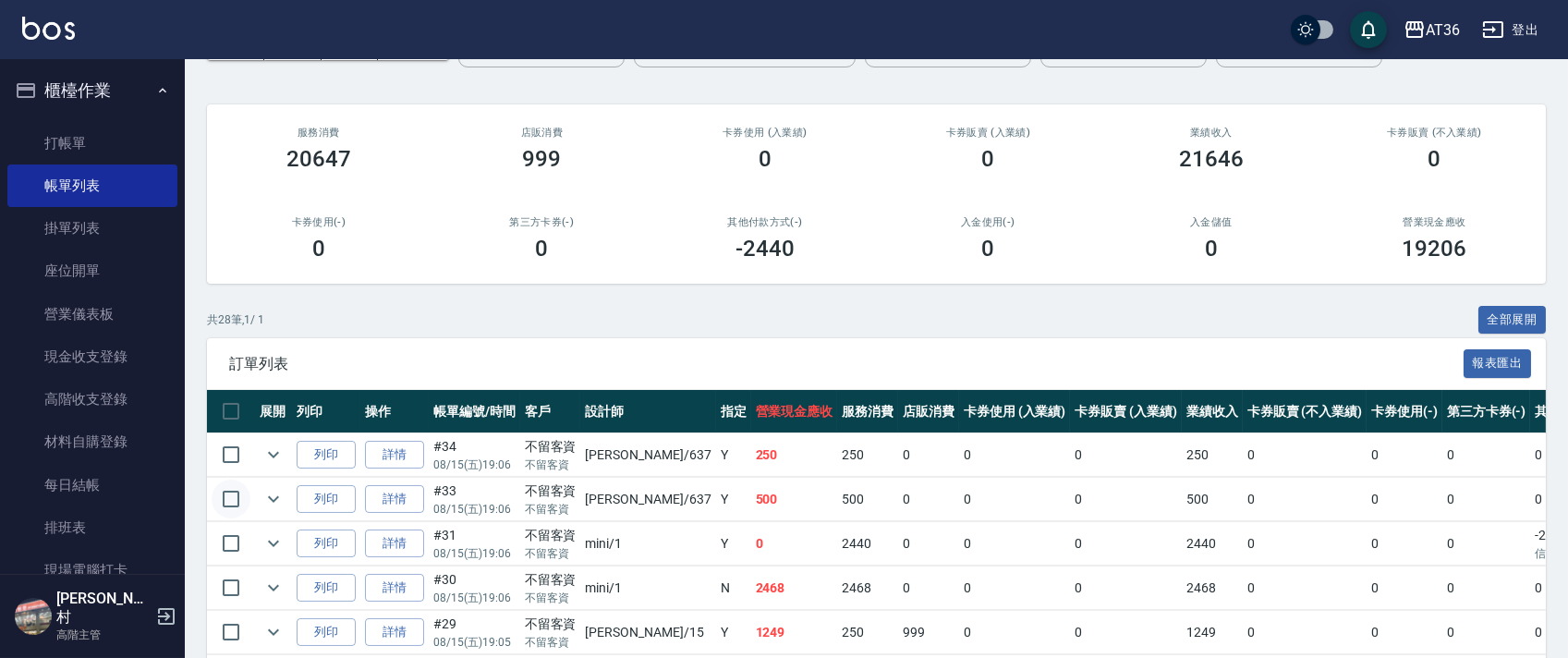
click at [228, 500] on input "checkbox" at bounding box center [230, 498] width 38 height 38
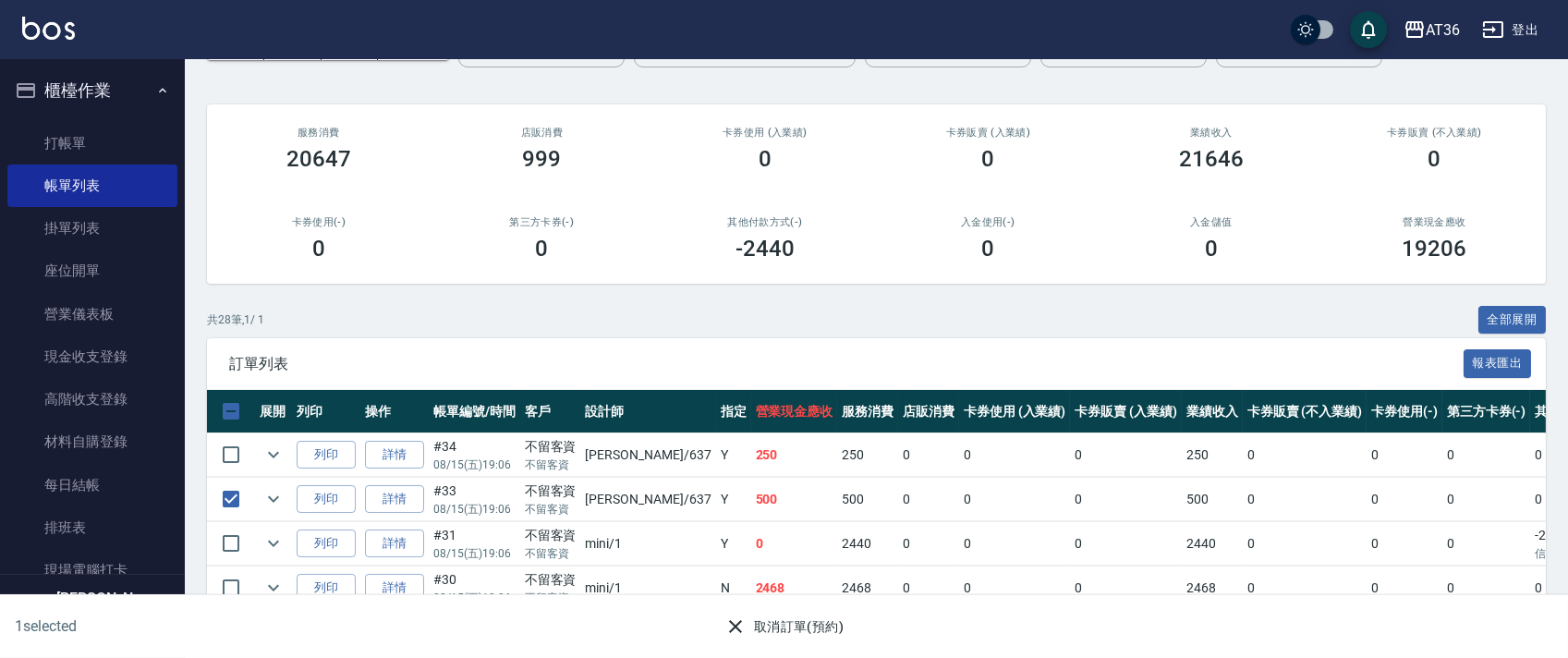
click at [746, 623] on button "取消訂單(預約)" at bounding box center [784, 626] width 134 height 35
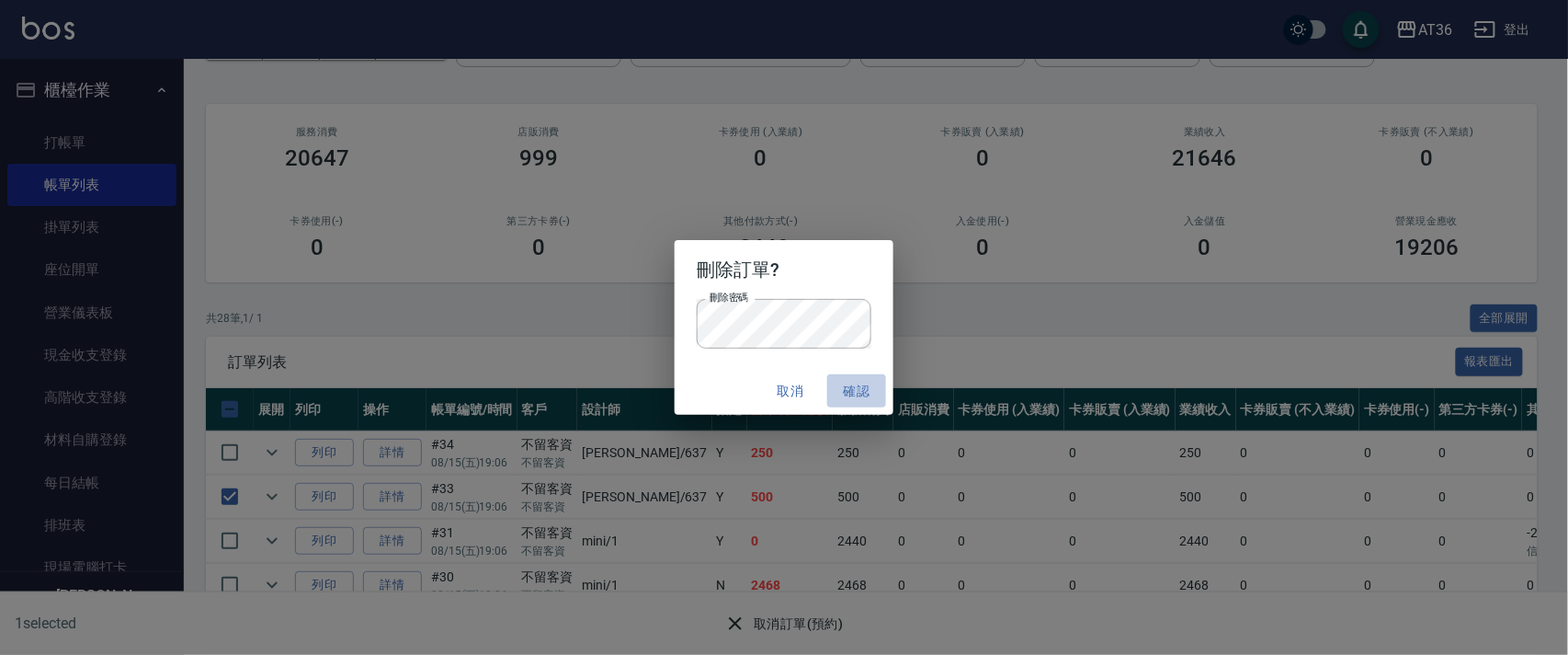
click at [843, 389] on button "確認" at bounding box center [857, 391] width 59 height 34
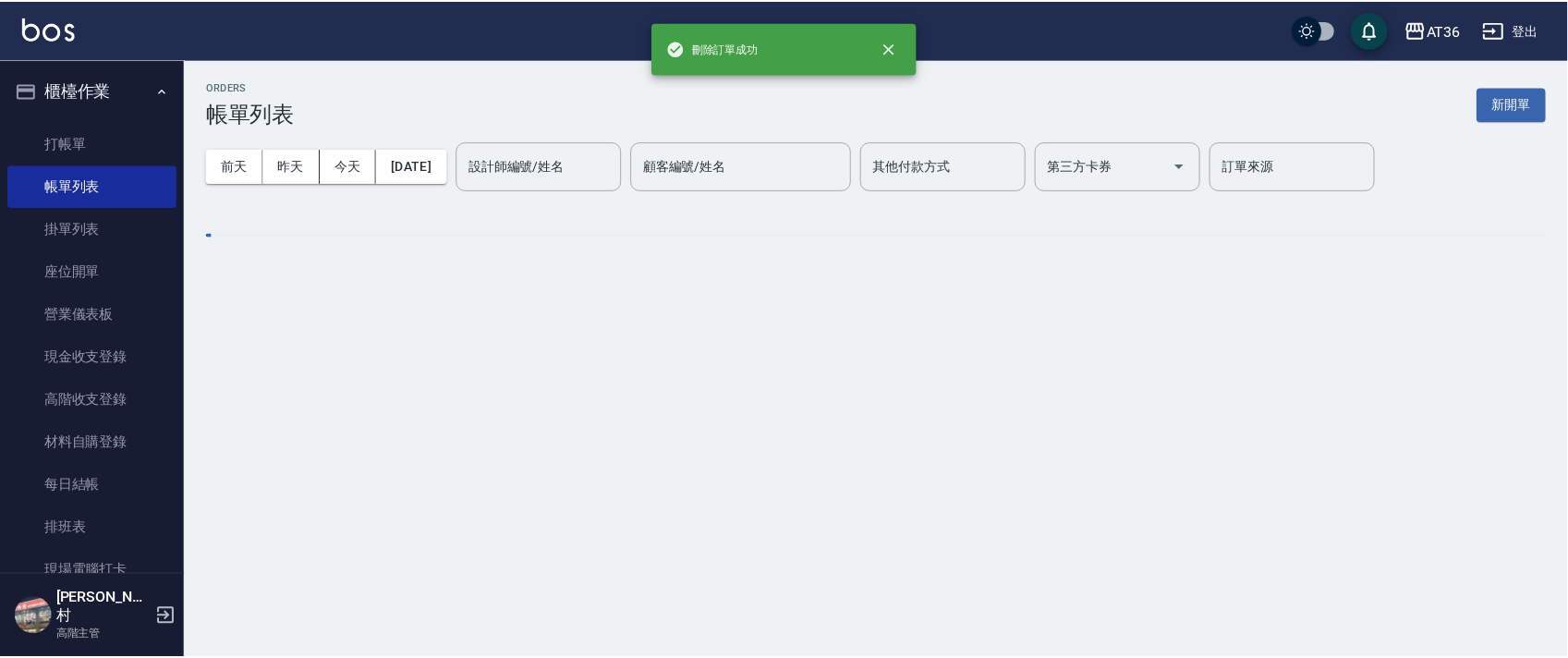
scroll to position [0, 0]
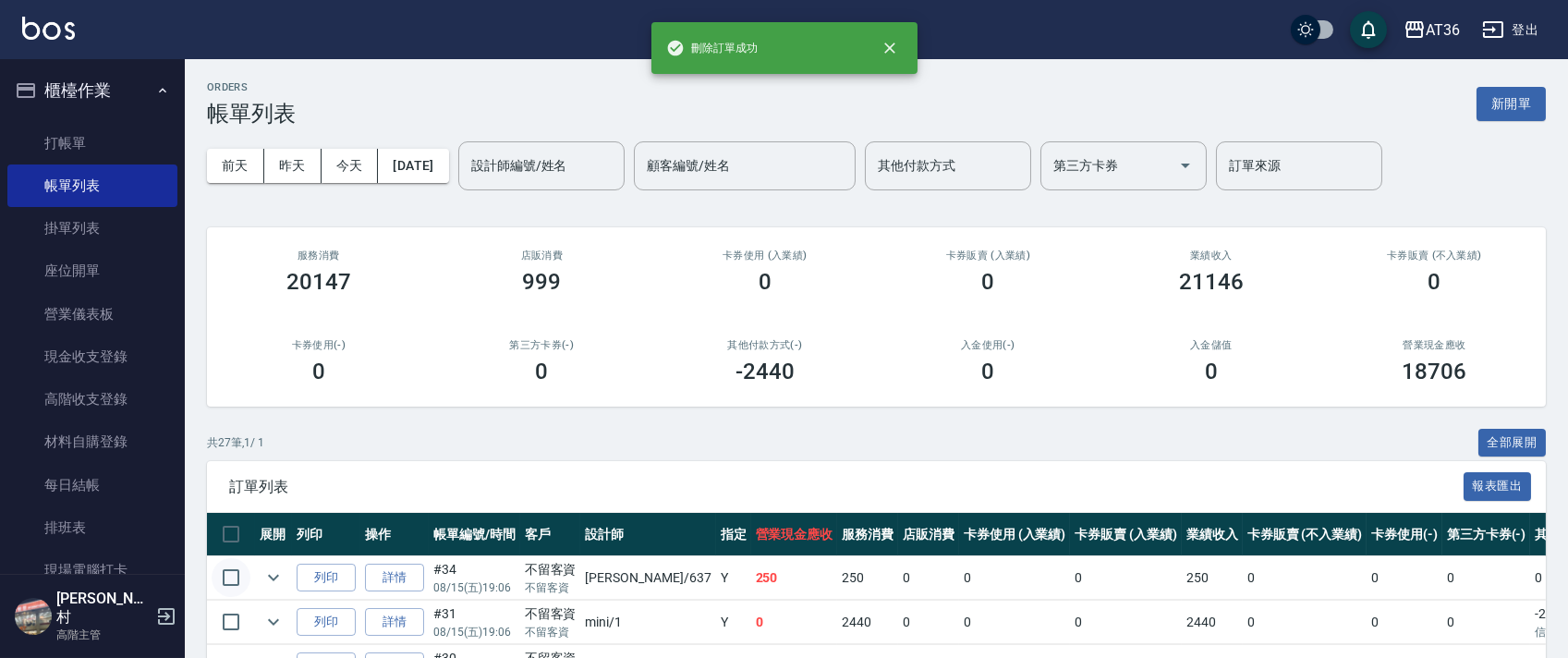
click at [229, 579] on input "checkbox" at bounding box center [230, 576] width 38 height 38
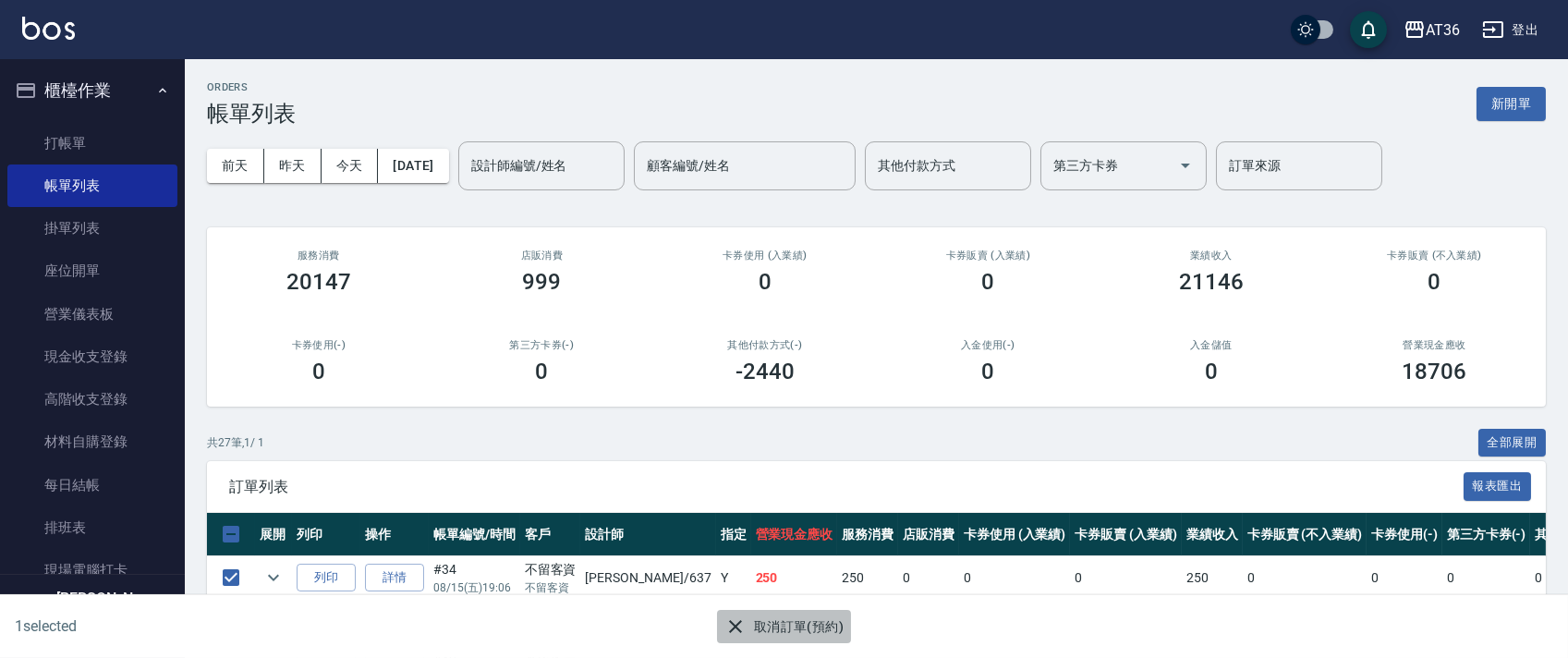
click at [749, 626] on button "取消訂單(預約)" at bounding box center [784, 626] width 134 height 35
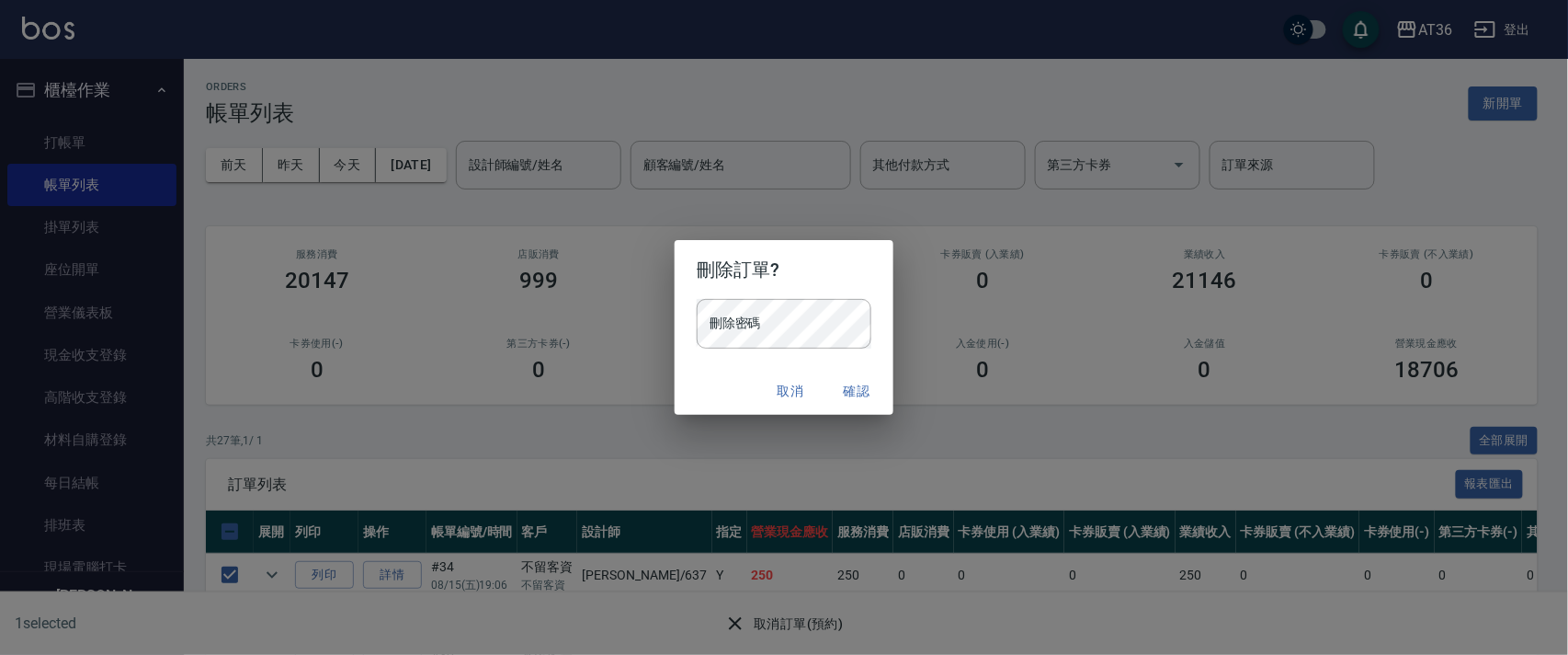
click at [862, 390] on button "確認" at bounding box center [857, 391] width 59 height 34
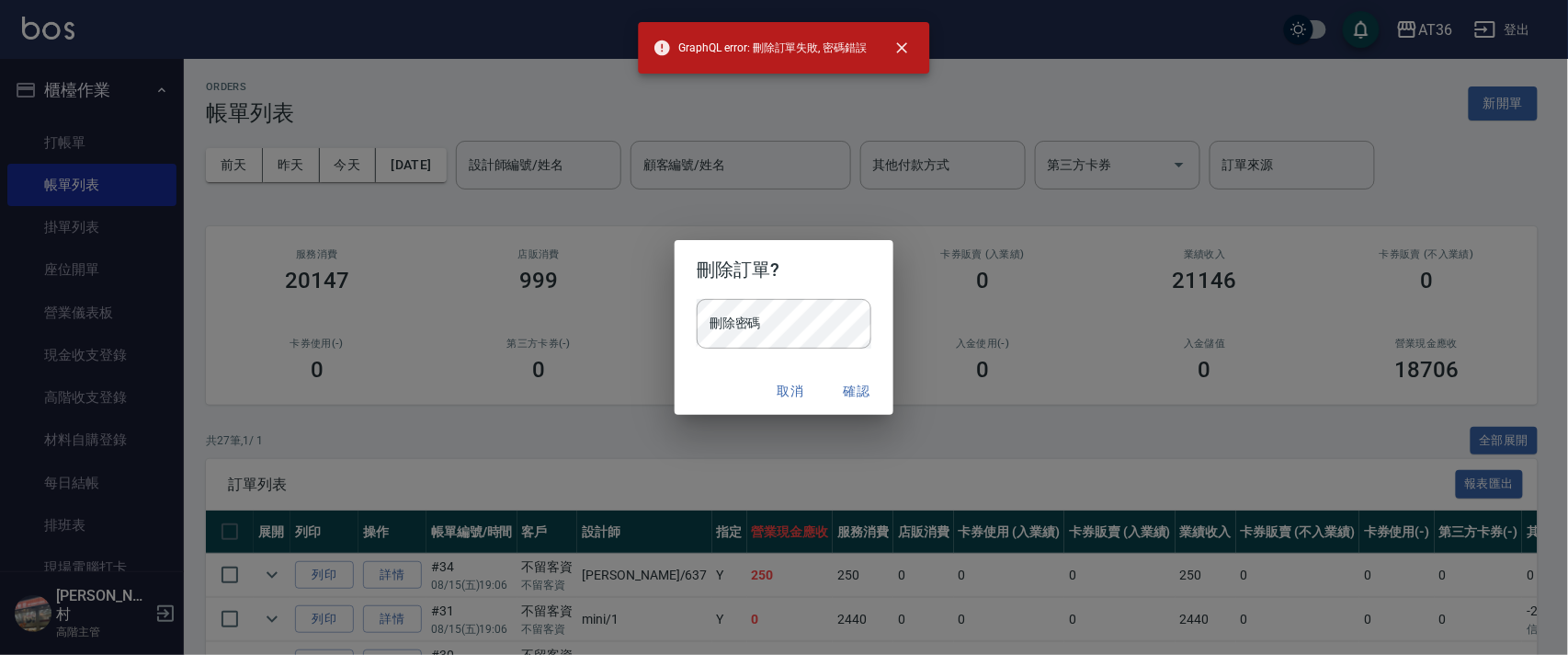
click at [860, 391] on button "確認" at bounding box center [857, 391] width 59 height 34
click at [851, 391] on button "確認" at bounding box center [857, 391] width 59 height 34
click at [741, 308] on div "刪除密碼 刪除密碼" at bounding box center [784, 323] width 175 height 50
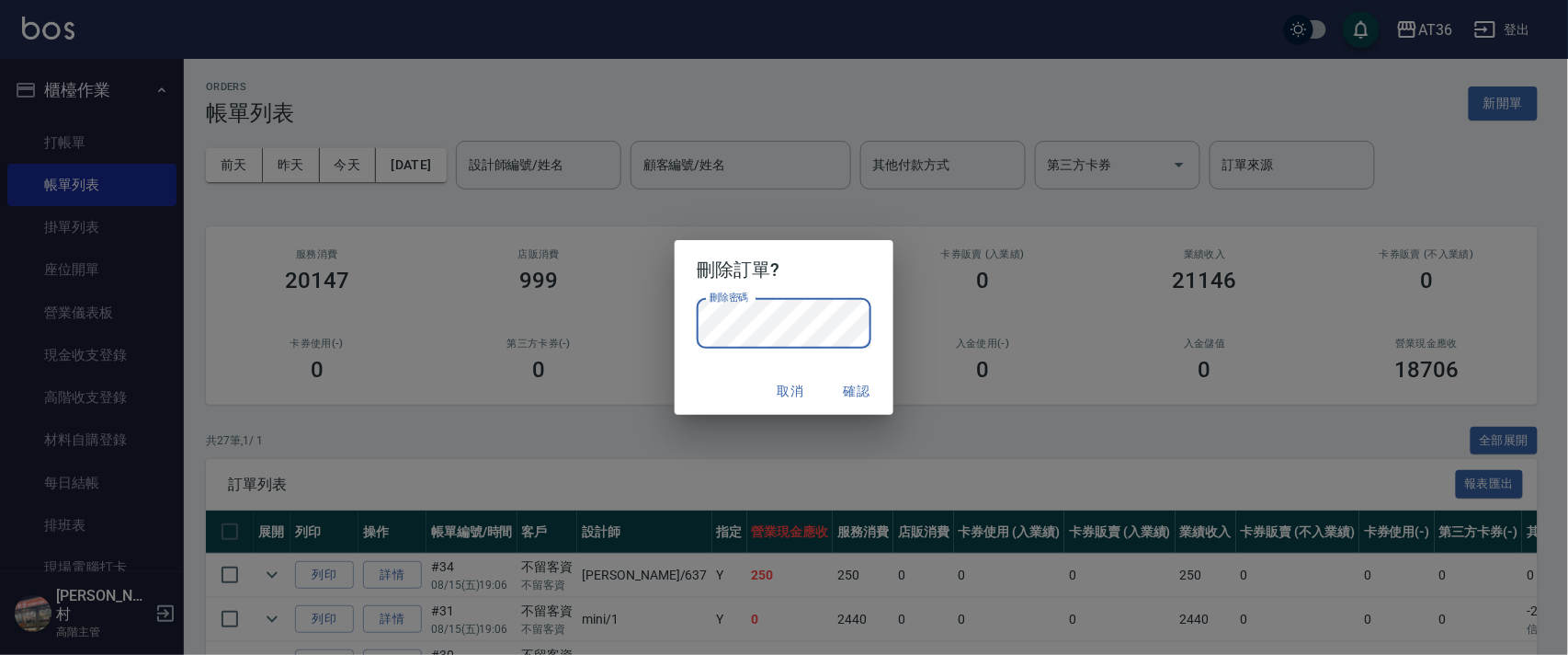
click at [855, 390] on button "確認" at bounding box center [857, 391] width 59 height 34
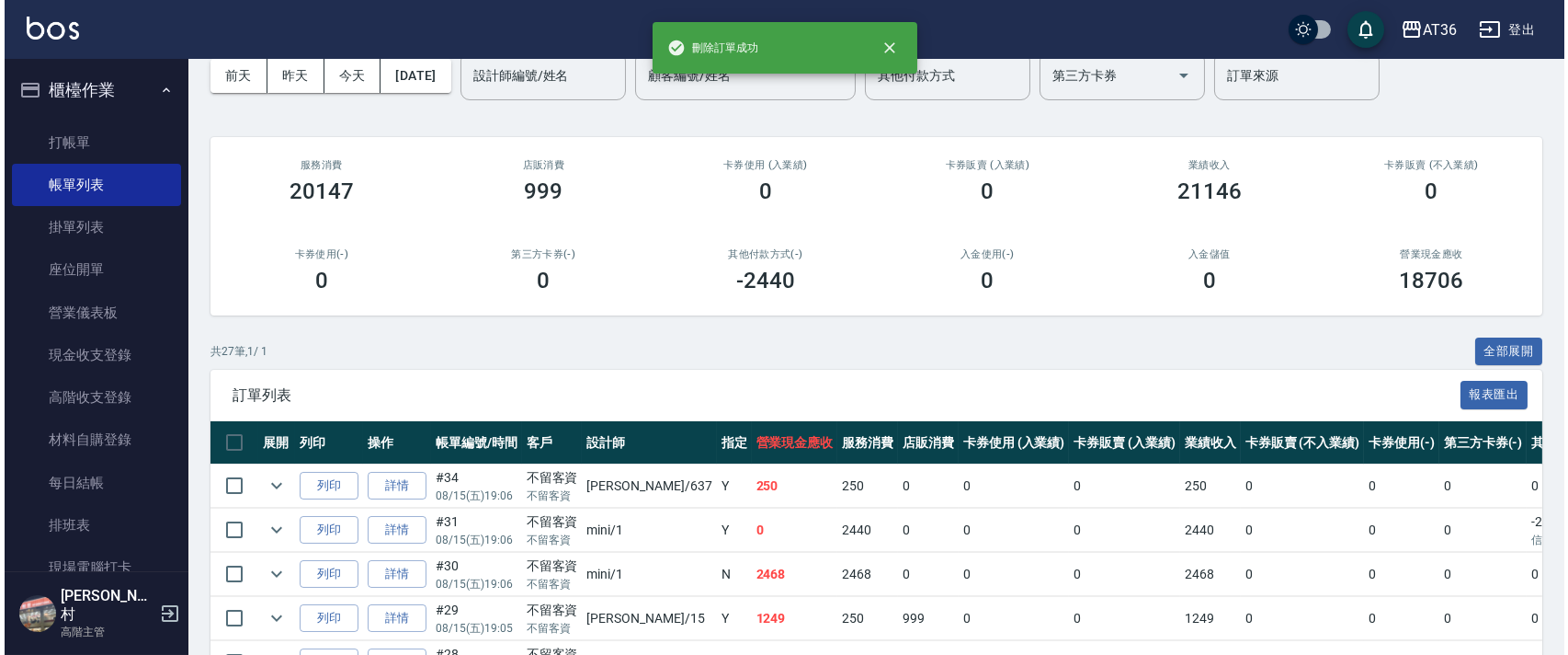
scroll to position [245, 0]
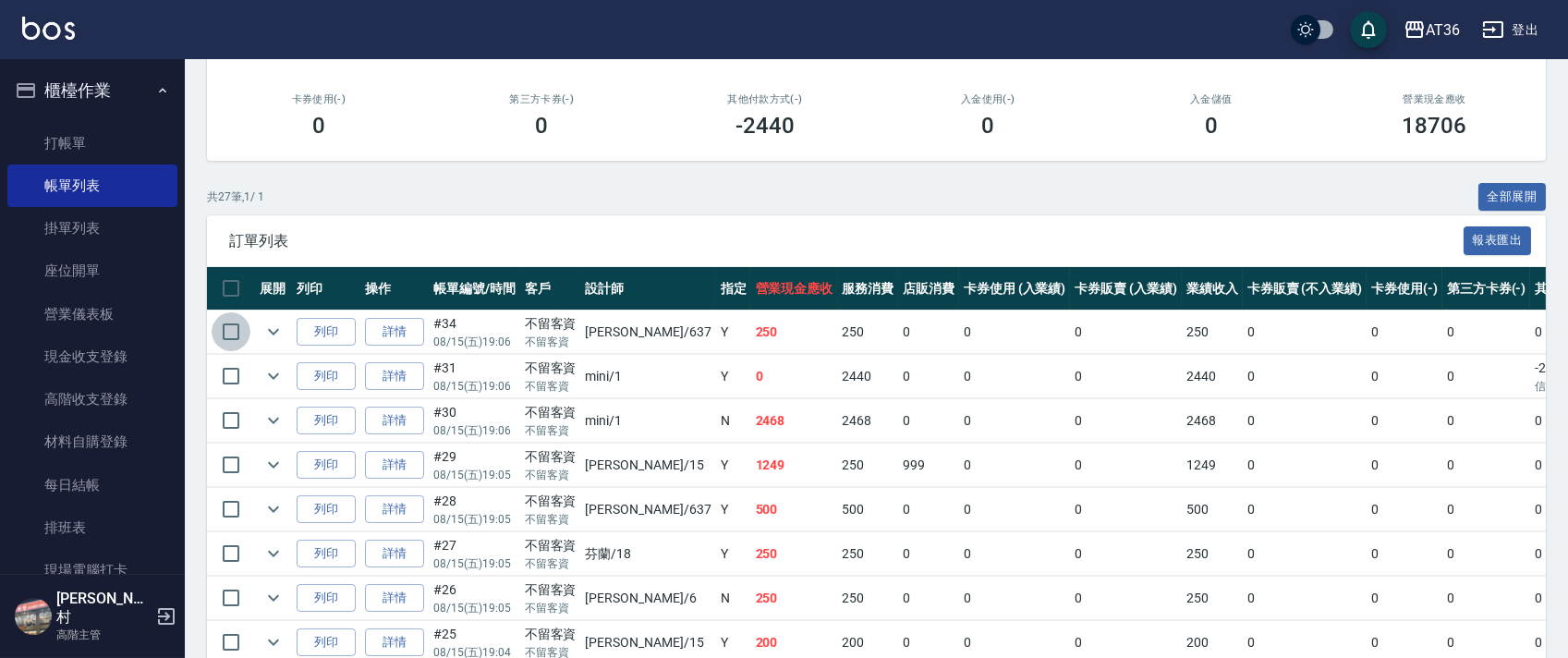
click at [232, 337] on input "checkbox" at bounding box center [230, 330] width 38 height 38
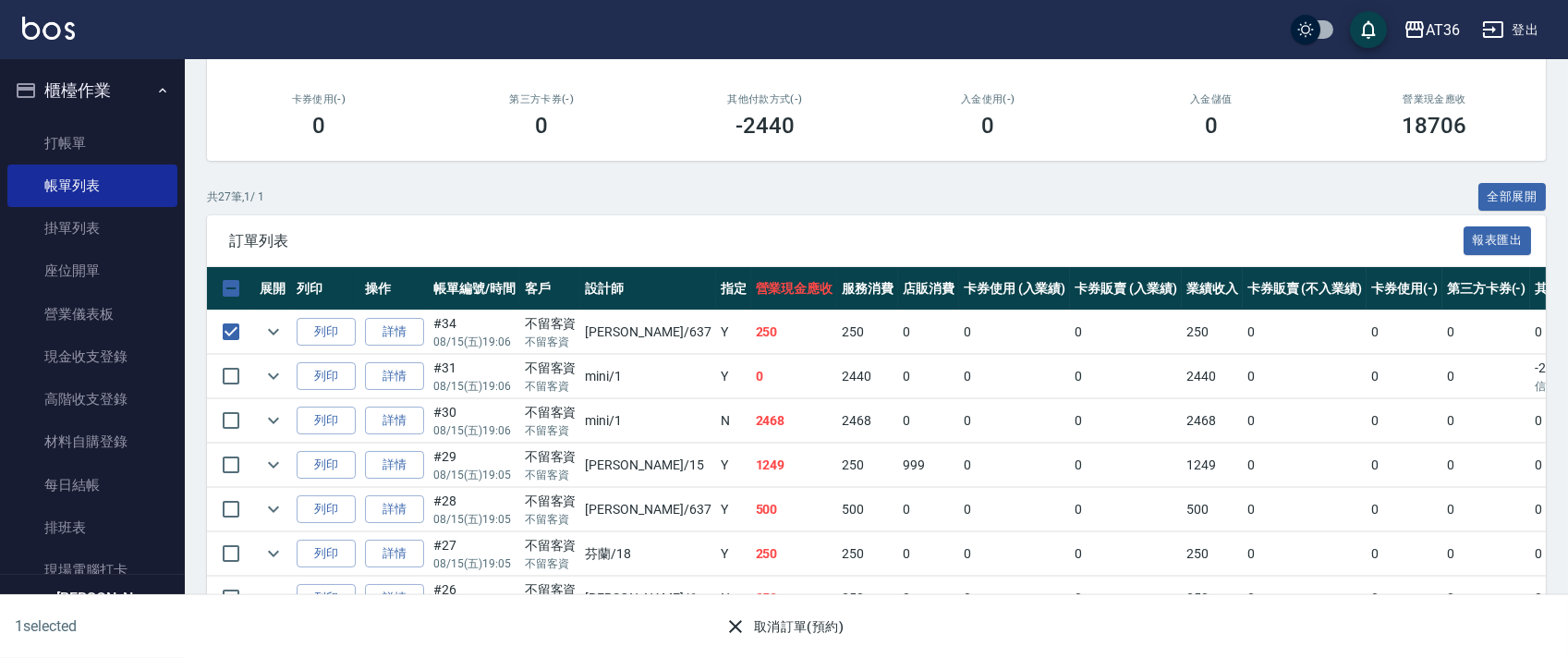
click at [775, 626] on button "取消訂單(預約)" at bounding box center [784, 626] width 134 height 35
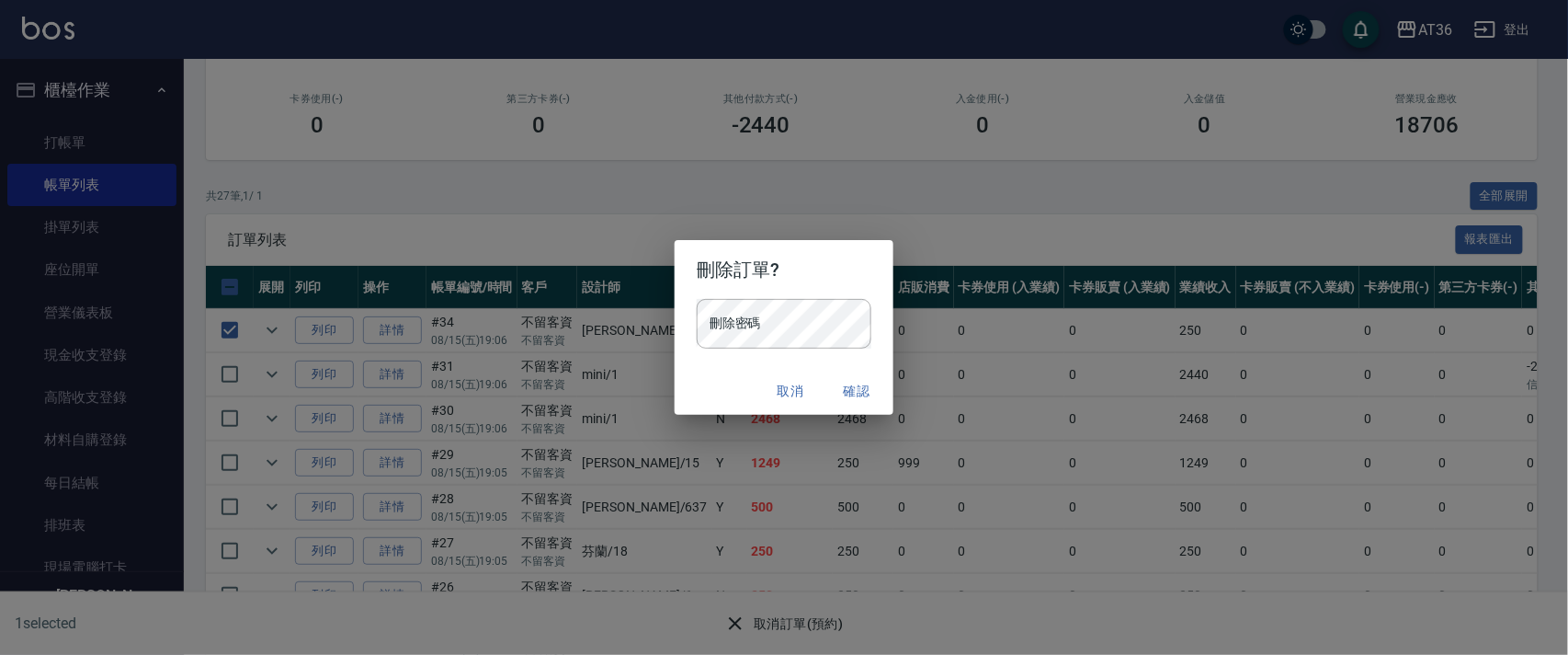
click at [857, 392] on button "確認" at bounding box center [857, 391] width 59 height 34
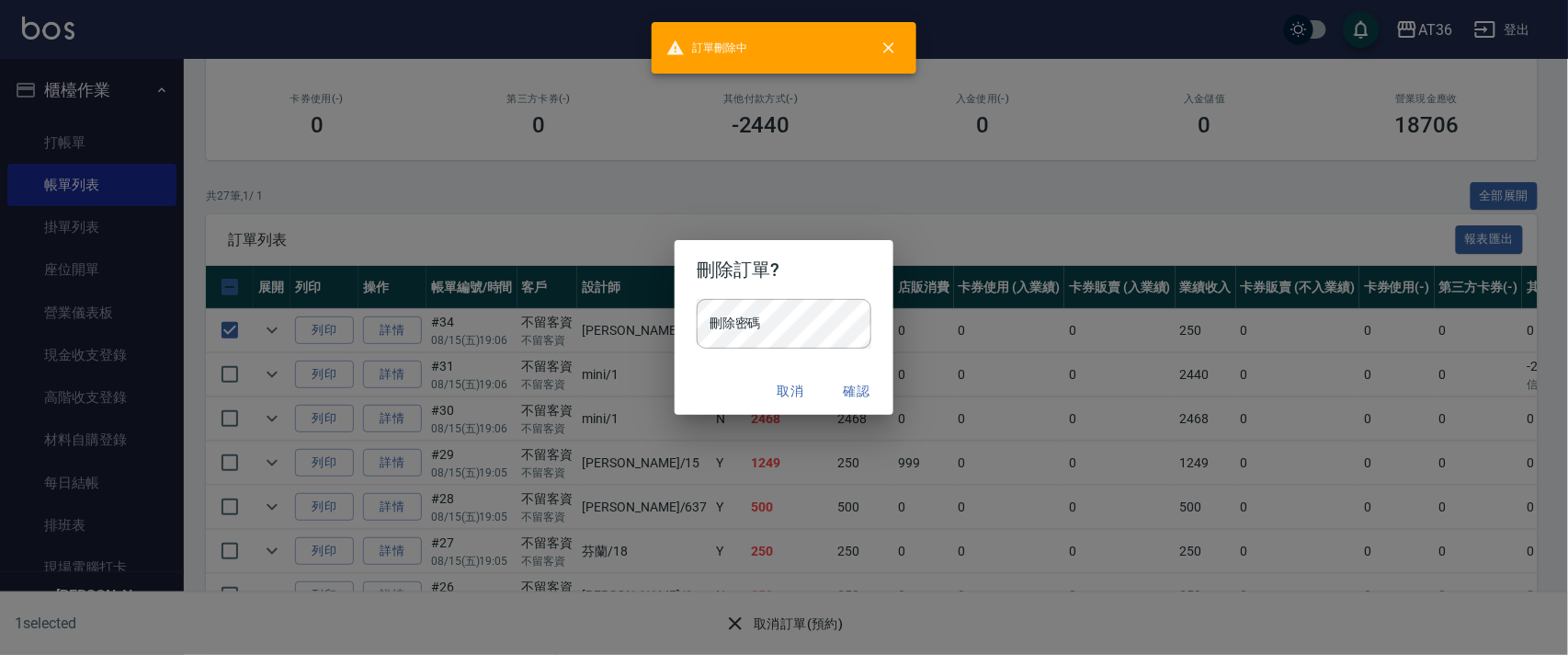
scroll to position [244, 0]
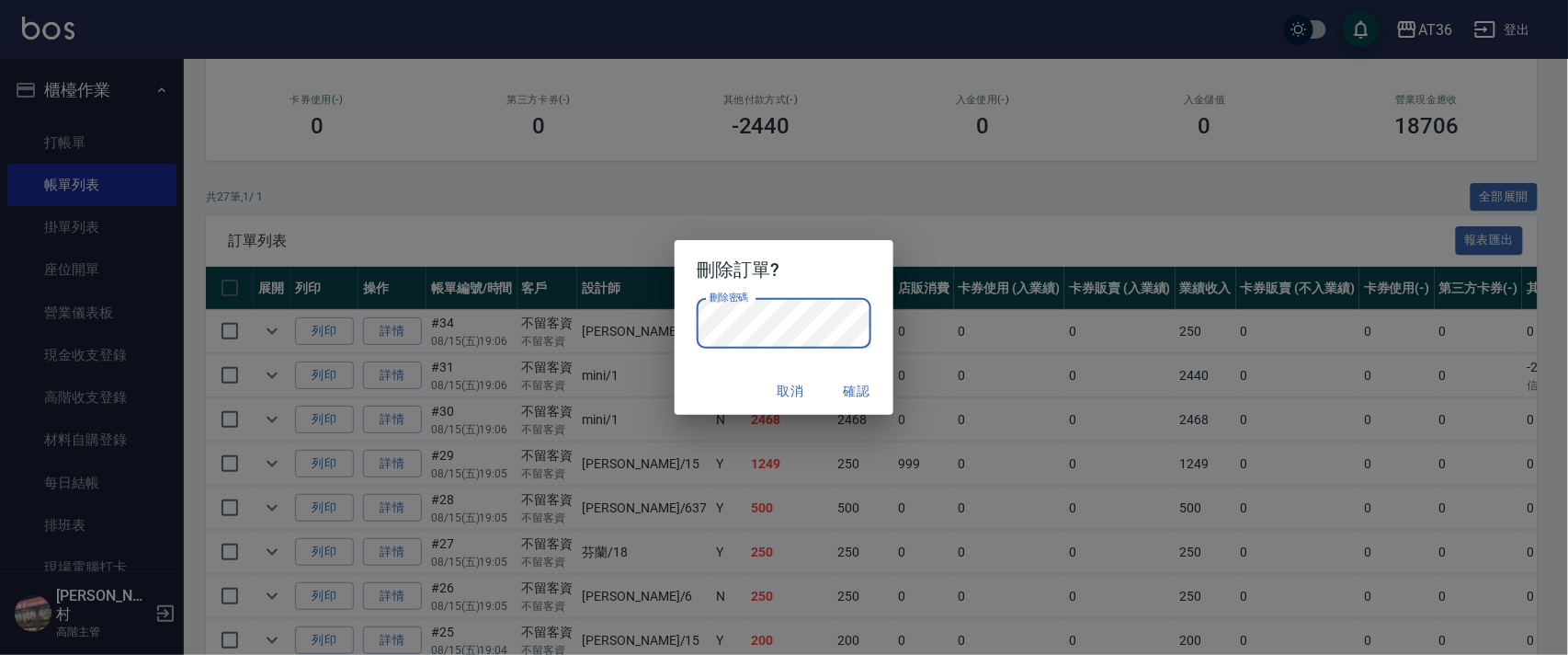
click at [848, 391] on button "確認" at bounding box center [857, 391] width 59 height 34
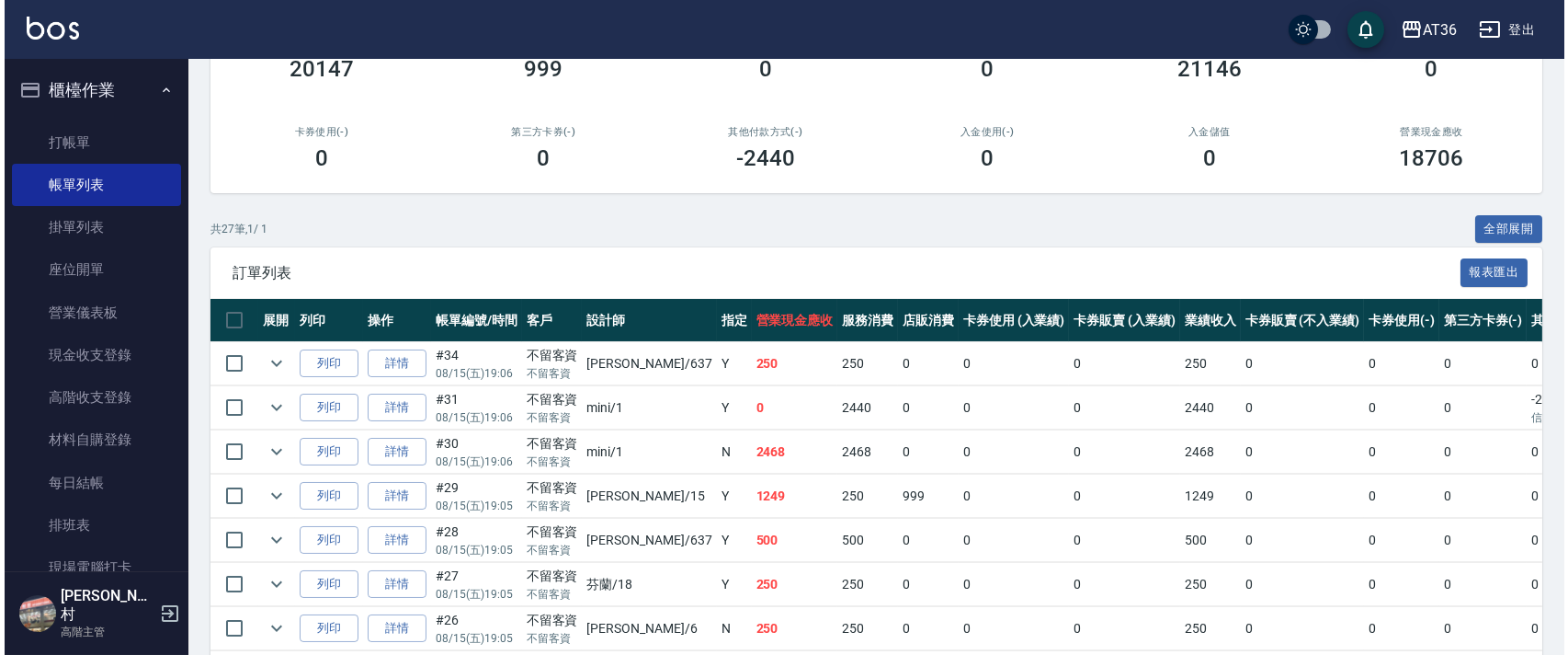
scroll to position [123, 0]
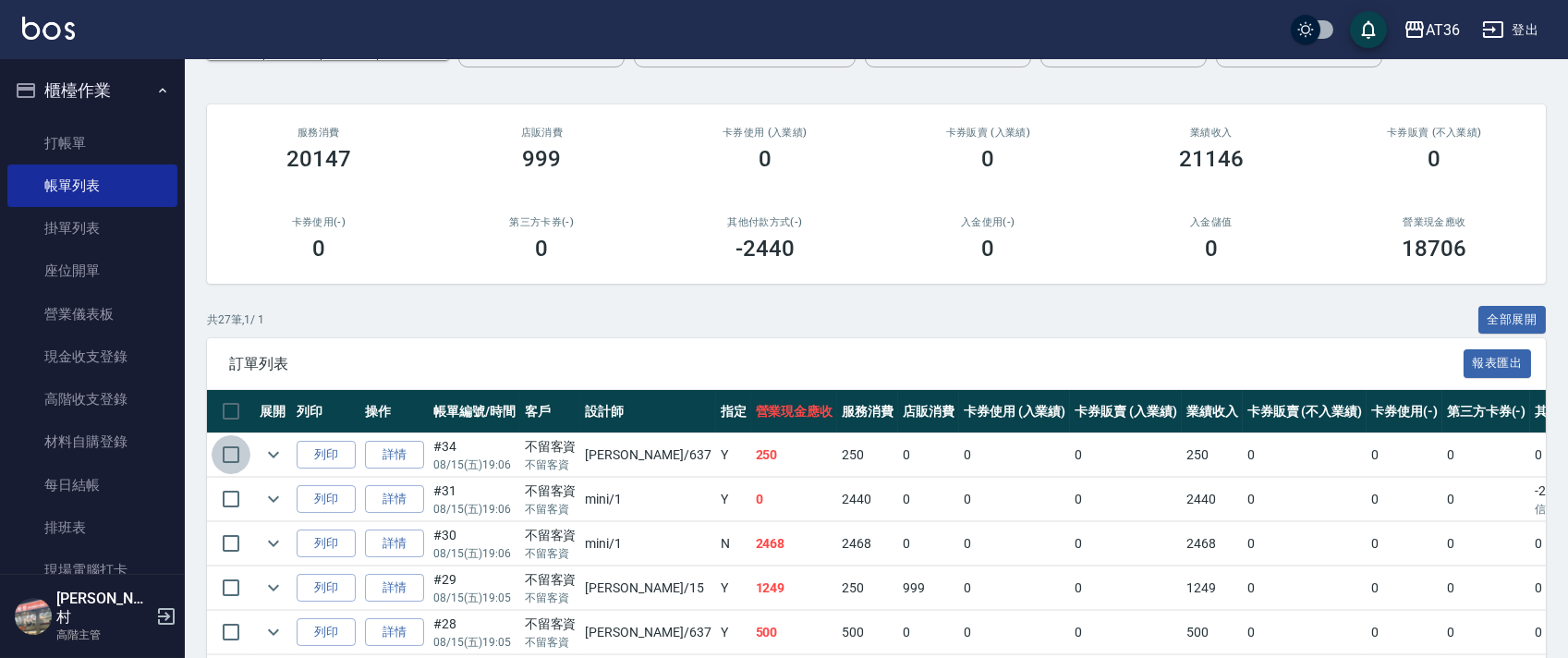
click at [237, 450] on input "checkbox" at bounding box center [230, 454] width 38 height 38
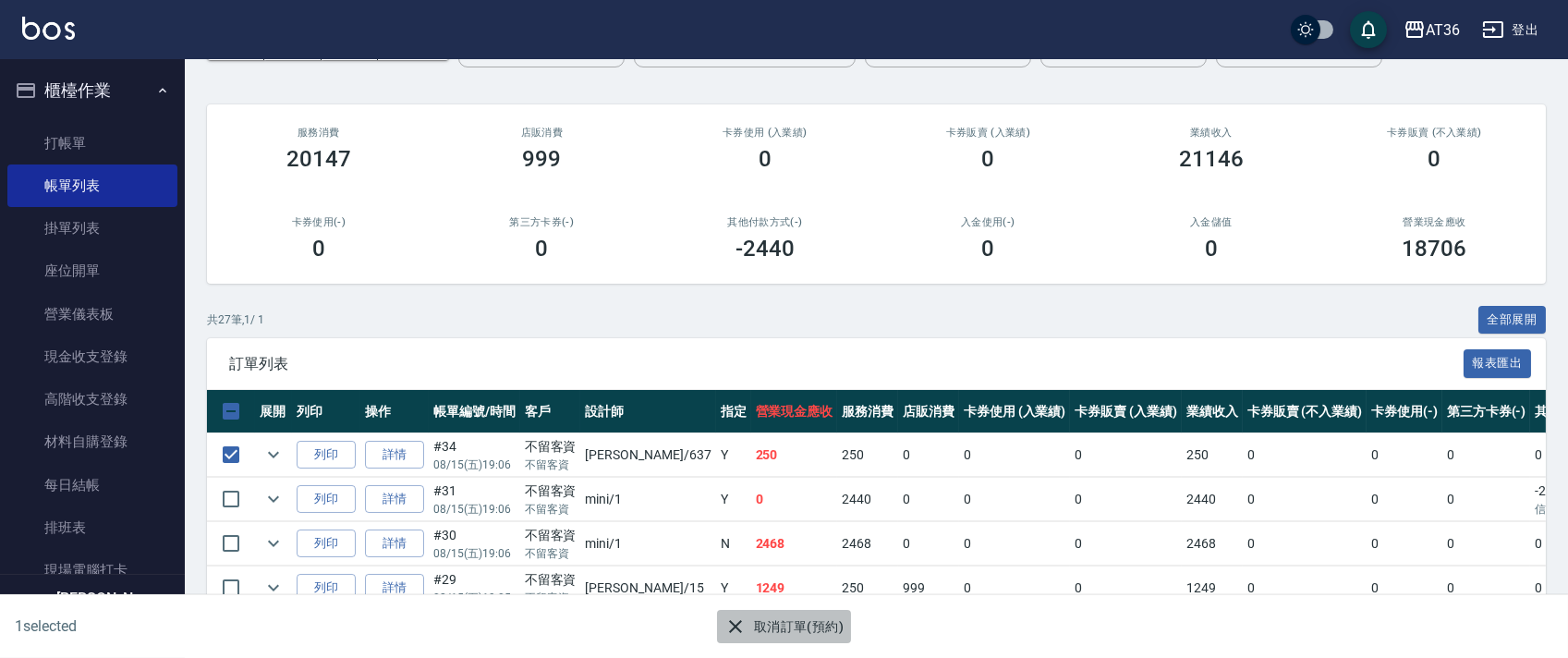
click at [766, 624] on button "取消訂單(預約)" at bounding box center [784, 626] width 134 height 35
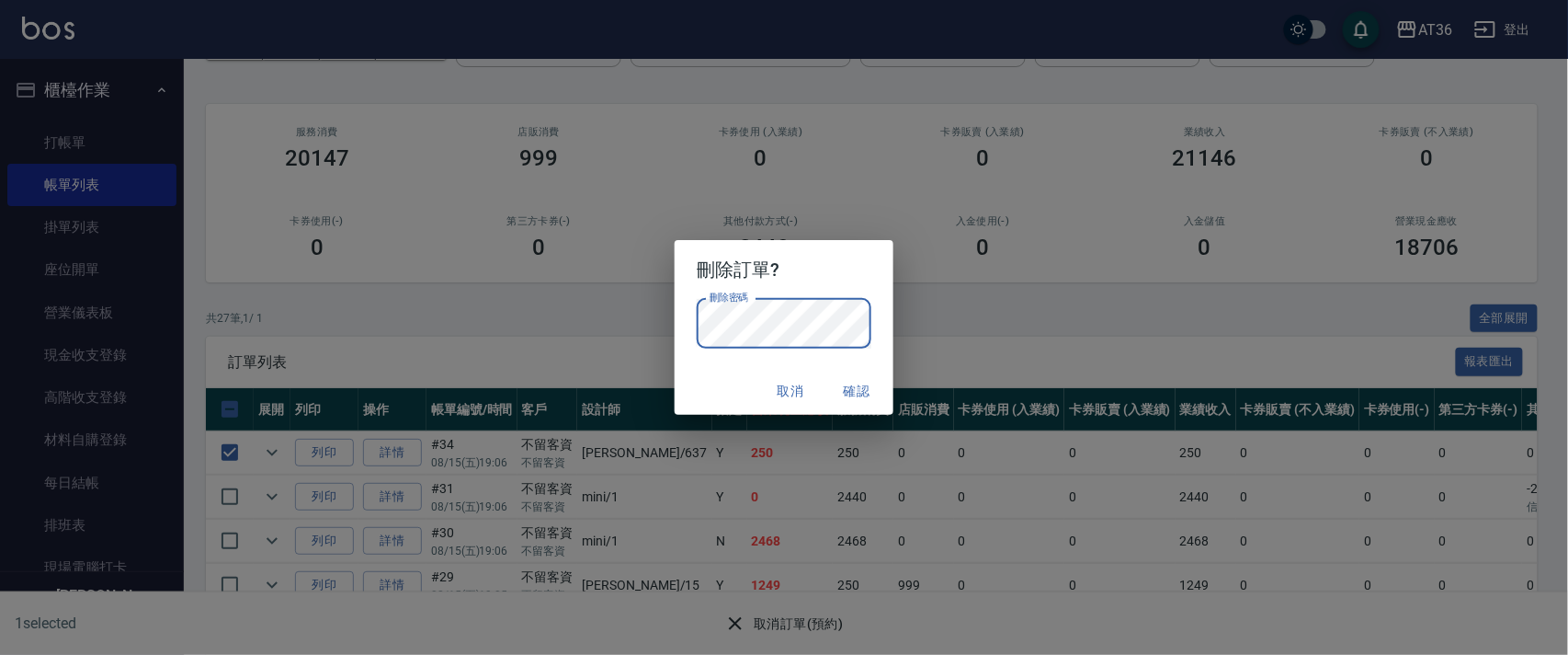
click at [855, 384] on button "確認" at bounding box center [857, 391] width 59 height 34
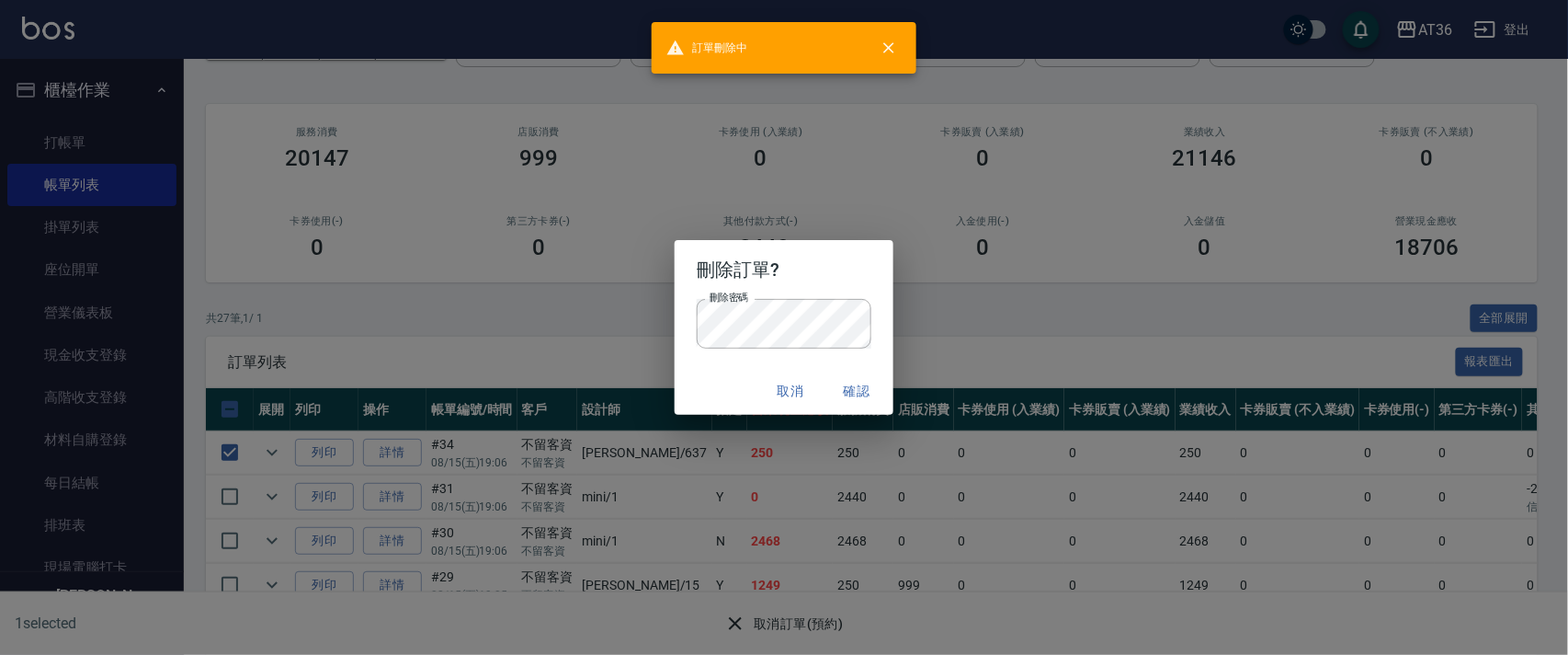
scroll to position [122, 0]
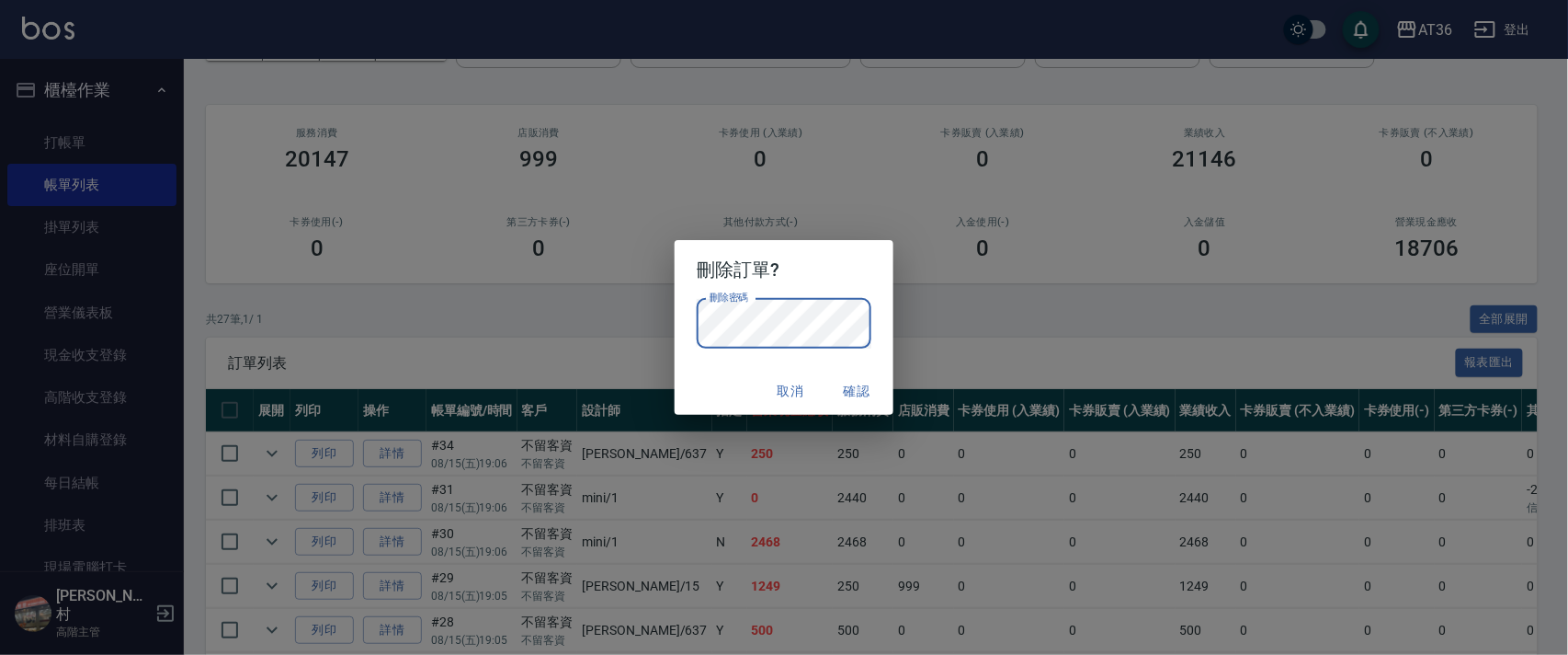
click at [846, 396] on button "確認" at bounding box center [857, 391] width 59 height 34
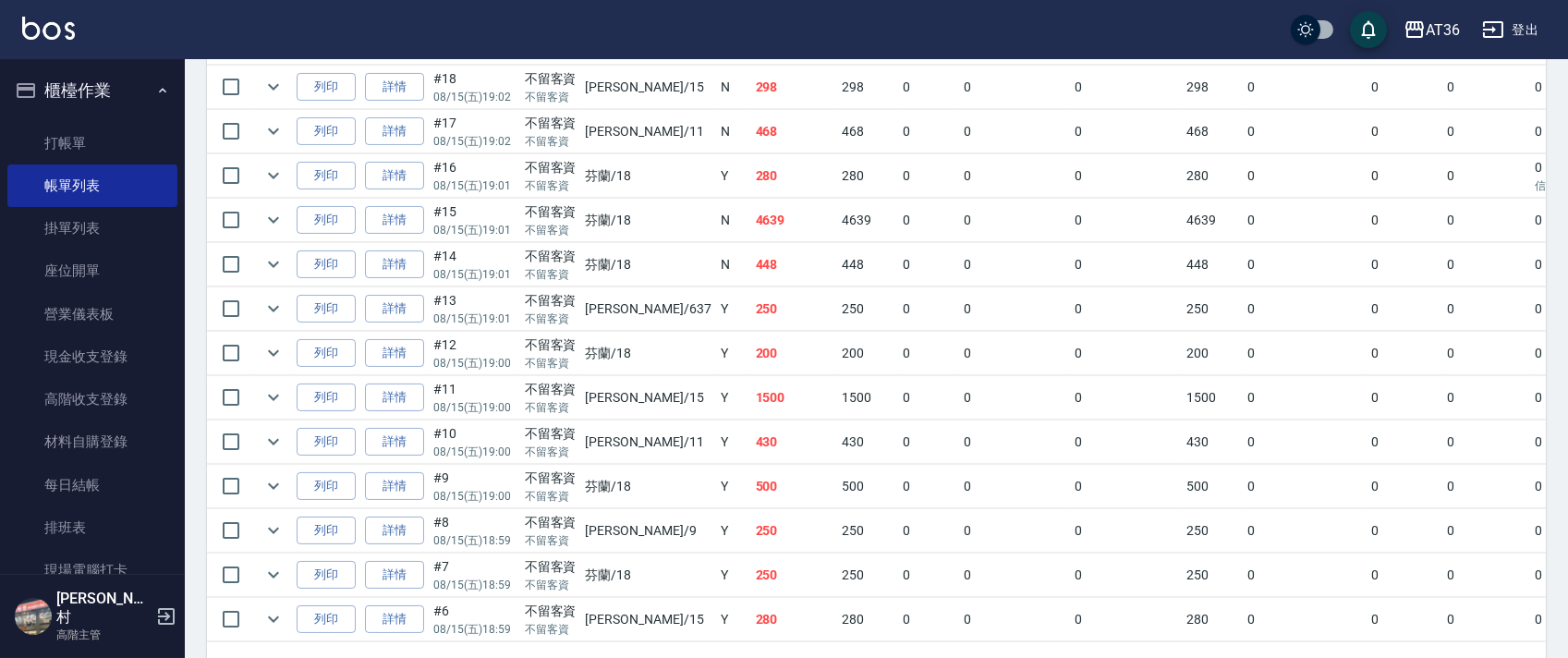
scroll to position [1191, 0]
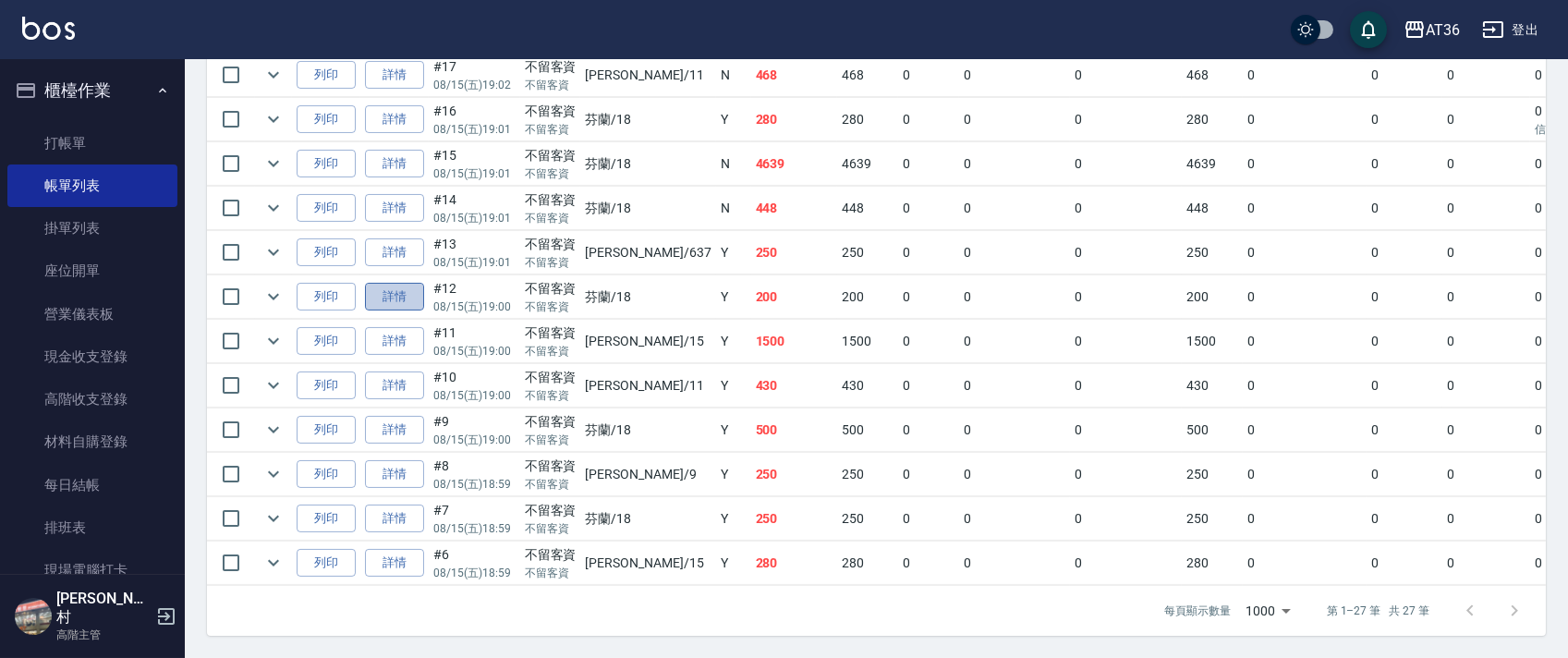
click at [410, 282] on link "詳情" at bounding box center [395, 296] width 59 height 29
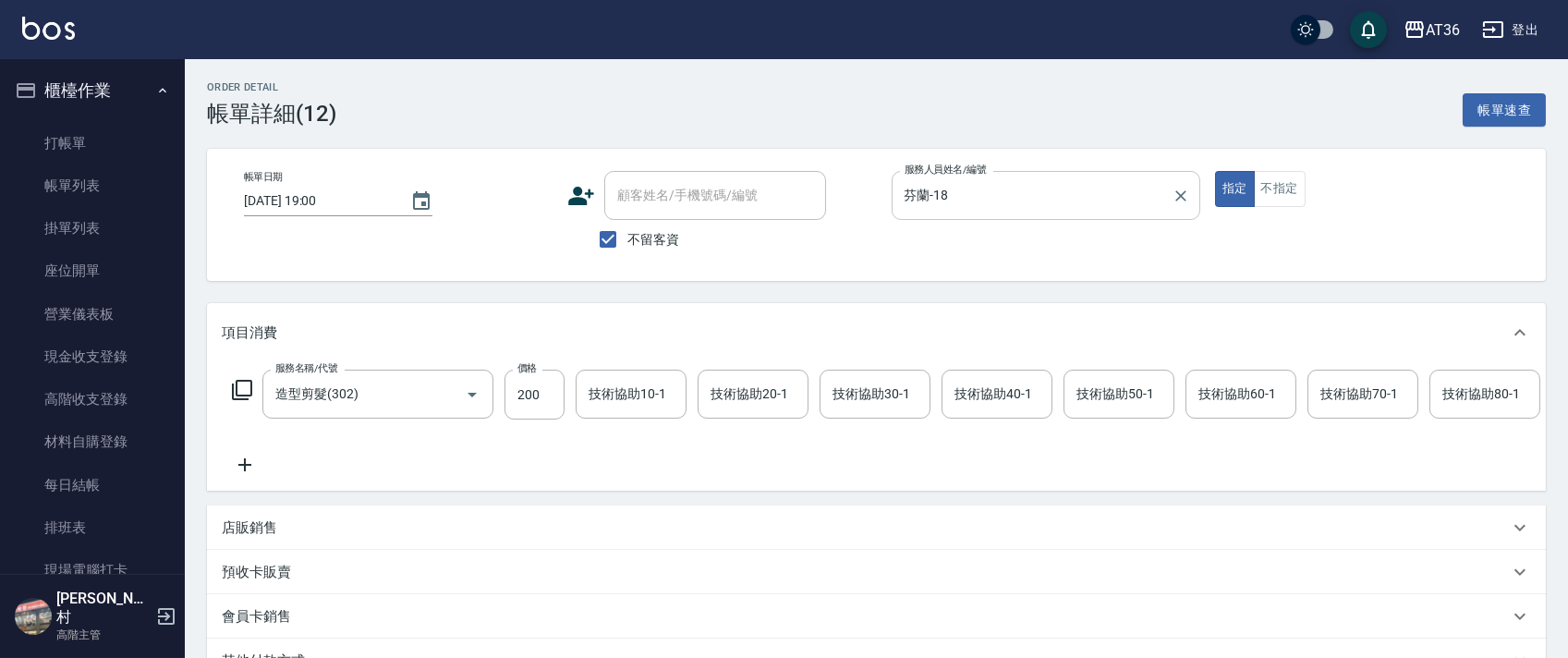
click at [938, 190] on input "芬蘭-18" at bounding box center [1032, 195] width 264 height 33
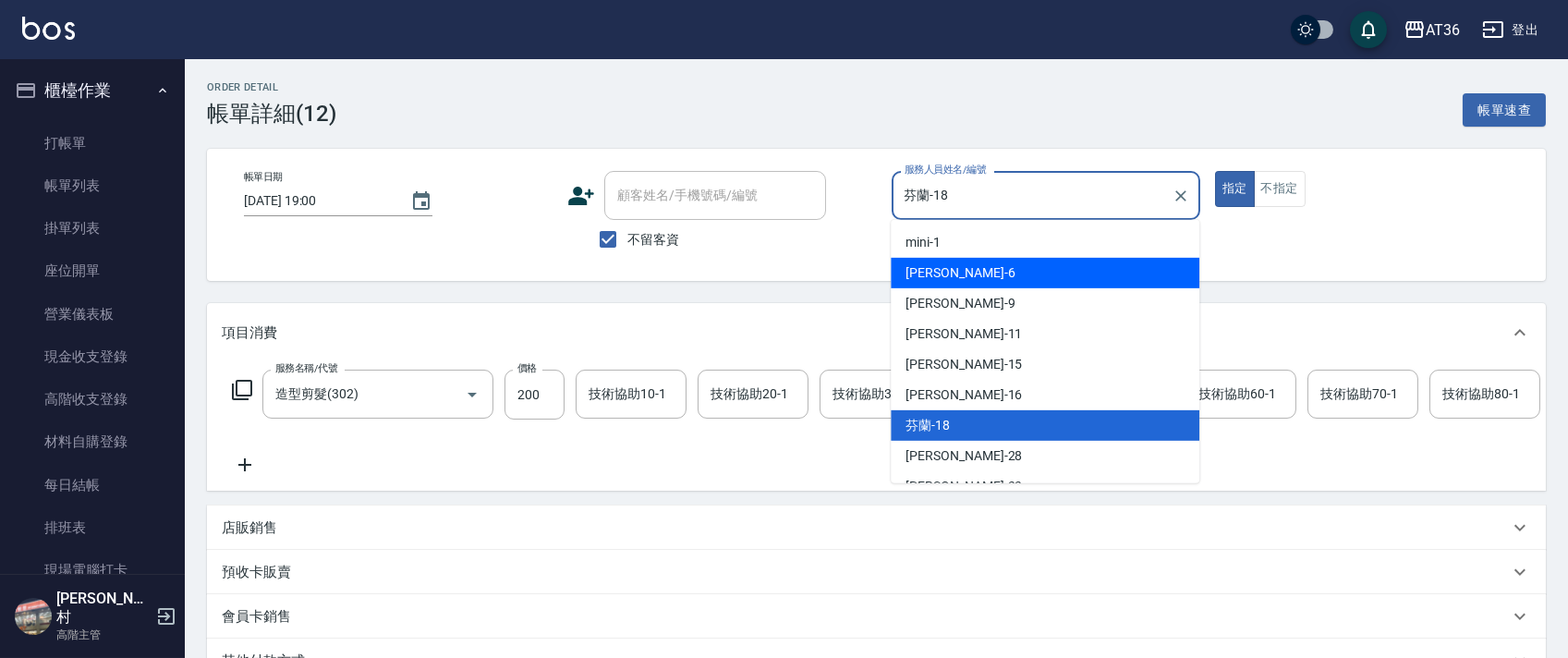
click at [957, 267] on div "[PERSON_NAME] -6" at bounding box center [1044, 272] width 309 height 31
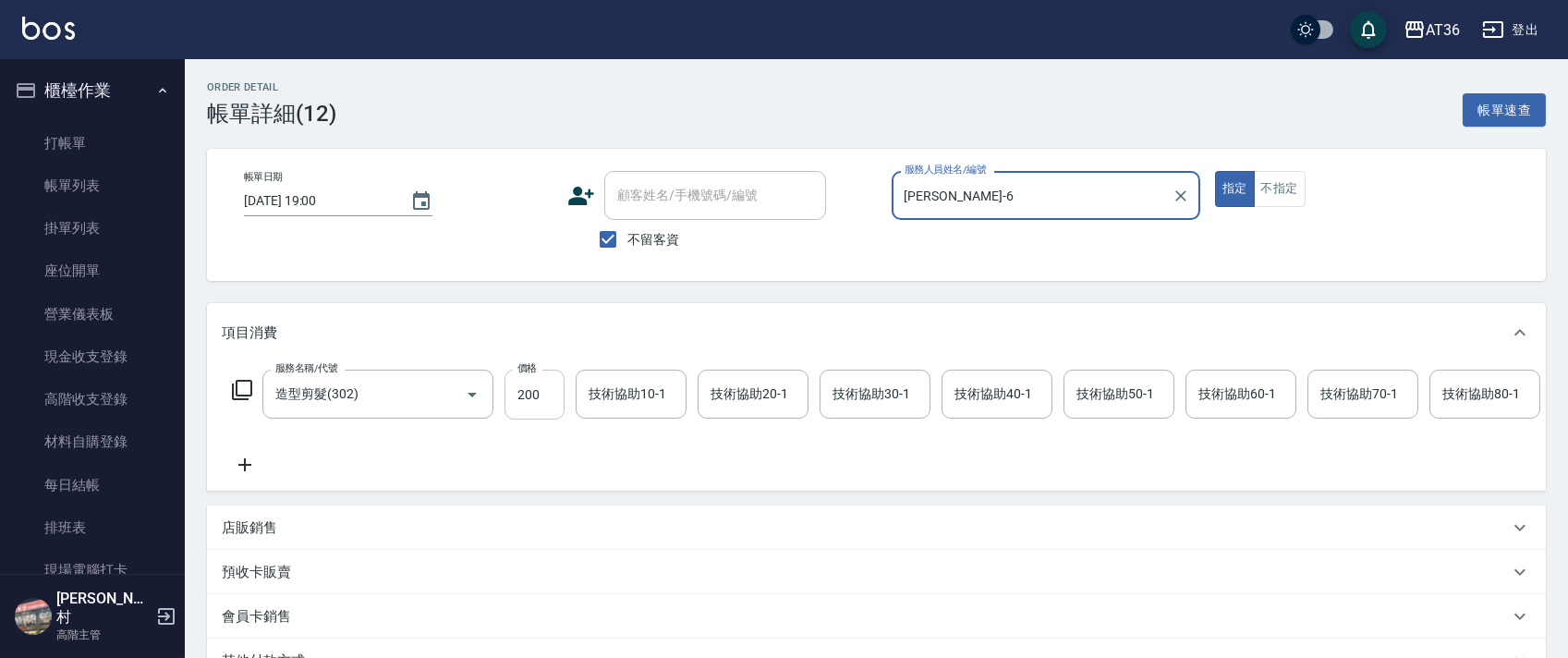
click at [515, 390] on input "200" at bounding box center [534, 394] width 60 height 50
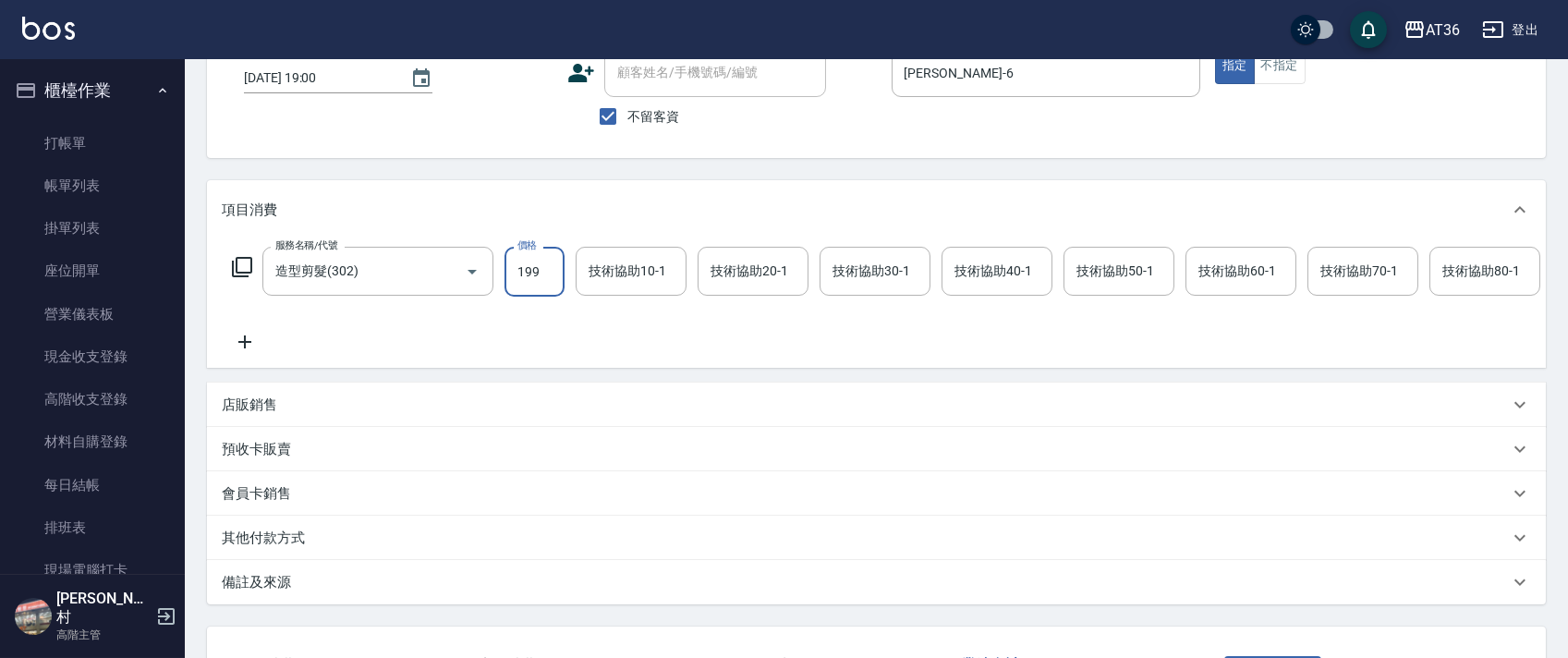
scroll to position [0, 947]
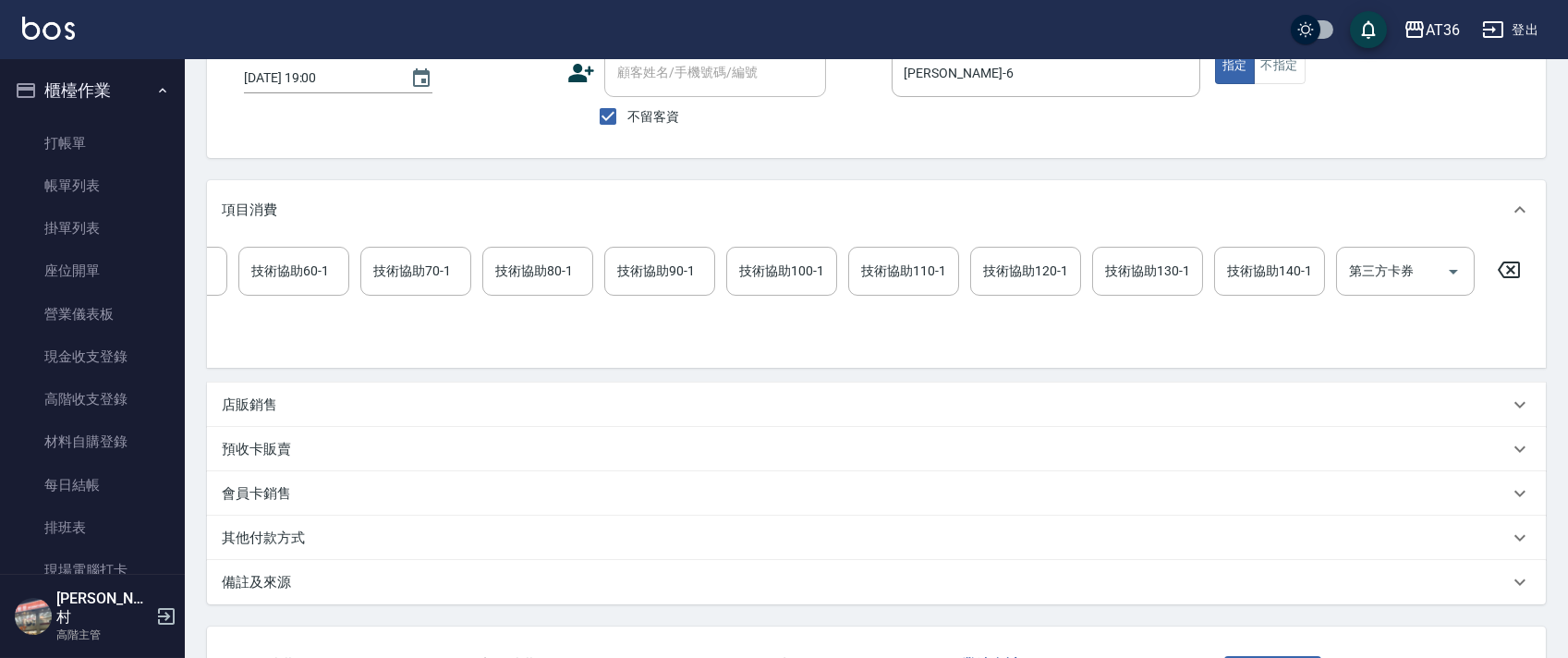
click at [1512, 267] on icon at bounding box center [1509, 269] width 22 height 17
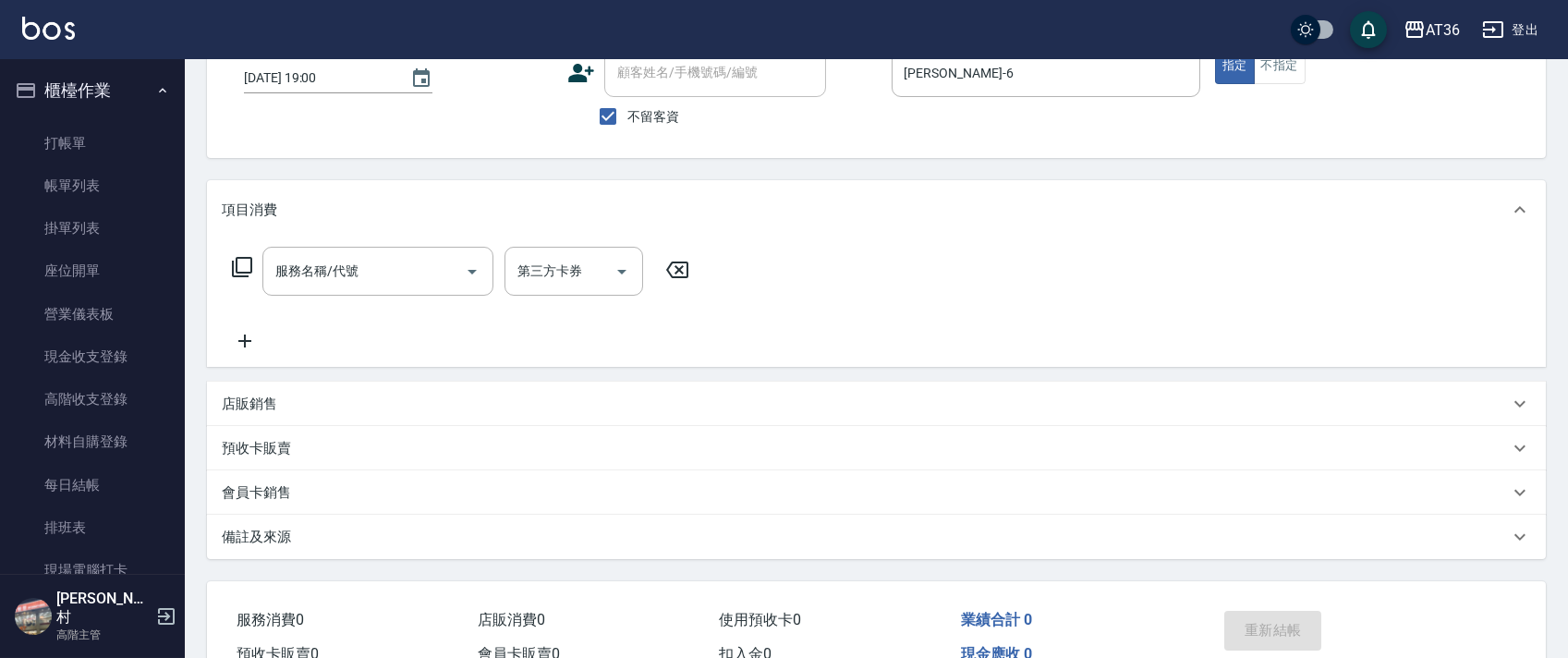
scroll to position [0, 0]
click at [240, 263] on icon at bounding box center [242, 266] width 22 height 22
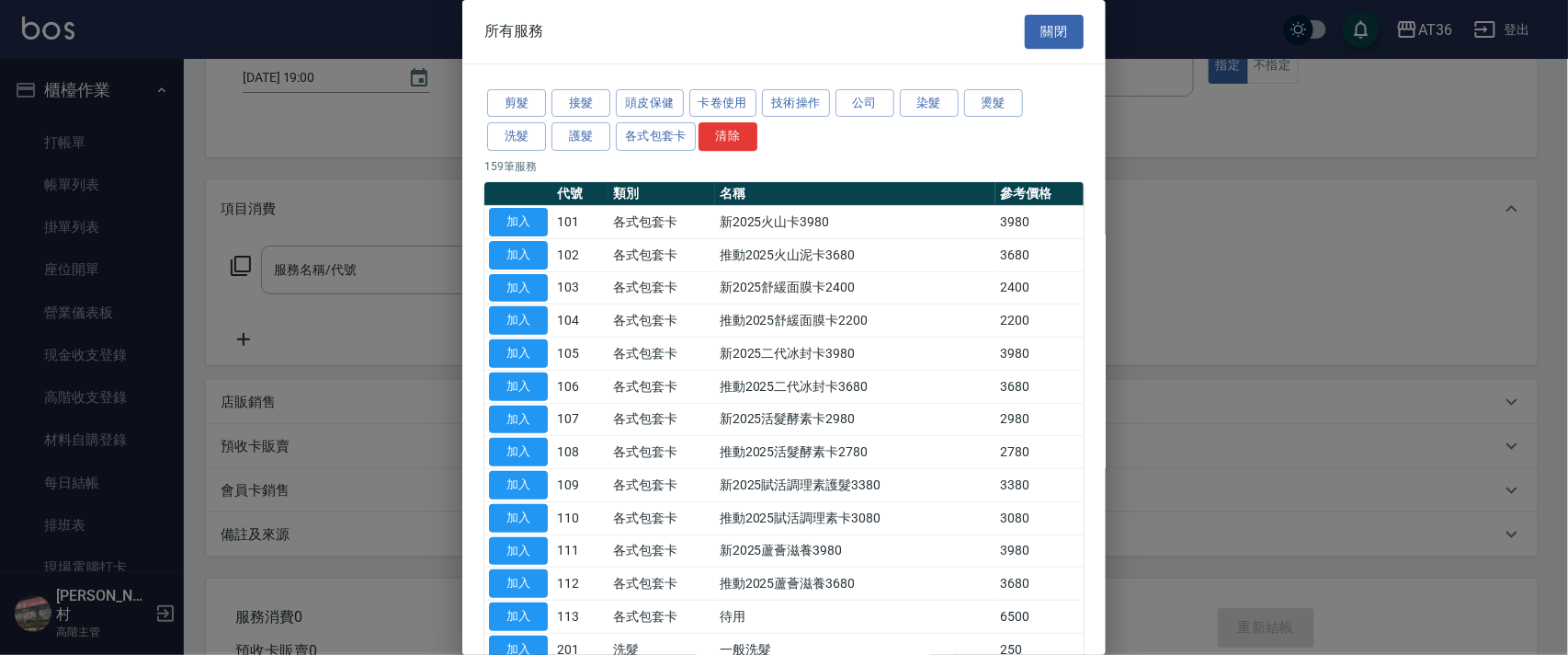
click at [535, 132] on button "洗髮" at bounding box center [516, 136] width 59 height 28
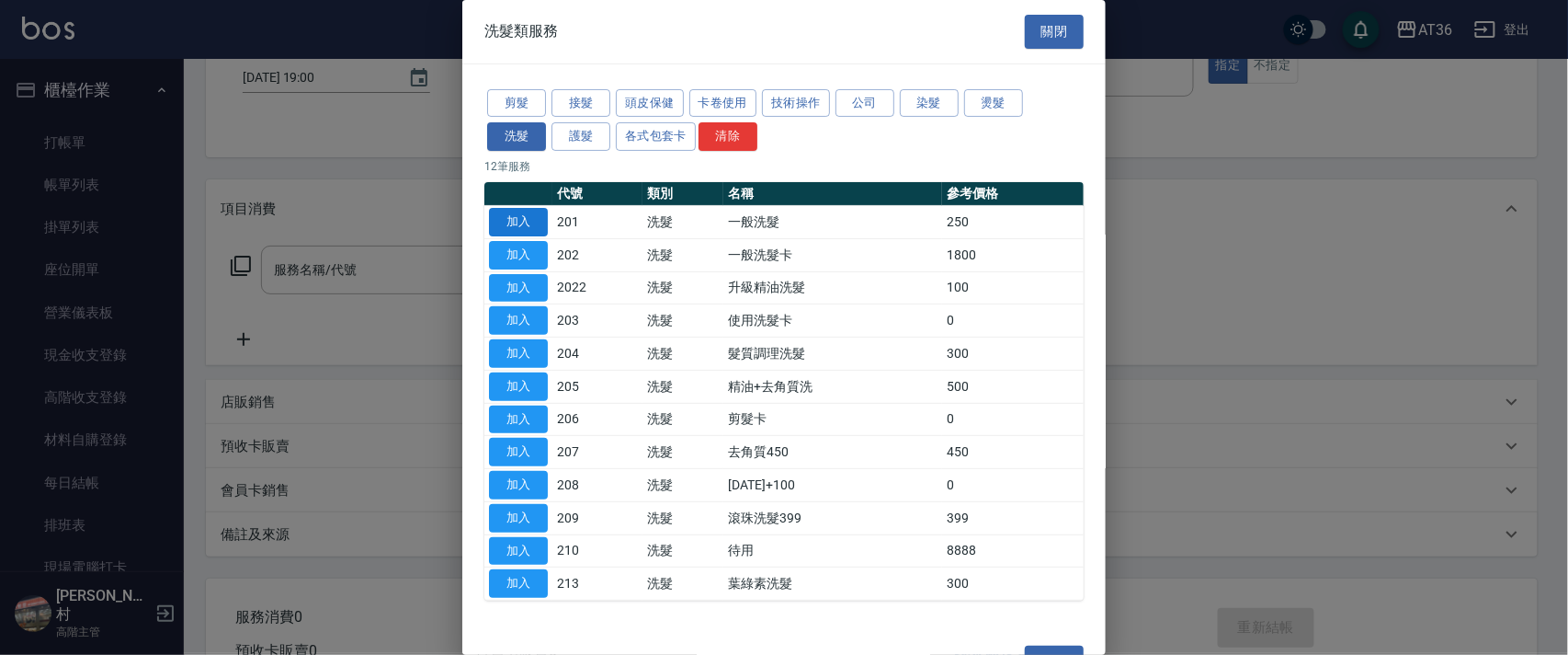
click at [525, 219] on button "加入" at bounding box center [518, 222] width 59 height 28
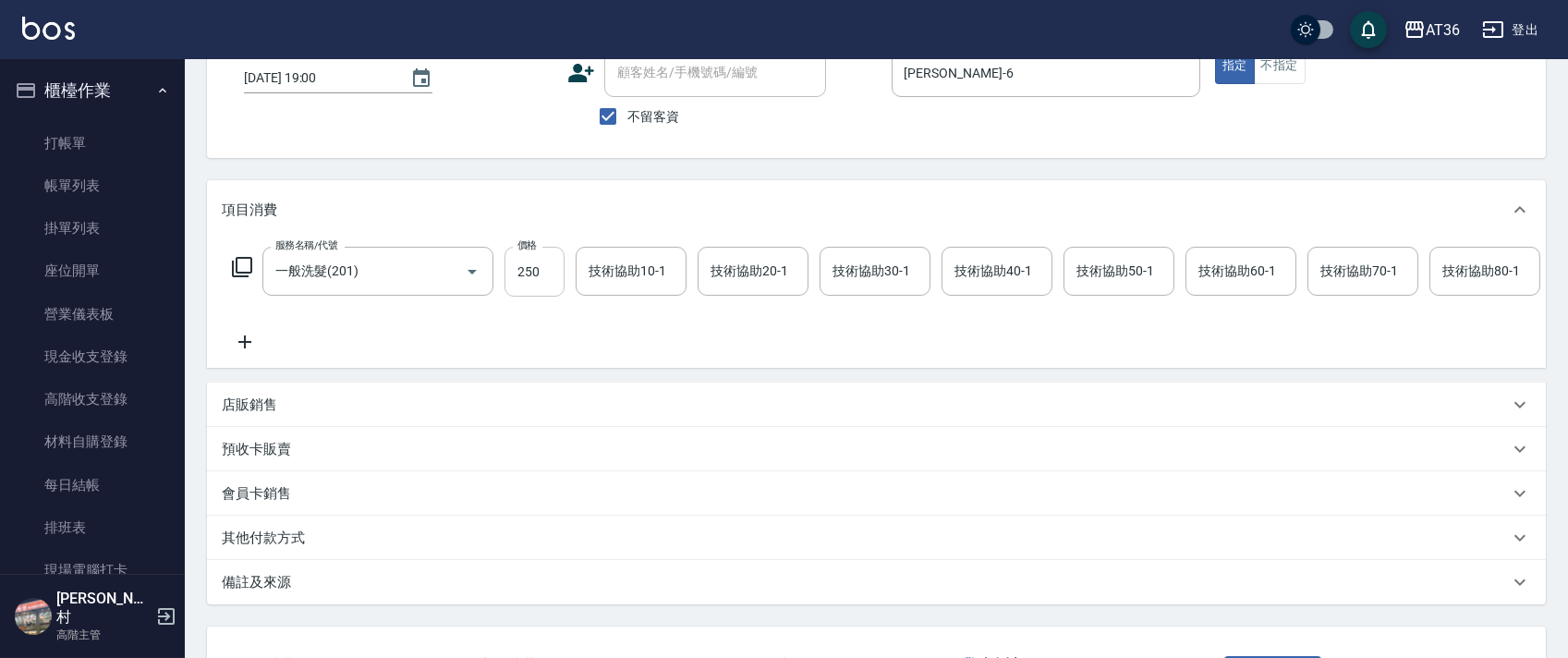
click at [527, 278] on input "250" at bounding box center [534, 271] width 60 height 50
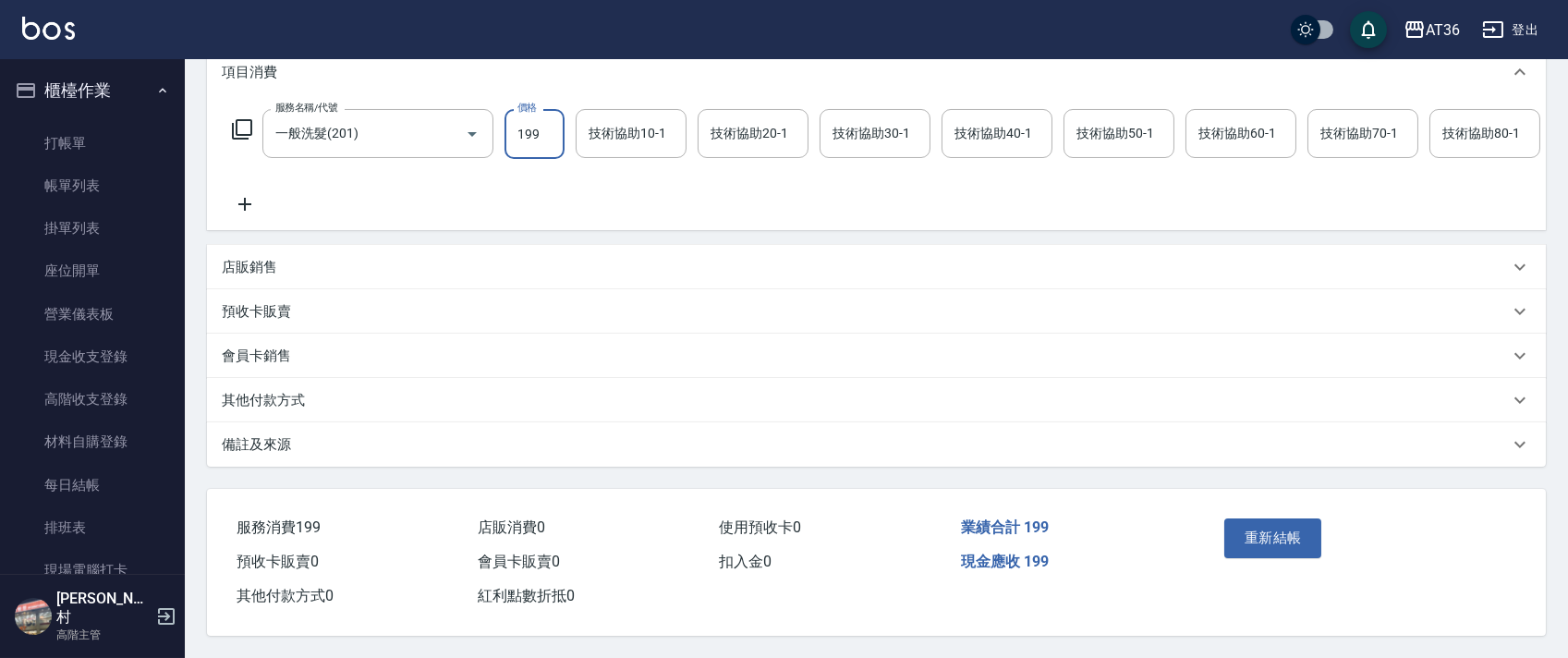
scroll to position [284, 0]
click at [1296, 535] on button "重新結帳" at bounding box center [1272, 537] width 98 height 38
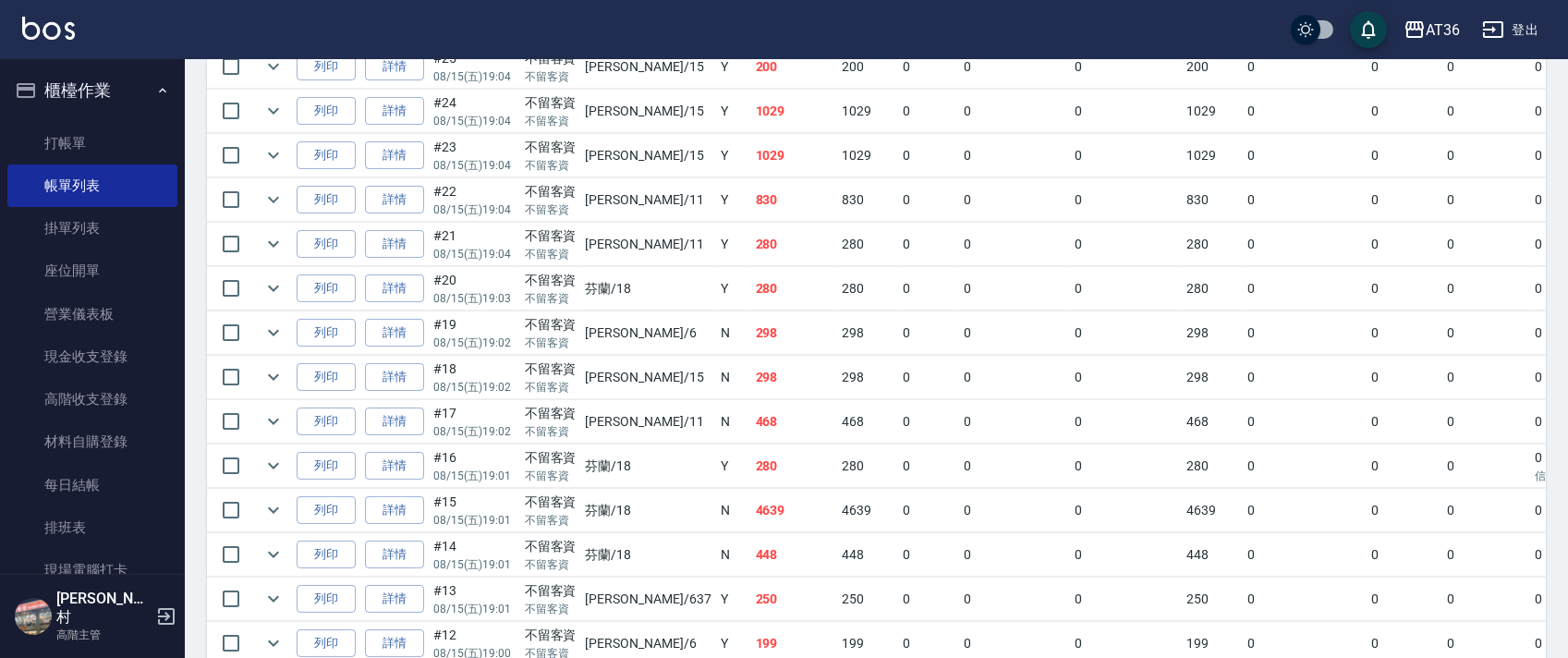
scroll to position [861, 0]
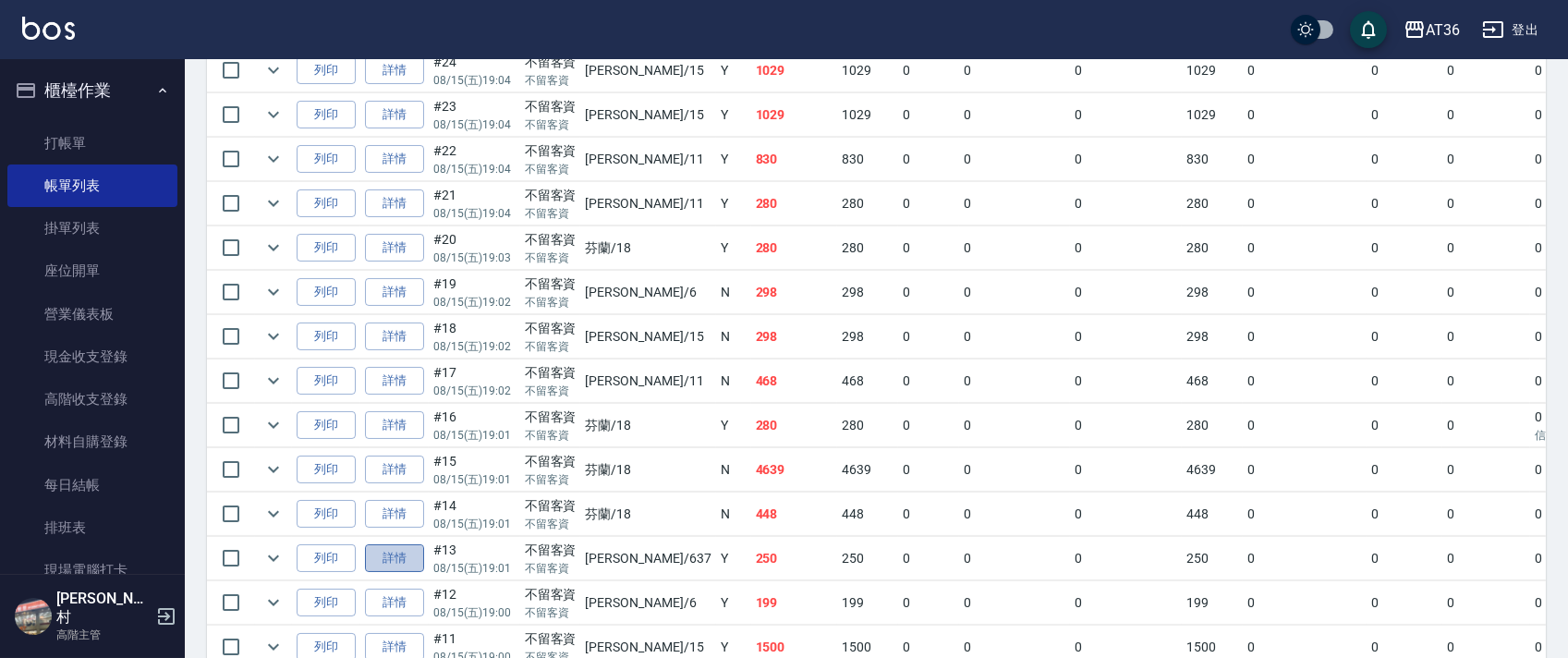
click at [402, 566] on link "詳情" at bounding box center [395, 557] width 59 height 29
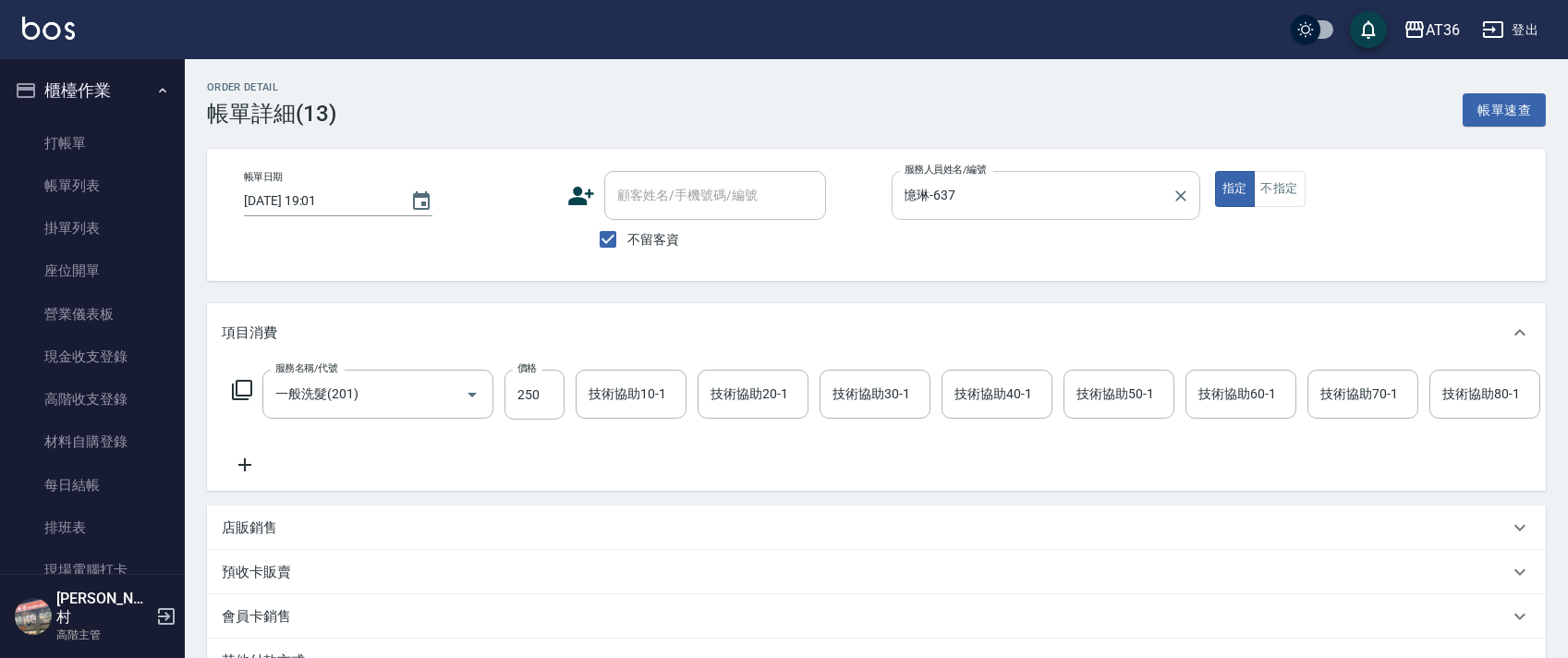
click at [933, 194] on input "憶琳-637" at bounding box center [1032, 195] width 264 height 33
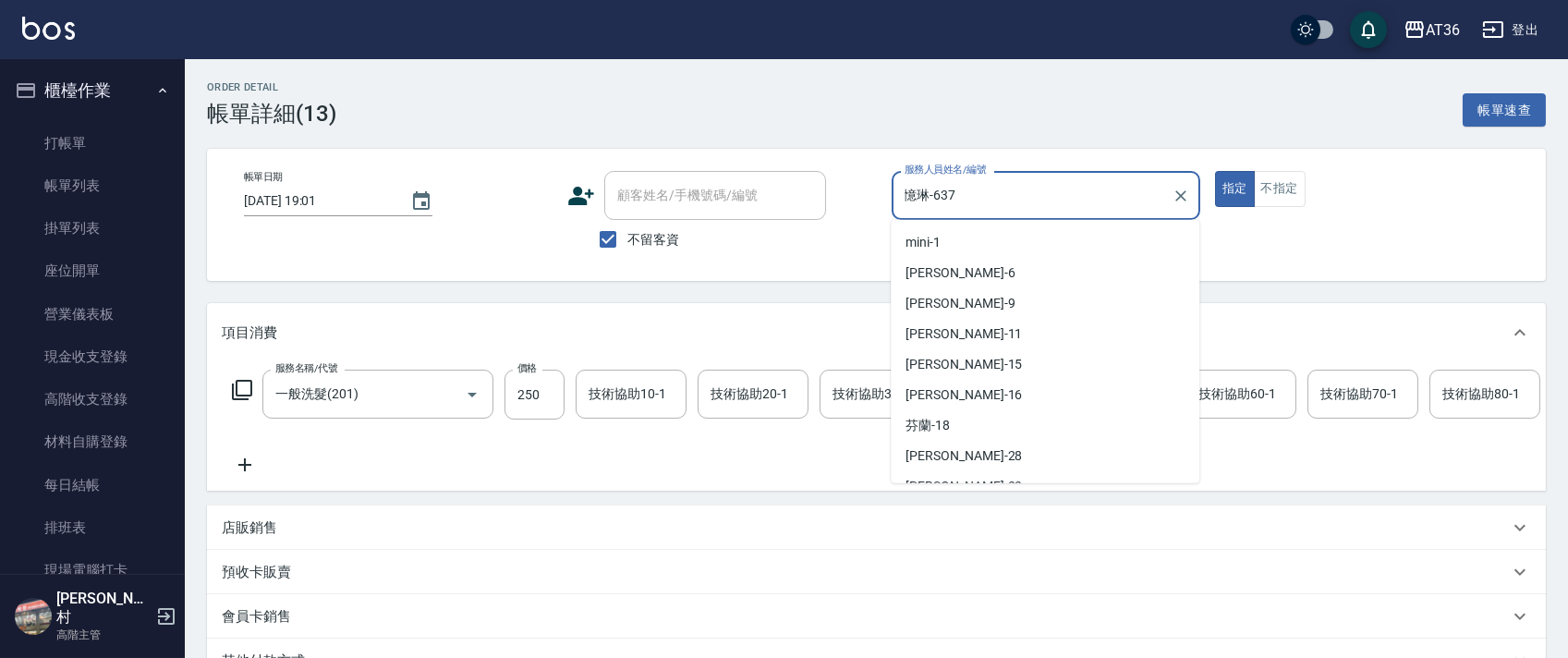
scroll to position [231, 0]
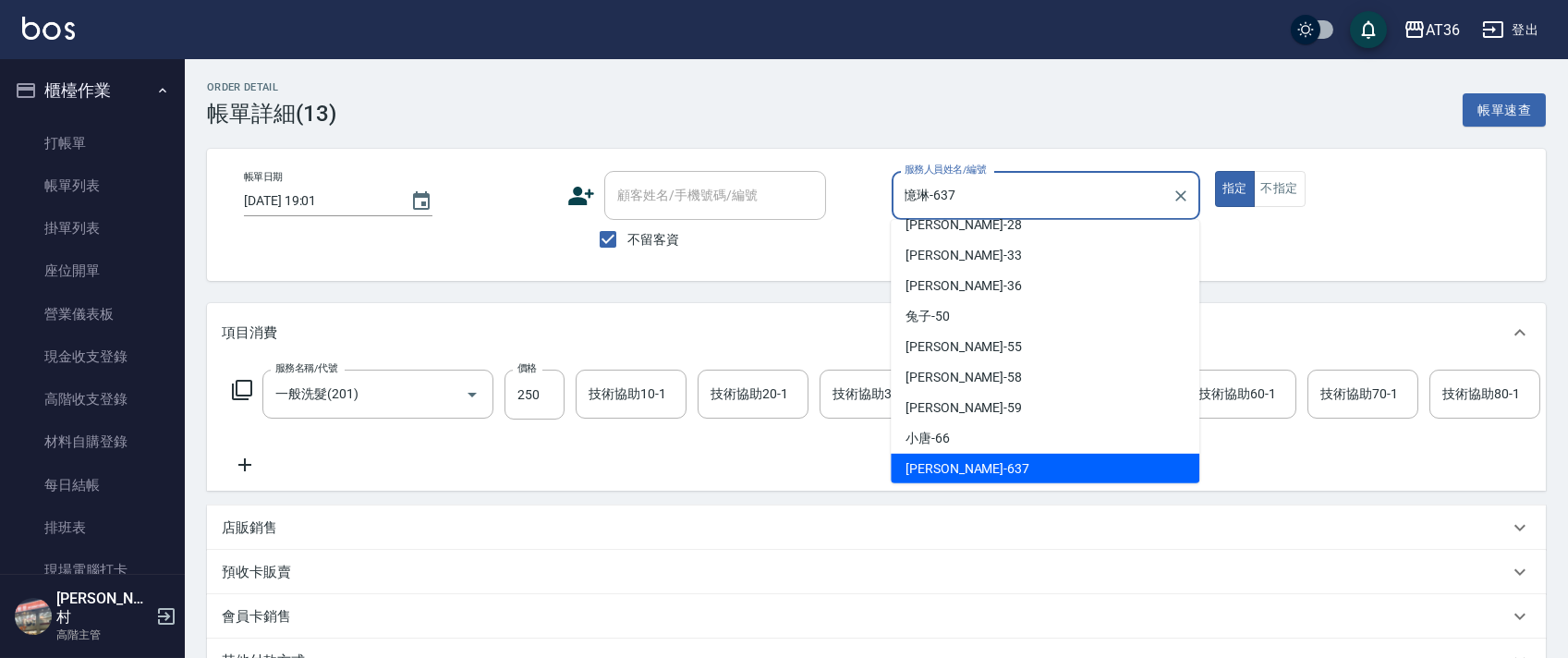
click at [927, 183] on input "憶琳-637" at bounding box center [1032, 195] width 264 height 33
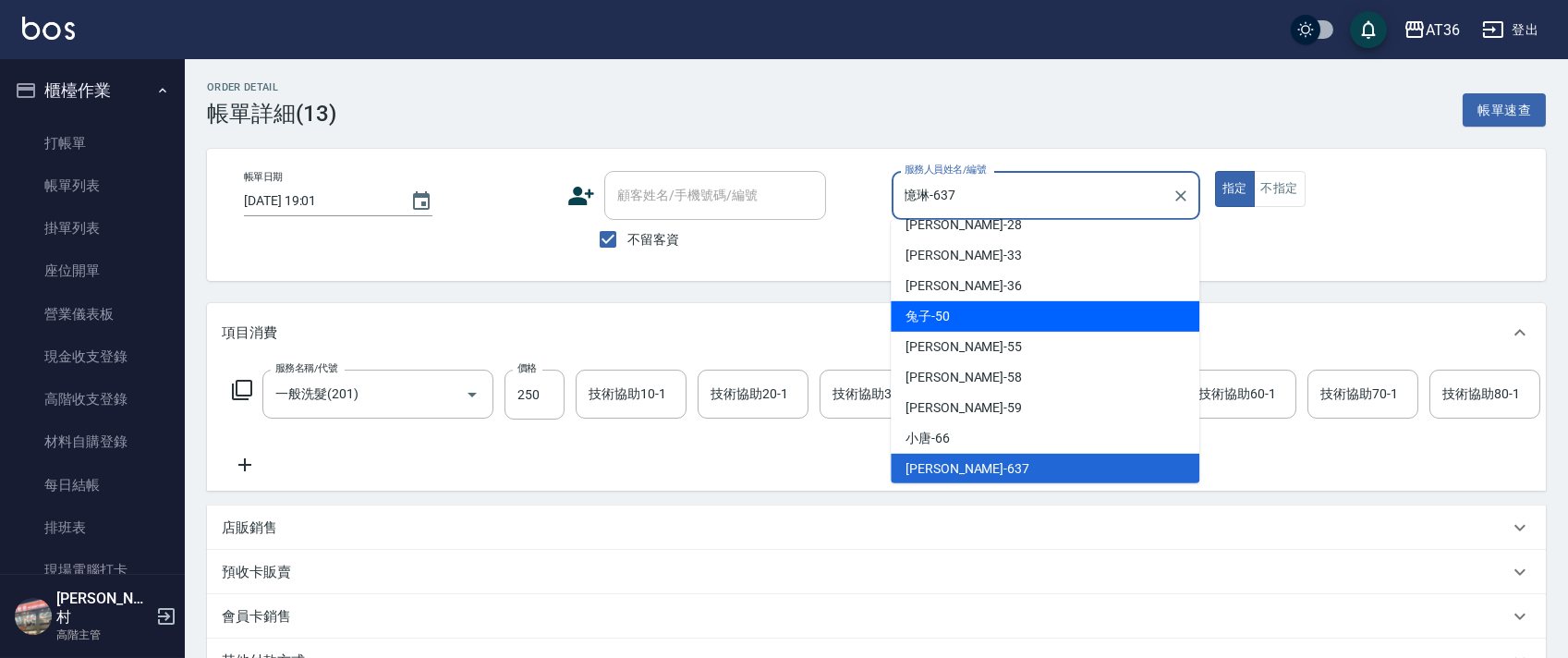
scroll to position [0, 0]
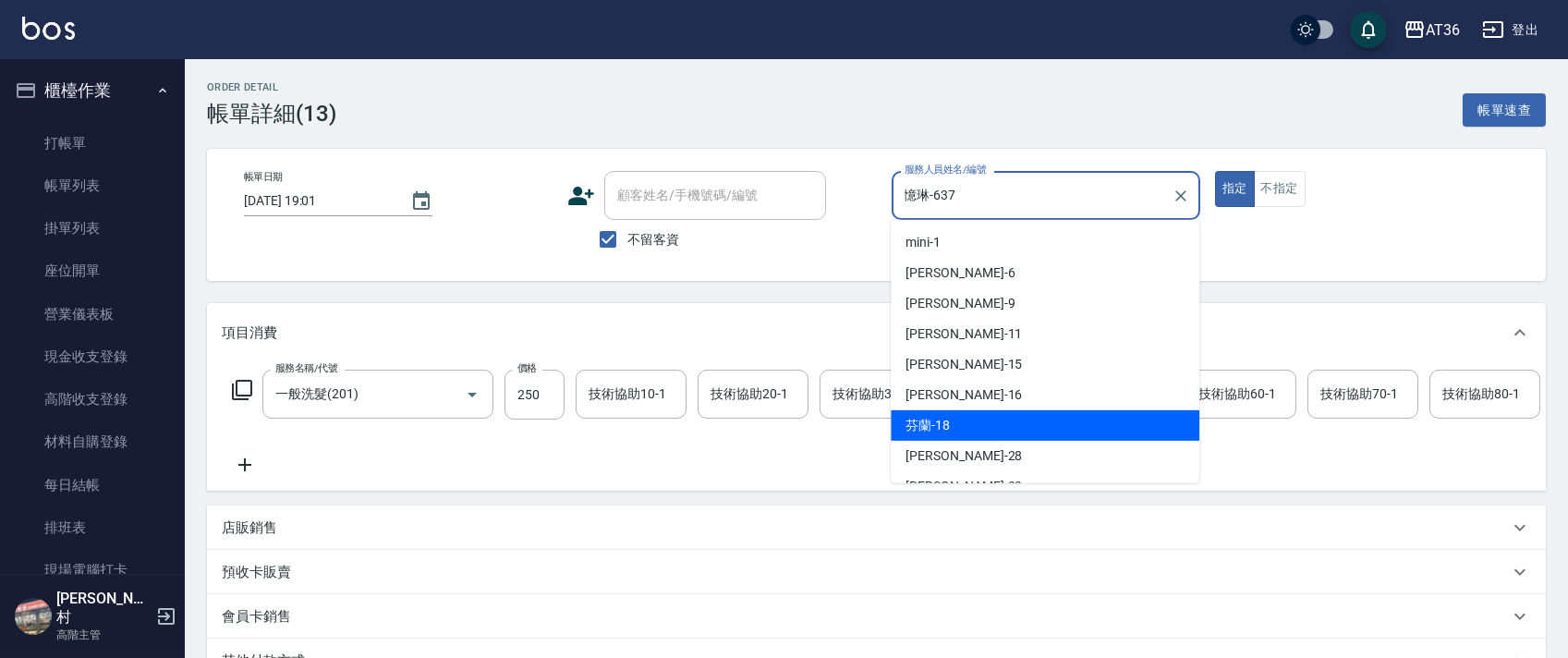
click at [955, 426] on div "芬蘭 -18" at bounding box center [1044, 425] width 309 height 31
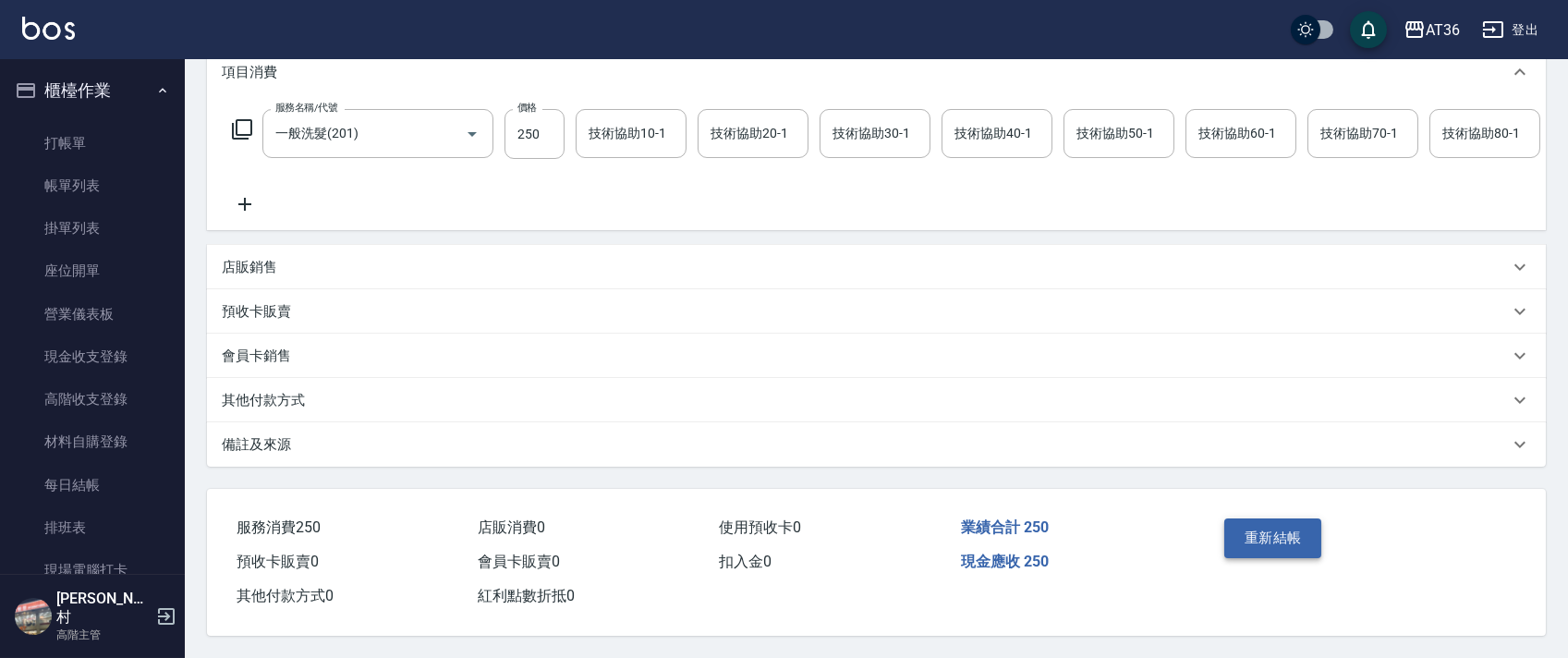
scroll to position [284, 0]
click at [1275, 538] on button "重新結帳" at bounding box center [1272, 537] width 98 height 38
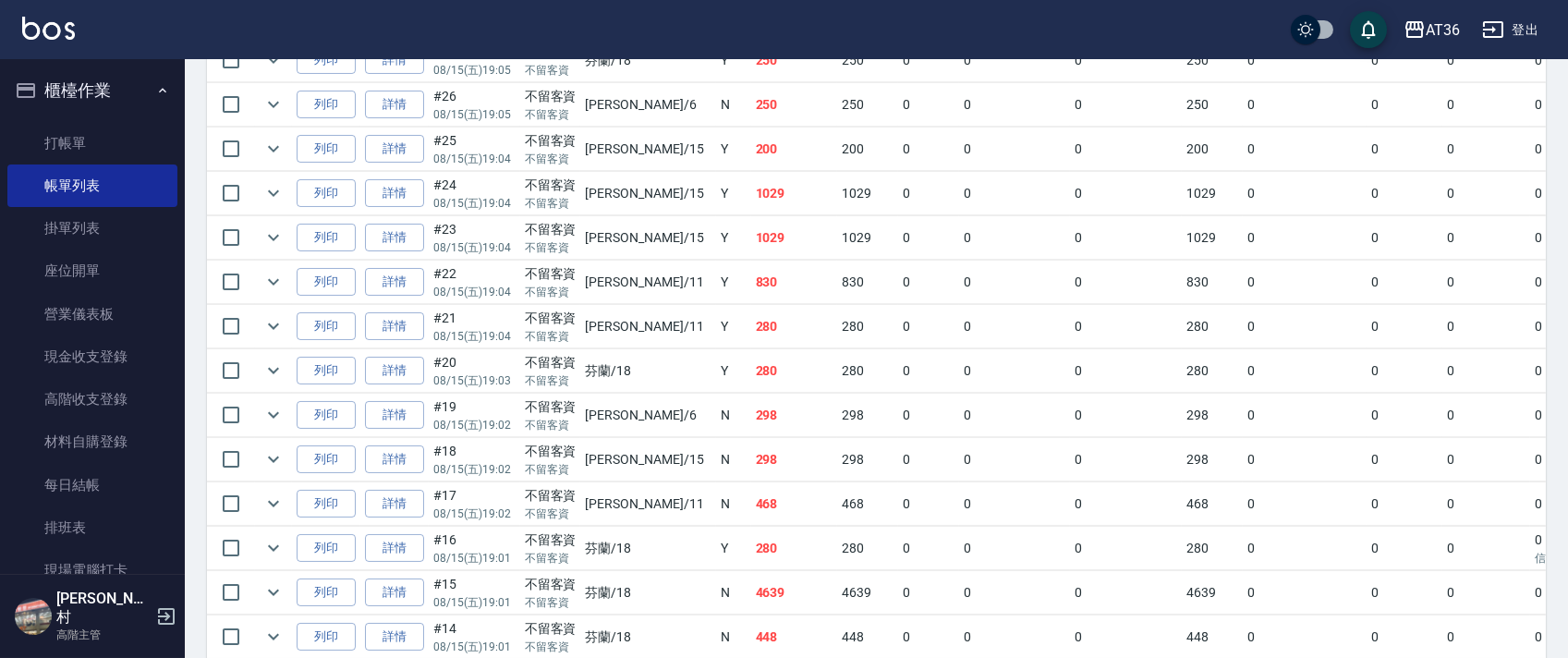
scroll to position [861, 0]
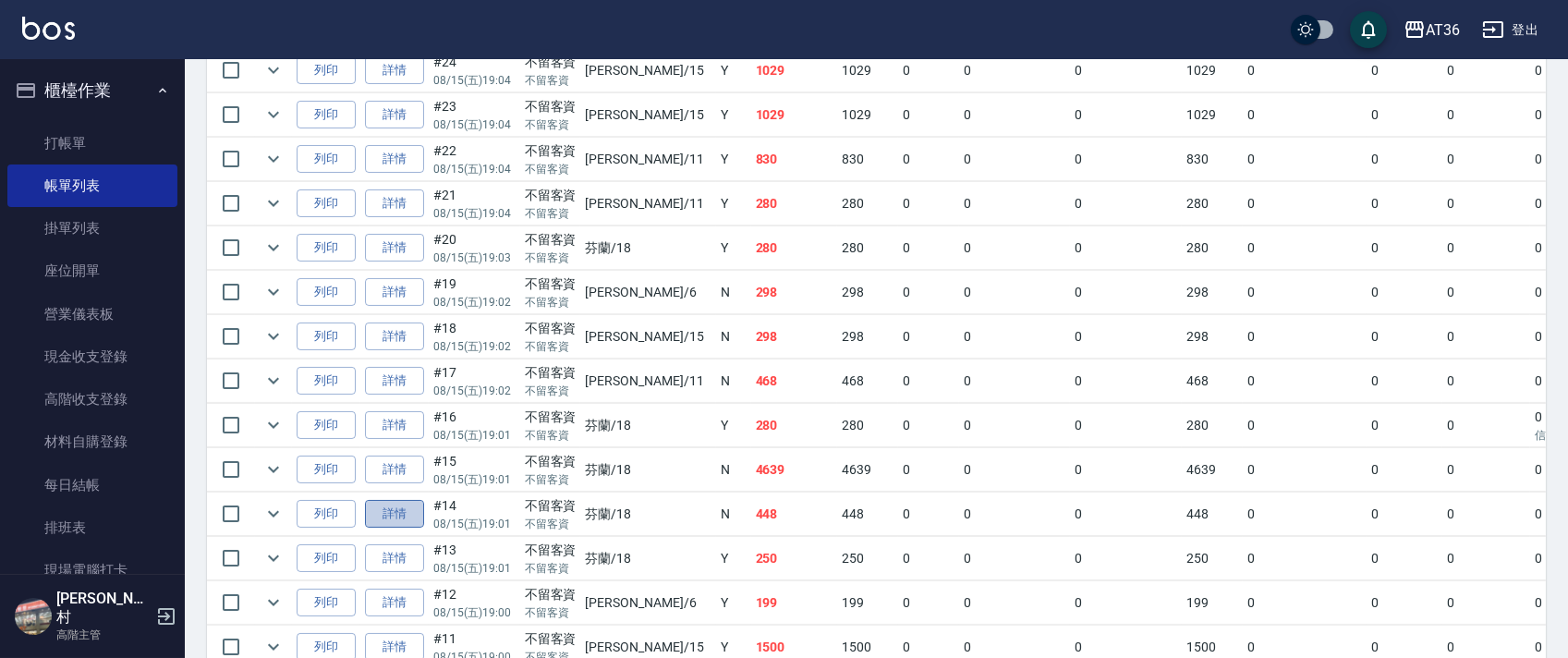
click at [399, 522] on link "詳情" at bounding box center [395, 513] width 59 height 29
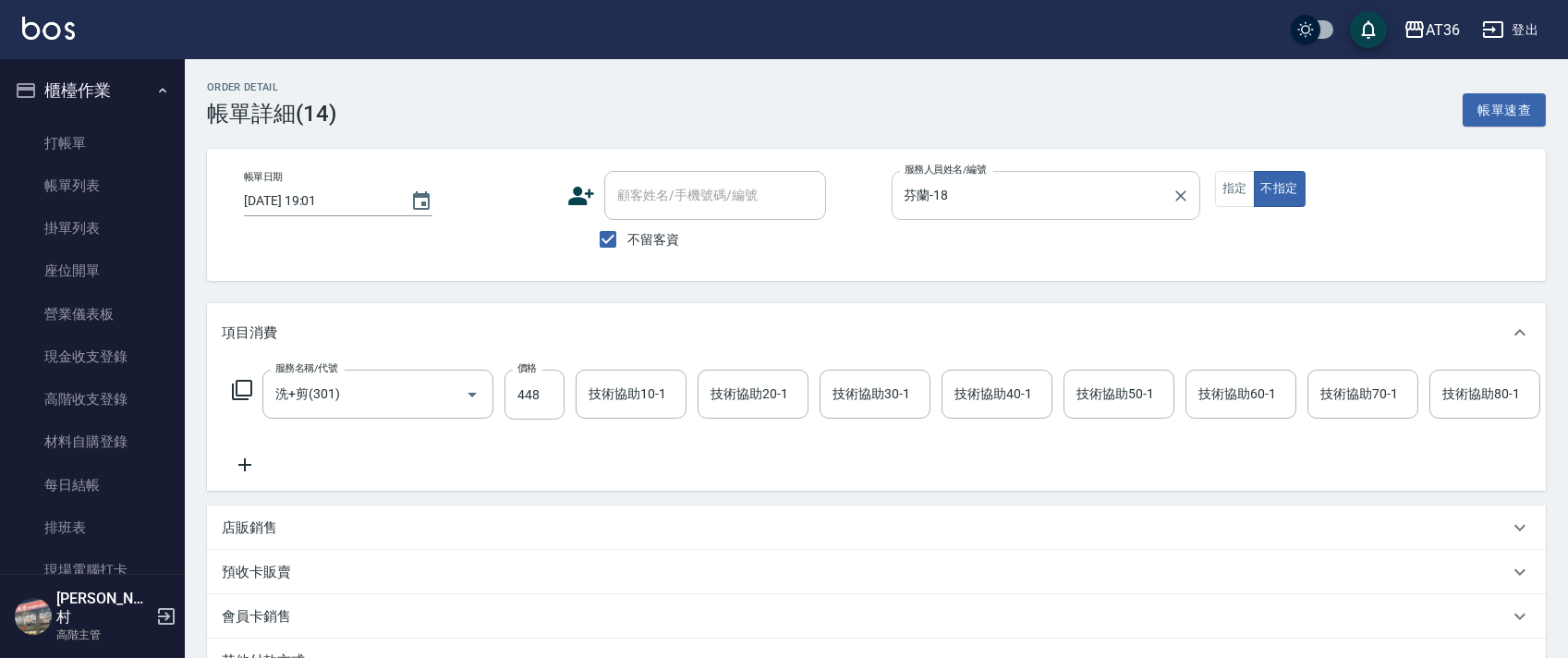
click at [921, 190] on input "芬蘭-18" at bounding box center [1032, 195] width 264 height 33
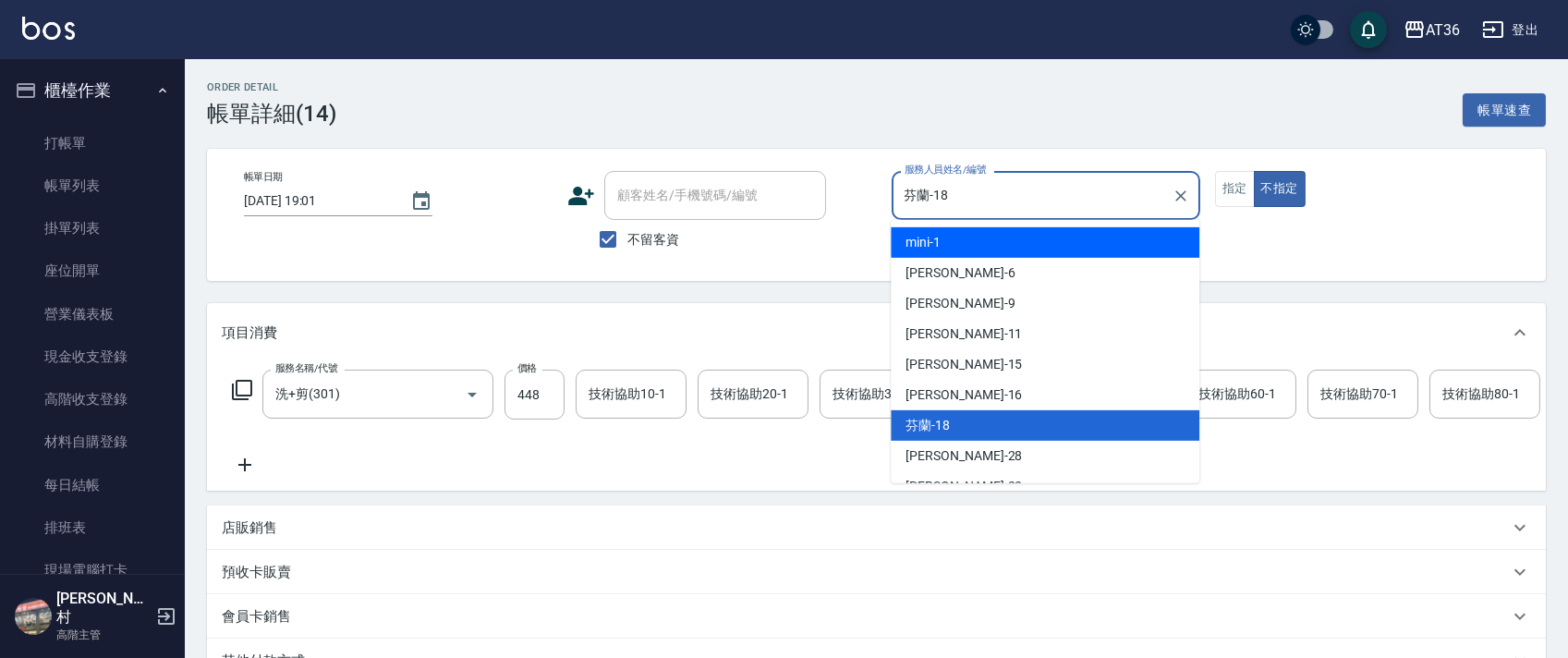
click at [961, 231] on div "mini -1" at bounding box center [1044, 242] width 309 height 31
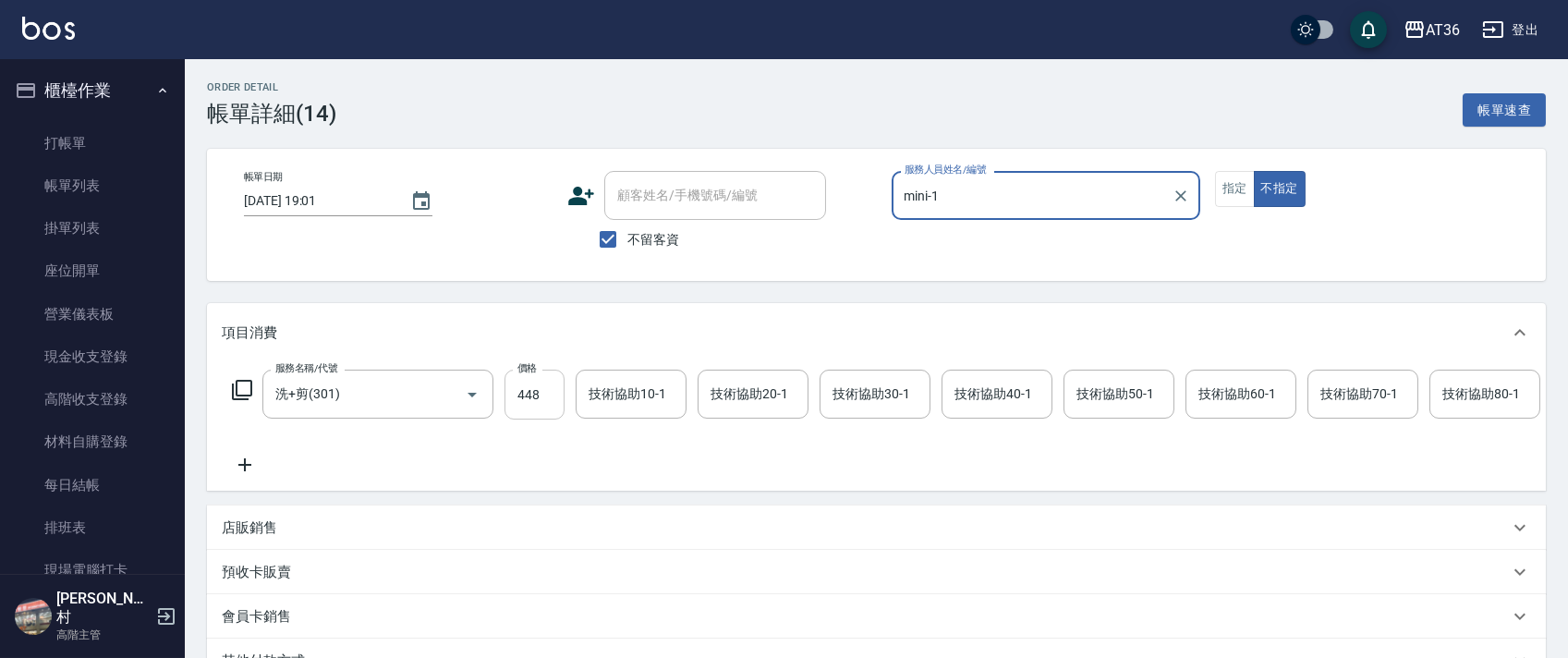
click at [528, 398] on input "448" at bounding box center [534, 394] width 60 height 50
click at [983, 398] on div "技術協助40-1 技術協助40-1" at bounding box center [997, 394] width 111 height 49
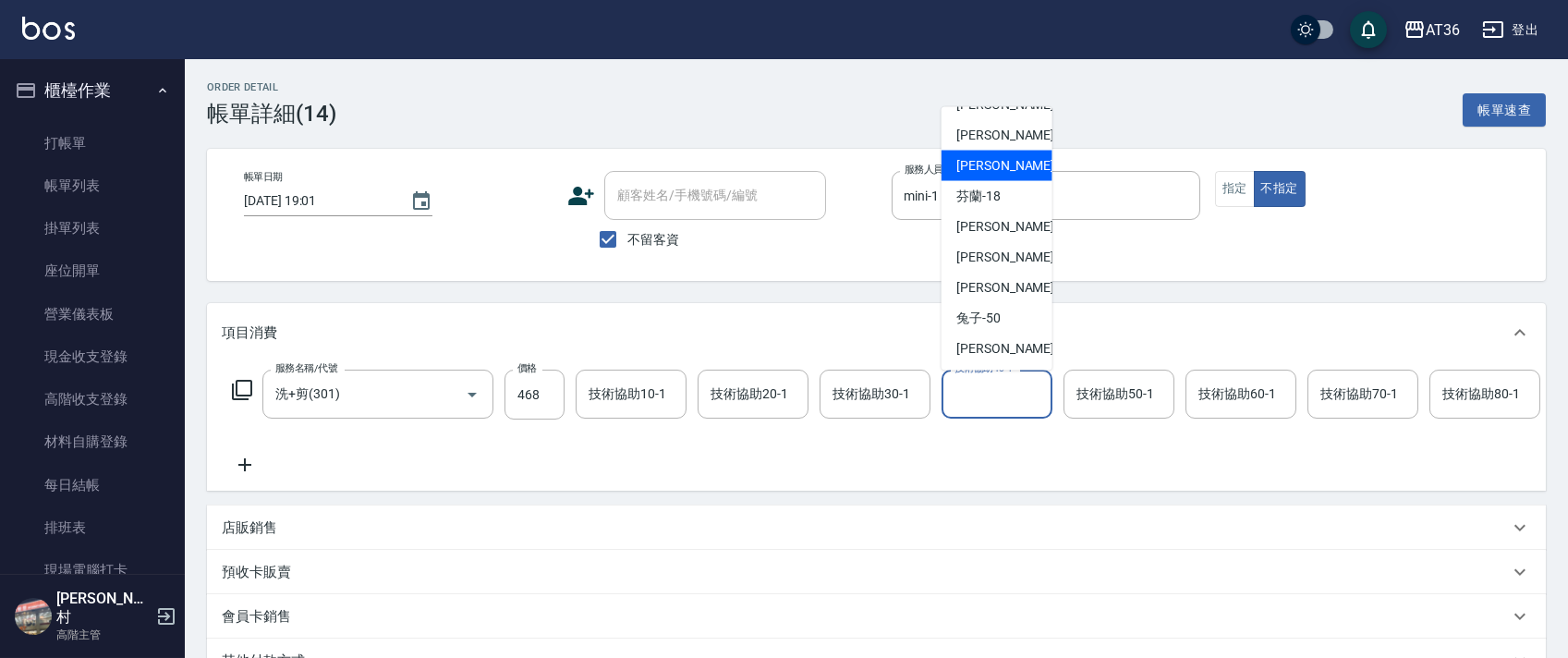
scroll to position [239, 0]
click at [1017, 246] on div "[PERSON_NAME] -58" at bounding box center [997, 256] width 111 height 31
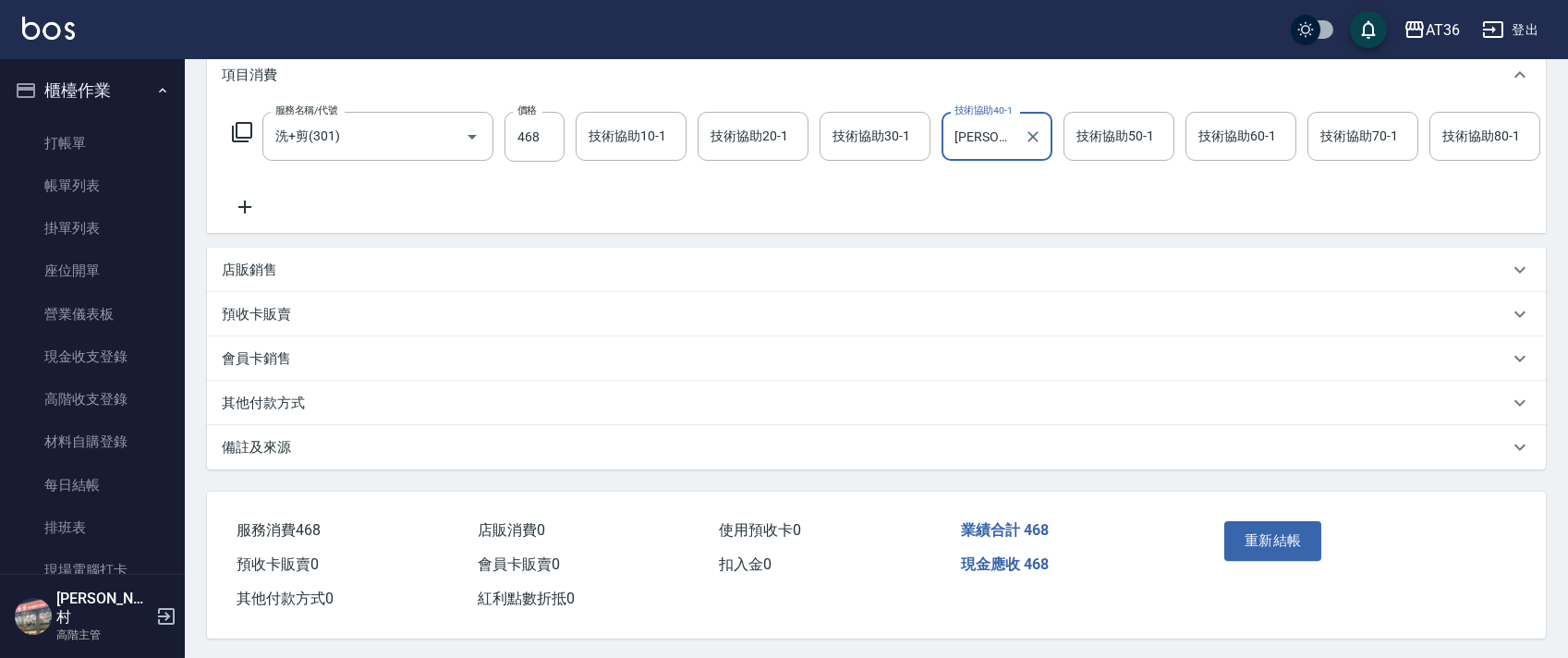
scroll to position [284, 0]
click at [1266, 529] on button "重新結帳" at bounding box center [1272, 537] width 98 height 38
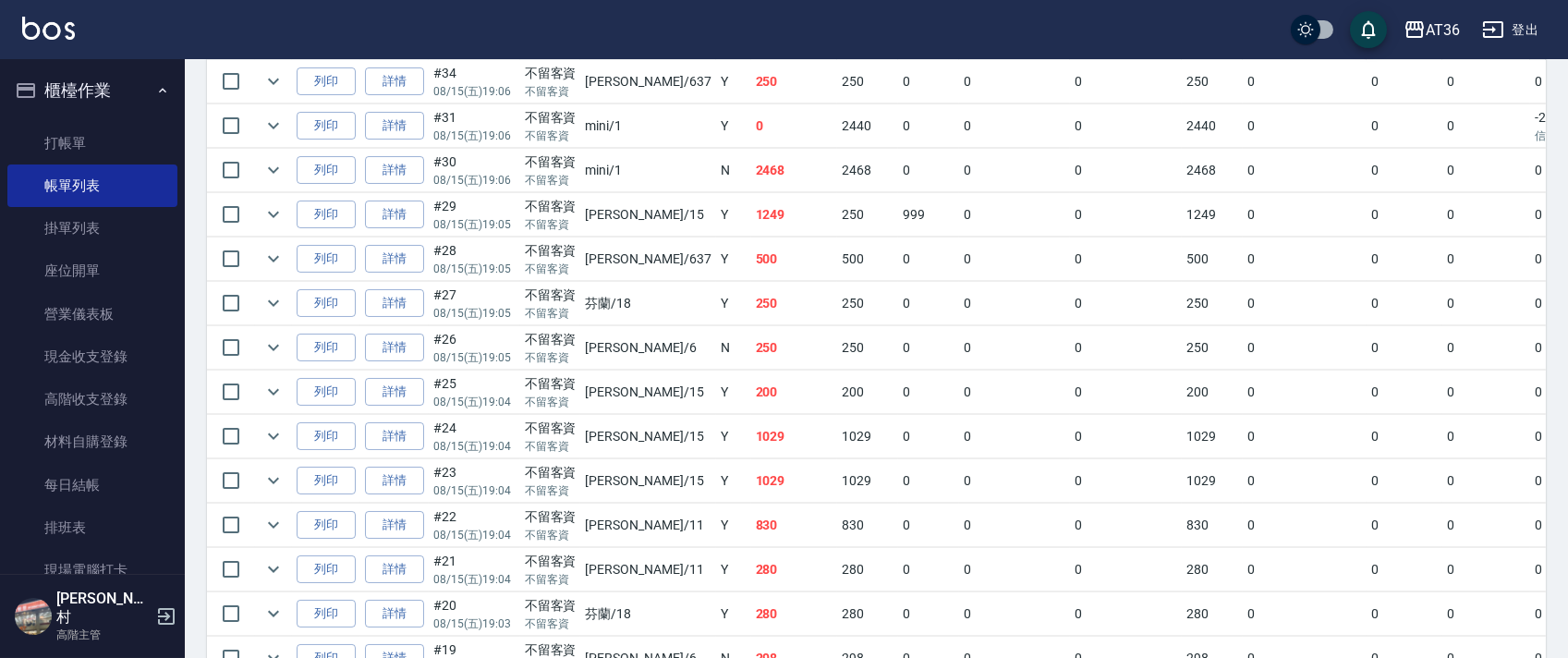
scroll to position [739, 0]
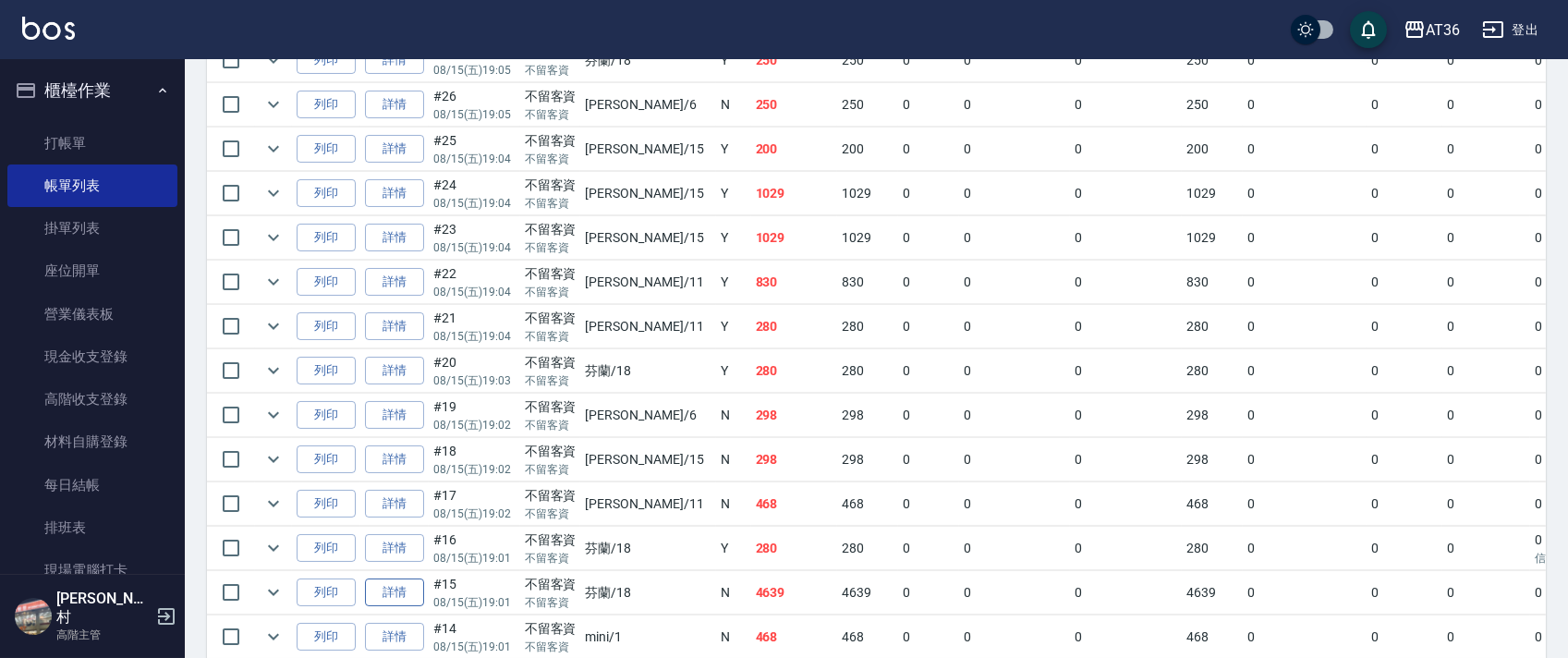
click at [404, 590] on link "詳情" at bounding box center [395, 592] width 59 height 29
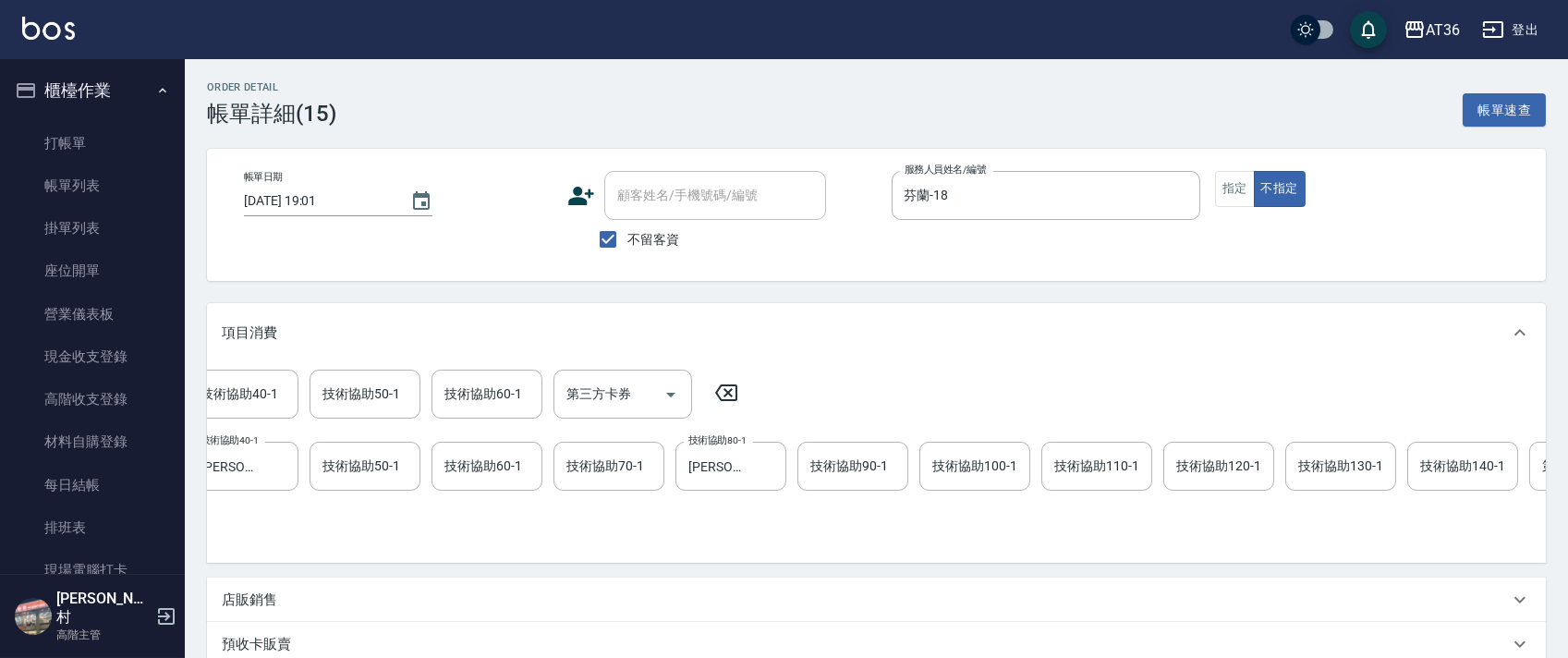
scroll to position [0, 1004]
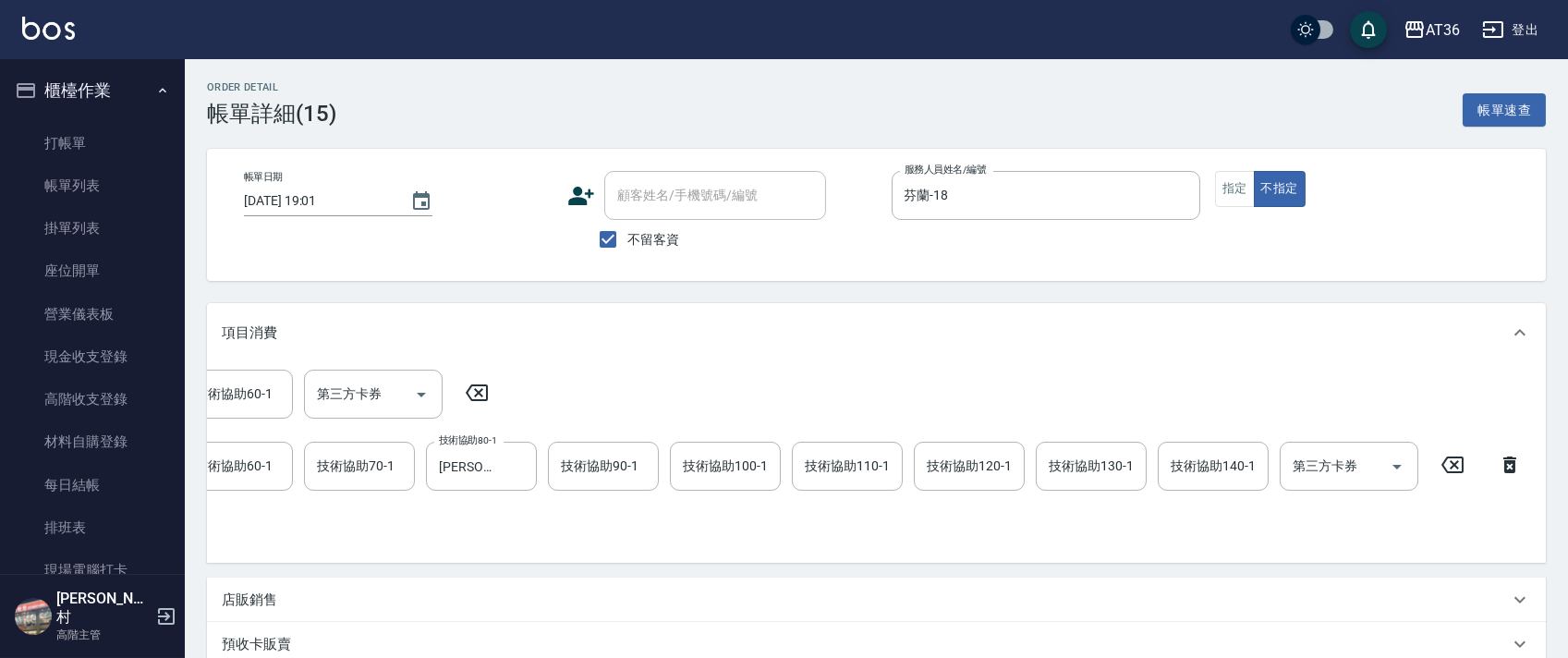
click at [1457, 462] on icon at bounding box center [1452, 465] width 46 height 22
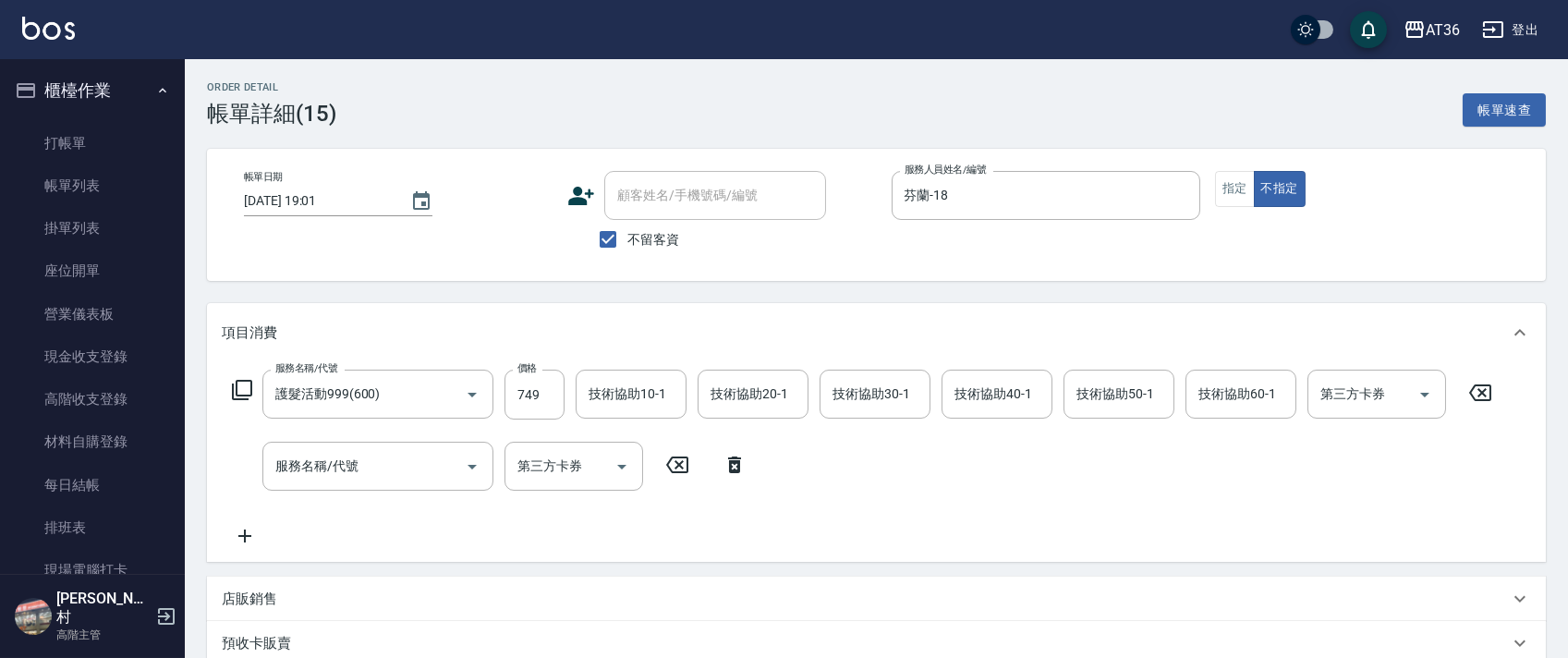
scroll to position [0, 0]
drag, startPoint x: 1476, startPoint y: 386, endPoint x: 1209, endPoint y: 311, distance: 277.3
click at [1473, 384] on icon at bounding box center [1479, 393] width 46 height 22
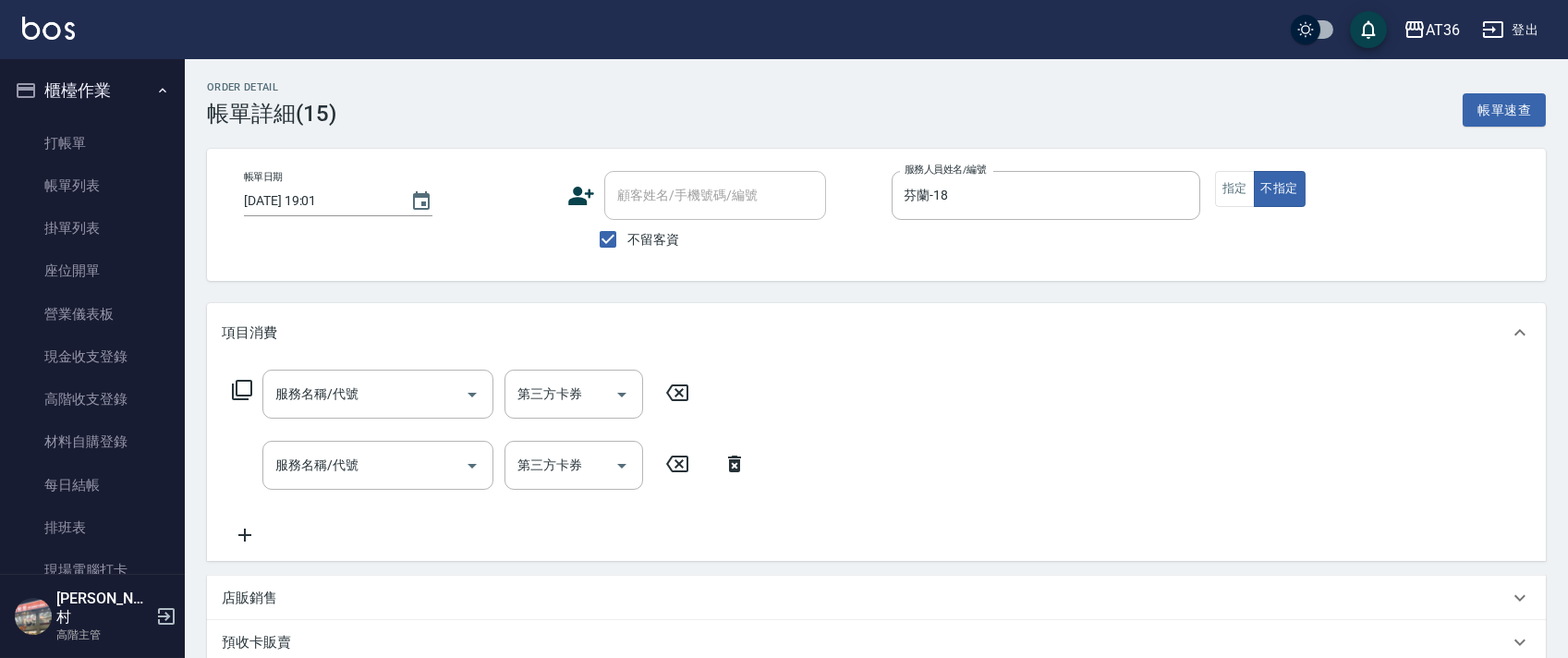
click at [238, 385] on icon at bounding box center [242, 390] width 22 height 22
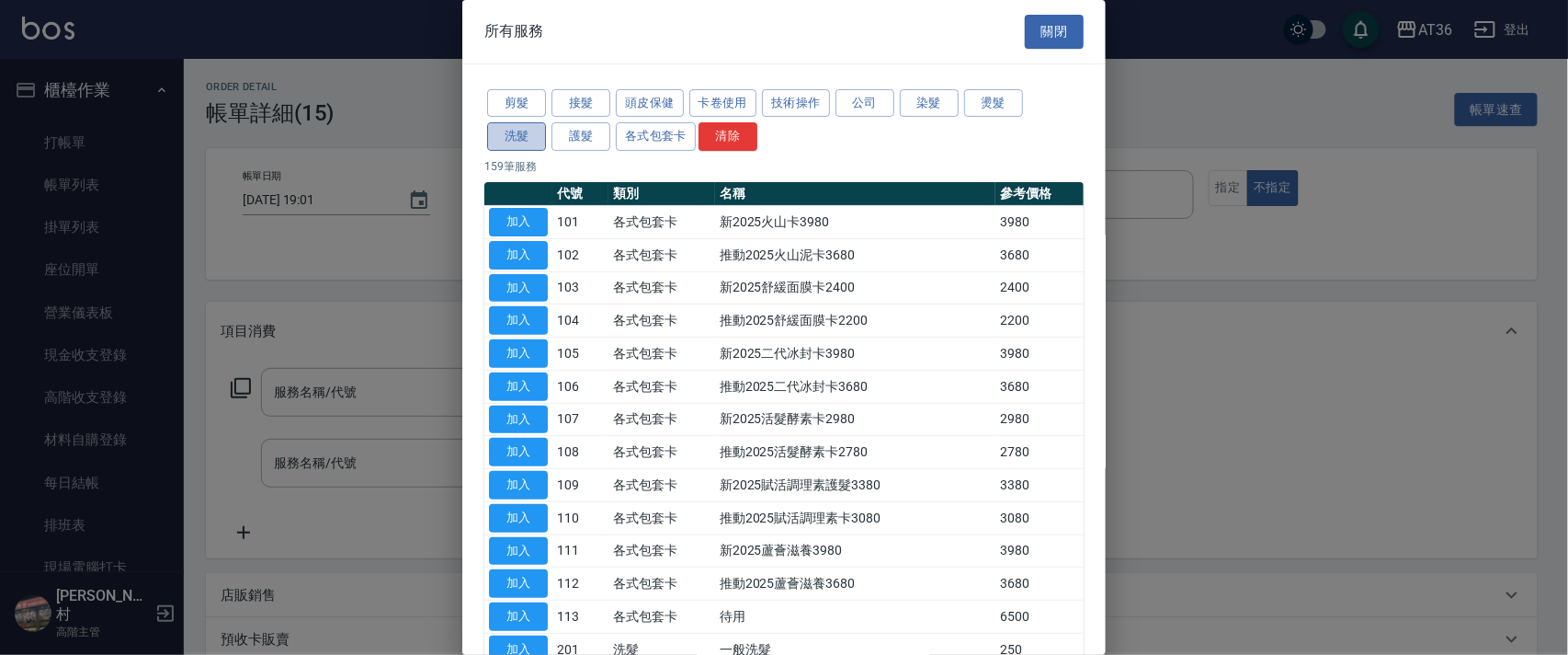
click at [532, 138] on button "洗髮" at bounding box center [516, 136] width 59 height 28
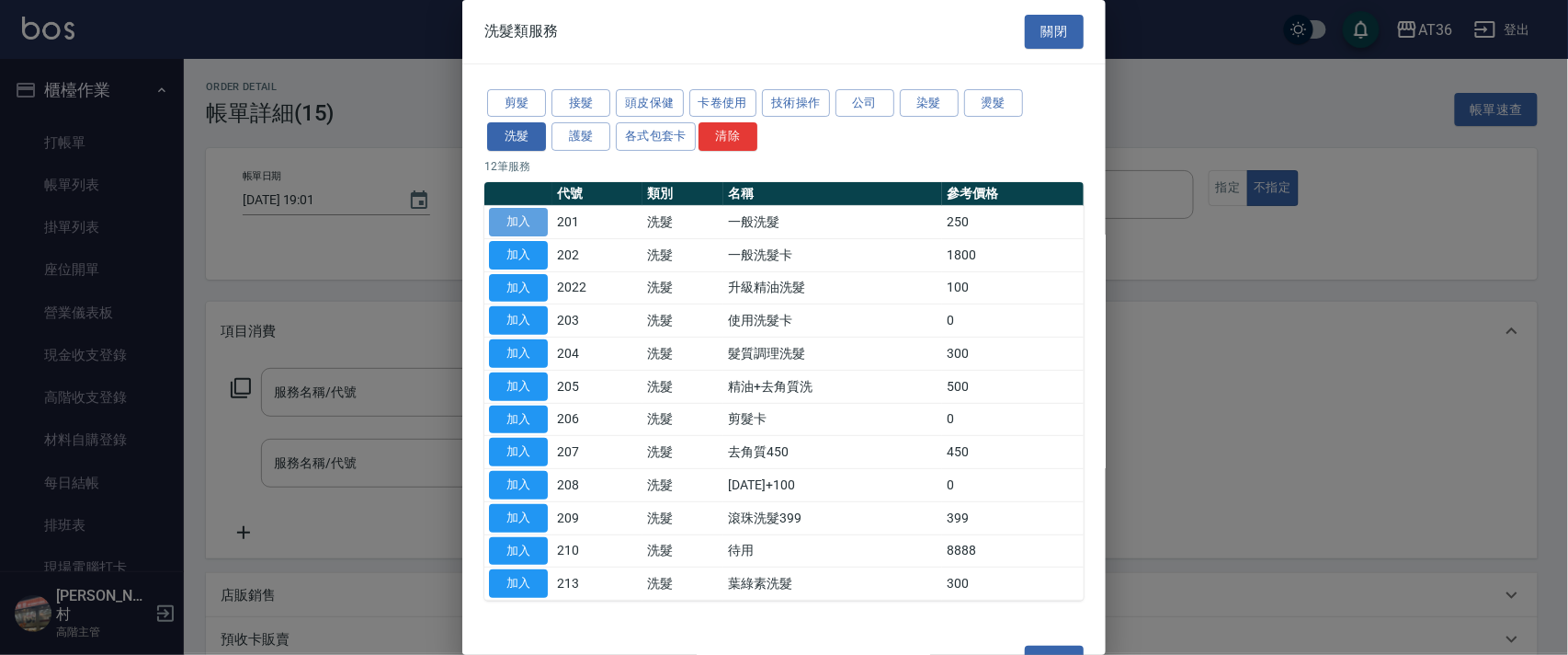
click at [525, 214] on button "加入" at bounding box center [518, 222] width 59 height 28
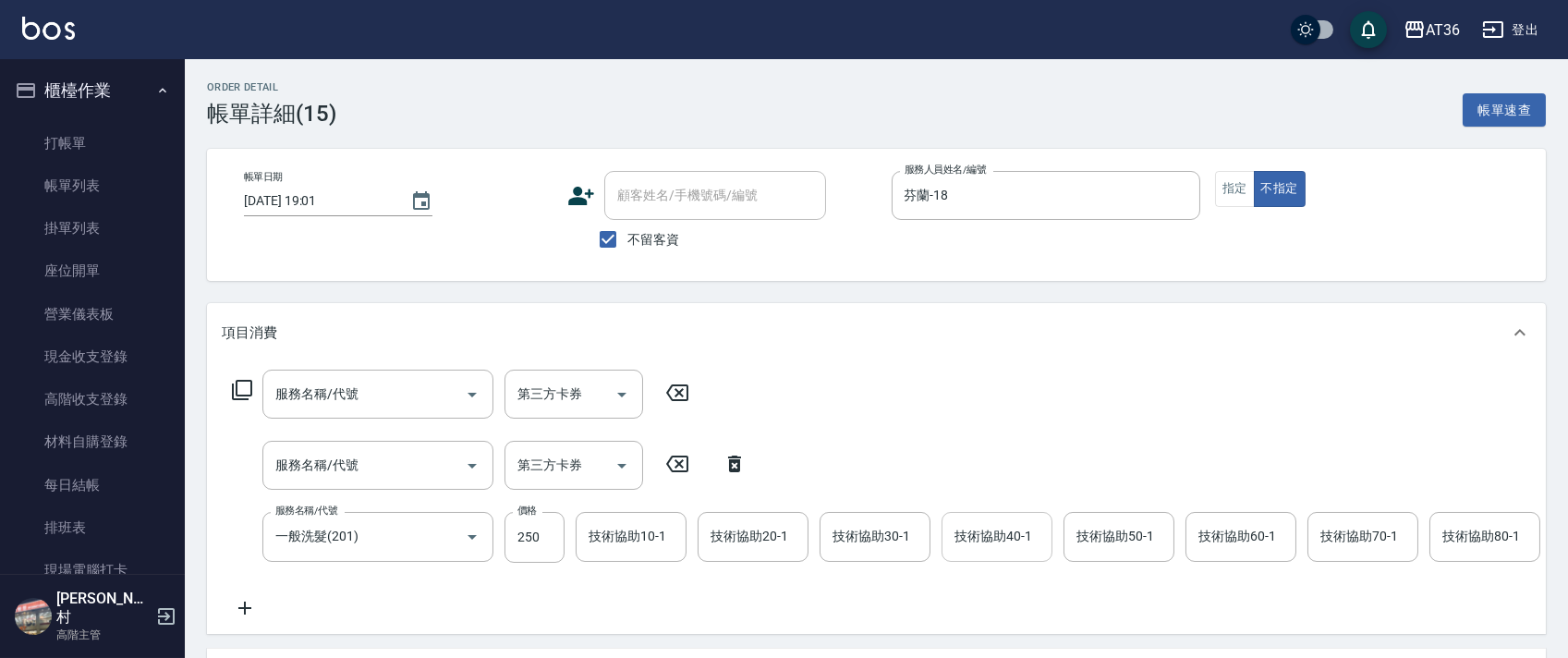
click at [979, 538] on div "技術協助40-1 技術協助40-1" at bounding box center [997, 537] width 111 height 49
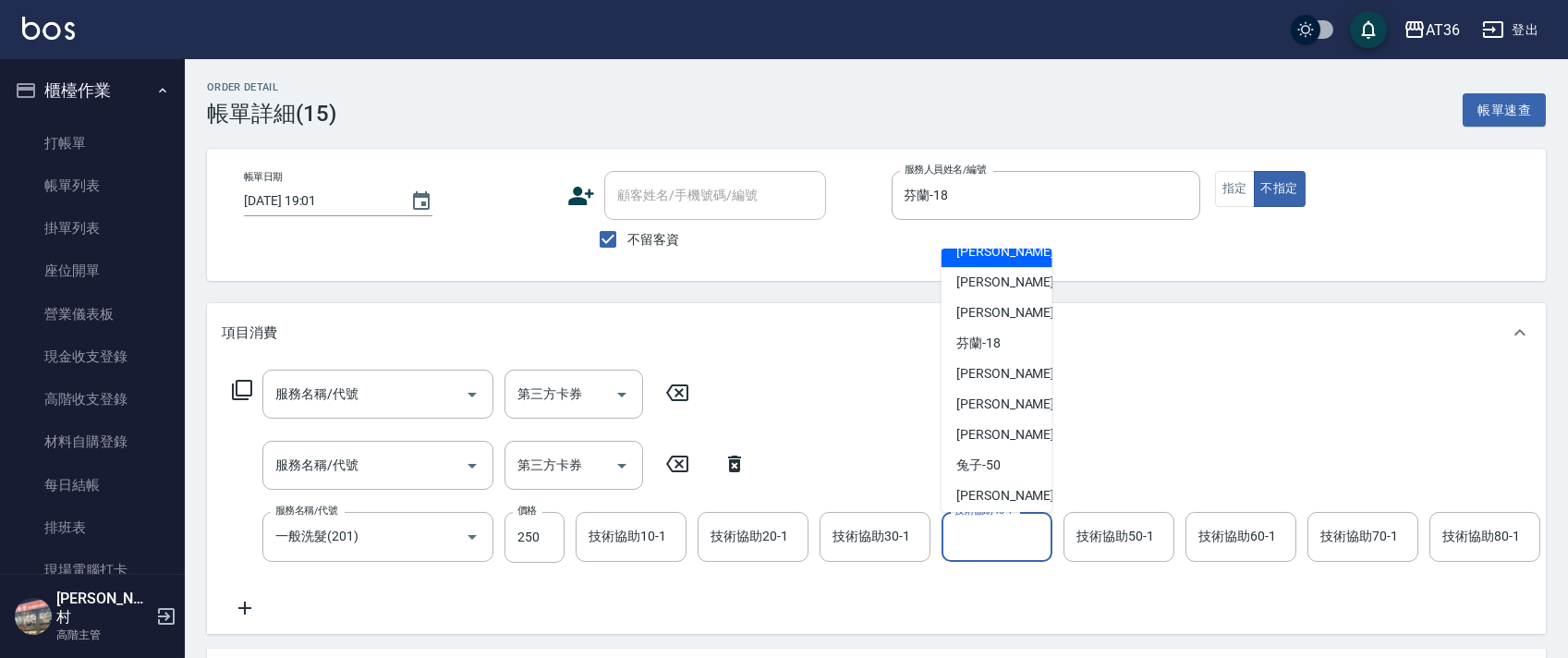
scroll to position [239, 0]
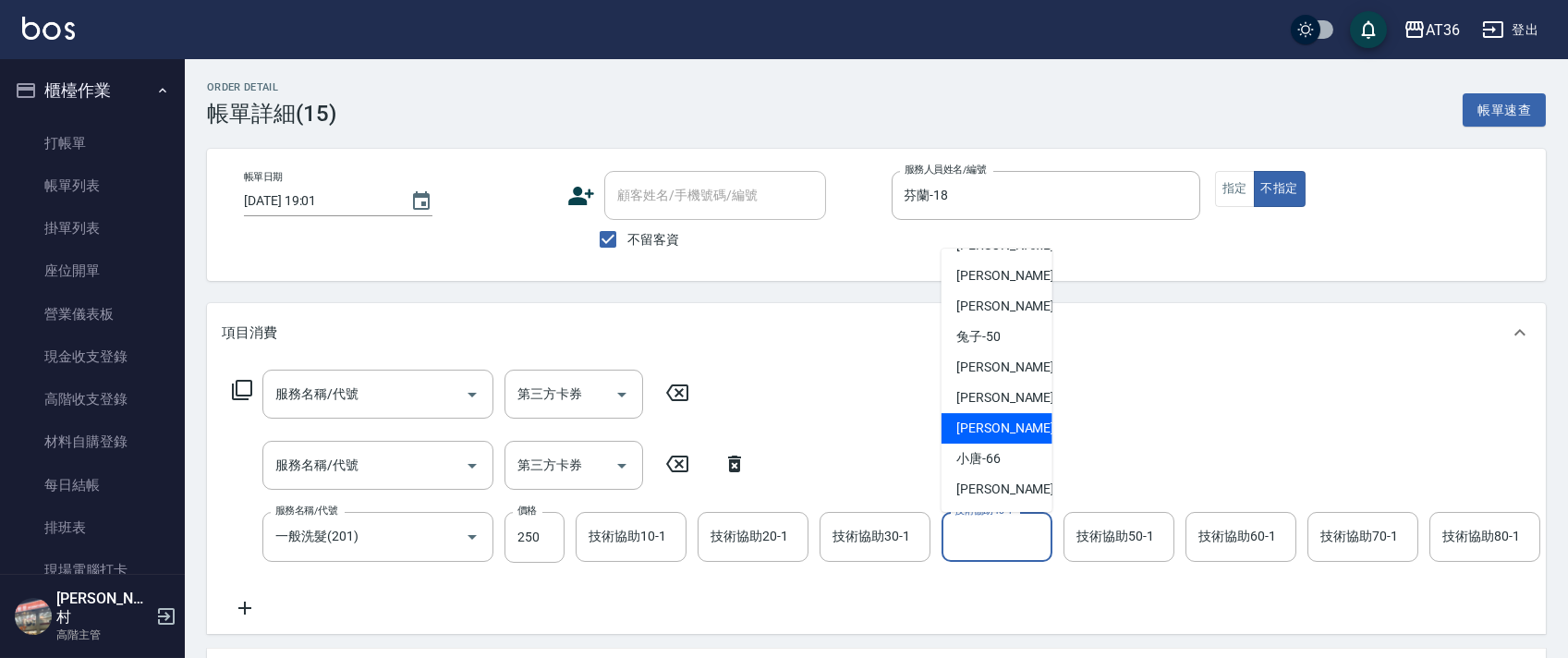
click at [1001, 427] on div "[PERSON_NAME] -59" at bounding box center [997, 427] width 111 height 31
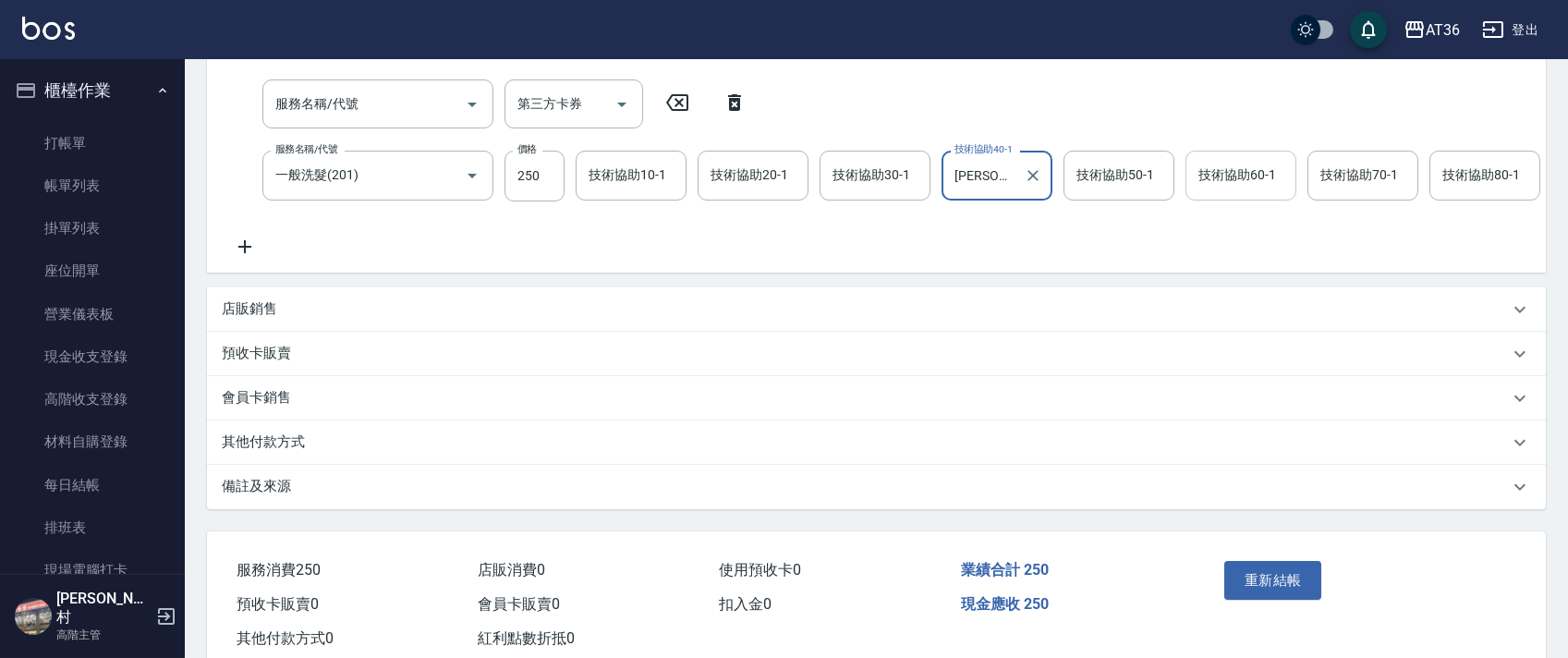
scroll to position [427, 0]
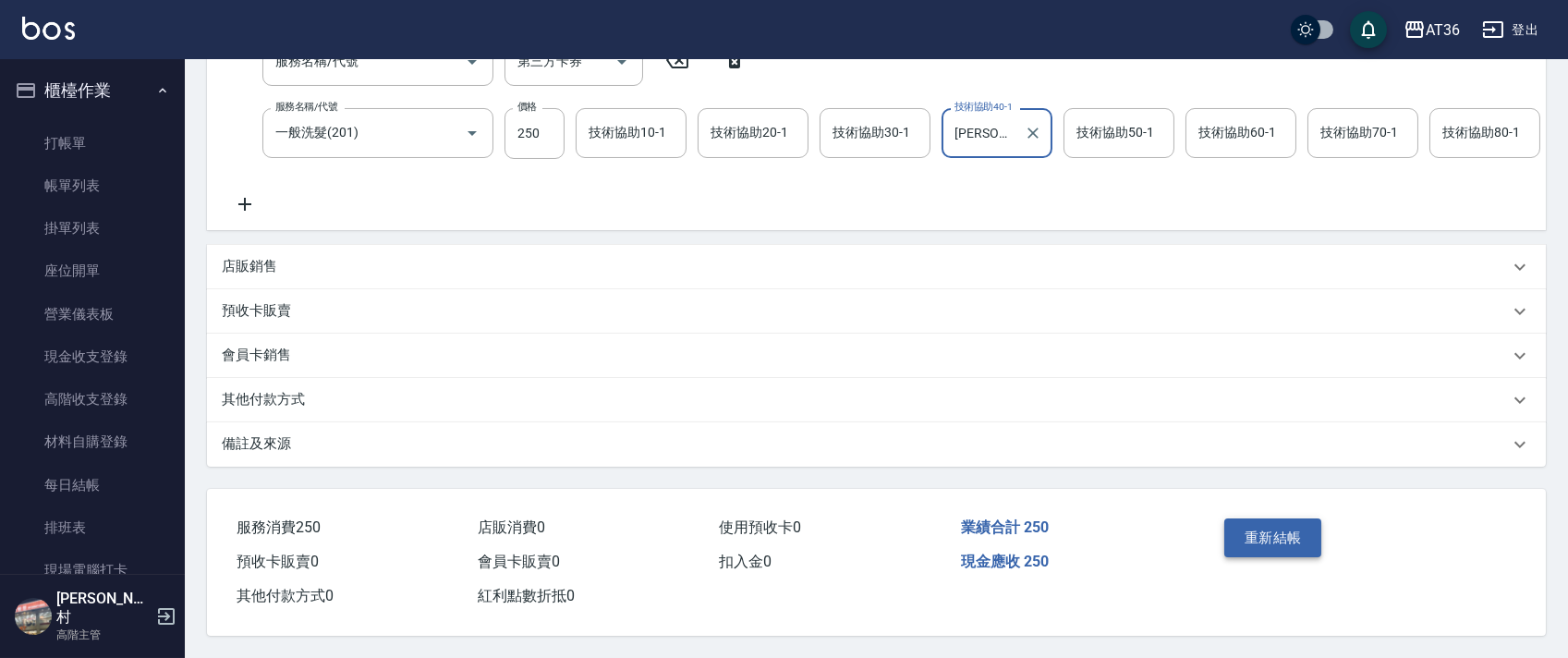
click at [1271, 537] on button "重新結帳" at bounding box center [1272, 537] width 98 height 38
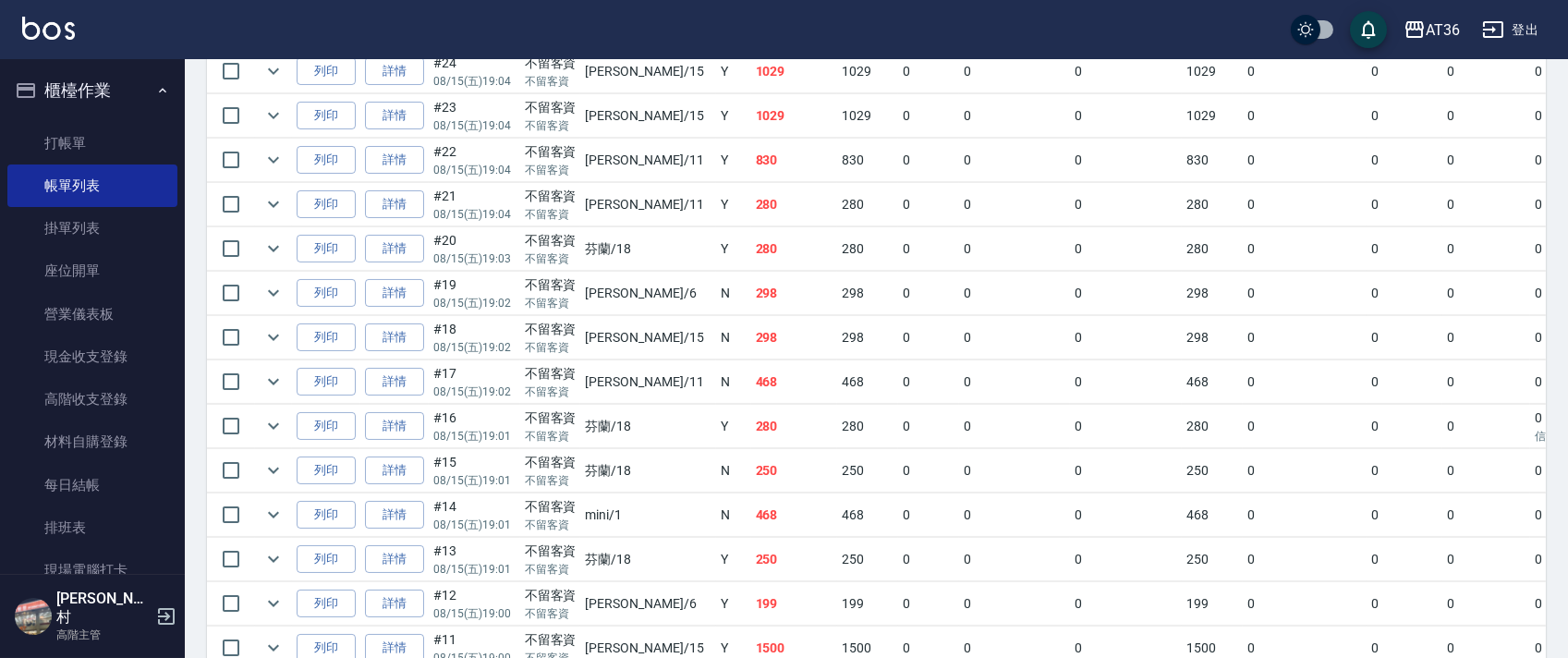
scroll to position [861, 0]
click at [404, 435] on link "詳情" at bounding box center [395, 425] width 59 height 29
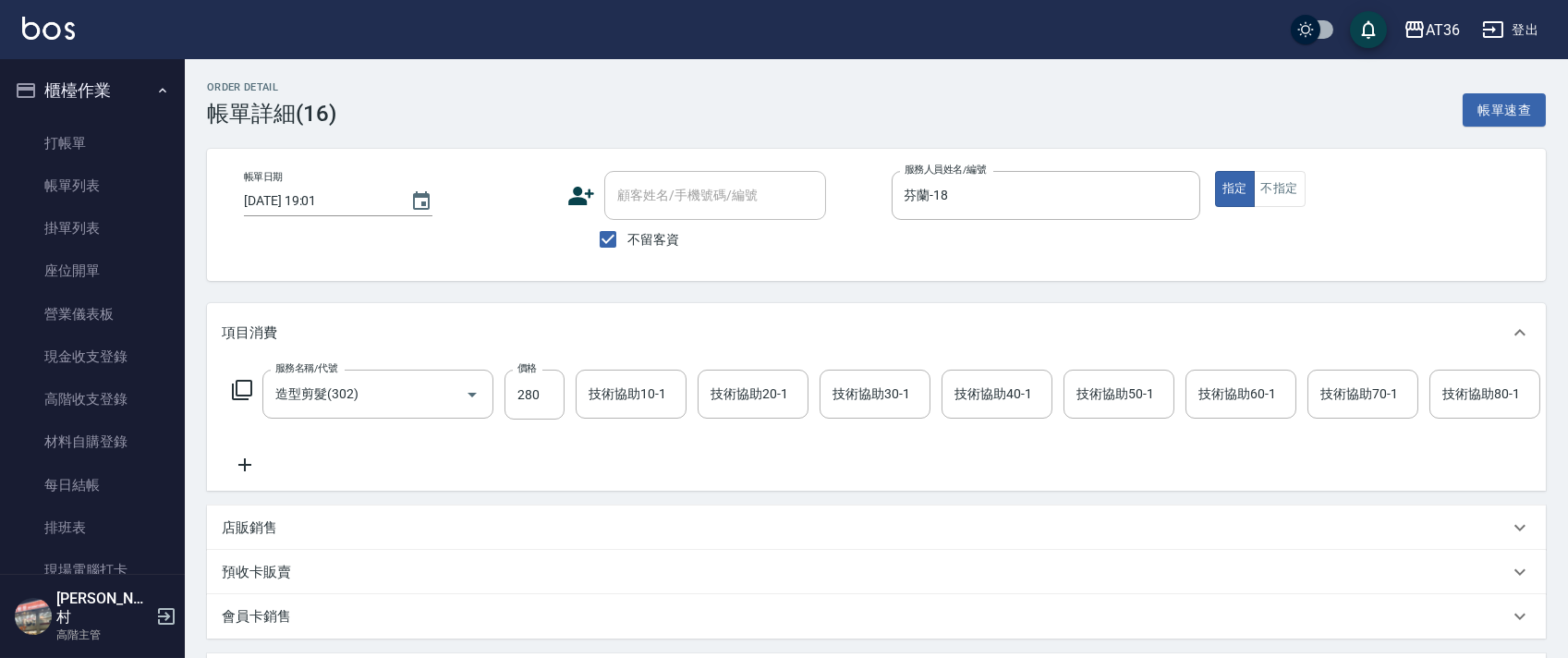
scroll to position [0, 947]
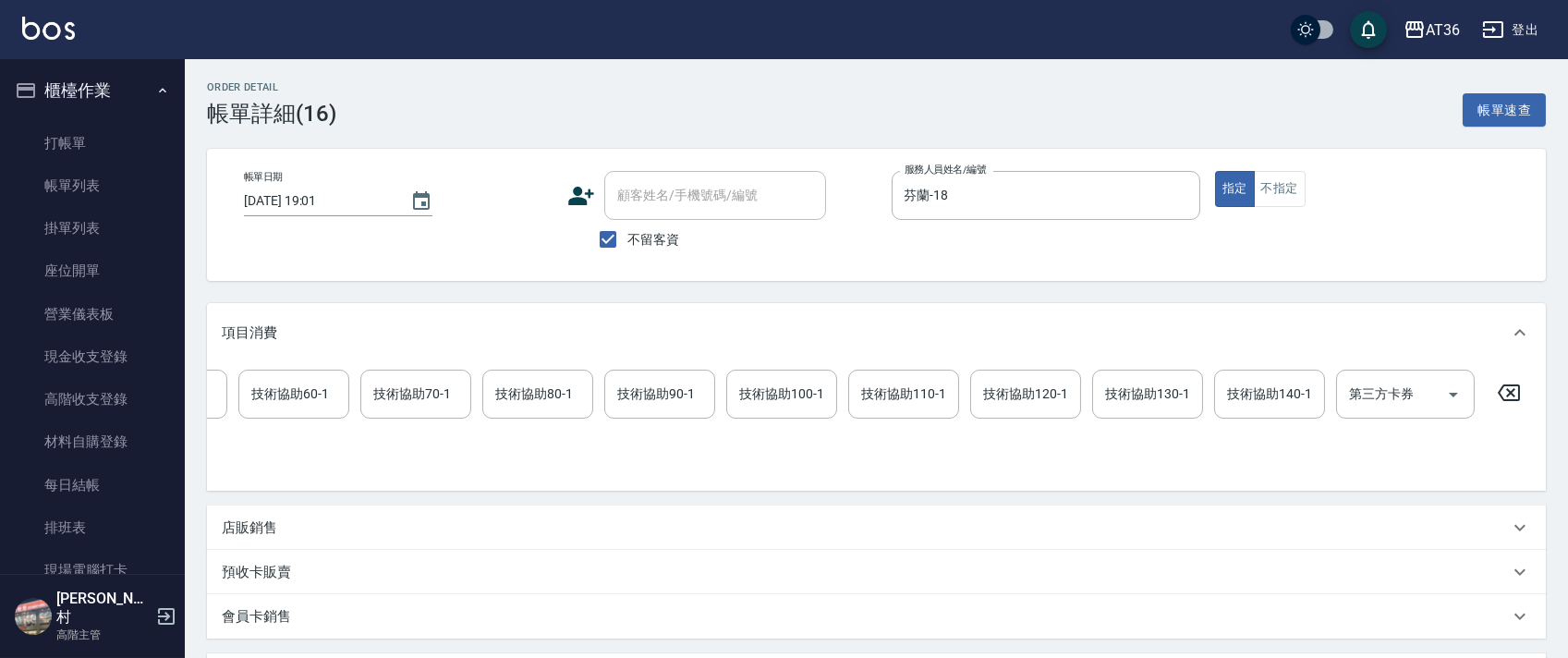
click at [1513, 391] on icon at bounding box center [1509, 392] width 22 height 17
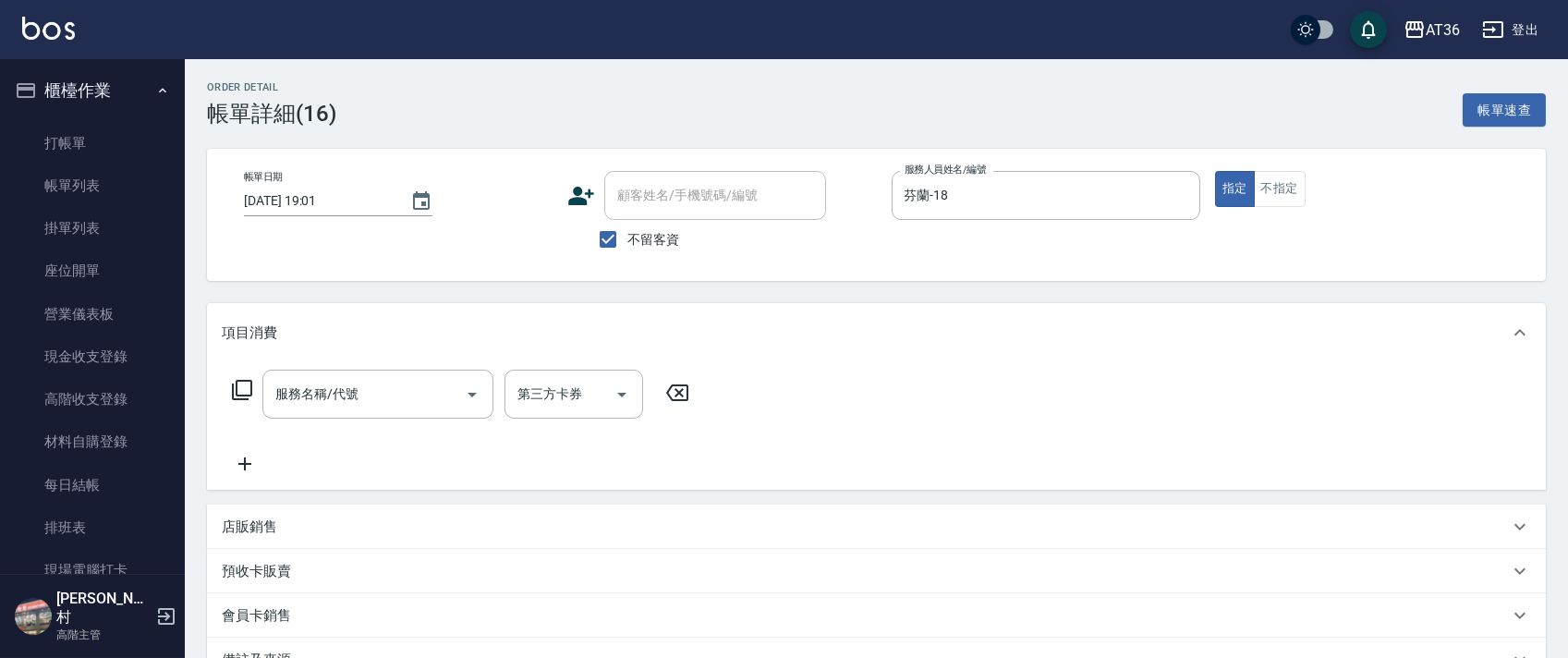
scroll to position [0, 0]
click at [228, 387] on div "服務名稱/代號 服務名稱/代號 第三方卡券 第三方卡券" at bounding box center [461, 394] width 479 height 49
click at [241, 385] on icon at bounding box center [242, 390] width 22 height 22
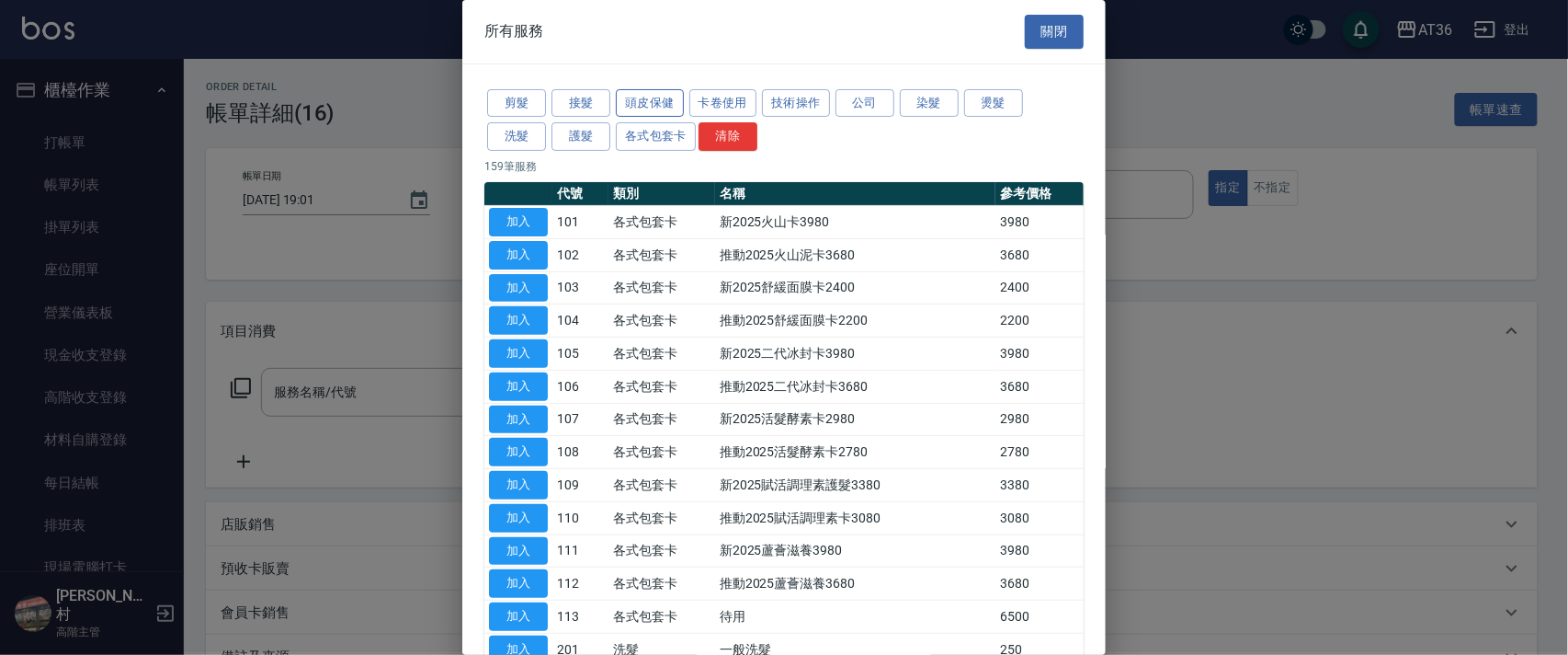
click at [647, 102] on button "頭皮保健" at bounding box center [649, 103] width 68 height 28
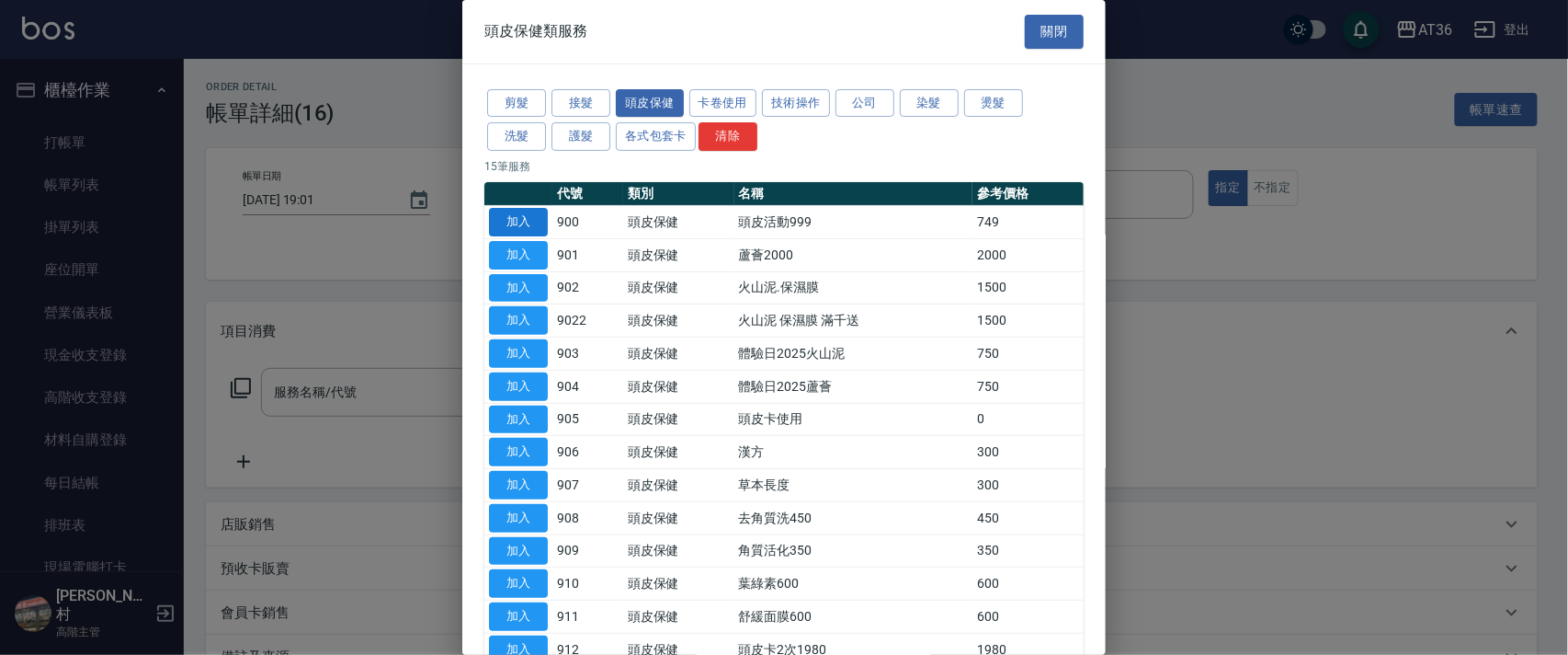
click at [533, 215] on button "加入" at bounding box center [518, 222] width 59 height 28
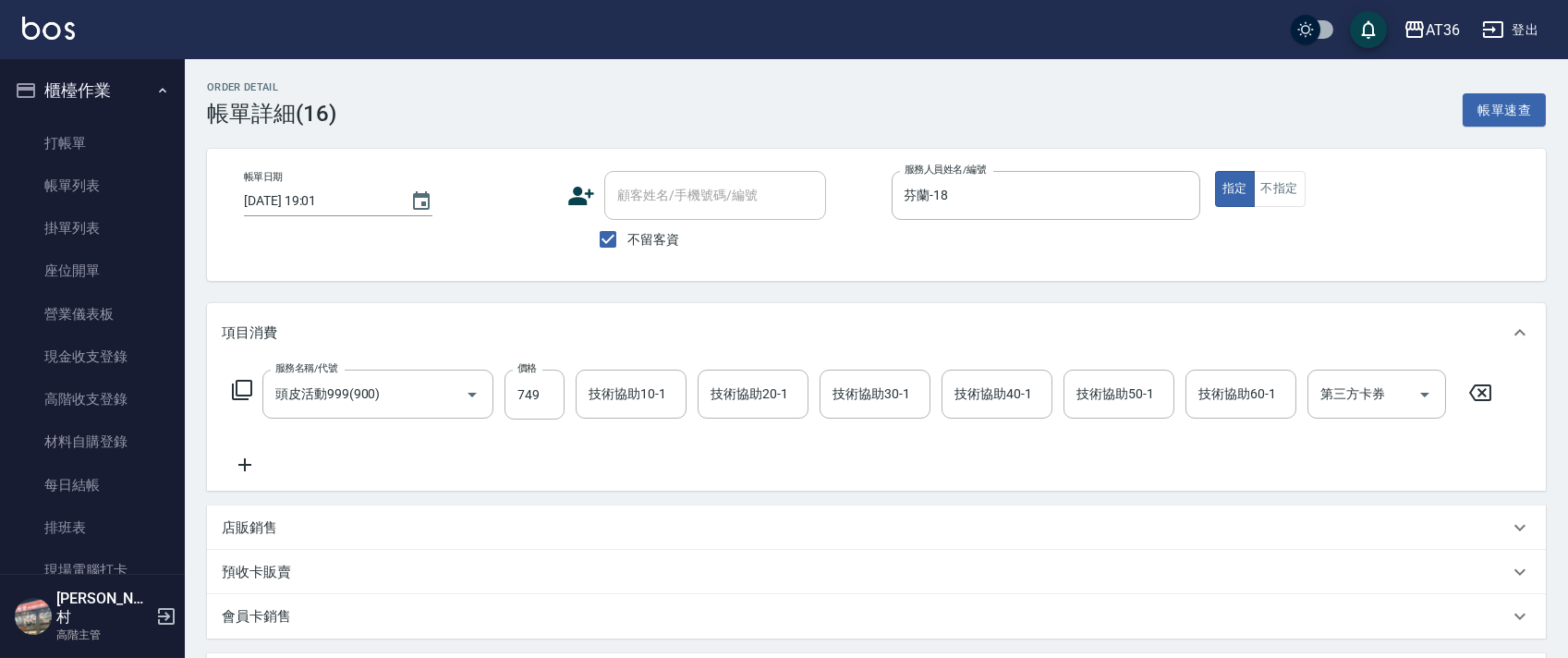
click at [244, 384] on icon at bounding box center [242, 390] width 22 height 22
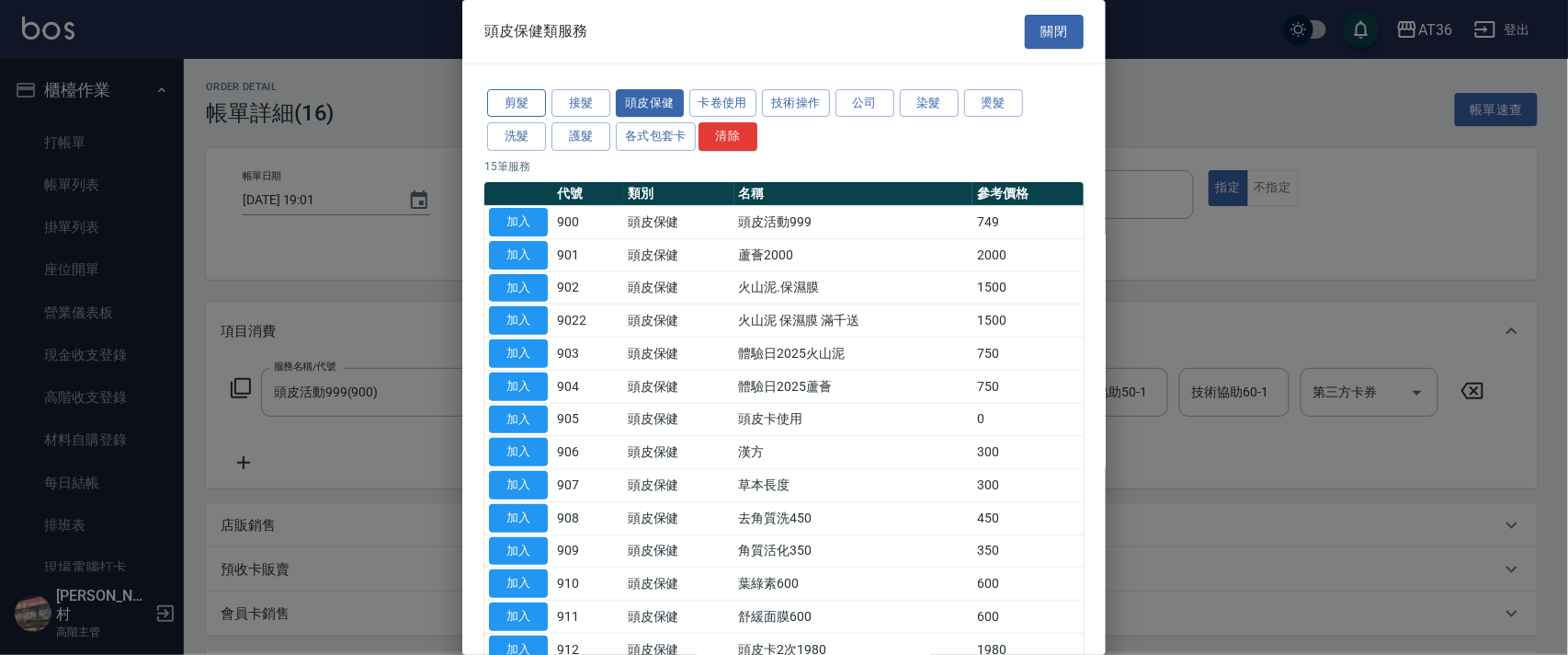
click at [525, 102] on button "剪髮" at bounding box center [516, 103] width 59 height 28
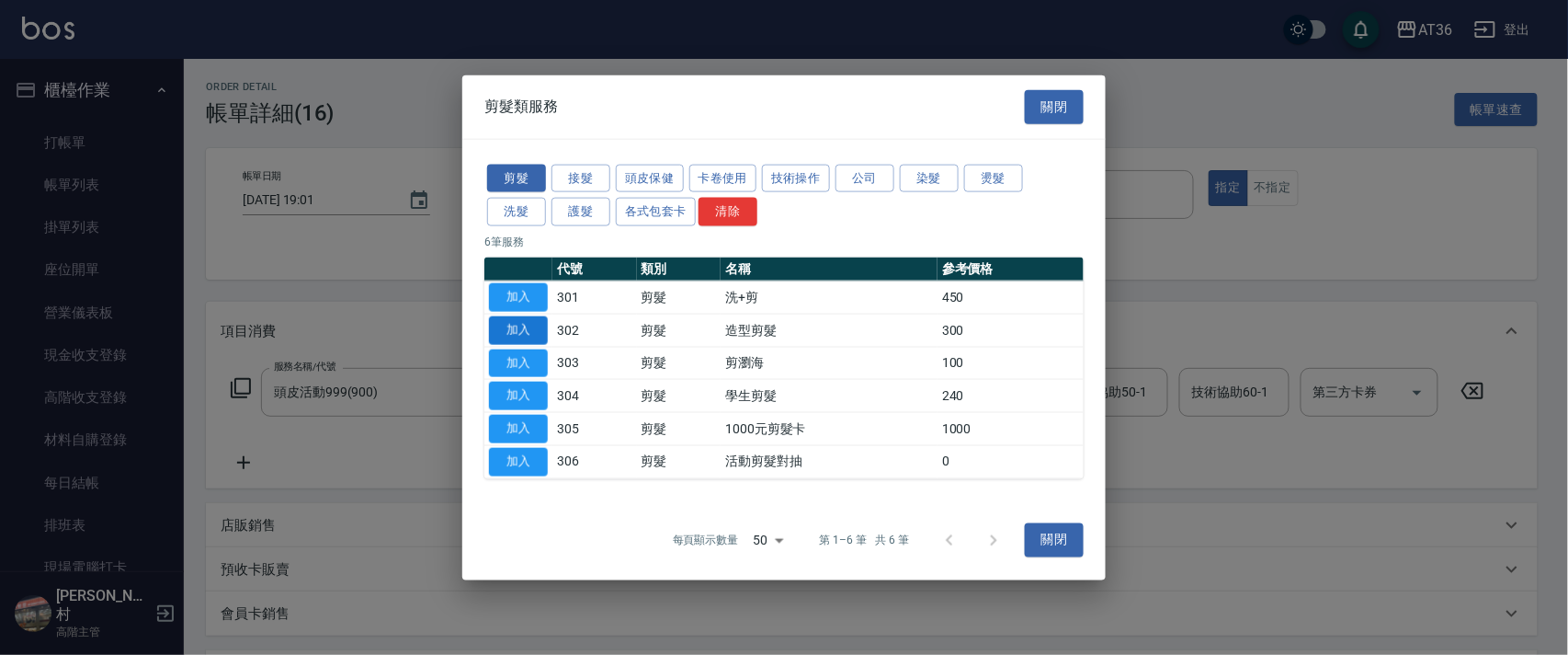
click at [526, 333] on button "加入" at bounding box center [518, 329] width 59 height 28
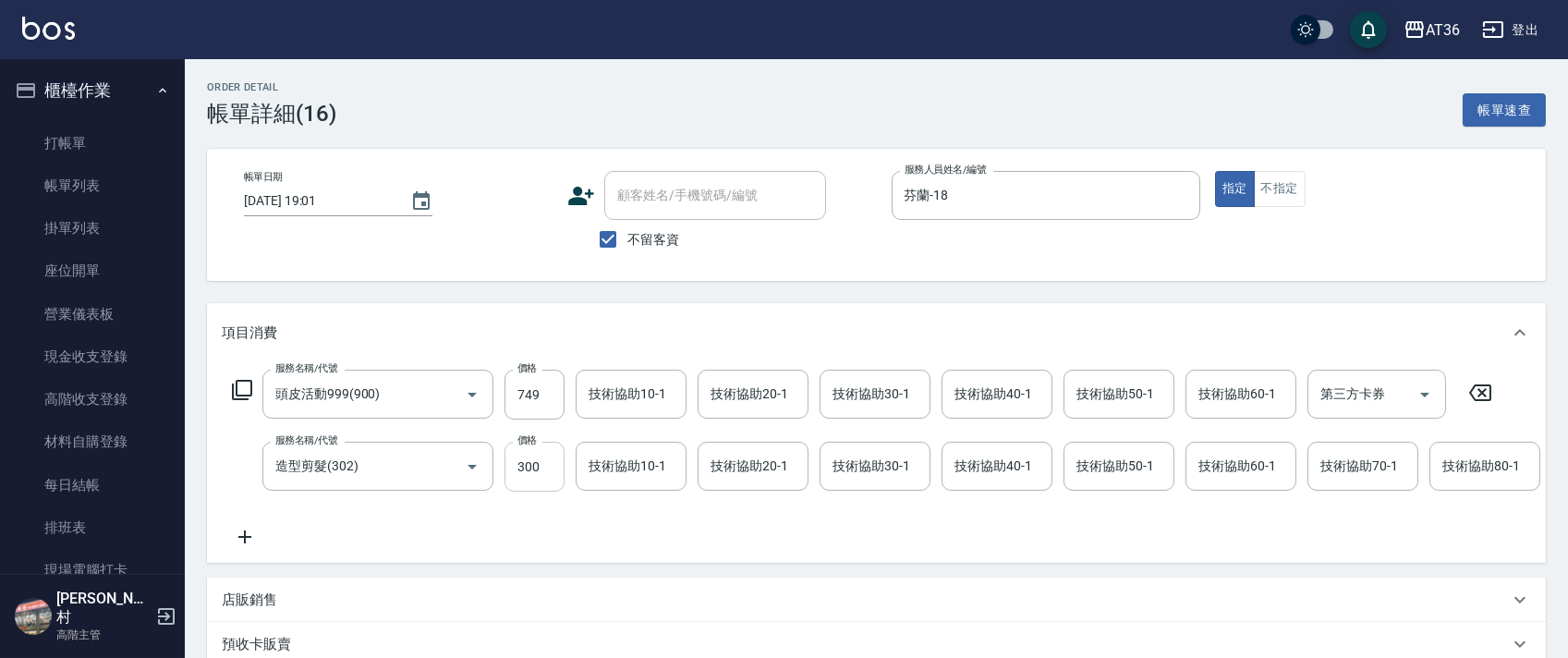
click at [524, 475] on input "300" at bounding box center [534, 467] width 60 height 50
click at [1287, 196] on button "不指定" at bounding box center [1279, 188] width 51 height 37
click at [954, 196] on input "芬蘭-18" at bounding box center [1032, 195] width 264 height 33
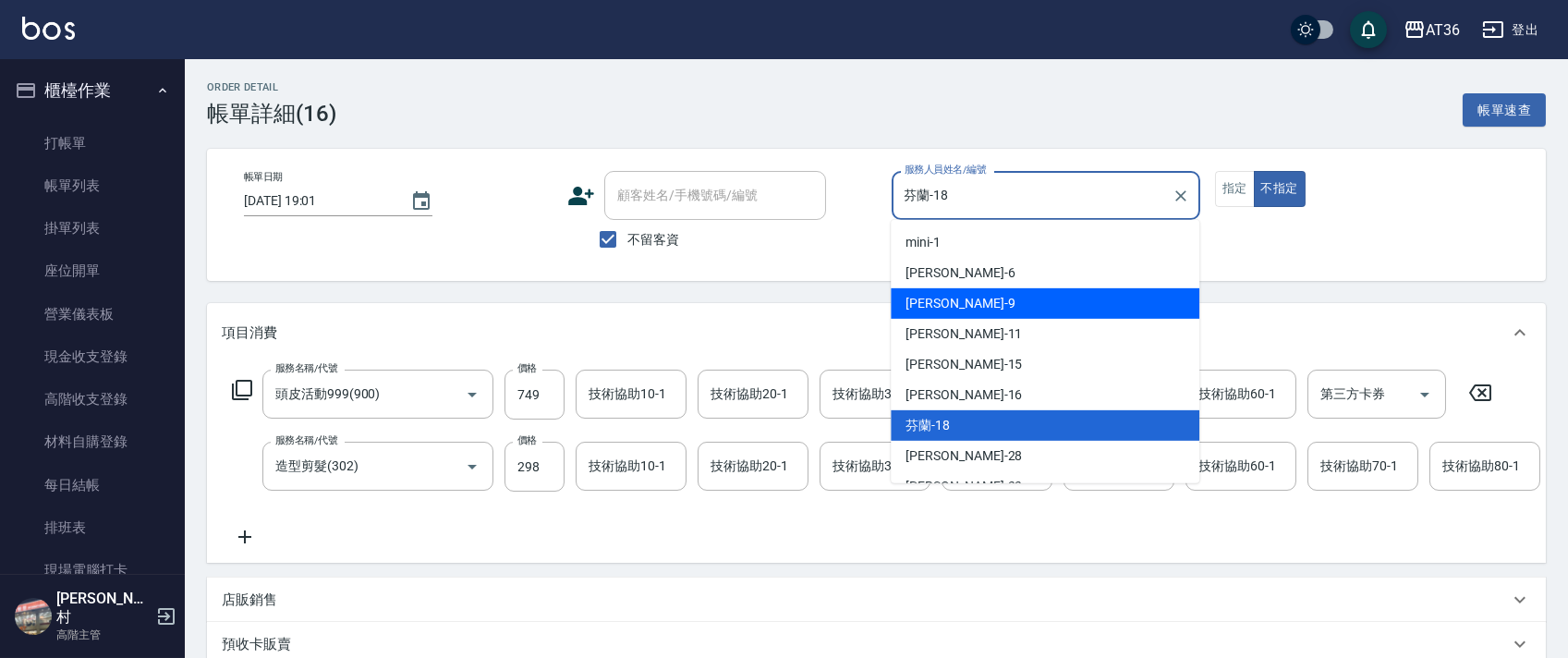
click at [972, 301] on div "美燕 -9" at bounding box center [1044, 303] width 309 height 31
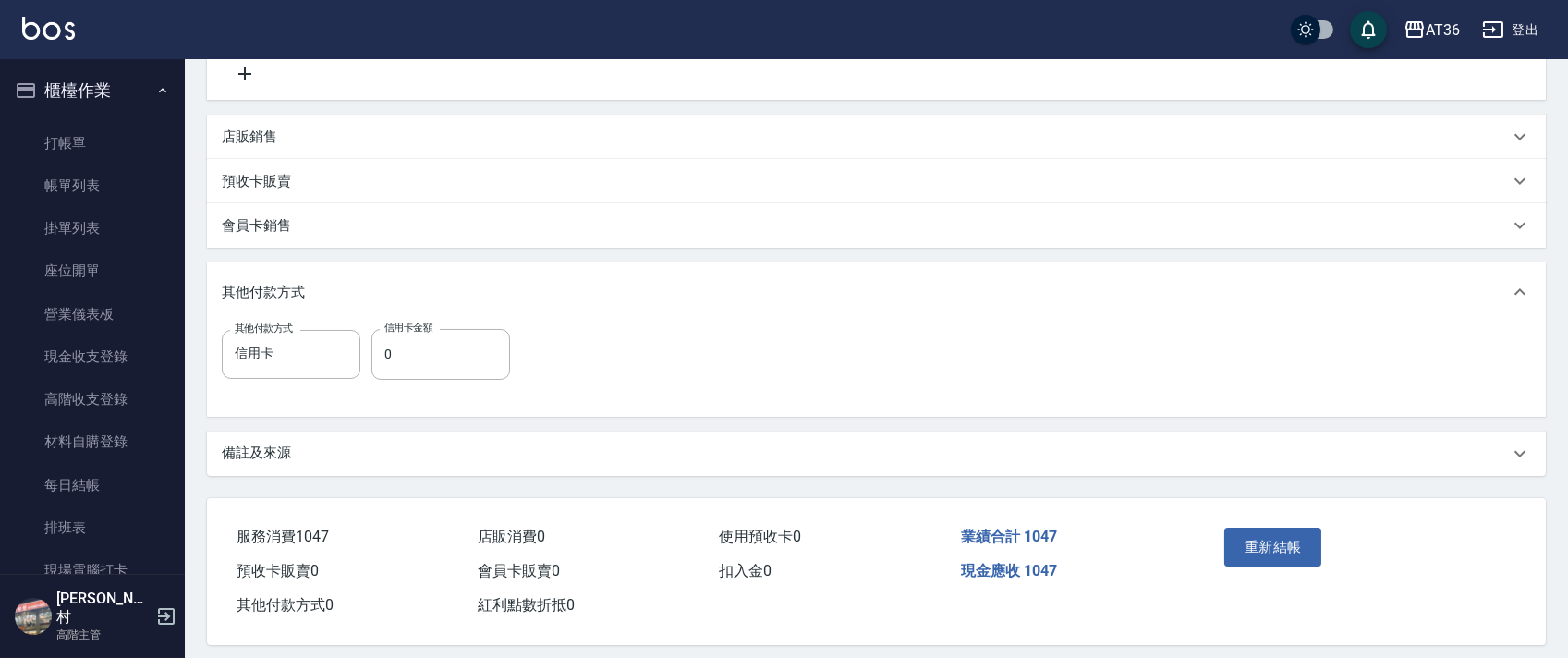
scroll to position [495, 0]
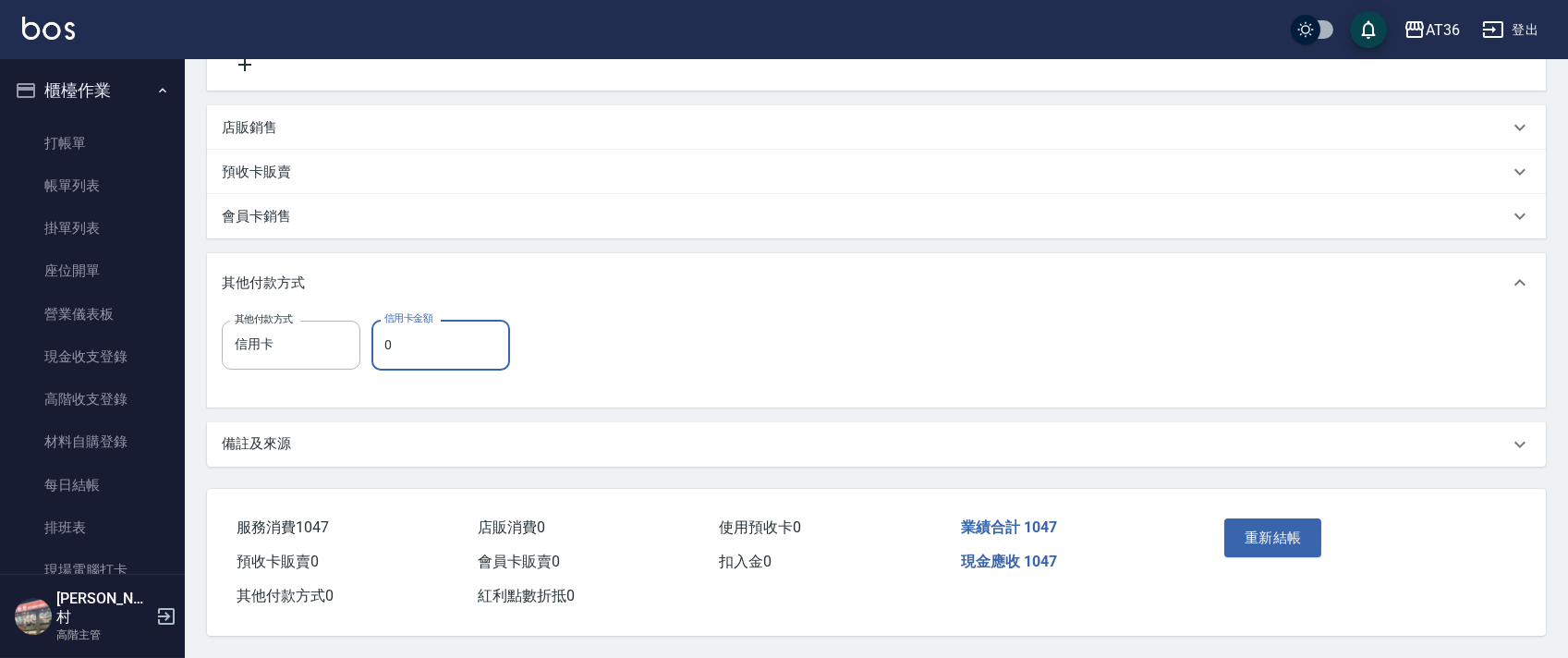
click at [395, 338] on input "0" at bounding box center [440, 344] width 138 height 50
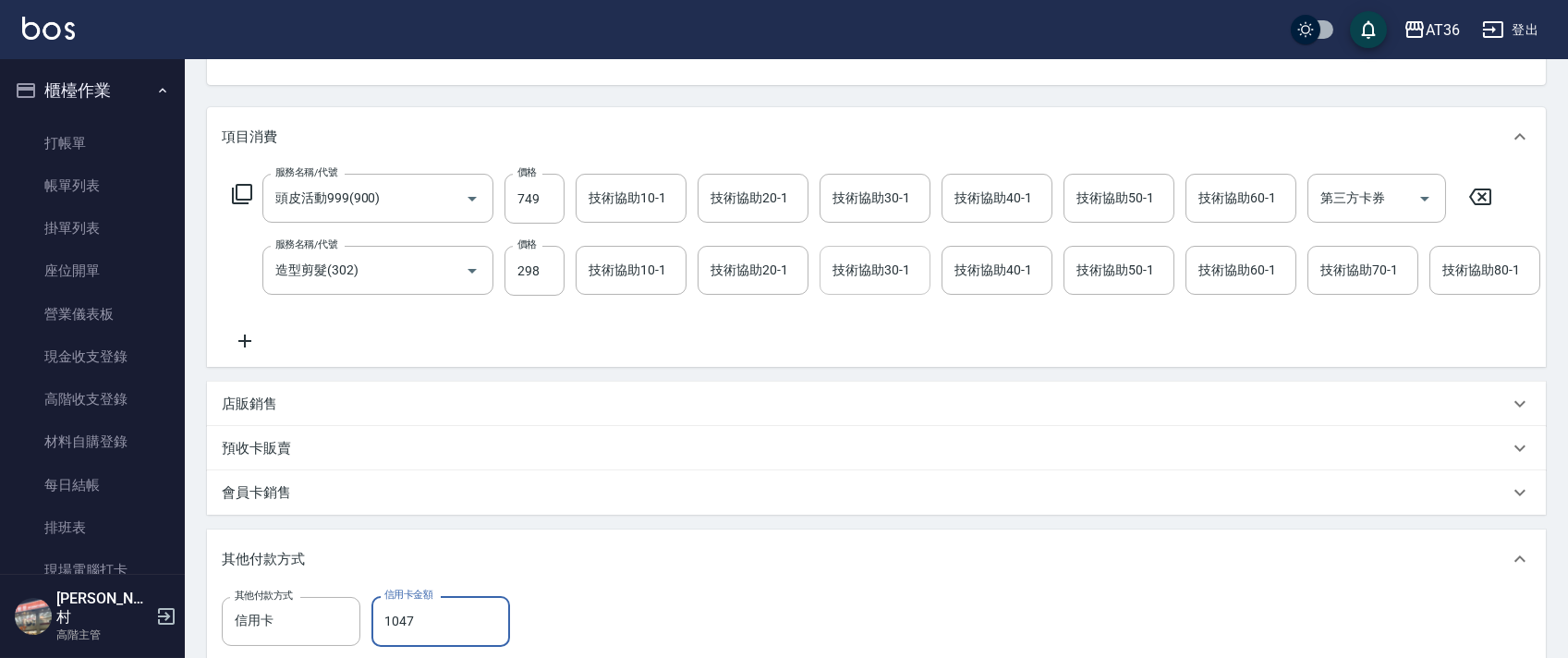
scroll to position [492, 0]
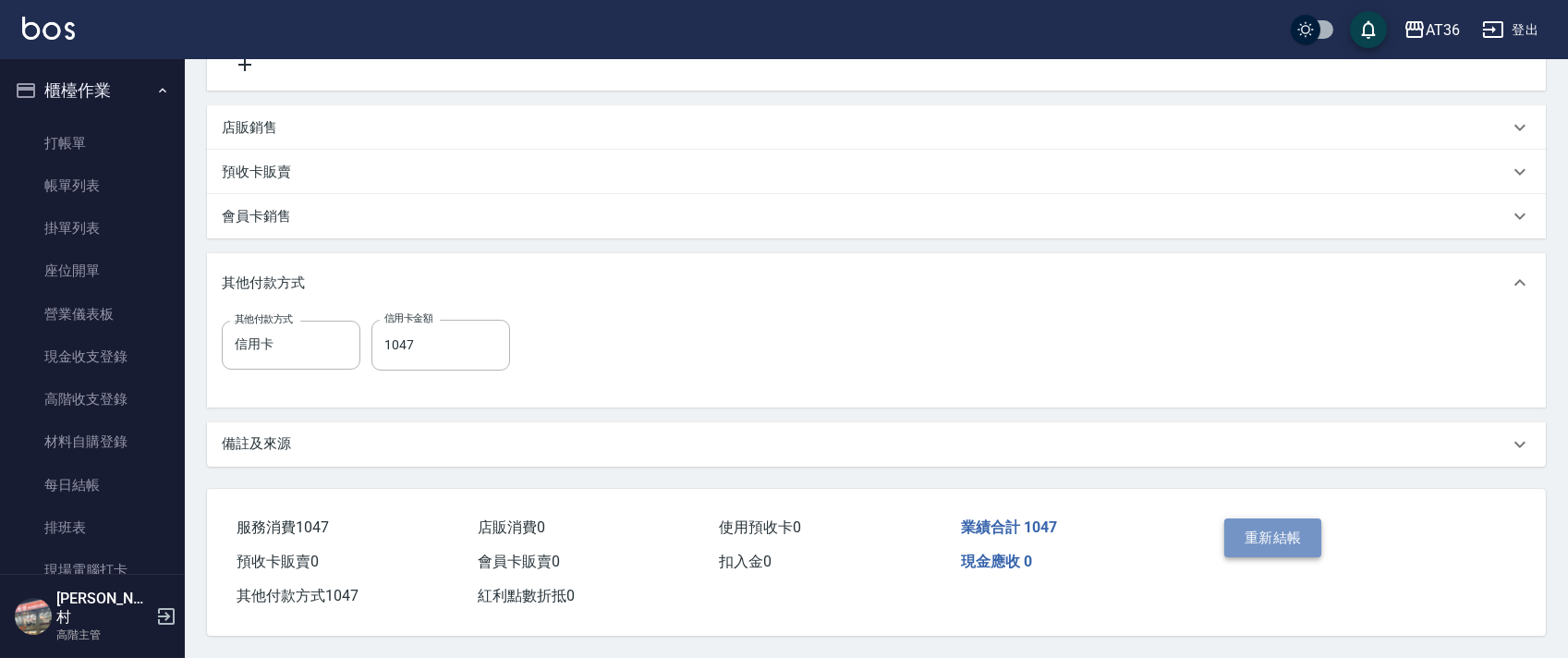
click at [1275, 534] on button "重新結帳" at bounding box center [1272, 537] width 98 height 38
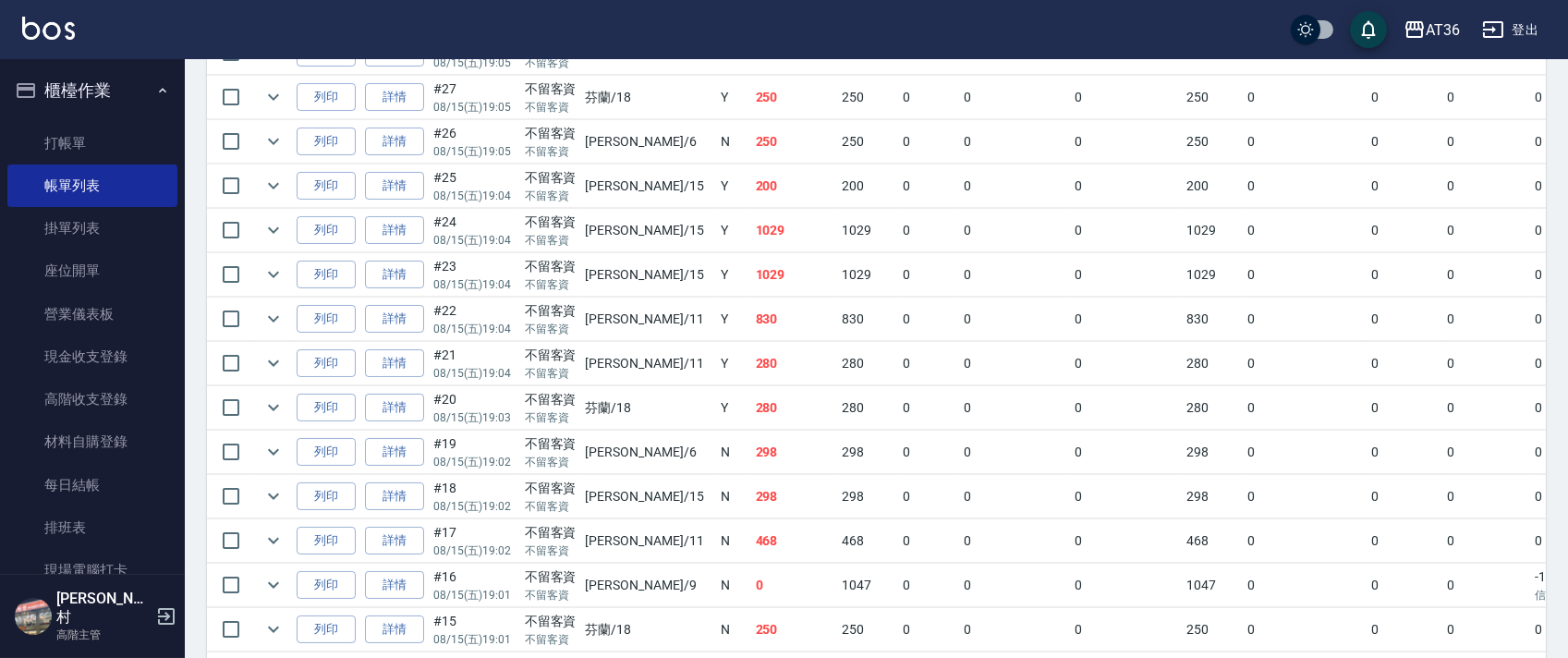
scroll to position [739, 0]
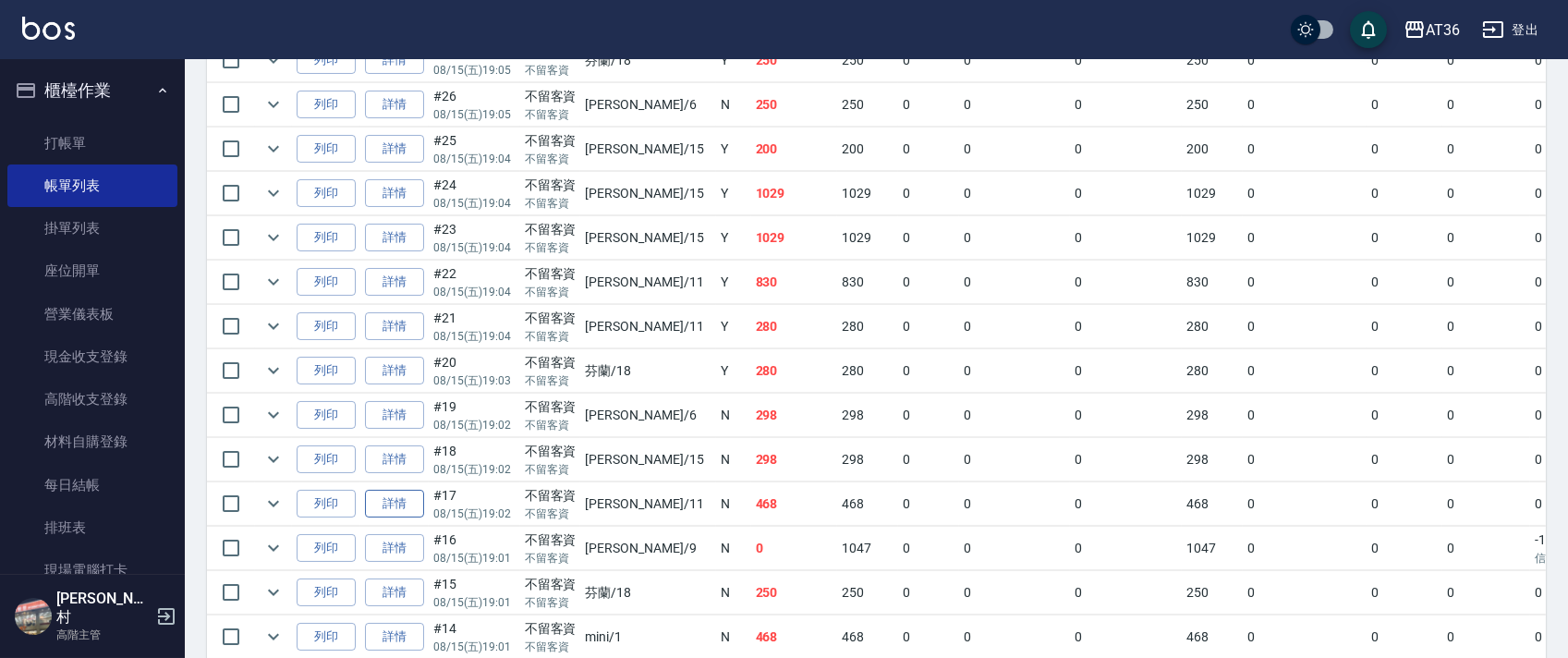
click at [404, 505] on link "詳情" at bounding box center [395, 503] width 59 height 29
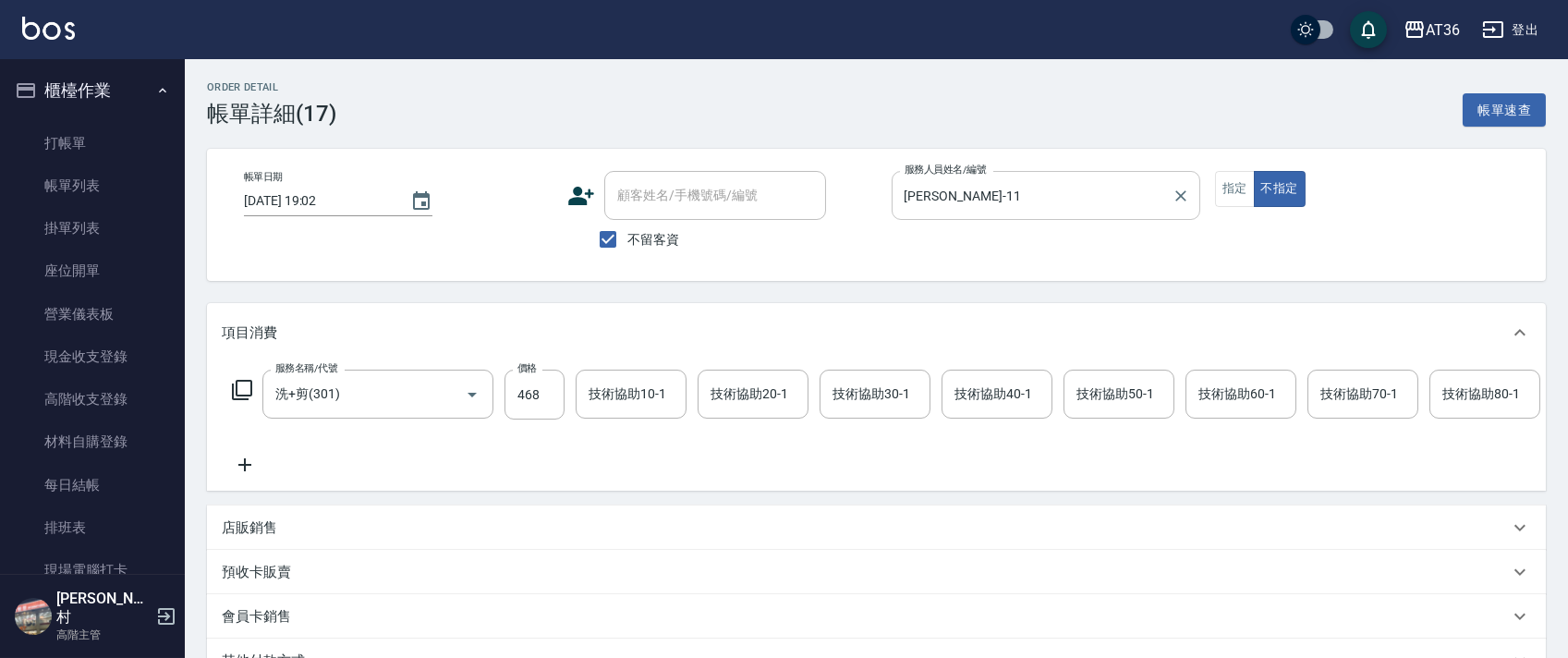
click at [924, 191] on input "[PERSON_NAME]-11" at bounding box center [1032, 195] width 264 height 33
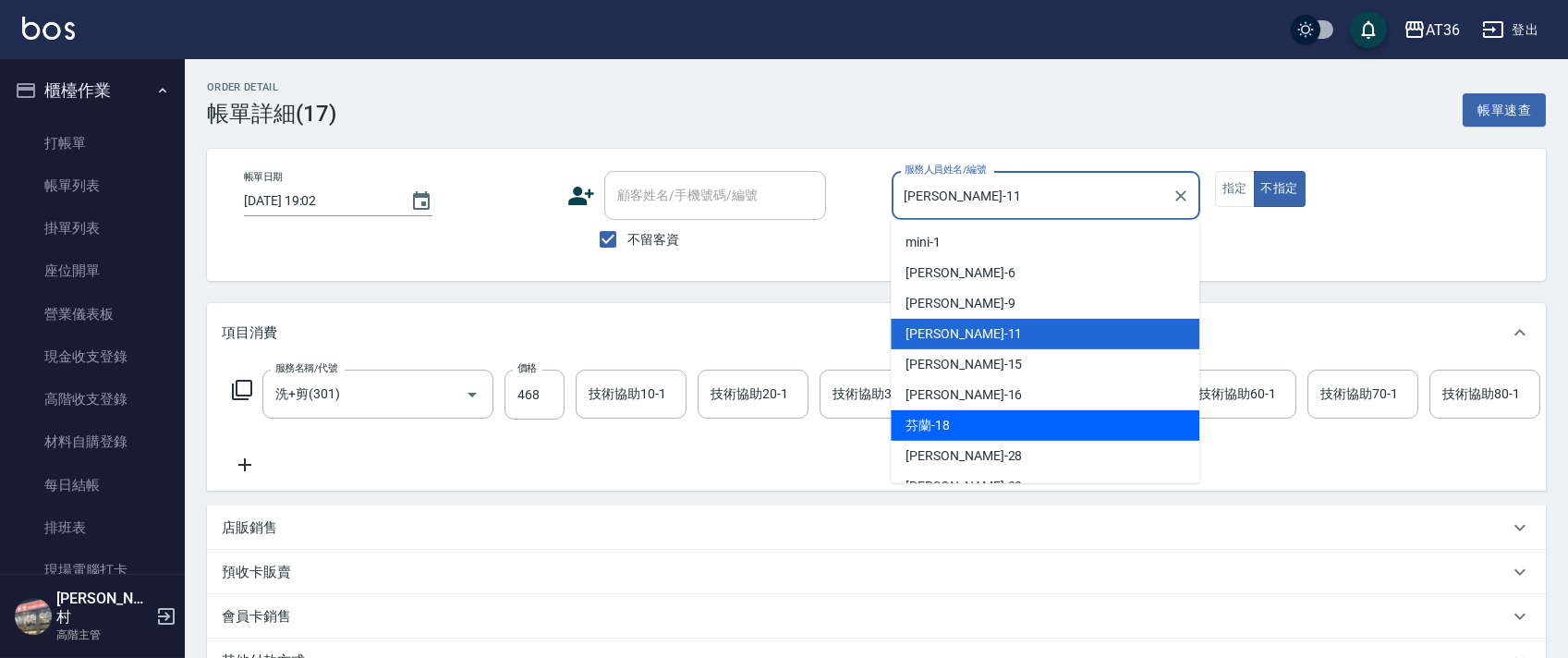
click at [947, 423] on span "芬蘭 -18" at bounding box center [927, 425] width 44 height 20
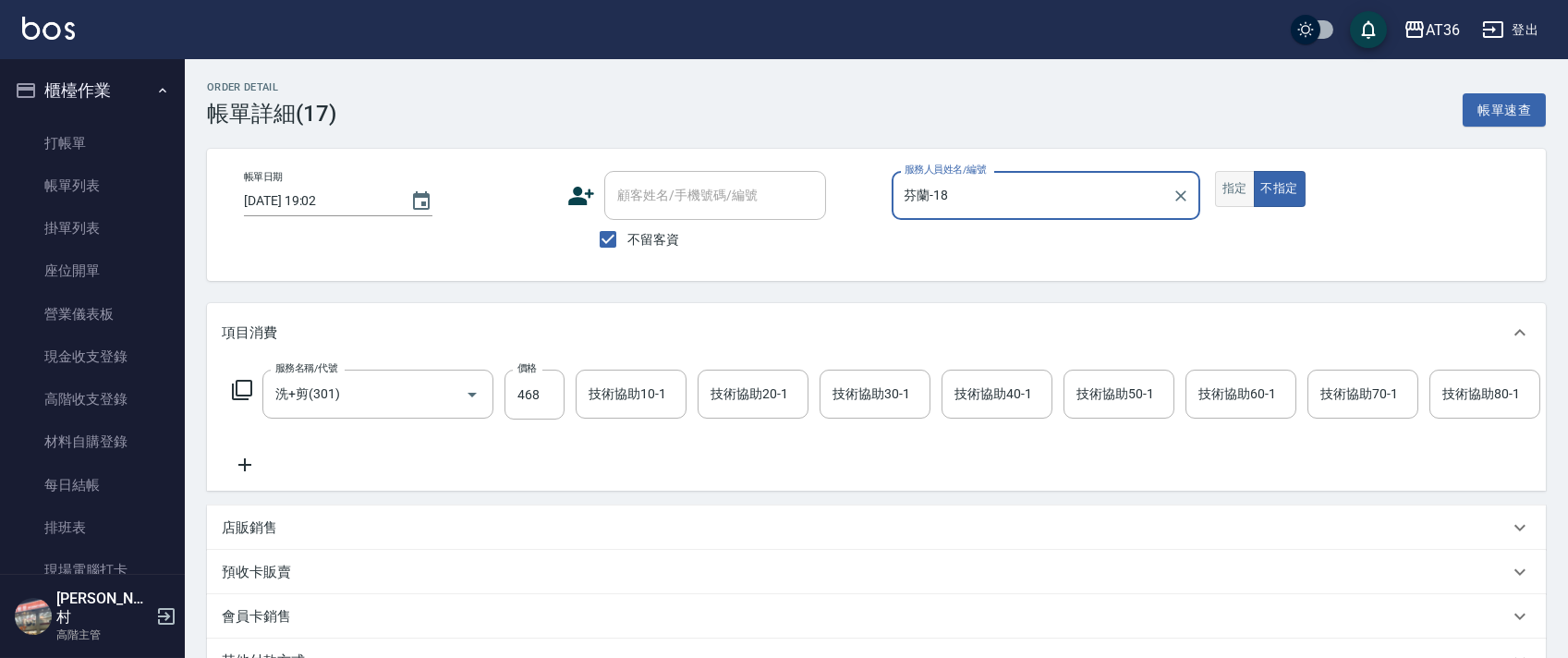
click at [1230, 193] on button "指定" at bounding box center [1234, 188] width 39 height 37
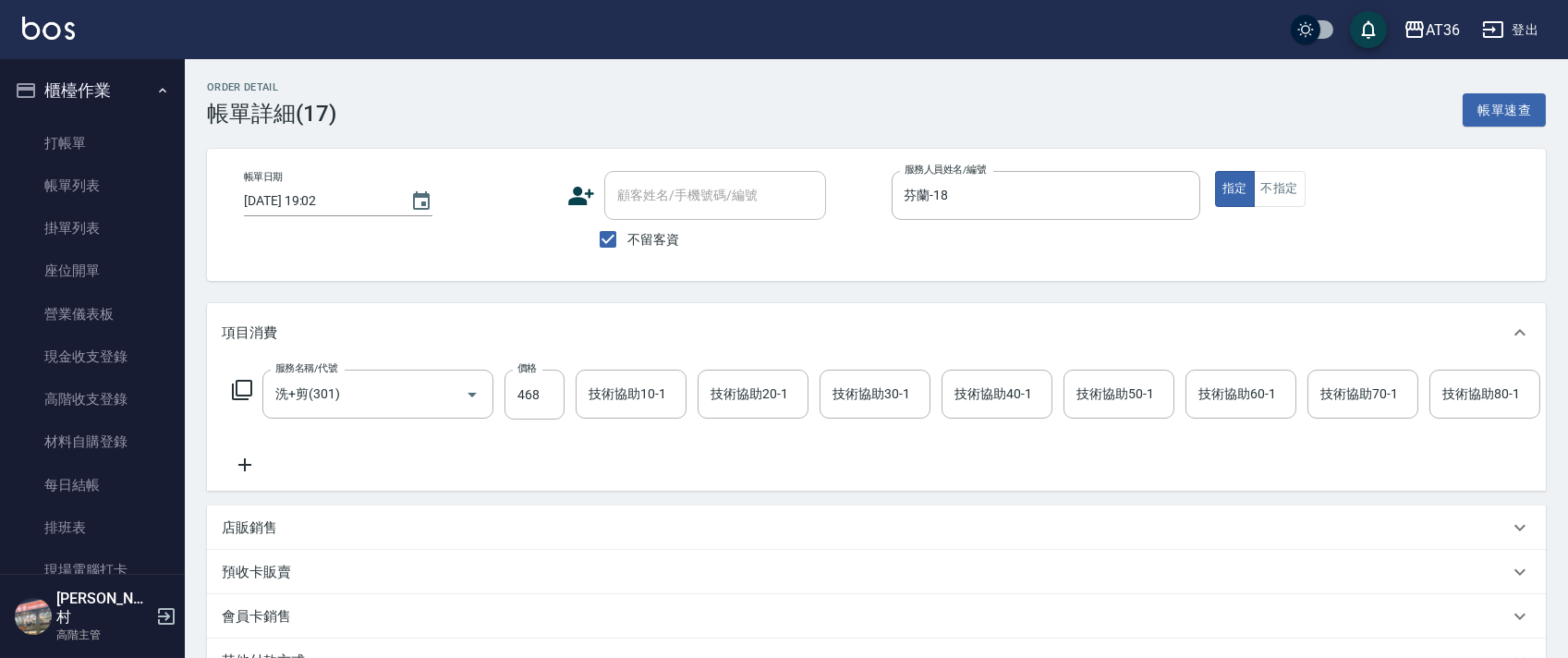
scroll to position [0, 947]
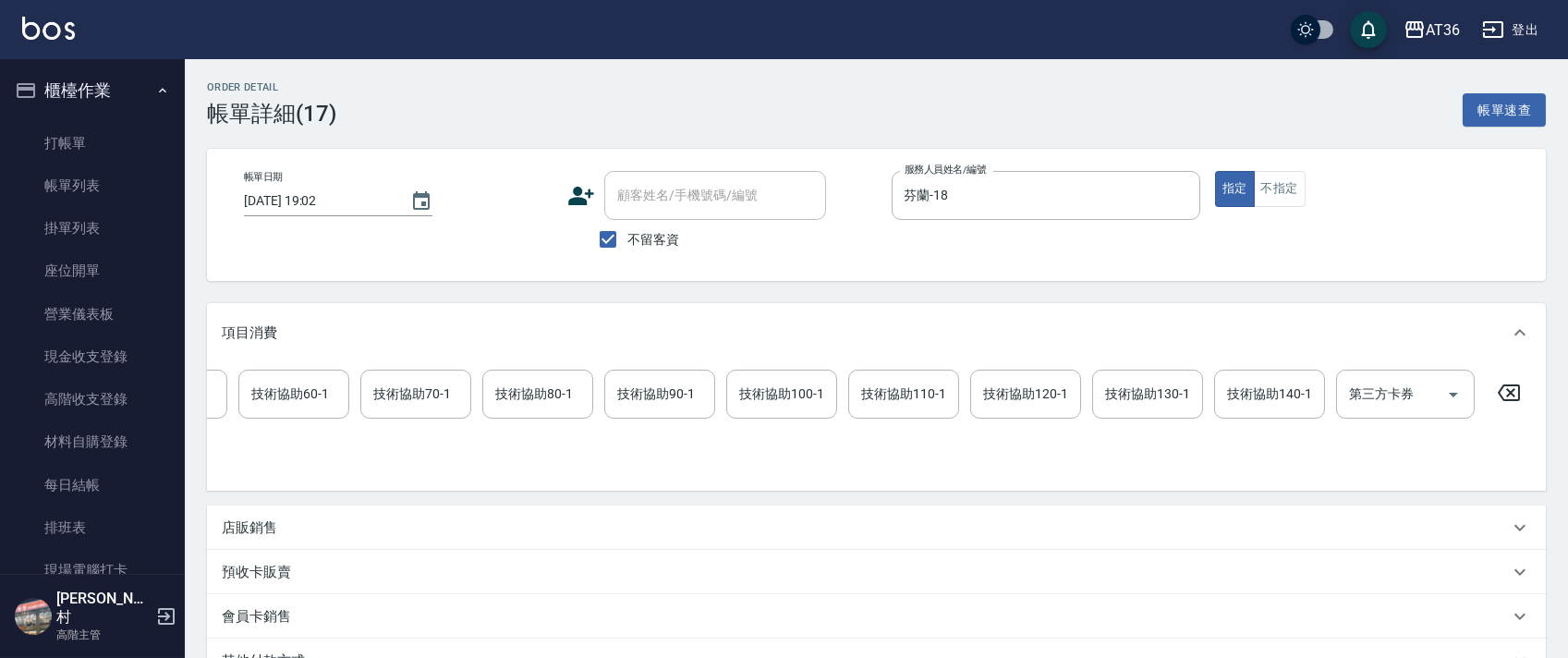
click at [1509, 389] on icon at bounding box center [1508, 393] width 46 height 22
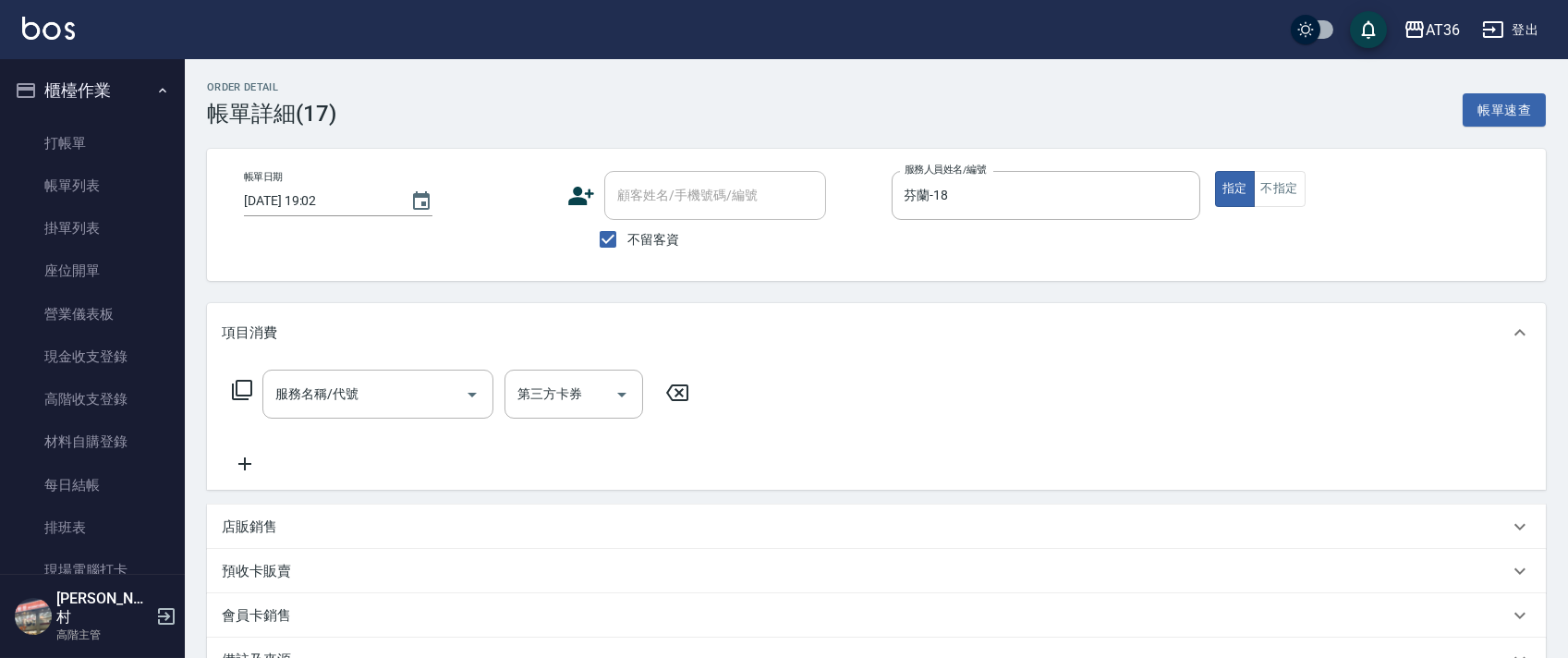
scroll to position [0, 0]
click at [245, 388] on icon at bounding box center [242, 390] width 22 height 22
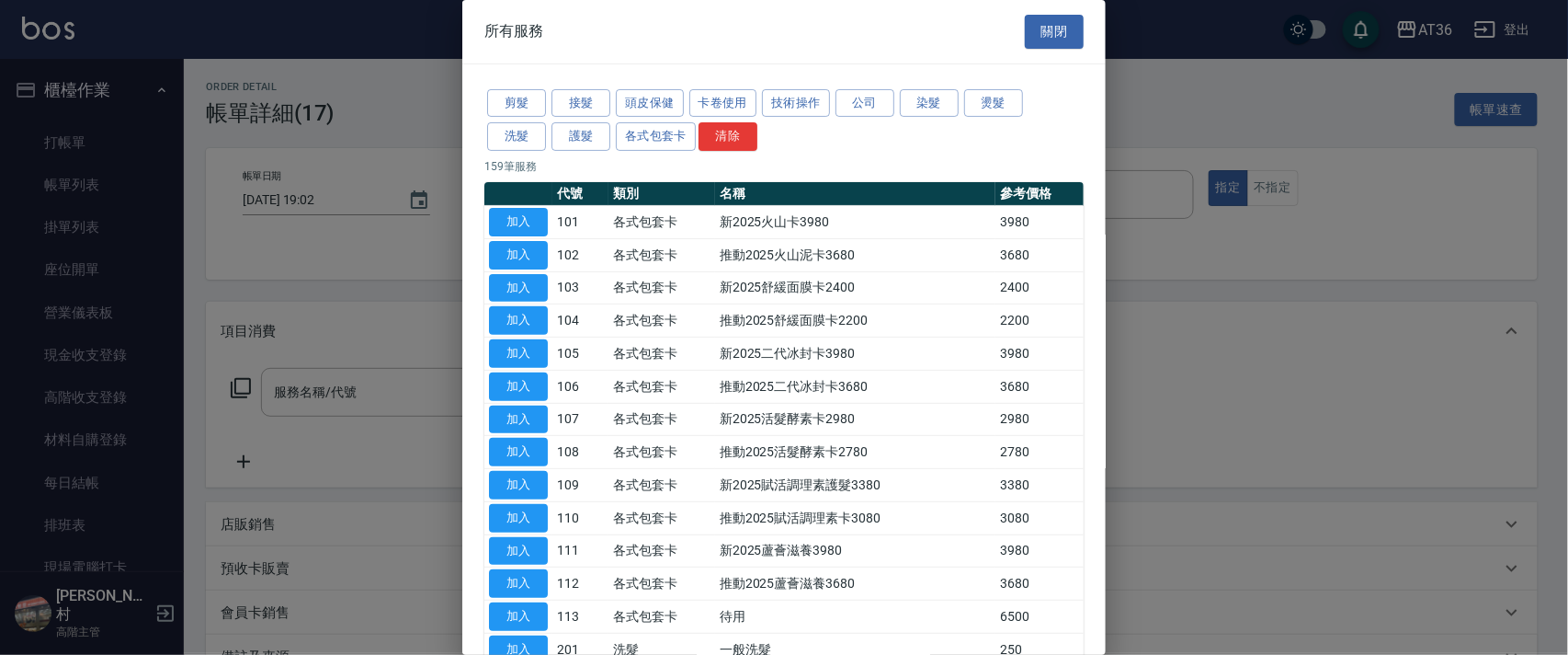
drag, startPoint x: 524, startPoint y: 136, endPoint x: 648, endPoint y: 195, distance: 137.3
click at [524, 136] on button "洗髮" at bounding box center [516, 136] width 59 height 28
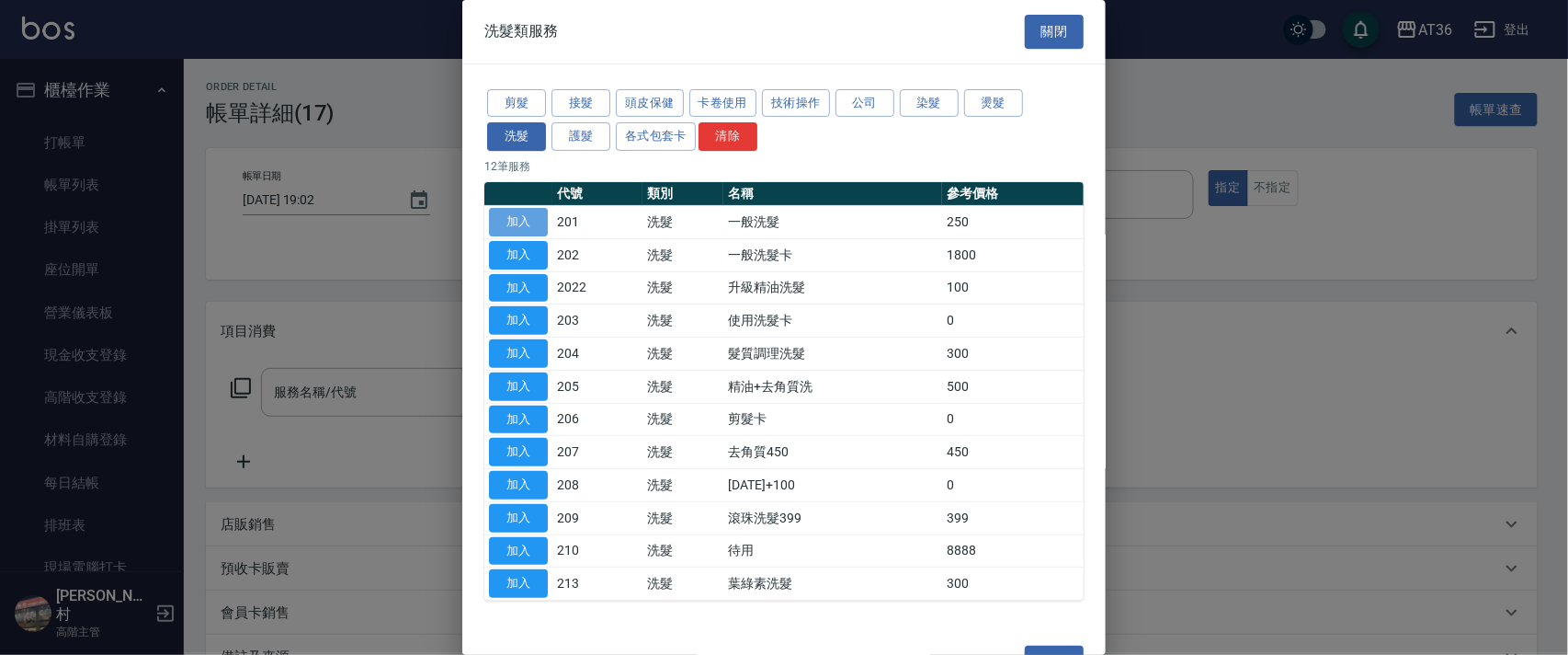
click at [512, 224] on button "加入" at bounding box center [518, 222] width 59 height 28
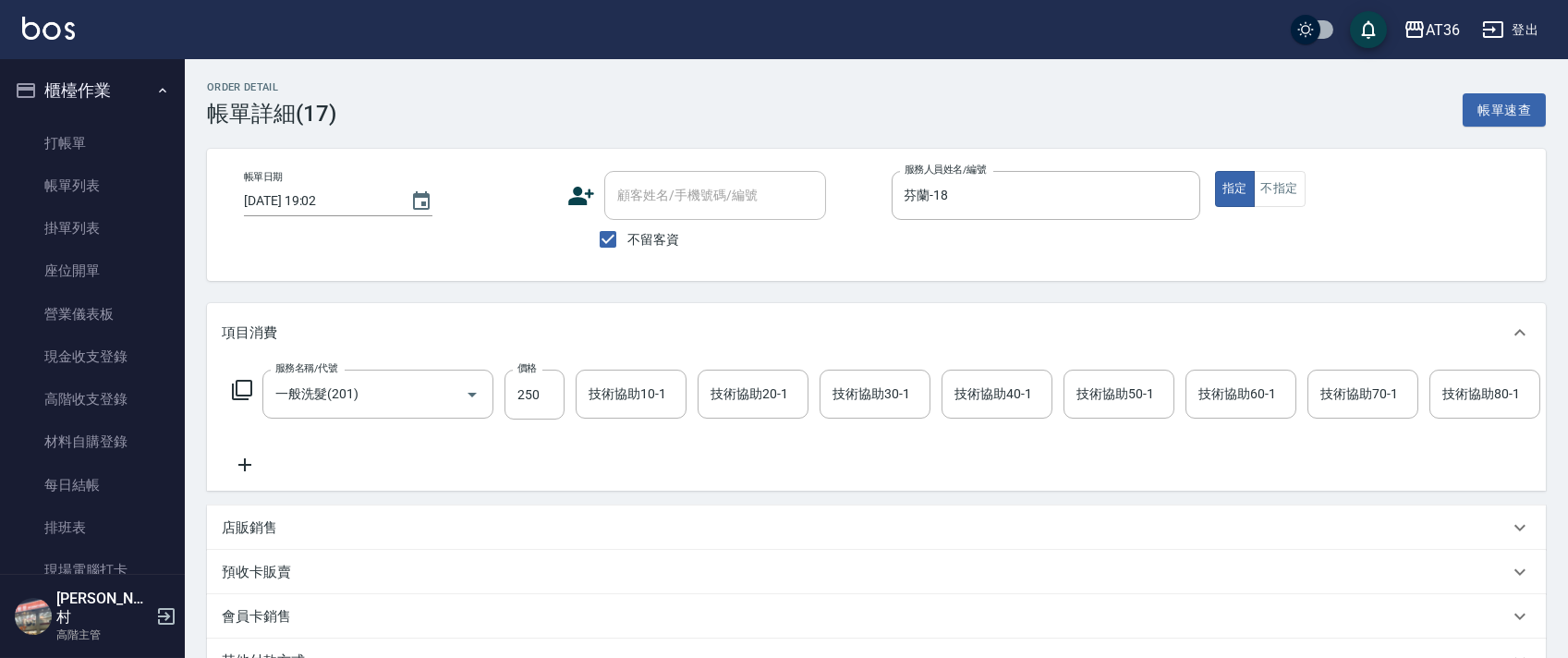
scroll to position [0, 947]
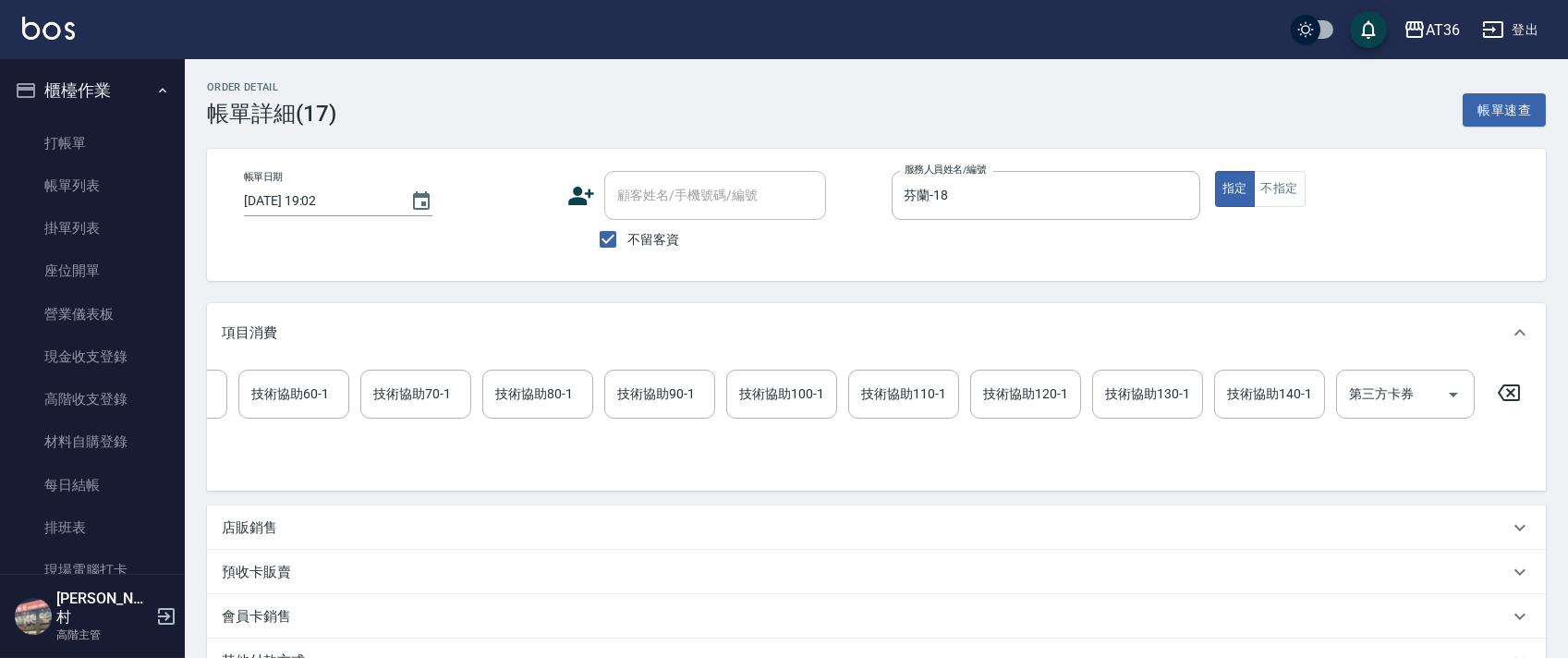
click at [1503, 391] on icon at bounding box center [1508, 393] width 46 height 22
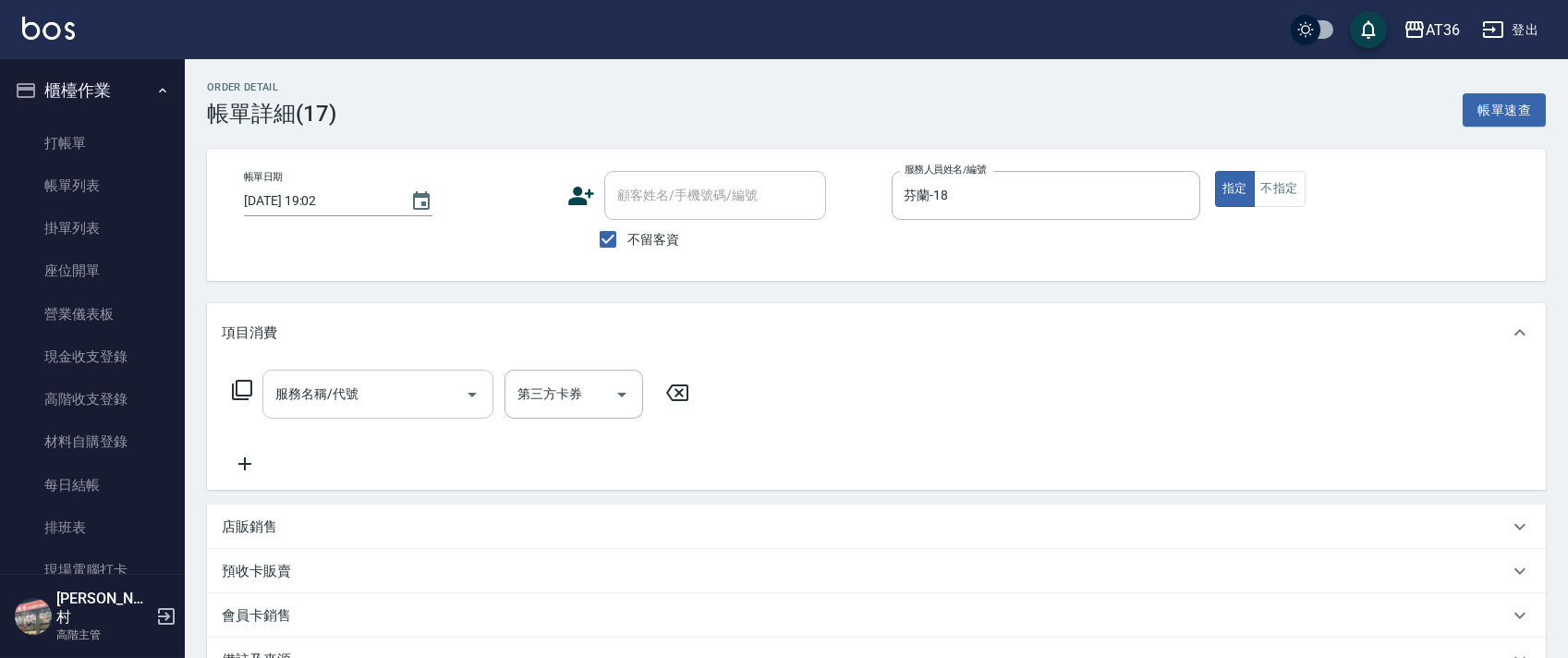
scroll to position [0, 0]
click at [241, 392] on icon at bounding box center [242, 390] width 22 height 22
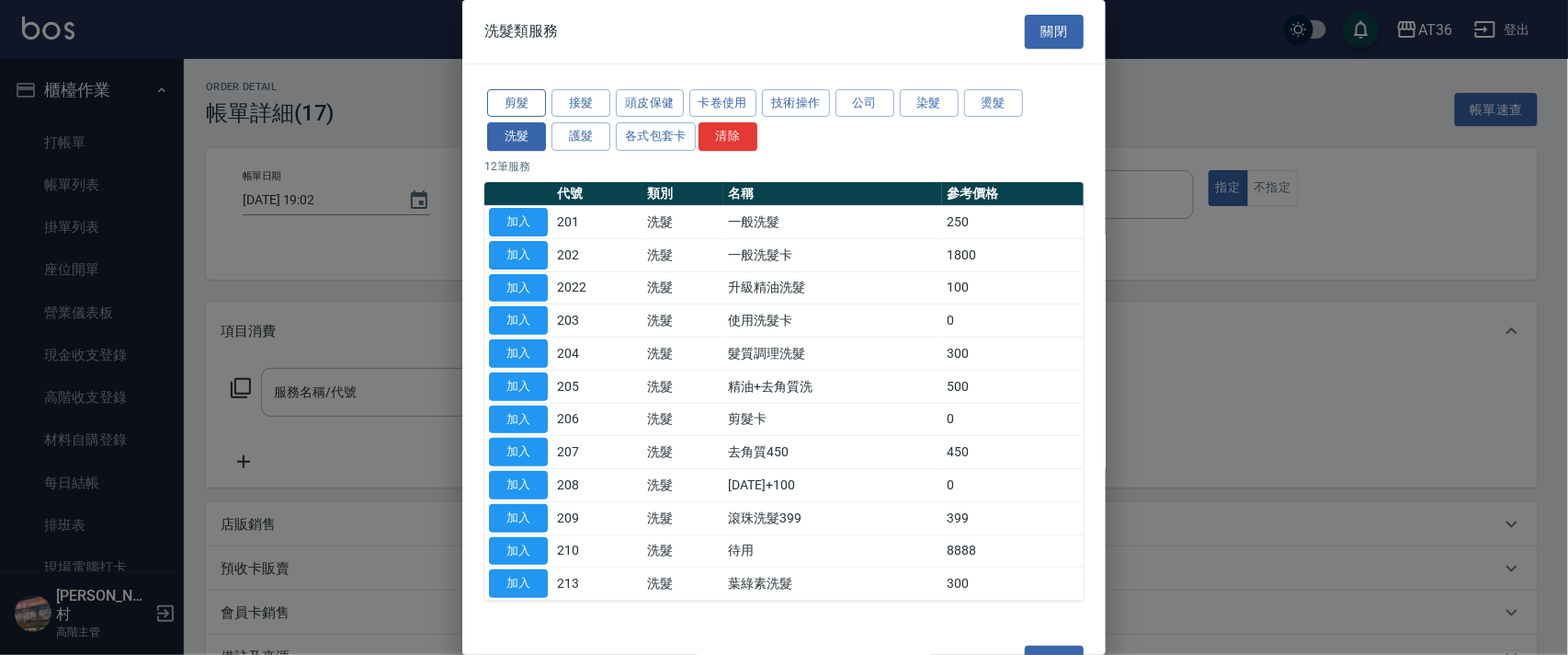
click at [506, 97] on button "剪髮" at bounding box center [516, 103] width 59 height 28
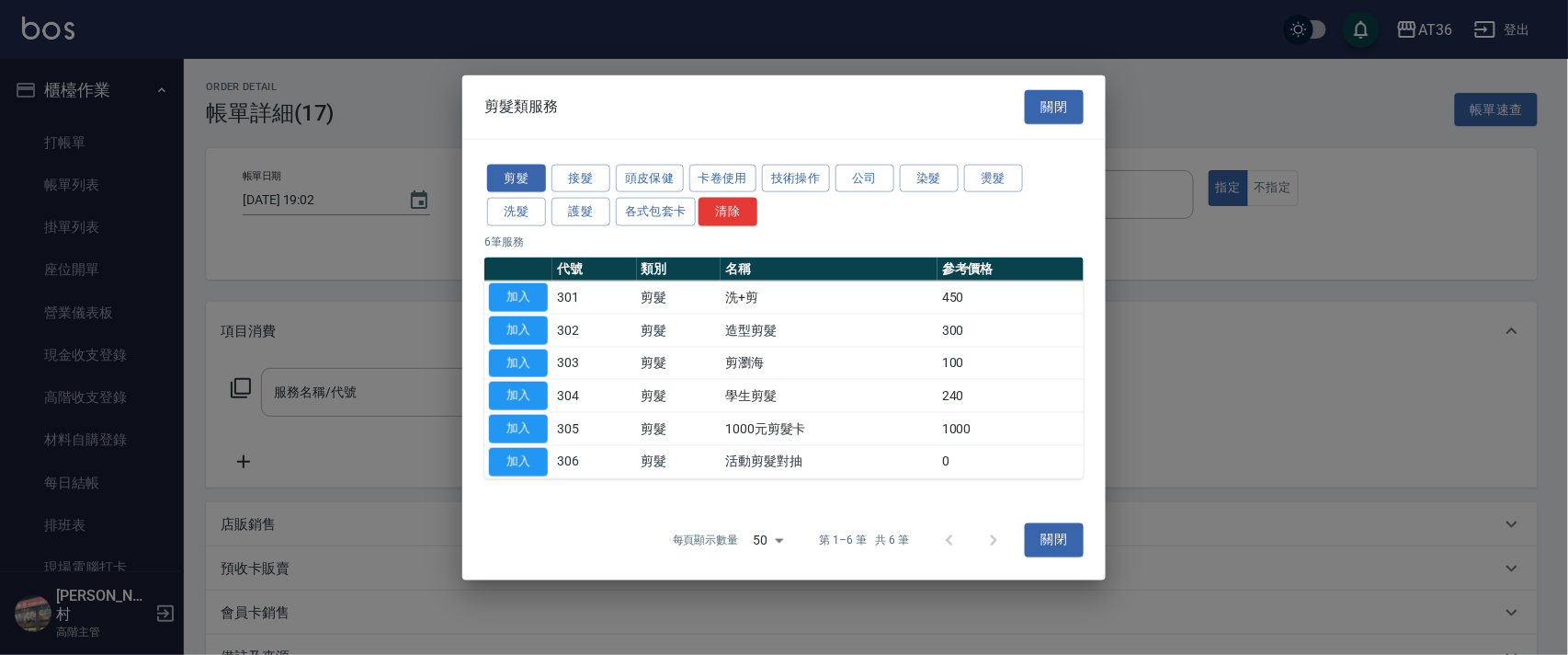
click at [516, 323] on button "加入" at bounding box center [518, 329] width 59 height 28
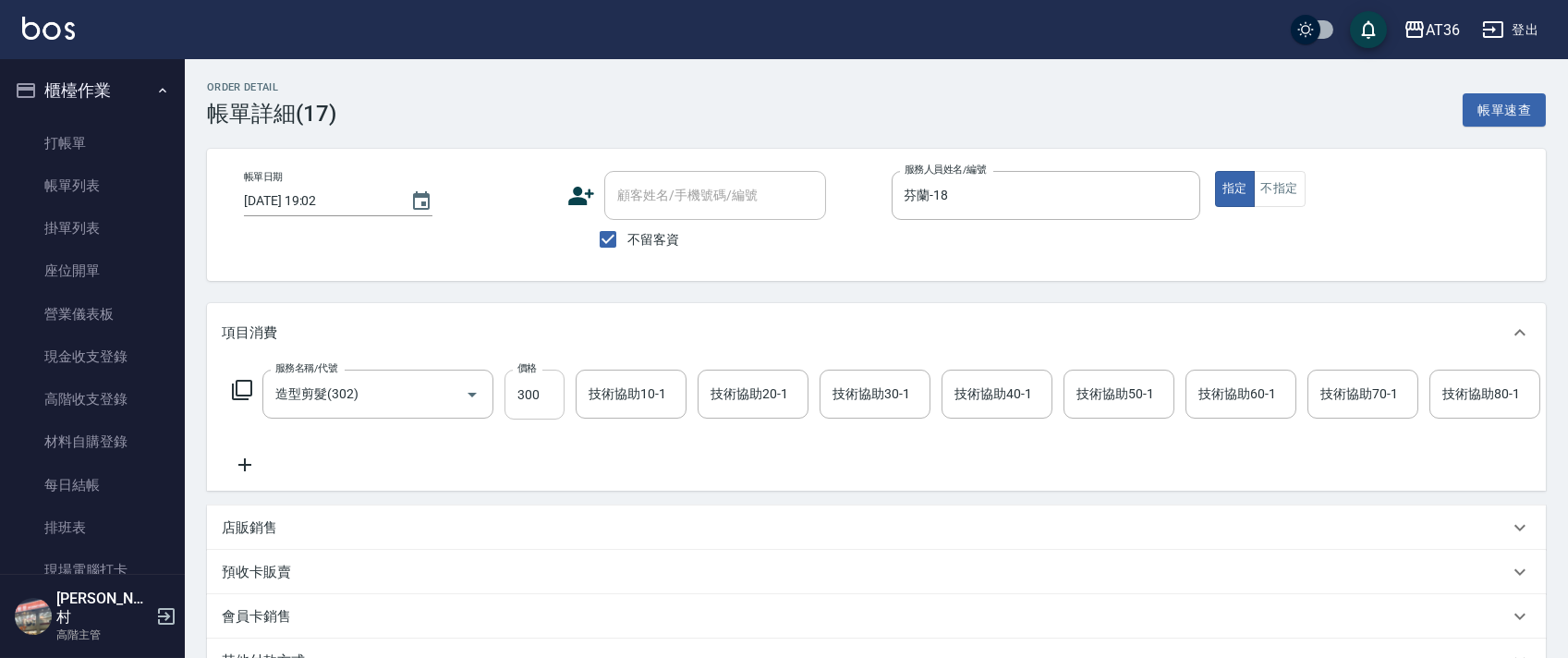
click at [526, 399] on input "300" at bounding box center [534, 394] width 60 height 50
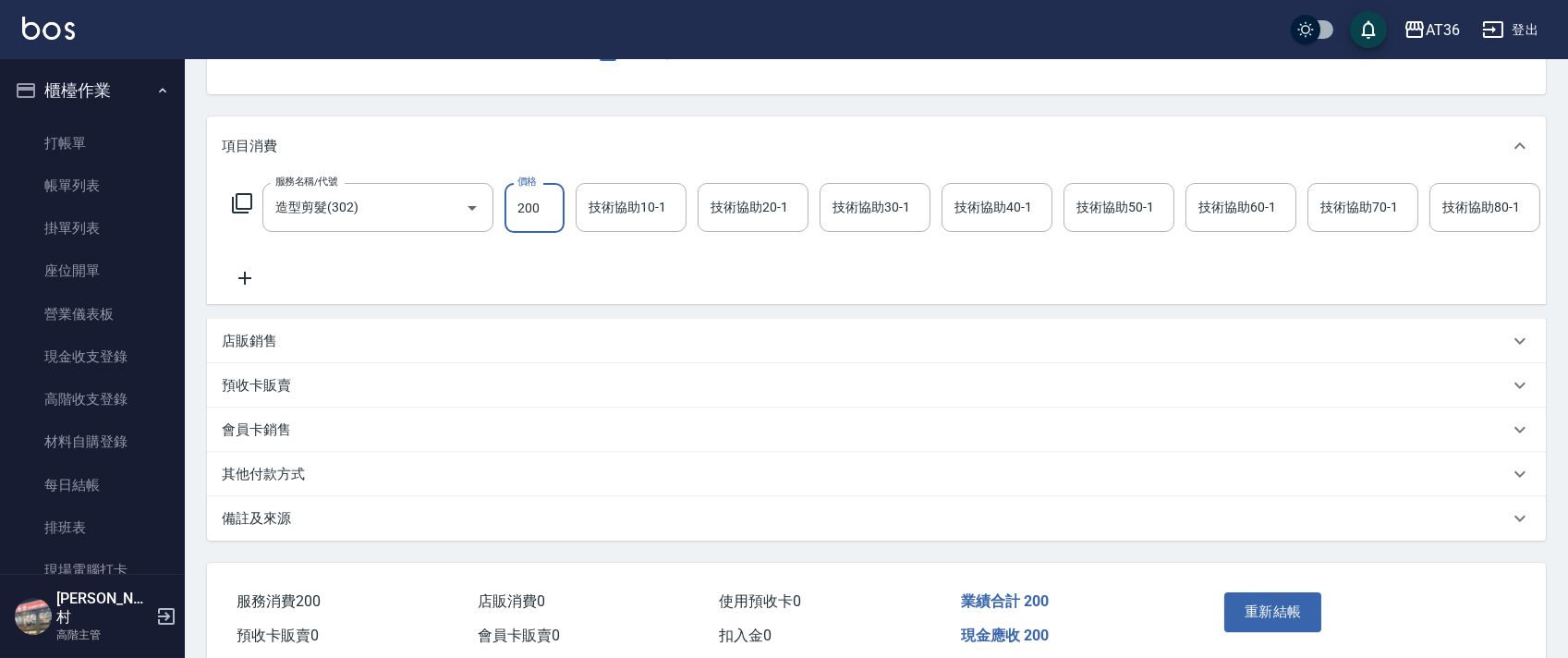
scroll to position [246, 0]
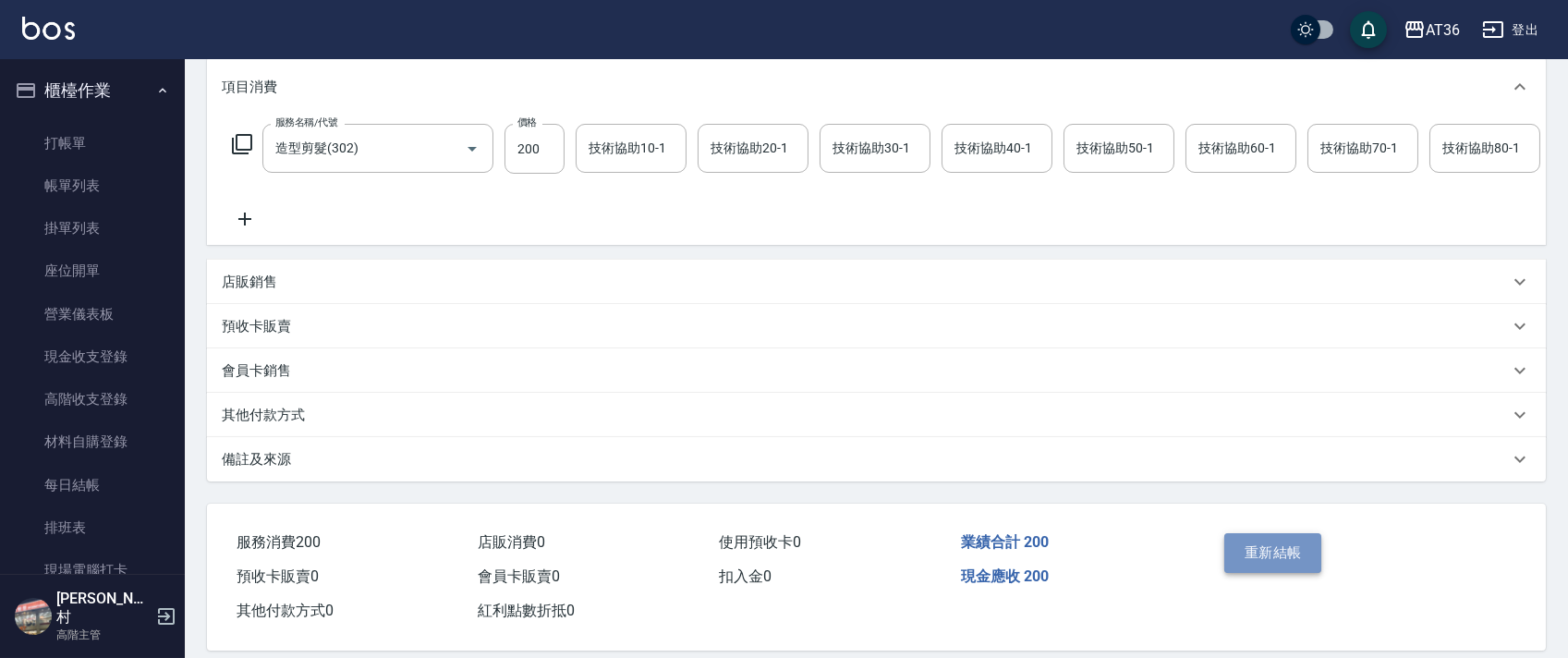
click at [1261, 562] on button "重新結帳" at bounding box center [1272, 551] width 98 height 38
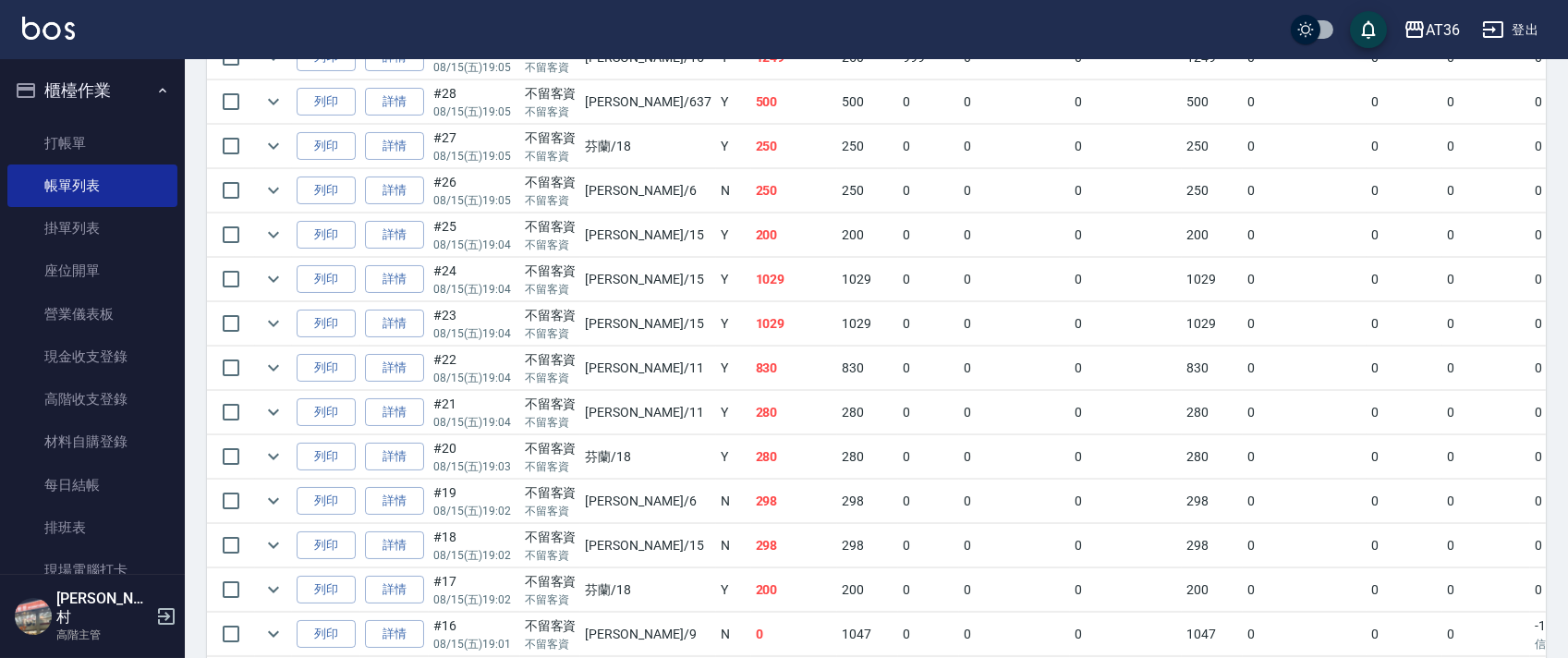
scroll to position [739, 0]
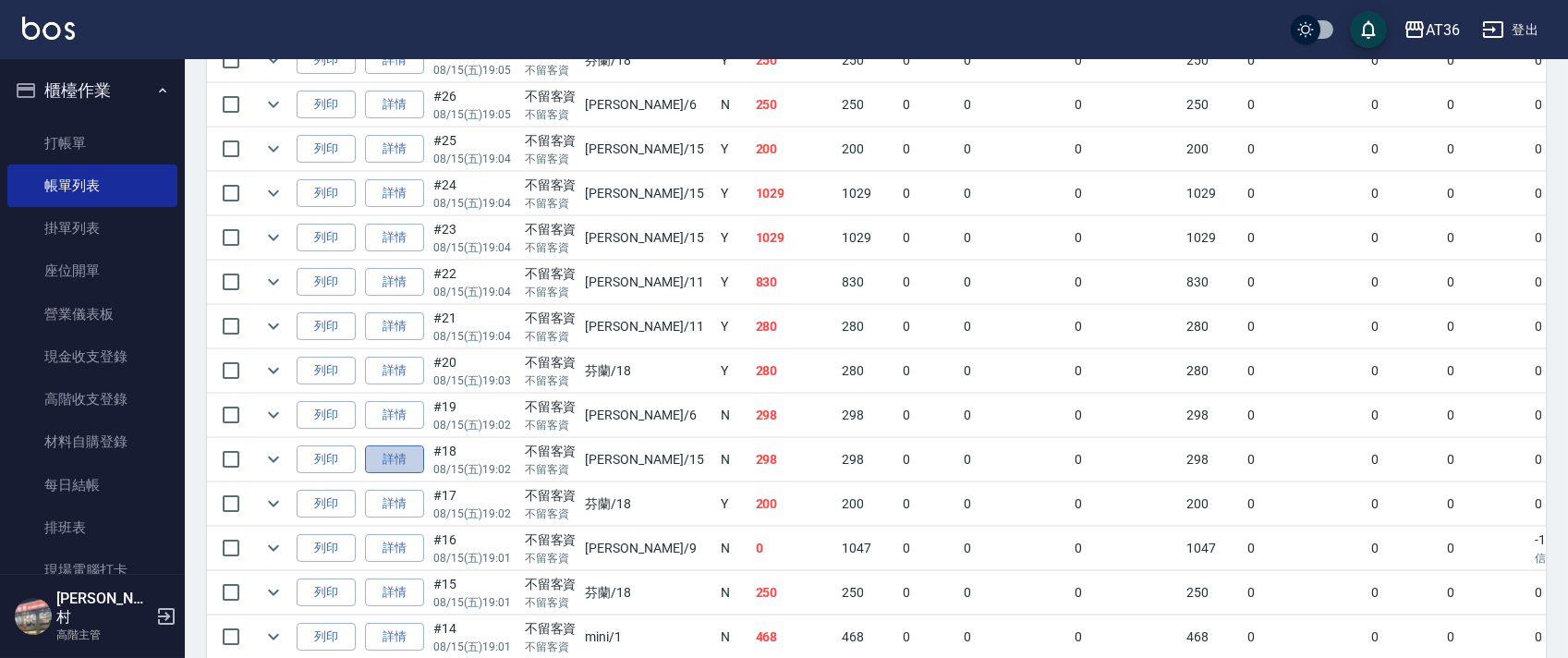
click at [402, 465] on link "詳情" at bounding box center [395, 459] width 59 height 29
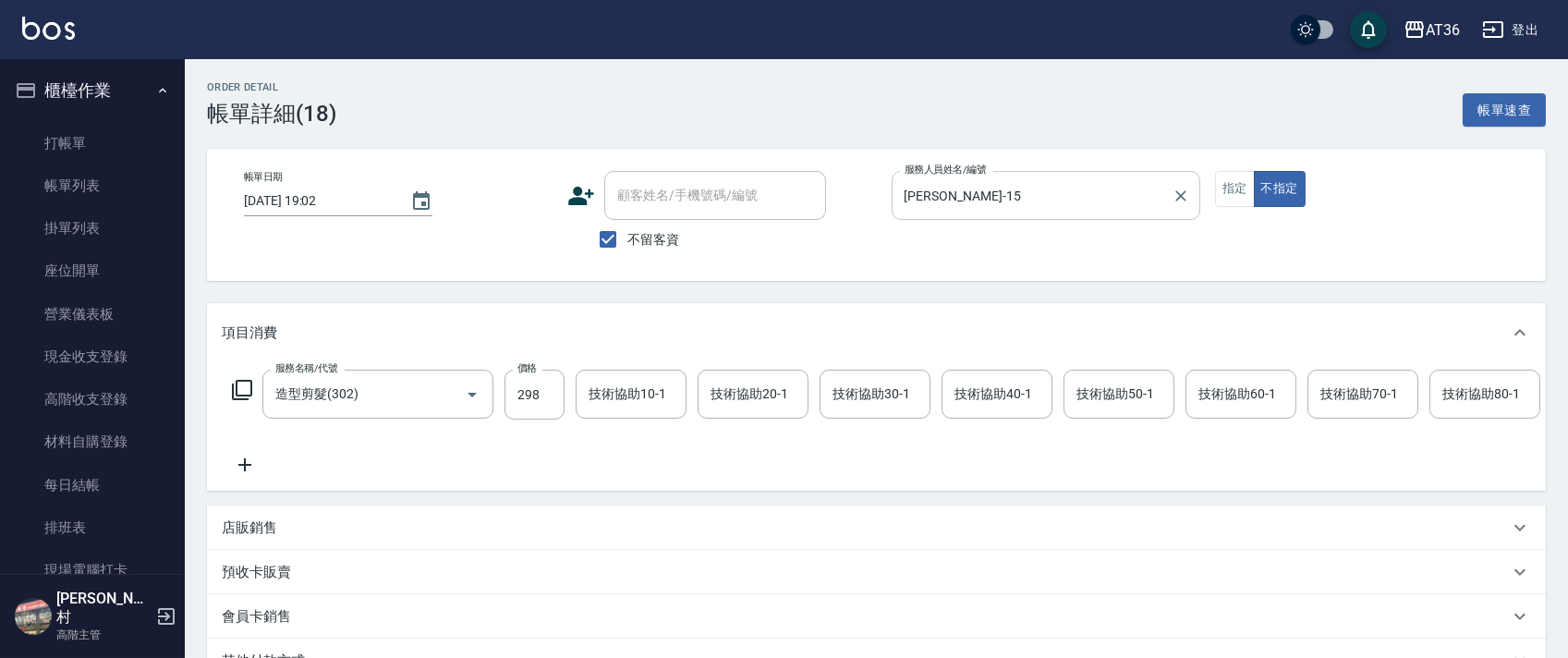
click at [920, 199] on input "[PERSON_NAME]-15" at bounding box center [1032, 195] width 264 height 33
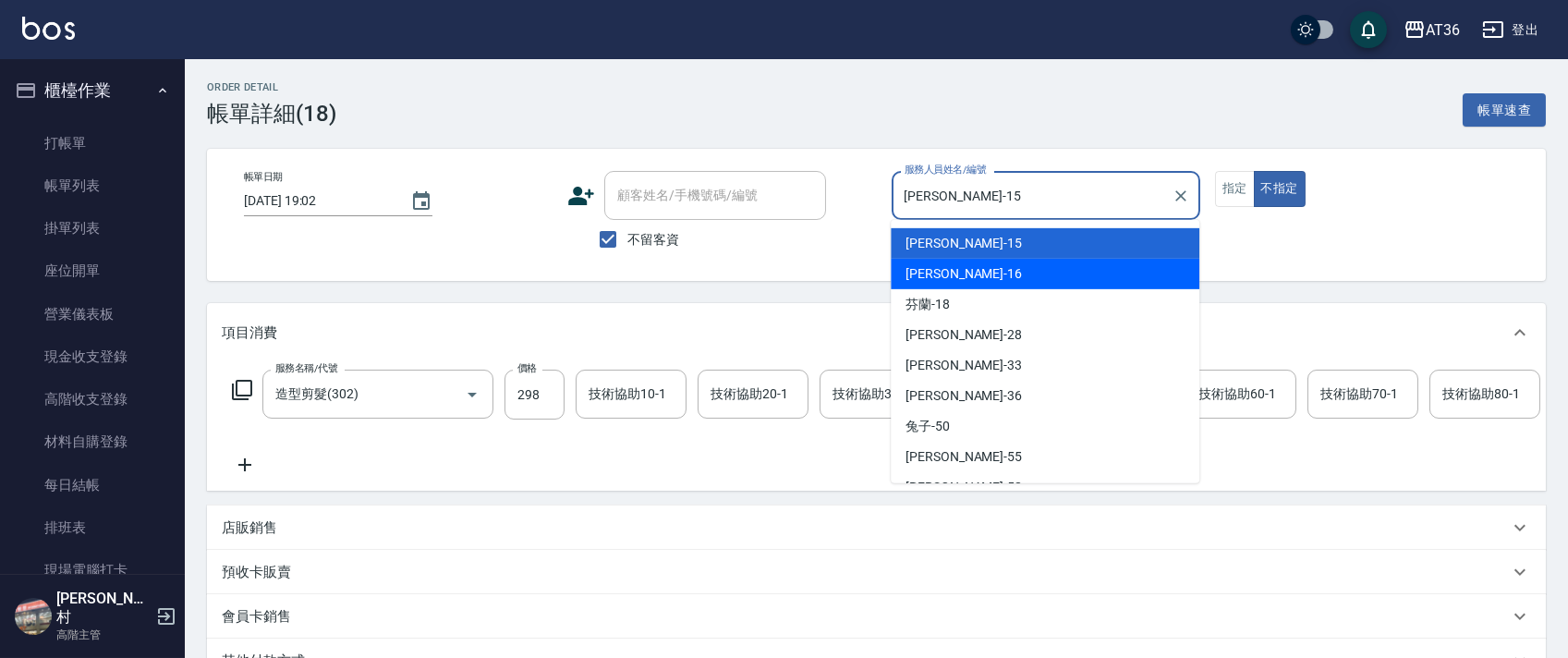
scroll to position [239, 0]
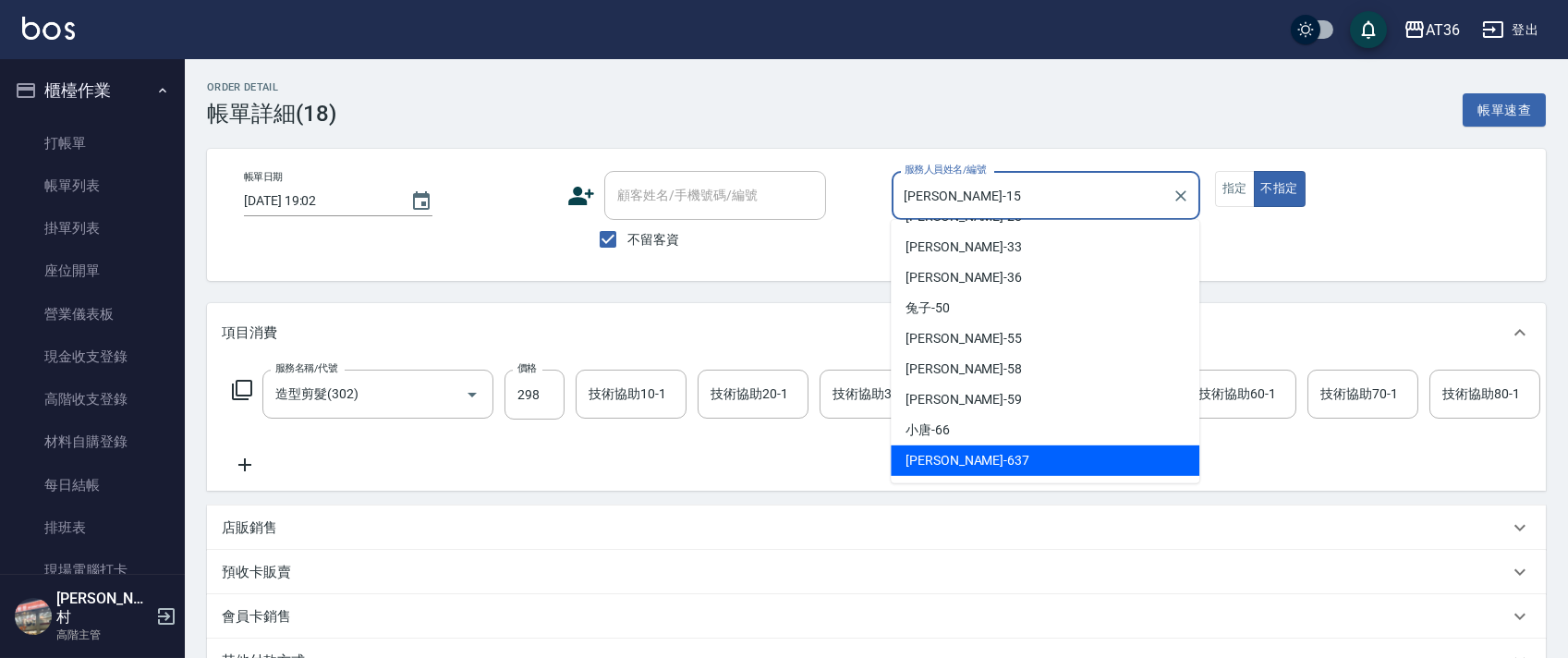
click at [933, 457] on span "憶琳 -637" at bounding box center [966, 461] width 123 height 20
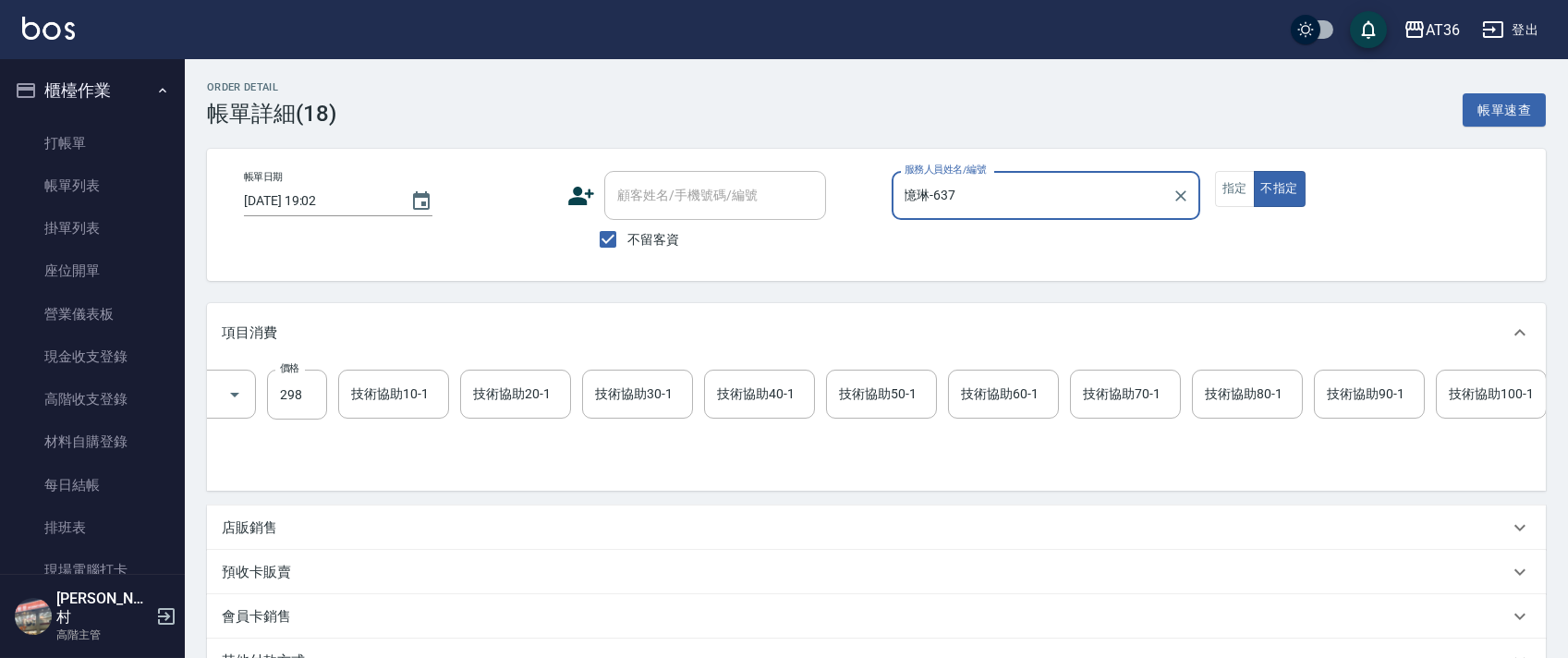
scroll to position [0, 947]
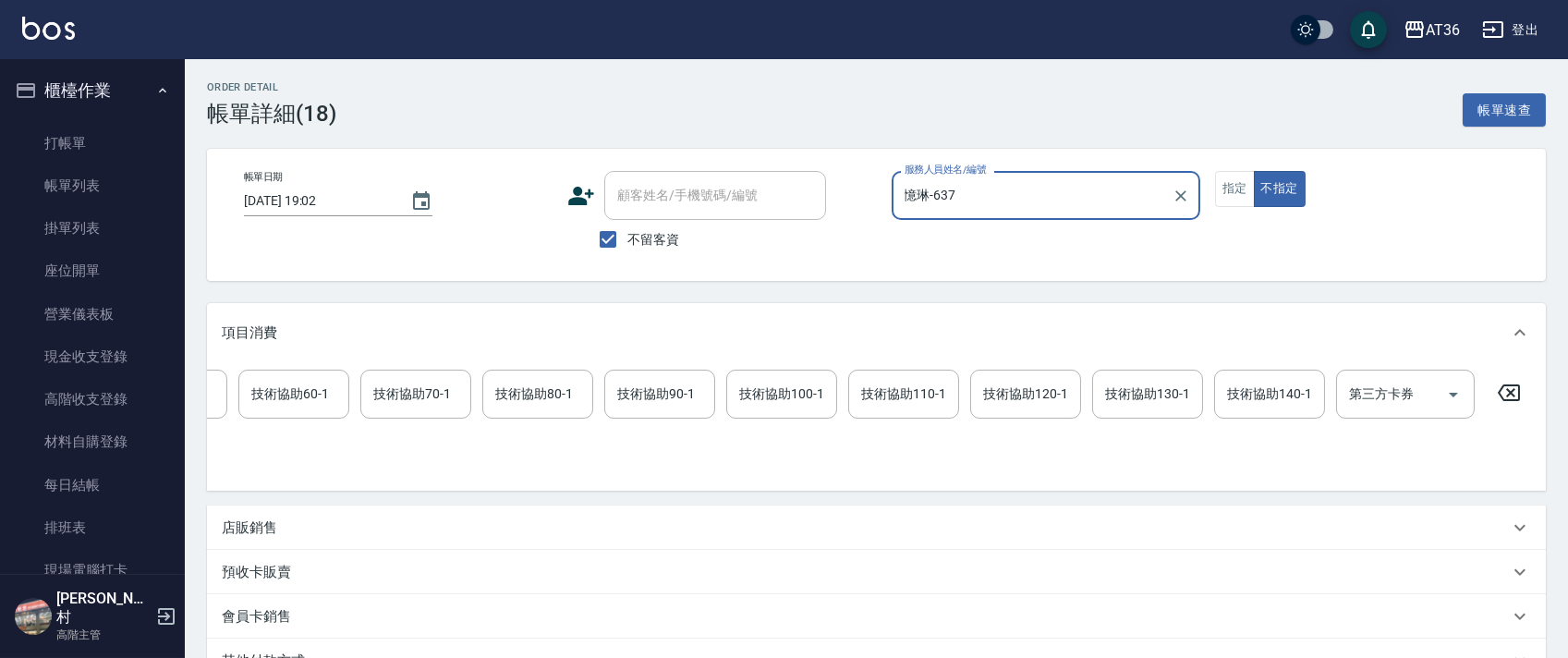
click at [1509, 388] on icon at bounding box center [1508, 393] width 46 height 22
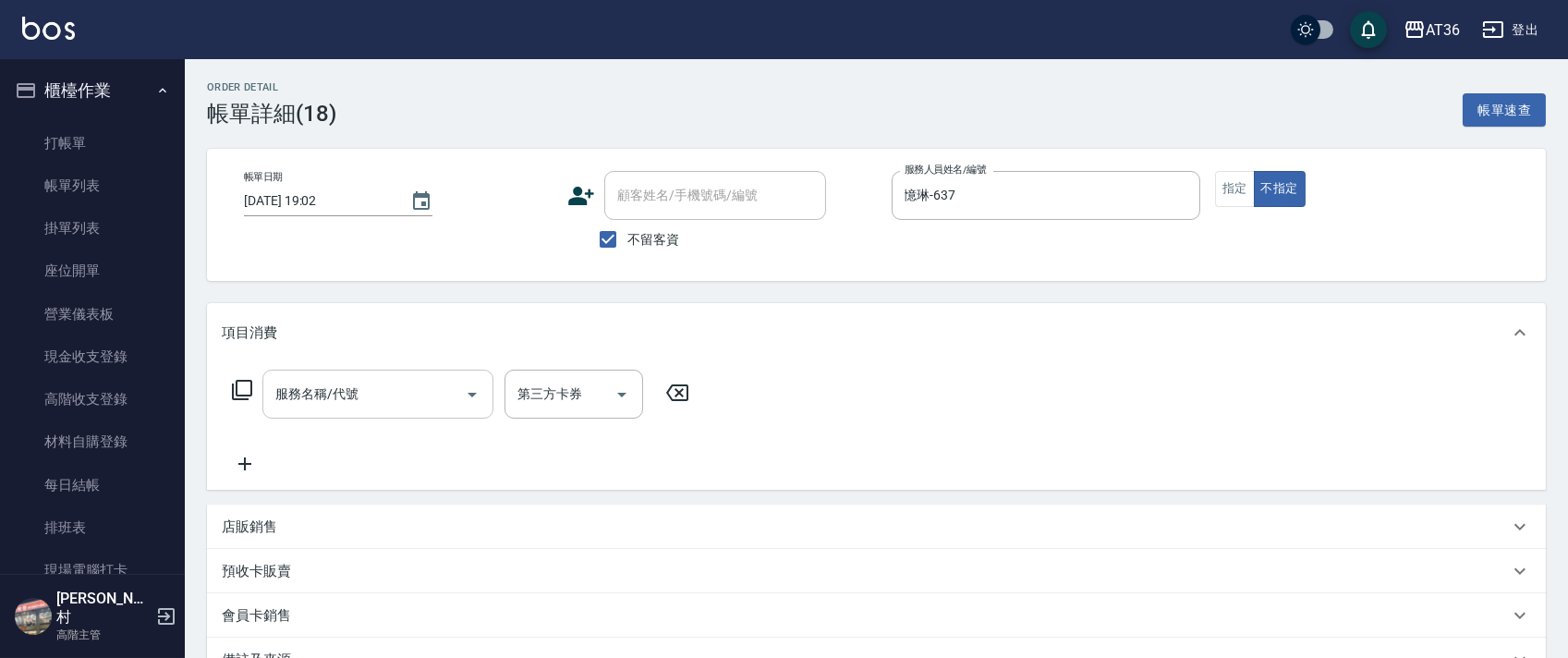
scroll to position [0, 0]
click at [233, 385] on icon at bounding box center [242, 390] width 21 height 21
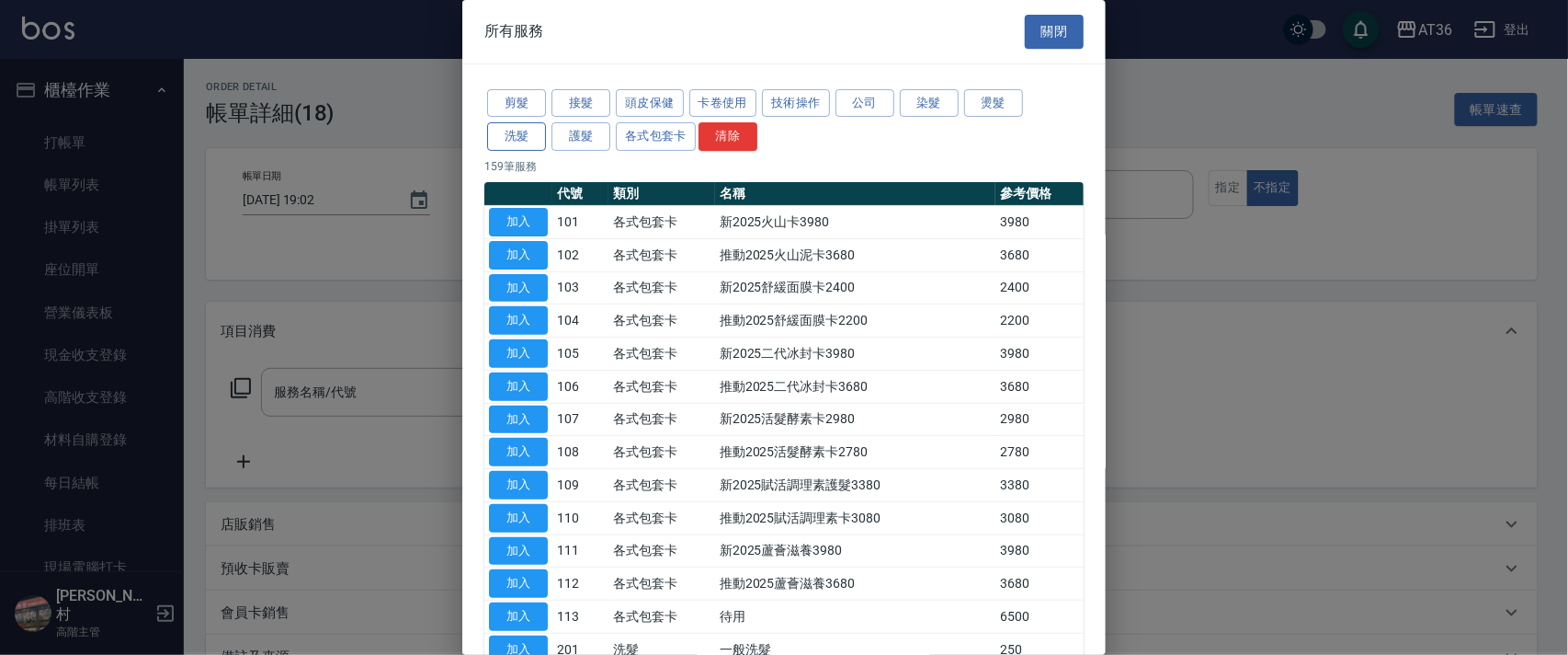
drag, startPoint x: 526, startPoint y: 136, endPoint x: 652, endPoint y: 180, distance: 133.5
click at [526, 136] on button "洗髮" at bounding box center [516, 136] width 59 height 28
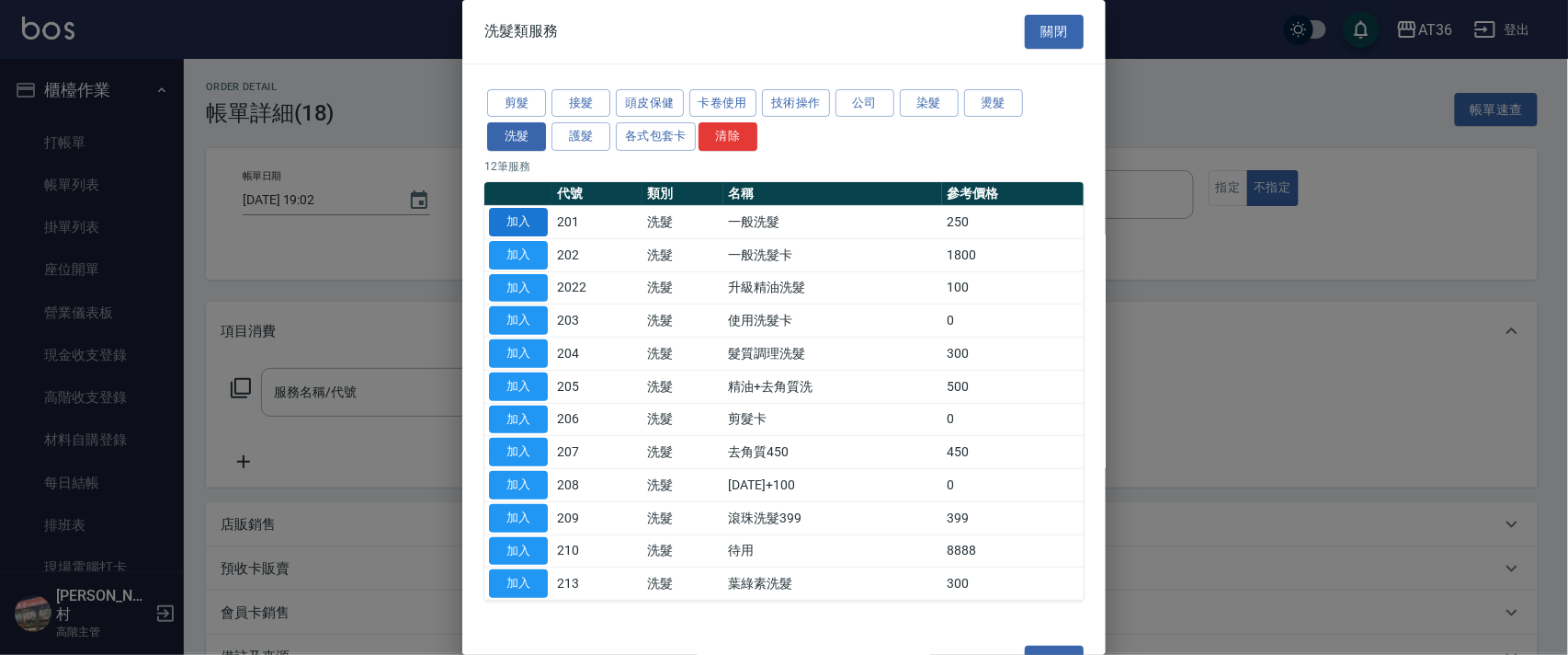
click at [530, 226] on button "加入" at bounding box center [518, 222] width 59 height 28
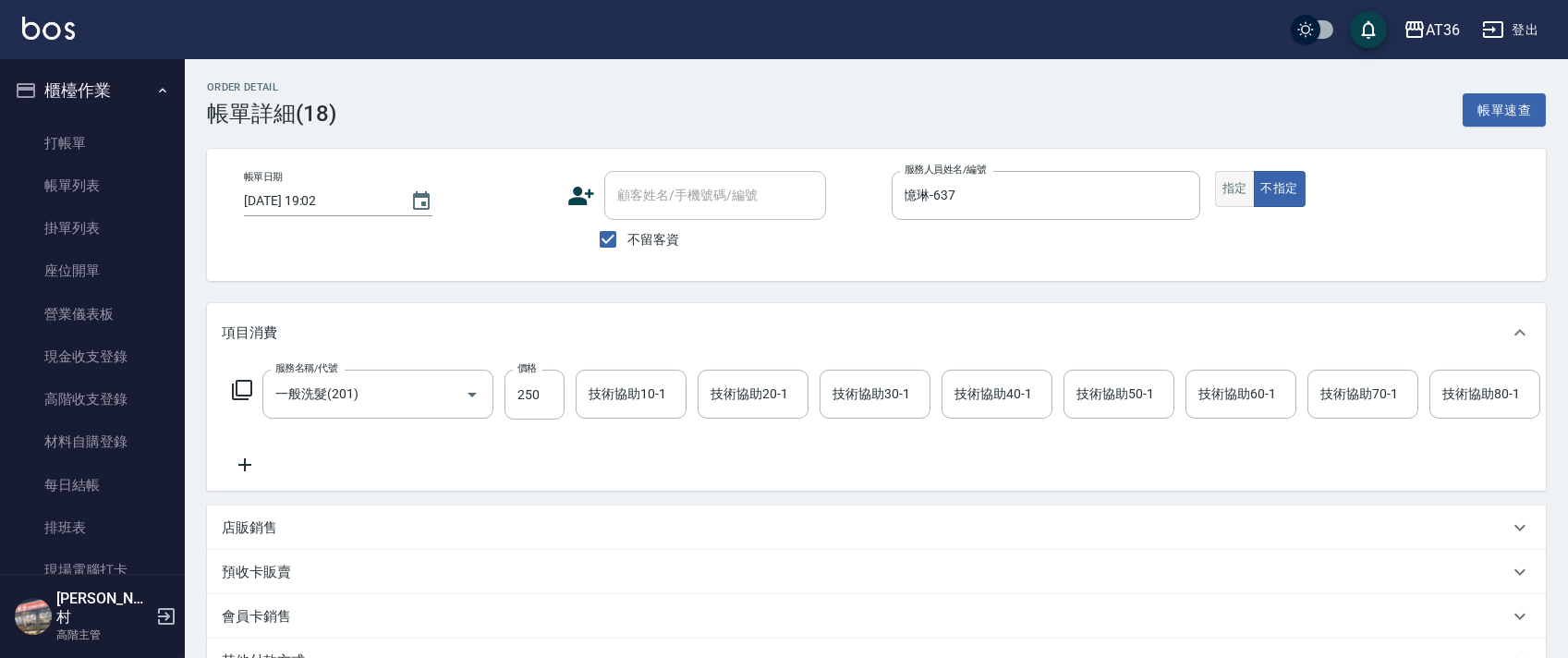
click at [1234, 193] on button "指定" at bounding box center [1234, 188] width 39 height 37
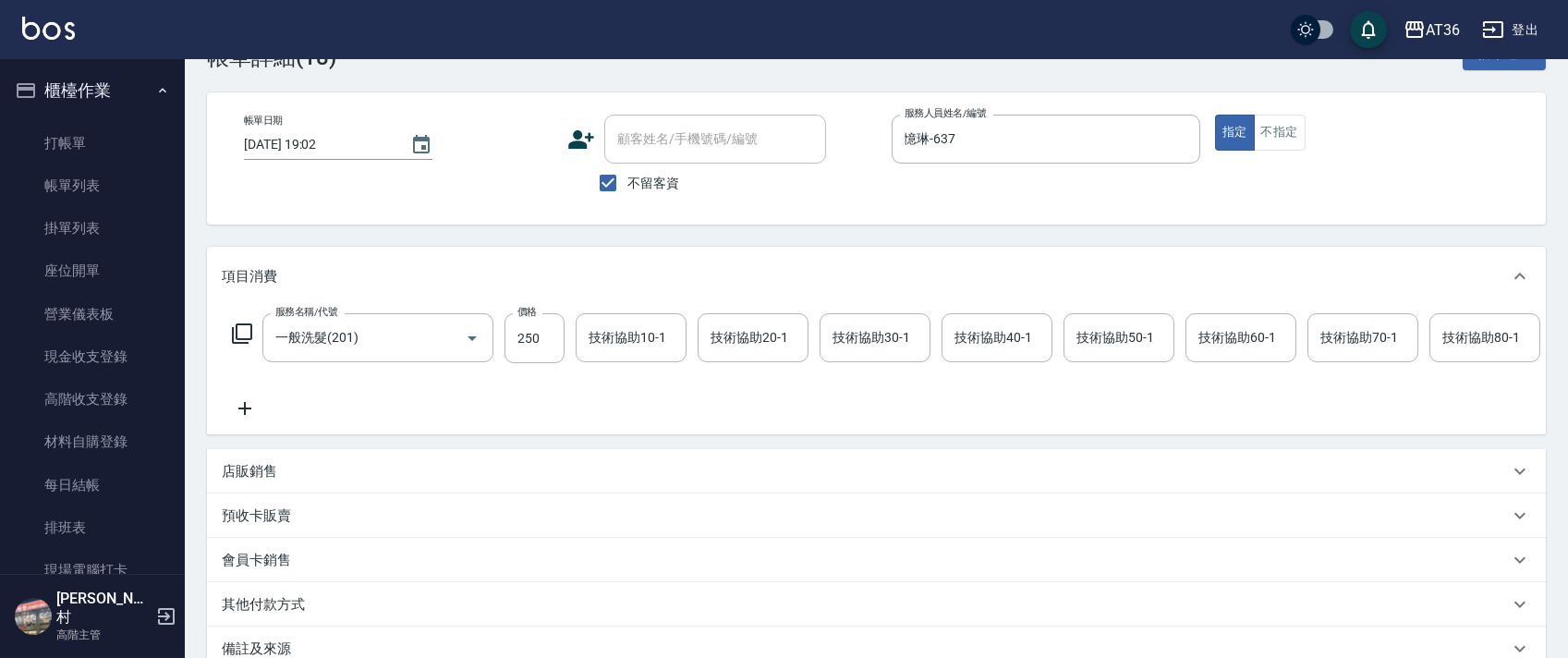
scroll to position [284, 0]
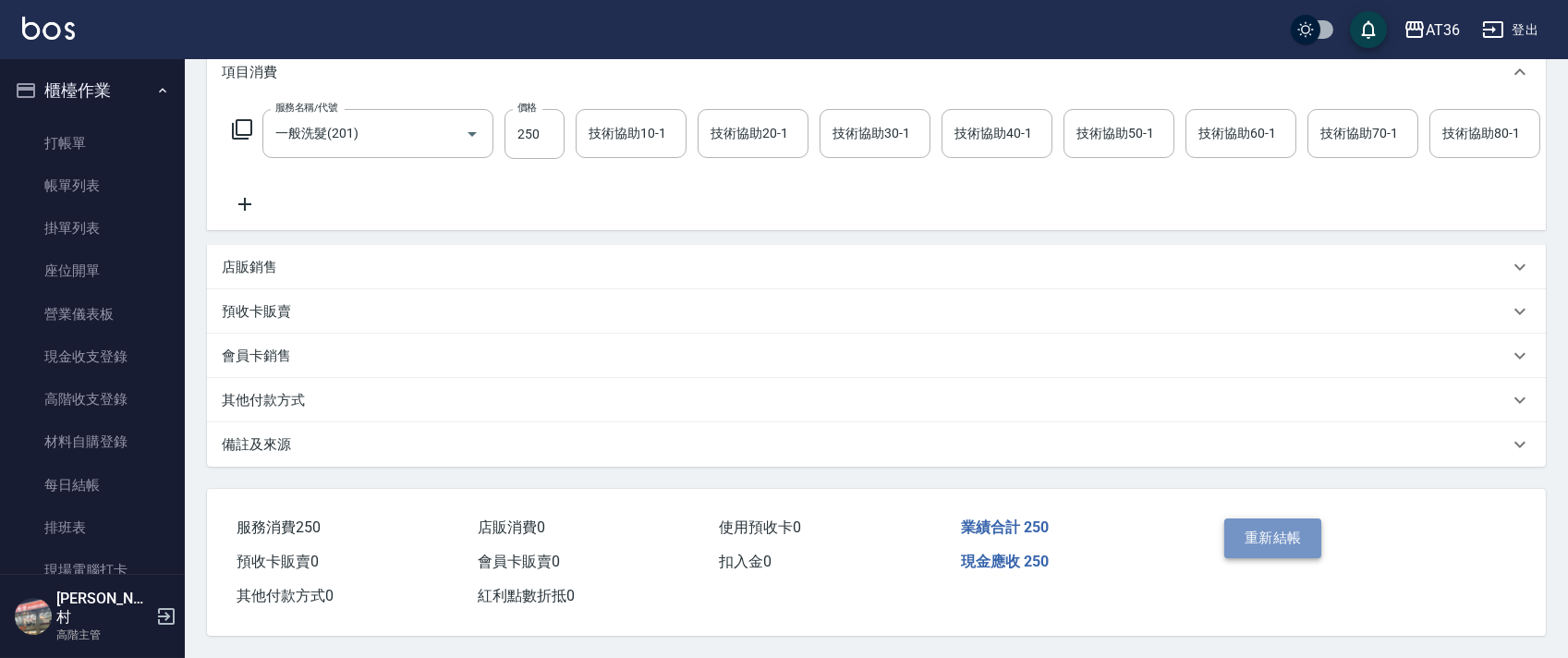
click at [1282, 529] on button "重新結帳" at bounding box center [1272, 537] width 98 height 38
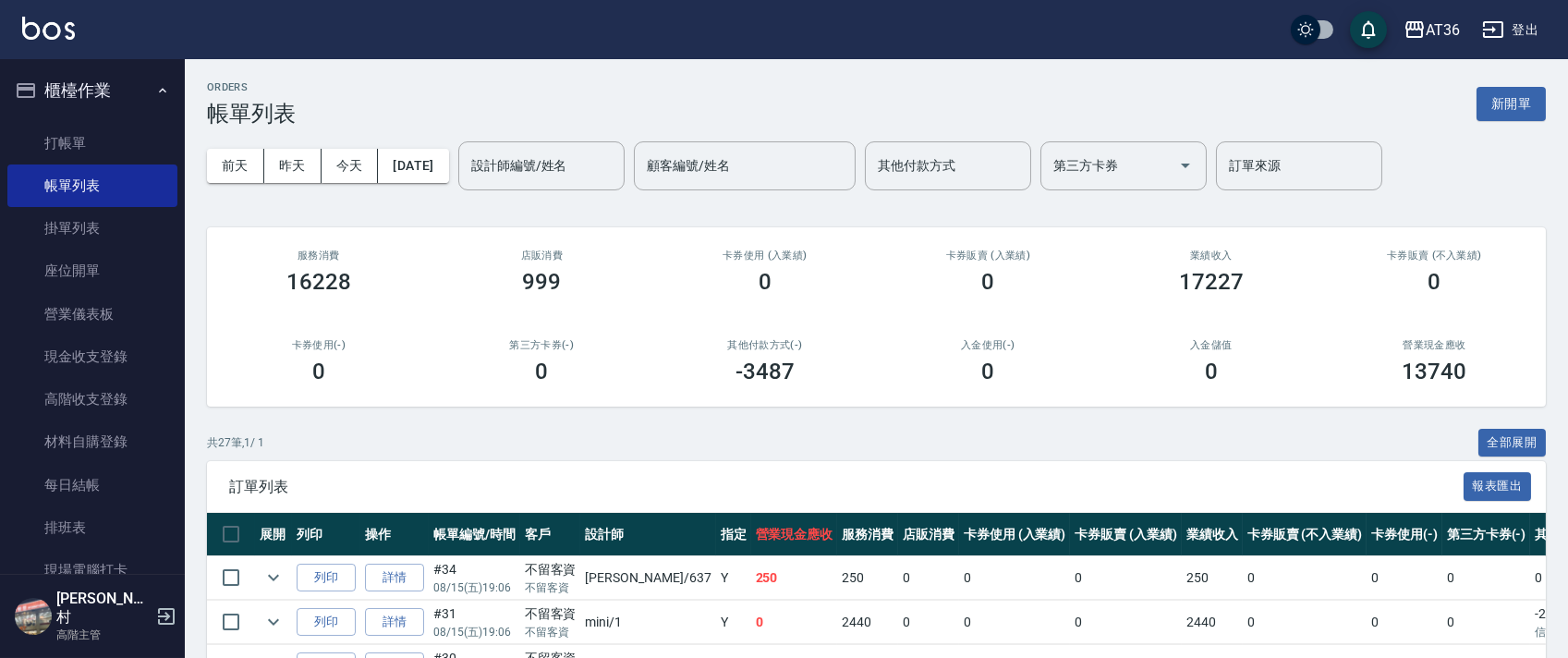
scroll to position [861, 0]
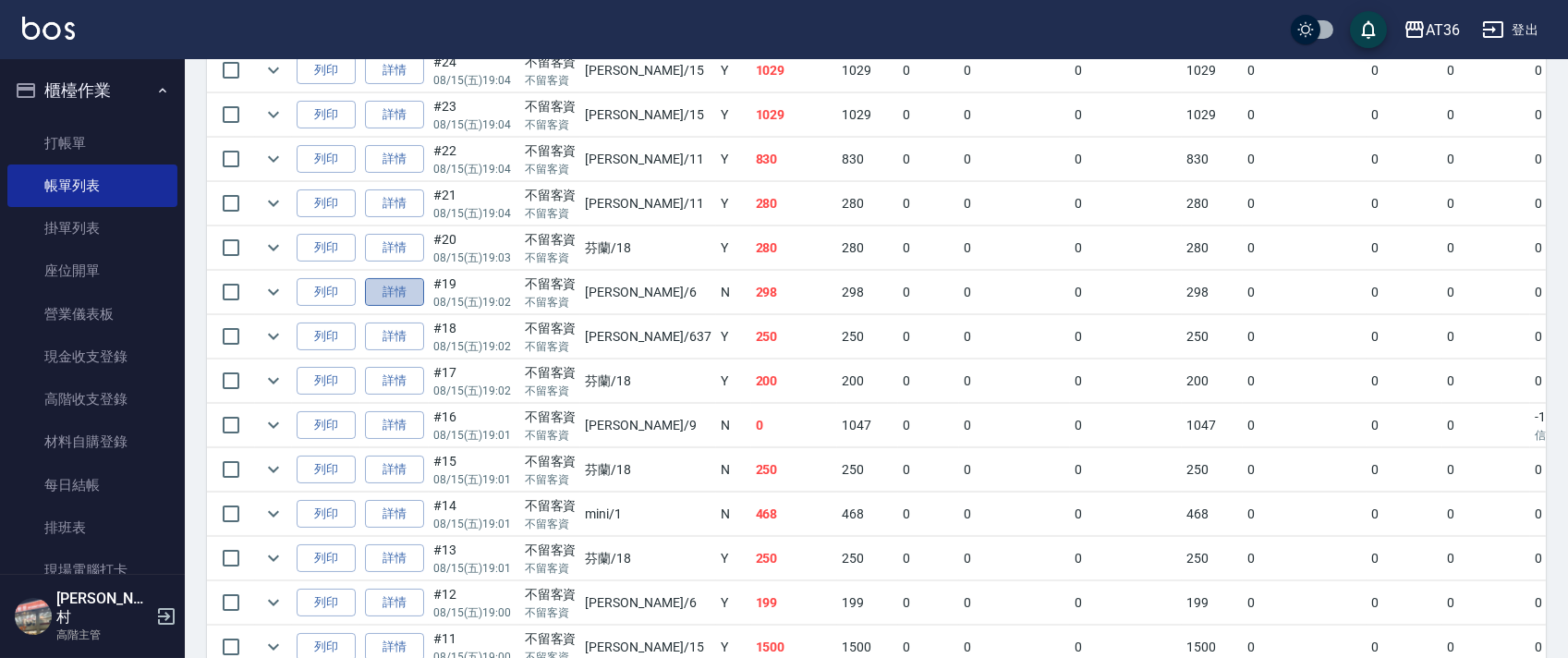
click at [408, 289] on link "詳情" at bounding box center [395, 292] width 59 height 29
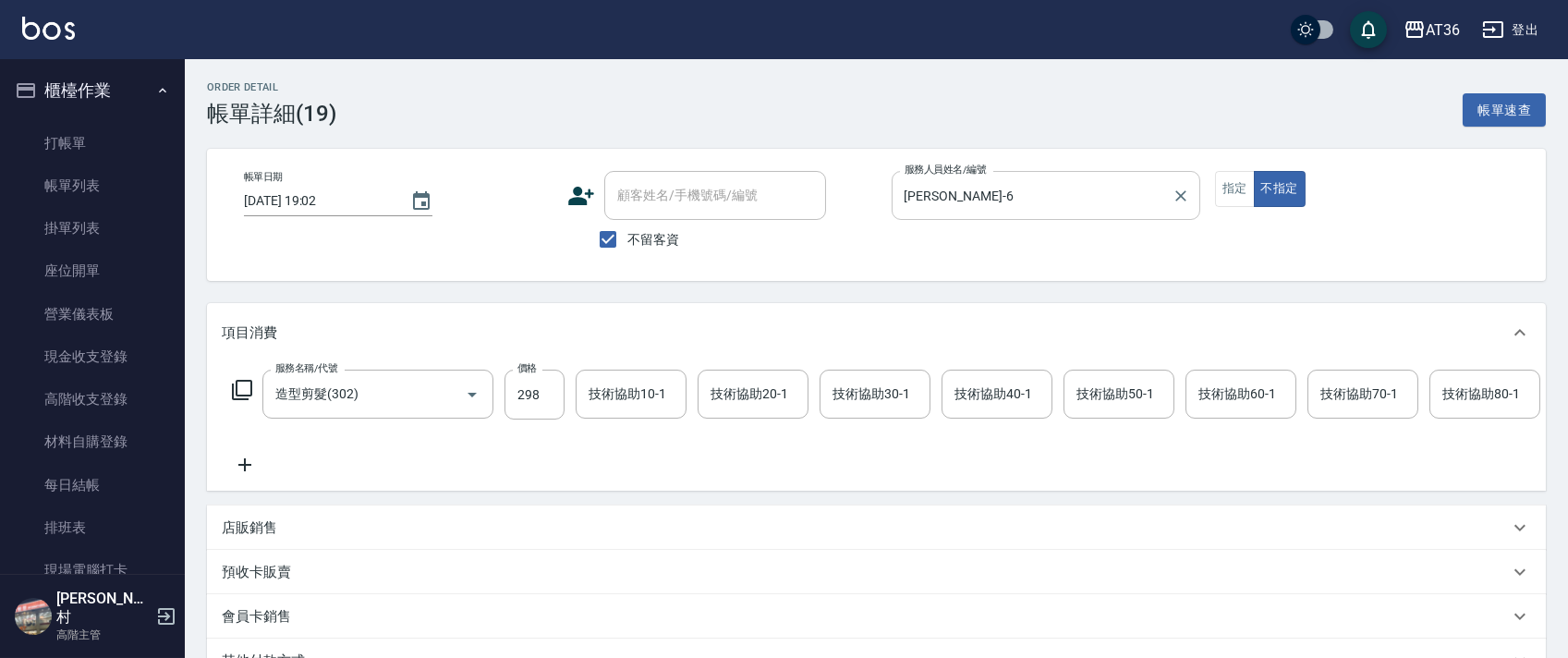
click at [947, 195] on input "[PERSON_NAME]-6" at bounding box center [1032, 195] width 264 height 33
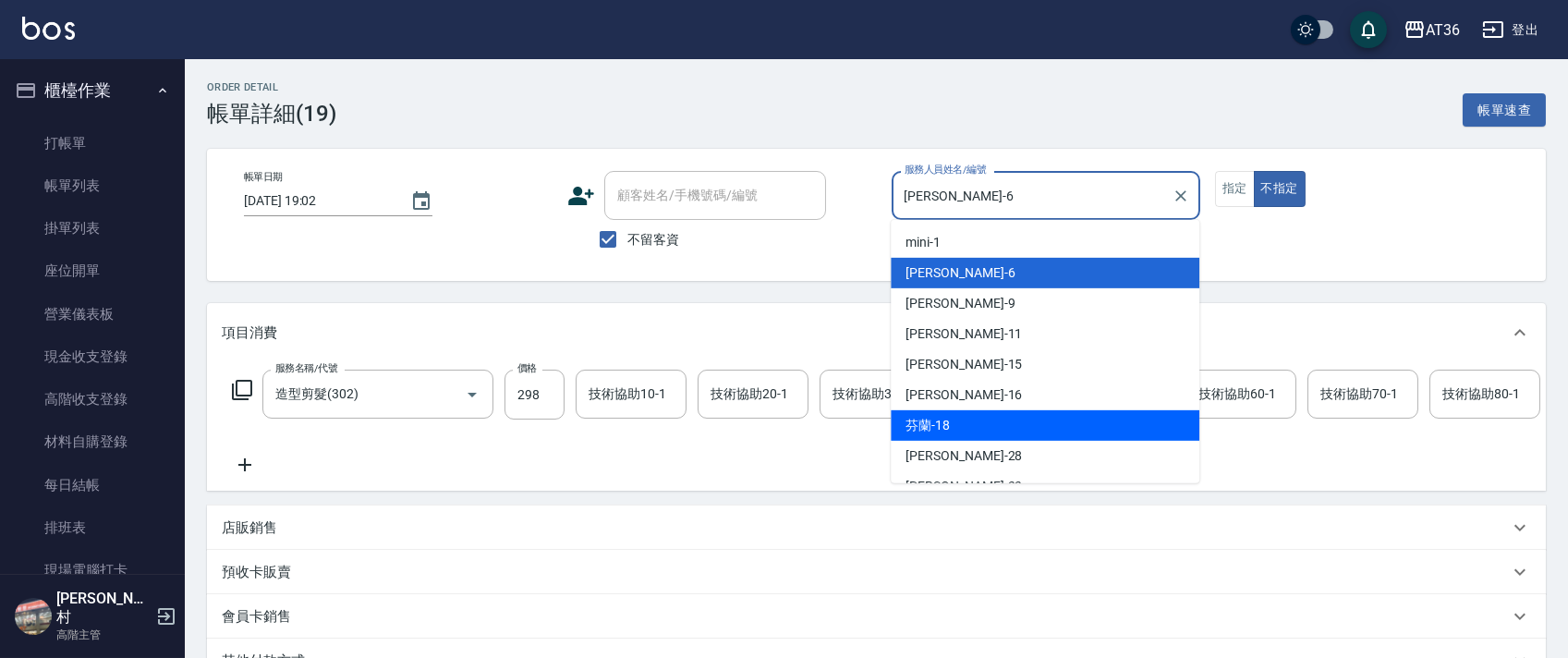
click at [956, 430] on div "芬蘭 -18" at bounding box center [1044, 425] width 309 height 31
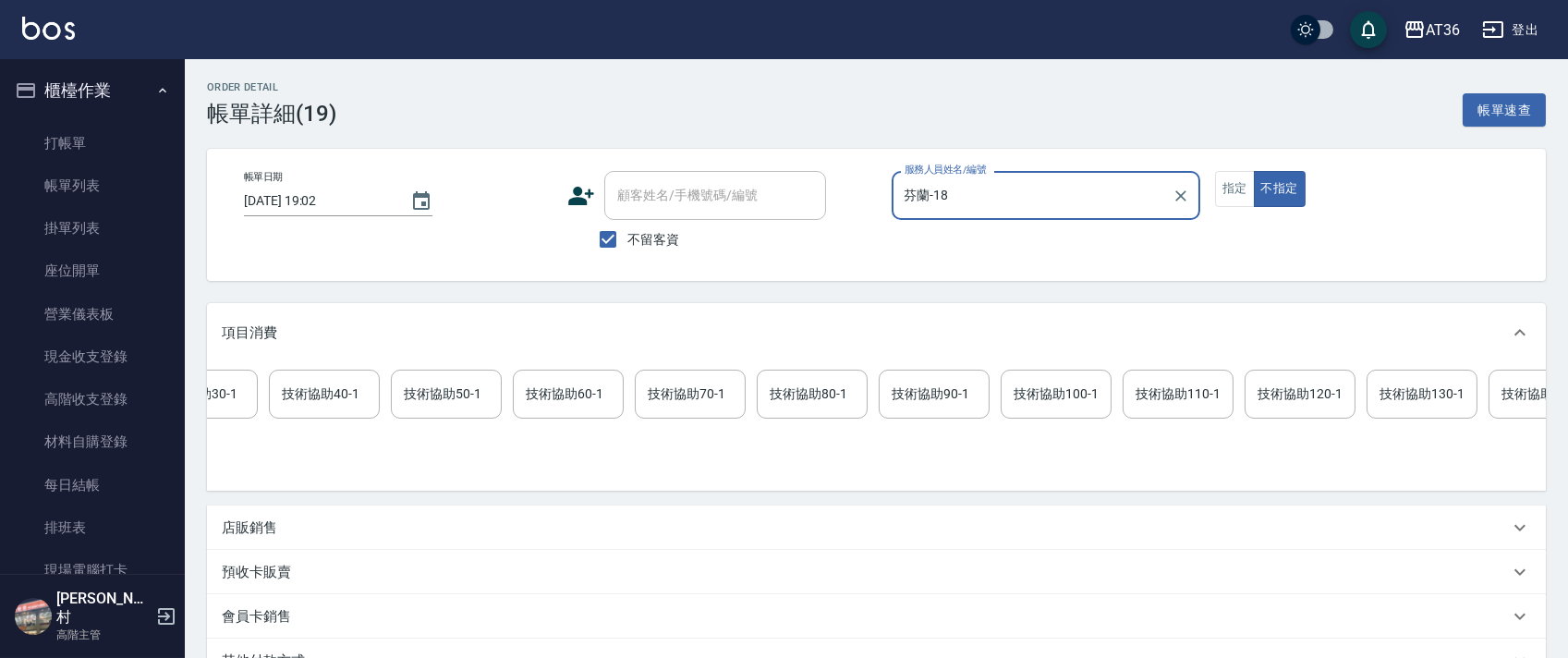
scroll to position [0, 947]
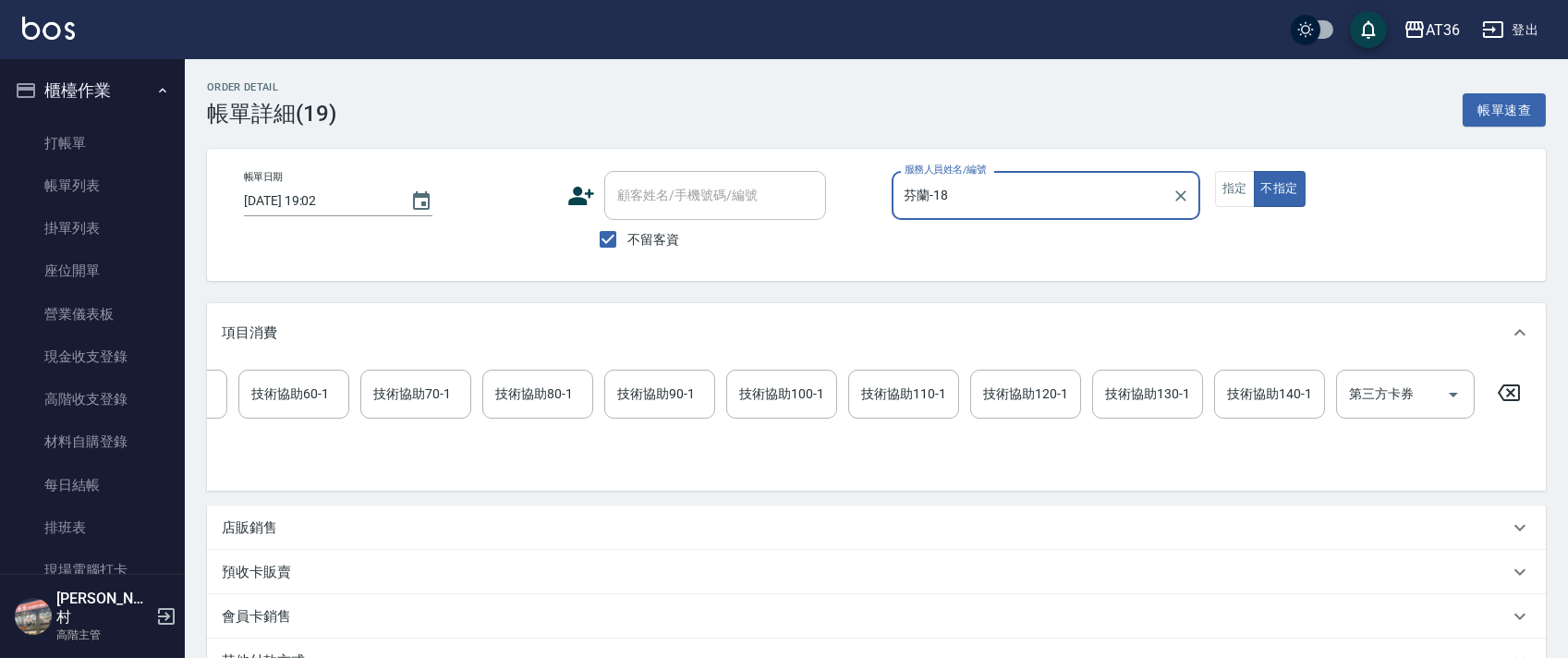
drag, startPoint x: 1504, startPoint y: 383, endPoint x: 1479, endPoint y: 366, distance: 30.2
click at [1504, 385] on icon at bounding box center [1508, 393] width 46 height 22
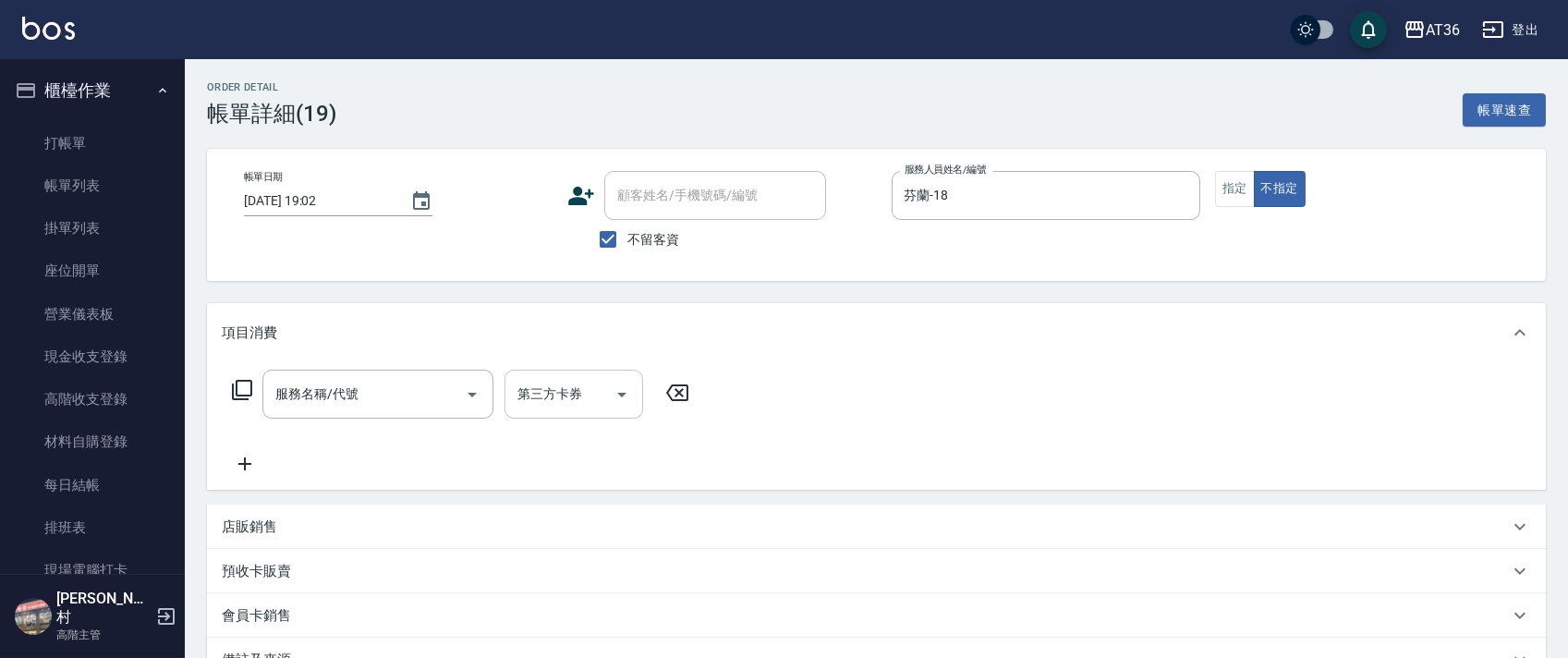
scroll to position [0, 0]
click at [239, 390] on icon at bounding box center [242, 390] width 22 height 22
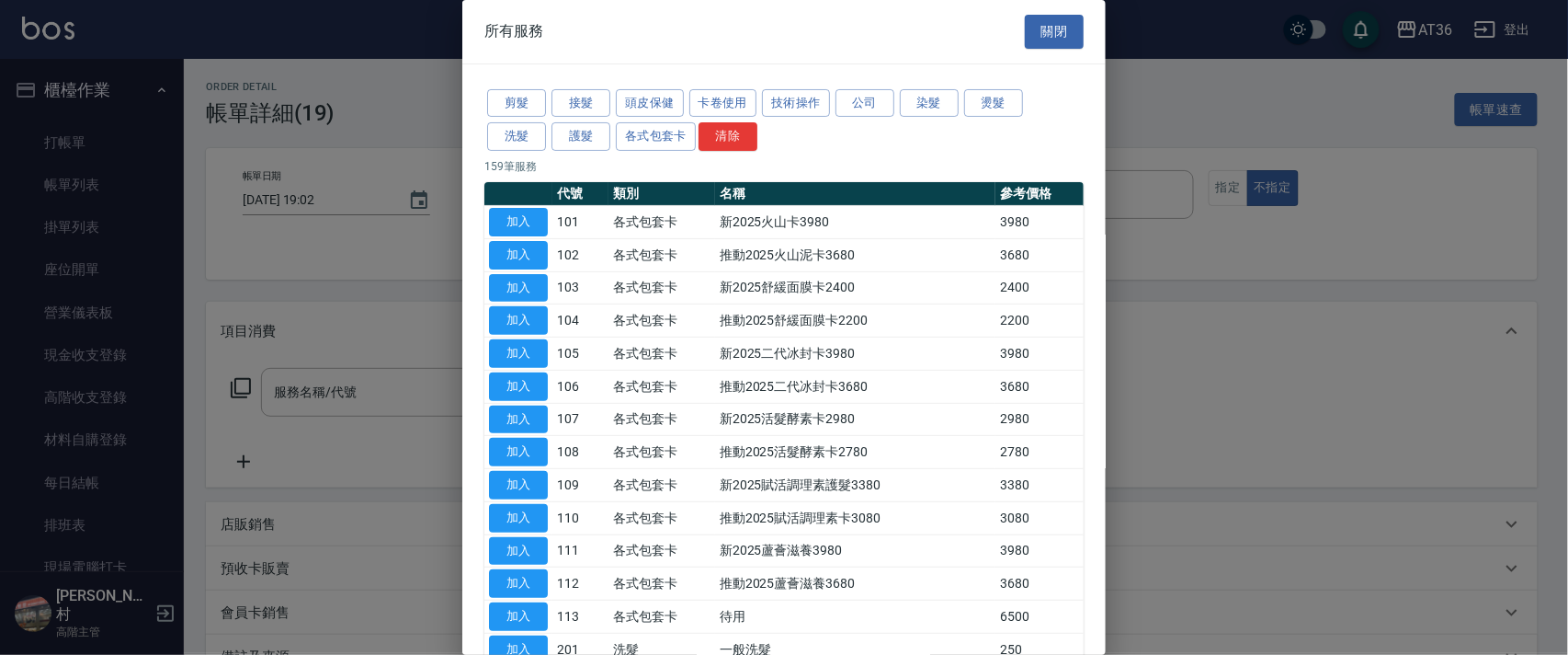
drag, startPoint x: 522, startPoint y: 104, endPoint x: 625, endPoint y: 229, distance: 162.0
click at [522, 107] on button "剪髮" at bounding box center [516, 103] width 59 height 28
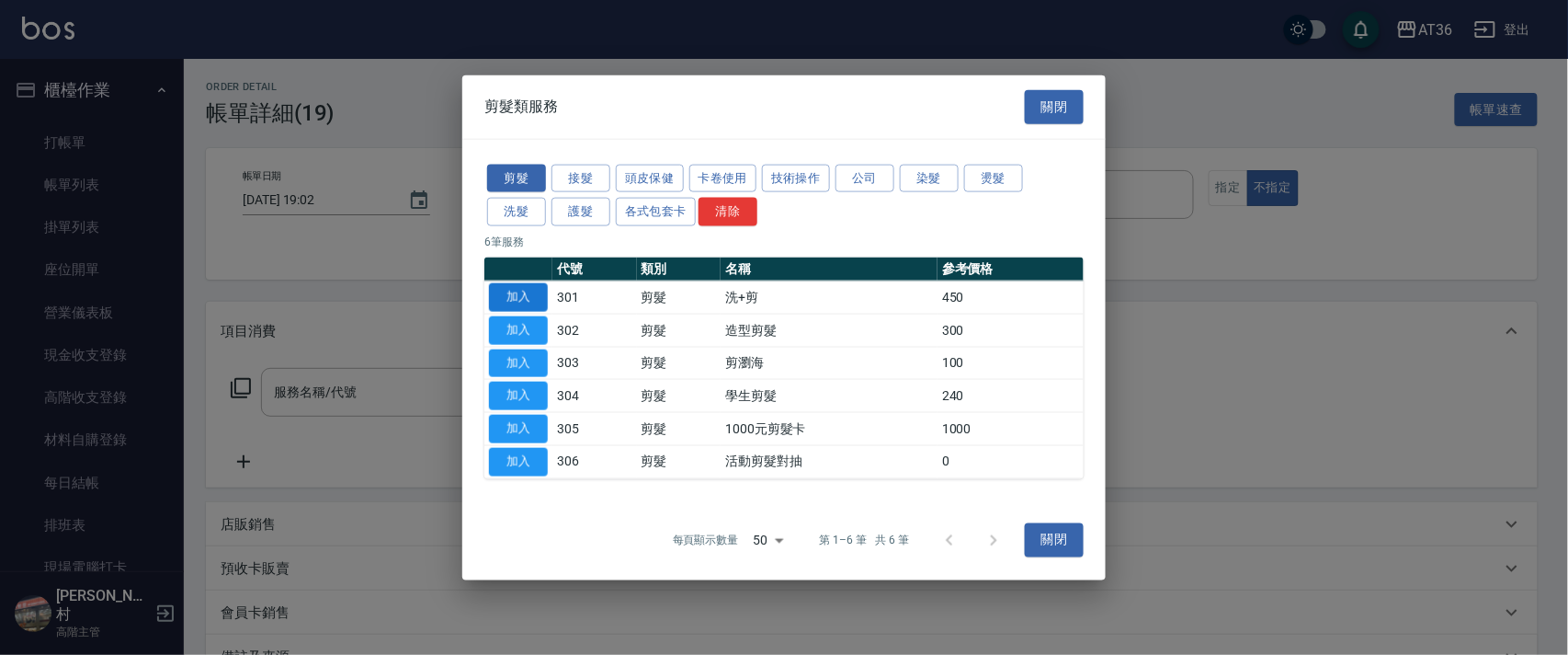
click at [533, 296] on button "加入" at bounding box center [518, 297] width 59 height 28
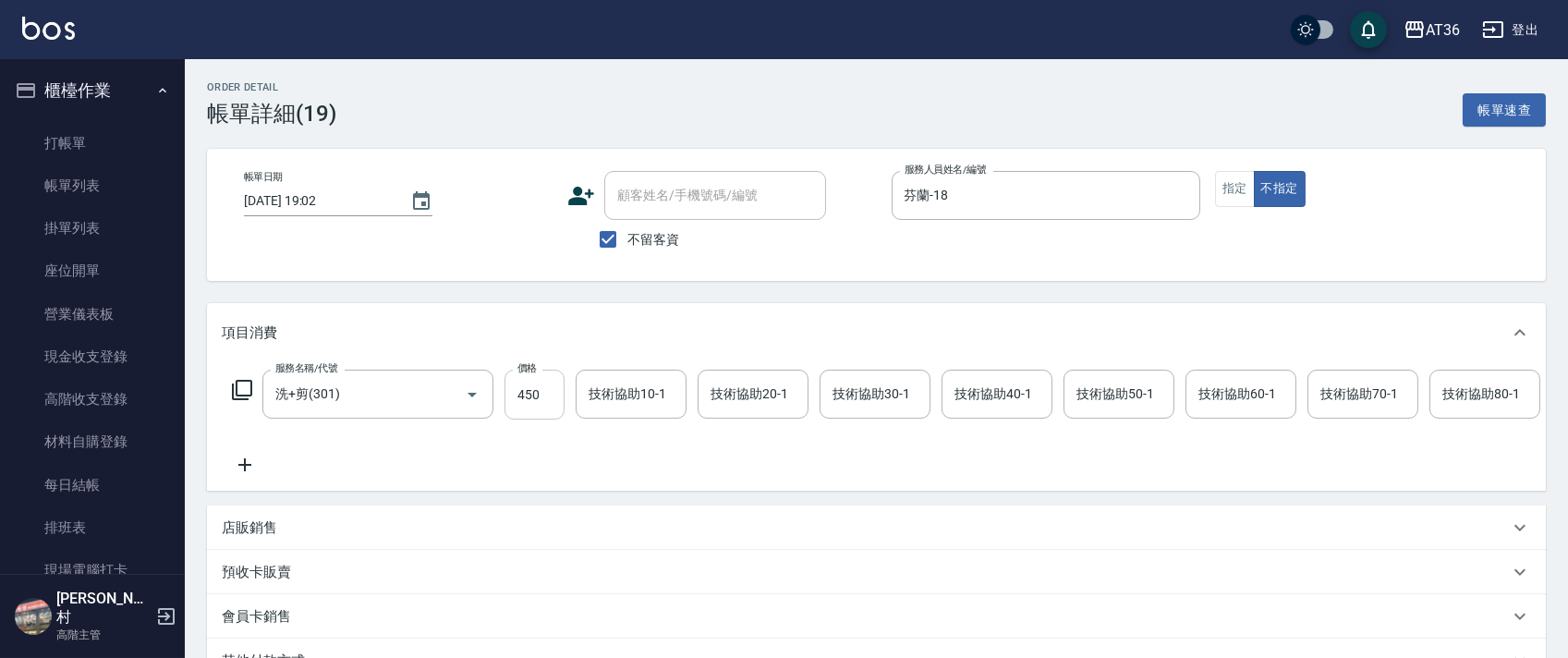
click at [526, 389] on input "450" at bounding box center [534, 394] width 60 height 50
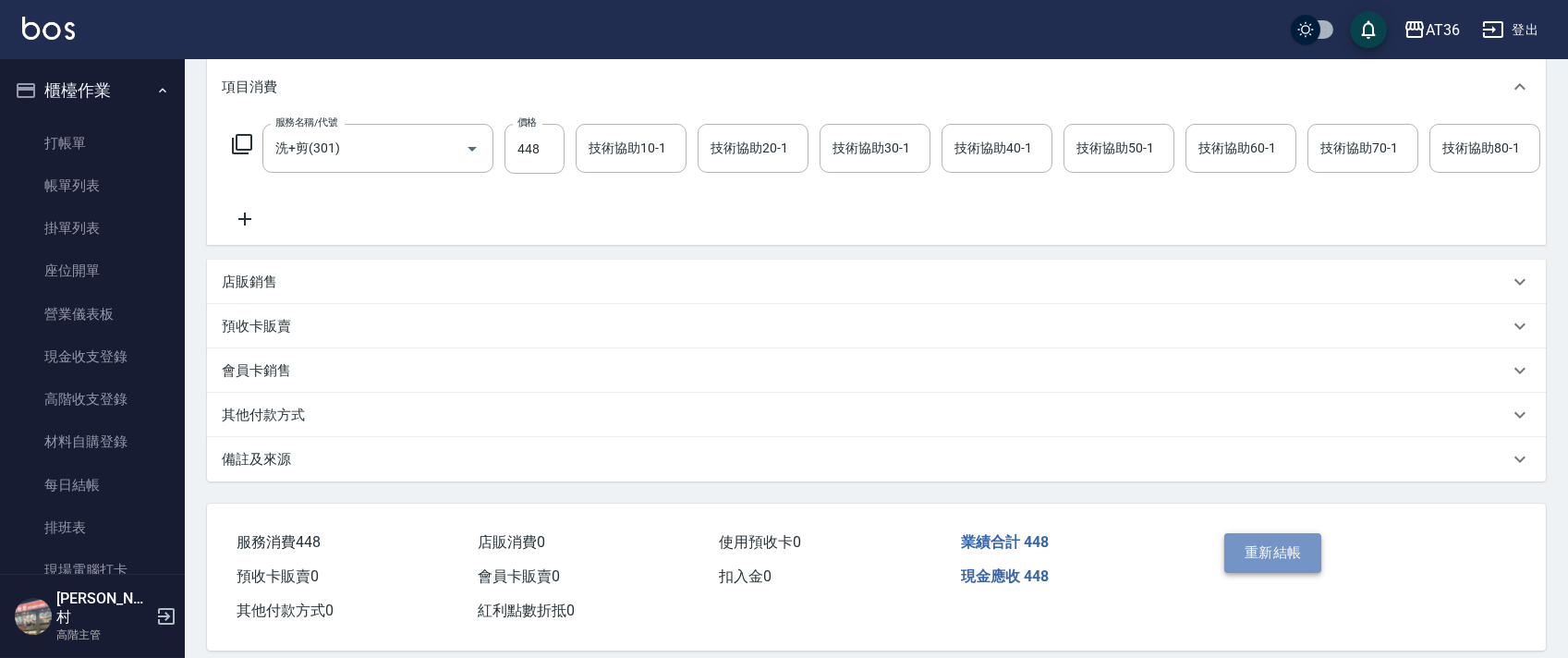
click at [1238, 570] on button "重新結帳" at bounding box center [1272, 551] width 98 height 38
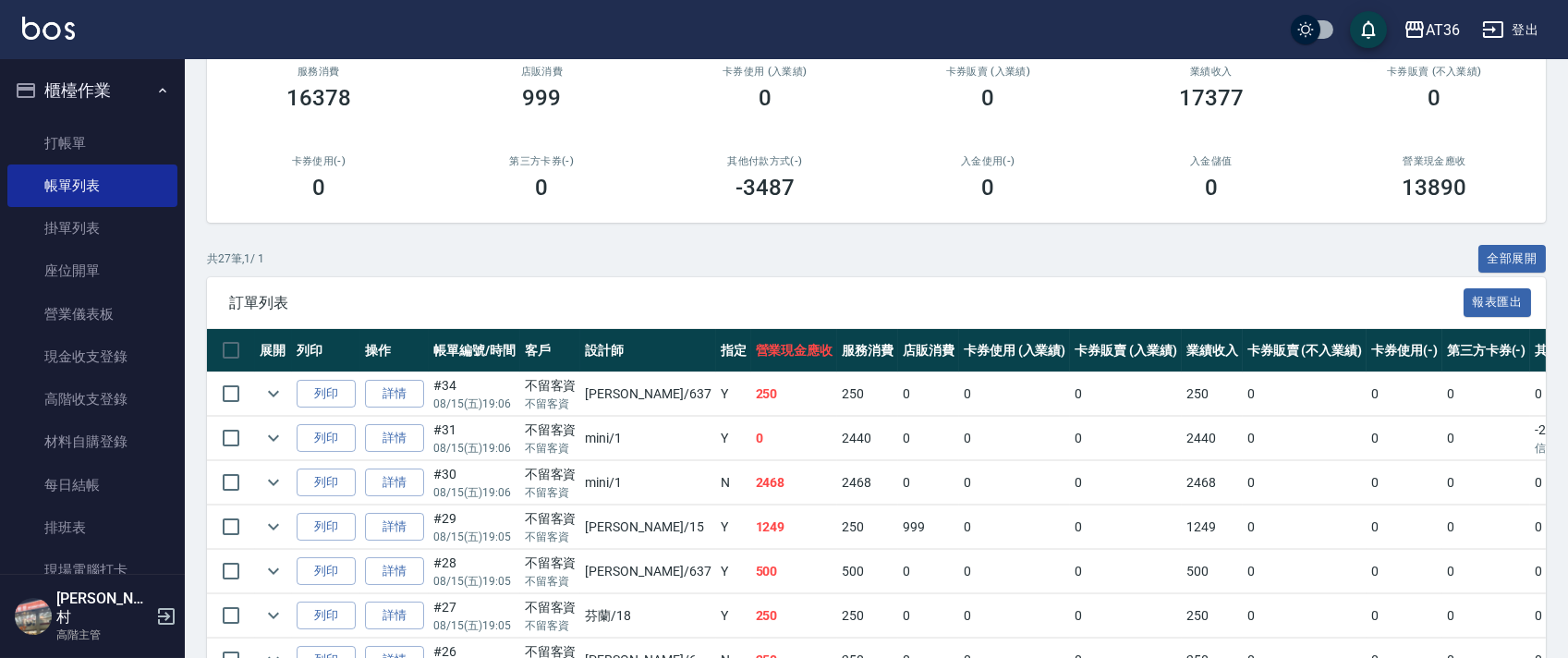
scroll to position [616, 0]
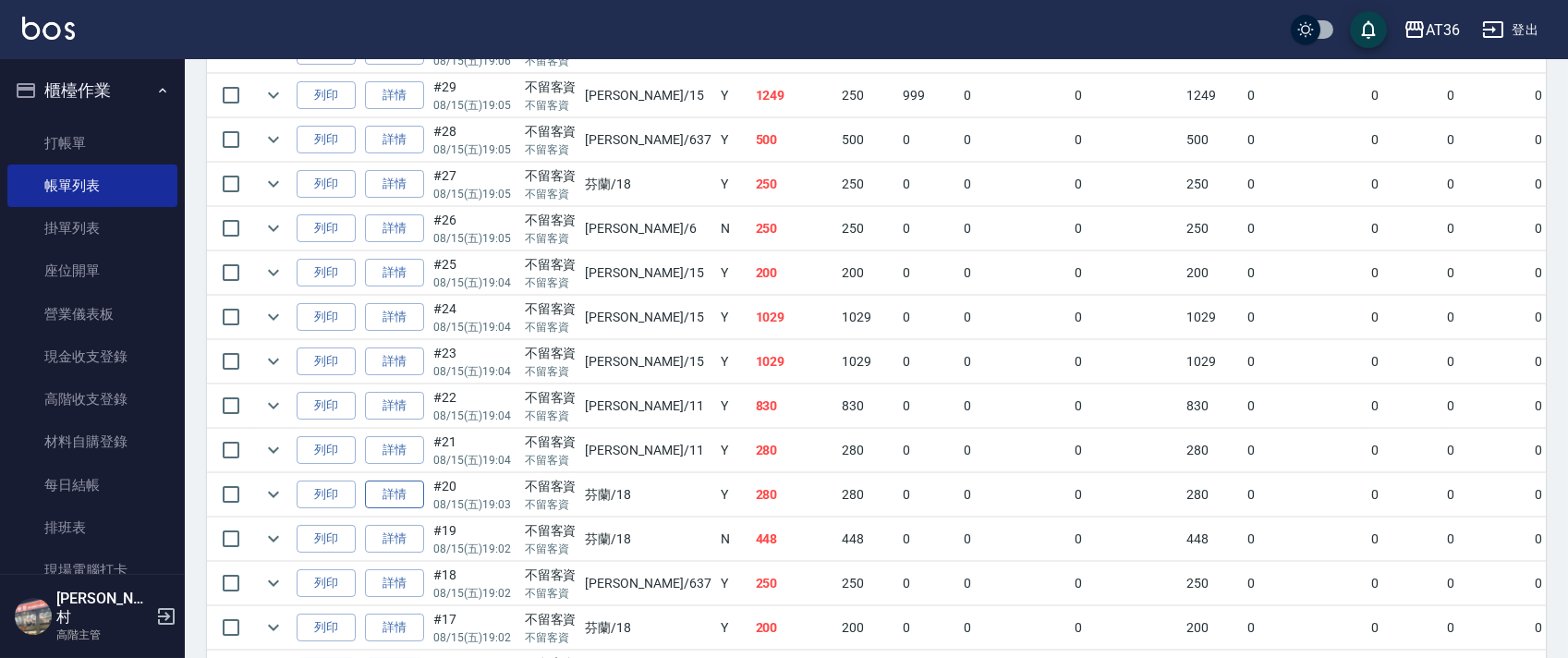
click at [406, 490] on link "詳情" at bounding box center [395, 494] width 59 height 29
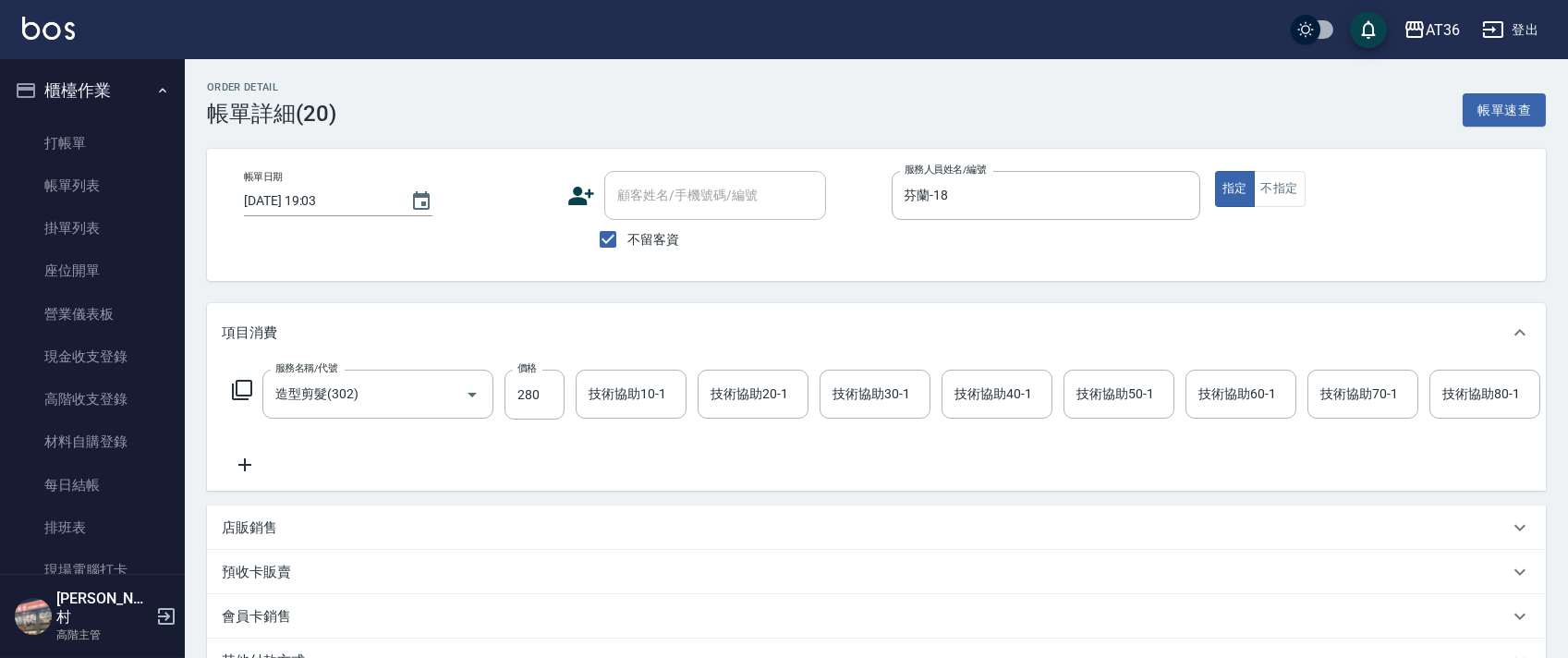
scroll to position [0, 947]
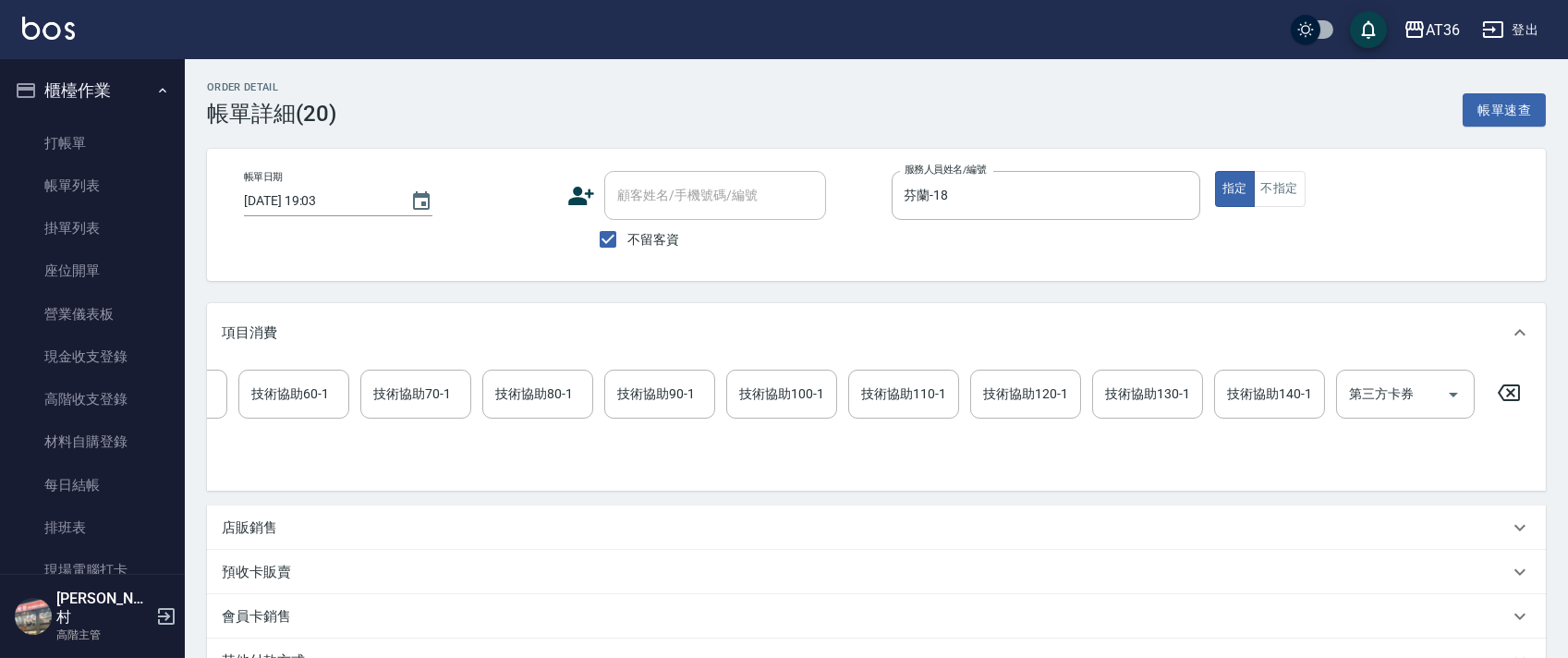
click at [1513, 394] on icon at bounding box center [1509, 392] width 22 height 17
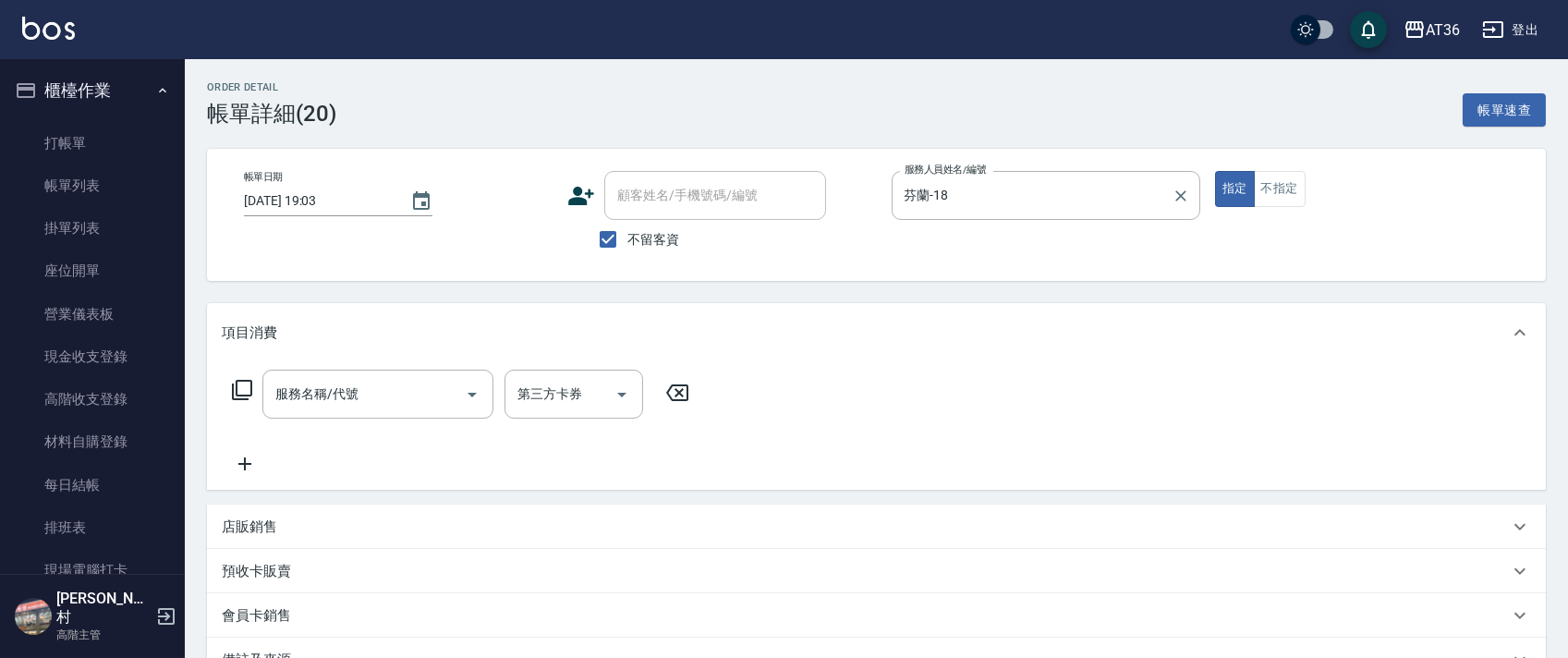
scroll to position [0, 0]
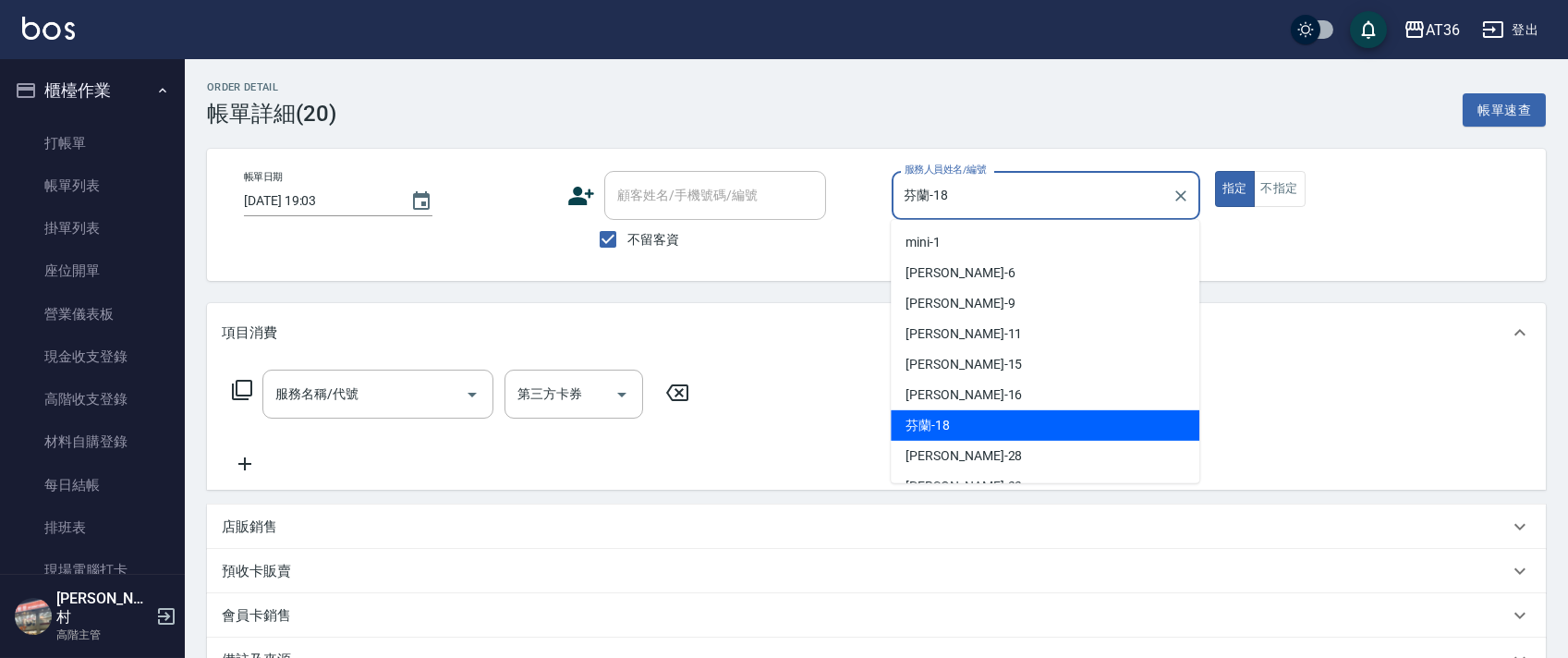
click at [949, 195] on input "芬蘭-18" at bounding box center [1032, 195] width 264 height 33
drag, startPoint x: 946, startPoint y: 423, endPoint x: 1227, endPoint y: 233, distance: 339.2
click at [946, 421] on span "芬蘭 -18" at bounding box center [927, 425] width 44 height 20
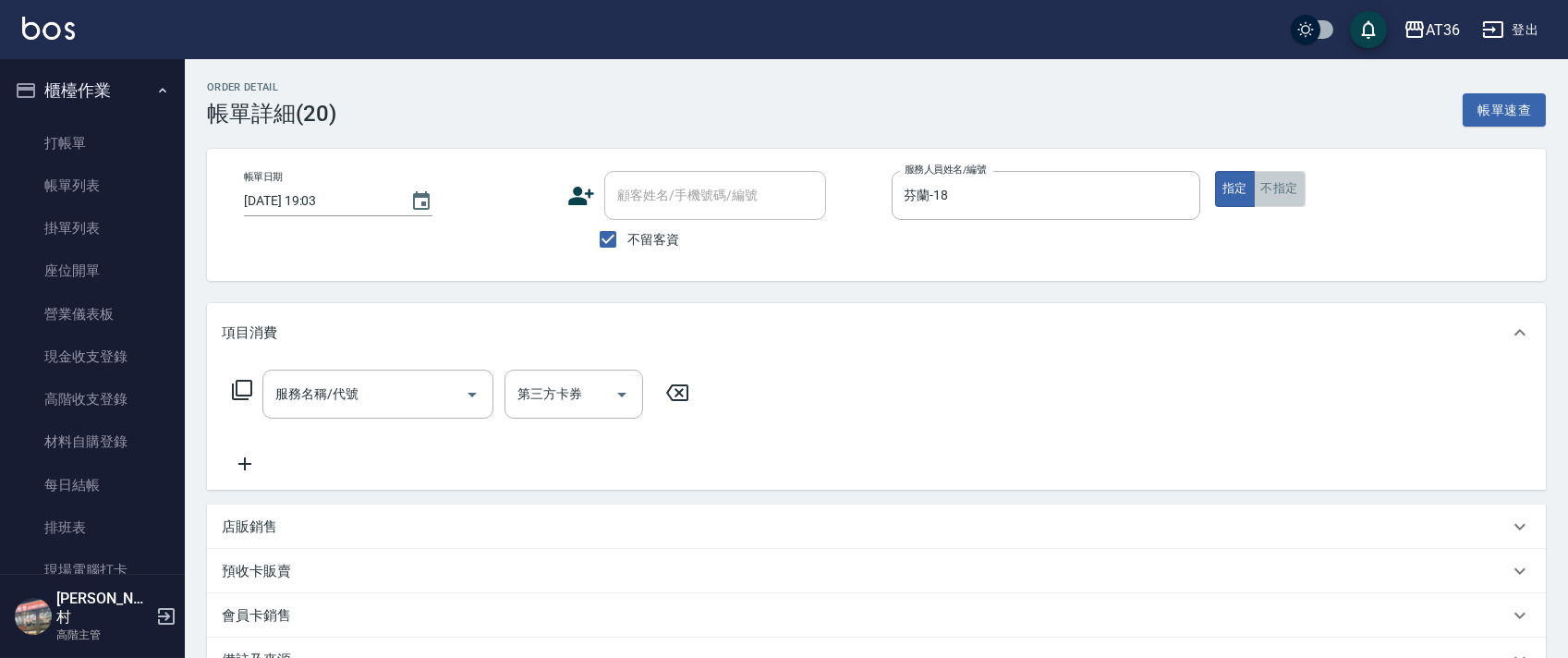
click at [1276, 192] on button "不指定" at bounding box center [1279, 188] width 51 height 37
click at [249, 389] on icon at bounding box center [242, 390] width 22 height 22
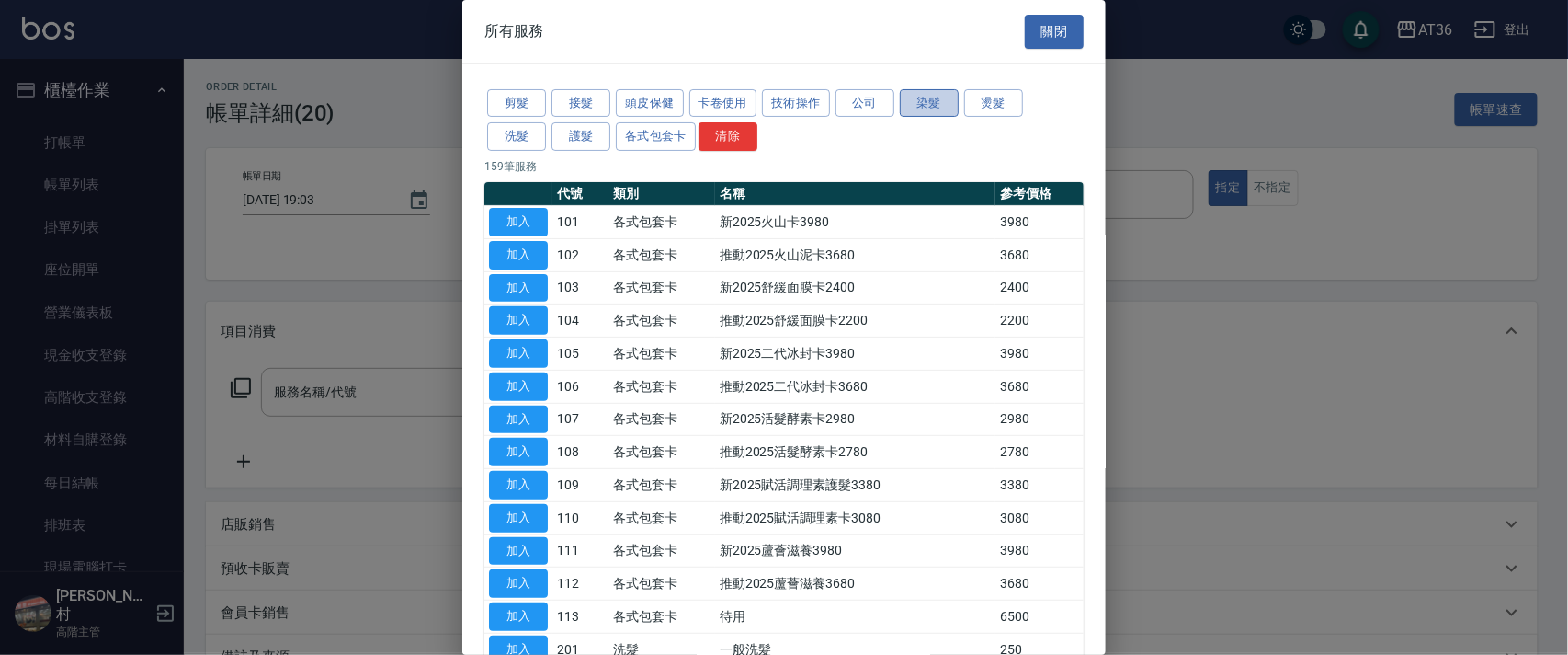
click at [931, 105] on button "染髮" at bounding box center [930, 103] width 59 height 28
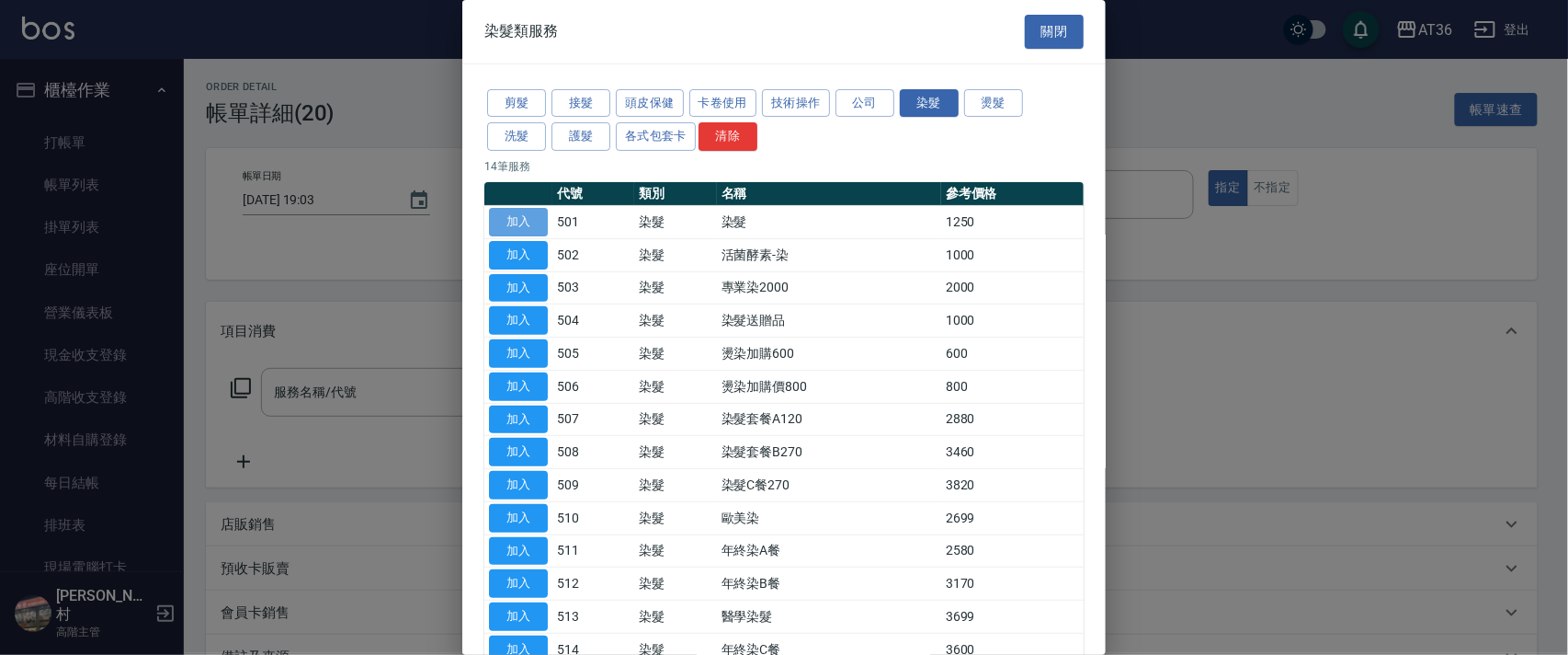
click at [536, 225] on button "加入" at bounding box center [518, 222] width 59 height 28
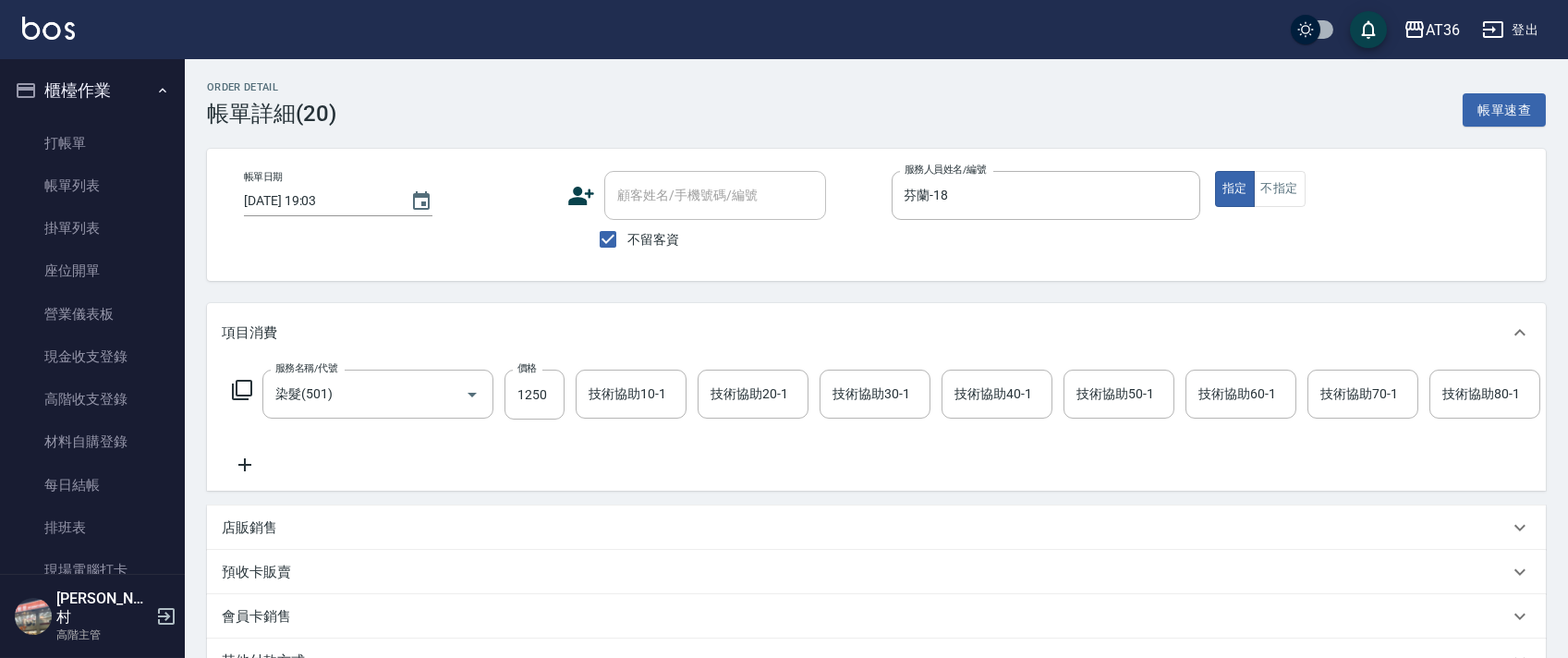
click at [242, 393] on icon at bounding box center [242, 390] width 22 height 22
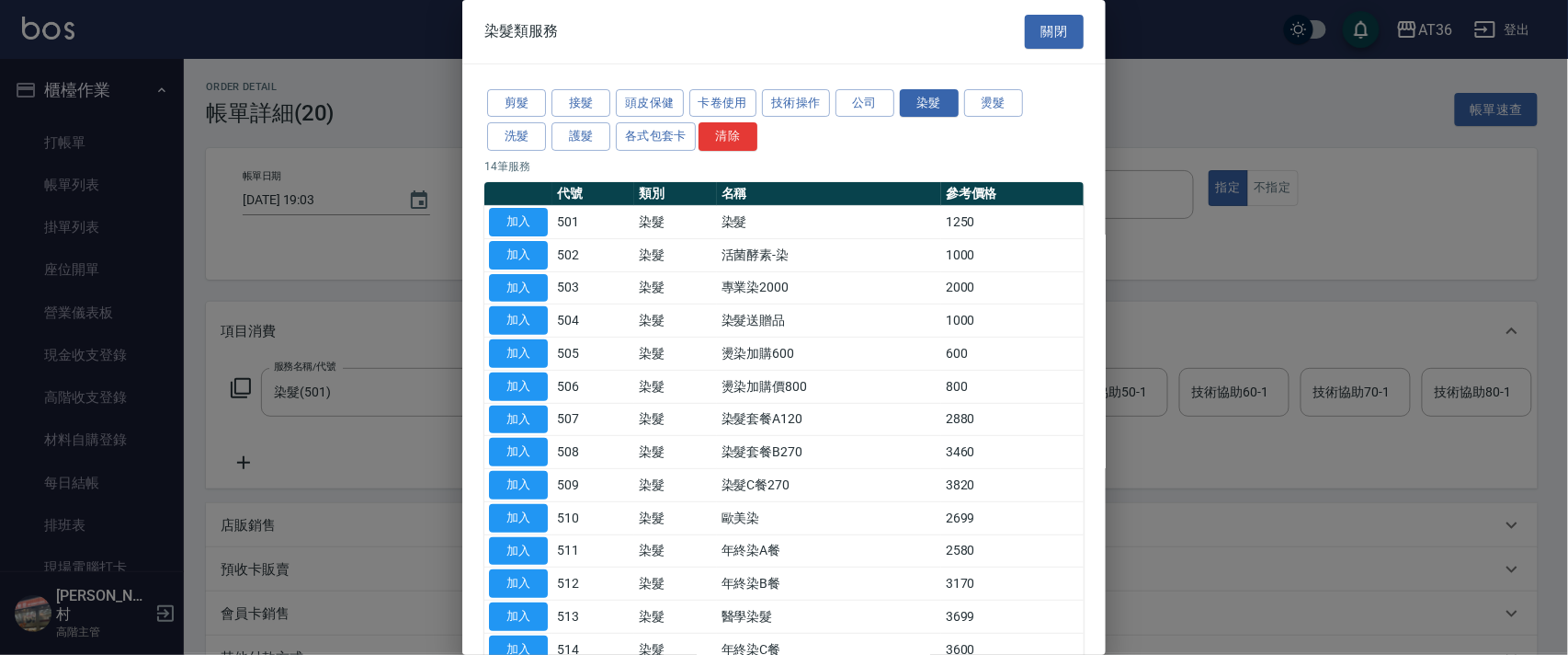
drag, startPoint x: 670, startPoint y: 107, endPoint x: 687, endPoint y: 213, distance: 107.4
click at [670, 108] on button "頭皮保健" at bounding box center [649, 103] width 68 height 28
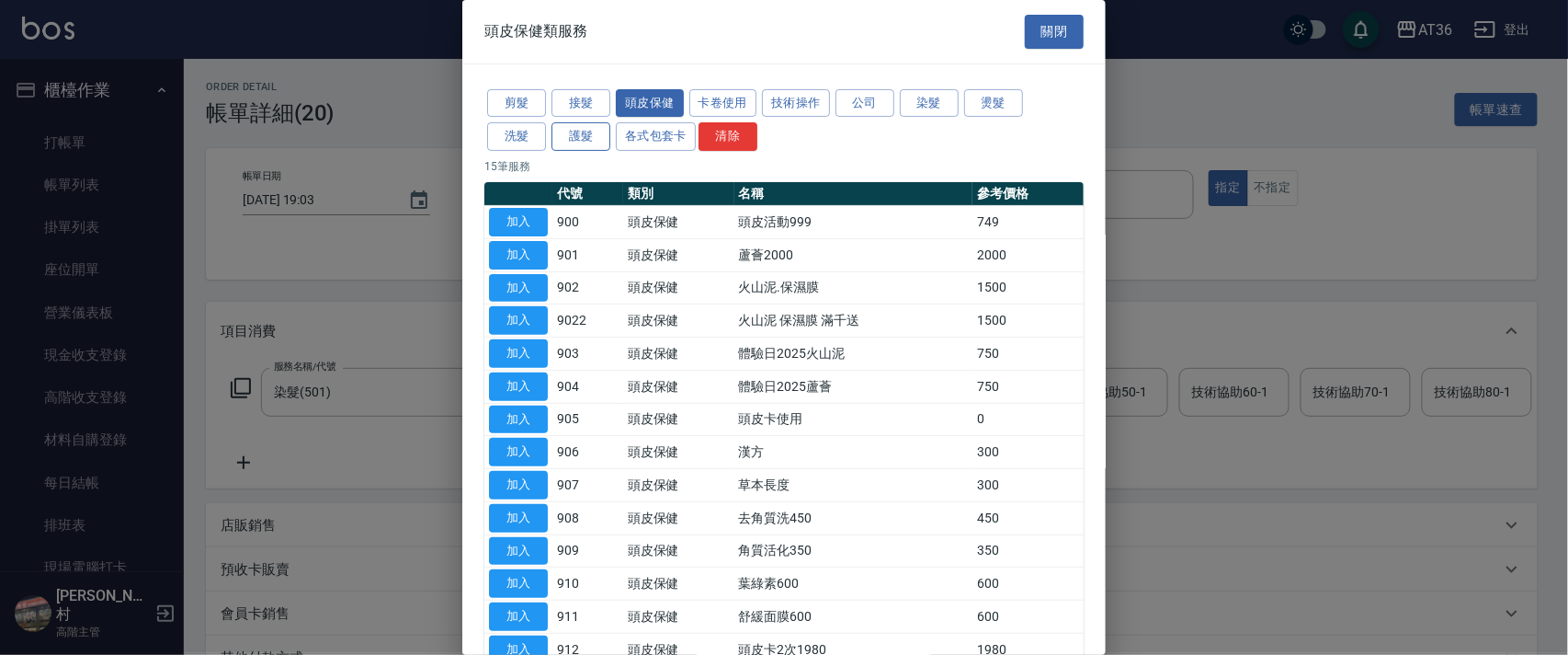
click at [593, 136] on button "護髮" at bounding box center [581, 136] width 59 height 28
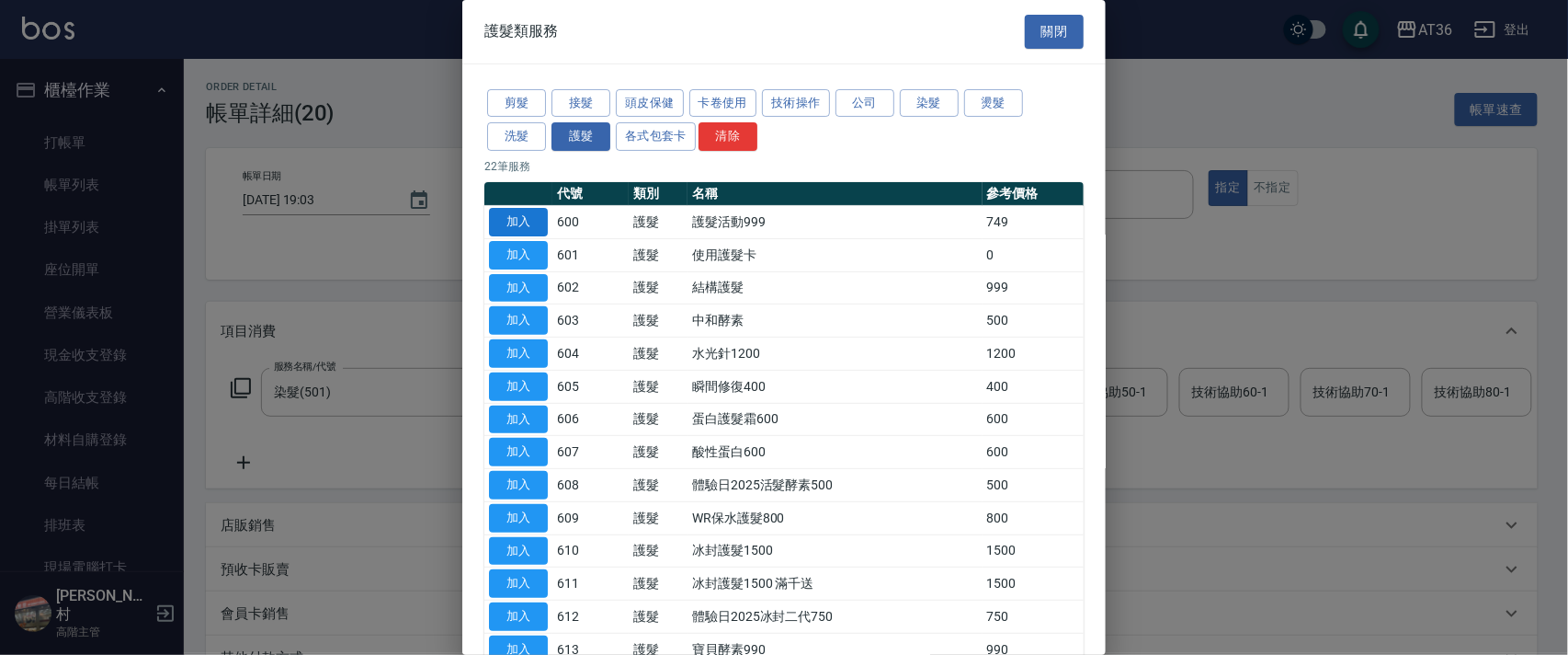
click at [544, 218] on button "加入" at bounding box center [518, 222] width 59 height 28
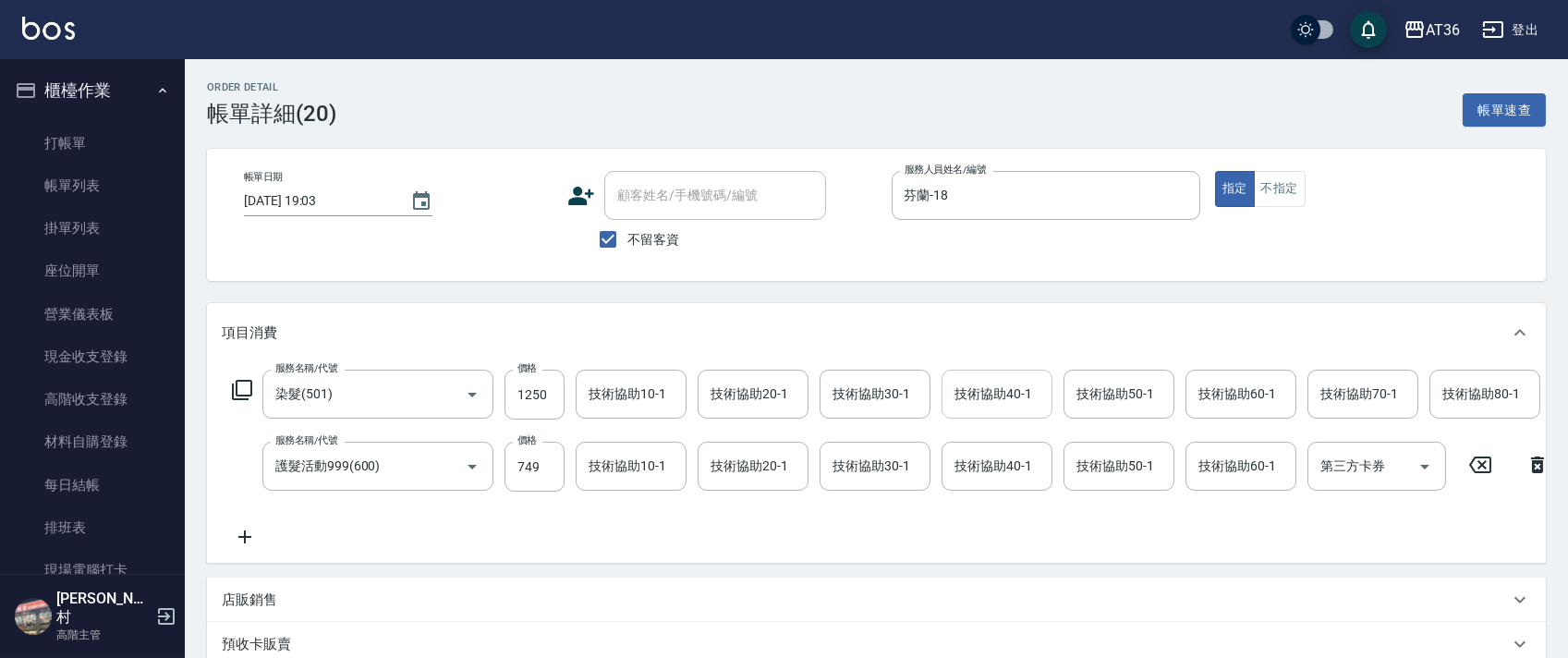
click at [980, 386] on div "技術協助40-1 技術協助40-1" at bounding box center [997, 394] width 111 height 49
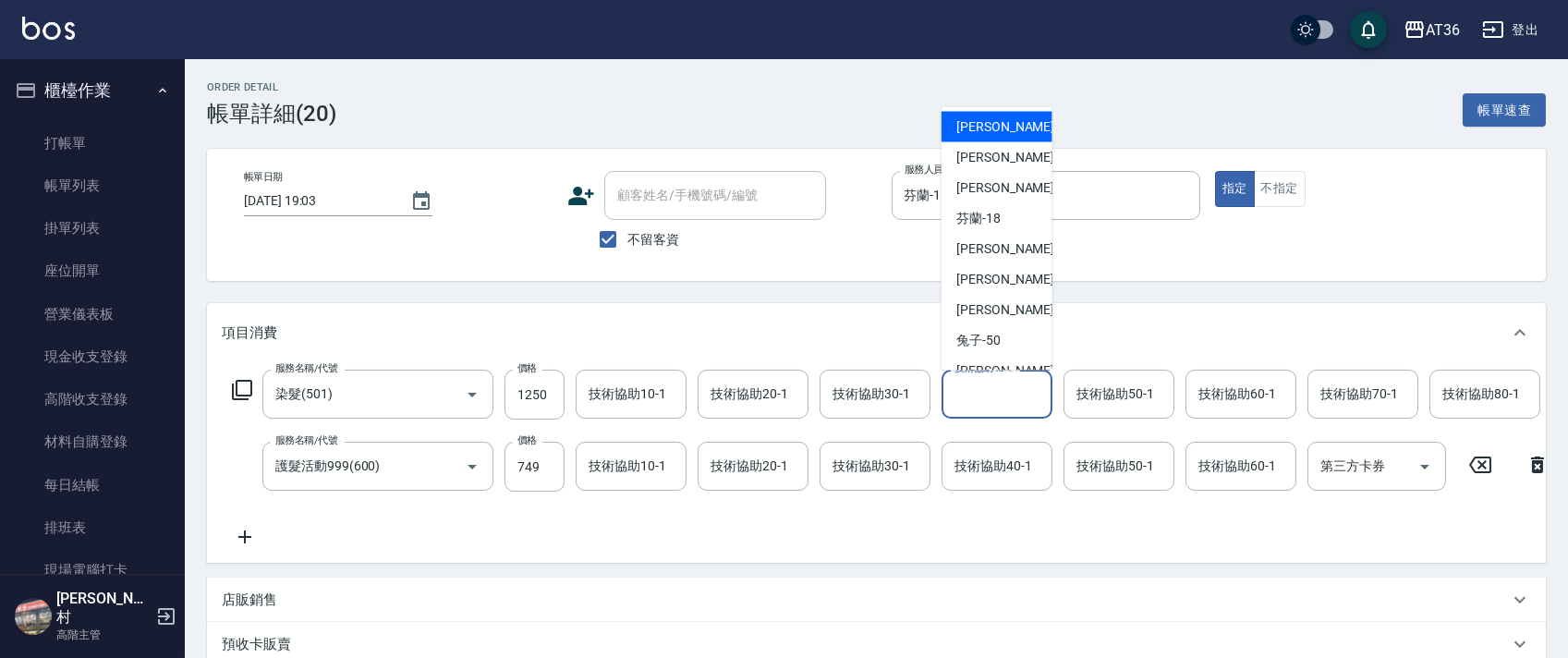
scroll to position [239, 0]
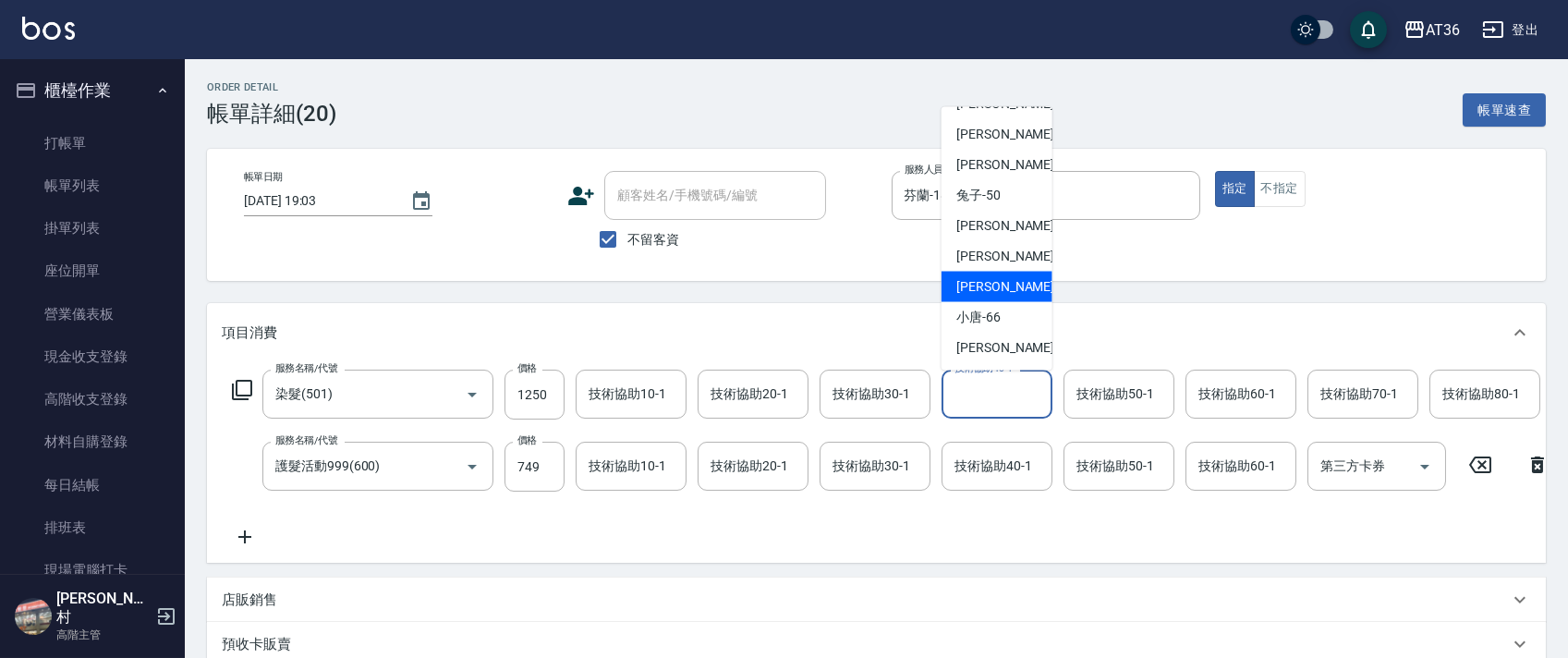
click at [994, 281] on span "[PERSON_NAME] -59" at bounding box center [1014, 287] width 116 height 20
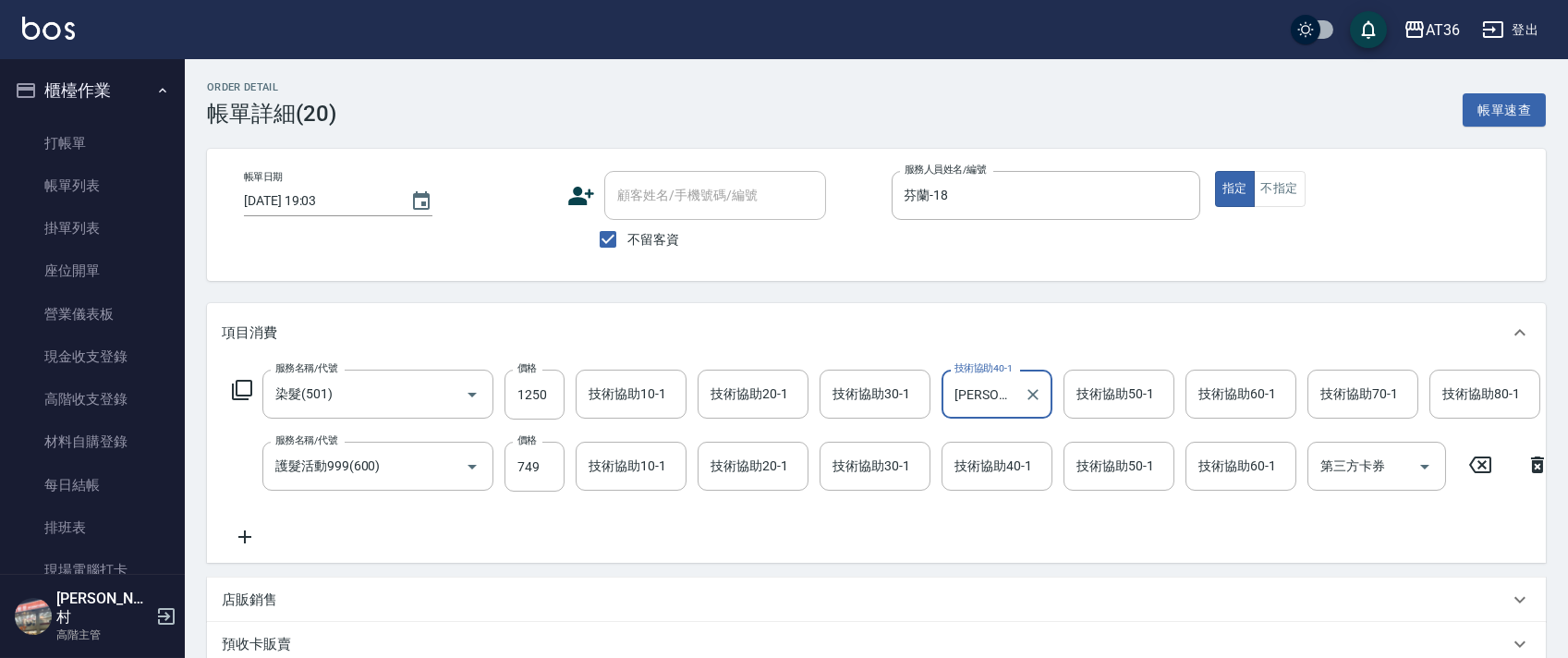
click at [1467, 389] on div "技術協助80-1 技術協助80-1" at bounding box center [1484, 394] width 111 height 49
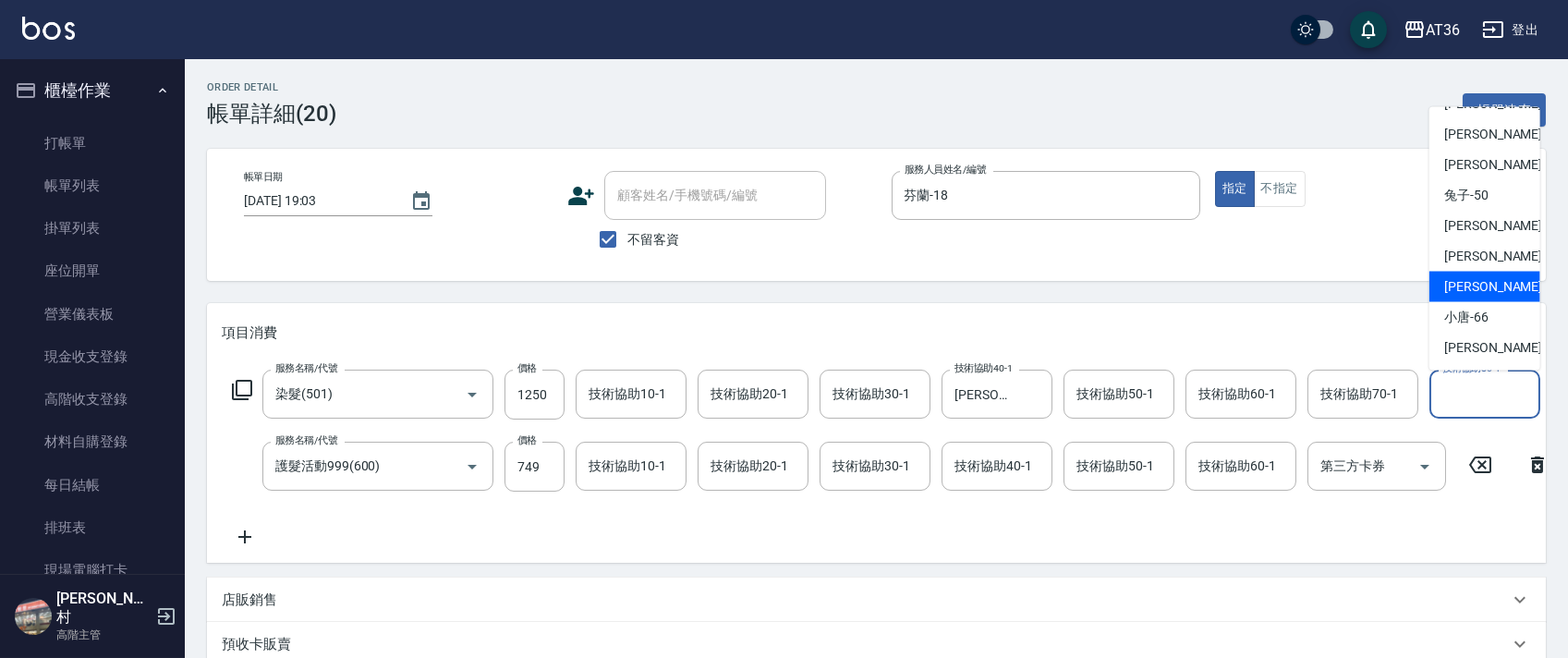
click at [1472, 282] on span "[PERSON_NAME] -59" at bounding box center [1502, 287] width 116 height 20
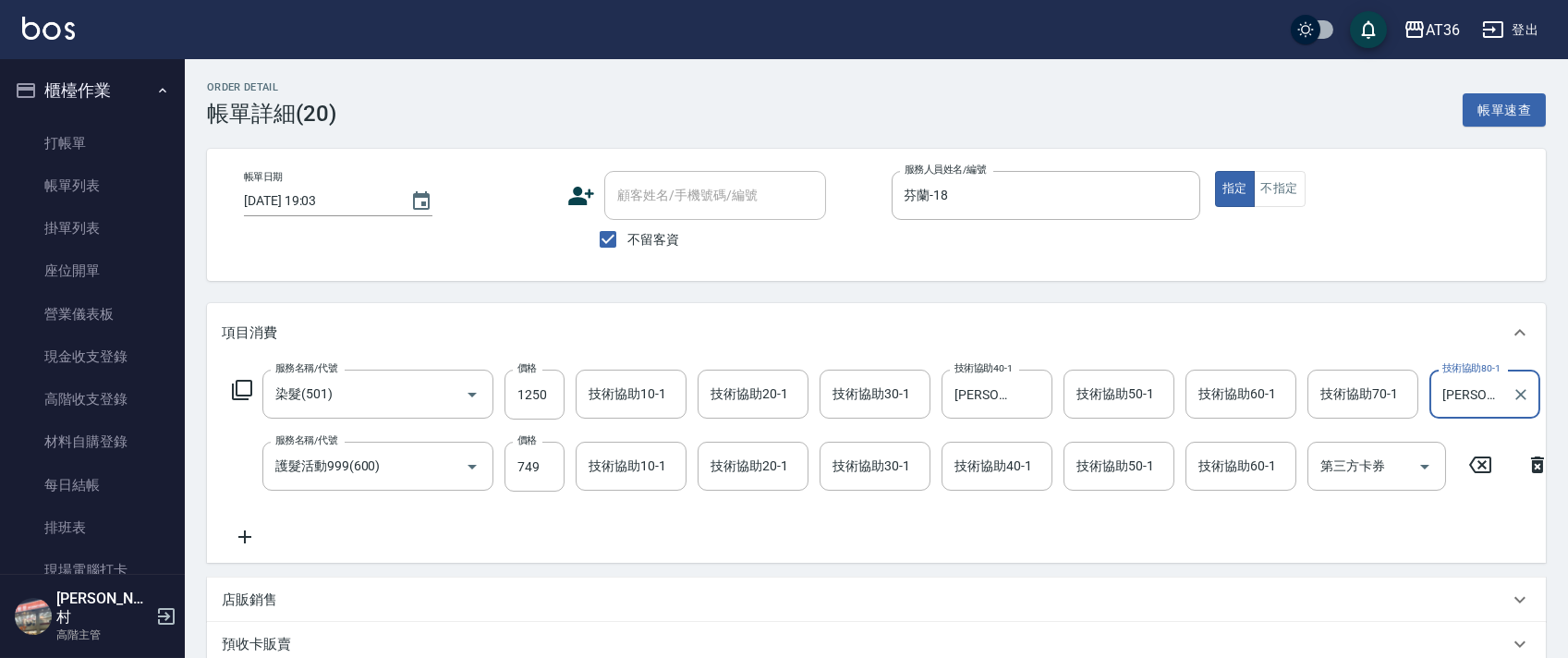
scroll to position [123, 0]
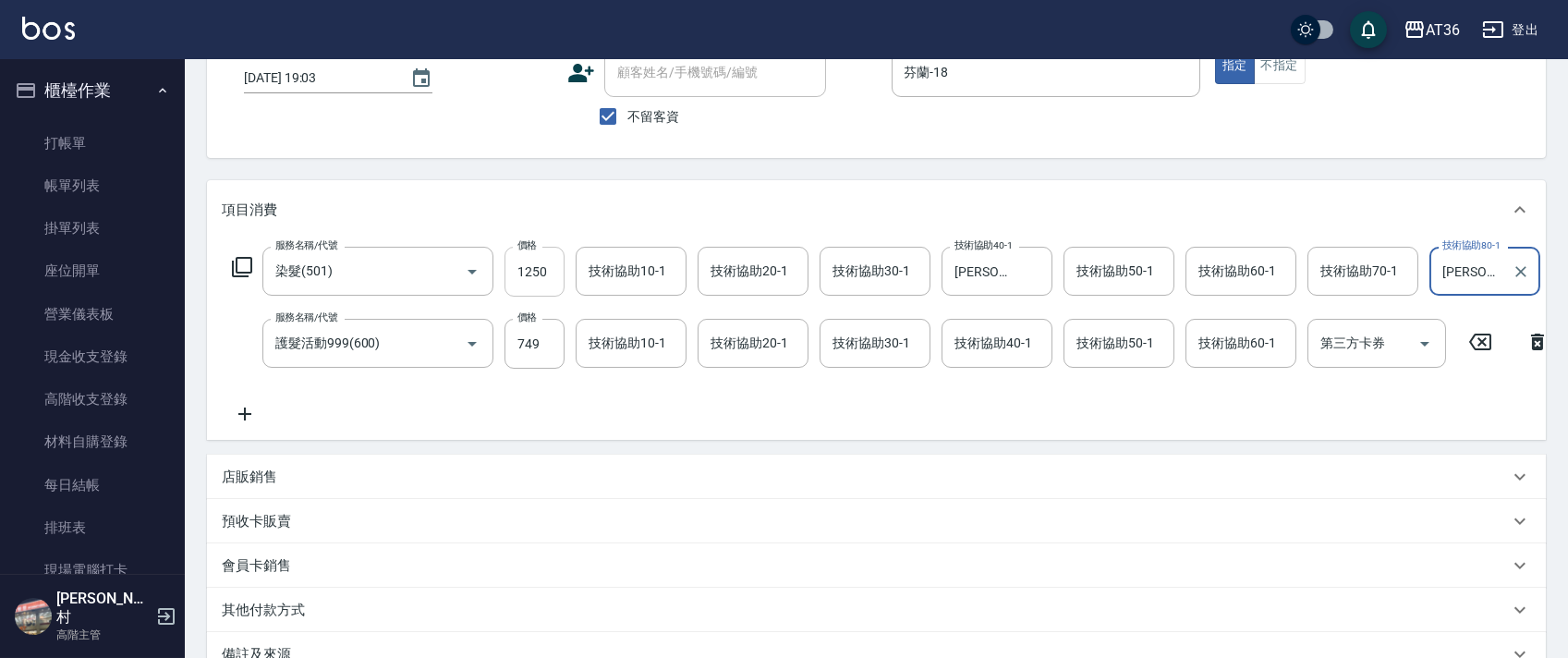
click at [533, 278] on input "1250" at bounding box center [534, 271] width 60 height 50
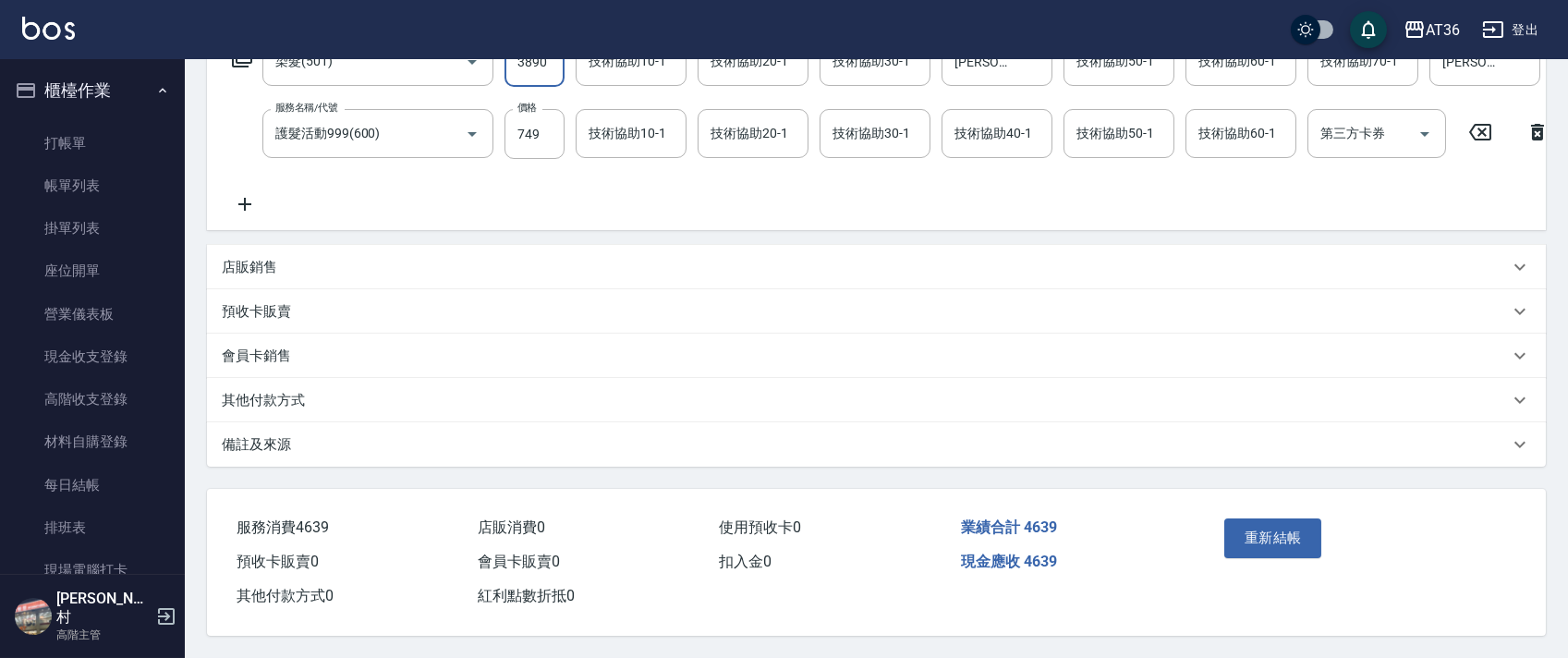
scroll to position [356, 0]
click at [1280, 532] on button "重新結帳" at bounding box center [1272, 537] width 98 height 38
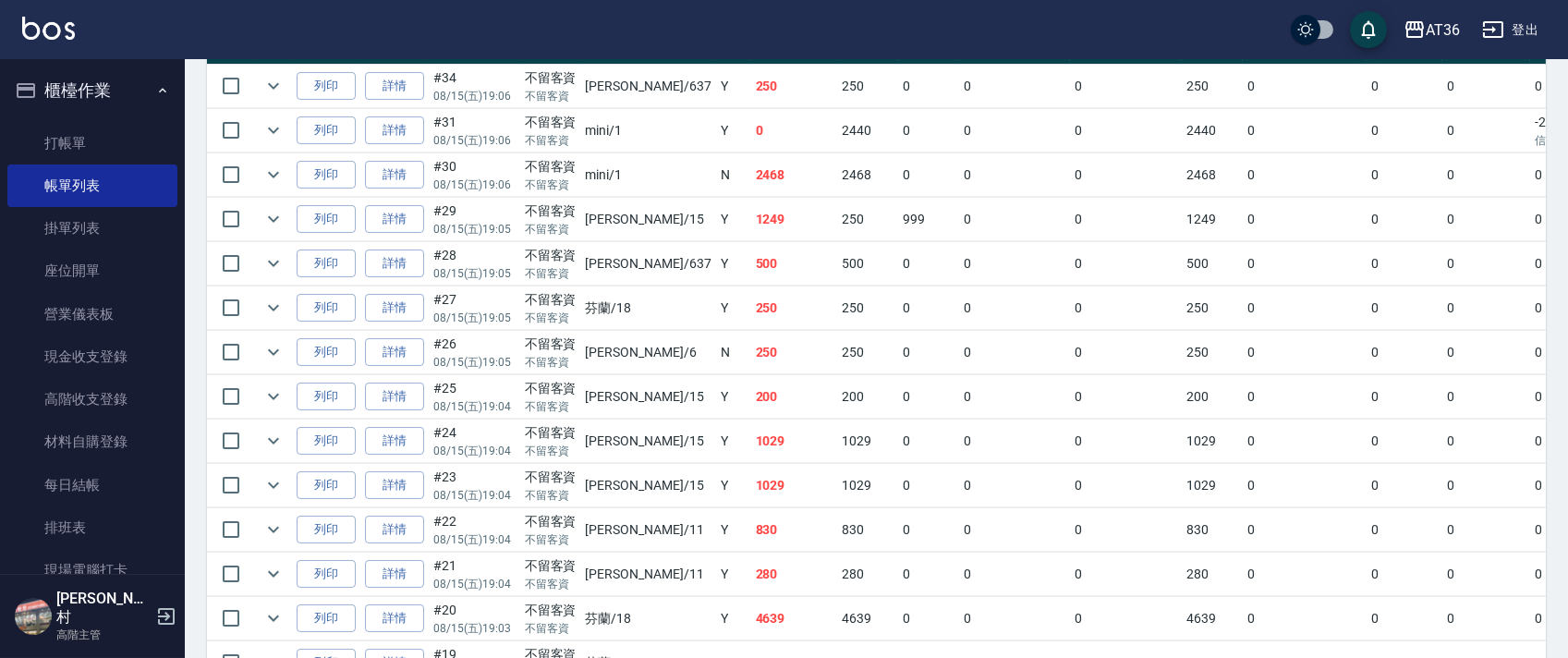
scroll to position [492, 0]
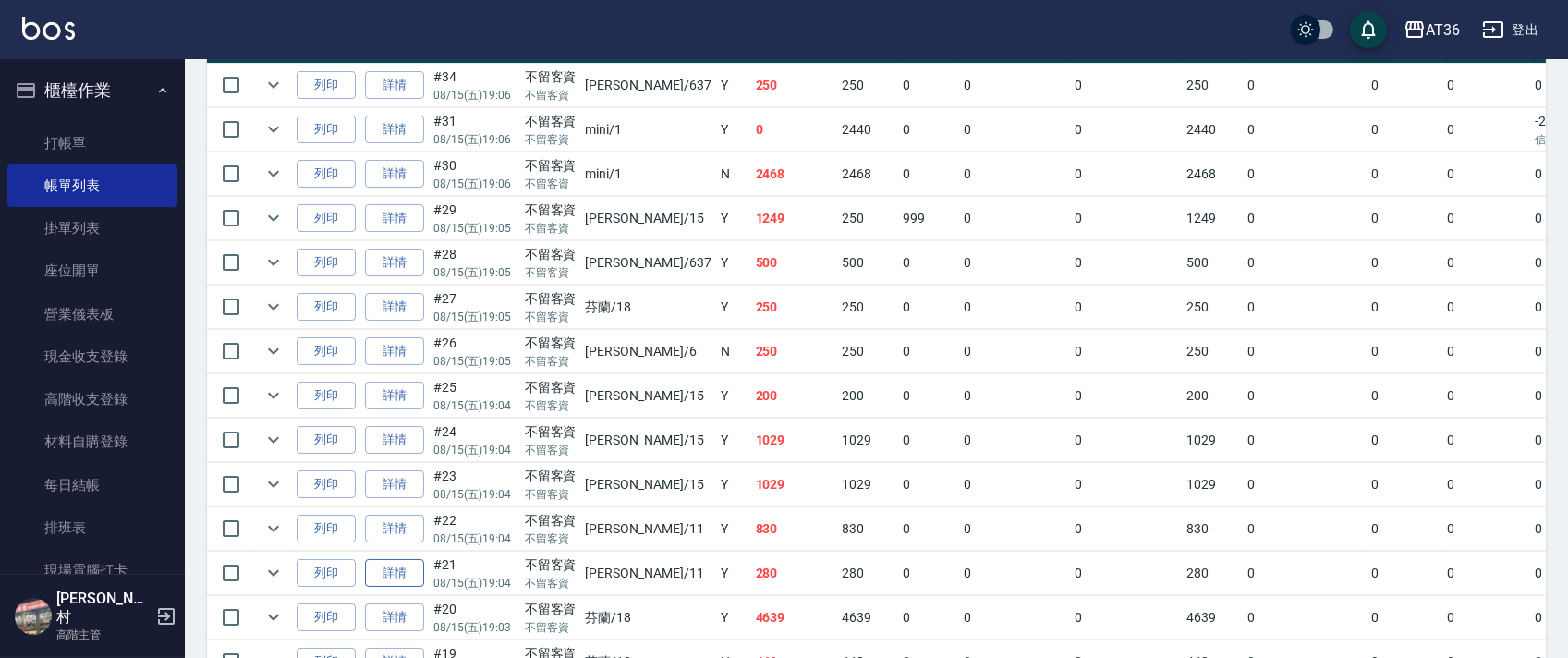
click at [403, 568] on link "詳情" at bounding box center [395, 572] width 59 height 29
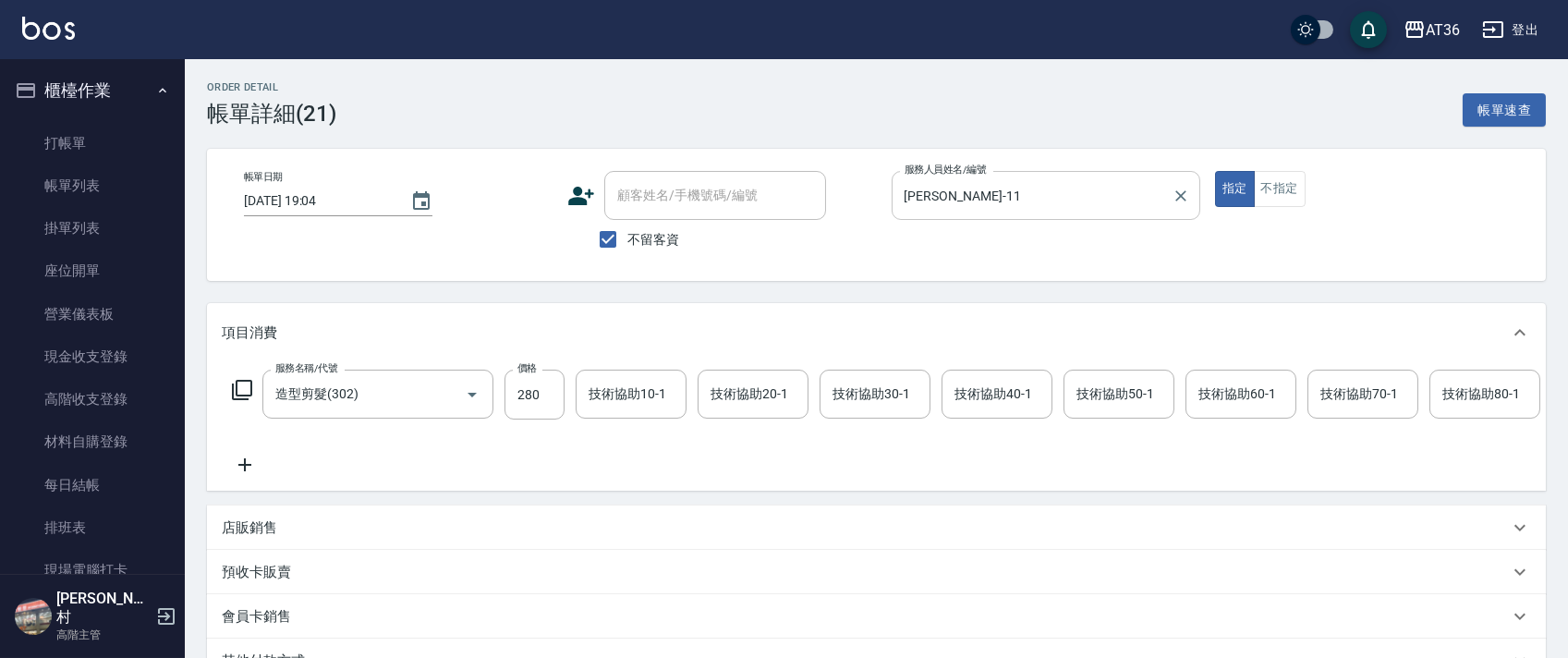
drag, startPoint x: 940, startPoint y: 196, endPoint x: 981, endPoint y: 212, distance: 44.0
click at [941, 196] on input "[PERSON_NAME]-11" at bounding box center [1032, 195] width 264 height 33
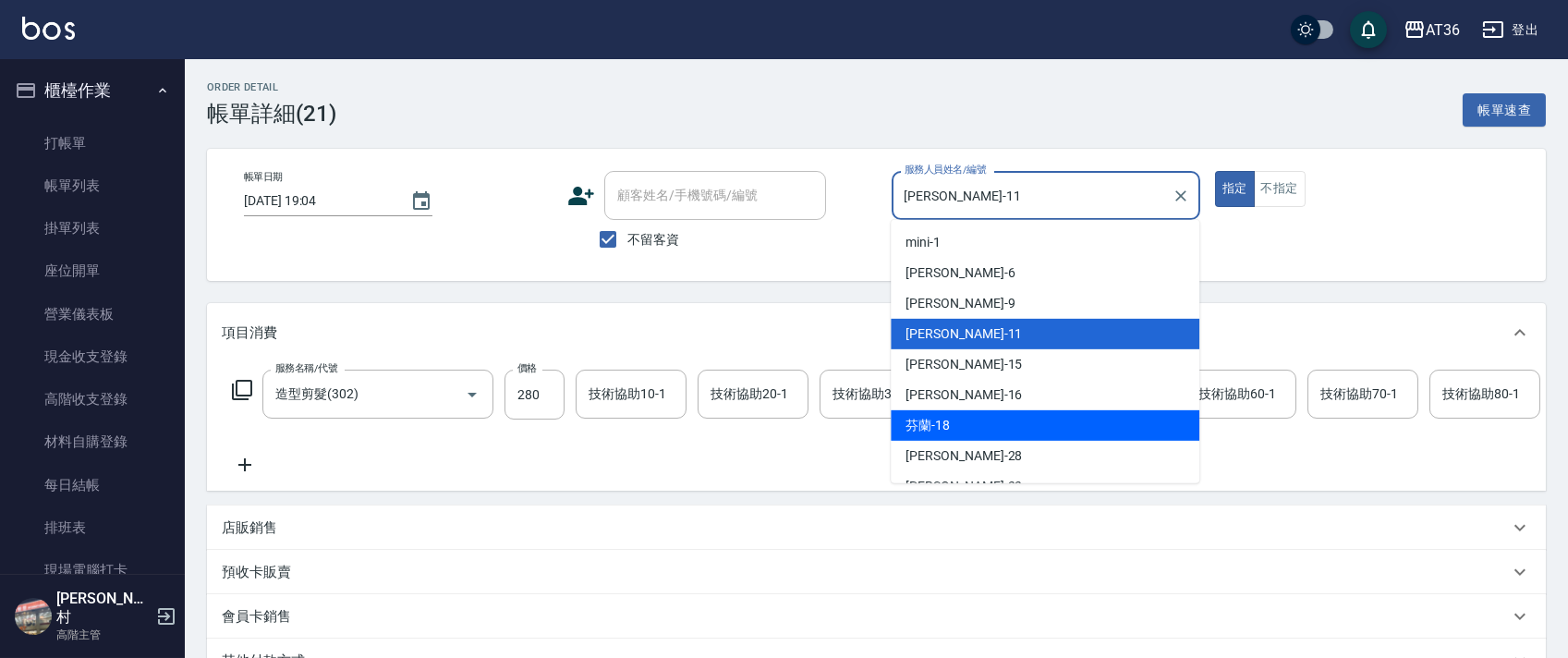
click at [937, 419] on span "芬蘭 -18" at bounding box center [927, 425] width 44 height 20
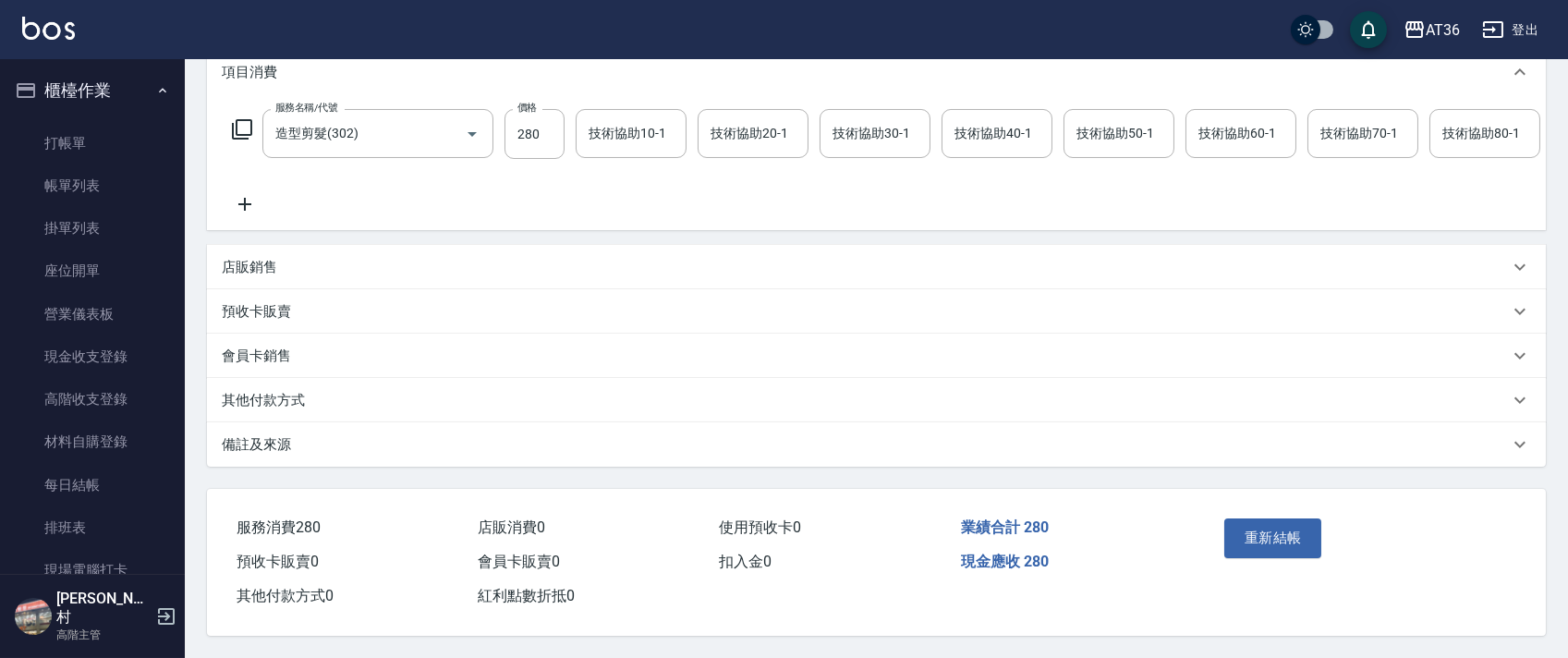
scroll to position [284, 0]
click at [1266, 531] on button "重新結帳" at bounding box center [1272, 537] width 98 height 38
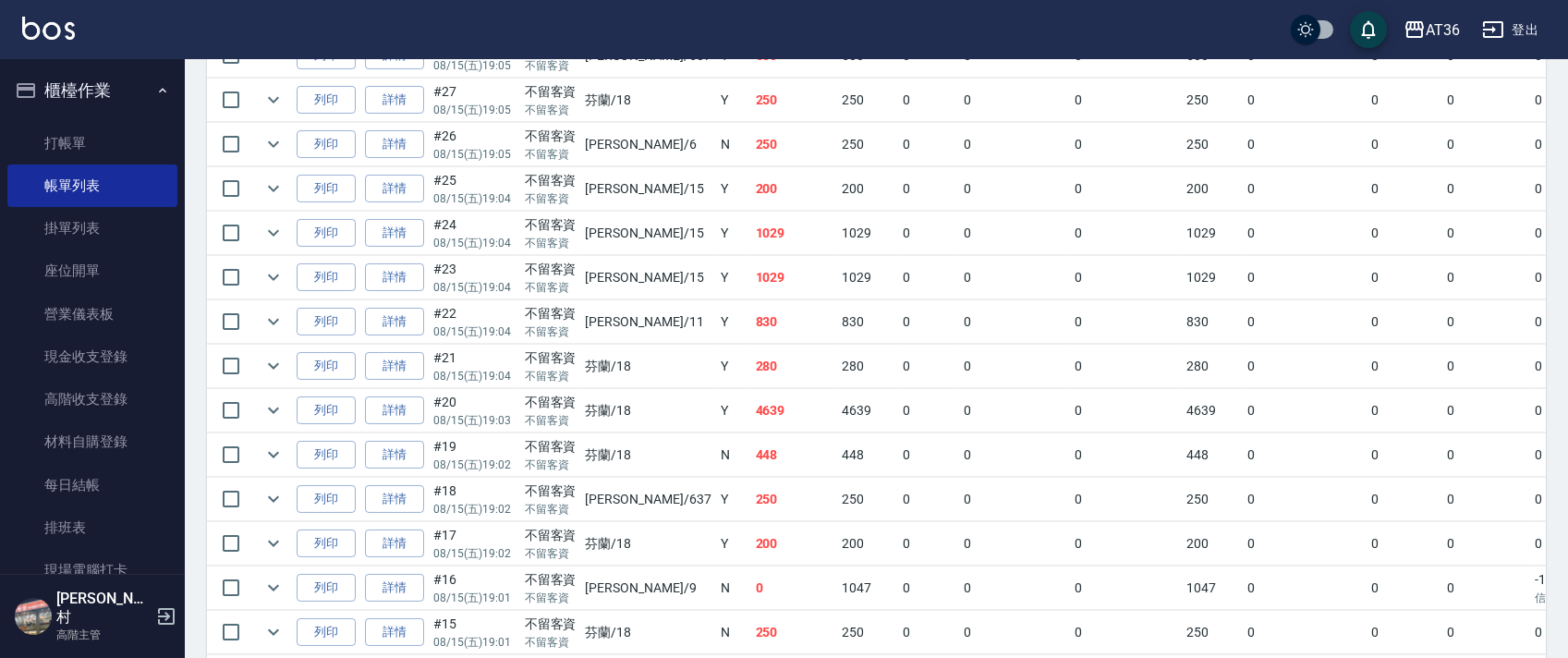
scroll to position [698, 0]
click at [392, 323] on link "詳情" at bounding box center [395, 323] width 59 height 29
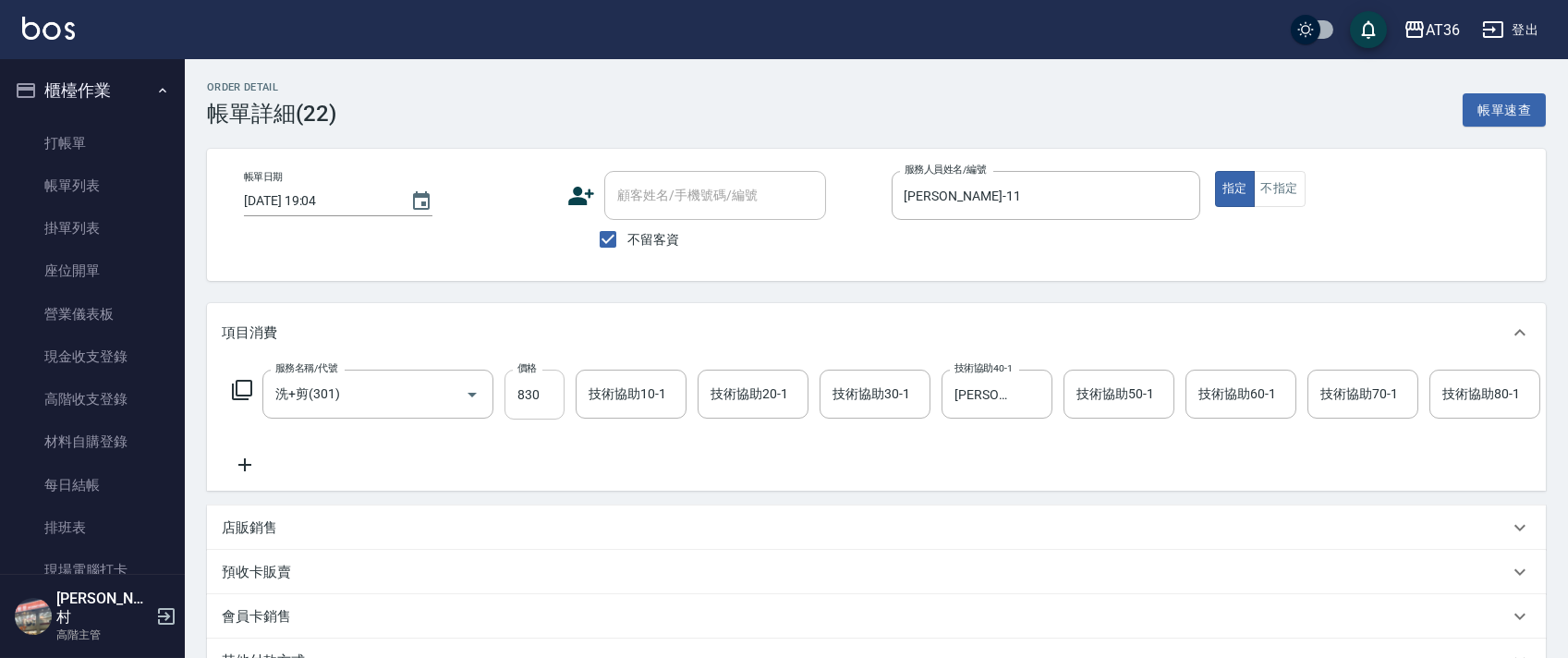
click at [514, 401] on input "830" at bounding box center [534, 394] width 60 height 50
click at [1035, 393] on icon "Clear" at bounding box center [1032, 394] width 19 height 19
click at [1296, 186] on button "不指定" at bounding box center [1279, 188] width 51 height 37
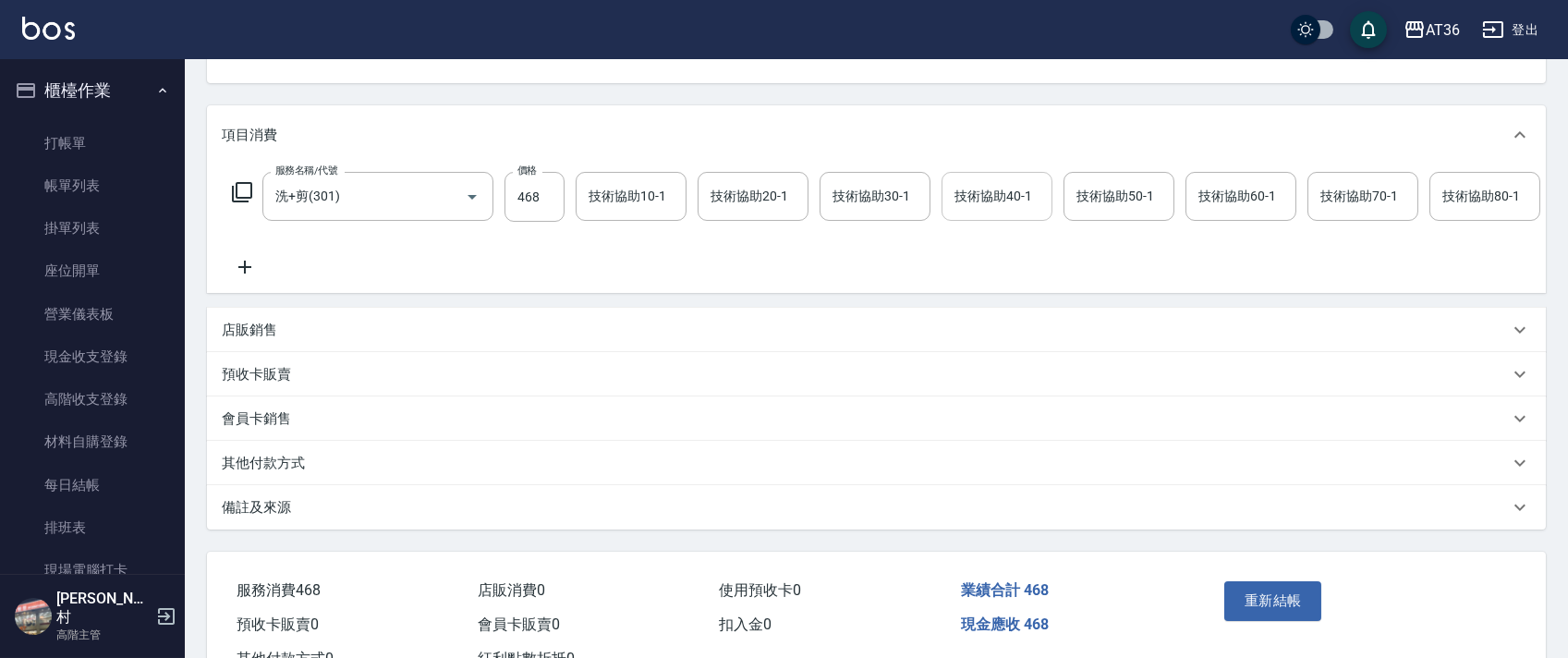
scroll to position [284, 0]
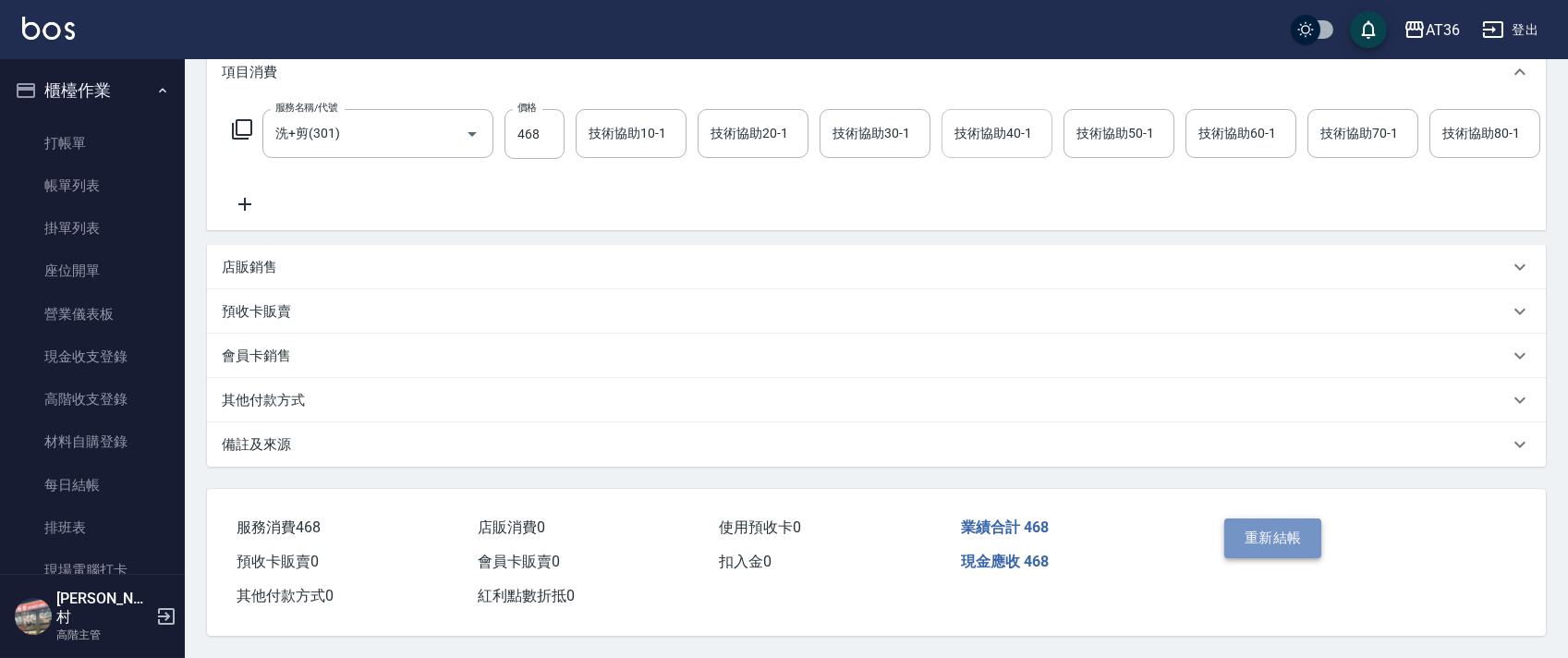
click at [1276, 547] on button "重新結帳" at bounding box center [1272, 537] width 98 height 38
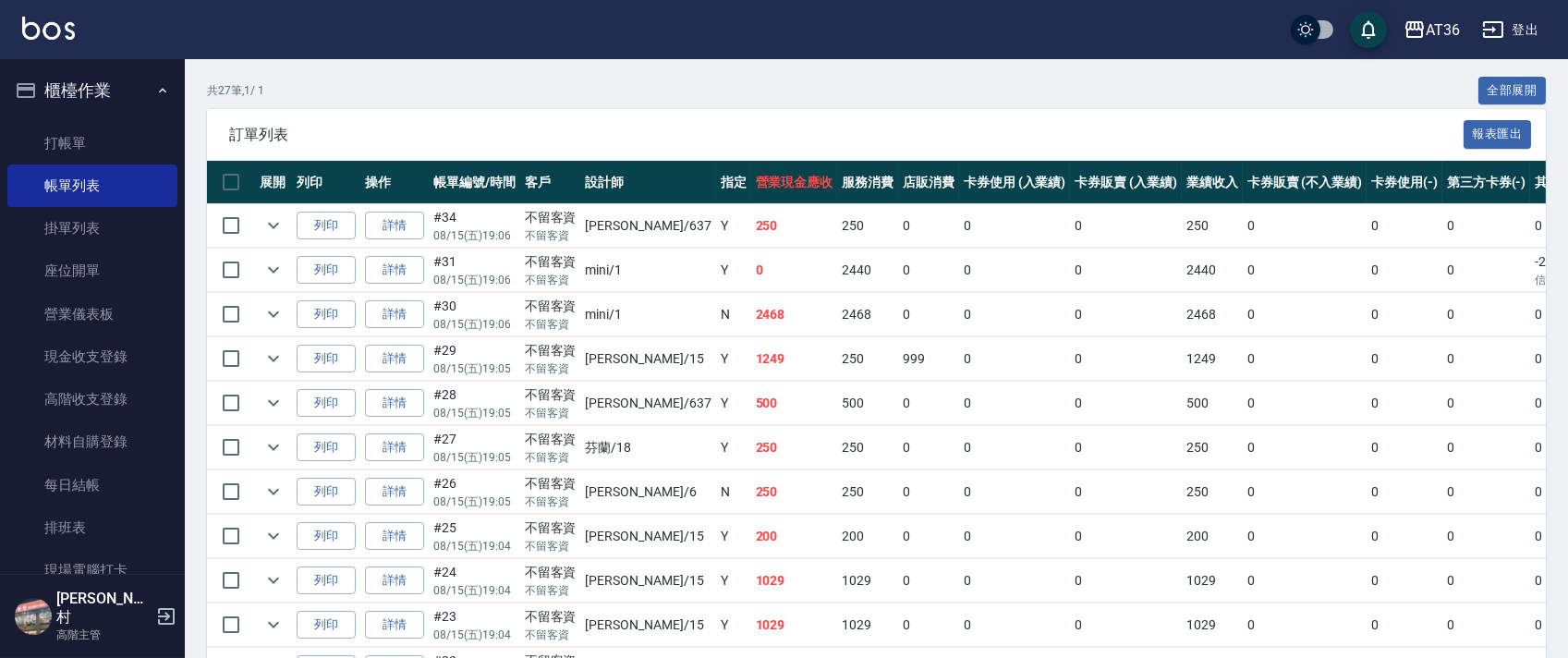
scroll to position [369, 0]
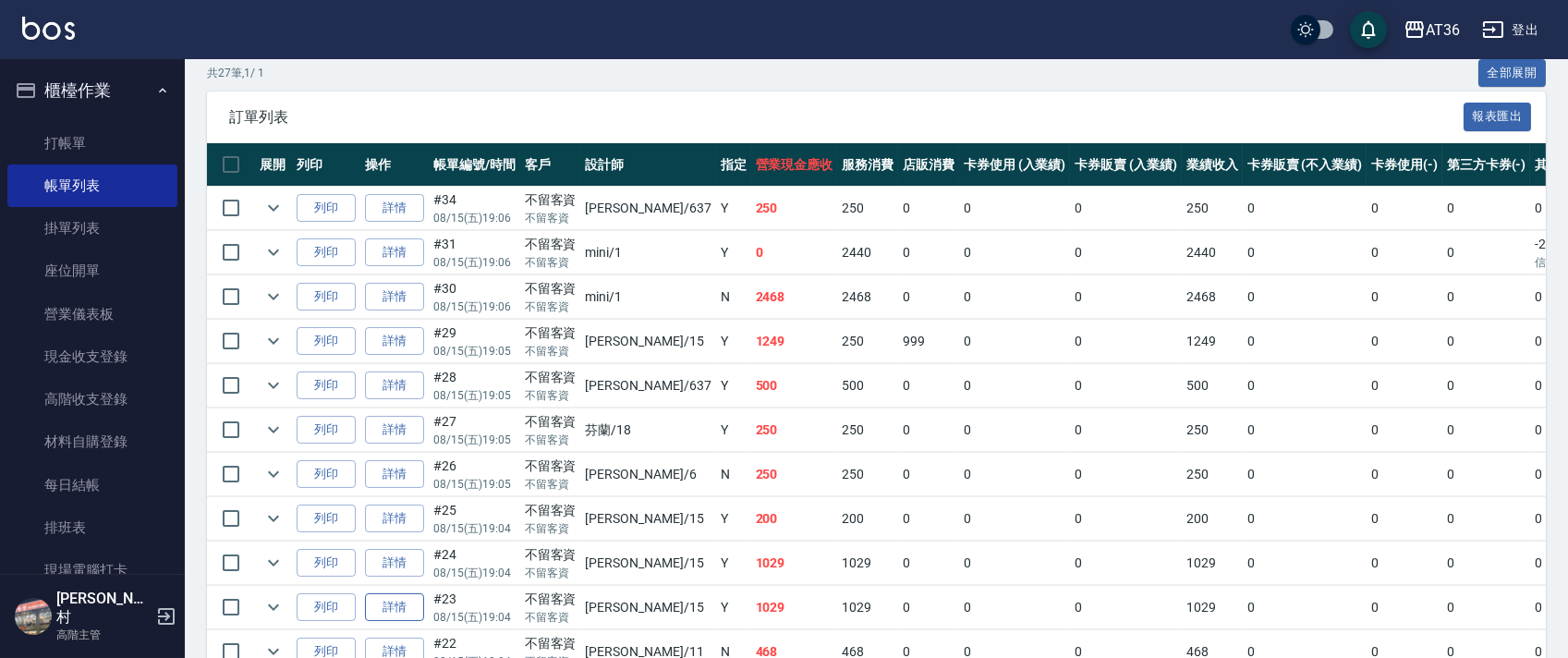
click at [407, 615] on link "詳情" at bounding box center [395, 607] width 59 height 29
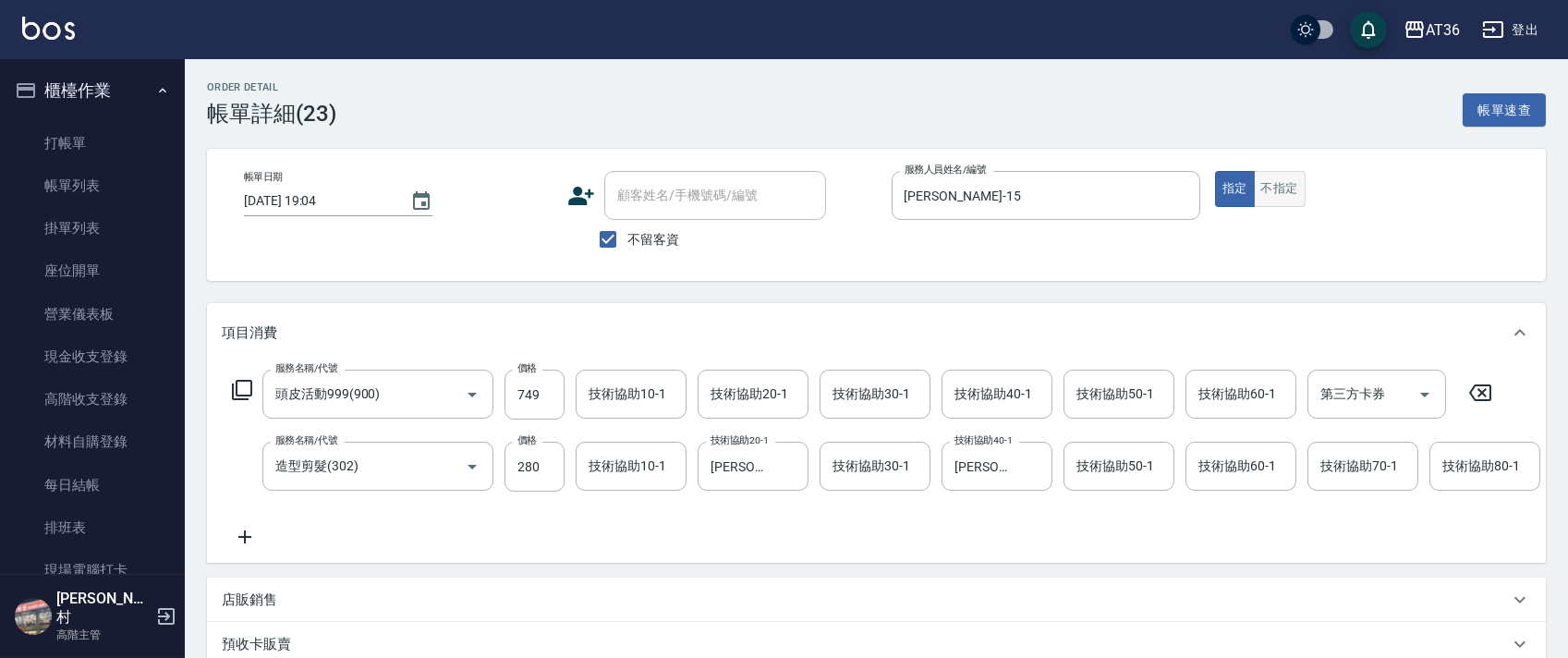
click at [1282, 195] on button "不指定" at bounding box center [1279, 188] width 51 height 37
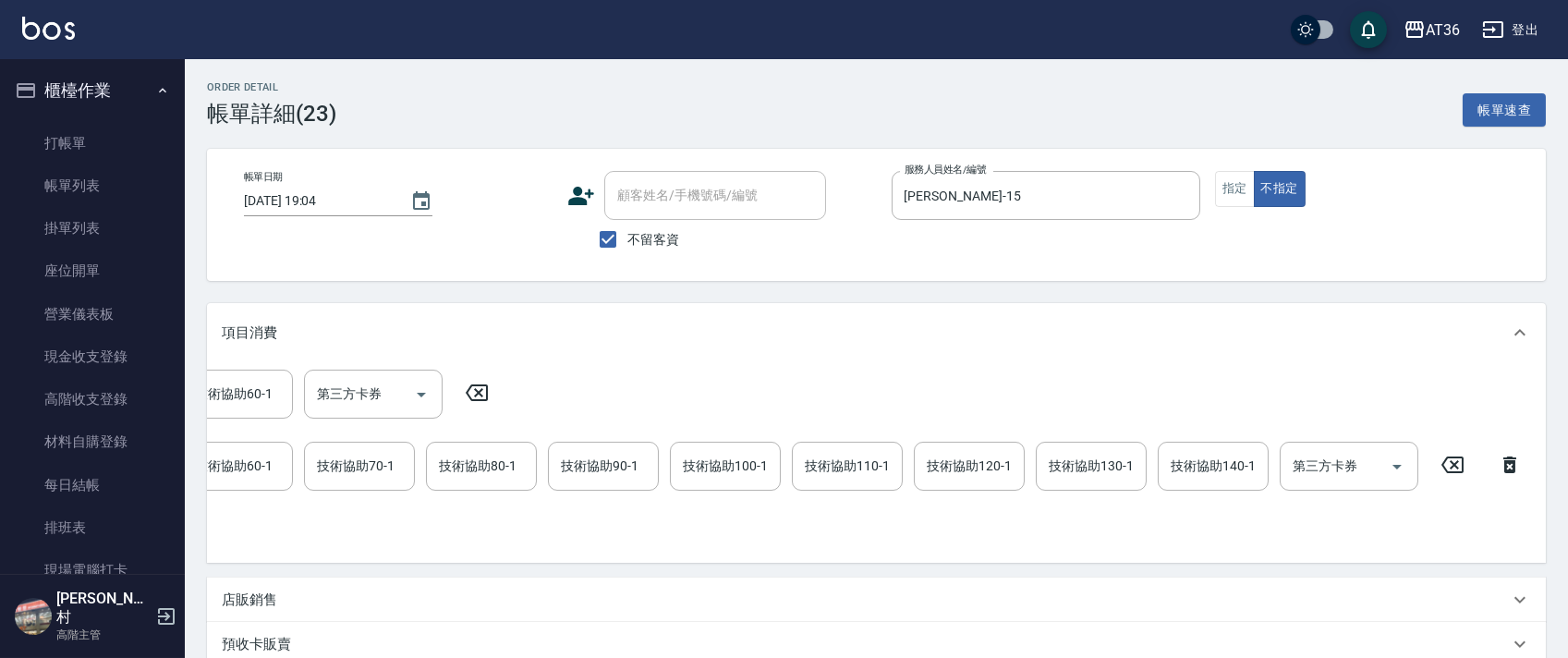
click at [1453, 465] on icon at bounding box center [1452, 464] width 22 height 17
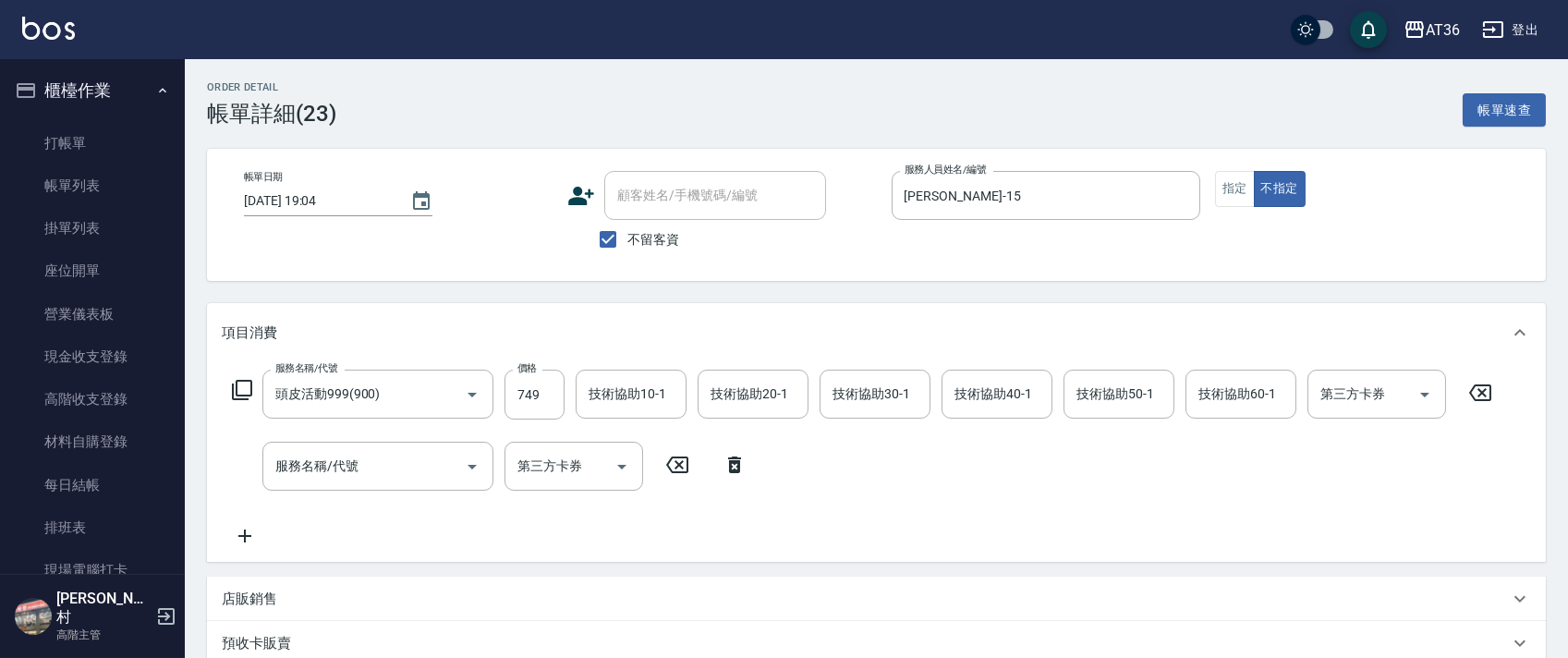
click at [1472, 392] on icon at bounding box center [1479, 393] width 46 height 22
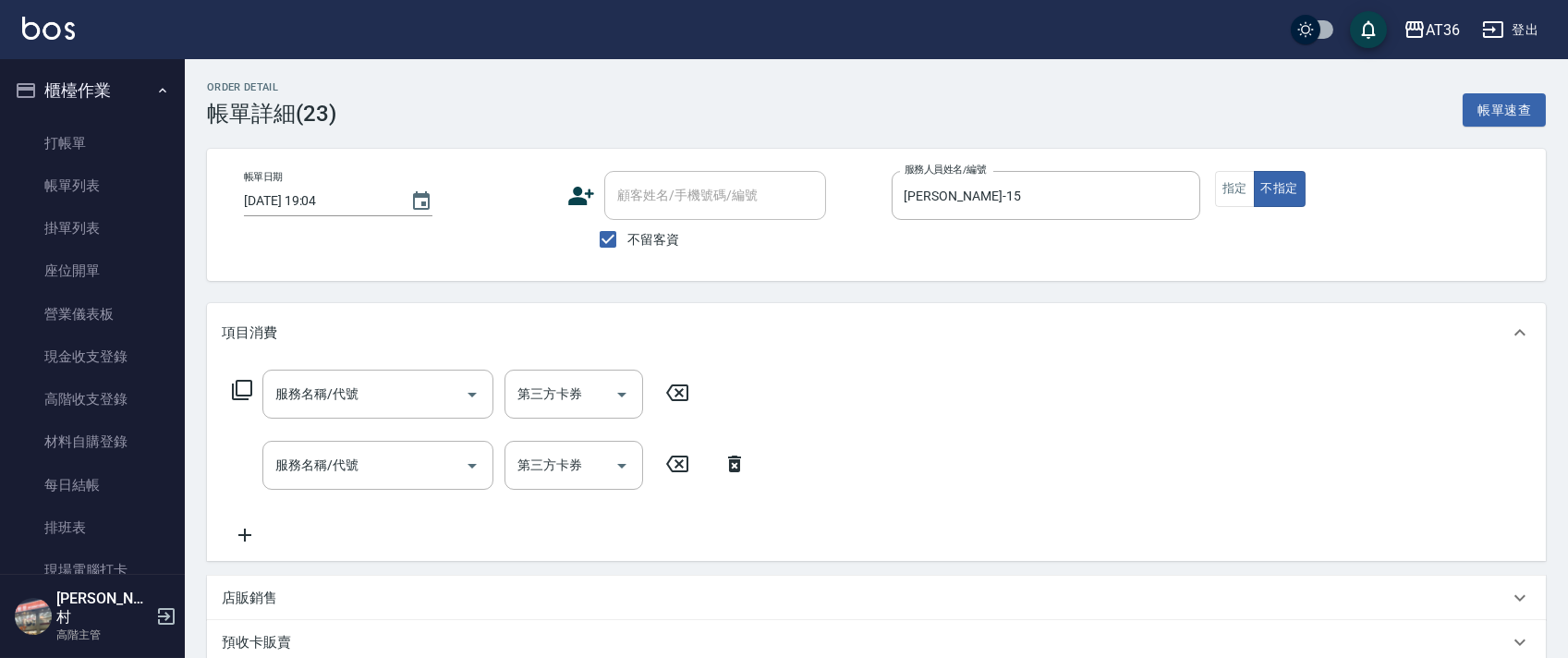
click at [247, 386] on icon at bounding box center [242, 390] width 22 height 22
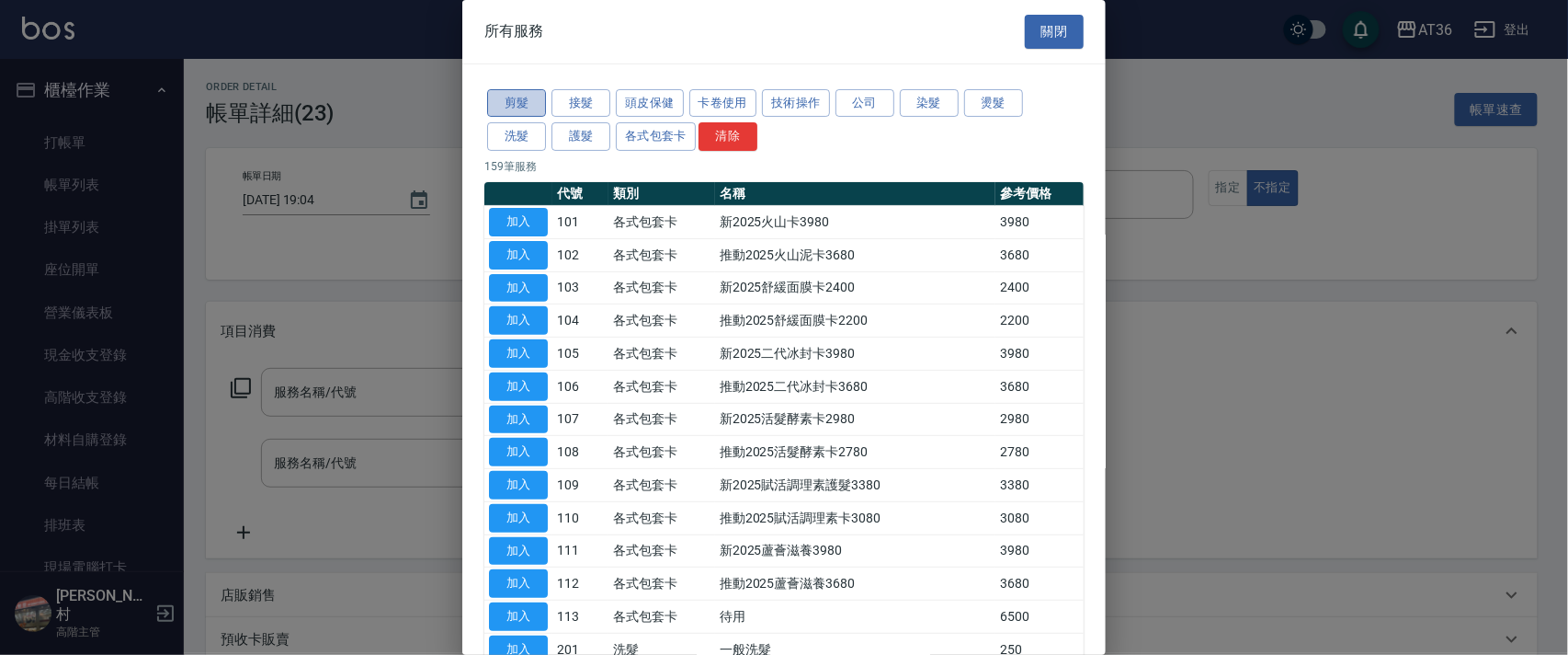
click at [512, 100] on button "剪髮" at bounding box center [516, 103] width 59 height 28
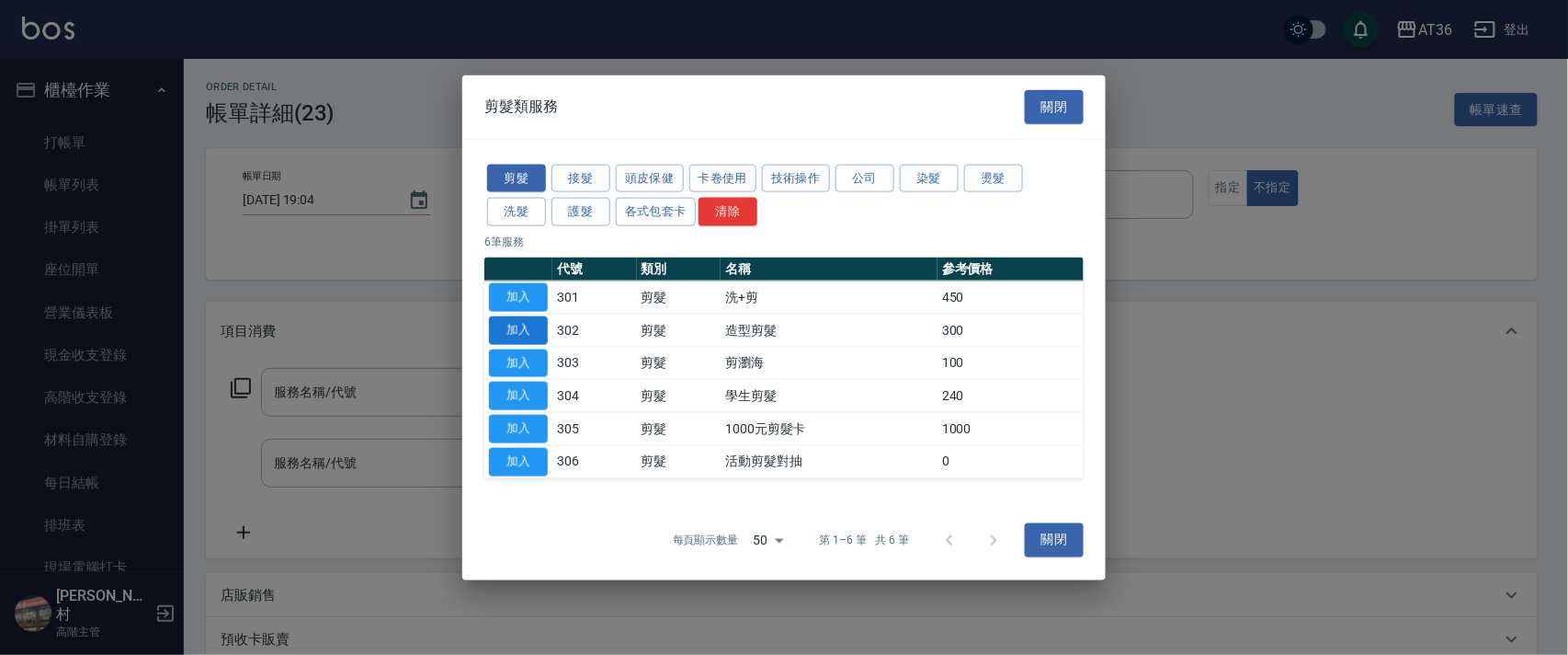
click at [532, 332] on button "加入" at bounding box center [518, 329] width 59 height 28
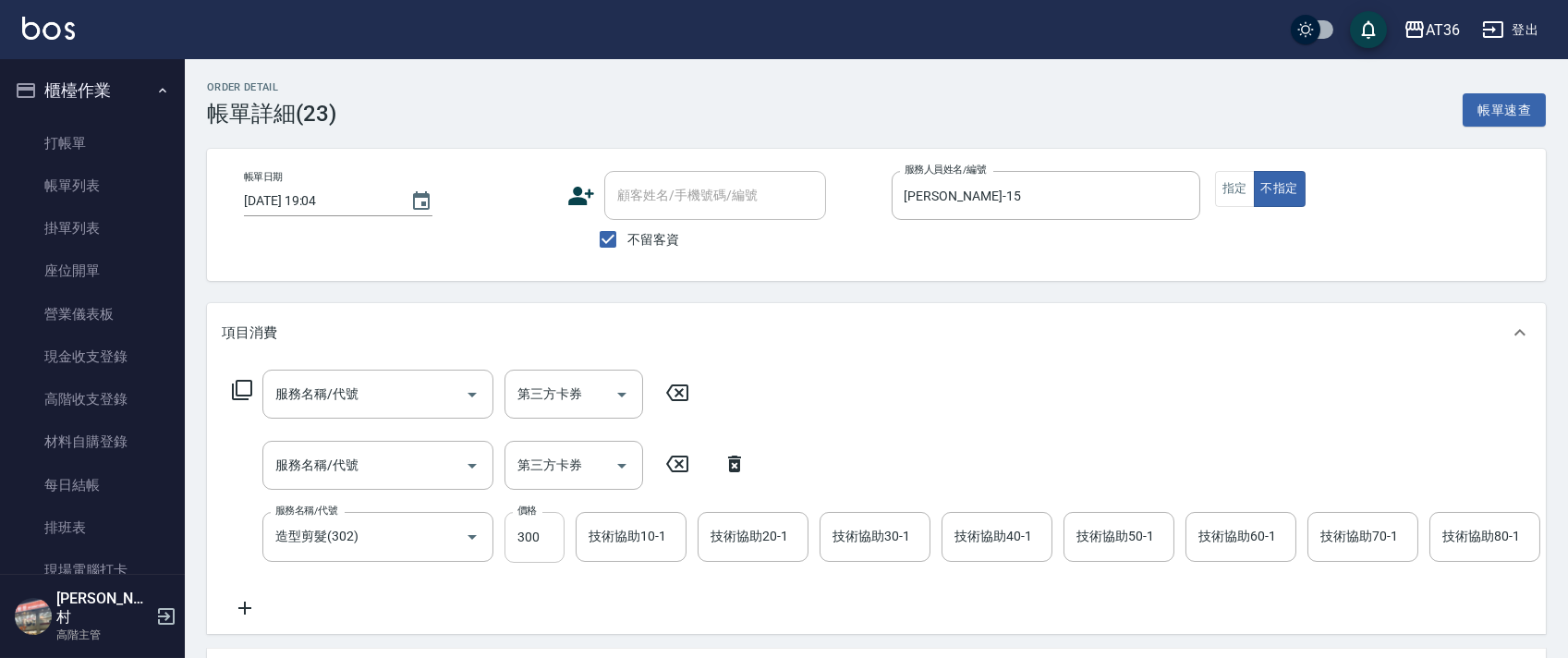
click at [529, 542] on input "300" at bounding box center [534, 537] width 60 height 50
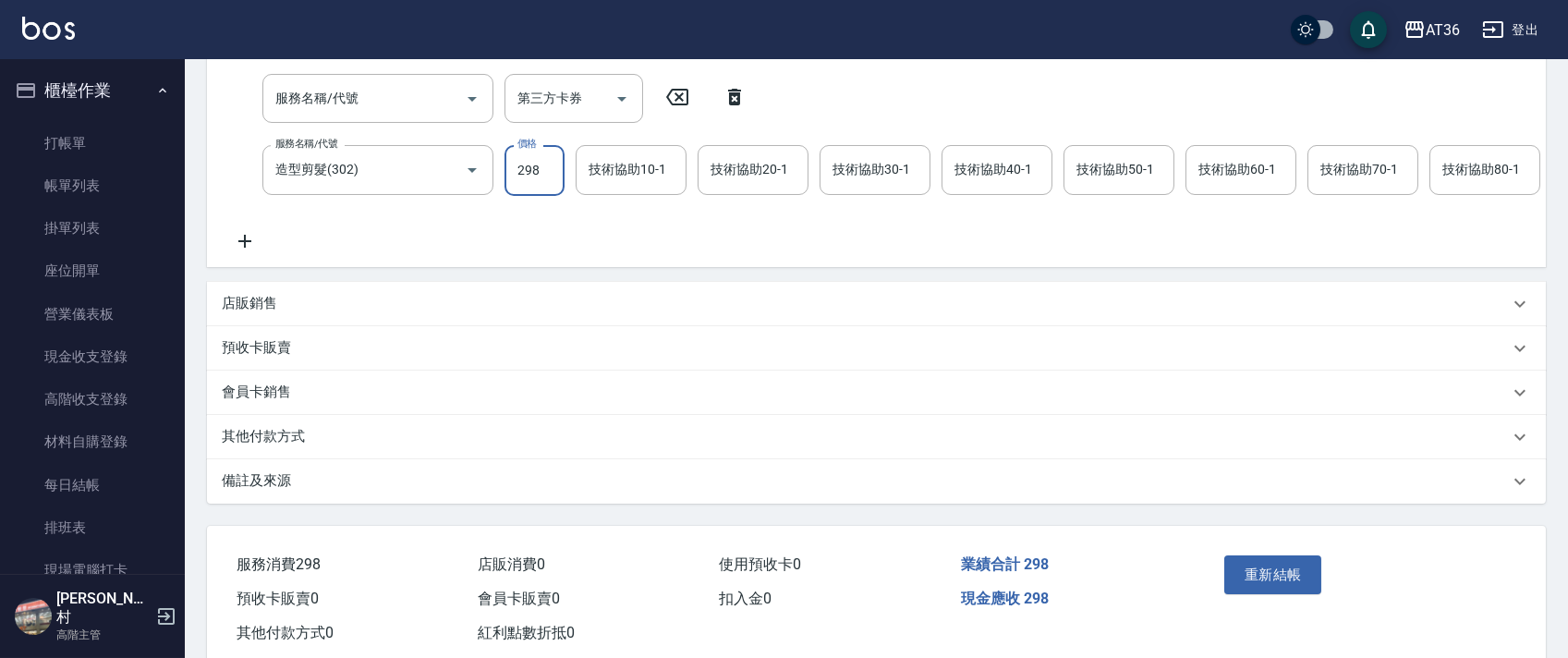
scroll to position [369, 0]
click at [1257, 590] on button "重新結帳" at bounding box center [1272, 571] width 98 height 38
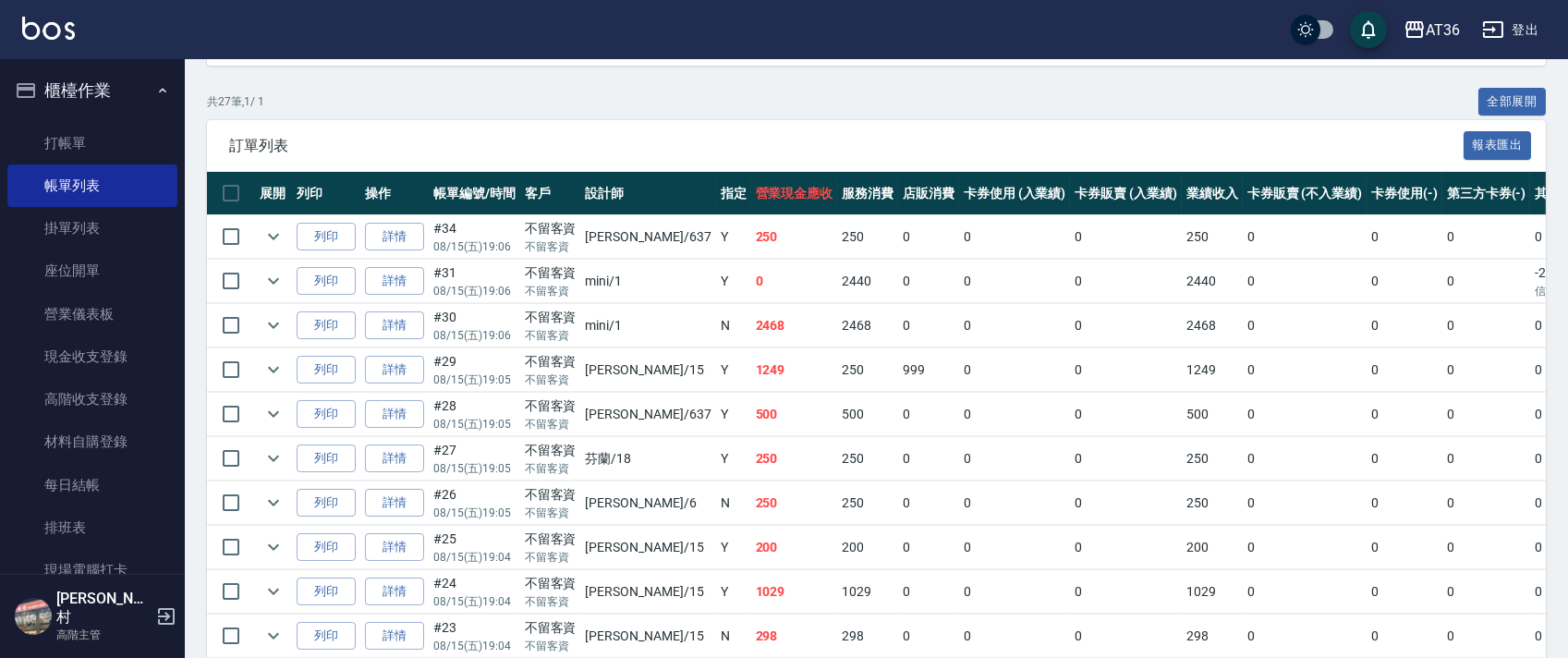
scroll to position [369, 0]
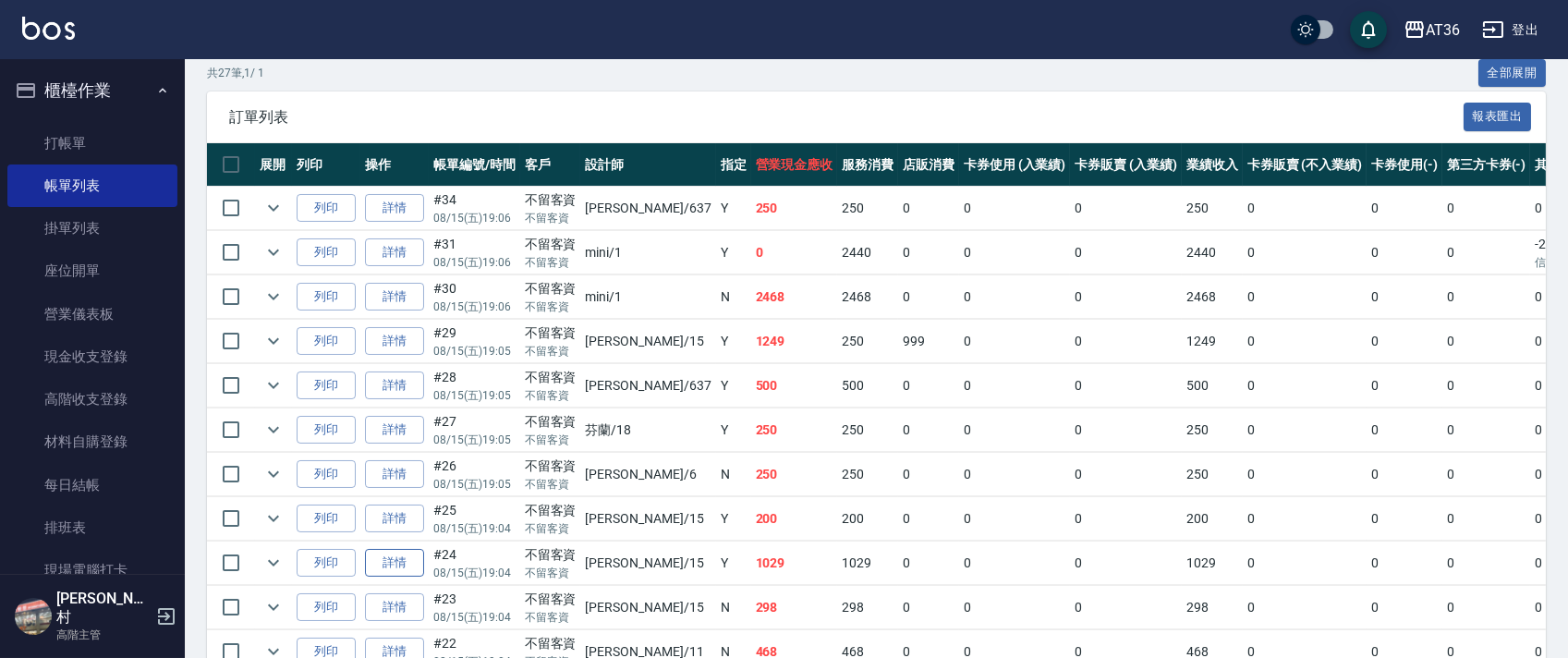
click at [399, 557] on link "詳情" at bounding box center [395, 562] width 59 height 29
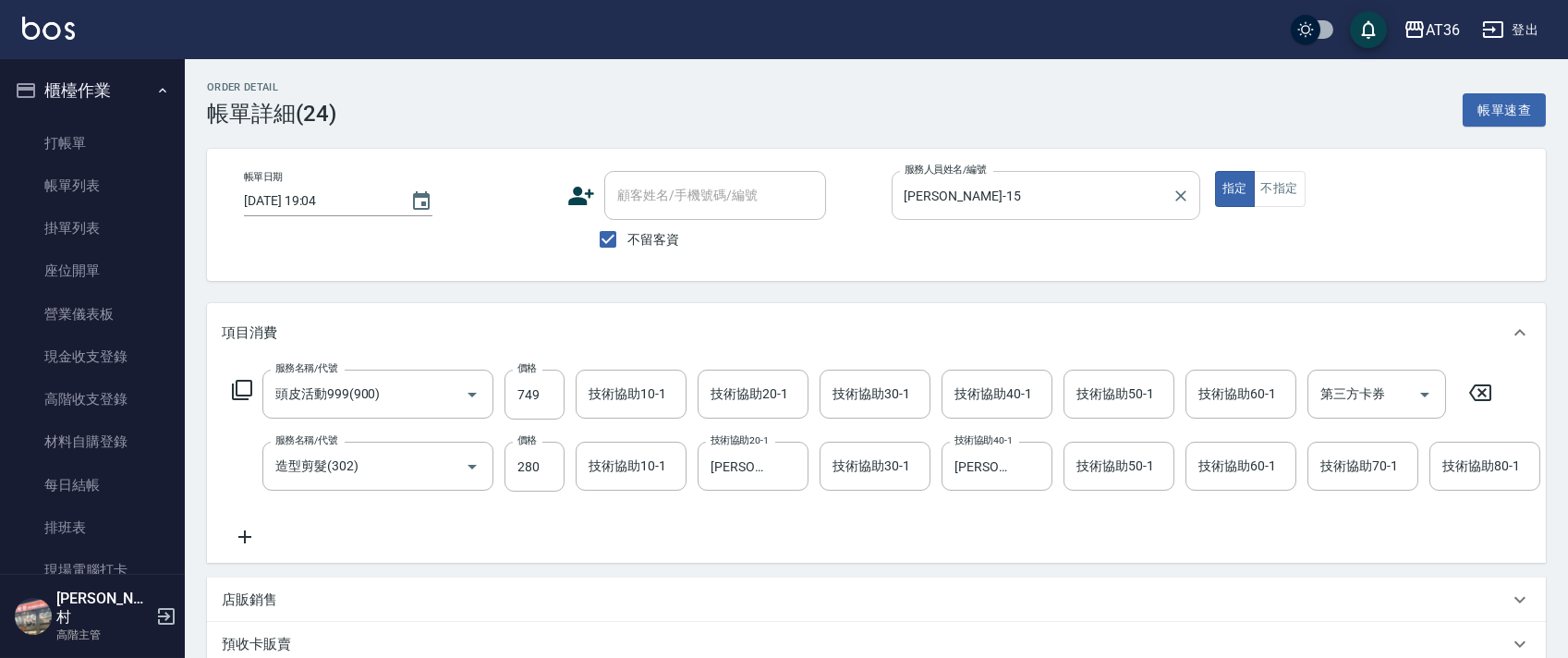
click at [951, 190] on input "[PERSON_NAME]-15" at bounding box center [1032, 195] width 264 height 33
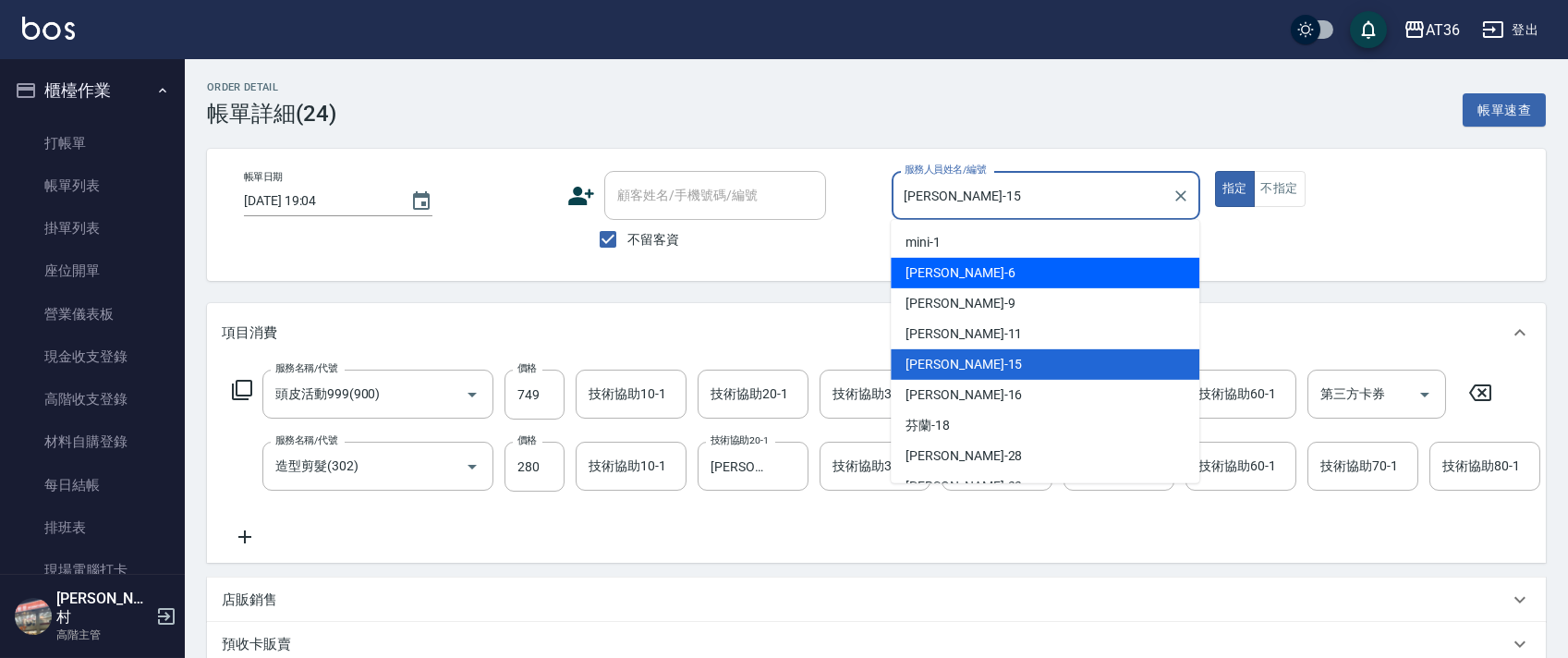
click at [950, 275] on div "[PERSON_NAME] -6" at bounding box center [1044, 272] width 309 height 31
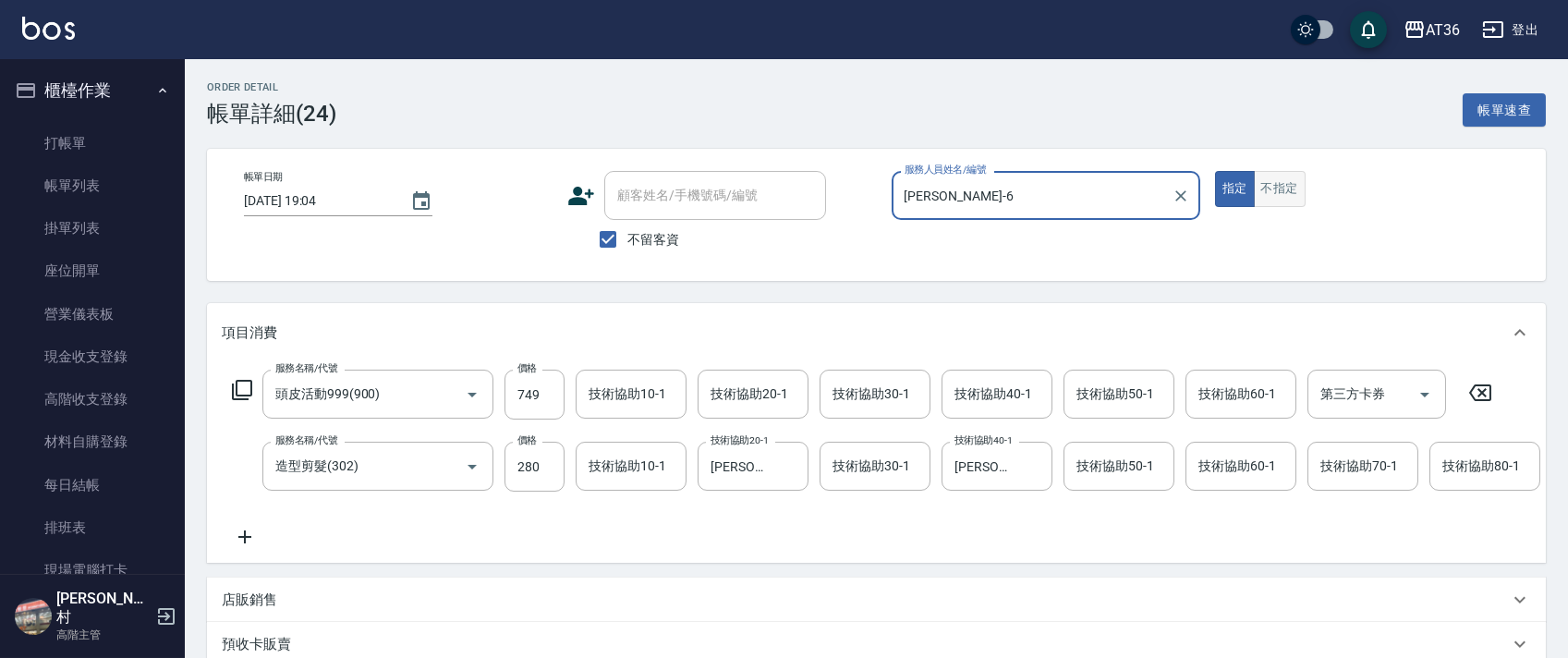
click at [1279, 188] on button "不指定" at bounding box center [1279, 188] width 51 height 37
drag, startPoint x: 1478, startPoint y: 391, endPoint x: 1575, endPoint y: 455, distance: 116.2
click at [1478, 391] on icon at bounding box center [1479, 393] width 46 height 22
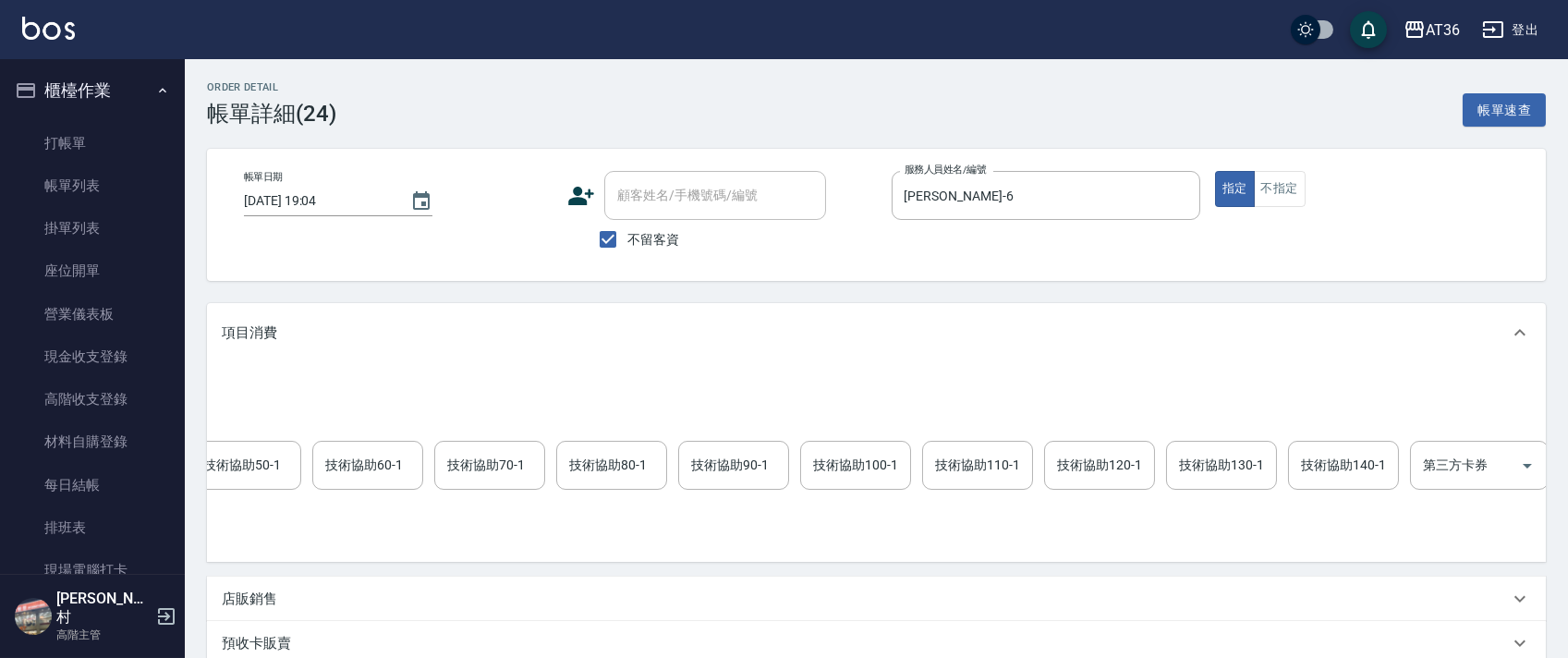
scroll to position [0, 1004]
click at [1445, 463] on icon at bounding box center [1452, 464] width 46 height 22
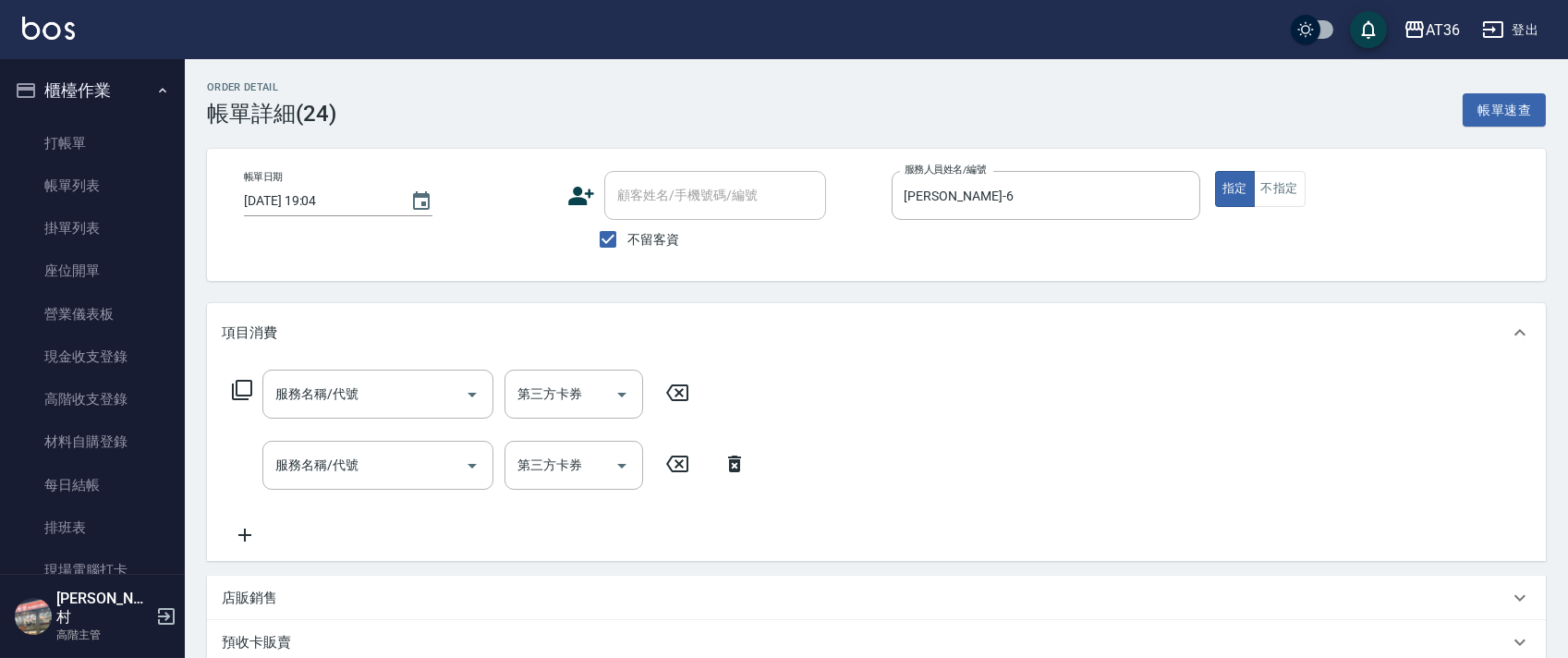
scroll to position [0, 0]
click at [239, 390] on icon at bounding box center [242, 390] width 22 height 22
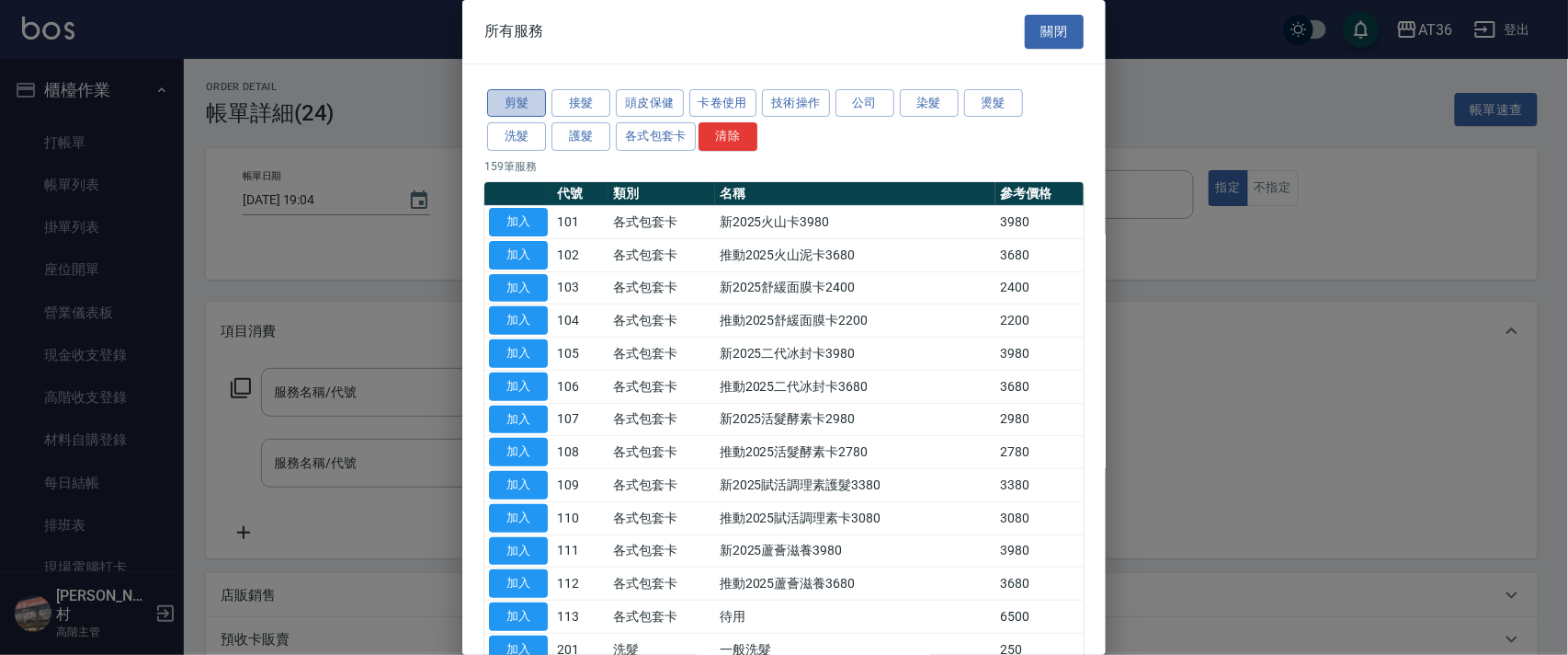
click at [517, 105] on button "剪髮" at bounding box center [516, 103] width 59 height 28
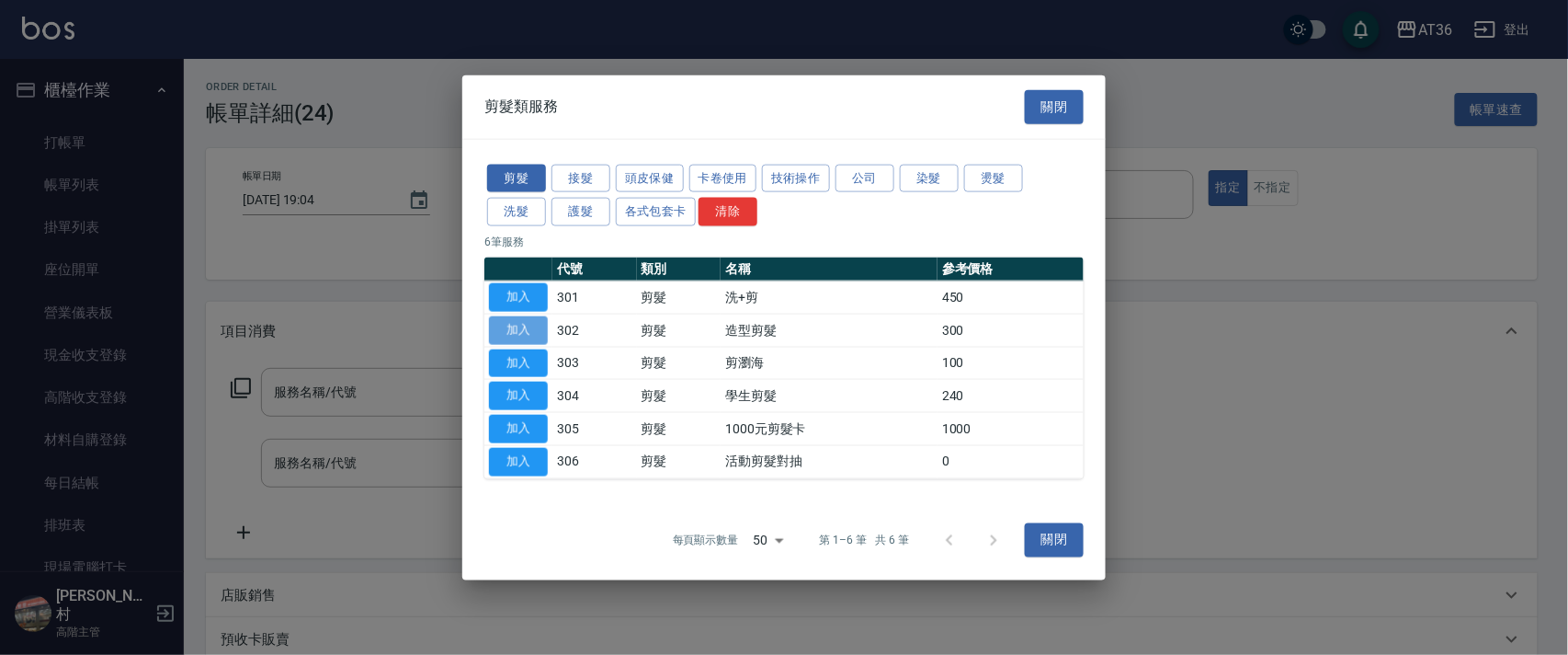
click at [525, 331] on button "加入" at bounding box center [518, 329] width 59 height 28
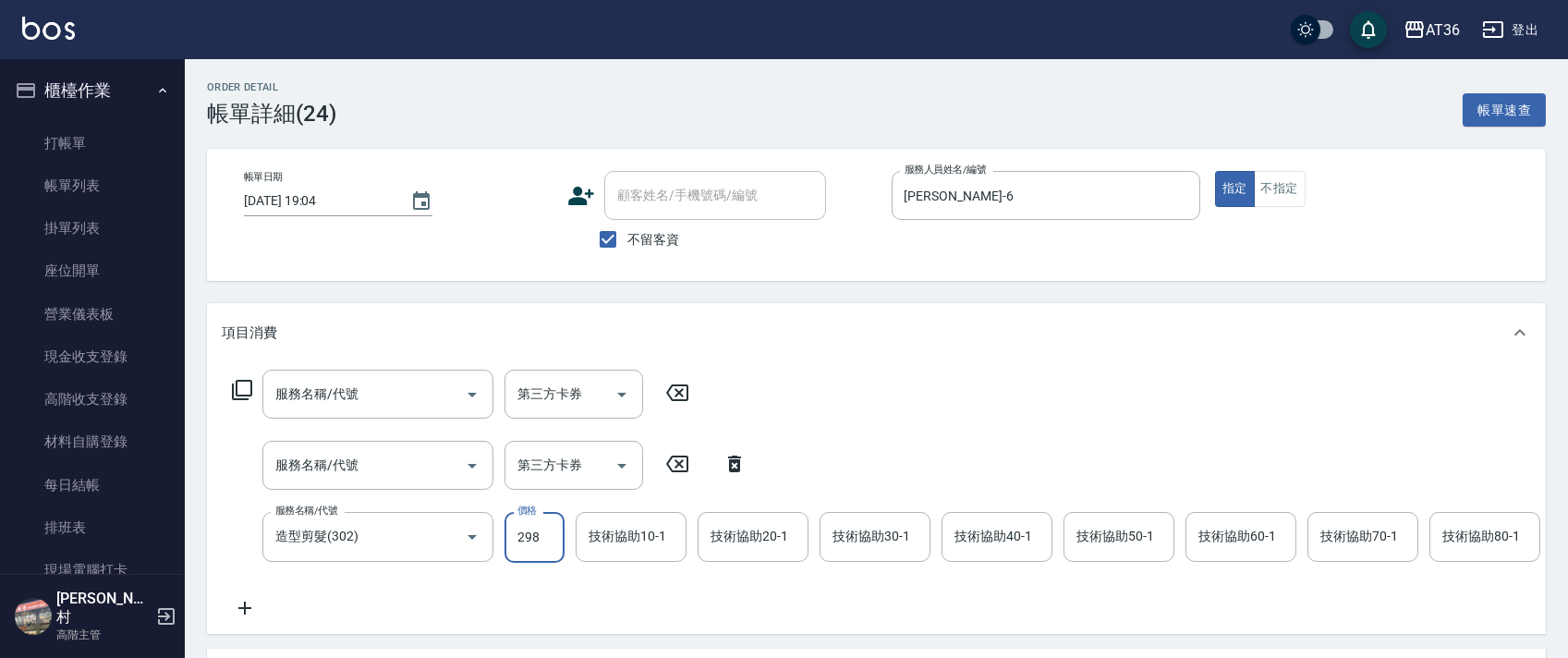
drag, startPoint x: 1269, startPoint y: 193, endPoint x: 1393, endPoint y: 278, distance: 150.3
click at [1268, 194] on button "不指定" at bounding box center [1279, 188] width 51 height 37
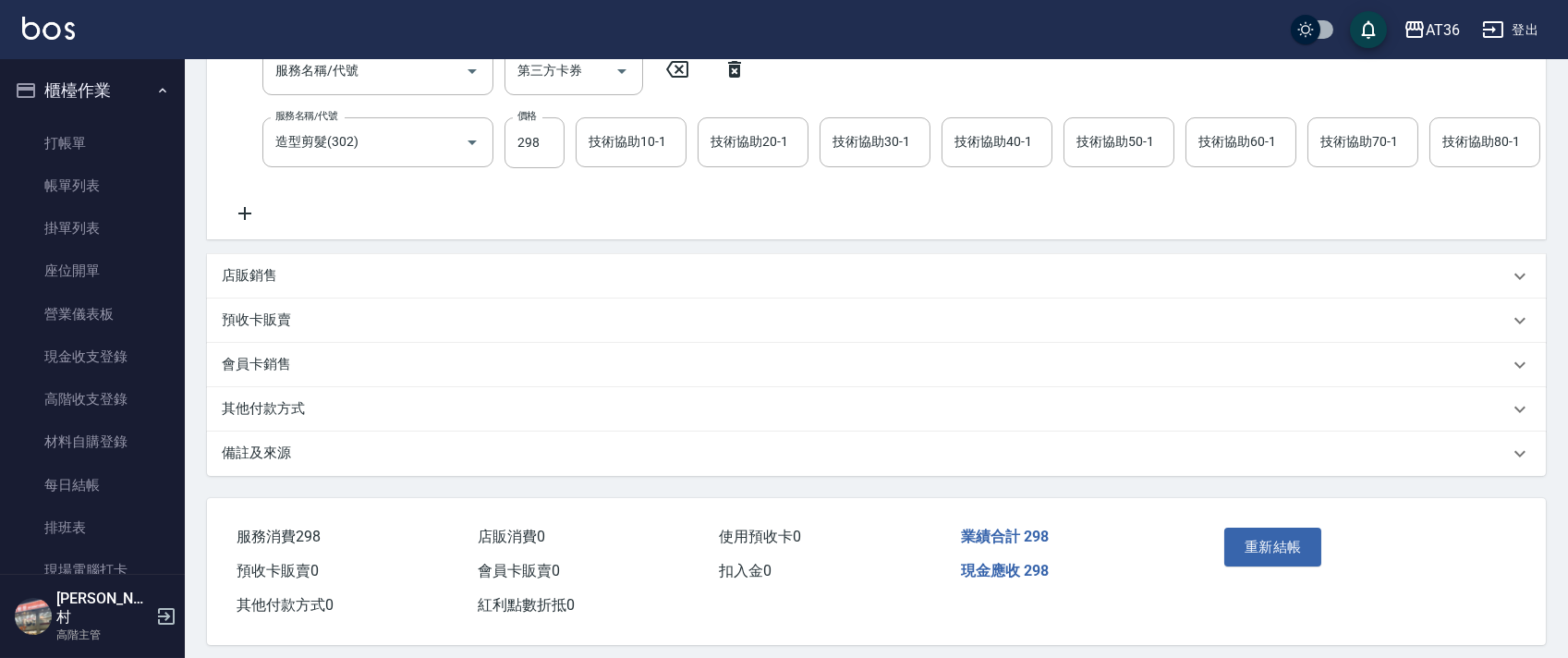
scroll to position [427, 0]
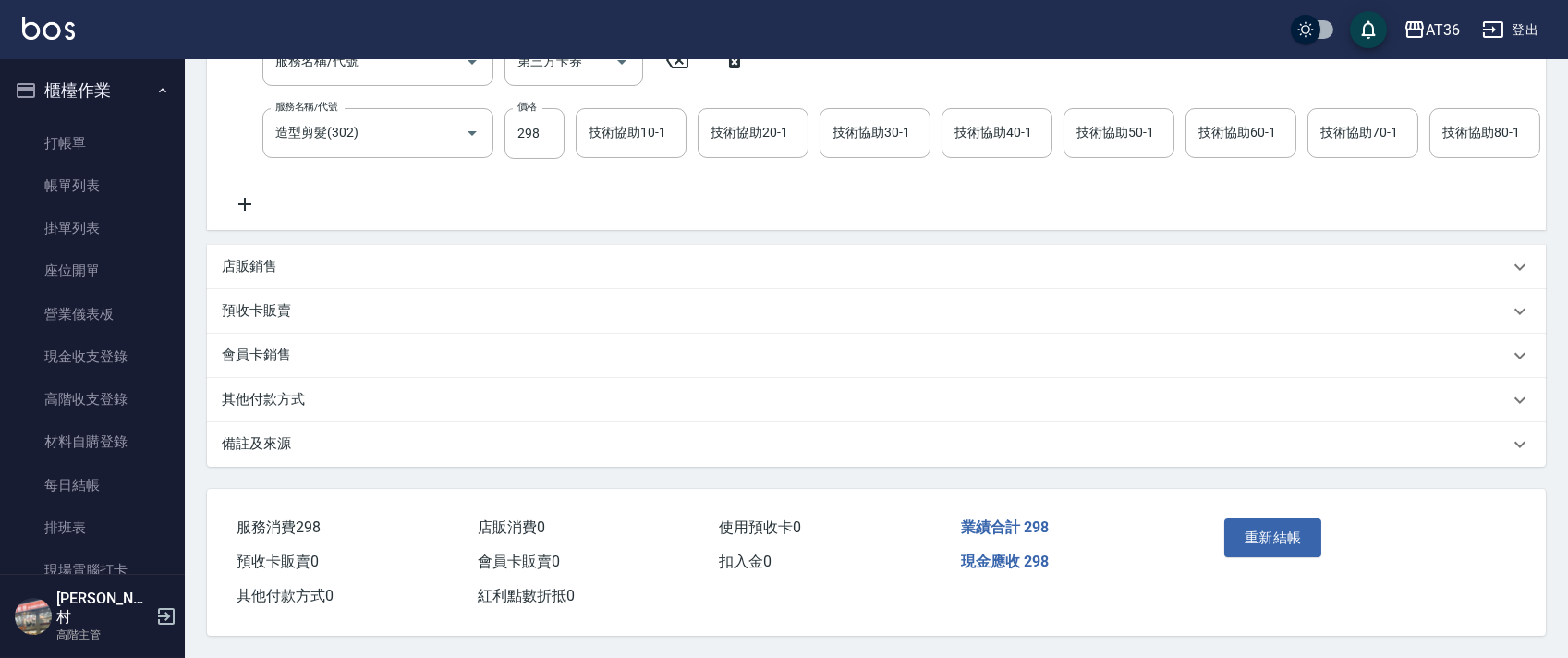
click at [1283, 538] on button "重新結帳" at bounding box center [1272, 537] width 98 height 38
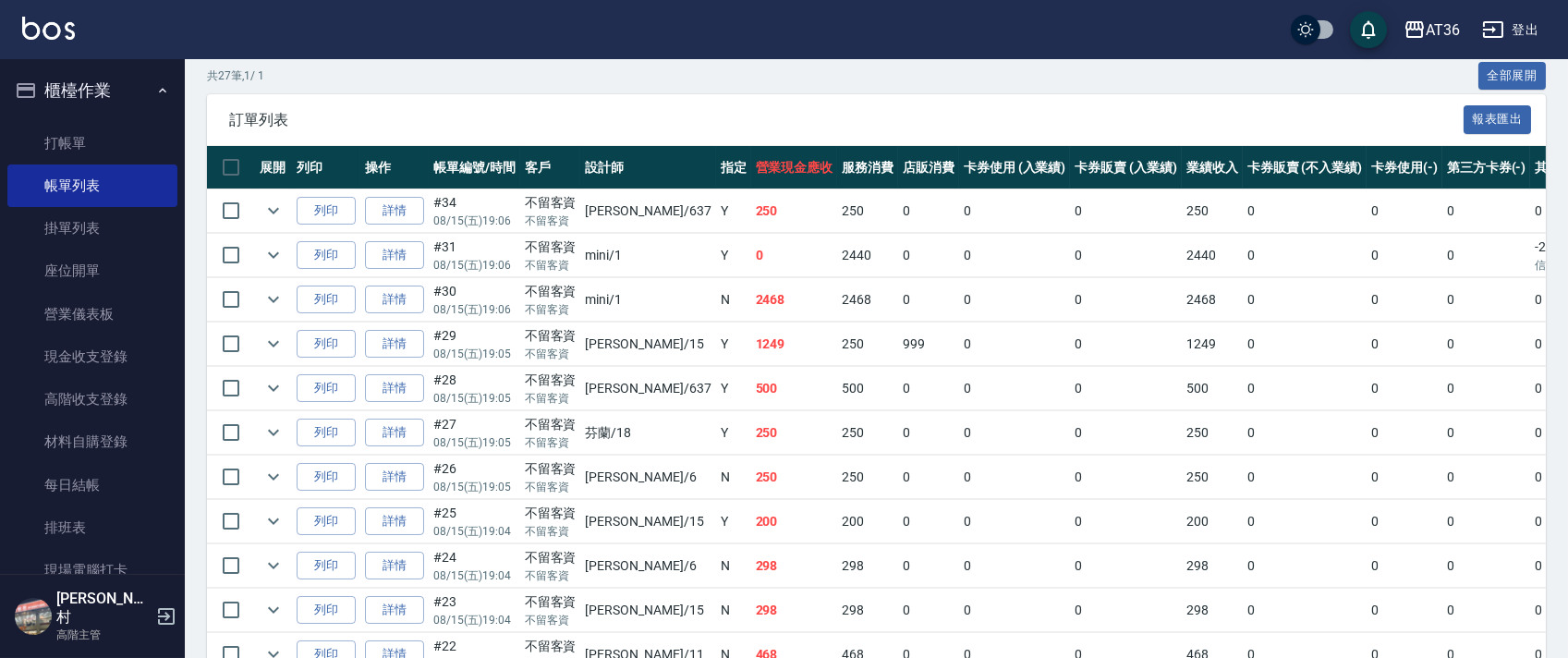
scroll to position [369, 0]
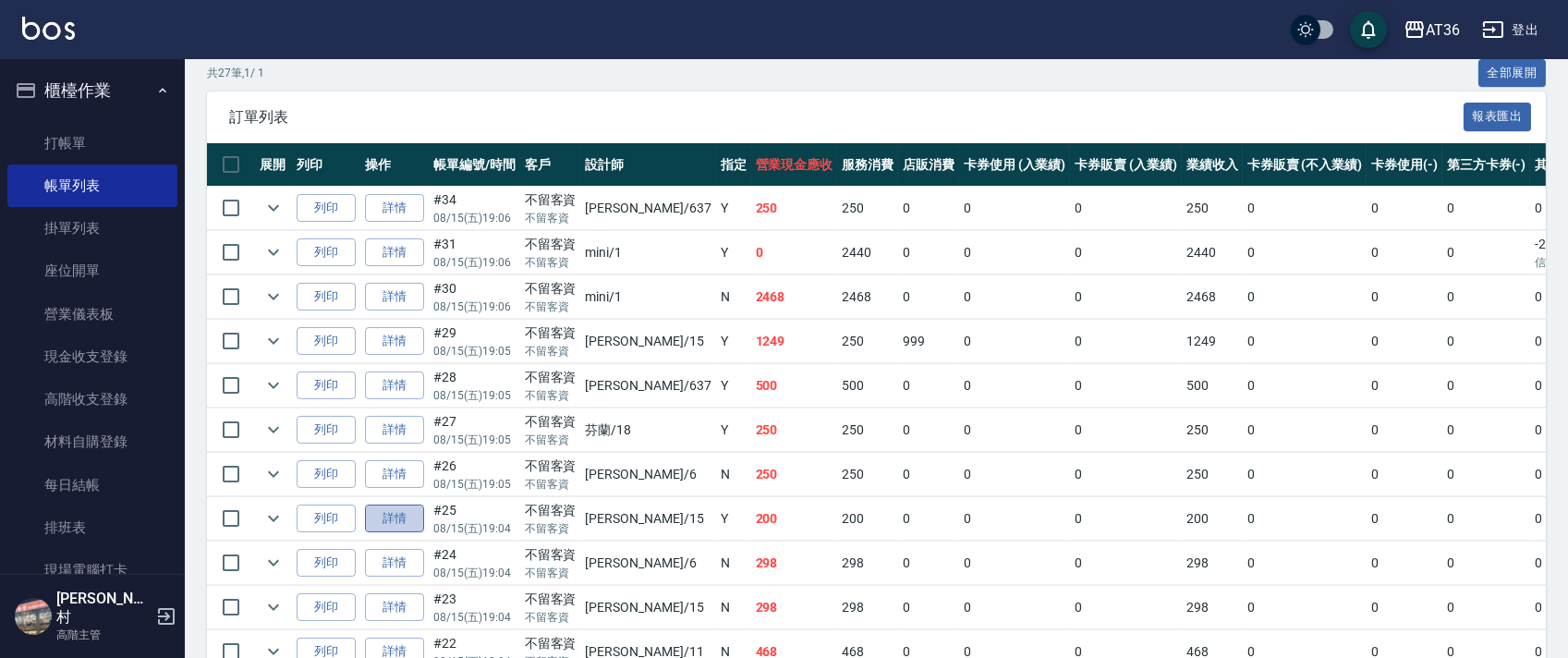
click at [415, 522] on link "詳情" at bounding box center [395, 518] width 59 height 29
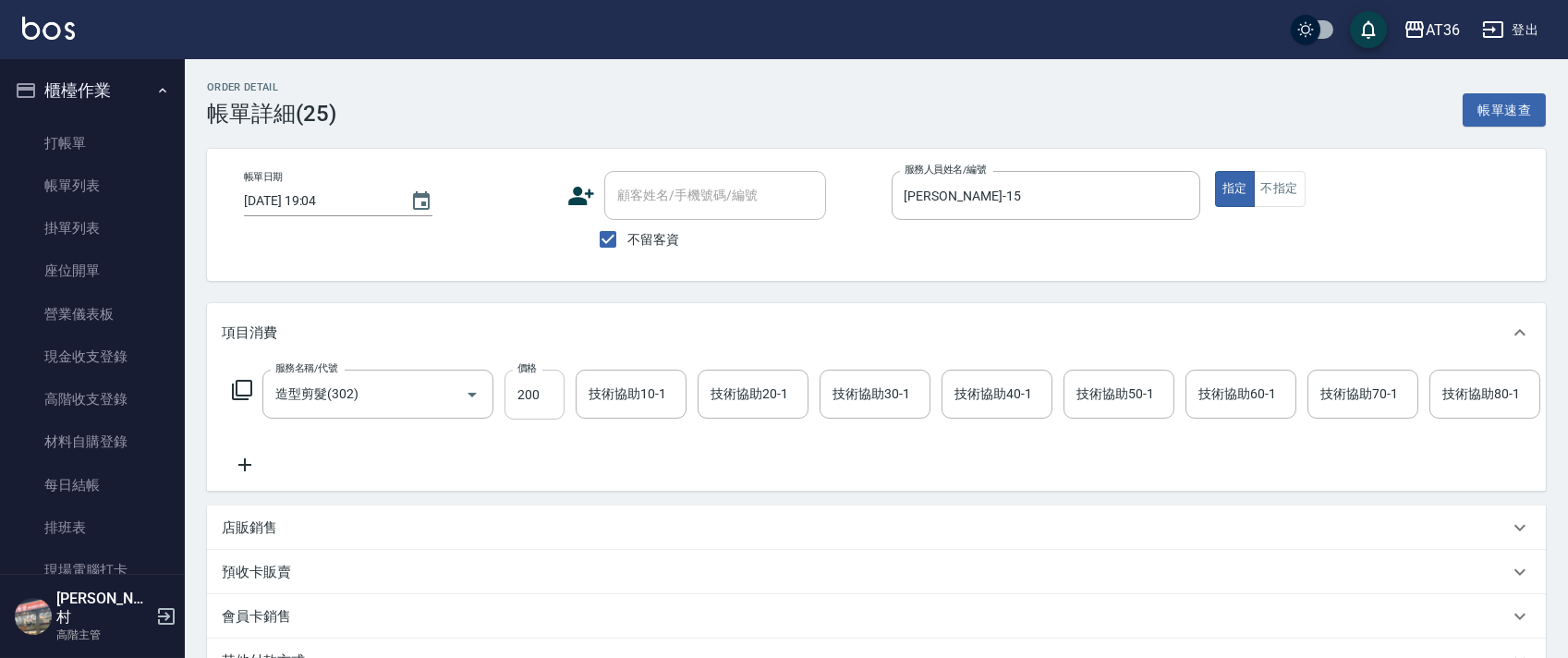
click at [529, 399] on input "200" at bounding box center [534, 394] width 60 height 50
type input "280"
click at [952, 184] on input "[PERSON_NAME]-15" at bounding box center [1032, 195] width 264 height 33
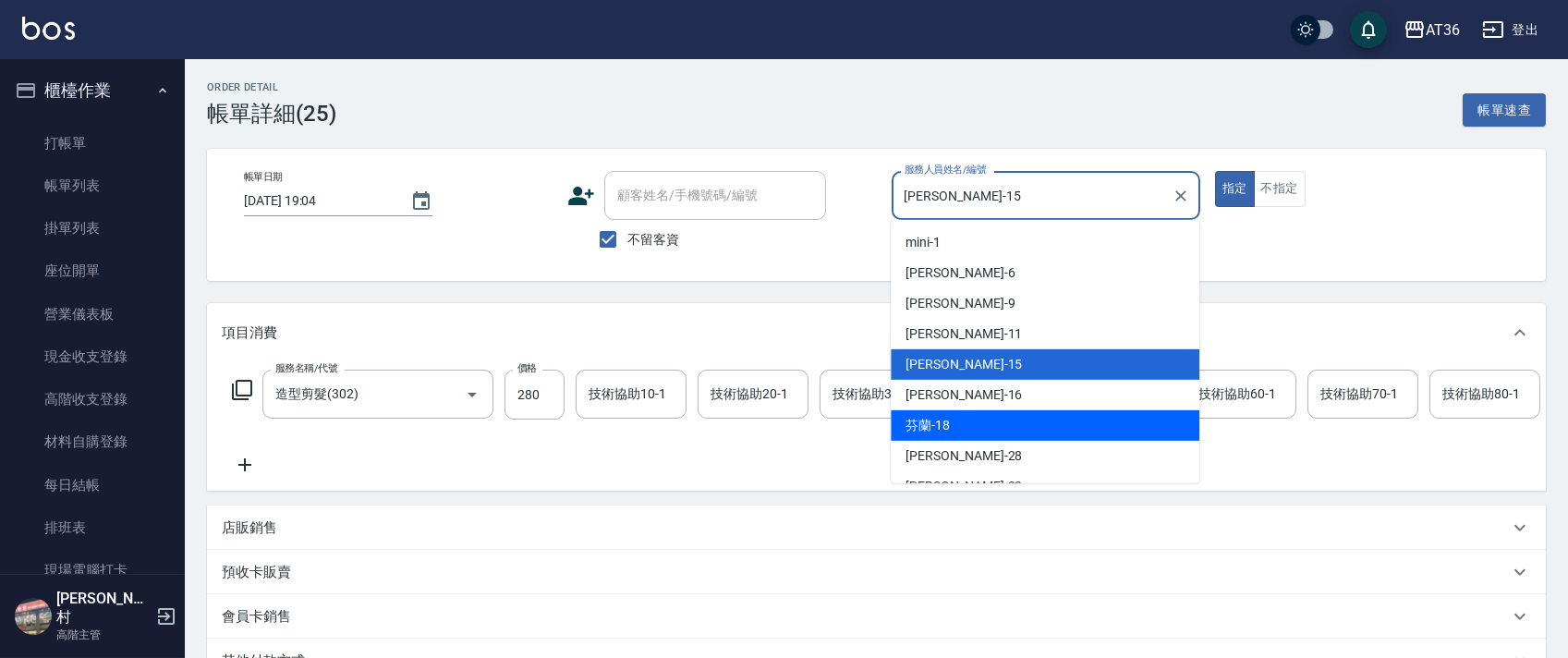
click at [963, 426] on div "芬蘭 -18" at bounding box center [1044, 425] width 309 height 31
type input "芬蘭-18"
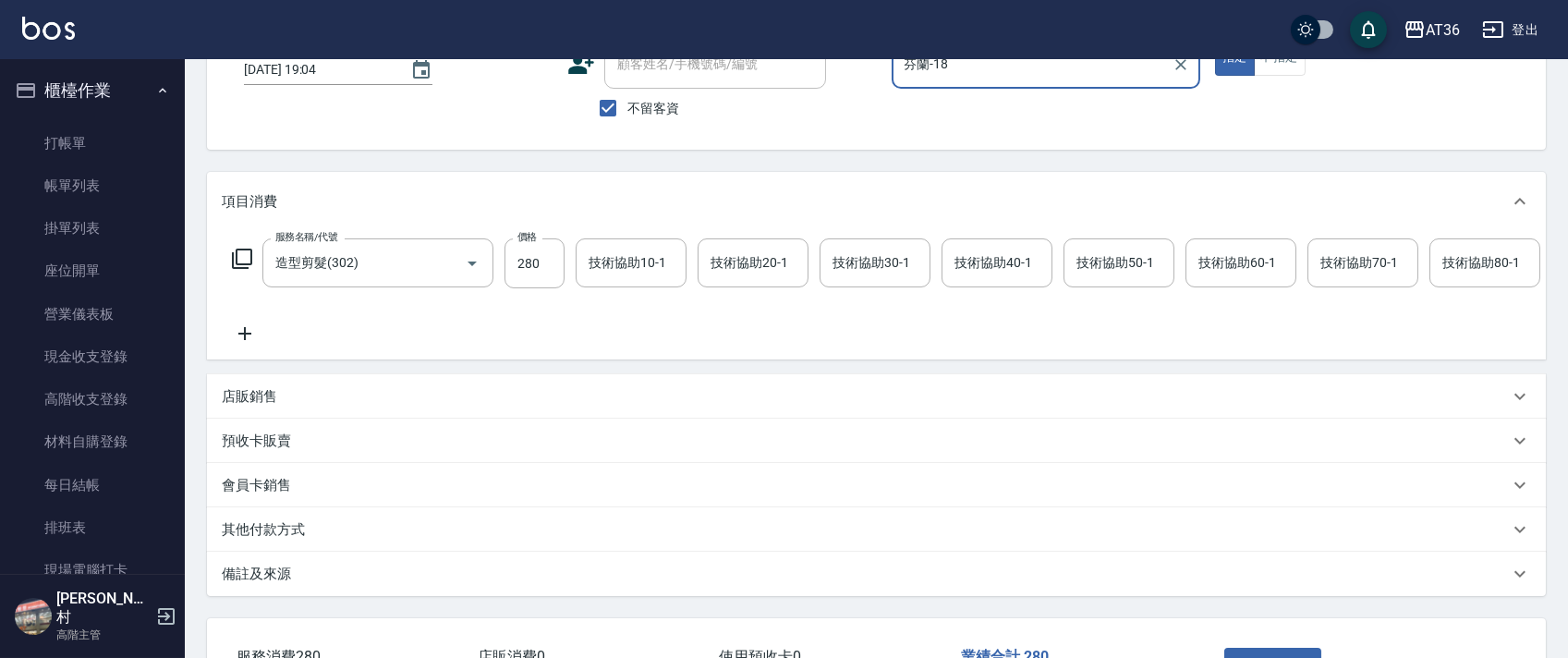
scroll to position [284, 0]
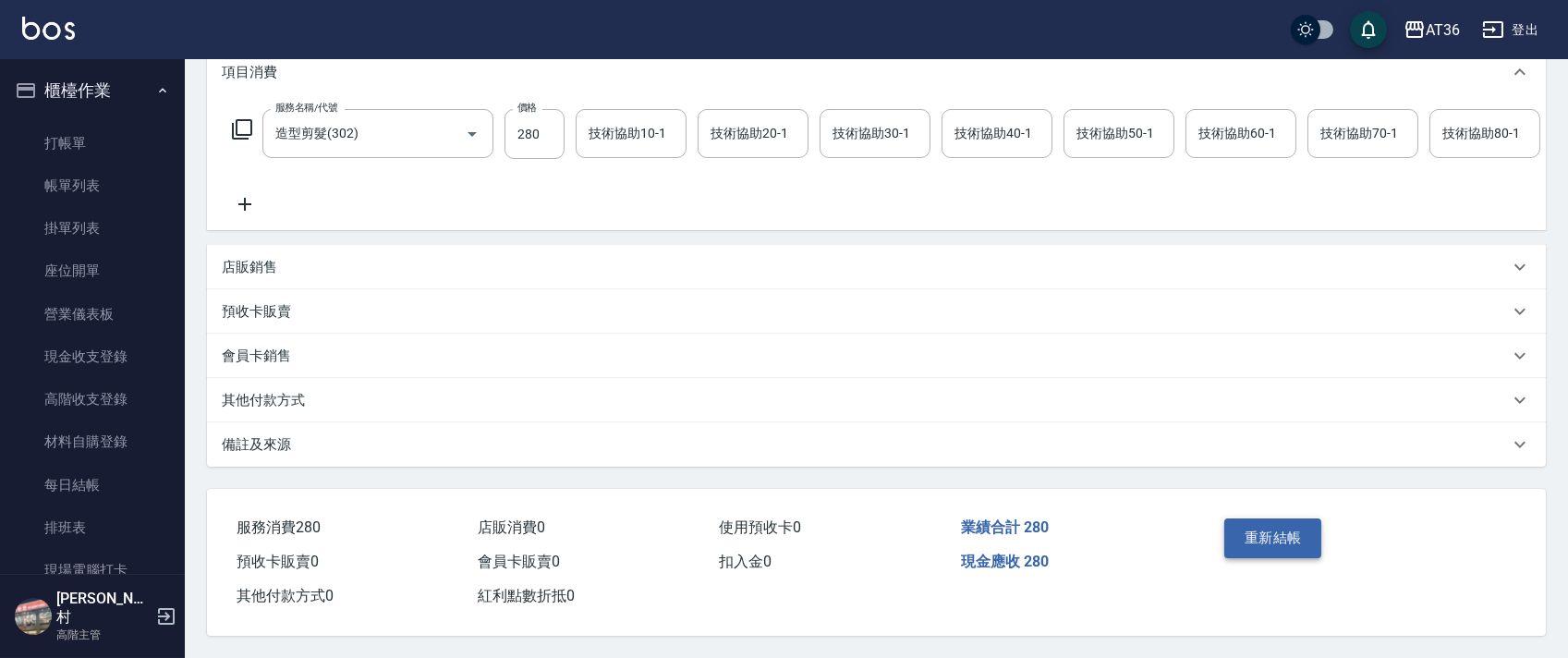
click at [1237, 538] on button "重新結帳" at bounding box center [1272, 537] width 98 height 38
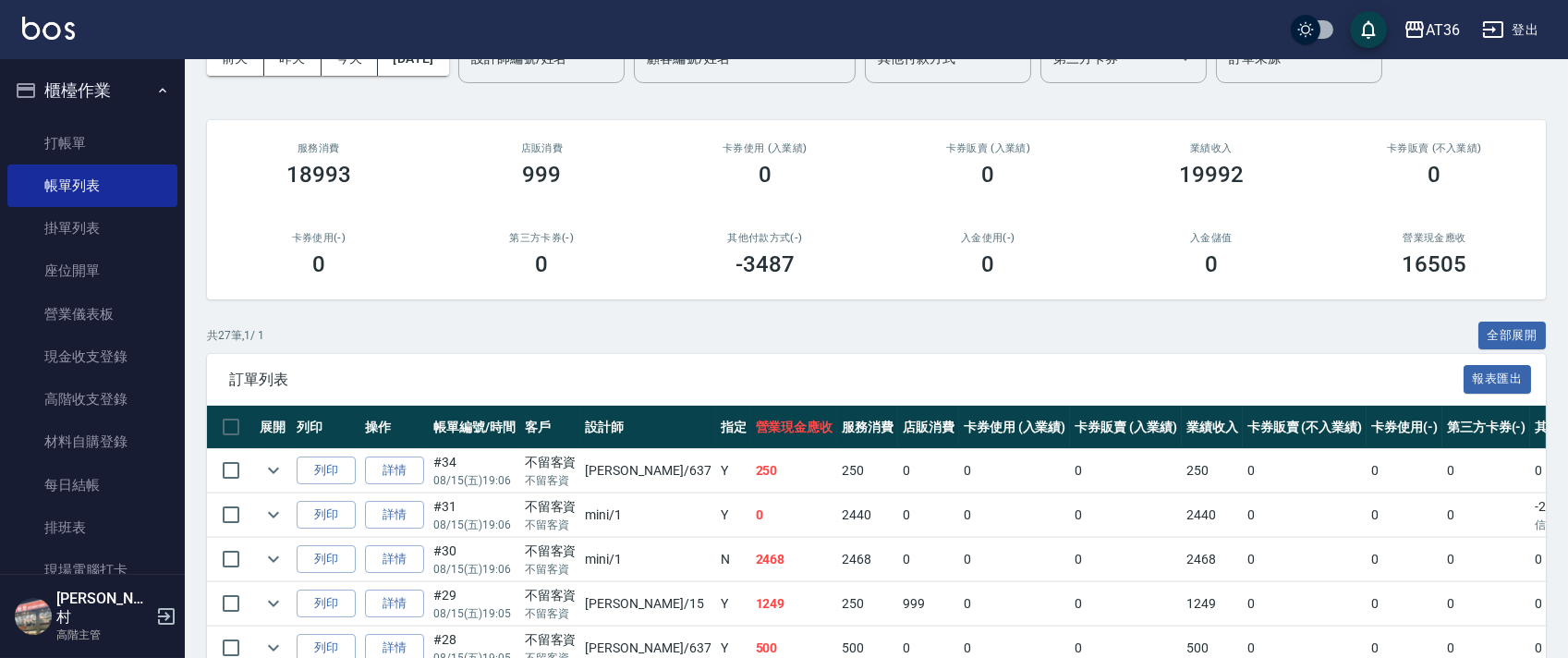
scroll to position [246, 0]
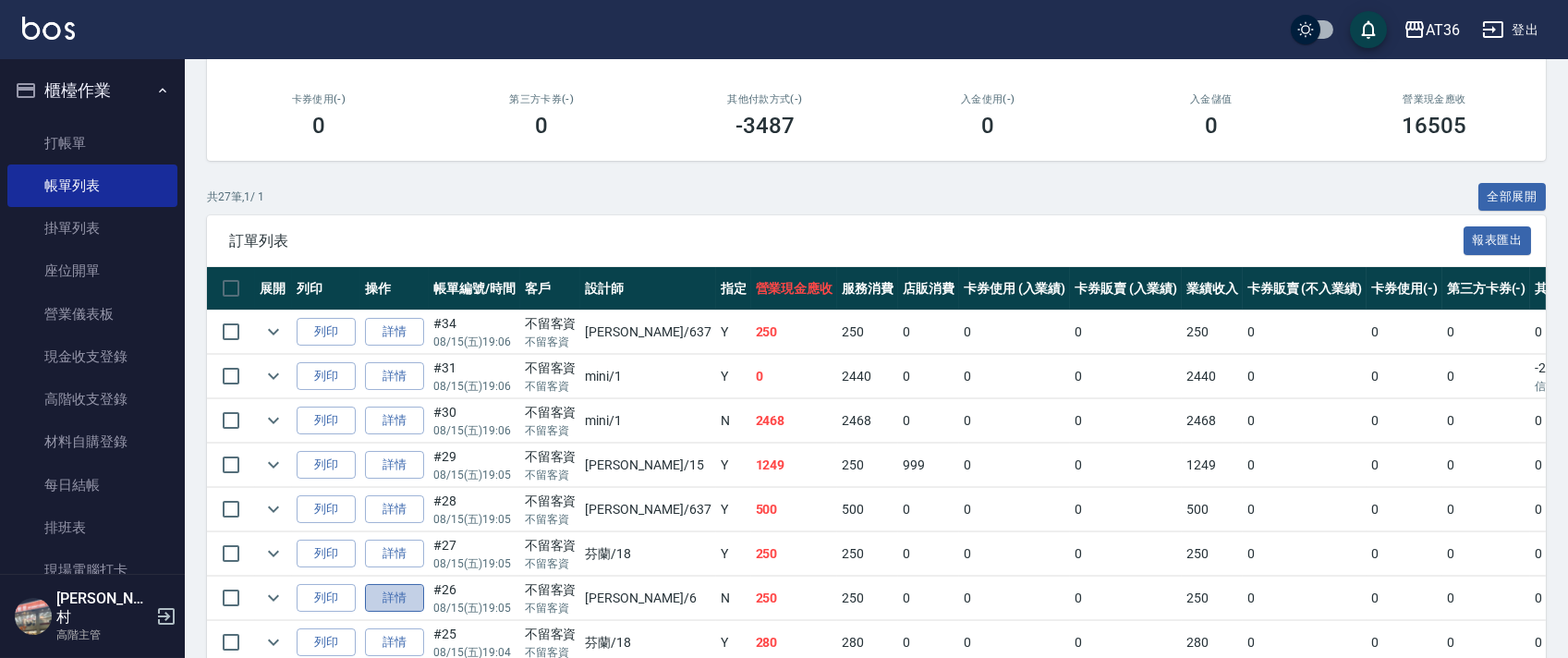
click at [407, 596] on link "詳情" at bounding box center [395, 598] width 59 height 29
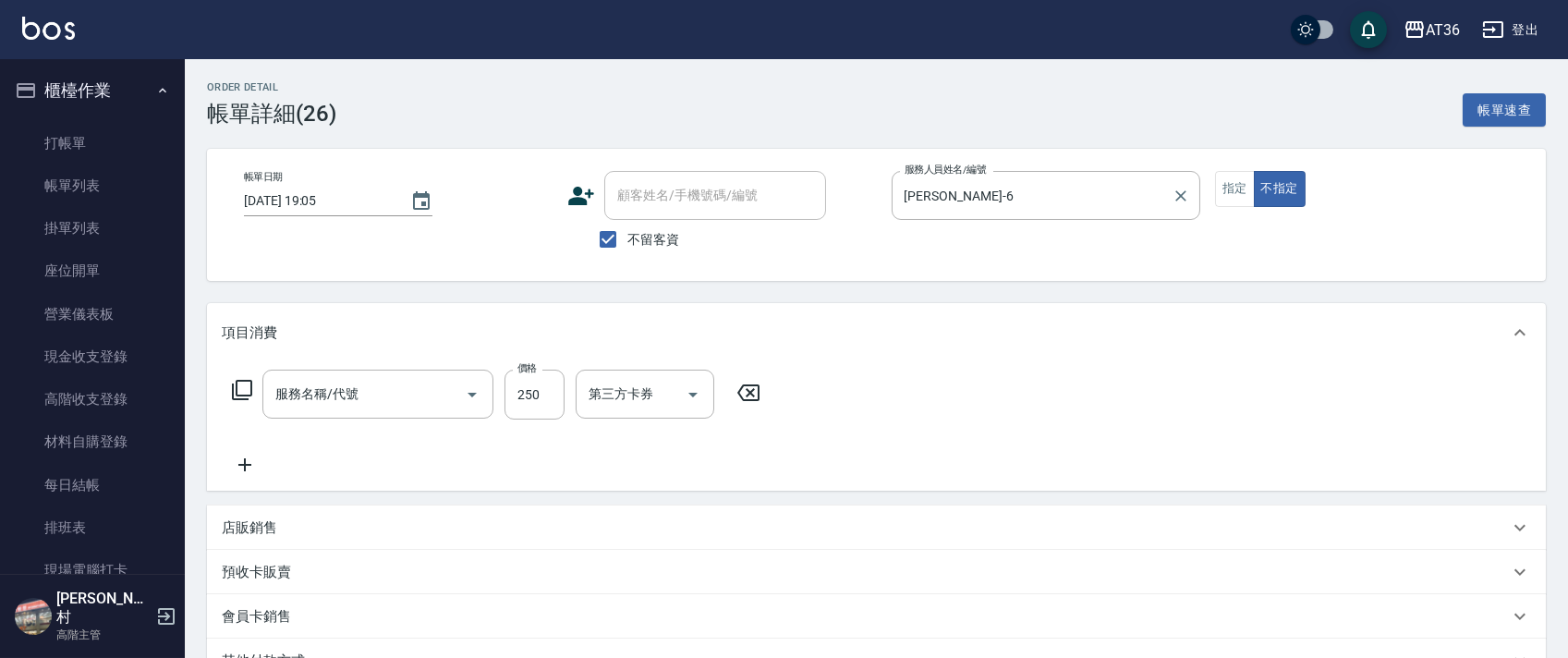
type input "[DATE] 19:05"
checkbox input "true"
type input "[PERSON_NAME]-6"
click at [926, 188] on input "[PERSON_NAME]-6" at bounding box center [1032, 195] width 264 height 33
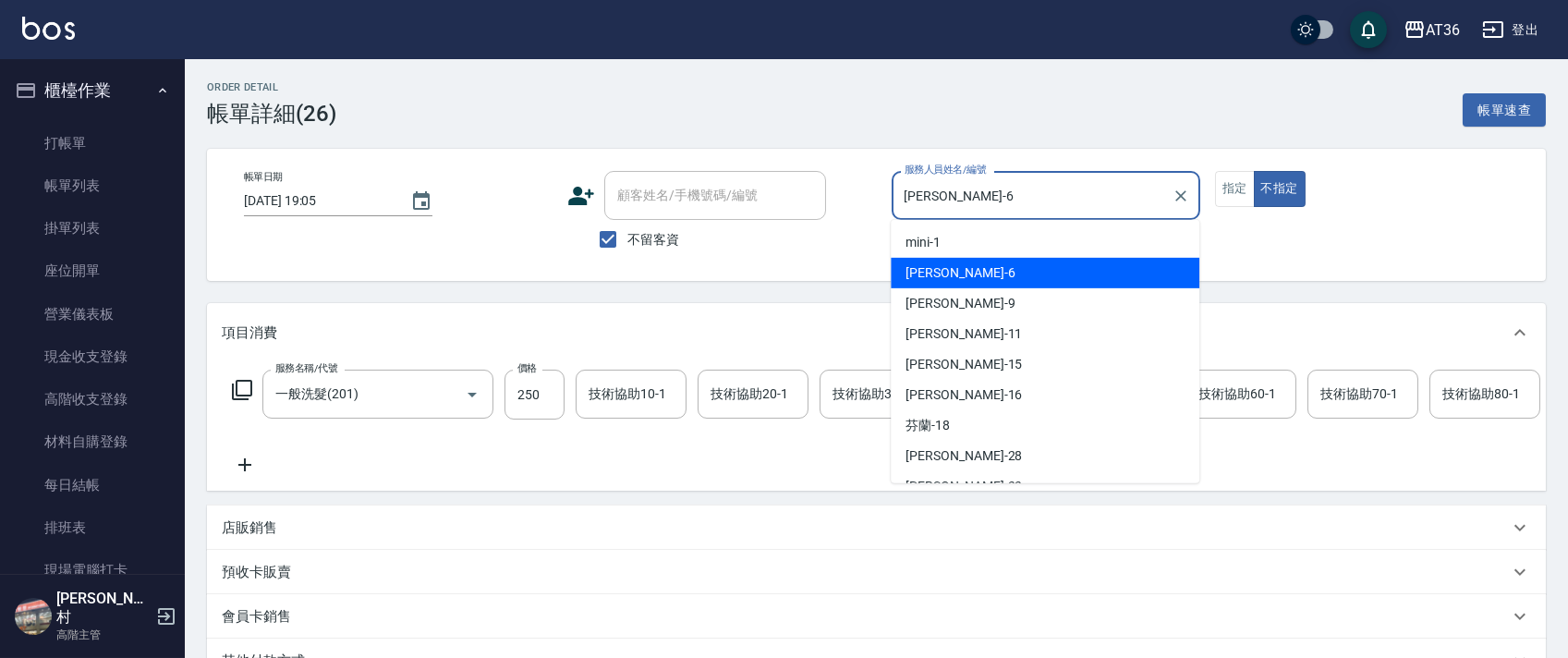
type input "一般洗髮(201)"
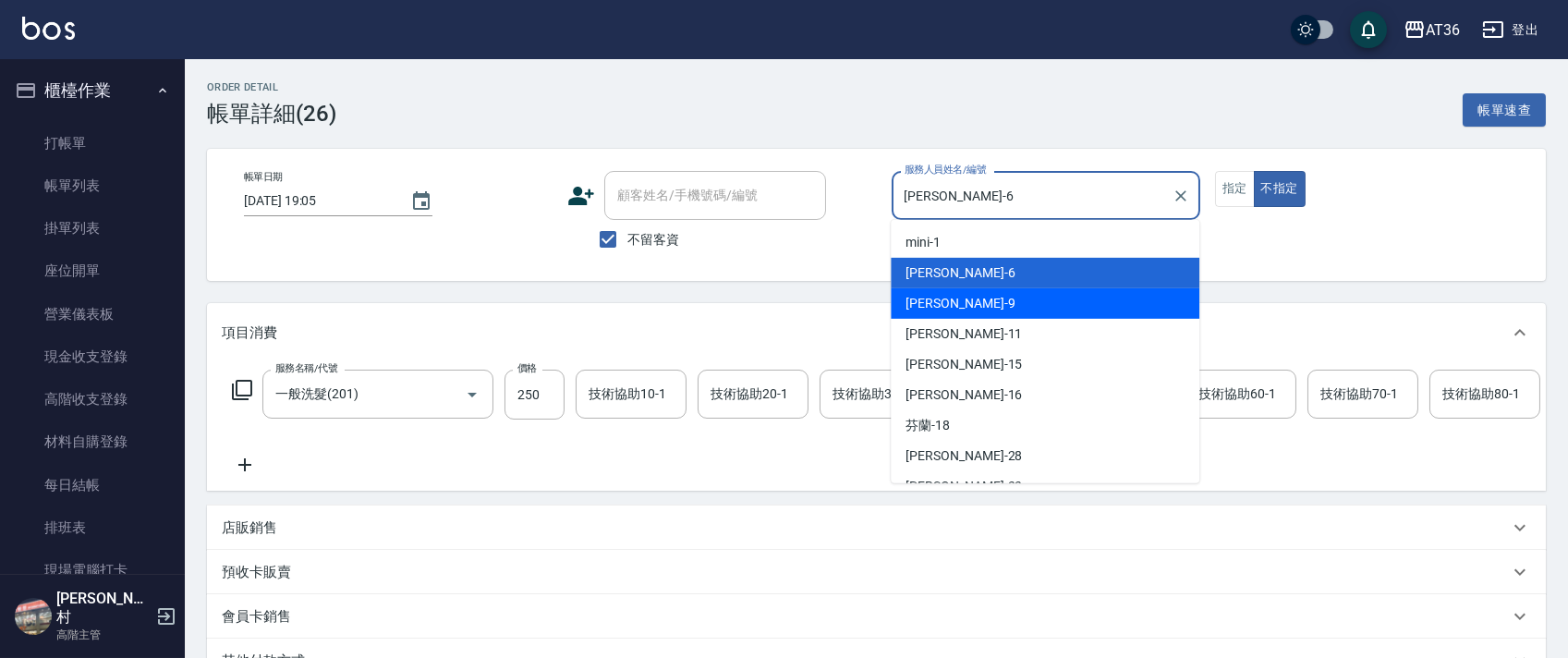
drag, startPoint x: 1021, startPoint y: 309, endPoint x: 989, endPoint y: 313, distance: 32.2
click at [1004, 311] on div "美燕 -9" at bounding box center [1044, 303] width 309 height 31
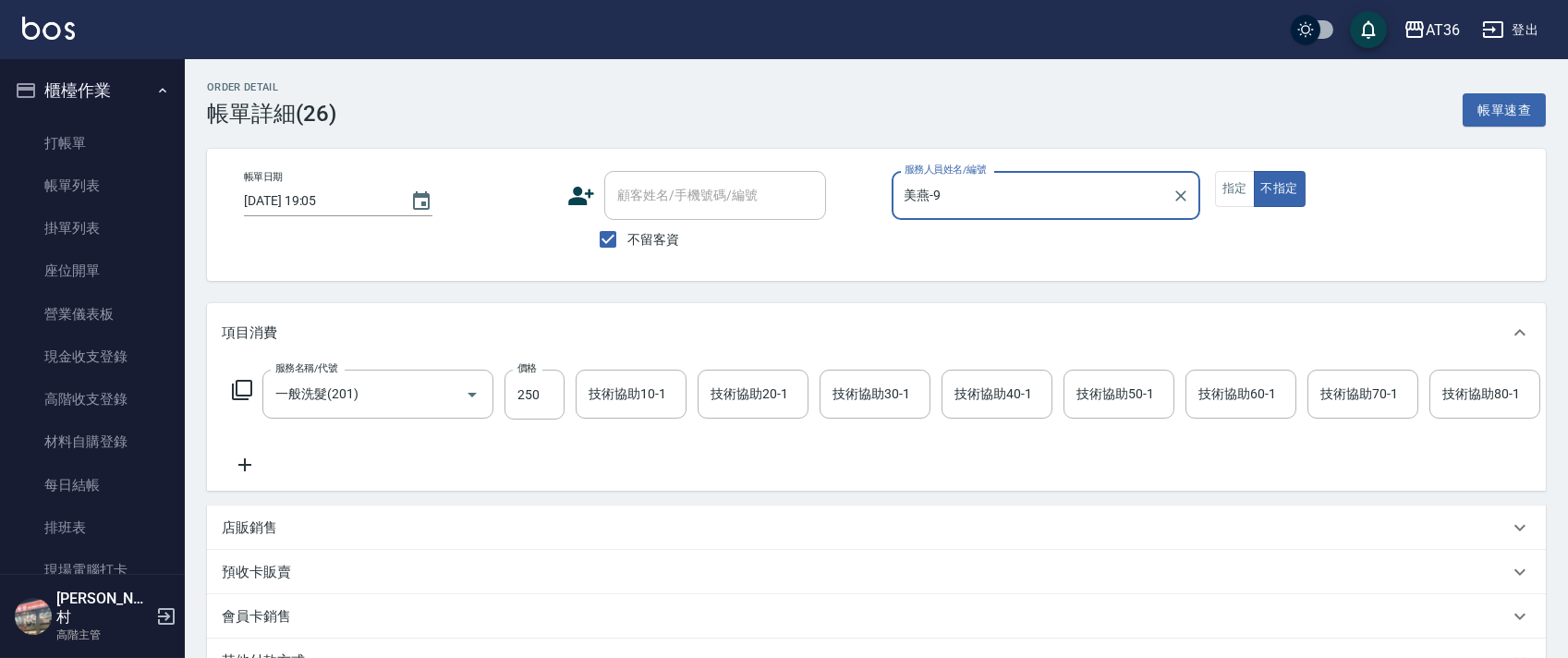
drag, startPoint x: 942, startPoint y: 195, endPoint x: 948, endPoint y: 208, distance: 14.3
click at [942, 195] on input "美燕-9" at bounding box center [1032, 195] width 264 height 33
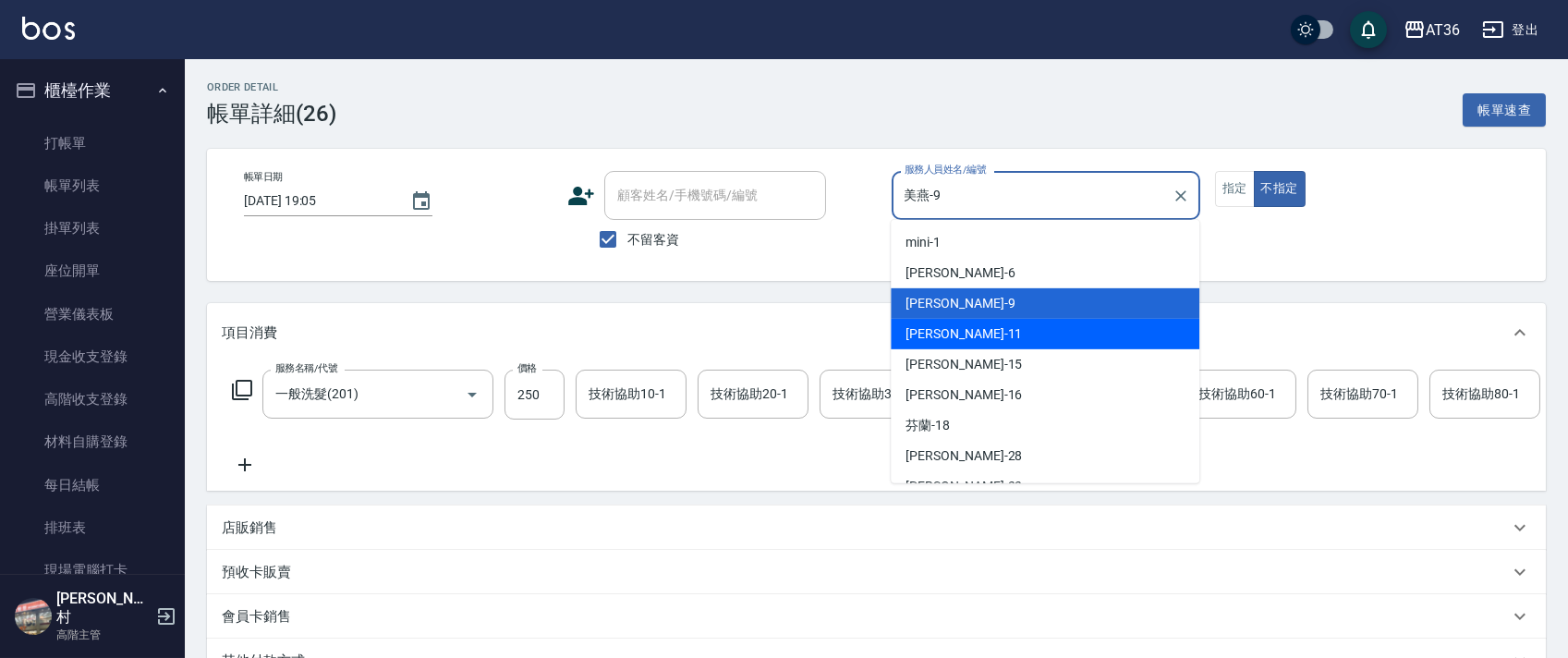
click at [962, 333] on div "[PERSON_NAME] -11" at bounding box center [1044, 333] width 309 height 31
type input "[PERSON_NAME]-11"
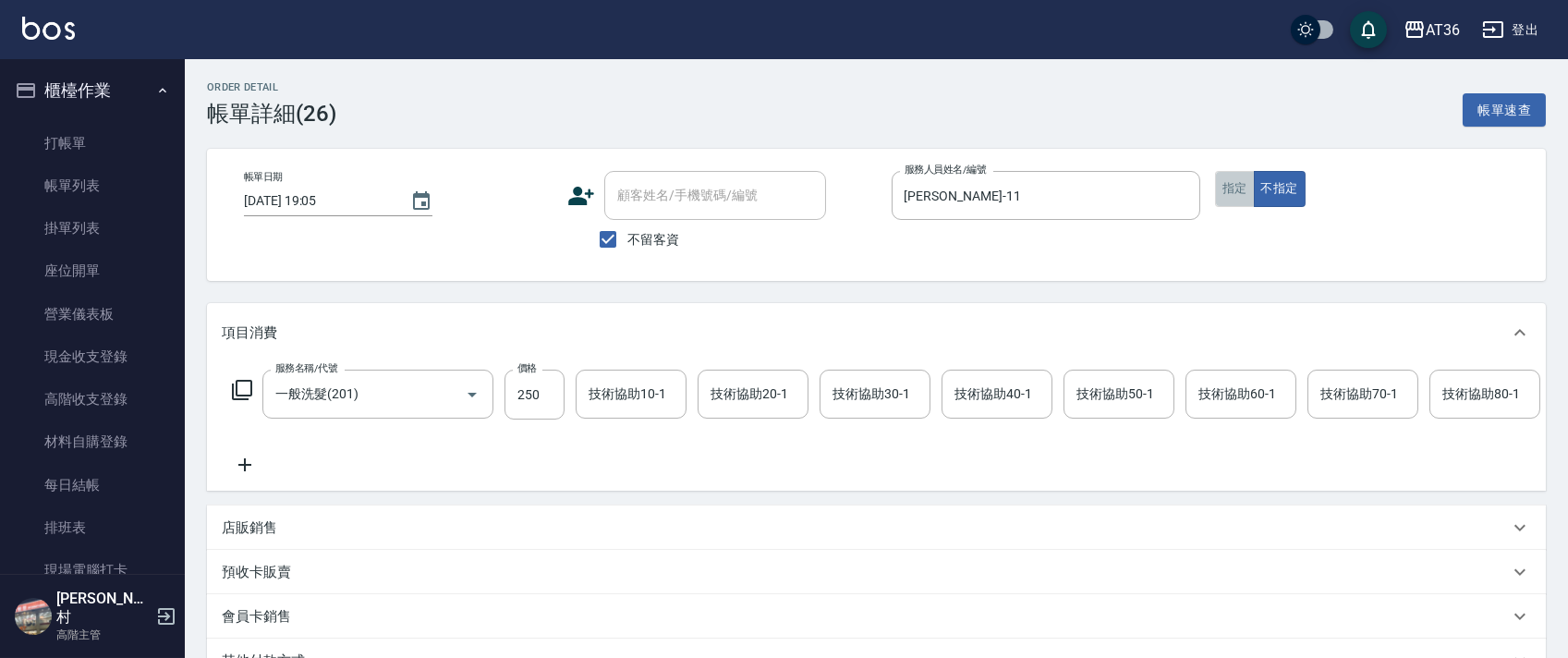
click at [1239, 195] on button "指定" at bounding box center [1234, 188] width 39 height 37
click at [522, 397] on input "250" at bounding box center [534, 394] width 60 height 50
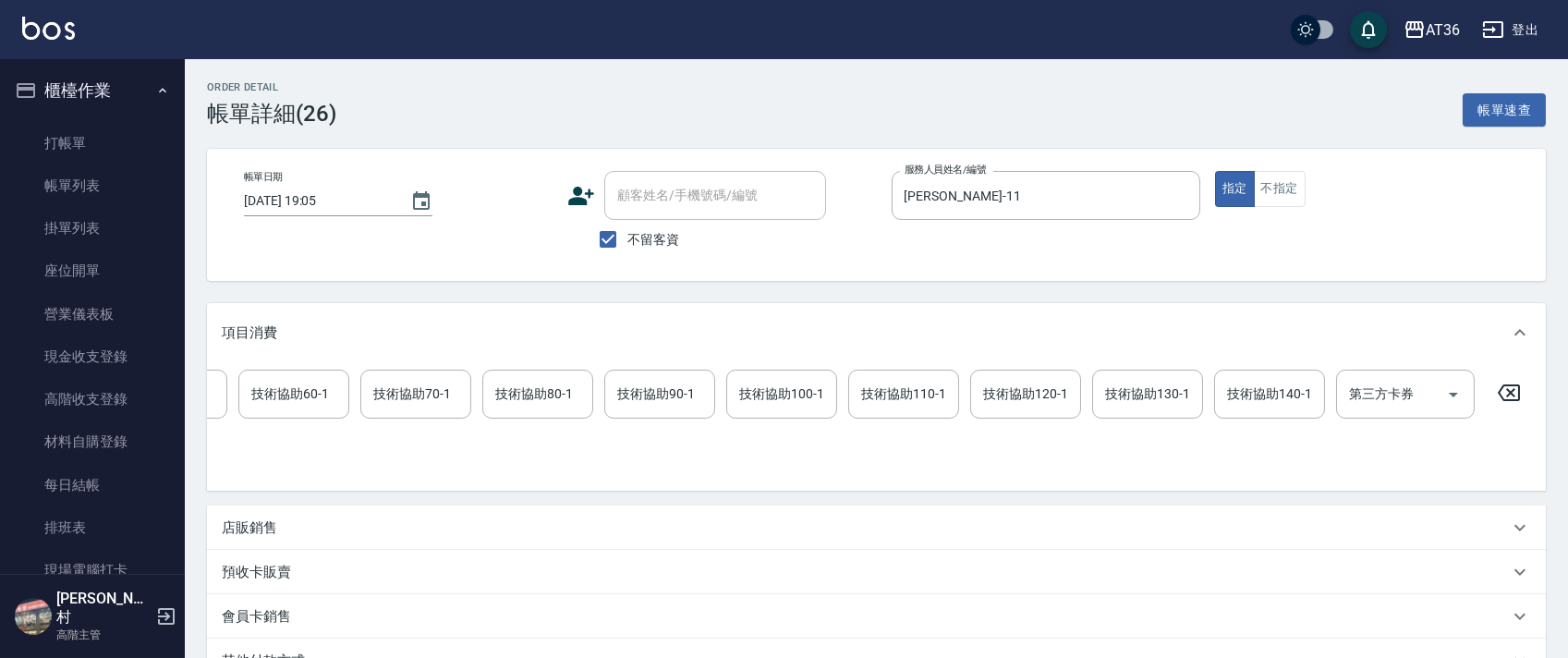
click at [1503, 389] on icon at bounding box center [1508, 393] width 46 height 22
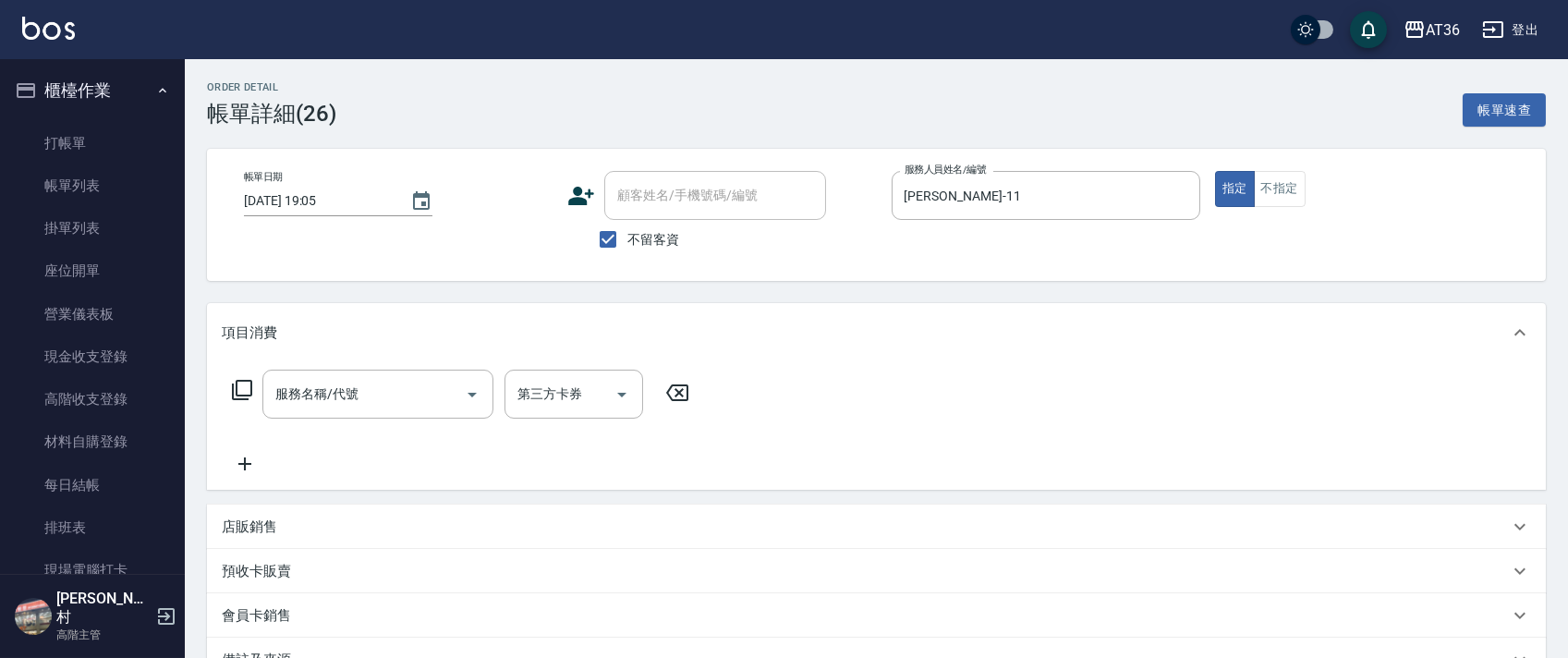
scroll to position [0, 0]
click at [238, 392] on icon at bounding box center [242, 390] width 22 height 22
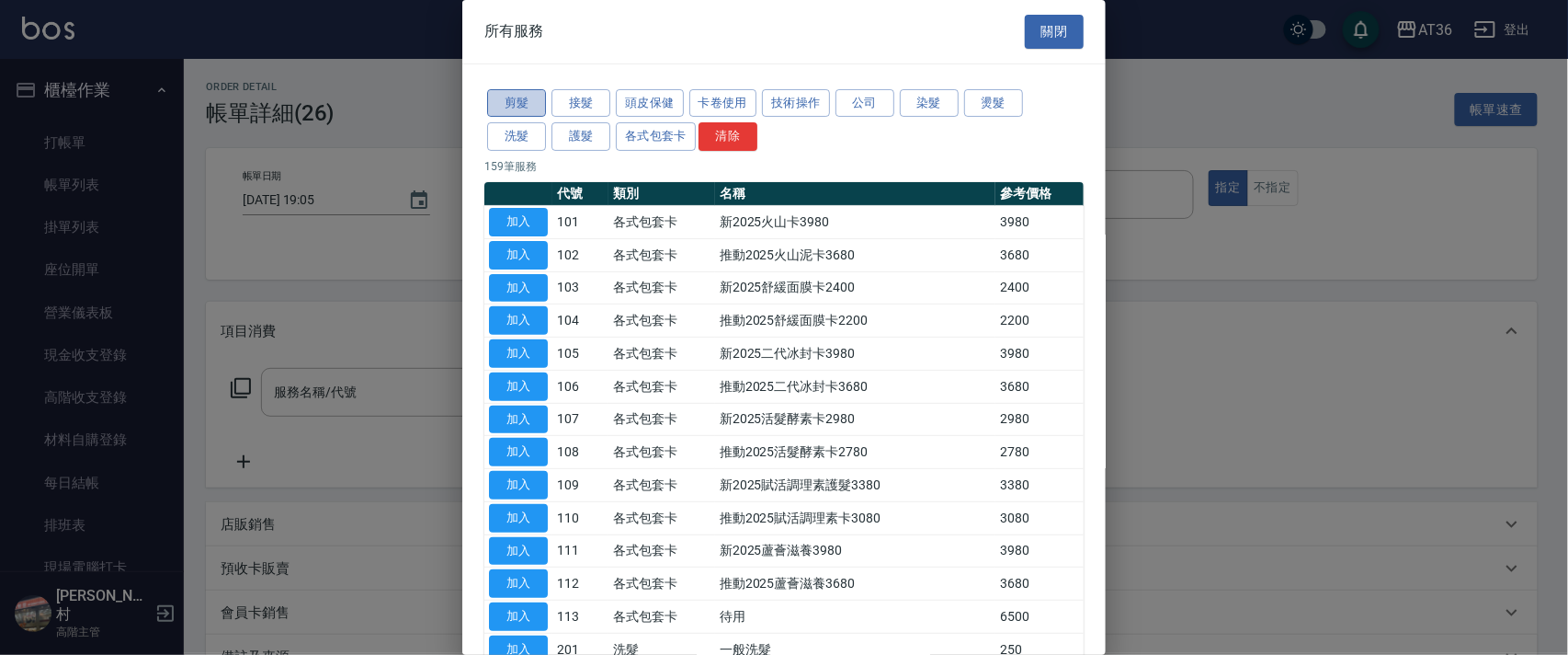
click at [519, 109] on button "剪髮" at bounding box center [516, 103] width 59 height 28
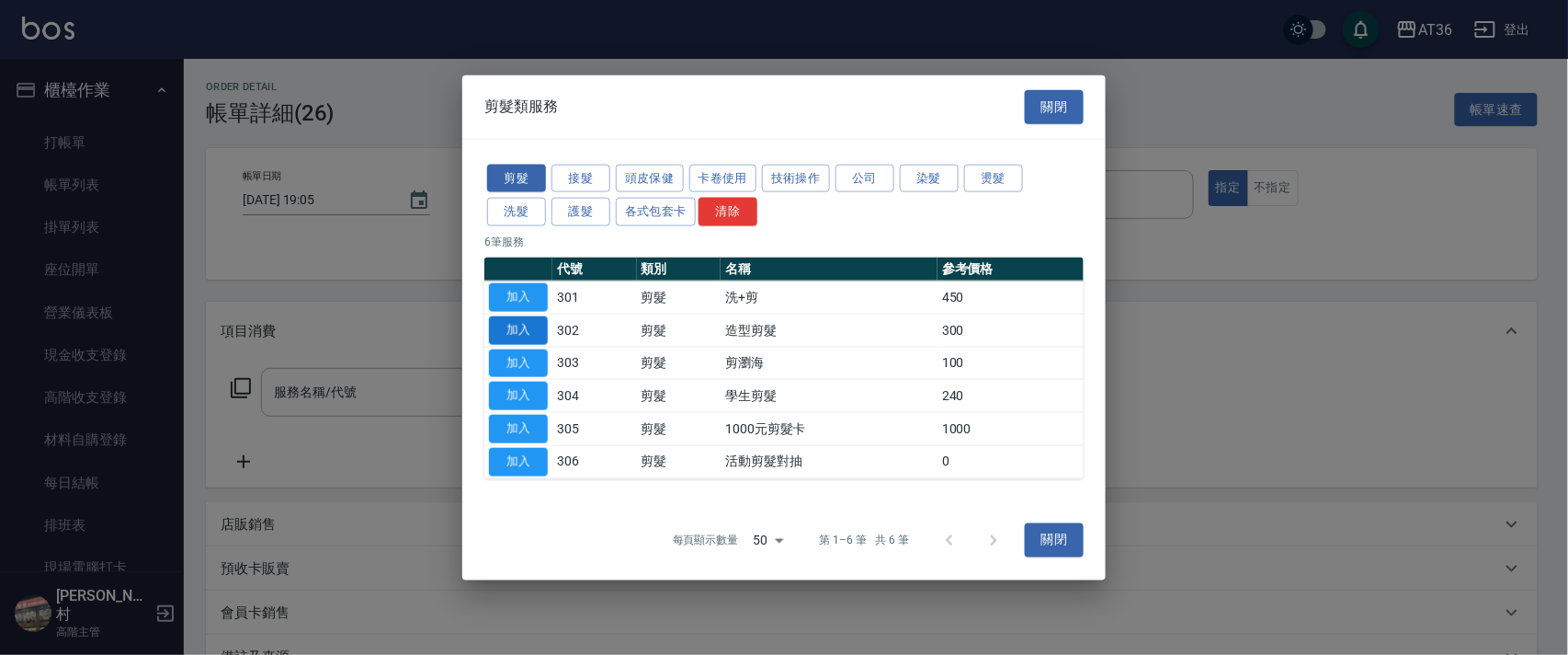
click at [520, 324] on button "加入" at bounding box center [518, 329] width 59 height 28
type input "造型剪髮(302)"
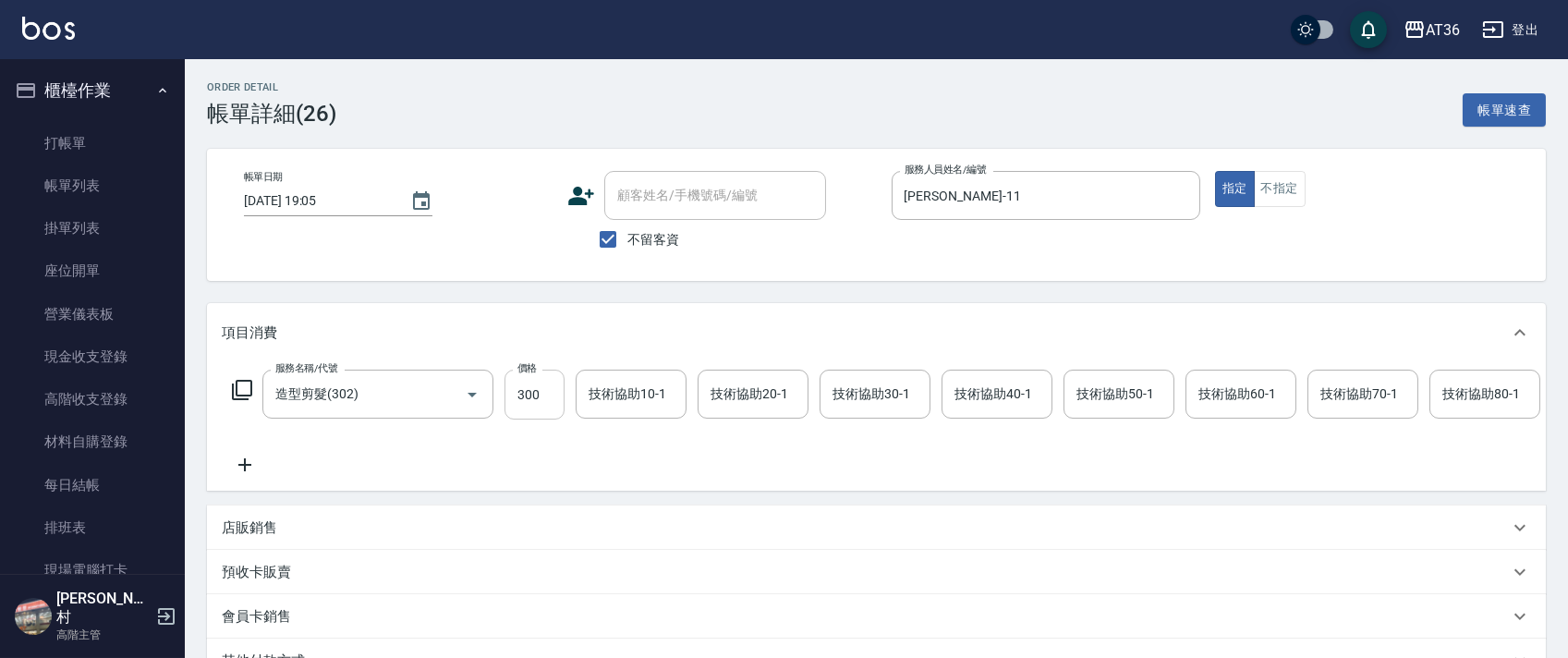
click at [526, 382] on input "300" at bounding box center [534, 394] width 60 height 50
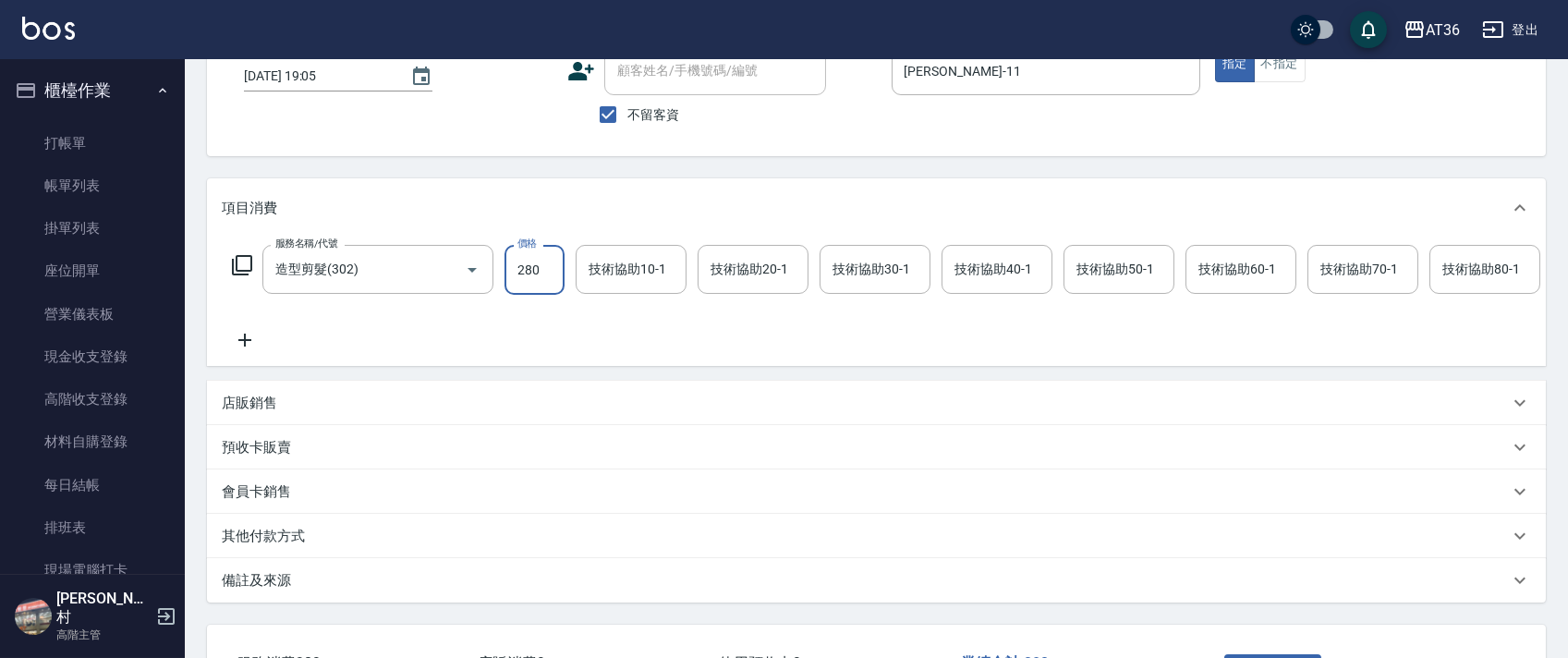
scroll to position [284, 0]
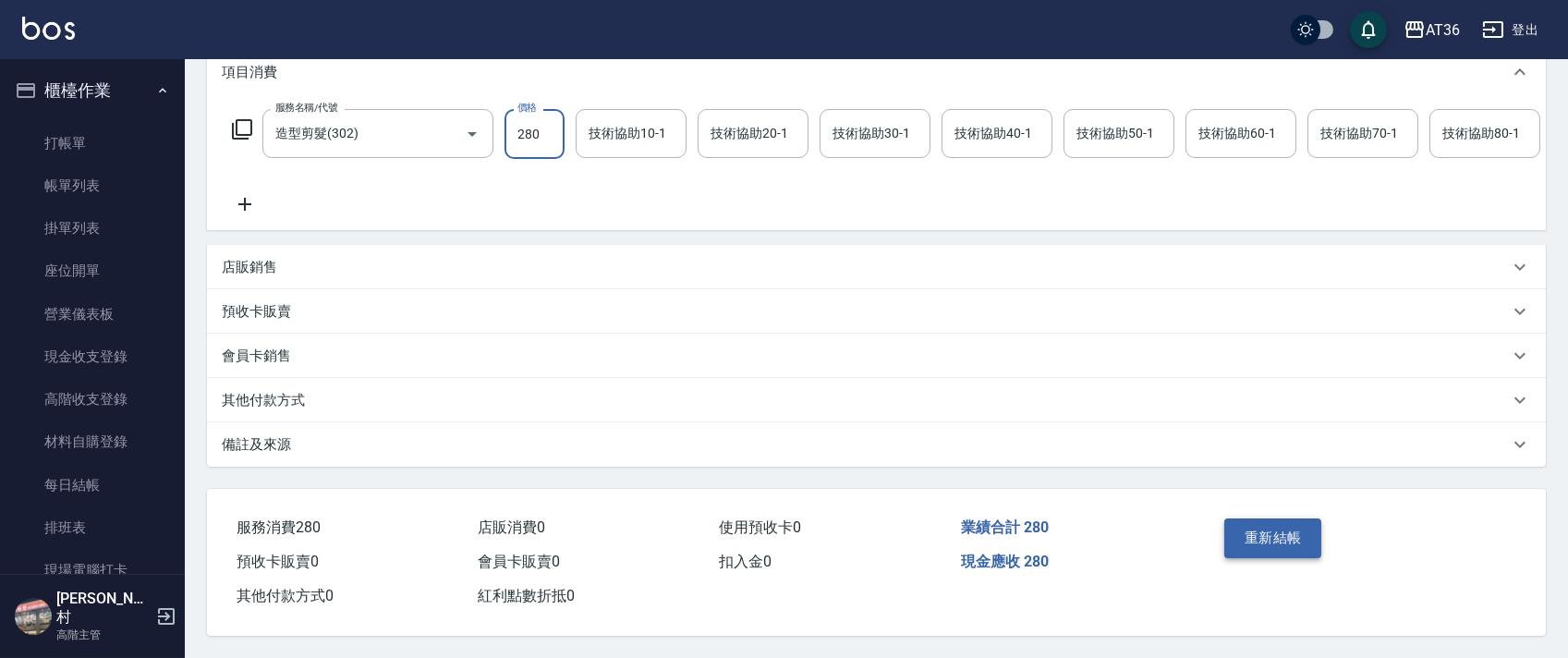
type input "280"
click at [1272, 537] on button "重新結帳" at bounding box center [1272, 537] width 98 height 38
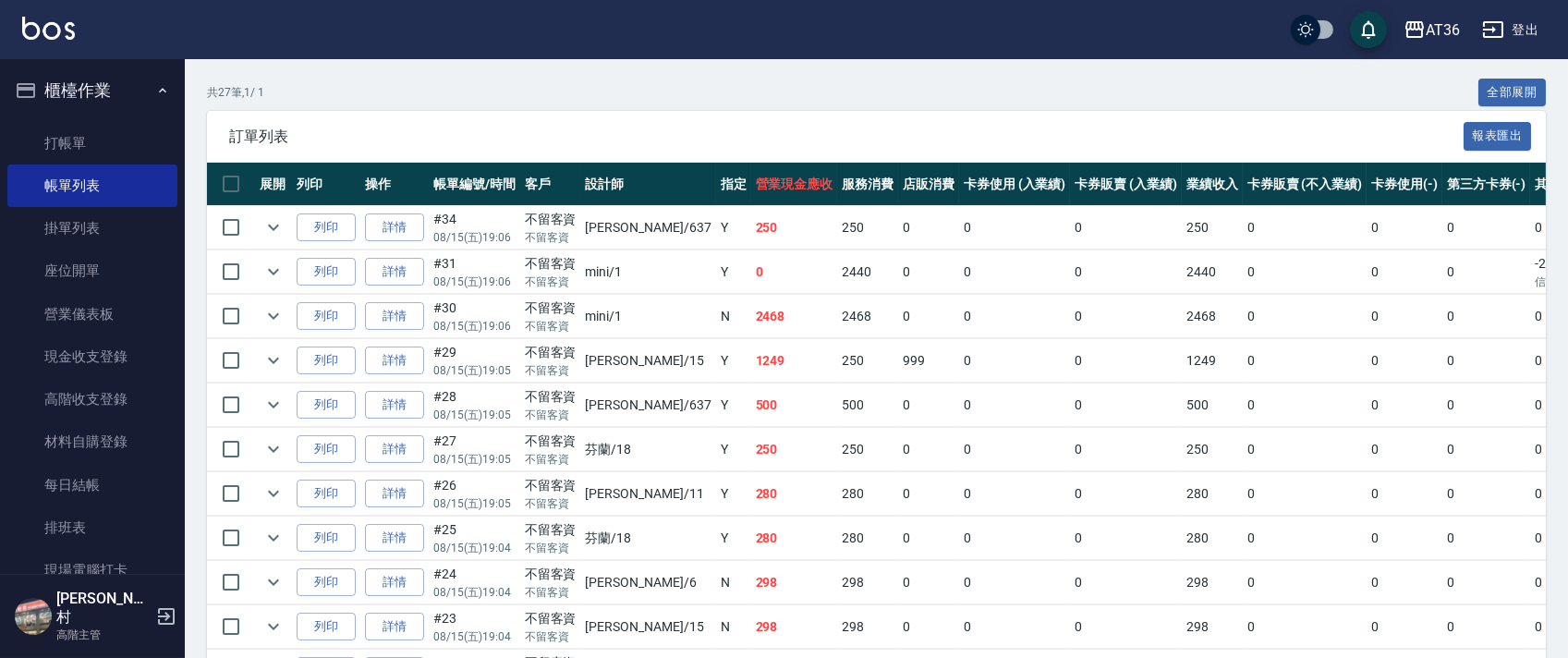
scroll to position [369, 0]
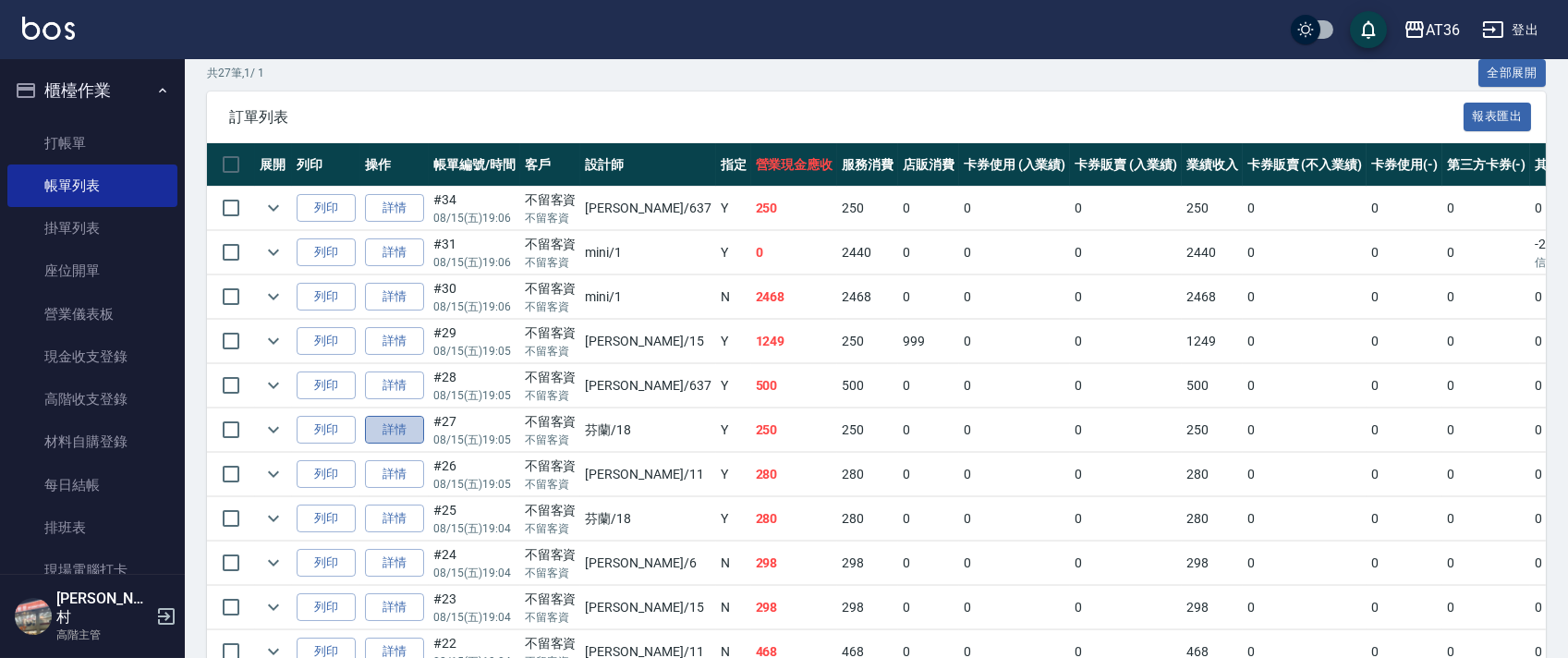
click at [411, 418] on link "詳情" at bounding box center [395, 429] width 59 height 29
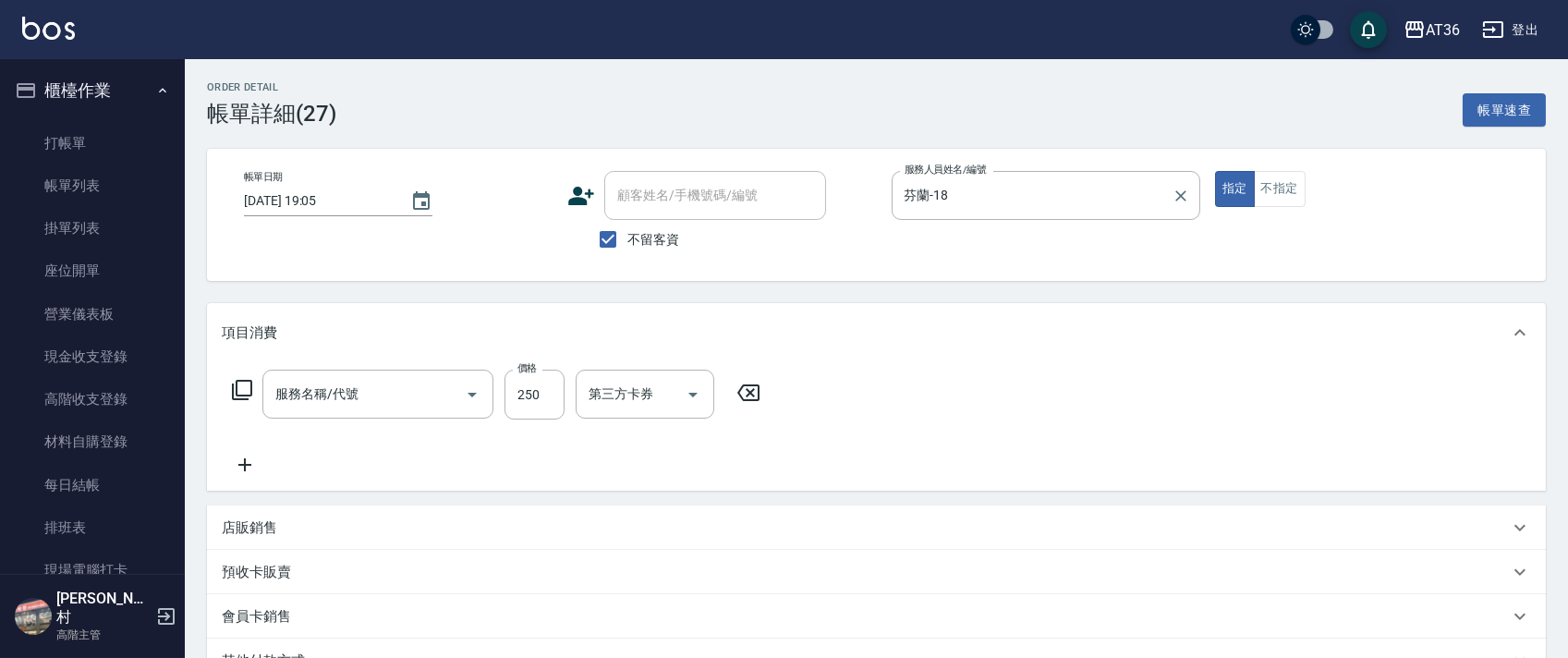
type input "[DATE] 19:05"
checkbox input "true"
type input "芬蘭-18"
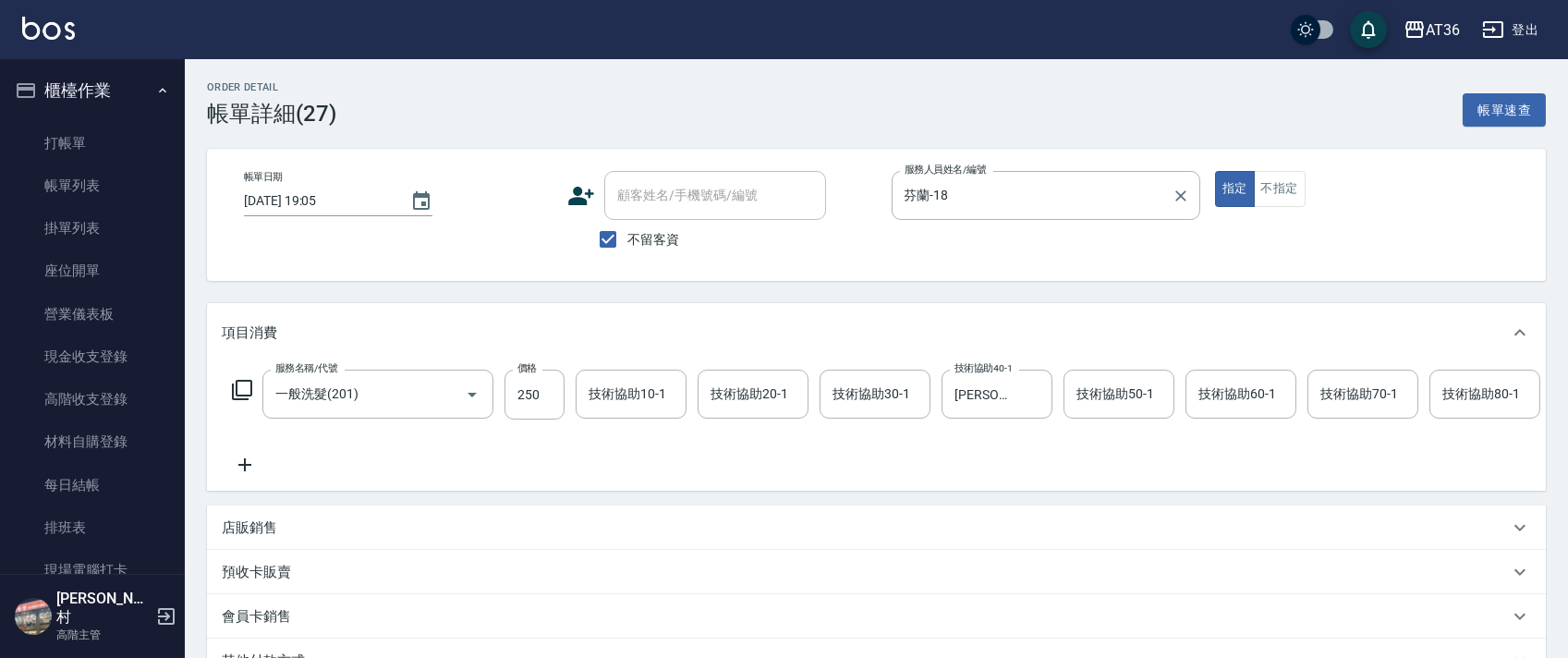
type input "一般洗髮(201)"
click at [944, 193] on input "芬蘭-18" at bounding box center [1032, 195] width 264 height 33
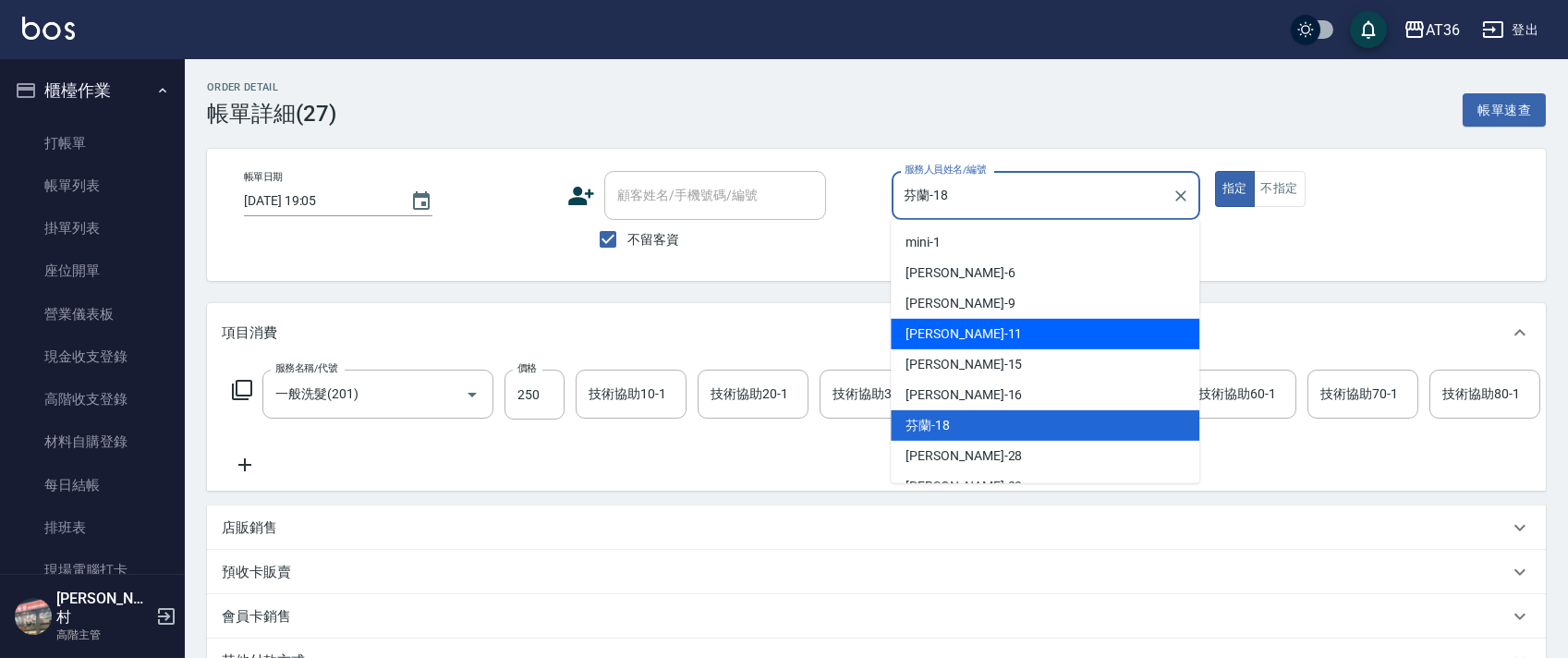
click at [958, 329] on div "[PERSON_NAME] -11" at bounding box center [1044, 333] width 309 height 31
type input "[PERSON_NAME]-11"
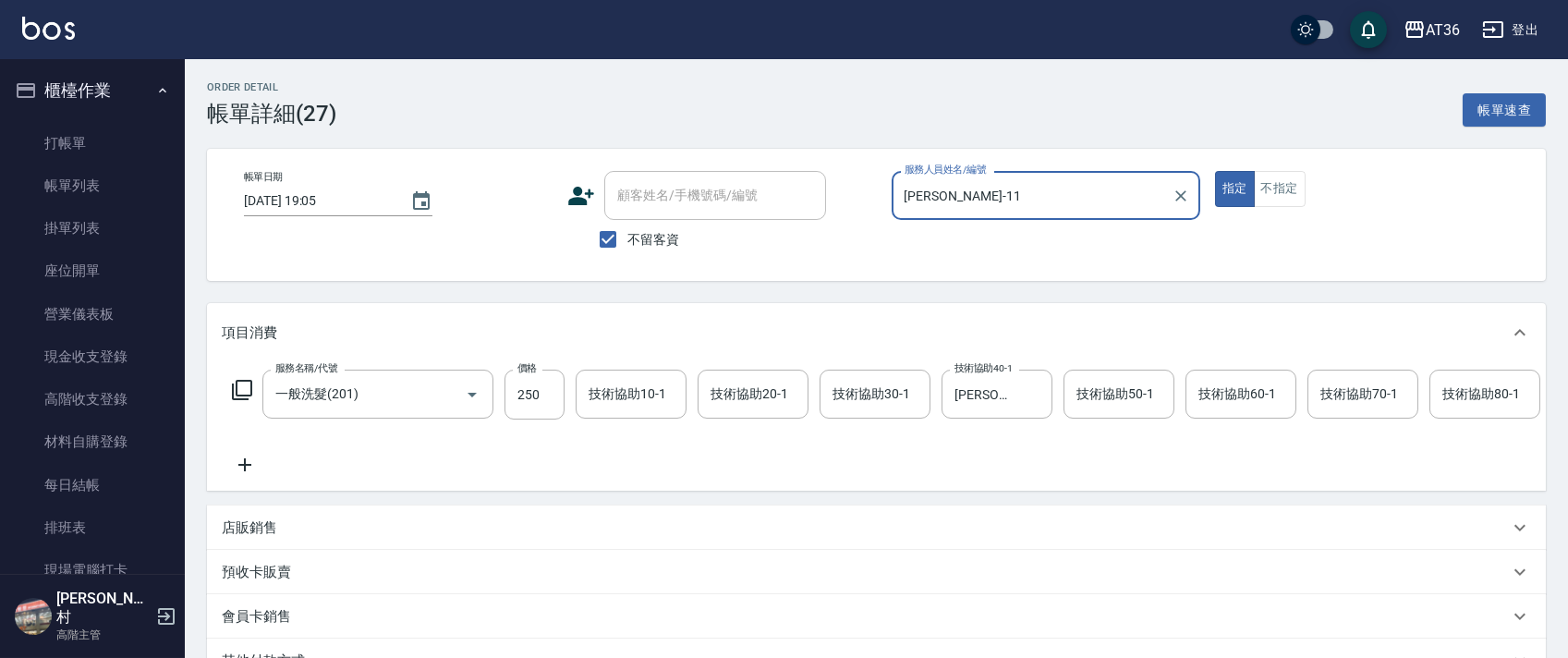
scroll to position [0, 947]
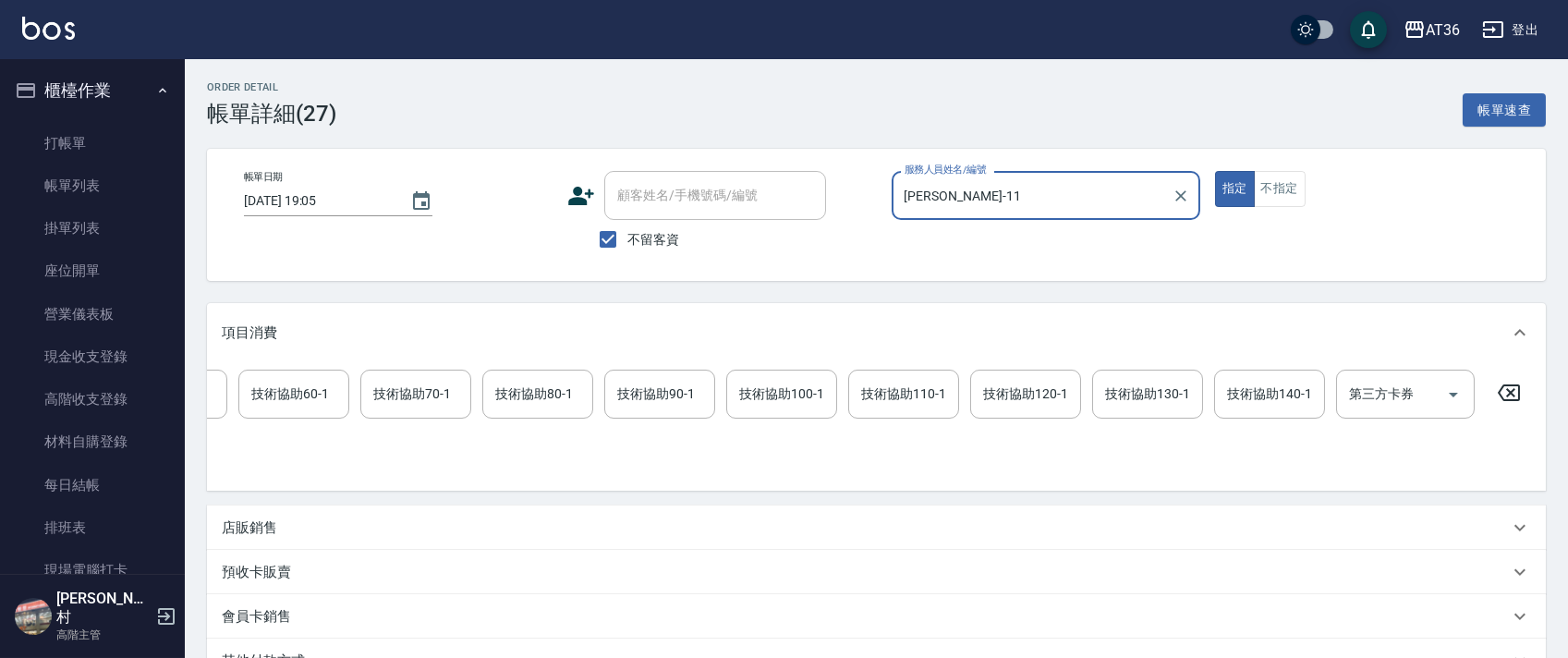
click at [1499, 397] on icon at bounding box center [1508, 393] width 46 height 22
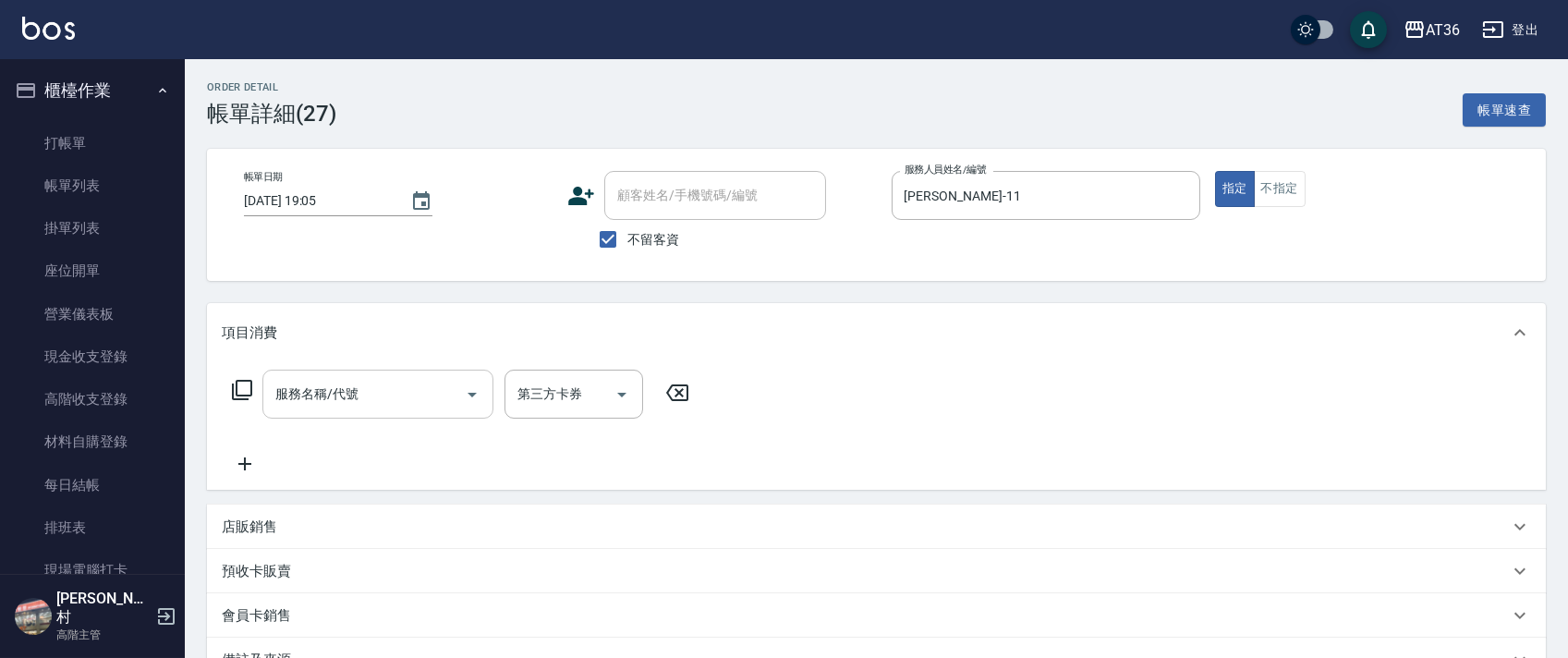
scroll to position [0, 0]
click at [239, 386] on icon at bounding box center [242, 390] width 22 height 22
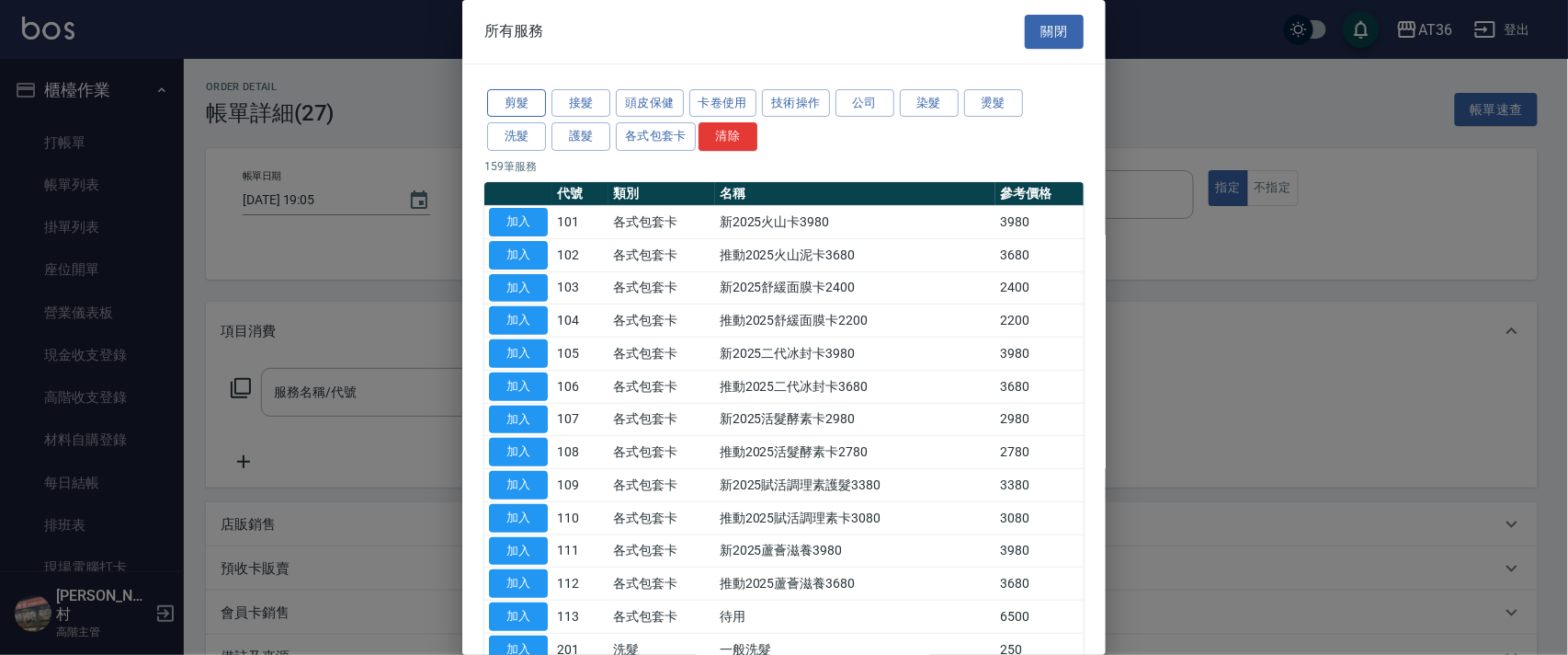
click at [503, 107] on button "剪髮" at bounding box center [516, 103] width 59 height 28
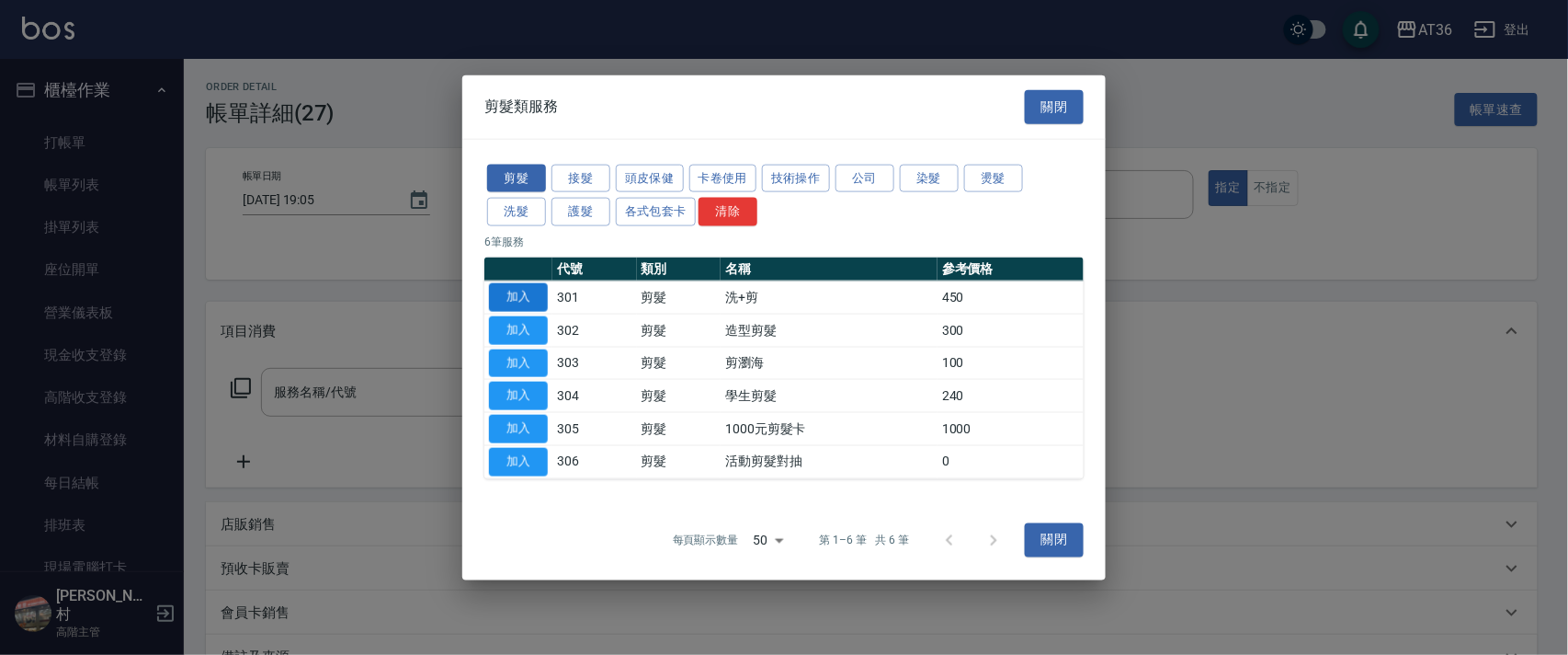
click at [535, 285] on button "加入" at bounding box center [518, 297] width 59 height 28
type input "洗+剪(301)"
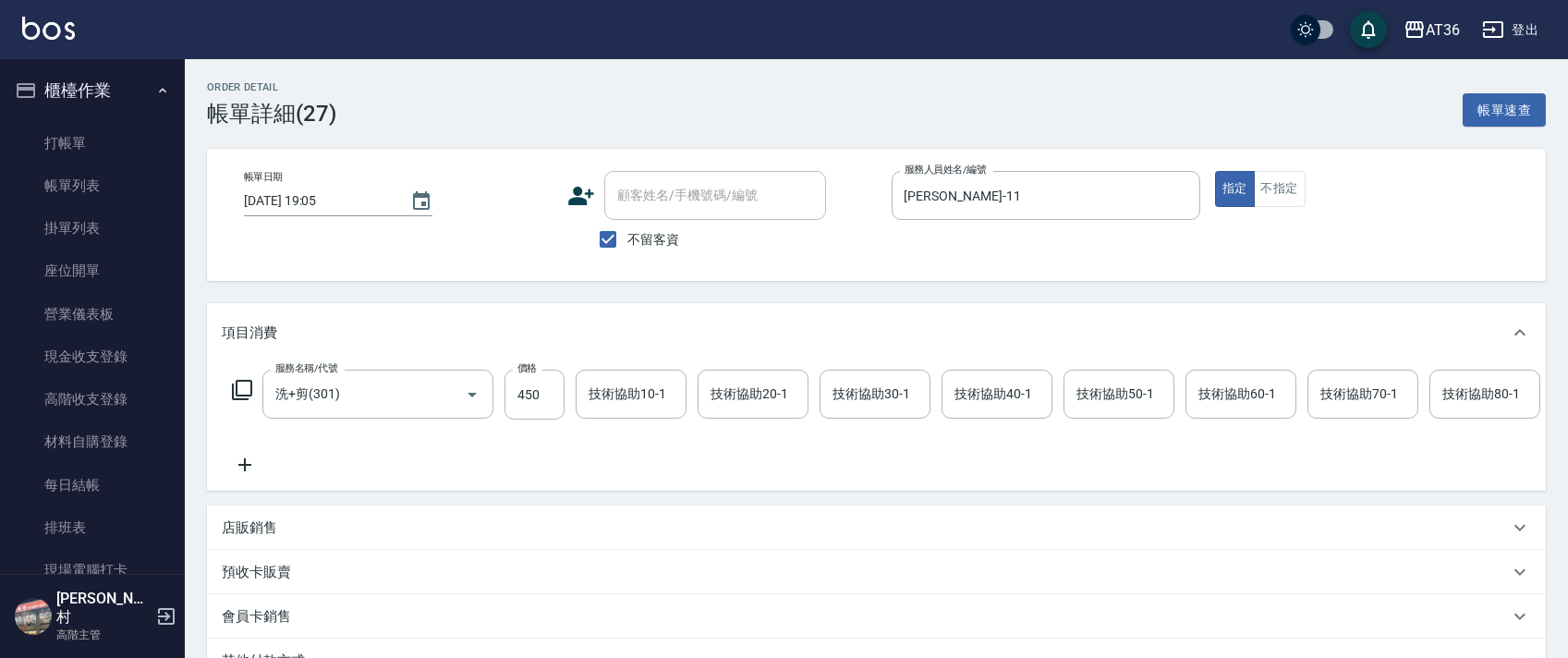
click at [237, 392] on icon at bounding box center [242, 390] width 21 height 21
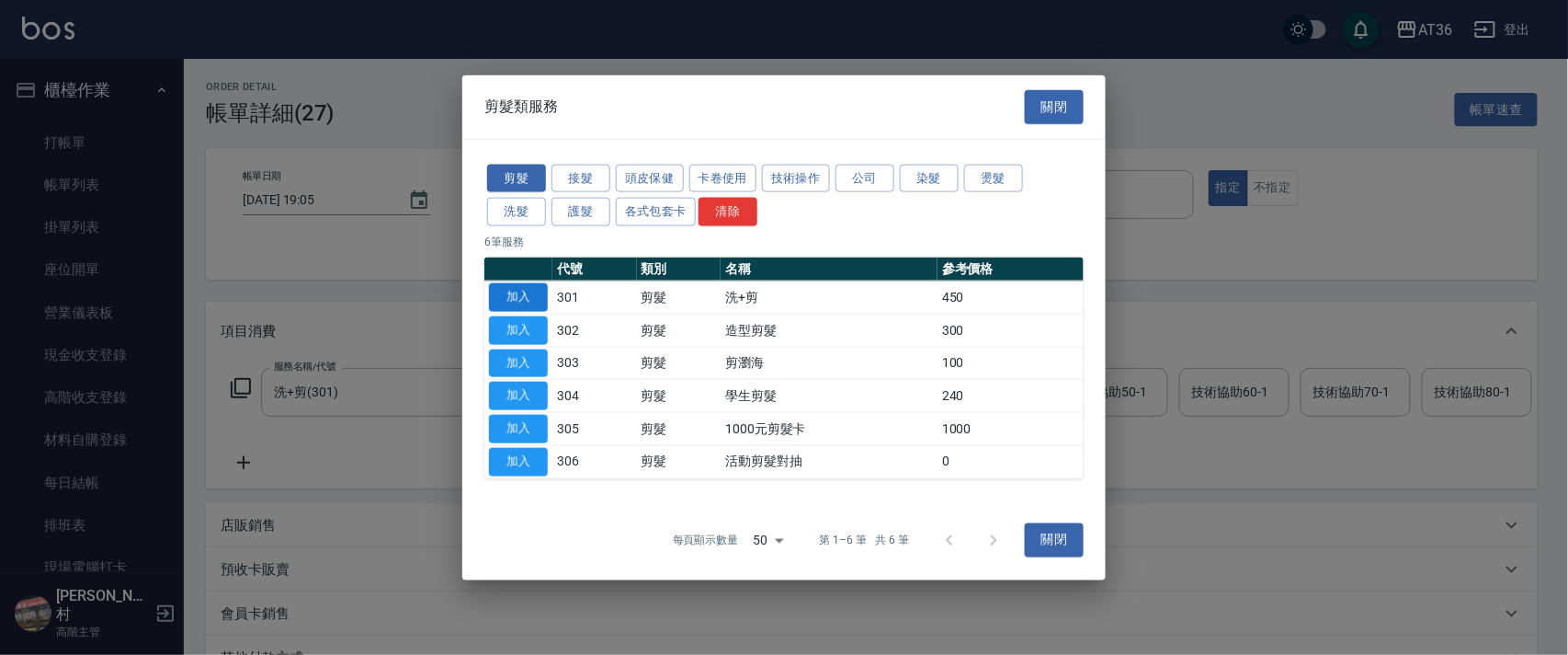
click at [512, 300] on button "加入" at bounding box center [518, 297] width 59 height 28
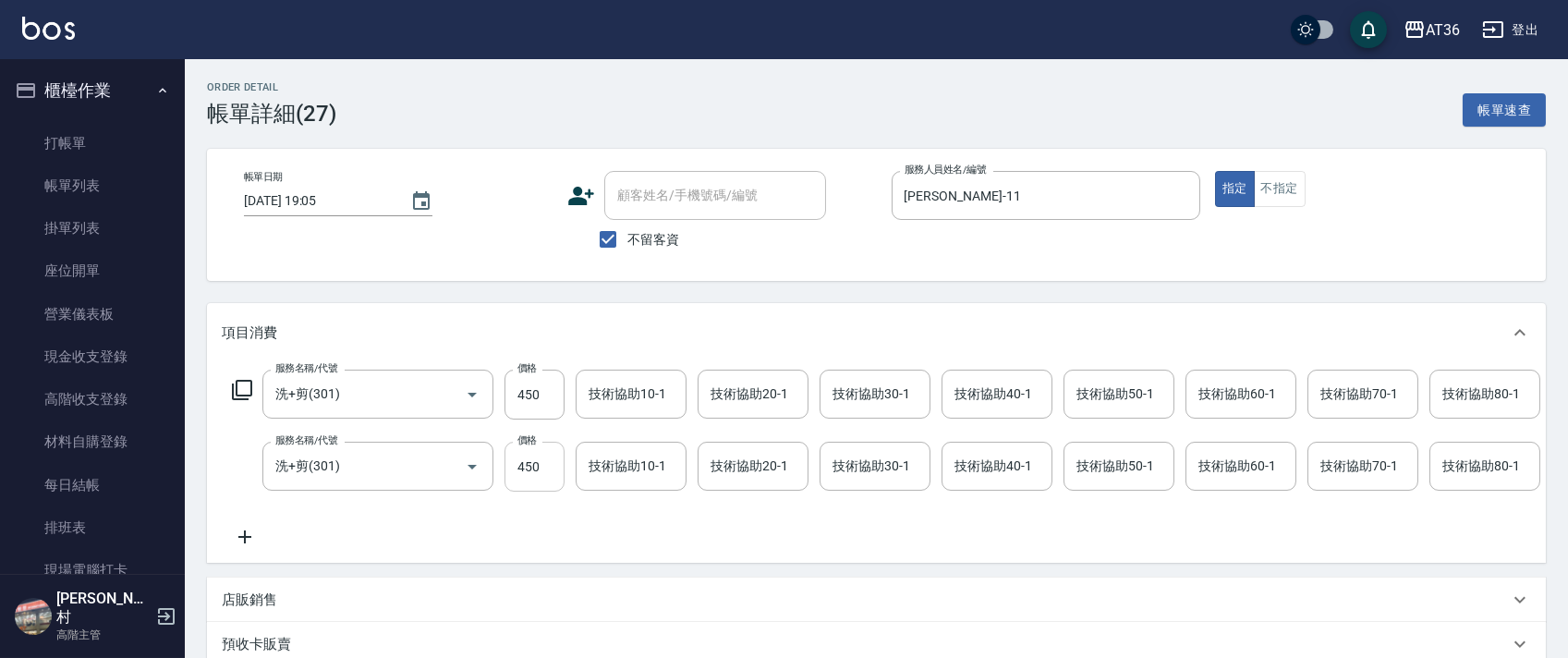
click at [538, 468] on input "450" at bounding box center [534, 467] width 60 height 50
type input "400"
click at [533, 402] on input "450" at bounding box center [534, 394] width 60 height 50
type input "430"
click at [972, 384] on div "技術協助40-1 技術協助40-1" at bounding box center [997, 394] width 111 height 49
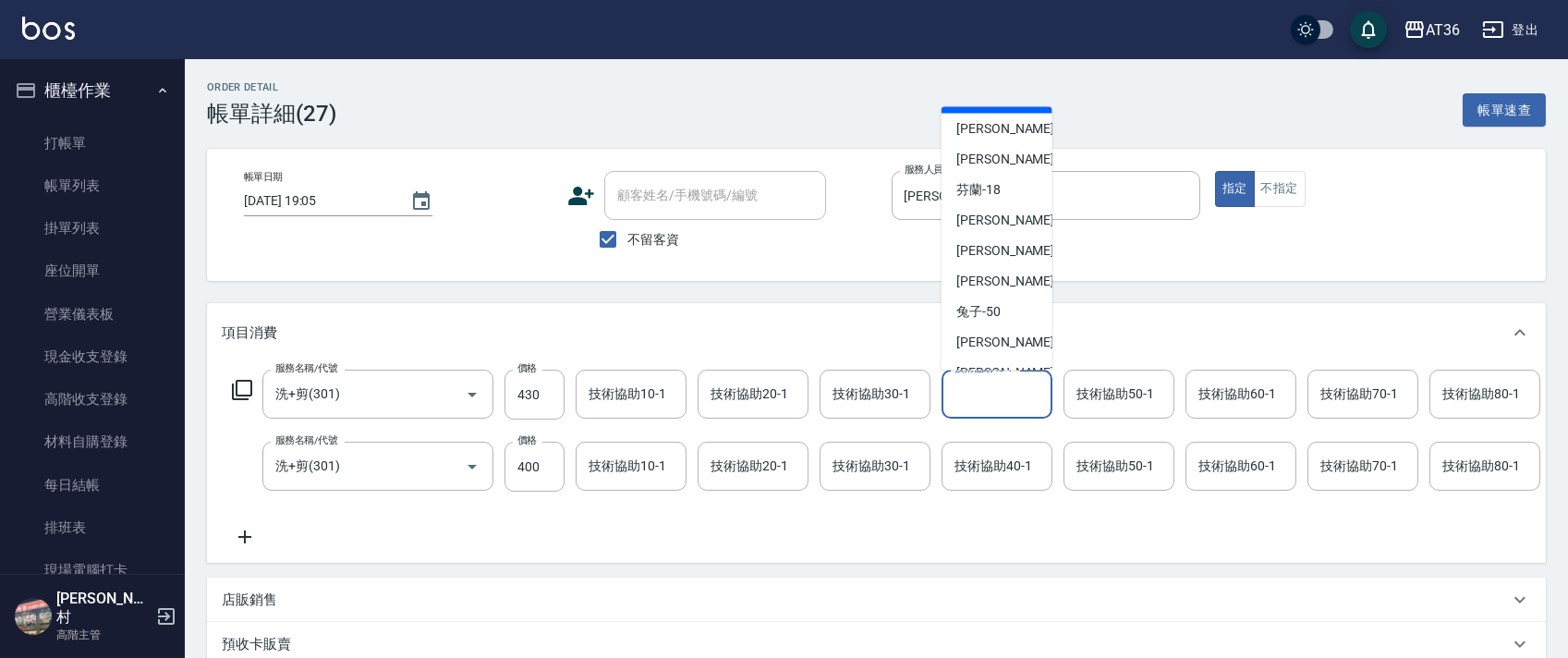
scroll to position [239, 0]
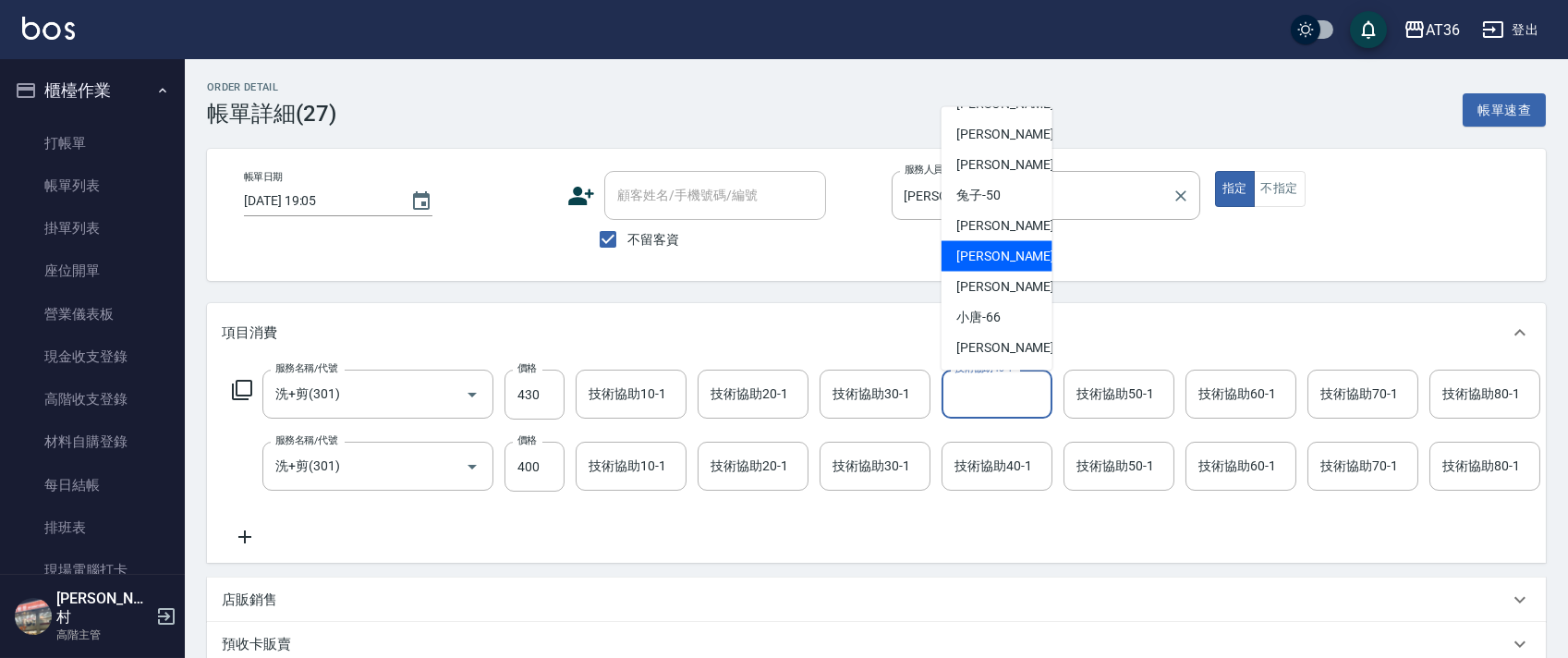
click at [1006, 242] on div "[PERSON_NAME] -58" at bounding box center [997, 256] width 111 height 31
type input "[PERSON_NAME]-58"
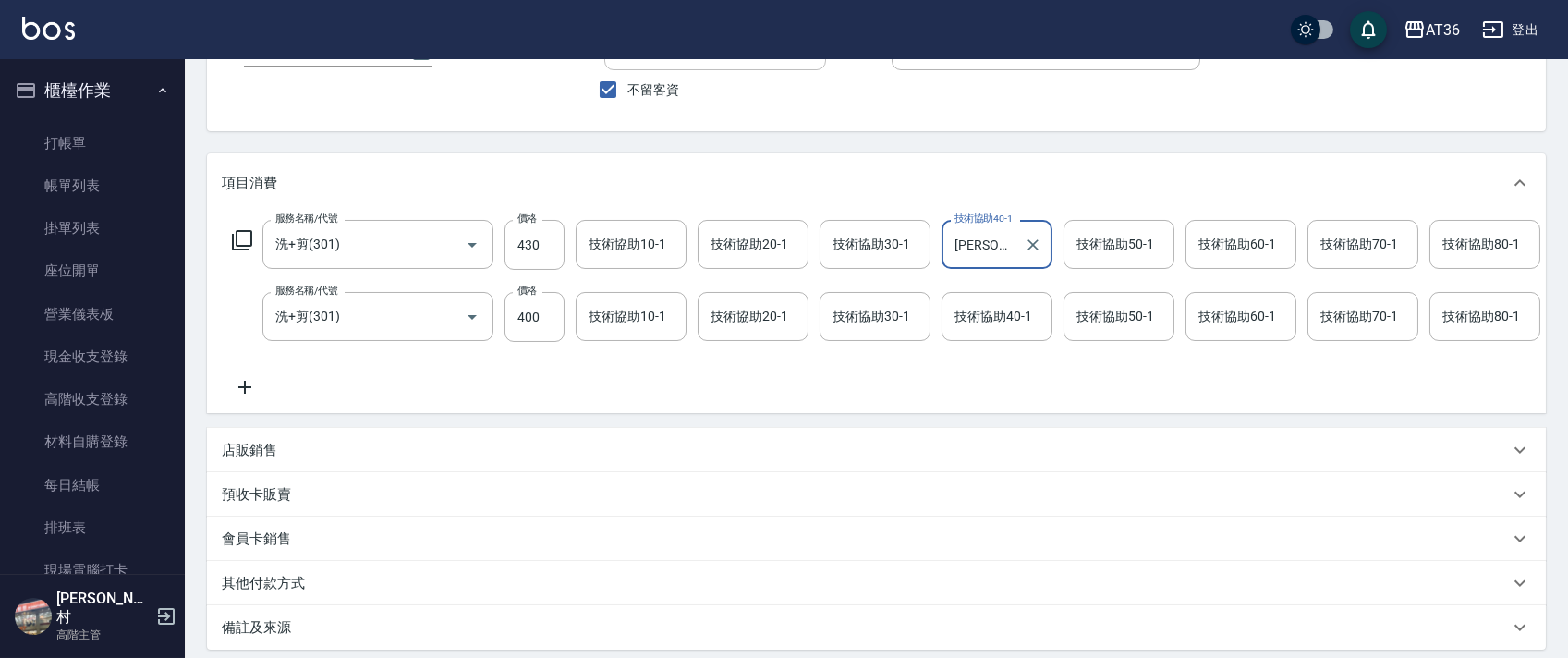
scroll to position [356, 0]
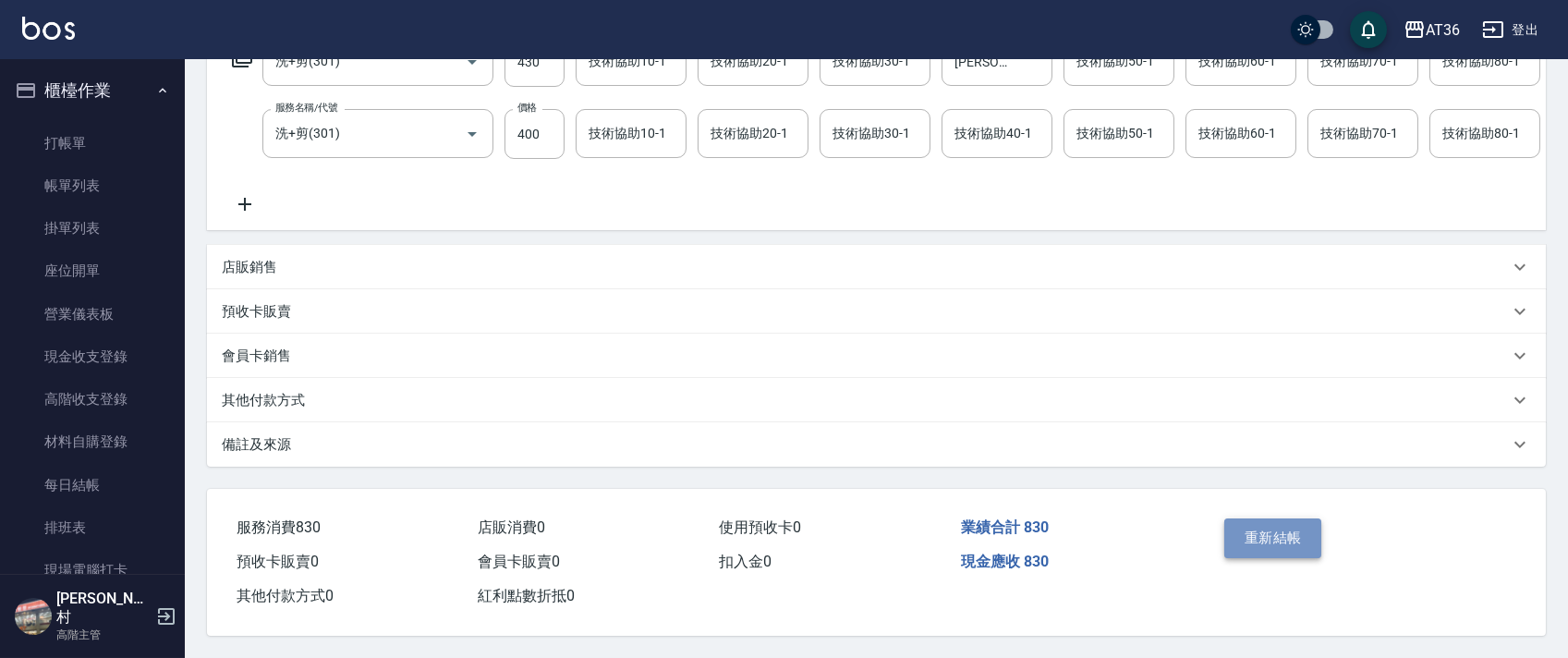
click at [1267, 532] on button "重新結帳" at bounding box center [1272, 537] width 98 height 38
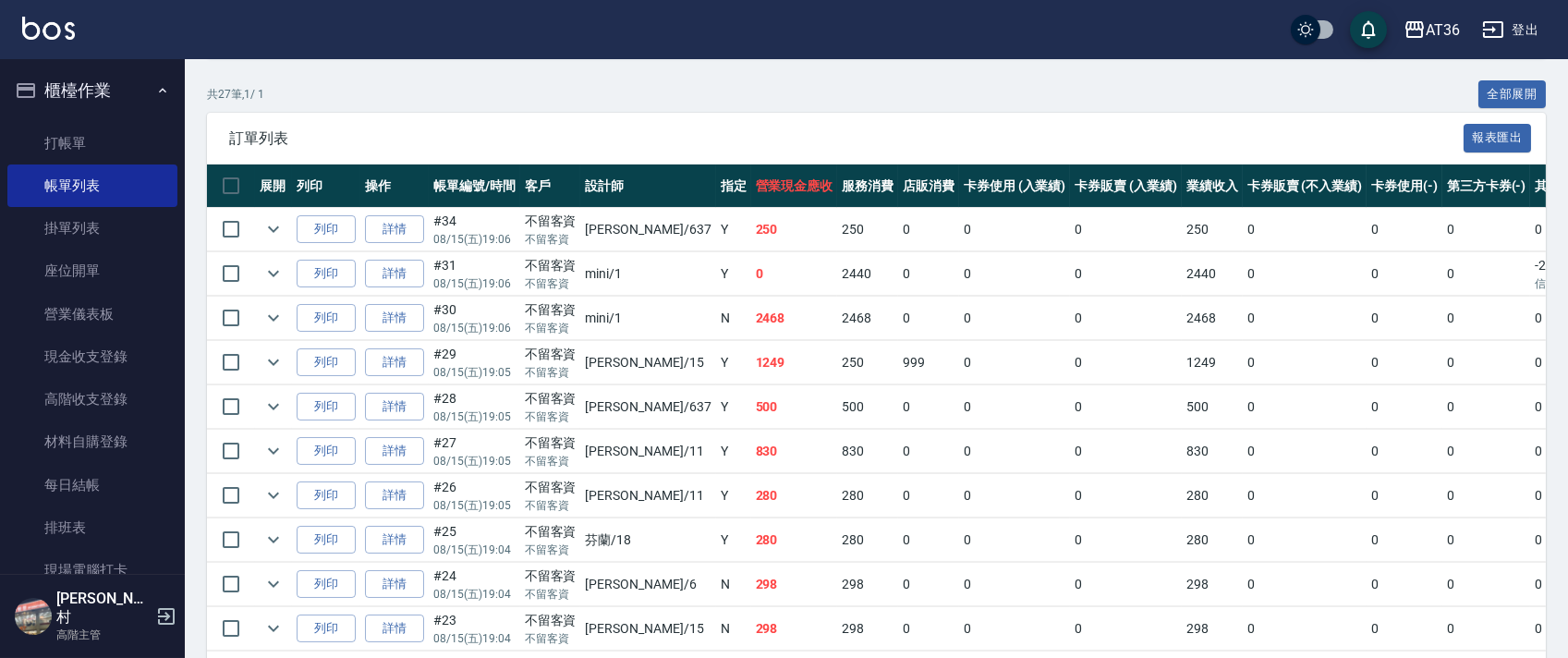
scroll to position [369, 0]
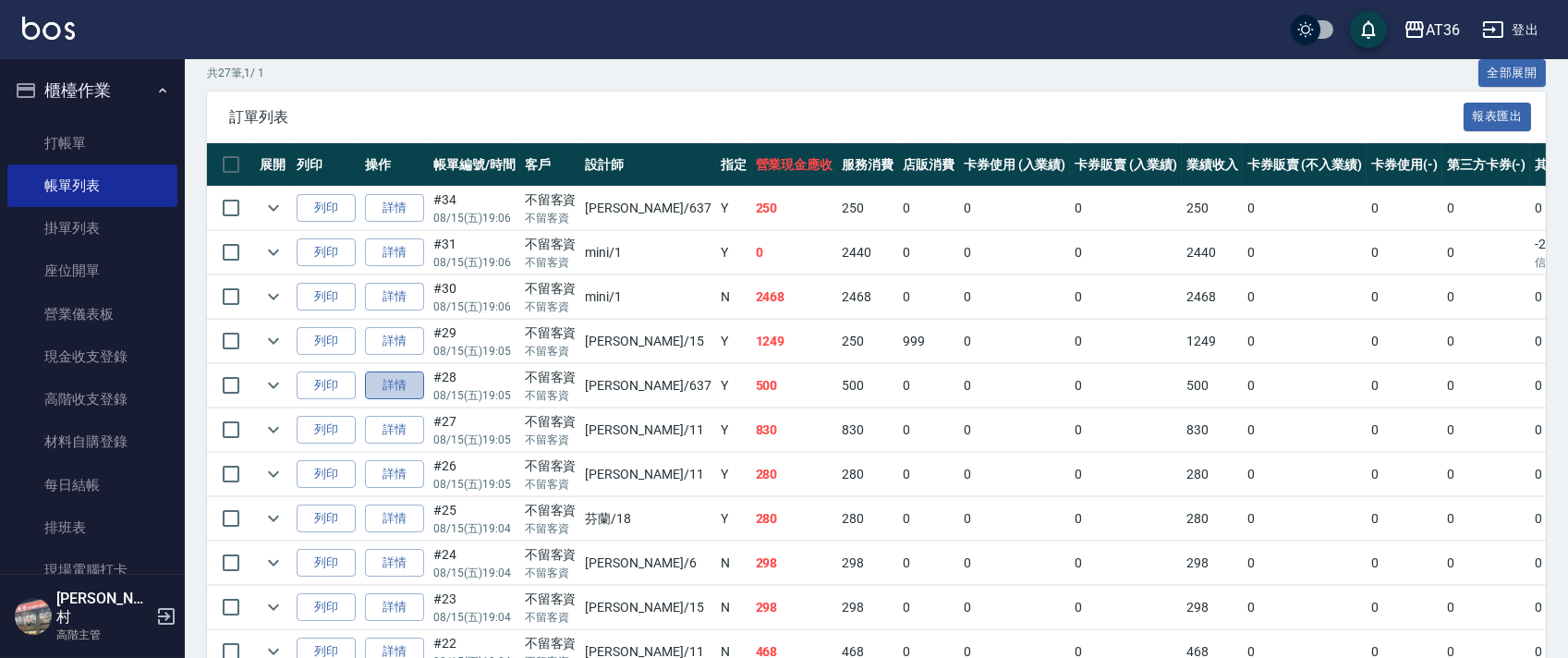
click at [403, 384] on link "詳情" at bounding box center [395, 385] width 59 height 29
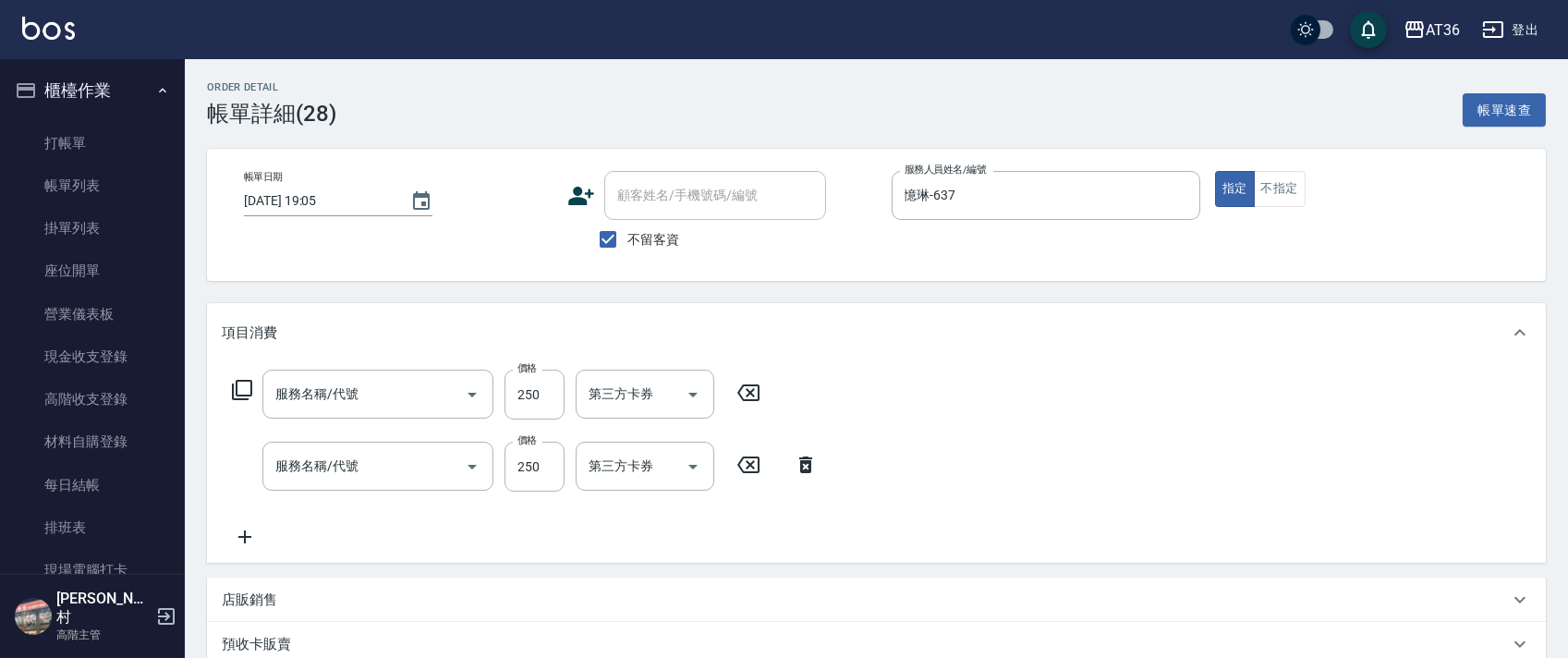
type input "[DATE] 19:05"
checkbox input "true"
type input "憶琳-637"
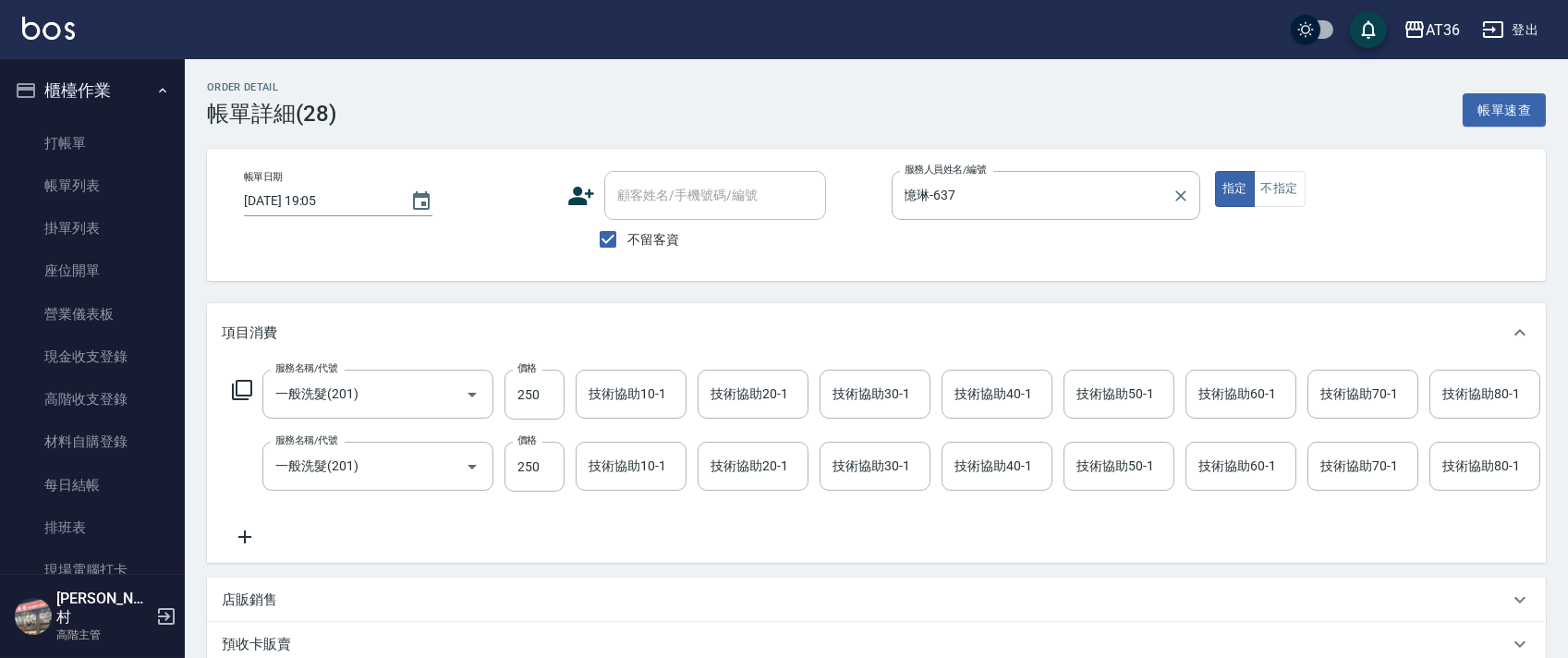
type input "一般洗髮(201)"
click at [942, 189] on input "憶琳-637" at bounding box center [1032, 195] width 264 height 33
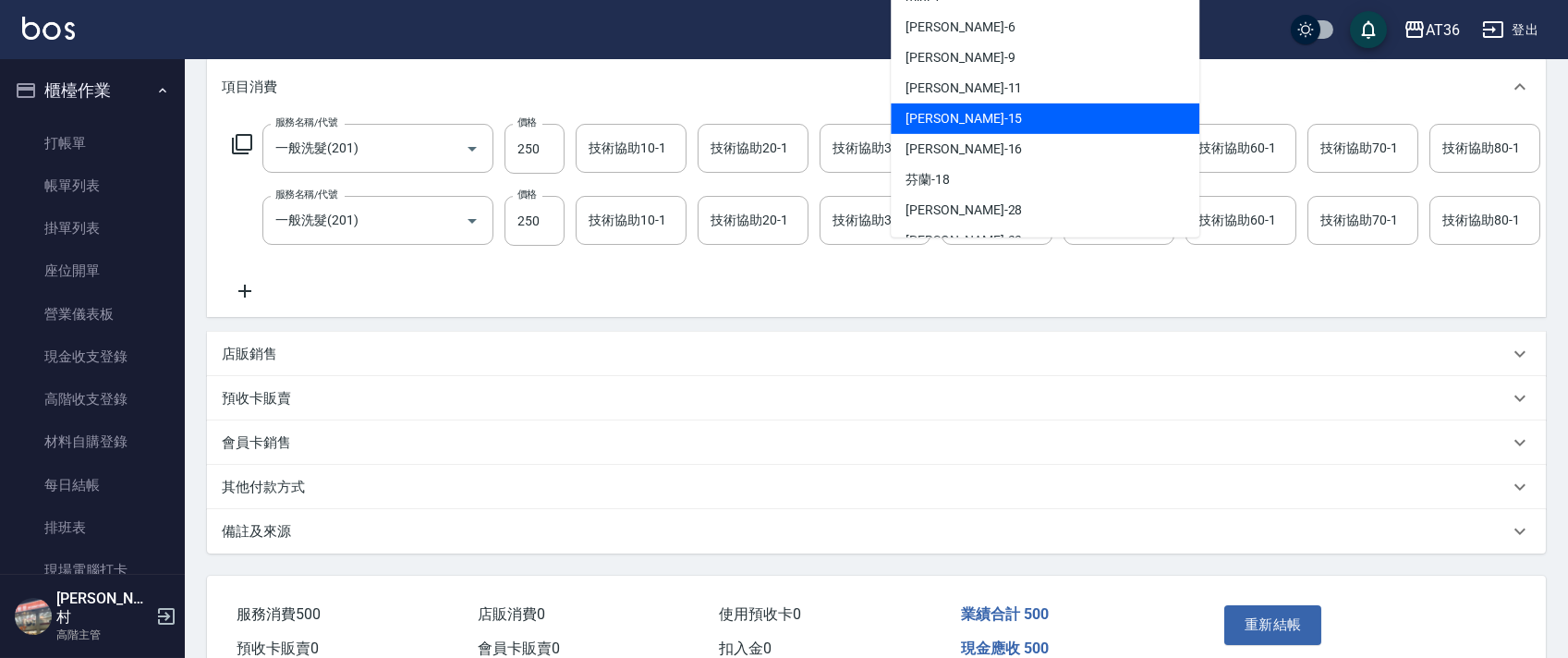
click at [957, 117] on div "[PERSON_NAME] -15" at bounding box center [1044, 118] width 309 height 31
type input "[PERSON_NAME]-15"
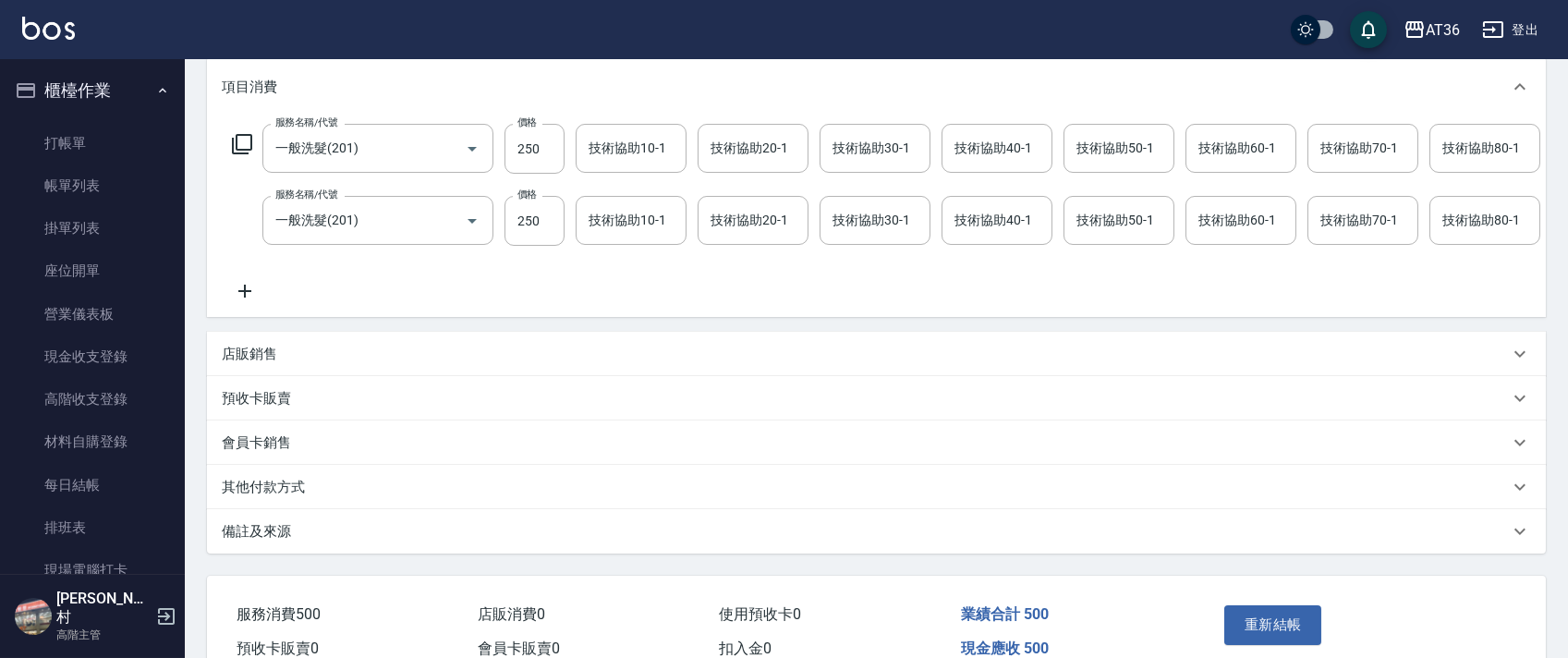
scroll to position [0, 1004]
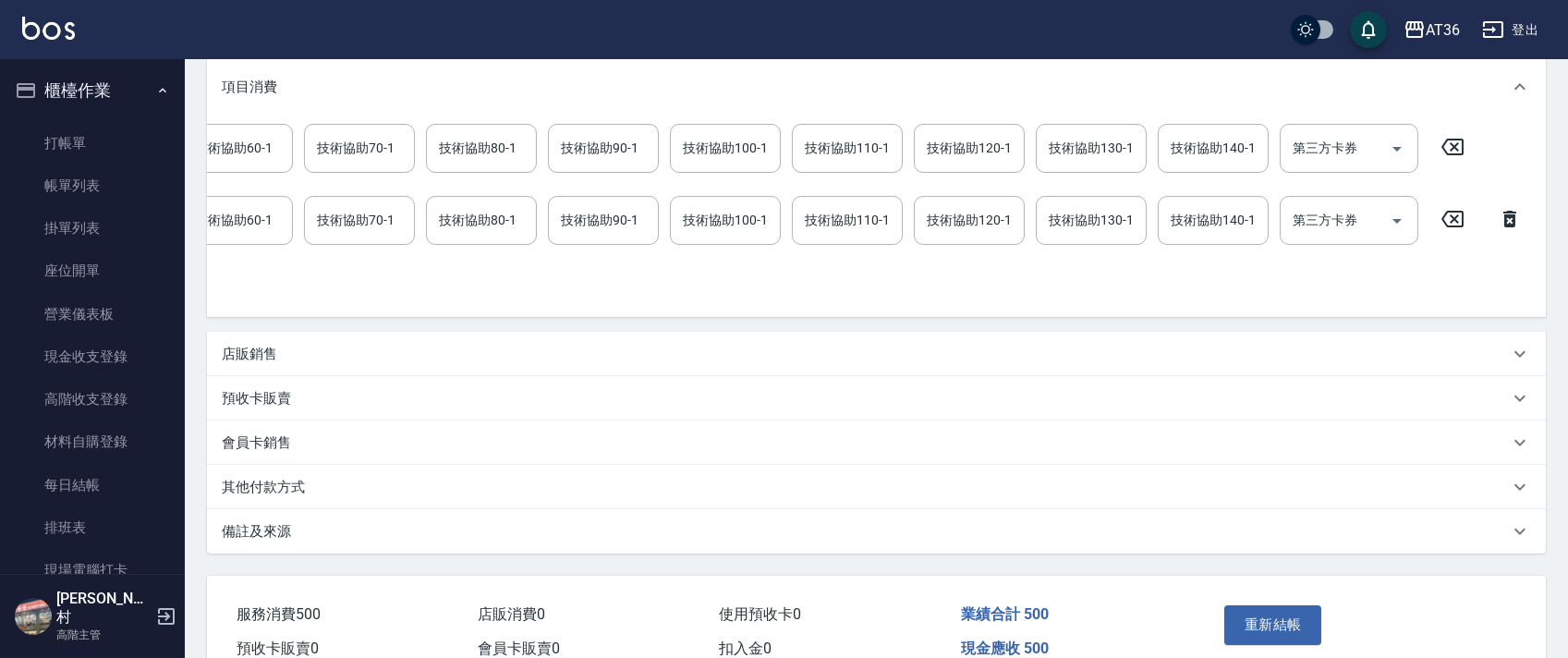
click at [1449, 141] on icon at bounding box center [1452, 147] width 46 height 22
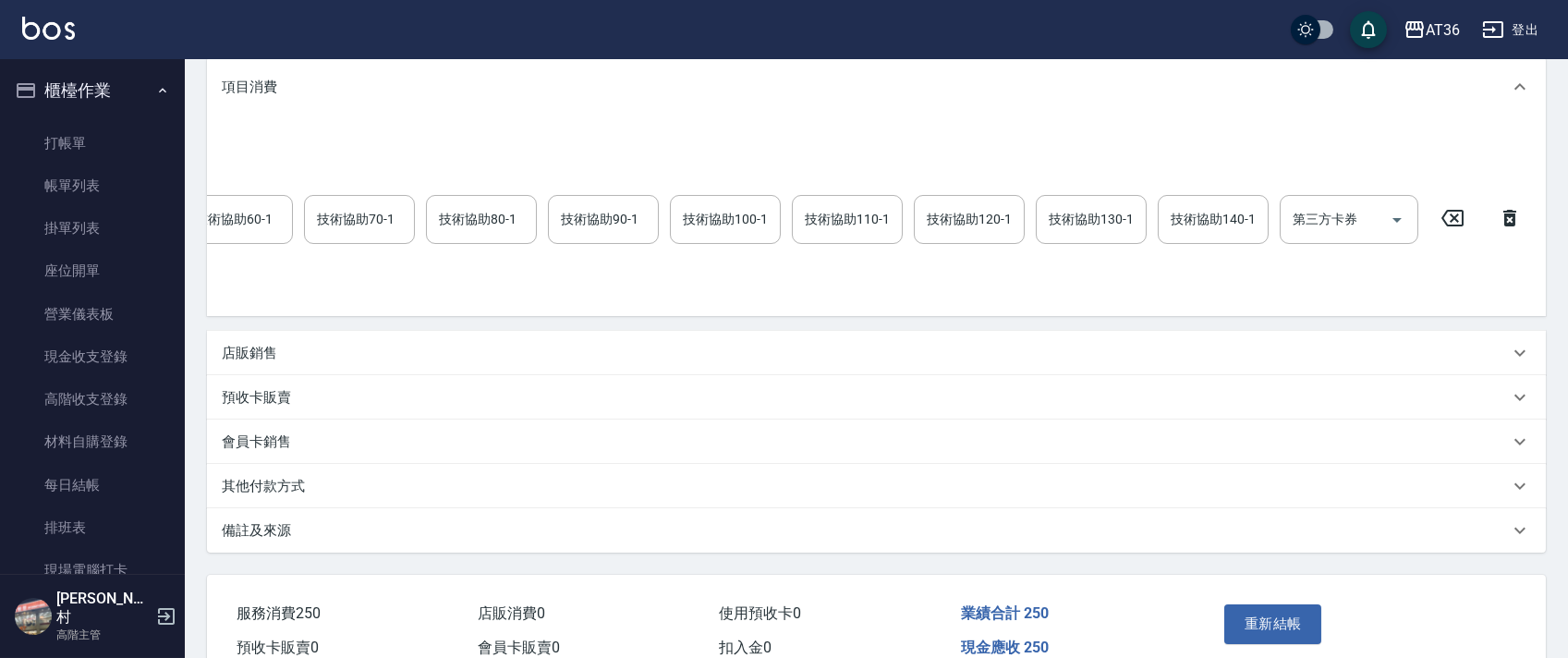
click at [1449, 226] on icon at bounding box center [1452, 218] width 46 height 22
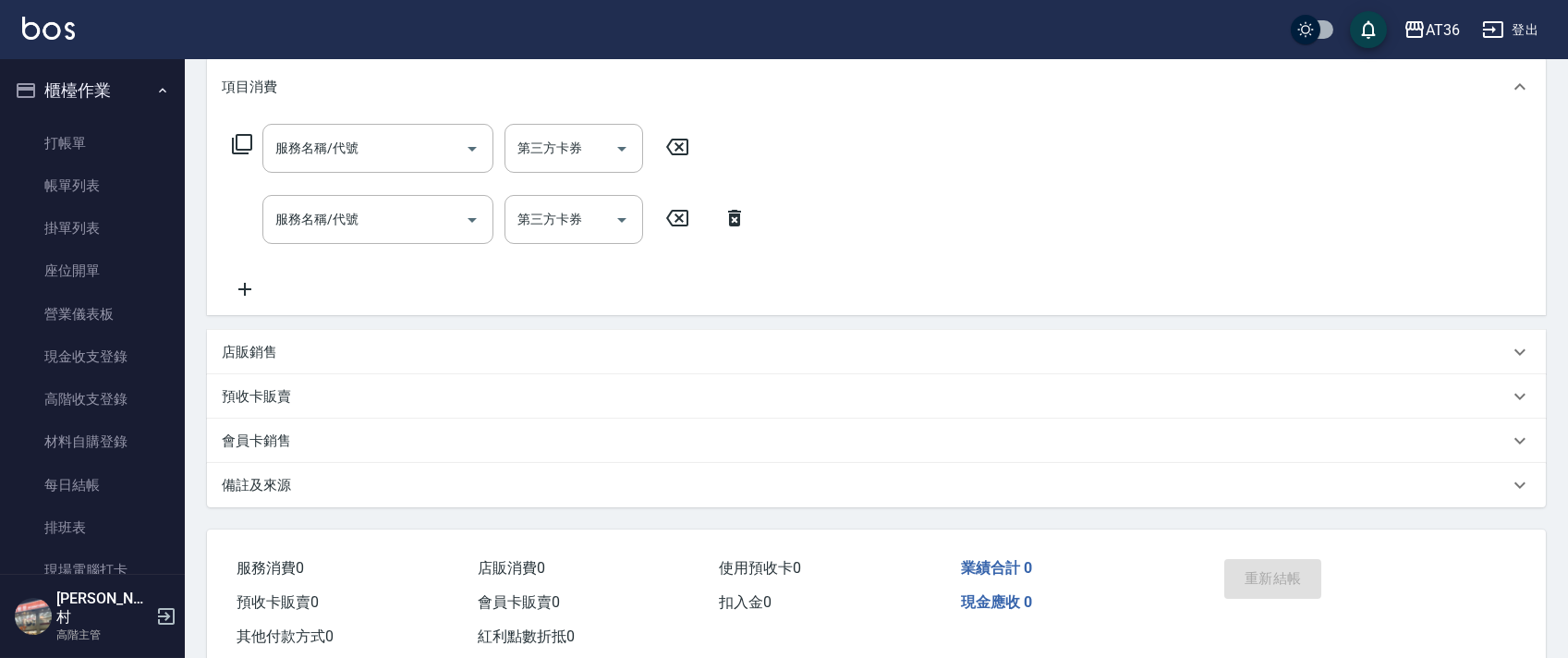
scroll to position [0, 0]
click at [243, 139] on icon at bounding box center [242, 144] width 22 height 22
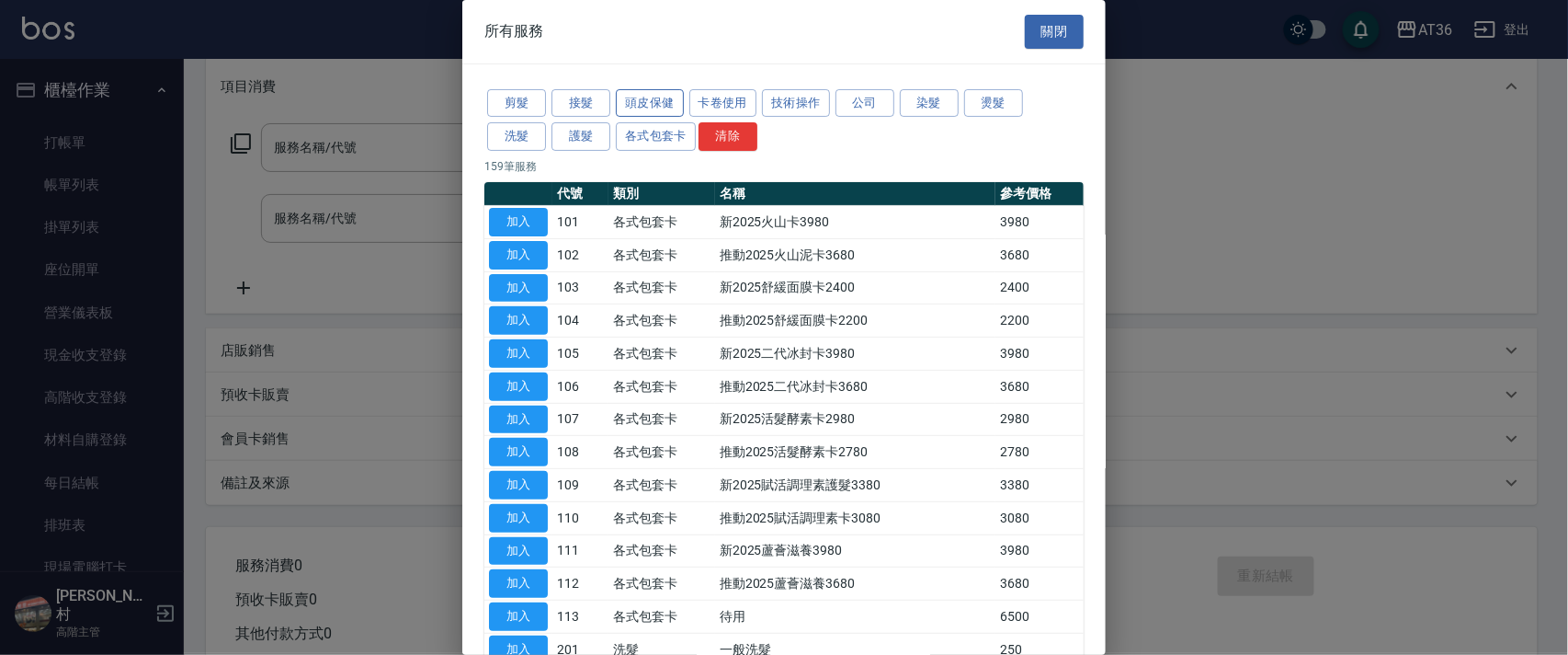
click at [636, 102] on button "頭皮保健" at bounding box center [649, 103] width 68 height 28
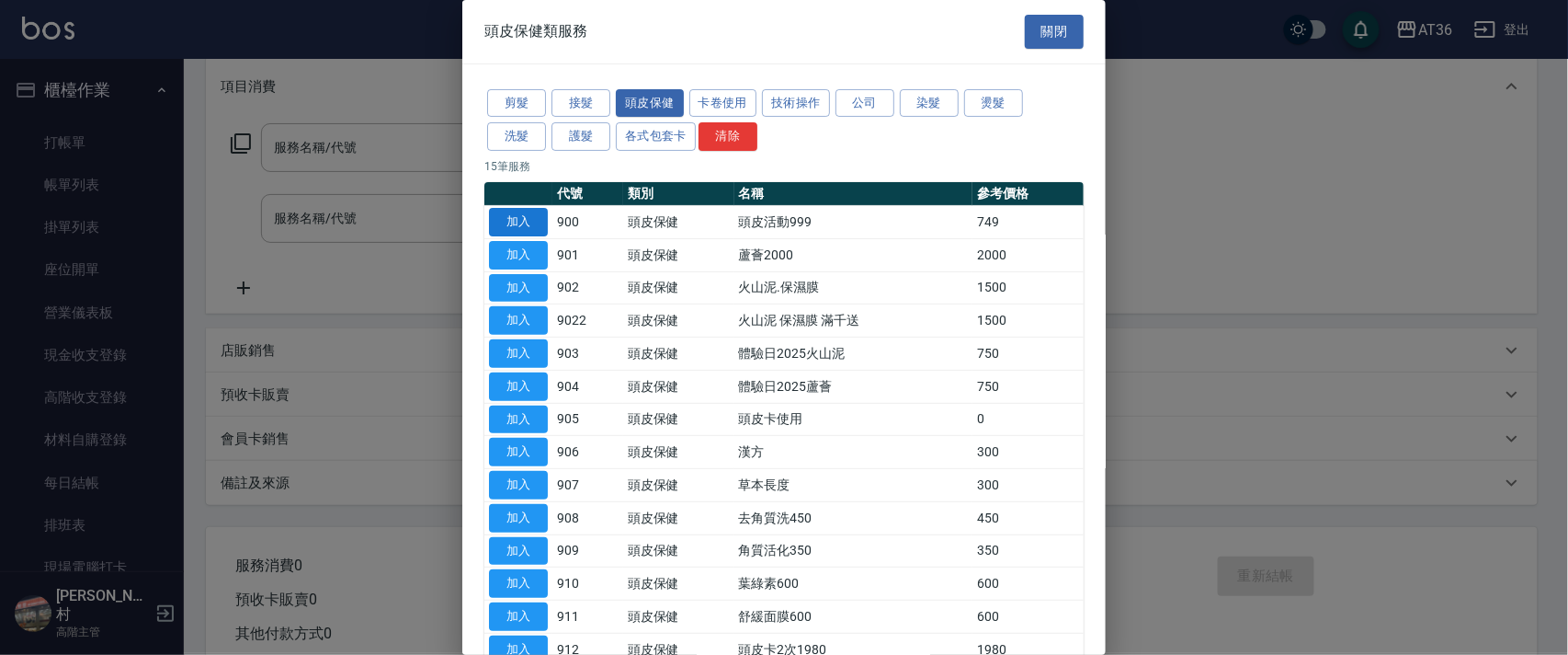
click at [527, 223] on button "加入" at bounding box center [518, 222] width 59 height 28
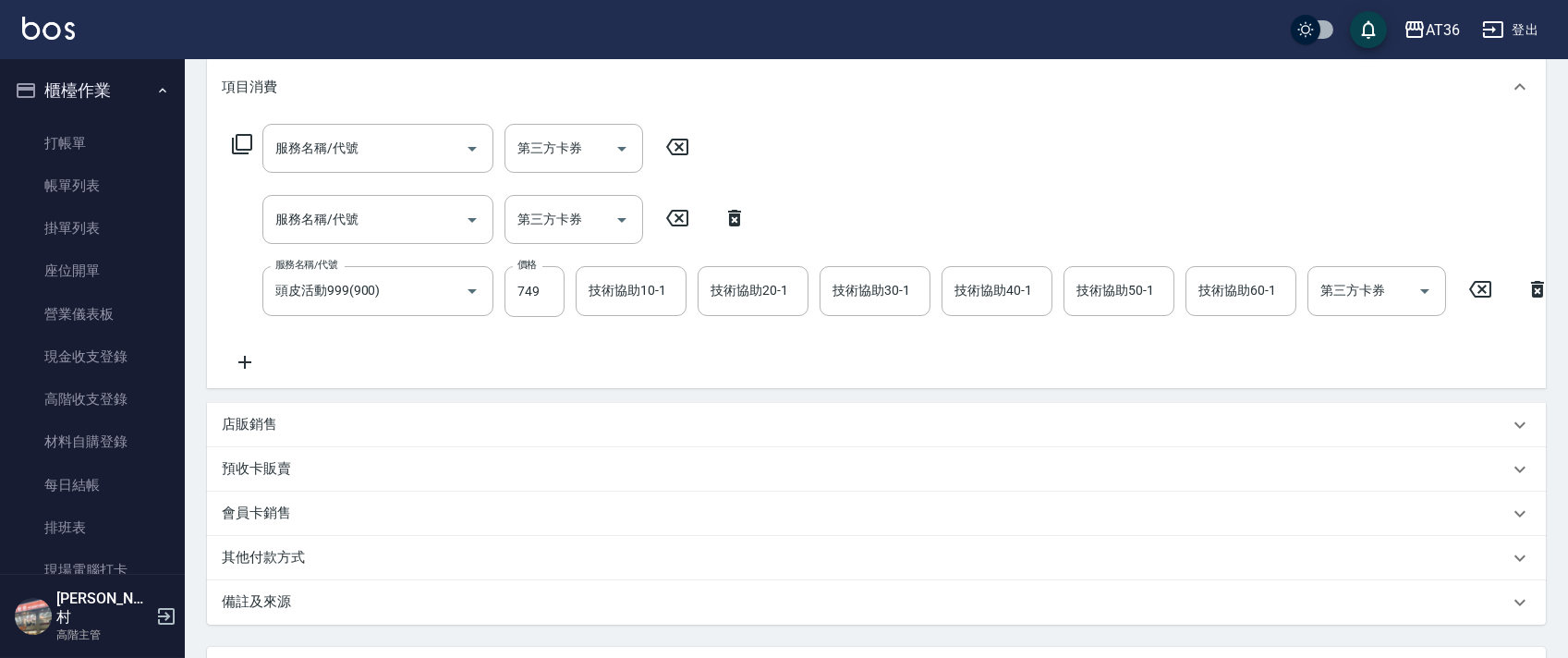
click at [237, 141] on icon at bounding box center [242, 144] width 21 height 21
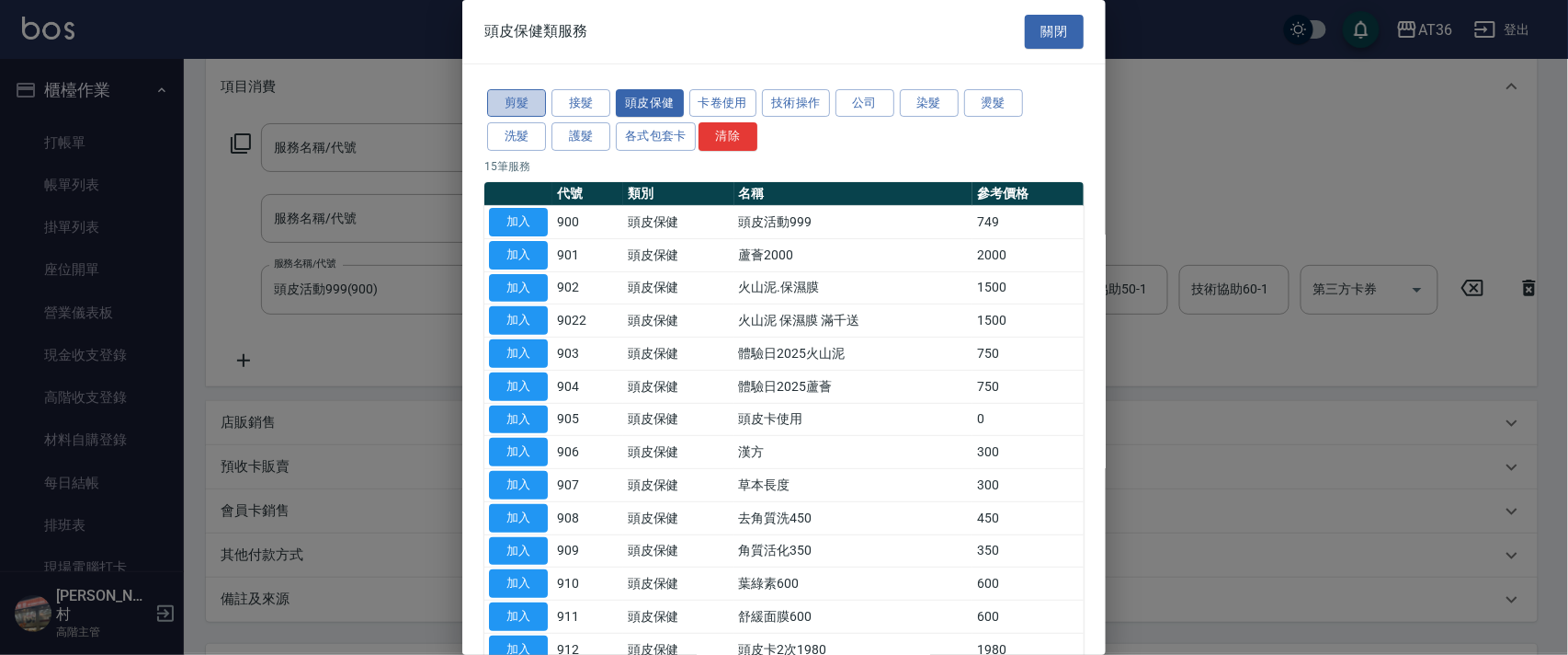
click at [505, 101] on button "剪髮" at bounding box center [516, 103] width 59 height 28
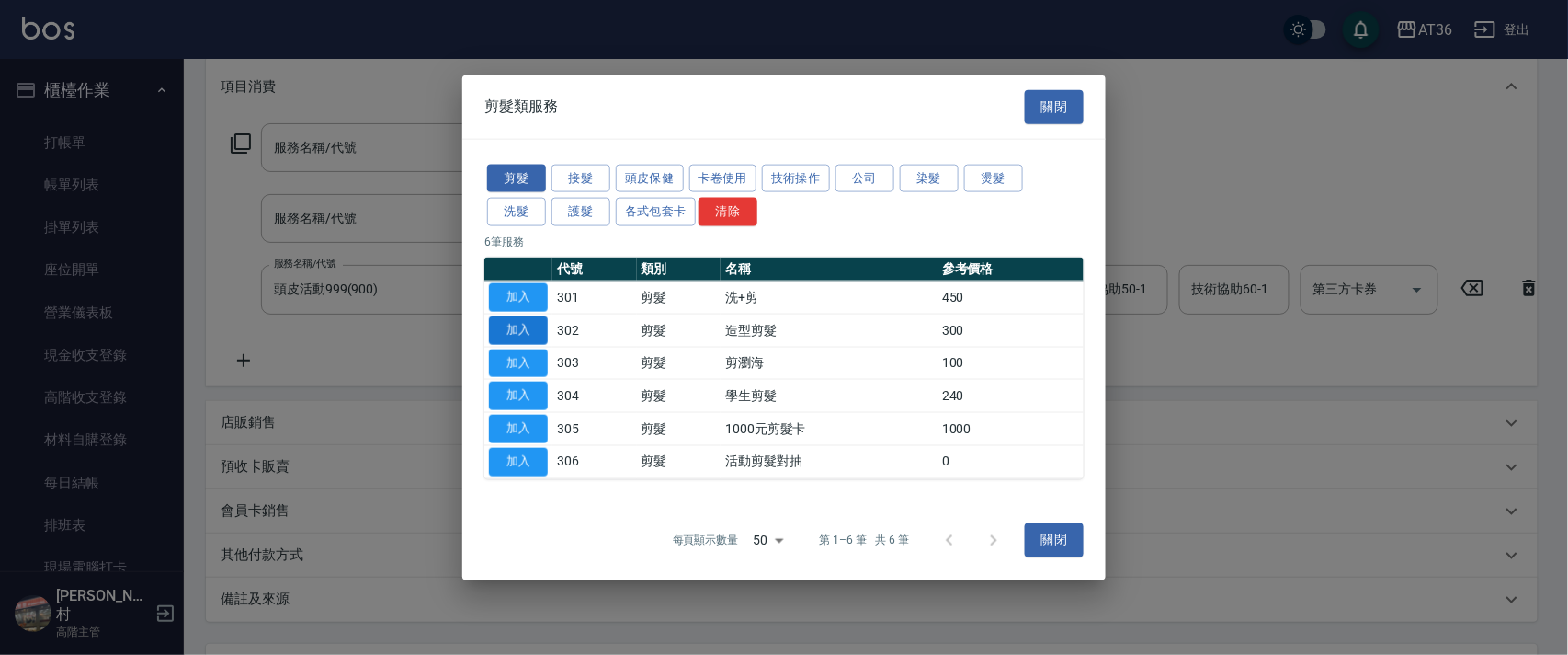
click at [525, 324] on button "加入" at bounding box center [518, 329] width 59 height 28
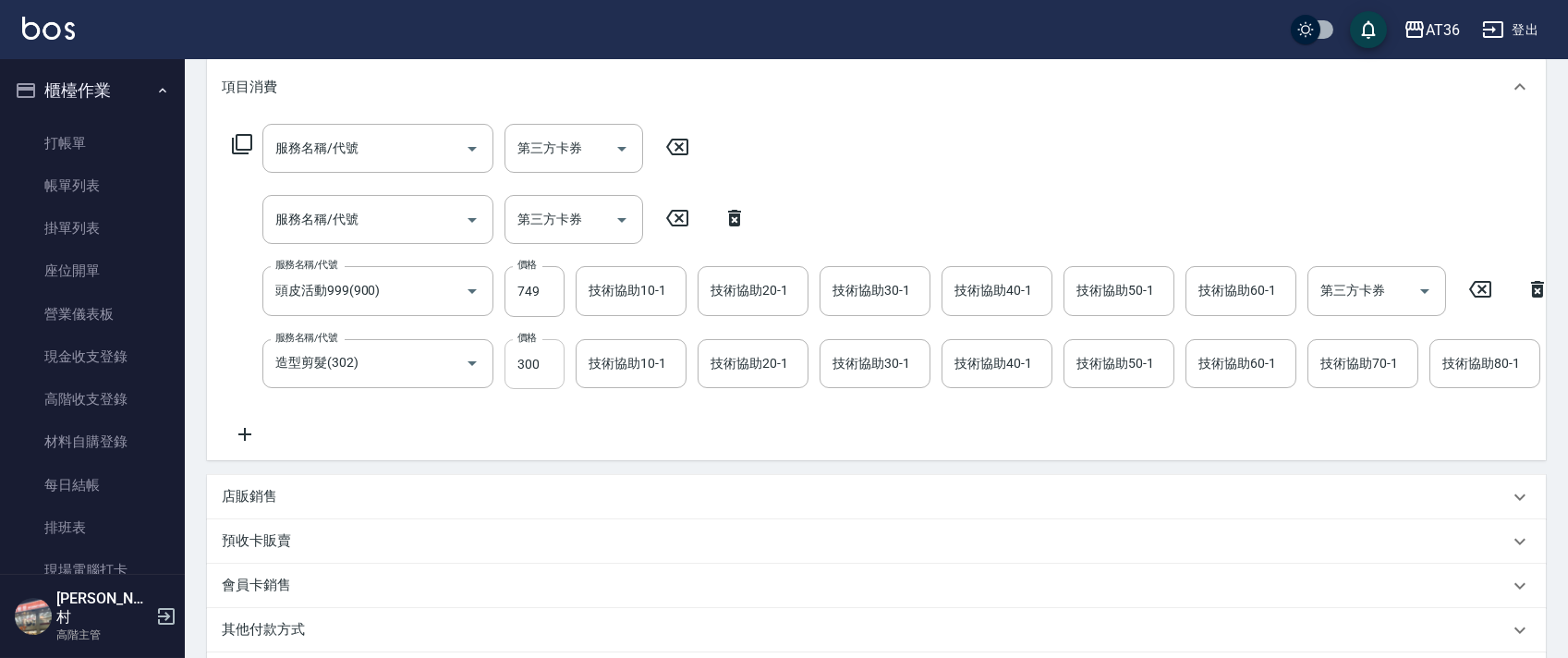
click at [514, 359] on input "300" at bounding box center [534, 364] width 60 height 50
type input "280"
click at [970, 362] on div "技術協助40-1 技術協助40-1" at bounding box center [997, 364] width 111 height 49
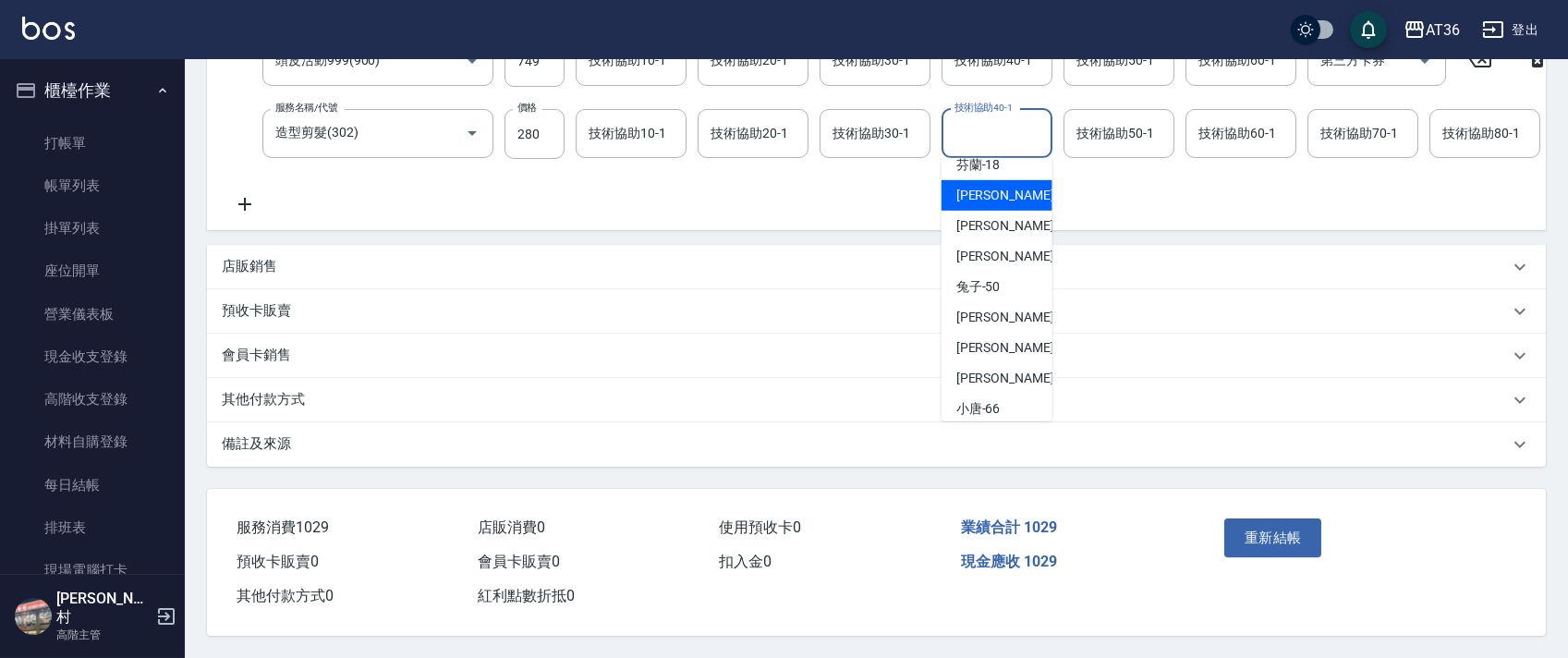
scroll to position [239, 0]
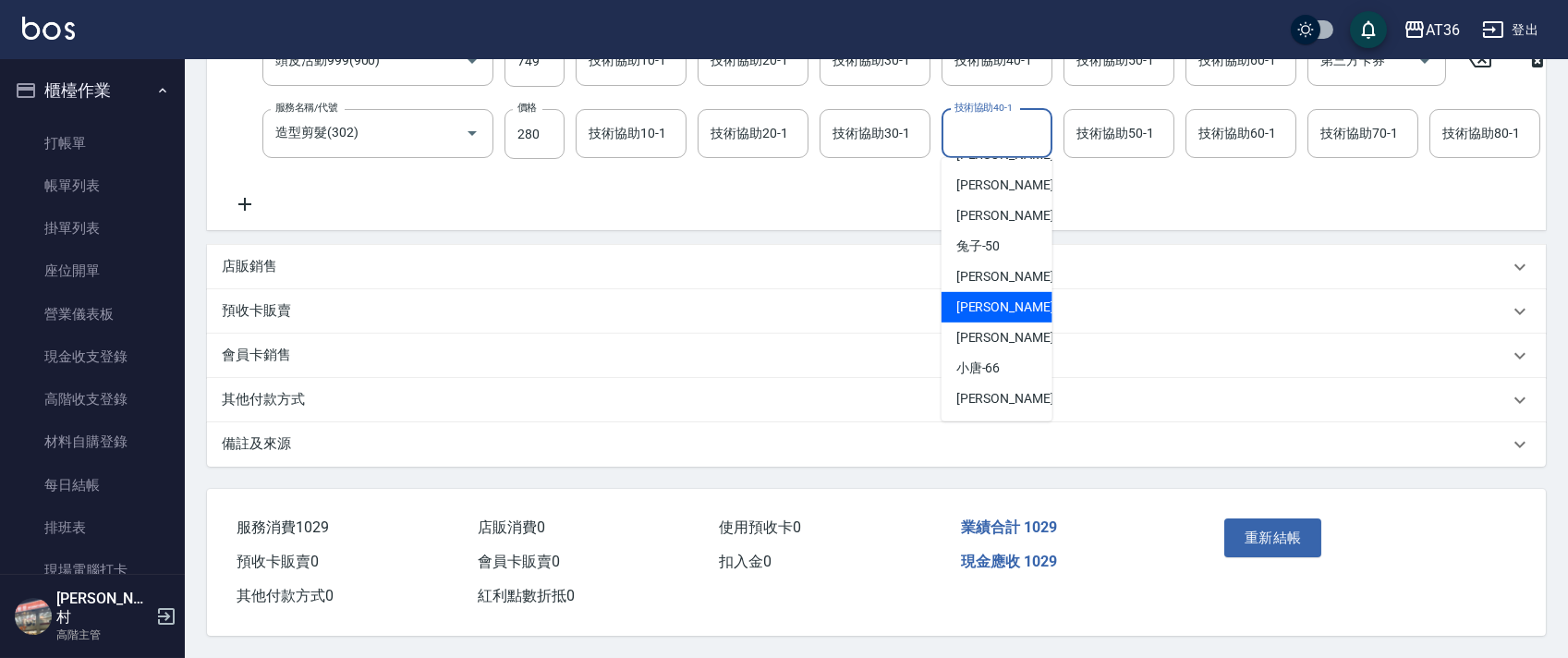
click at [994, 297] on span "[PERSON_NAME] -58" at bounding box center [1014, 307] width 116 height 20
type input "[PERSON_NAME]-58"
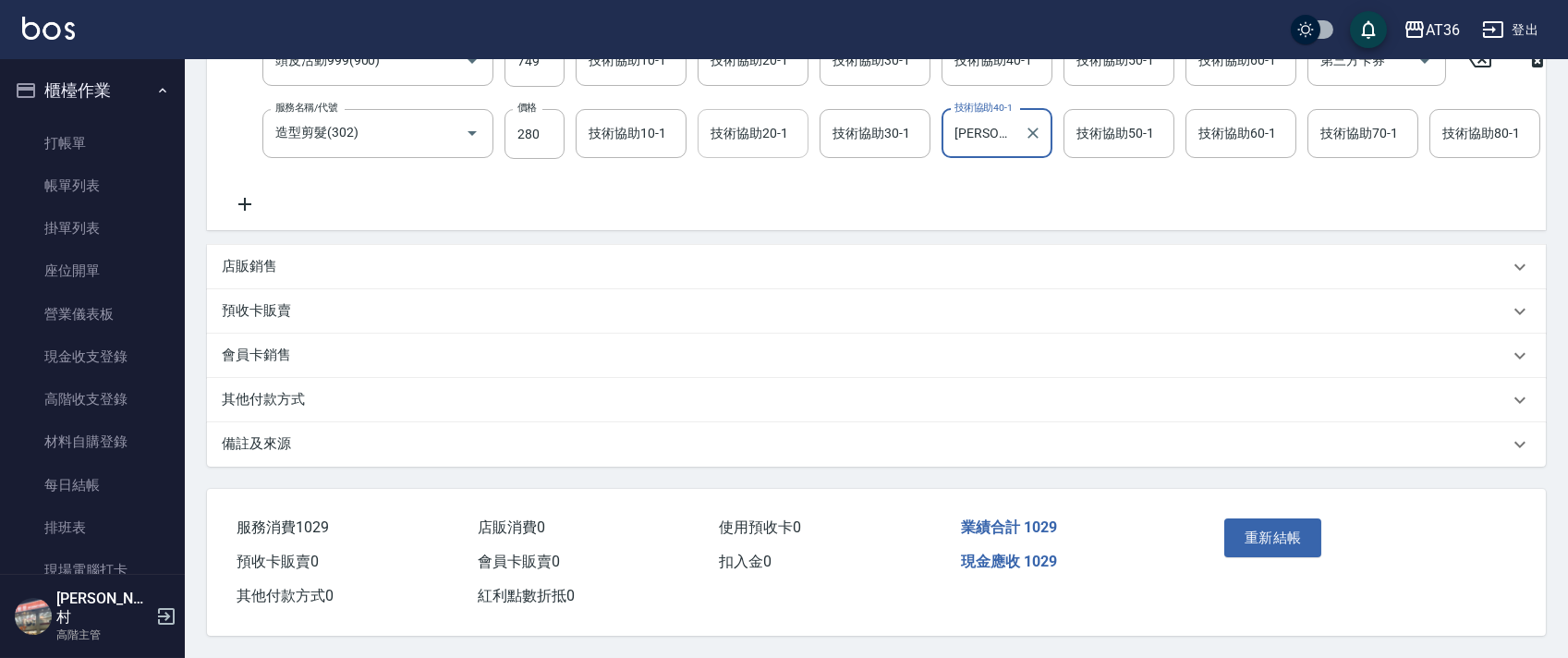
click at [728, 120] on div "技術協助20-1 技術協助20-1" at bounding box center [753, 133] width 111 height 49
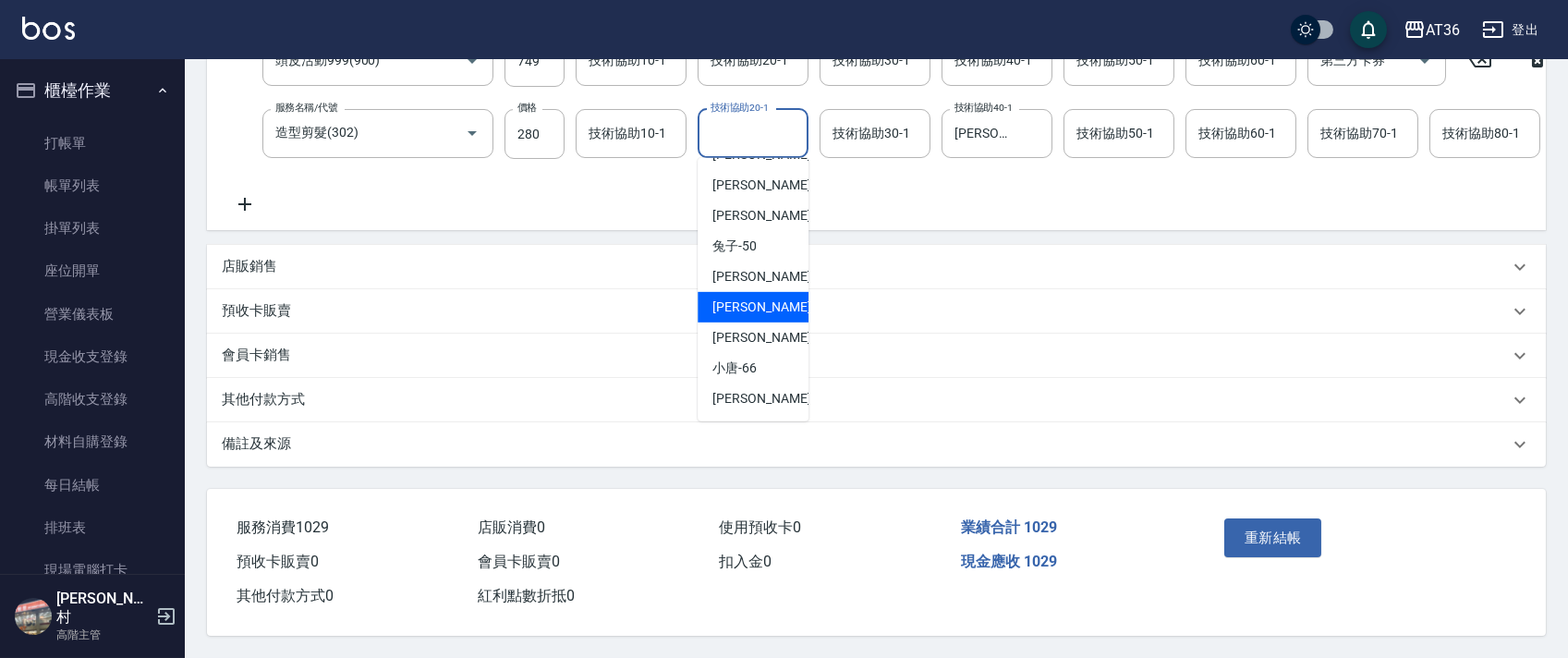
click at [754, 297] on span "[PERSON_NAME] -58" at bounding box center [771, 307] width 116 height 20
type input "[PERSON_NAME]-58"
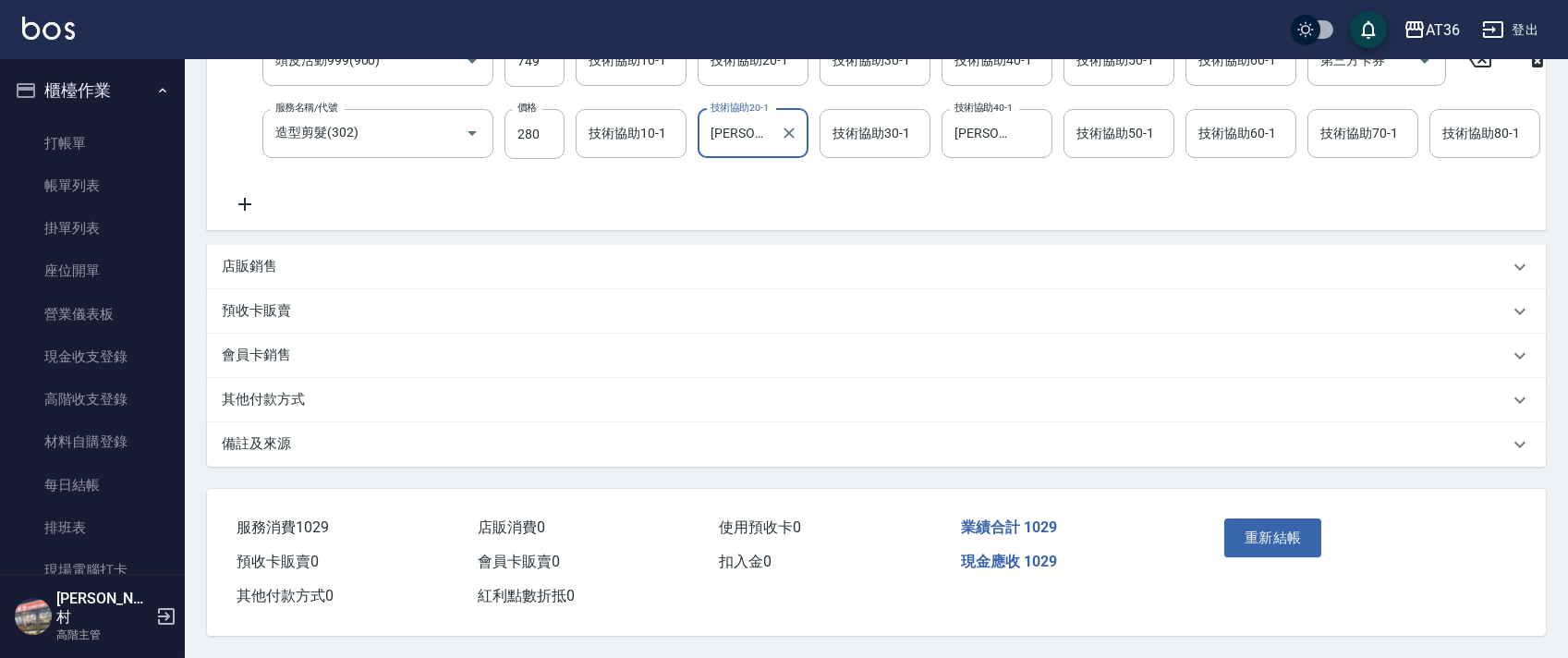
scroll to position [499, 0]
click at [1238, 534] on button "重新結帳" at bounding box center [1272, 537] width 98 height 38
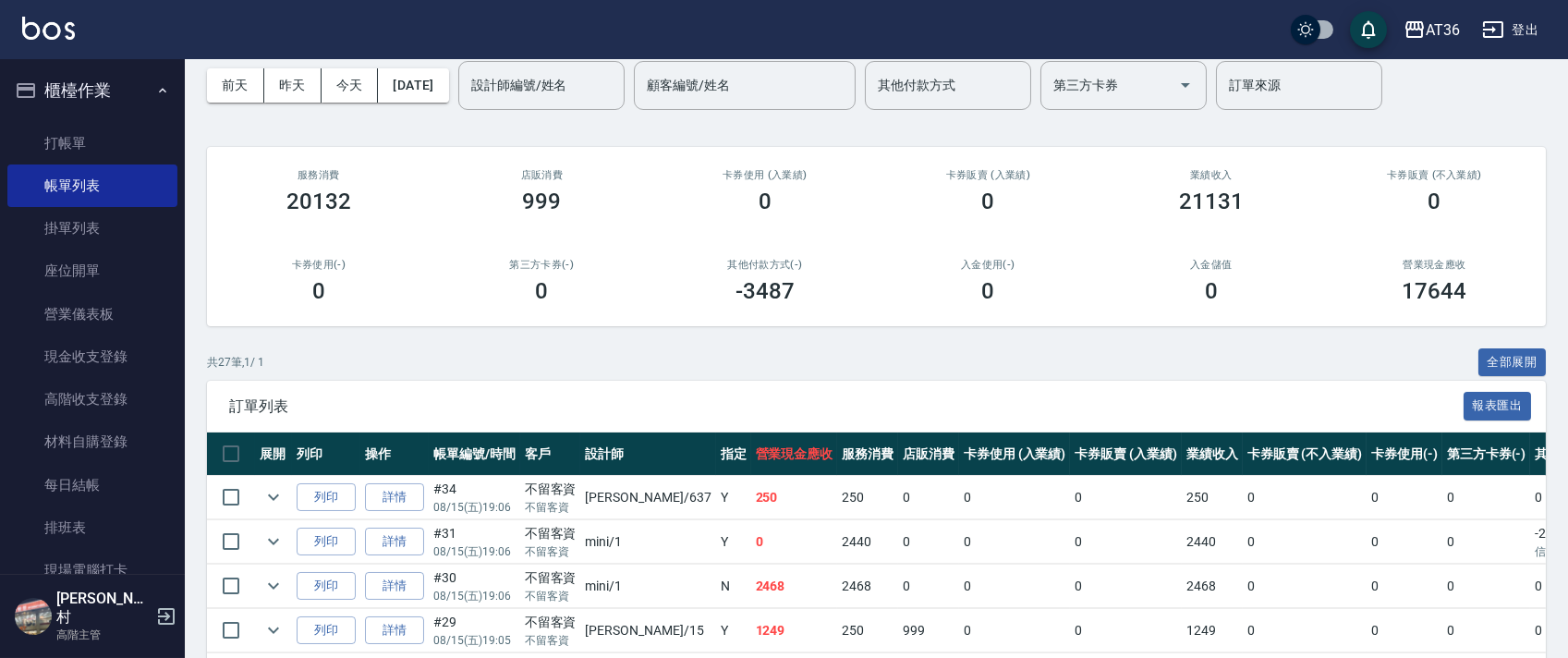
scroll to position [123, 0]
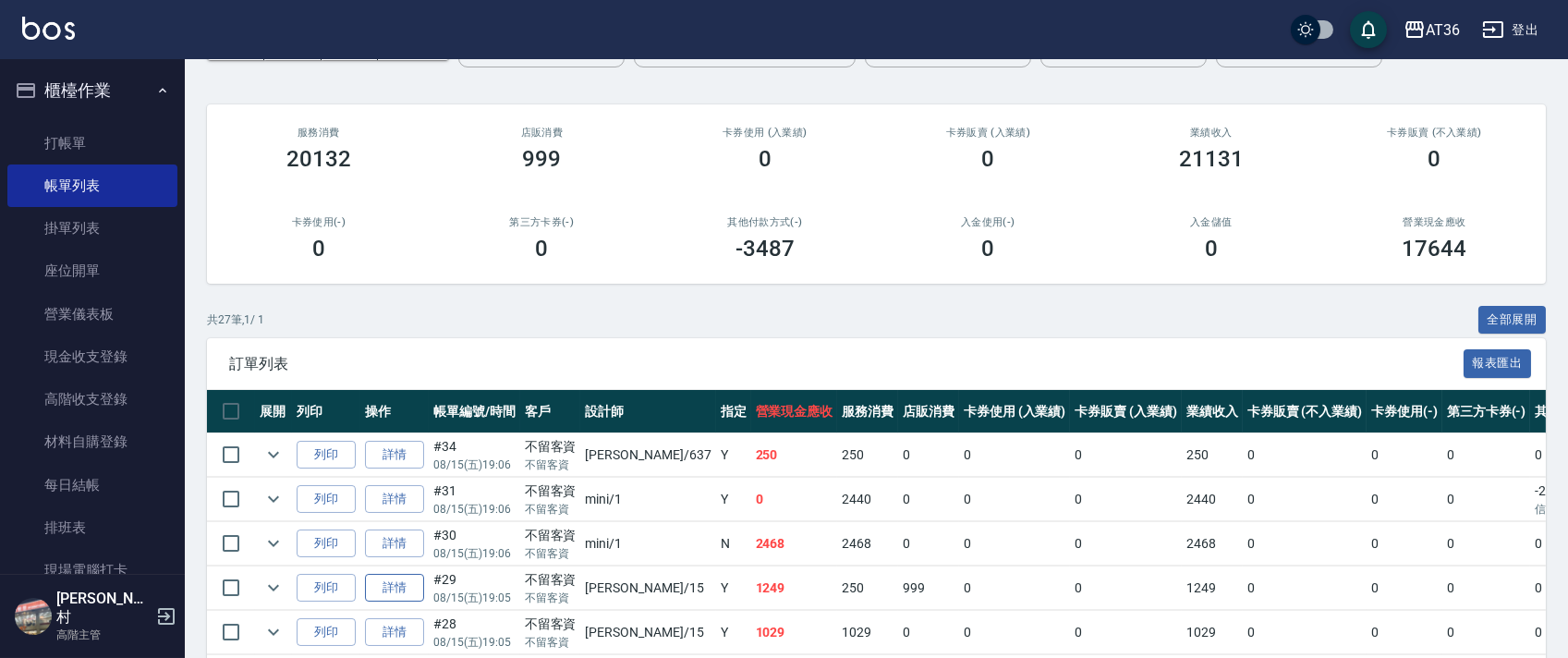
click at [398, 581] on link "詳情" at bounding box center [395, 587] width 59 height 29
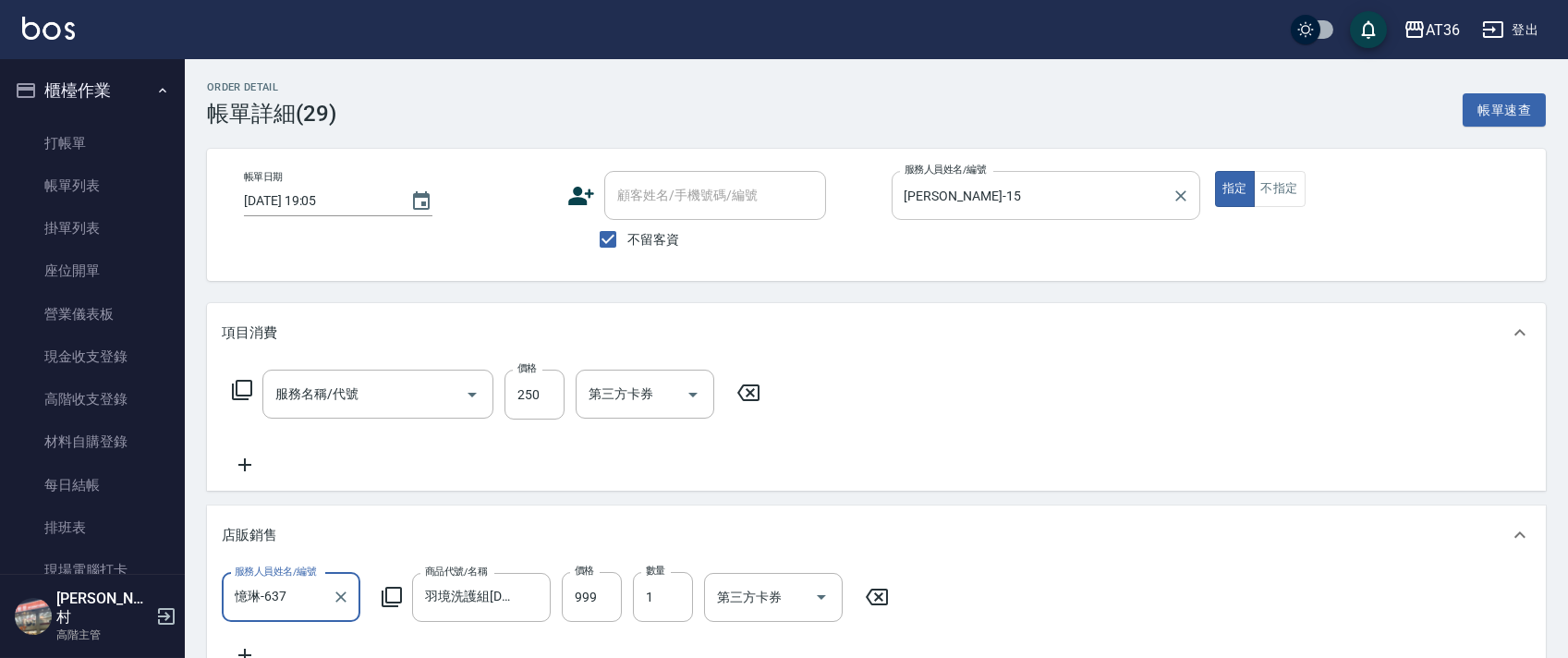
type input "[DATE] 19:05"
checkbox input "true"
type input "[PERSON_NAME]-15"
type input "一般洗髮(201)"
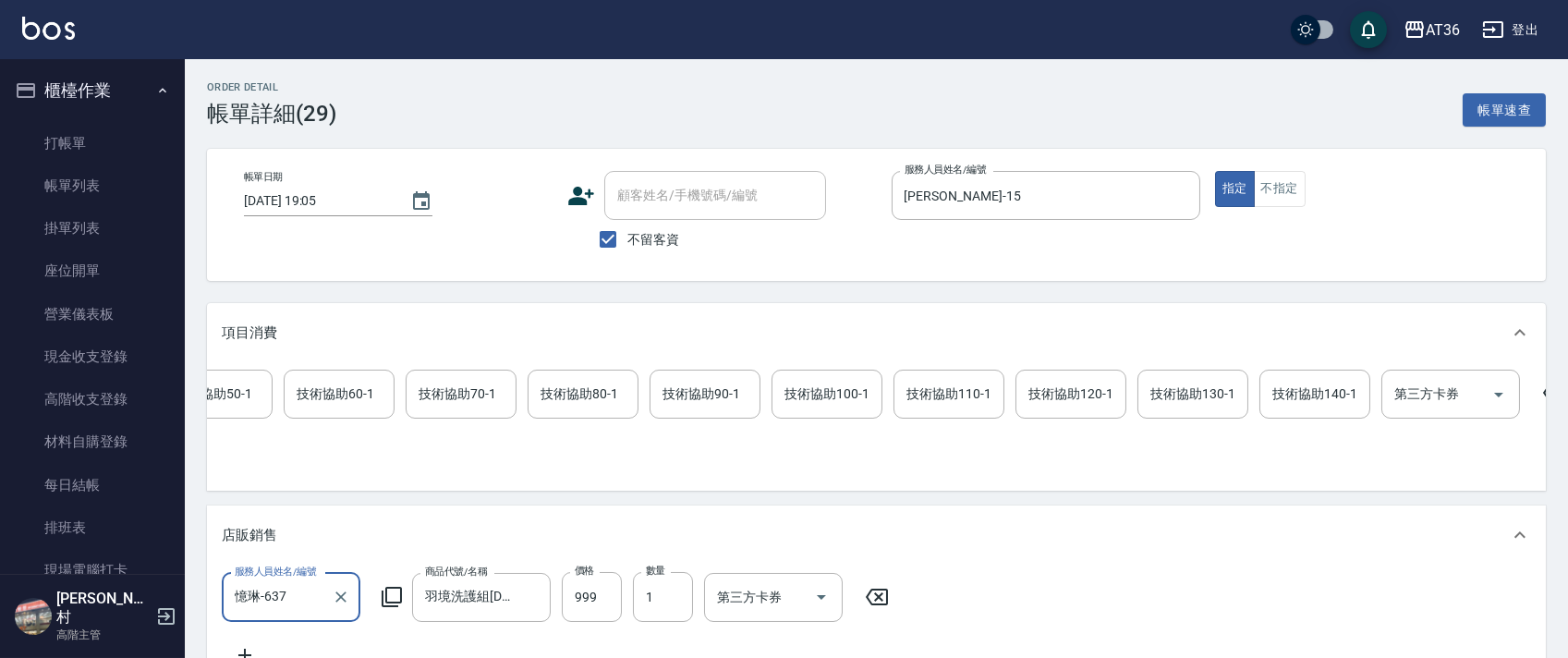
scroll to position [0, 947]
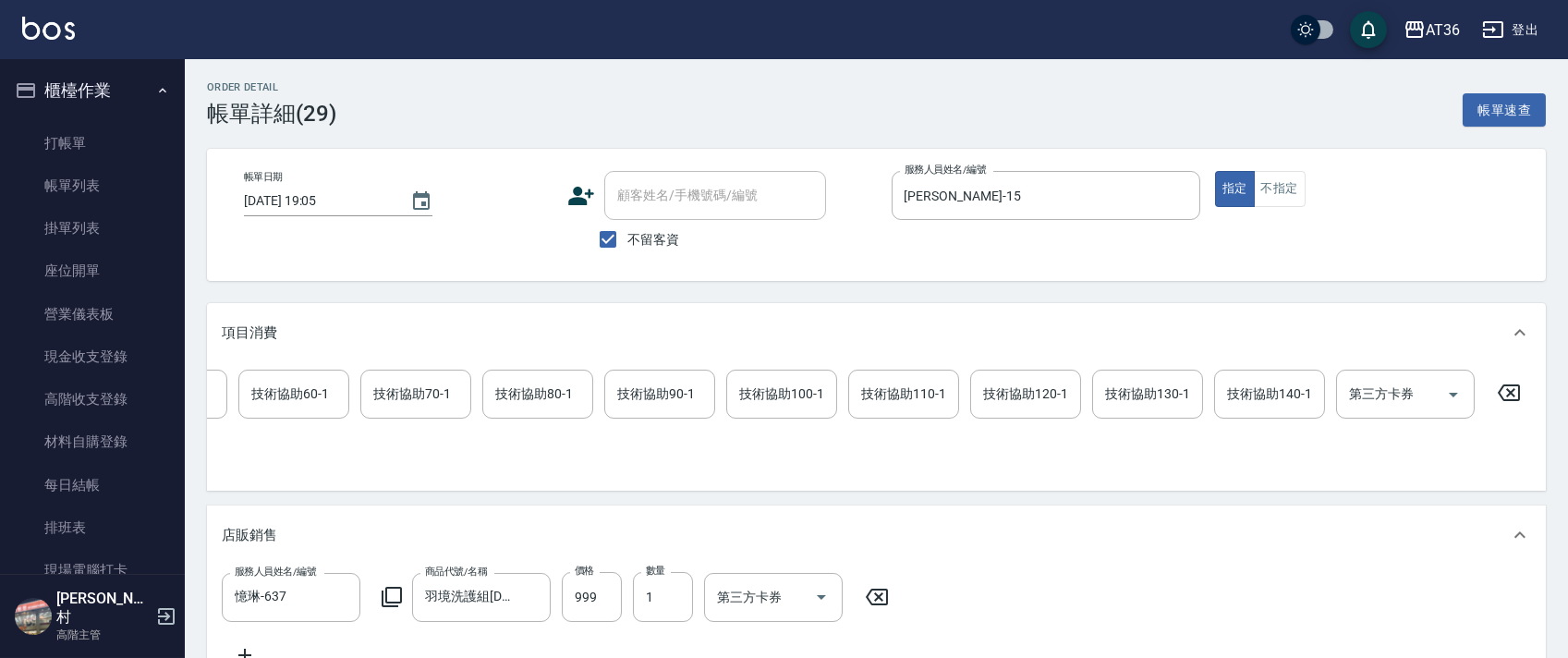
click at [1511, 392] on icon at bounding box center [1509, 392] width 22 height 17
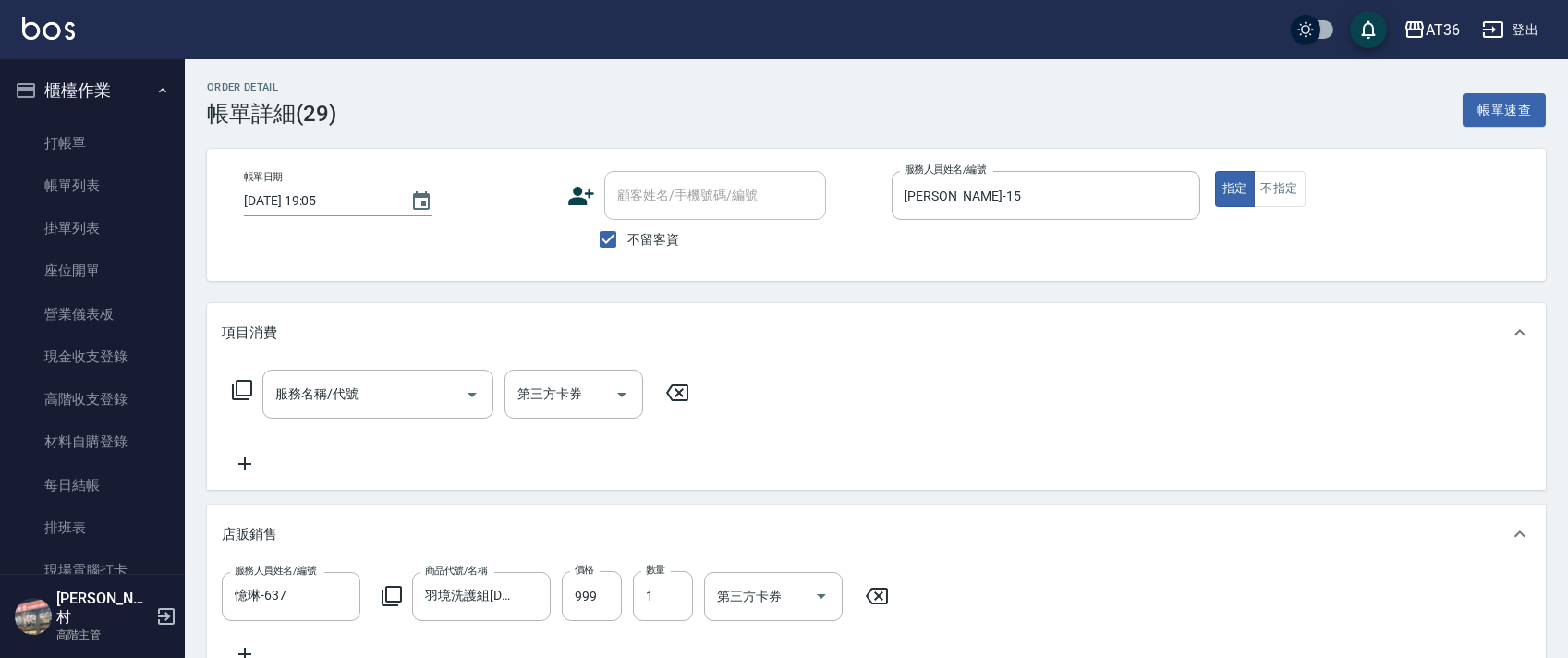
click at [243, 388] on icon at bounding box center [242, 390] width 22 height 22
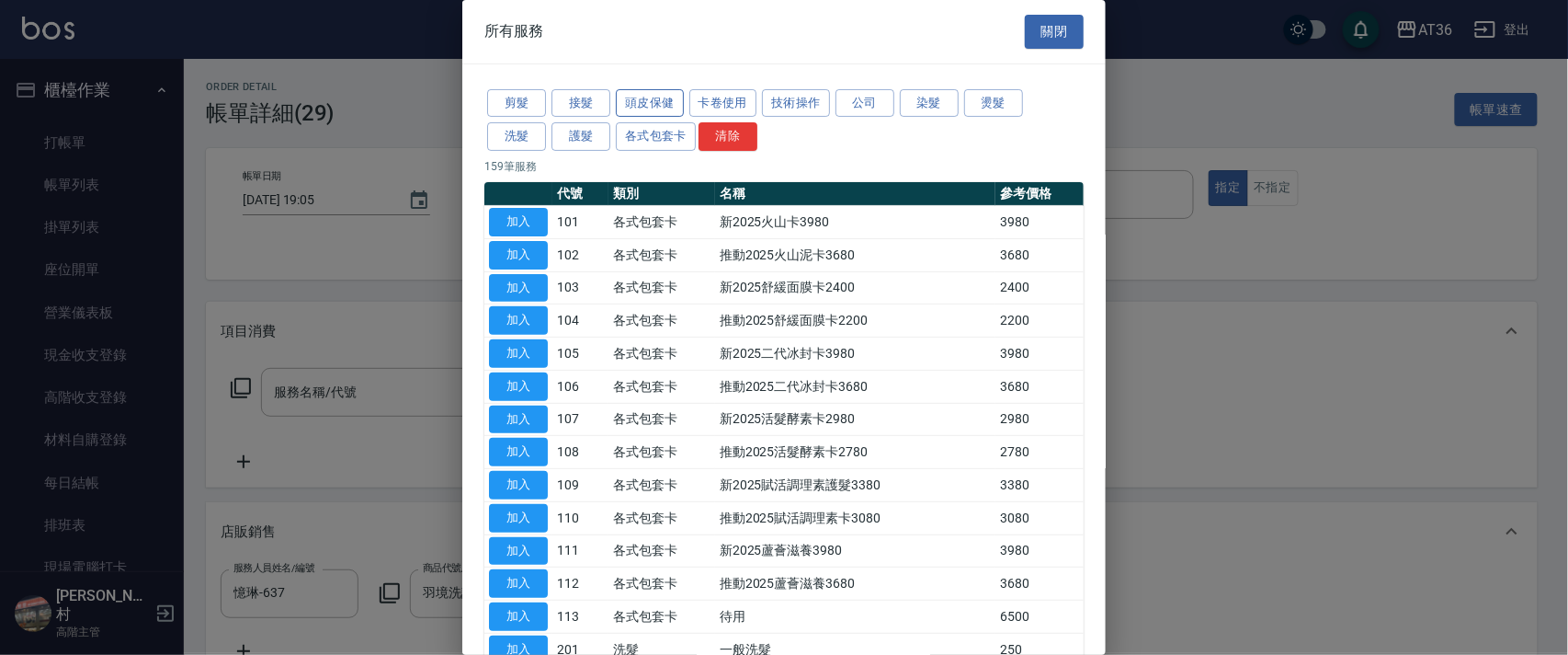
click at [656, 102] on button "頭皮保健" at bounding box center [649, 103] width 68 height 28
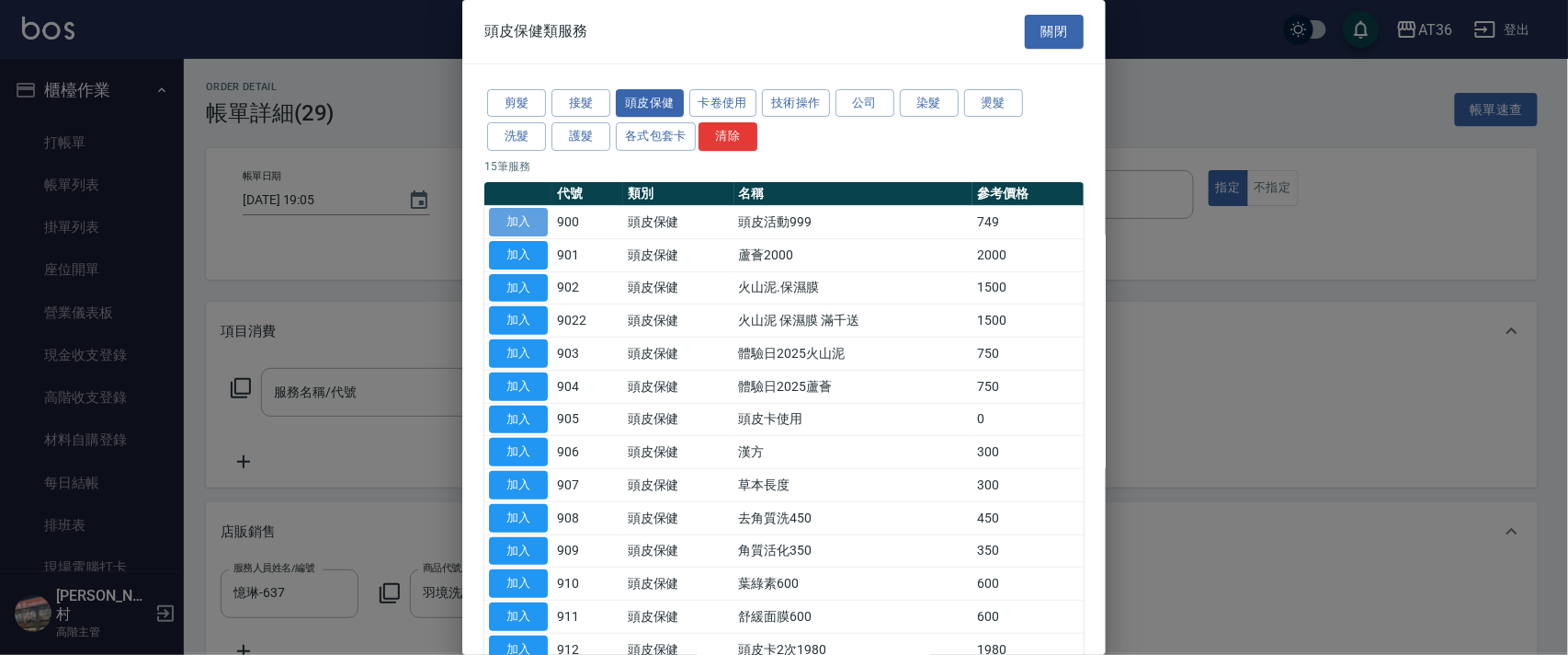
click at [522, 220] on button "加入" at bounding box center [518, 222] width 59 height 28
type input "頭皮活動999(900)"
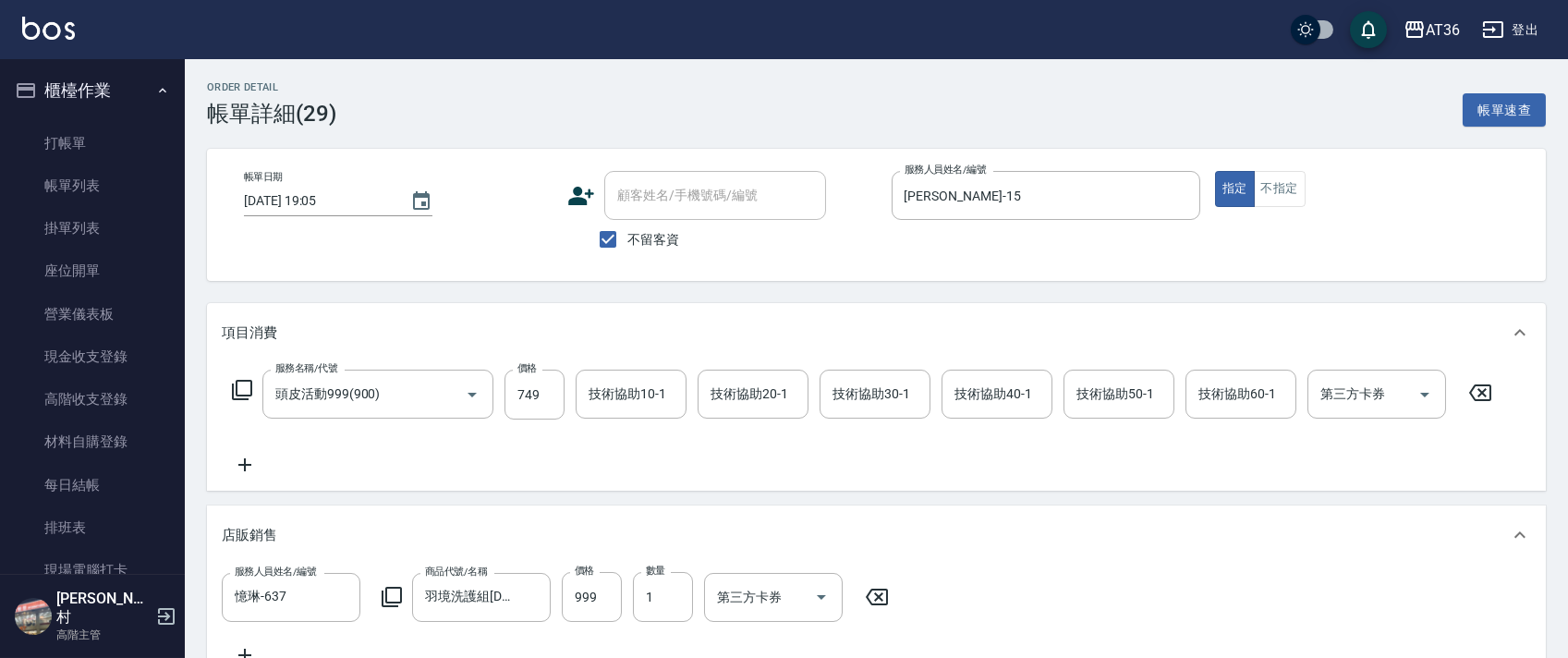
click at [245, 389] on icon at bounding box center [242, 390] width 22 height 22
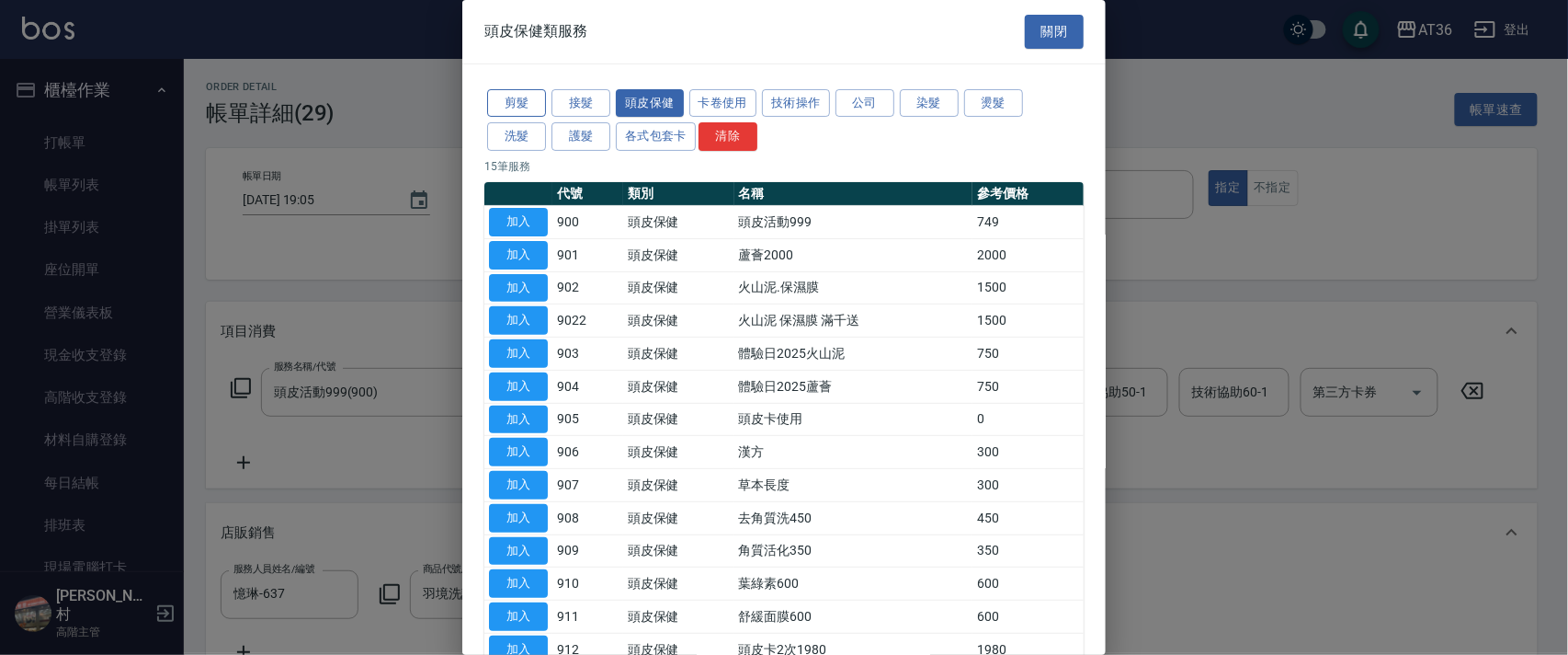
click at [516, 107] on button "剪髮" at bounding box center [516, 103] width 59 height 28
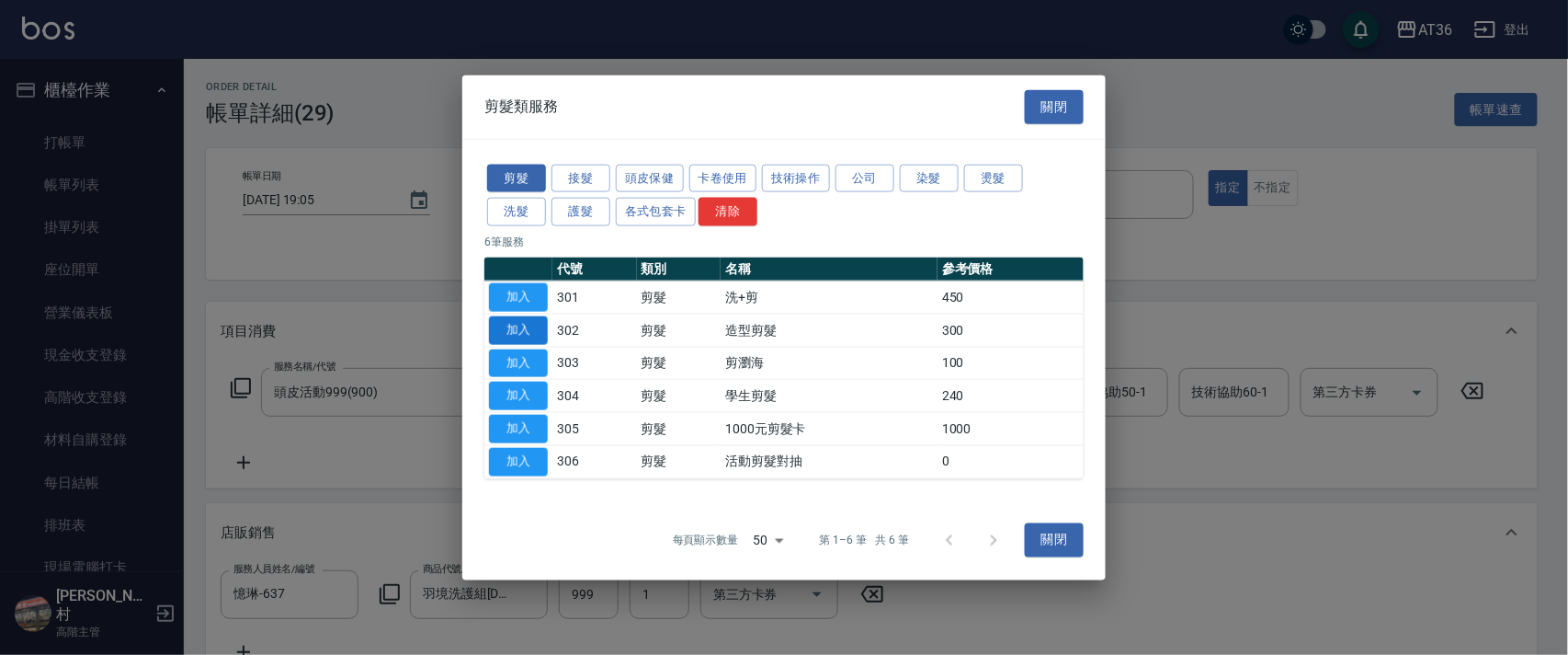
click at [523, 329] on button "加入" at bounding box center [518, 329] width 59 height 28
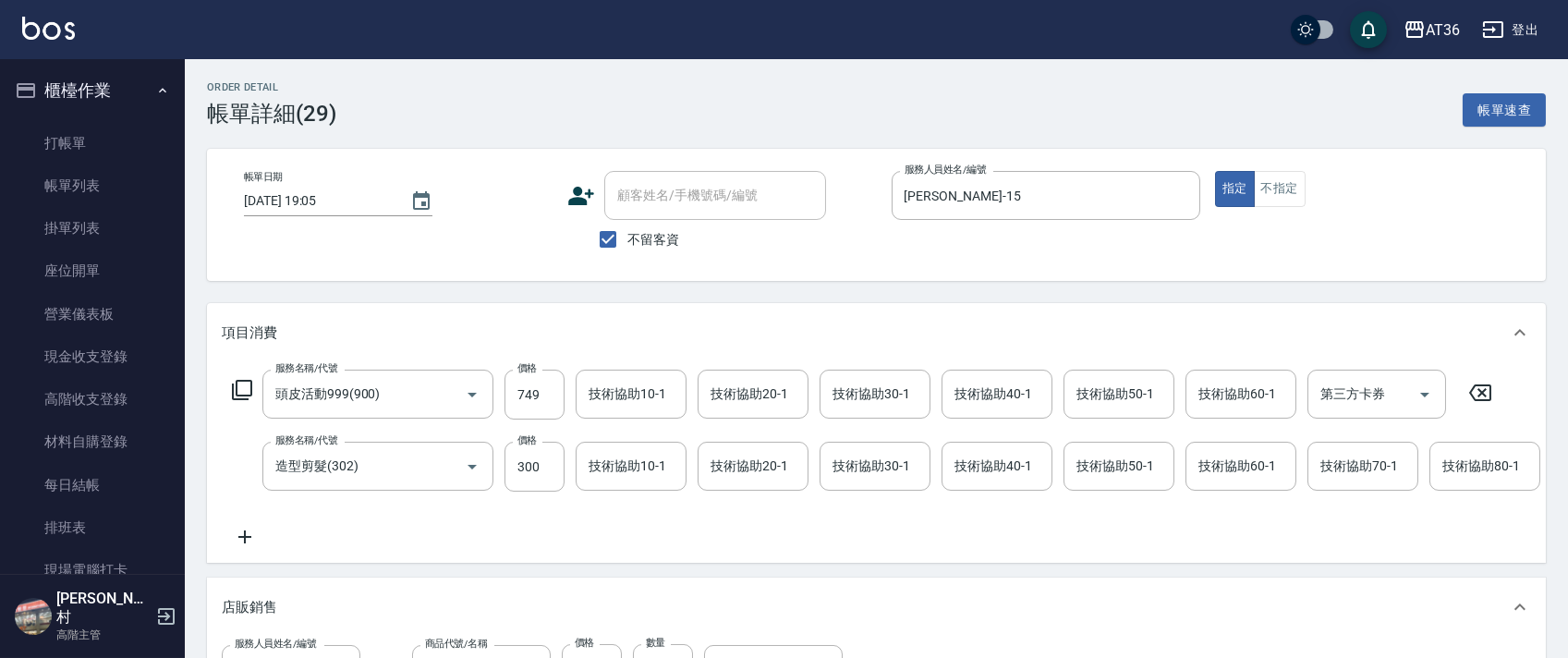
click at [543, 462] on input "300" at bounding box center [534, 467] width 60 height 50
type input "280"
click at [992, 397] on div "技術協助40-1 技術協助40-1" at bounding box center [997, 394] width 111 height 49
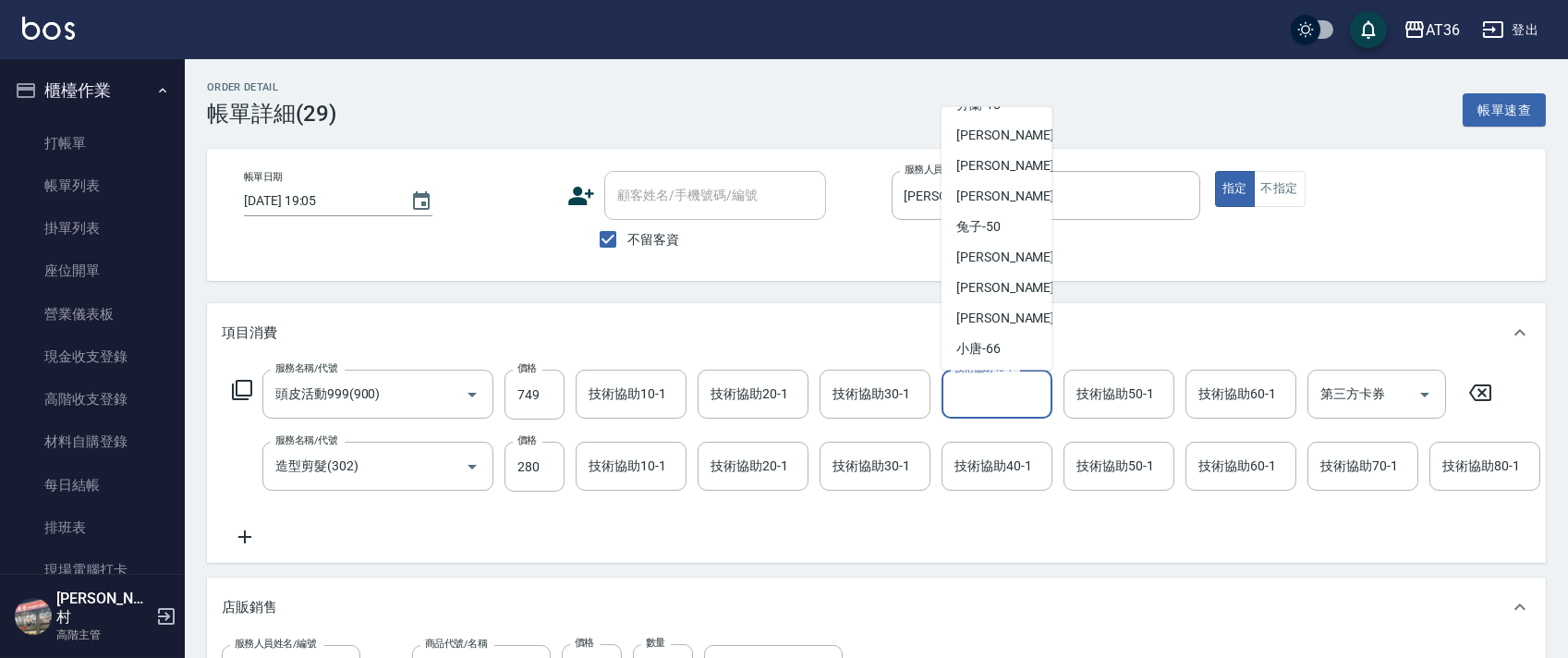
scroll to position [239, 0]
click at [1015, 244] on div "[PERSON_NAME] -58" at bounding box center [997, 256] width 111 height 31
type input "[PERSON_NAME]-58"
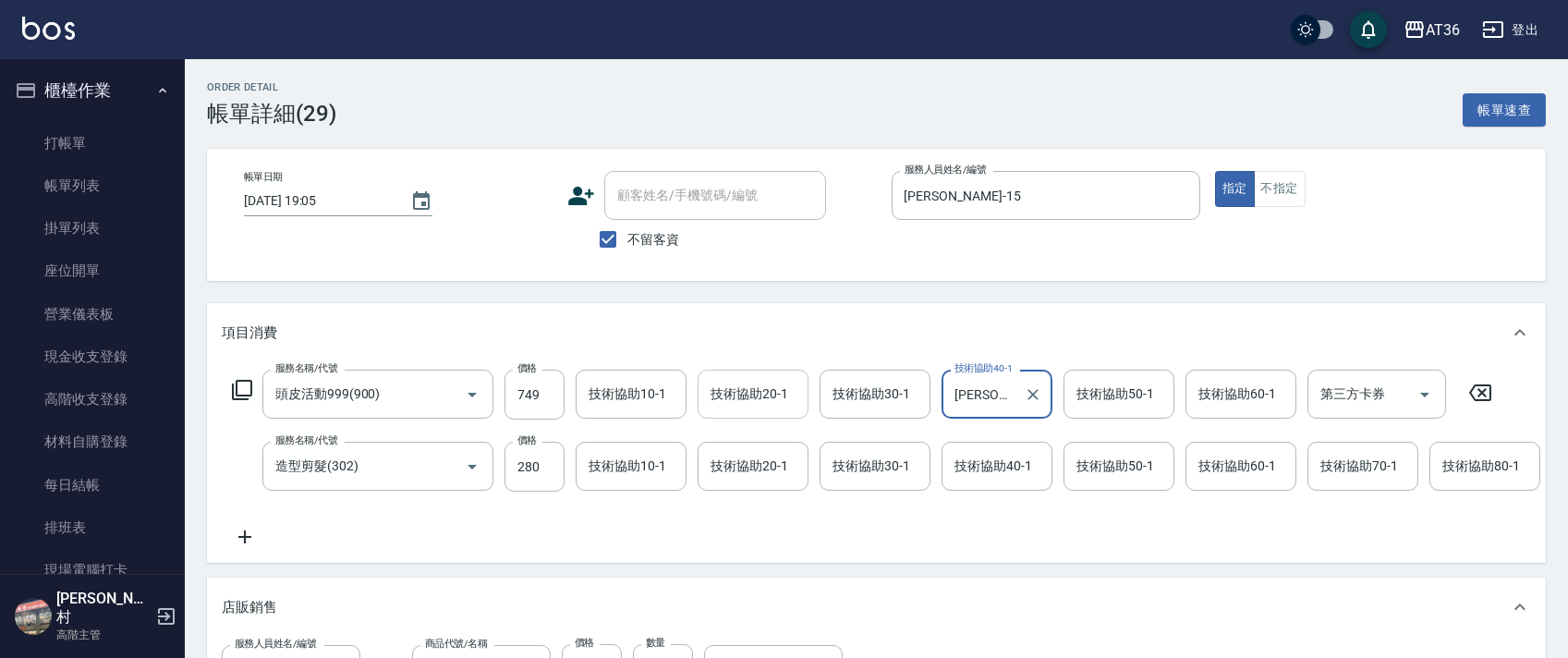
click at [733, 399] on div "技術協助20-1 技術協助20-1" at bounding box center [753, 394] width 111 height 49
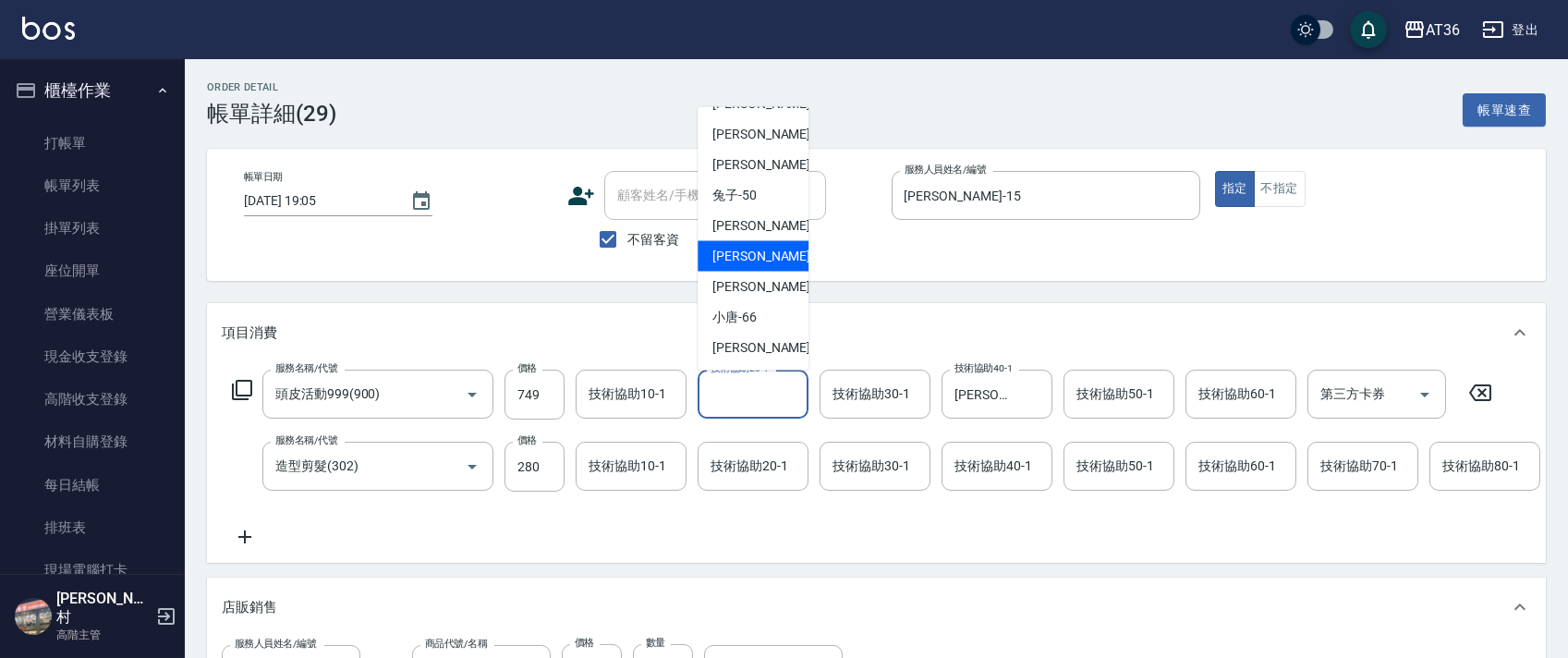
click at [751, 268] on div "[PERSON_NAME] -58" at bounding box center [753, 256] width 111 height 31
type input "[PERSON_NAME]-58"
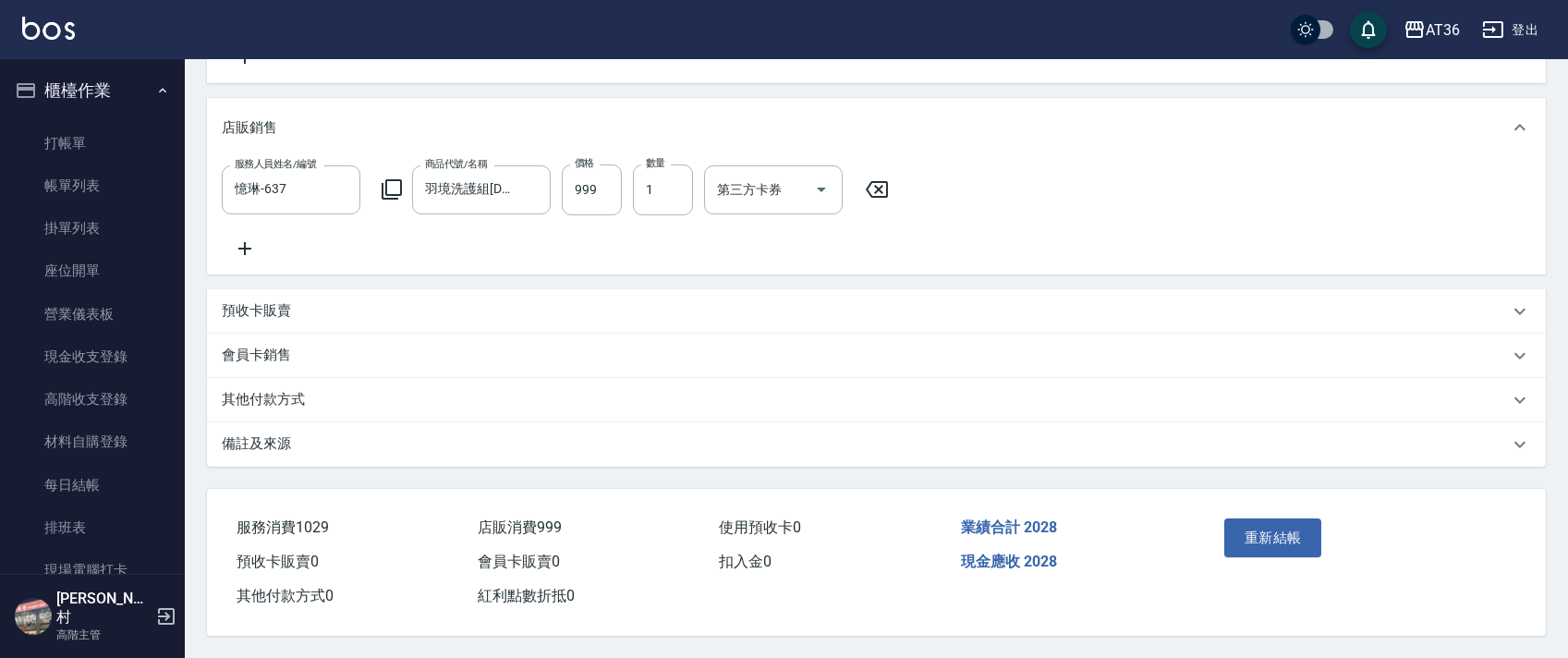
scroll to position [524, 0]
click at [872, 179] on icon at bounding box center [876, 189] width 46 height 22
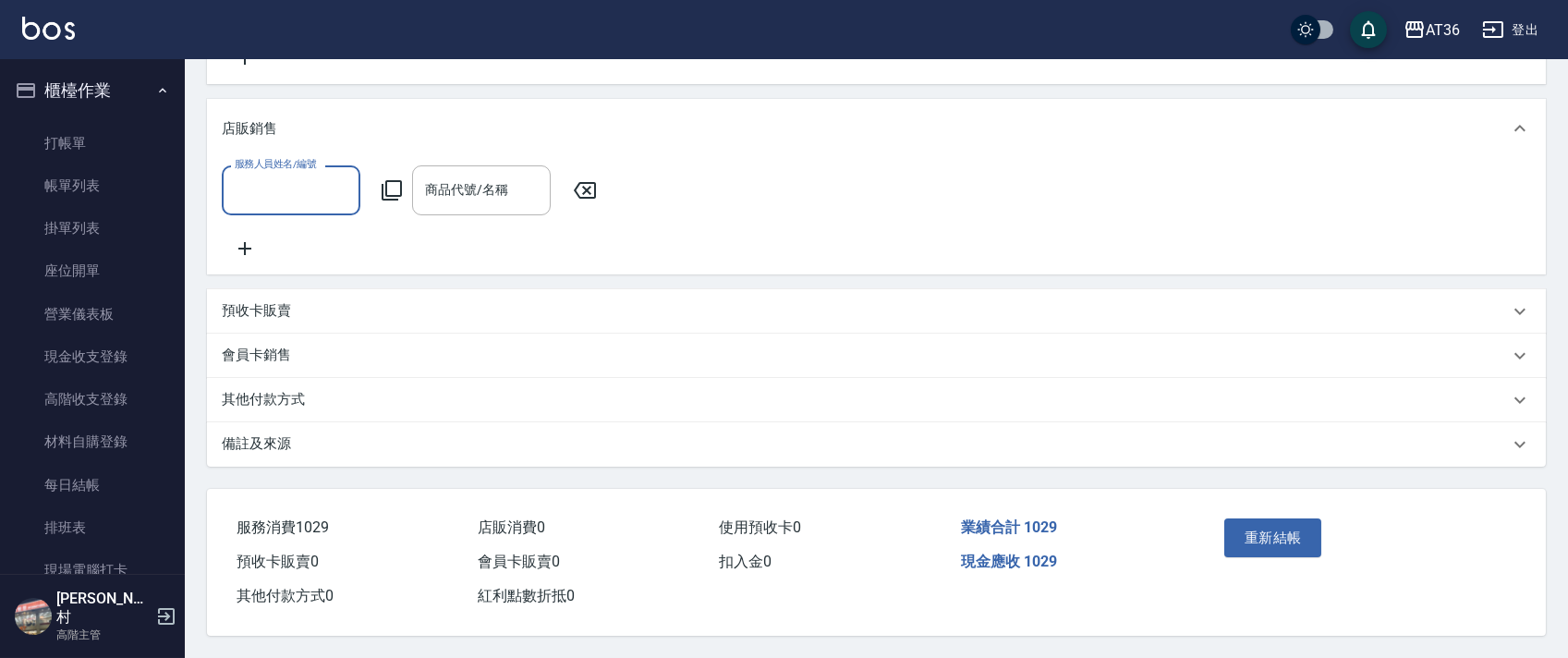
scroll to position [523, 0]
click at [1248, 534] on button "重新結帳" at bounding box center [1272, 537] width 98 height 38
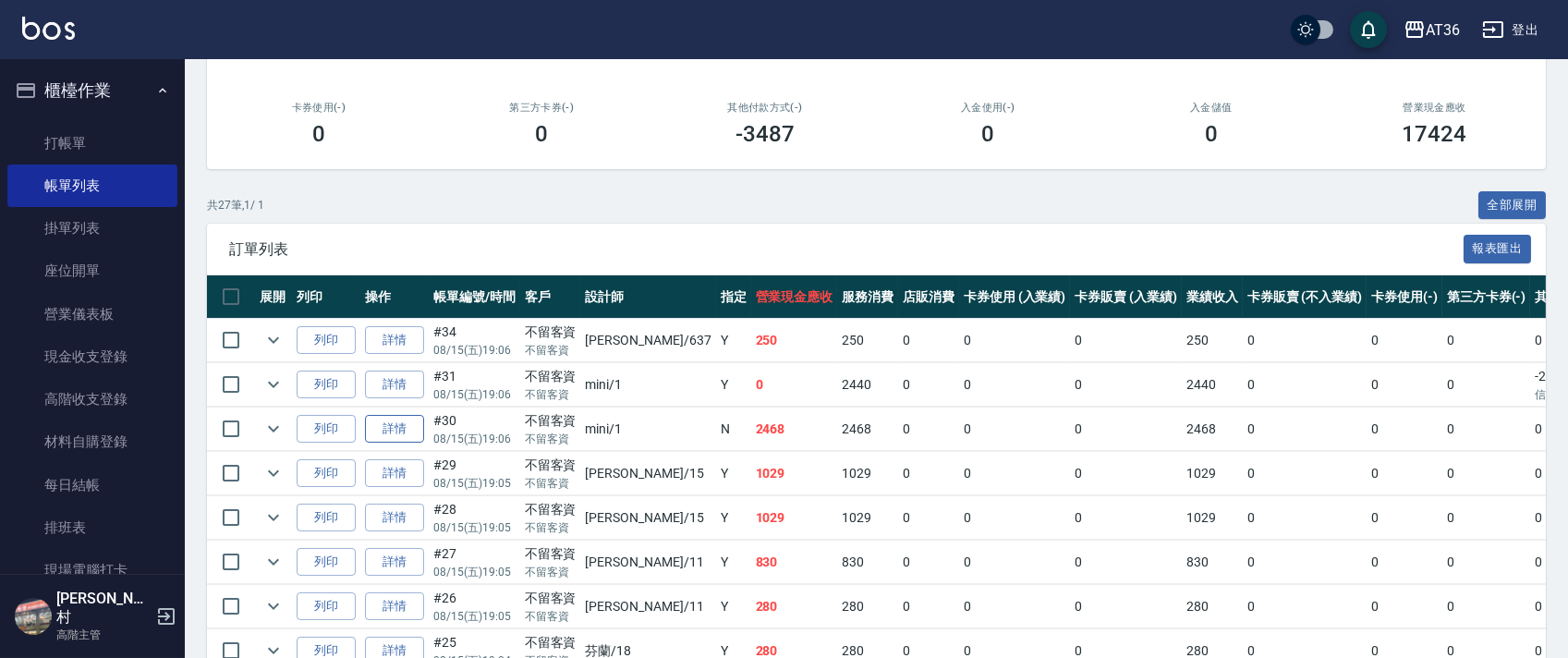
scroll to position [246, 0]
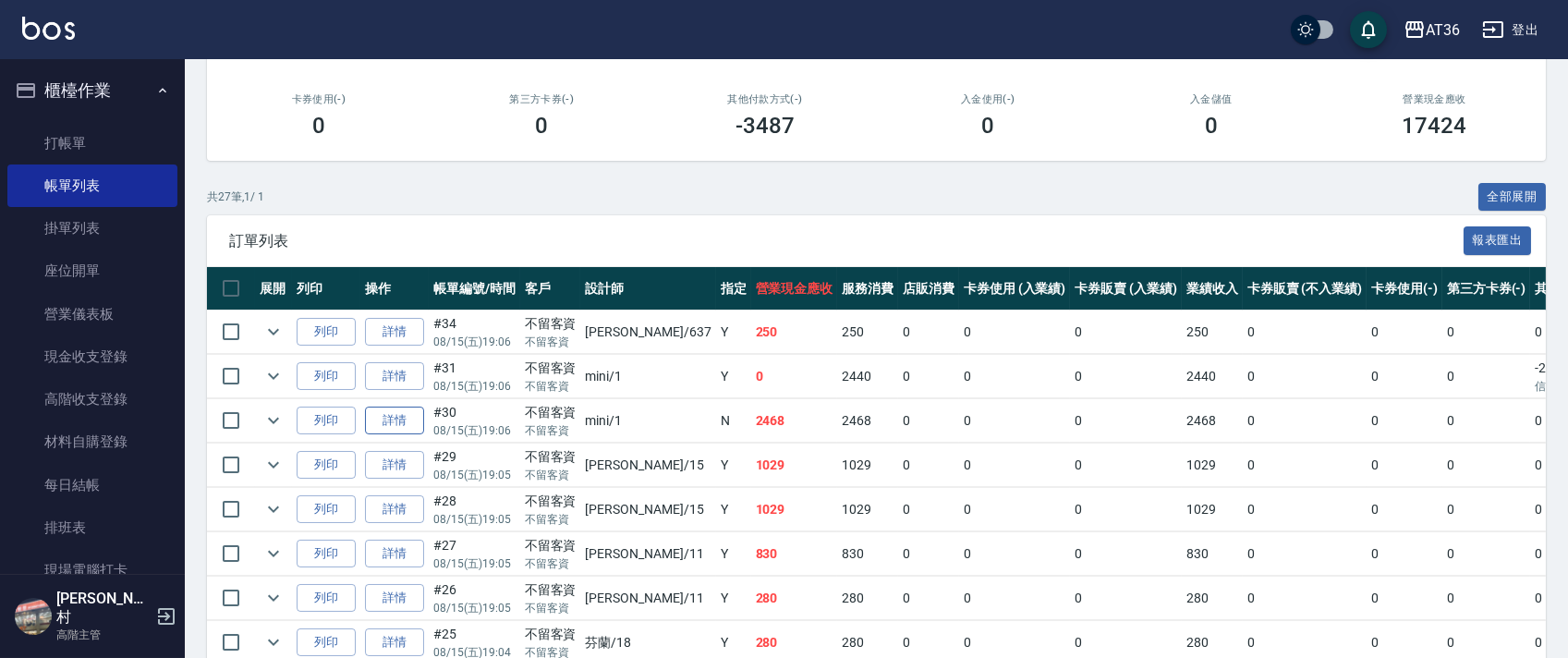
click at [411, 415] on link "詳情" at bounding box center [395, 420] width 59 height 29
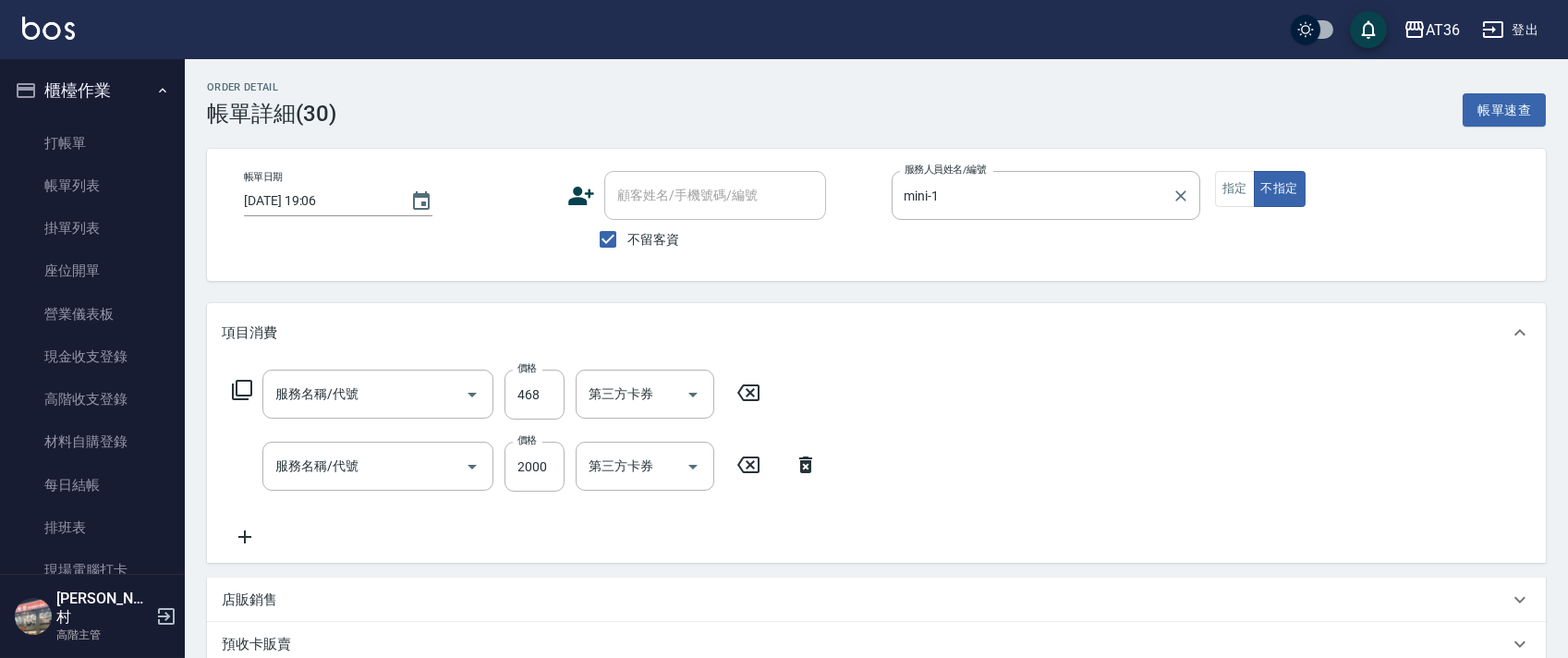
type input "[DATE] 19:06"
checkbox input "true"
type input "mini-1"
type input "洗+剪(301)"
type input "燙髮(401)"
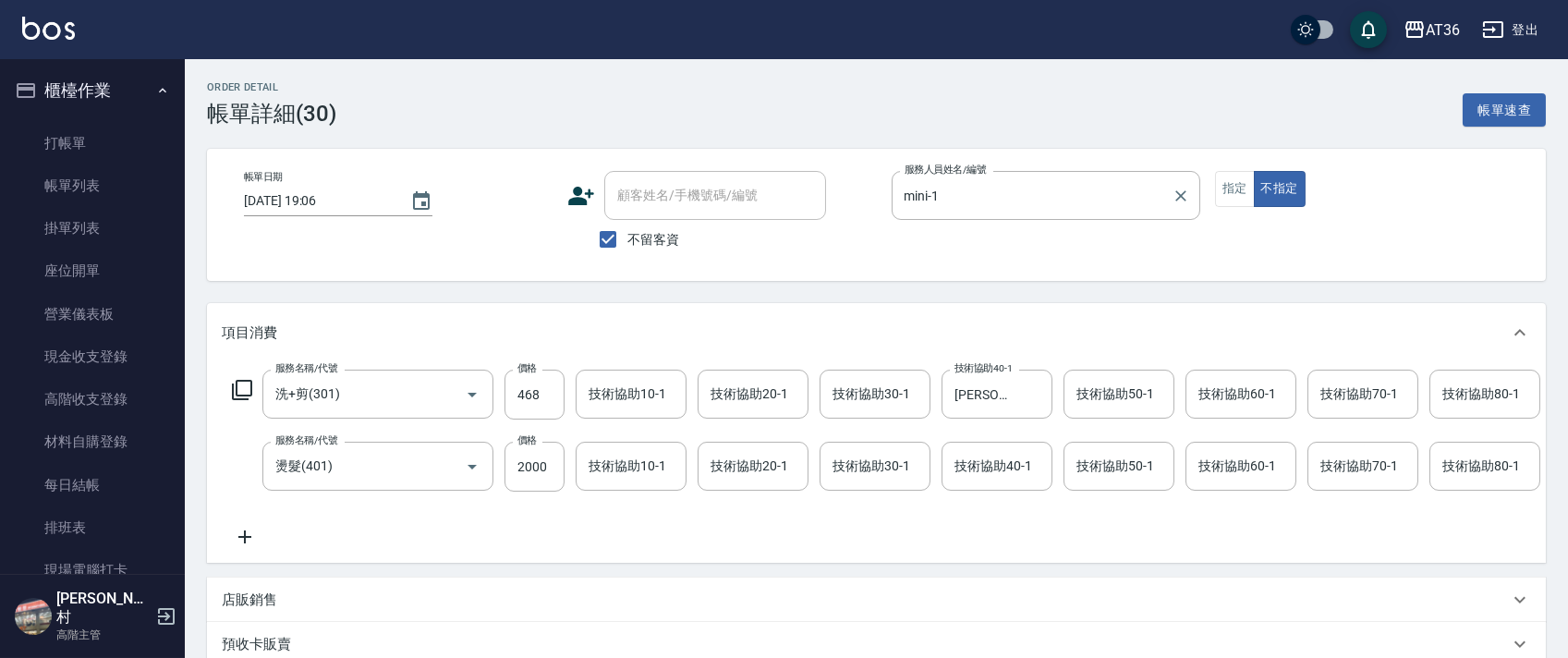
click at [964, 191] on input "mini-1" at bounding box center [1032, 195] width 264 height 33
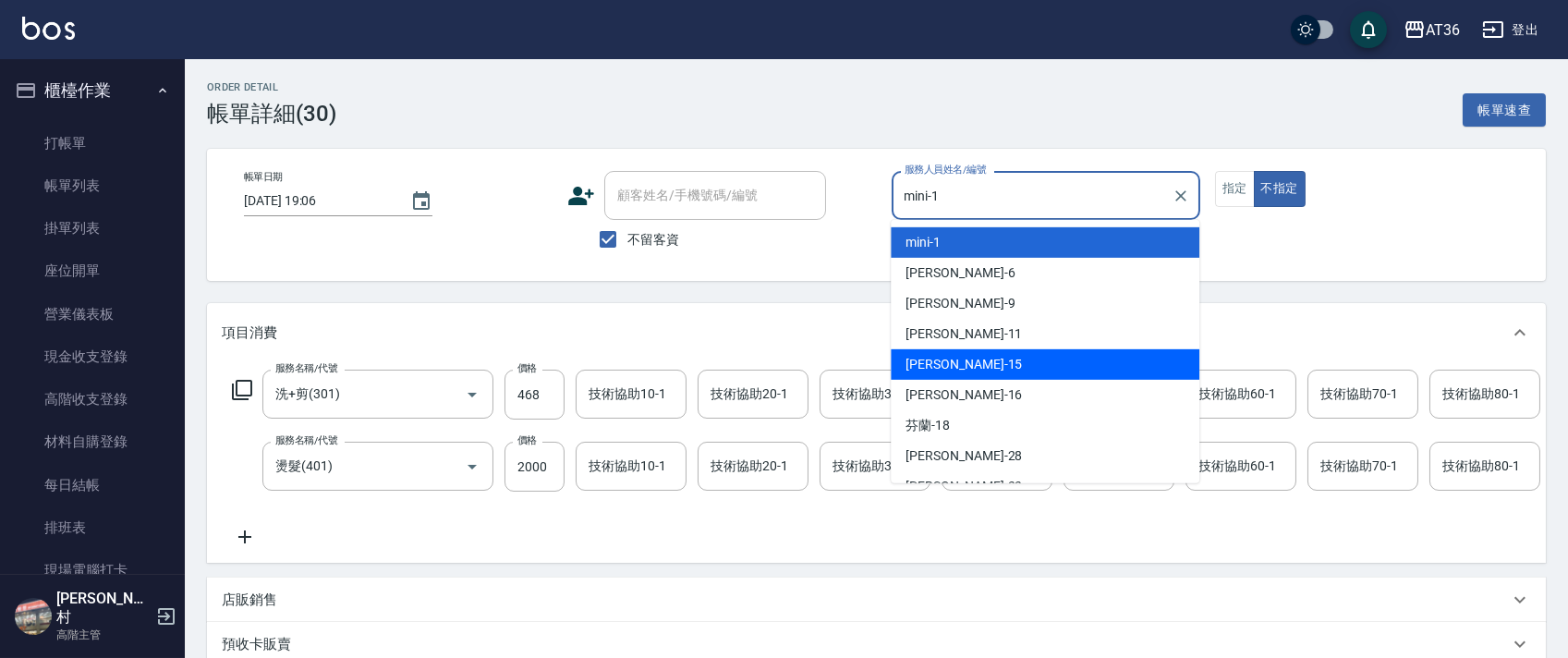
click at [956, 371] on div "[PERSON_NAME] -15" at bounding box center [1044, 364] width 309 height 31
type input "[PERSON_NAME]-15"
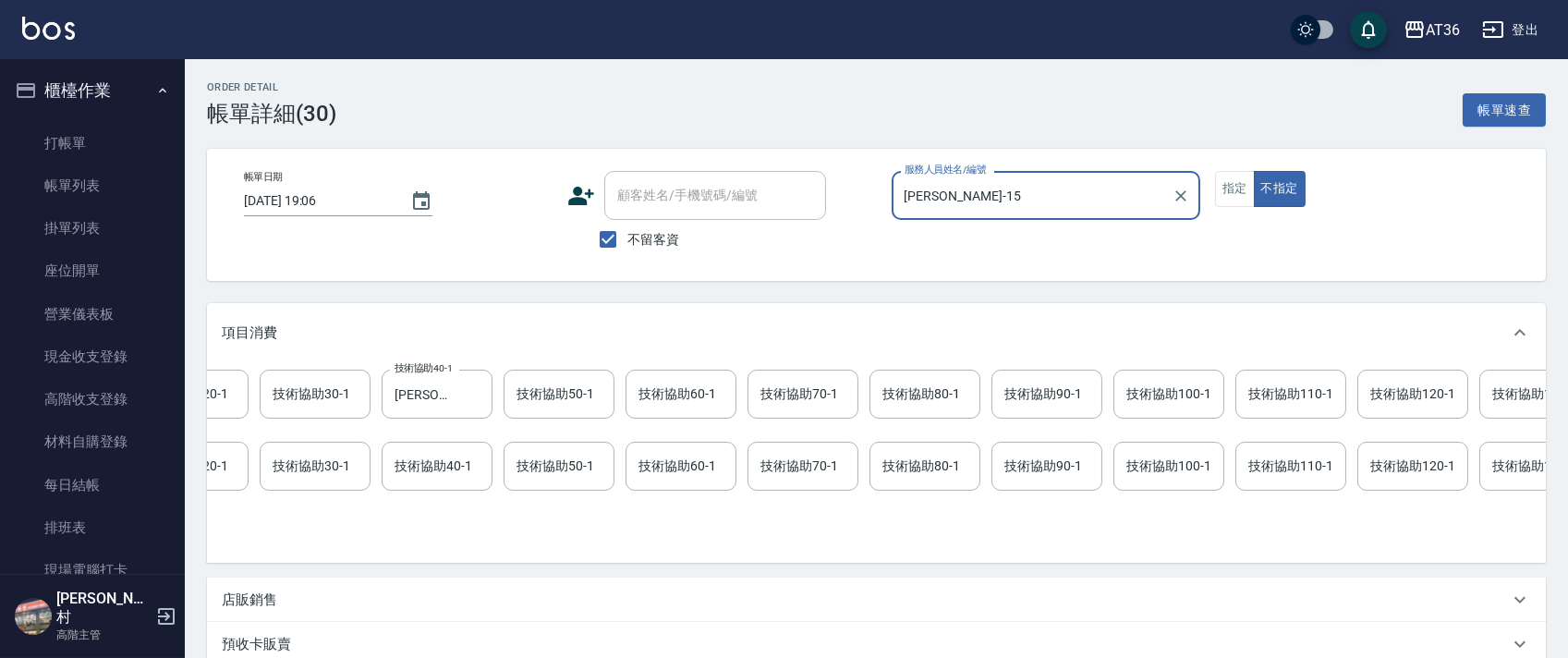
scroll to position [0, 1004]
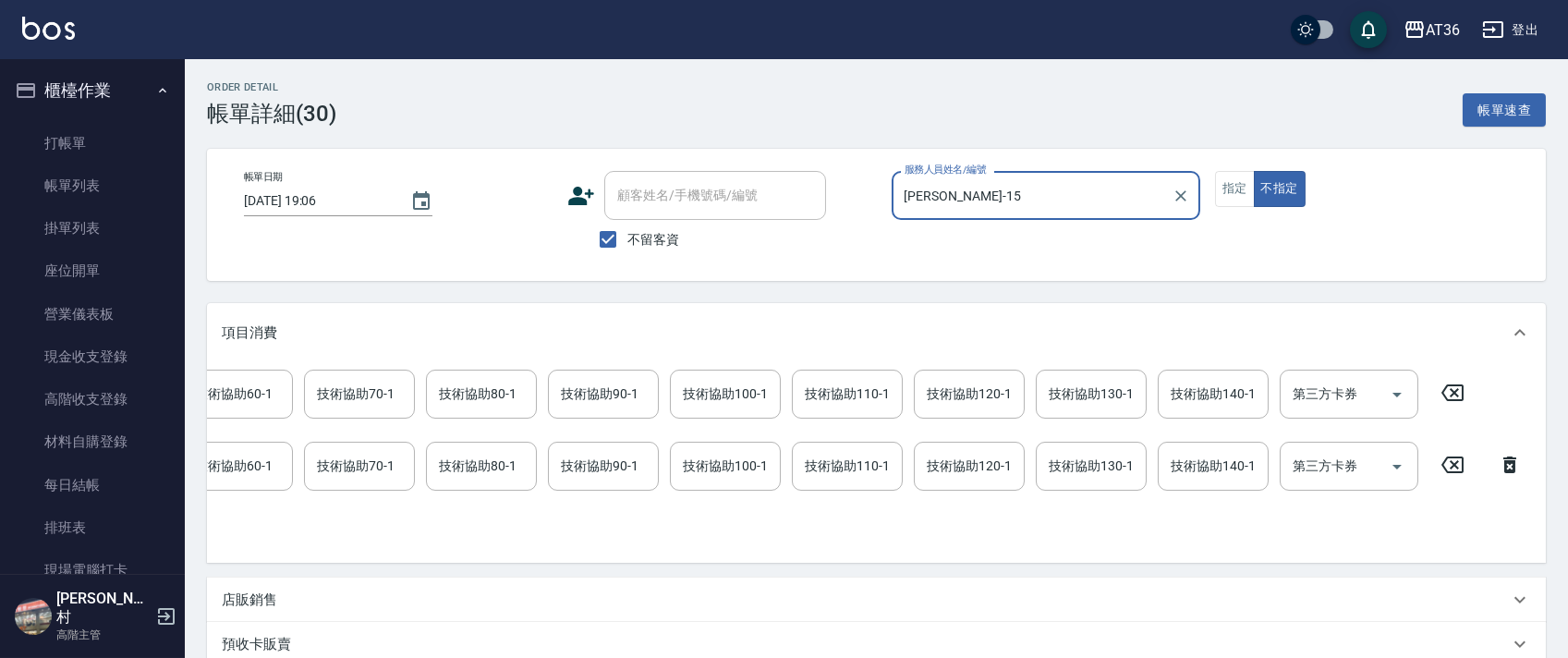
click at [1451, 465] on icon at bounding box center [1452, 465] width 46 height 22
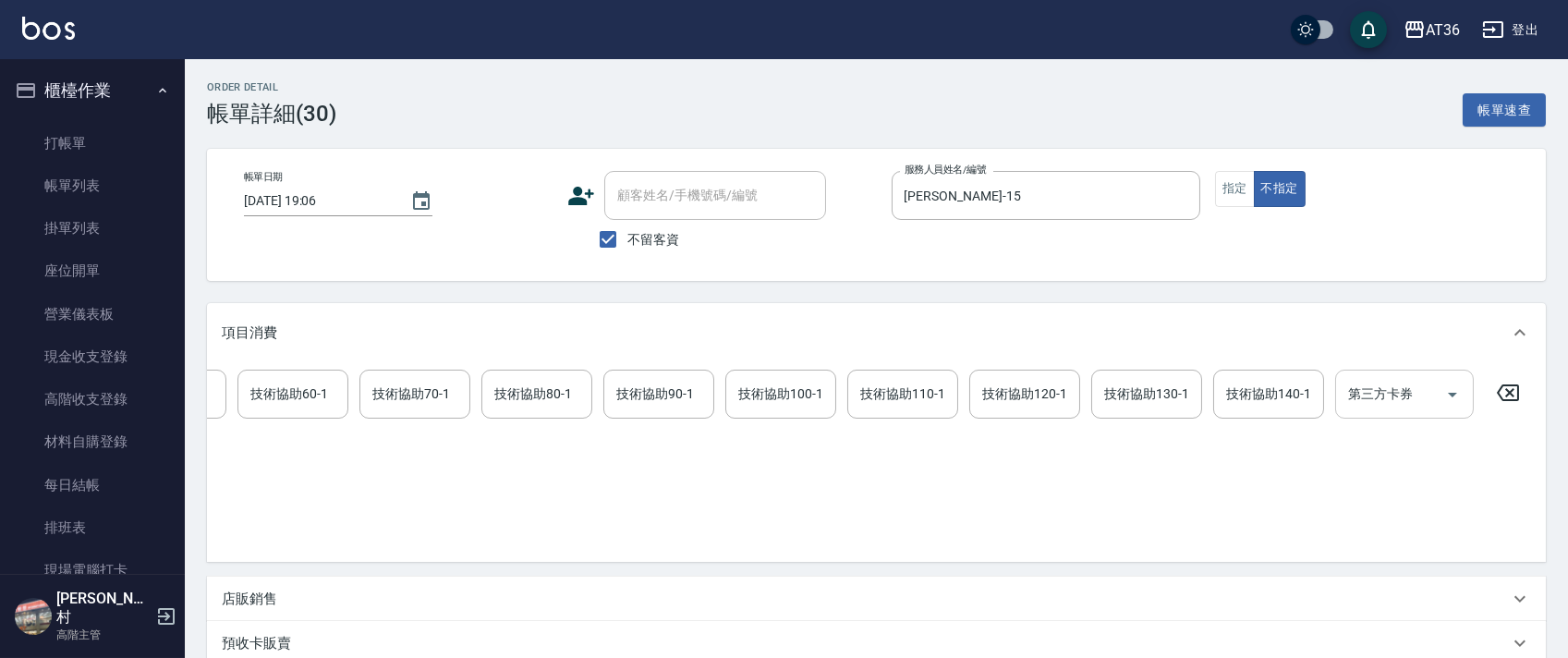
scroll to position [0, 947]
click at [1511, 394] on icon at bounding box center [1508, 393] width 46 height 22
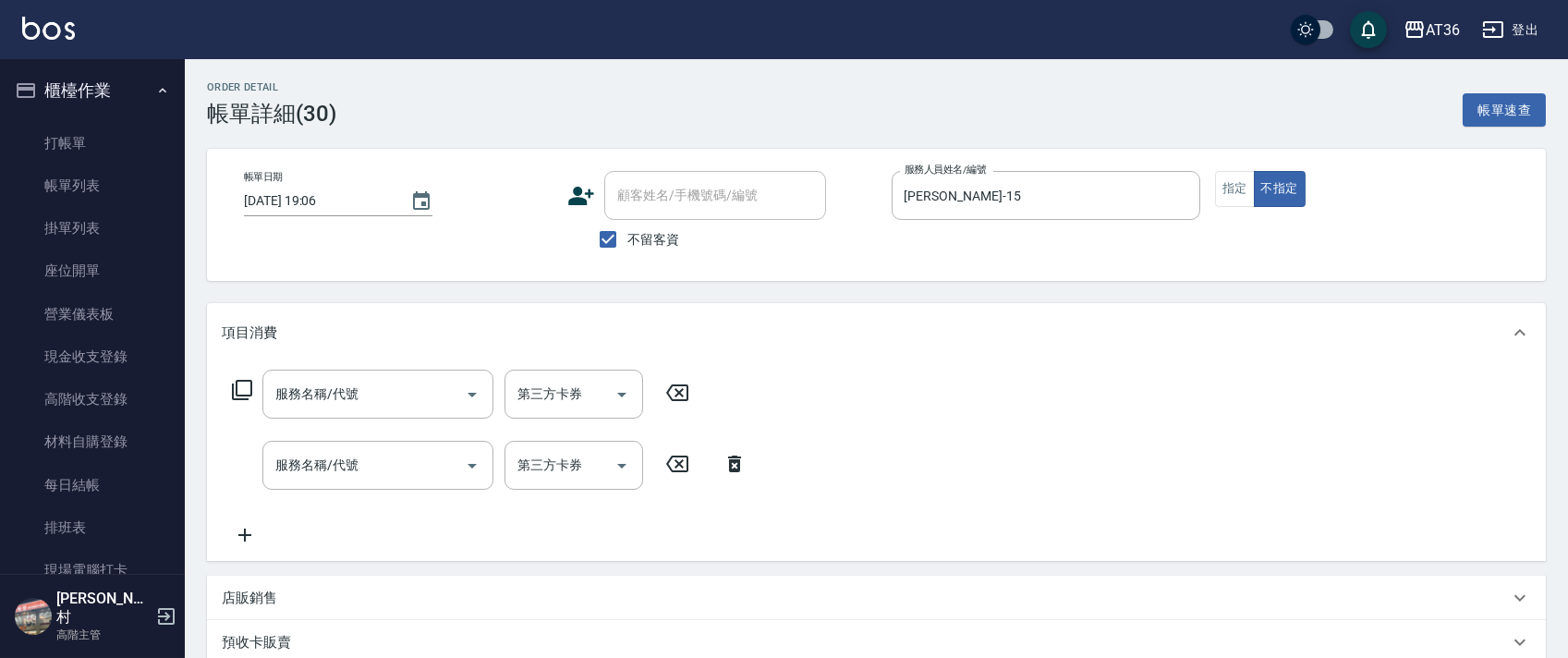
scroll to position [0, 0]
click at [240, 392] on icon at bounding box center [242, 390] width 22 height 22
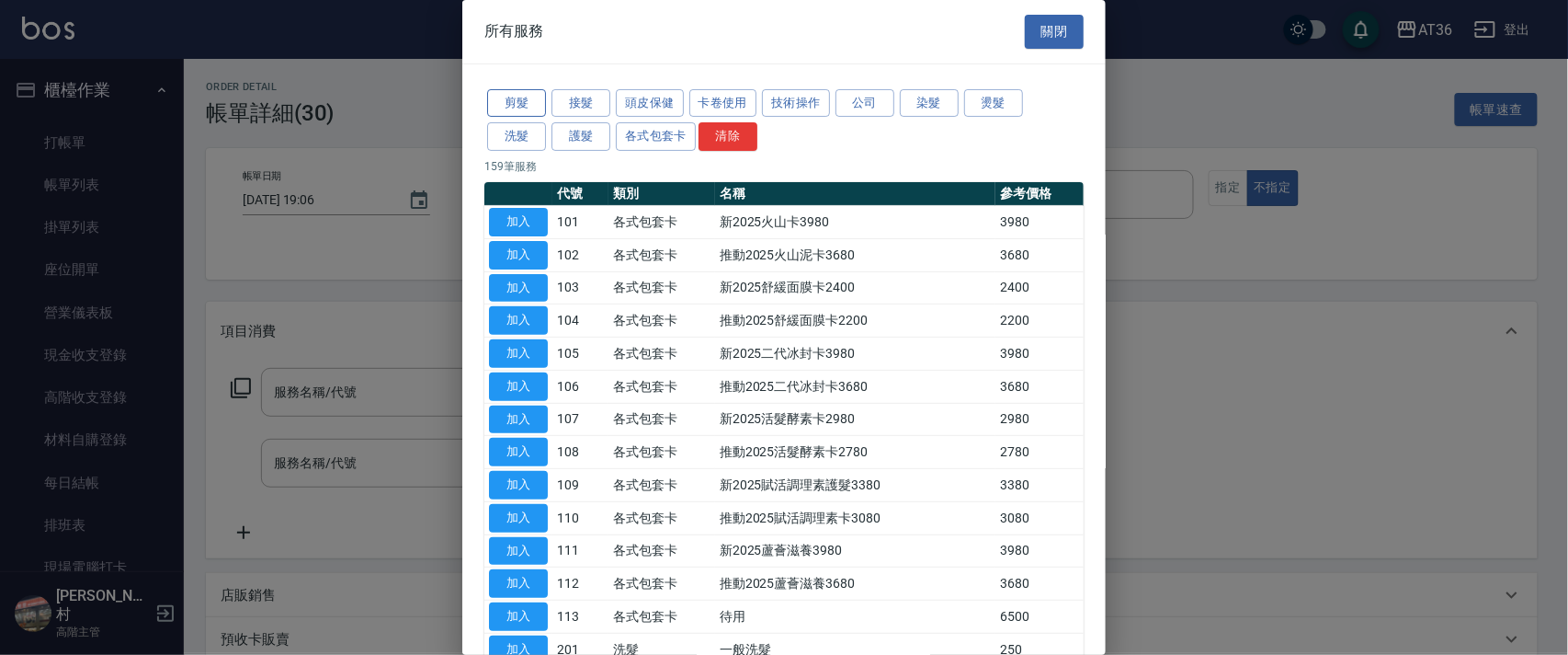
click at [526, 102] on button "剪髮" at bounding box center [516, 103] width 59 height 28
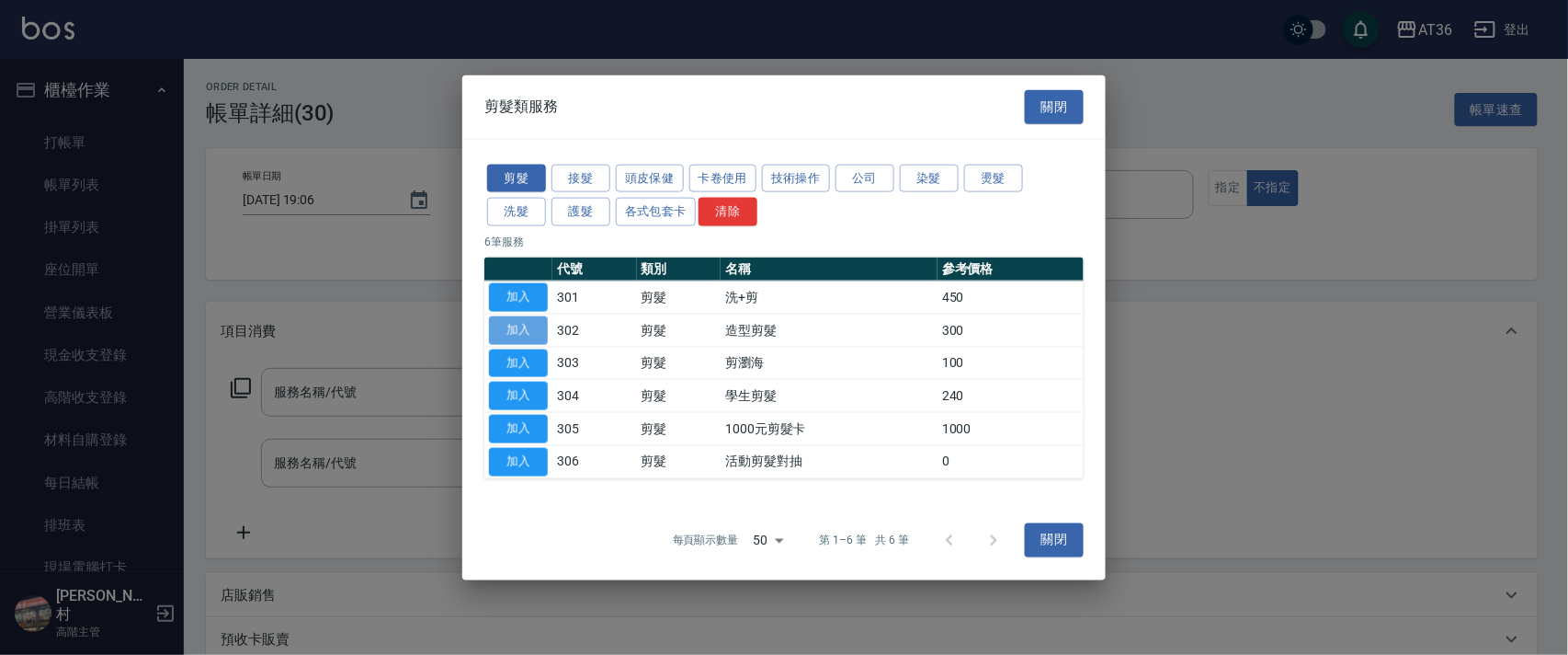
click at [521, 331] on button "加入" at bounding box center [518, 329] width 59 height 28
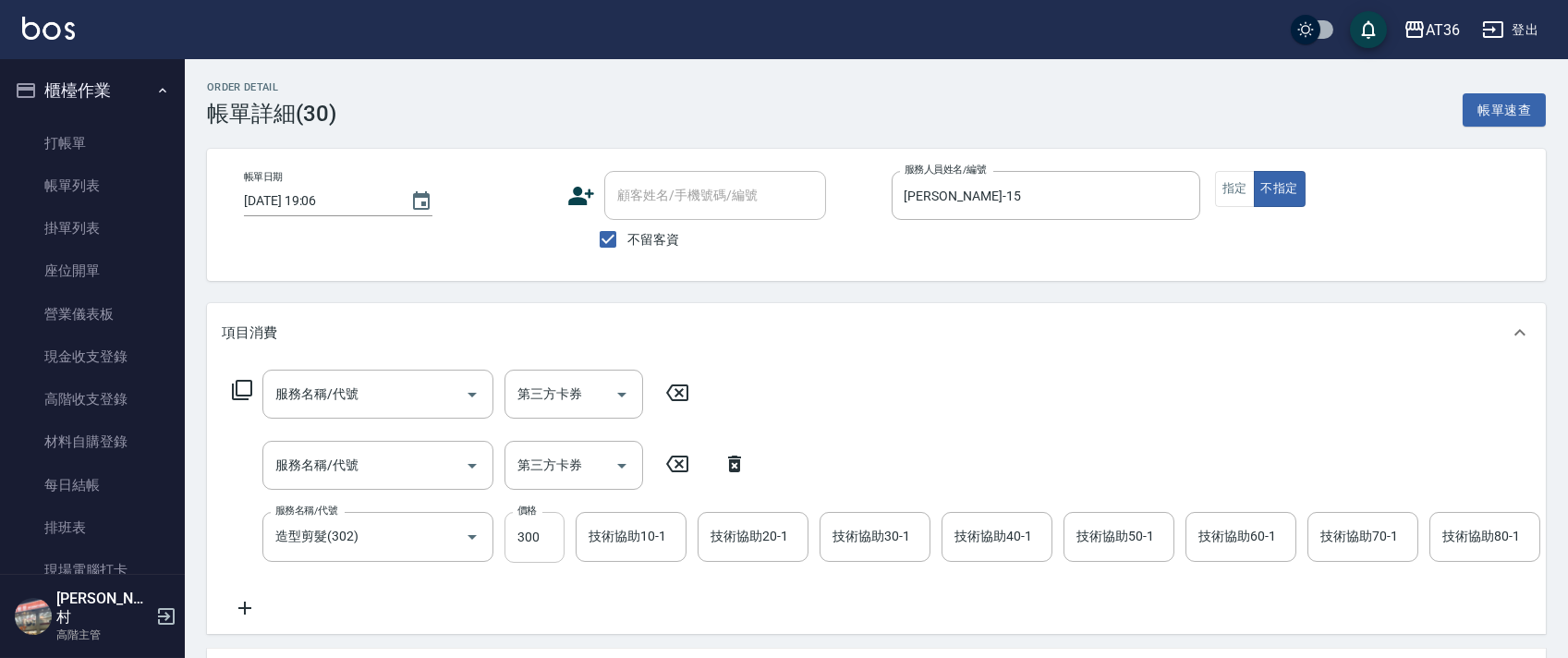
drag, startPoint x: 528, startPoint y: 544, endPoint x: 538, endPoint y: 543, distance: 10.0
click at [529, 543] on input "300" at bounding box center [534, 537] width 60 height 50
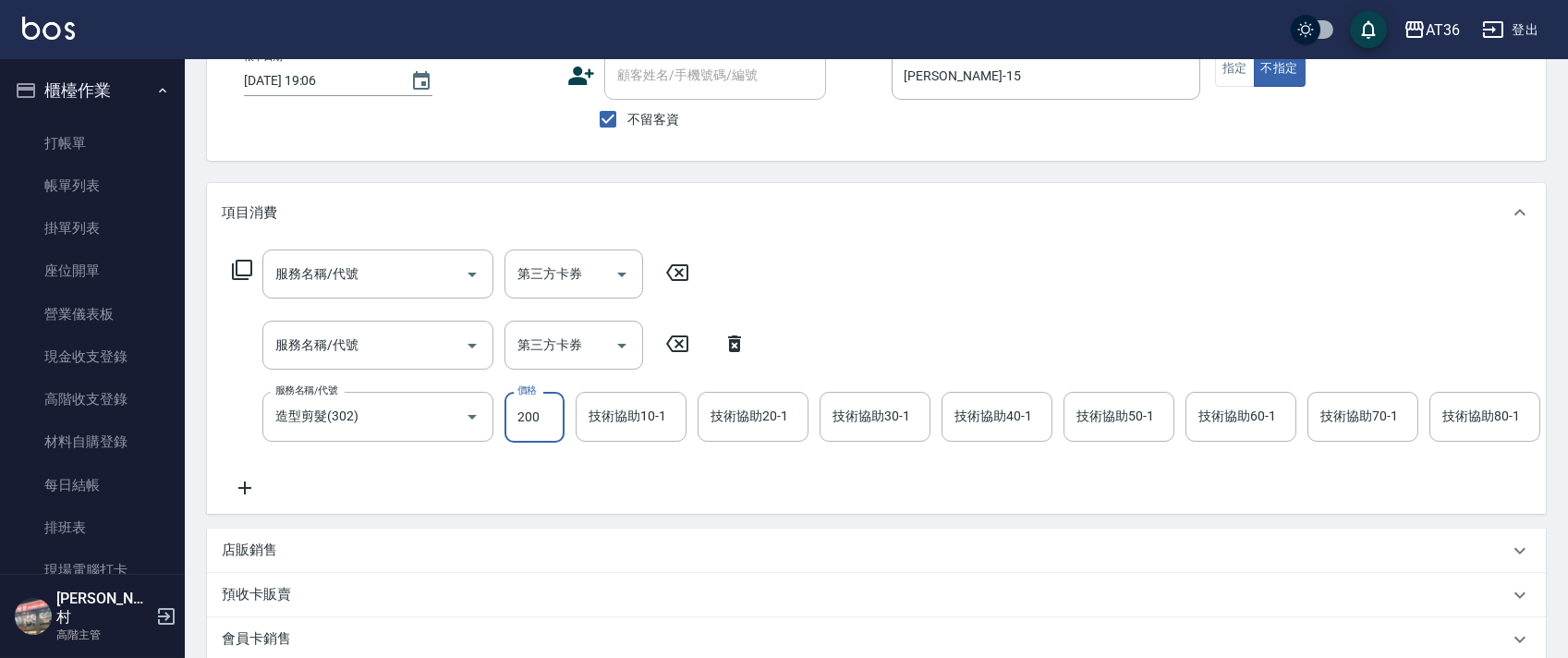
scroll to position [123, 0]
type input "200"
click at [1216, 72] on button "指定" at bounding box center [1234, 66] width 39 height 37
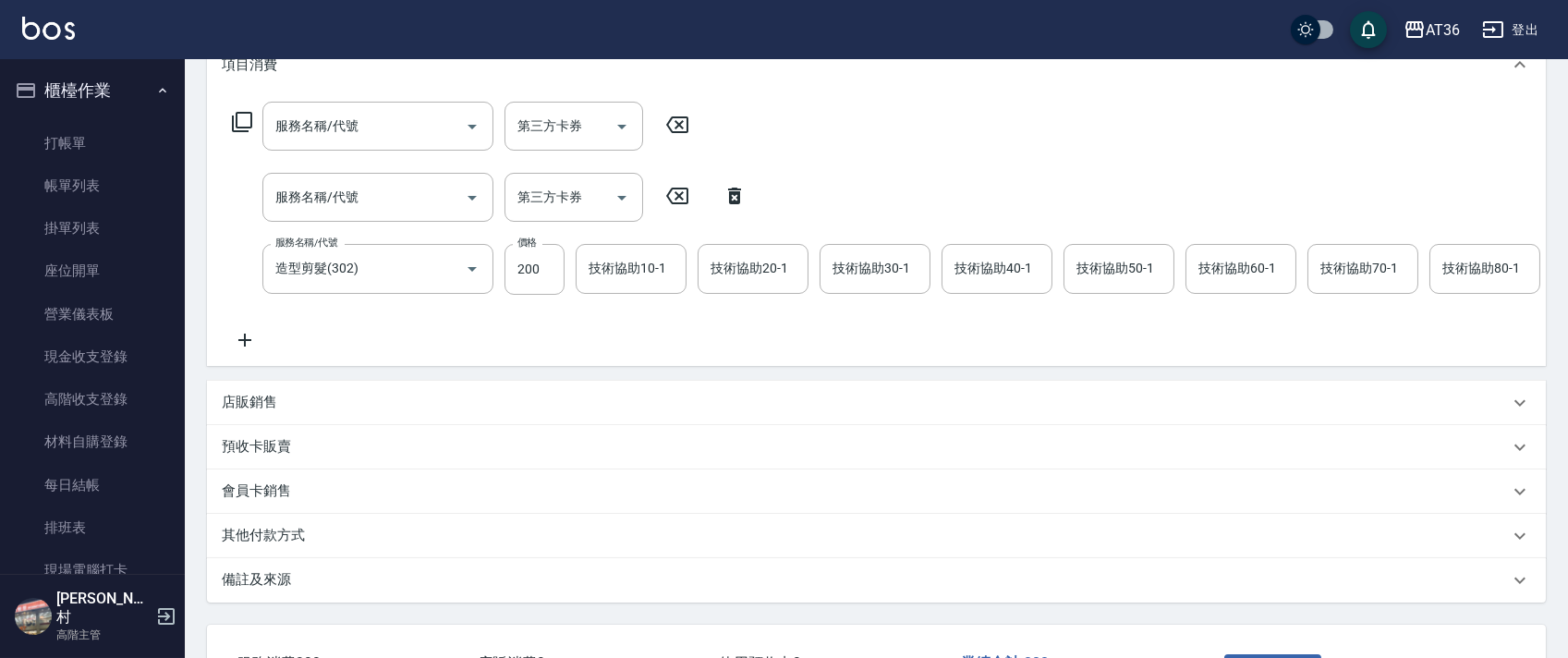
scroll to position [427, 0]
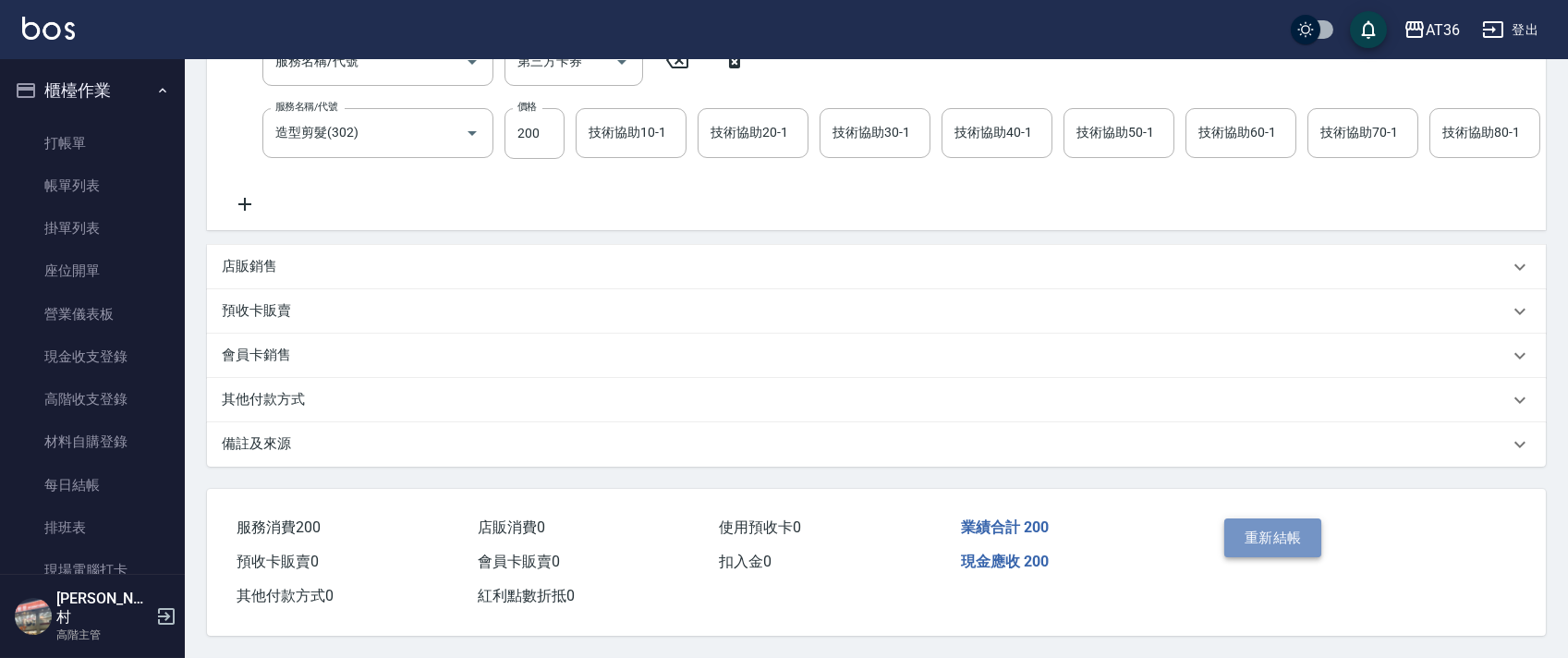
click at [1264, 542] on button "重新結帳" at bounding box center [1272, 537] width 98 height 38
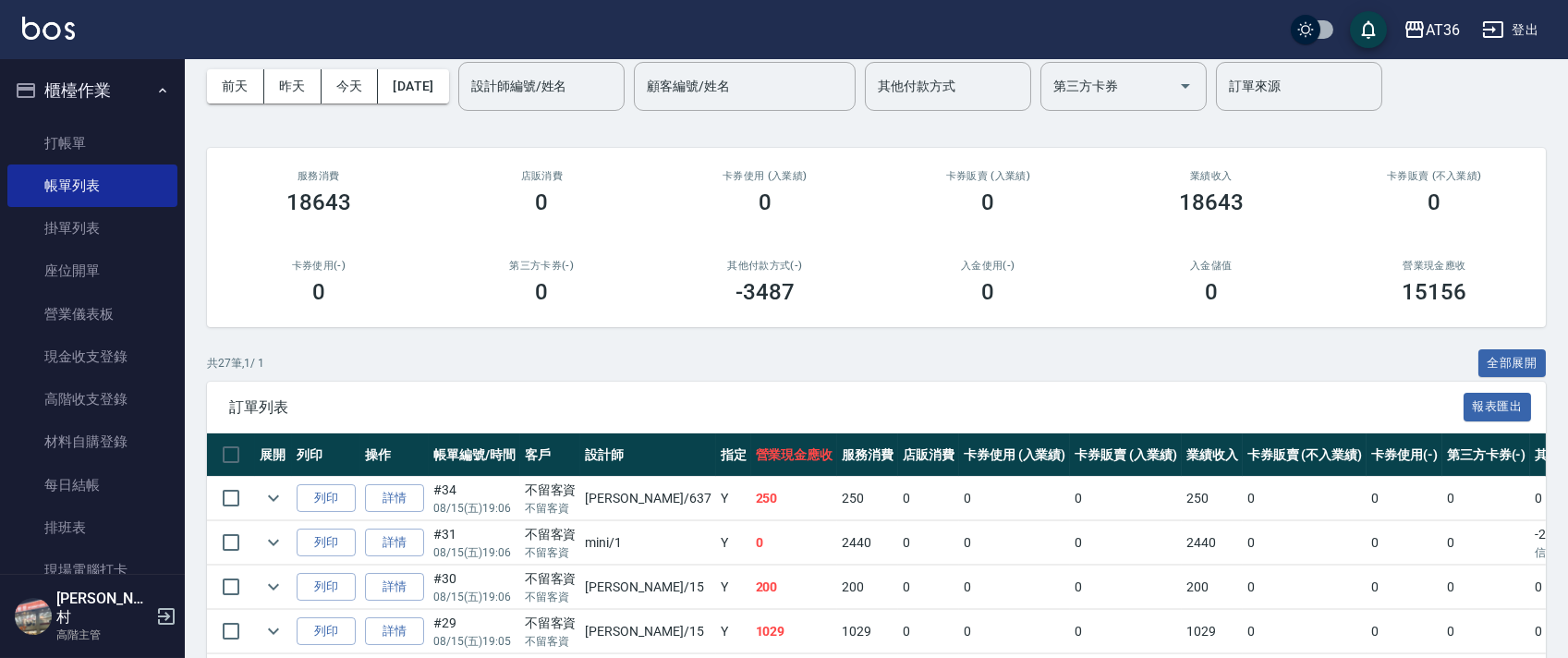
scroll to position [123, 0]
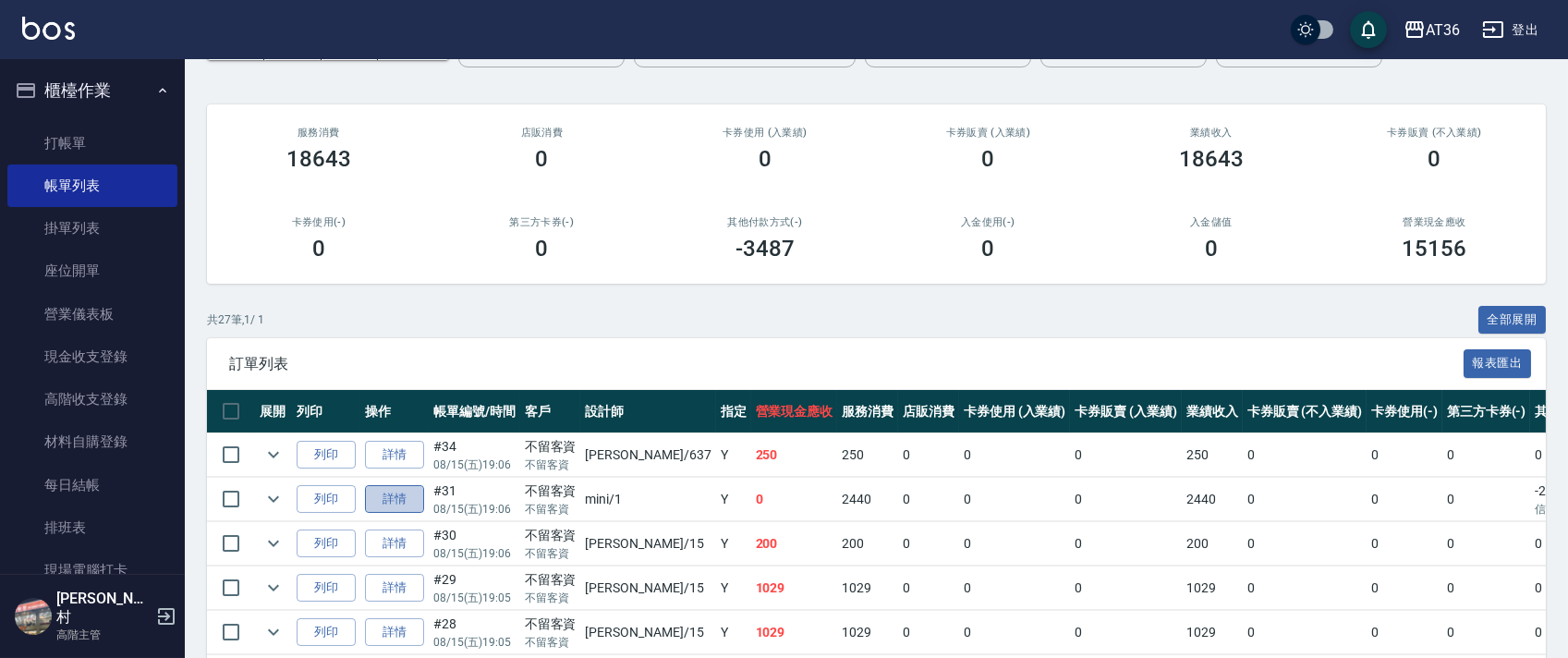
click at [400, 497] on link "詳情" at bounding box center [395, 499] width 59 height 29
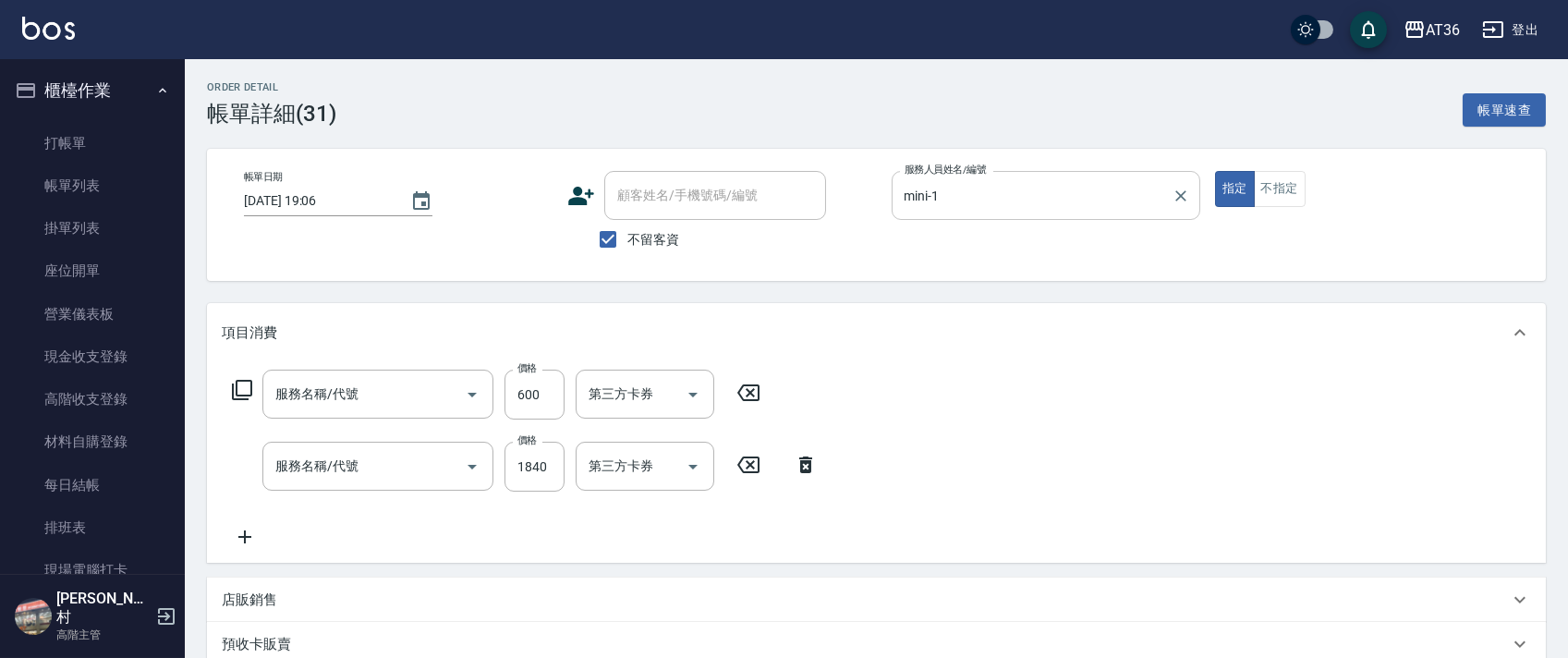
type input "[DATE] 19:06"
checkbox input "true"
type input "mini-1"
type input "酸性蛋白600(607)"
type input "染髮(501)"
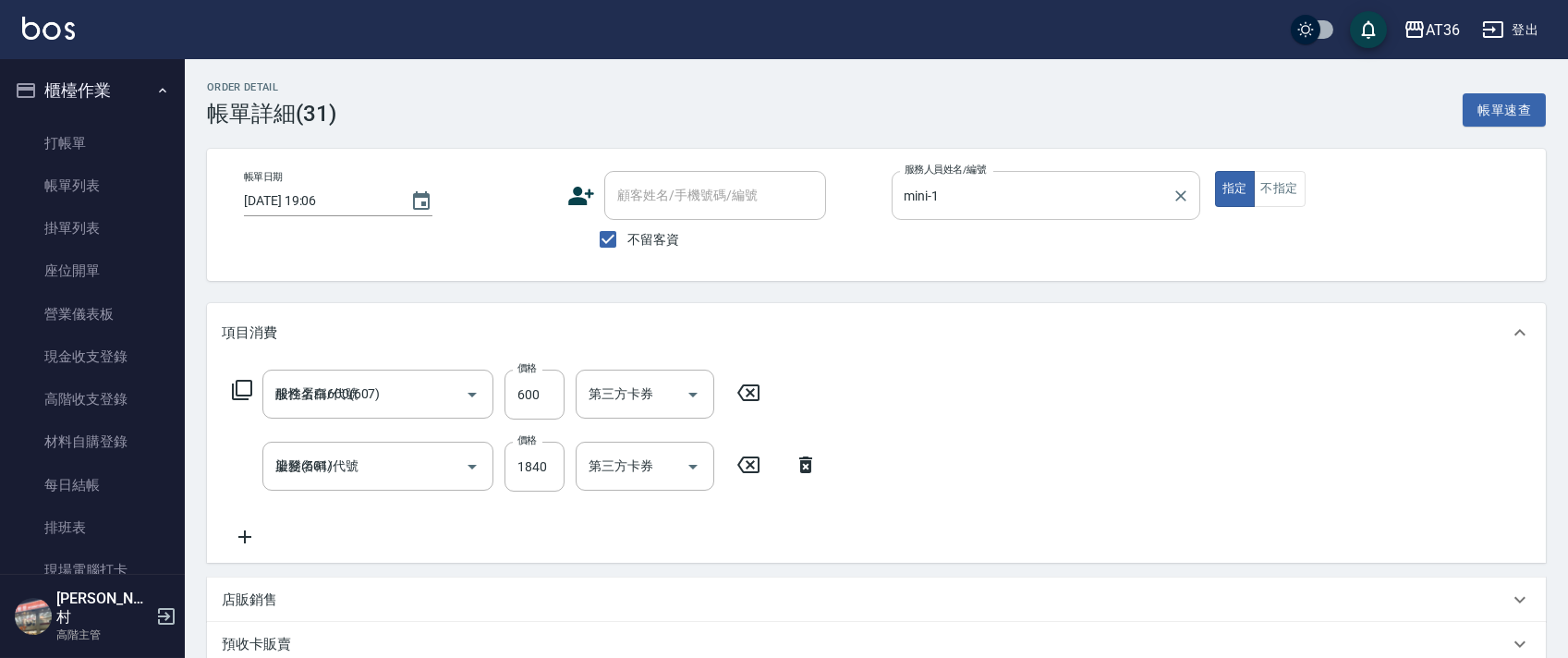
click at [939, 195] on input "mini-1" at bounding box center [1032, 195] width 264 height 33
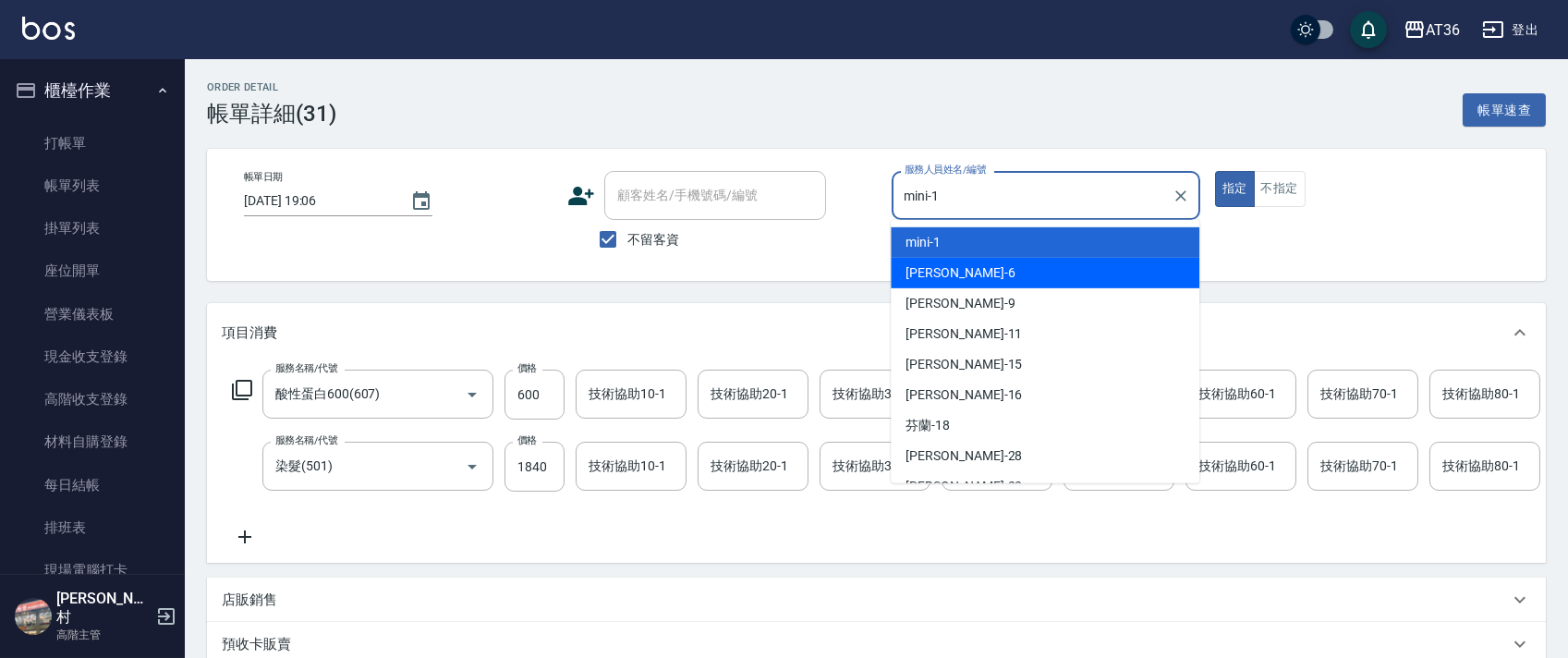
click at [958, 281] on div "[PERSON_NAME] -6" at bounding box center [1044, 272] width 309 height 31
type input "[PERSON_NAME]-6"
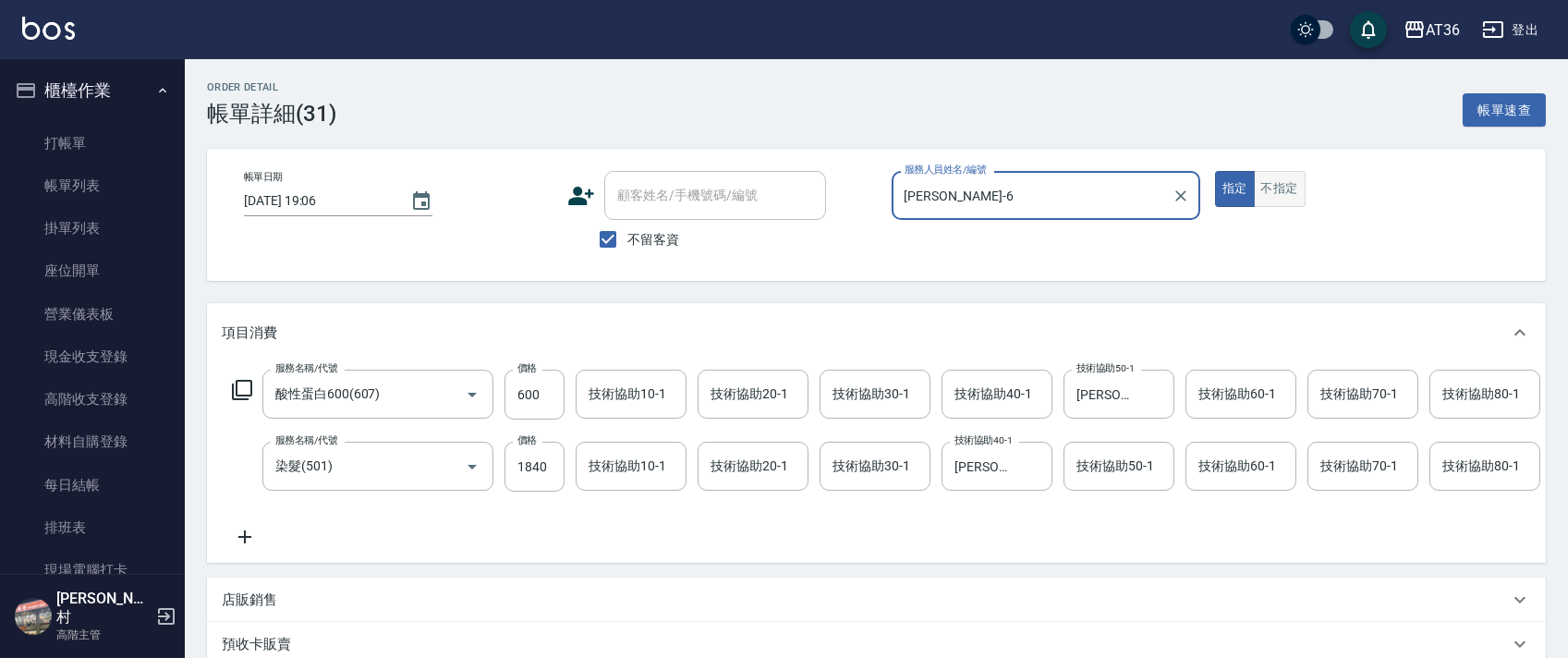
click at [1280, 194] on button "不指定" at bounding box center [1279, 188] width 51 height 37
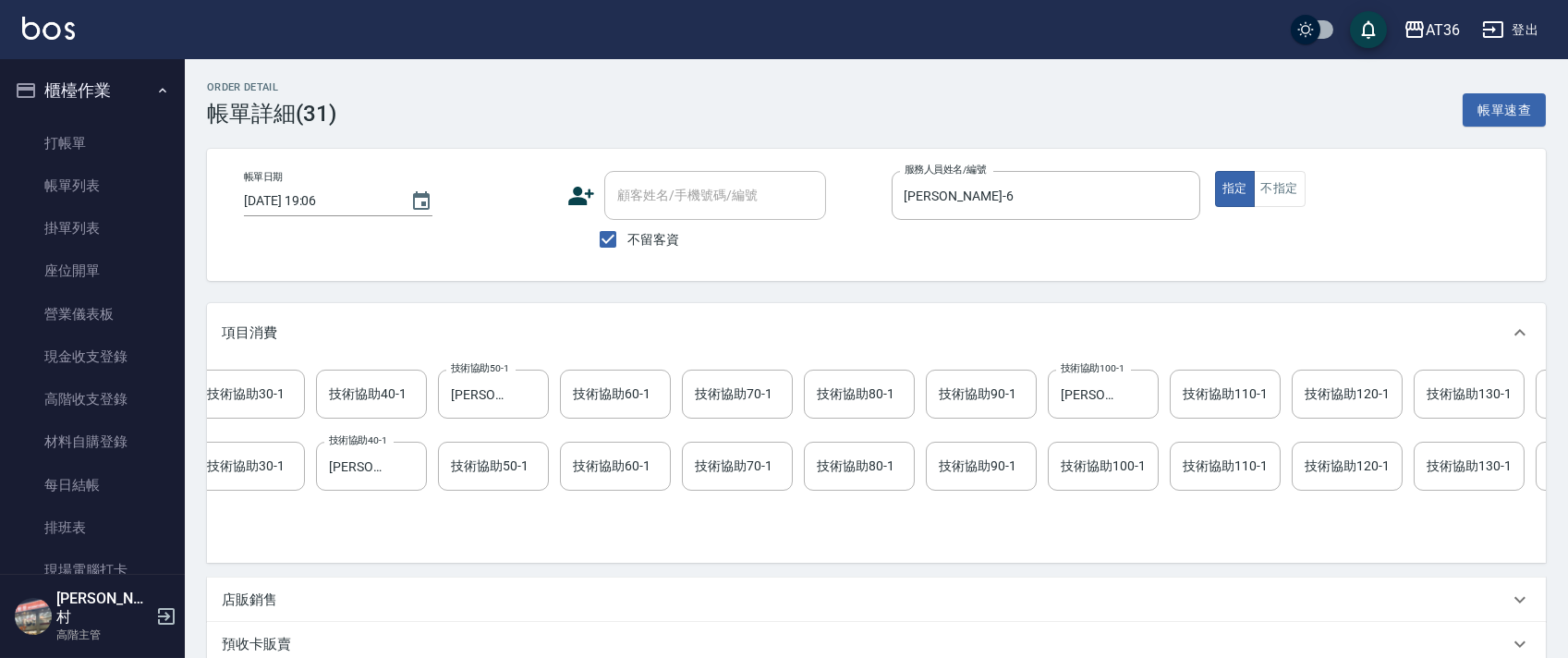
scroll to position [0, 1004]
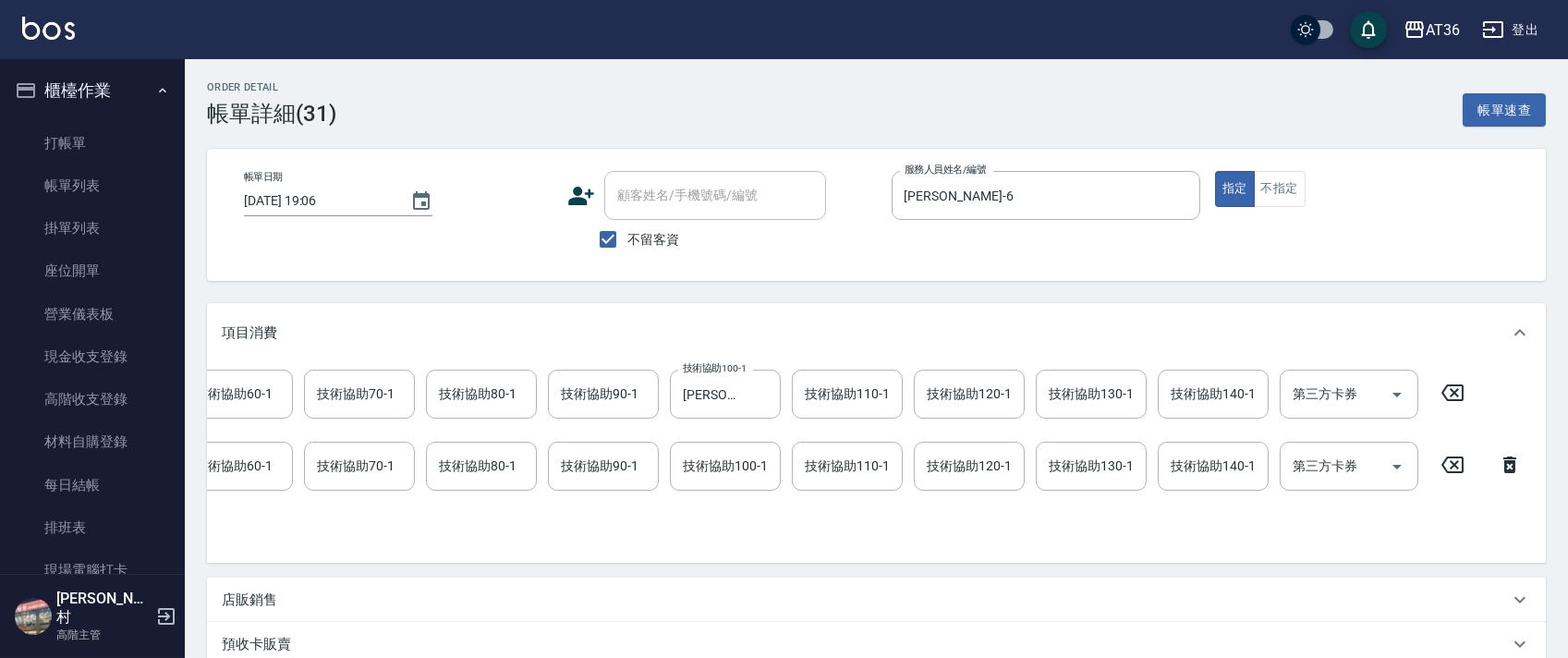
click at [1452, 462] on icon at bounding box center [1452, 464] width 22 height 17
type input "0"
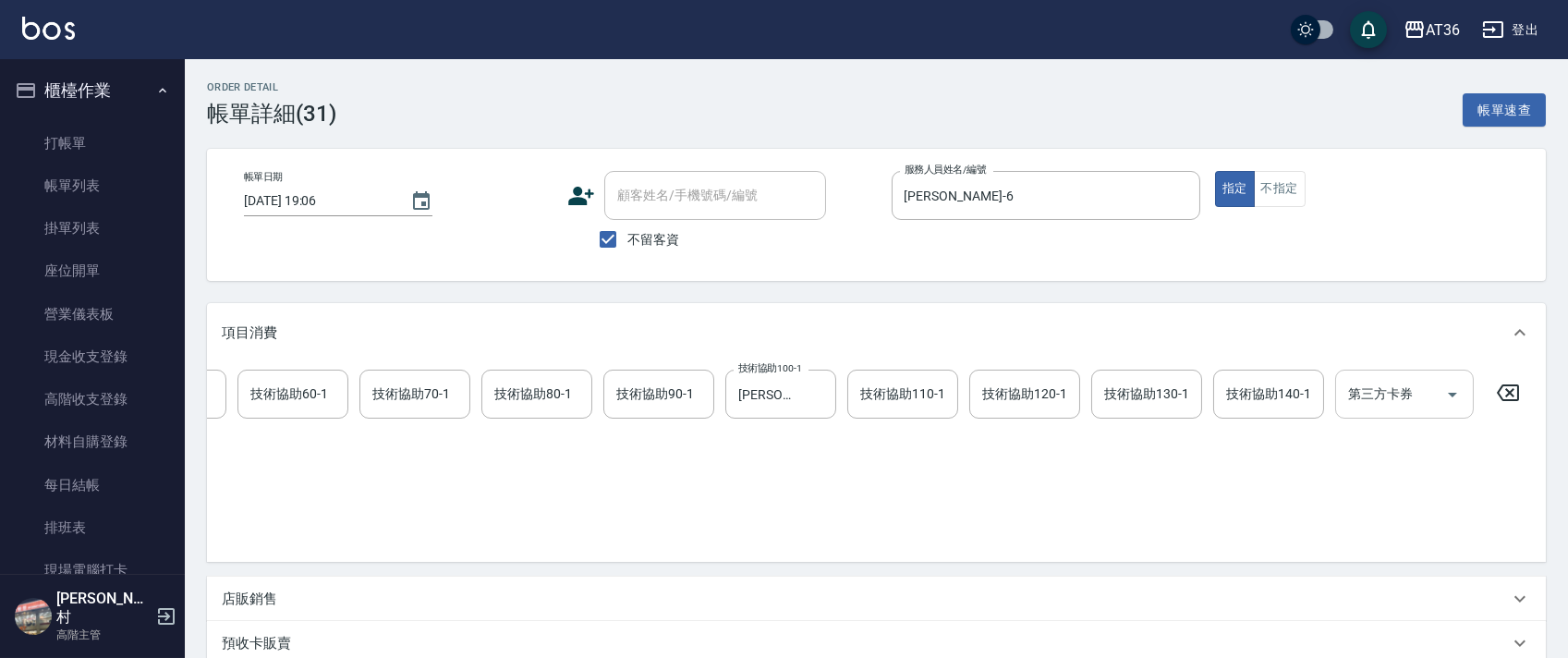
scroll to position [0, 947]
click at [1506, 393] on icon at bounding box center [1508, 393] width 46 height 22
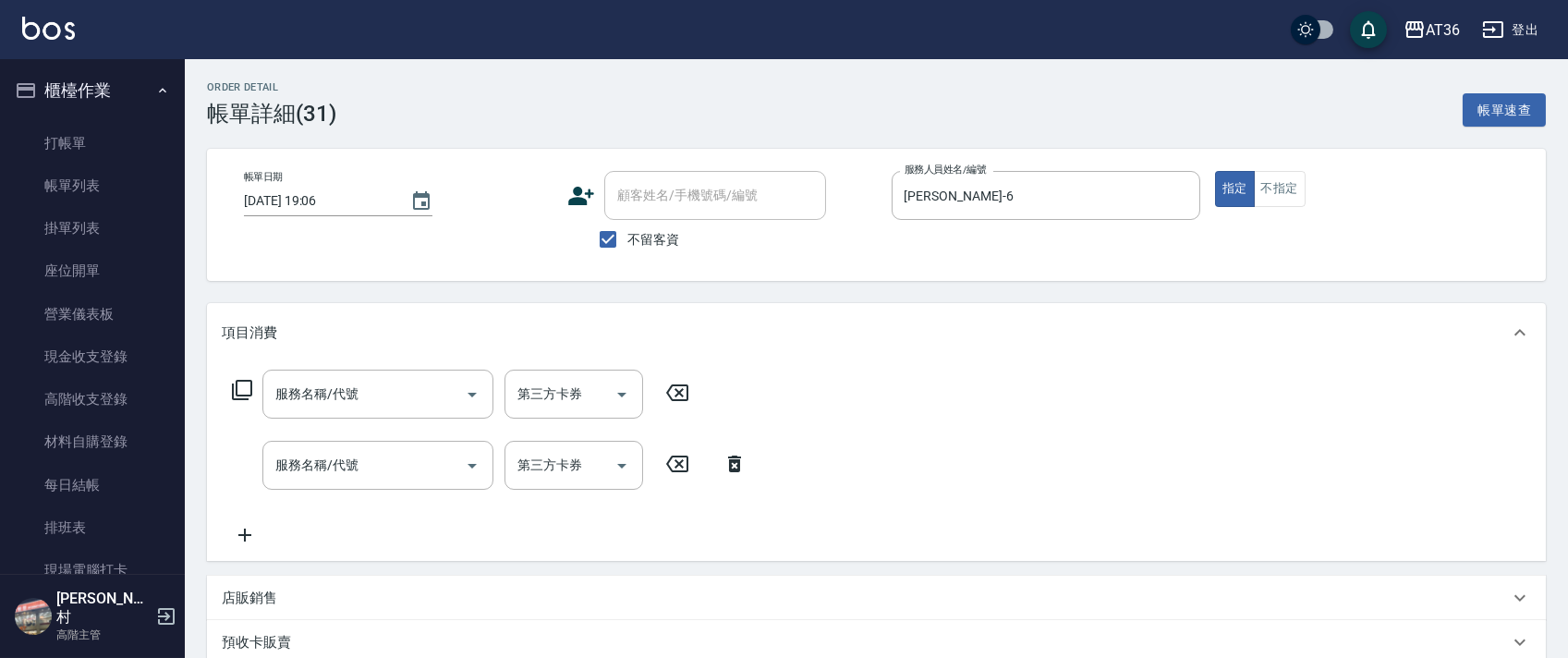
scroll to position [0, 0]
click at [246, 388] on icon at bounding box center [242, 390] width 22 height 22
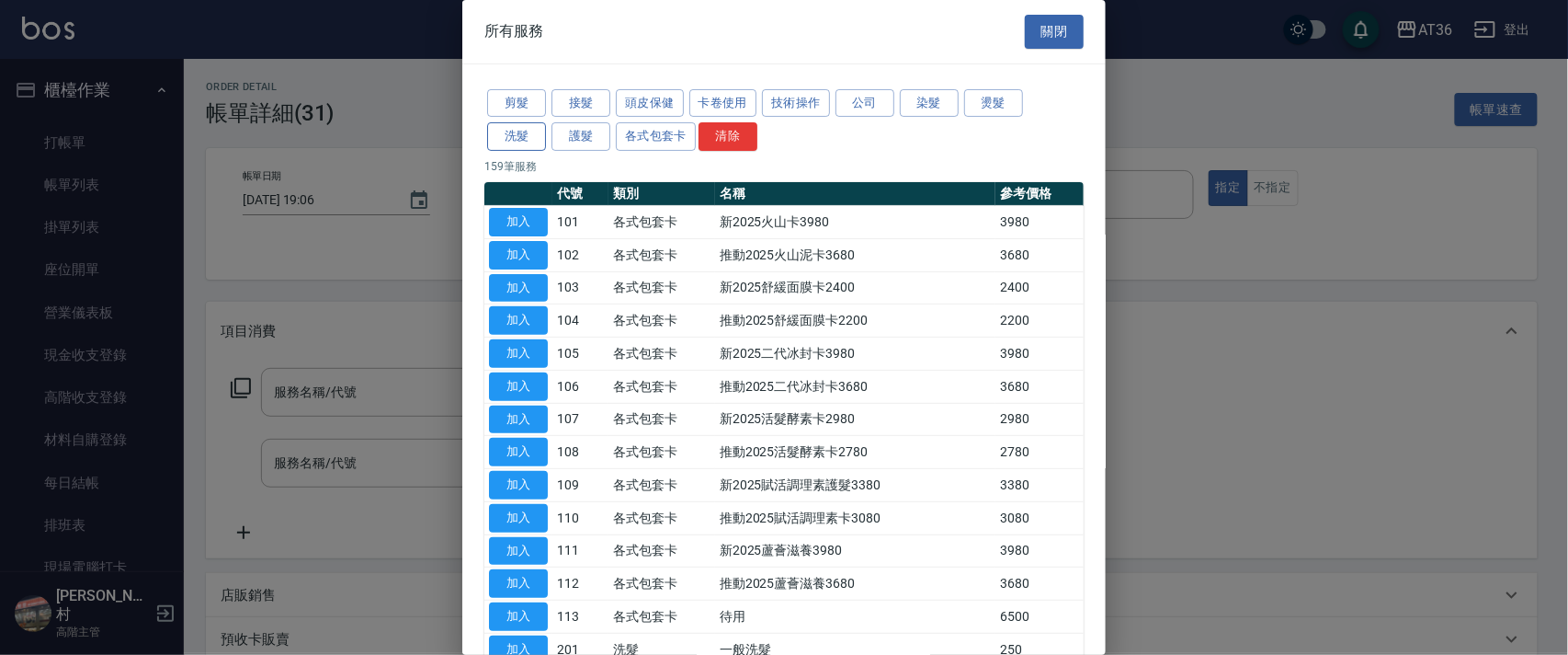
click at [524, 137] on button "洗髮" at bounding box center [516, 136] width 59 height 28
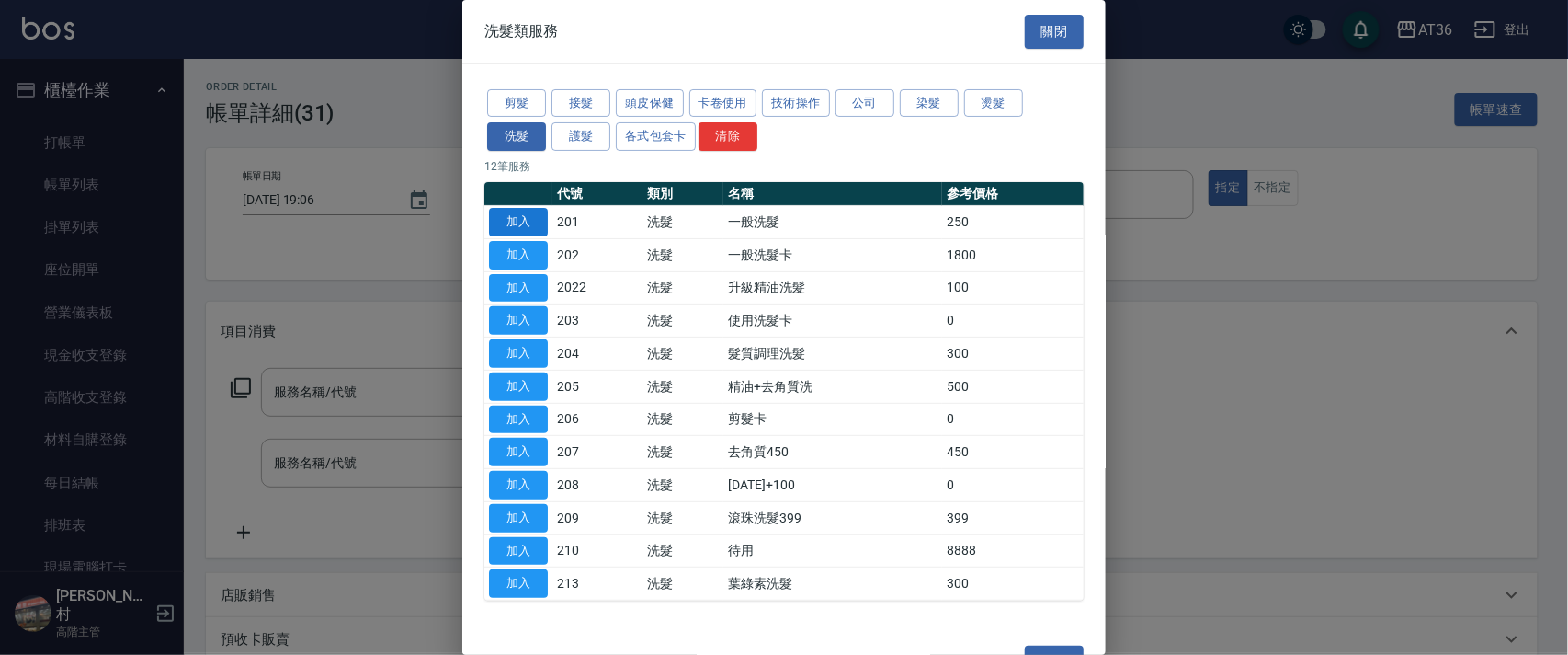
click at [537, 219] on button "加入" at bounding box center [518, 222] width 59 height 28
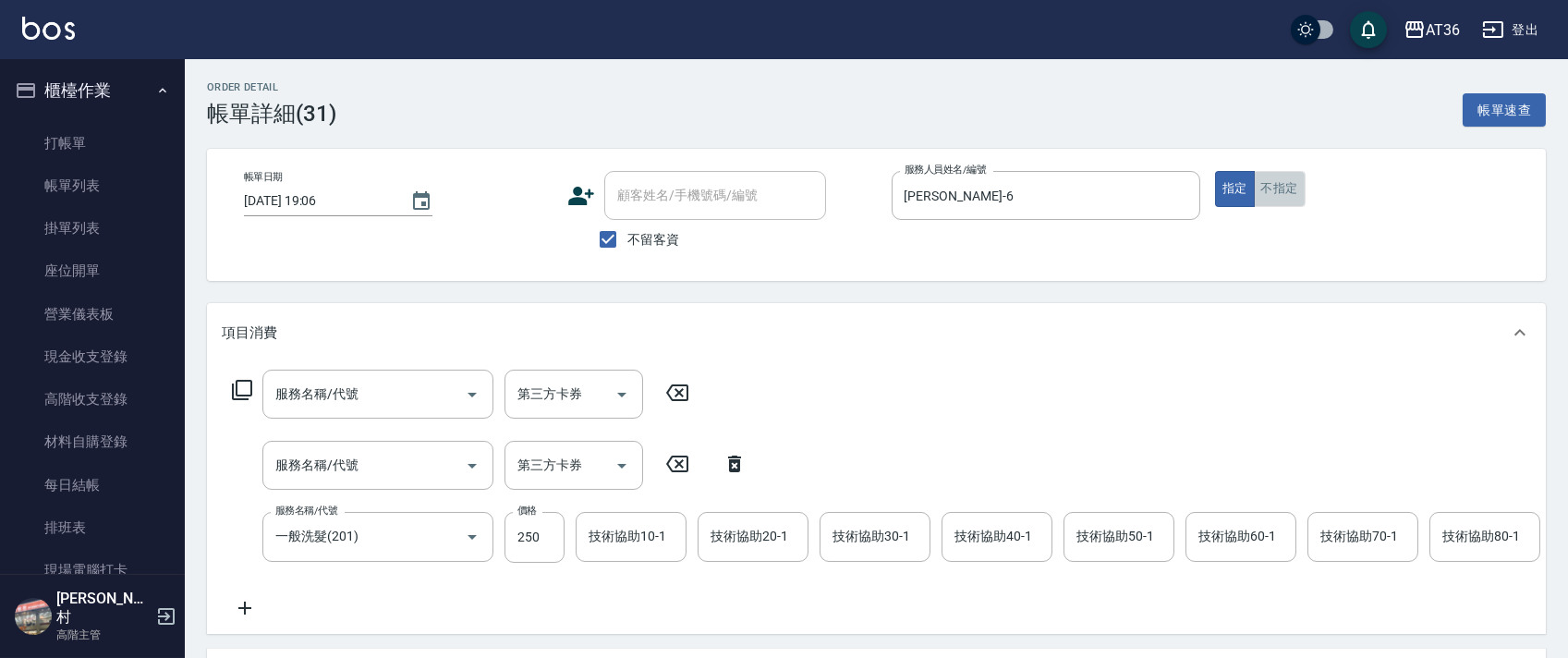
drag, startPoint x: 1278, startPoint y: 181, endPoint x: 1395, endPoint y: 296, distance: 164.1
click at [1277, 181] on button "不指定" at bounding box center [1279, 188] width 51 height 37
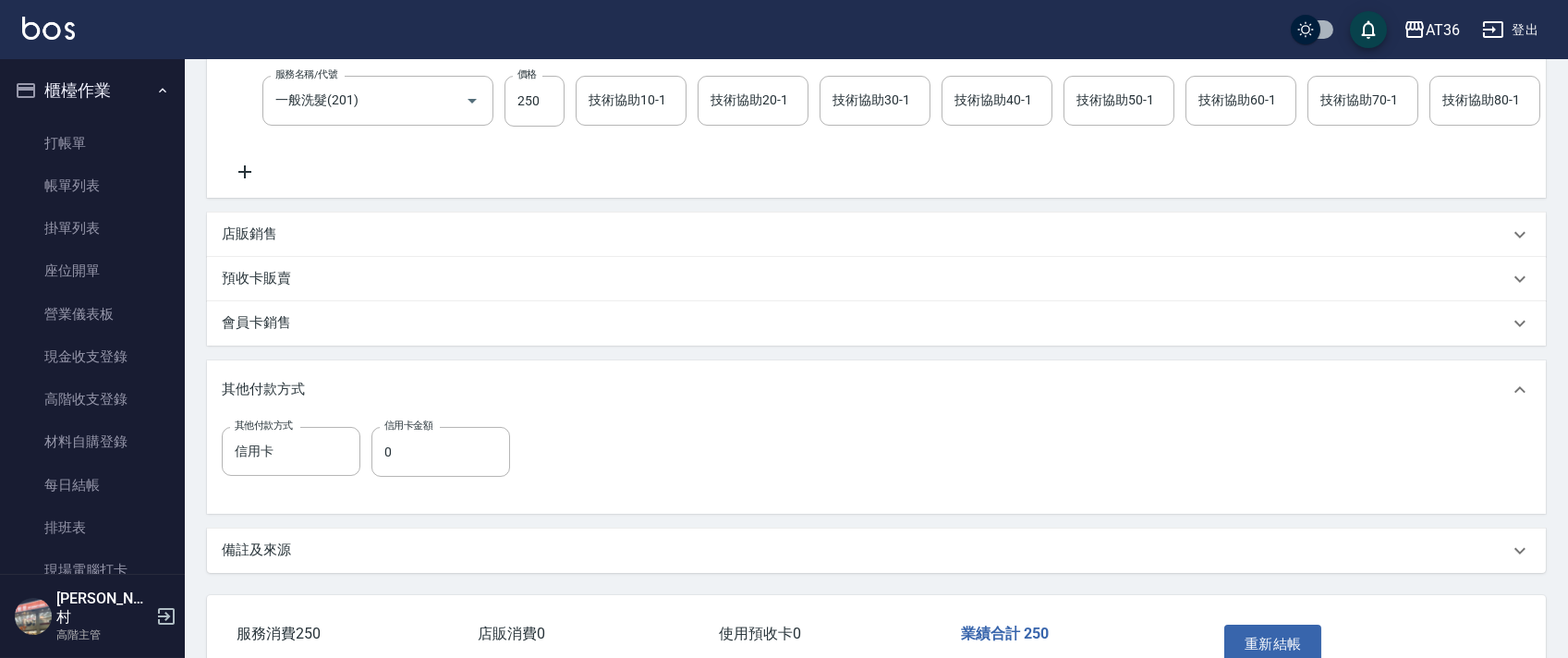
scroll to position [492, 0]
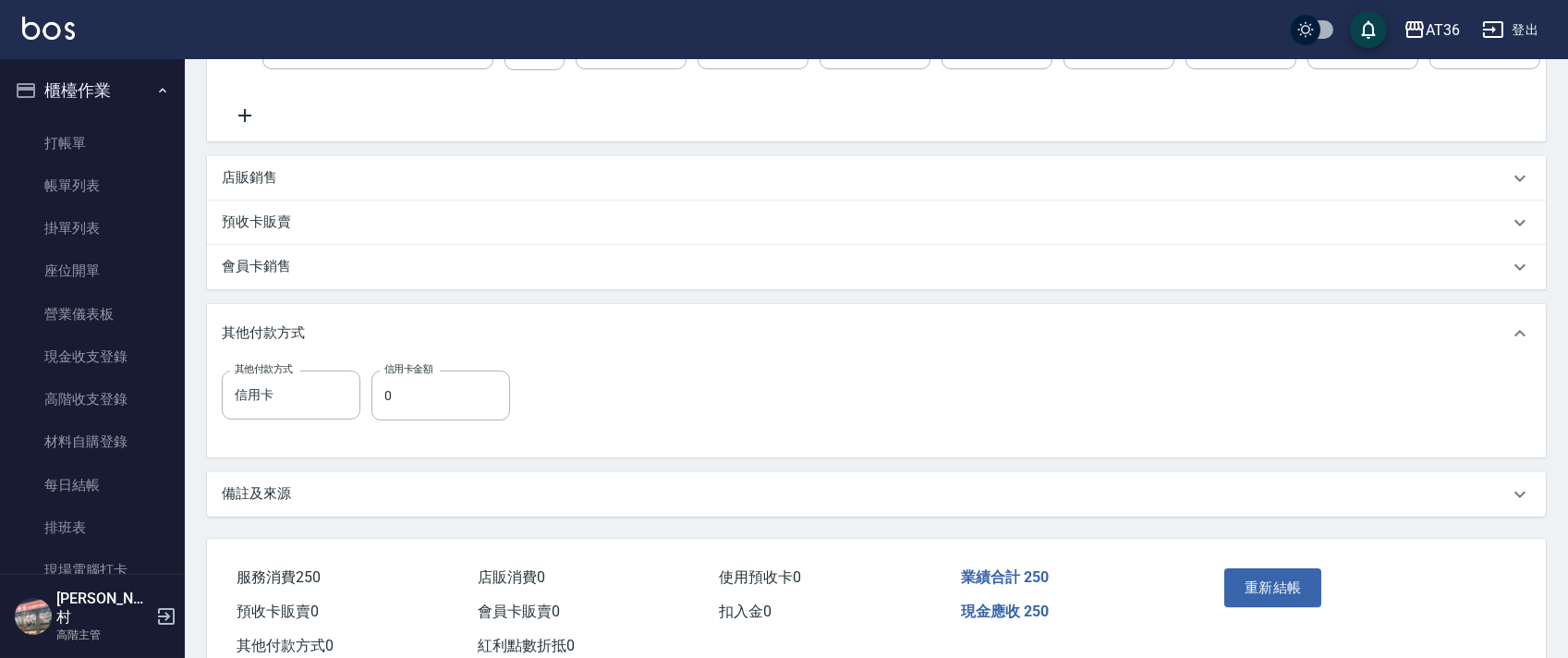
drag, startPoint x: 340, startPoint y: 421, endPoint x: 659, endPoint y: 423, distance: 319.0
click at [341, 404] on icon "Clear" at bounding box center [340, 395] width 19 height 19
click at [1280, 606] on button "重新結帳" at bounding box center [1272, 586] width 98 height 38
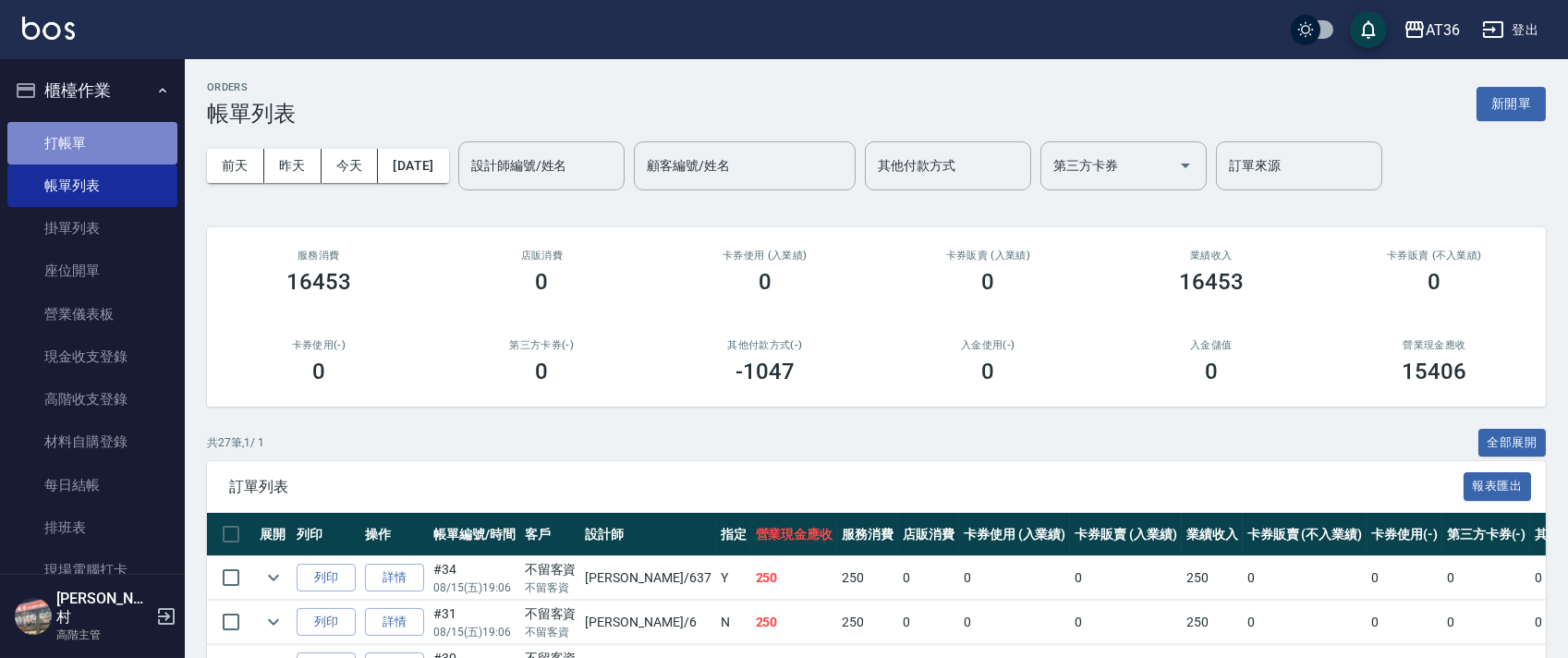
click at [92, 144] on link "打帳單" at bounding box center [92, 143] width 170 height 42
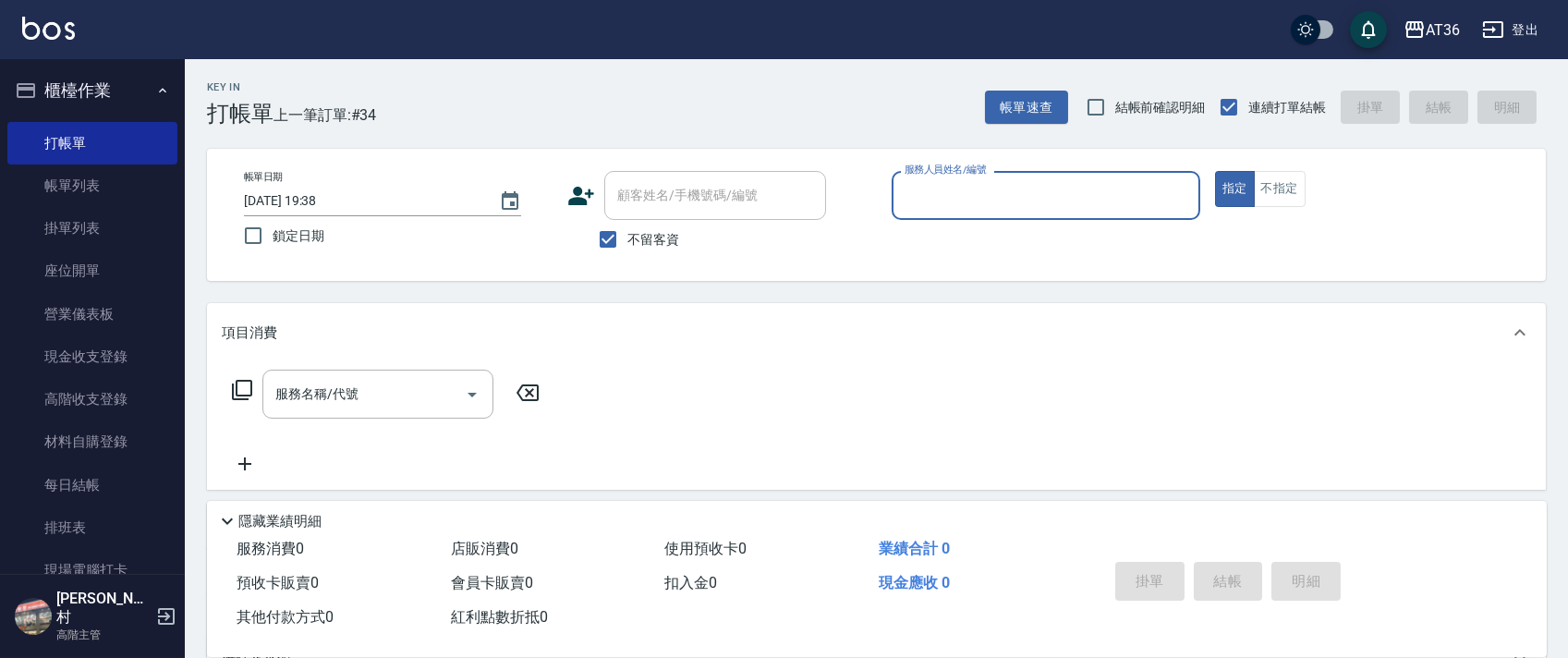
click at [910, 194] on input "服務人員姓名/編號" at bounding box center [1046, 195] width 292 height 33
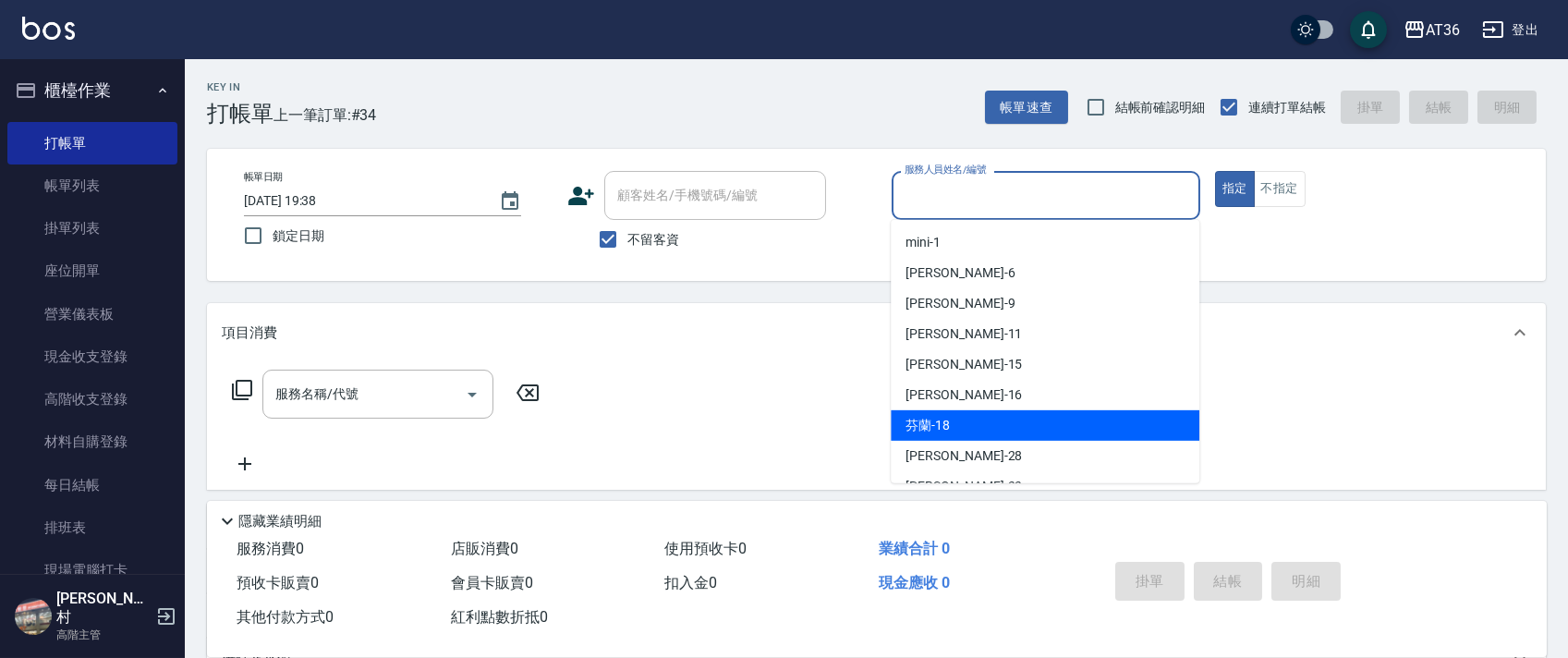
drag, startPoint x: 918, startPoint y: 428, endPoint x: 934, endPoint y: 308, distance: 121.1
click at [919, 429] on span "芬蘭 -18" at bounding box center [927, 425] width 44 height 20
type input "芬蘭-18"
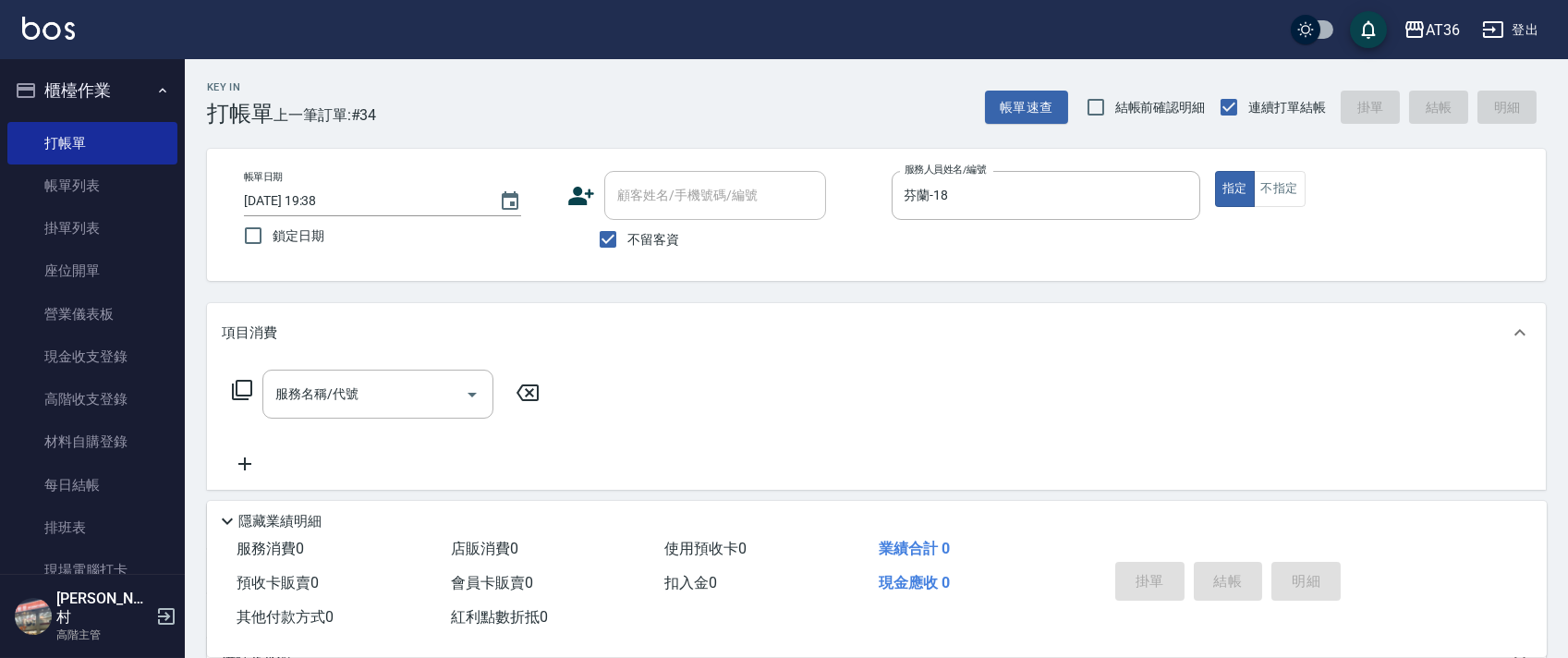
click at [242, 393] on icon at bounding box center [242, 390] width 22 height 22
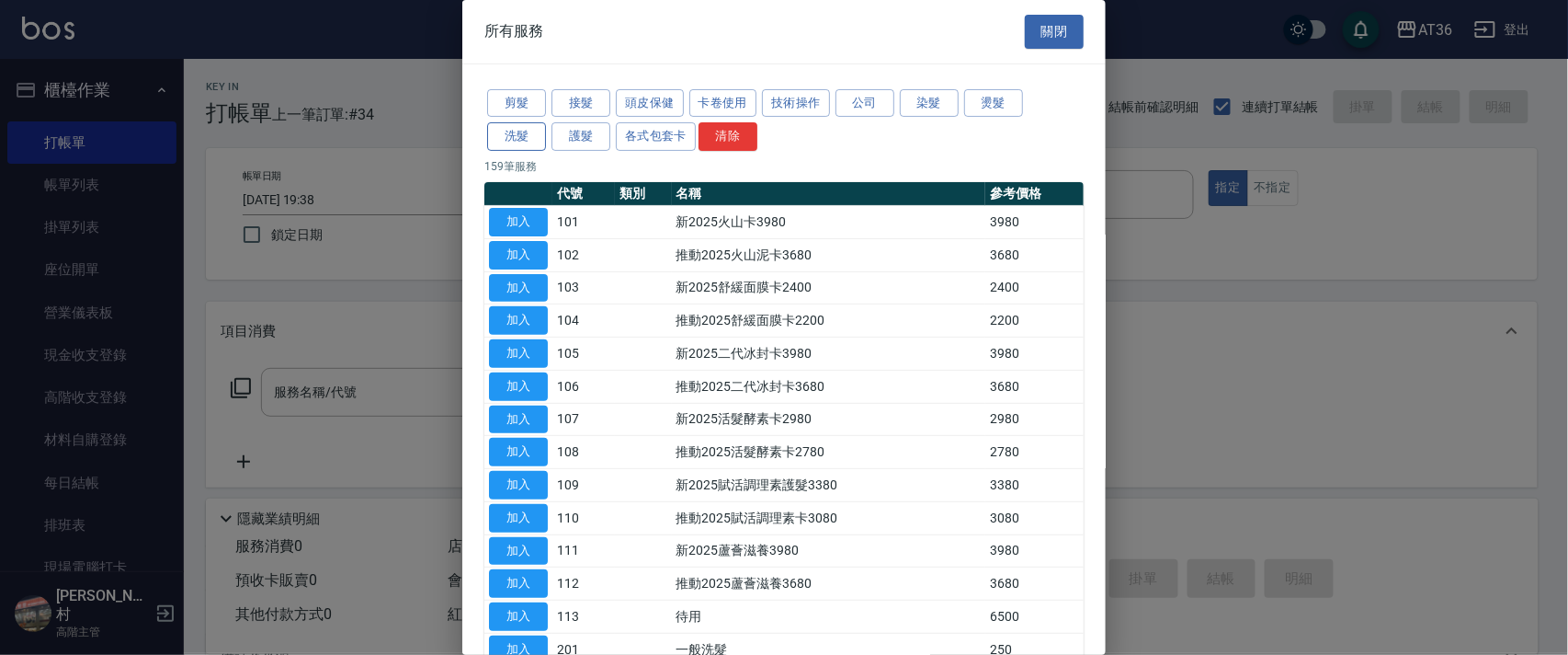
click at [511, 123] on button "洗髮" at bounding box center [516, 136] width 59 height 28
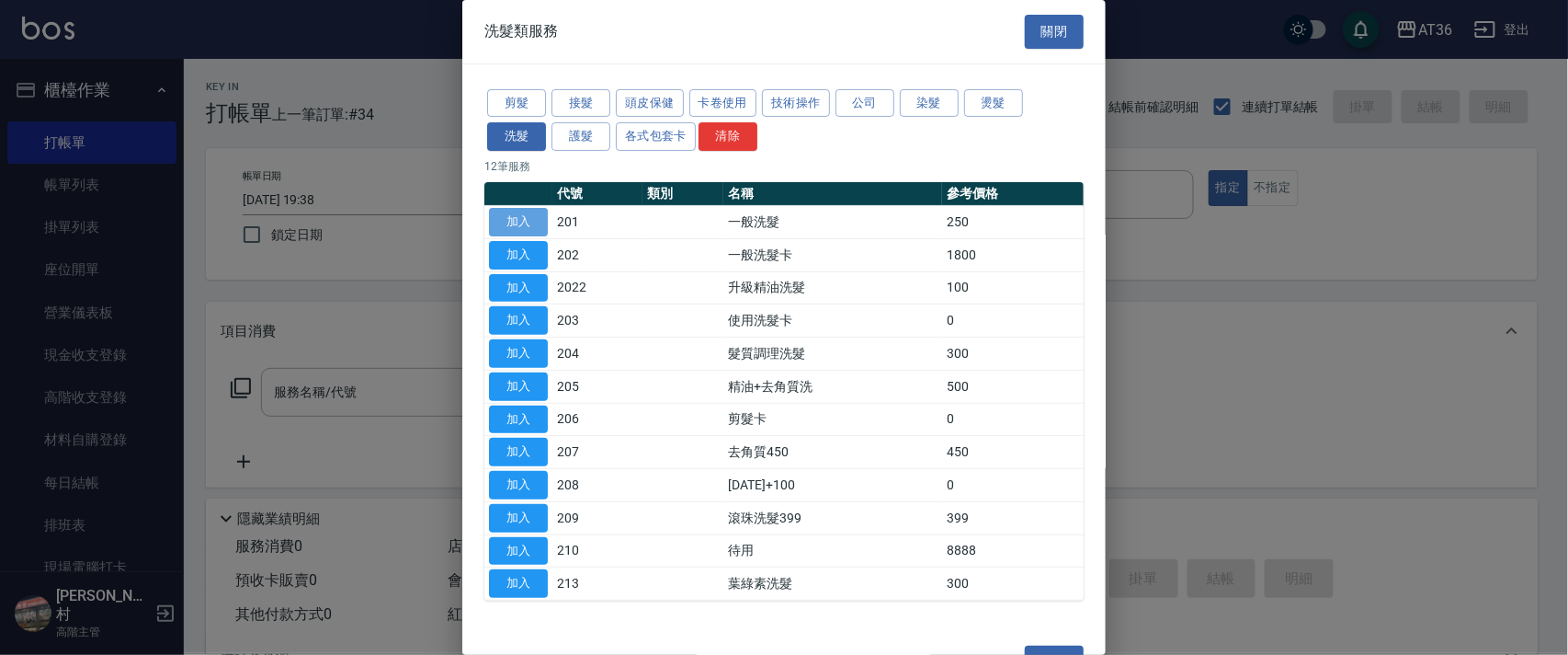
click at [518, 221] on button "加入" at bounding box center [518, 222] width 59 height 28
type input "一般洗髮(201)"
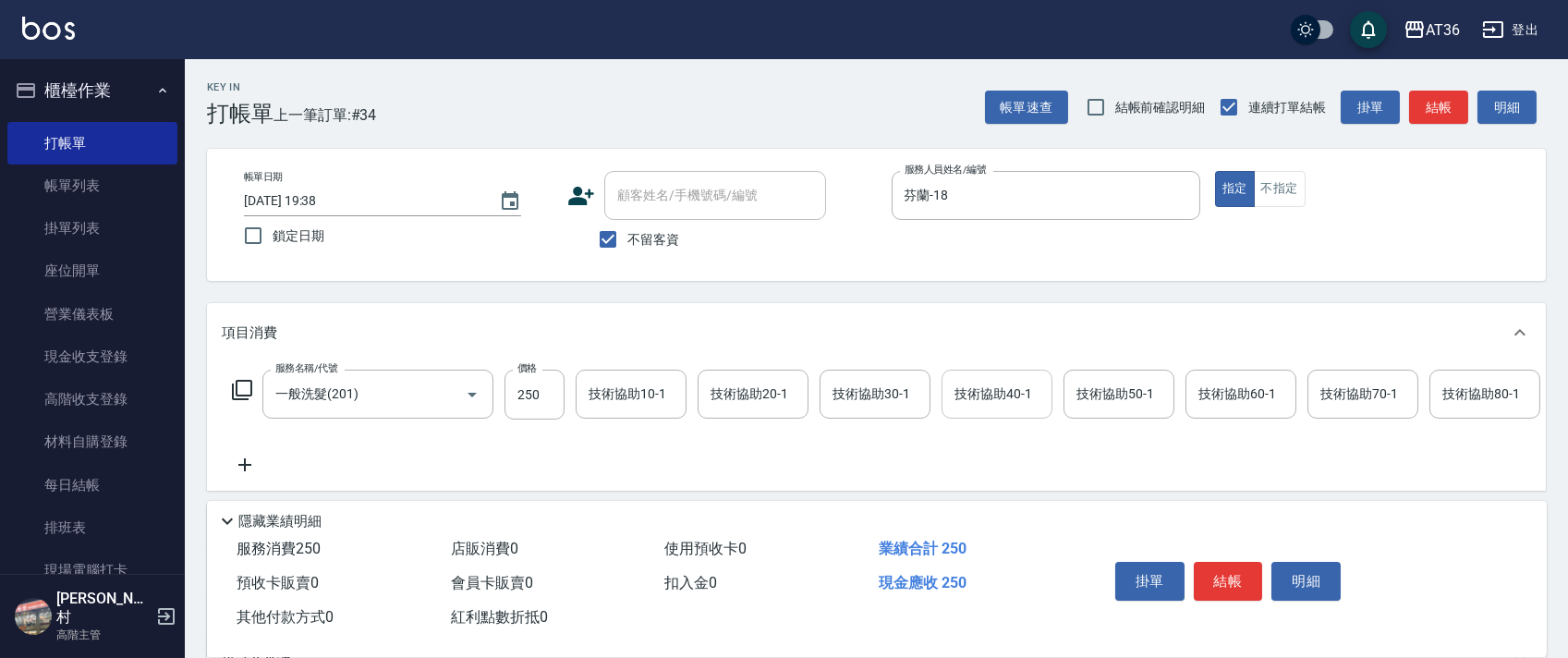
drag, startPoint x: 991, startPoint y: 399, endPoint x: 1000, endPoint y: 376, distance: 24.7
click at [992, 399] on div "技術協助40-1 技術協助40-1" at bounding box center [997, 394] width 111 height 49
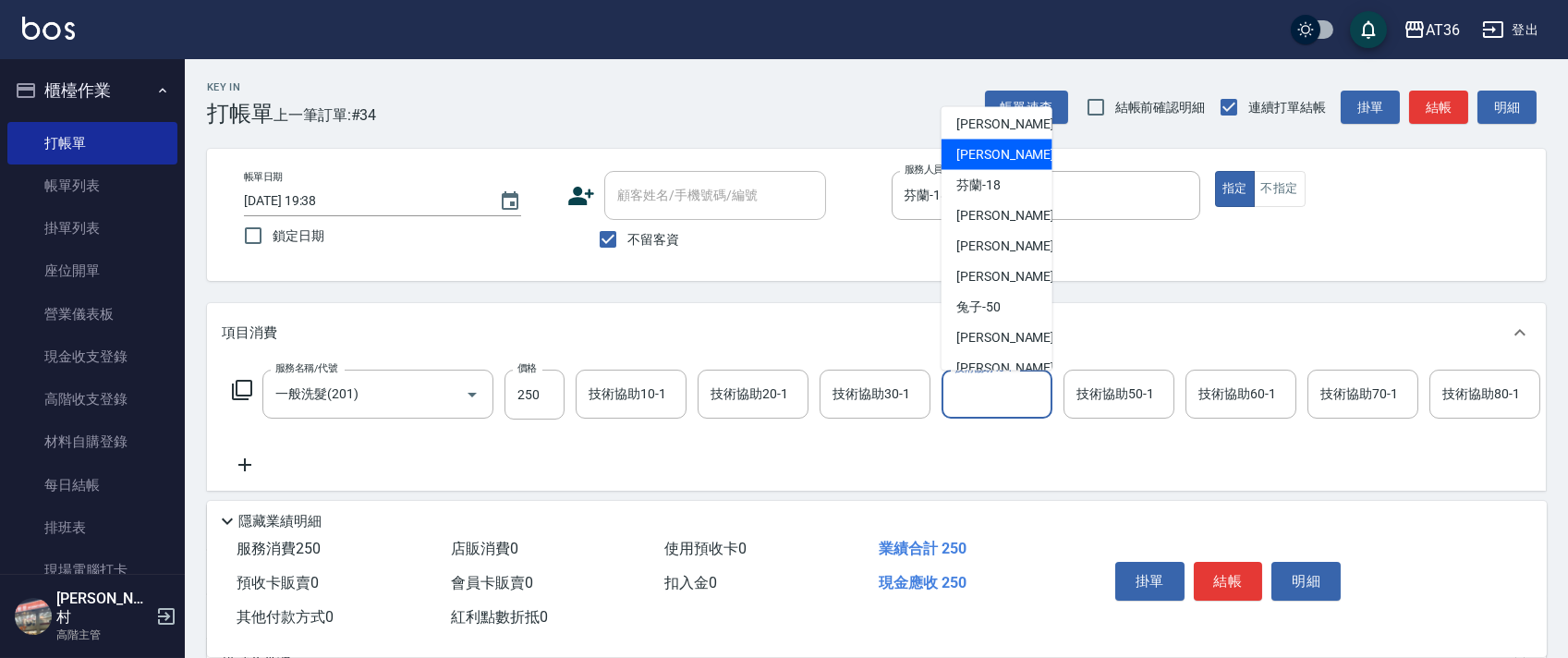
scroll to position [239, 0]
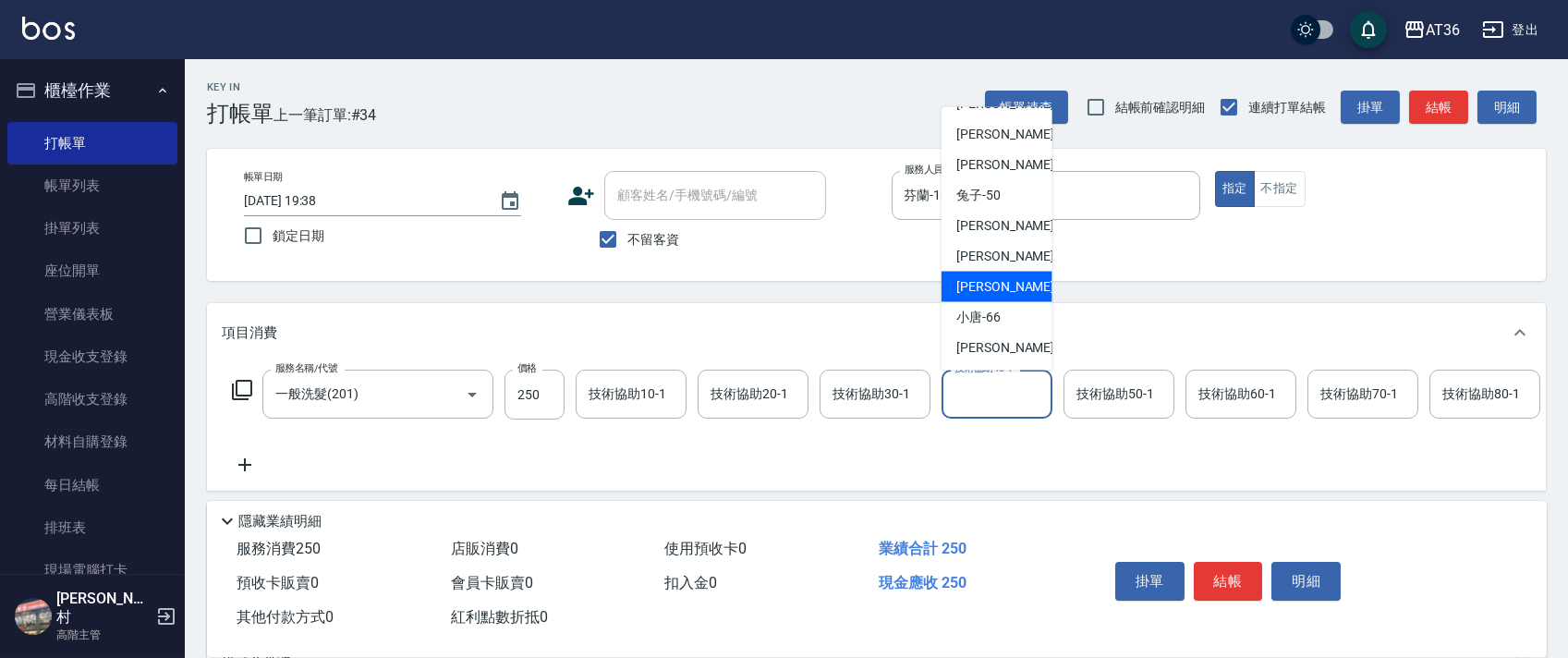
click at [991, 280] on span "[PERSON_NAME] -59" at bounding box center [1014, 287] width 116 height 20
type input "[PERSON_NAME]-59"
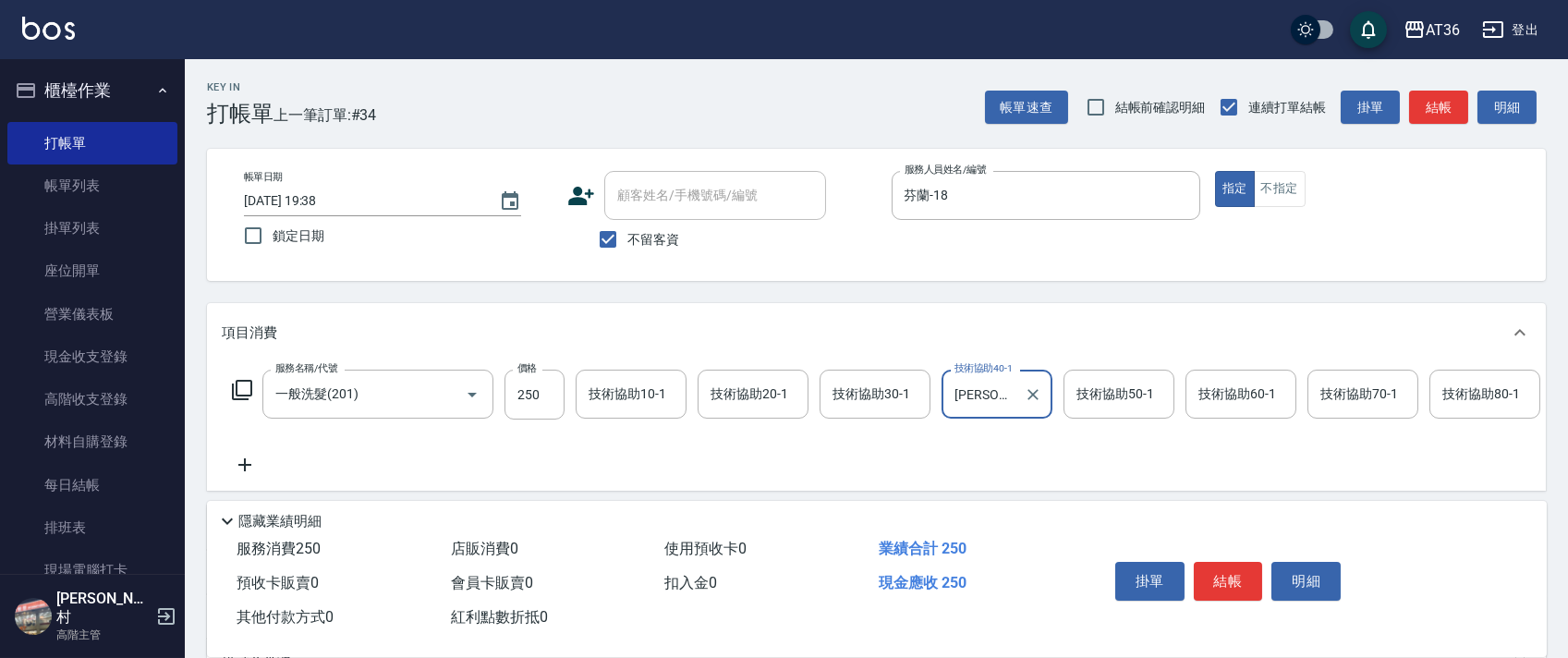
drag, startPoint x: 1224, startPoint y: 584, endPoint x: 1244, endPoint y: 561, distance: 30.5
click at [1231, 584] on button "結帳" at bounding box center [1229, 580] width 69 height 38
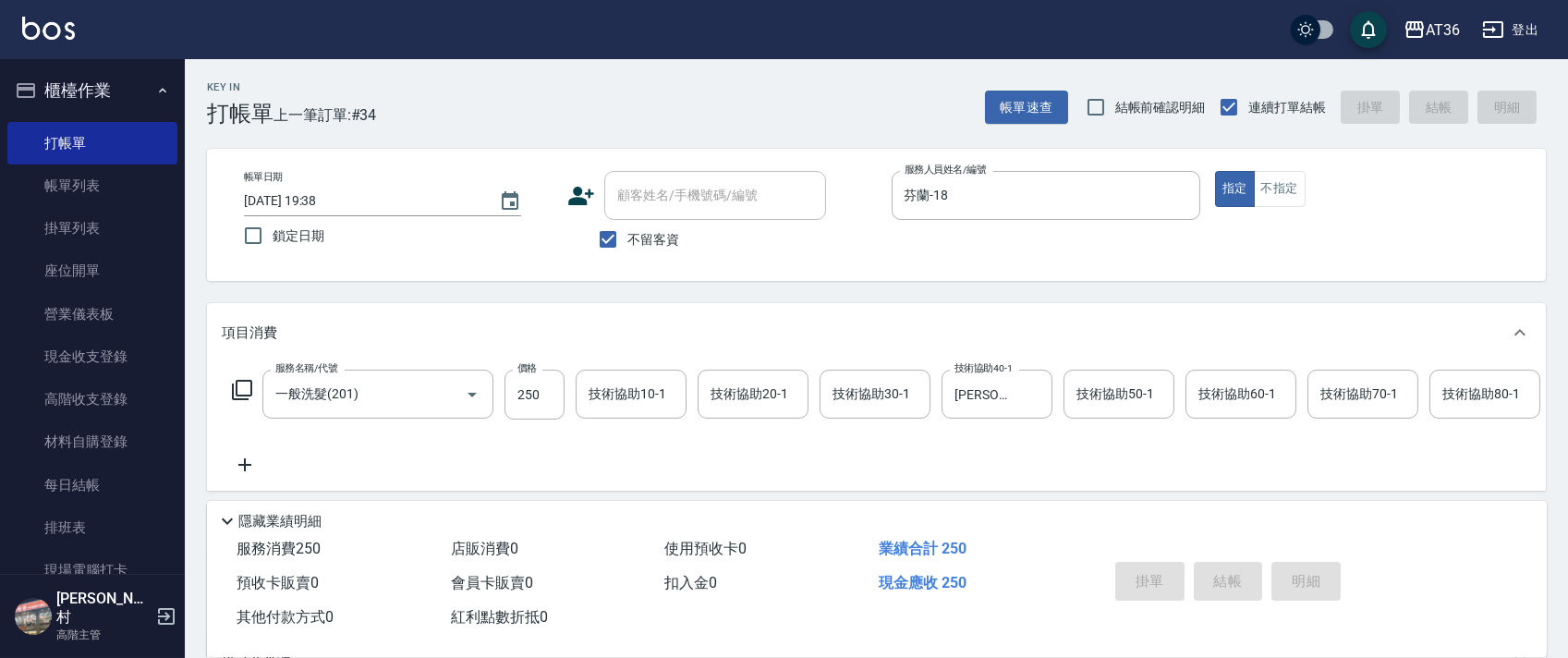
type input "[DATE] 19:39"
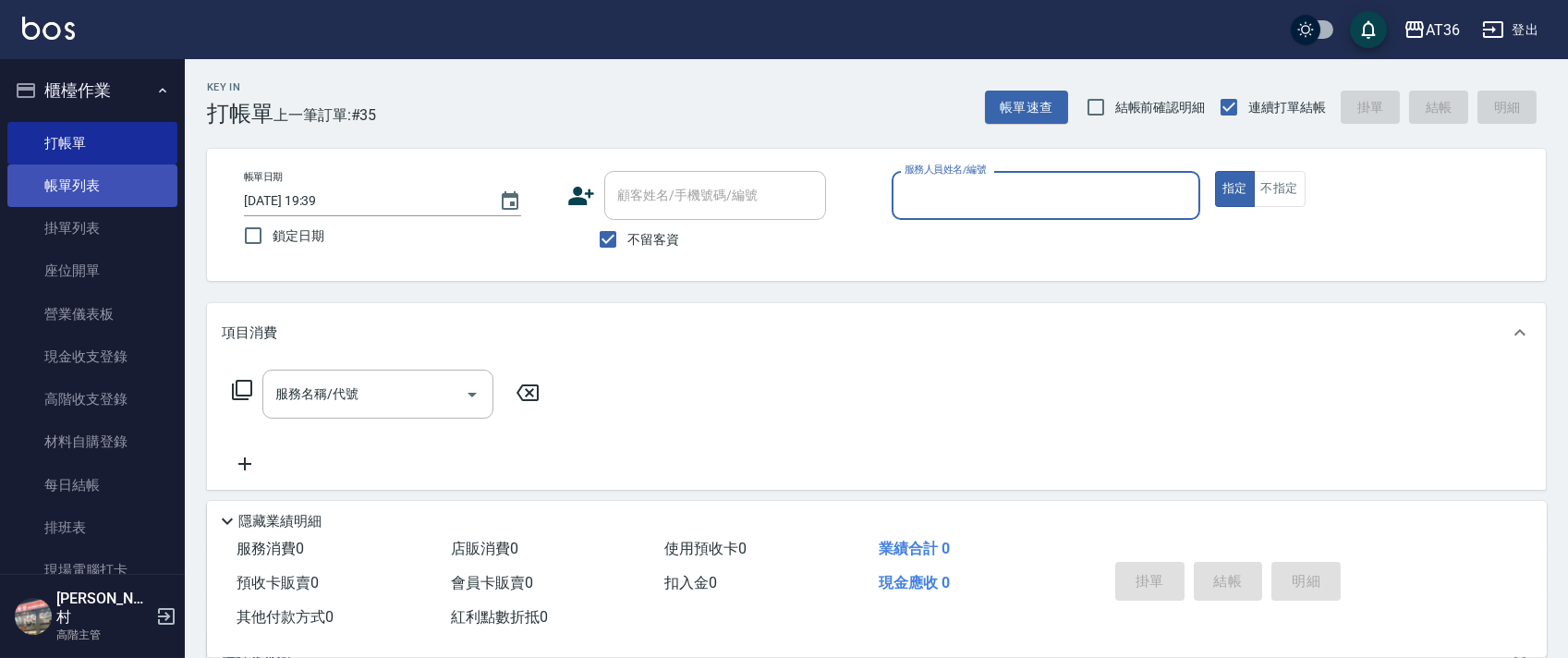
click at [94, 192] on link "帳單列表" at bounding box center [92, 185] width 170 height 42
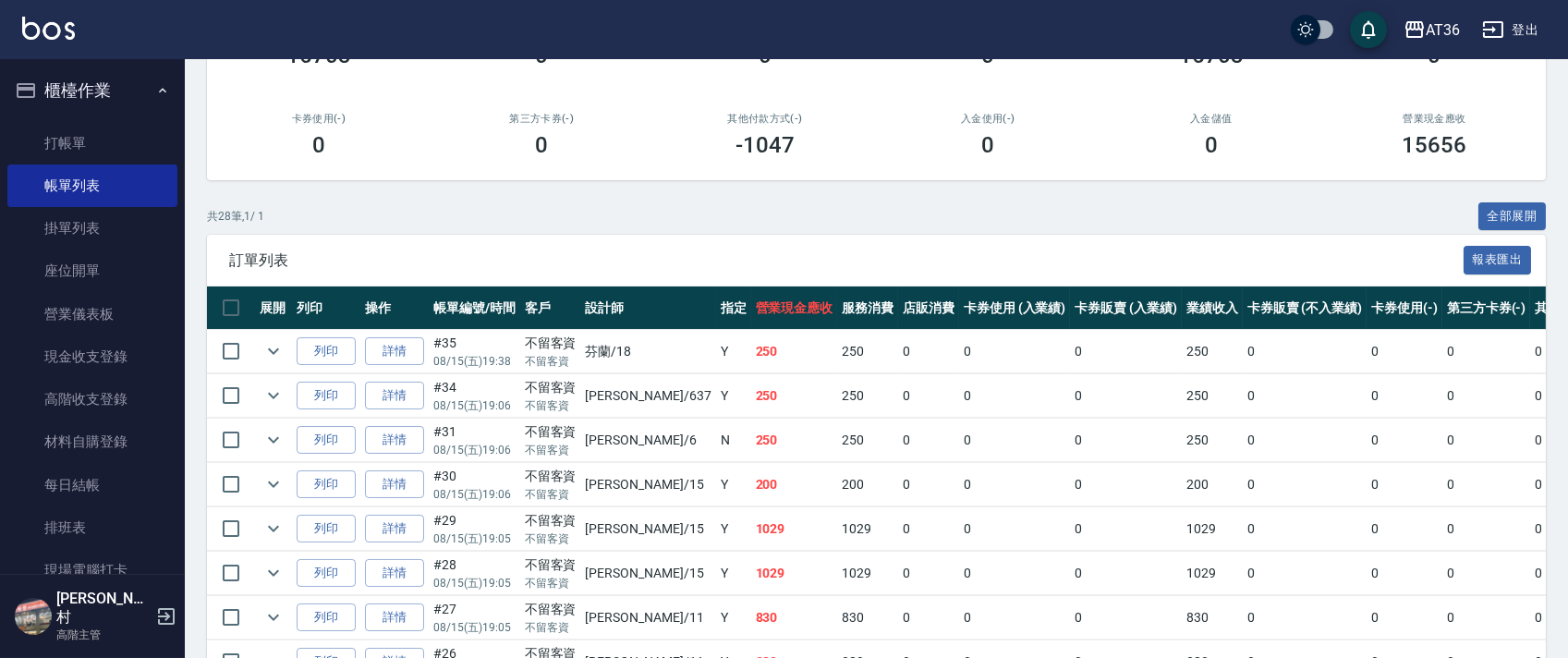
scroll to position [246, 0]
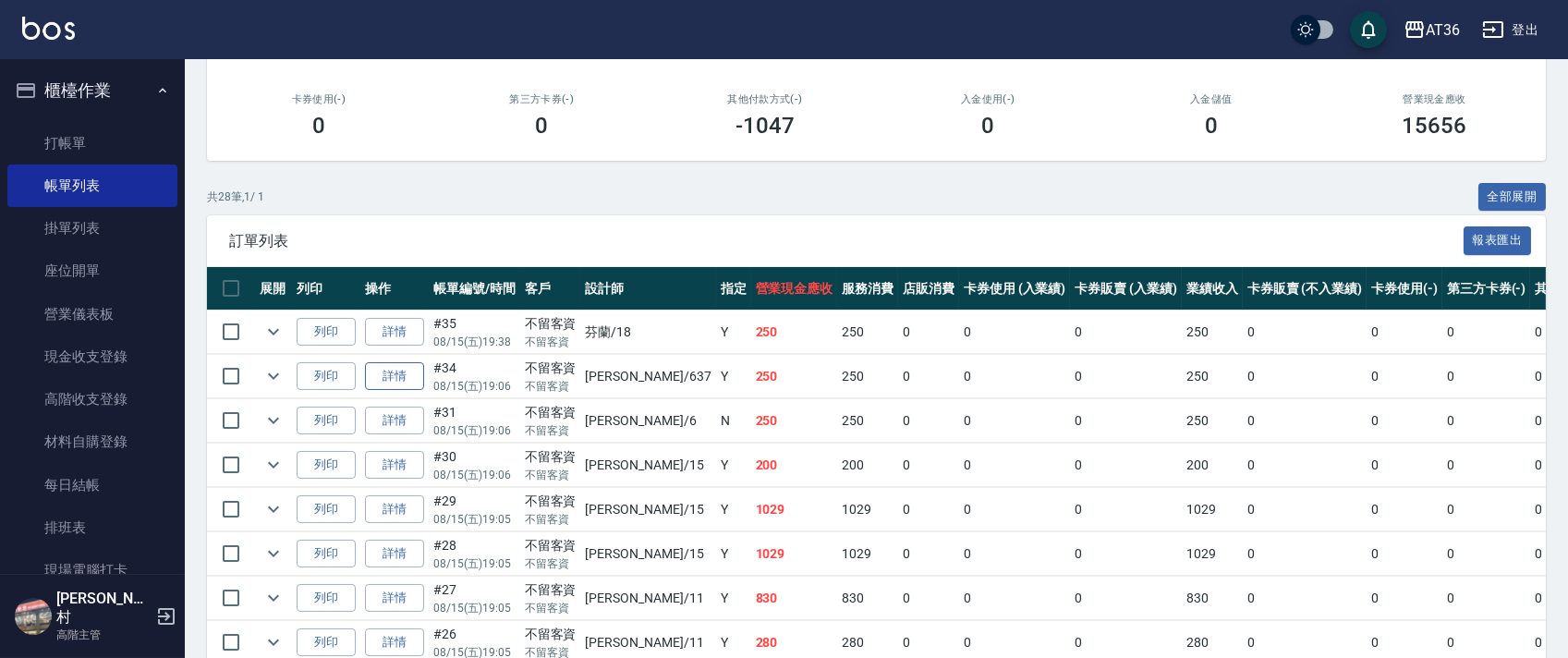
click at [401, 374] on link "詳情" at bounding box center [395, 376] width 59 height 29
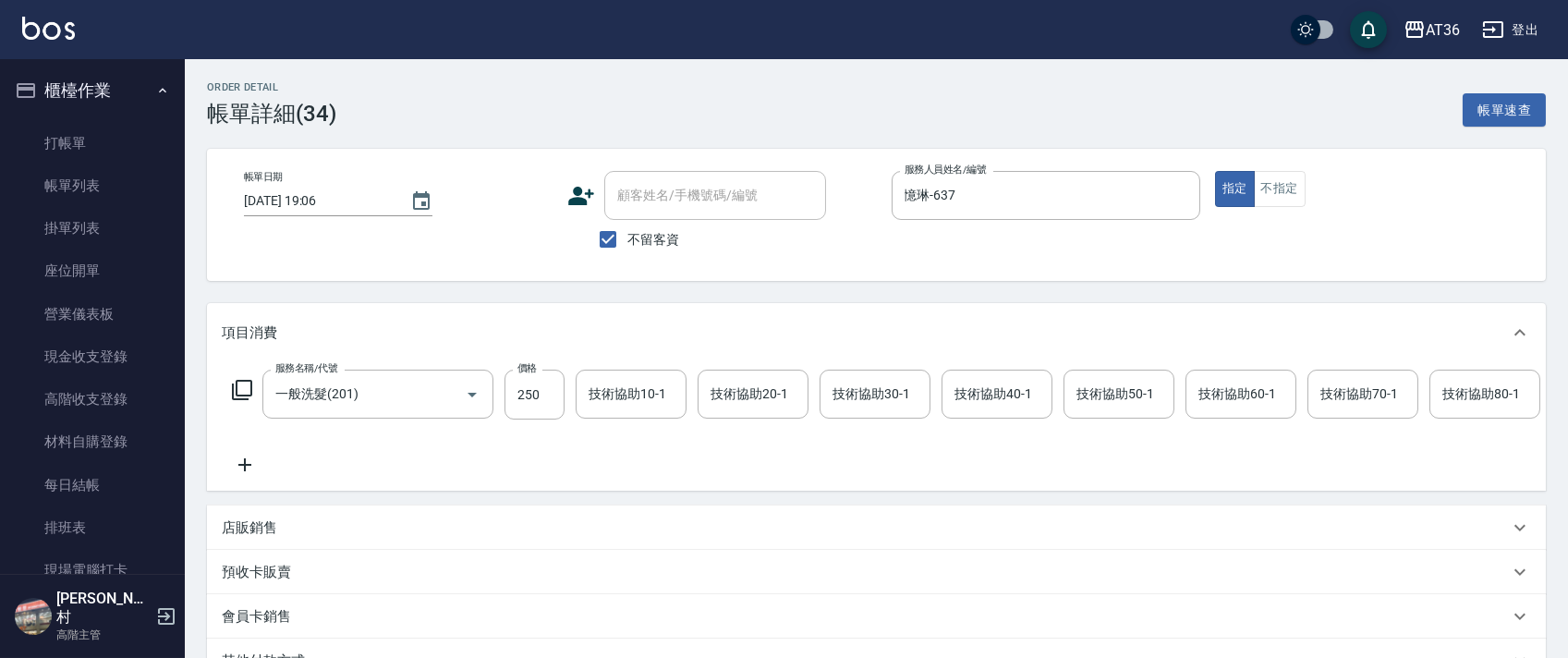
click at [243, 384] on icon at bounding box center [242, 390] width 22 height 22
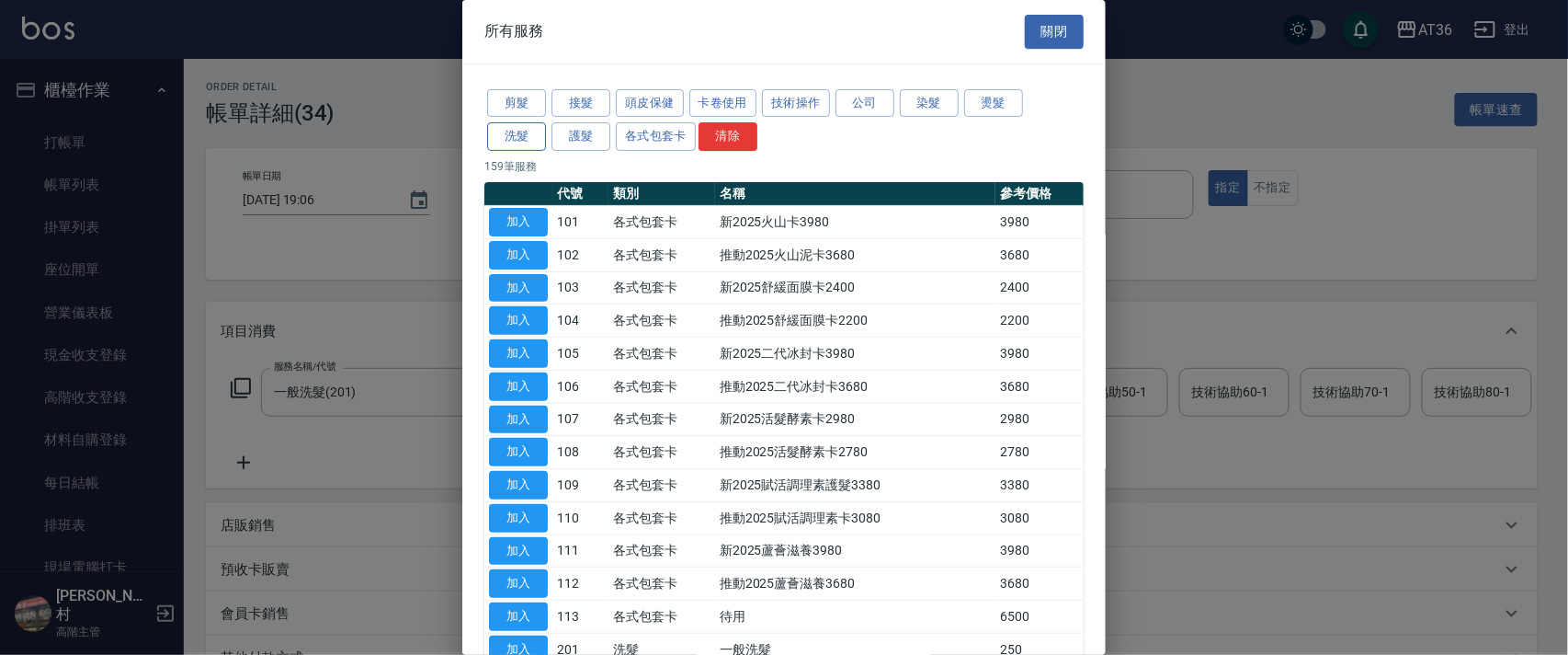
click at [512, 131] on button "洗髮" at bounding box center [516, 136] width 59 height 28
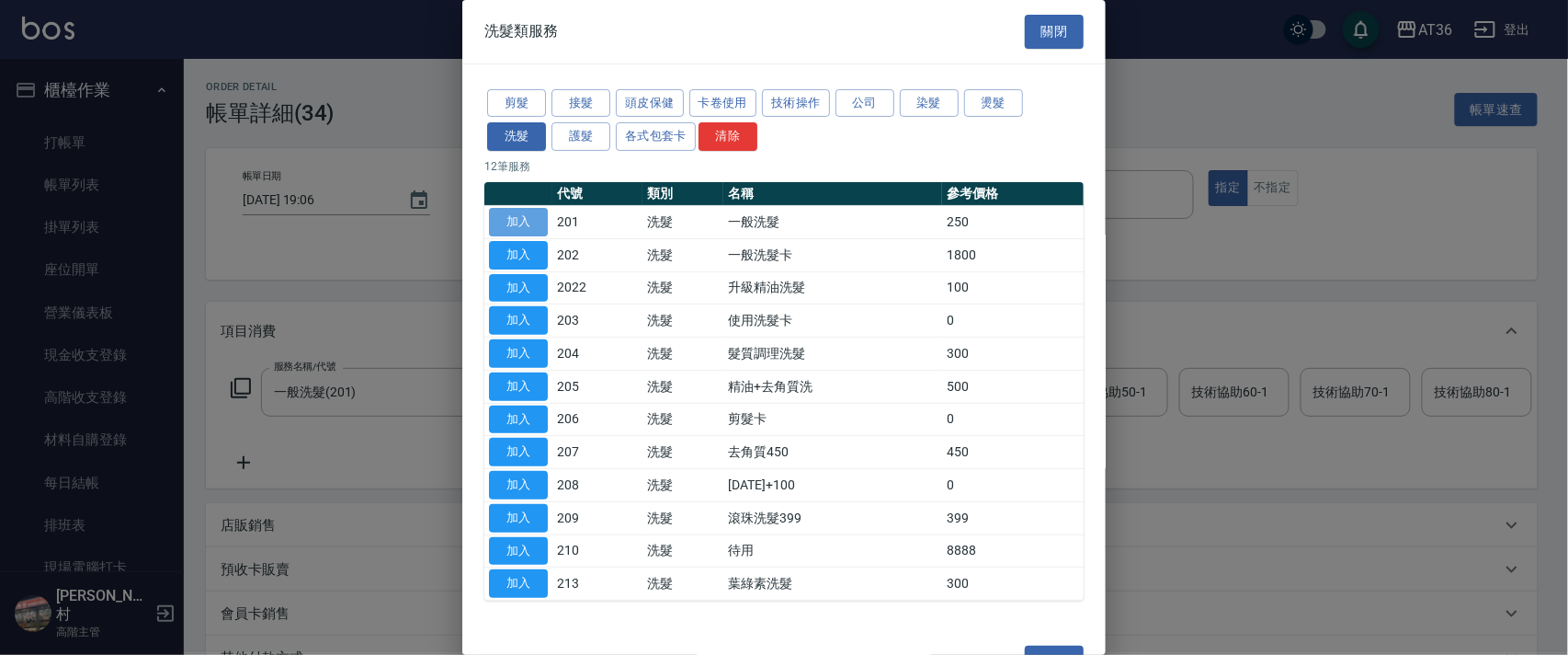
click at [537, 221] on button "加入" at bounding box center [518, 222] width 59 height 28
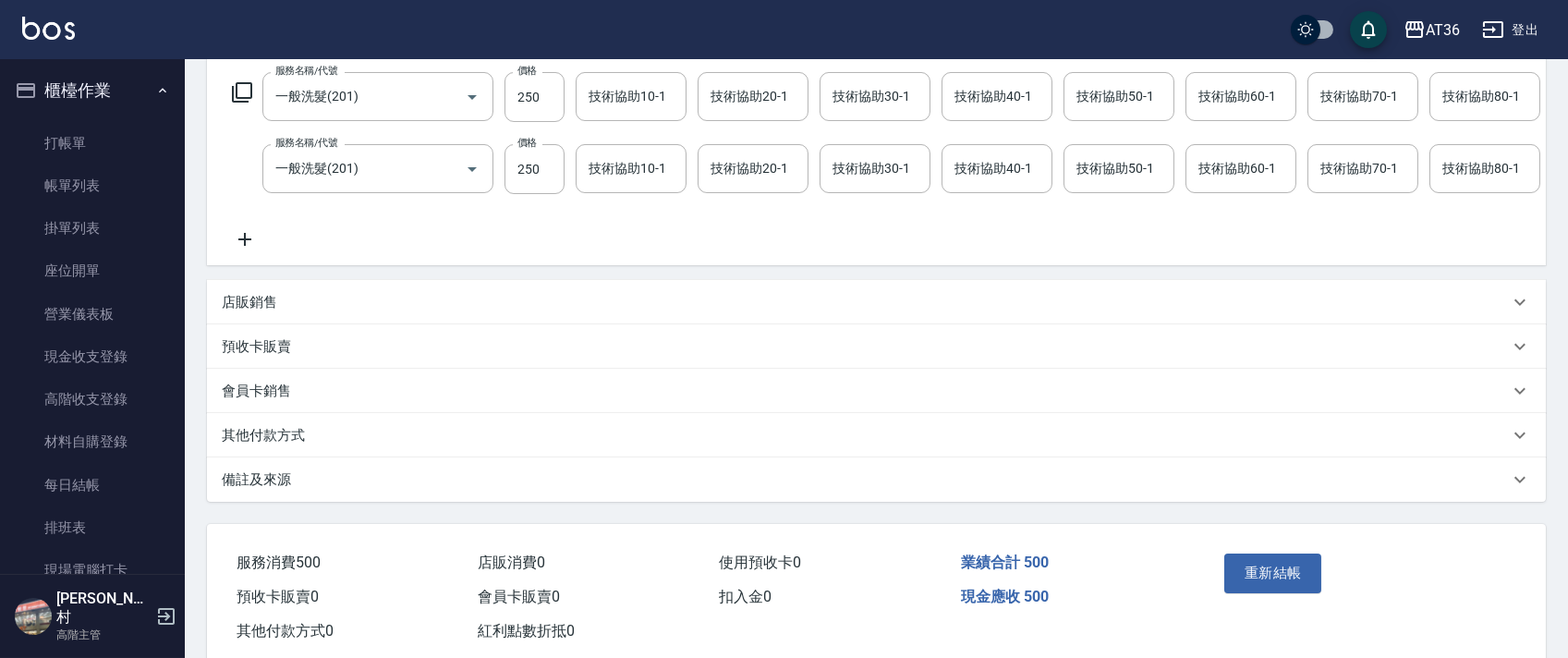
scroll to position [356, 0]
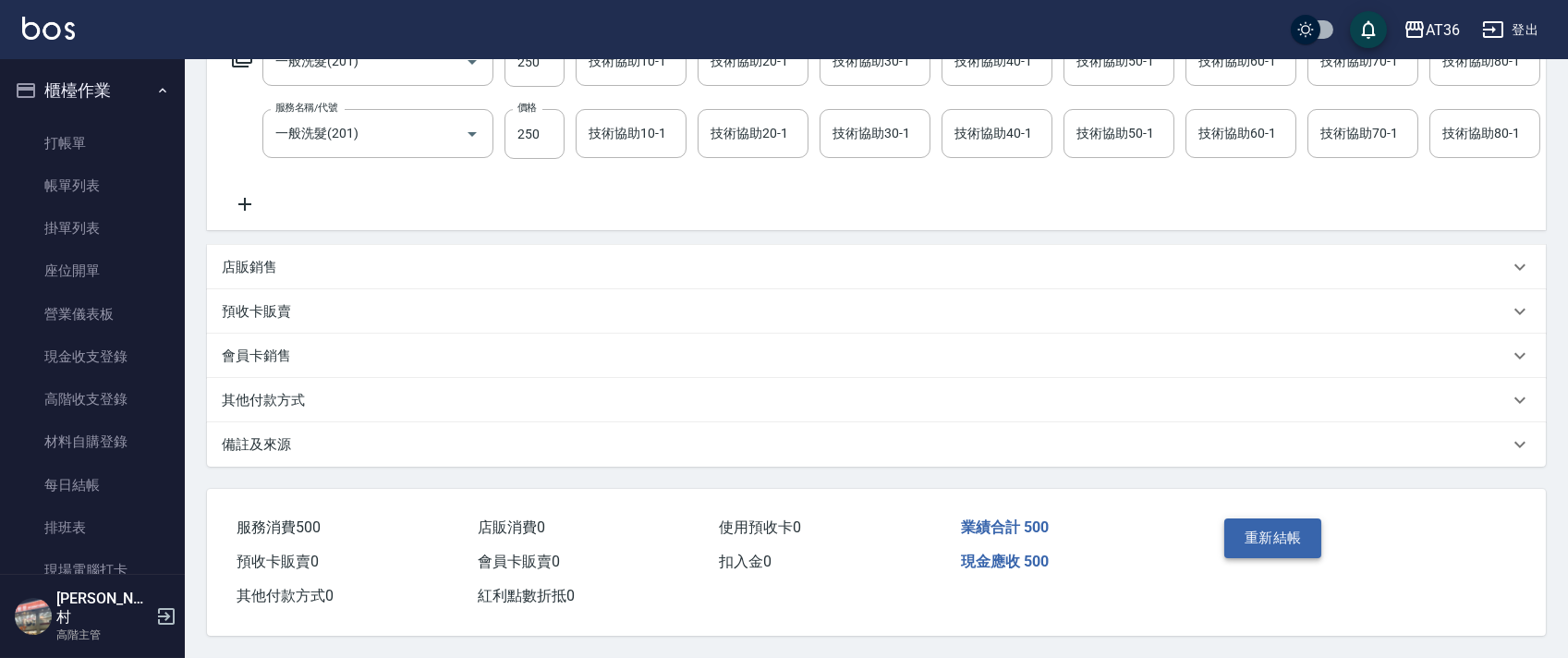
click at [1275, 537] on button "重新結帳" at bounding box center [1272, 537] width 98 height 38
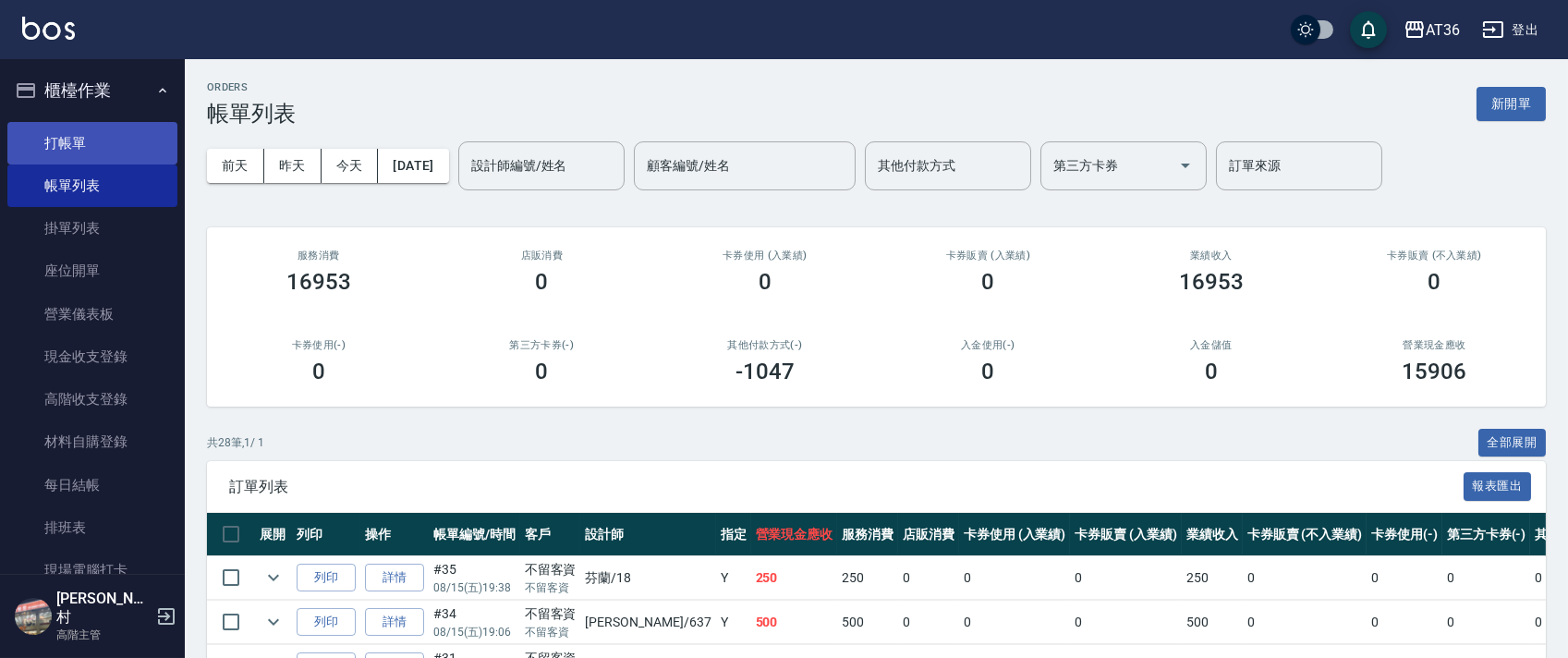
click at [82, 152] on link "打帳單" at bounding box center [92, 143] width 170 height 42
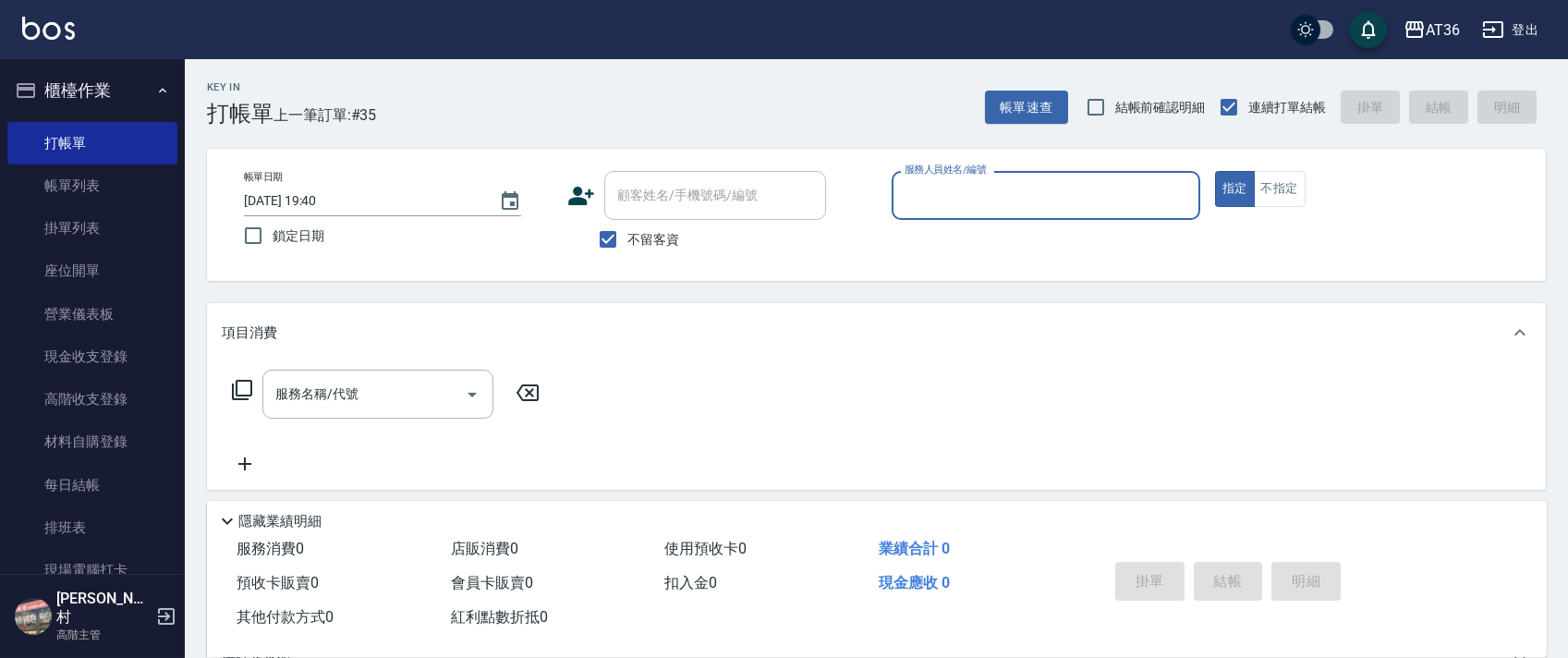
drag, startPoint x: 927, startPoint y: 198, endPoint x: 943, endPoint y: 210, distance: 20.0
click at [929, 201] on input "服務人員姓名/編號" at bounding box center [1046, 195] width 292 height 33
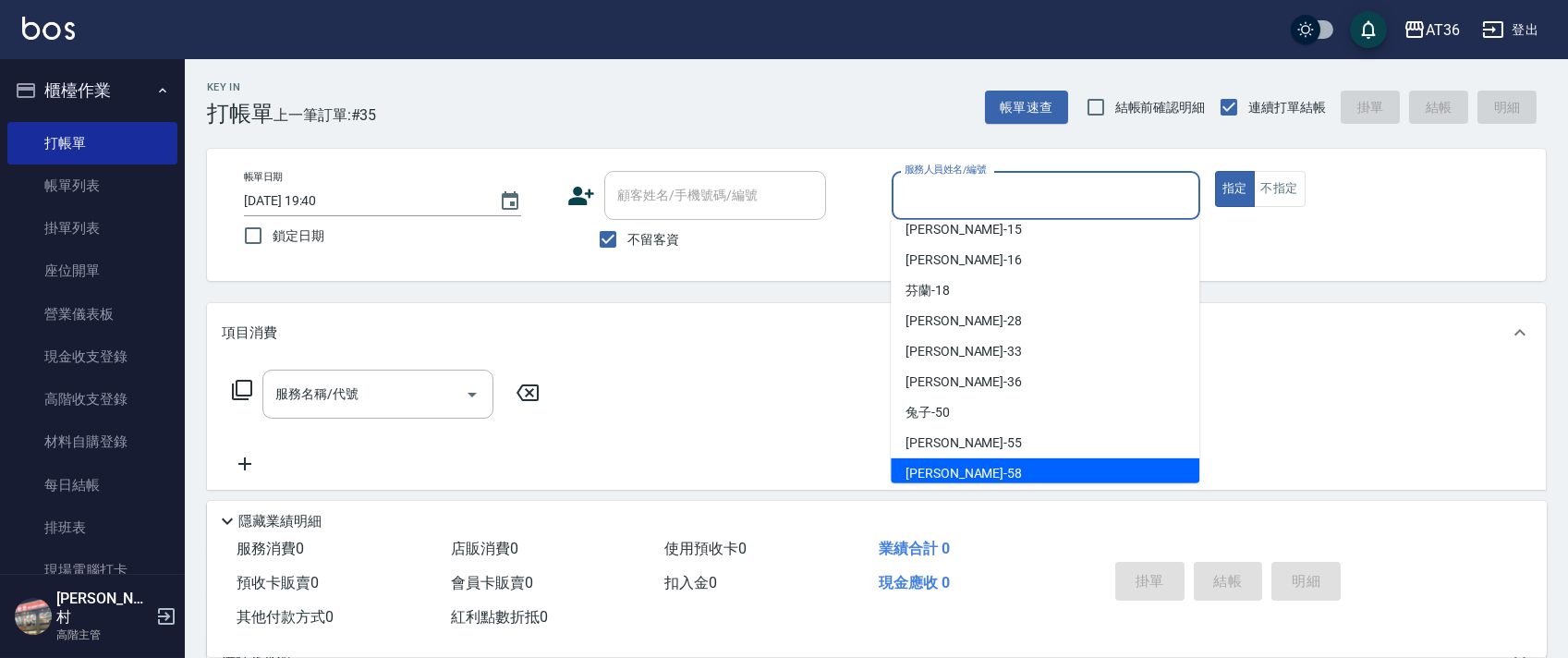
scroll to position [239, 0]
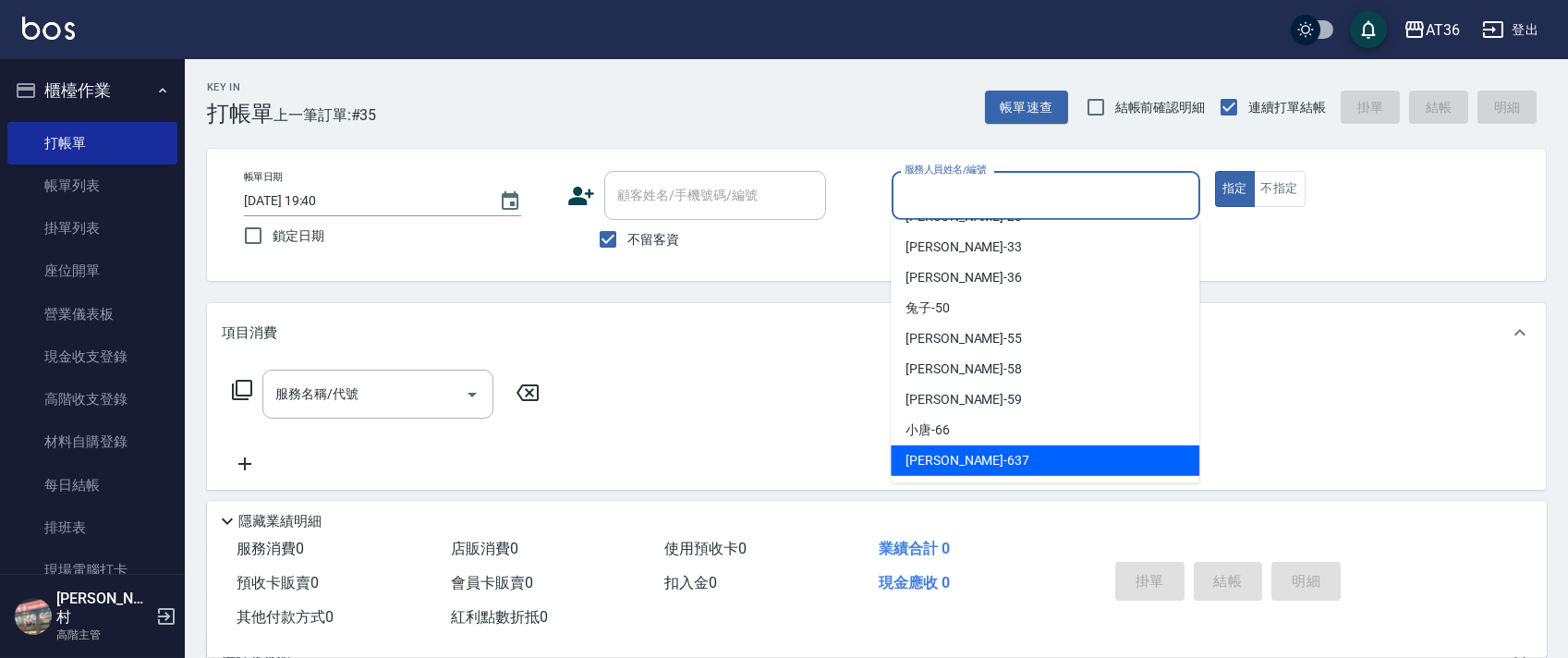
click at [941, 465] on span "憶琳 -637" at bounding box center [966, 461] width 123 height 20
type input "憶琳-637"
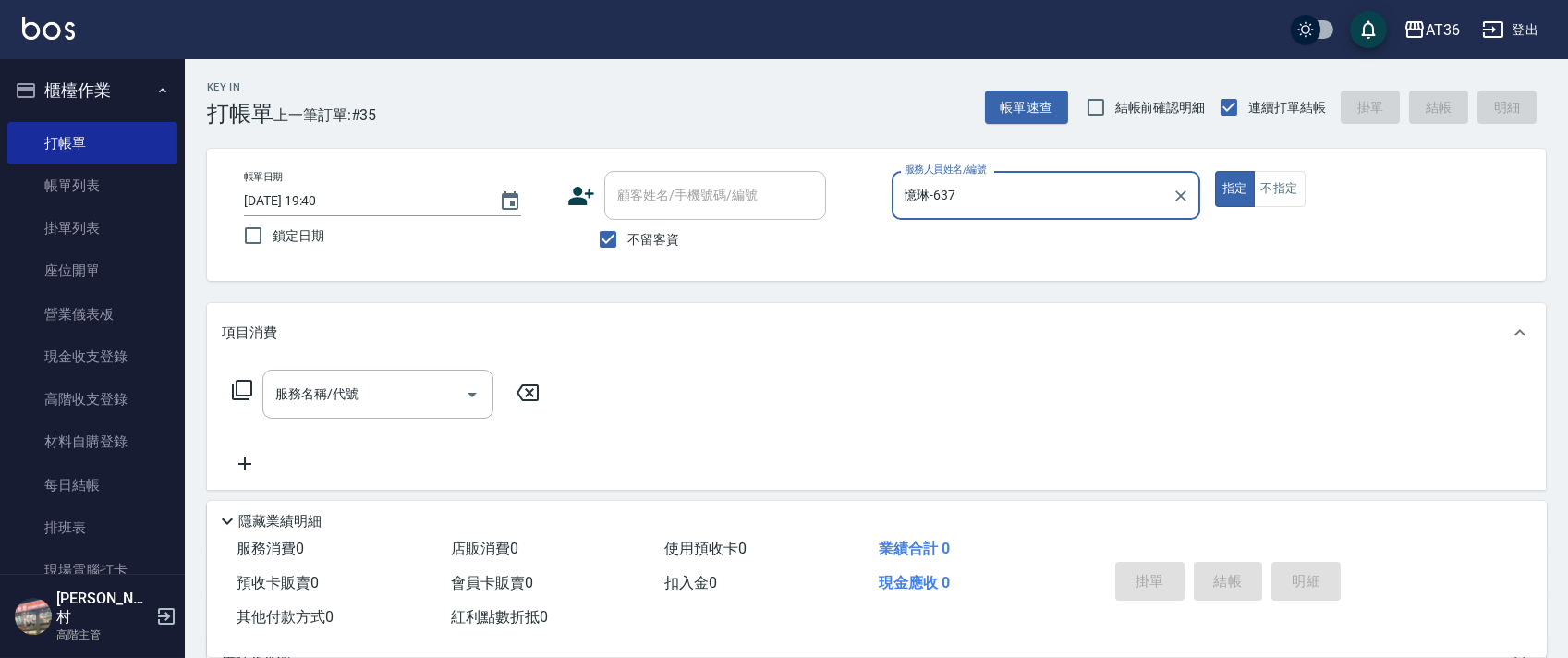
click at [240, 387] on icon at bounding box center [242, 390] width 22 height 22
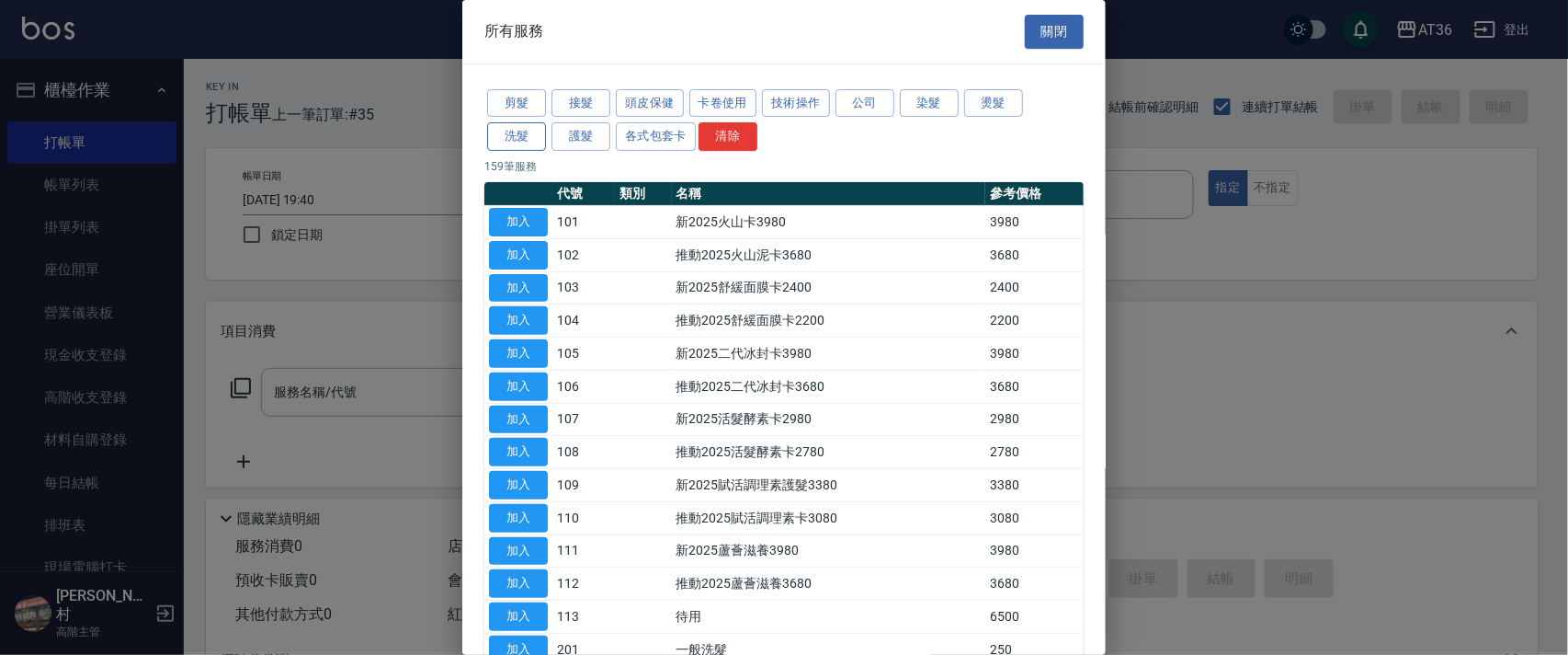
click at [512, 138] on button "洗髮" at bounding box center [516, 136] width 59 height 28
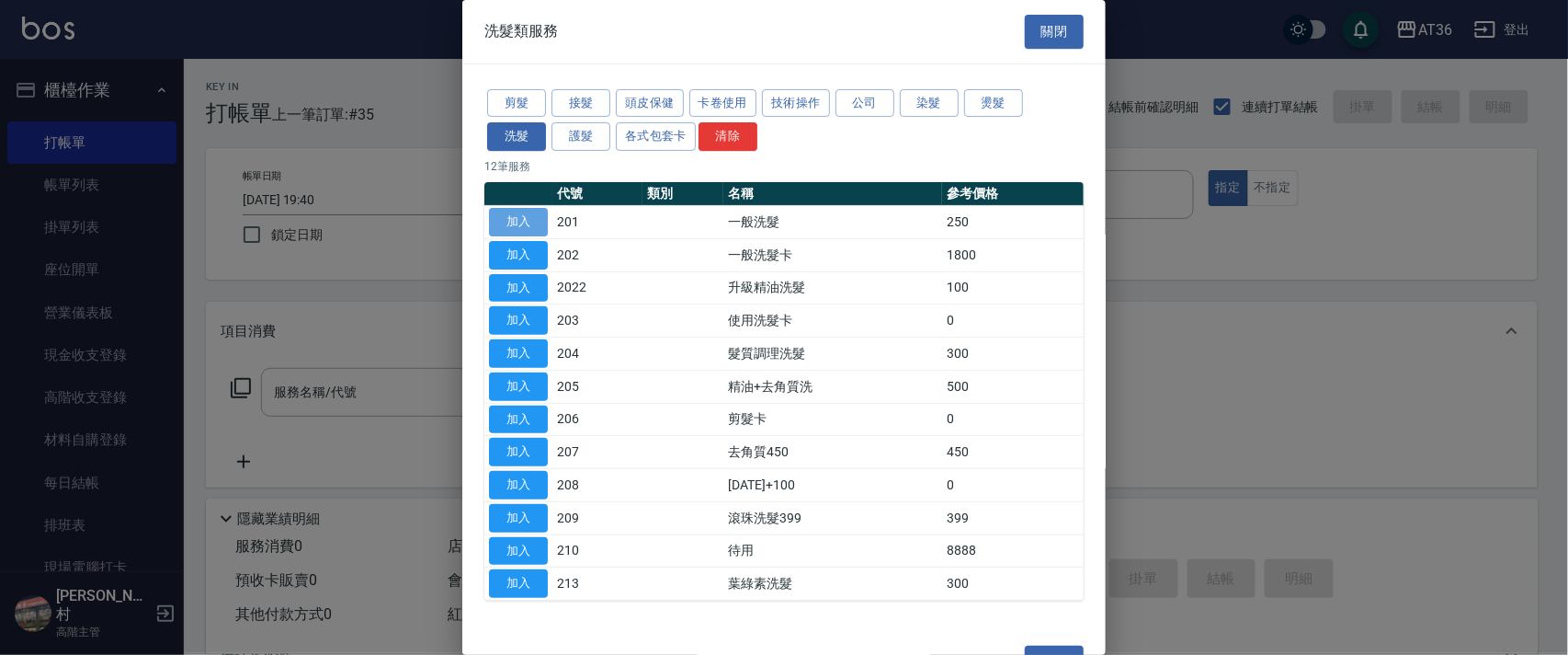
click at [527, 223] on button "加入" at bounding box center [518, 222] width 59 height 28
type input "一般洗髮(201)"
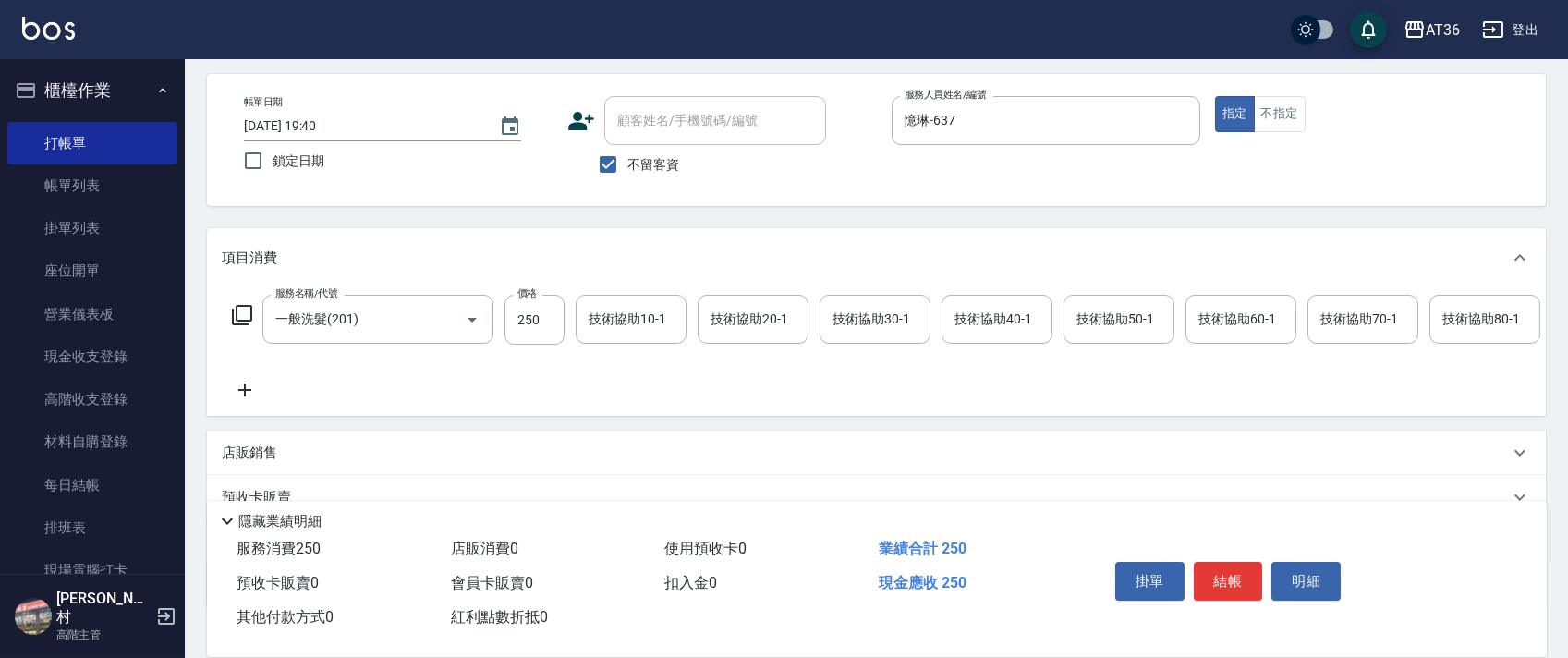
scroll to position [217, 0]
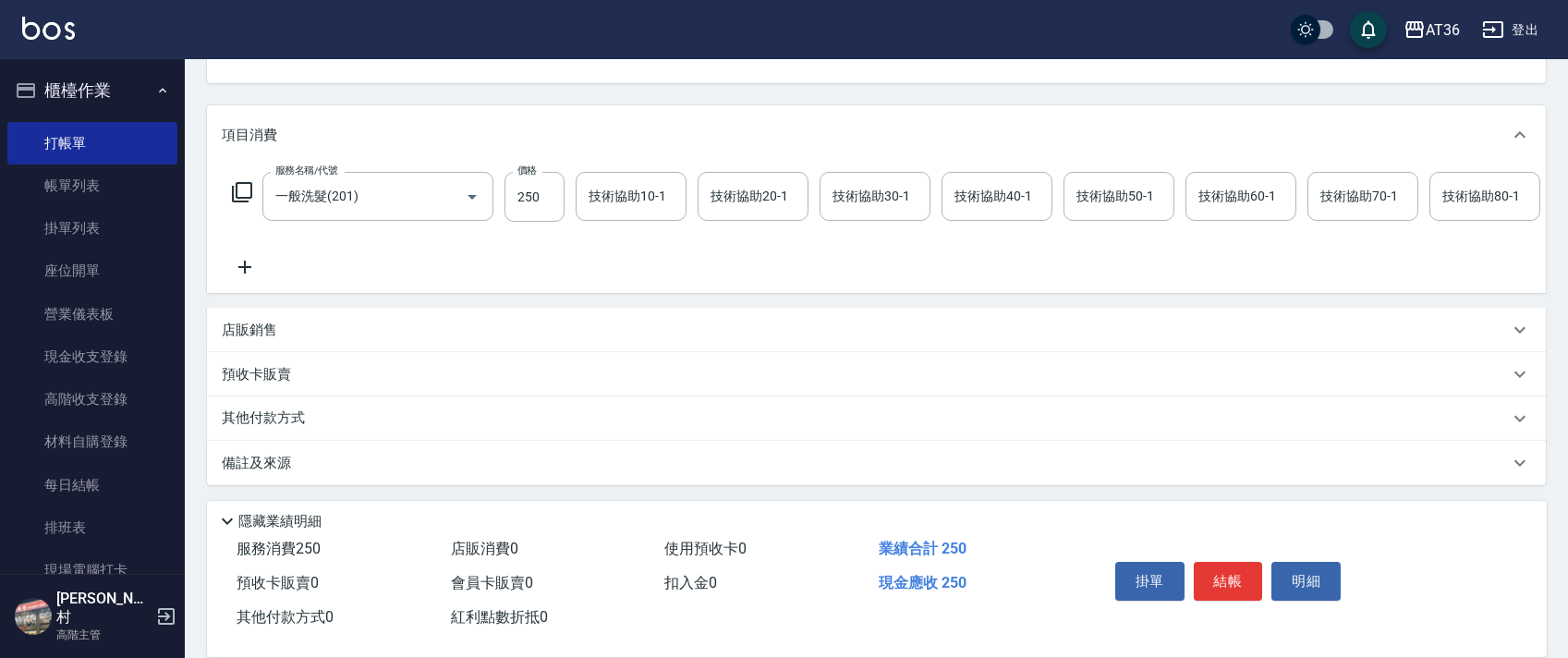
drag, startPoint x: 263, startPoint y: 327, endPoint x: 368, endPoint y: 334, distance: 105.2
click at [263, 329] on p "店販銷售" at bounding box center [250, 330] width 55 height 20
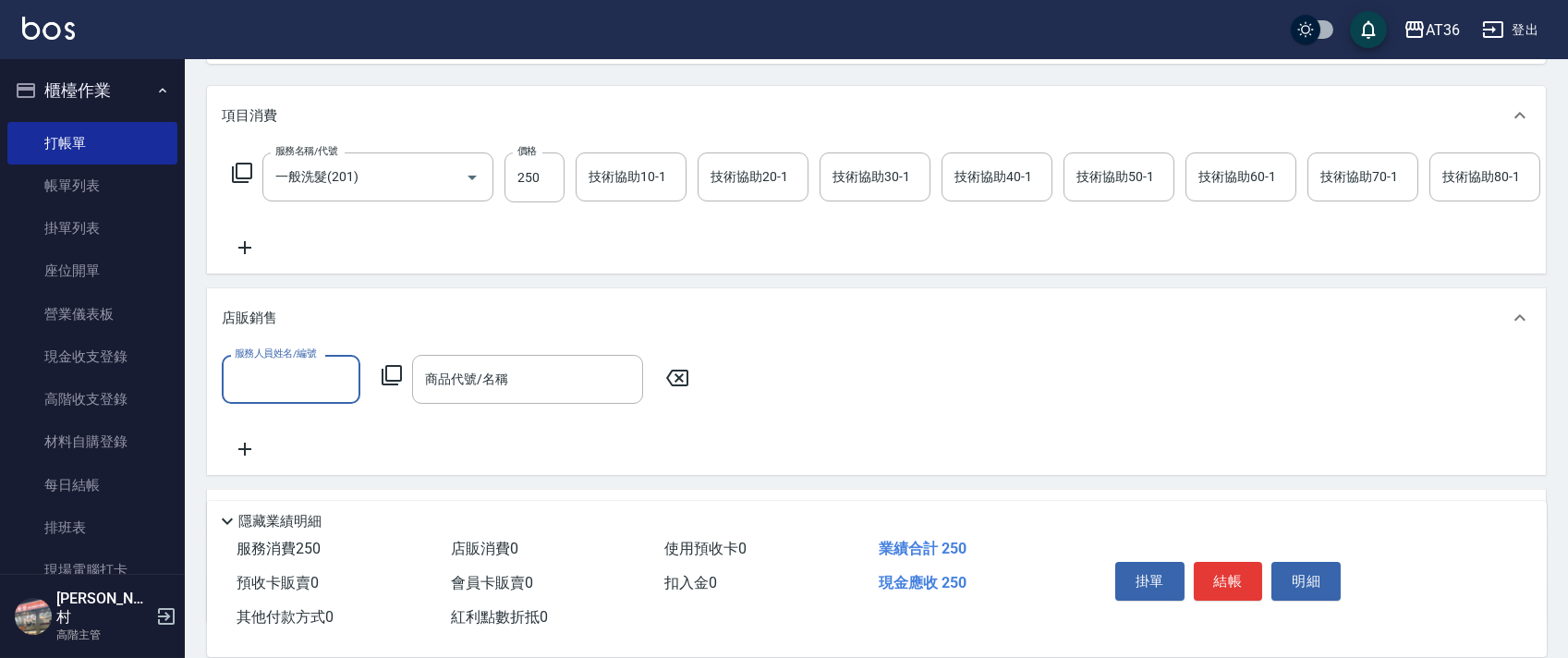
scroll to position [0, 0]
click at [254, 390] on input "服務人員姓名/編號" at bounding box center [291, 379] width 122 height 33
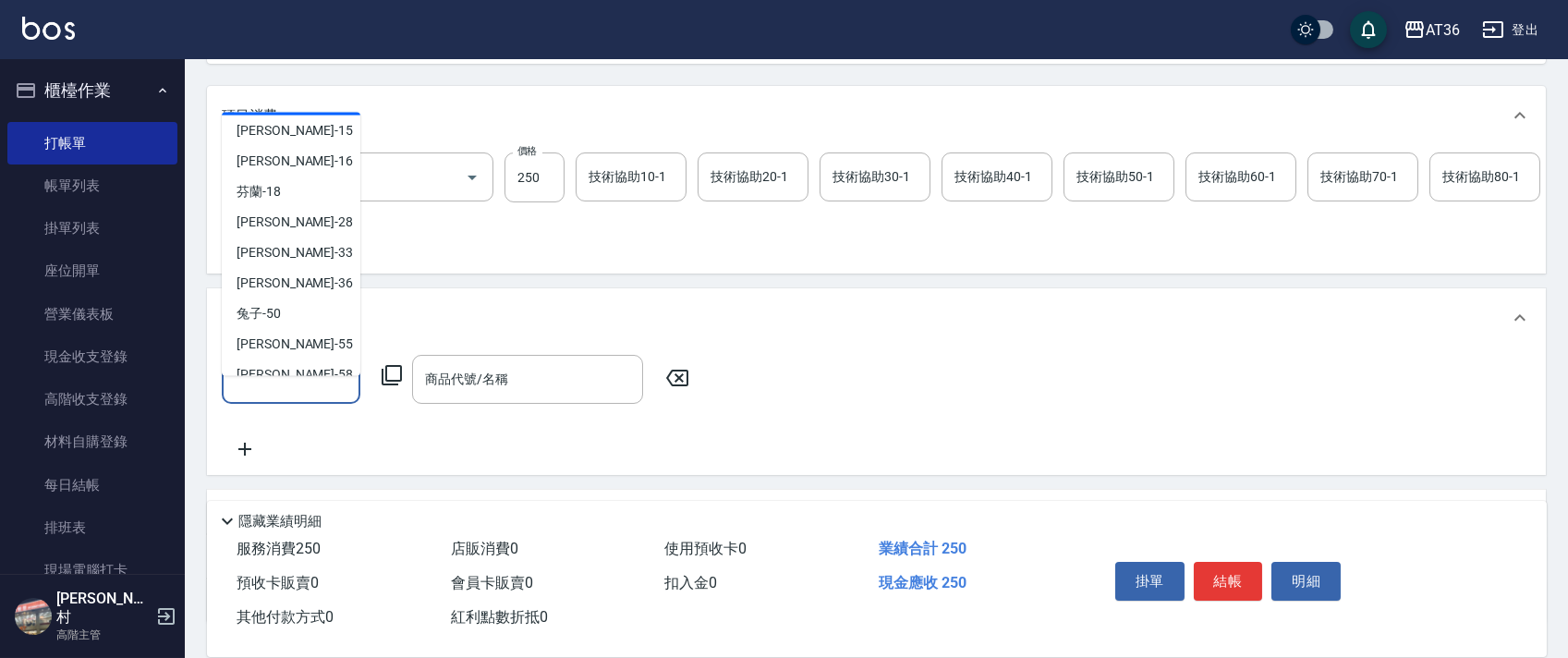
scroll to position [239, 0]
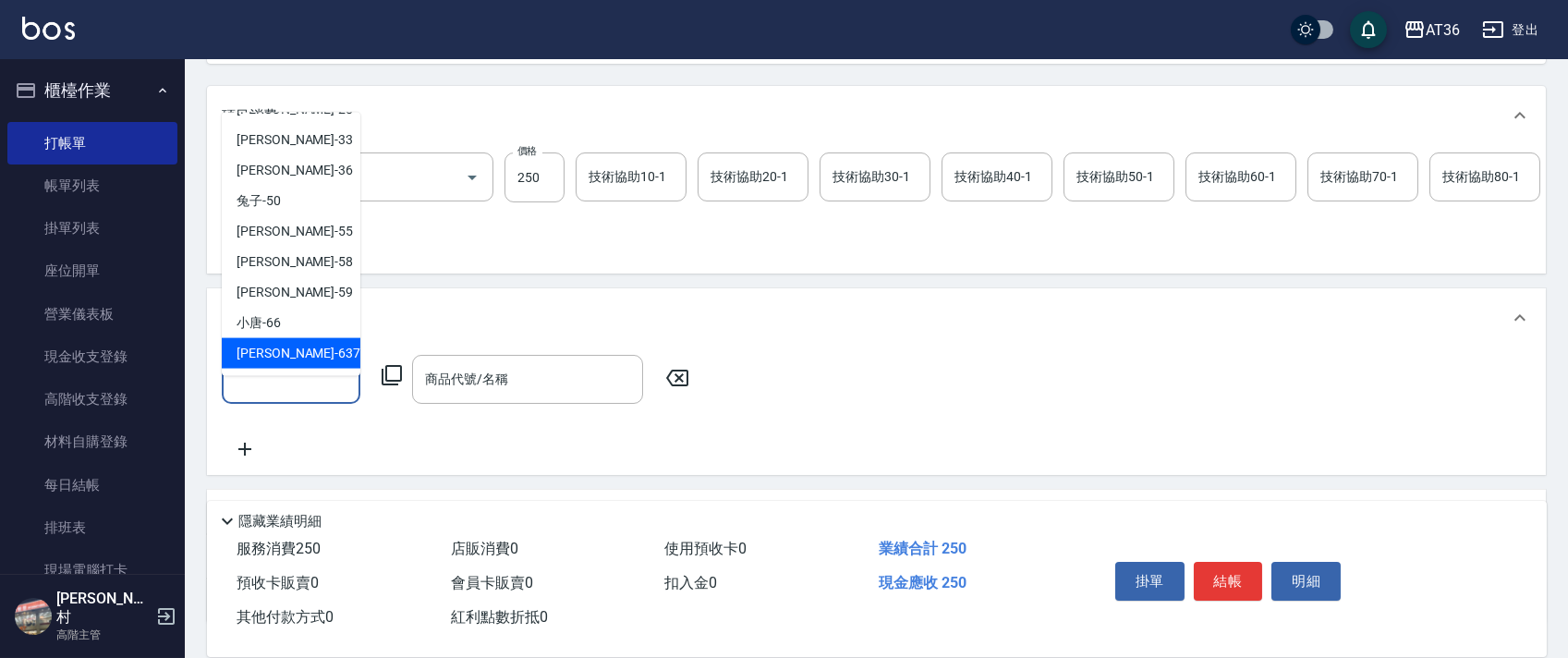
drag, startPoint x: 273, startPoint y: 347, endPoint x: 410, endPoint y: 359, distance: 137.5
click at [274, 348] on span "憶琳 -637" at bounding box center [298, 353] width 123 height 20
type input "憶琳-637"
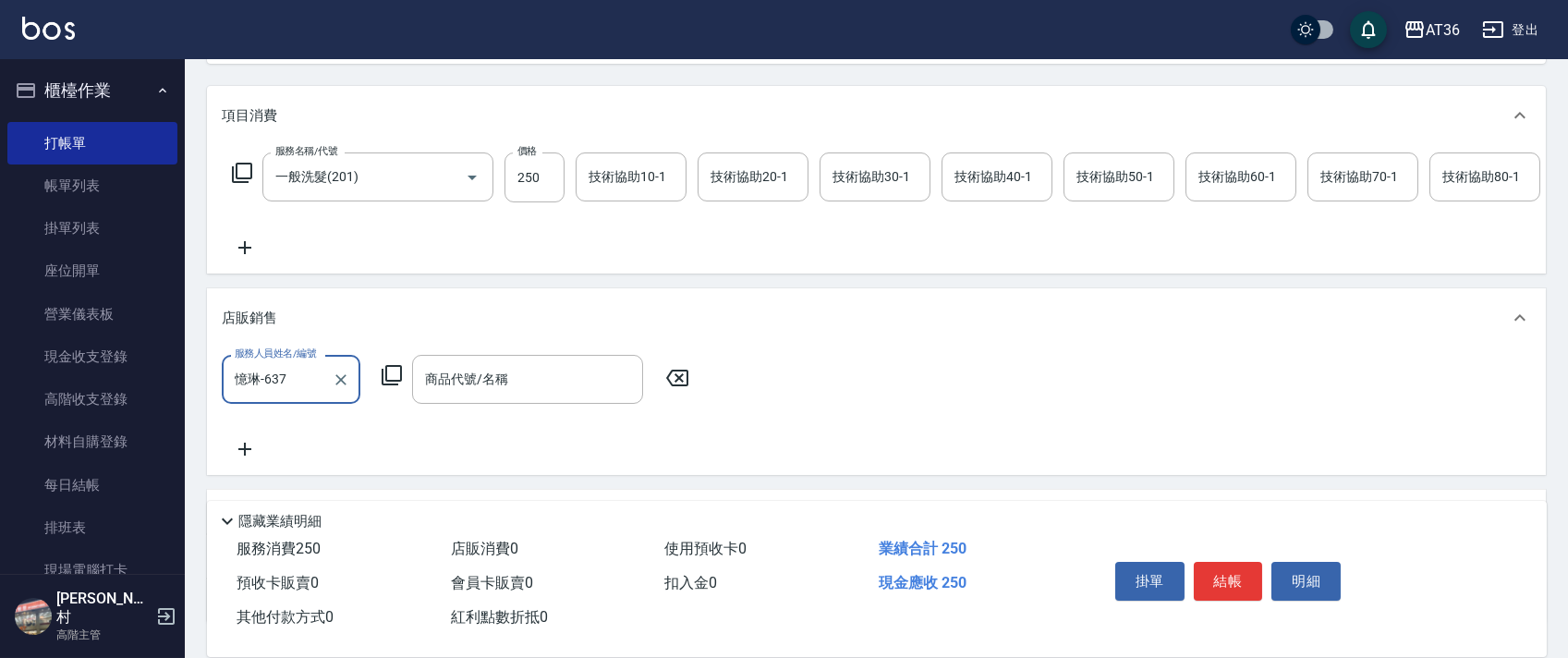
click at [394, 385] on icon at bounding box center [392, 375] width 21 height 21
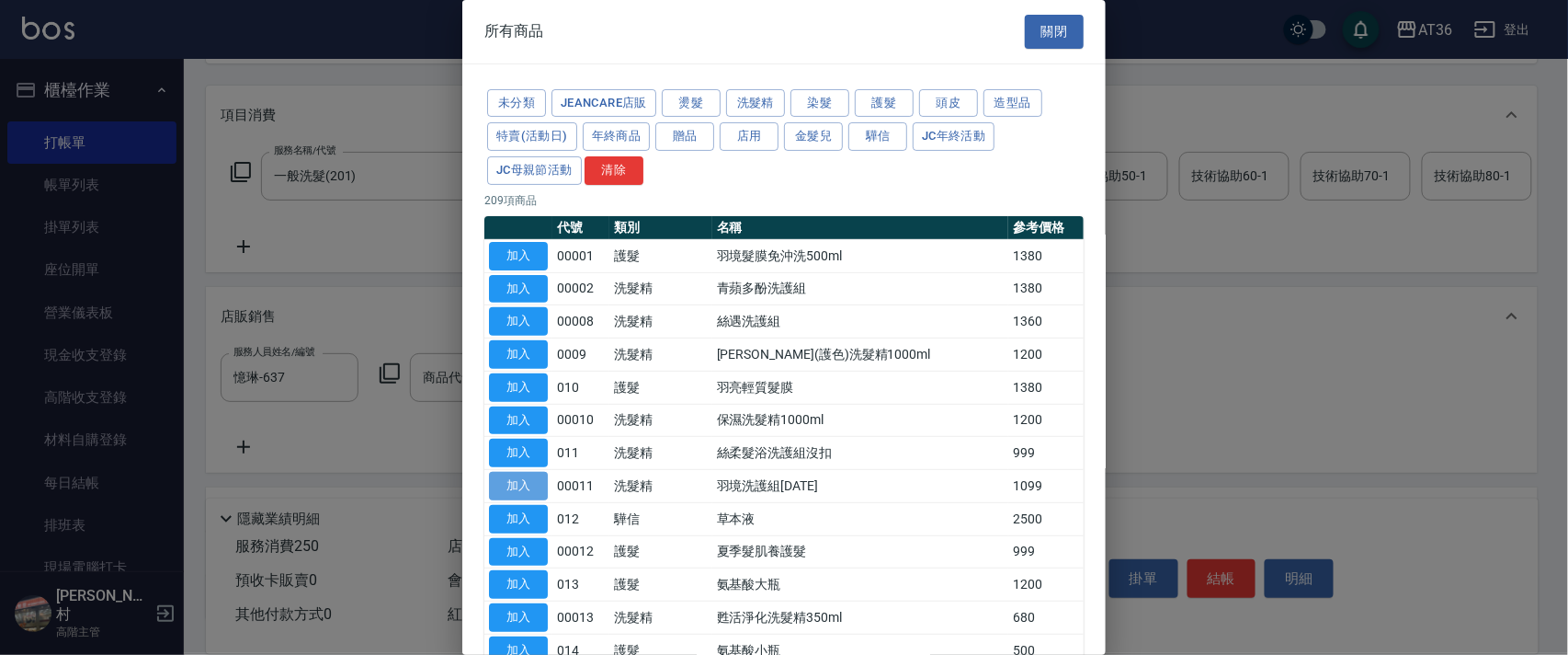
click at [536, 478] on button "加入" at bounding box center [518, 485] width 59 height 28
type input "羽境洗護組[DATE]"
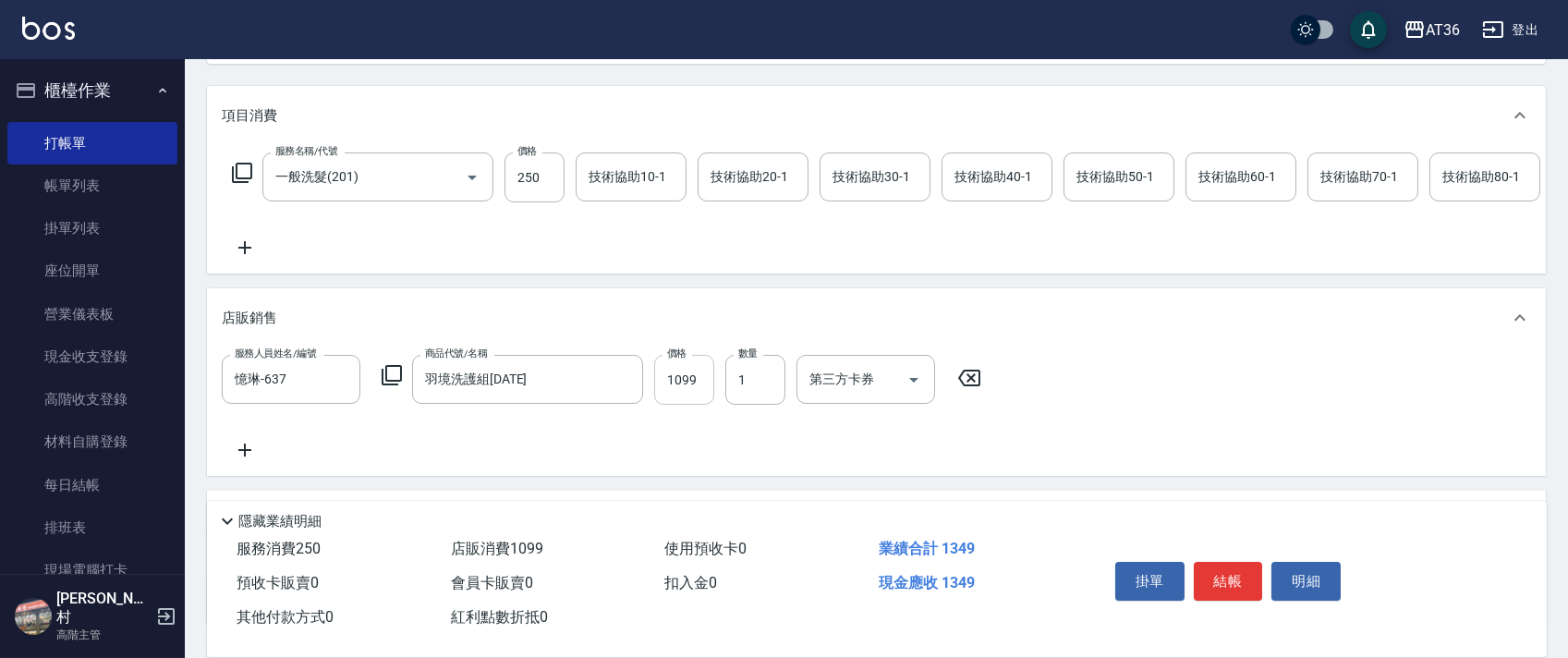
click at [673, 404] on input "1099" at bounding box center [684, 380] width 60 height 50
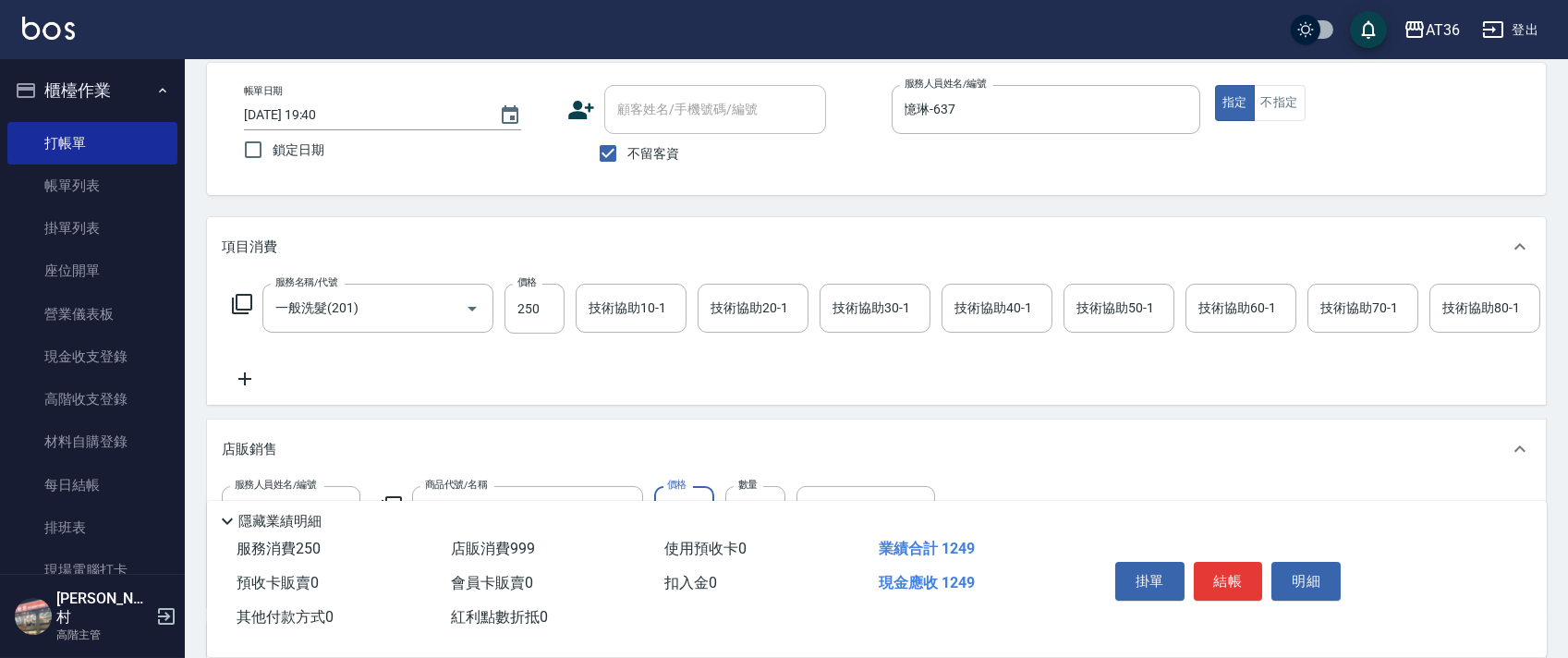
scroll to position [0, 0]
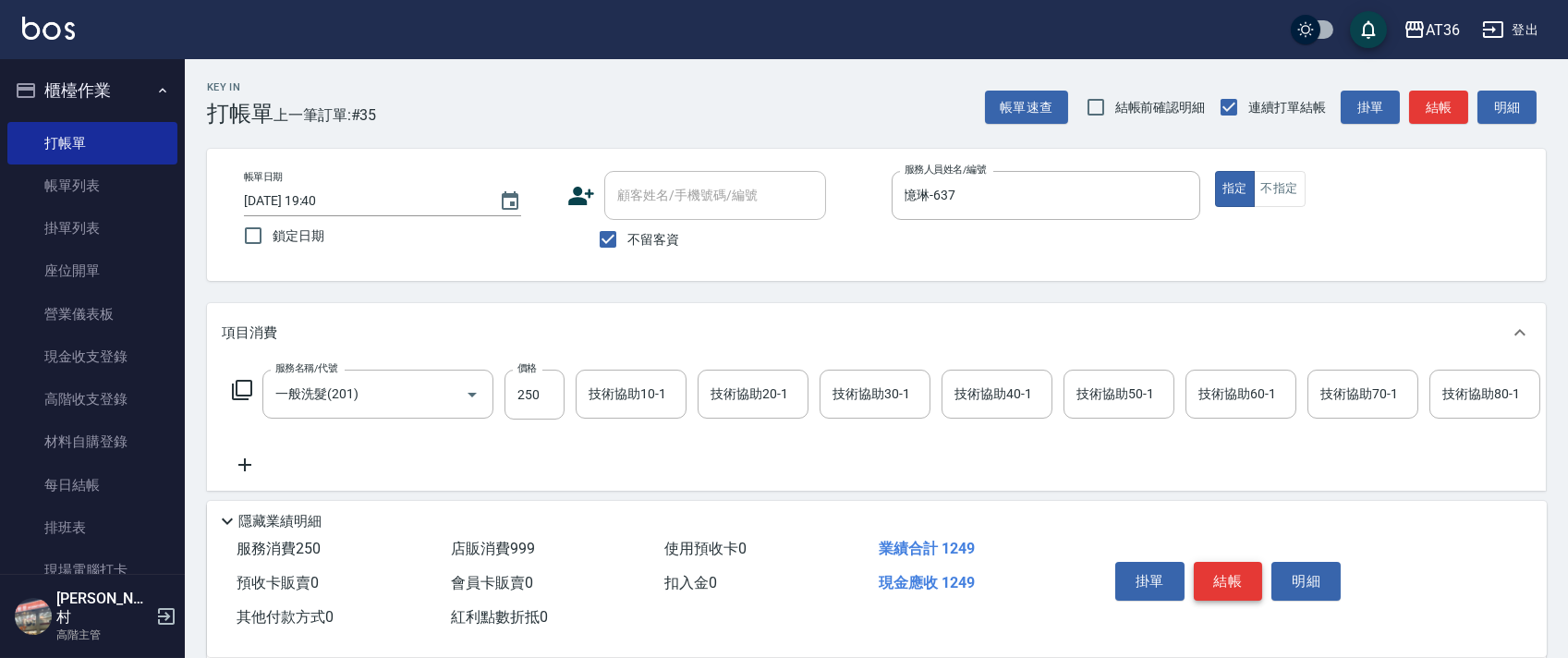
type input "999"
click at [1229, 585] on button "結帳" at bounding box center [1229, 580] width 69 height 38
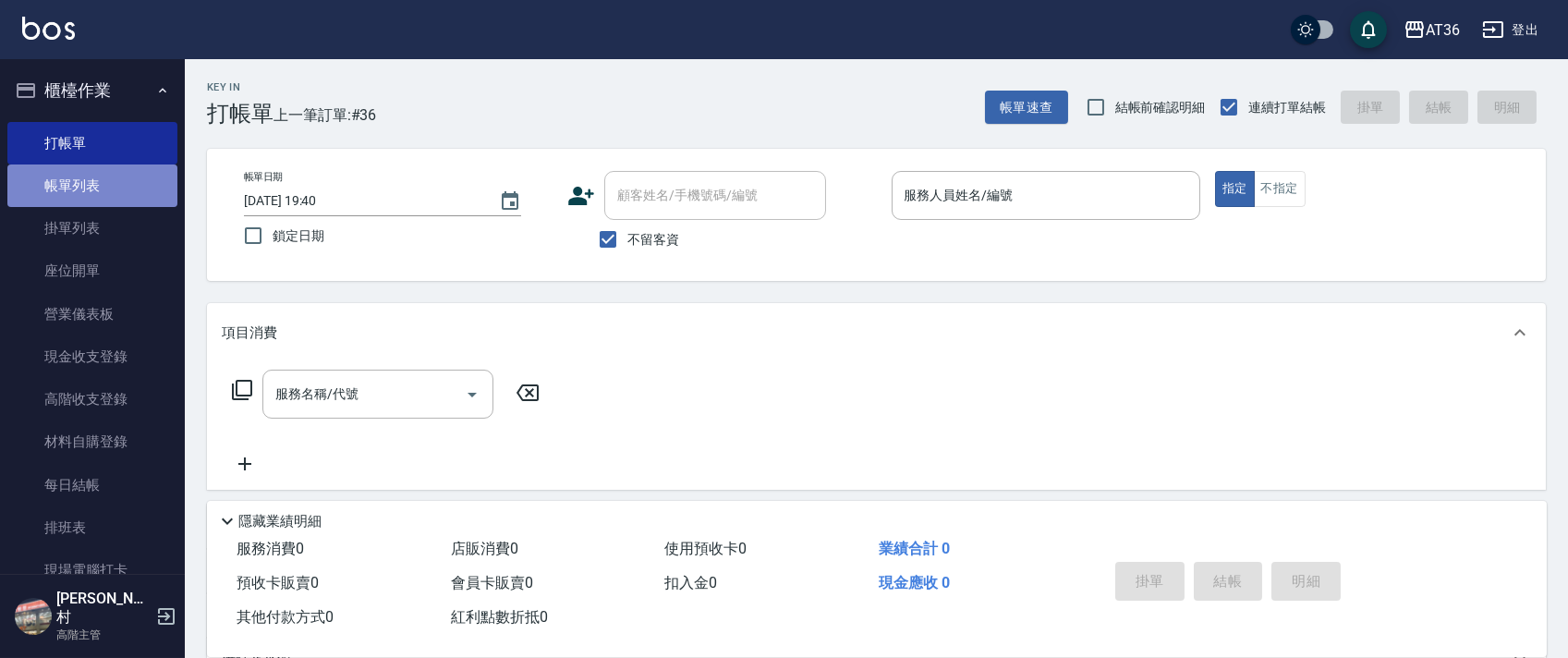
click at [97, 194] on link "帳單列表" at bounding box center [92, 185] width 170 height 42
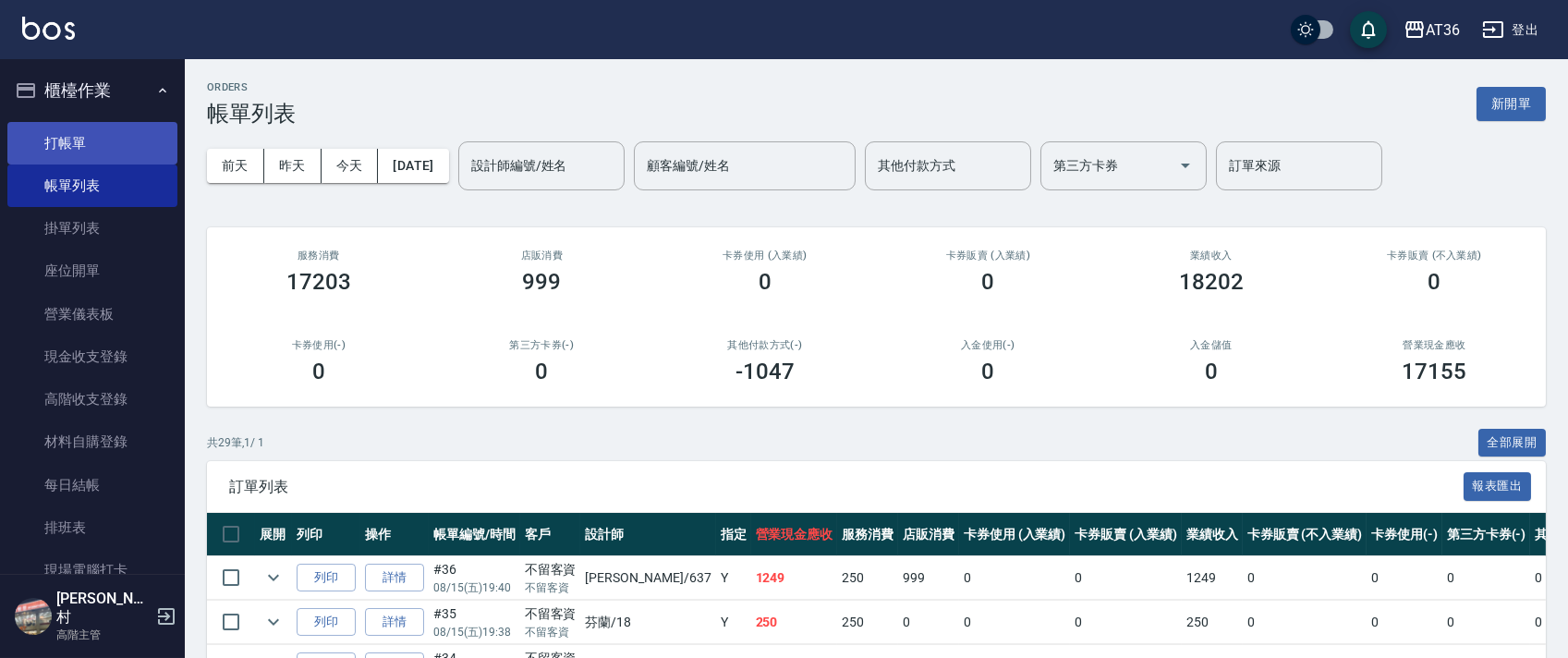
click at [125, 137] on link "打帳單" at bounding box center [92, 143] width 170 height 42
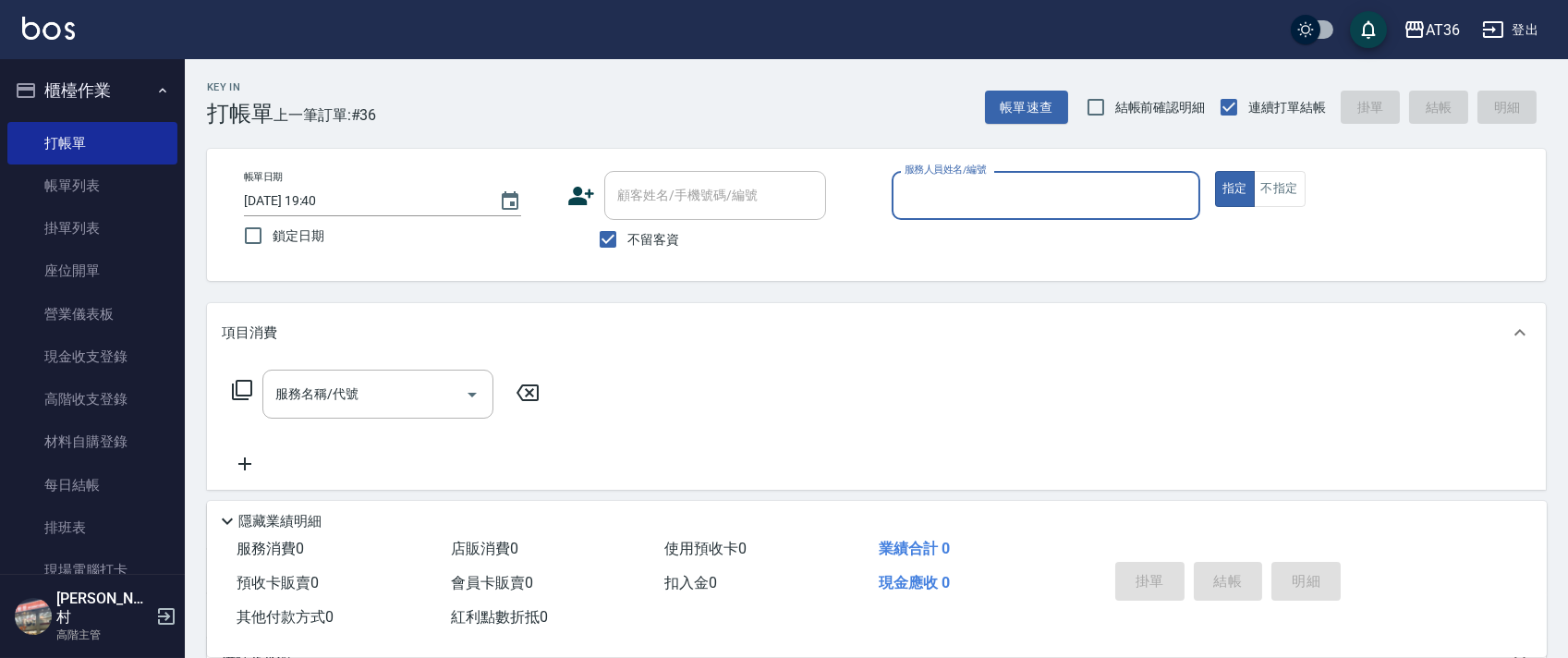
drag, startPoint x: 934, startPoint y: 200, endPoint x: 943, endPoint y: 215, distance: 17.5
click at [934, 204] on input "服務人員姓名/編號" at bounding box center [1046, 195] width 292 height 33
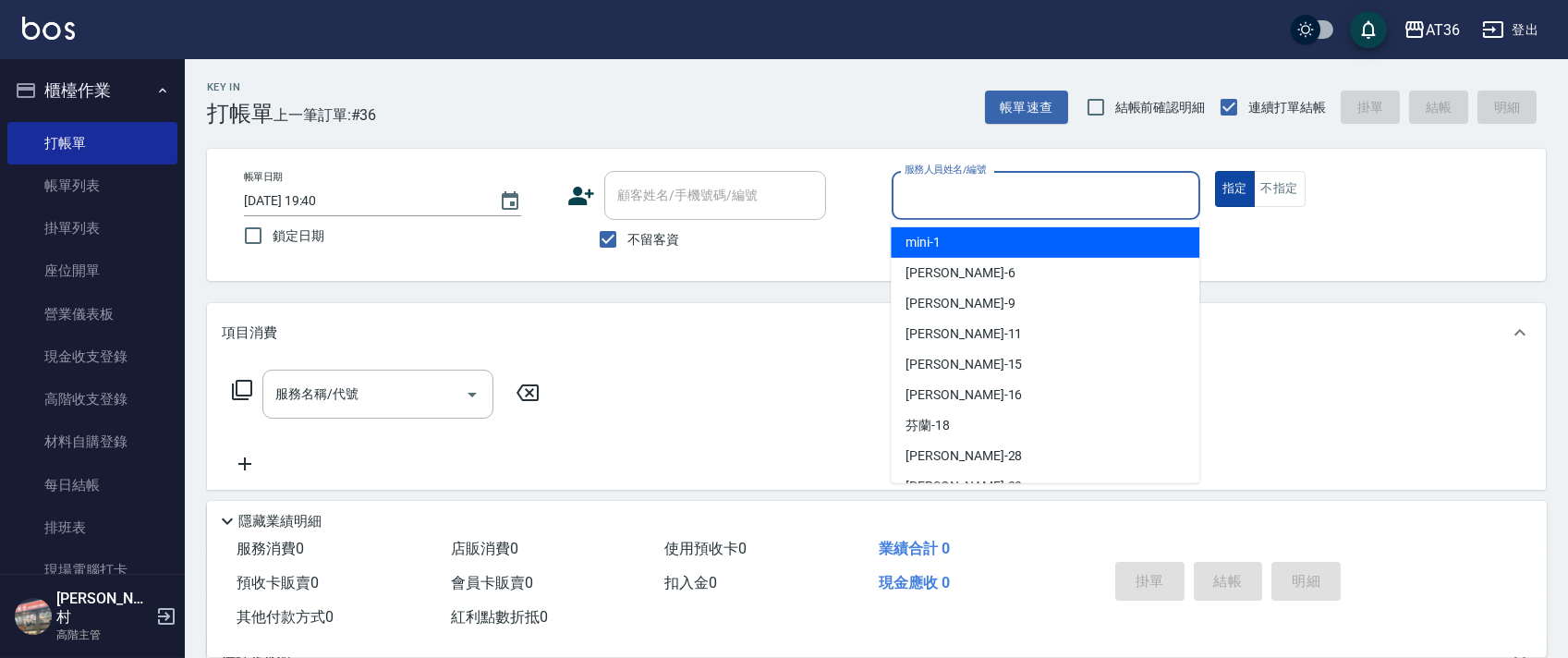
drag, startPoint x: 948, startPoint y: 244, endPoint x: 1250, endPoint y: 170, distance: 310.9
click at [962, 244] on div "mini -1" at bounding box center [1044, 242] width 309 height 31
type input "mini-1"
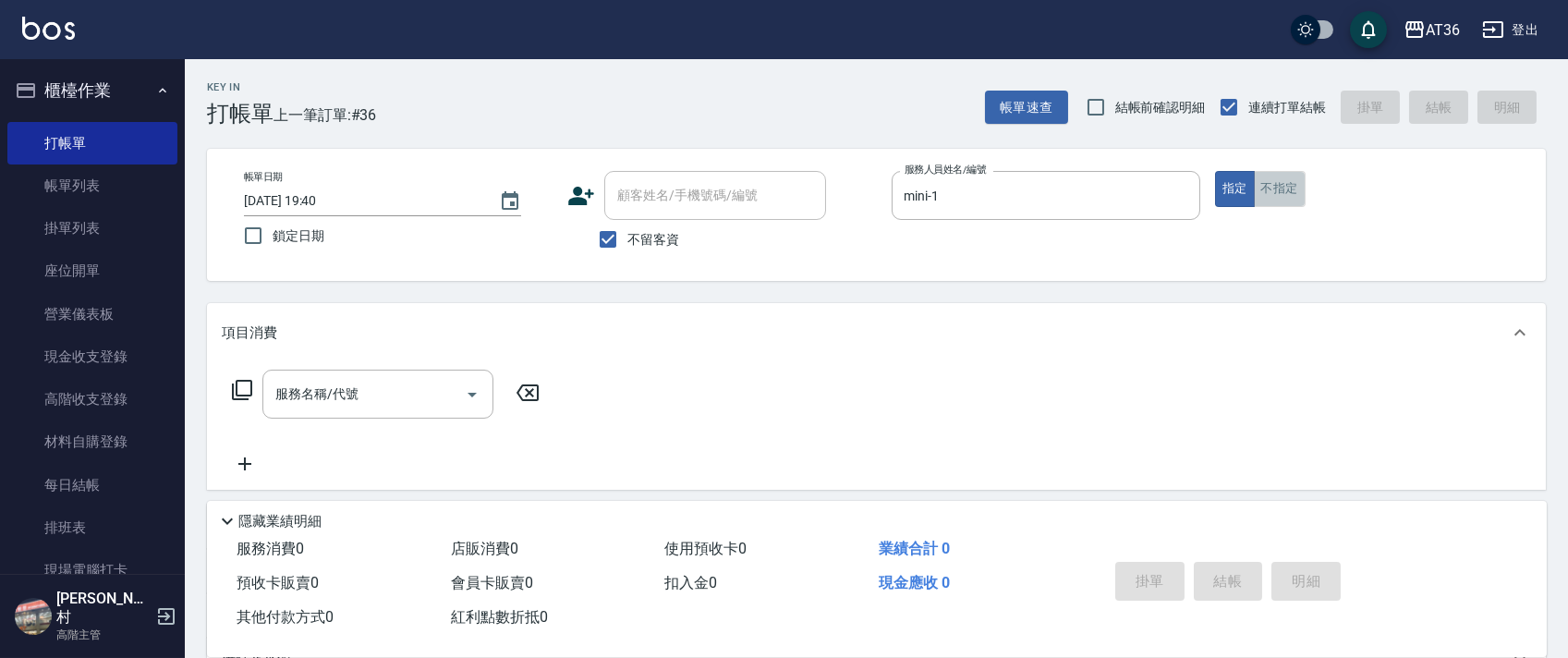
click at [1298, 193] on button "不指定" at bounding box center [1279, 188] width 51 height 37
click at [240, 387] on icon at bounding box center [242, 390] width 22 height 22
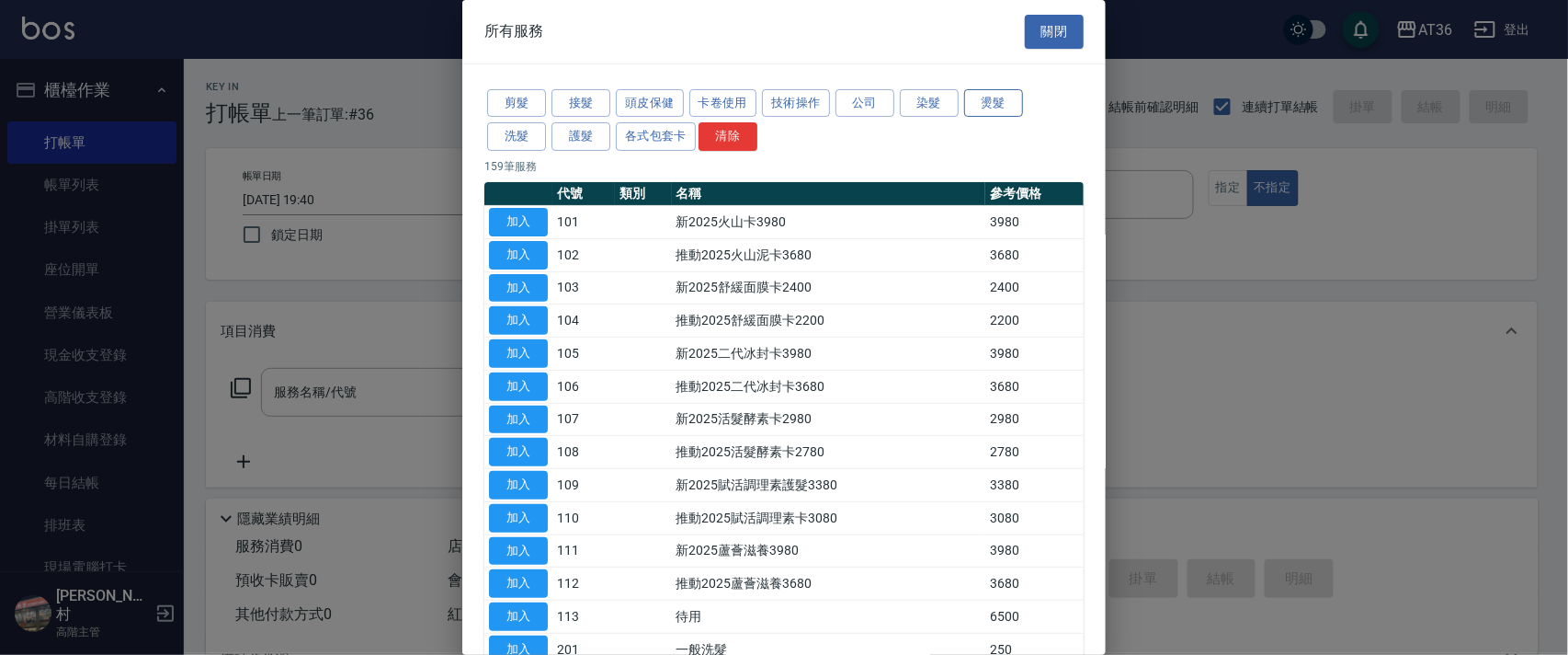
click at [995, 102] on button "燙髮" at bounding box center [994, 103] width 59 height 28
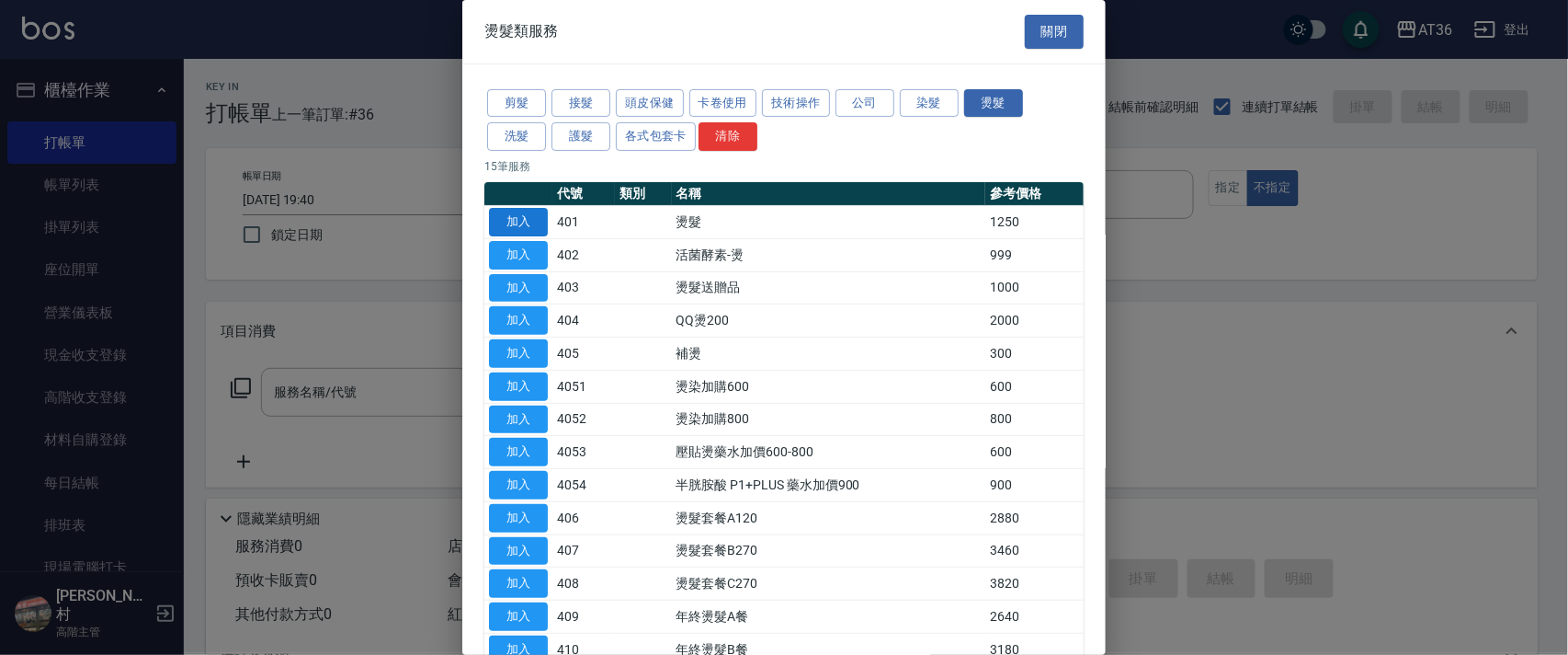
click at [515, 223] on button "加入" at bounding box center [518, 222] width 59 height 28
type input "燙髮(401)"
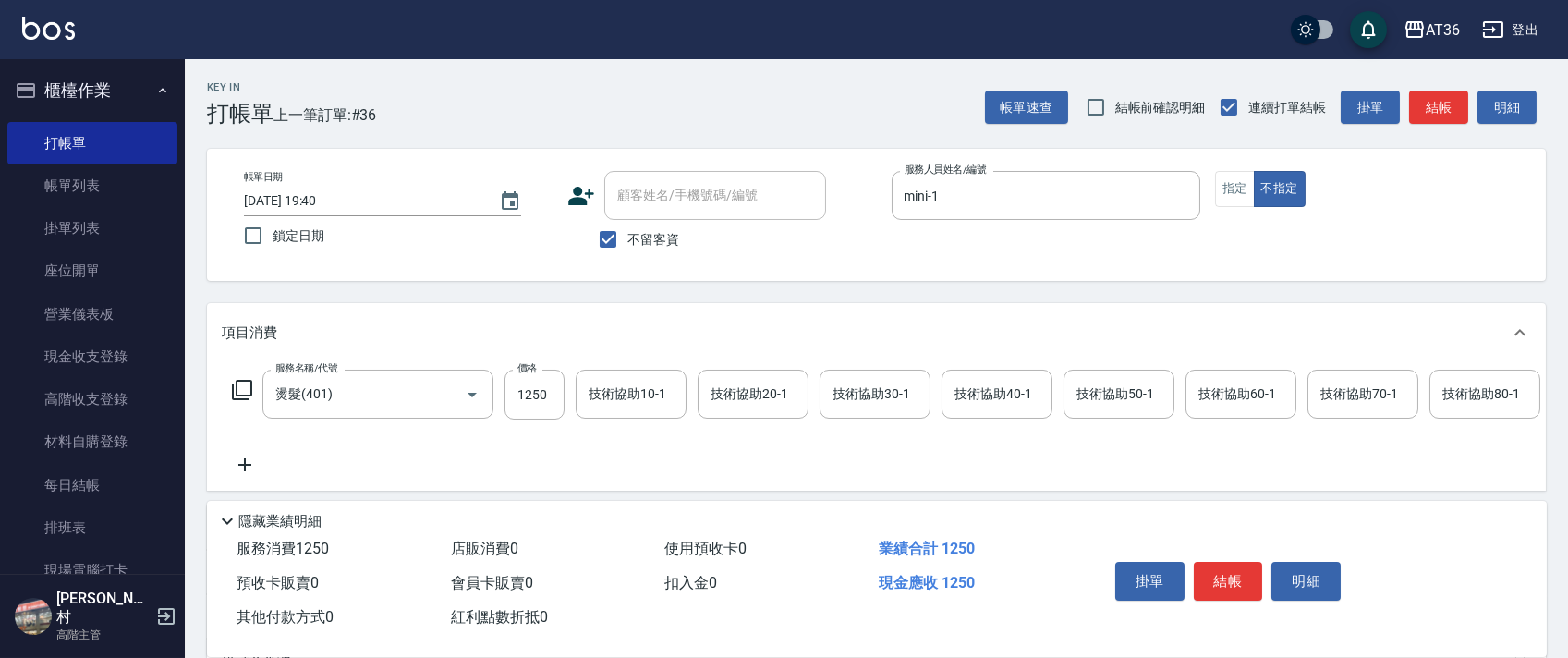
click at [240, 397] on icon at bounding box center [242, 390] width 21 height 21
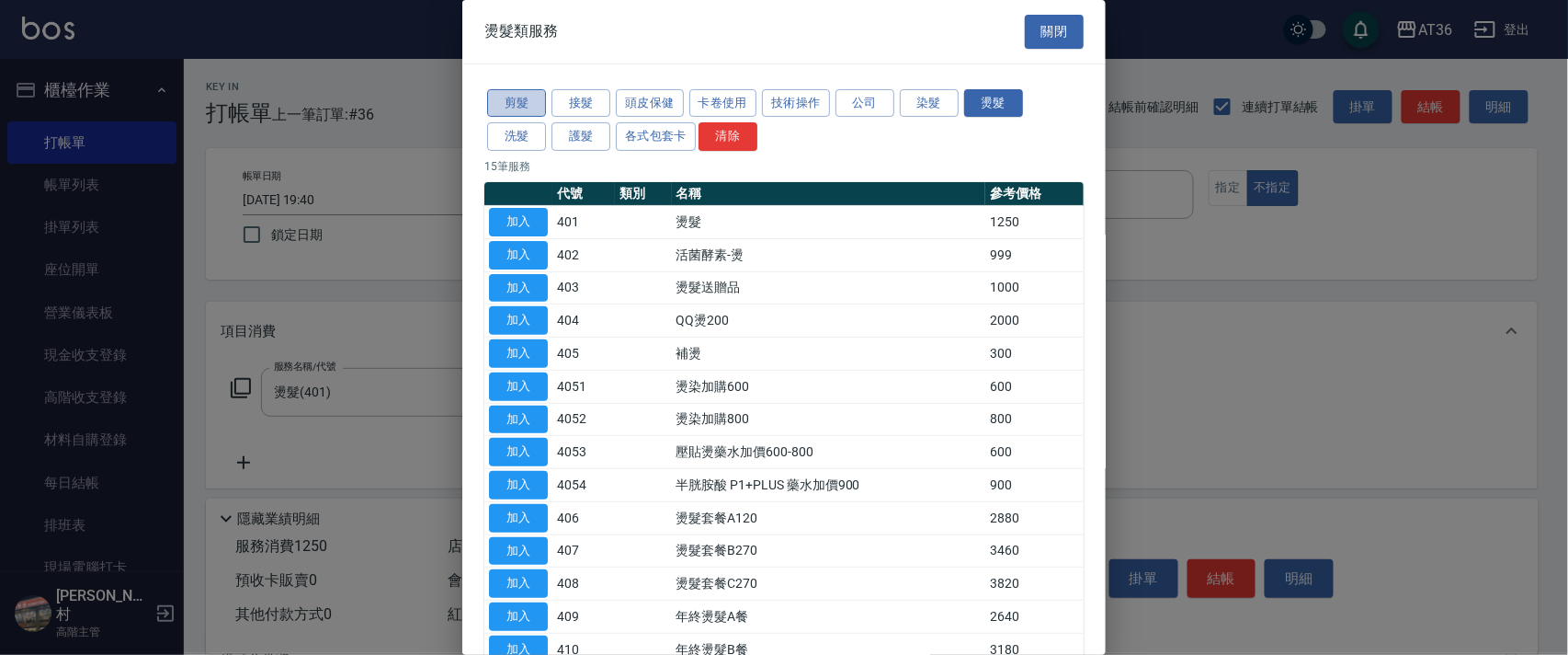
click at [523, 107] on button "剪髮" at bounding box center [516, 103] width 59 height 28
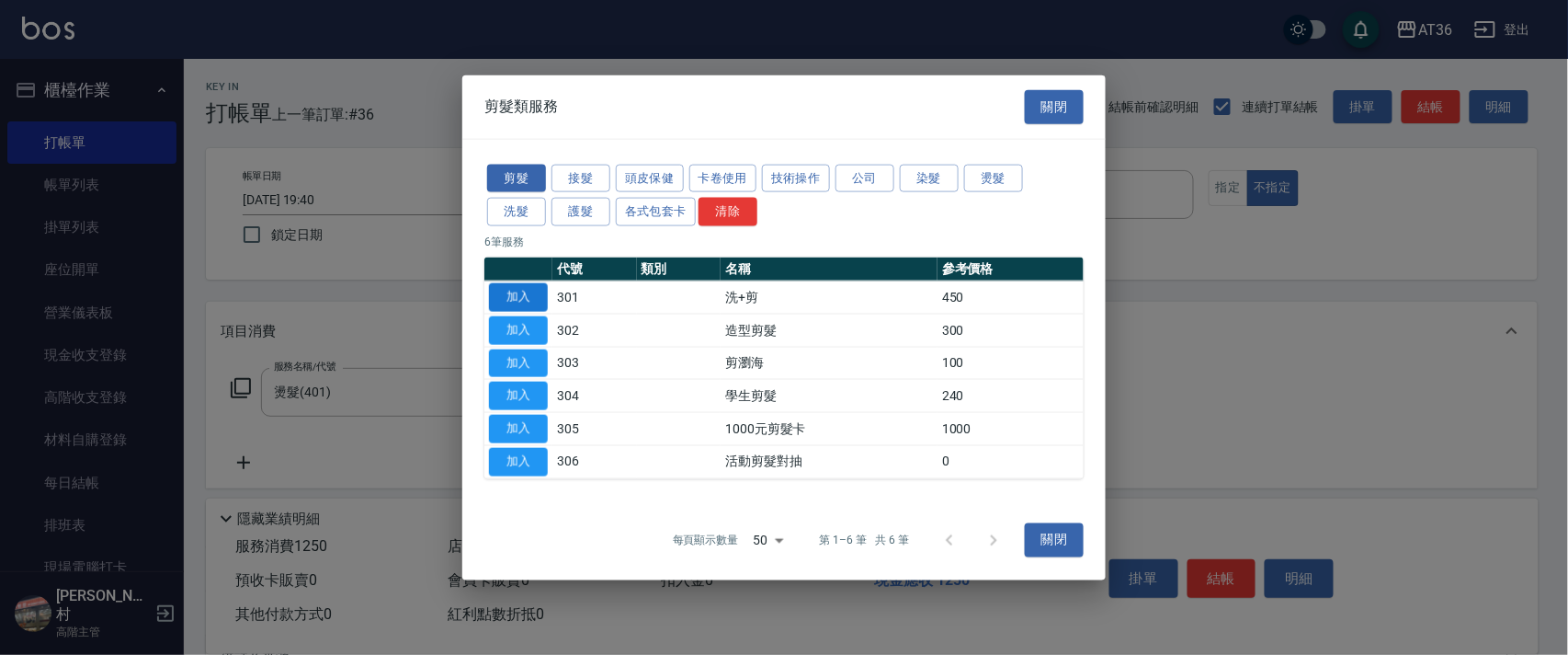
click at [522, 286] on button "加入" at bounding box center [518, 297] width 59 height 28
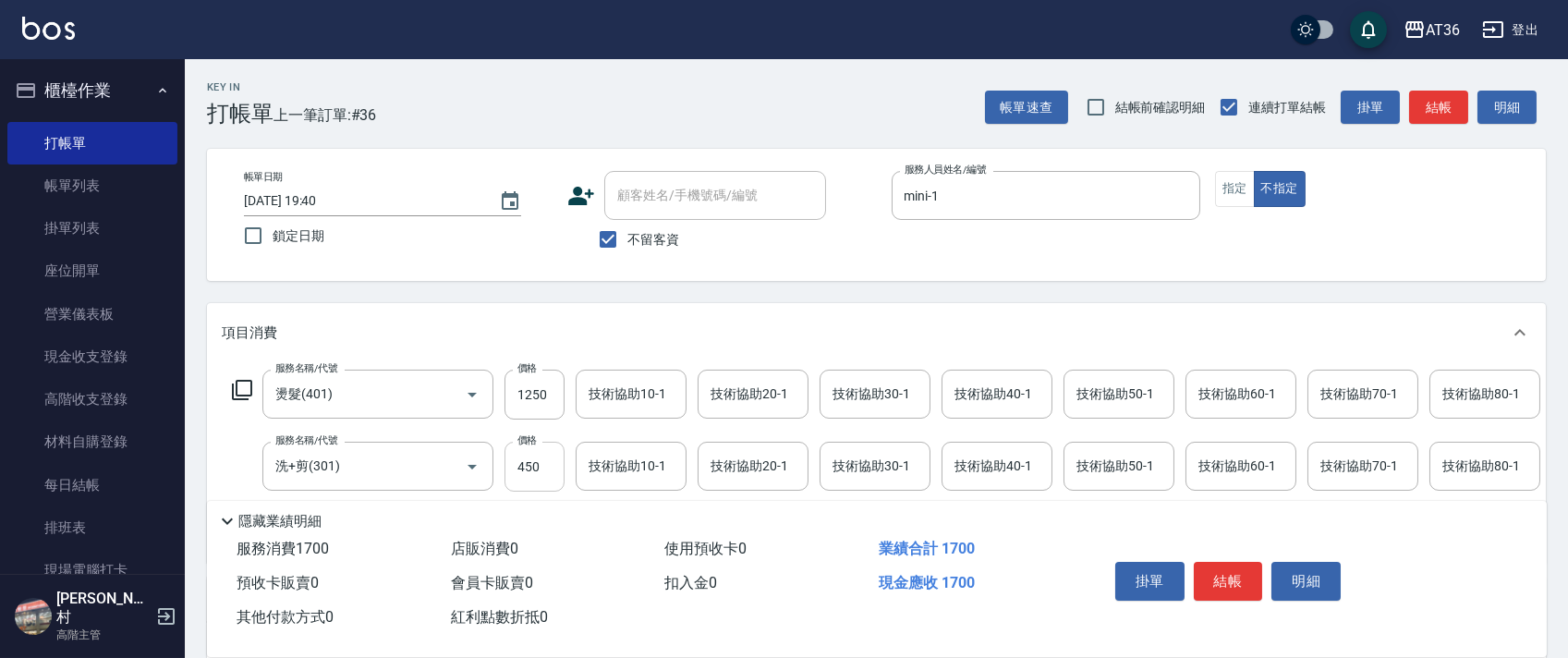
click at [535, 471] on input "450" at bounding box center [534, 467] width 60 height 50
type input "468"
click at [983, 399] on div "技術協助40-1 技術協助40-1" at bounding box center [997, 394] width 111 height 49
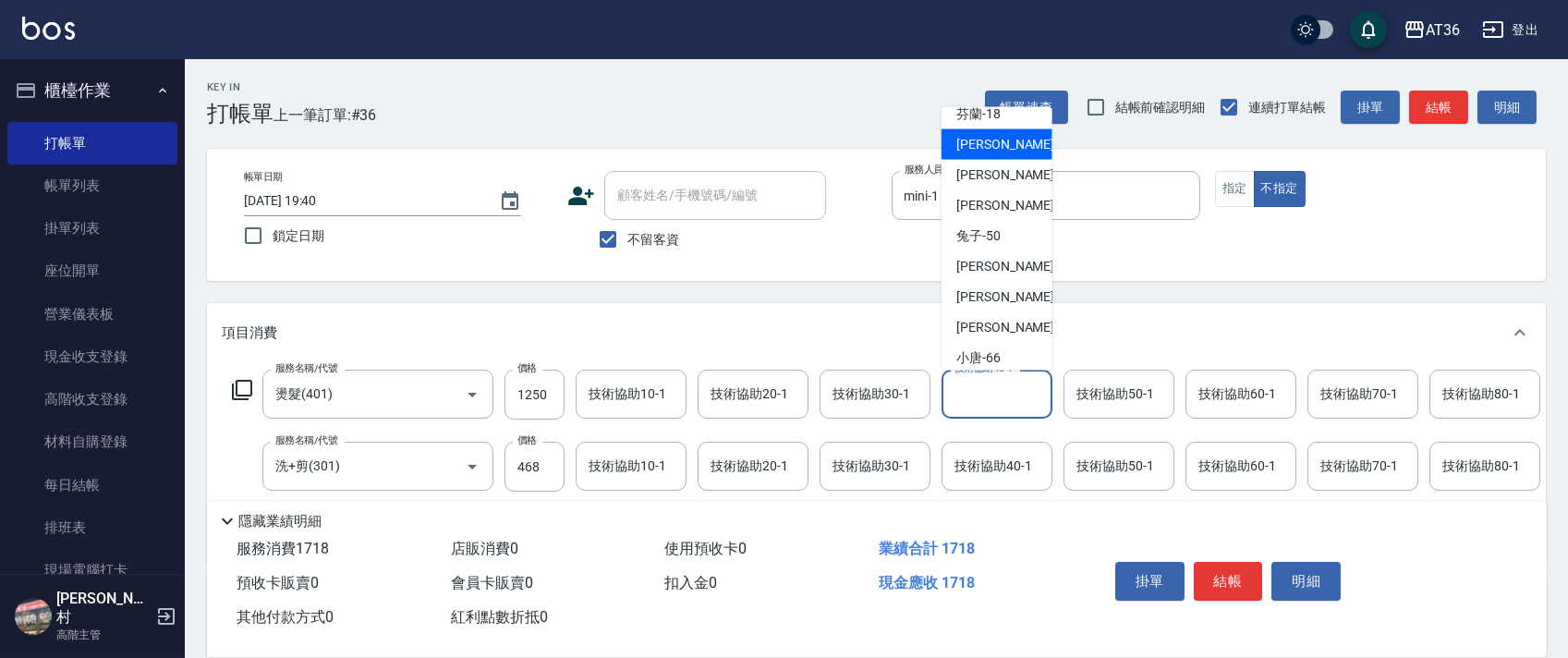
scroll to position [239, 0]
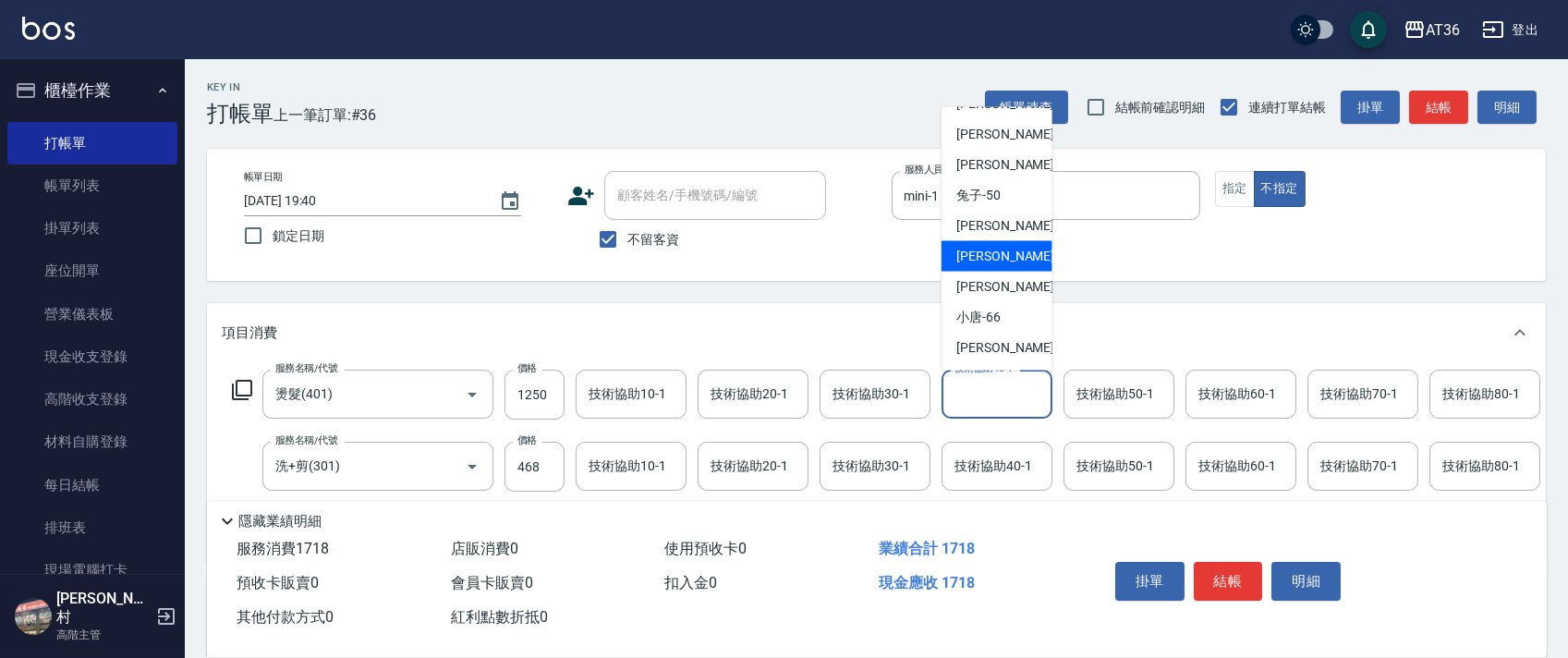
click at [999, 262] on div "[PERSON_NAME] -58" at bounding box center [997, 256] width 111 height 31
type input "[PERSON_NAME]-58"
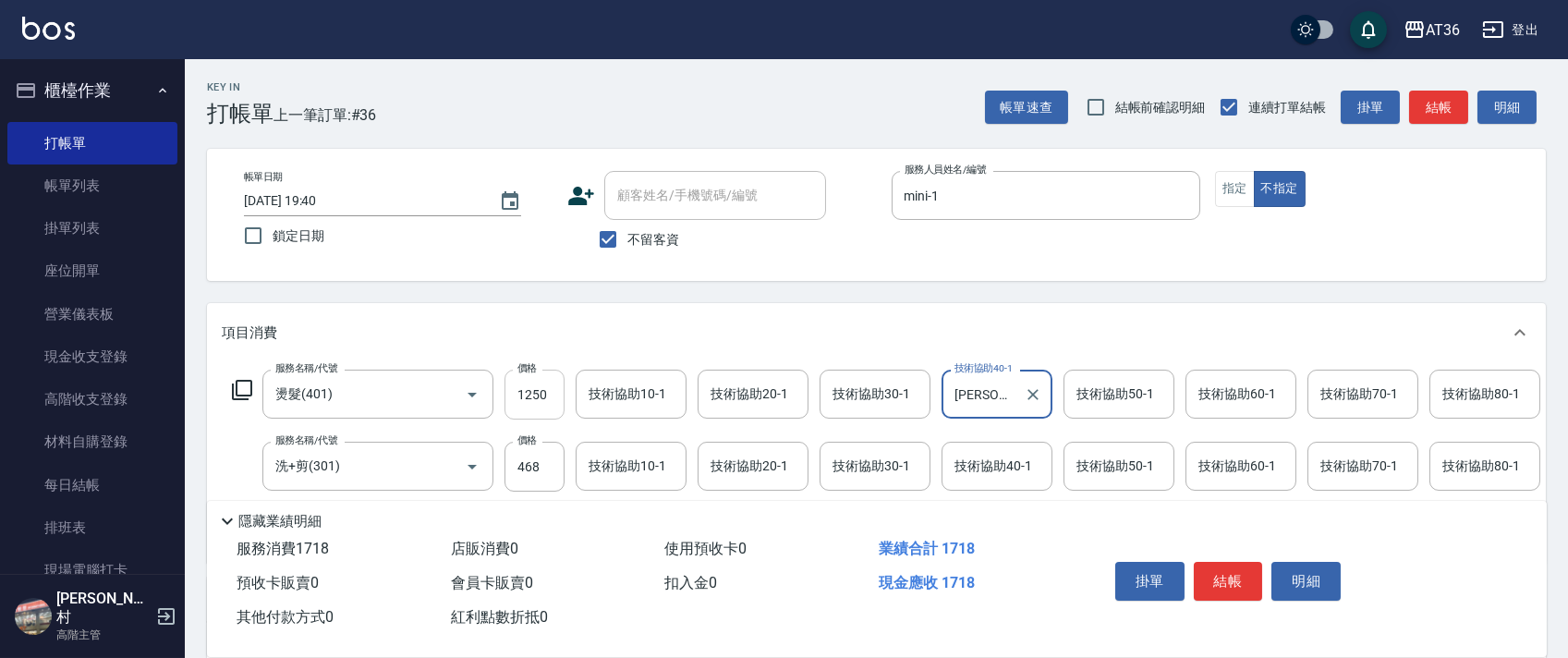
click at [518, 402] on input "1250" at bounding box center [534, 394] width 60 height 50
click at [535, 393] on input "1250" at bounding box center [534, 394] width 60 height 50
type input "2000"
click at [1230, 583] on button "結帳" at bounding box center [1229, 580] width 69 height 38
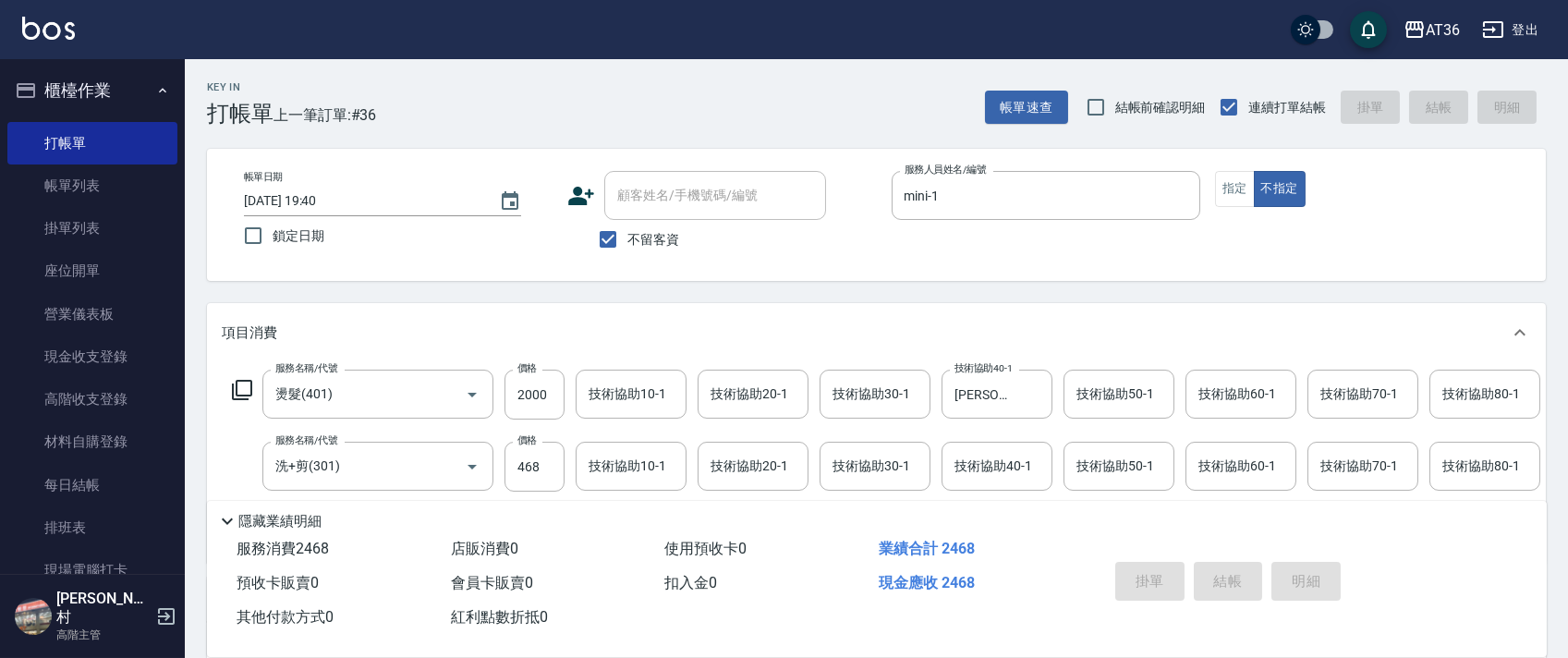
type input "[DATE] 19:41"
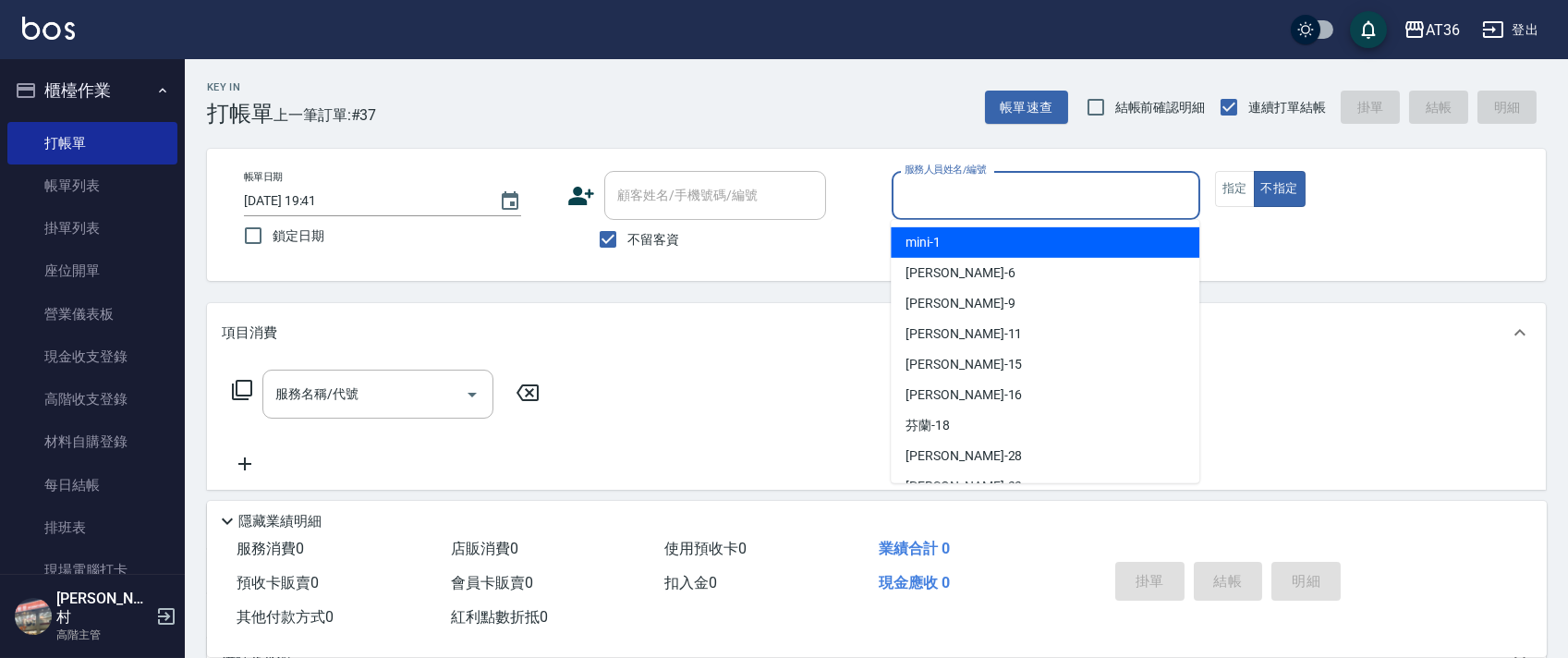
click at [919, 201] on input "服務人員姓名/編號" at bounding box center [1046, 195] width 292 height 33
click at [915, 240] on span "mini -1" at bounding box center [923, 243] width 36 height 20
type input "mini-1"
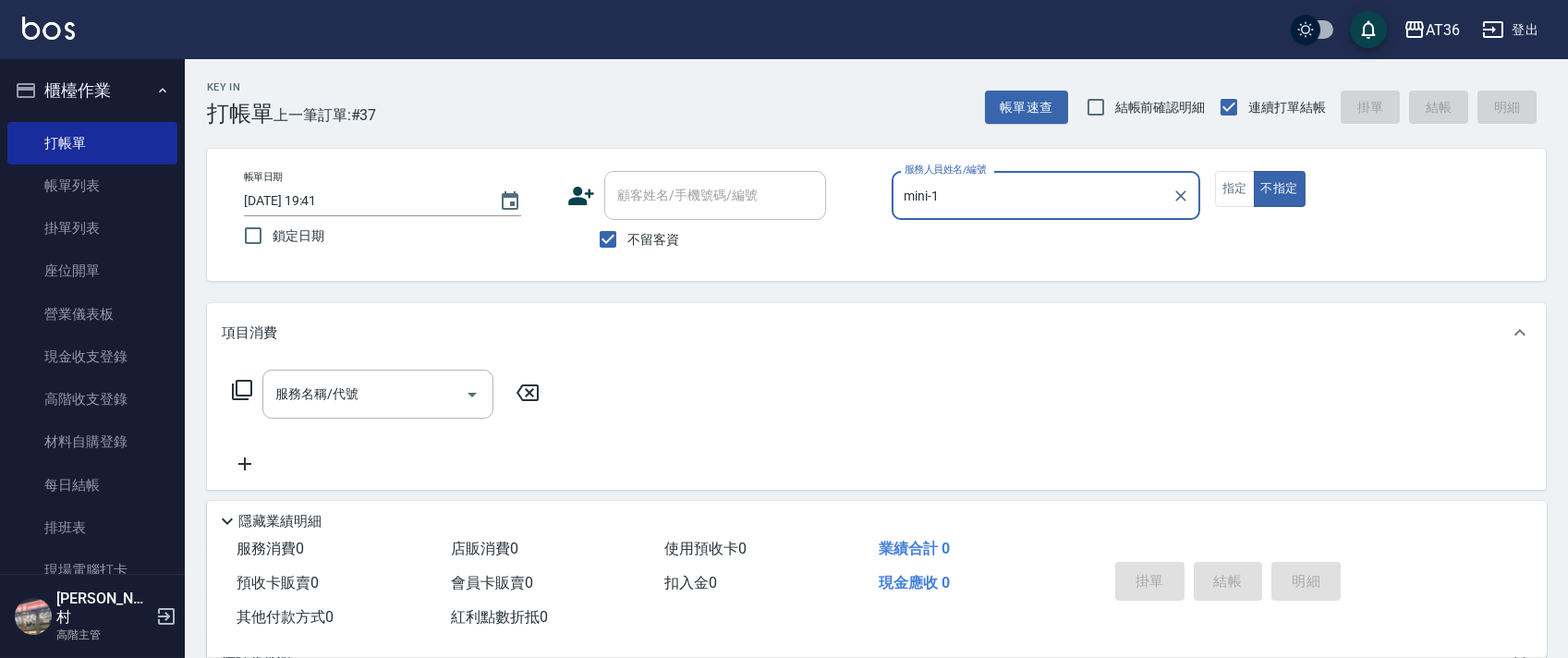
click at [240, 382] on icon at bounding box center [242, 390] width 21 height 21
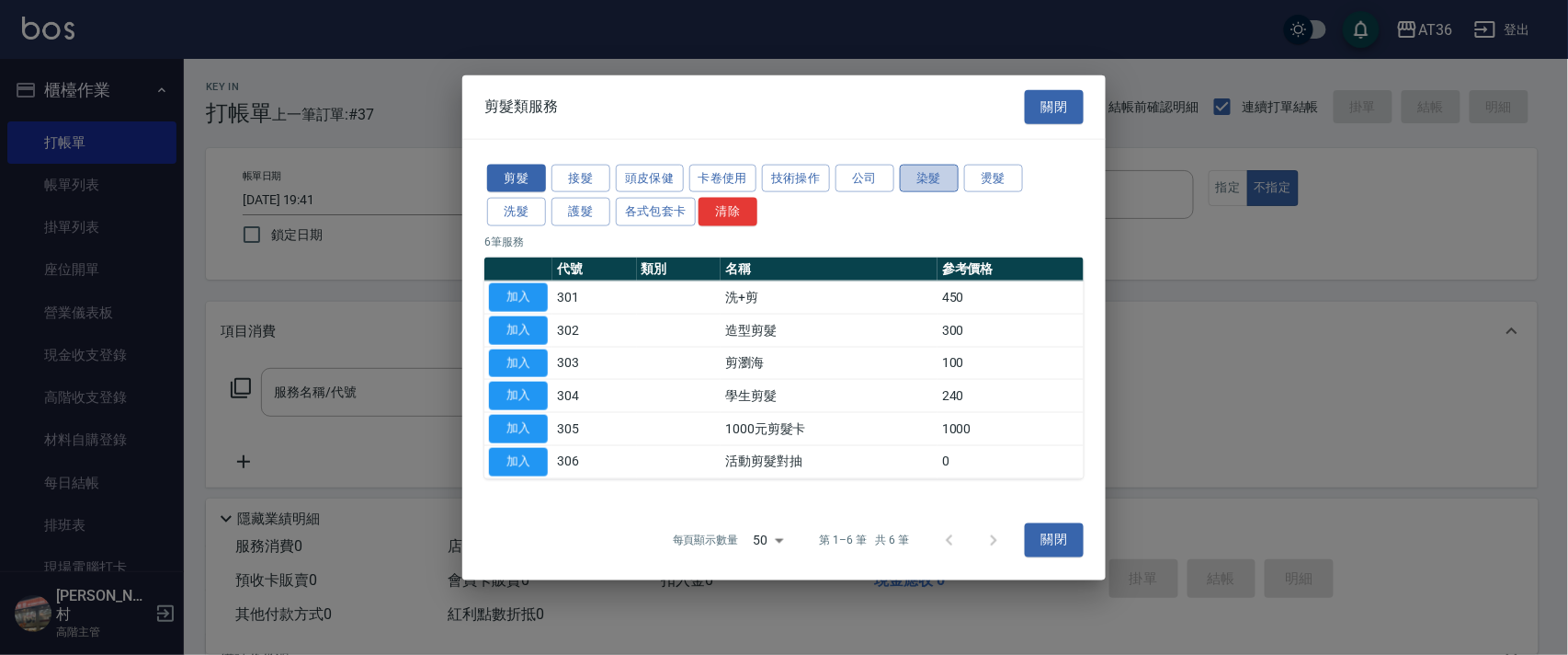
click at [930, 176] on button "染髮" at bounding box center [930, 178] width 59 height 28
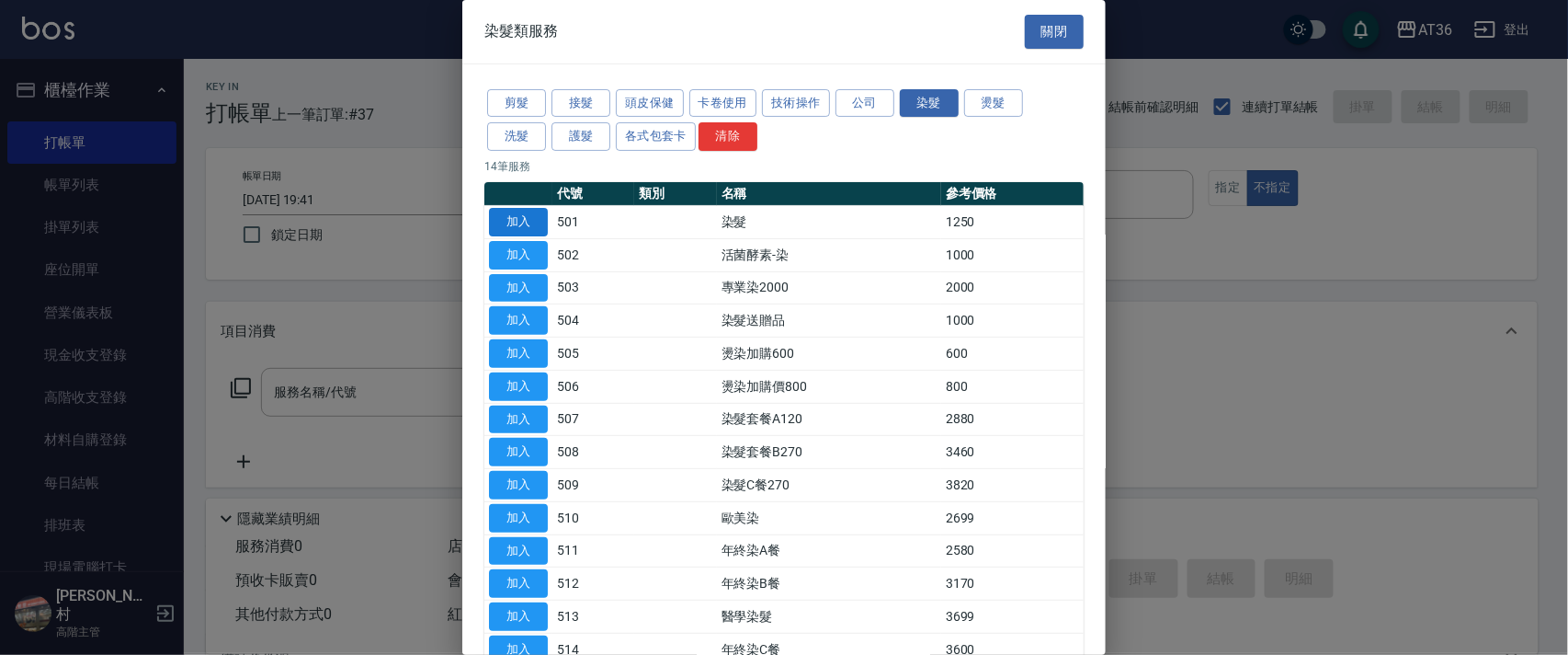
click at [535, 223] on button "加入" at bounding box center [518, 222] width 59 height 28
type input "染髮(501)"
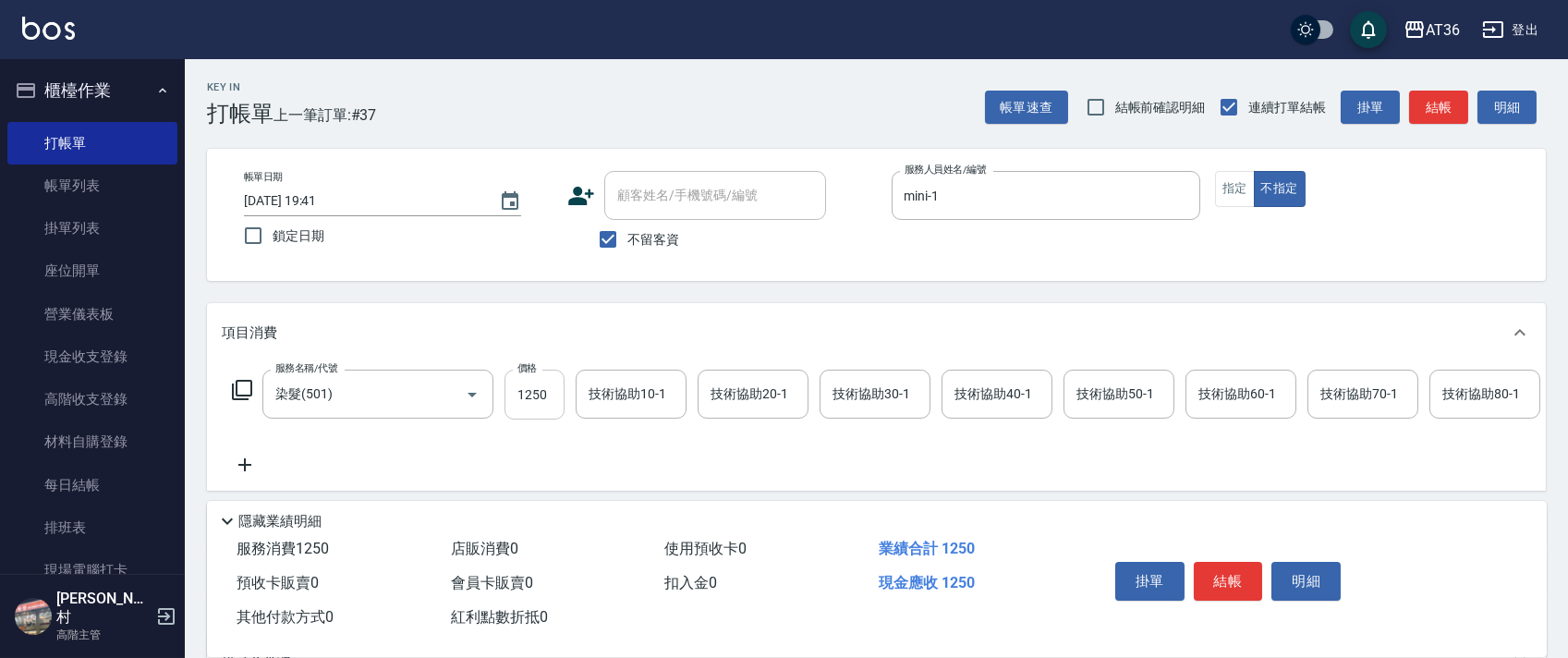
click at [539, 392] on input "1250" at bounding box center [534, 394] width 60 height 50
type input "1840"
click at [237, 393] on icon at bounding box center [242, 390] width 22 height 22
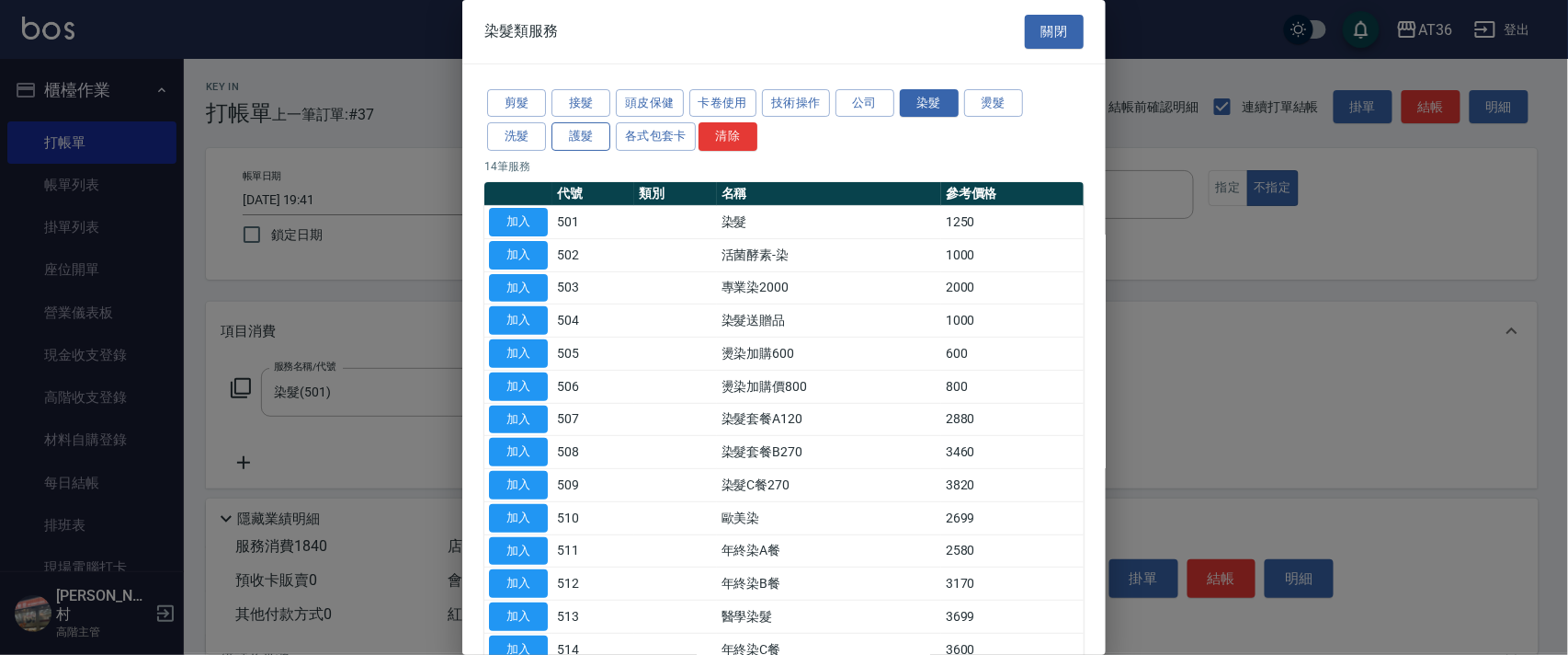
click at [583, 138] on button "護髮" at bounding box center [581, 136] width 59 height 28
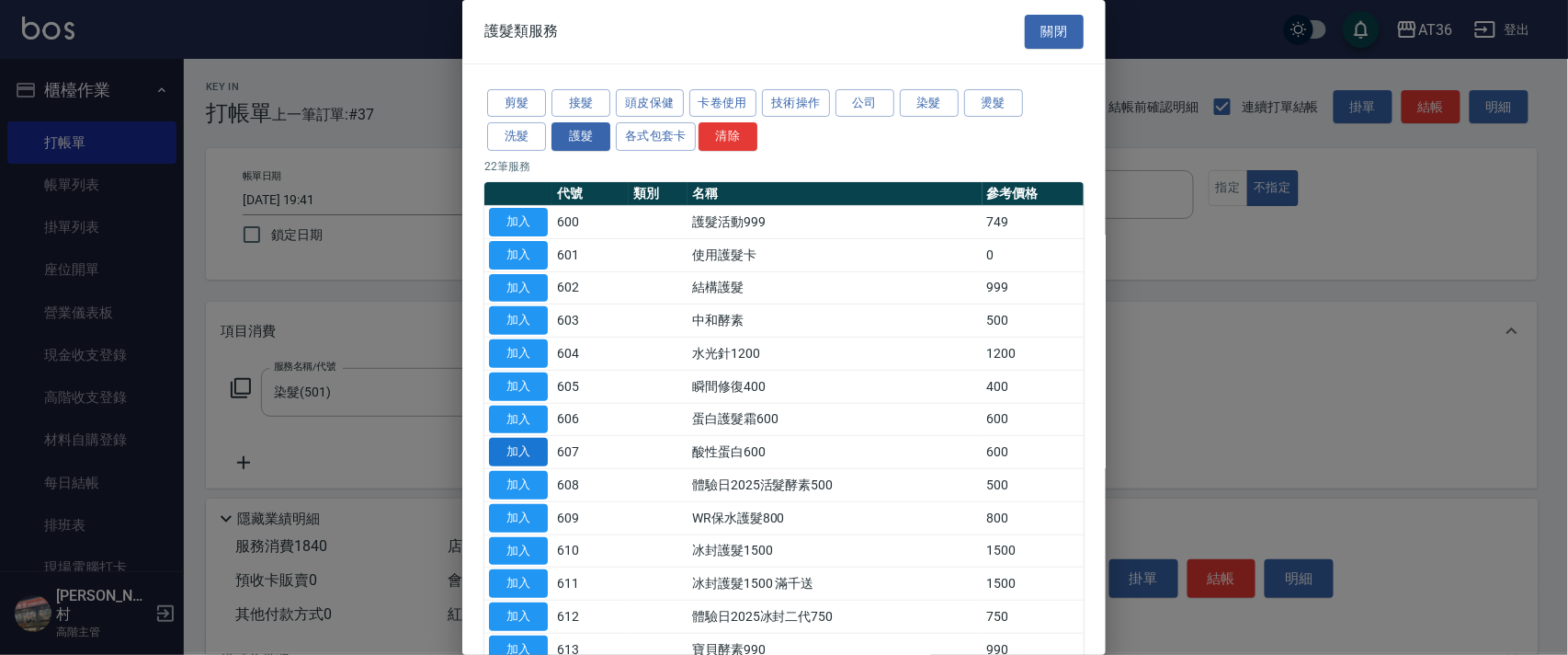
click at [530, 449] on button "加入" at bounding box center [518, 452] width 59 height 28
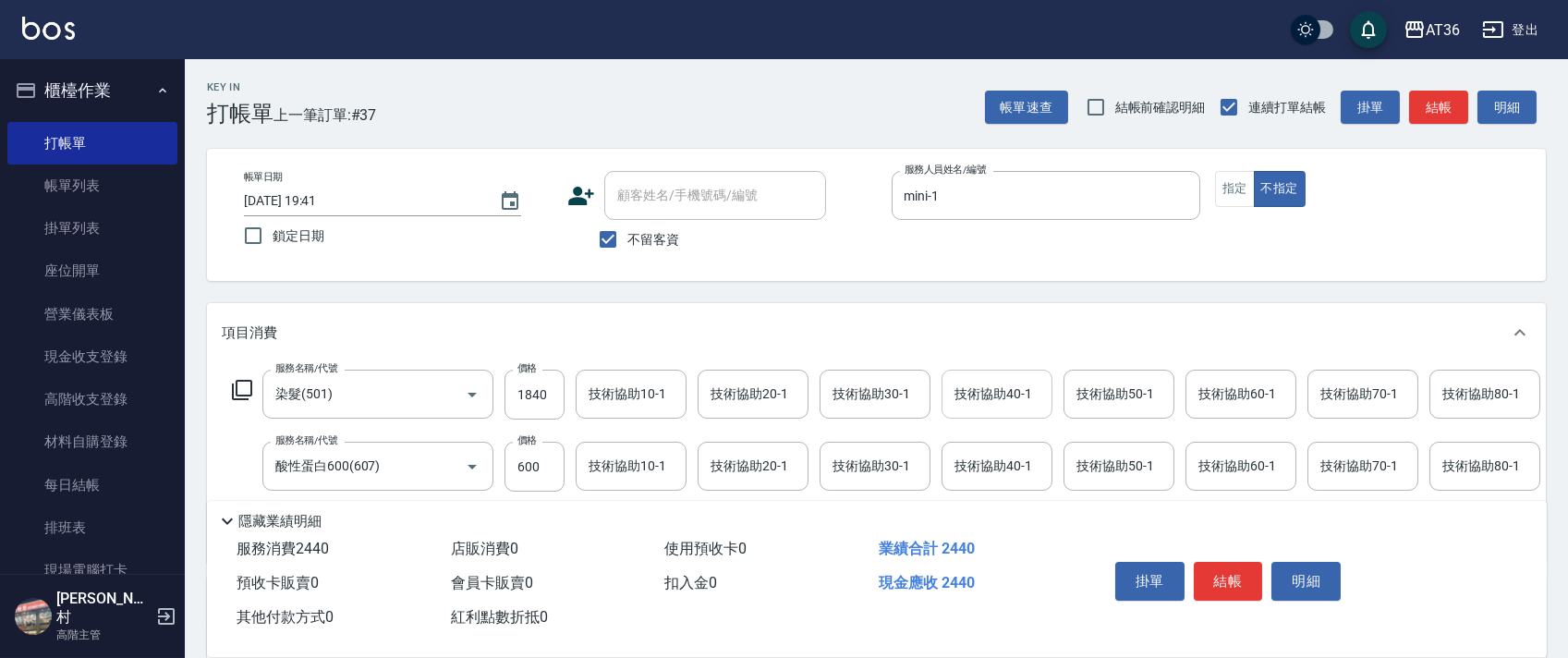
click at [972, 398] on div "技術協助40-1 技術協助40-1" at bounding box center [997, 394] width 111 height 49
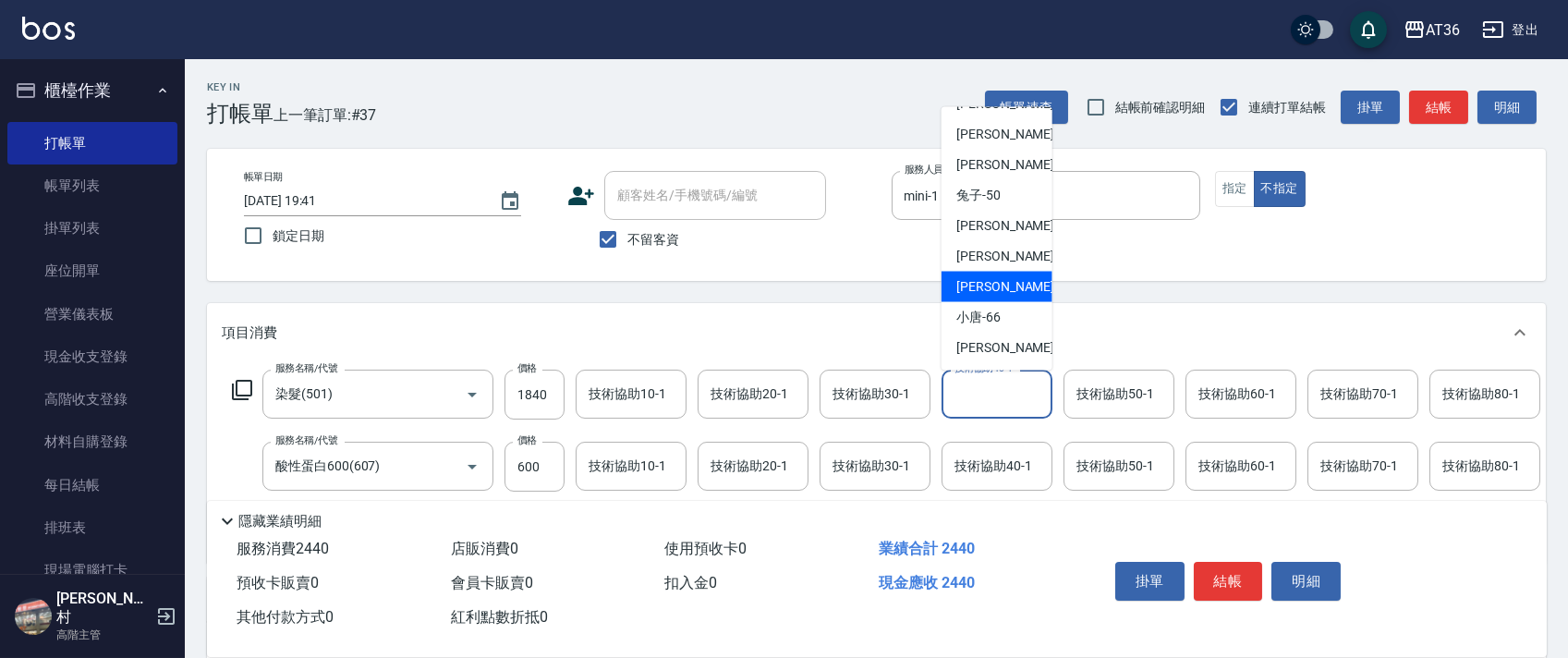
click at [993, 282] on span "[PERSON_NAME] -59" at bounding box center [1014, 287] width 116 height 20
type input "[PERSON_NAME]-59"
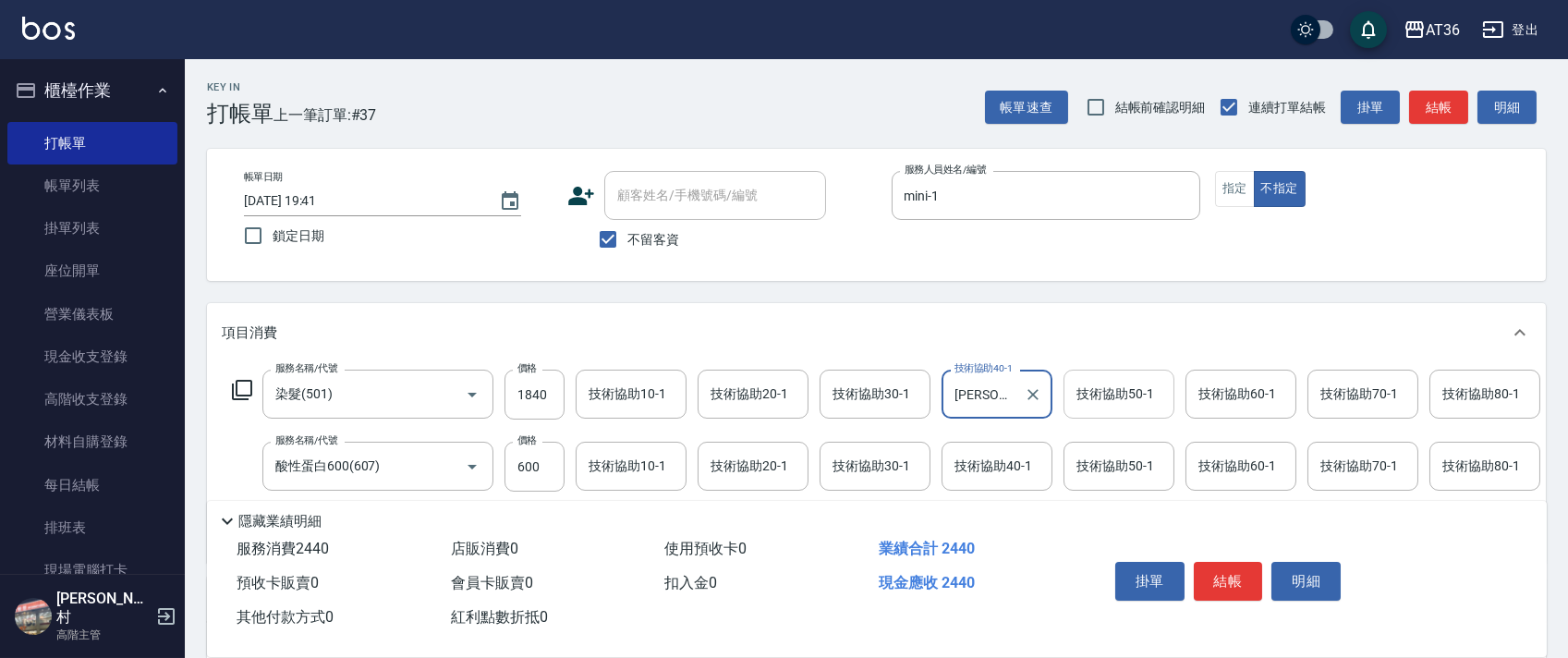
click at [1107, 394] on div "技術協助50-1 技術協助50-1" at bounding box center [1119, 394] width 111 height 49
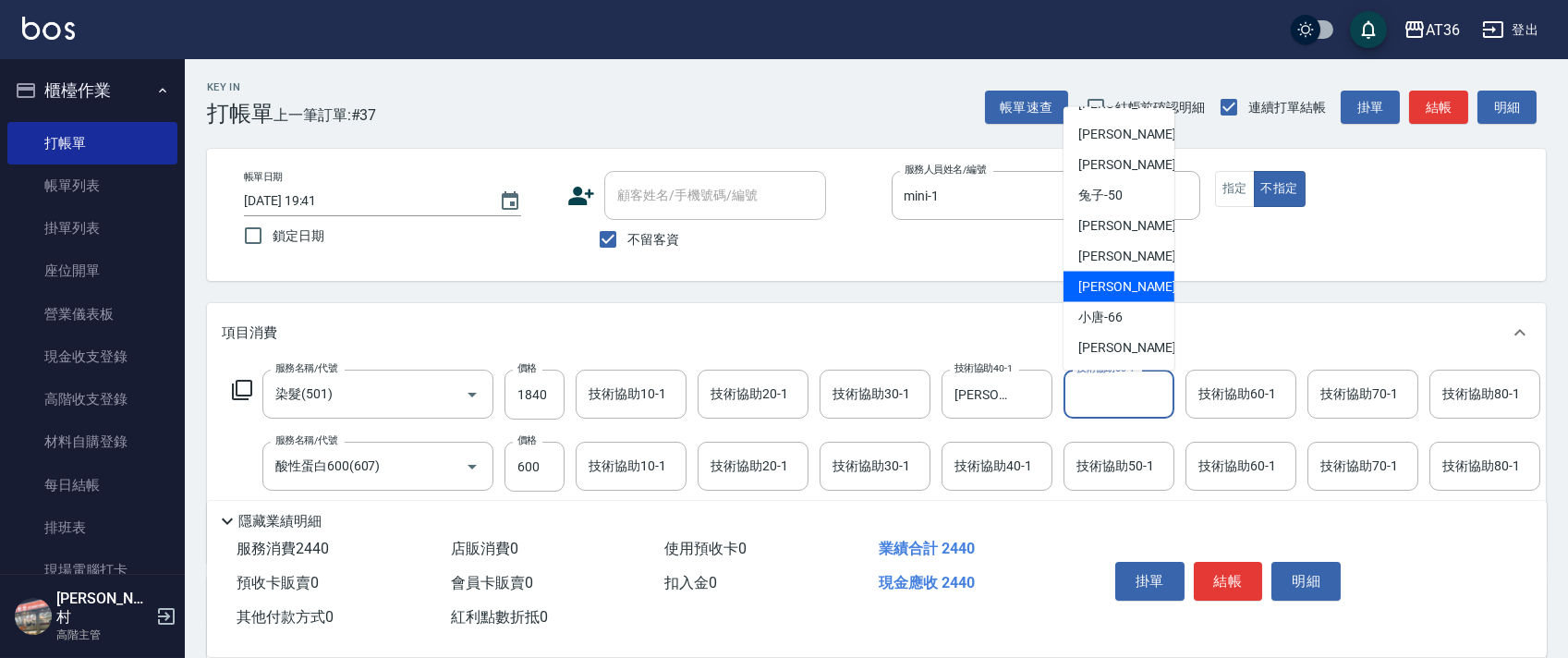
click at [1118, 271] on div "[PERSON_NAME] -59" at bounding box center [1119, 286] width 111 height 31
type input "[PERSON_NAME]-59"
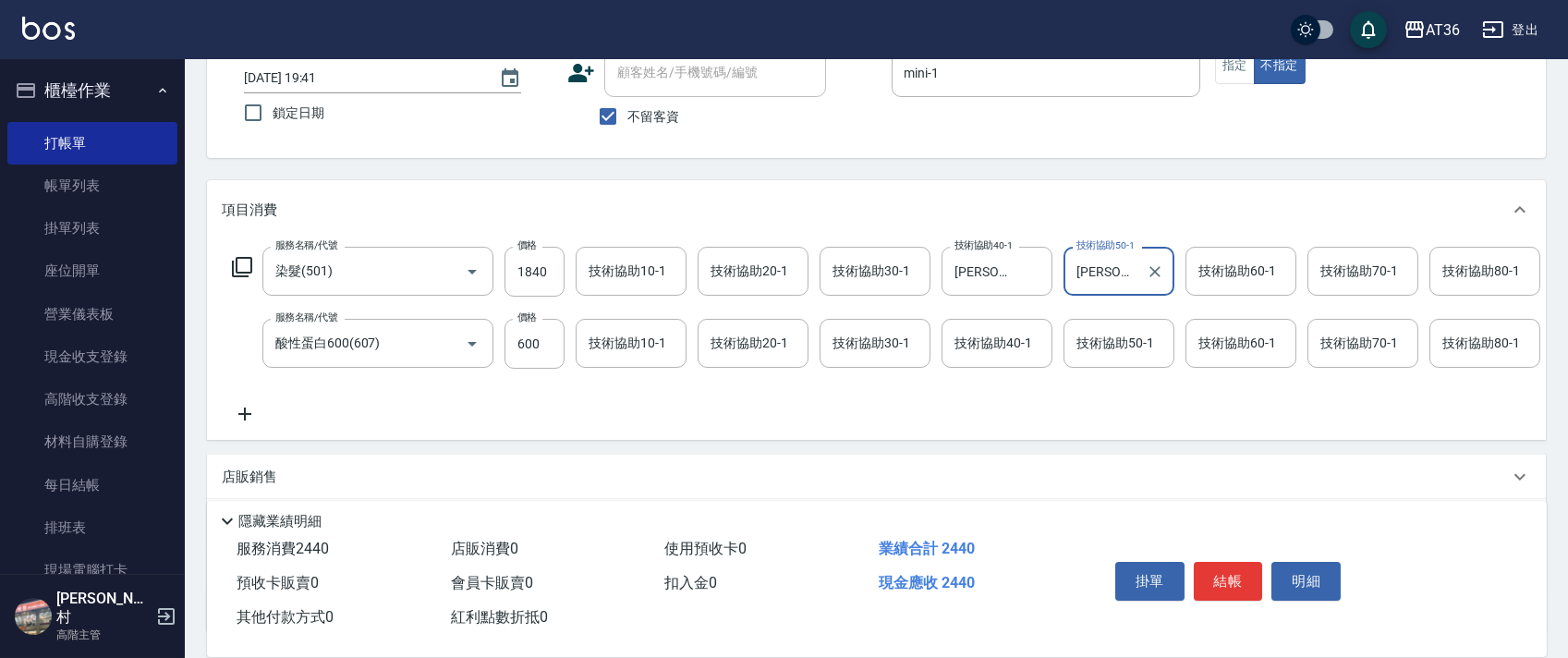
scroll to position [0, 523]
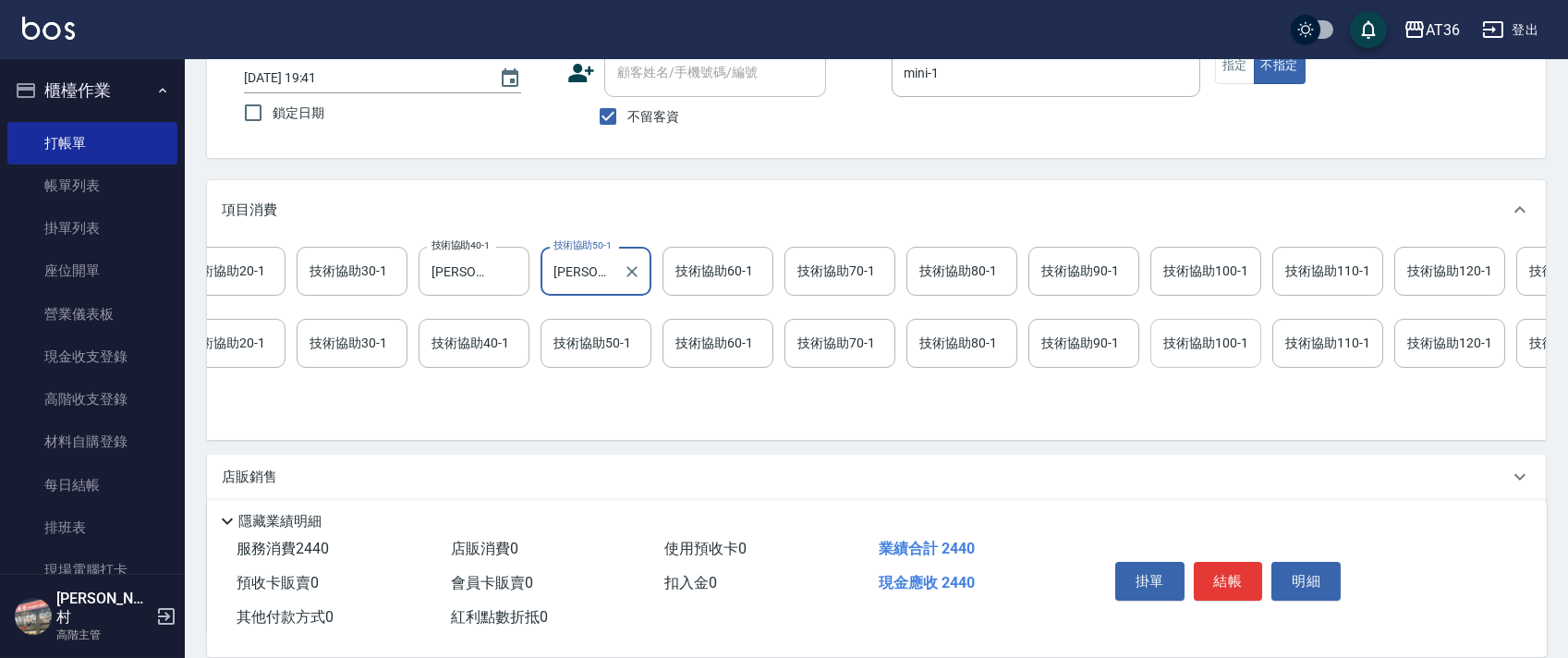
click at [1182, 338] on div "技術協助100-1 技術協助100-1" at bounding box center [1206, 343] width 111 height 49
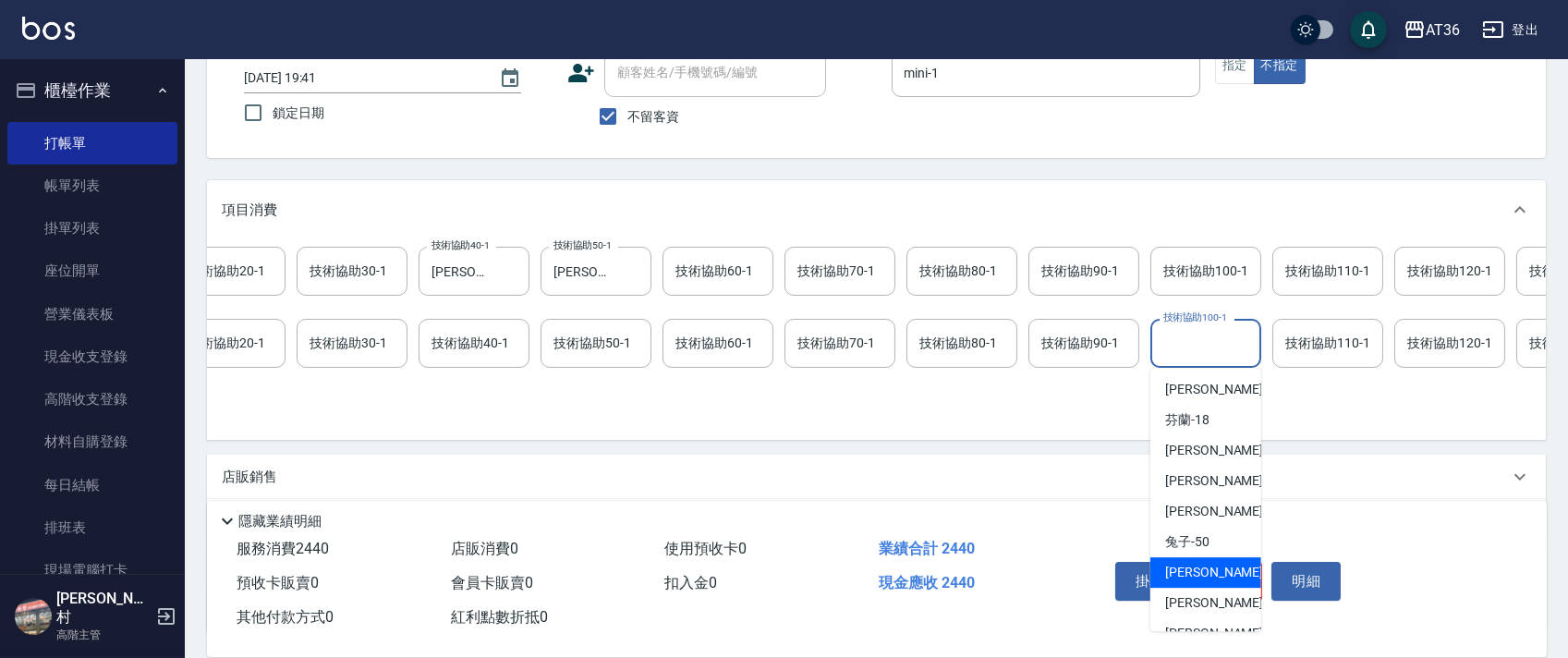
scroll to position [239, 0]
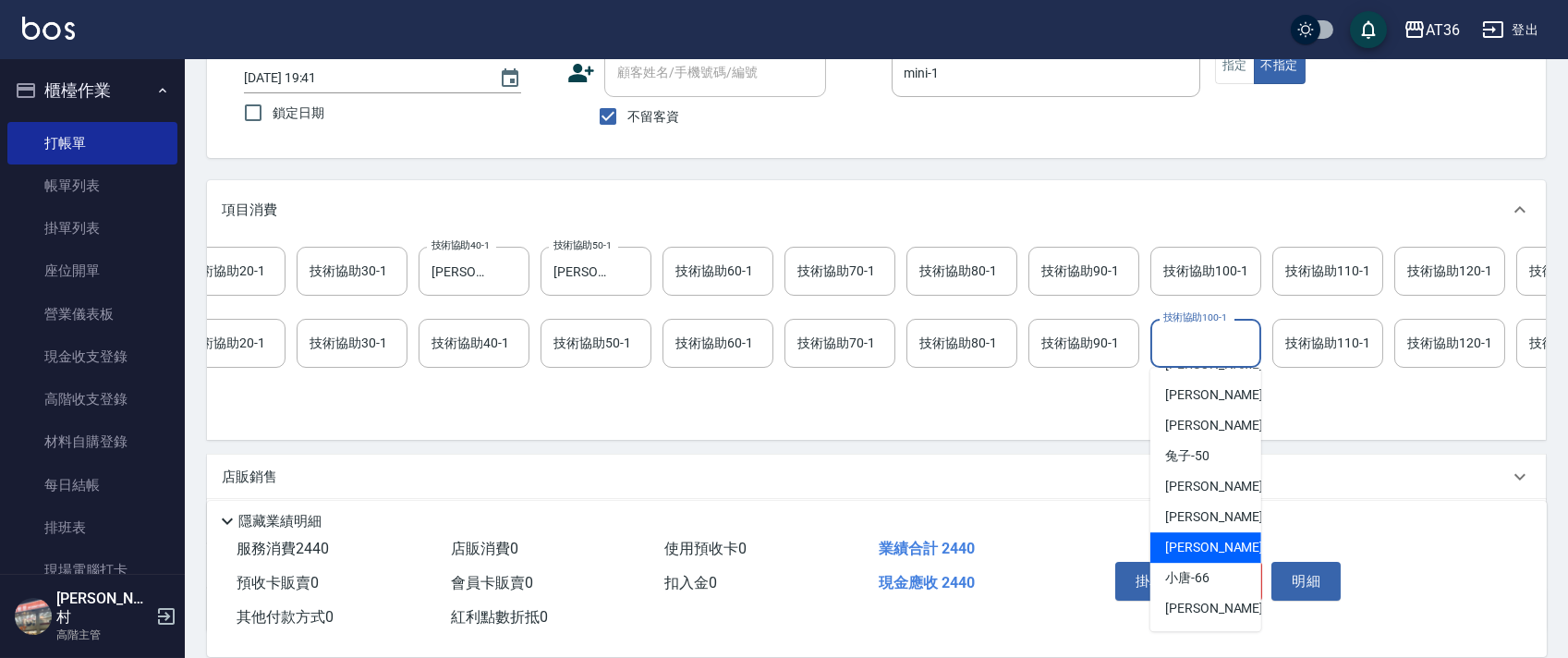
drag, startPoint x: 1203, startPoint y: 547, endPoint x: 1177, endPoint y: 460, distance: 90.8
click at [1202, 546] on span "[PERSON_NAME] -59" at bounding box center [1224, 548] width 116 height 20
type input "[PERSON_NAME]-59"
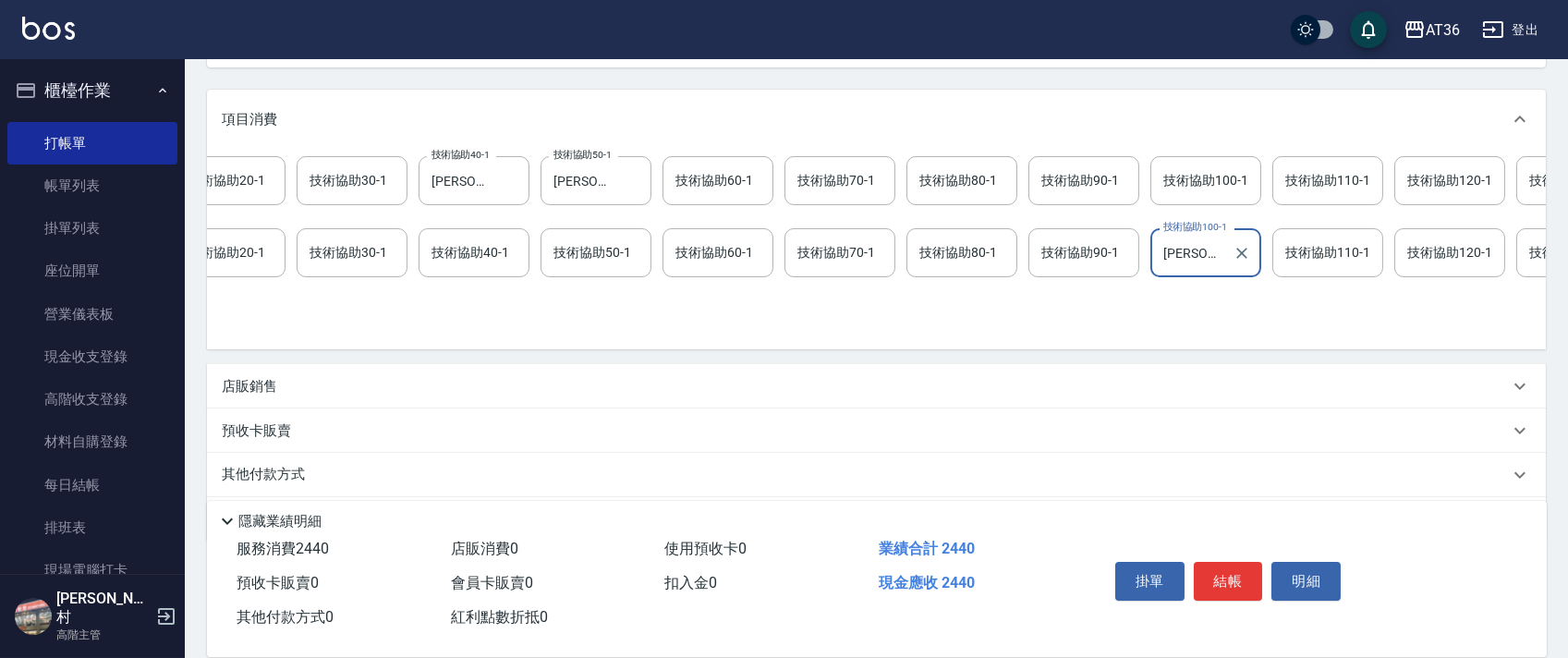
scroll to position [290, 0]
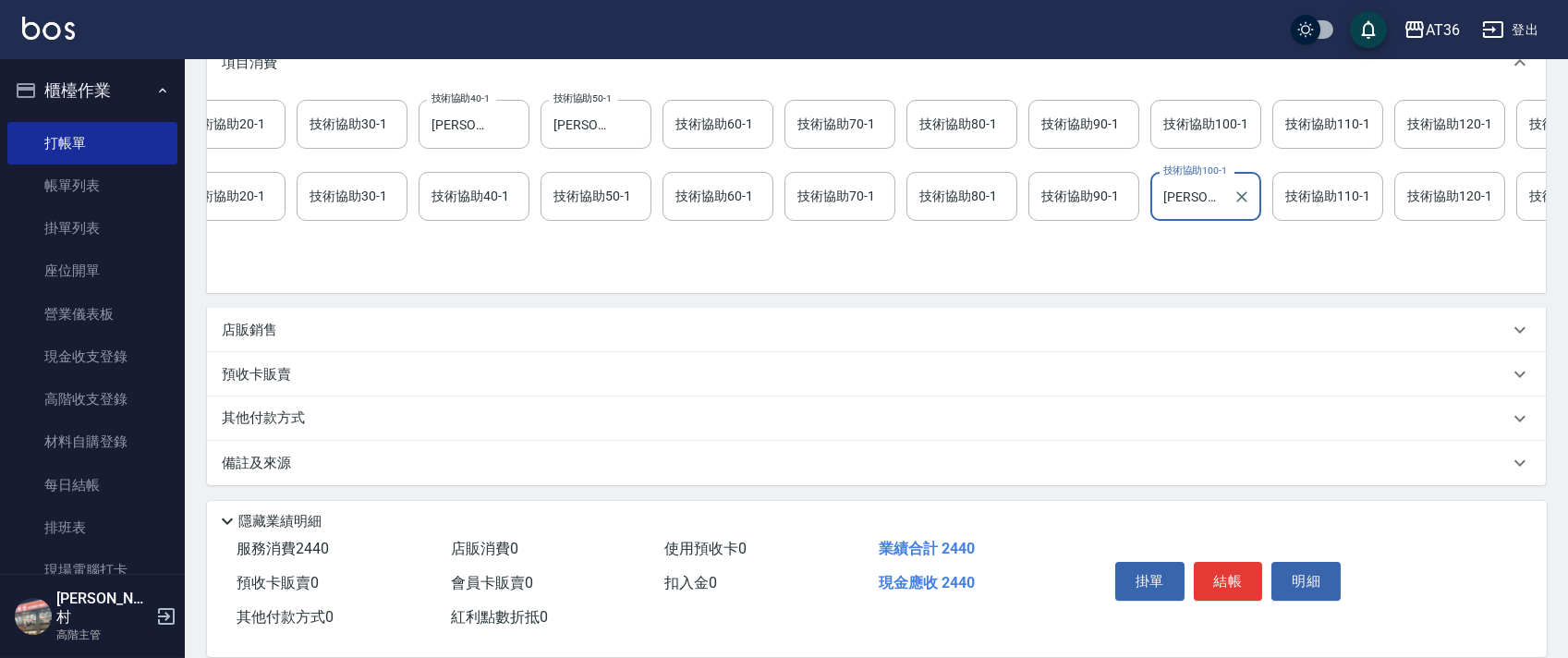
click at [296, 412] on p "其他付款方式" at bounding box center [268, 418] width 93 height 21
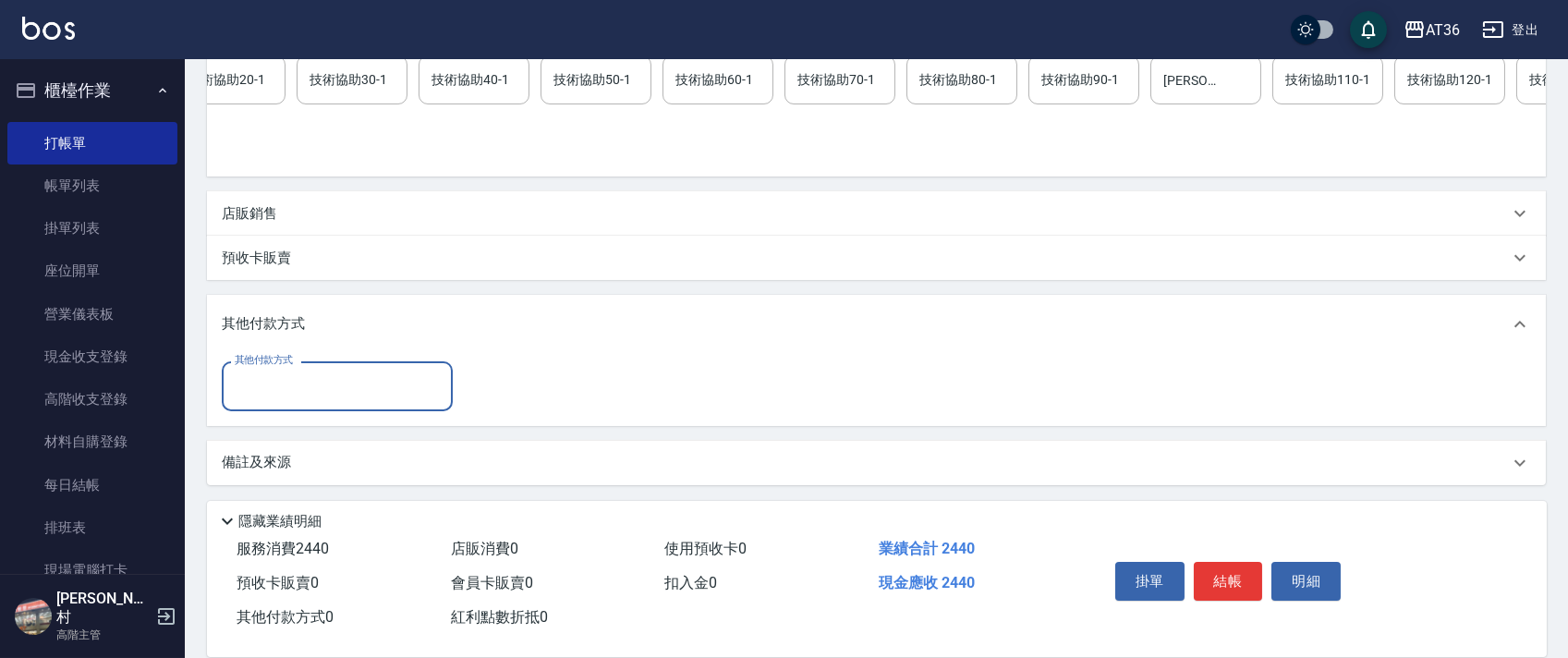
scroll to position [405, 0]
click at [297, 393] on input "其他付款方式" at bounding box center [336, 385] width 214 height 33
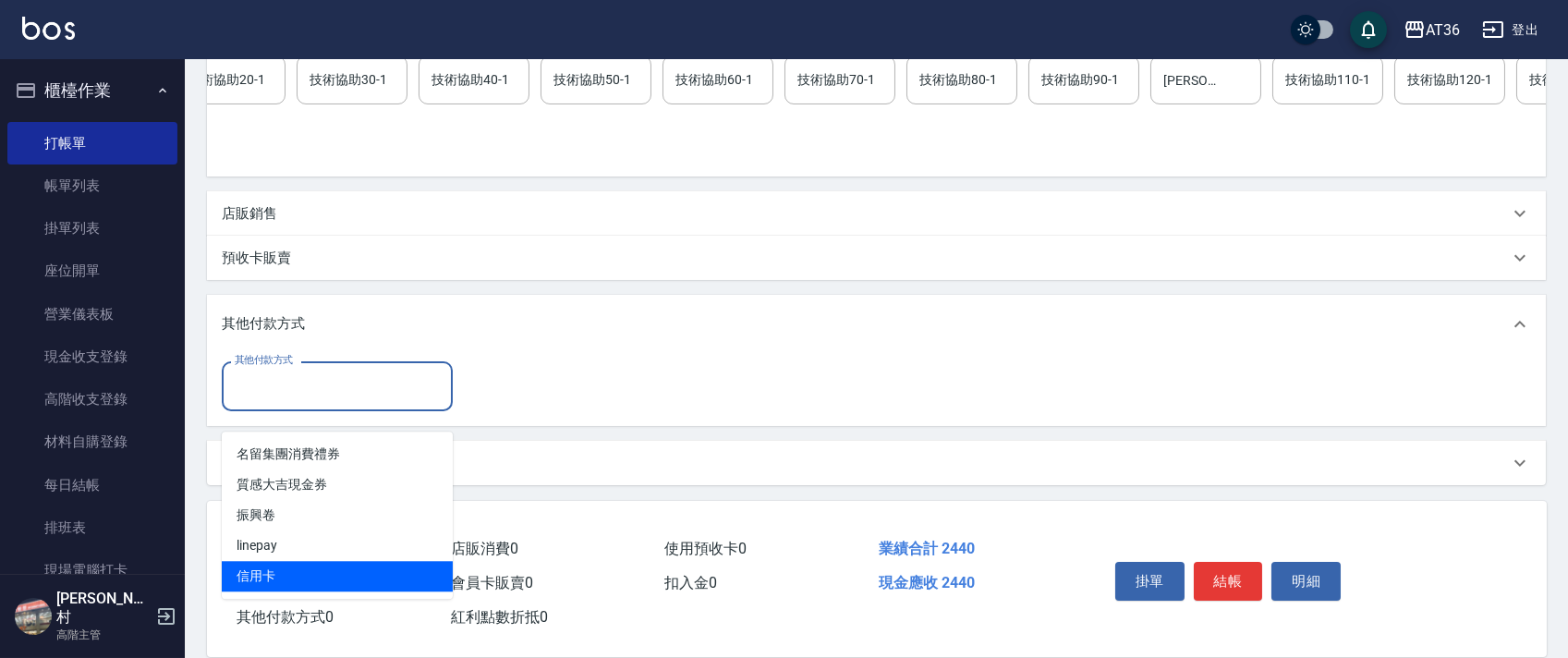
drag, startPoint x: 286, startPoint y: 553, endPoint x: 458, endPoint y: 325, distance: 285.6
click at [286, 560] on span "信用卡" at bounding box center [337, 575] width 231 height 31
type input "信用卡"
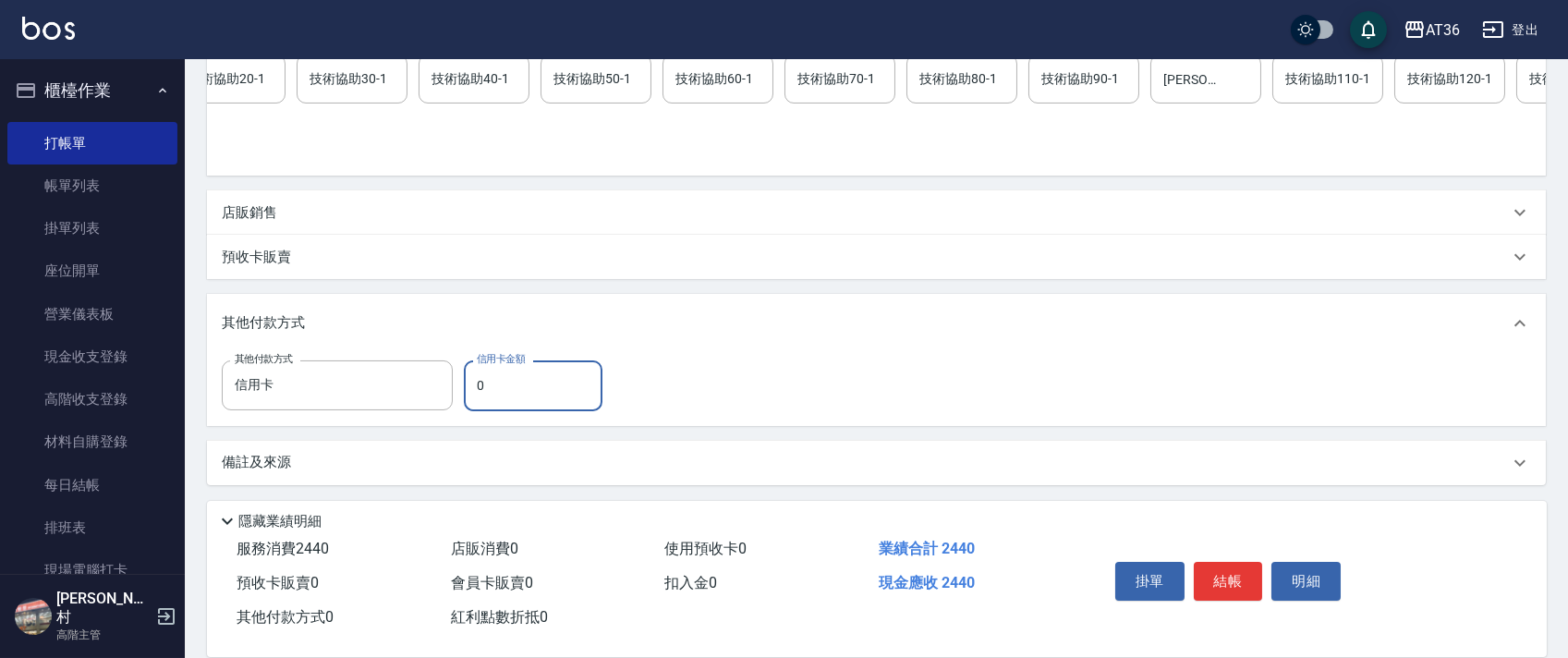
drag, startPoint x: 475, startPoint y: 386, endPoint x: 510, endPoint y: 367, distance: 39.8
click at [474, 386] on input "0" at bounding box center [533, 385] width 138 height 50
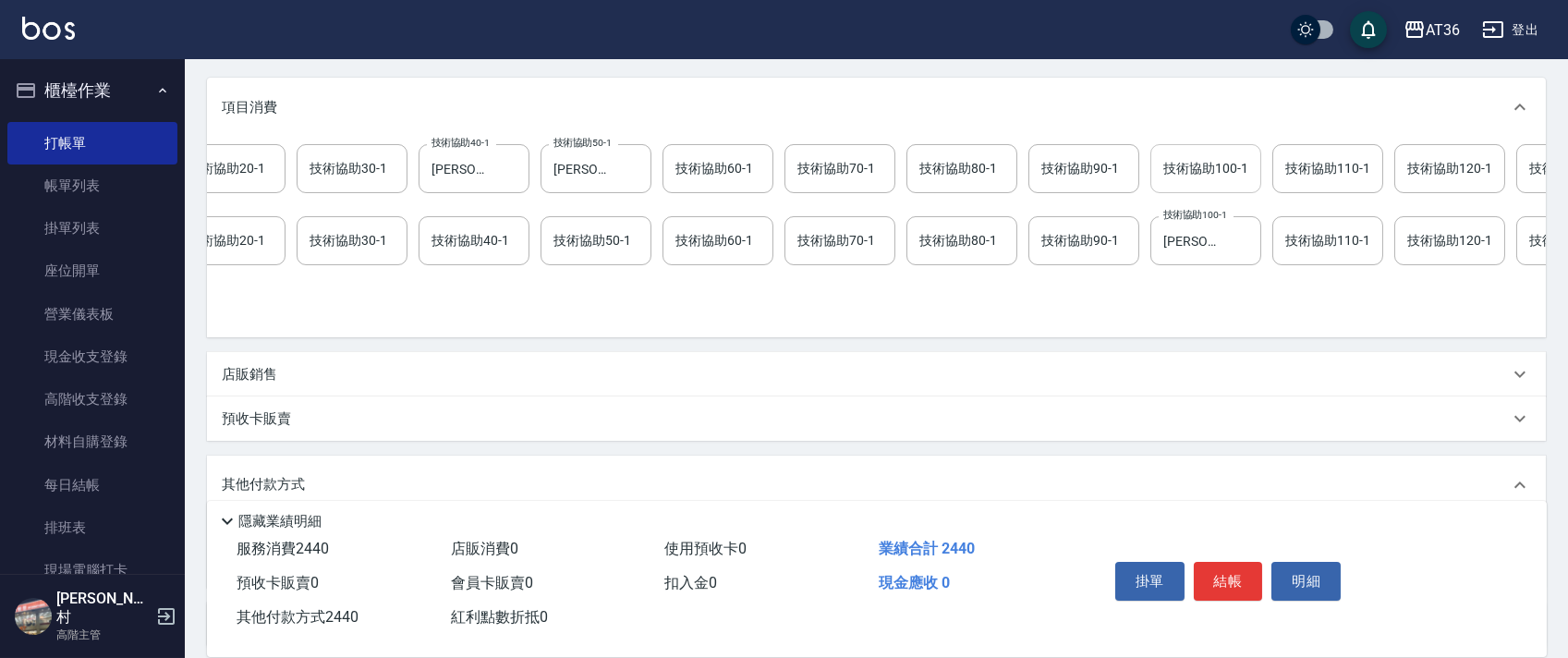
scroll to position [0, 0]
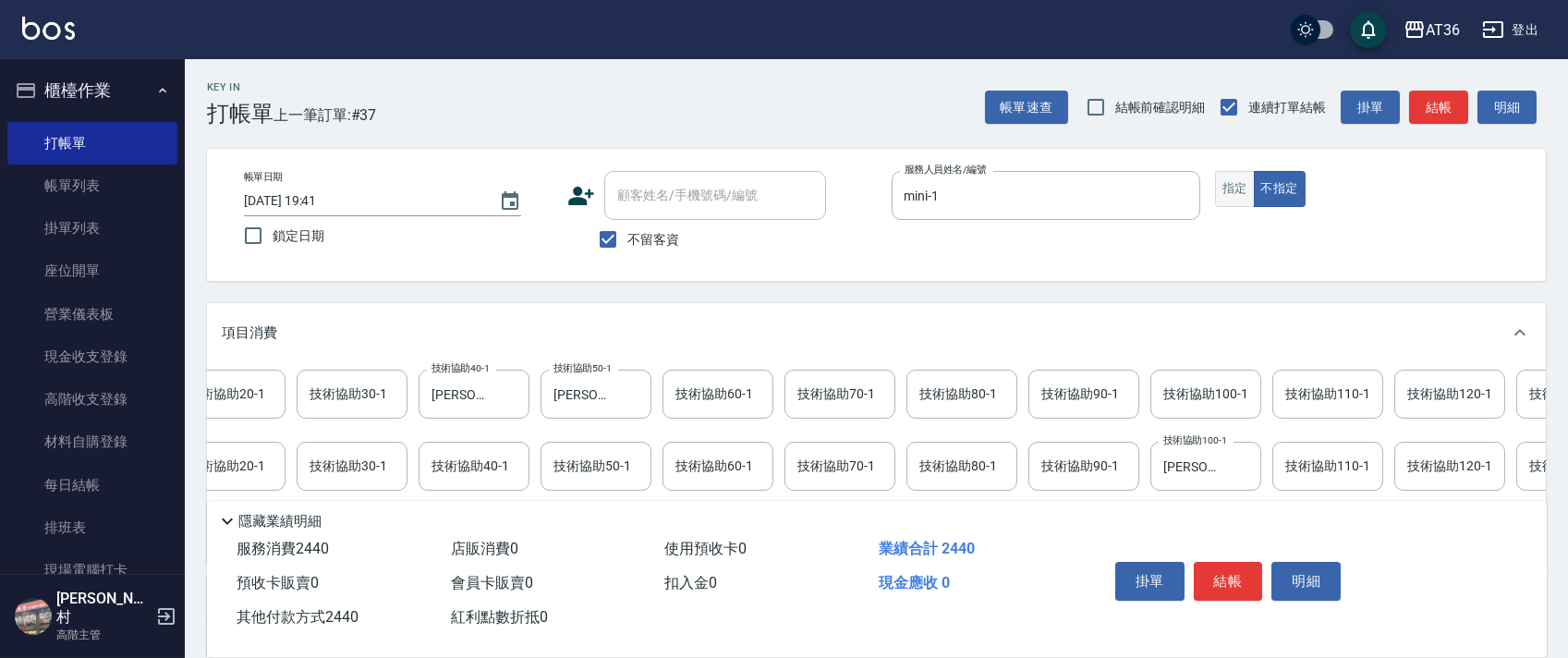
type input "2440"
drag, startPoint x: 1230, startPoint y: 195, endPoint x: 1367, endPoint y: 275, distance: 158.6
click at [1230, 197] on button "指定" at bounding box center [1234, 188] width 39 height 37
click at [1218, 579] on button "結帳" at bounding box center [1229, 580] width 69 height 38
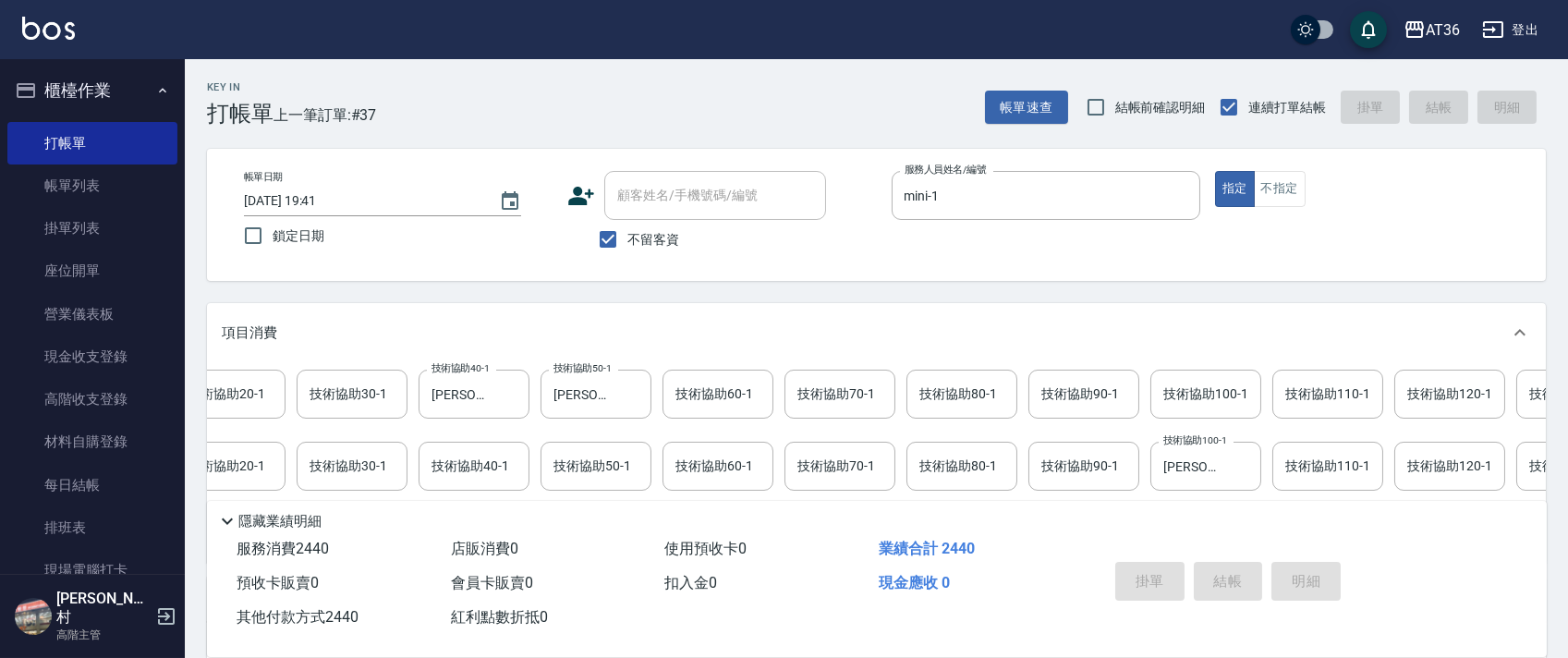
type input "[DATE] 19:42"
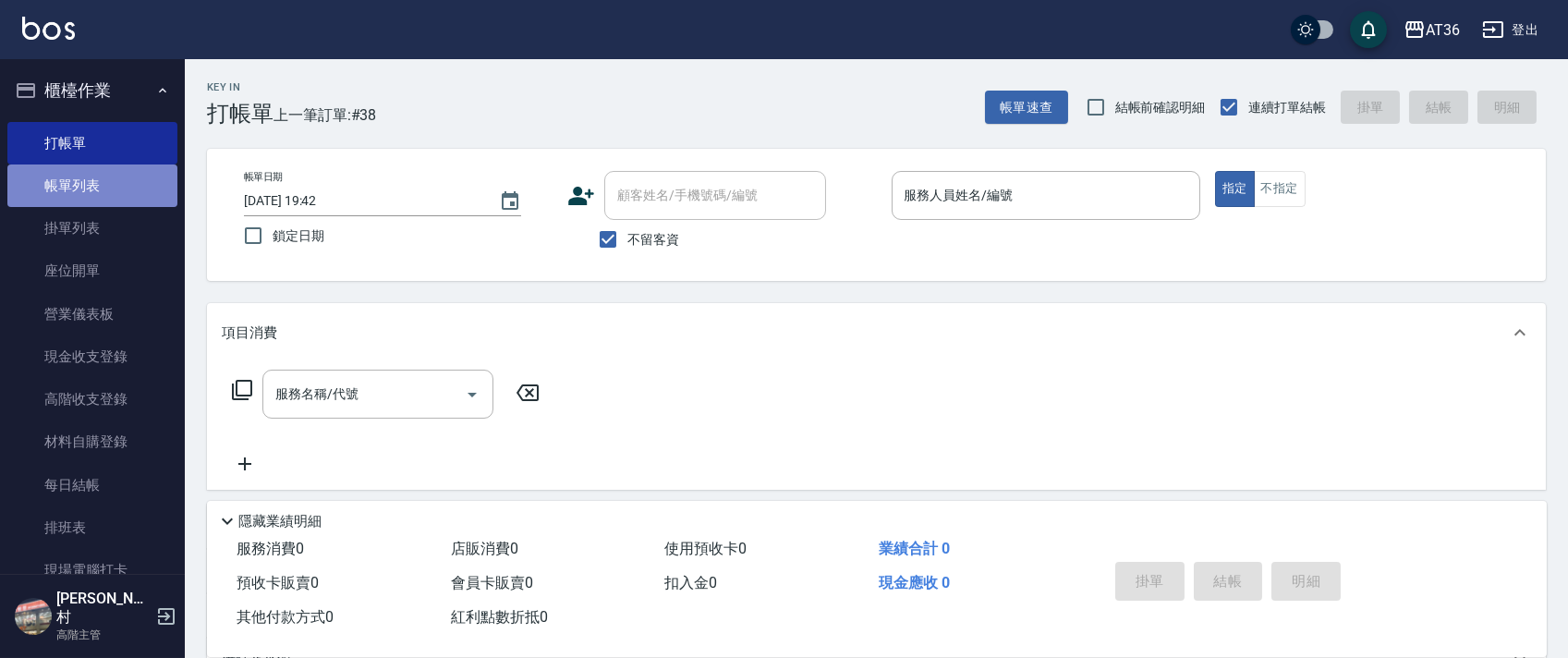
click at [97, 183] on link "帳單列表" at bounding box center [92, 185] width 170 height 42
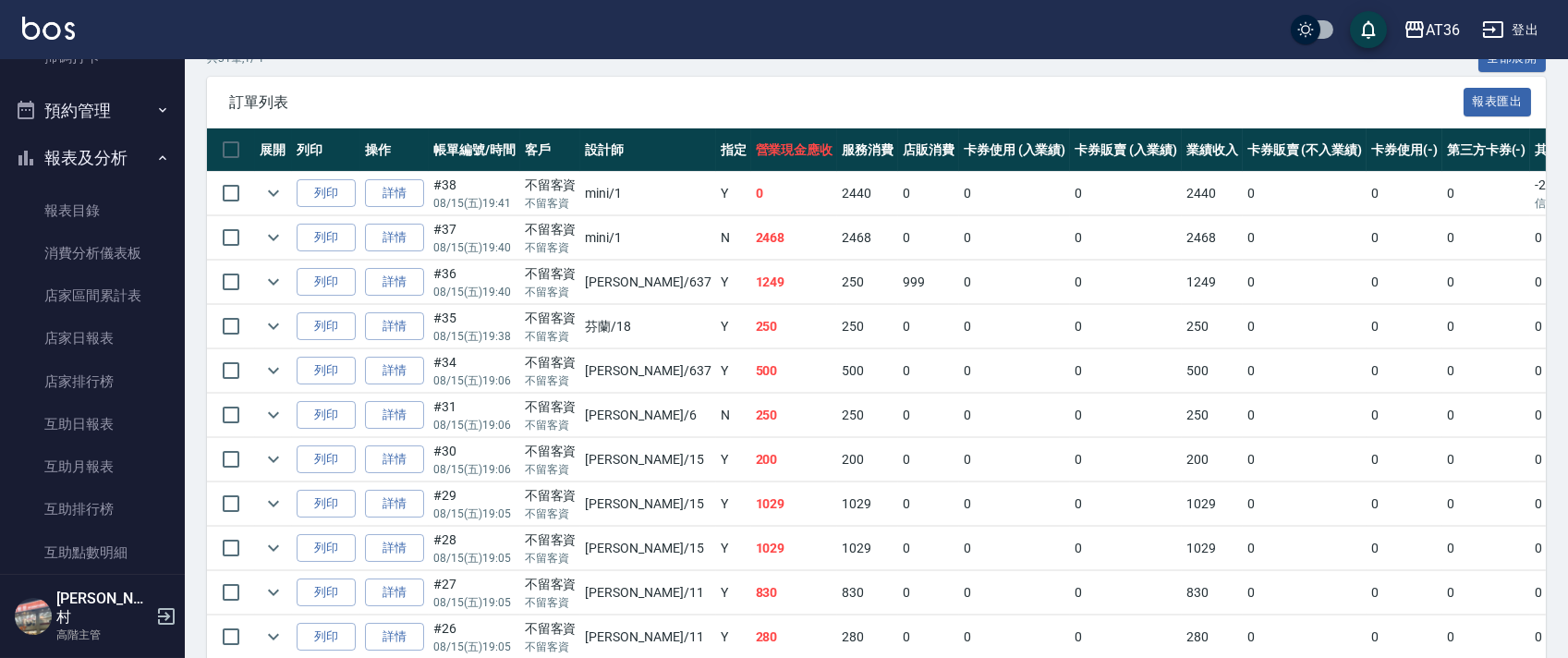
scroll to position [616, 0]
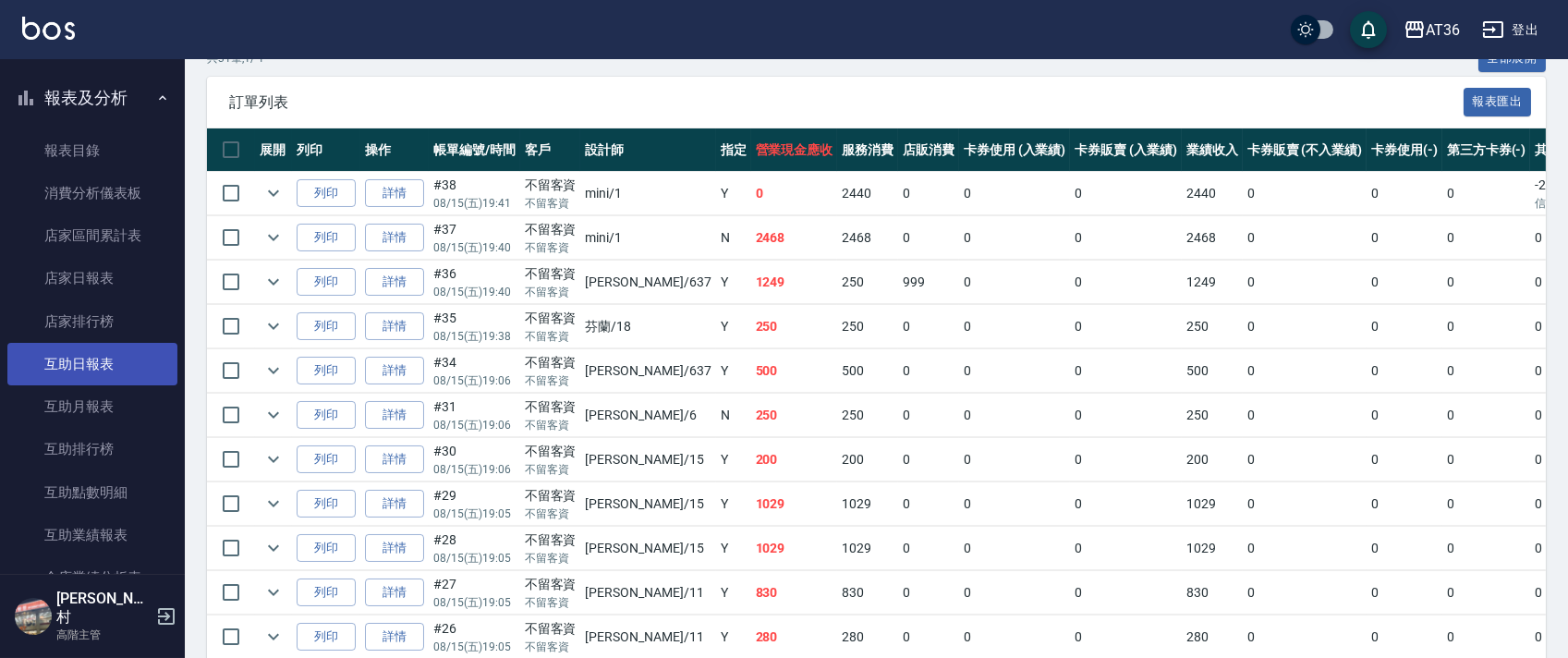
click at [85, 371] on link "互助日報表" at bounding box center [92, 363] width 170 height 42
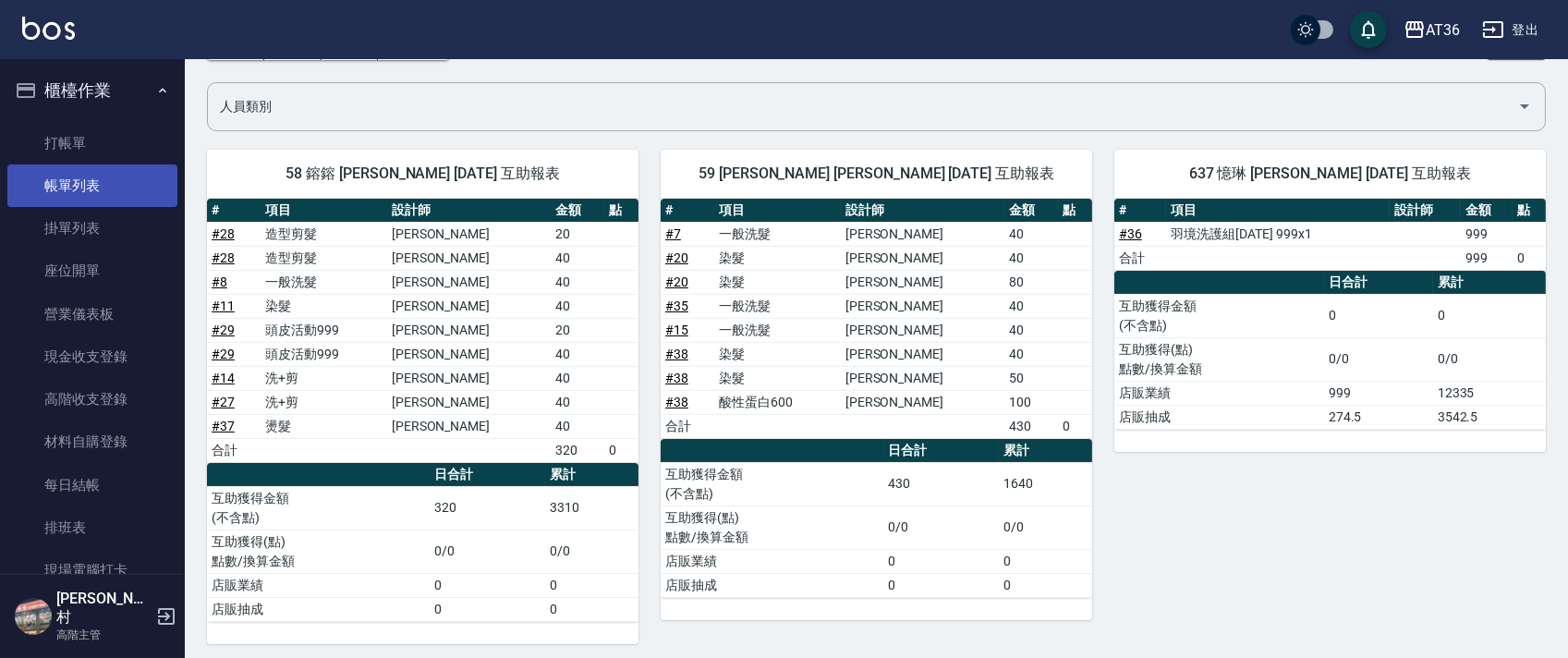
click at [118, 179] on link "帳單列表" at bounding box center [92, 185] width 170 height 42
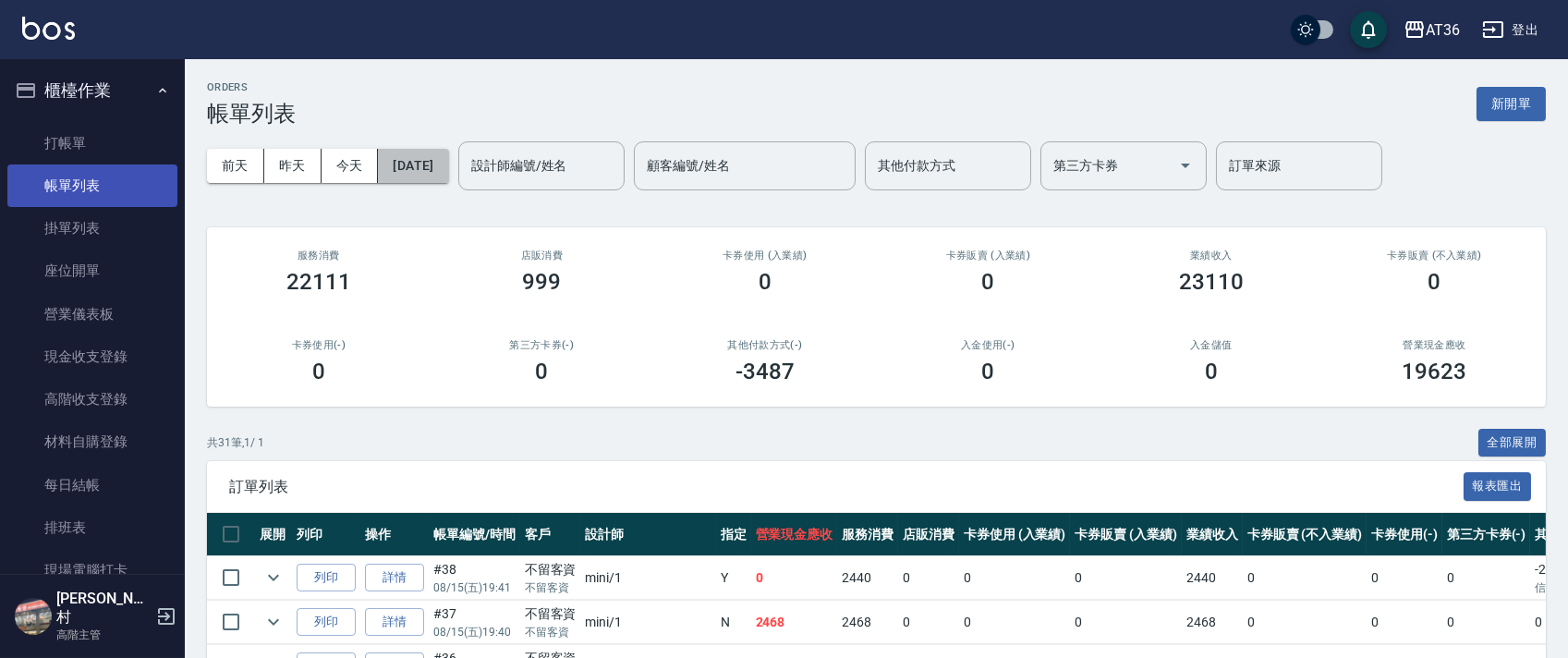
click at [448, 164] on button "[DATE]" at bounding box center [412, 166] width 70 height 35
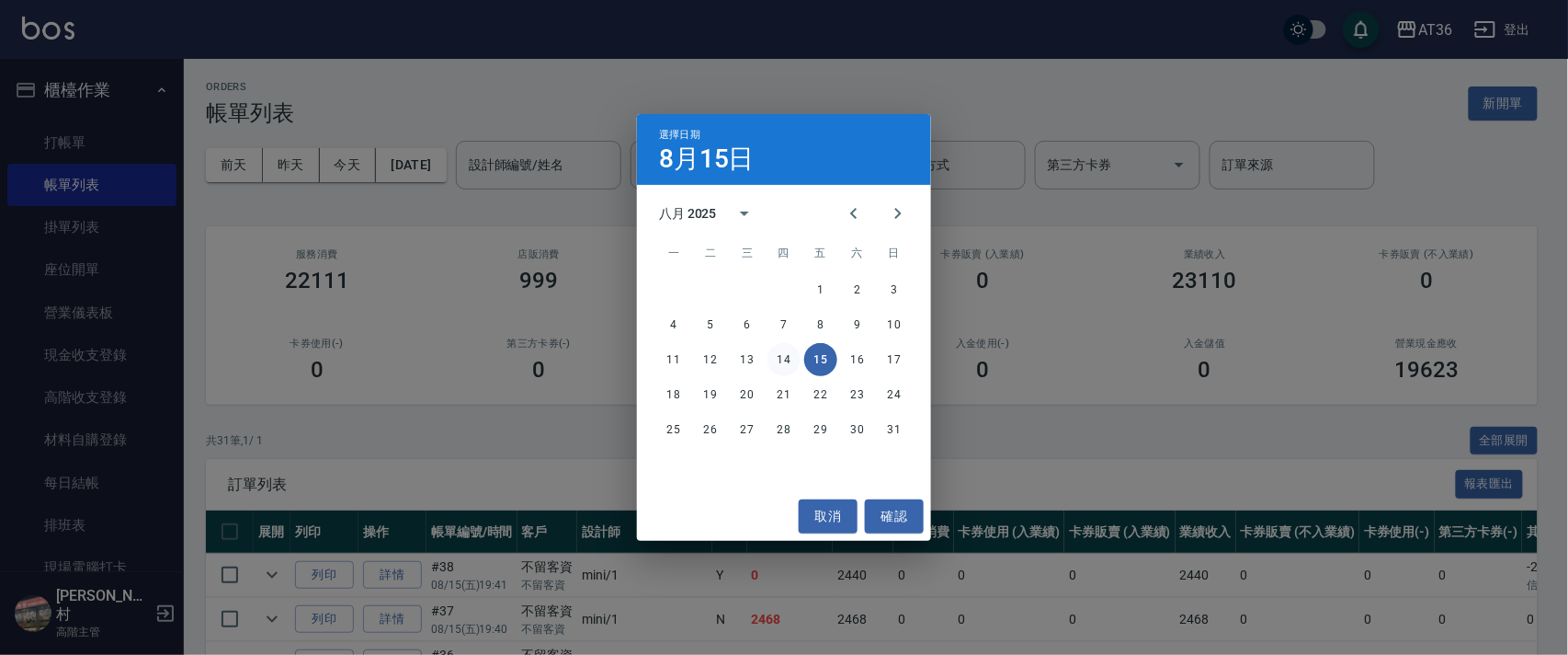
click at [785, 361] on button "14" at bounding box center [784, 359] width 33 height 33
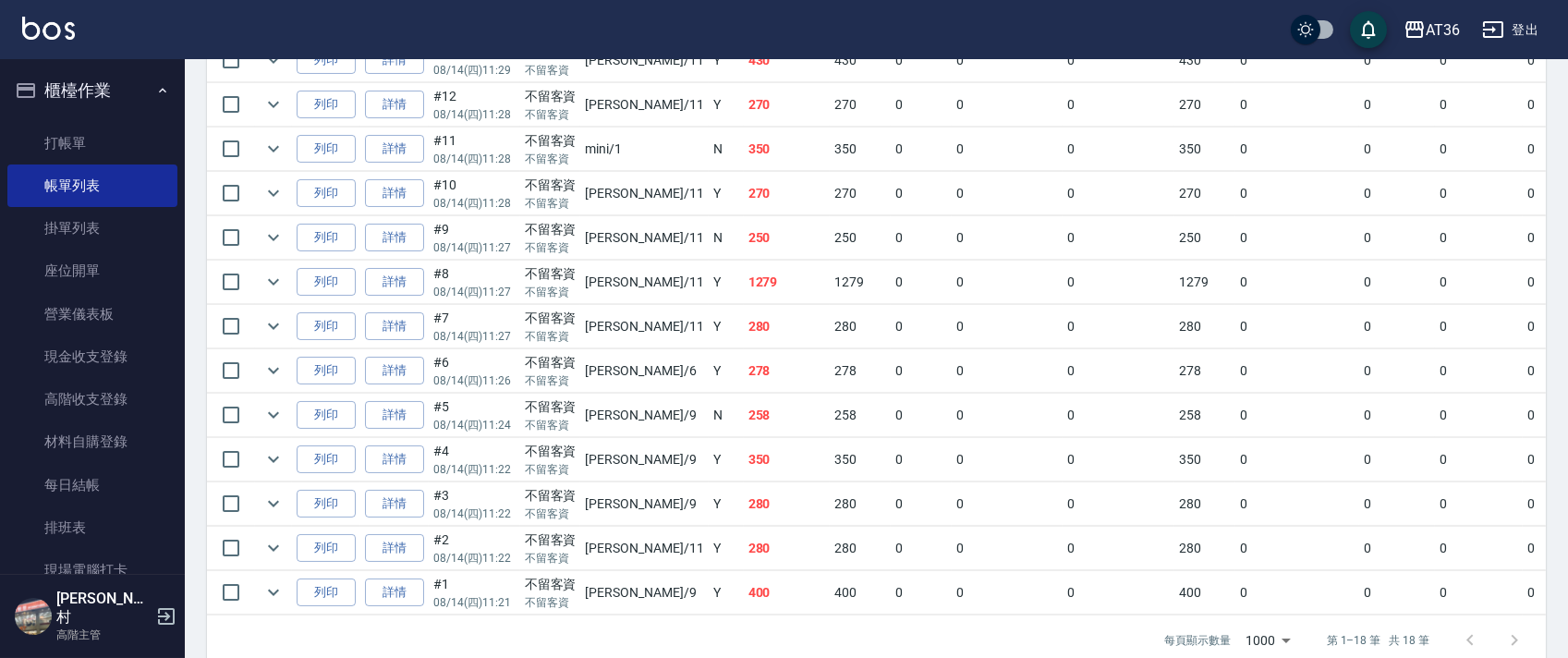
scroll to position [790, 0]
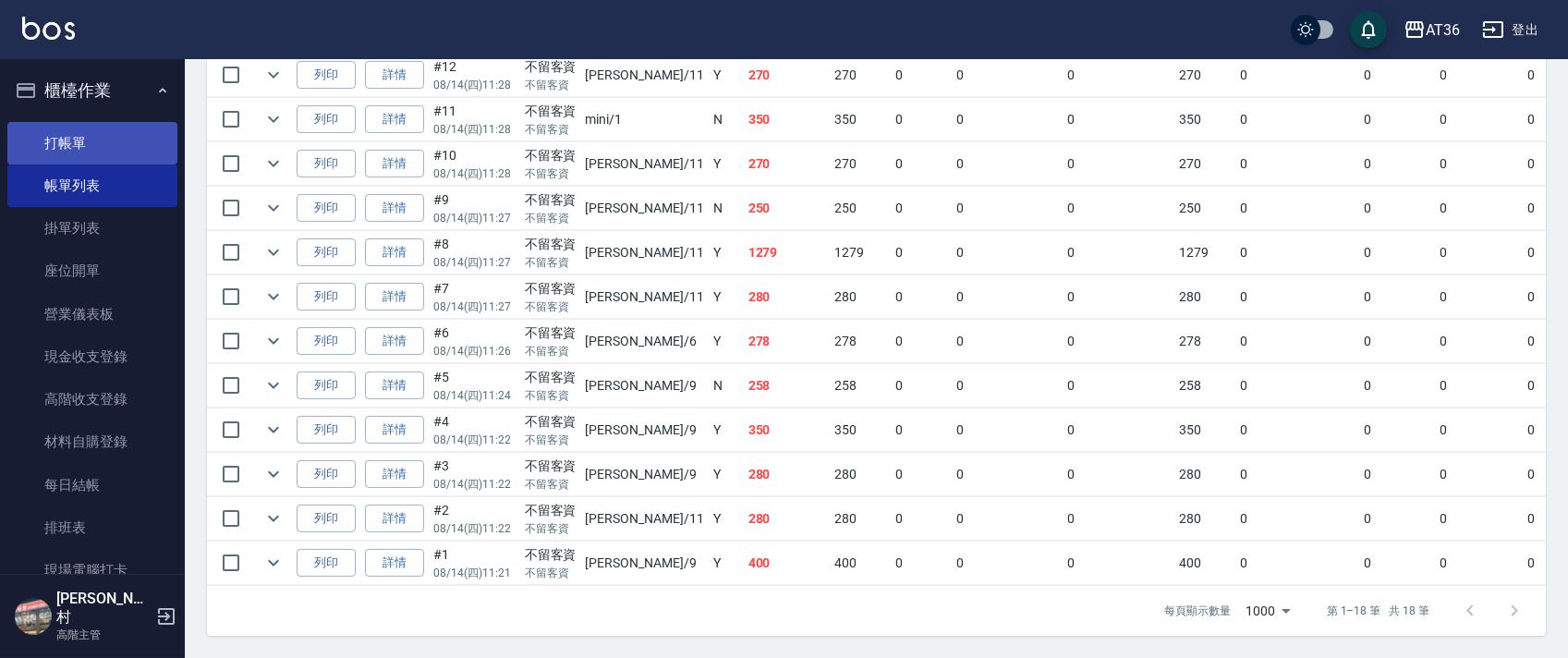
click at [111, 137] on link "打帳單" at bounding box center [92, 143] width 170 height 42
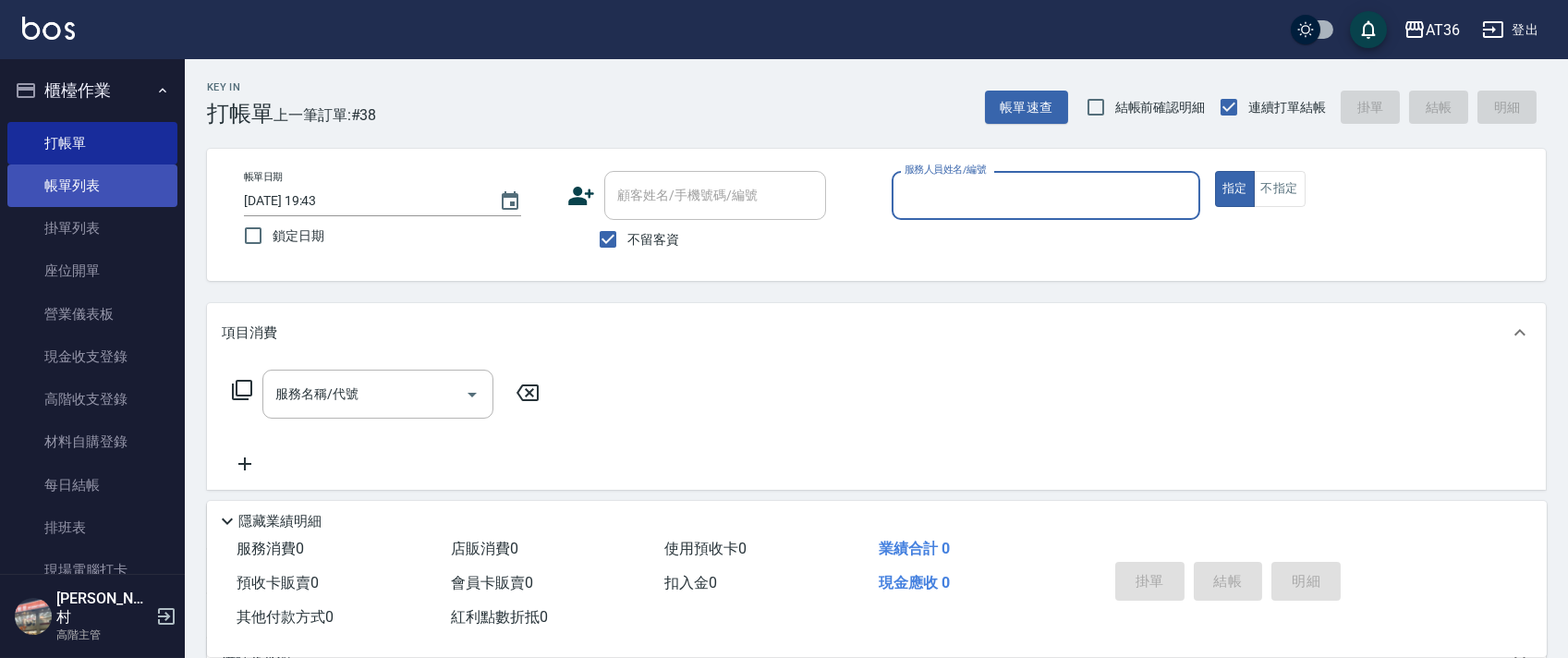
click at [107, 190] on link "帳單列表" at bounding box center [92, 185] width 170 height 42
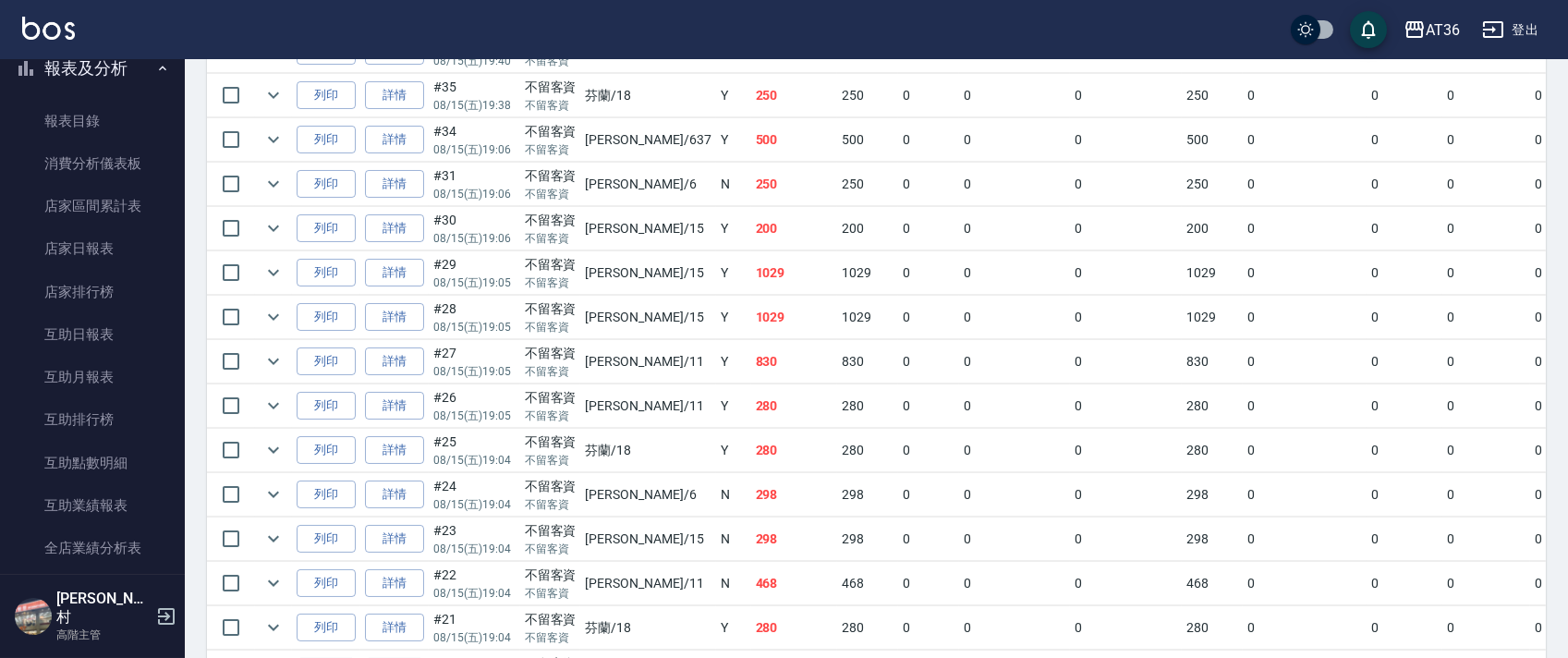
scroll to position [739, 0]
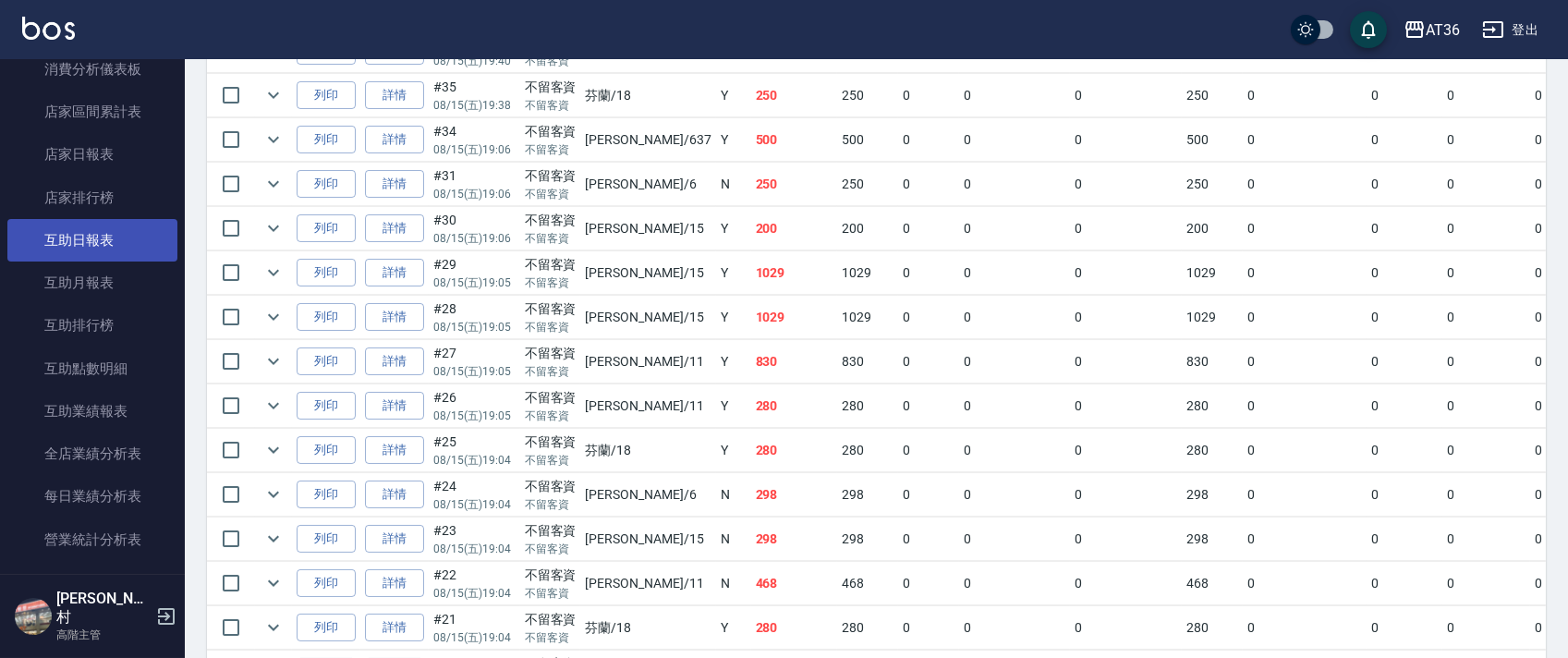
click at [109, 238] on link "互助日報表" at bounding box center [92, 240] width 170 height 42
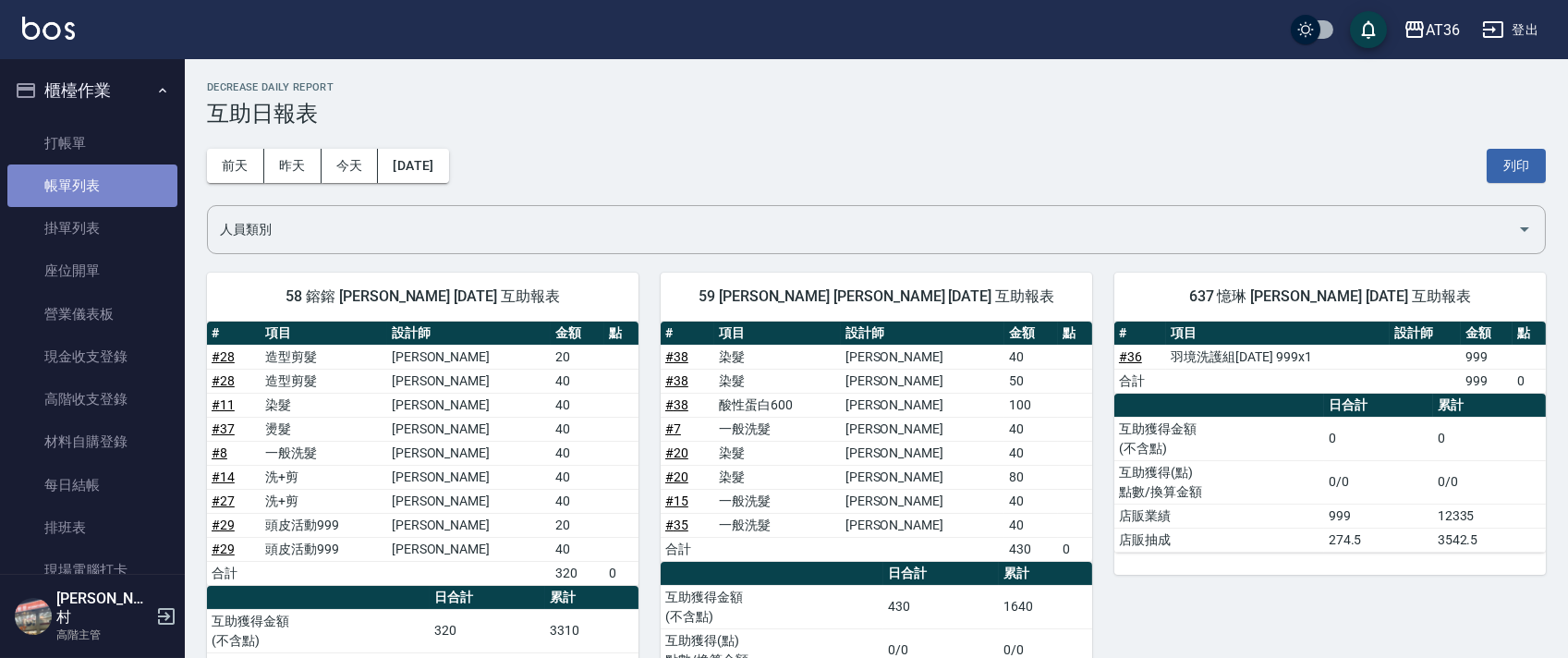
click at [110, 180] on link "帳單列表" at bounding box center [92, 185] width 170 height 42
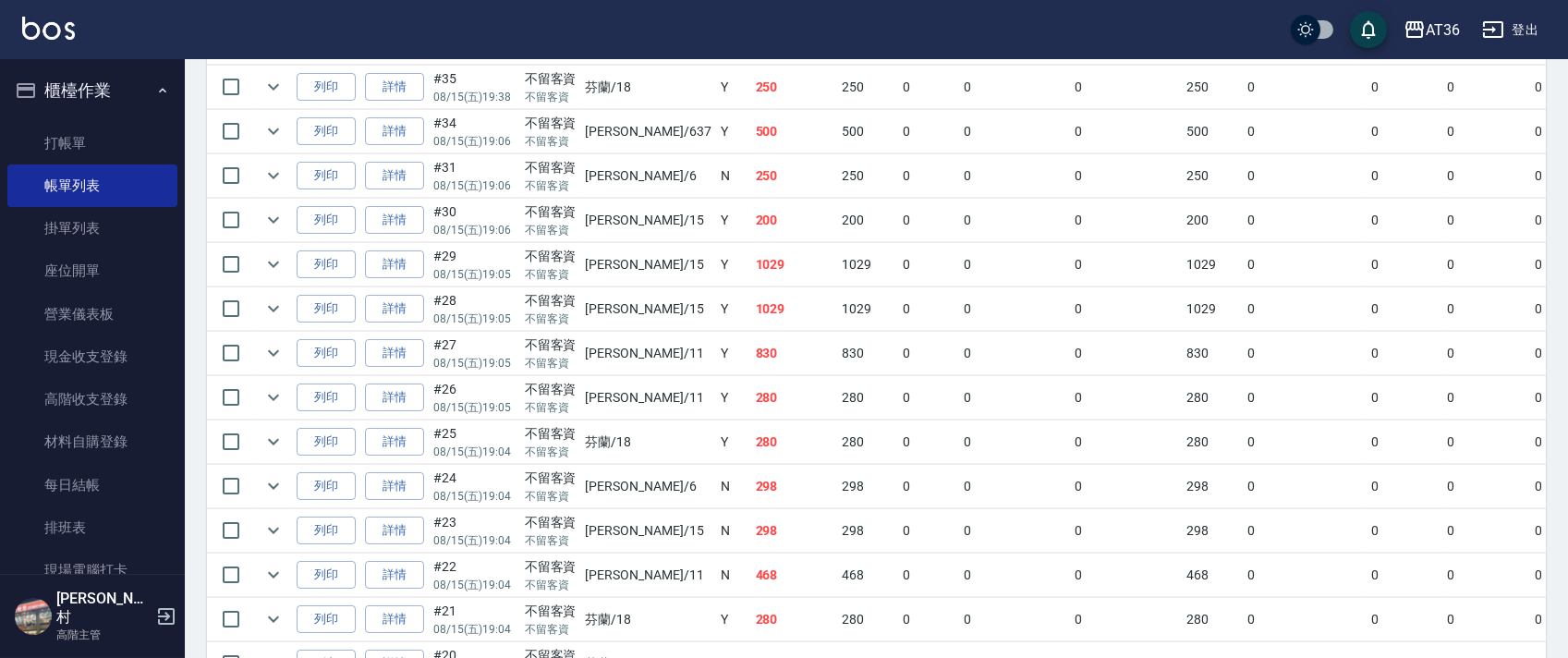
scroll to position [739, 0]
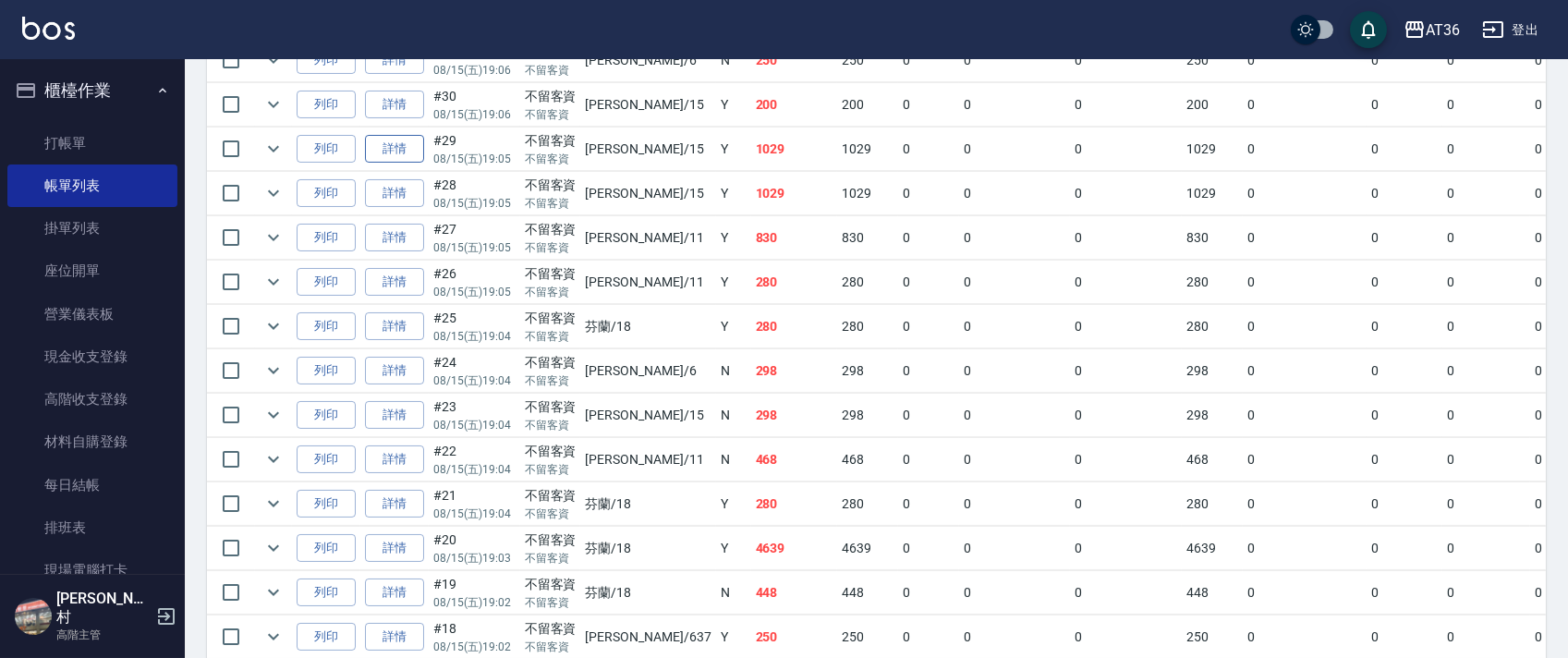
click at [392, 150] on link "詳情" at bounding box center [395, 149] width 59 height 29
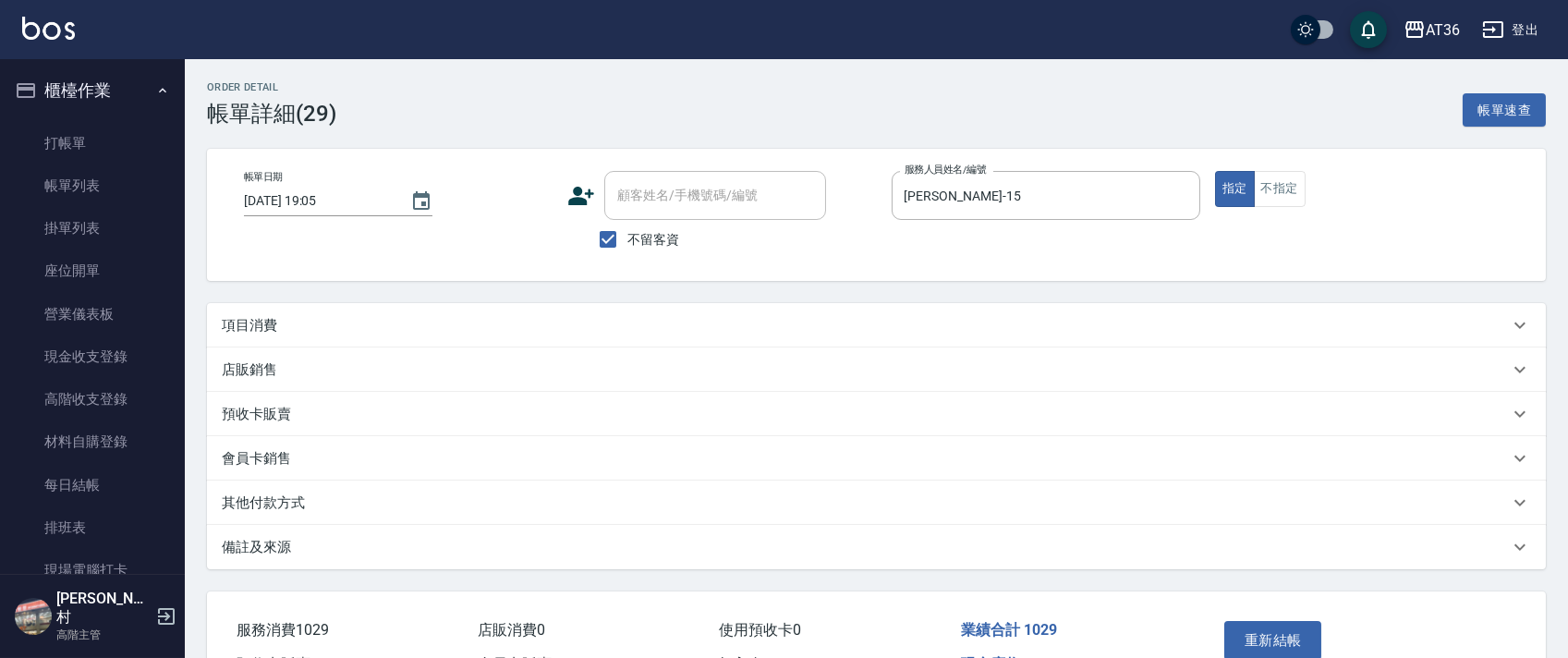
type input "[DATE] 19:05"
checkbox input "true"
type input "[PERSON_NAME]-15"
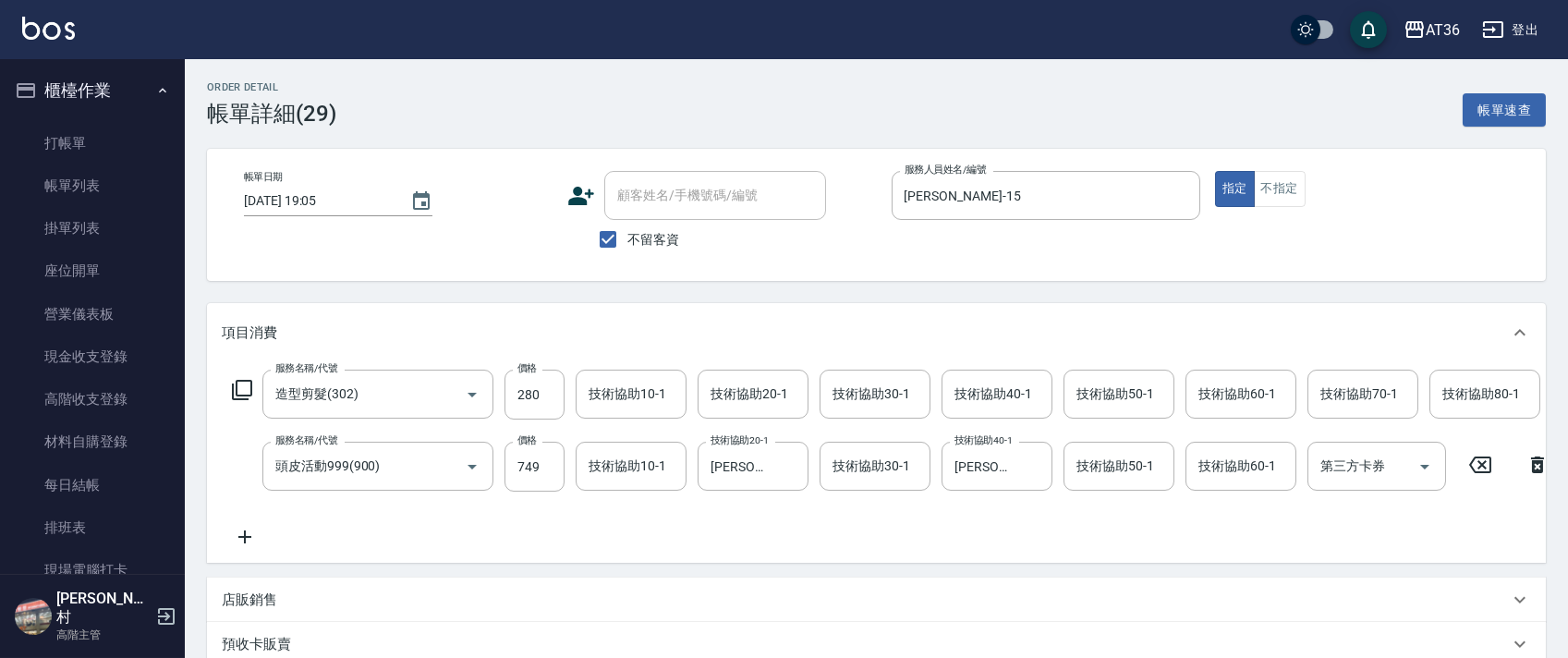
type input "造型剪髮(302)"
type input "頭皮活動999(900)"
click at [1029, 468] on icon "Clear" at bounding box center [1032, 466] width 19 height 19
drag, startPoint x: 780, startPoint y: 464, endPoint x: 1060, endPoint y: 388, distance: 290.1
click at [780, 465] on icon "Clear" at bounding box center [788, 466] width 19 height 19
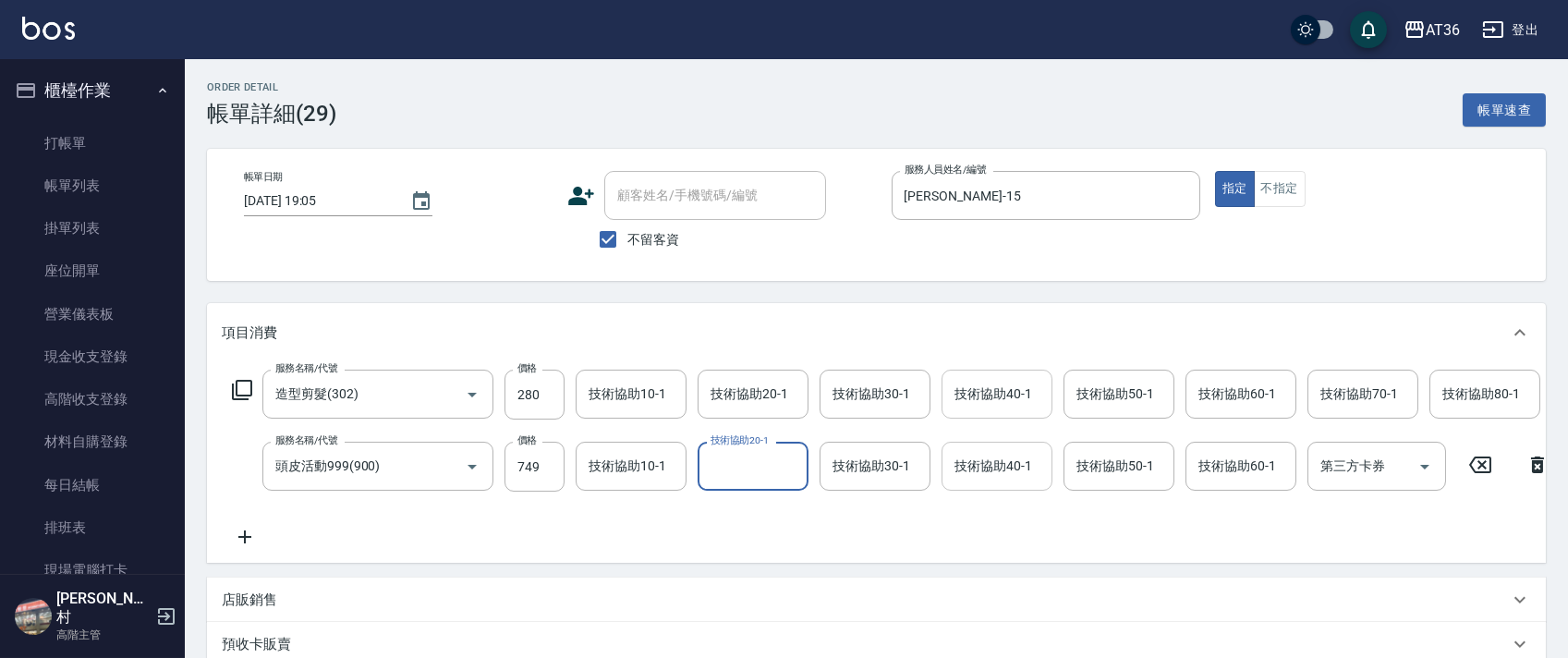
click at [964, 399] on div "技術協助40-1 技術協助40-1" at bounding box center [997, 394] width 111 height 49
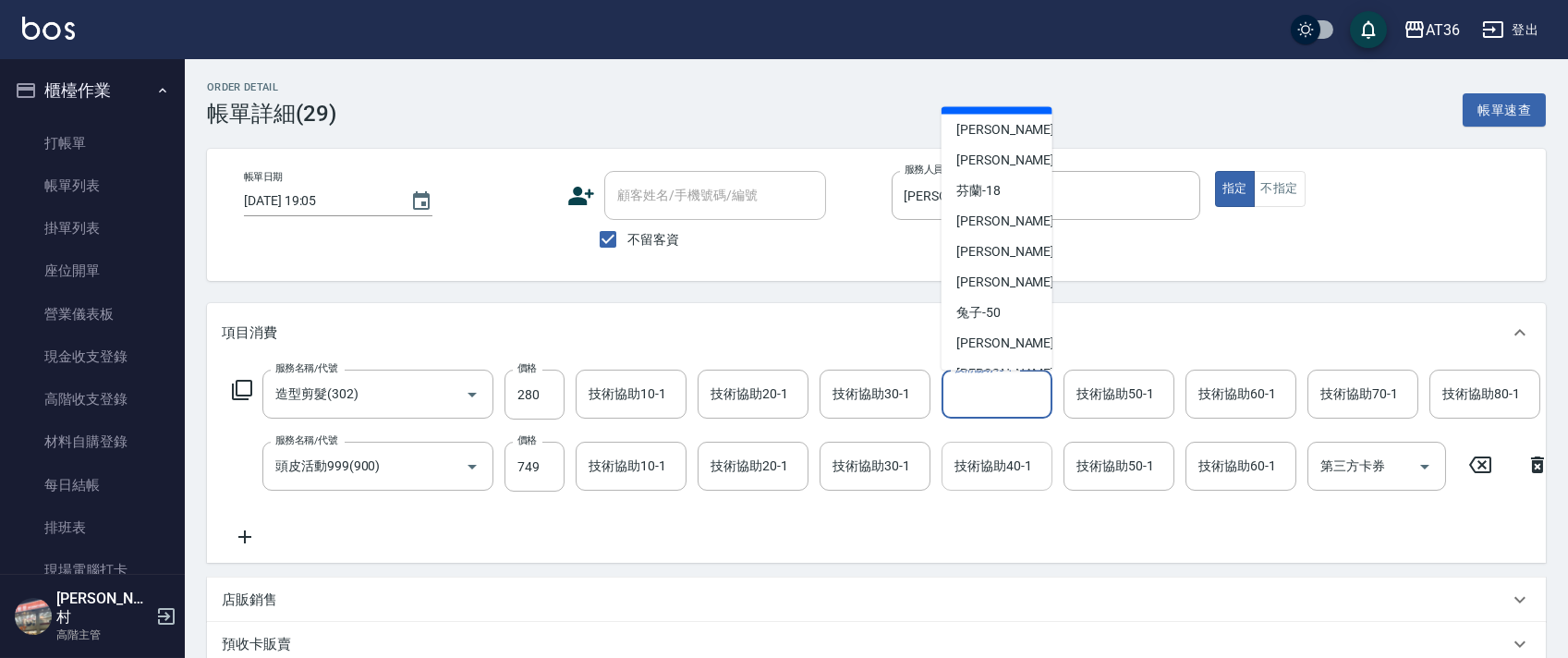
scroll to position [239, 0]
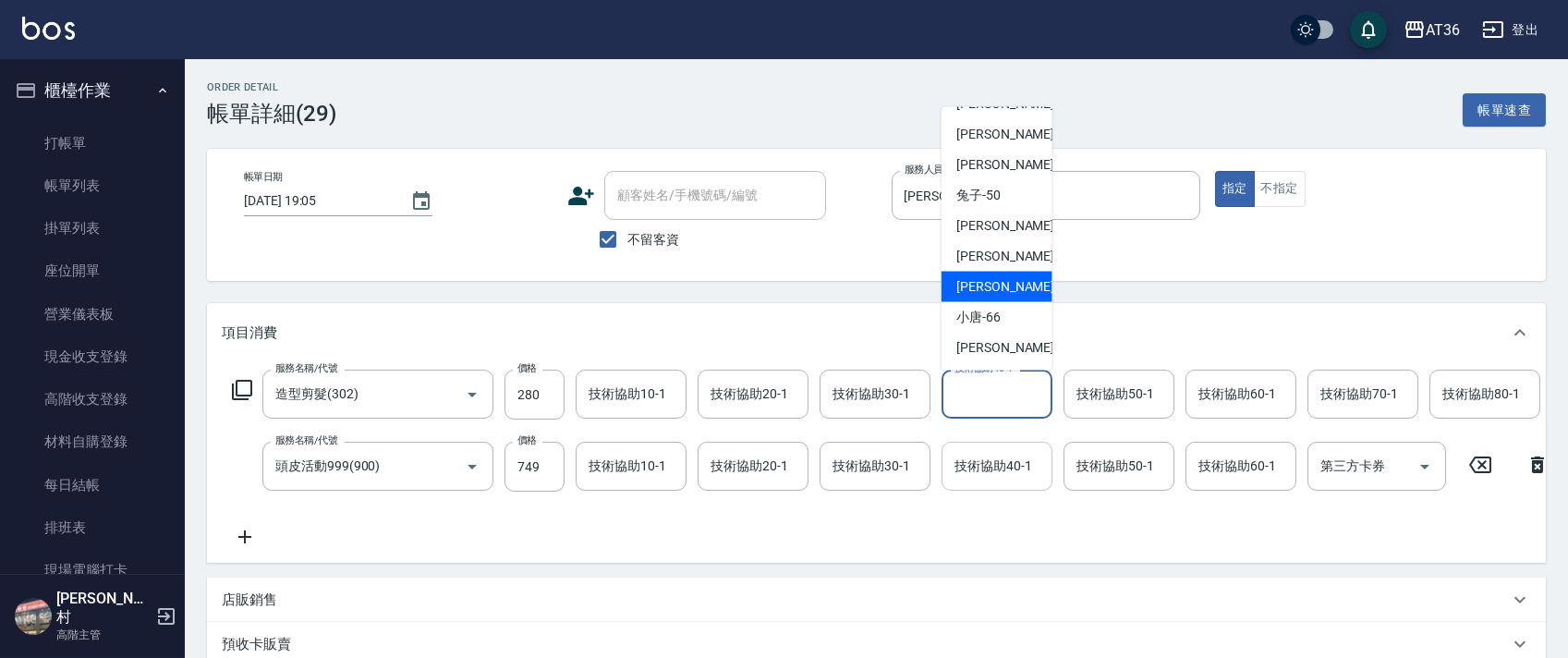
click at [996, 283] on span "[PERSON_NAME] -59" at bounding box center [1014, 287] width 116 height 20
type input "[PERSON_NAME]-59"
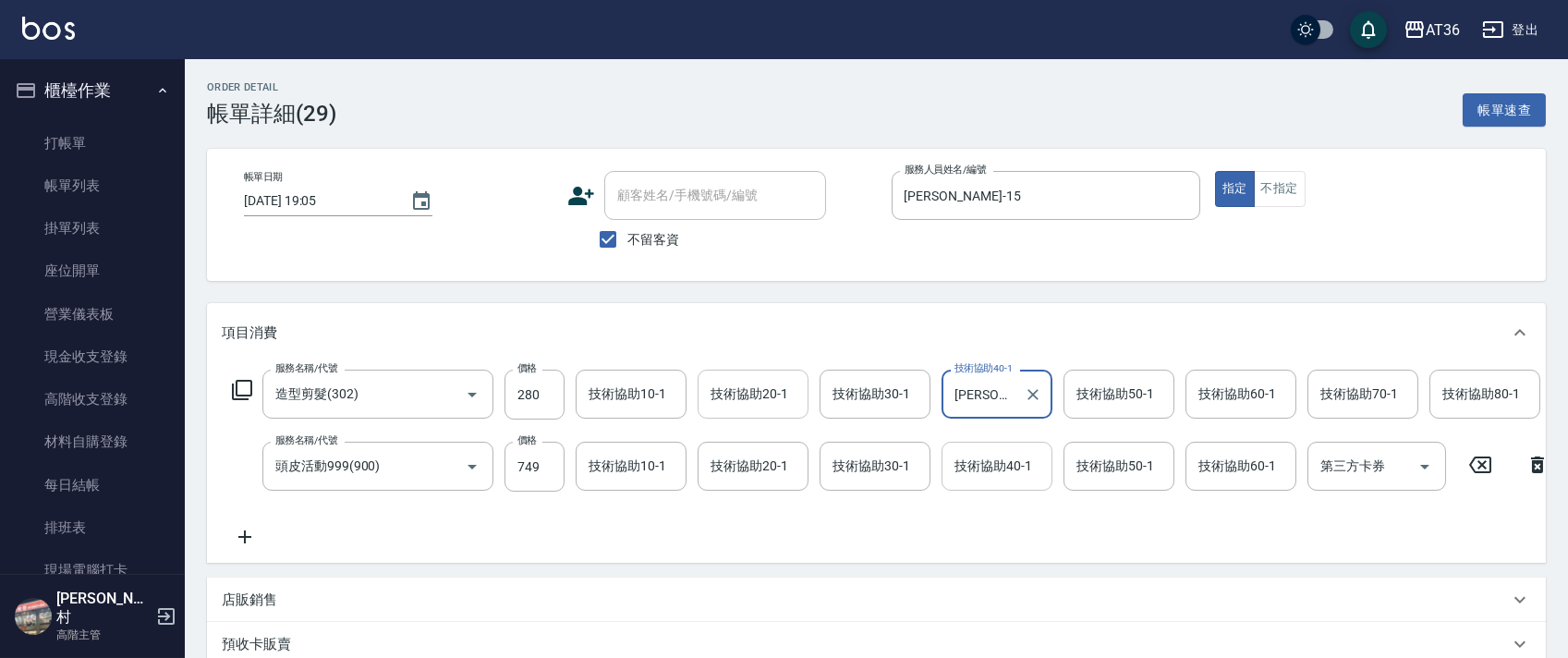
click at [739, 393] on div "技術協助20-1 技術協助20-1" at bounding box center [753, 394] width 111 height 49
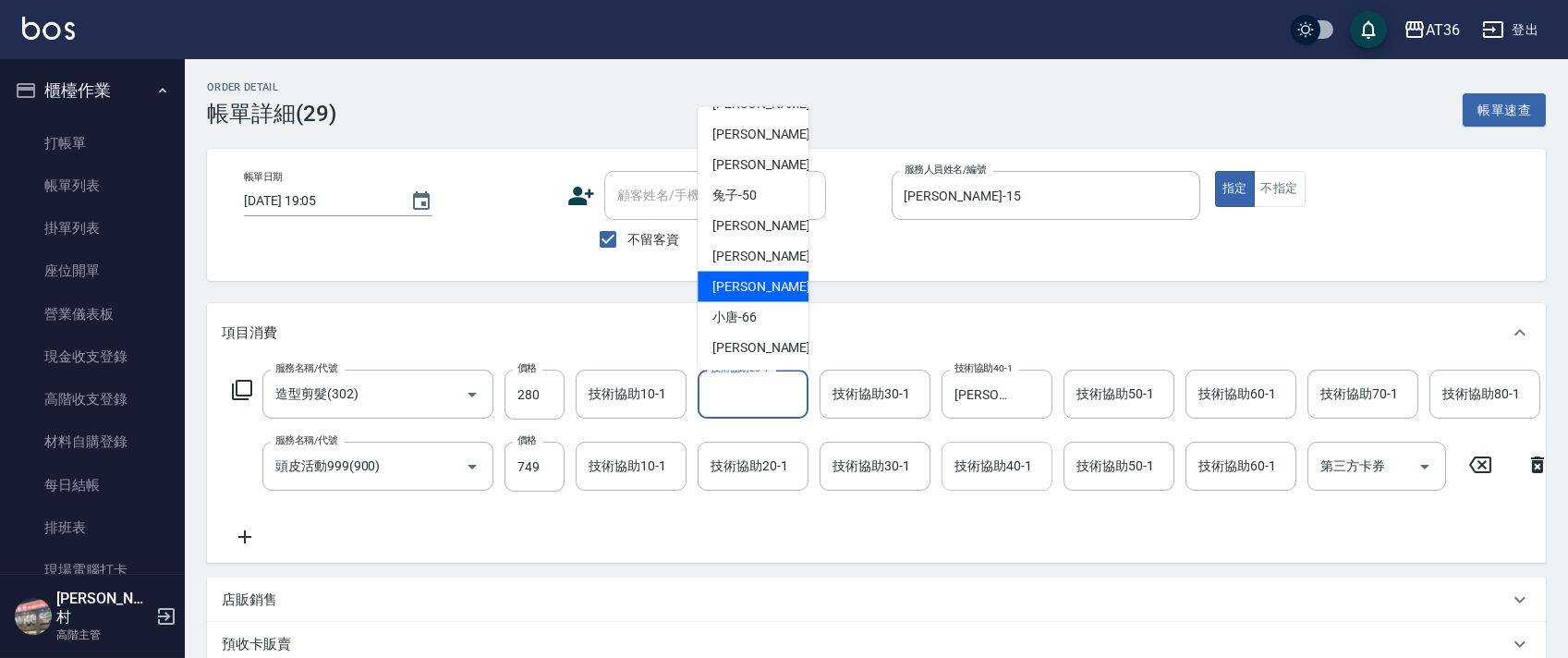
click at [760, 283] on div "[PERSON_NAME] -59" at bounding box center [753, 286] width 111 height 31
type input "[PERSON_NAME]-59"
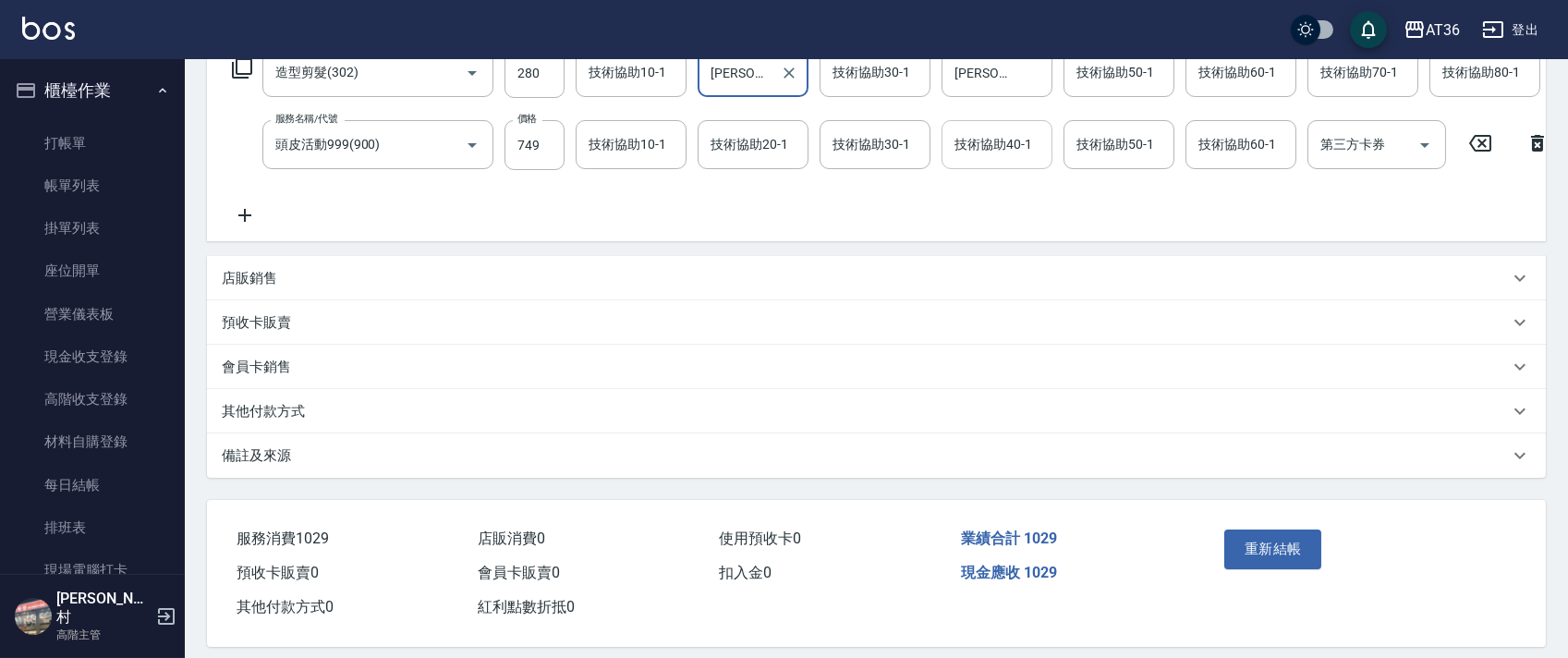
scroll to position [356, 0]
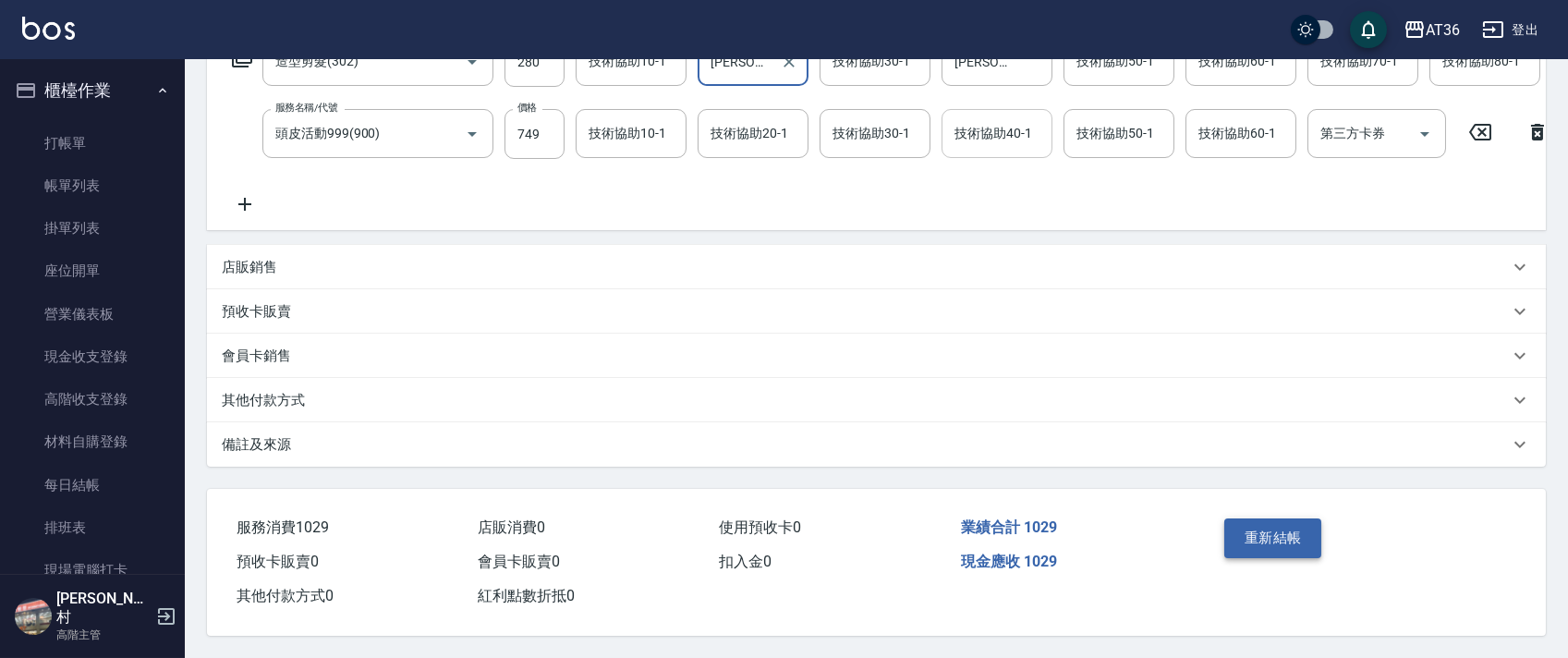
click at [1251, 535] on button "重新結帳" at bounding box center [1272, 537] width 98 height 38
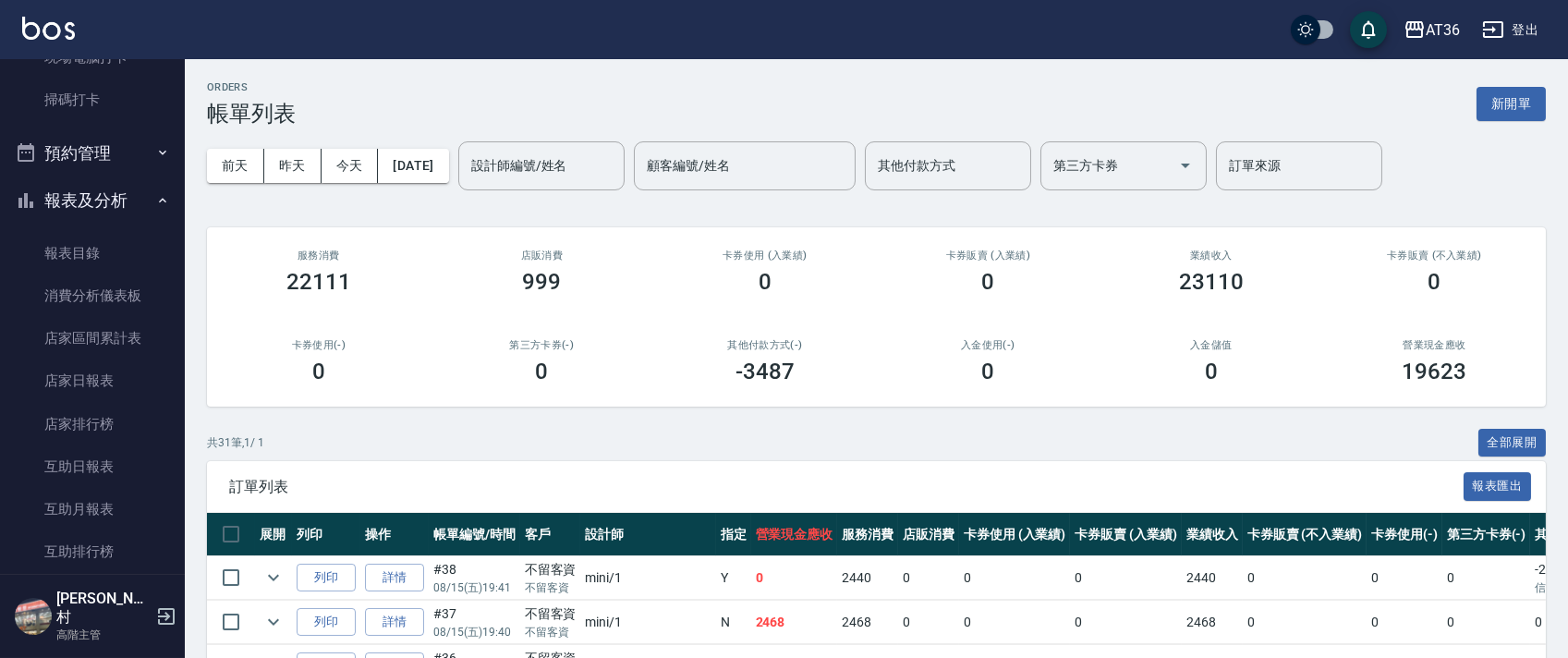
scroll to position [492, 0]
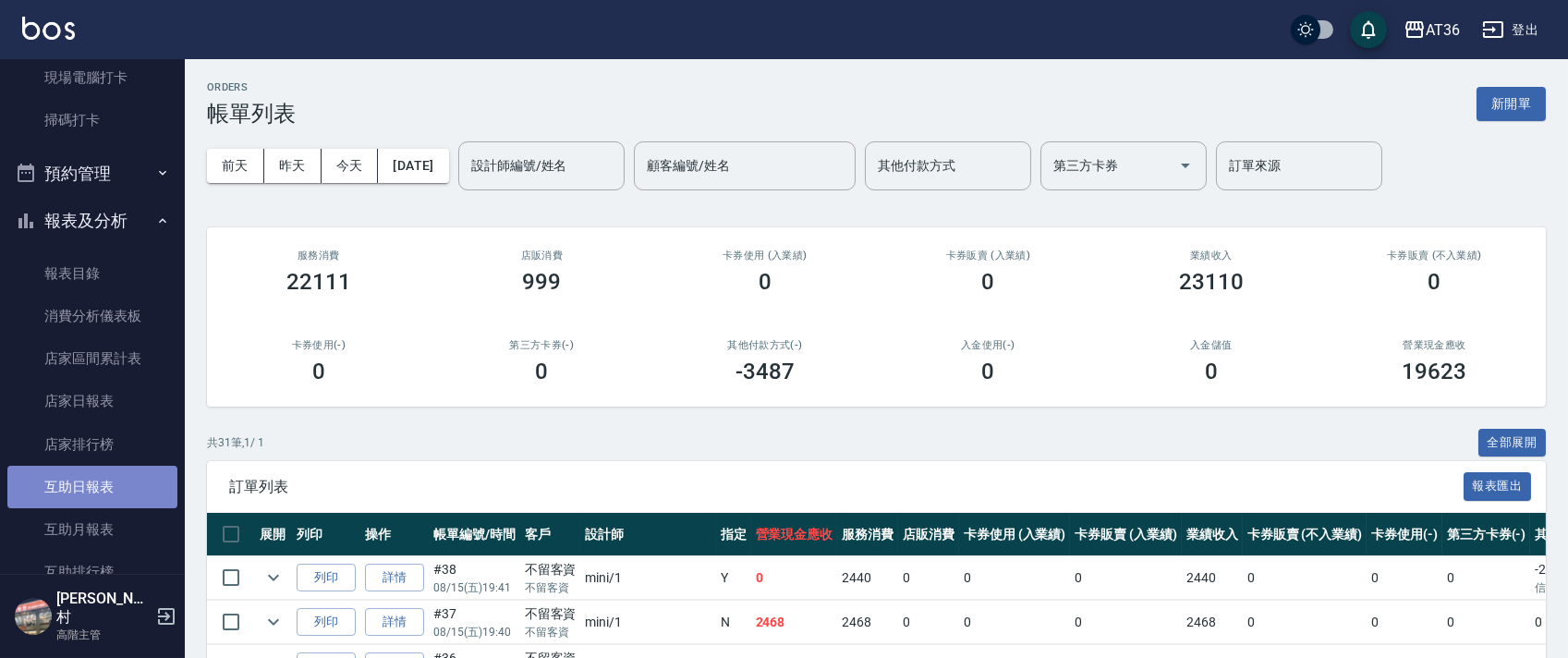
click at [114, 477] on link "互助日報表" at bounding box center [92, 486] width 170 height 42
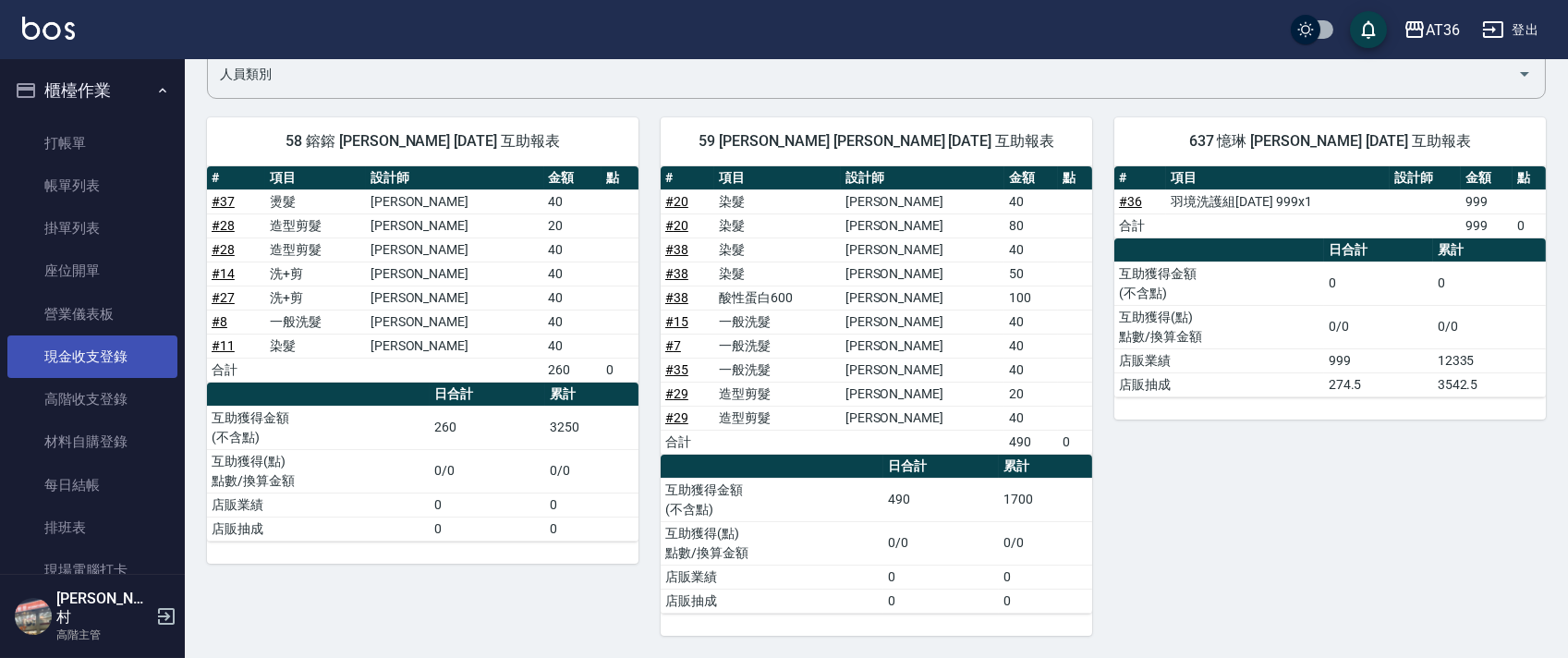
click at [127, 351] on link "現金收支登錄" at bounding box center [92, 356] width 170 height 42
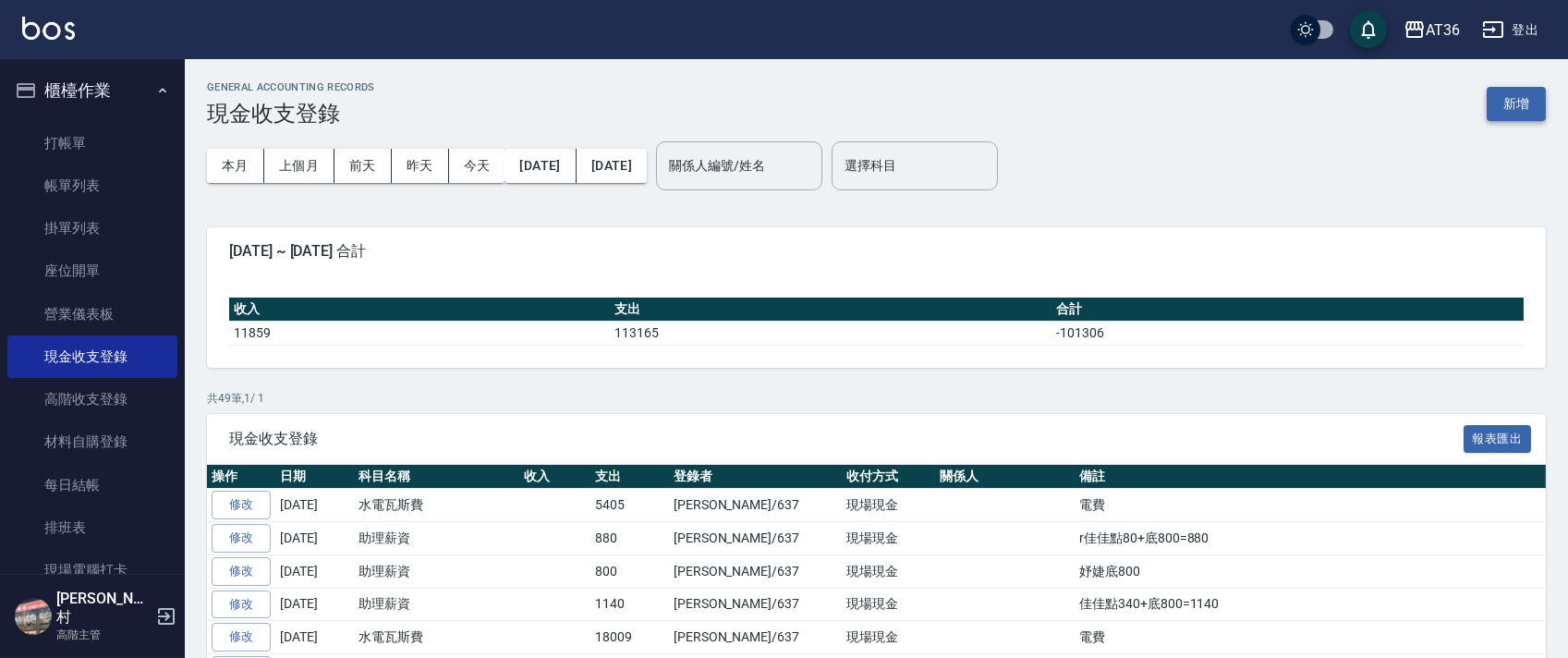
click at [1514, 106] on button "新增" at bounding box center [1516, 104] width 59 height 35
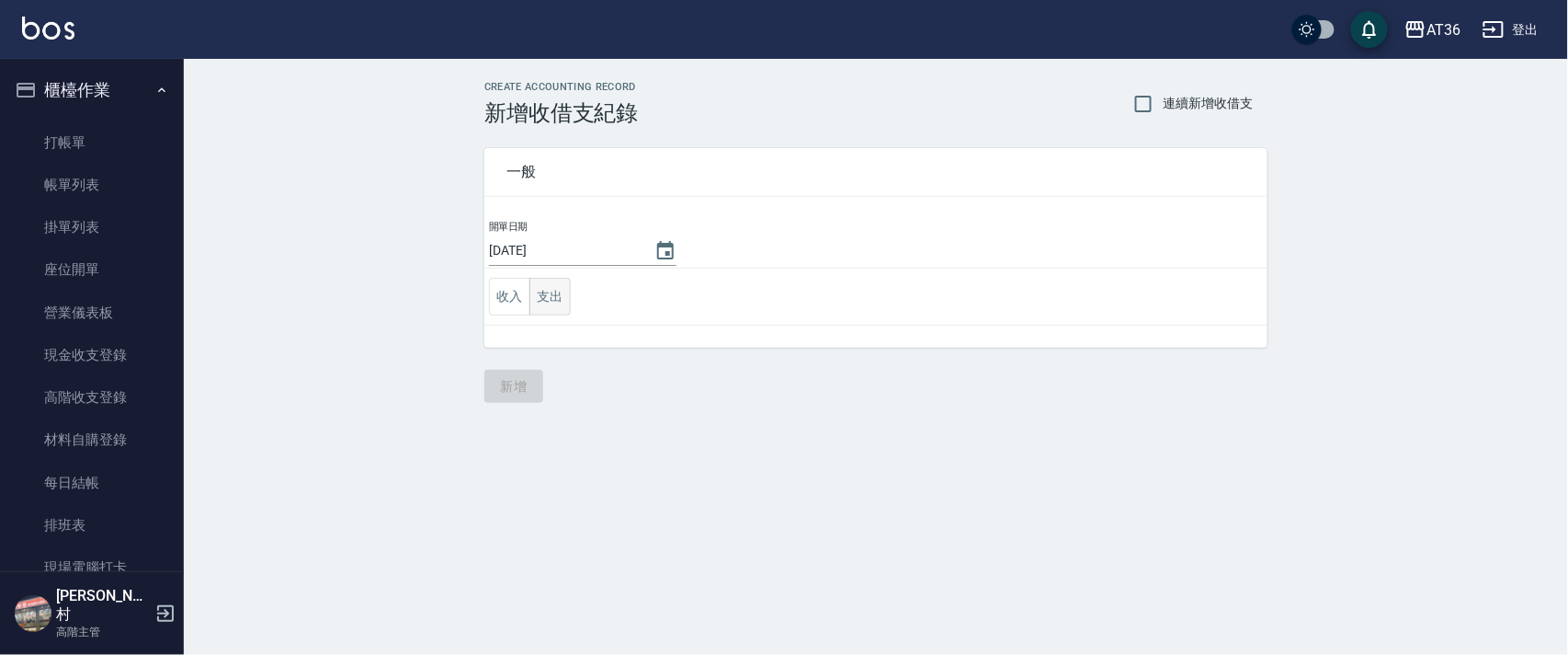
click at [550, 293] on button "支出" at bounding box center [550, 297] width 41 height 37
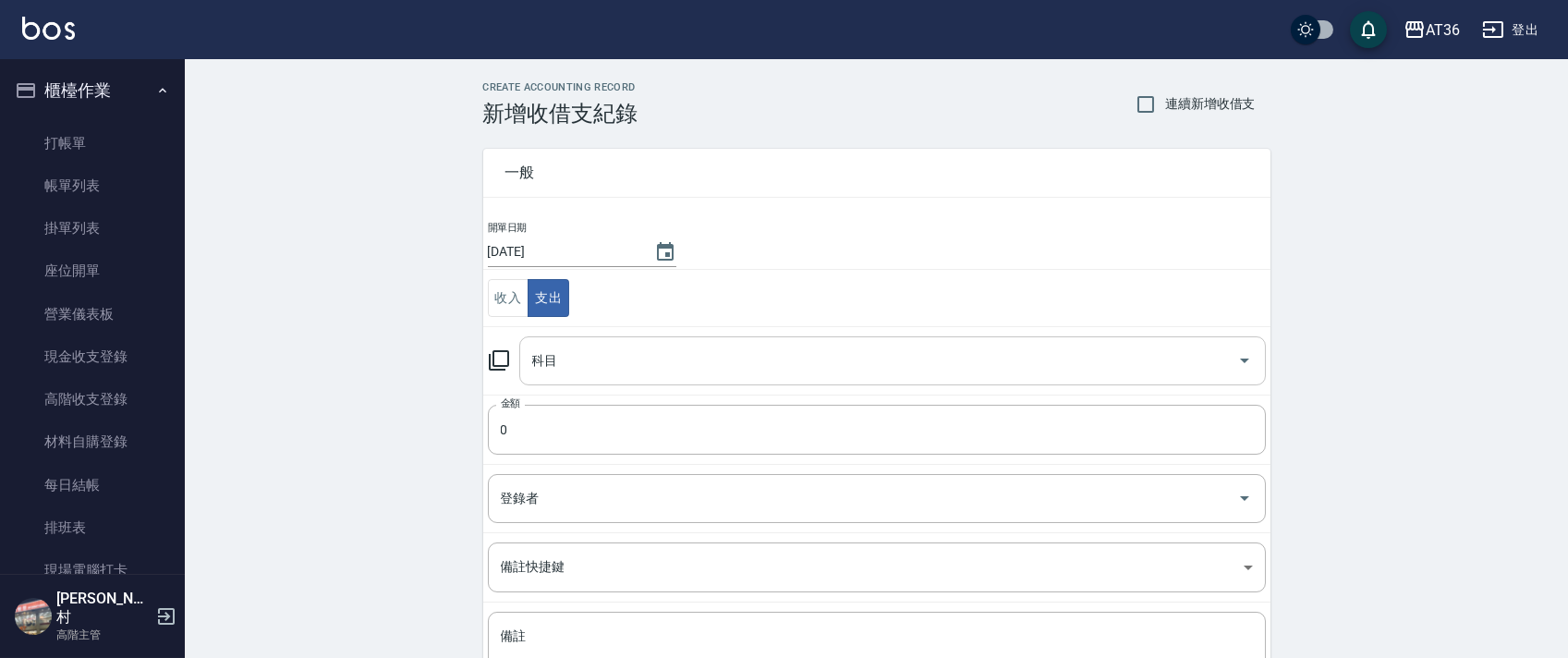
click at [547, 367] on input "科目" at bounding box center [879, 360] width 703 height 33
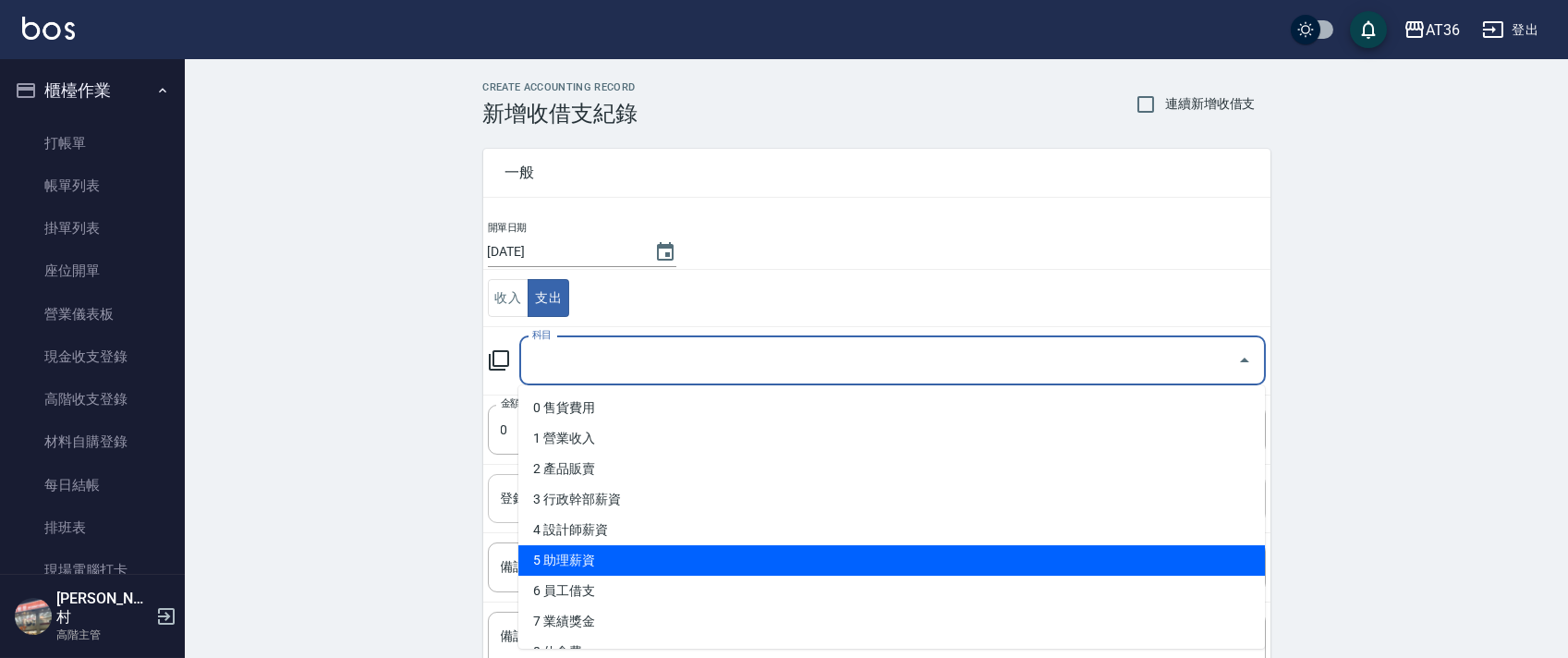
click at [569, 554] on li "5 助理薪資" at bounding box center [891, 559] width 746 height 31
type input "5 助理薪資"
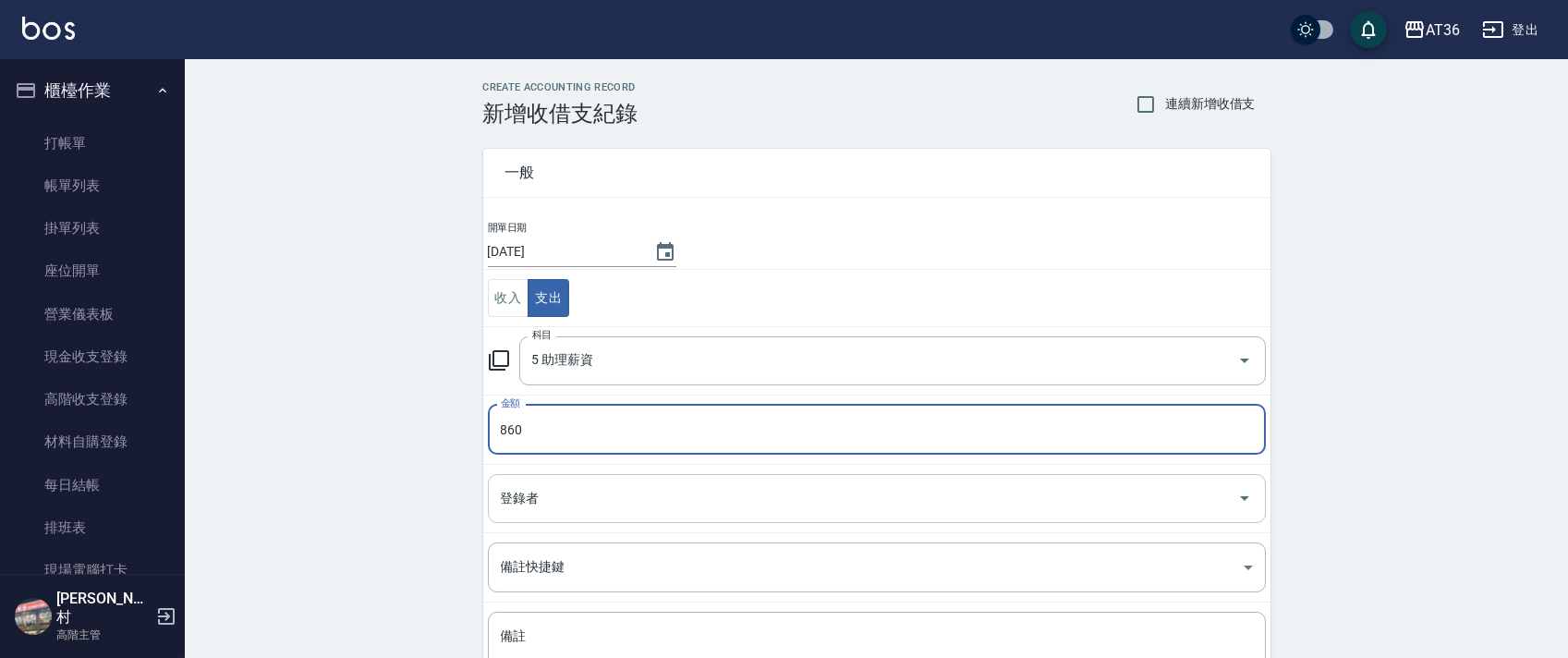
type input "860"
click at [514, 511] on input "登錄者" at bounding box center [862, 498] width 733 height 33
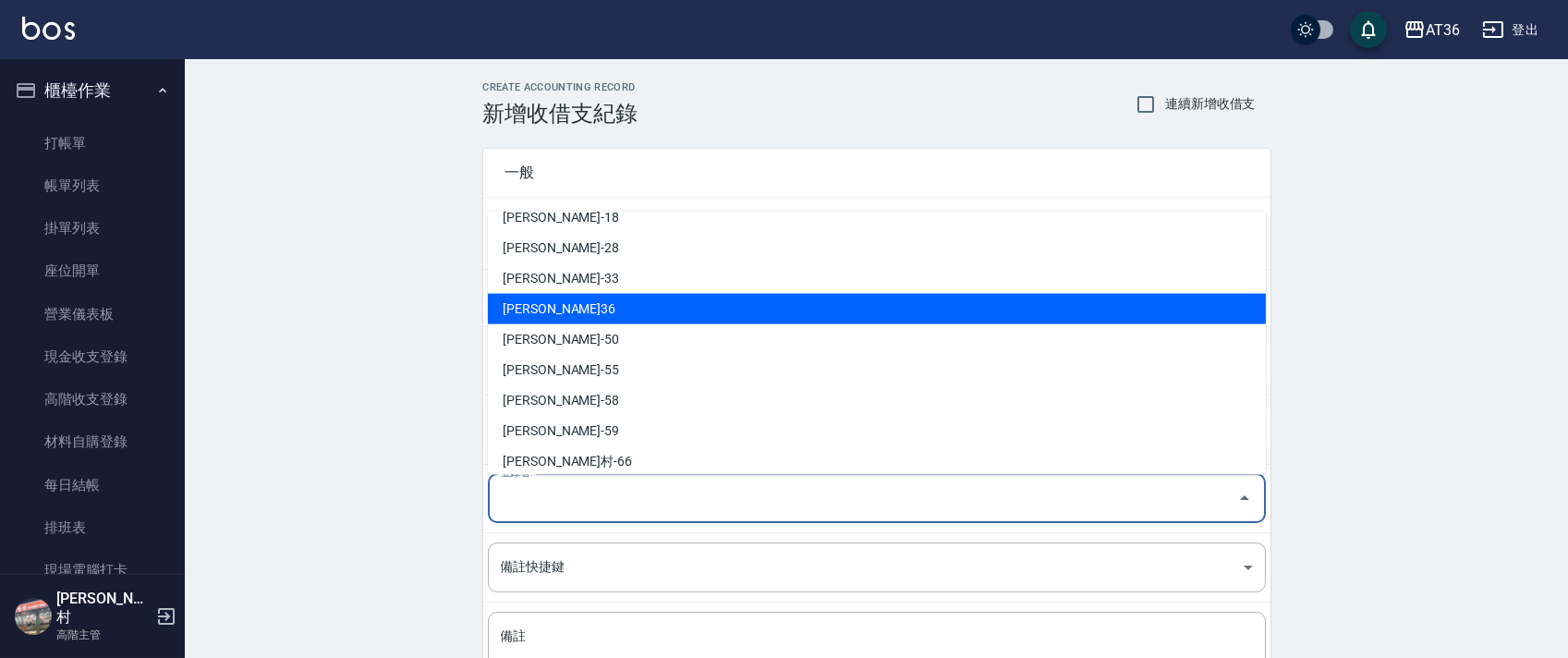
scroll to position [300, 0]
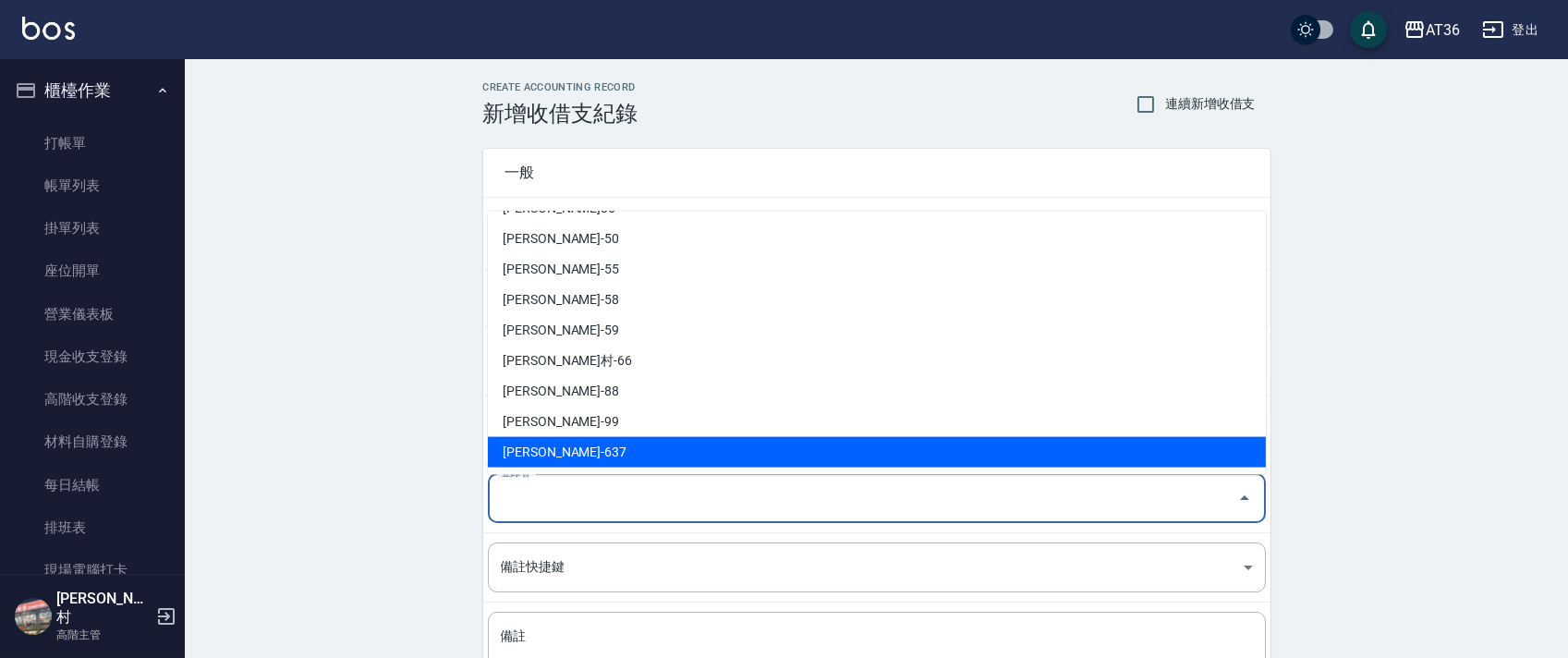
click at [548, 448] on li "[PERSON_NAME]-637" at bounding box center [876, 452] width 778 height 31
type input "[PERSON_NAME]-637"
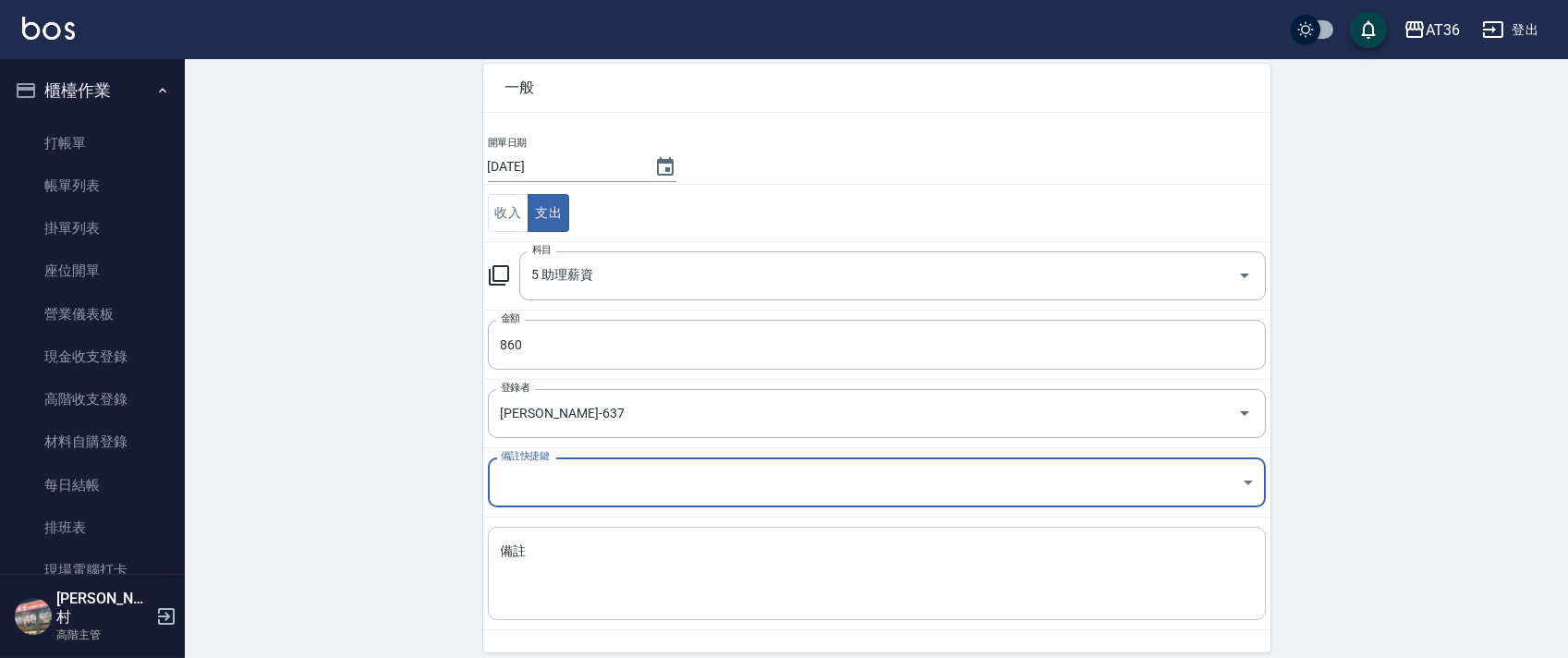
scroll to position [157, 0]
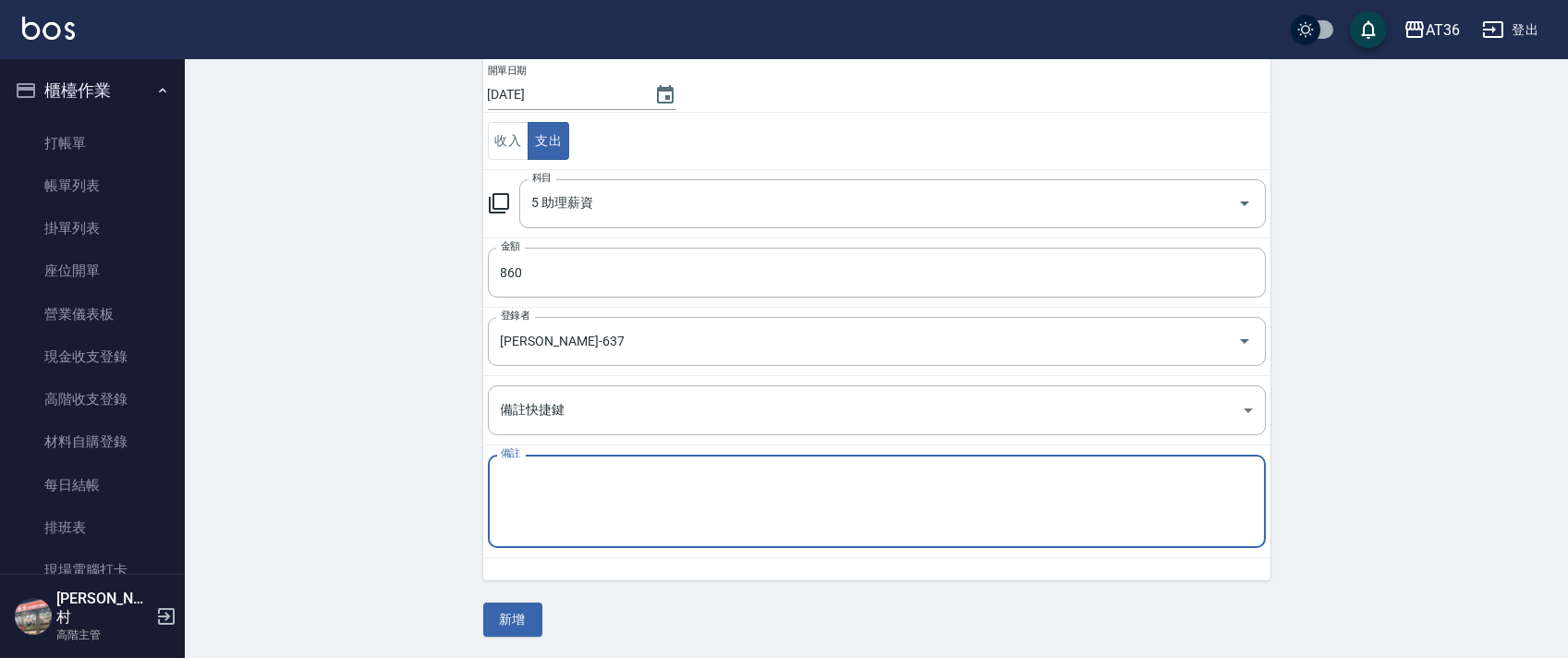
drag, startPoint x: 550, startPoint y: 495, endPoint x: 567, endPoint y: 475, distance: 26.2
click at [550, 496] on textarea "備註" at bounding box center [876, 502] width 752 height 63
click at [500, 474] on textarea "佳容" at bounding box center [876, 502] width 752 height 63
drag, startPoint x: 529, startPoint y: 484, endPoint x: 554, endPoint y: 481, distance: 25.2
click at [529, 484] on textarea "家容" at bounding box center [876, 502] width 752 height 63
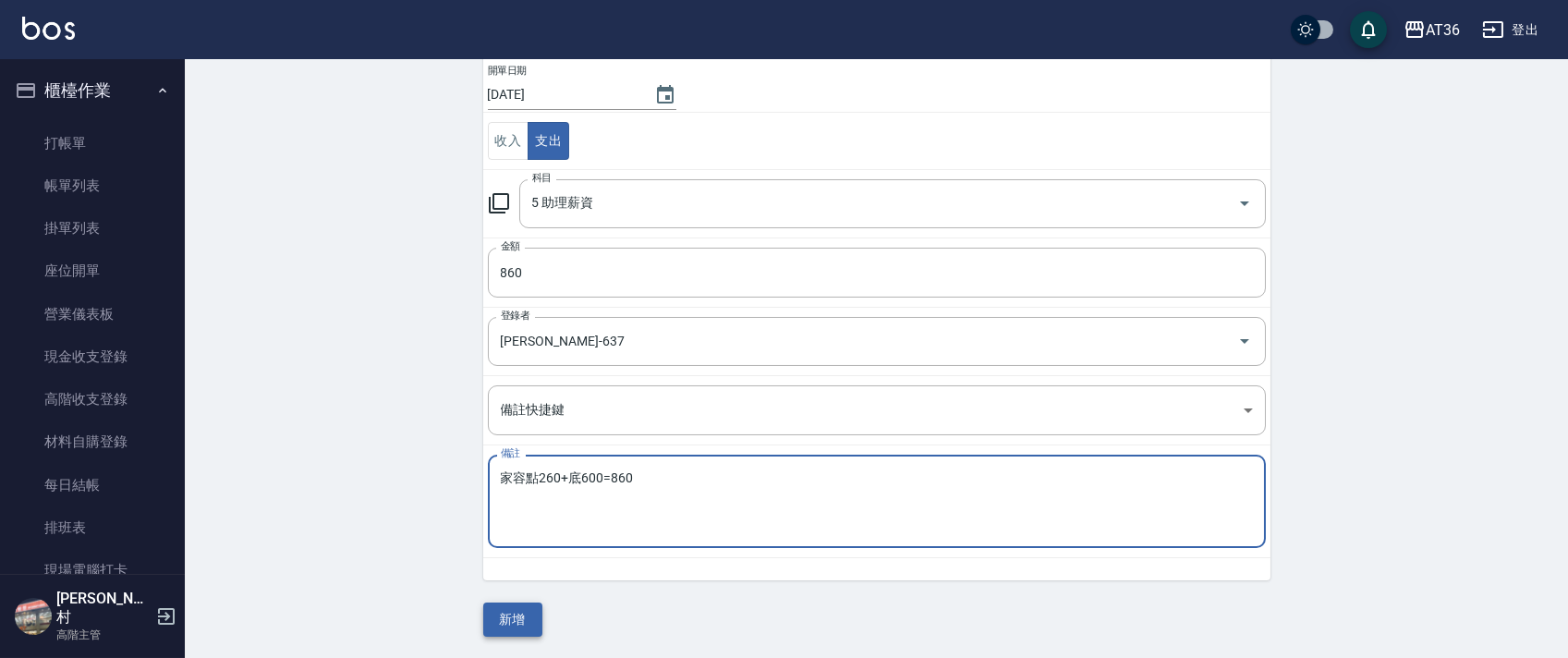
type textarea "家容點260+底600=860"
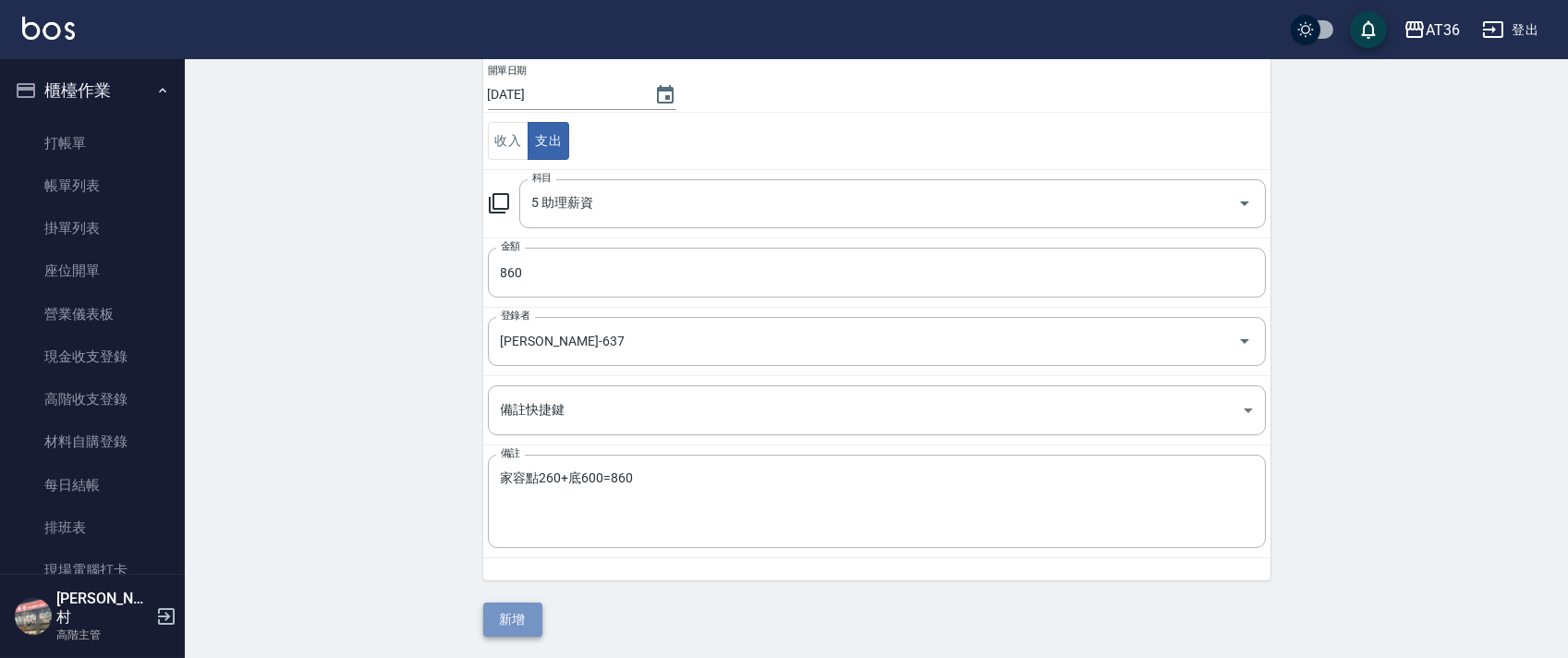
click at [513, 627] on button "新增" at bounding box center [513, 619] width 59 height 35
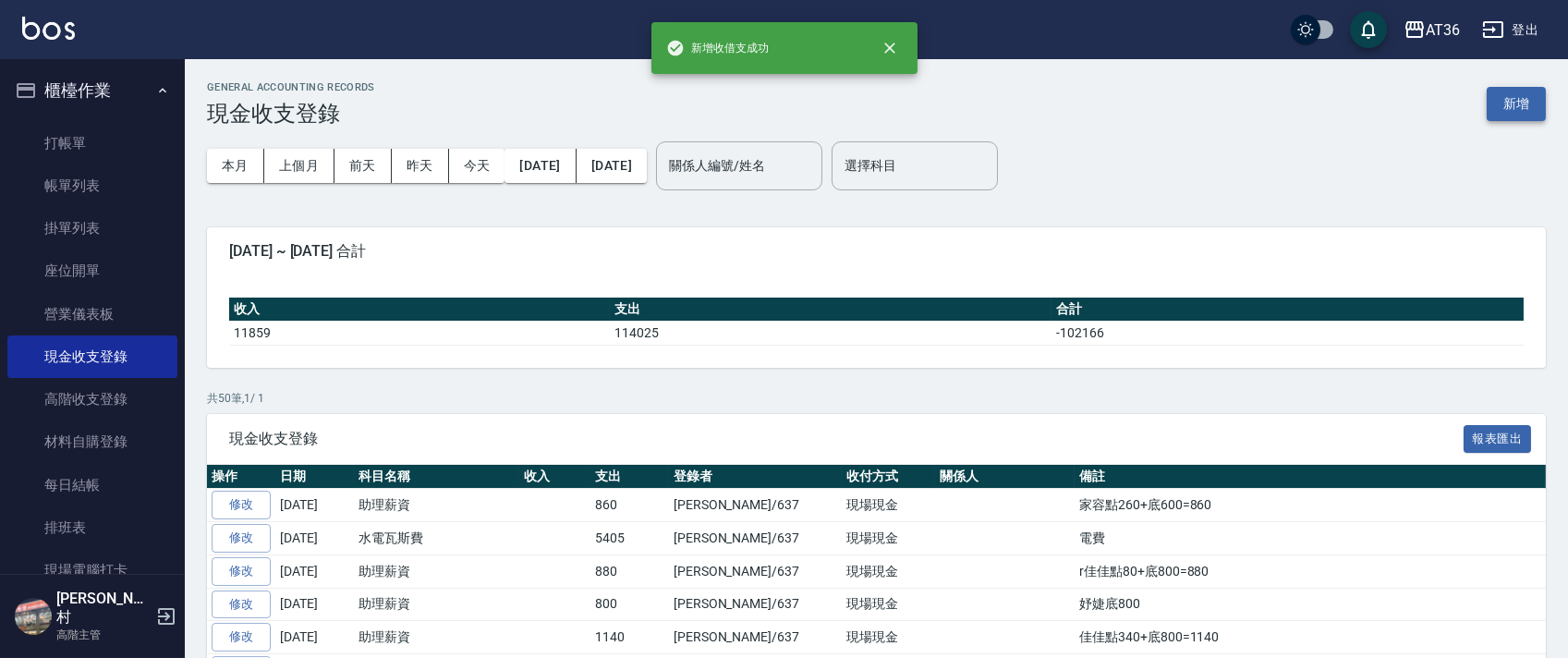
click at [1521, 96] on button "新增" at bounding box center [1516, 104] width 59 height 35
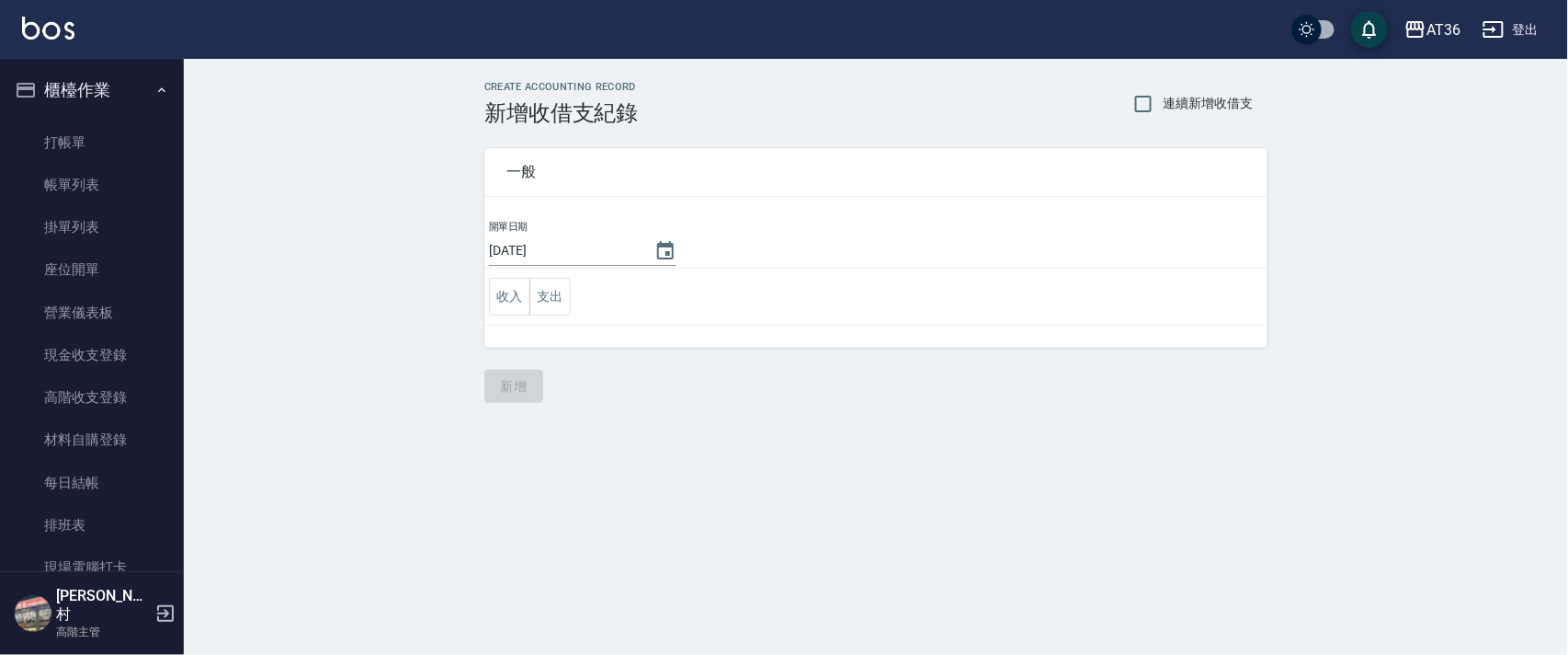
drag, startPoint x: 550, startPoint y: 297, endPoint x: 598, endPoint y: 316, distance: 51.6
click at [552, 297] on button "支出" at bounding box center [550, 297] width 41 height 37
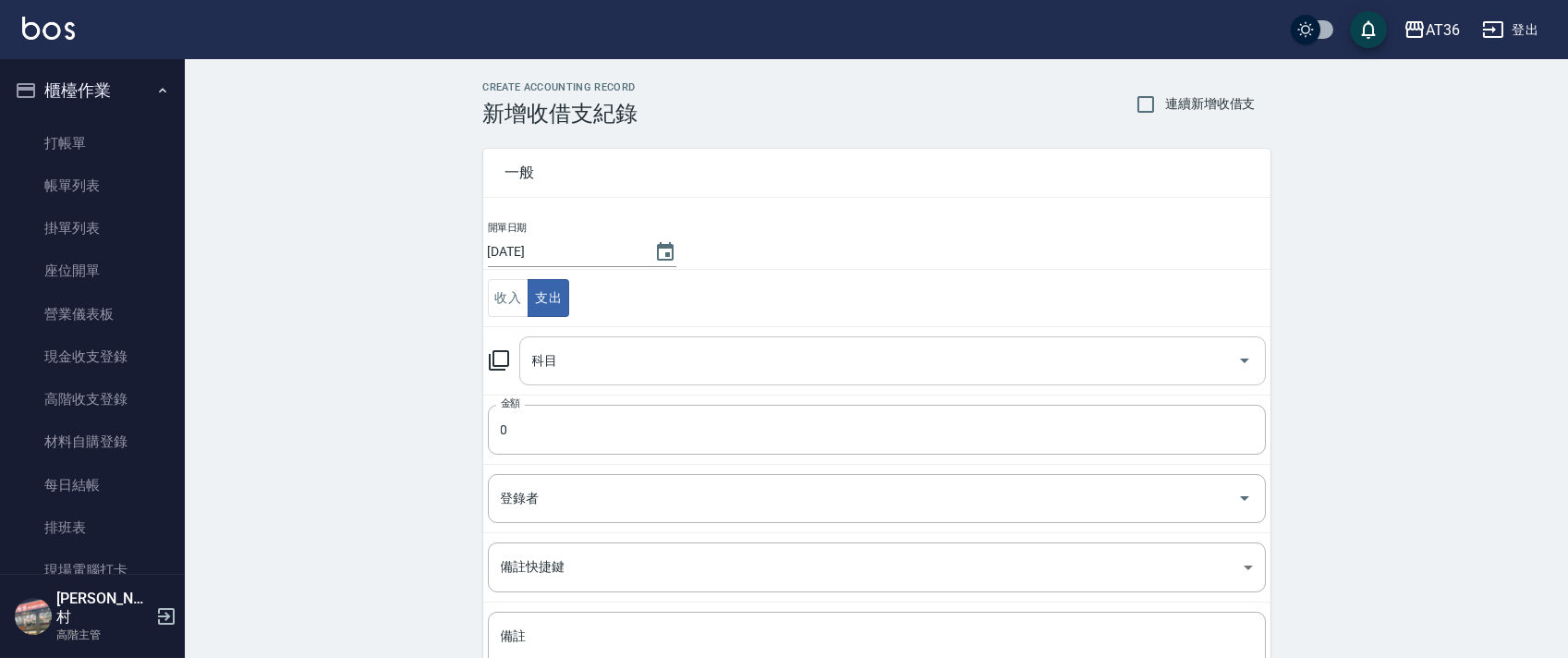
drag, startPoint x: 569, startPoint y: 360, endPoint x: 573, endPoint y: 372, distance: 12.6
click at [569, 362] on input "科目" at bounding box center [879, 360] width 703 height 33
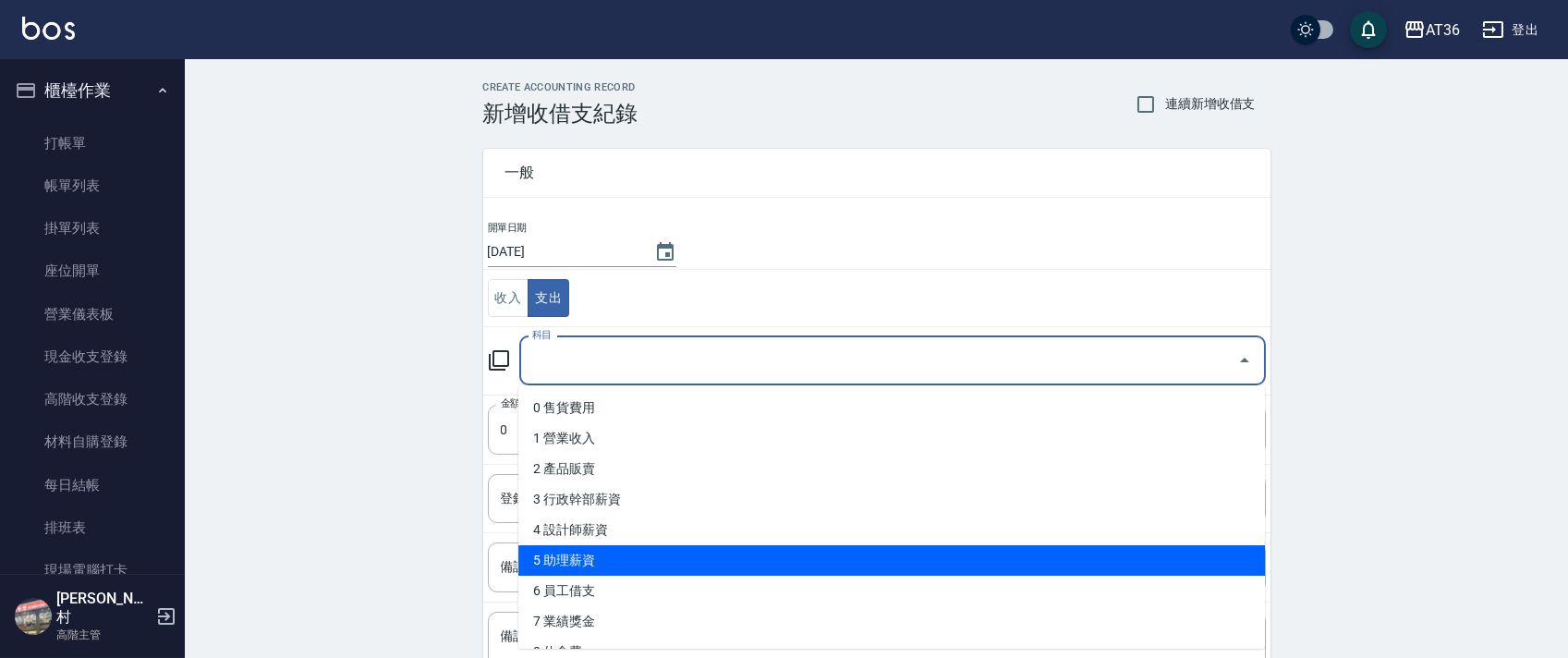
click at [599, 558] on li "5 助理薪資" at bounding box center [891, 559] width 746 height 31
type input "5 助理薪資"
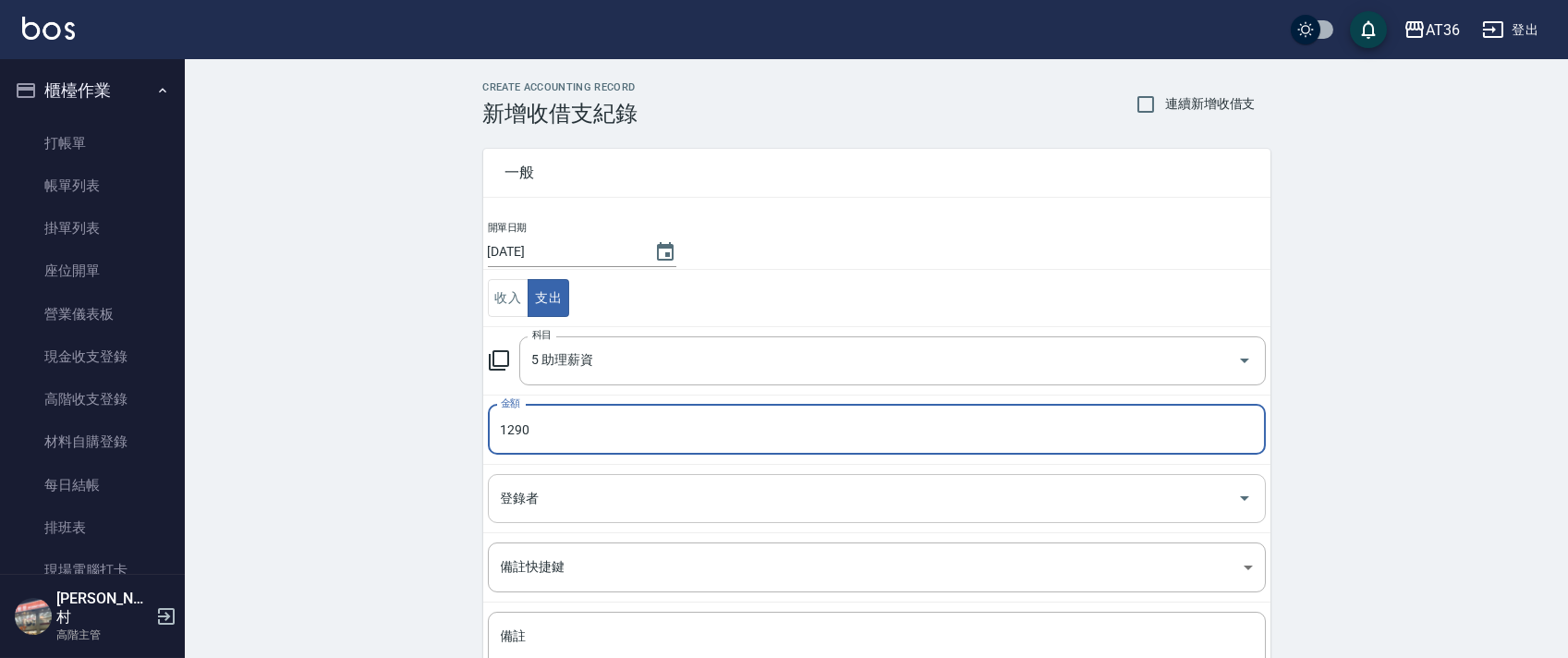
type input "1290"
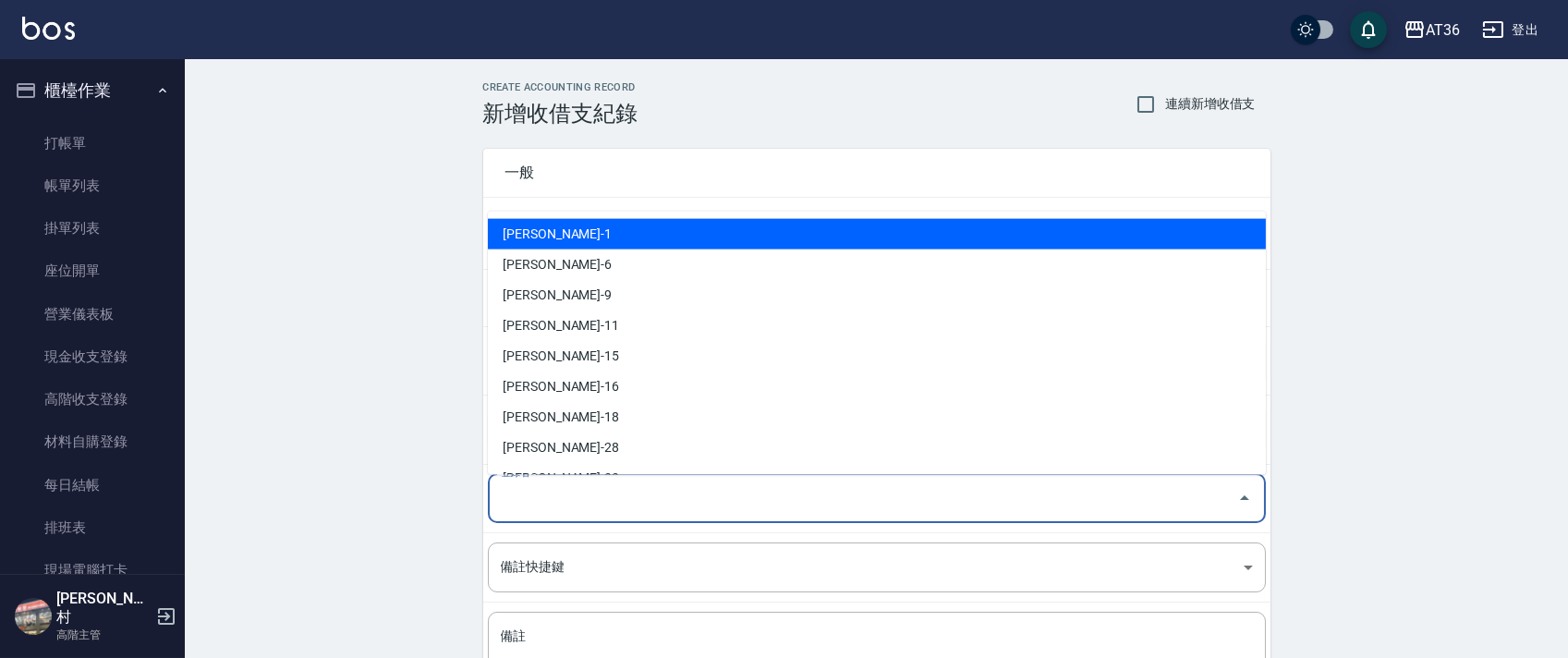
click at [517, 493] on div "登錄者 登錄者" at bounding box center [876, 498] width 778 height 49
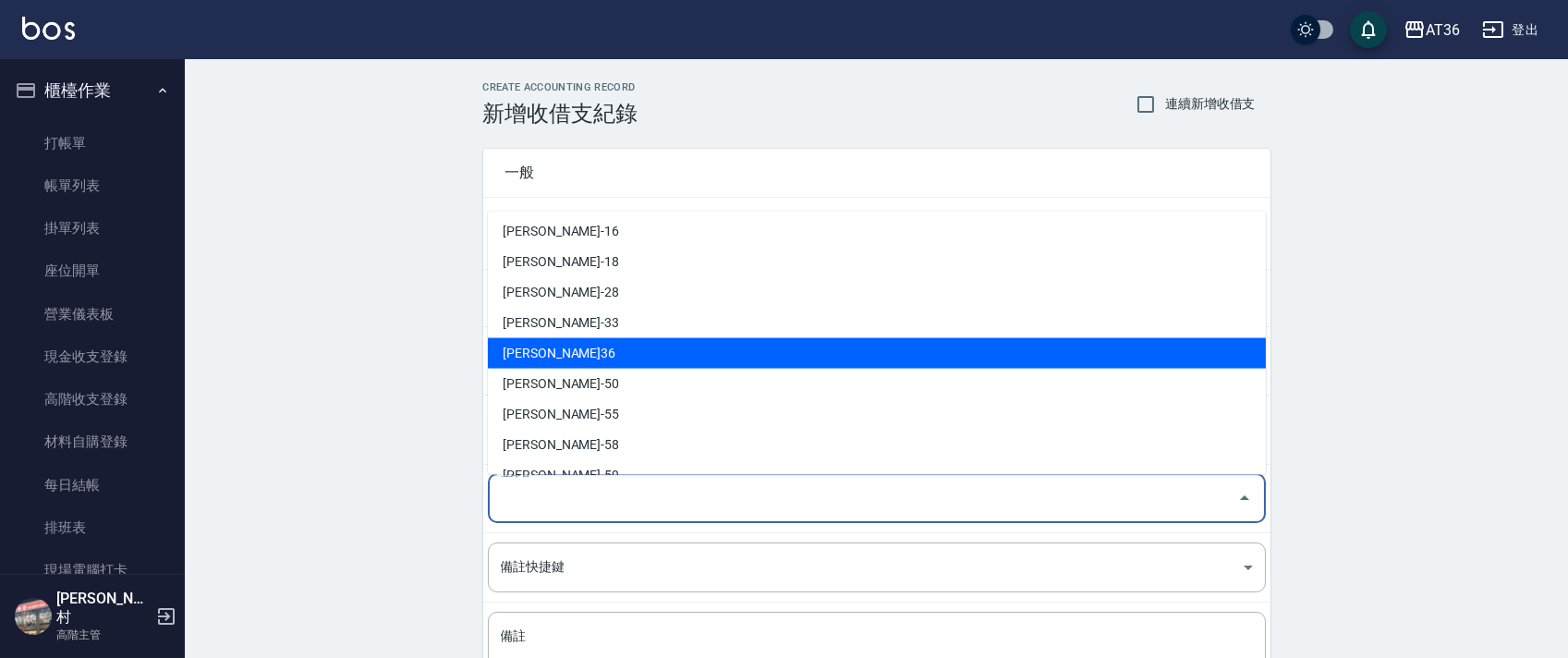
scroll to position [300, 0]
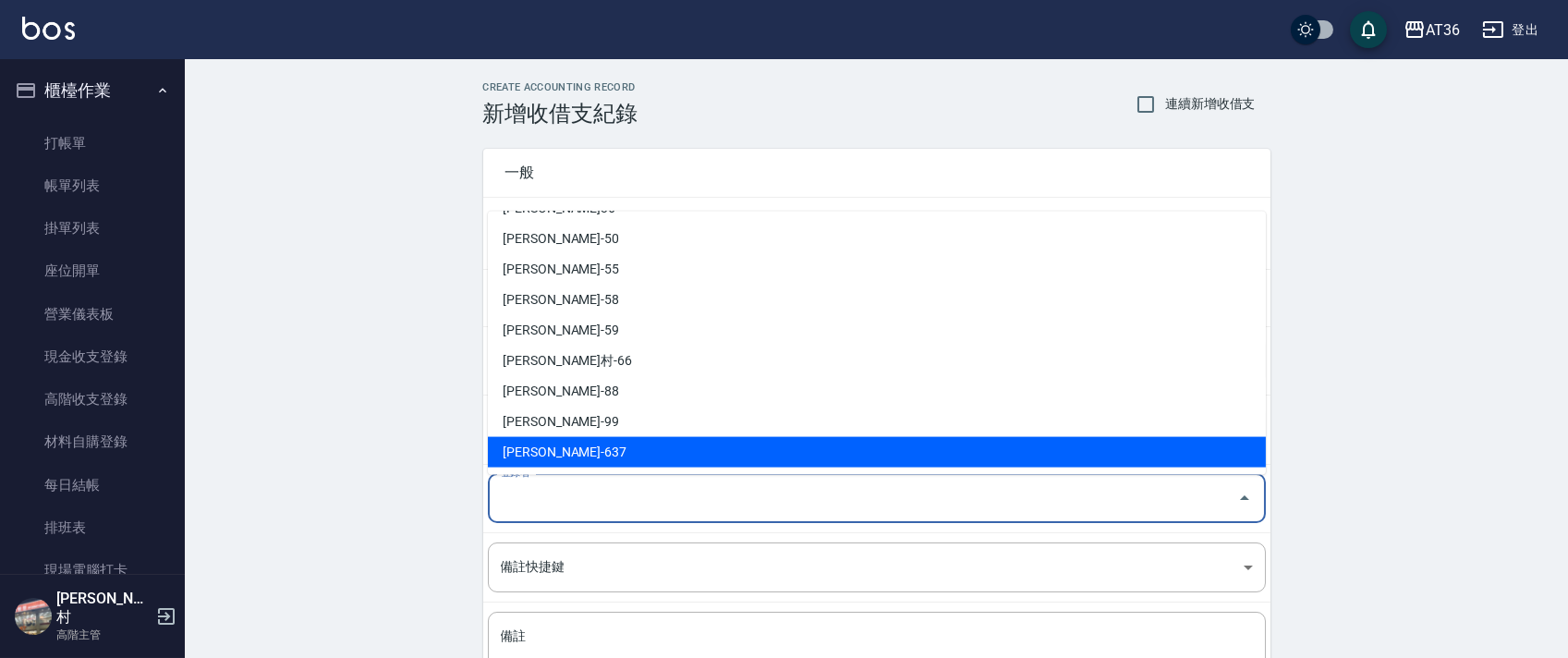
drag, startPoint x: 545, startPoint y: 457, endPoint x: 557, endPoint y: 443, distance: 18.4
click at [545, 456] on li "[PERSON_NAME]-637" at bounding box center [876, 452] width 778 height 31
type input "[PERSON_NAME]-637"
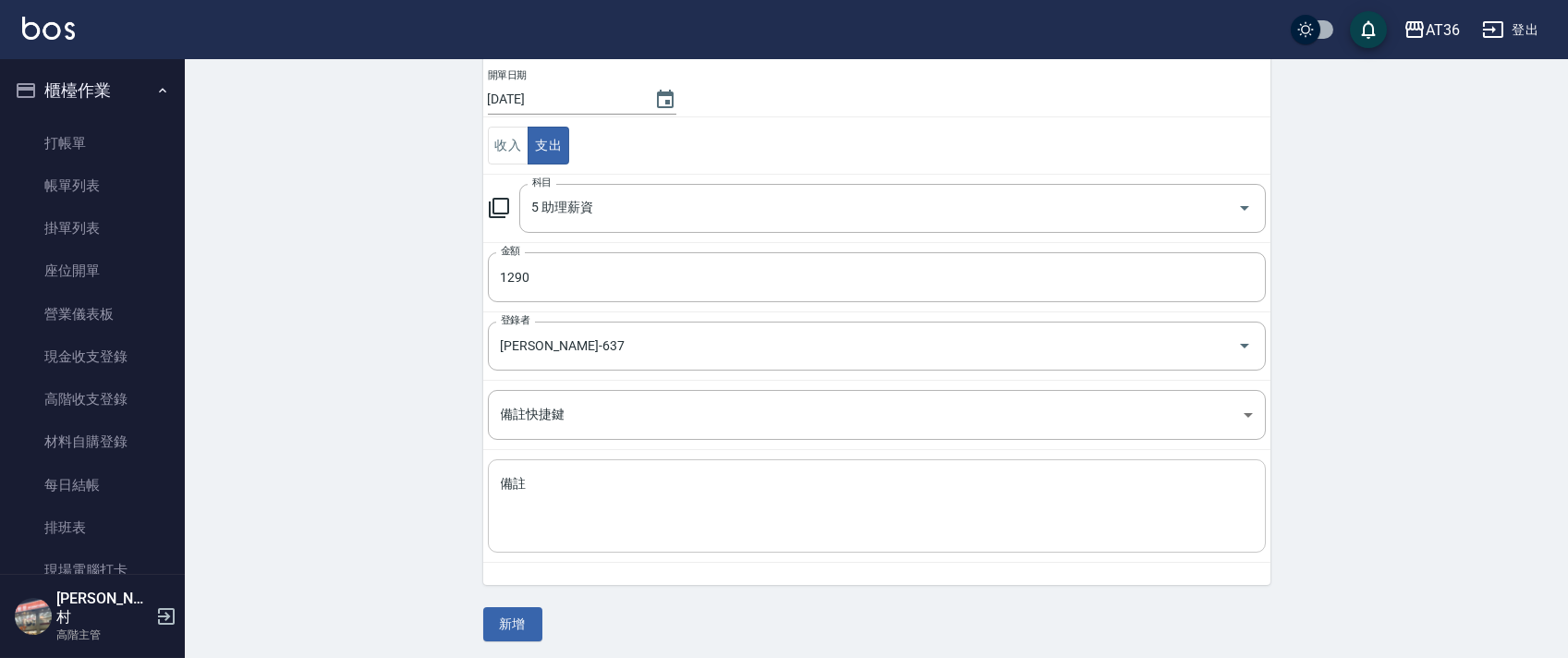
scroll to position [157, 0]
click at [540, 480] on textarea "備註" at bounding box center [876, 502] width 752 height 63
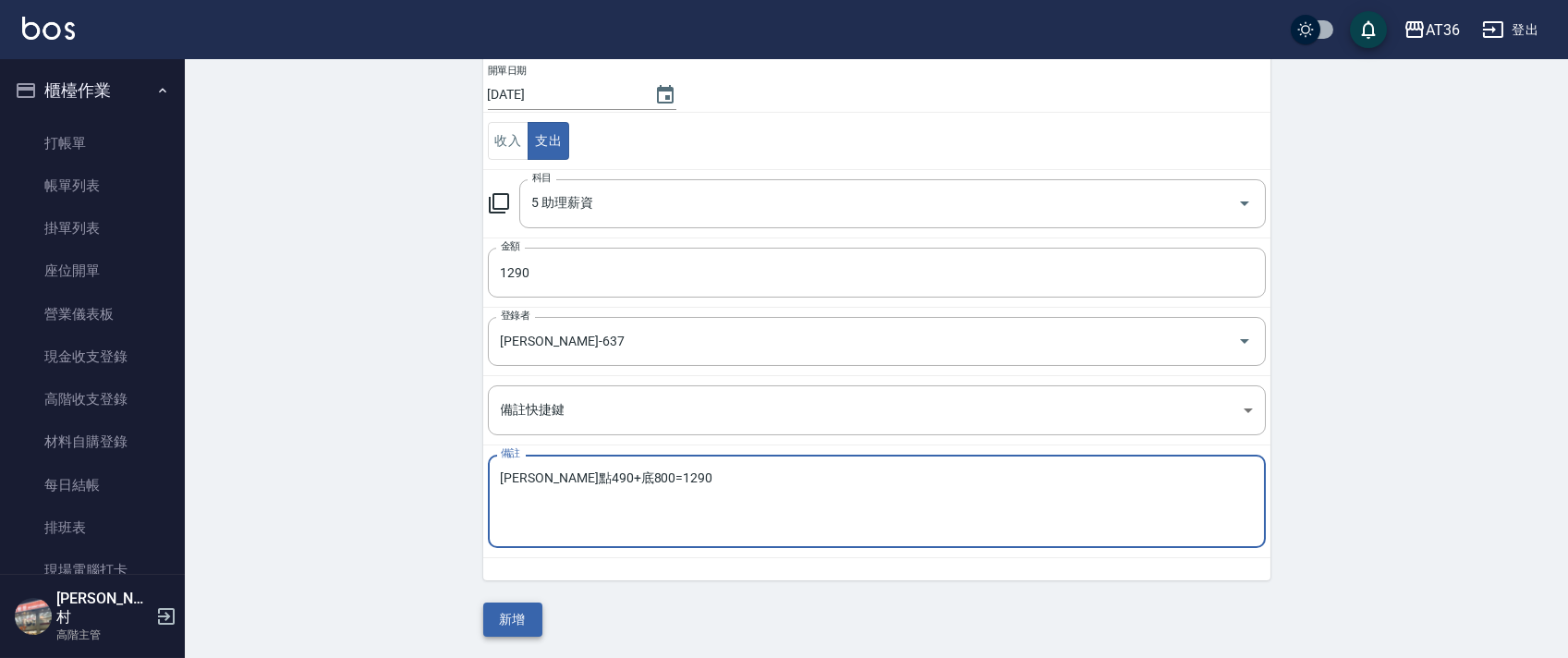
type textarea "[PERSON_NAME]點490+底800=1290"
click at [513, 612] on button "新增" at bounding box center [513, 619] width 59 height 35
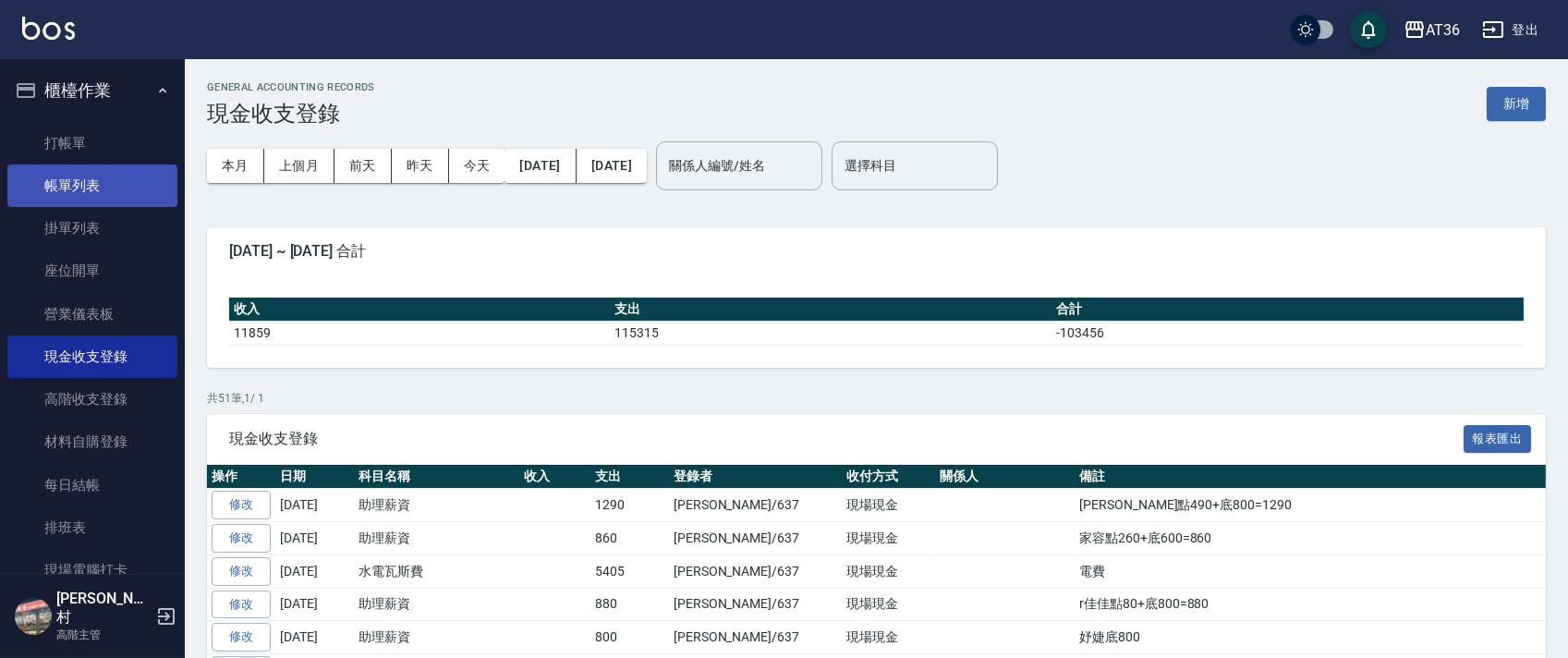
click at [151, 190] on link "帳單列表" at bounding box center [92, 185] width 170 height 42
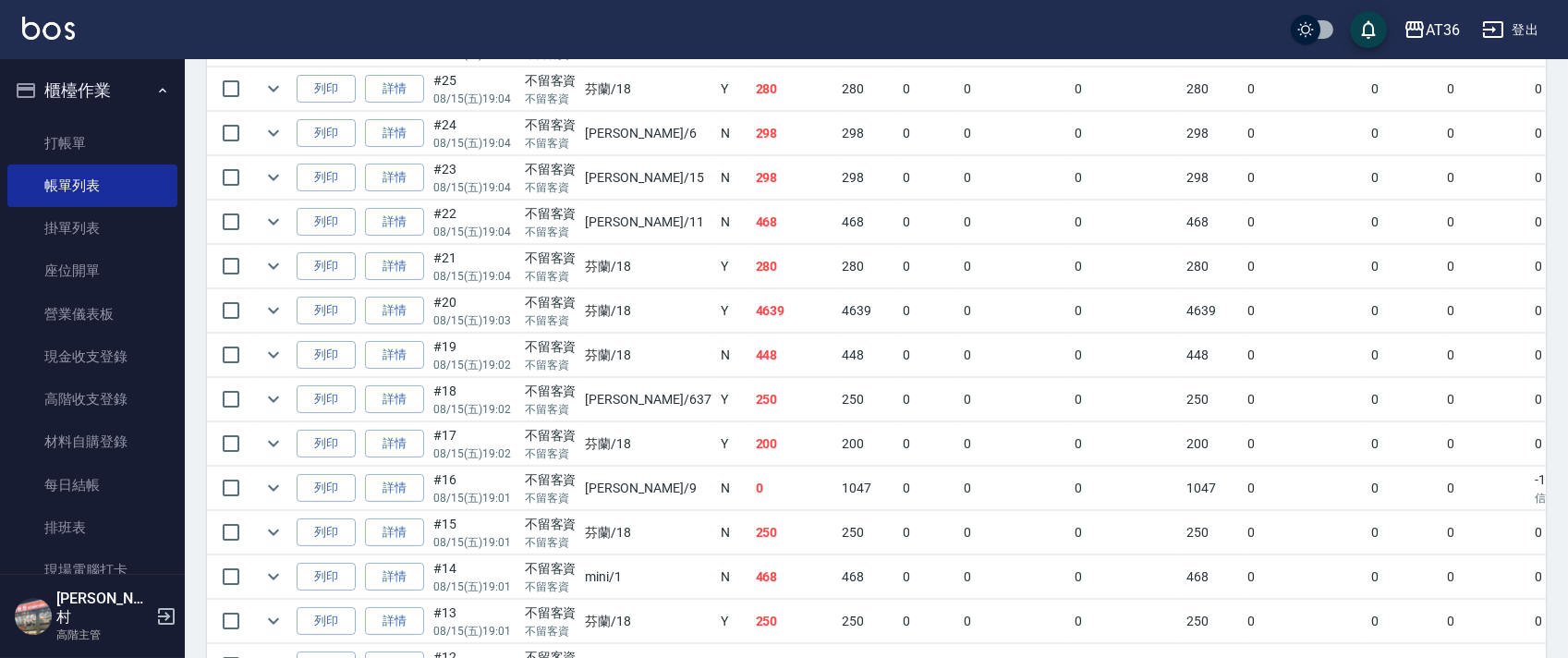
scroll to position [1353, 0]
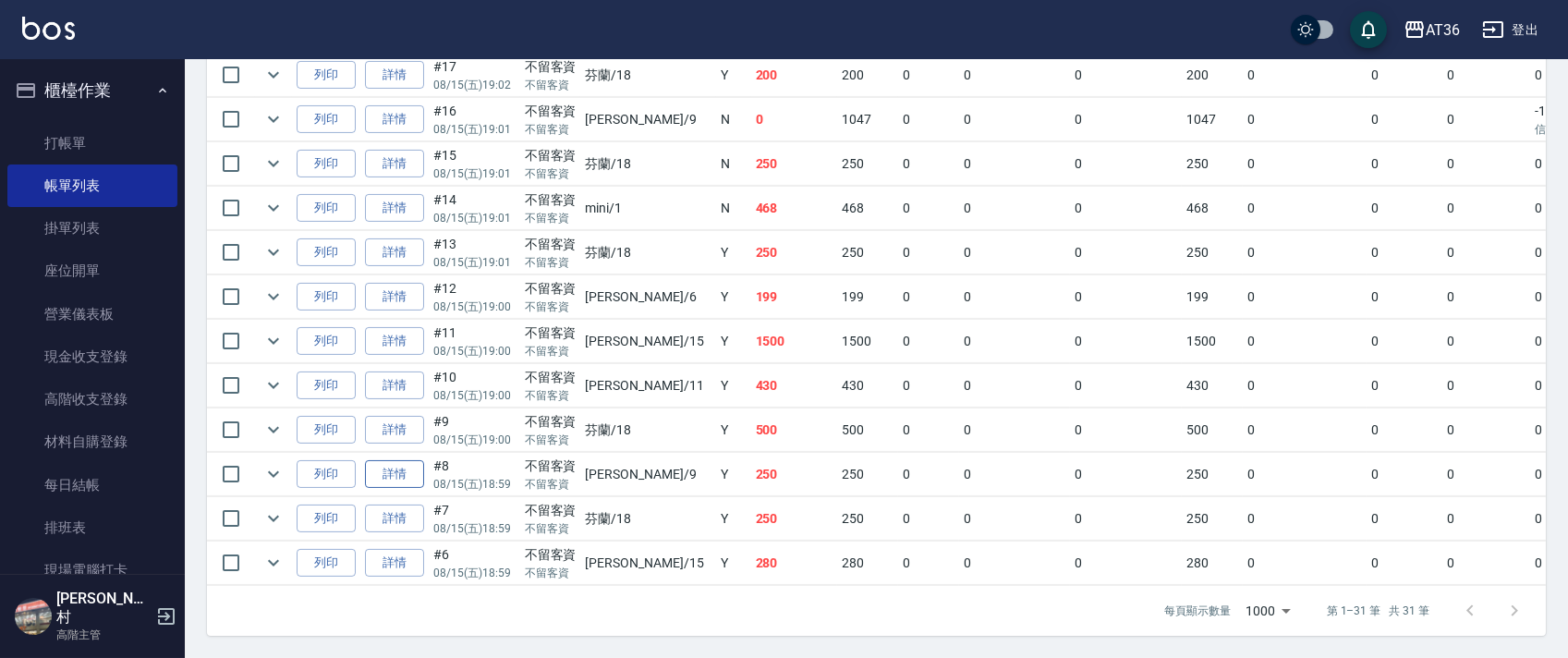
click at [403, 467] on link "詳情" at bounding box center [395, 474] width 59 height 29
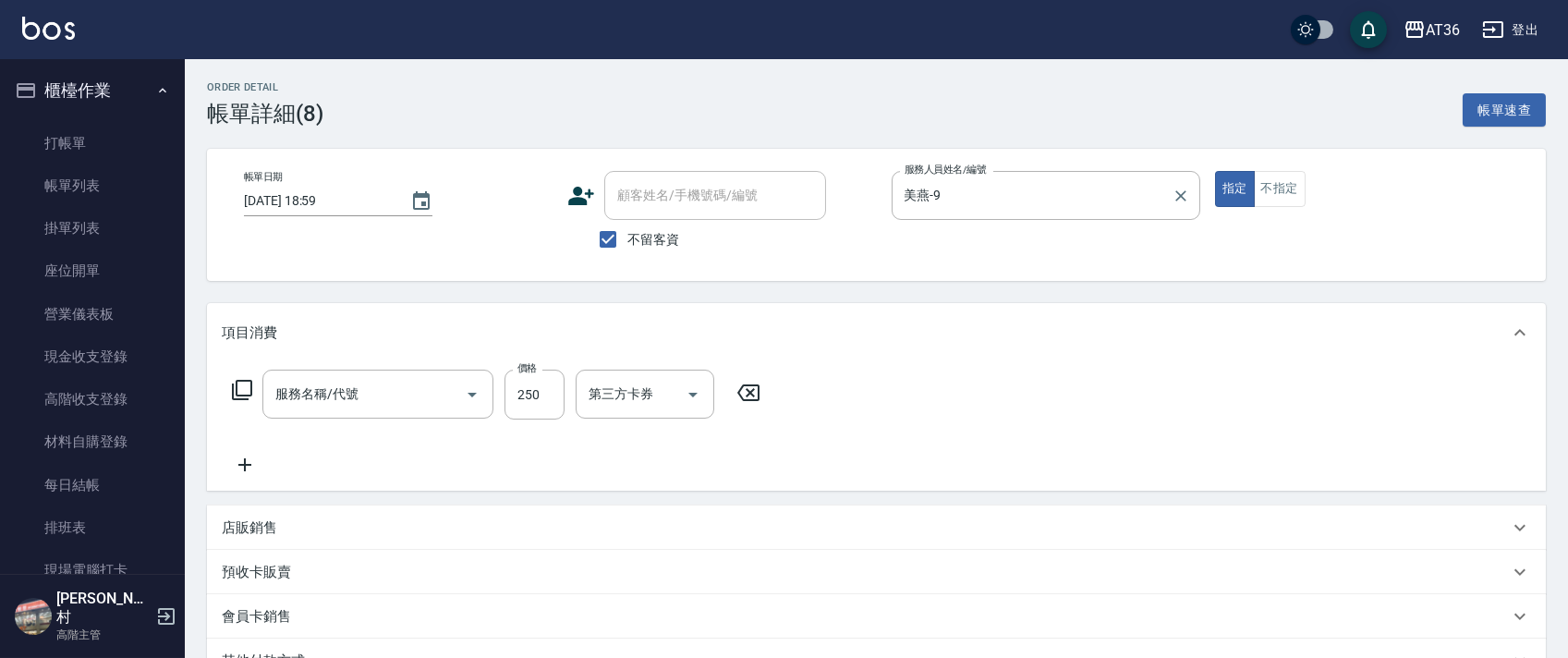
type input "[DATE] 18:59"
checkbox input "true"
type input "美燕-9"
type input "一般洗髮(201)"
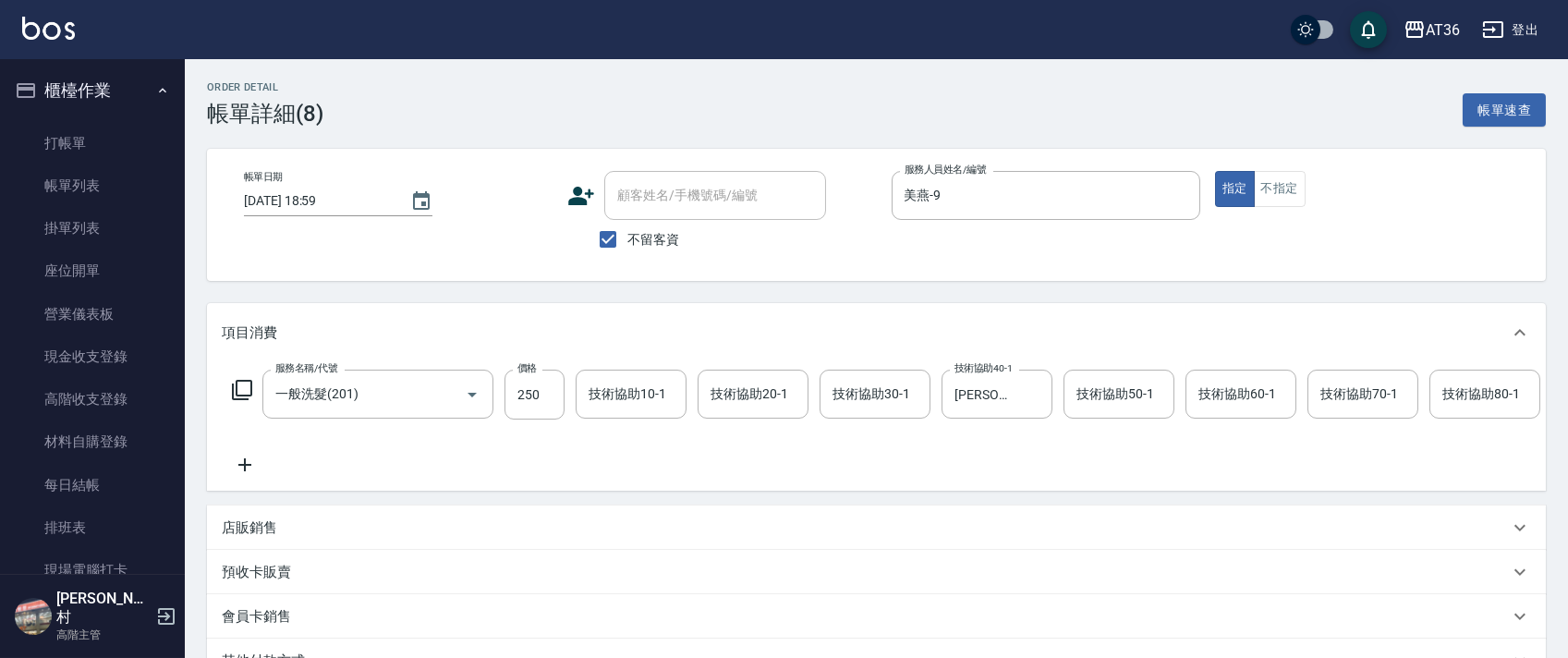
scroll to position [284, 0]
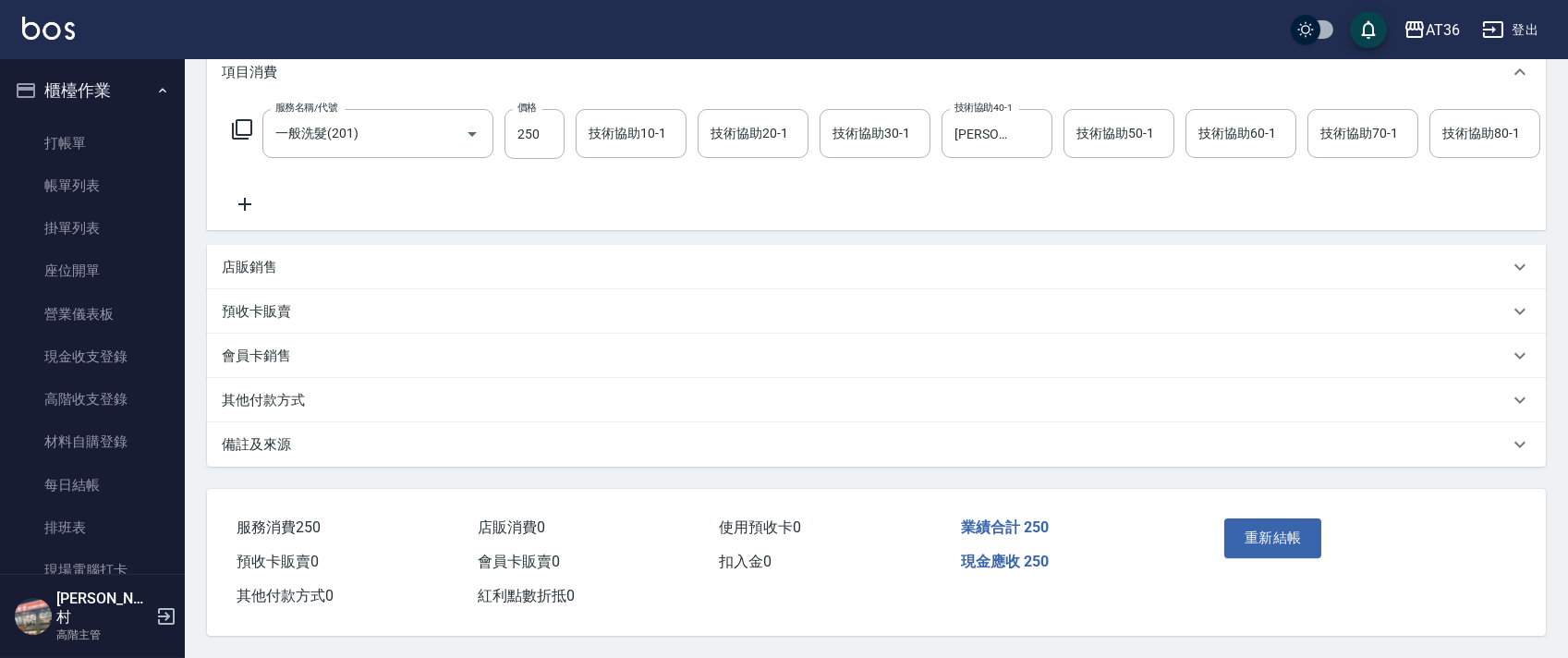
drag, startPoint x: 297, startPoint y: 399, endPoint x: 328, endPoint y: 457, distance: 65.8
click at [296, 400] on p "其他付款方式" at bounding box center [263, 401] width 83 height 20
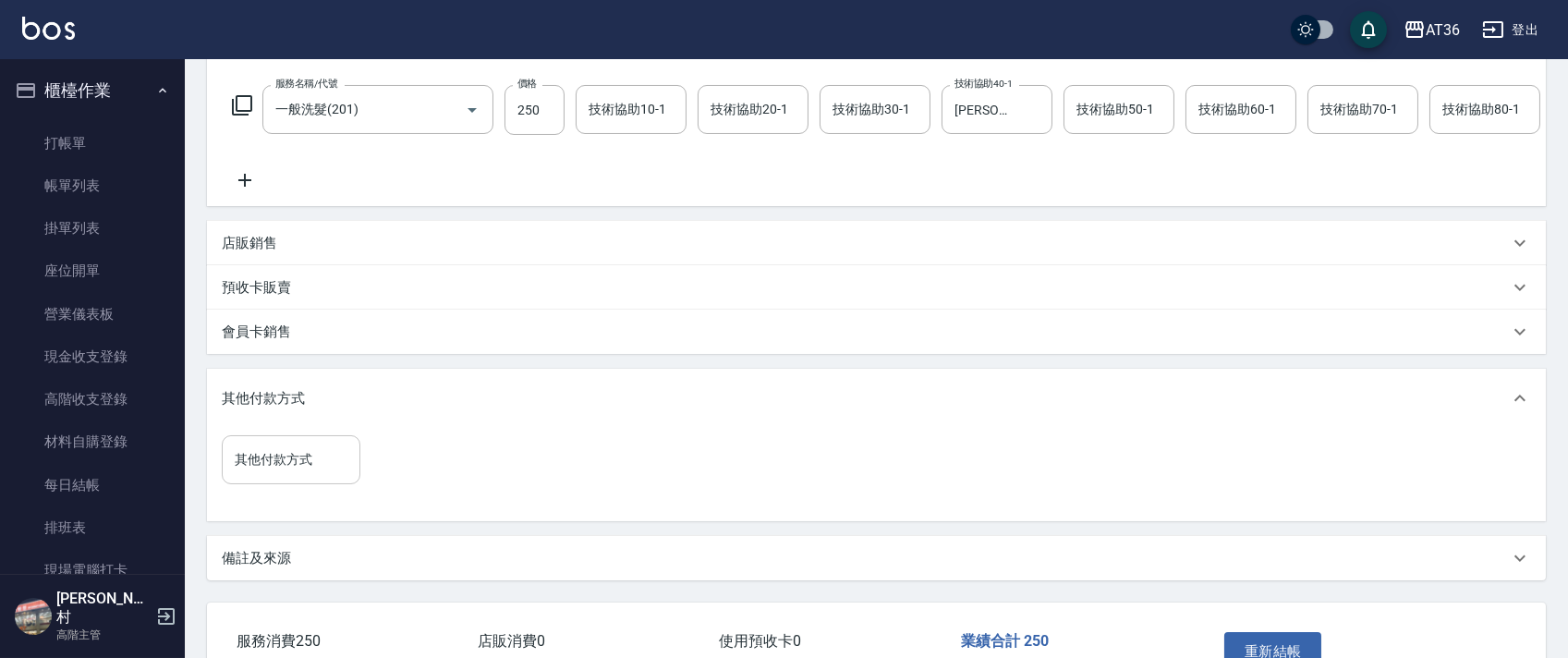
click at [257, 482] on div "其他付款方式 其他付款方式" at bounding box center [291, 460] width 138 height 49
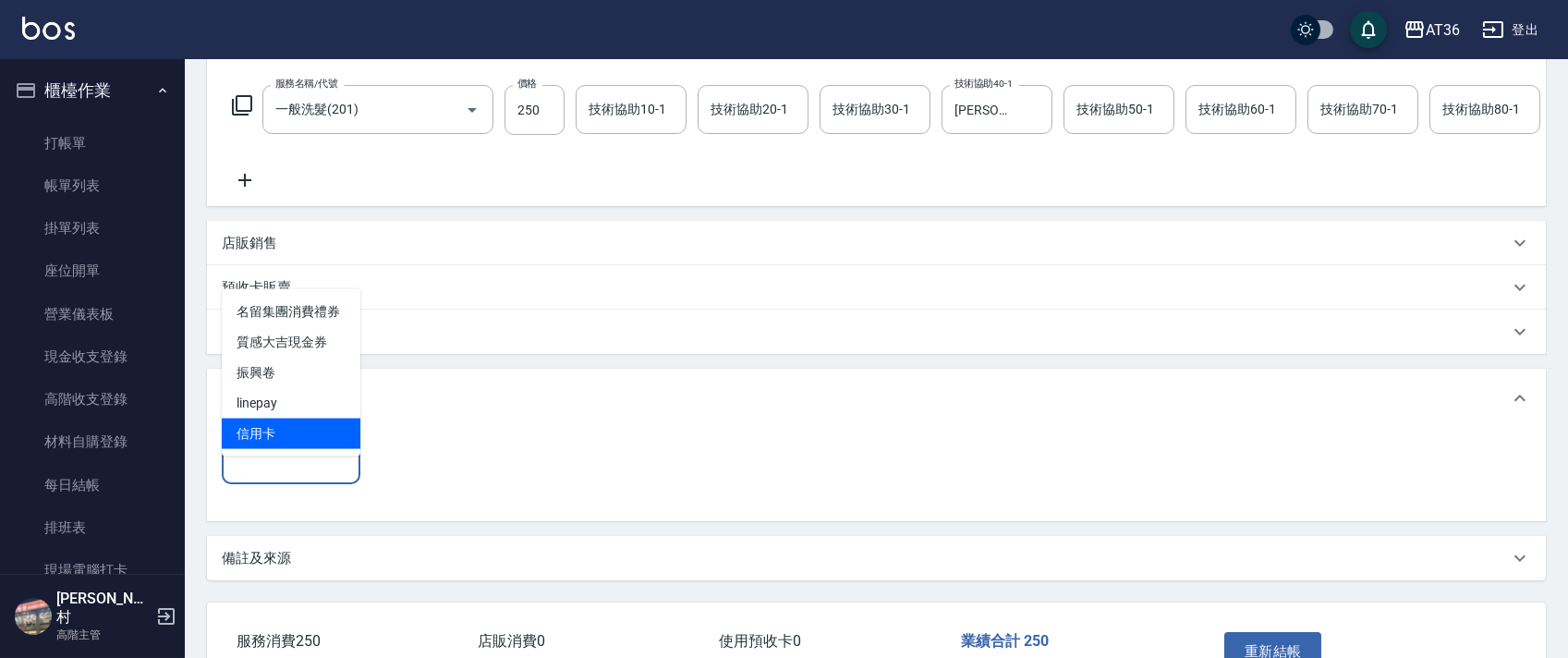
drag, startPoint x: 275, startPoint y: 429, endPoint x: 496, endPoint y: 431, distance: 221.0
click at [276, 429] on span "信用卡" at bounding box center [291, 433] width 138 height 31
type input "信用卡"
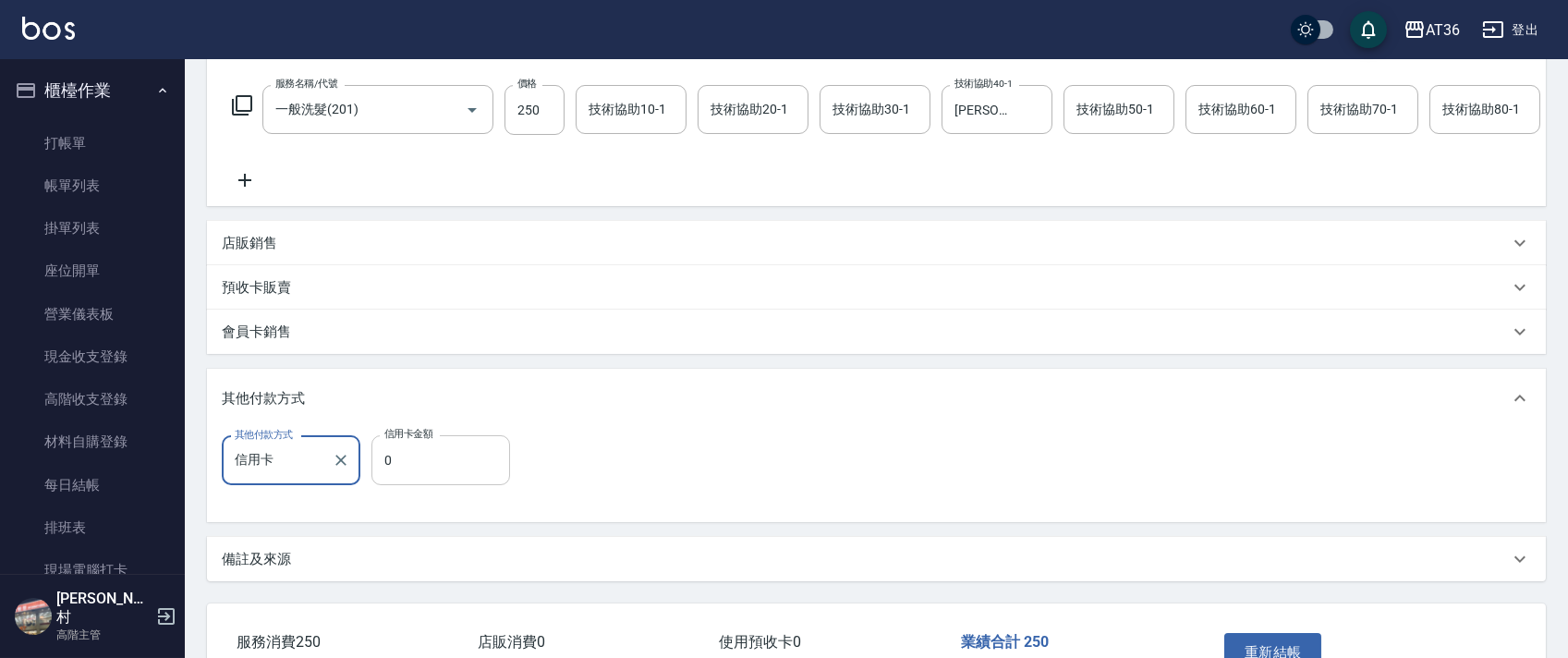
click at [379, 485] on input "0" at bounding box center [440, 460] width 138 height 50
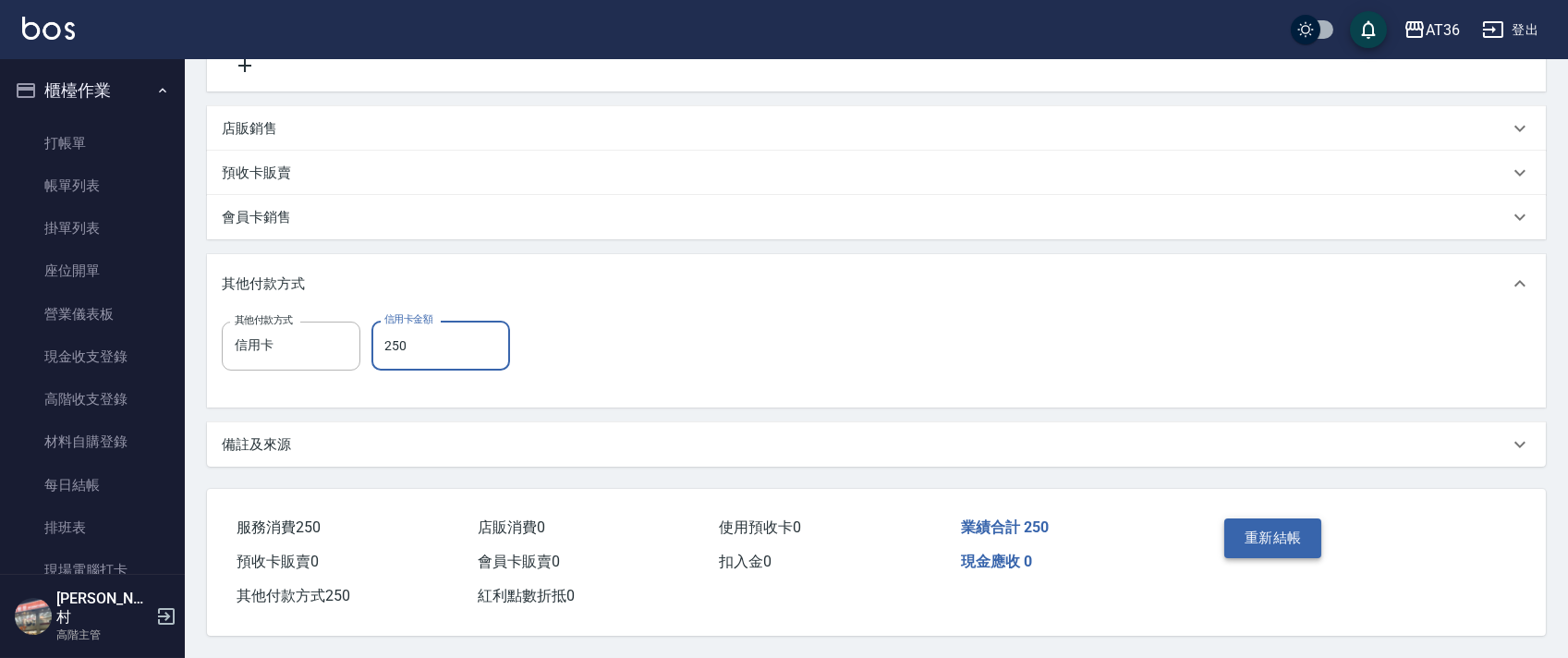
type input "250"
click at [1256, 542] on button "重新結帳" at bounding box center [1272, 537] width 98 height 38
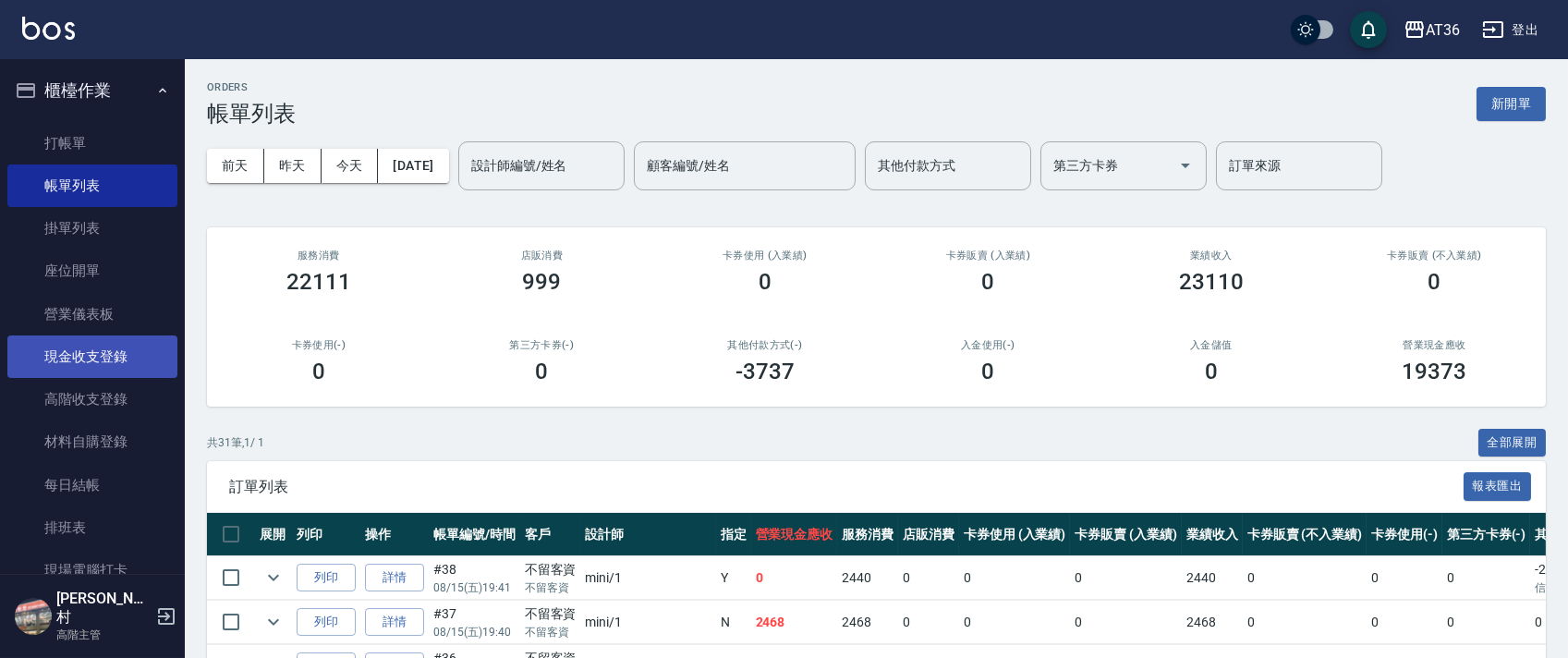
click at [105, 344] on link "現金收支登錄" at bounding box center [92, 356] width 170 height 42
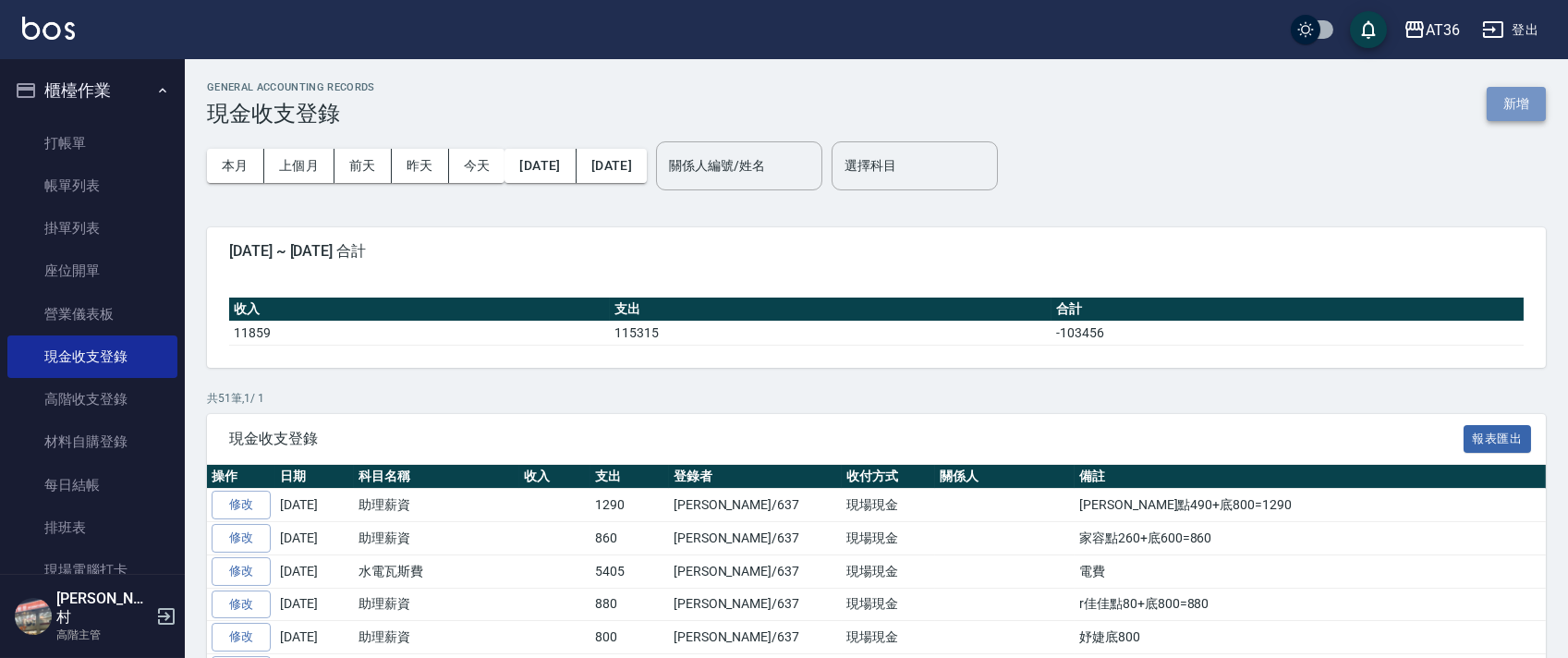
click at [1493, 104] on button "新增" at bounding box center [1516, 104] width 59 height 35
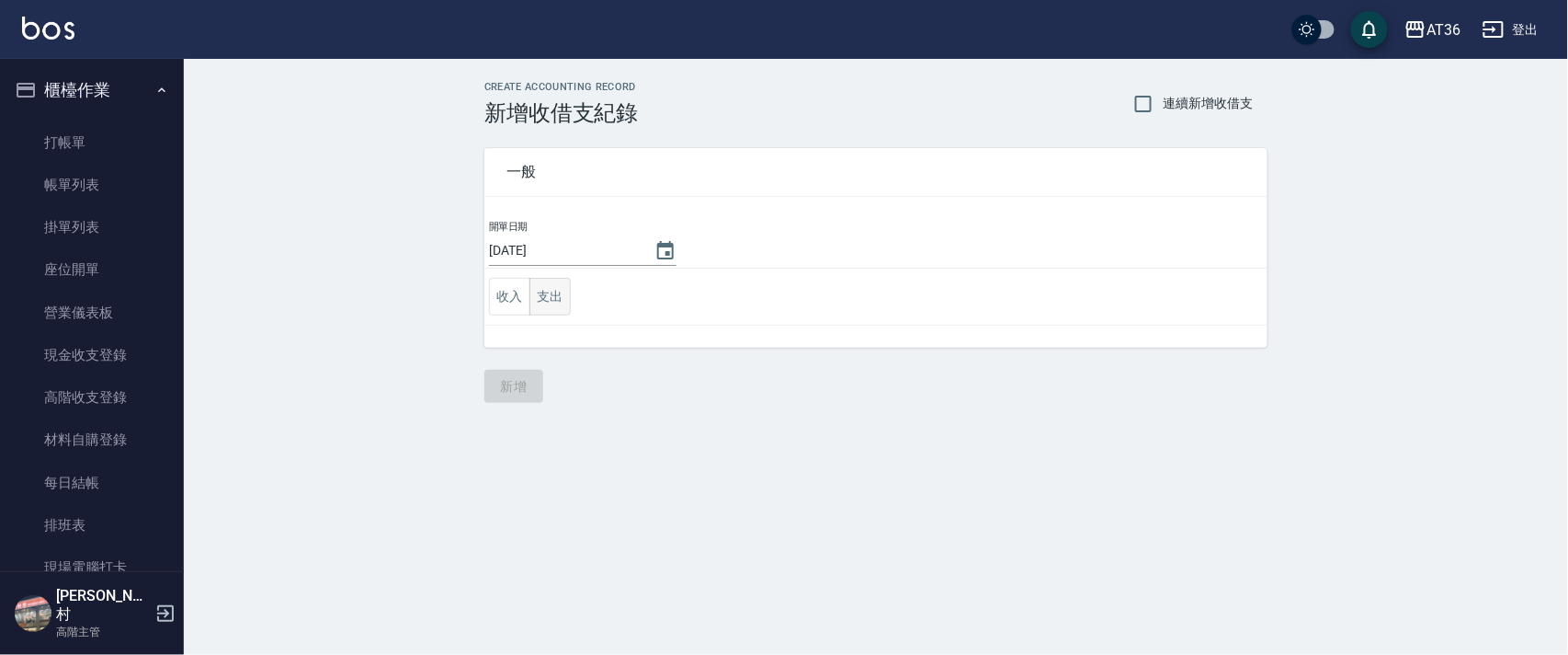
click at [540, 299] on button "支出" at bounding box center [550, 297] width 41 height 37
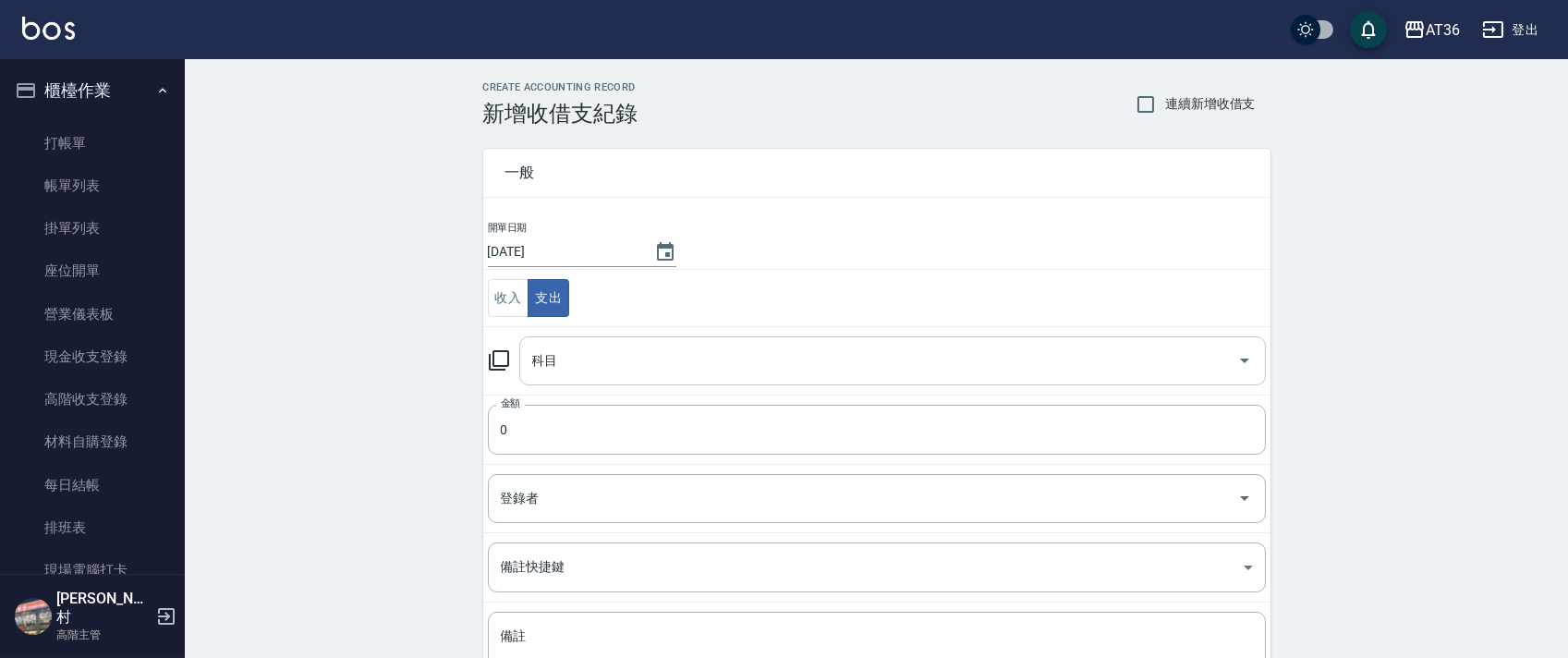
click at [549, 362] on div "科目 科目" at bounding box center [892, 361] width 746 height 49
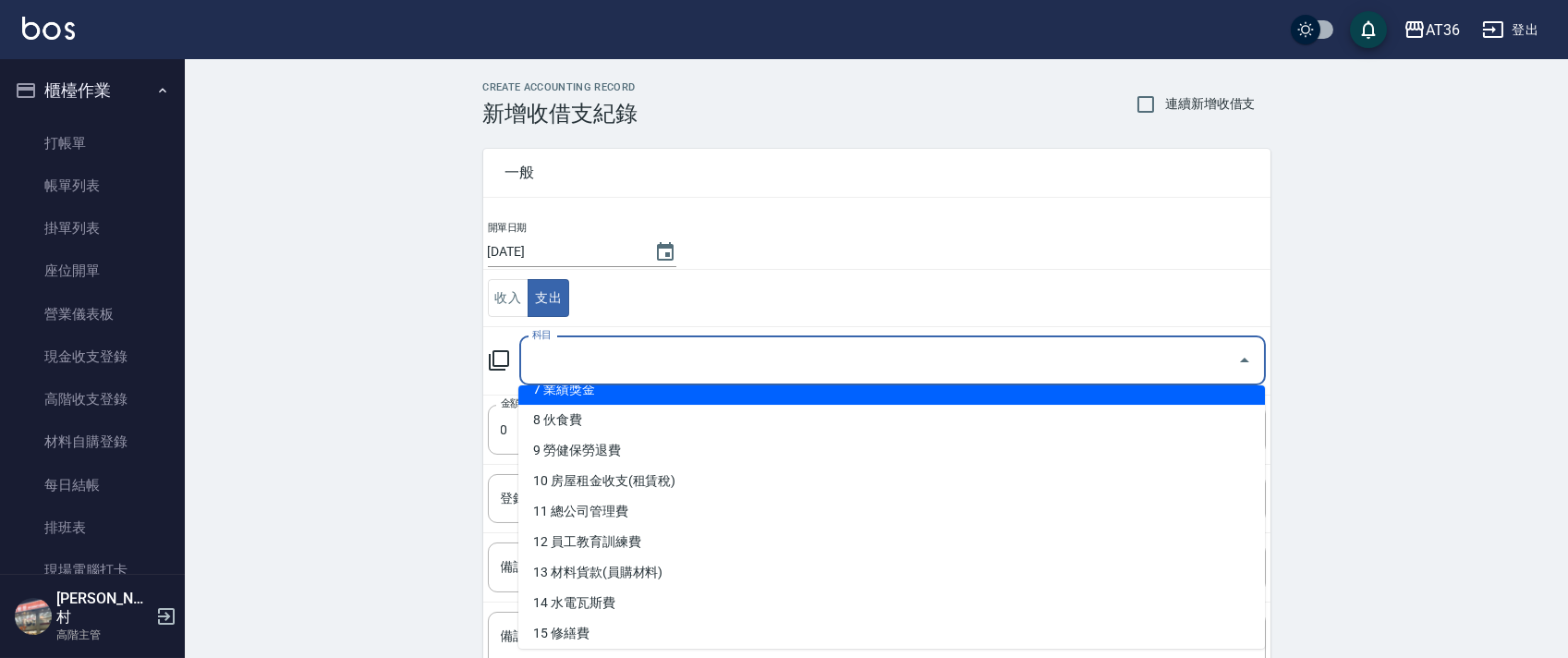
scroll to position [246, 0]
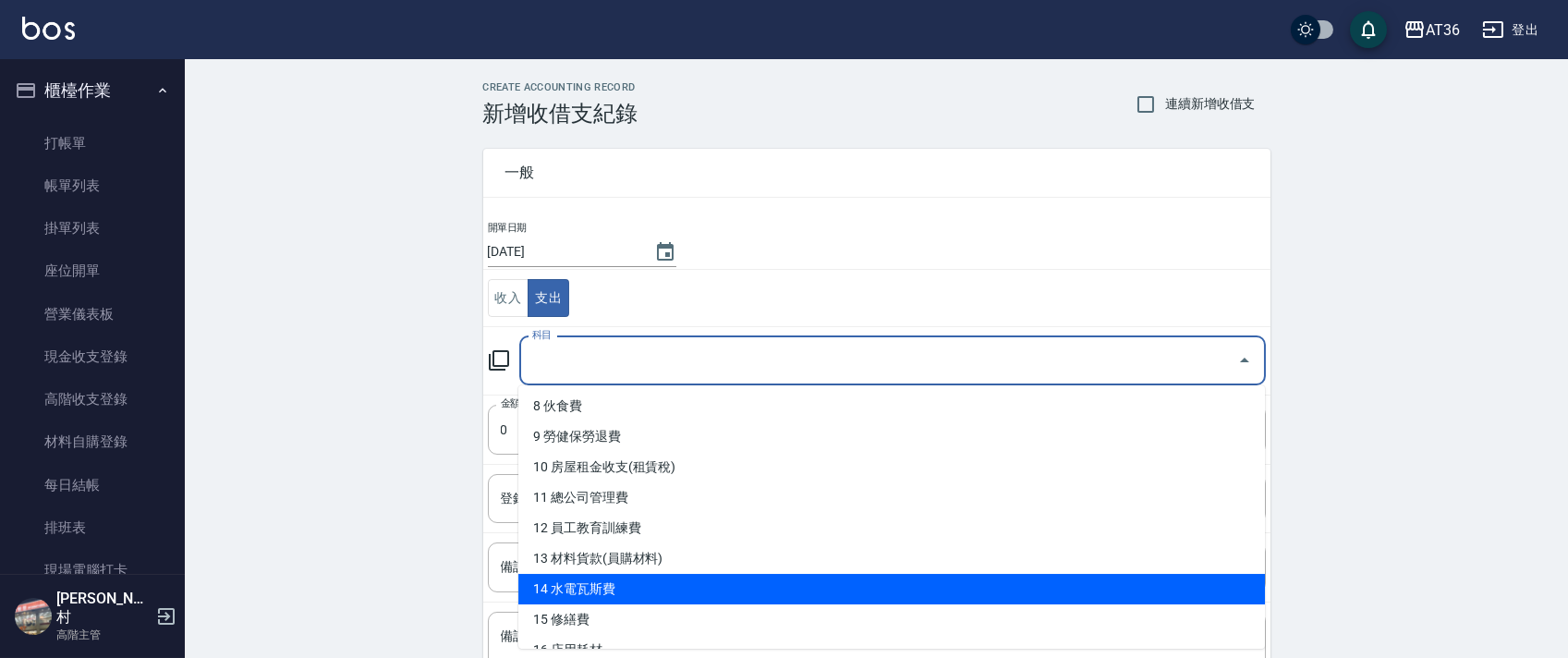
drag, startPoint x: 622, startPoint y: 579, endPoint x: 651, endPoint y: 529, distance: 57.8
click at [622, 580] on li "14 水電瓦斯費" at bounding box center [891, 588] width 746 height 31
type input "14 水電瓦斯費"
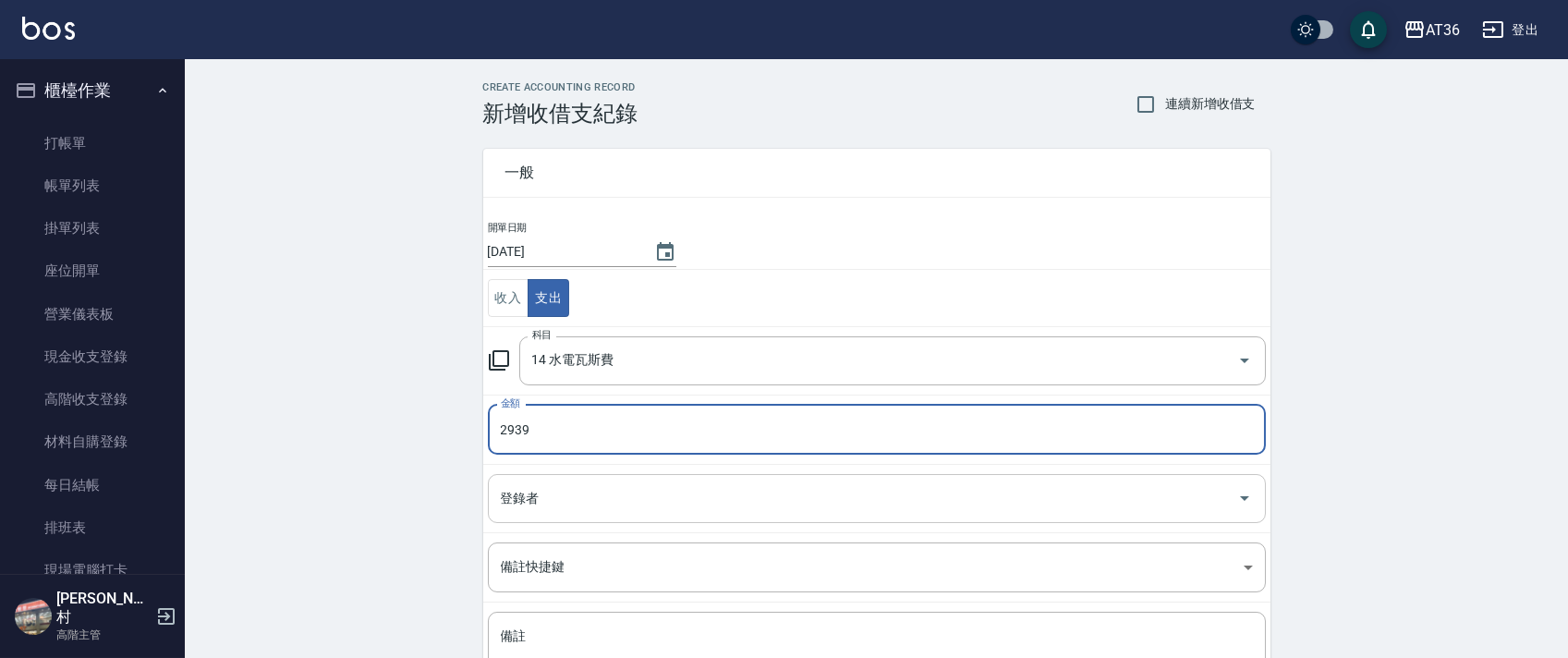
type input "2939"
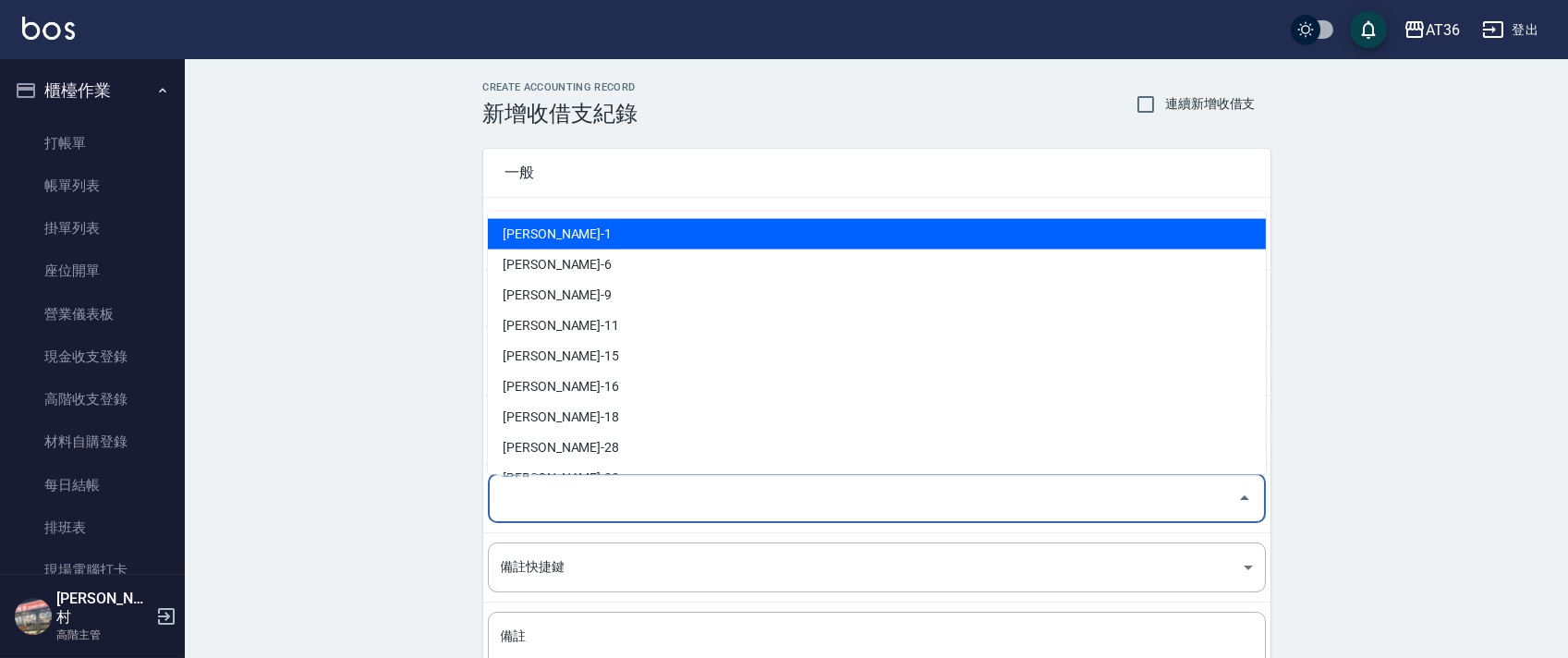
click at [514, 500] on div "登錄者 登錄者" at bounding box center [876, 498] width 778 height 49
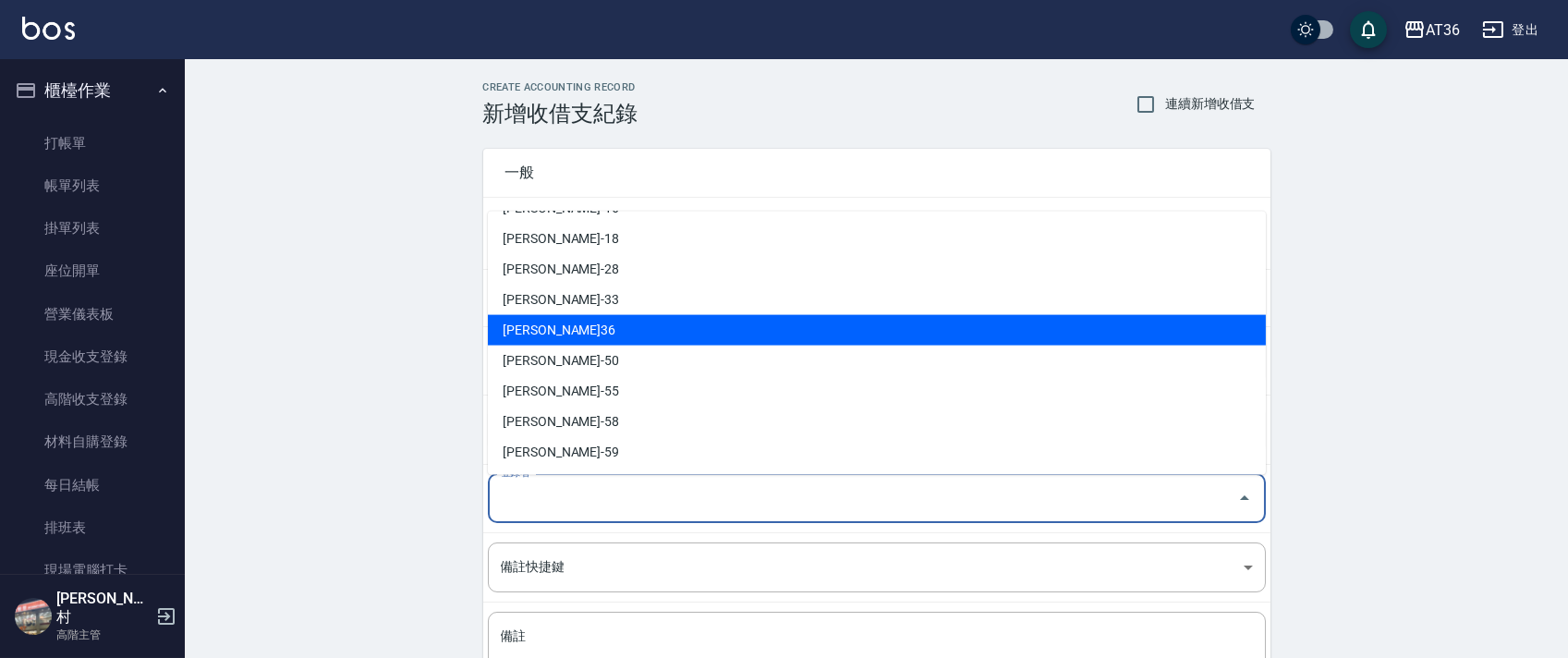
scroll to position [300, 0]
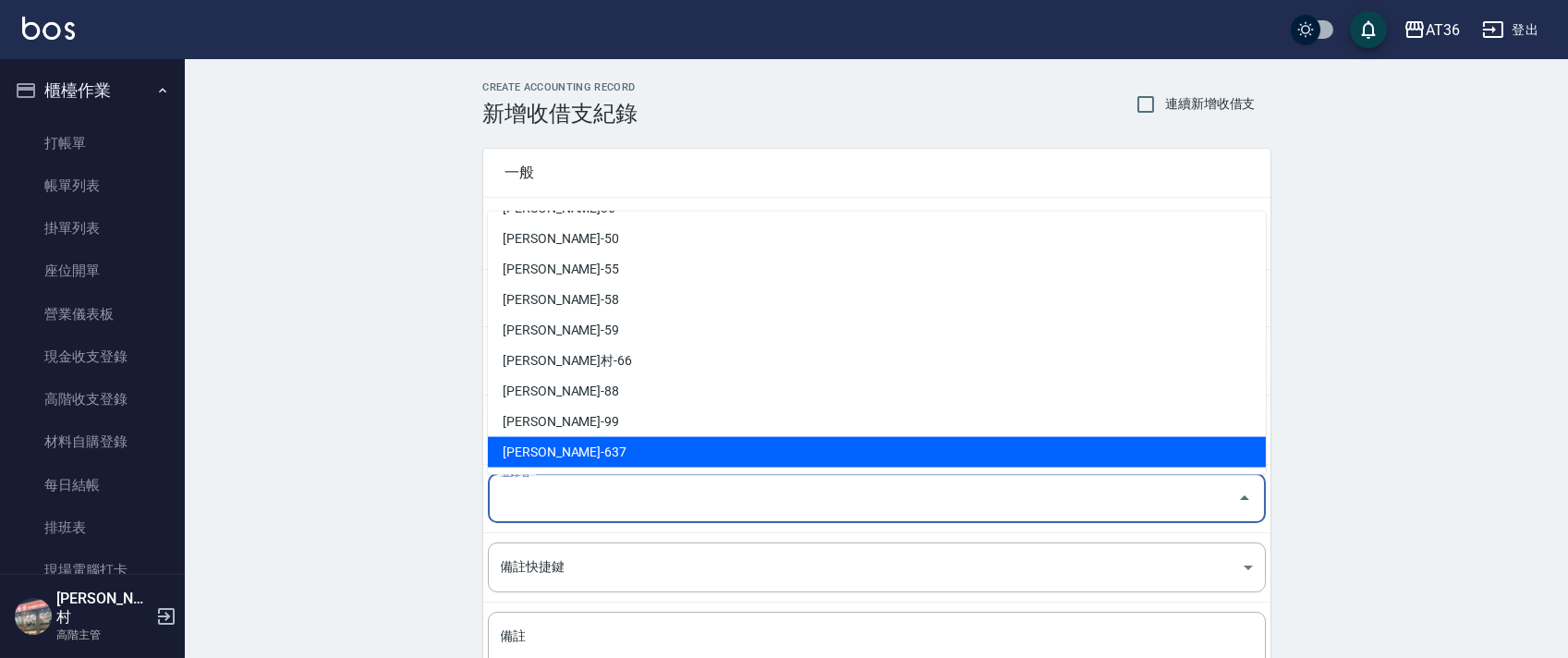
click at [539, 459] on li "[PERSON_NAME]-637" at bounding box center [876, 452] width 778 height 31
type input "[PERSON_NAME]-637"
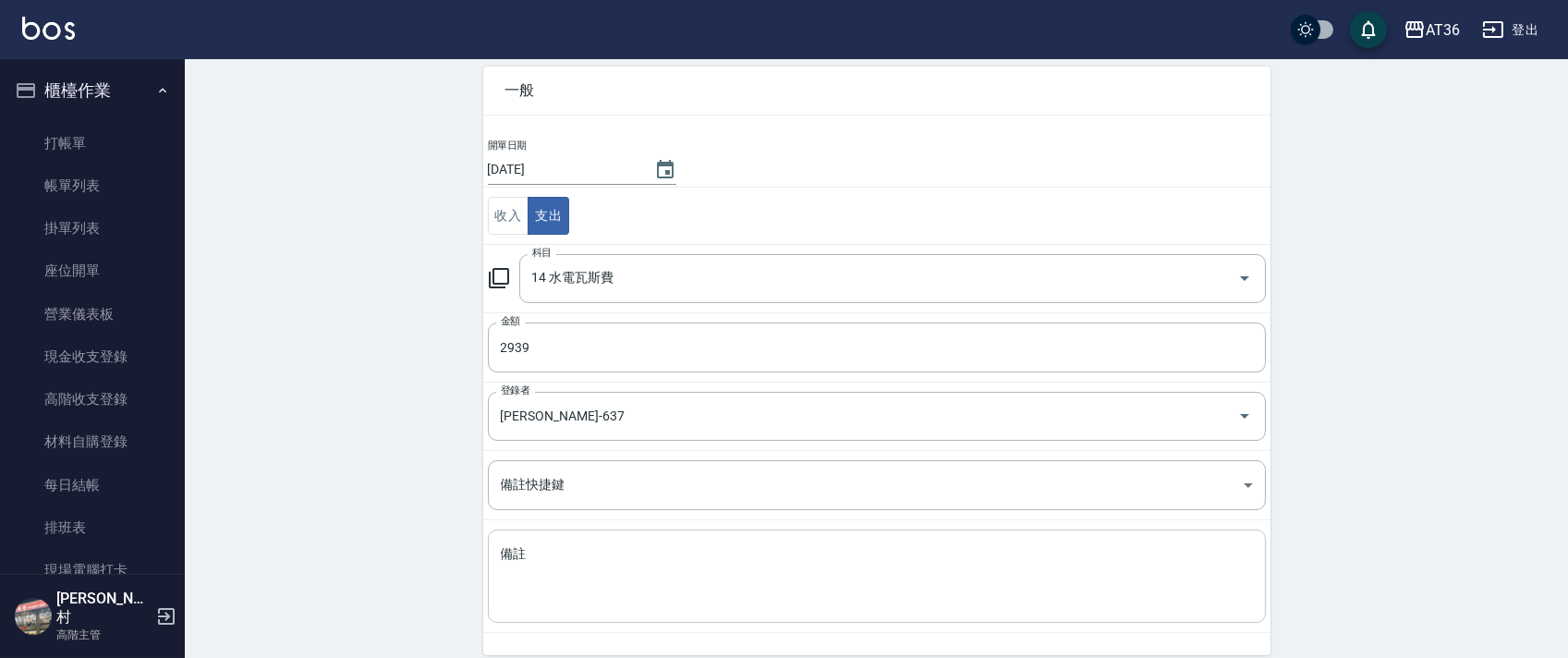
scroll to position [157, 0]
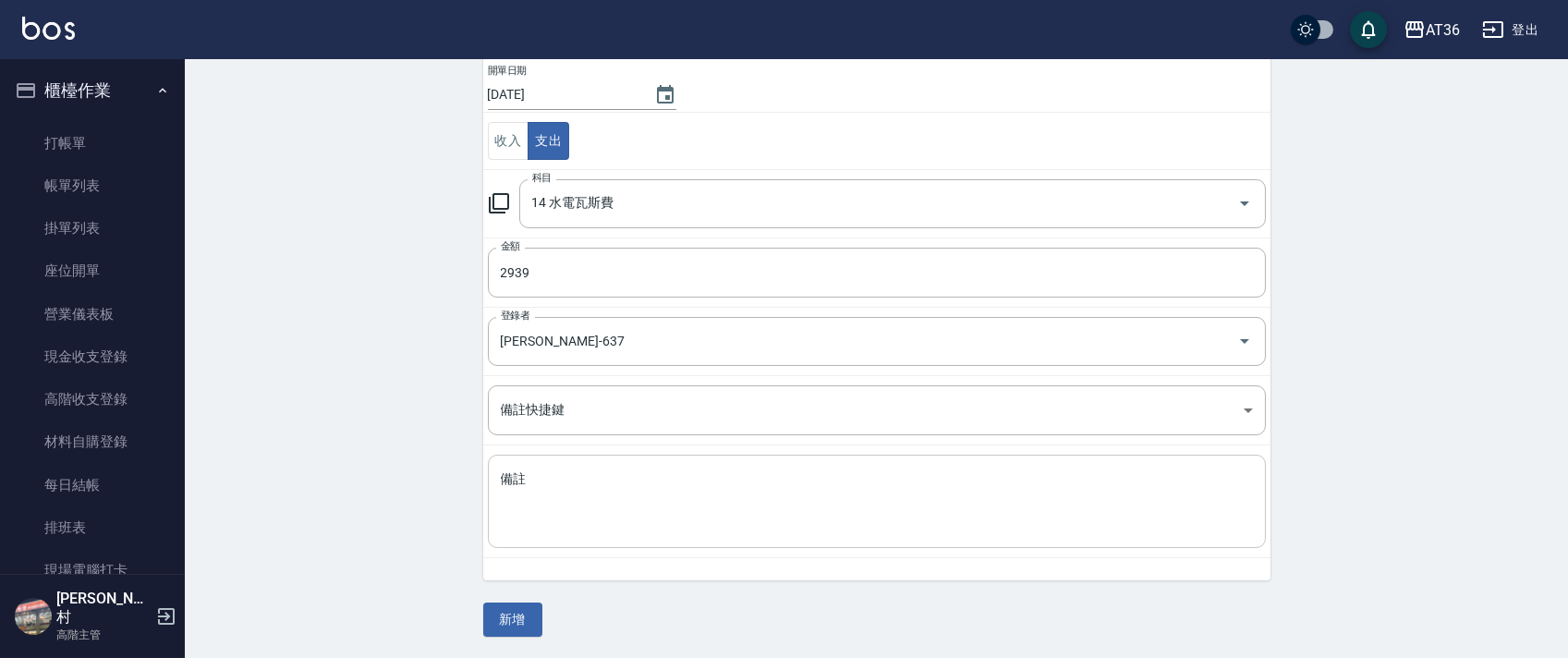
click at [518, 520] on textarea "備註" at bounding box center [876, 502] width 752 height 63
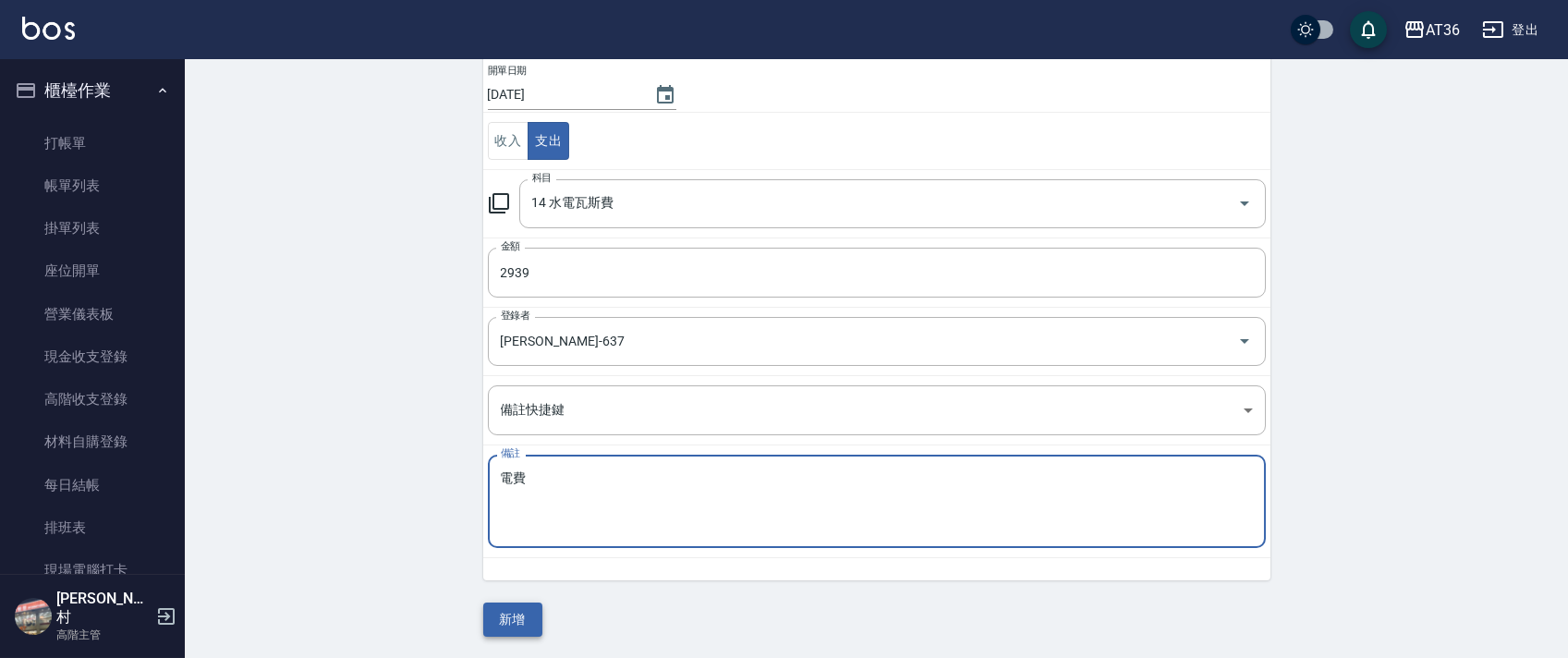
type textarea "電費"
click at [517, 611] on button "新增" at bounding box center [513, 619] width 59 height 35
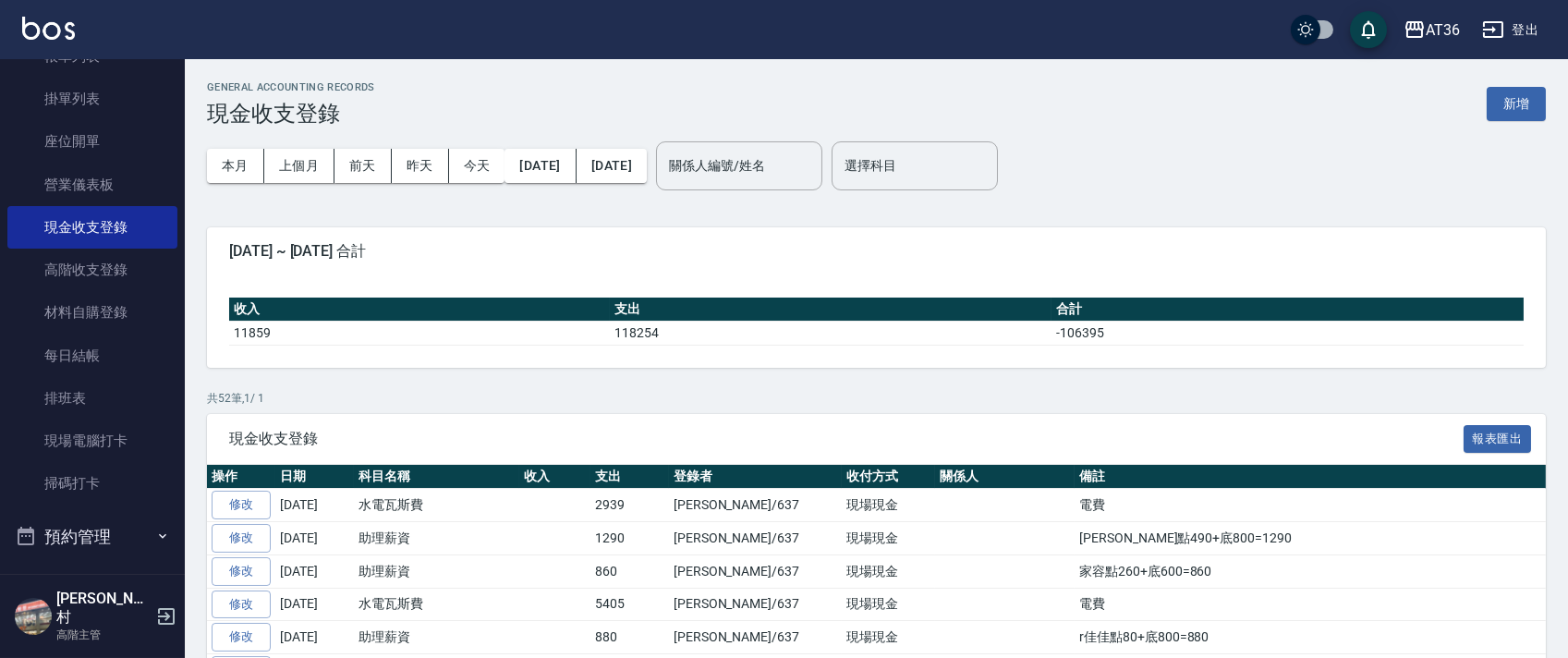
scroll to position [369, 0]
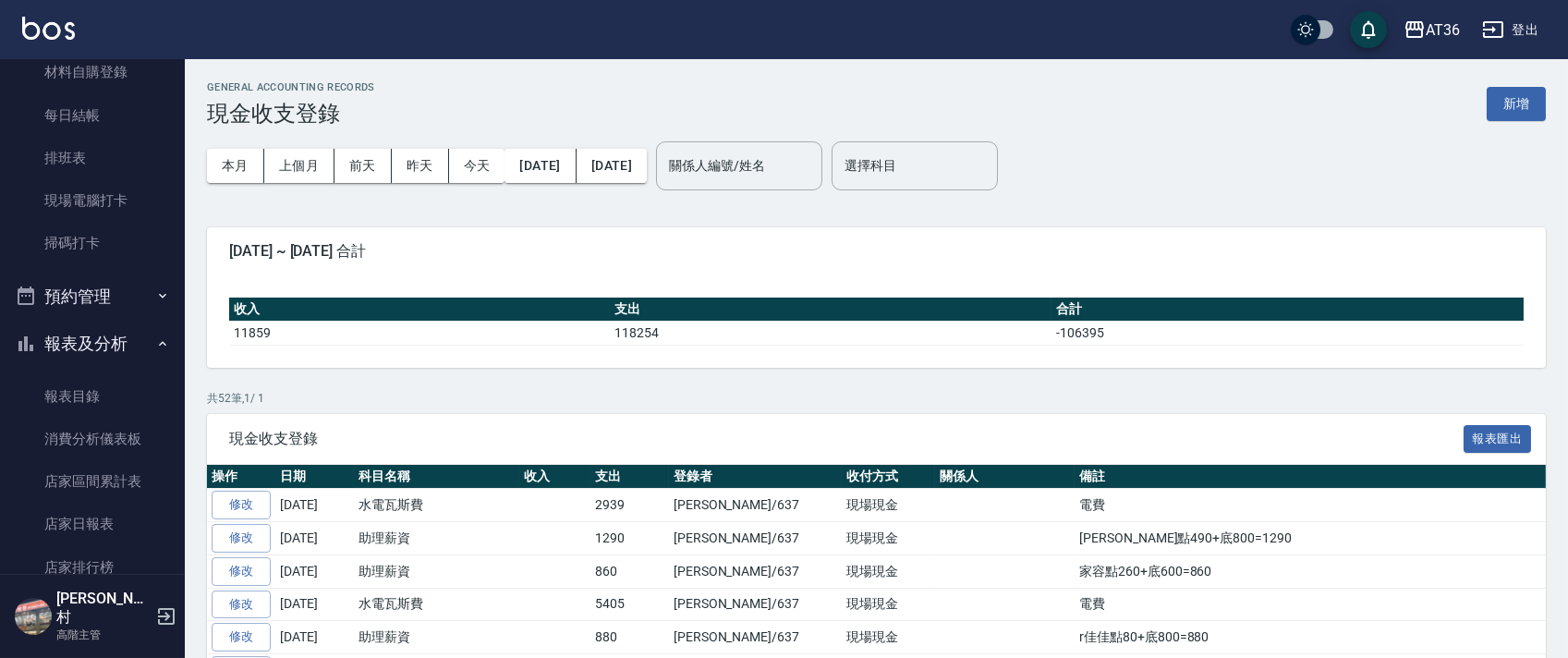
click at [115, 531] on link "店家日報表" at bounding box center [92, 523] width 170 height 42
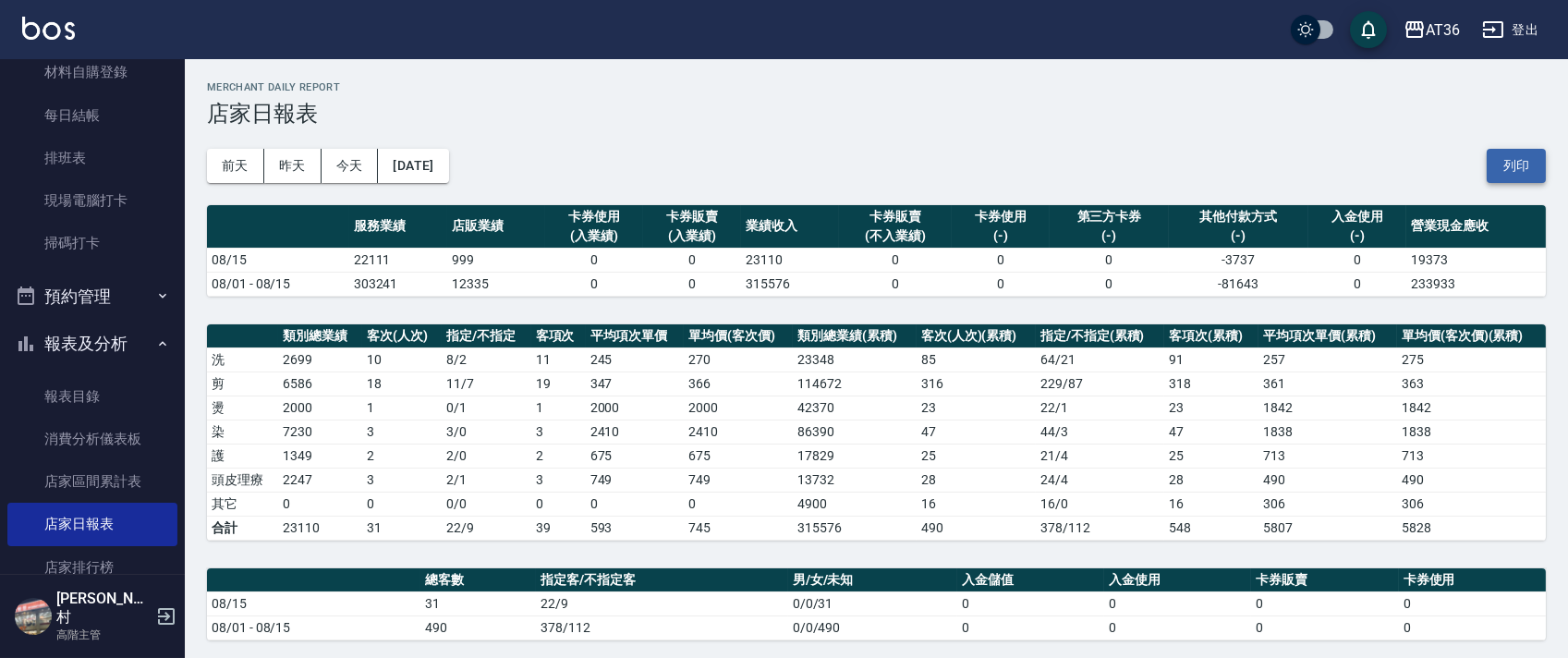
click at [1518, 163] on button "列印" at bounding box center [1516, 166] width 59 height 35
click at [108, 154] on link "排班表" at bounding box center [92, 158] width 170 height 42
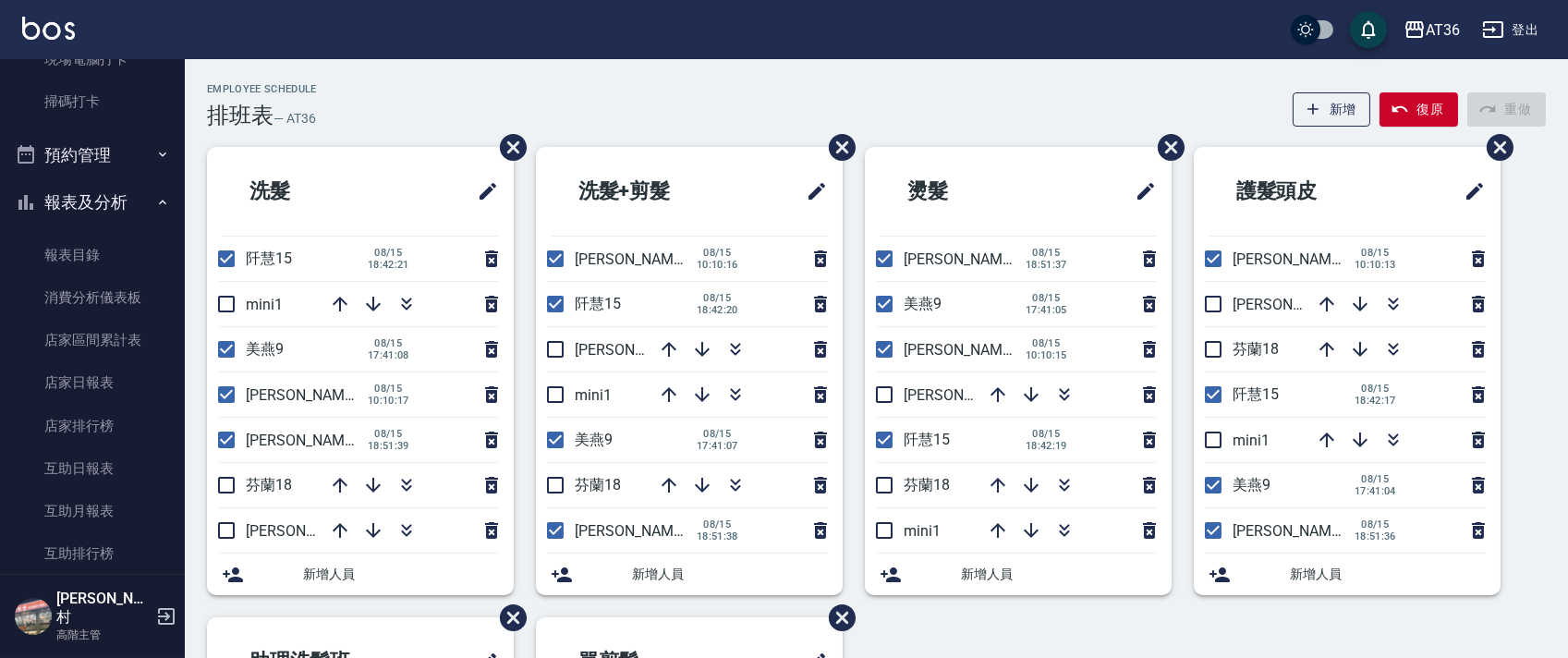
scroll to position [985, 0]
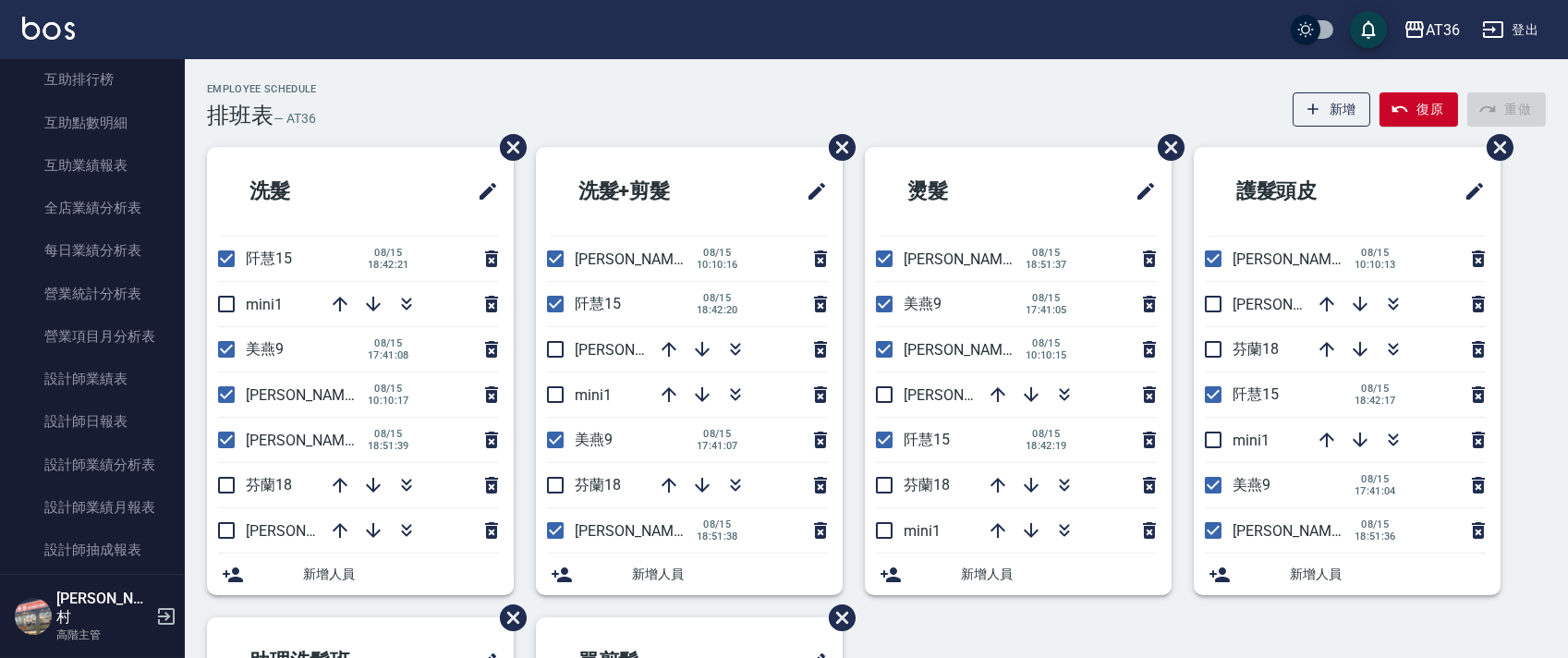
click at [111, 420] on link "設計師日報表" at bounding box center [92, 420] width 170 height 42
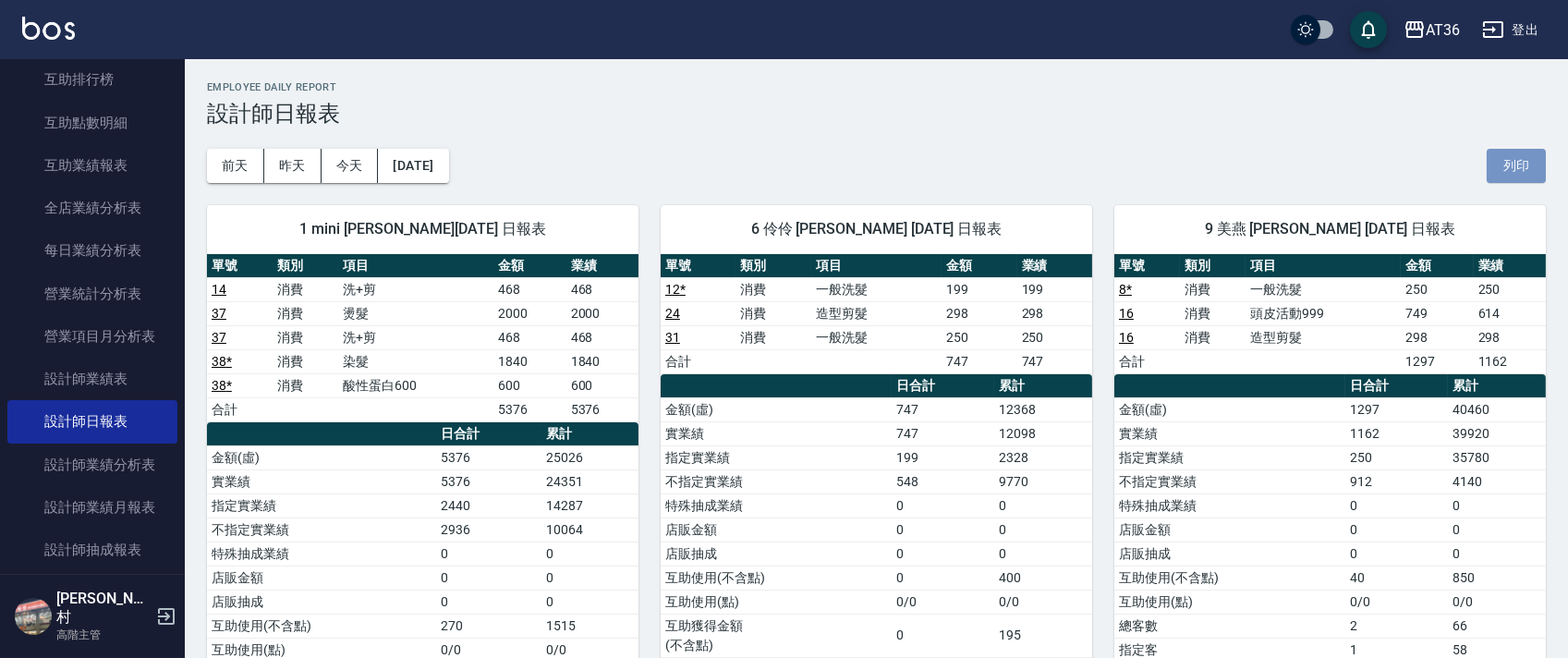
drag, startPoint x: 1531, startPoint y: 166, endPoint x: 731, endPoint y: 399, distance: 833.2
click at [1530, 167] on button "列印" at bounding box center [1516, 166] width 59 height 35
